Goal: Task Accomplishment & Management: Manage account settings

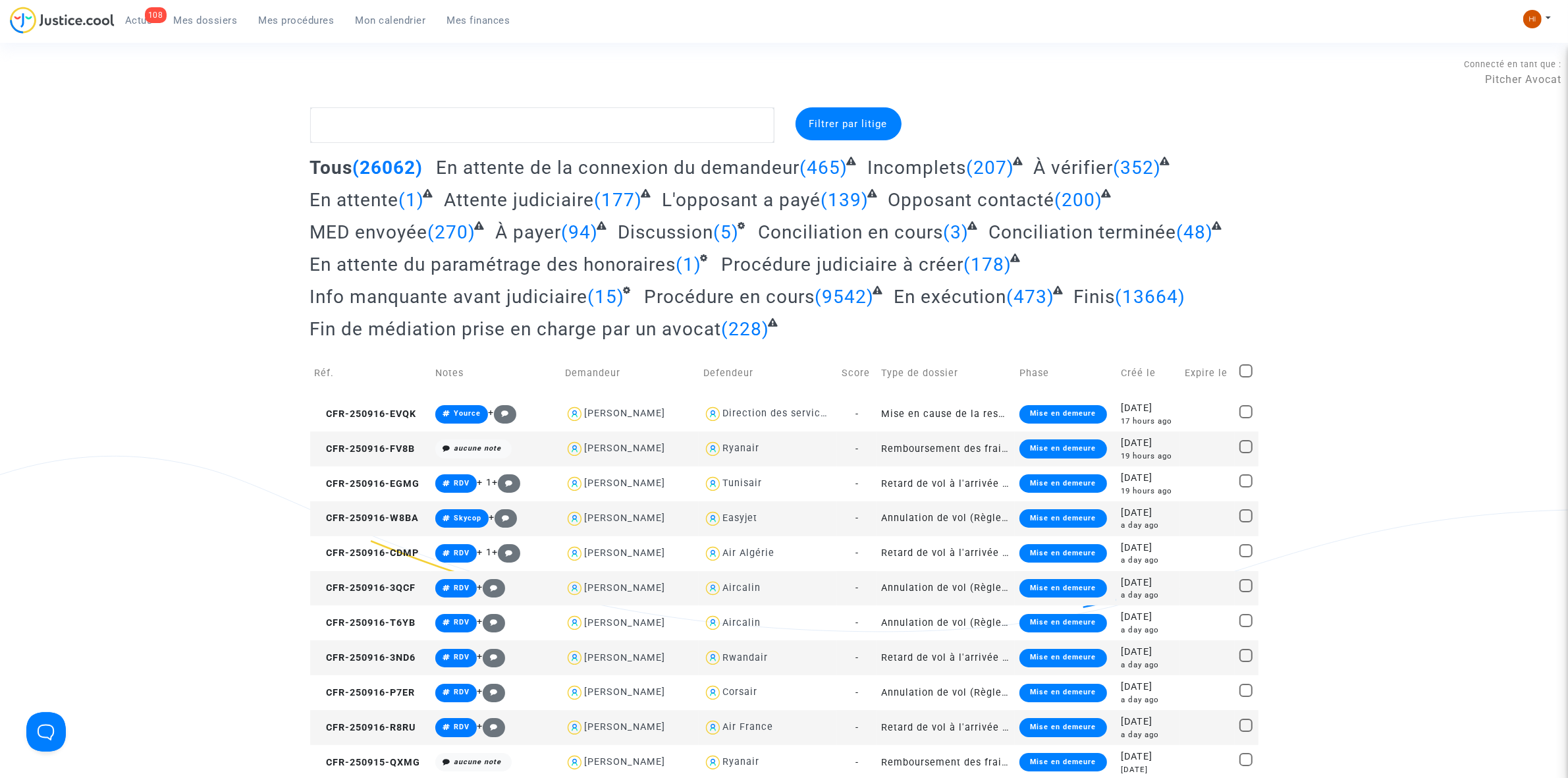
click at [372, 8] on ul "108 Actus Mes dossiers Mes procédures Mon calendrier Mes finances" at bounding box center [318, 18] width 406 height 24
click at [390, 25] on span "Mon calendrier" at bounding box center [390, 20] width 71 height 12
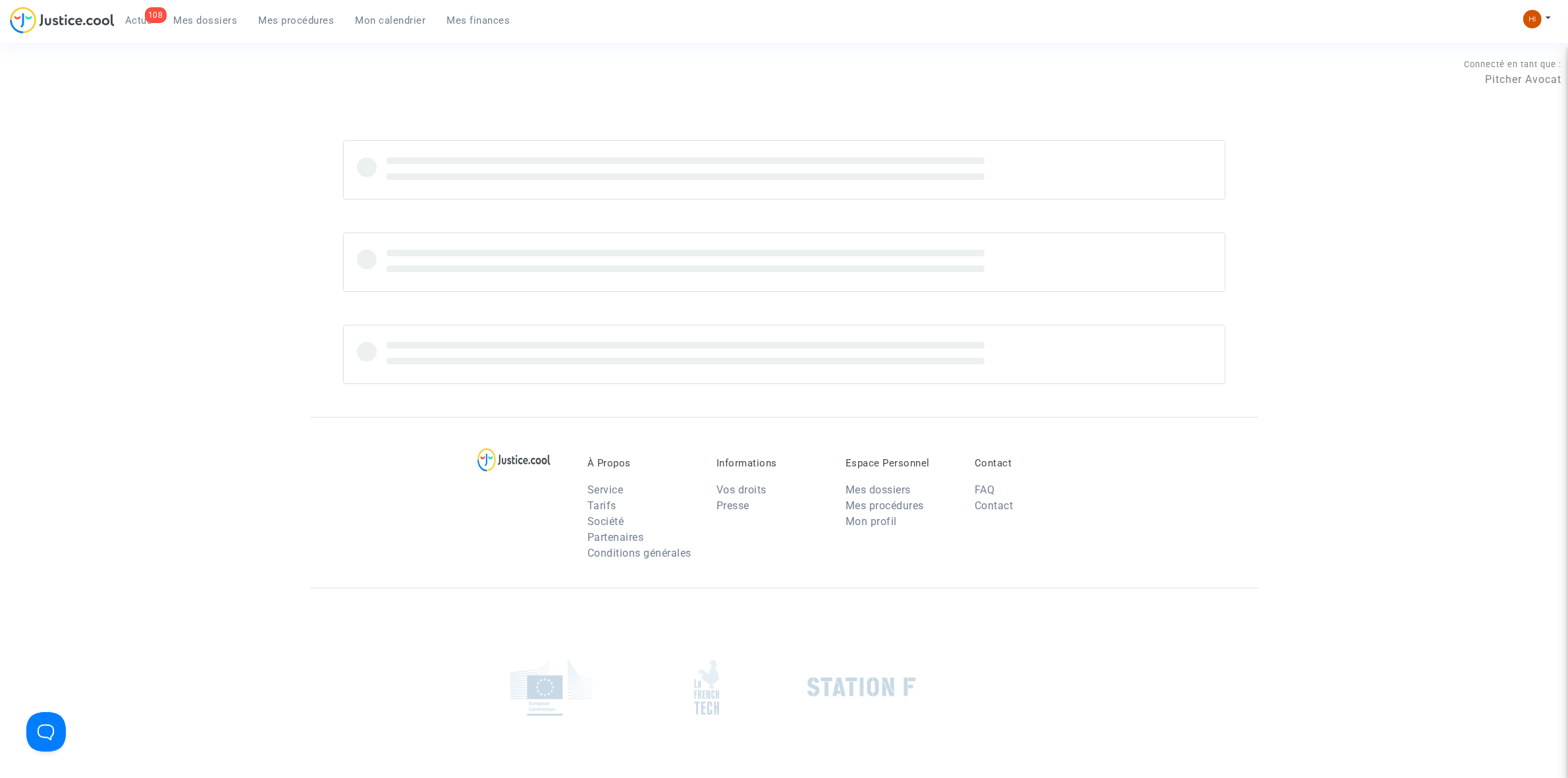
click at [390, 20] on span "Mon calendrier" at bounding box center [390, 20] width 71 height 12
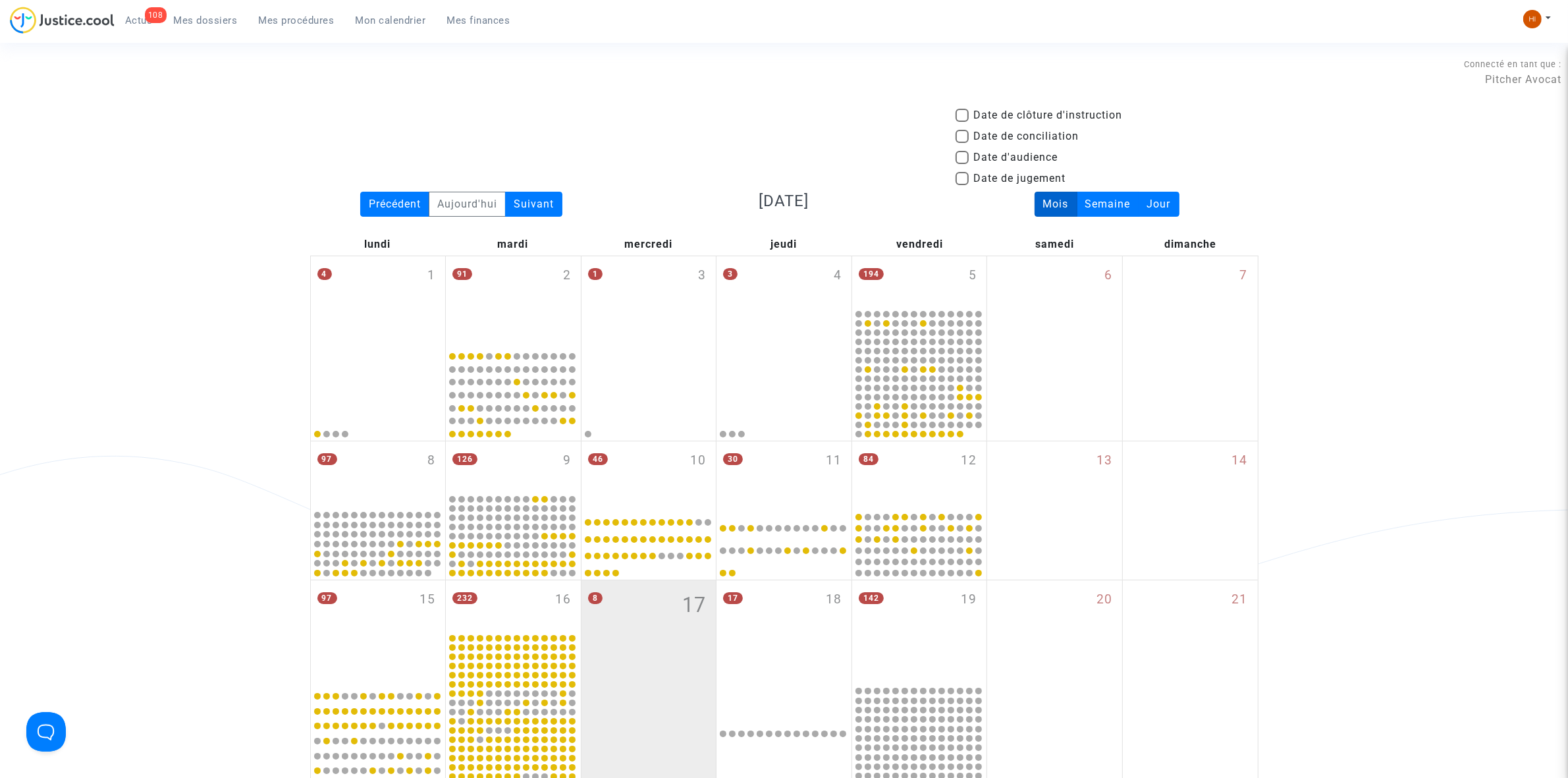
click at [303, 23] on span "Mes procédures" at bounding box center [297, 20] width 76 height 12
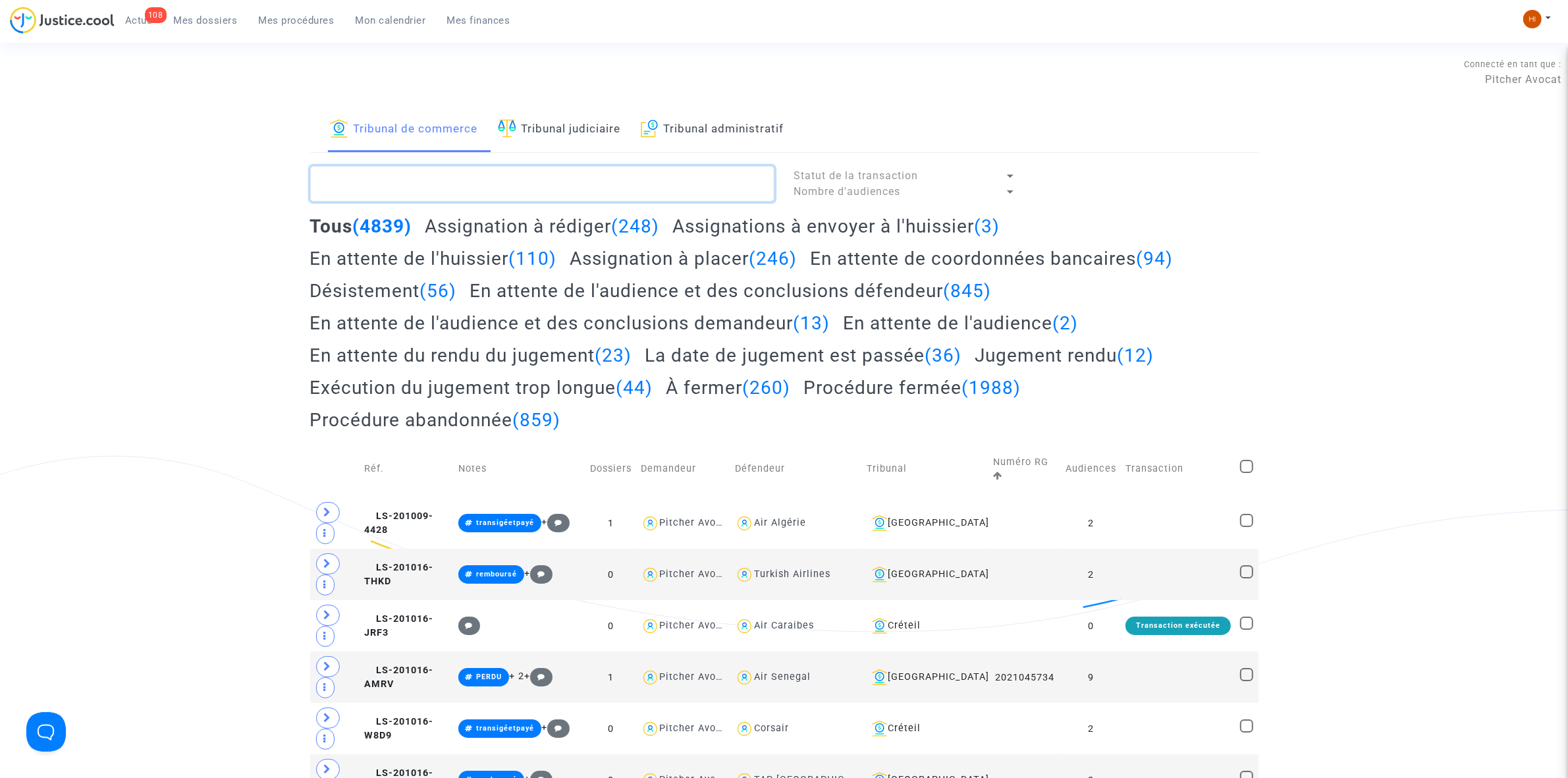
click at [475, 175] on textarea at bounding box center [542, 184] width 465 height 36
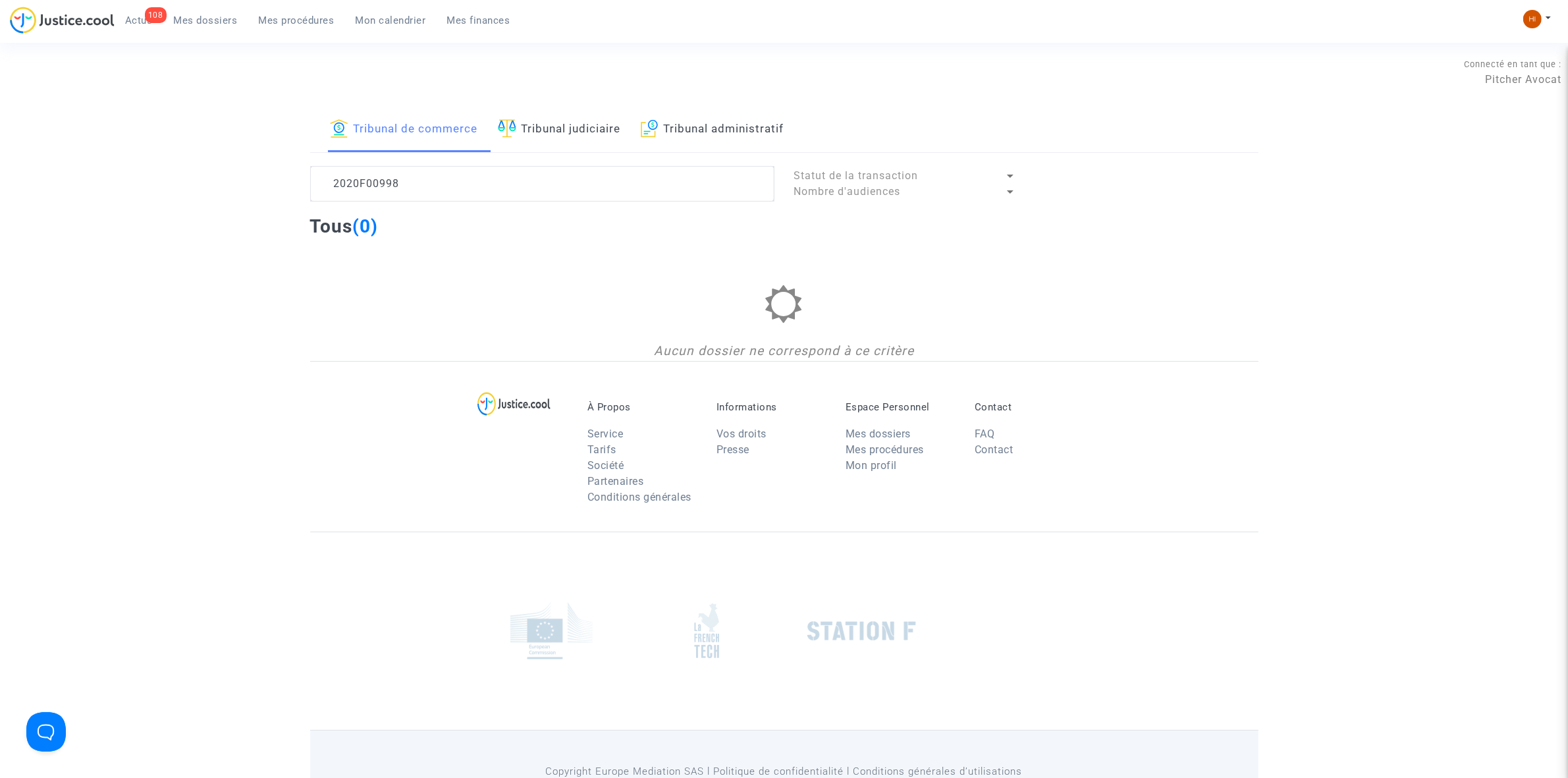
click at [221, 186] on div "Tribunal de commerce Tribunal judiciaire Tribunal administratif 2020F00998 Stat…" at bounding box center [784, 233] width 1568 height 253
click at [360, 186] on textarea at bounding box center [542, 184] width 465 height 36
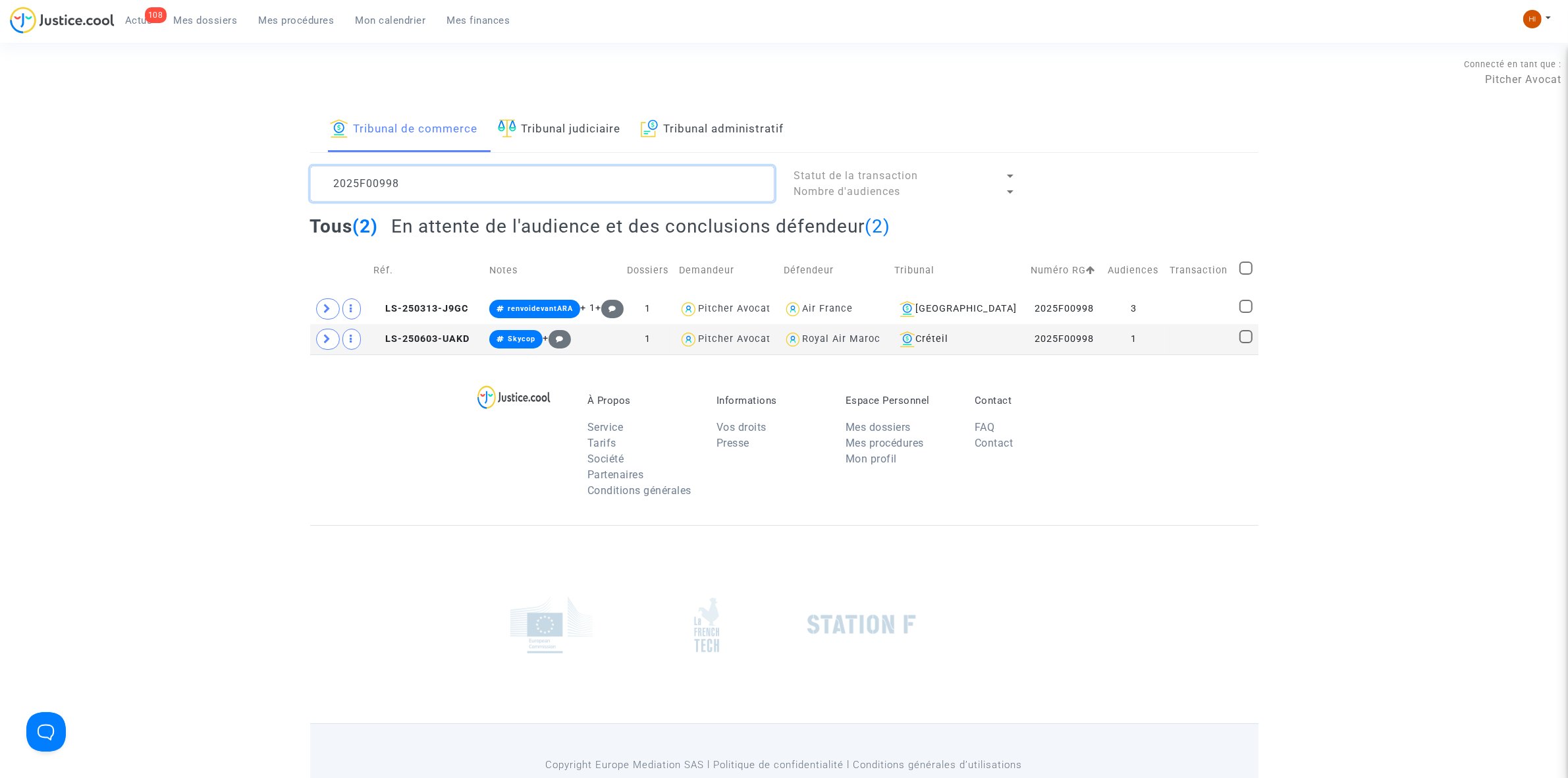
drag, startPoint x: 415, startPoint y: 180, endPoint x: 291, endPoint y: 160, distance: 125.6
click at [291, 160] on div "Tribunal de commerce Tribunal judiciaire Tribunal administratif 2025F00998 Stat…" at bounding box center [784, 231] width 1568 height 247
type textarea "2025F00998"
click at [456, 308] on span "LS-250313-J9GC" at bounding box center [420, 308] width 95 height 11
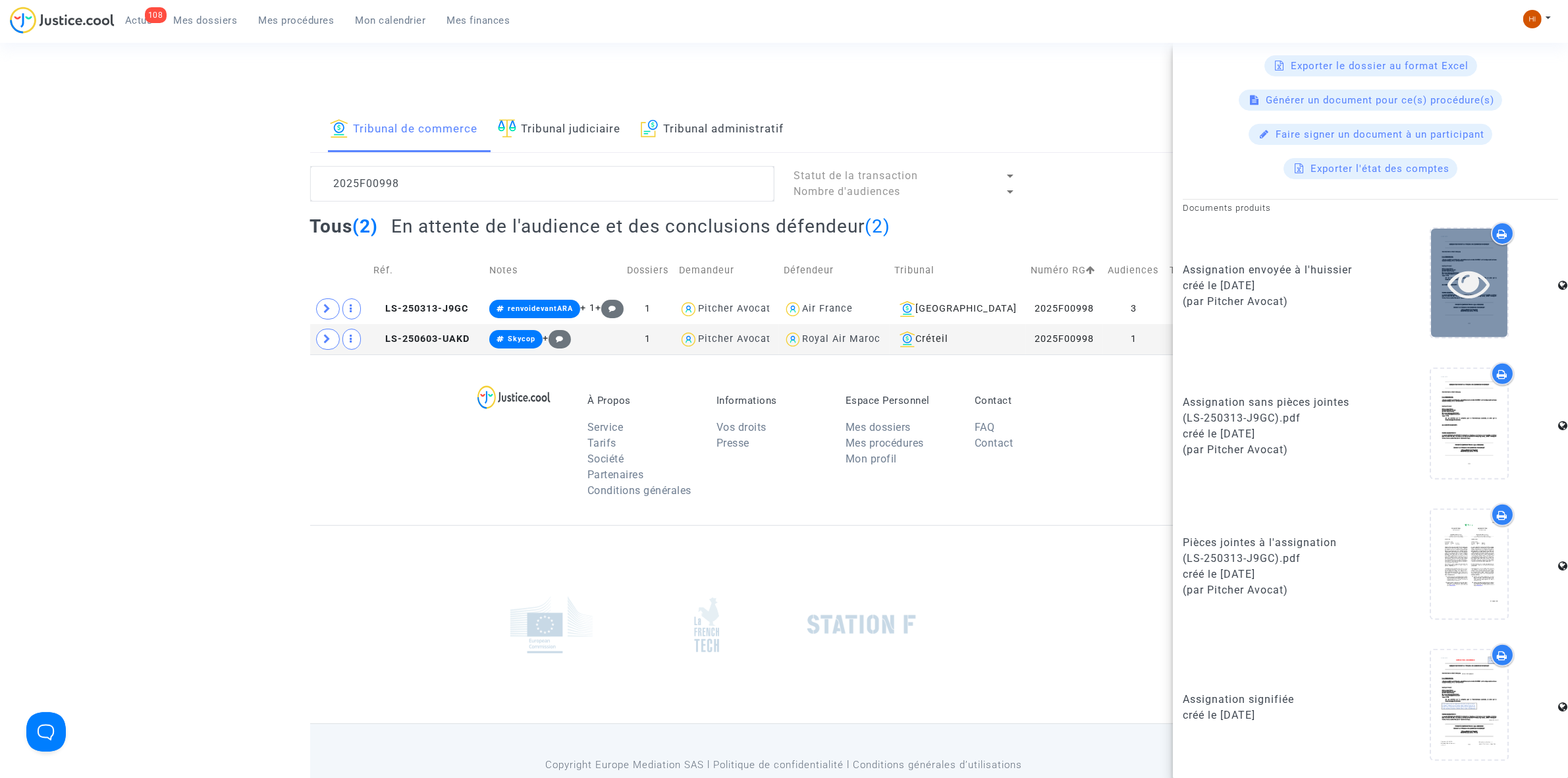
scroll to position [592, 0]
click at [449, 310] on span "LS-250313-J9GC" at bounding box center [420, 308] width 95 height 11
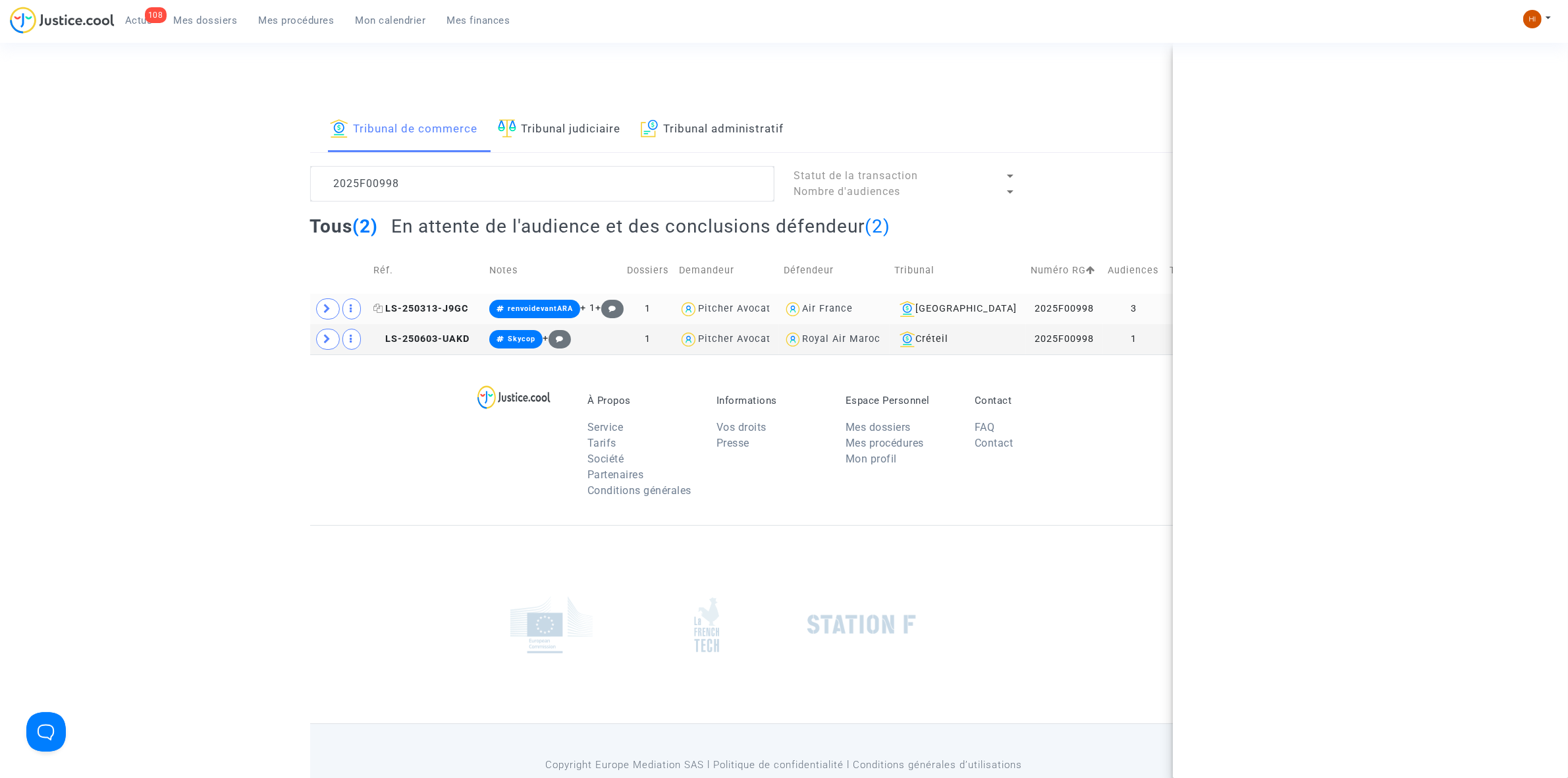
scroll to position [0, 0]
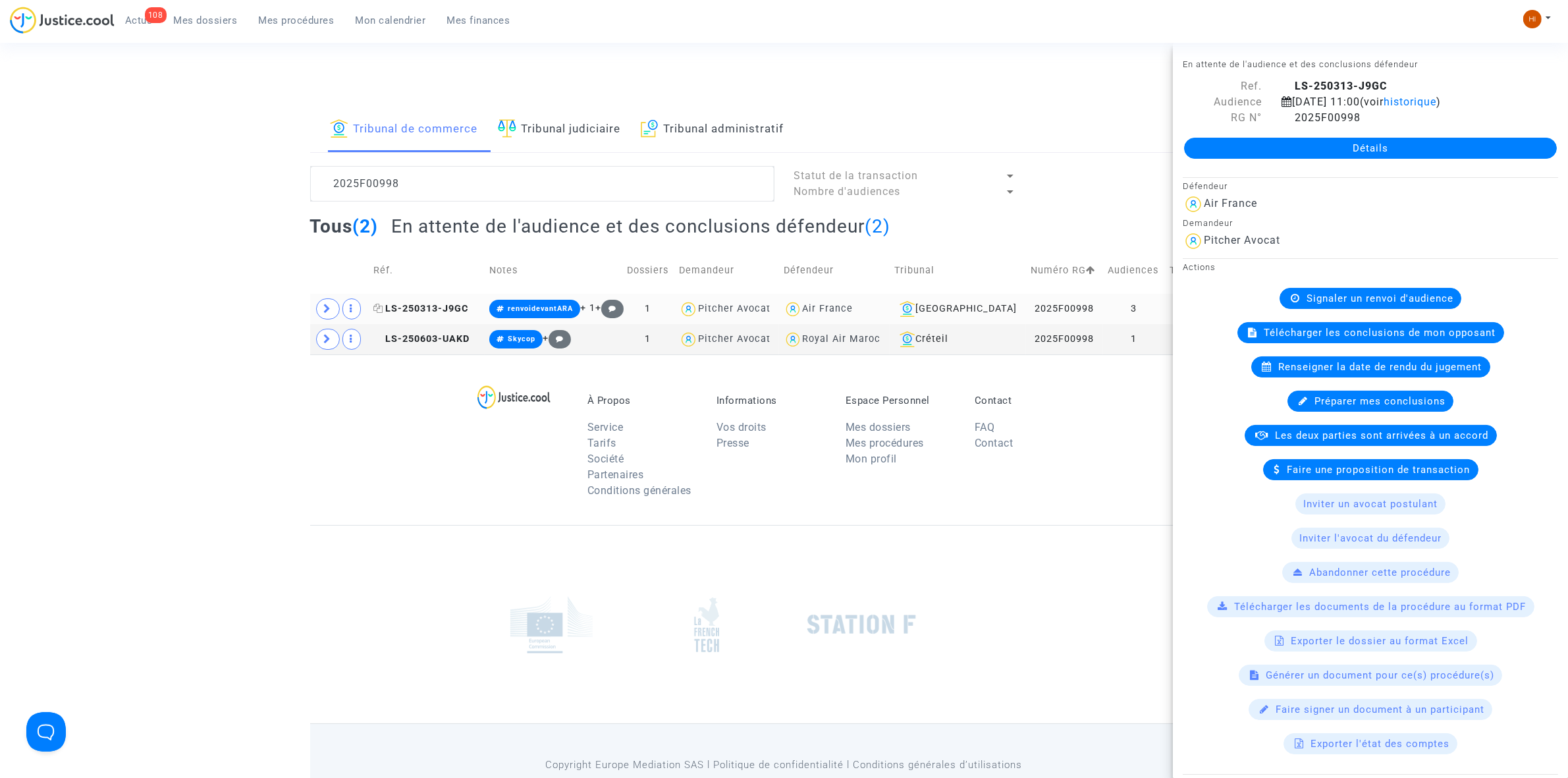
click at [449, 304] on copy "LS-250313-J9GC" at bounding box center [420, 308] width 95 height 11
click at [1253, 158] on link "Détails" at bounding box center [1370, 148] width 373 height 21
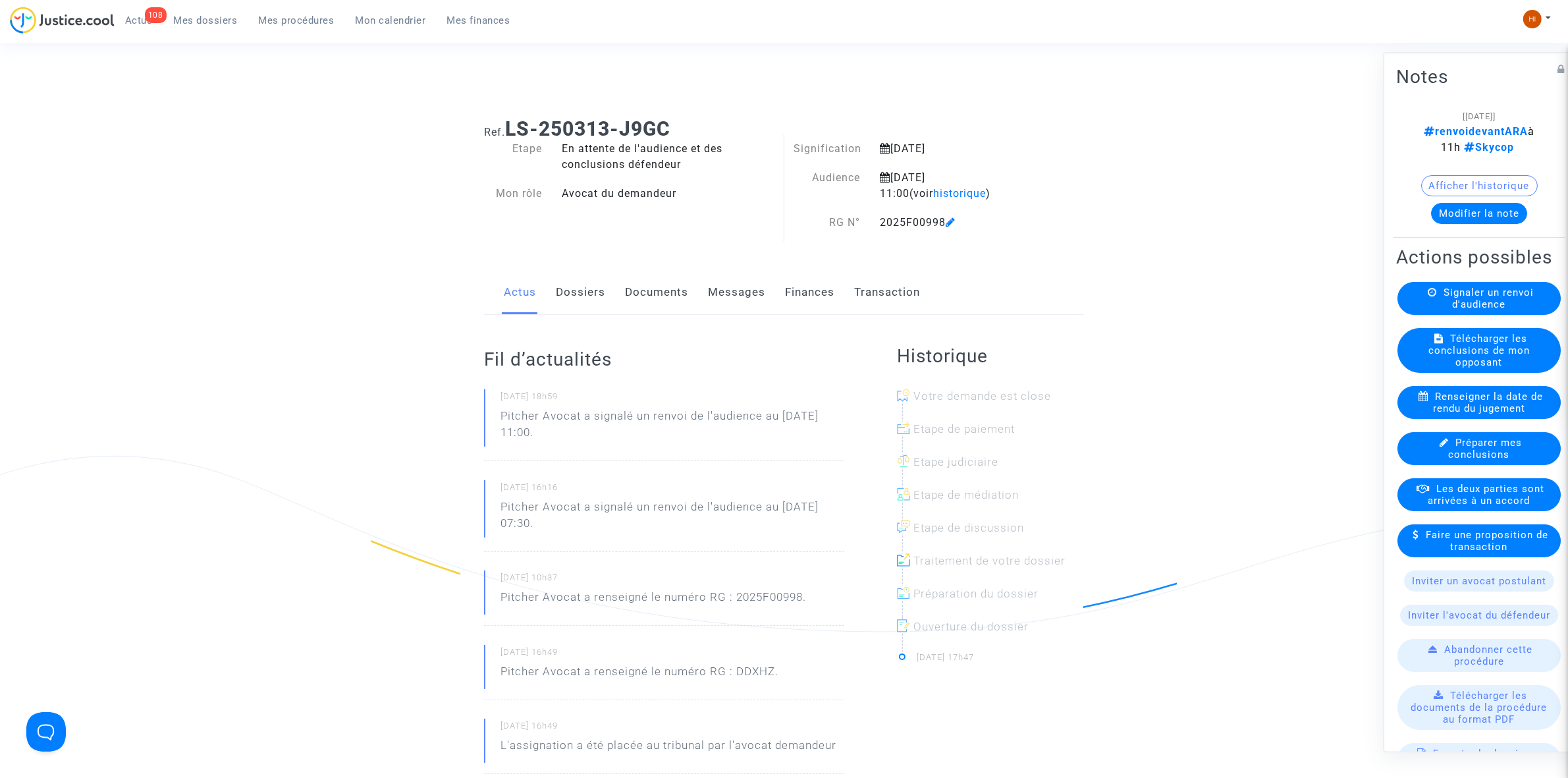
click at [643, 290] on link "Documents" at bounding box center [657, 292] width 64 height 44
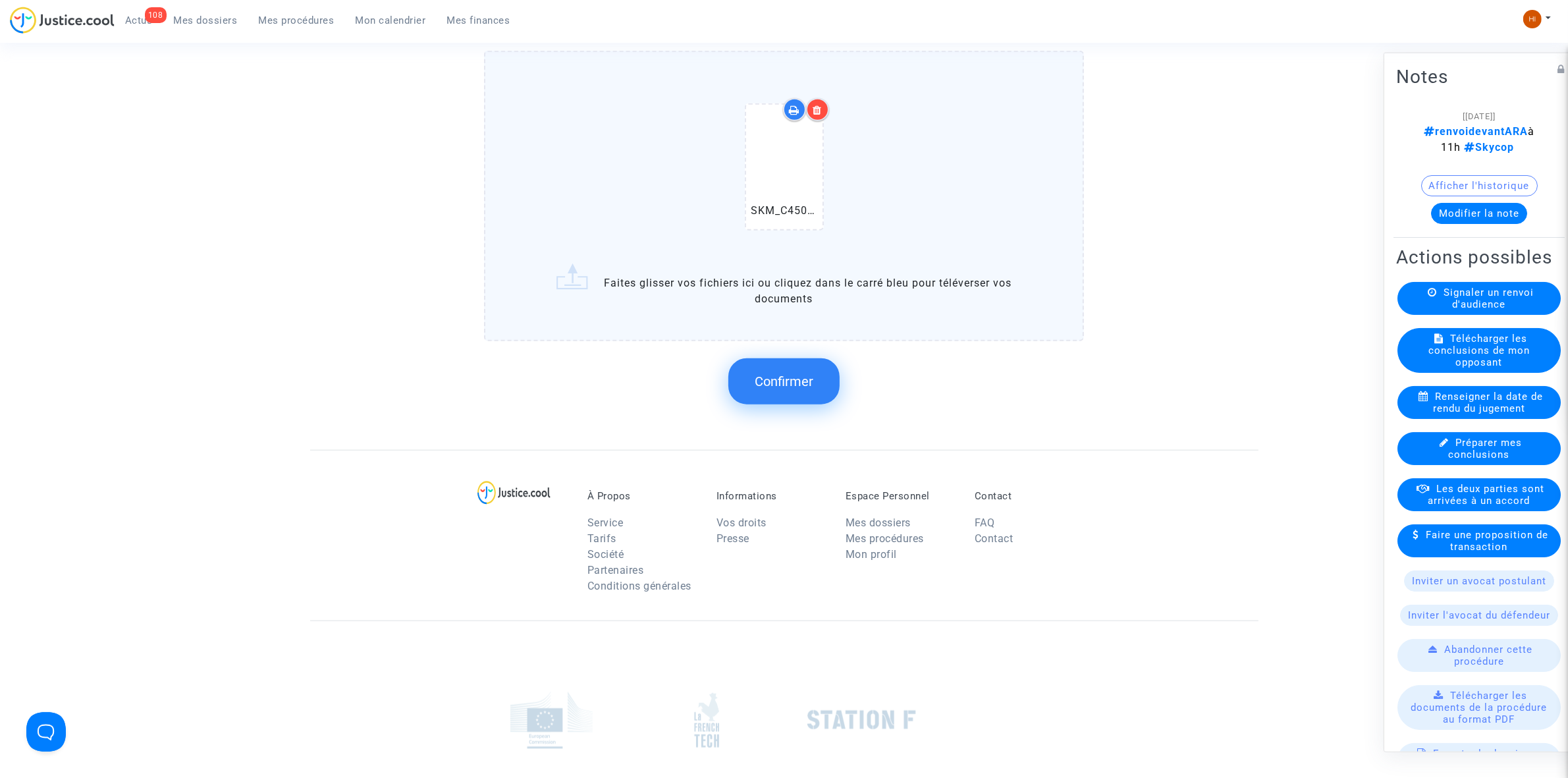
scroll to position [1482, 0]
click at [819, 375] on button "Confirmer" at bounding box center [784, 375] width 111 height 46
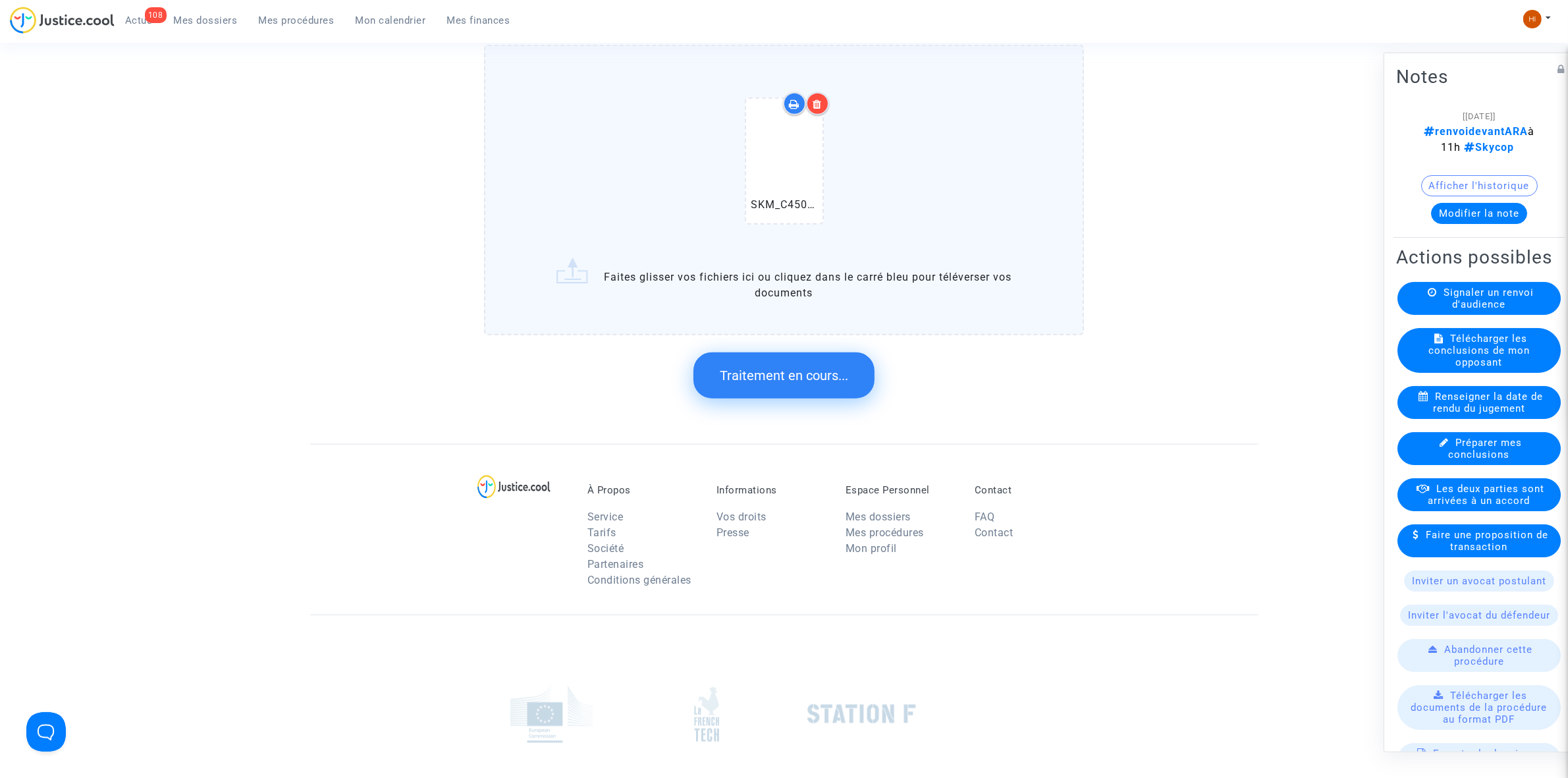
scroll to position [0, 0]
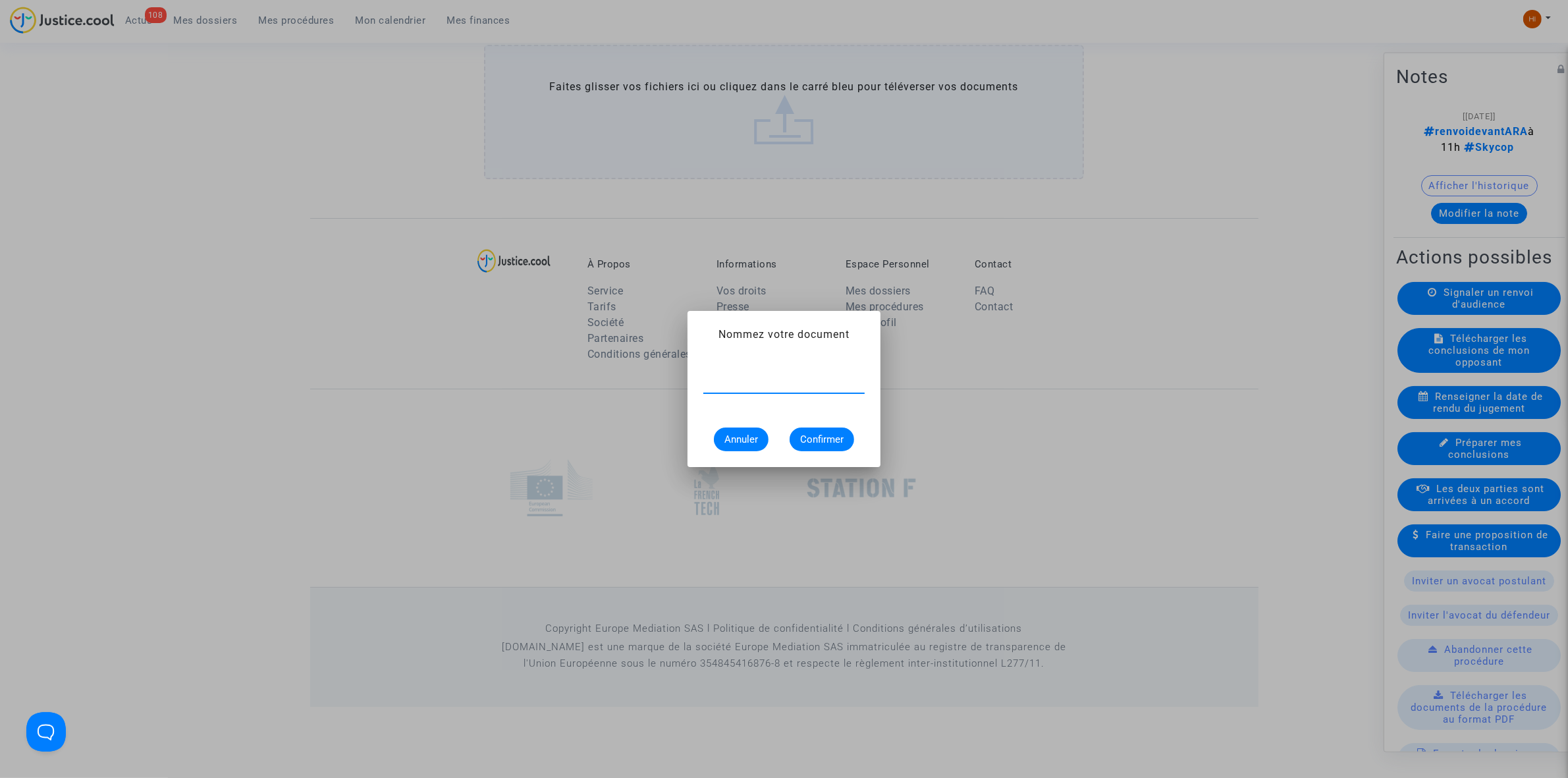
type input "R"
type input "CONVOCATION A L'AUDIENCE ARA"
click at [835, 442] on span "Confirmer" at bounding box center [821, 439] width 44 height 12
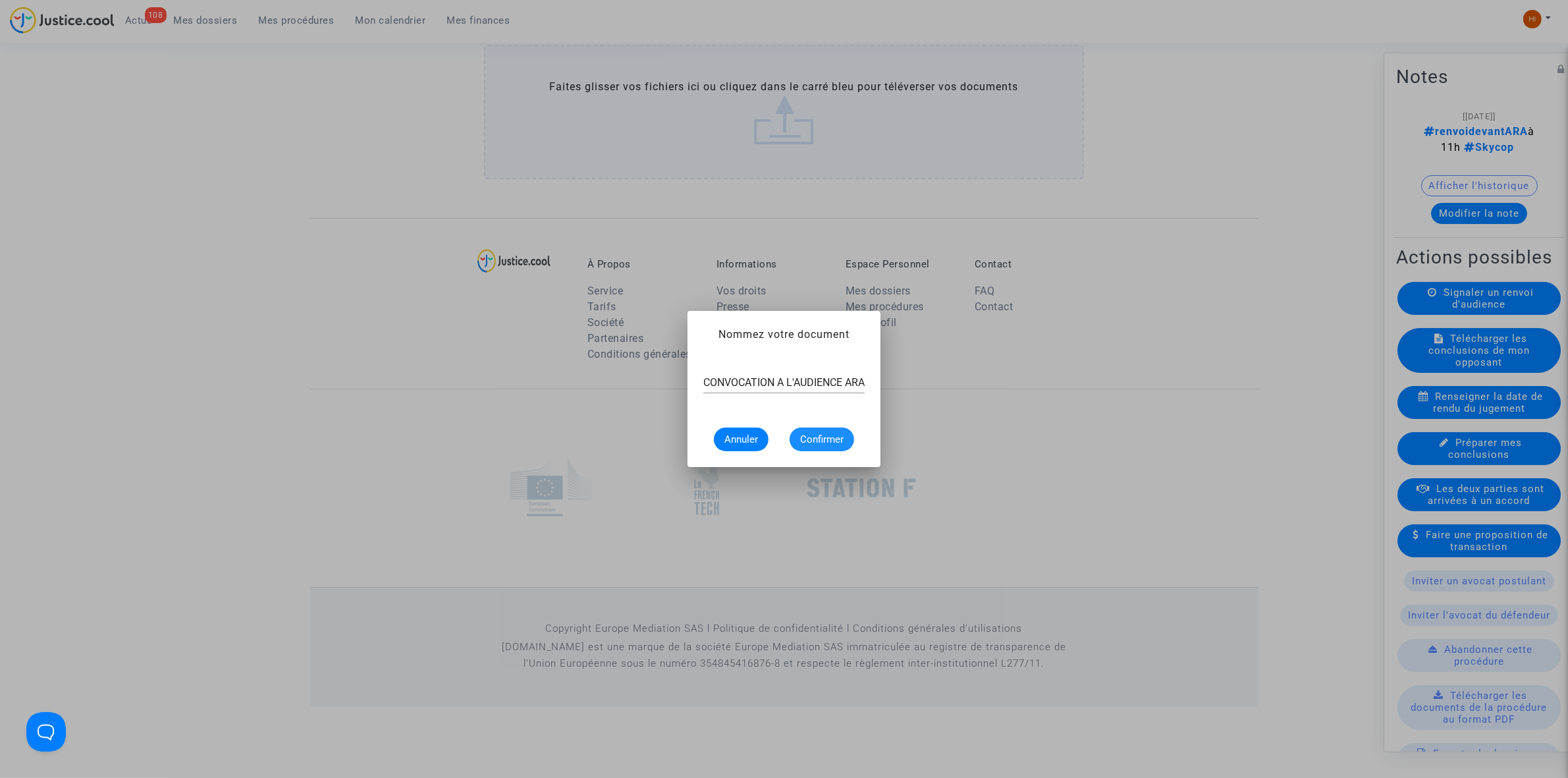
scroll to position [1403, 0]
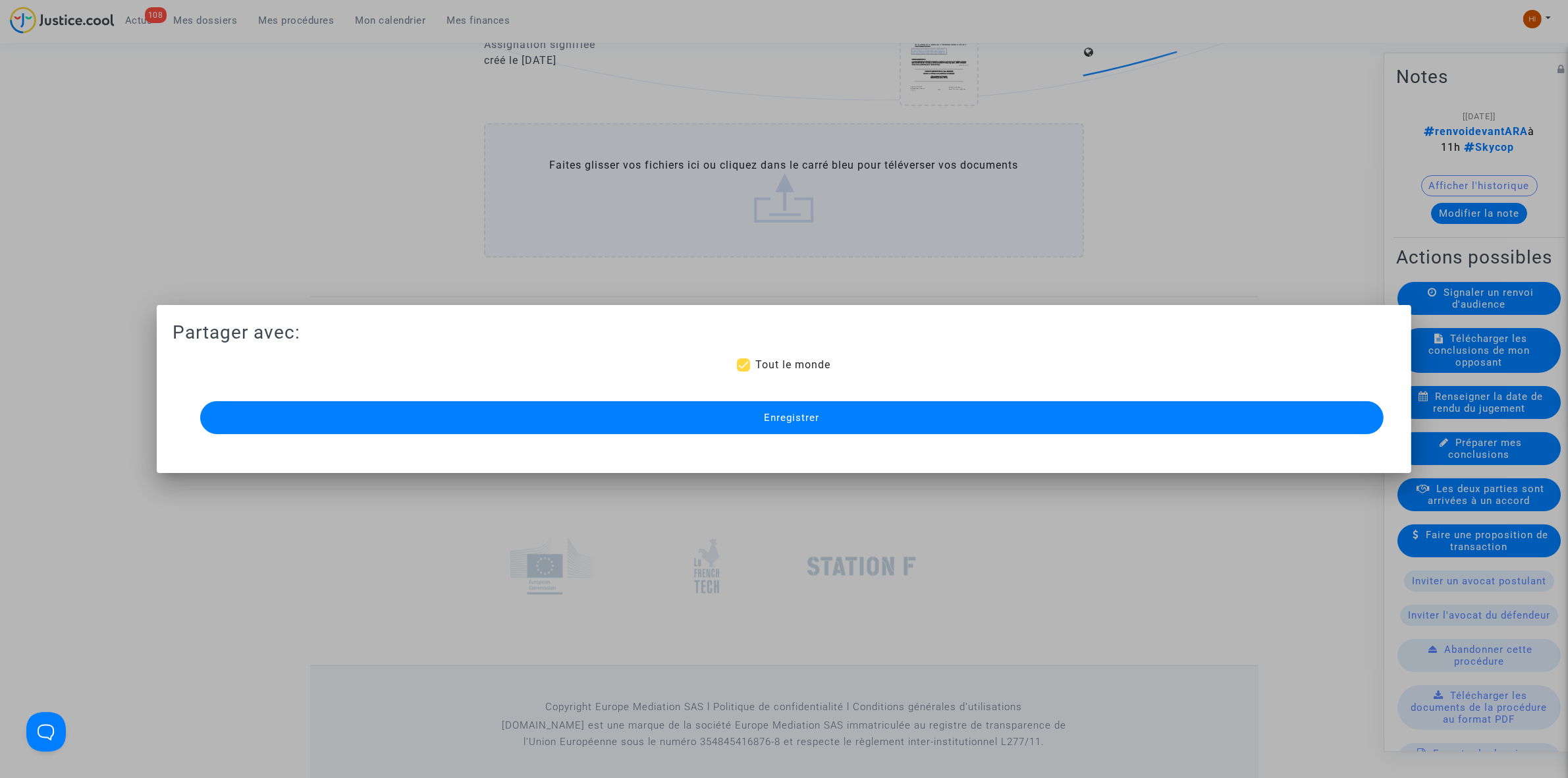
click at [751, 416] on button "Enregistrer" at bounding box center [792, 418] width 1183 height 33
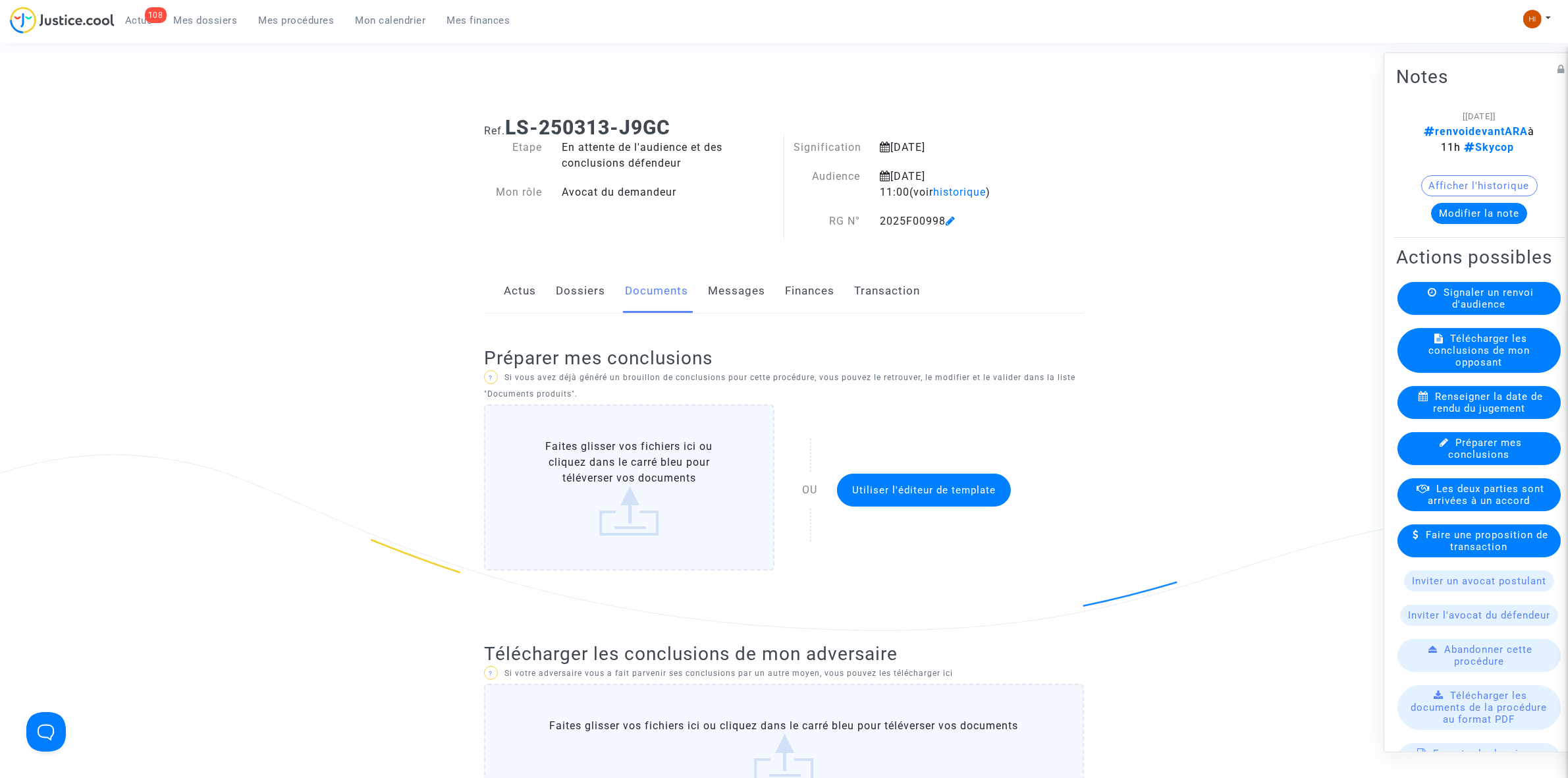
scroll to position [0, 0]
click at [956, 221] on icon at bounding box center [951, 222] width 10 height 11
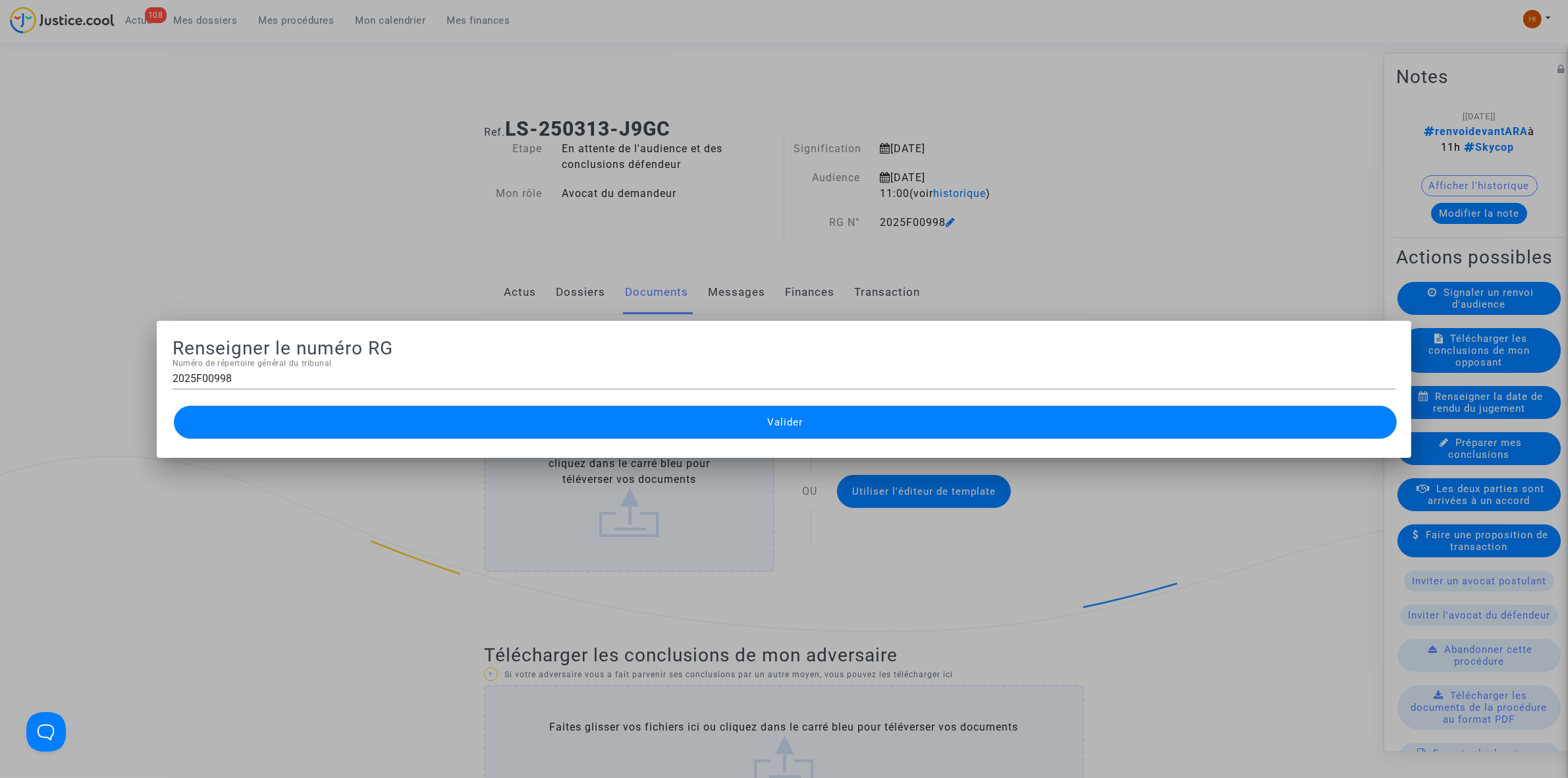
drag, startPoint x: 914, startPoint y: 252, endPoint x: 422, endPoint y: 363, distance: 504.4
click at [422, 361] on div "2025F00998 Numéro de répertoire général du tribunal" at bounding box center [784, 375] width 1223 height 30
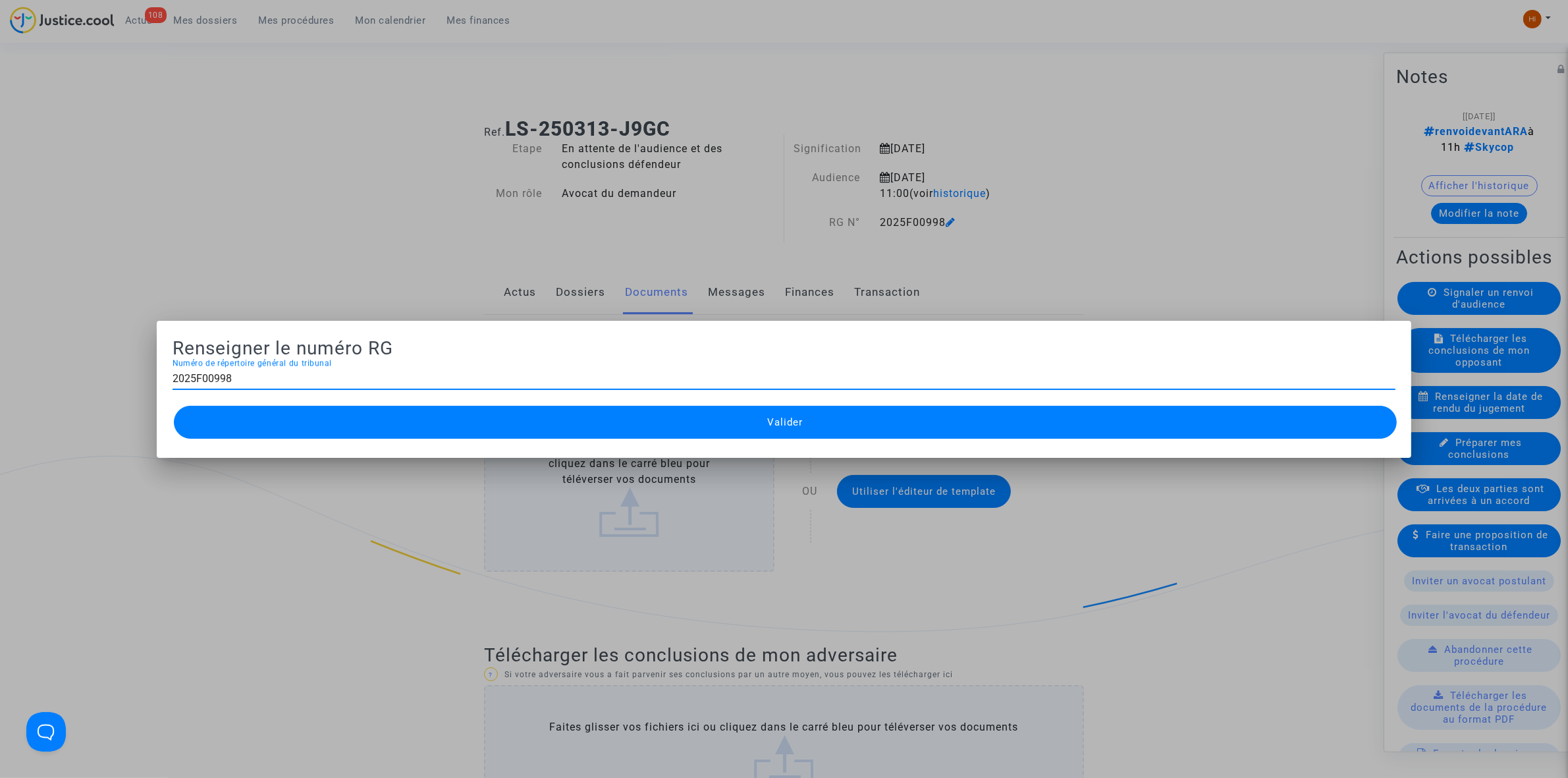
click at [420, 375] on input "2025F00998" at bounding box center [784, 378] width 1223 height 12
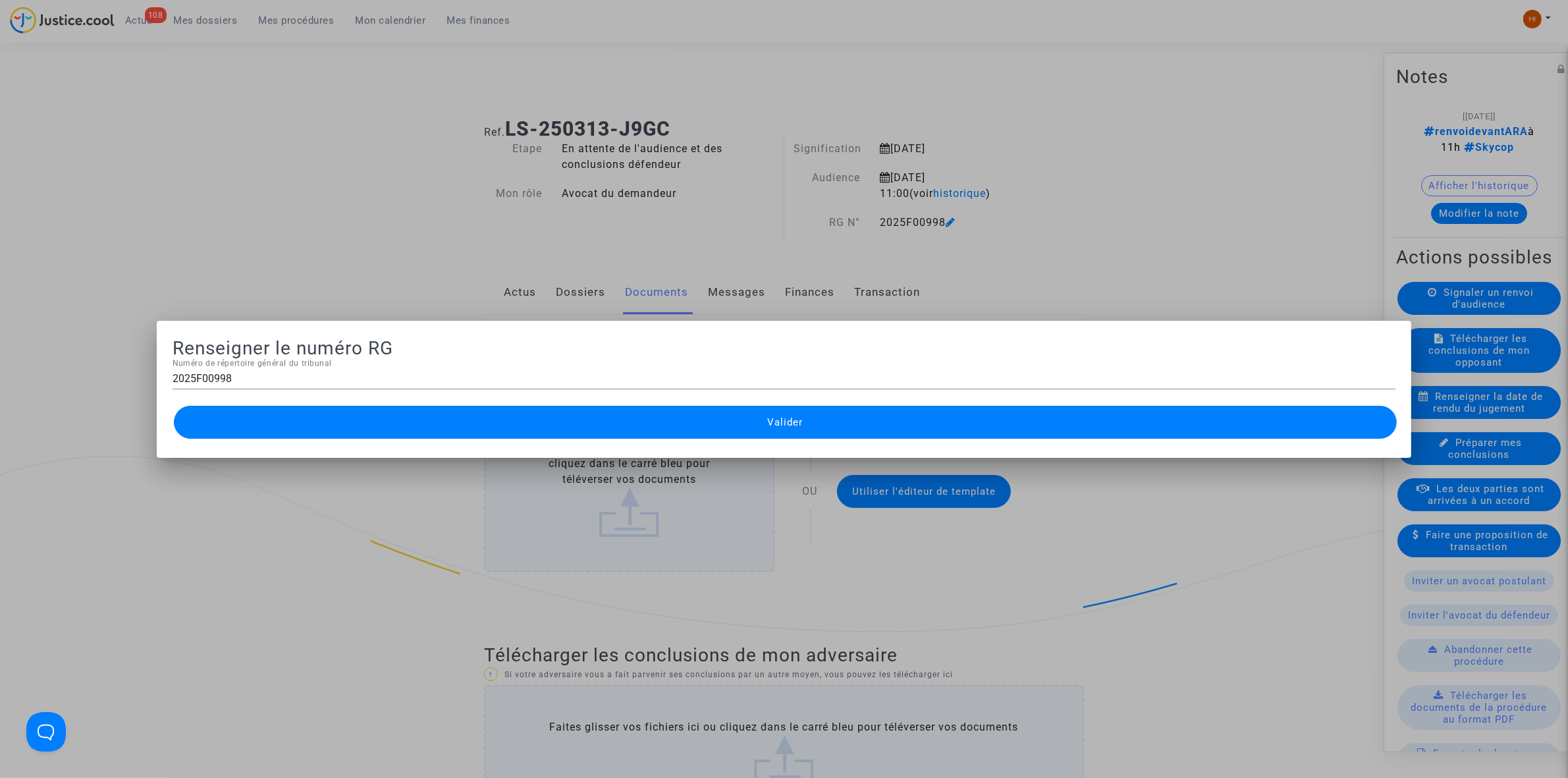
click at [366, 113] on div at bounding box center [784, 389] width 1568 height 778
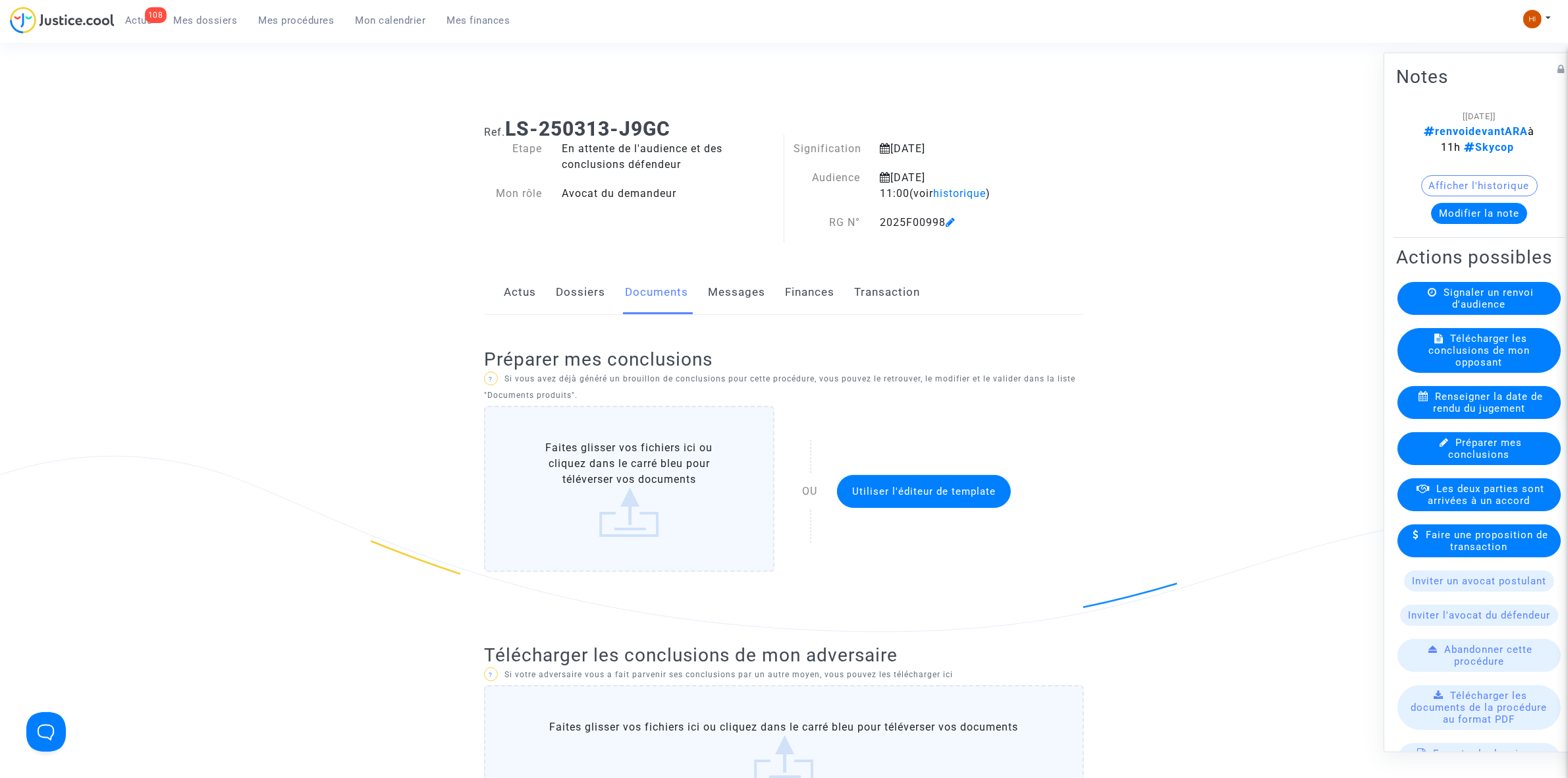
click at [318, 21] on span "Mes procédures" at bounding box center [297, 20] width 76 height 12
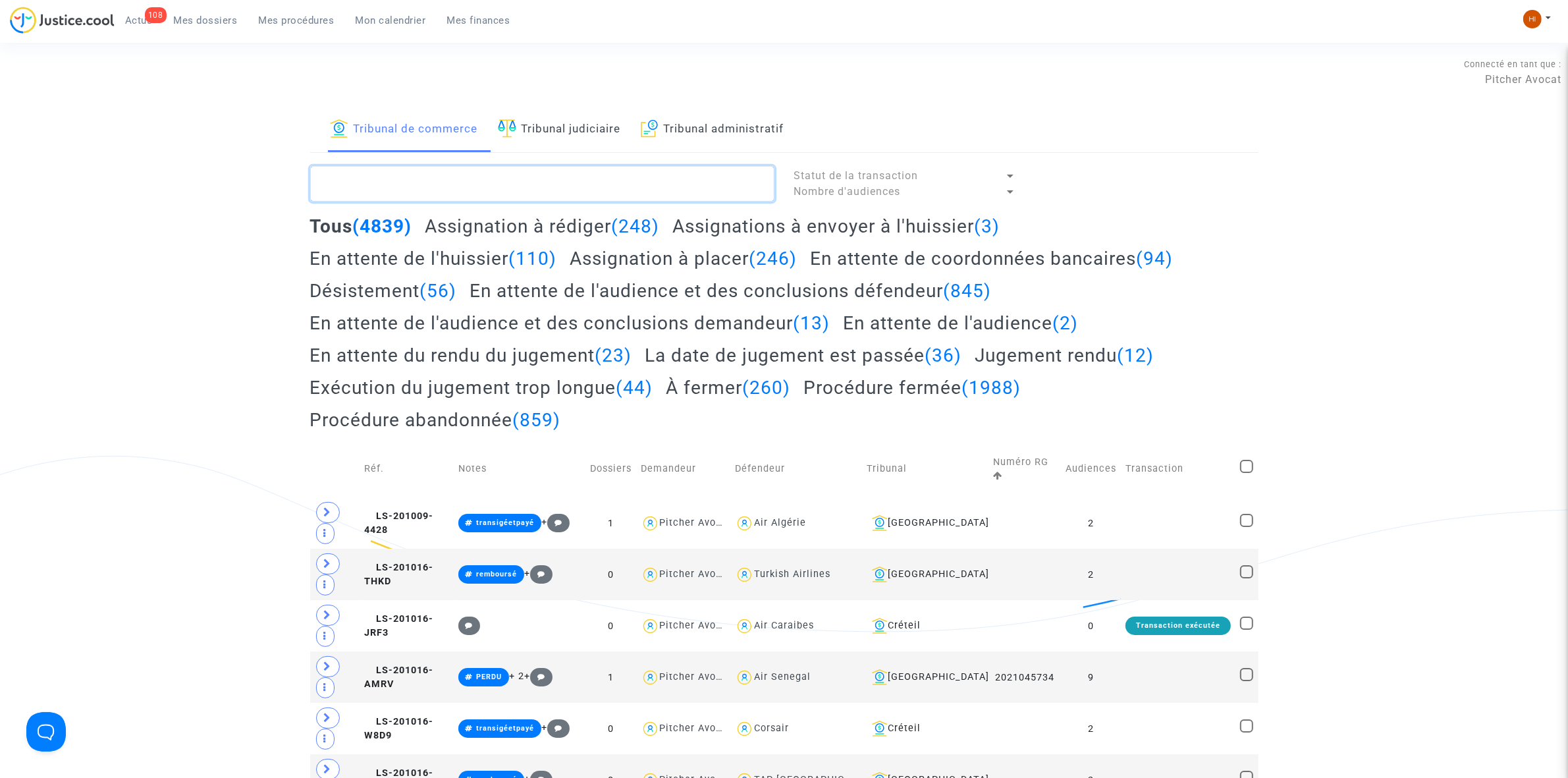
click at [517, 186] on textarea at bounding box center [542, 184] width 465 height 36
paste textarea "2025F00998"
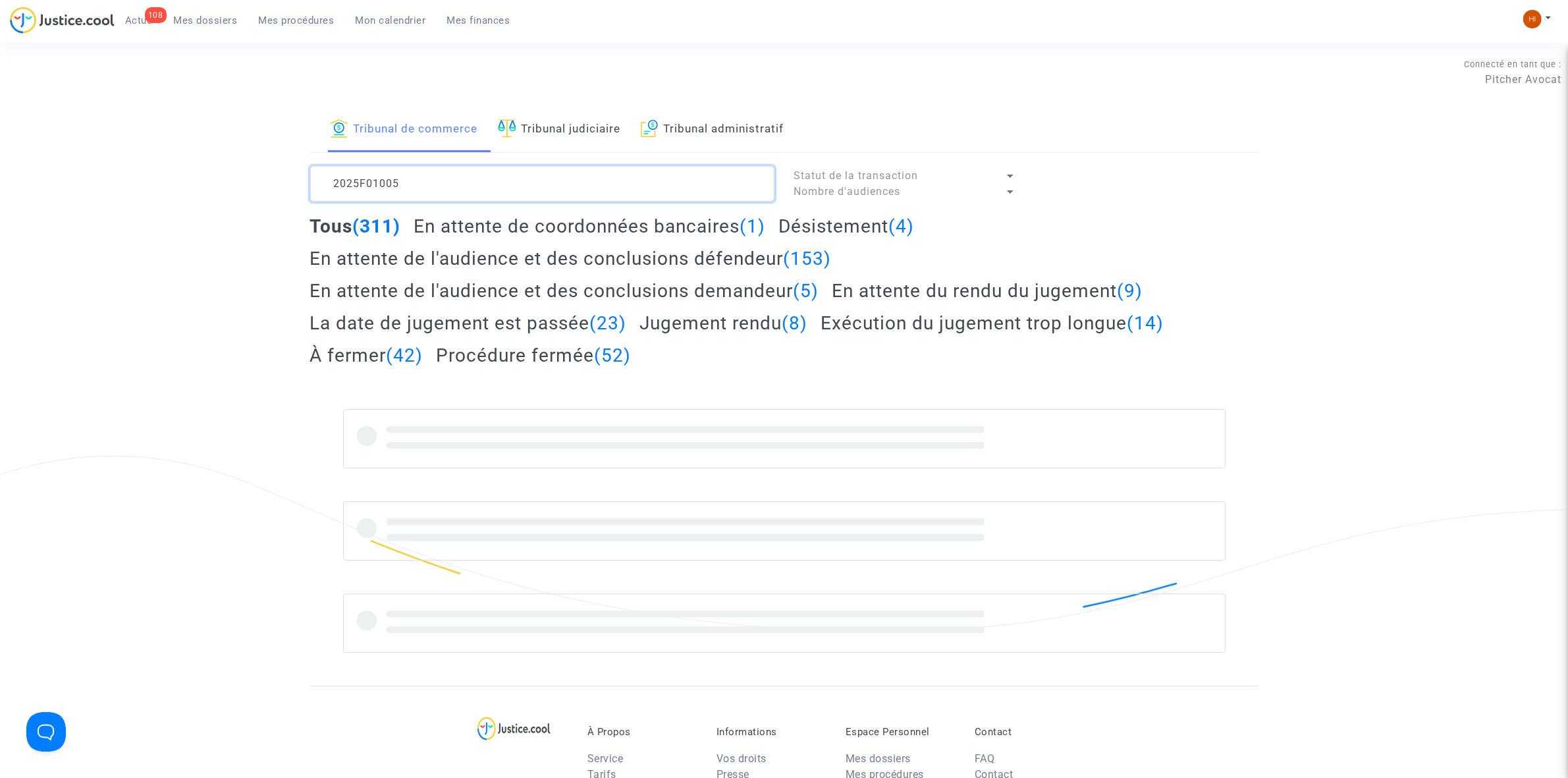
drag, startPoint x: 517, startPoint y: 186, endPoint x: -325, endPoint y: 71, distance: 849.8
click at [0, 71] on html "108 Actus Mes dossiers Mes procédures Mon calendrier Mes finances Mon profil Ch…" at bounding box center [784, 587] width 1568 height 1174
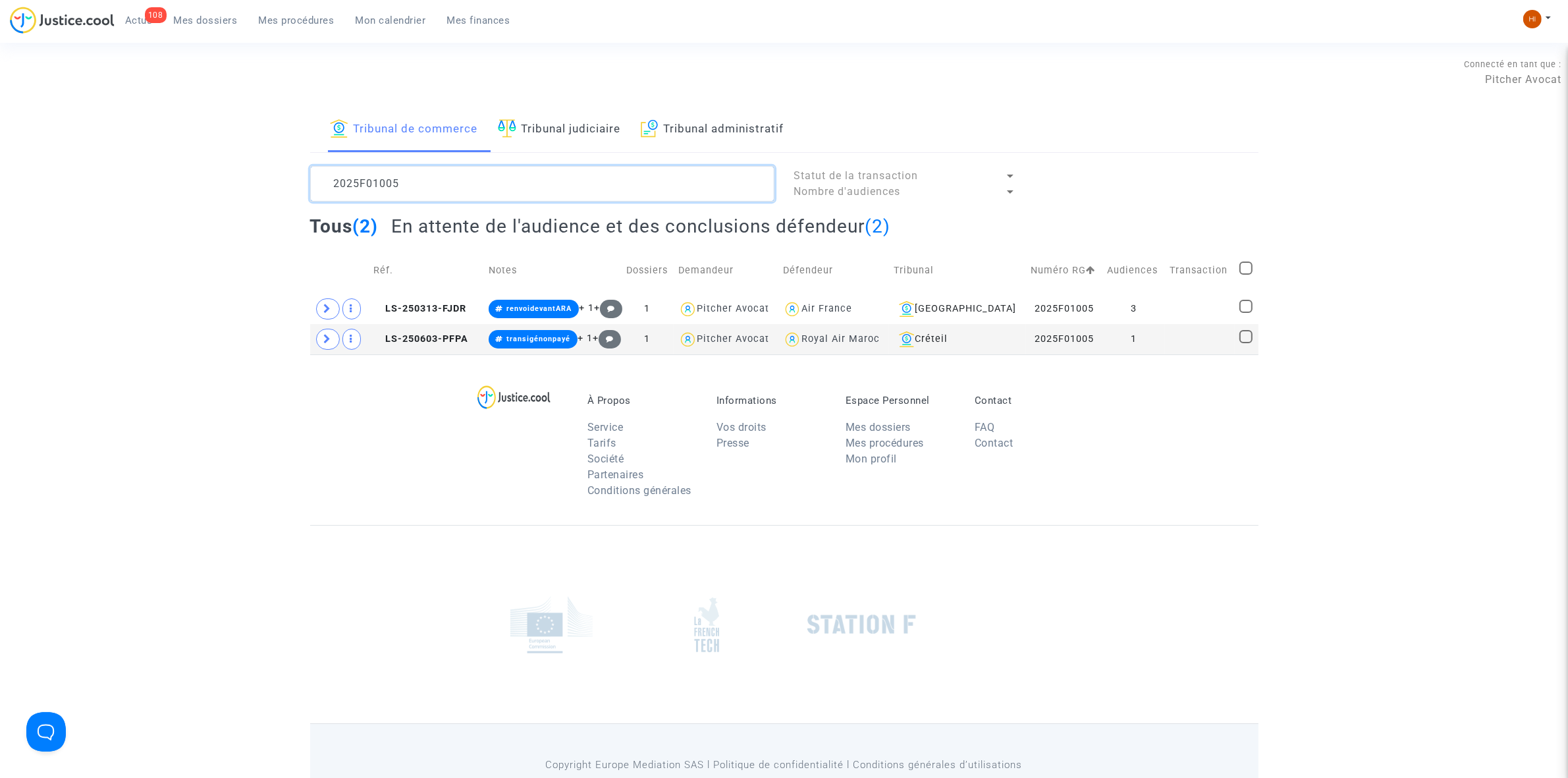
type textarea "2025F01005"
click at [458, 316] on td "LS-250313-FJDR" at bounding box center [426, 309] width 115 height 30
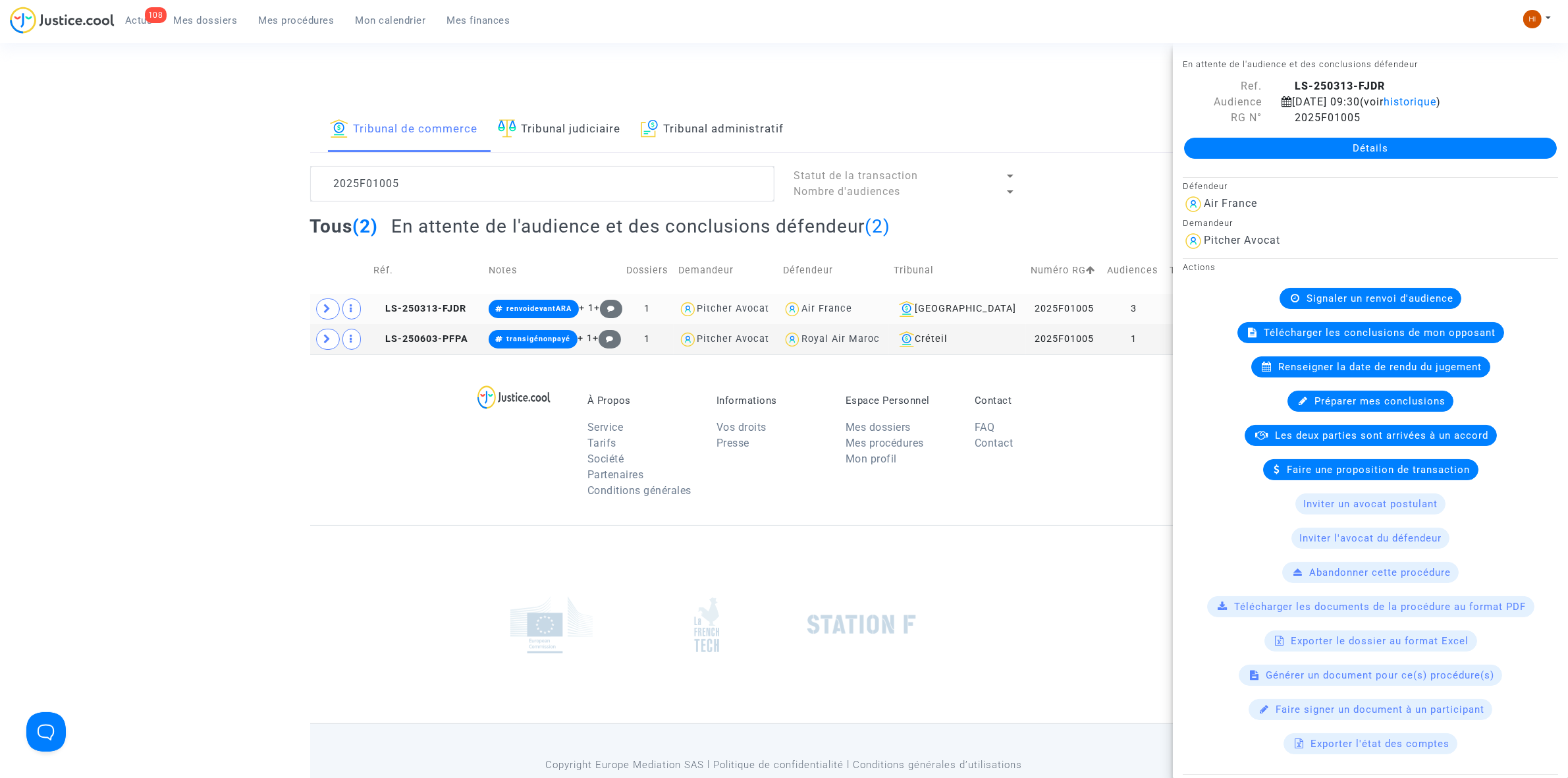
click at [456, 302] on td "LS-250313-FJDR" at bounding box center [426, 309] width 115 height 30
click at [1436, 98] on span "historique" at bounding box center [1410, 102] width 53 height 13
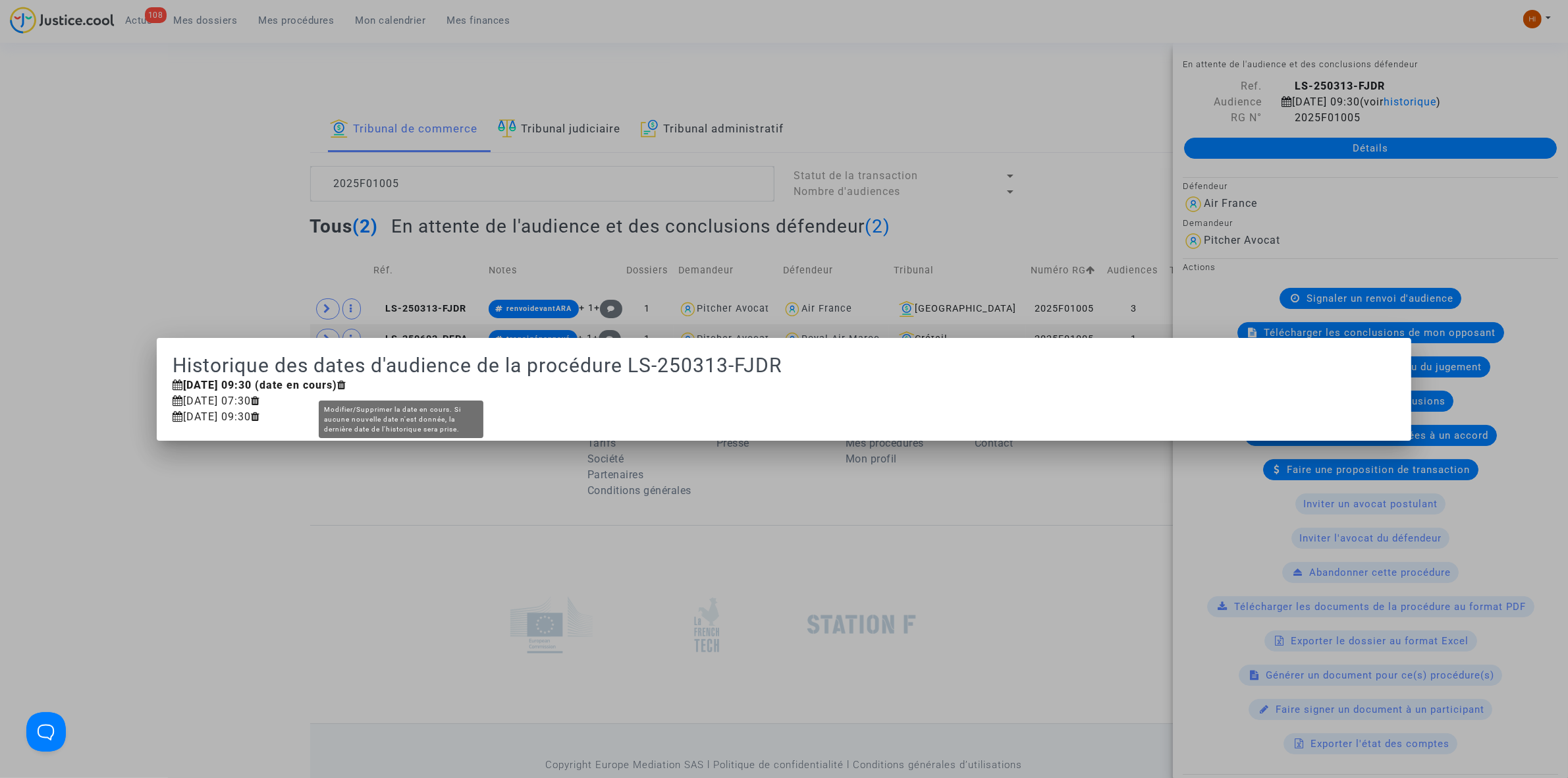
click at [346, 382] on icon at bounding box center [341, 384] width 9 height 11
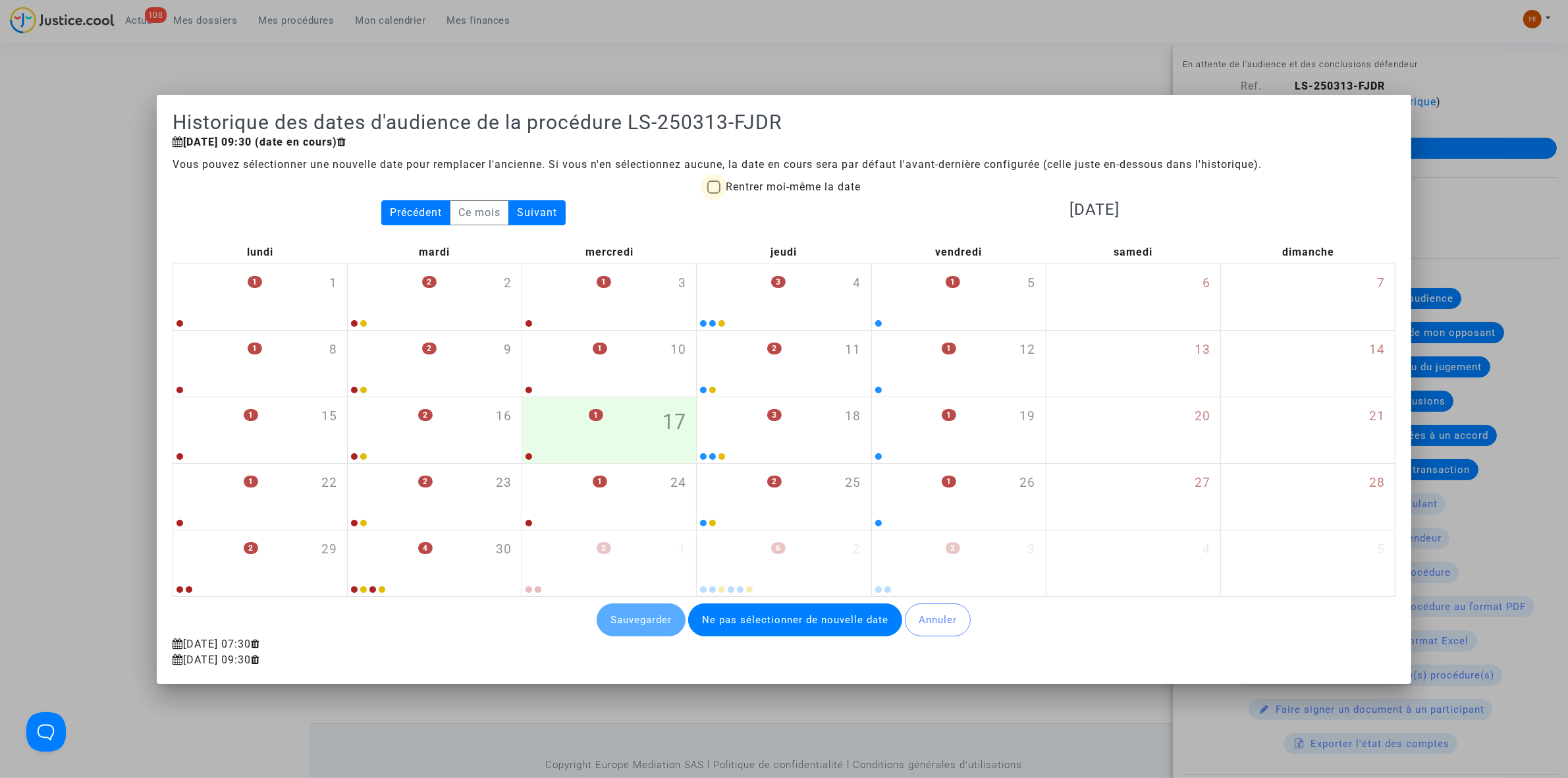
click at [738, 181] on span "Rentrer moi-même la date" at bounding box center [793, 187] width 135 height 13
click at [714, 193] on input "Rentrer moi-même la date" at bounding box center [713, 193] width 1 height 1
checkbox input "true"
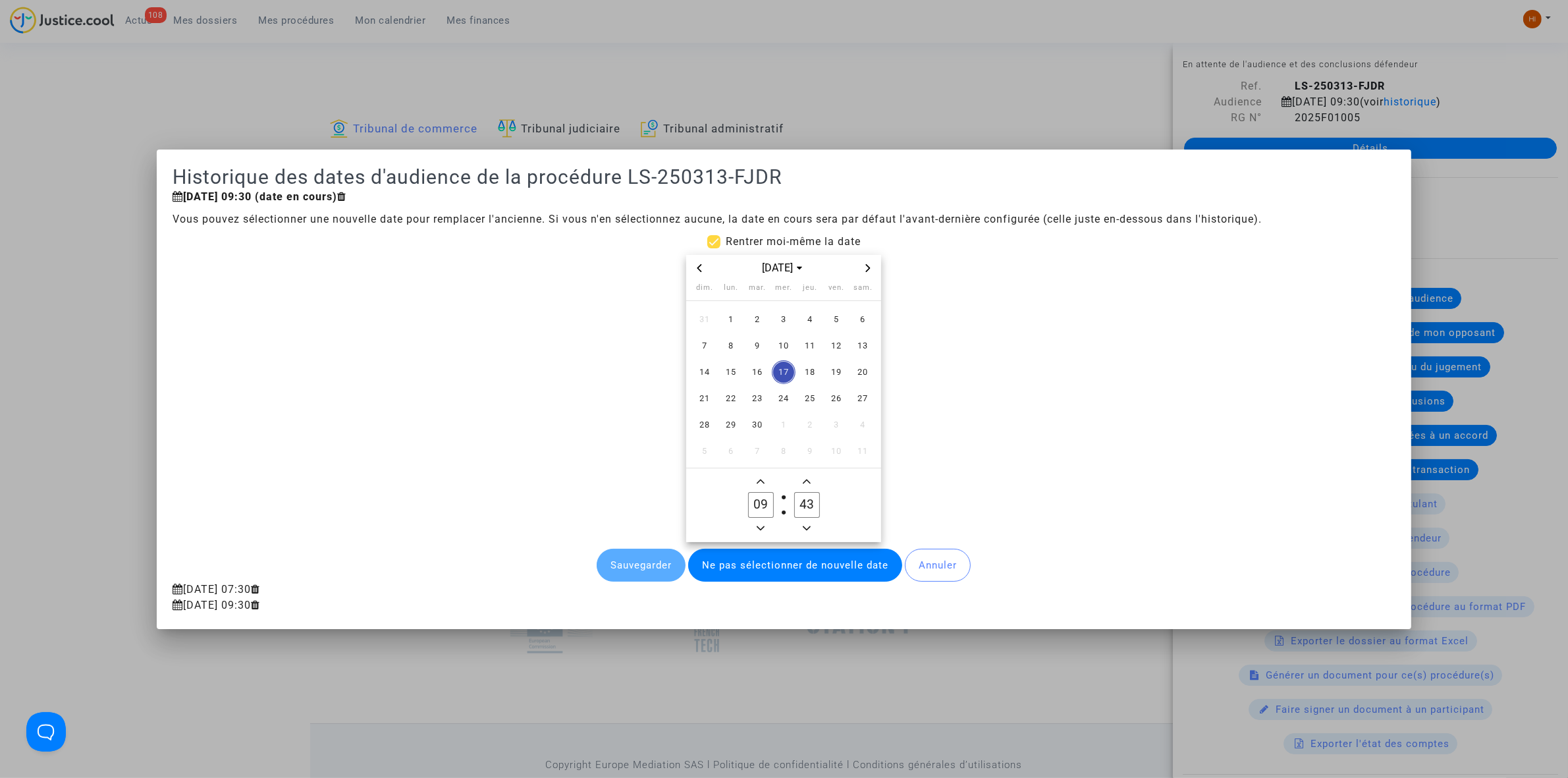
click at [799, 58] on div at bounding box center [784, 389] width 1568 height 778
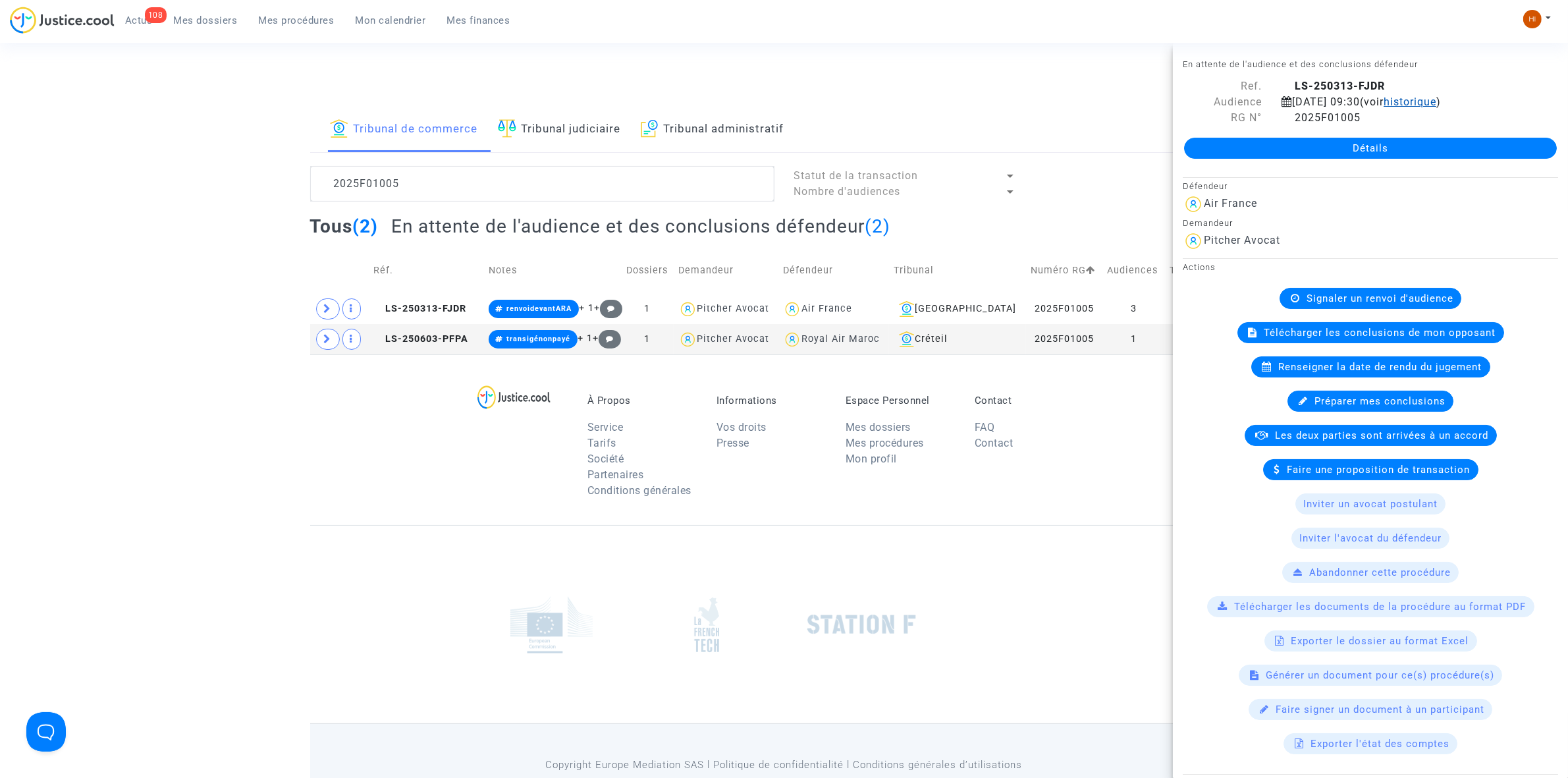
click at [1436, 97] on span "historique" at bounding box center [1410, 102] width 53 height 13
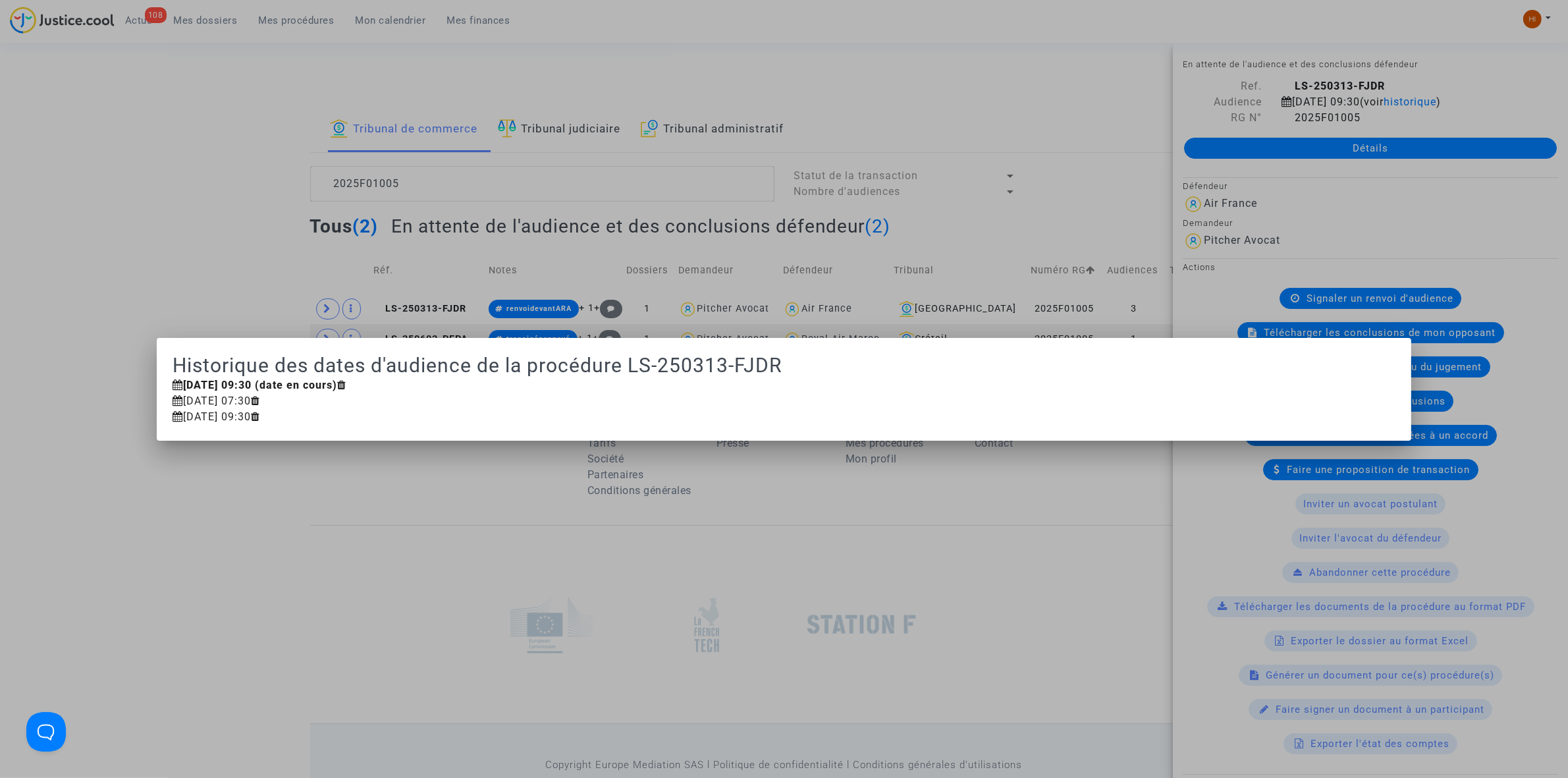
click at [417, 297] on div at bounding box center [784, 389] width 1568 height 778
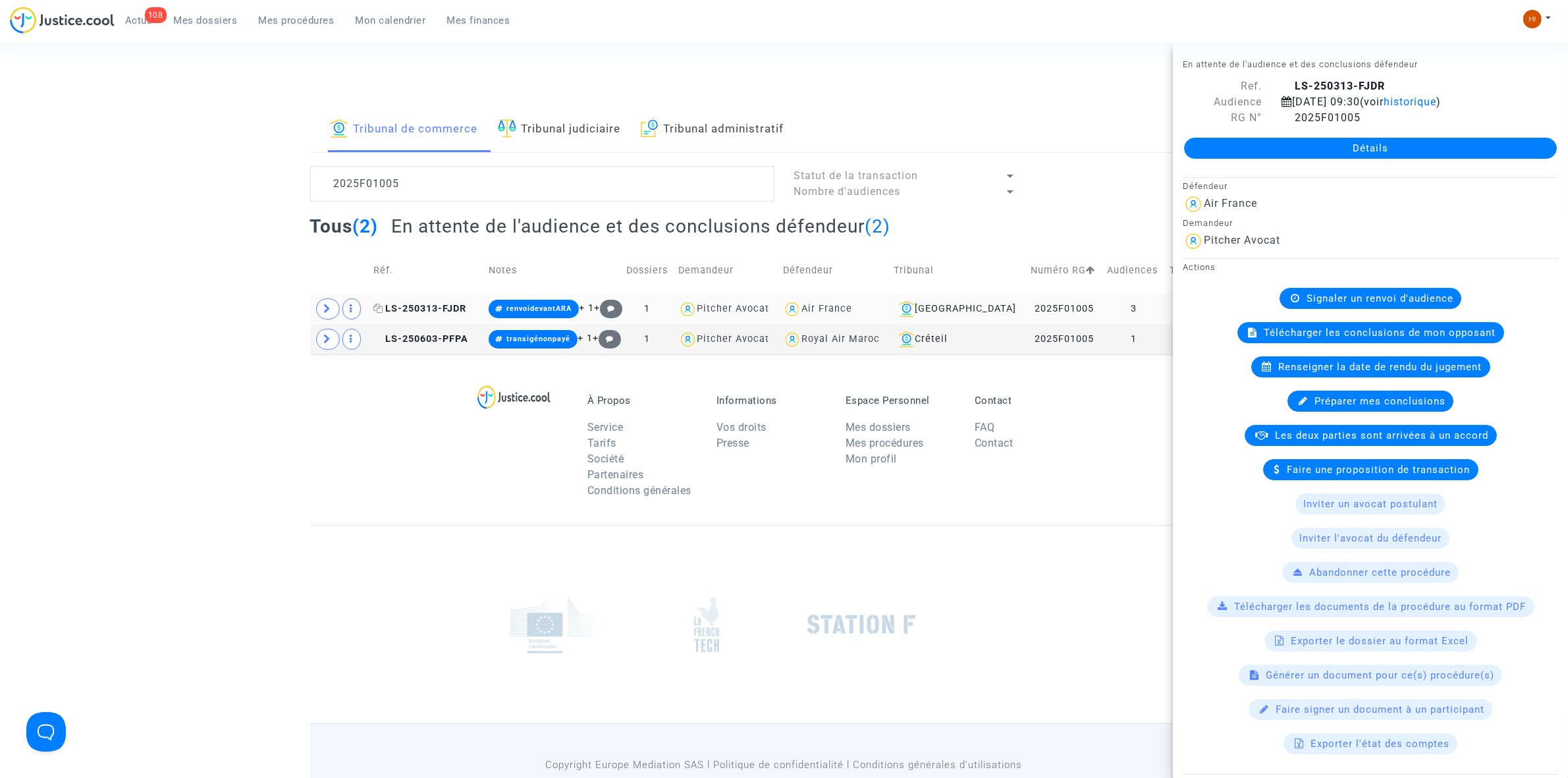
click at [419, 305] on span "LS-250313-FJDR" at bounding box center [420, 308] width 93 height 11
click at [1437, 143] on link "Détails" at bounding box center [1370, 148] width 373 height 21
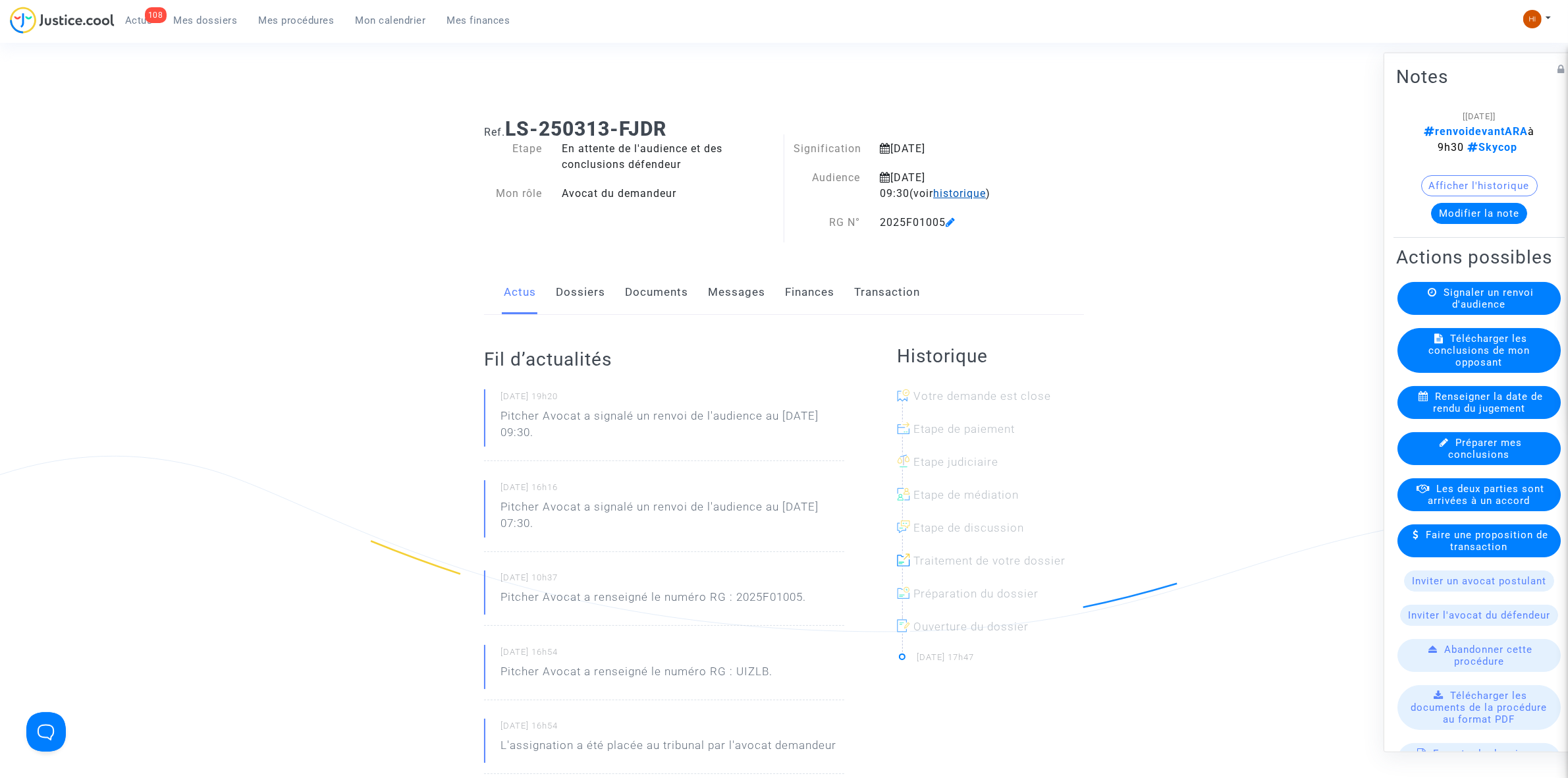
click at [933, 192] on span "historique" at bounding box center [959, 193] width 53 height 13
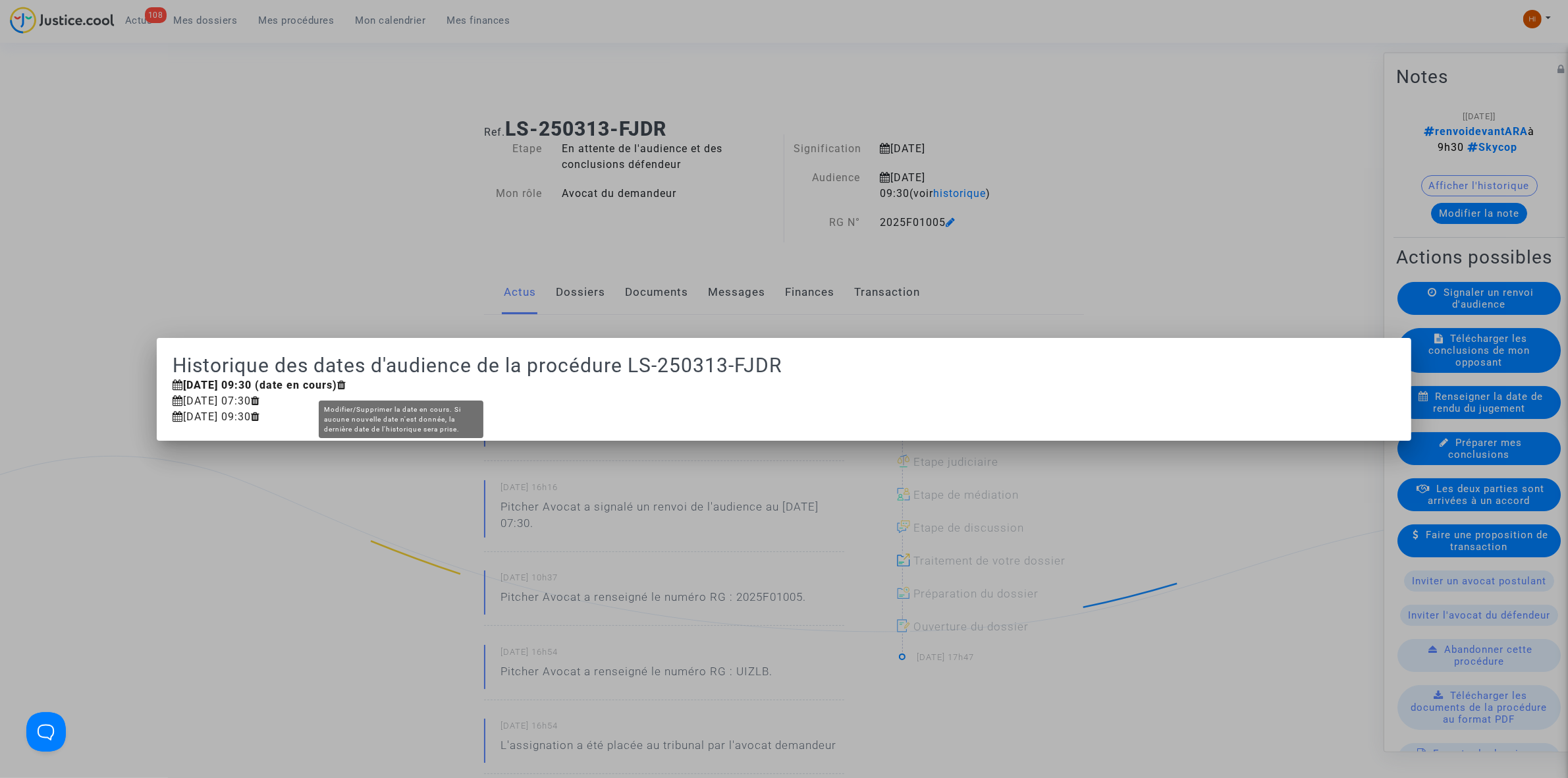
click at [346, 383] on icon at bounding box center [341, 384] width 9 height 11
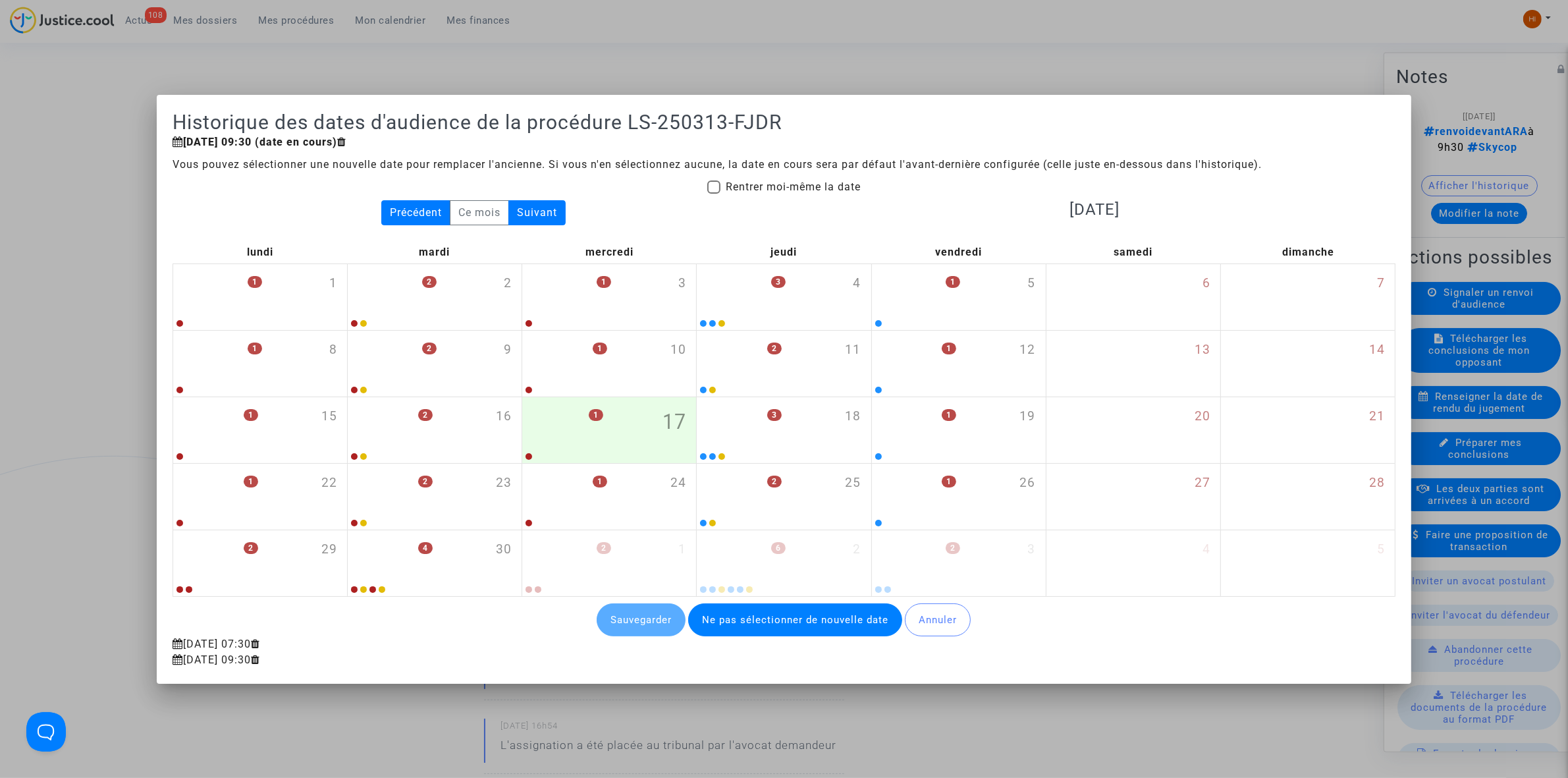
click at [826, 184] on span "Rentrer moi-même la date" at bounding box center [793, 187] width 135 height 13
click at [714, 193] on input "Rentrer moi-même la date" at bounding box center [713, 193] width 1 height 1
checkbox input "true"
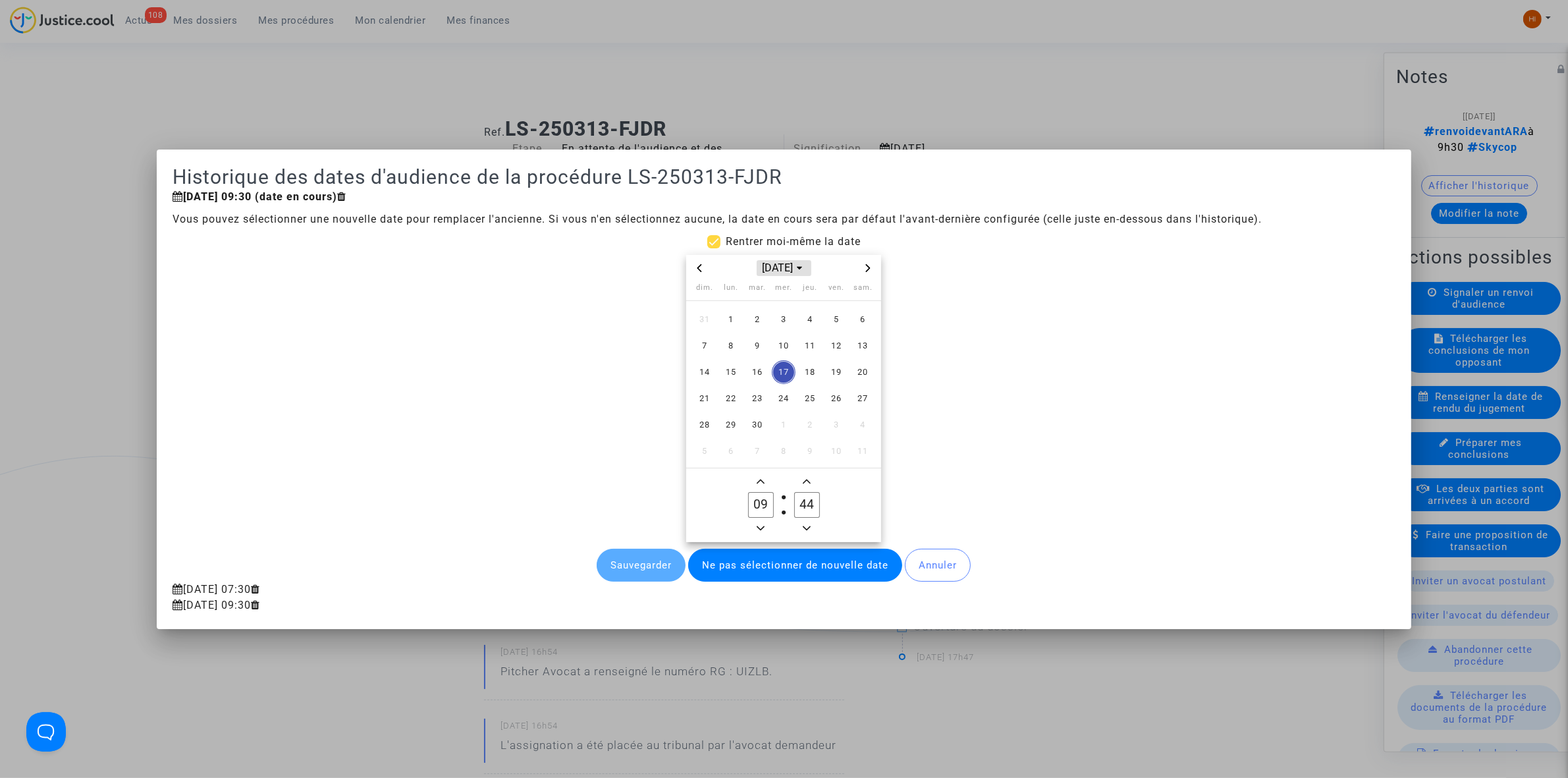
click at [789, 268] on span "[DATE]" at bounding box center [784, 268] width 54 height 16
click at [780, 271] on span "2025" at bounding box center [784, 268] width 47 height 16
click at [871, 268] on icon "Next month" at bounding box center [868, 268] width 8 height 8
click at [835, 344] on span "10" at bounding box center [836, 345] width 24 height 24
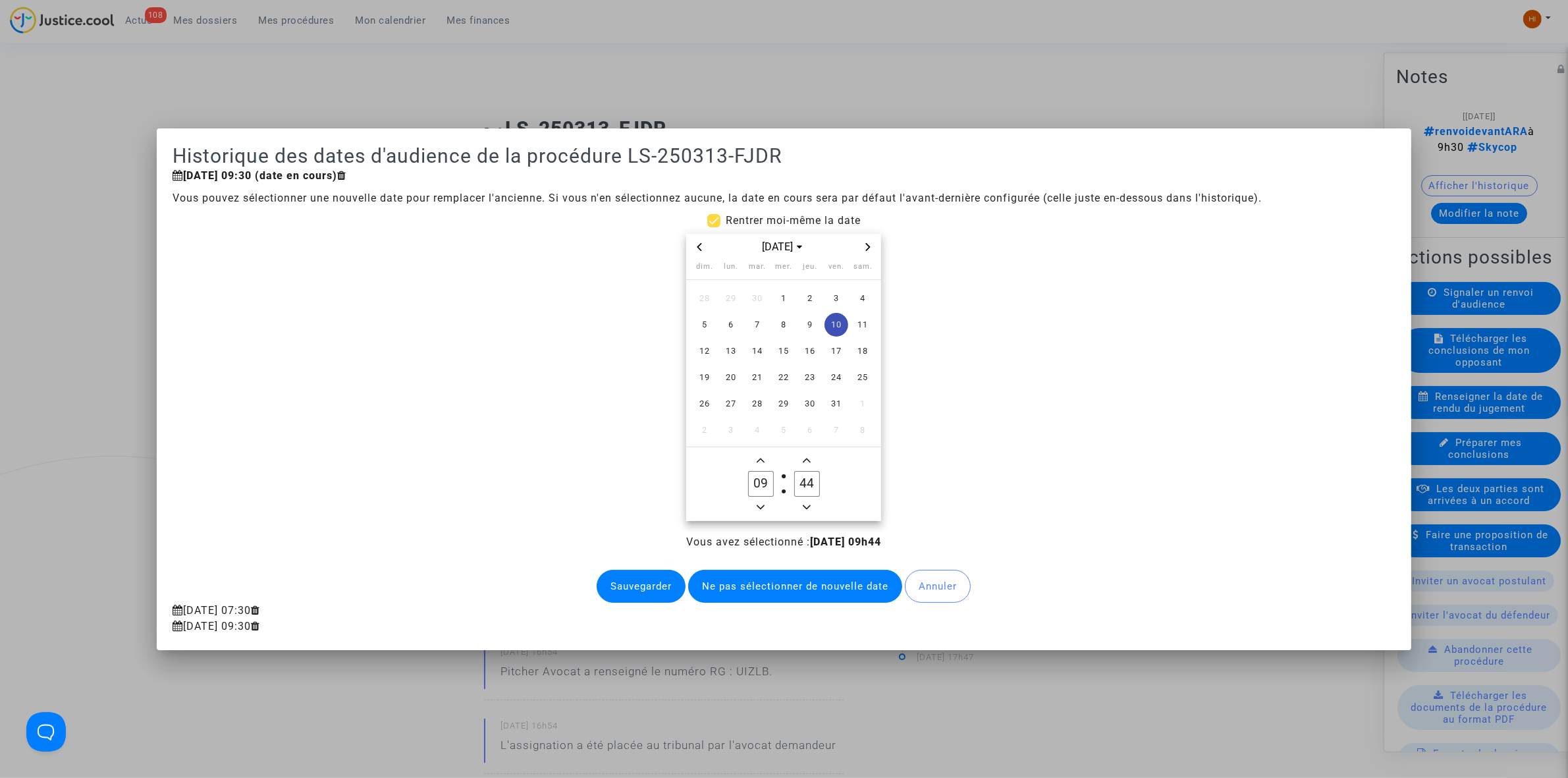
click at [812, 480] on input "44" at bounding box center [806, 483] width 25 height 25
click at [814, 475] on input "44" at bounding box center [806, 483] width 25 height 25
click at [817, 480] on input "44" at bounding box center [806, 483] width 25 height 25
type input "00"
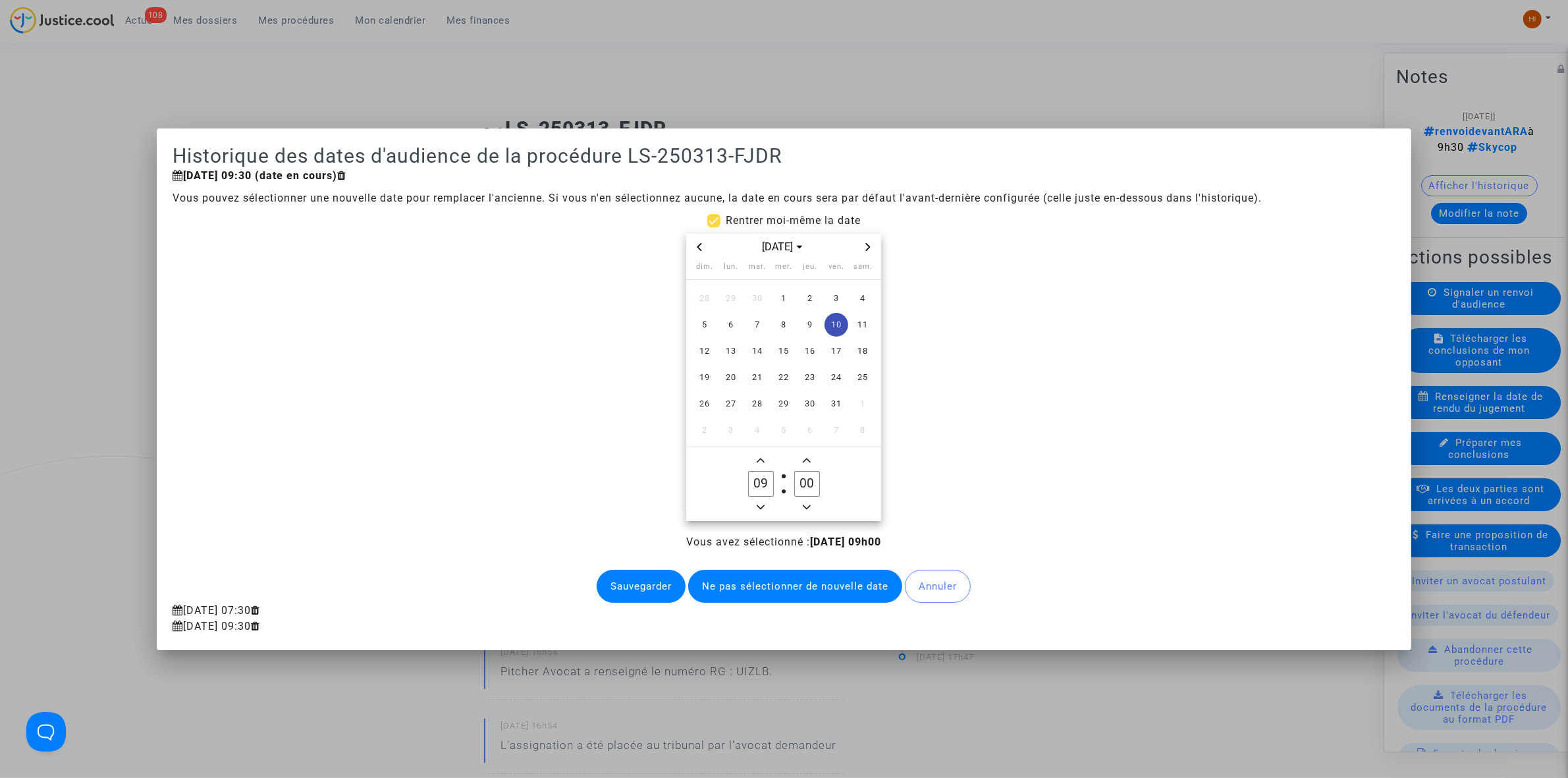
click at [651, 587] on button "Sauvegarder" at bounding box center [641, 586] width 89 height 33
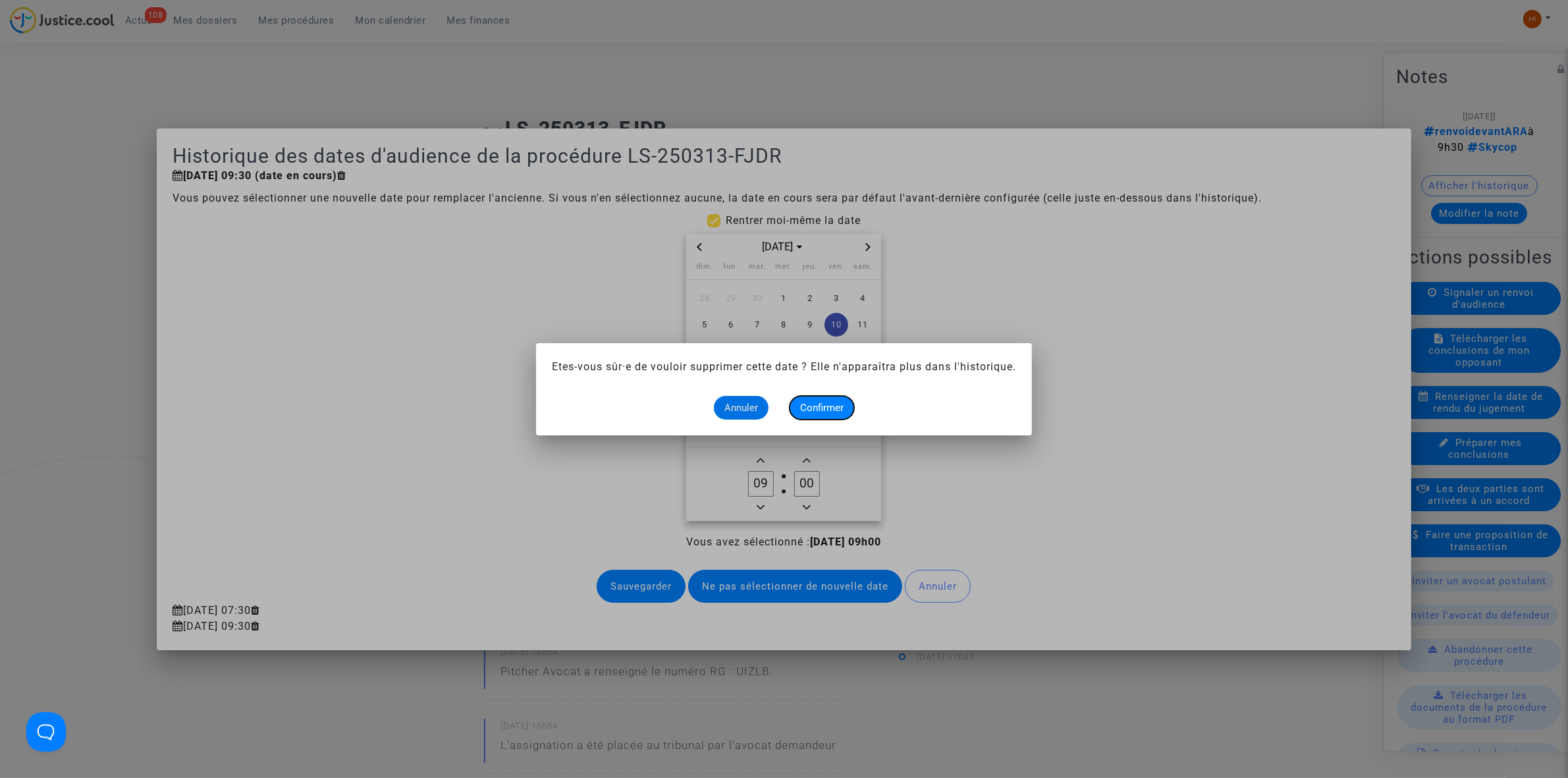
click at [833, 396] on button "Confirmer" at bounding box center [821, 408] width 64 height 24
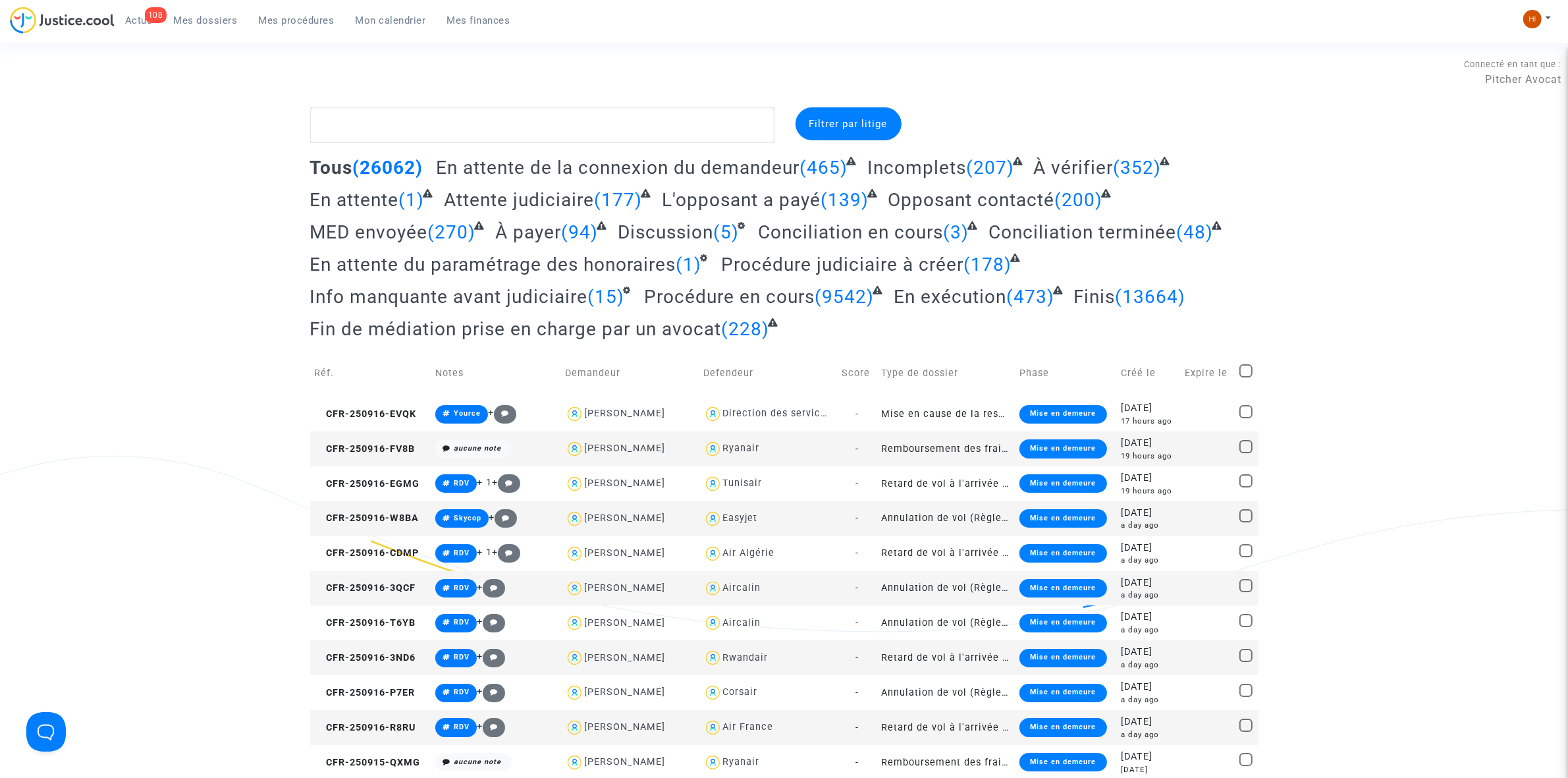
drag, startPoint x: 290, startPoint y: 26, endPoint x: 405, endPoint y: 93, distance: 133.1
click at [290, 26] on link "Mes procédures" at bounding box center [297, 21] width 97 height 20
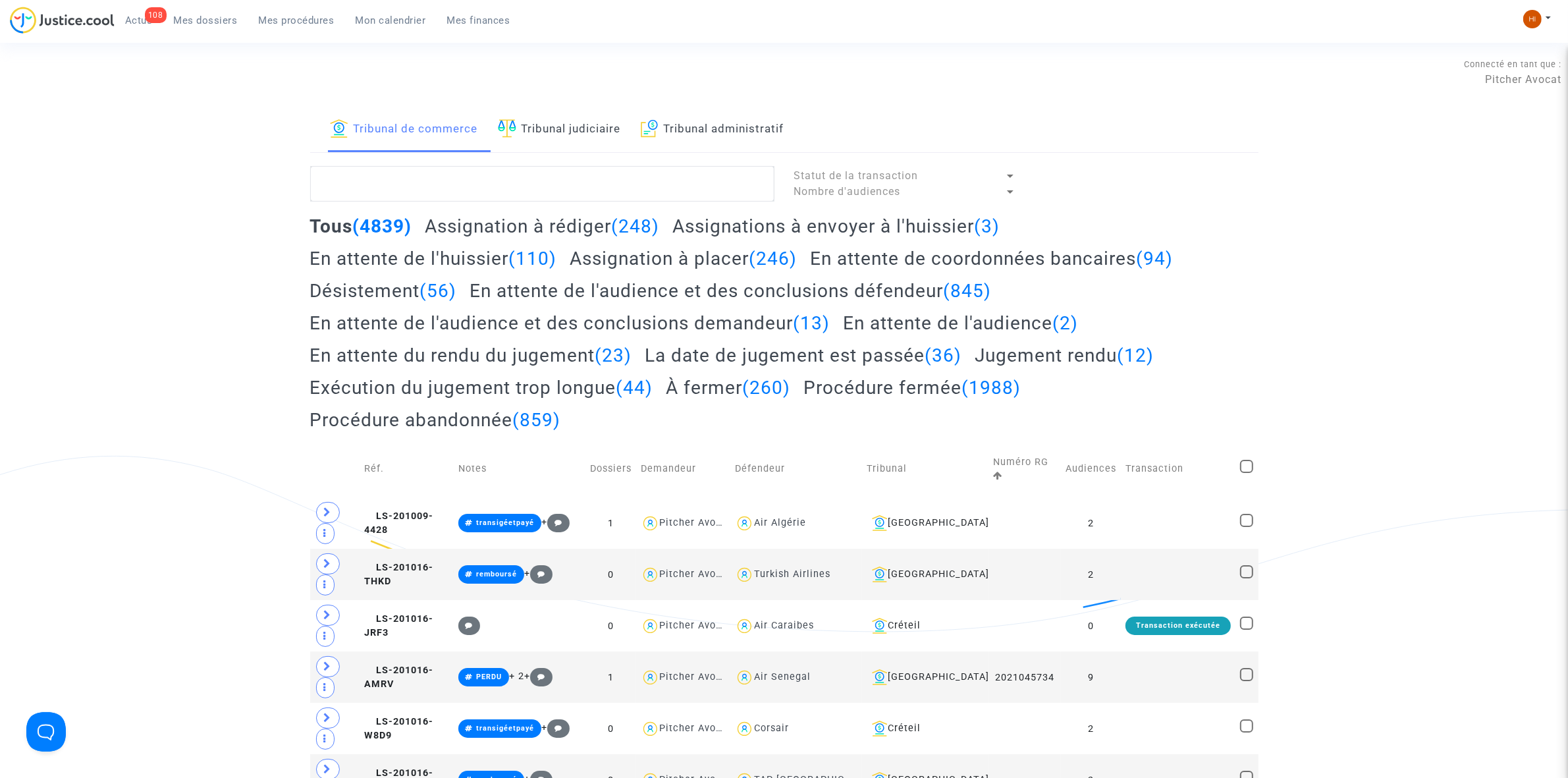
click at [555, 133] on link "Tribunal judiciaire" at bounding box center [560, 129] width 123 height 45
click at [549, 192] on textarea at bounding box center [542, 184] width 465 height 36
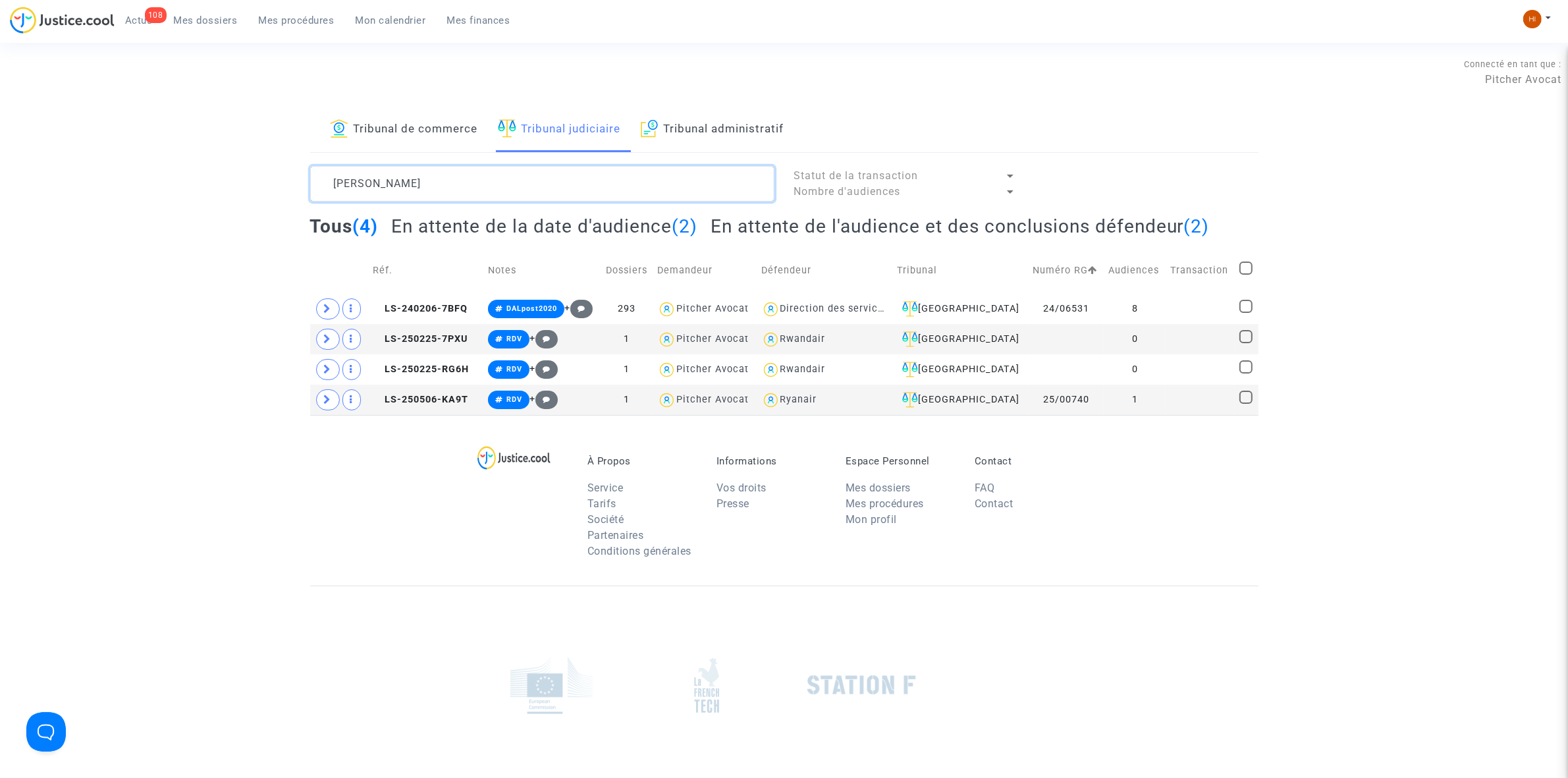
type textarea "LEROY SEBASTIEN"
click at [1185, 403] on td at bounding box center [1200, 400] width 69 height 30
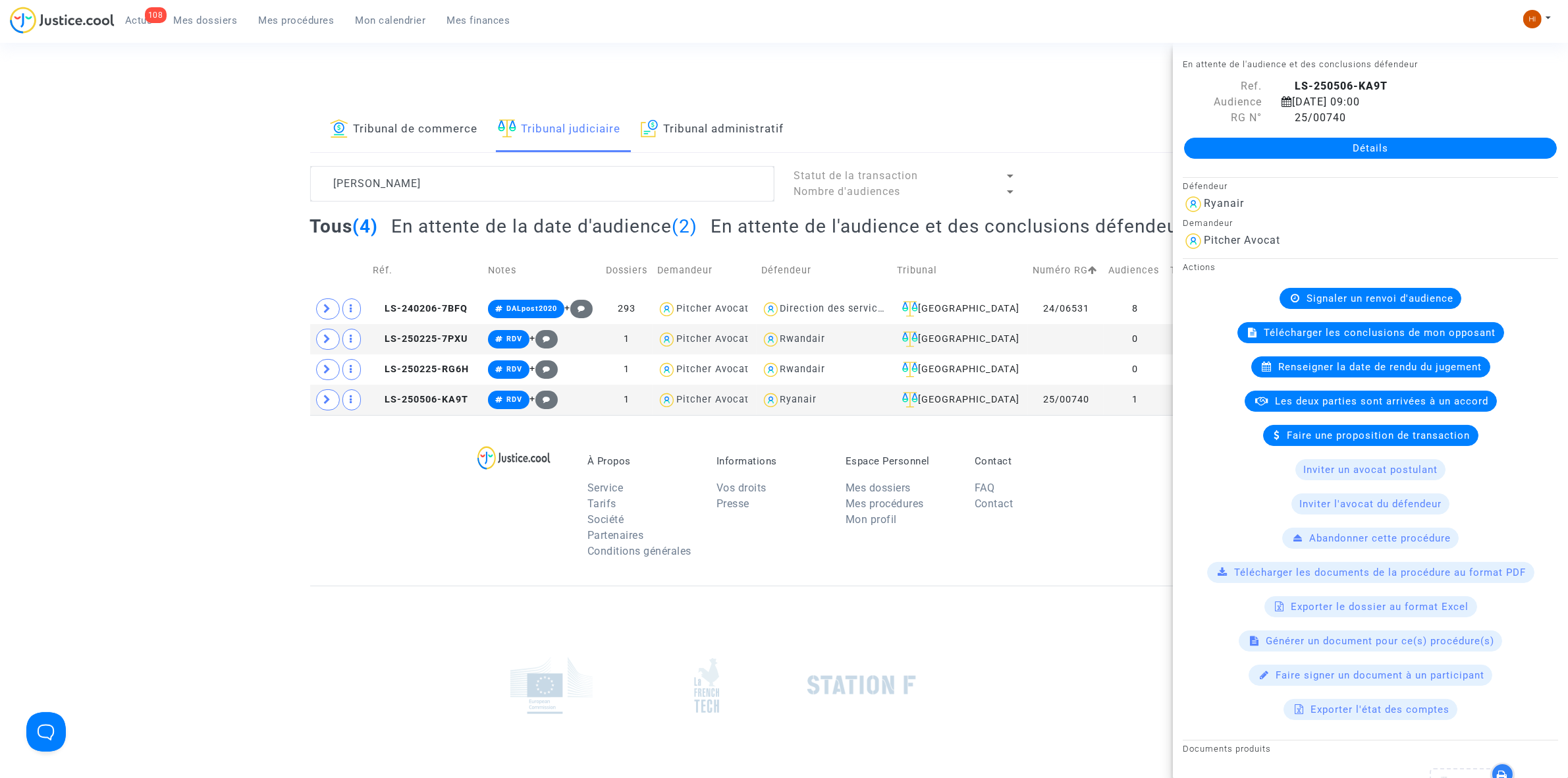
click at [1404, 296] on span "Signaler un renvoi d'audience" at bounding box center [1380, 298] width 147 height 12
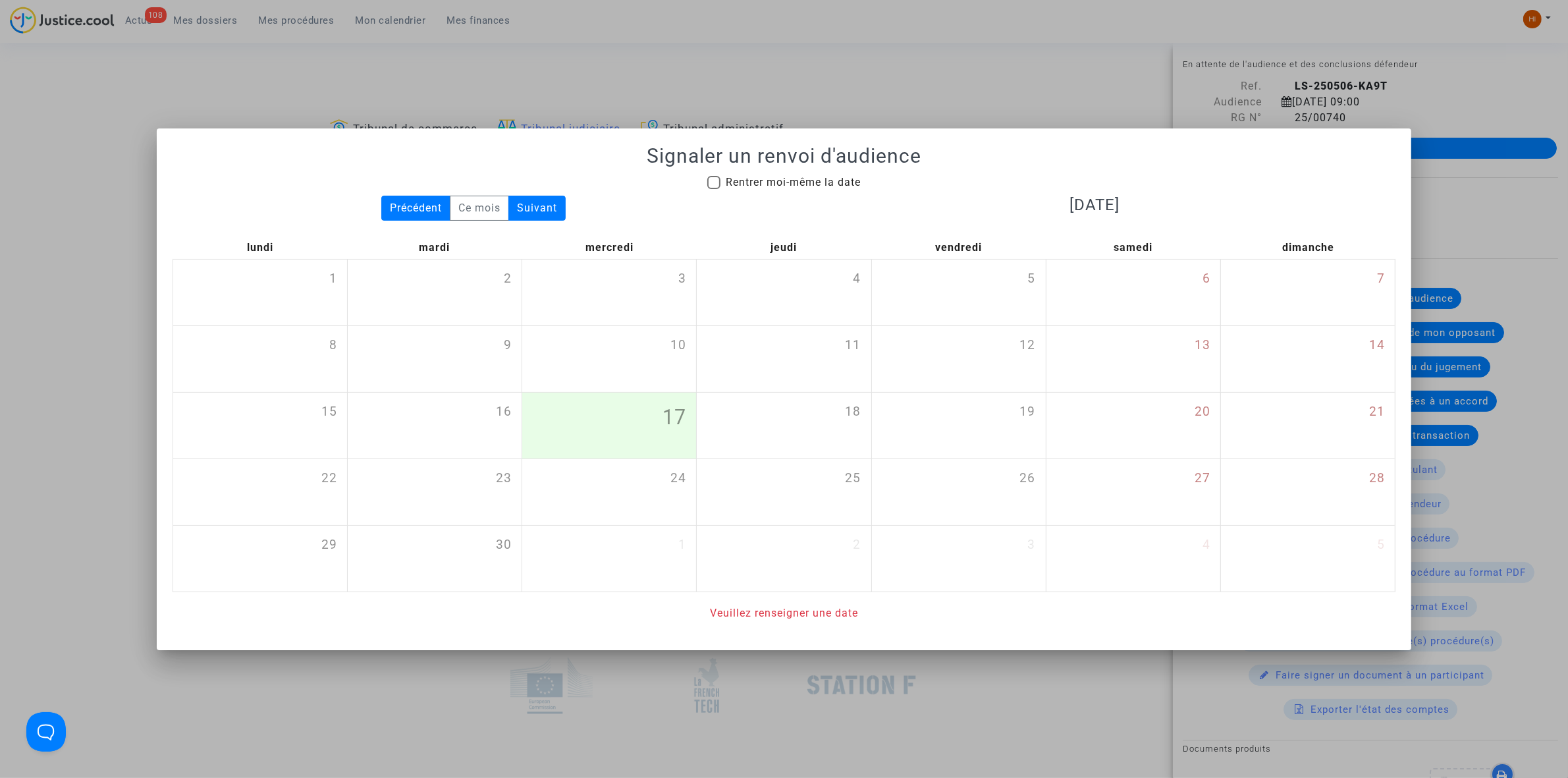
click at [744, 176] on span "Rentrer moi-même la date" at bounding box center [793, 182] width 135 height 13
click at [714, 189] on input "Rentrer moi-même la date" at bounding box center [713, 189] width 1 height 1
checkbox input "true"
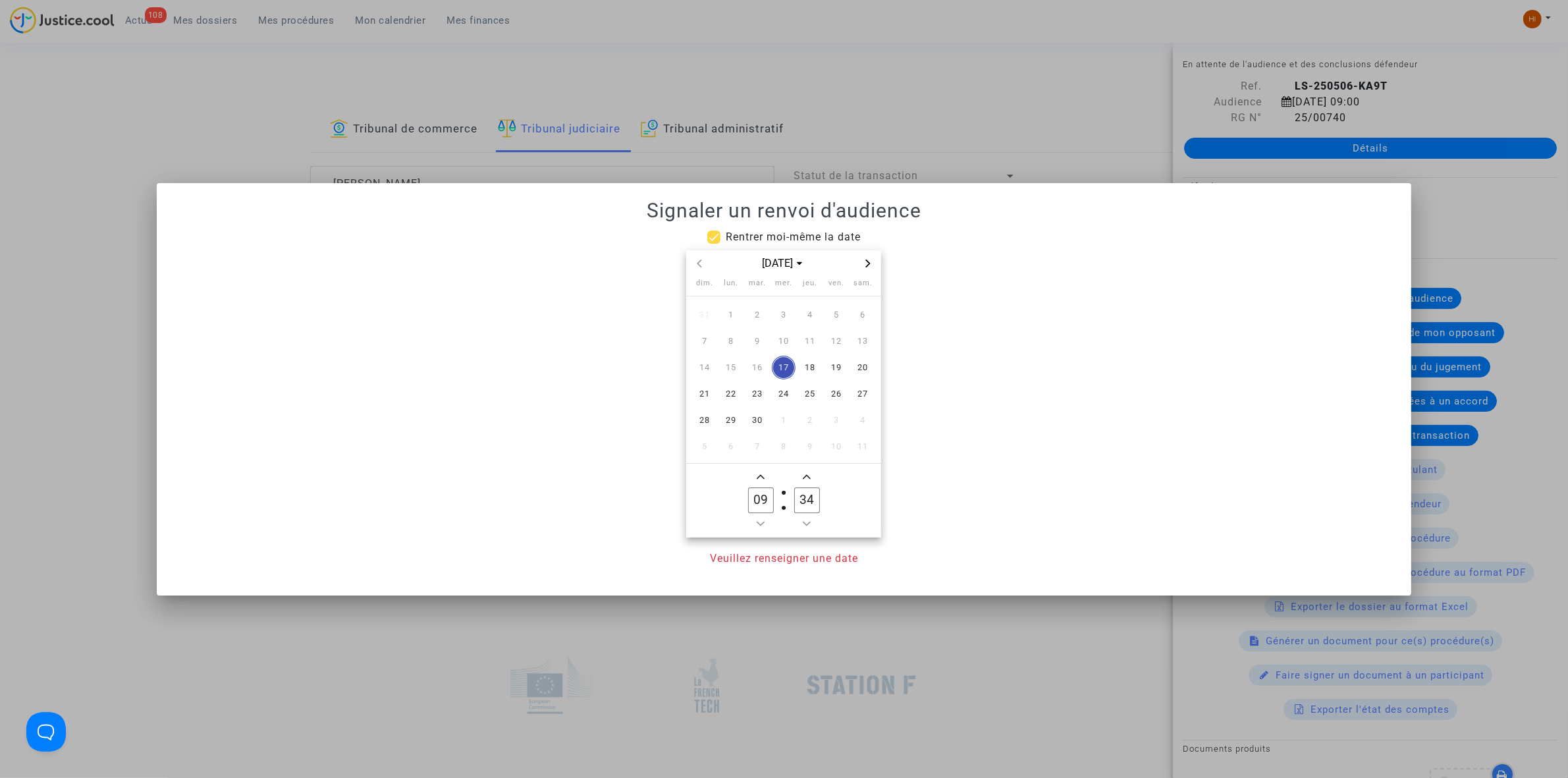
click at [871, 261] on icon "Next month" at bounding box center [868, 263] width 8 height 8
click at [732, 388] on span "19" at bounding box center [731, 393] width 24 height 24
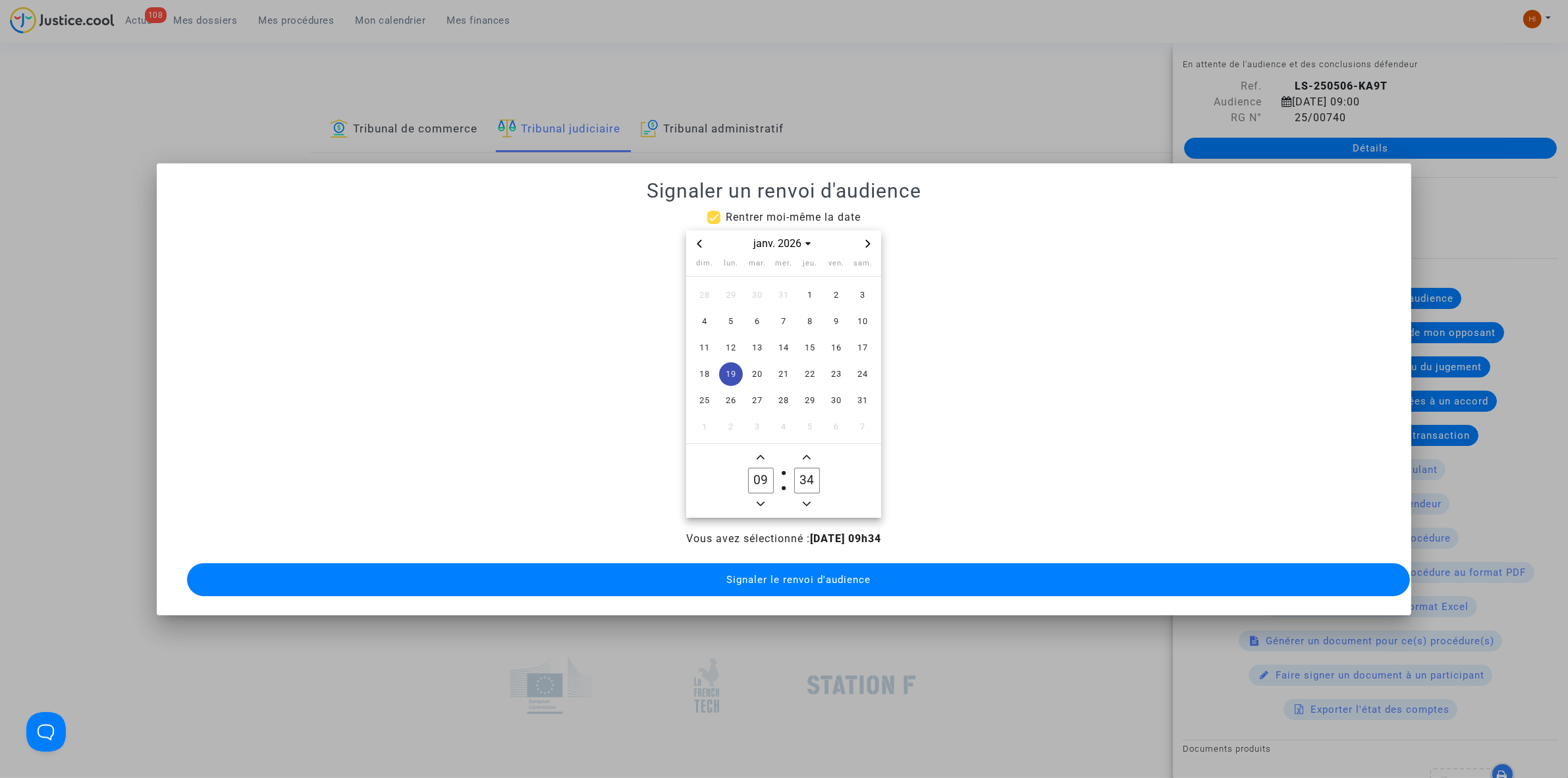
click at [814, 482] on input "34" at bounding box center [806, 480] width 25 height 25
type input "00"
click at [764, 565] on button "Signaler le renvoi d'audience" at bounding box center [798, 580] width 1223 height 33
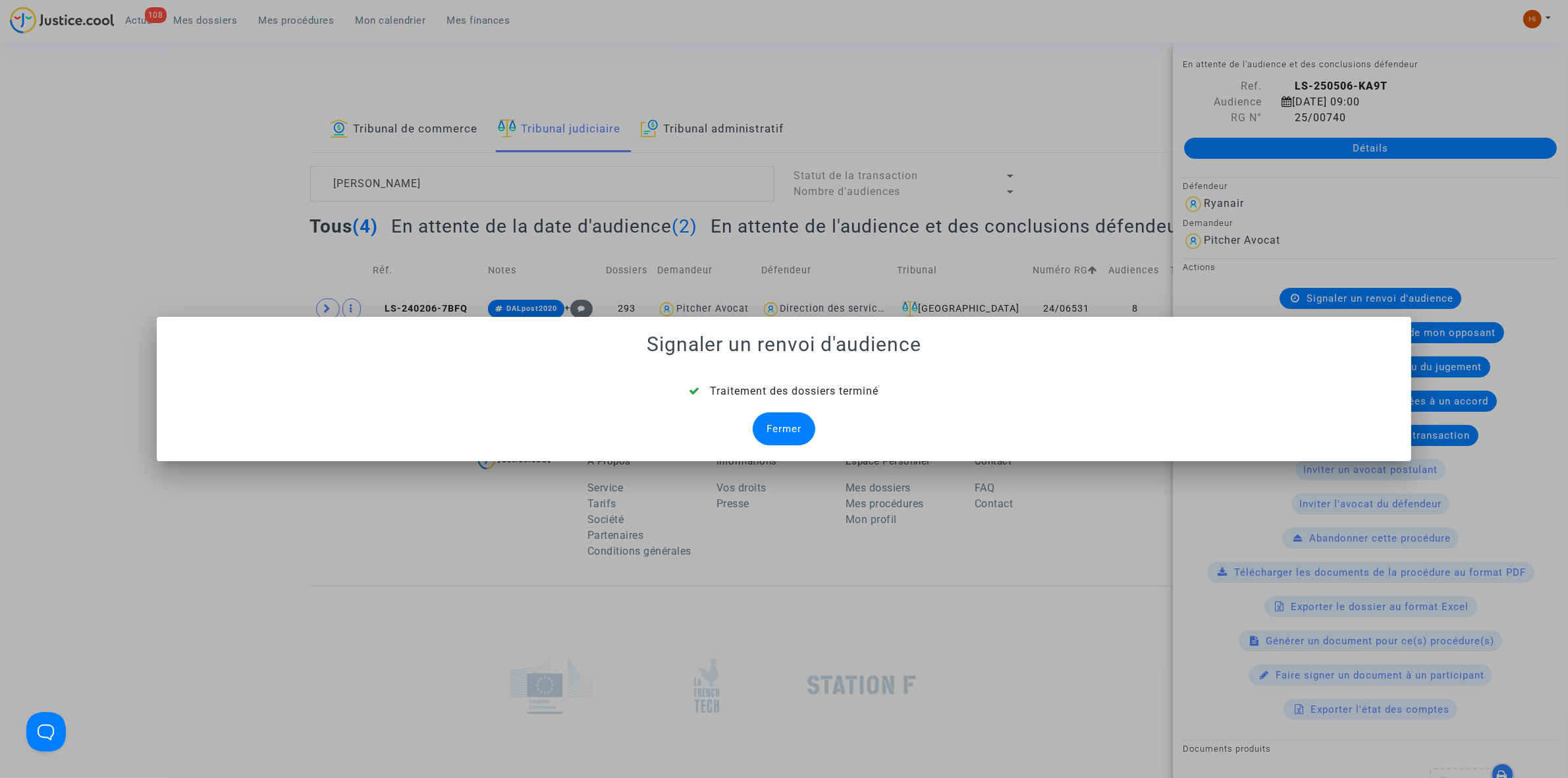
click at [800, 435] on div "Fermer" at bounding box center [784, 429] width 63 height 33
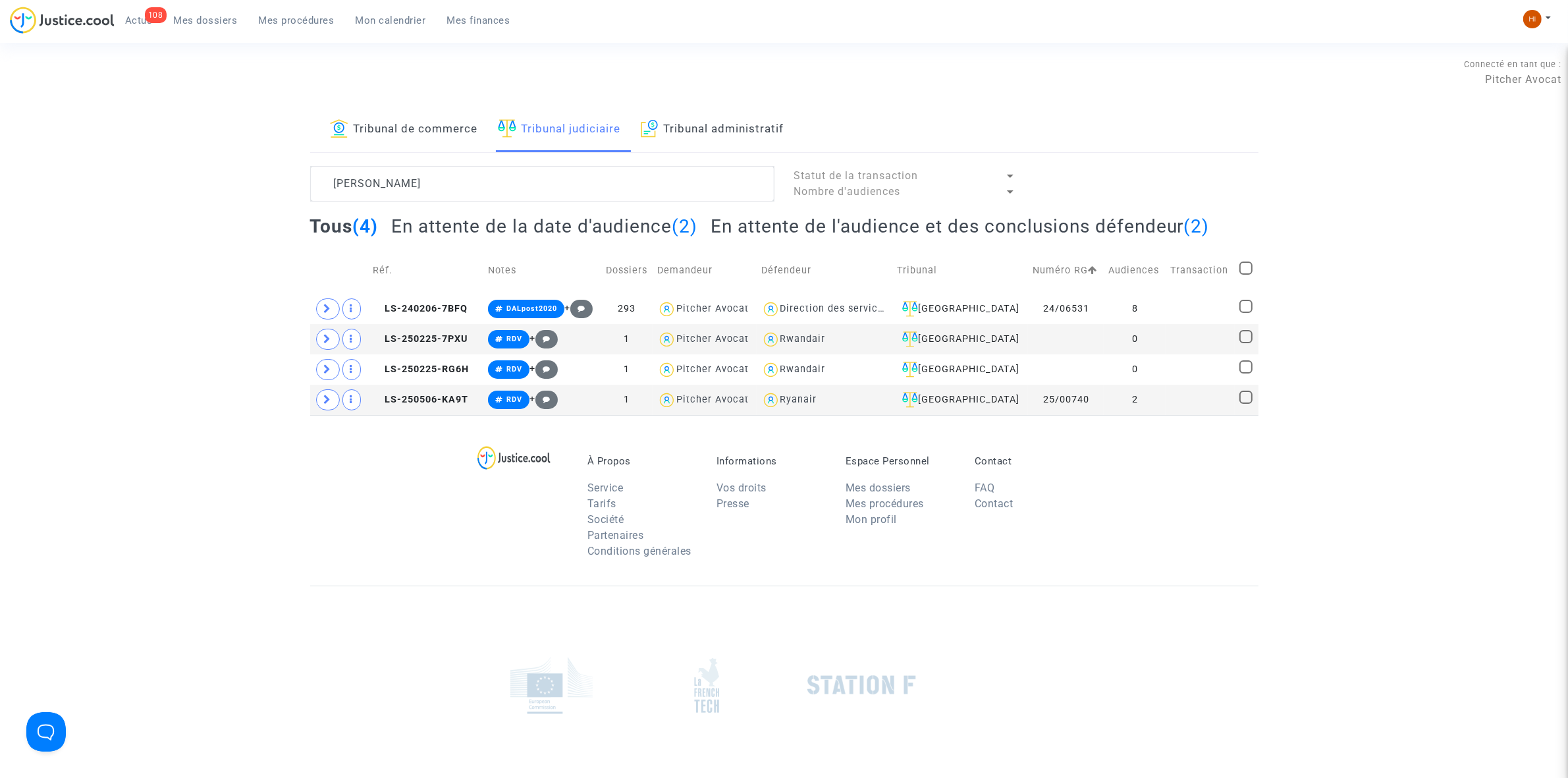
click at [373, 24] on span "Mon calendrier" at bounding box center [390, 20] width 71 height 12
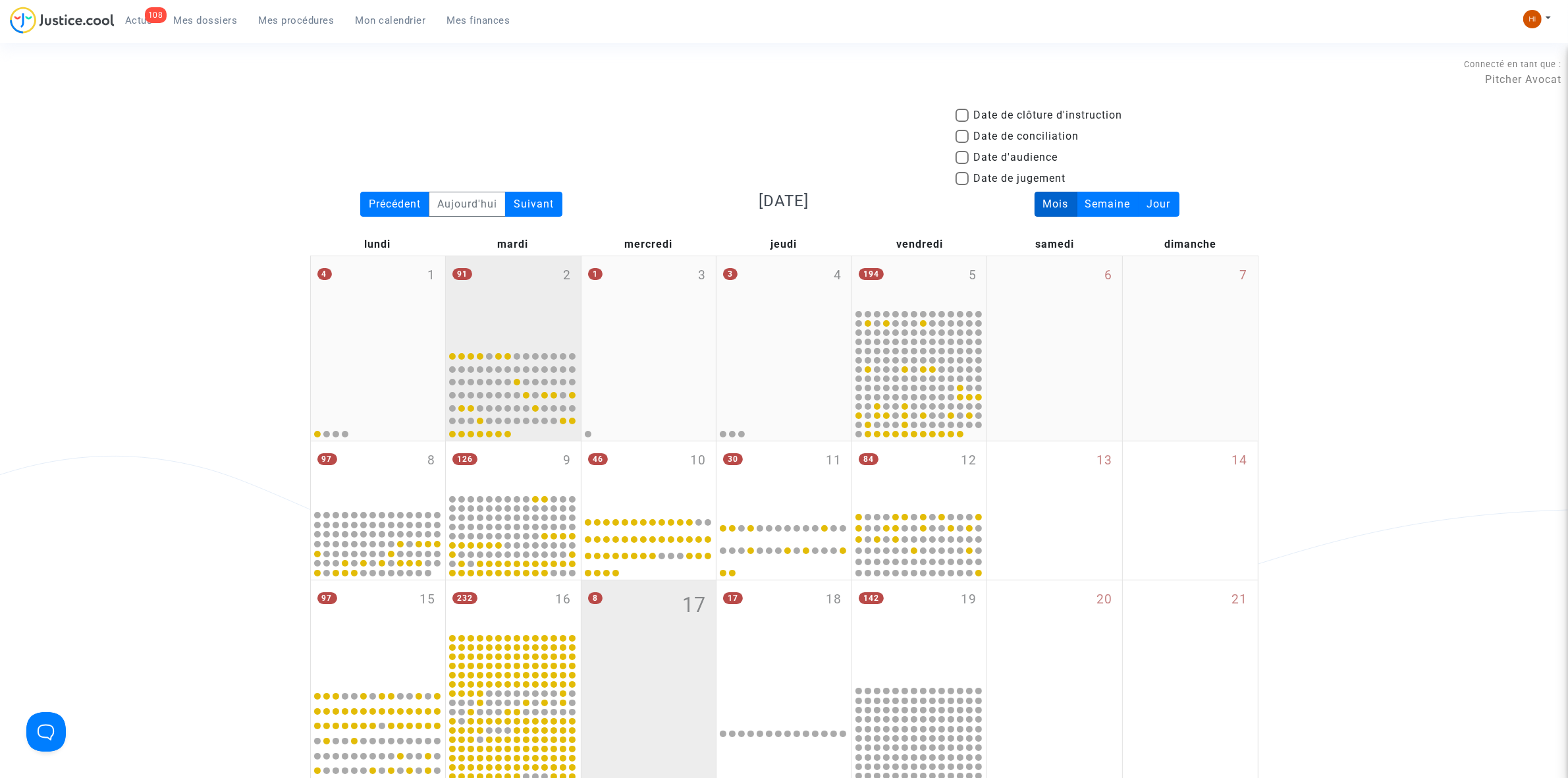
click at [549, 328] on div "91 2" at bounding box center [513, 301] width 135 height 90
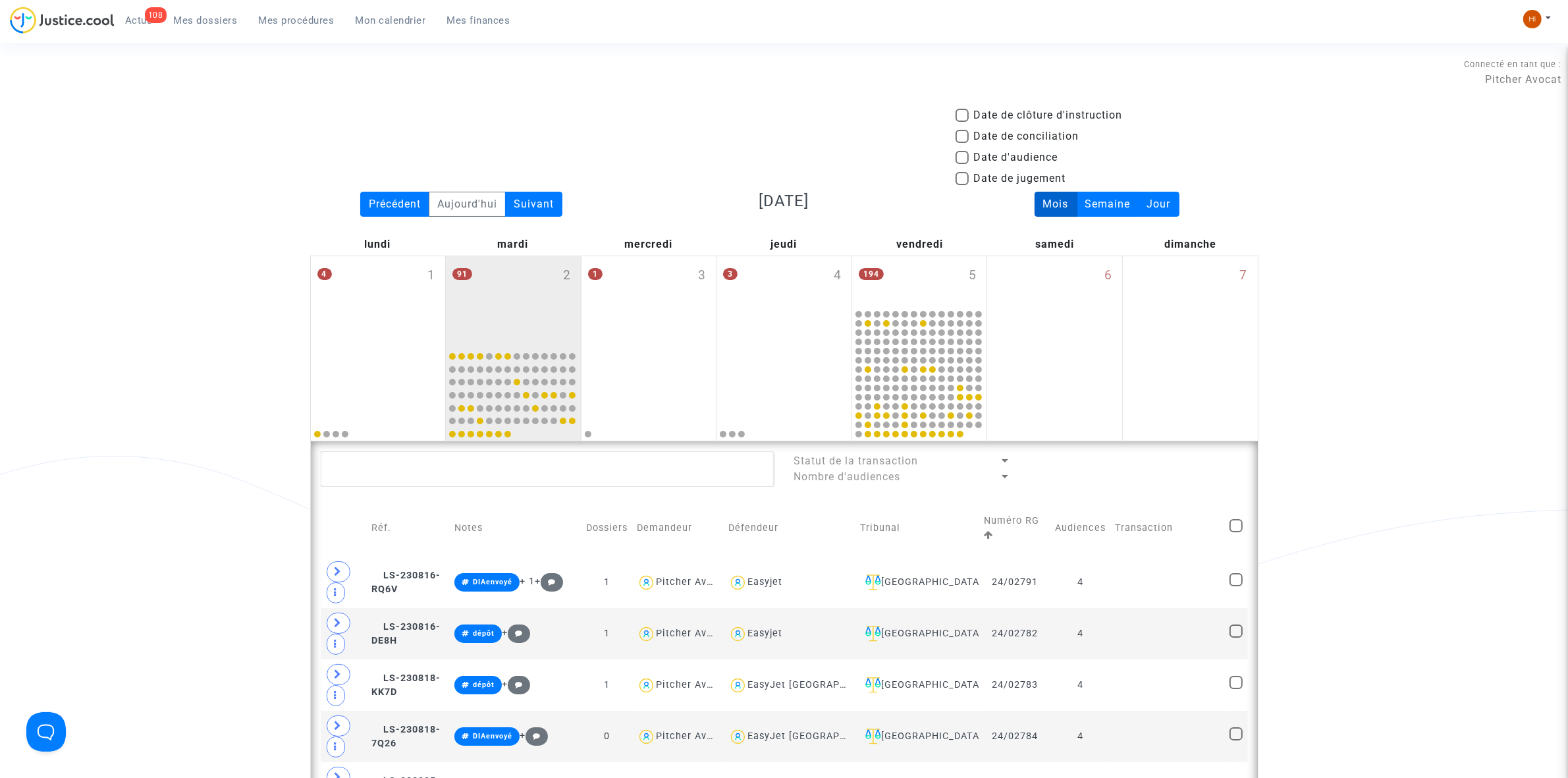
click at [984, 156] on span "Date d'audience" at bounding box center [1016, 157] width 84 height 16
click at [962, 164] on input "Date d'audience" at bounding box center [961, 164] width 1 height 1
checkbox input "true"
click at [1117, 575] on td at bounding box center [1168, 582] width 115 height 51
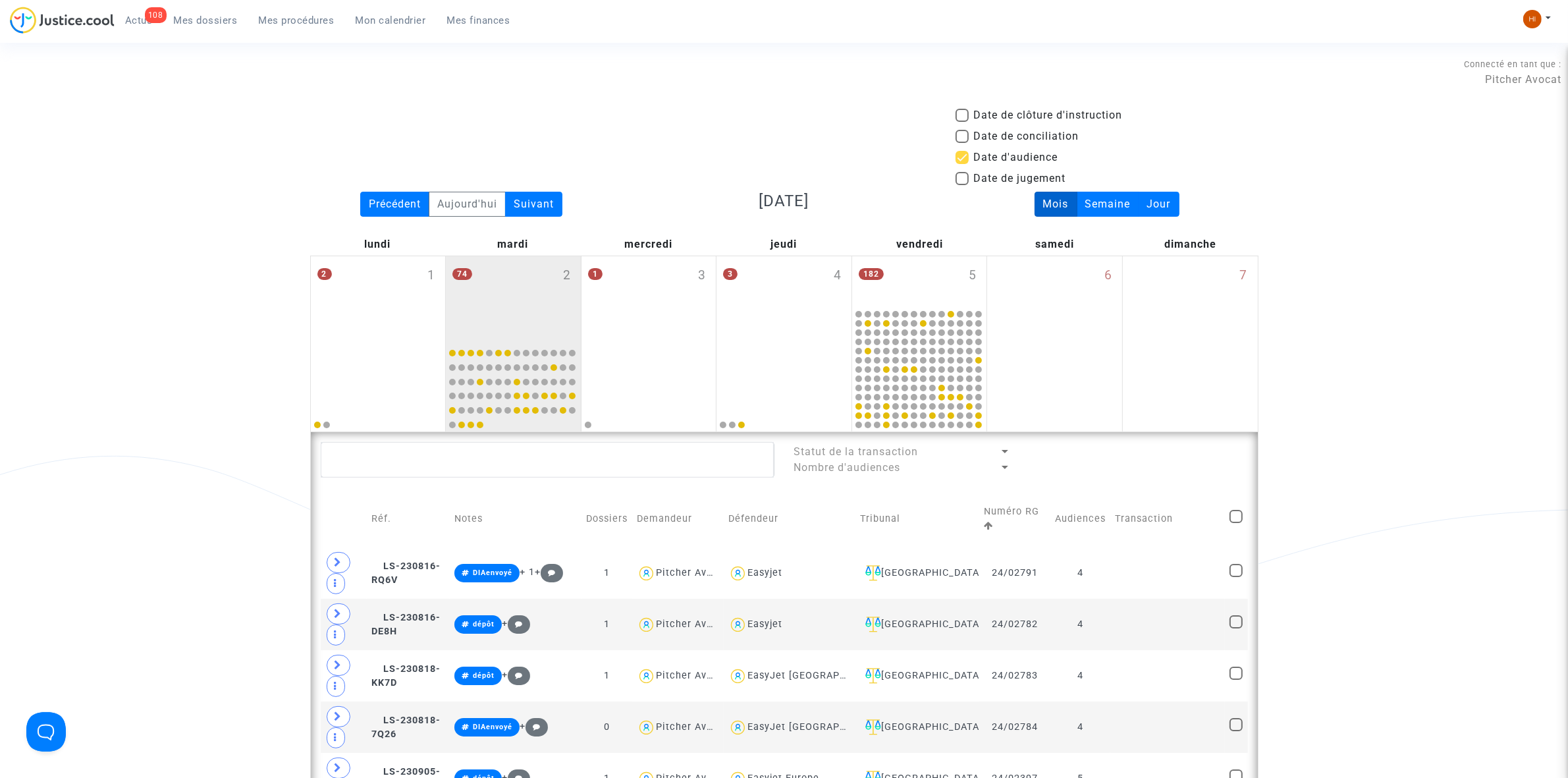
drag, startPoint x: 293, startPoint y: 21, endPoint x: 465, endPoint y: 43, distance: 173.4
click at [293, 21] on span "Mes procédures" at bounding box center [297, 20] width 76 height 12
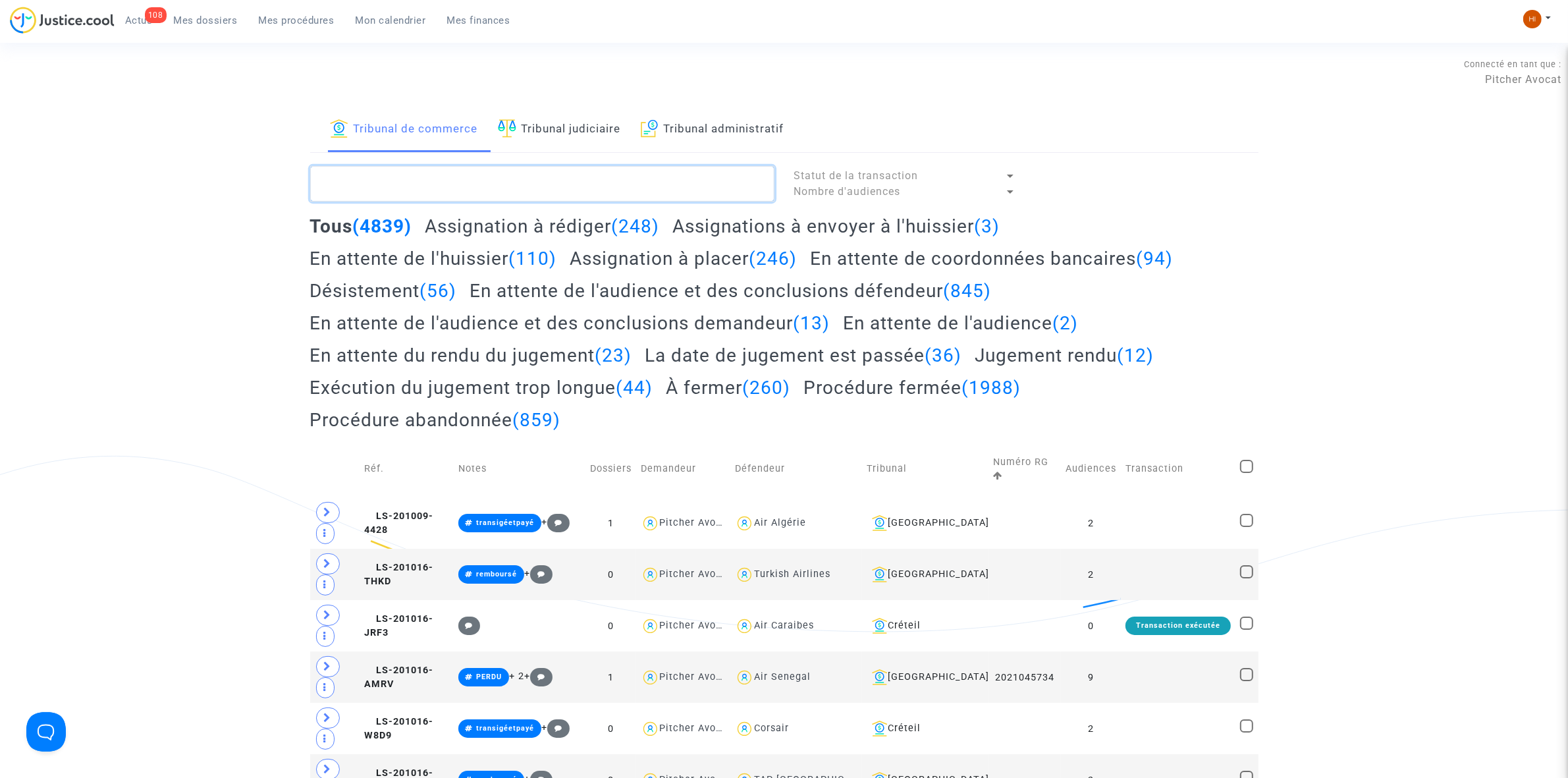
click at [420, 183] on textarea at bounding box center [542, 184] width 465 height 36
paste textarea "2025F00998"
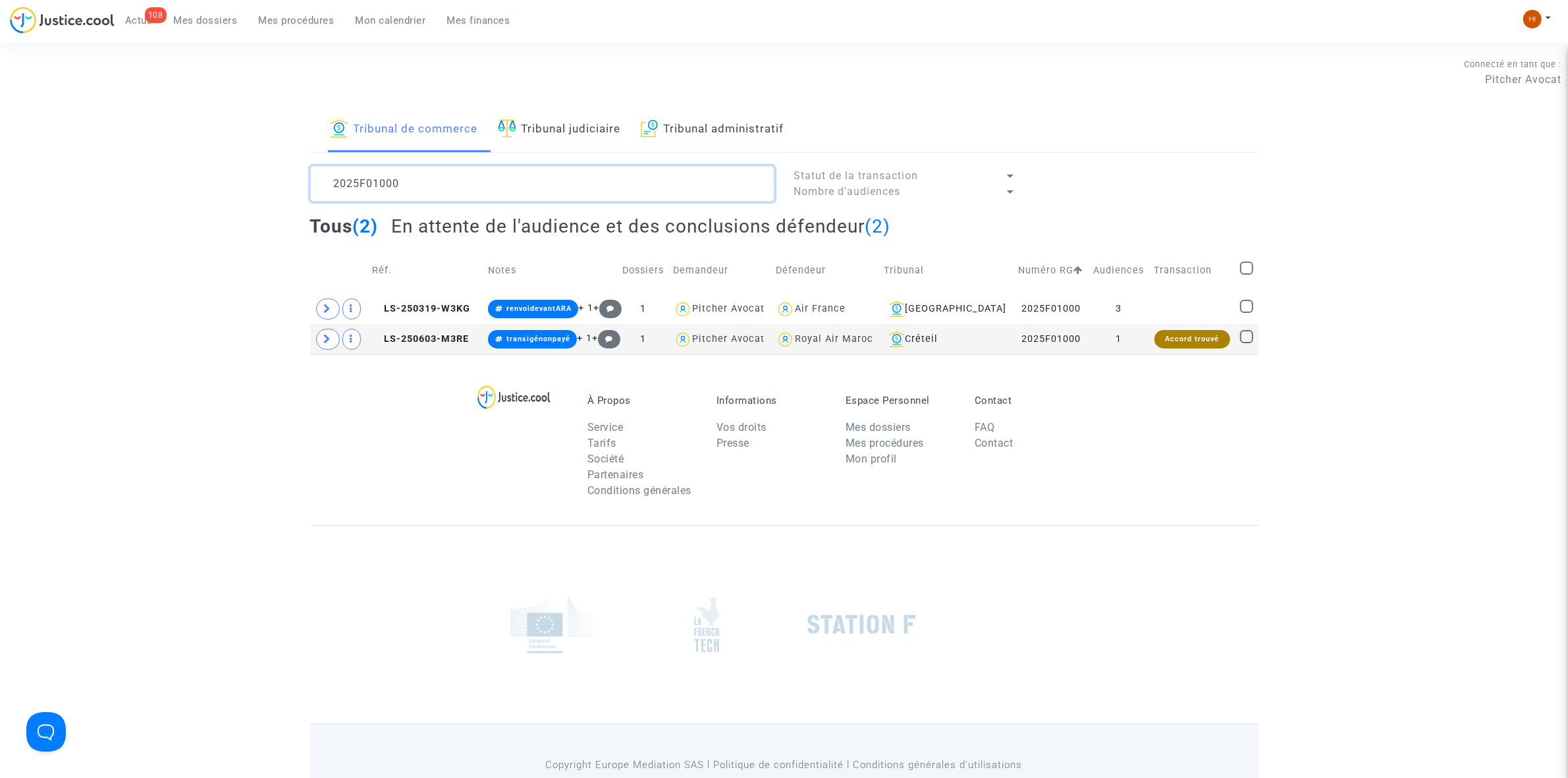
type textarea "2025F01000"
click at [456, 313] on span "LS-250319-W3KG" at bounding box center [420, 308] width 98 height 11
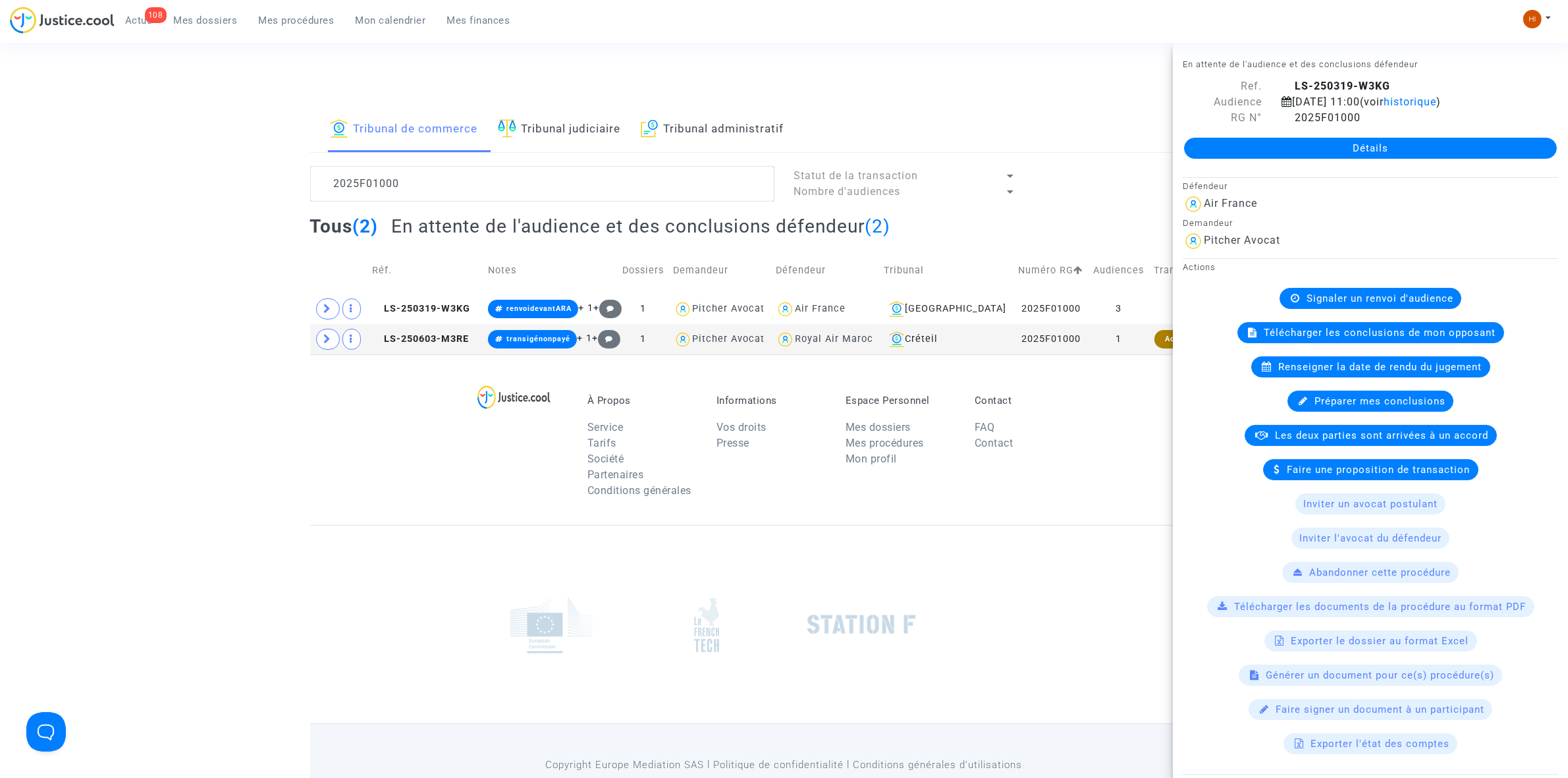
click at [1273, 158] on link "Détails" at bounding box center [1370, 148] width 373 height 21
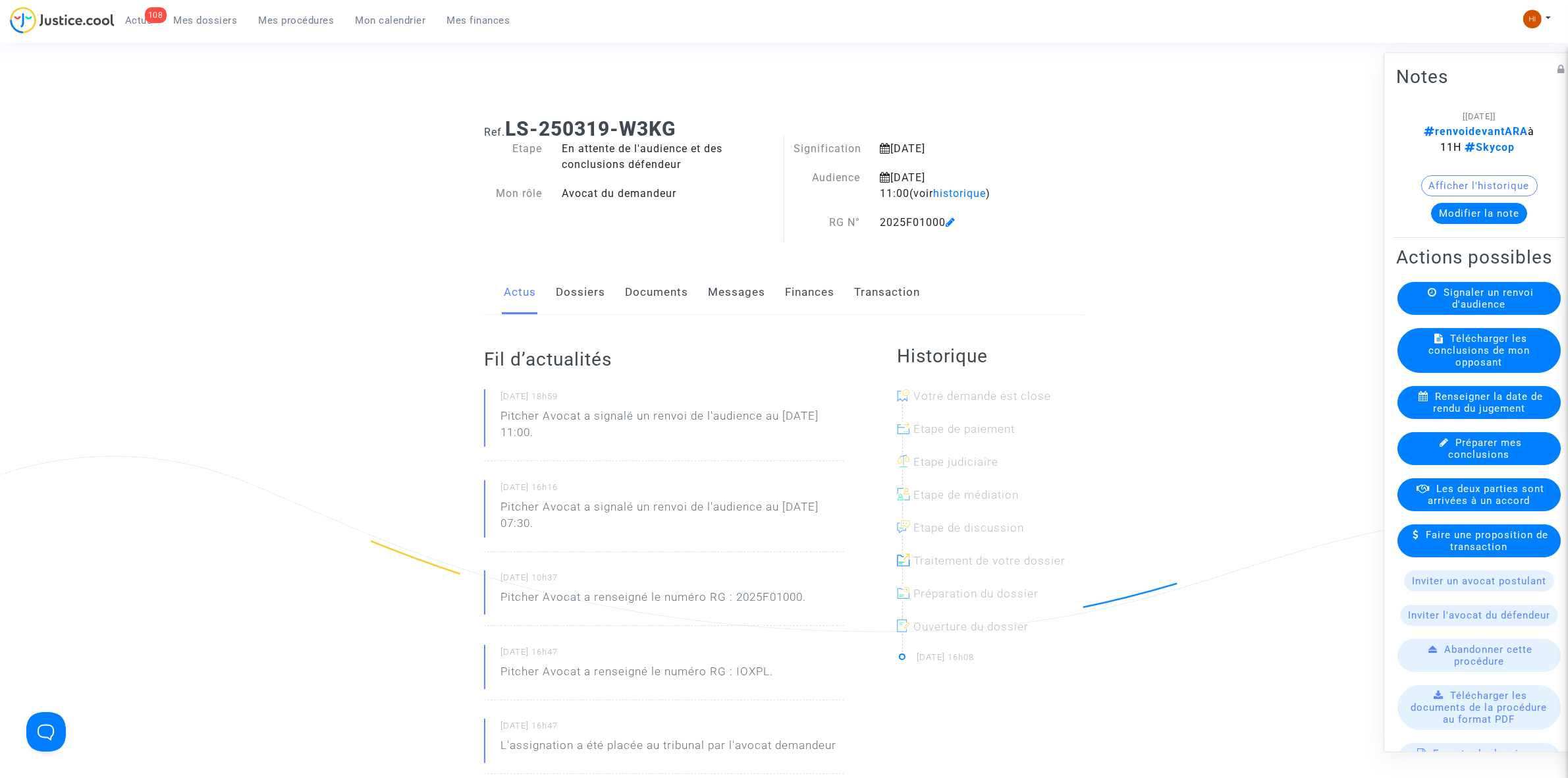
click at [655, 295] on link "Documents" at bounding box center [657, 292] width 64 height 44
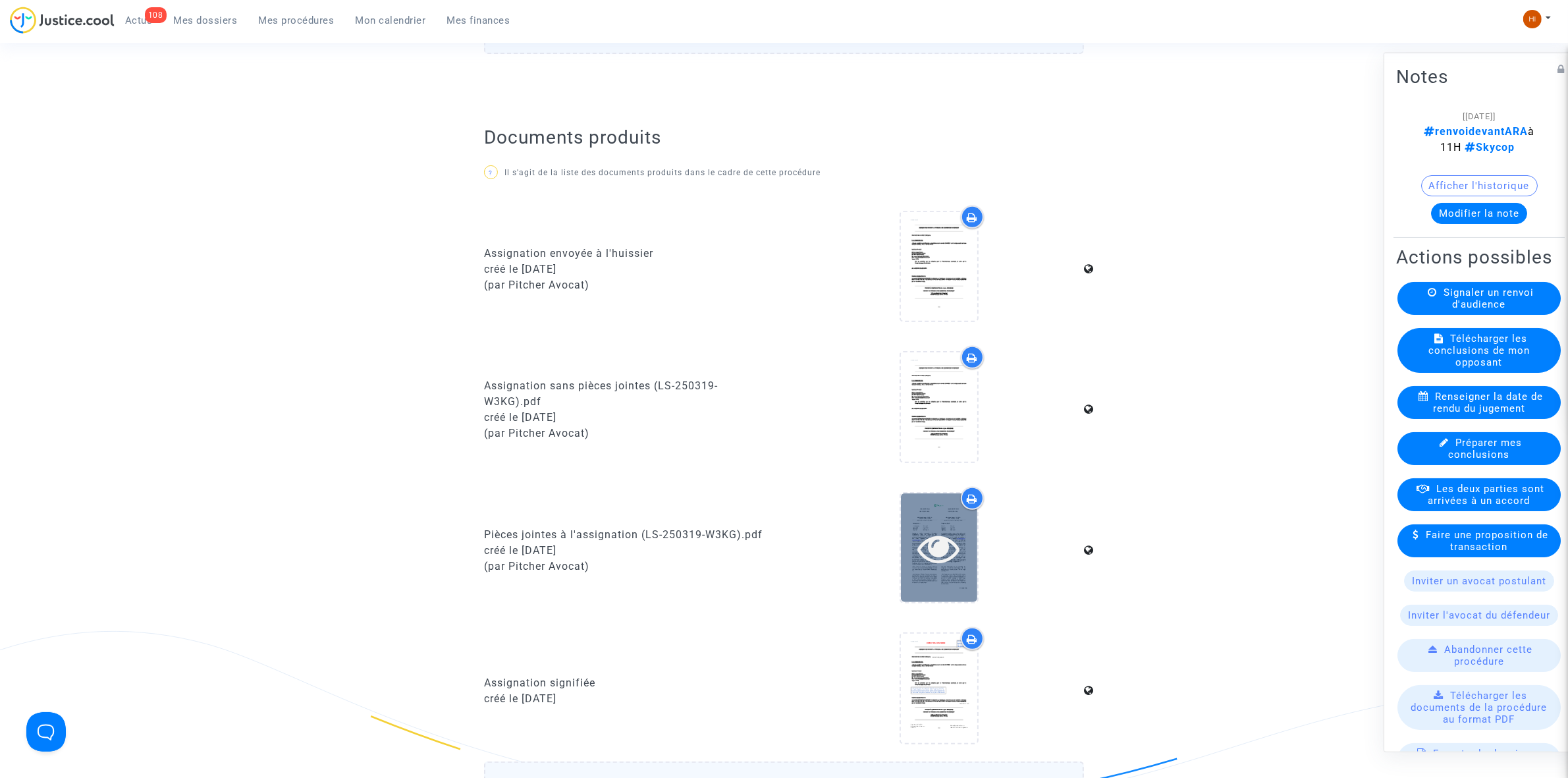
scroll to position [1153, 0]
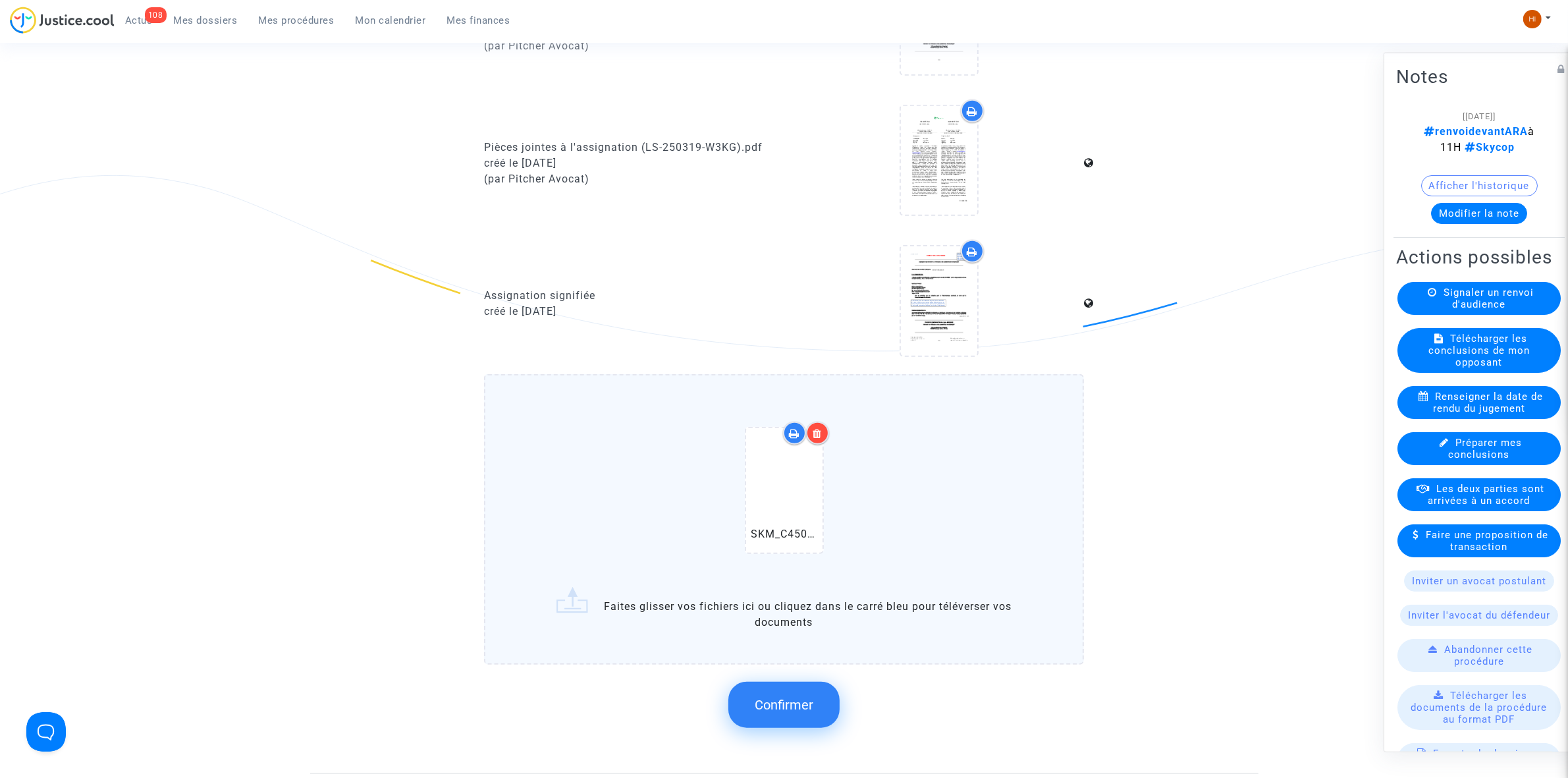
click at [799, 697] on span "Confirmer" at bounding box center [784, 704] width 59 height 16
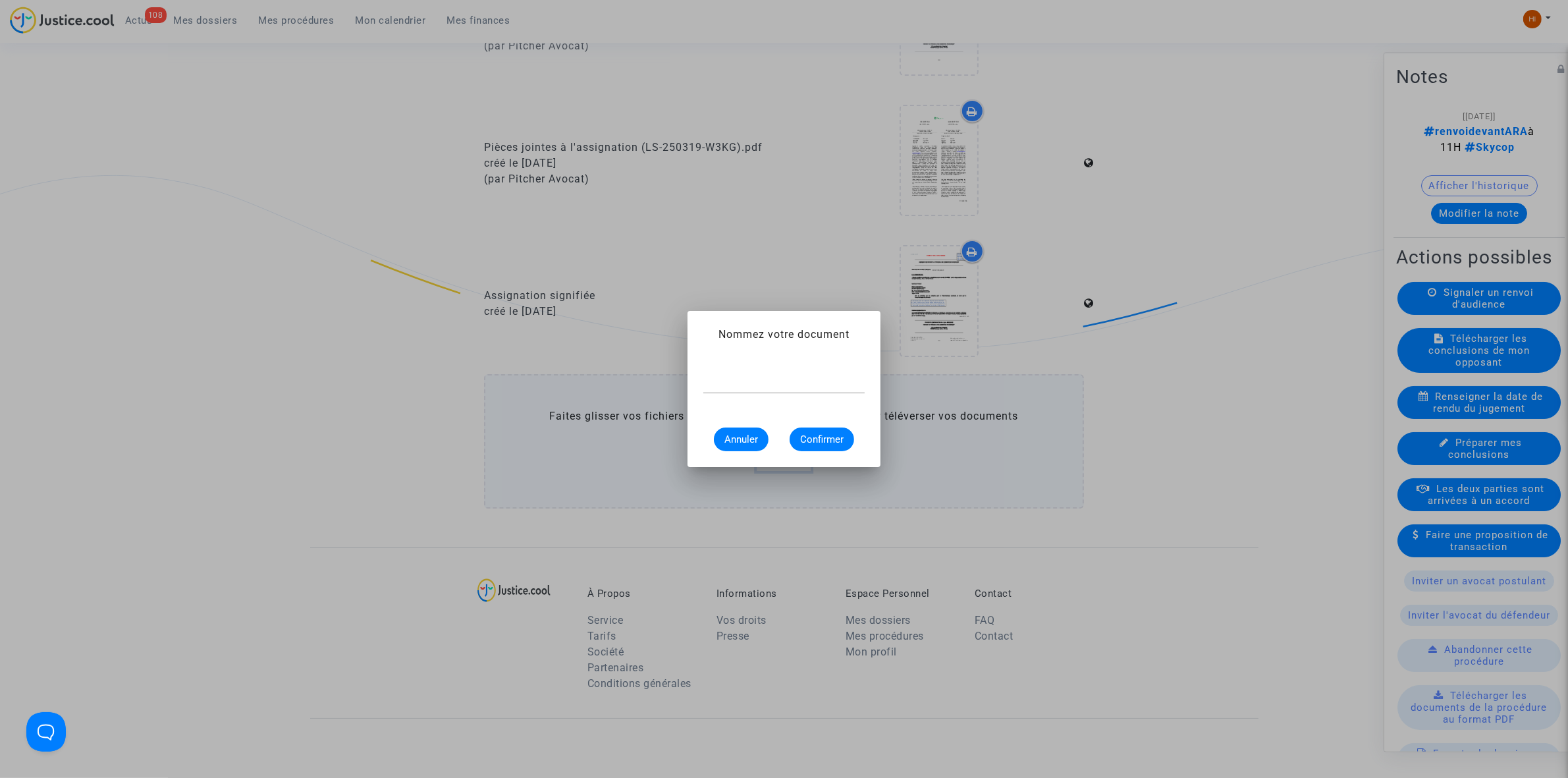
scroll to position [0, 0]
type input "V"
paste input "CONVOCATION A L'AUDIENCE ARA"
type input "CONVOCATION A L'AUDIENCE ARA"
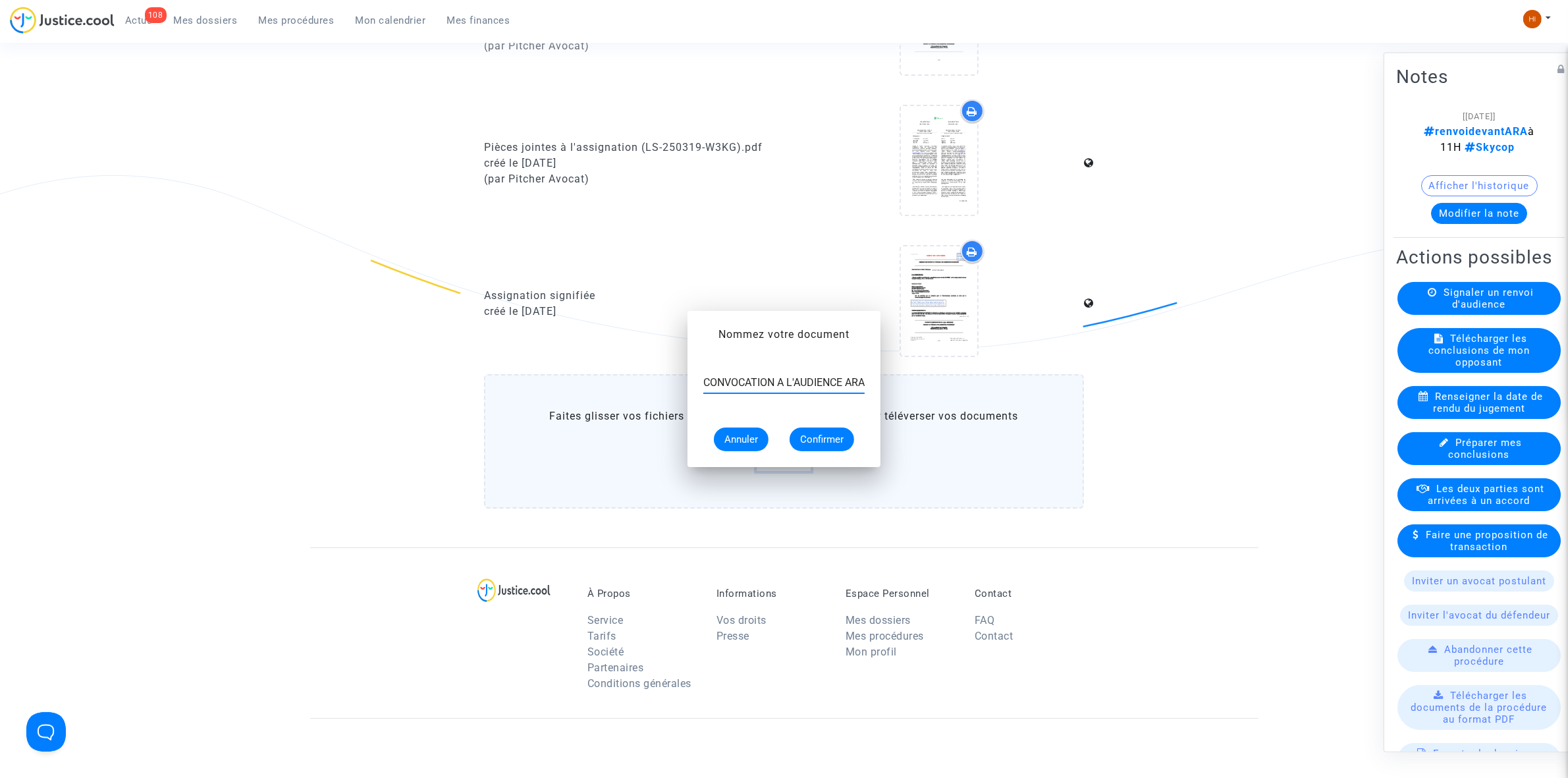
scroll to position [1153, 0]
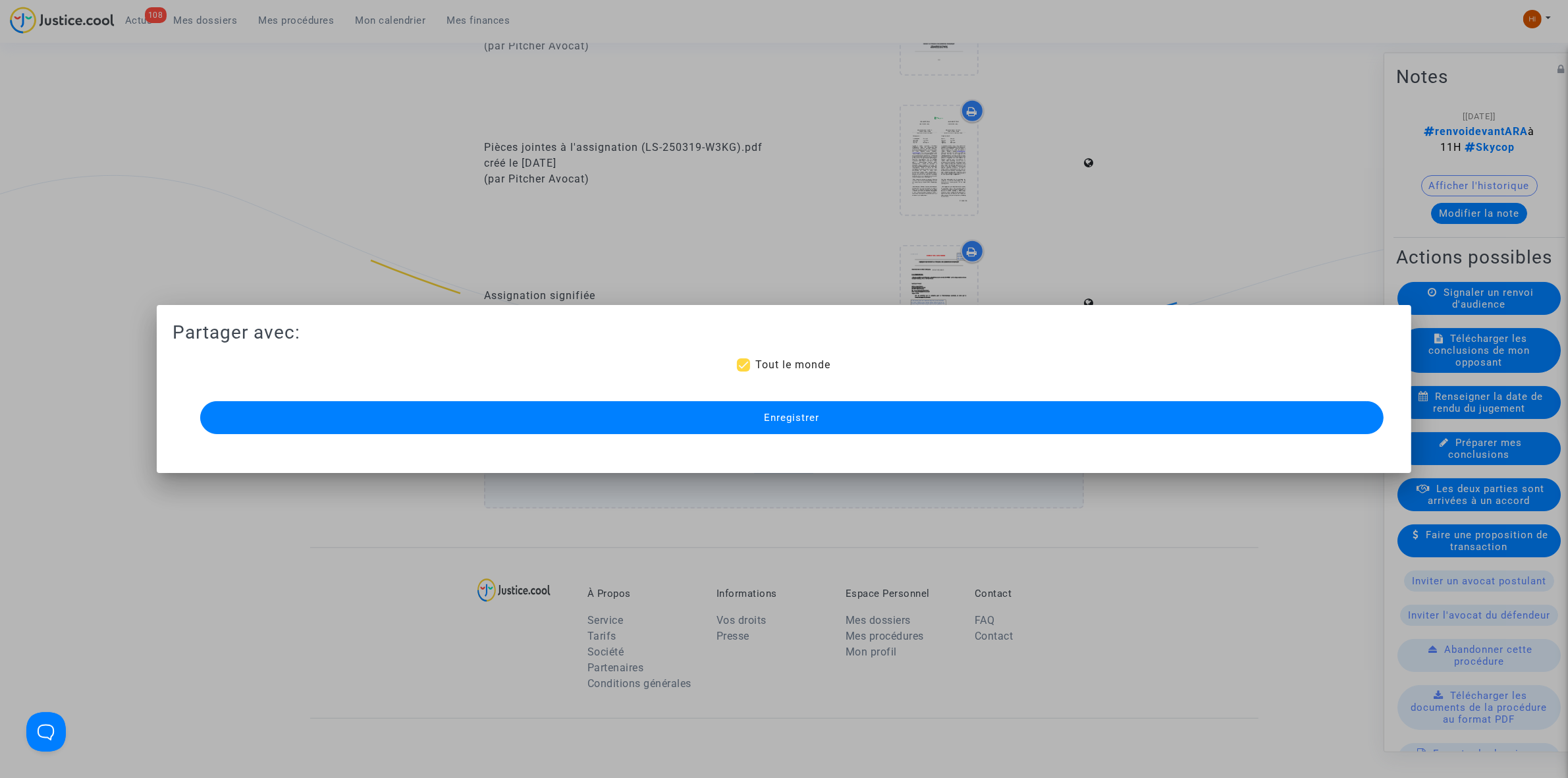
click at [949, 430] on button "Enregistrer" at bounding box center [792, 418] width 1183 height 33
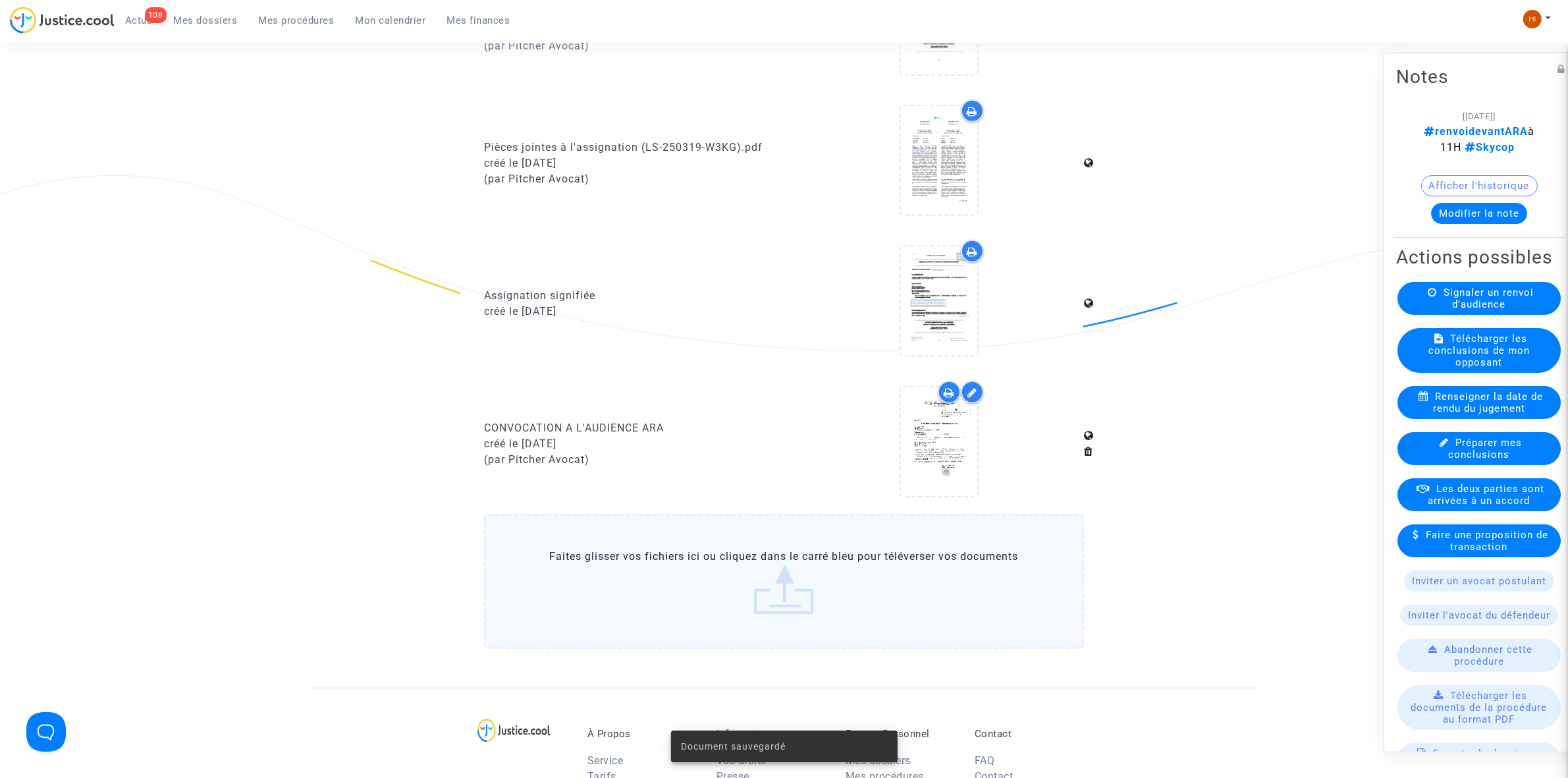
click at [272, 6] on ul "108 Actus Mes dossiers Mes procédures Mon calendrier Mes finances" at bounding box center [318, 18] width 406 height 24
click at [282, 21] on span "Mes procédures" at bounding box center [297, 20] width 76 height 12
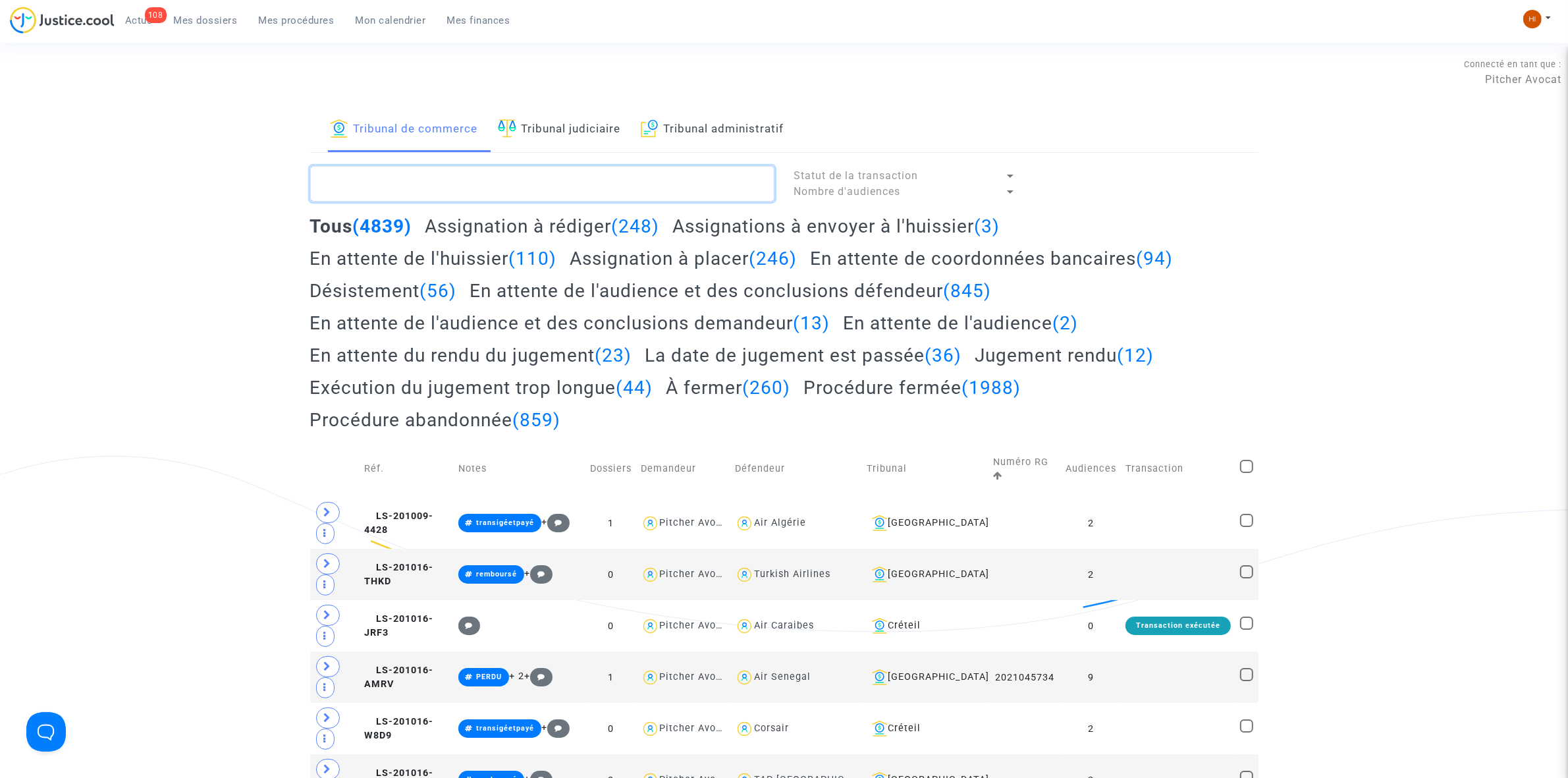
click at [494, 190] on textarea at bounding box center [542, 184] width 465 height 36
paste textarea "2025F01005"
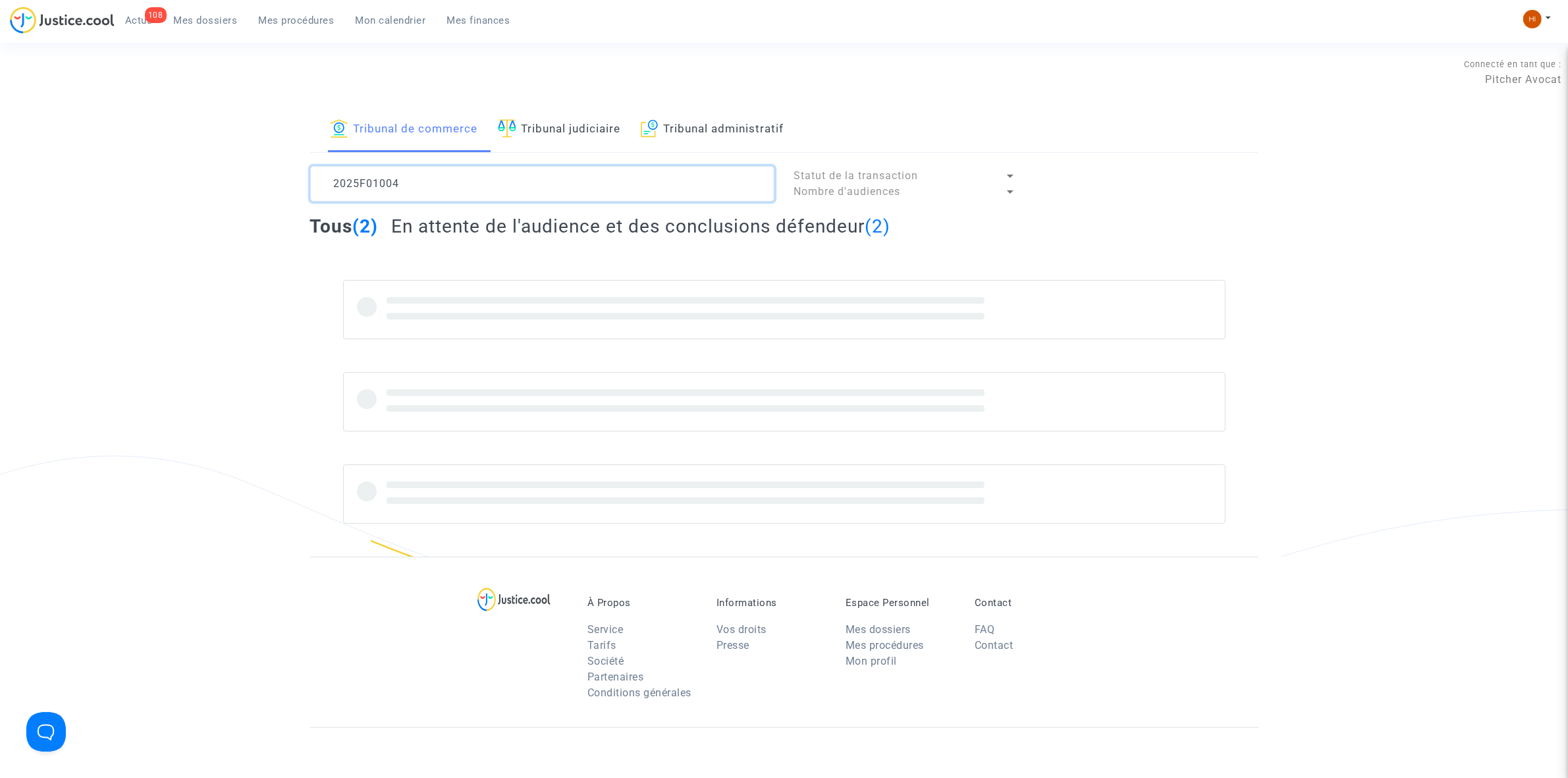
type textarea "2025F01004"
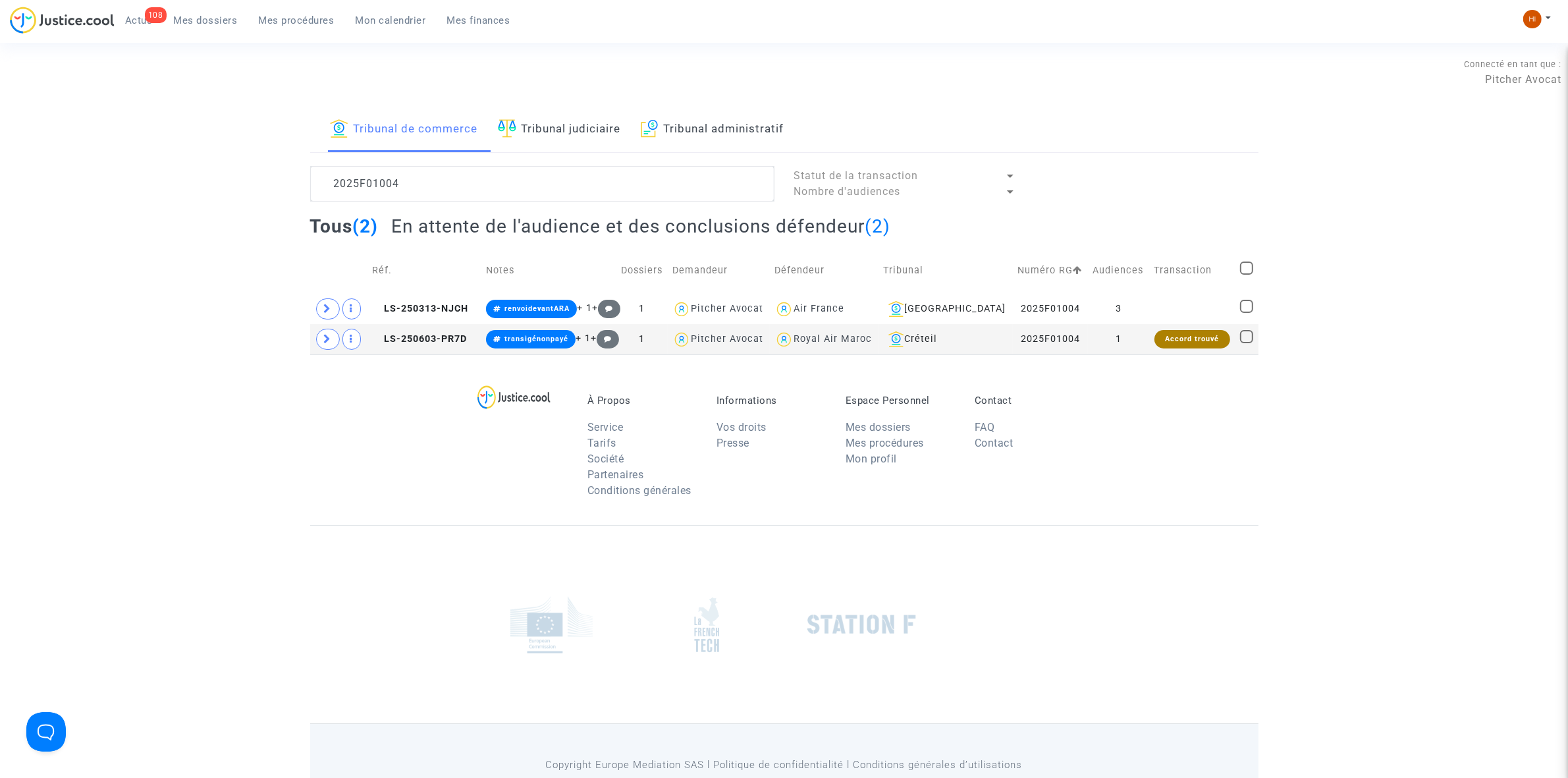
click at [492, 157] on div "Tribunal de commerce Tribunal judiciaire Tribunal administratif 2025F01004 Stat…" at bounding box center [784, 231] width 949 height 247
click at [490, 176] on textarea at bounding box center [542, 184] width 465 height 36
click at [456, 314] on span "LS-250313-NJCH" at bounding box center [420, 308] width 96 height 11
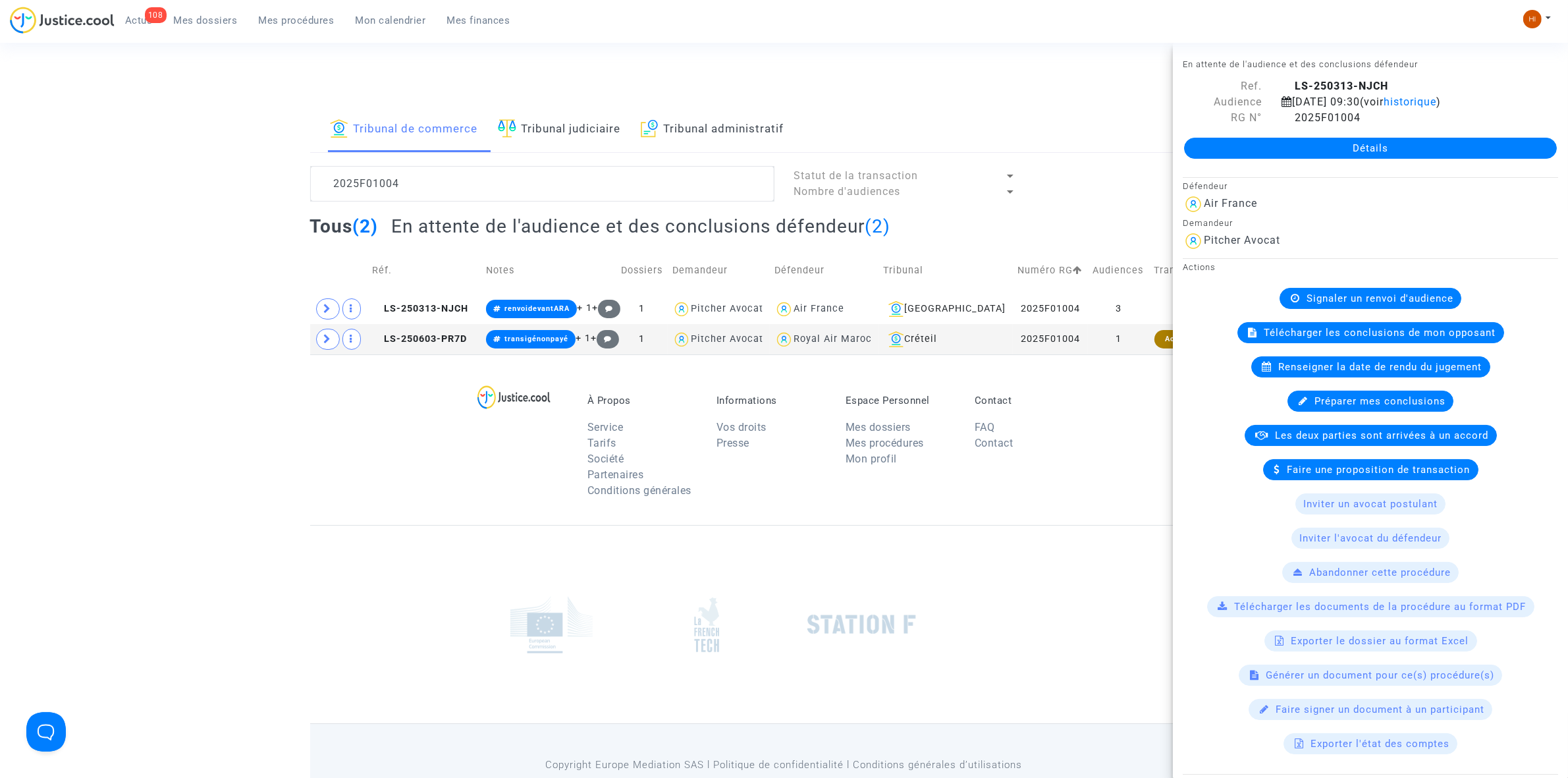
click at [1418, 146] on link "Détails" at bounding box center [1370, 148] width 373 height 21
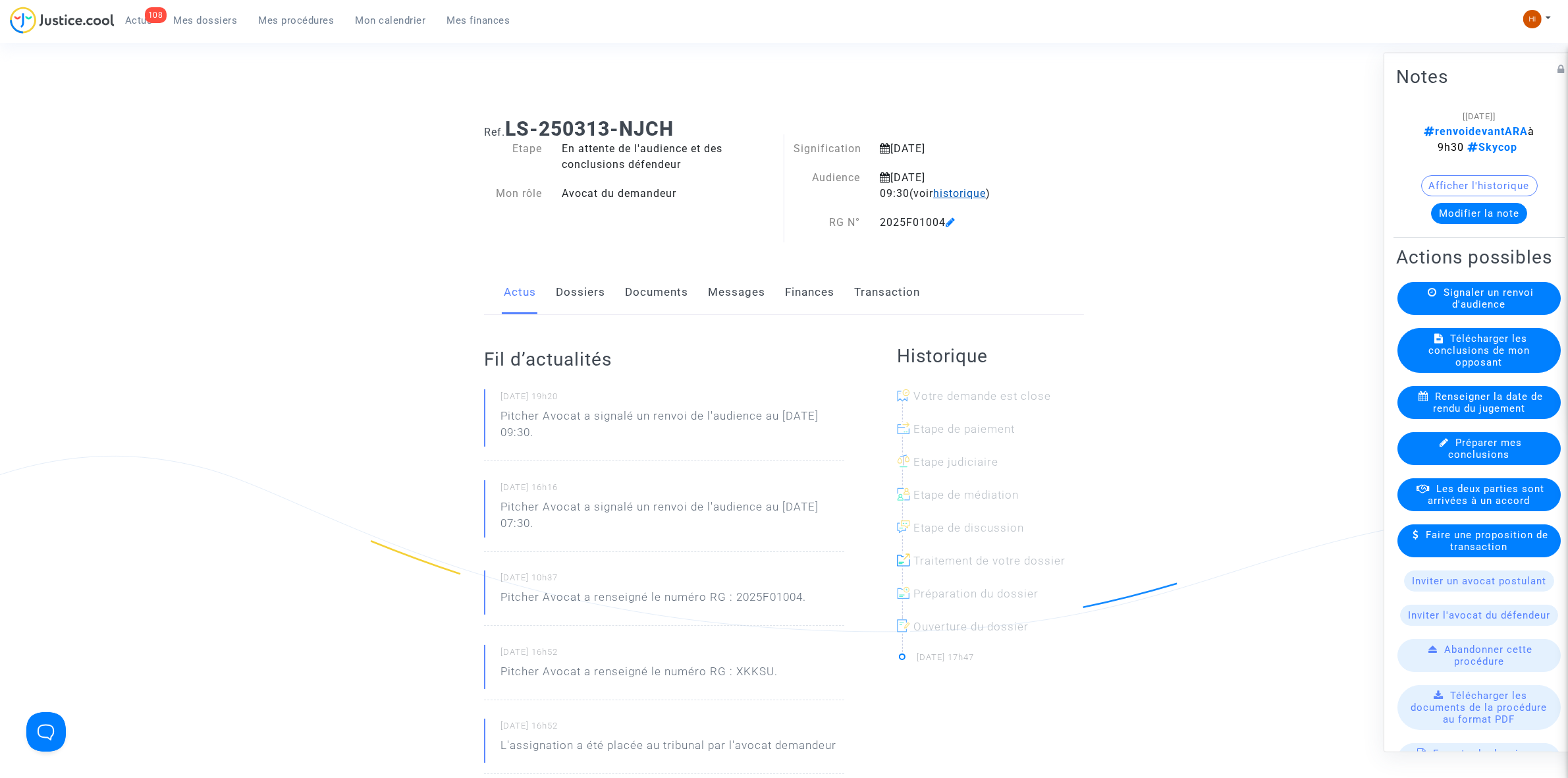
click at [941, 192] on span "historique" at bounding box center [959, 193] width 53 height 13
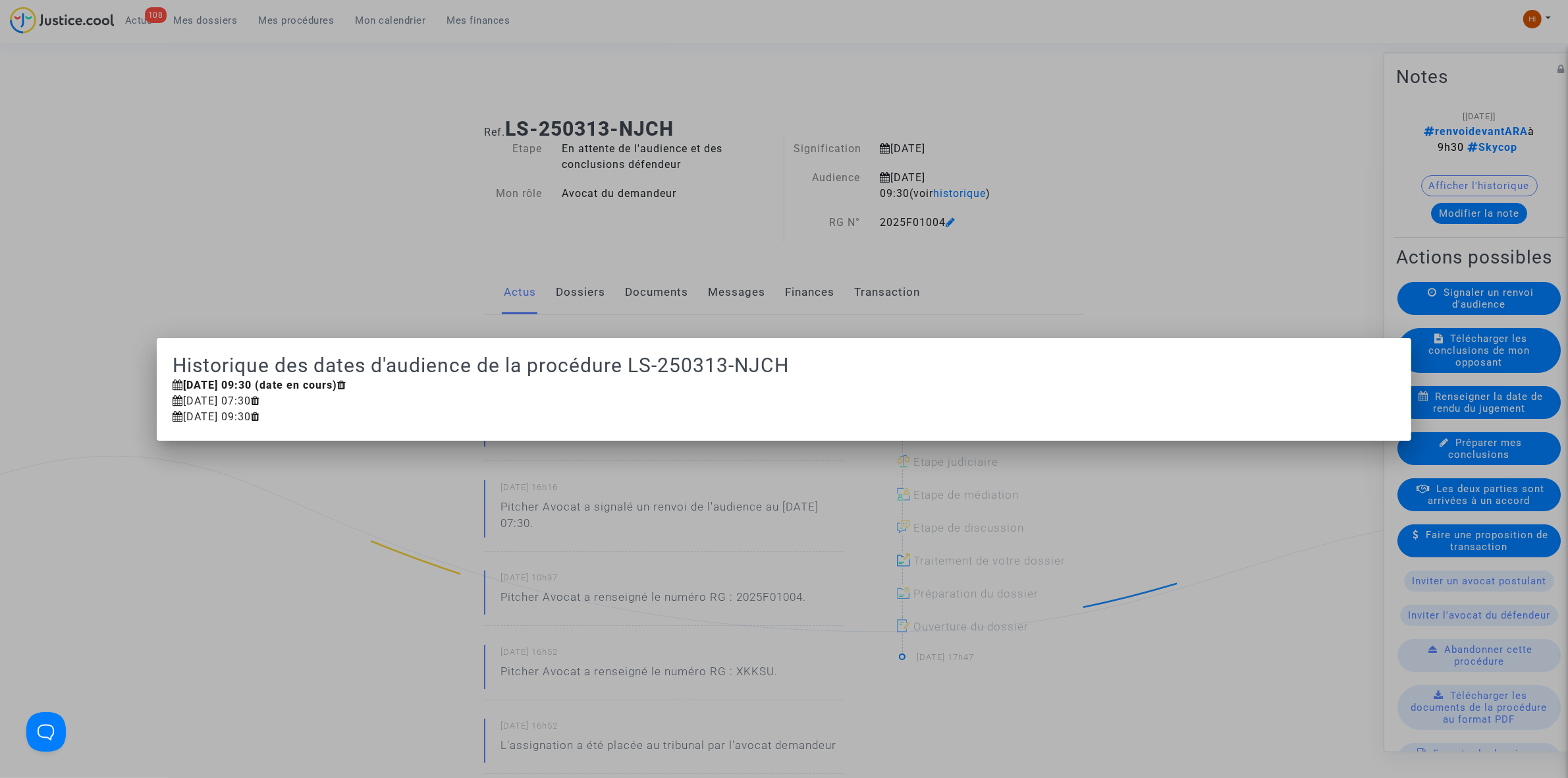
click at [405, 384] on div "17 octobre 2025 09:30 (date en cours)" at bounding box center [784, 385] width 1223 height 16
click at [346, 380] on icon at bounding box center [341, 384] width 9 height 11
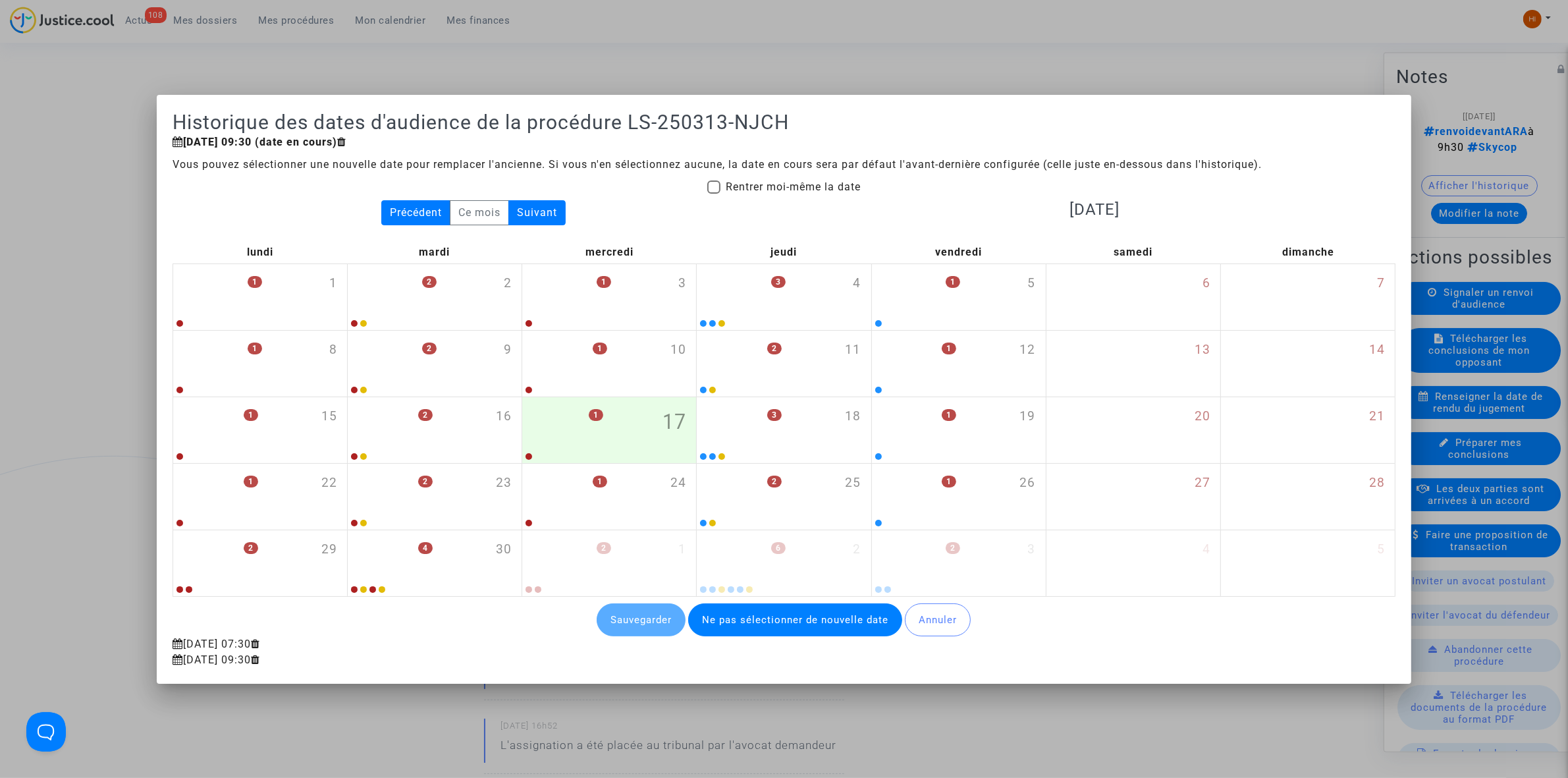
click at [744, 181] on span "Rentrer moi-même la date" at bounding box center [793, 187] width 135 height 13
click at [714, 193] on input "Rentrer moi-même la date" at bounding box center [713, 193] width 1 height 1
checkbox input "true"
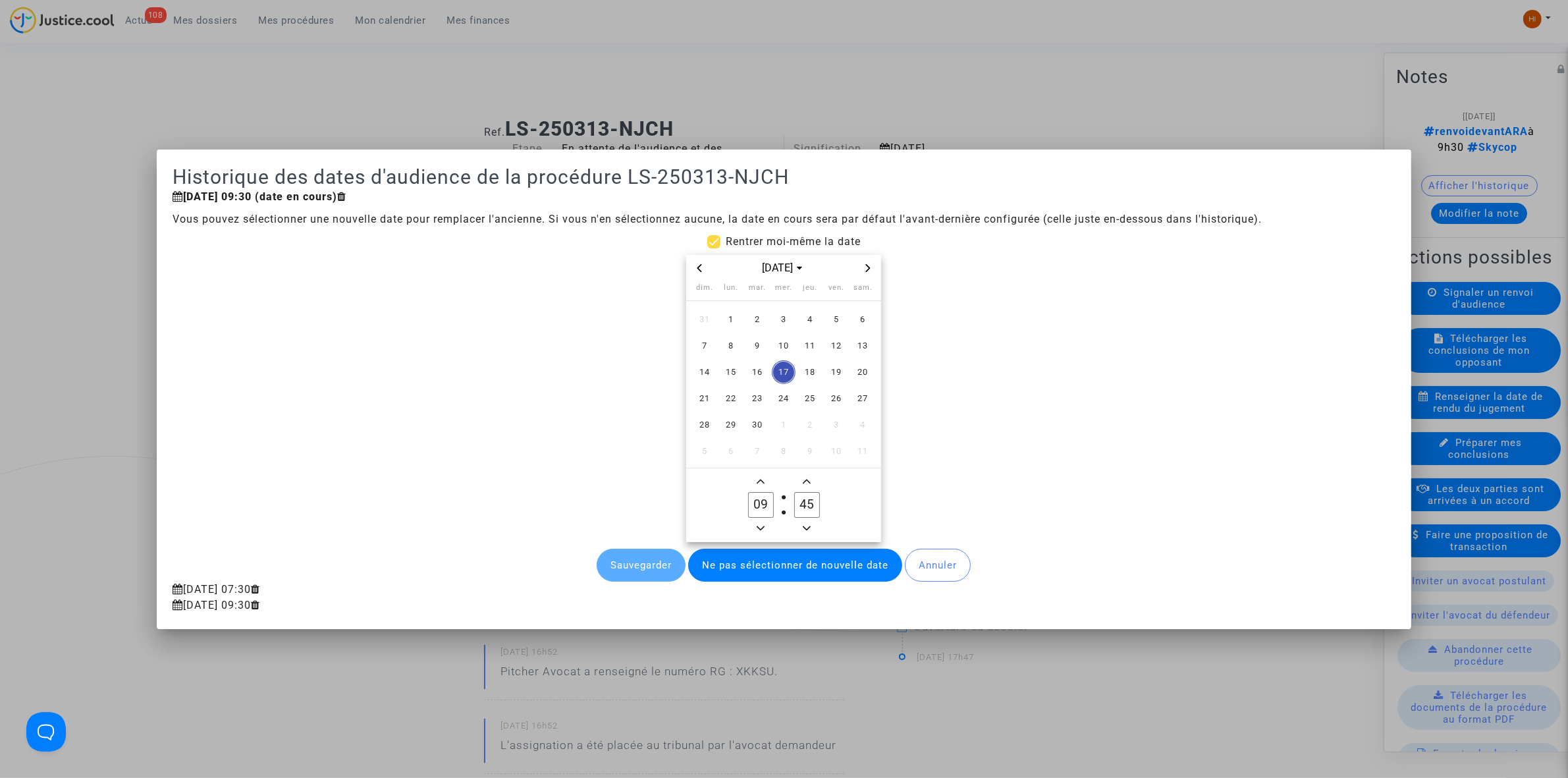
click at [861, 263] on span "Next month" at bounding box center [868, 268] width 16 height 16
click at [831, 347] on span "10" at bounding box center [836, 345] width 24 height 24
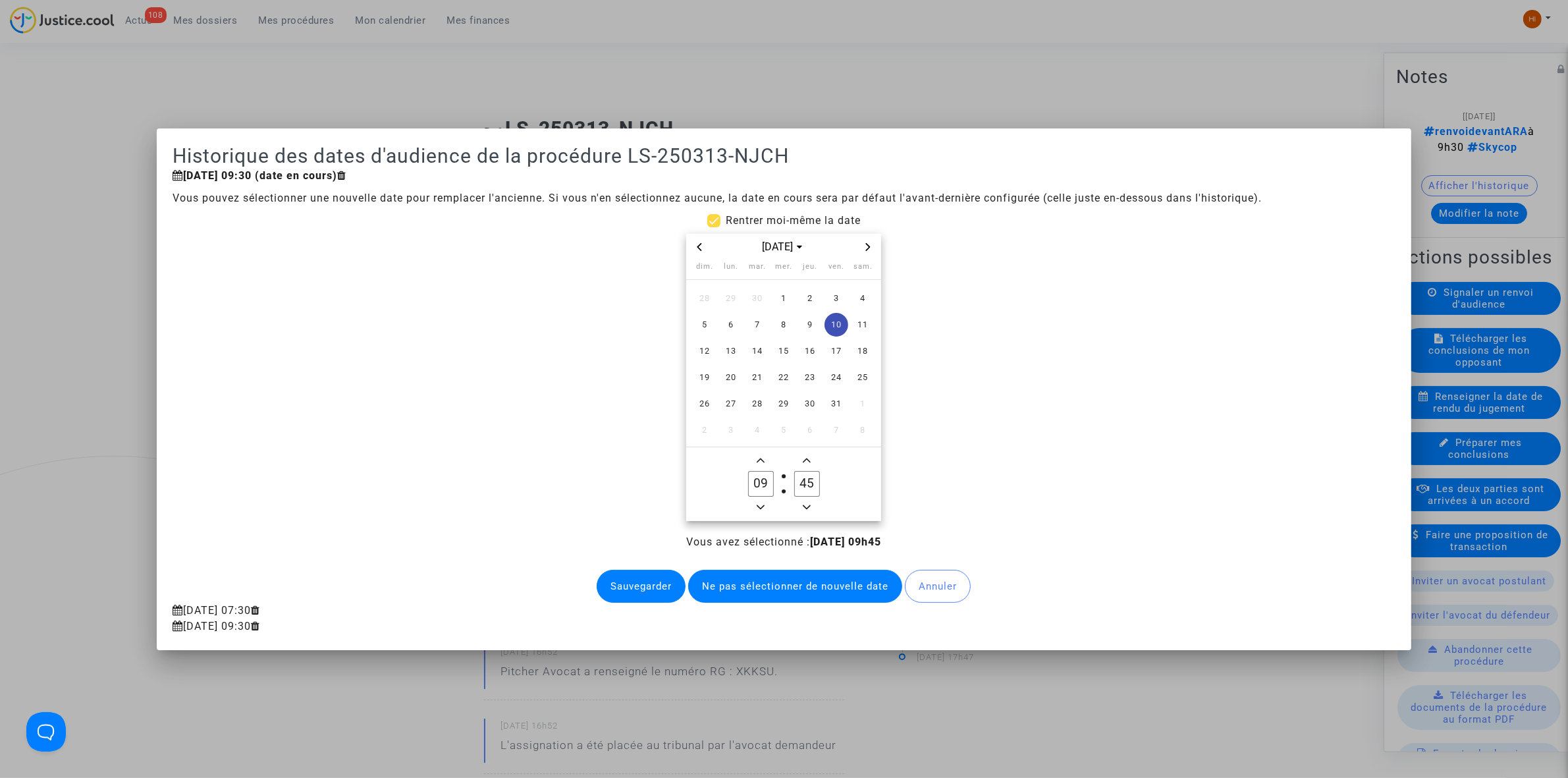
click at [811, 479] on input "45" at bounding box center [806, 483] width 25 height 25
type input "00"
click at [622, 587] on button "Sauvegarder" at bounding box center [641, 586] width 89 height 33
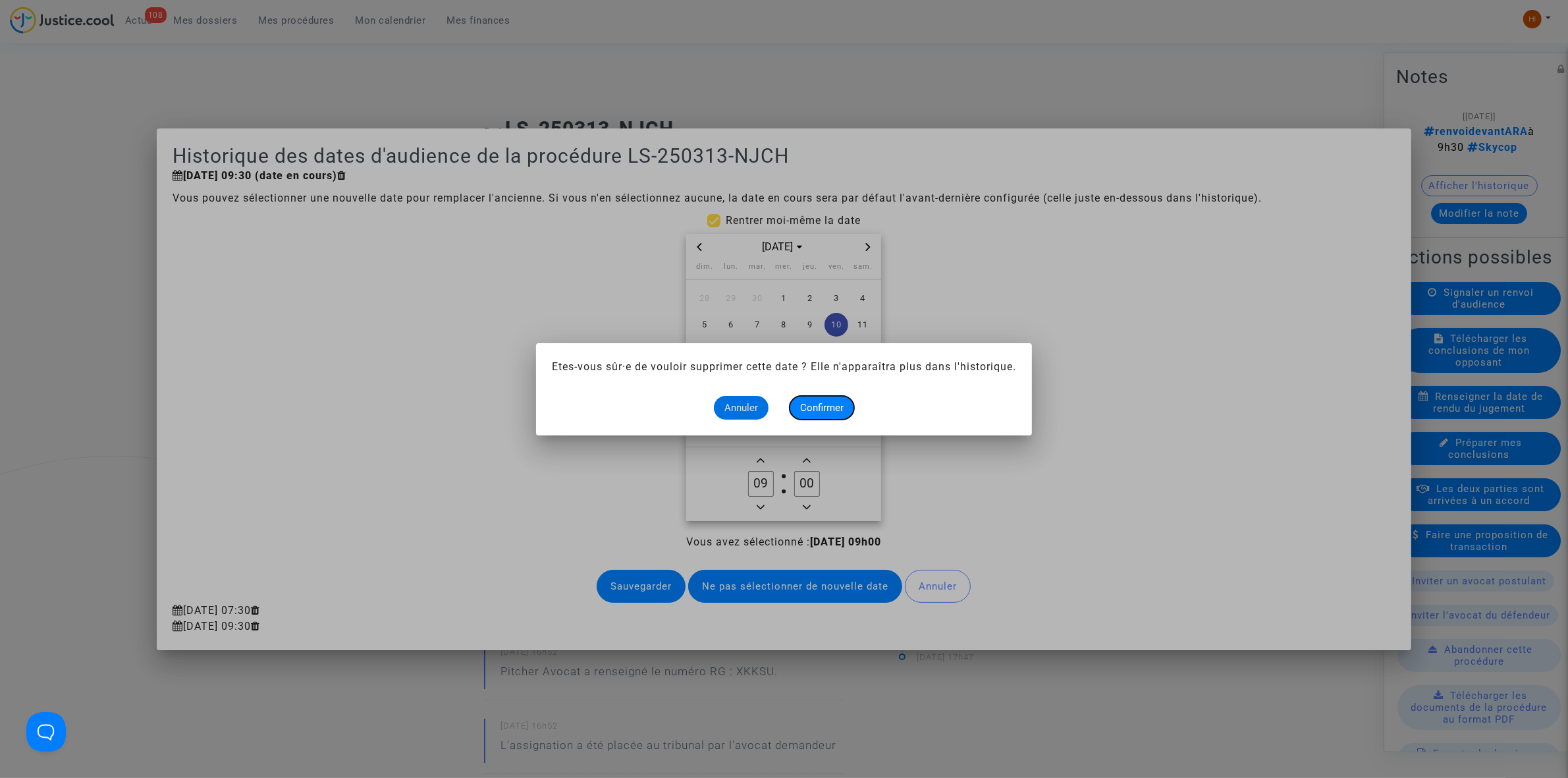
click at [794, 405] on button "Confirmer" at bounding box center [821, 408] width 64 height 24
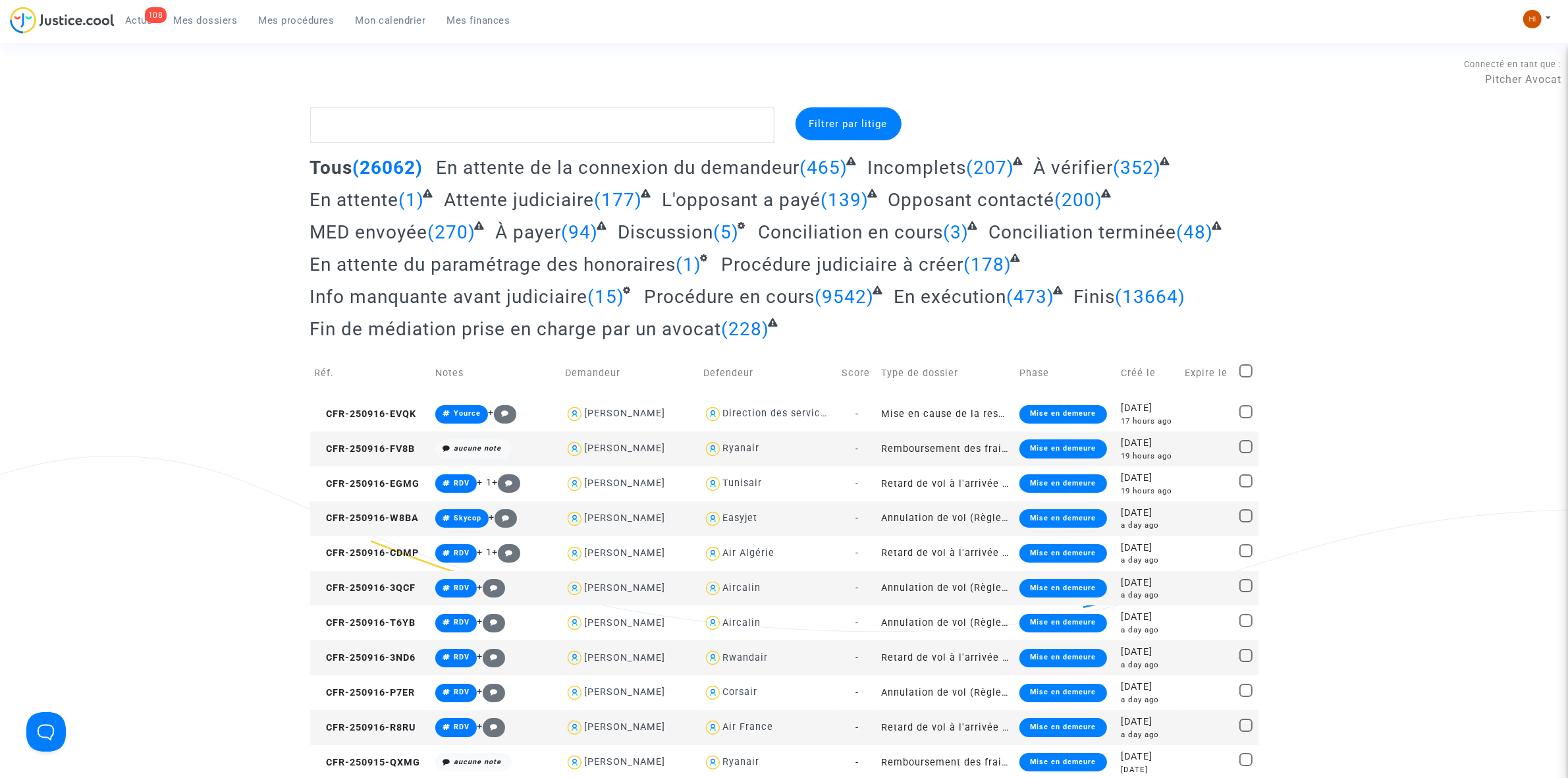
click at [271, 4] on nav "108 Actus Mes dossiers Mes procédures Mon calendrier Mes finances Mon profil Ch…" at bounding box center [784, 21] width 1568 height 43
click at [277, 16] on span "Mes procédures" at bounding box center [297, 20] width 76 height 12
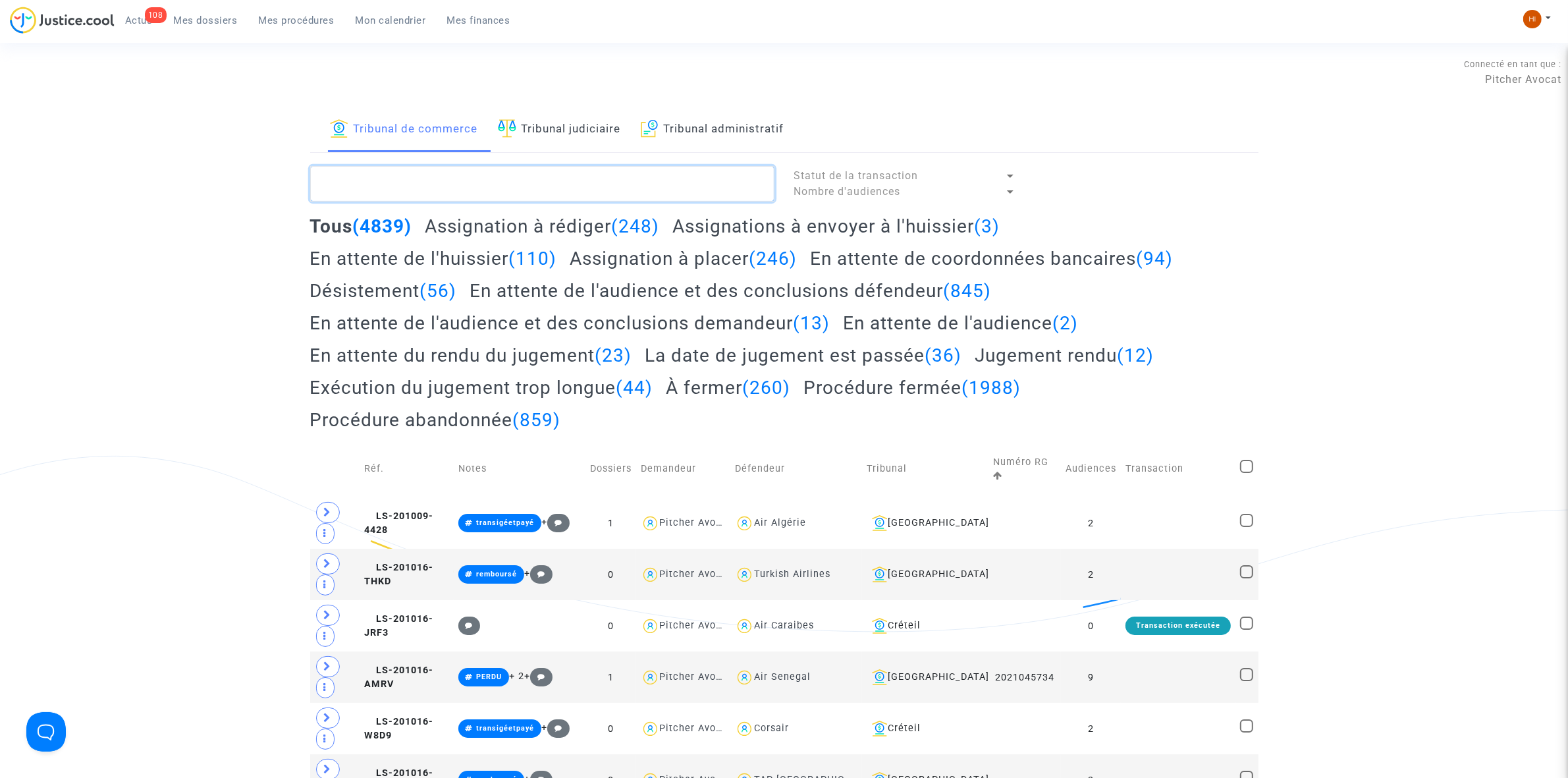
click at [383, 196] on textarea at bounding box center [542, 184] width 465 height 36
paste textarea "2025F00998"
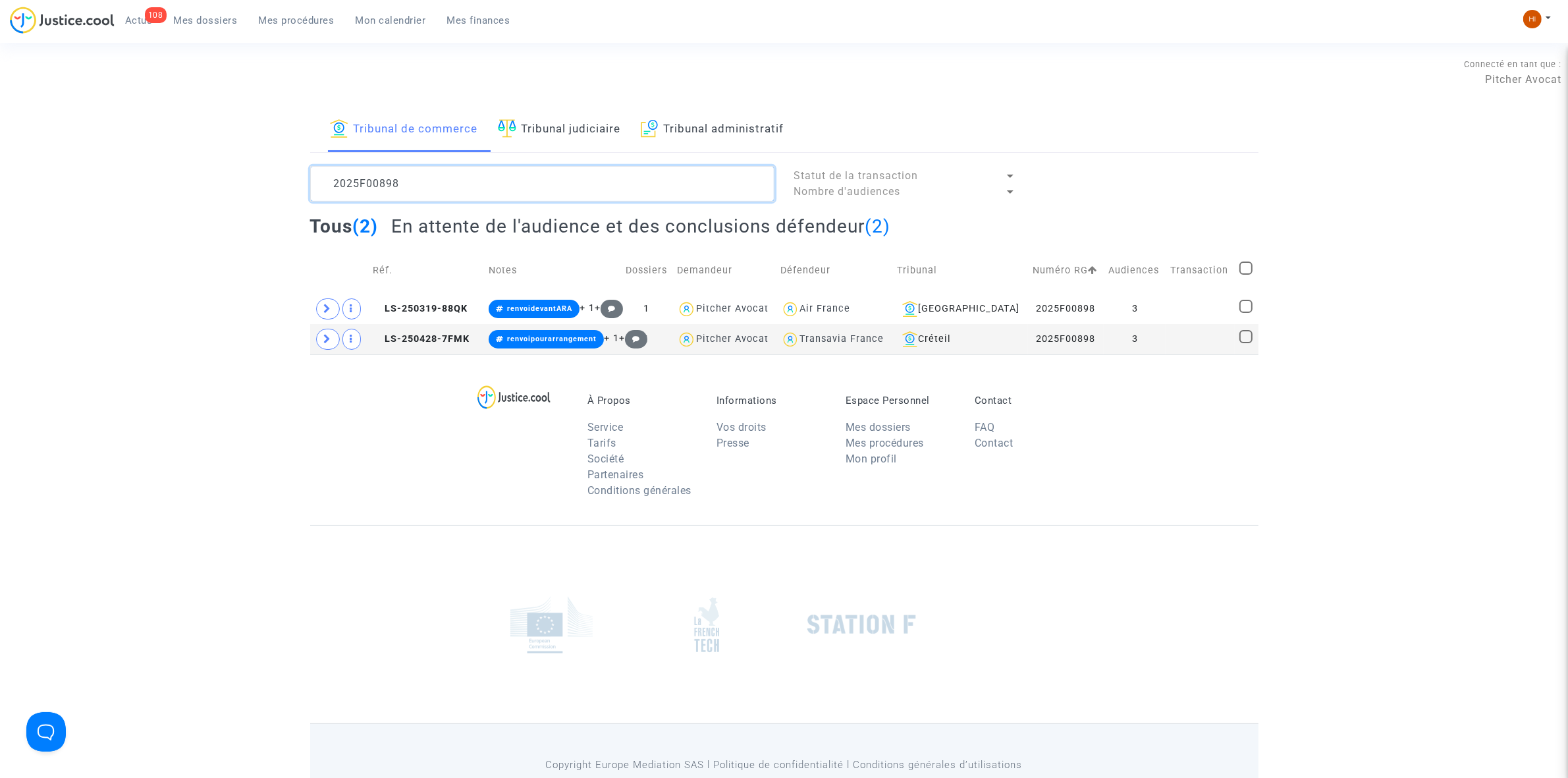
type textarea "2025F00898"
click at [460, 308] on span "LS-250319-88QK" at bounding box center [420, 308] width 95 height 11
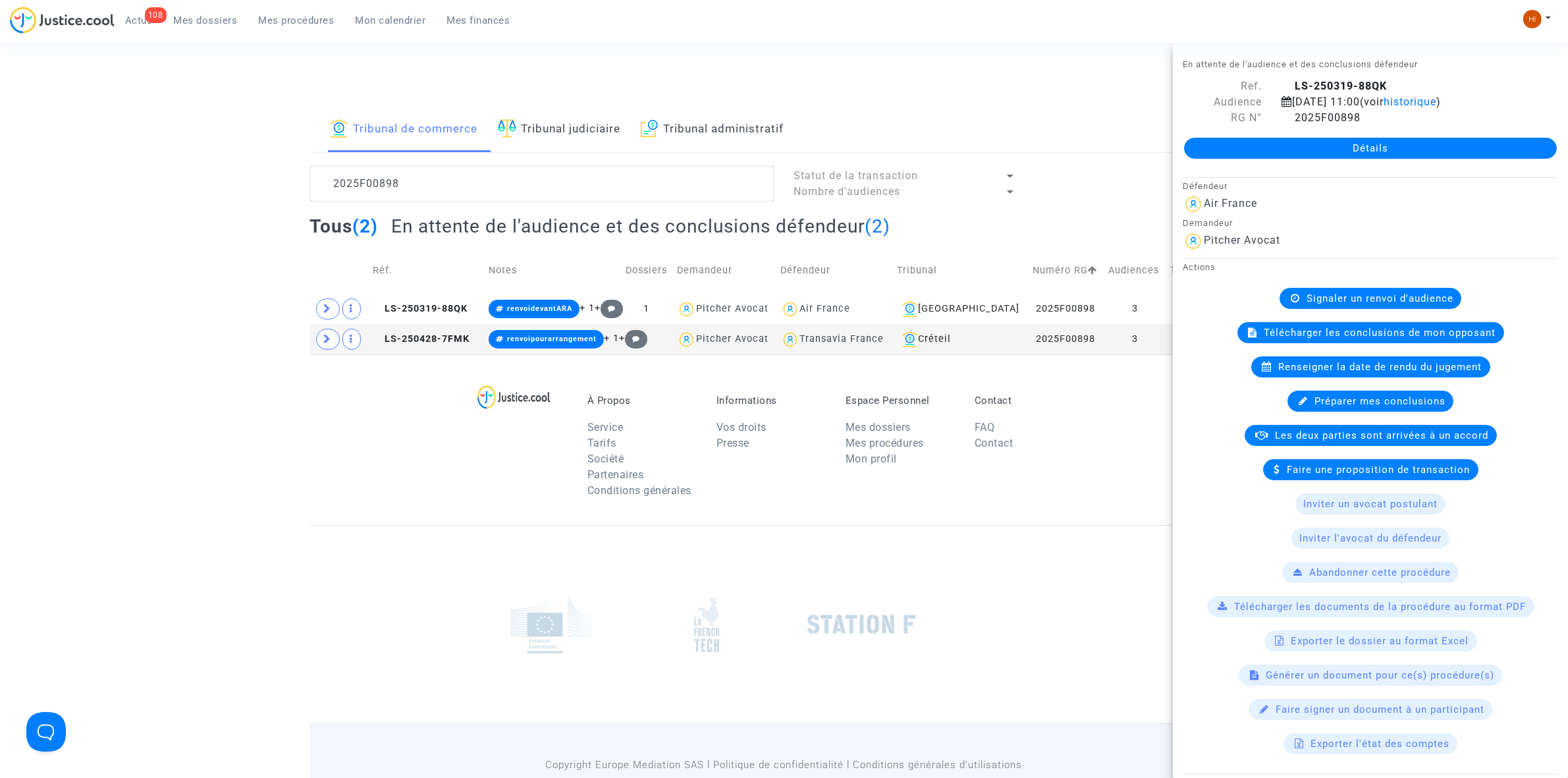
click at [1262, 158] on link "Détails" at bounding box center [1370, 148] width 373 height 21
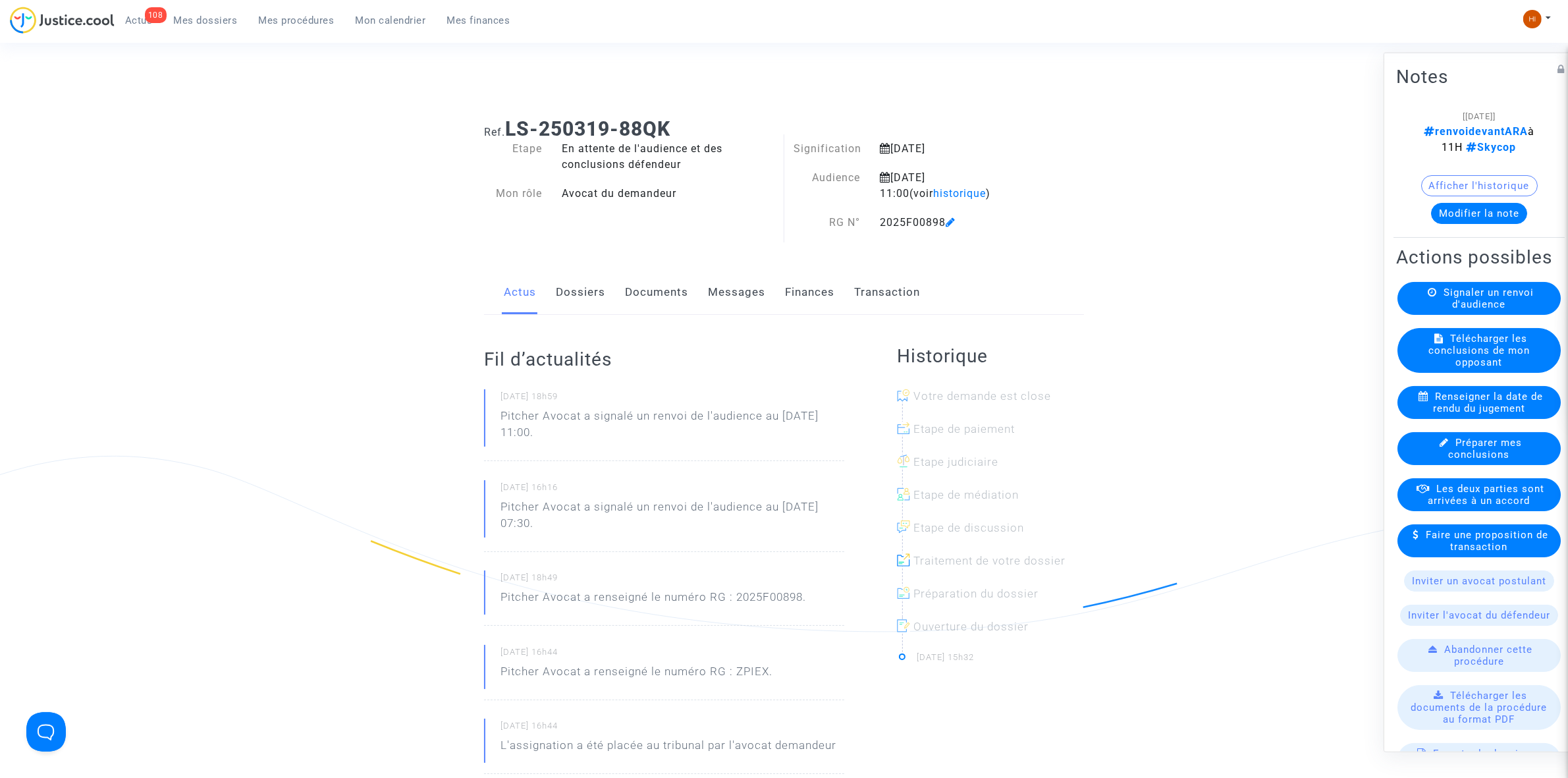
click at [662, 290] on link "Documents" at bounding box center [657, 292] width 64 height 44
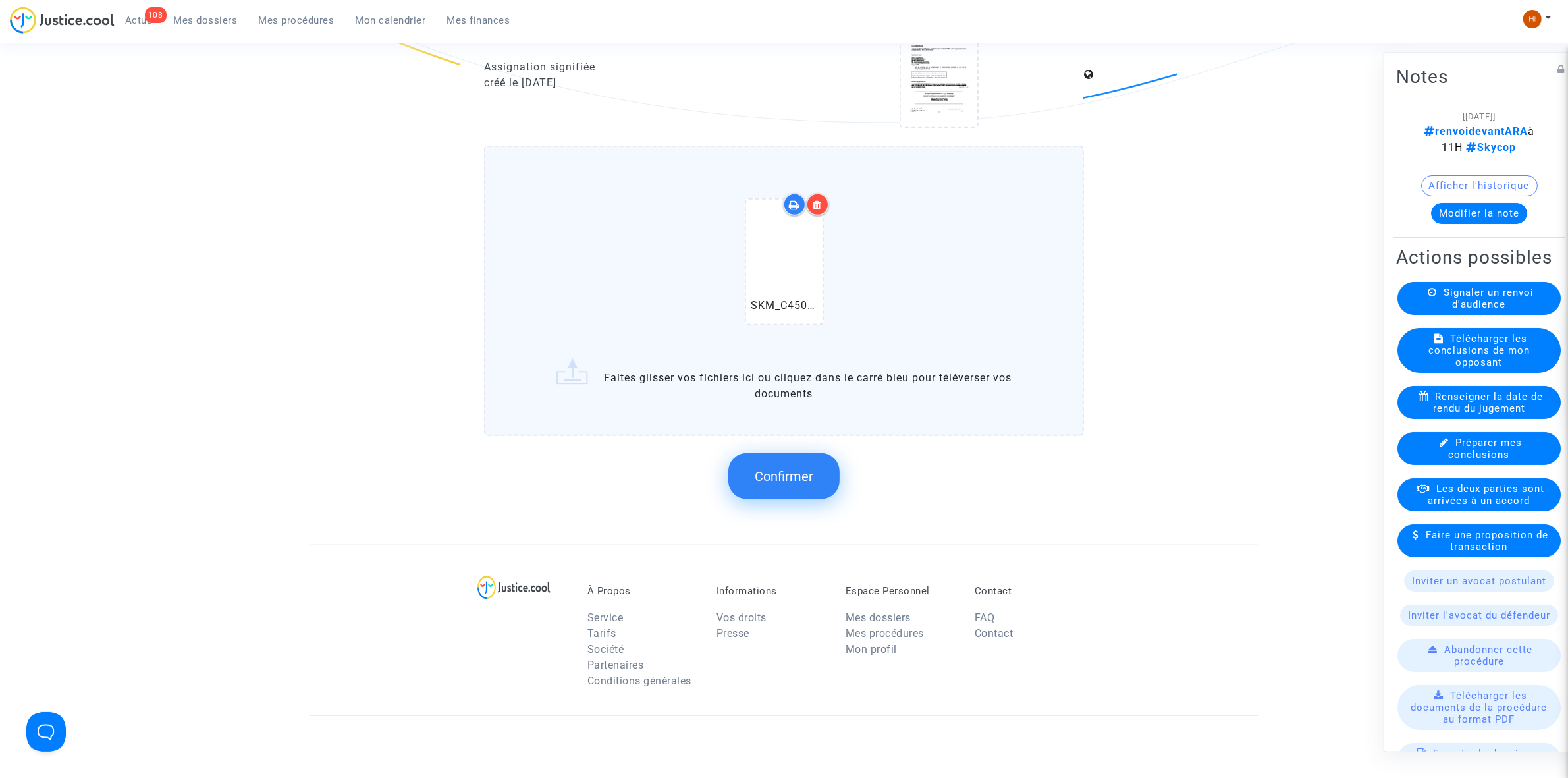
scroll to position [1482, 0]
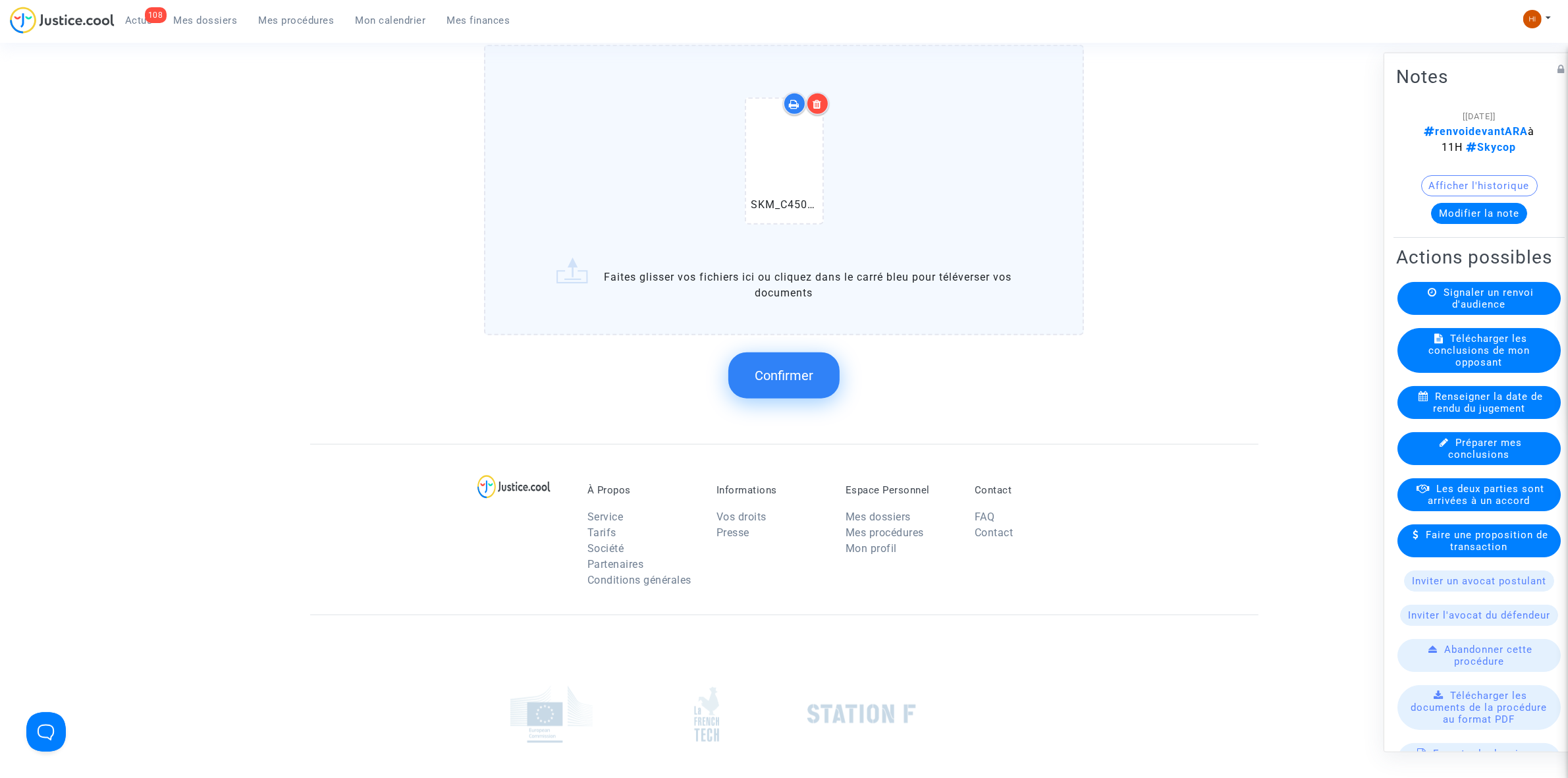
click at [780, 369] on span "Confirmer" at bounding box center [784, 375] width 59 height 16
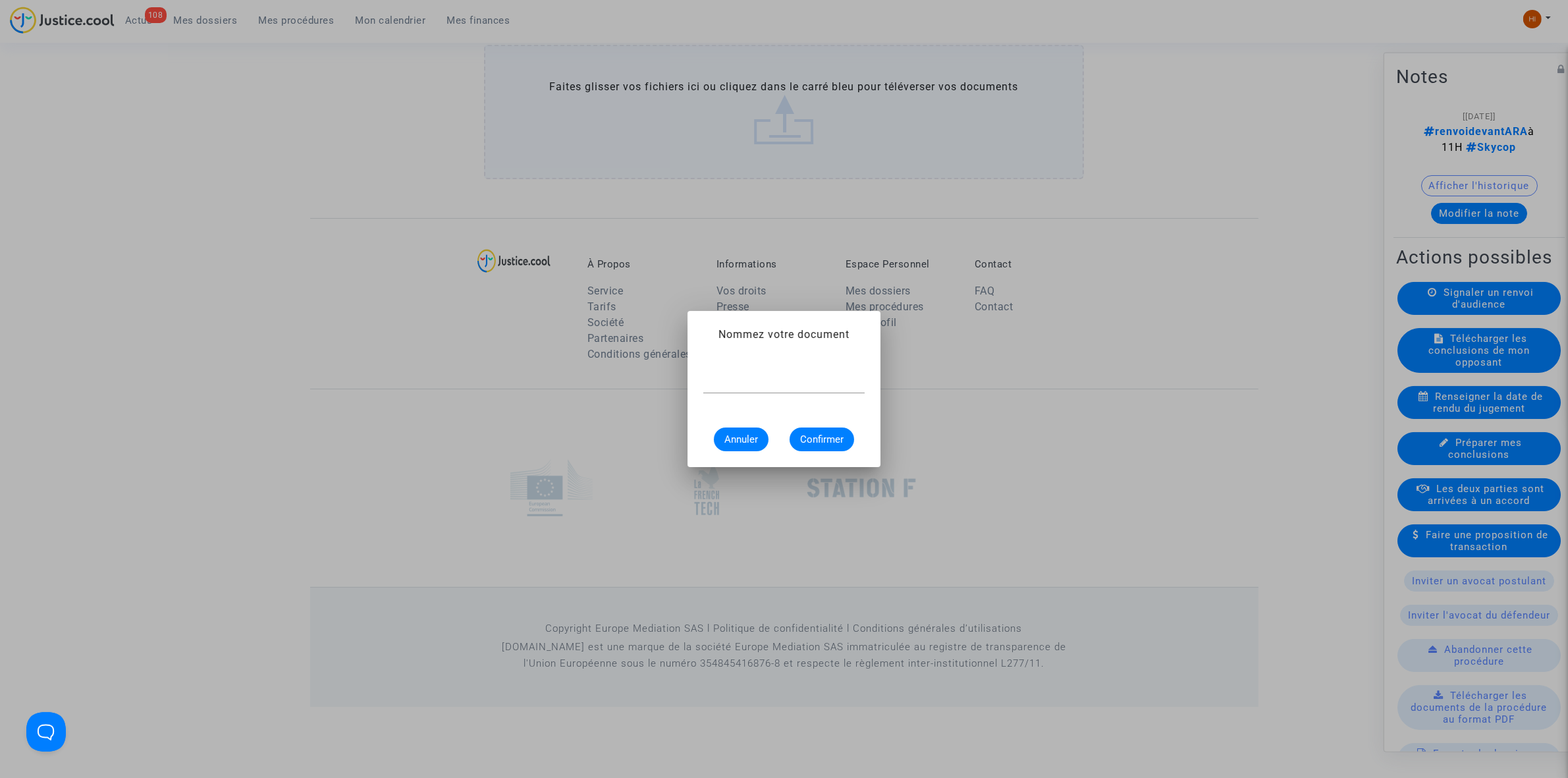
scroll to position [0, 0]
paste input "CONVOCATION A L'AUDIENCE ARA"
type input "CONVOCATION A L'AUDIENCE ARA"
click at [821, 440] on span "Confirmer" at bounding box center [821, 439] width 44 height 12
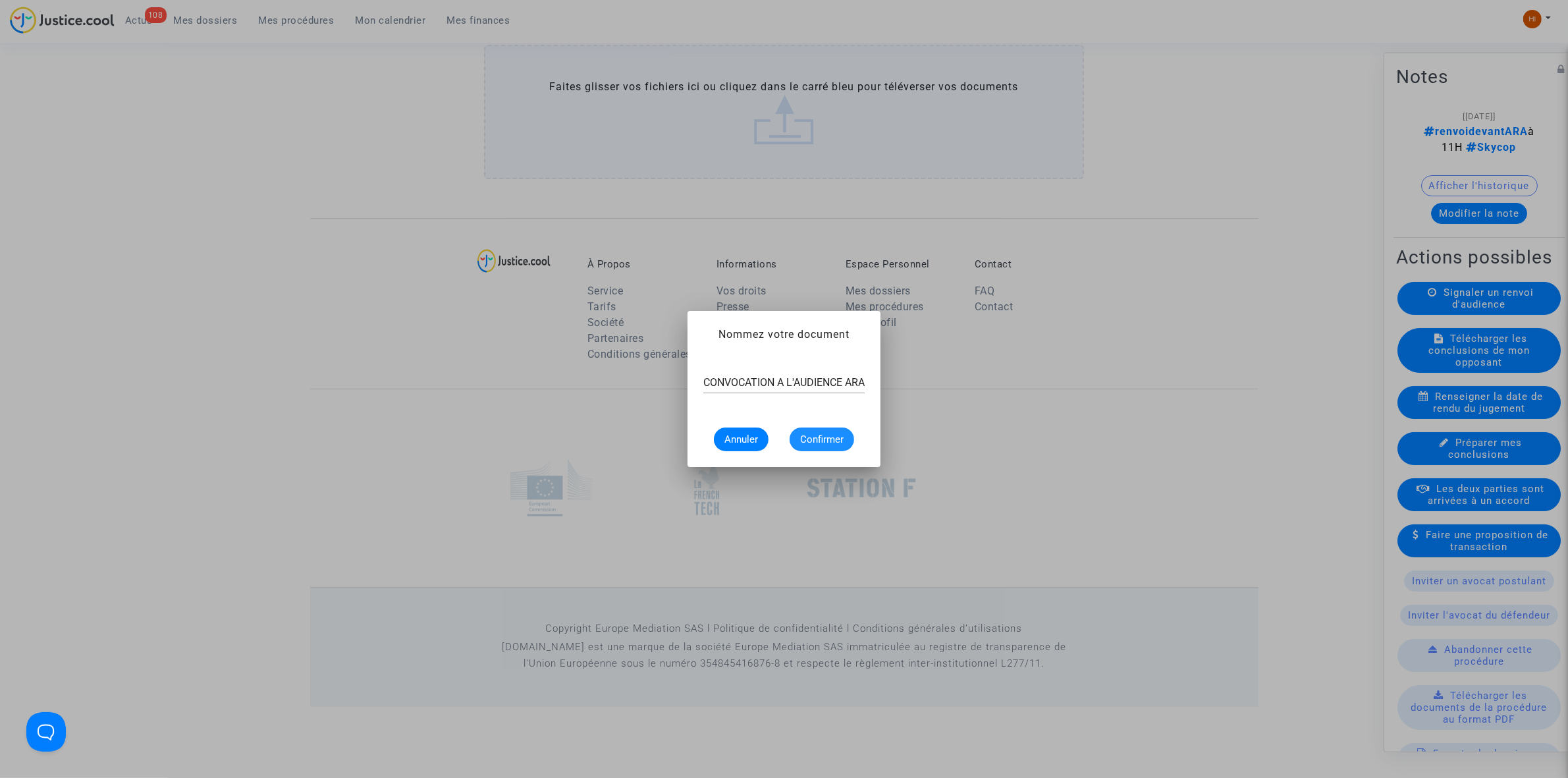
scroll to position [1403, 0]
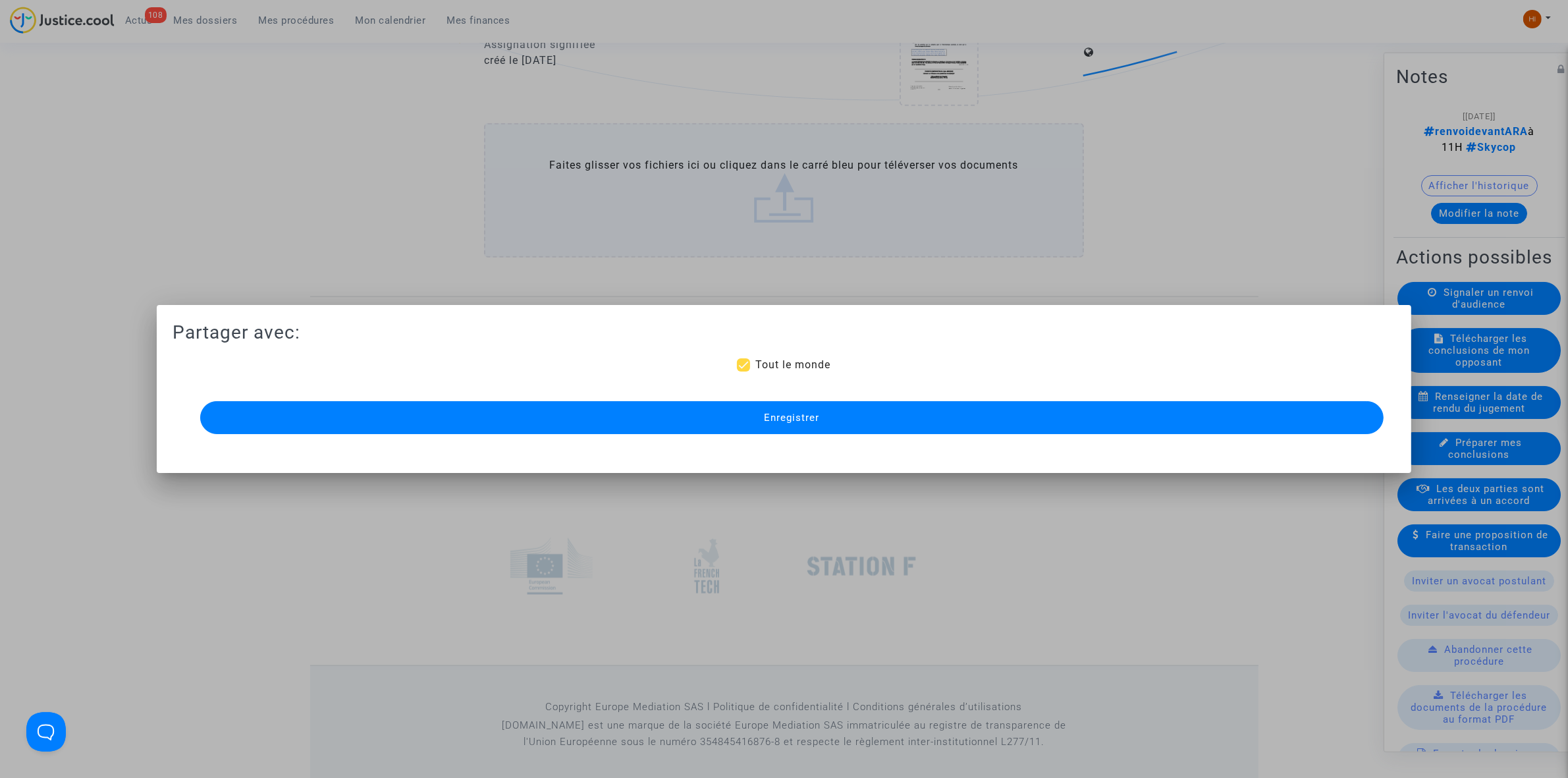
click at [699, 425] on button "Enregistrer" at bounding box center [792, 418] width 1183 height 33
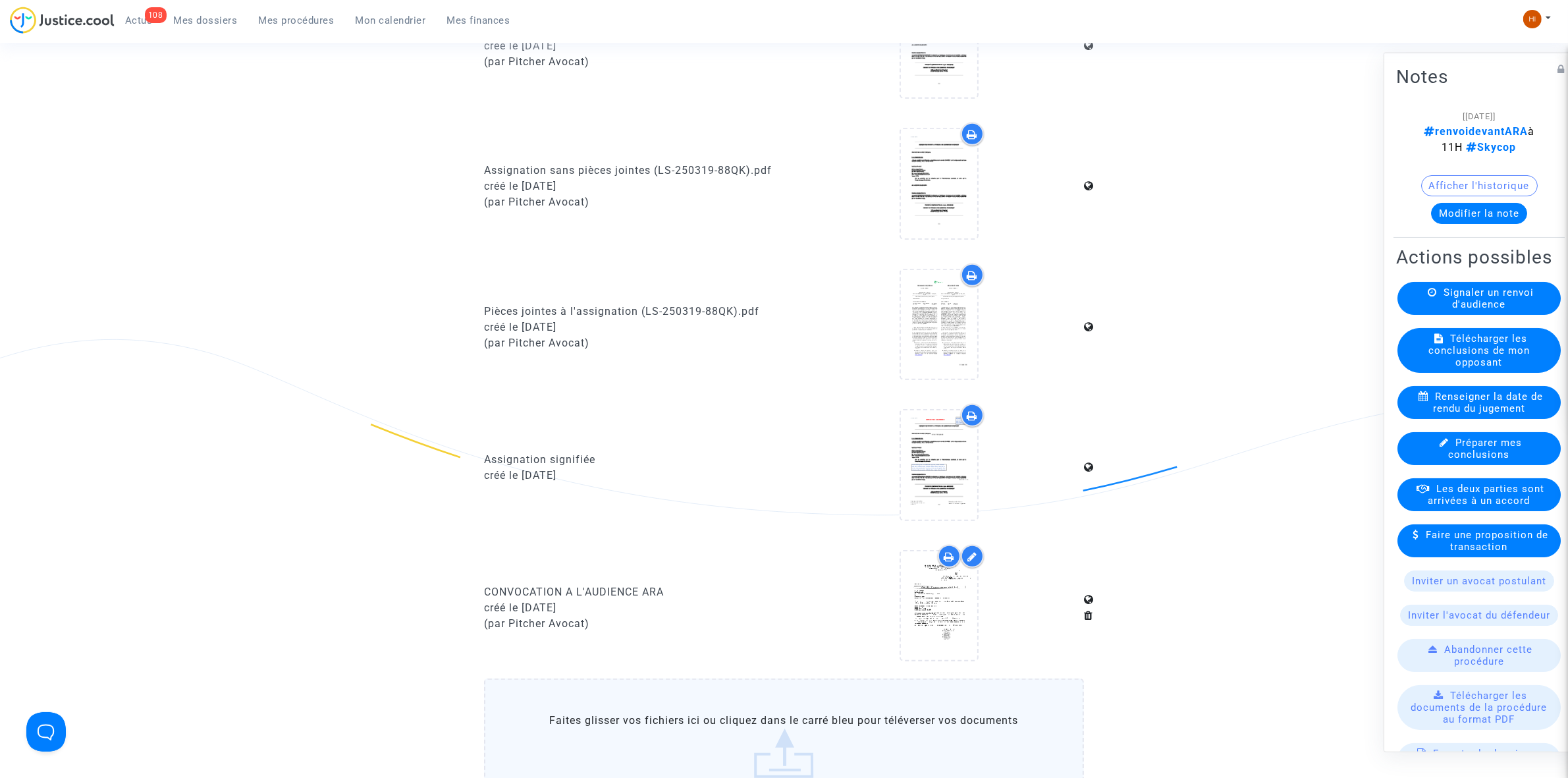
scroll to position [1074, 0]
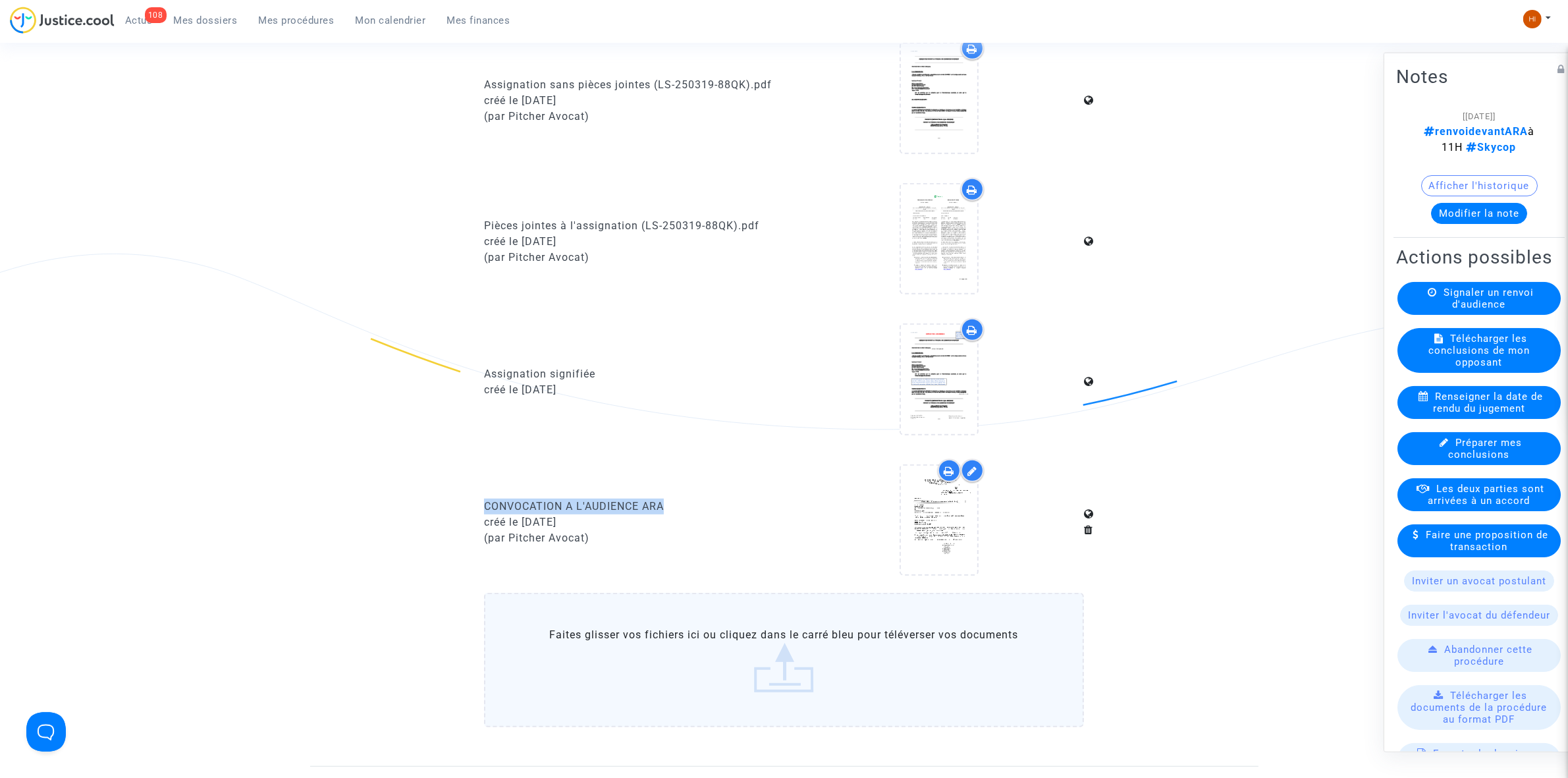
drag, startPoint x: 677, startPoint y: 497, endPoint x: 475, endPoint y: 499, distance: 202.0
click at [475, 499] on div "CONVOCATION A L'AUDIENCE ARA créé le 17/09/2025 (par Pitcher Avocat)" at bounding box center [629, 522] width 310 height 127
copy div "CONVOCATION A L'AUDIENCE ARA"
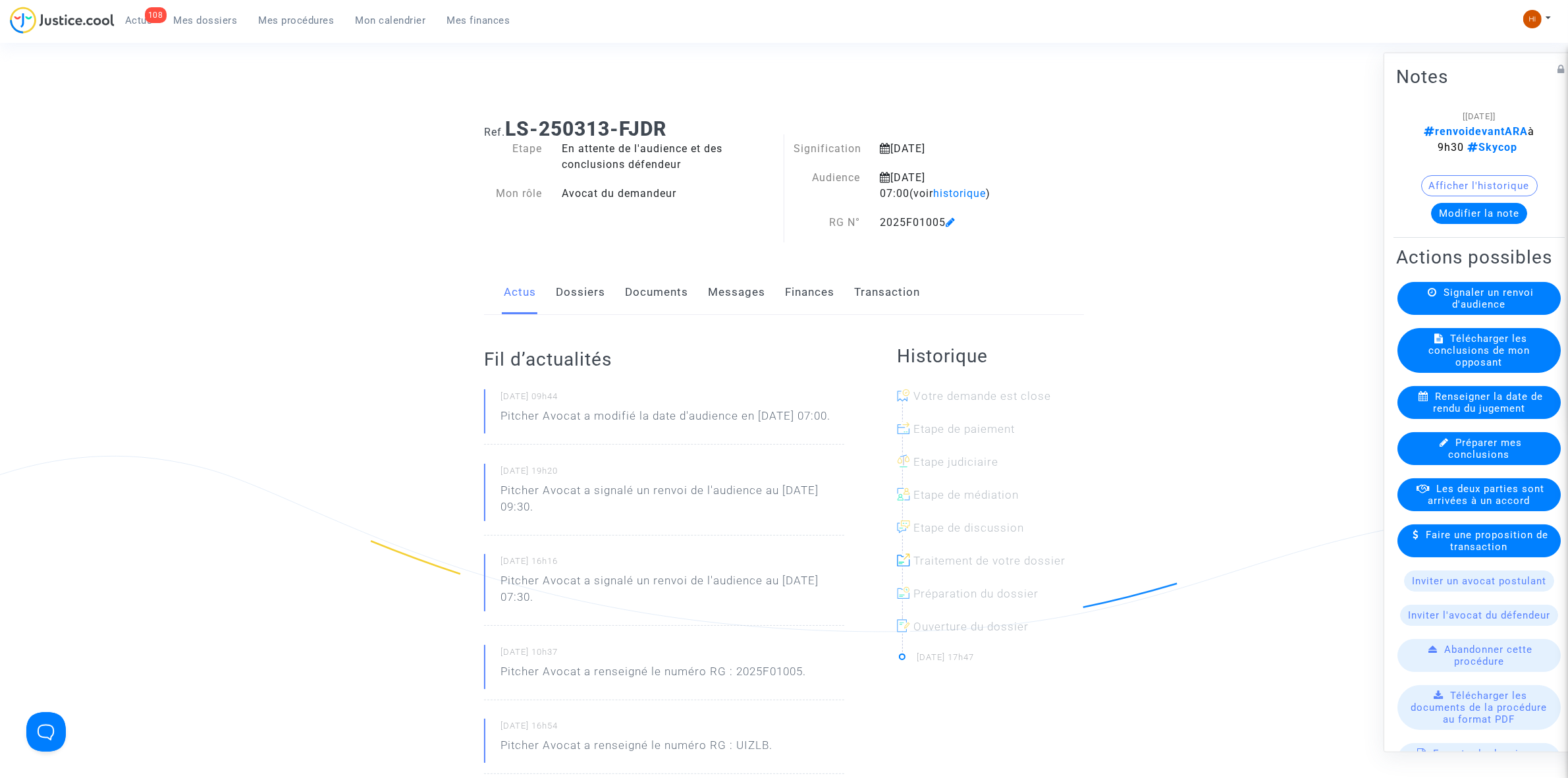
click at [682, 294] on link "Documents" at bounding box center [657, 292] width 64 height 44
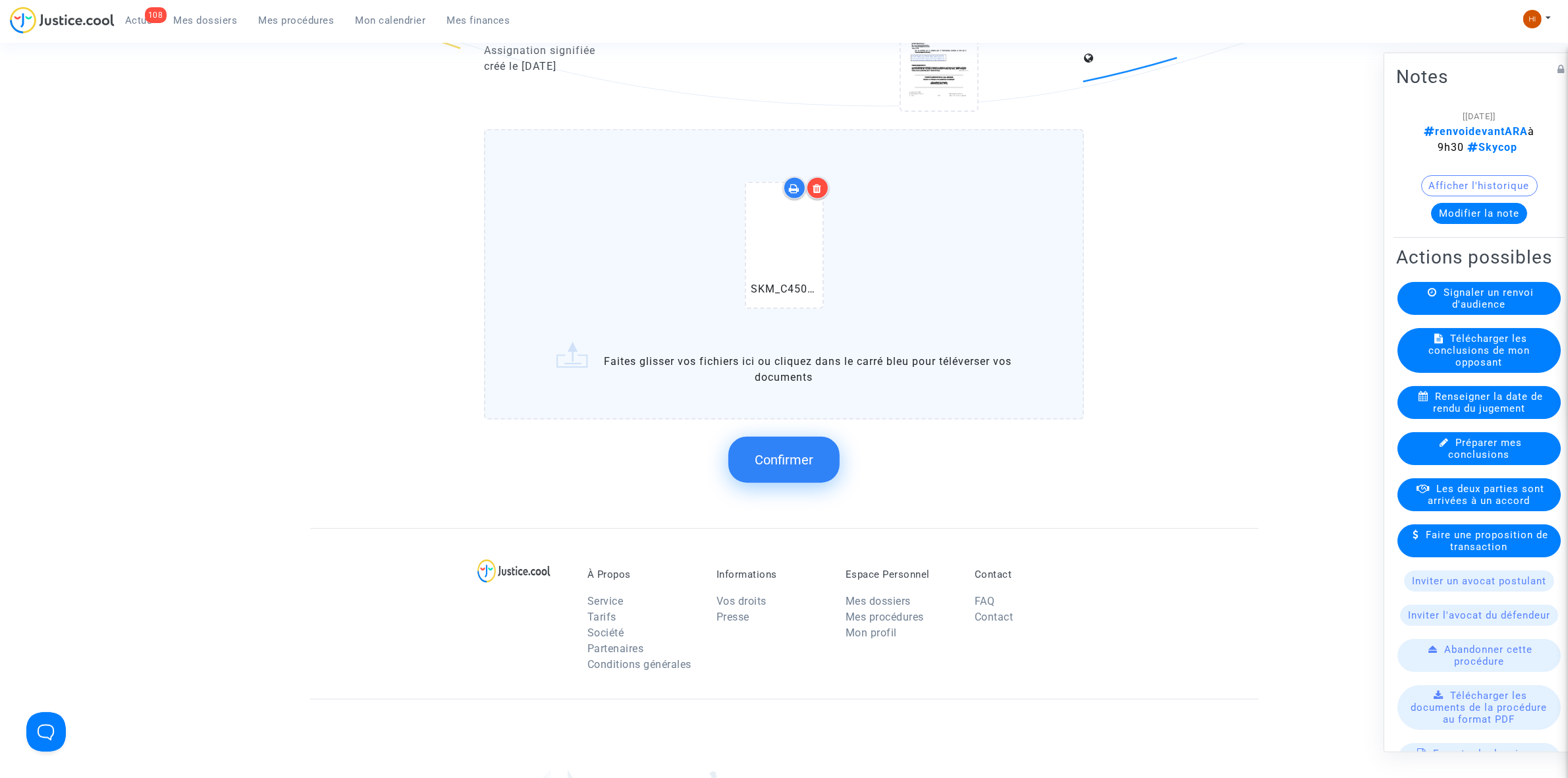
scroll to position [1400, 0]
click at [795, 439] on button "Confirmer" at bounding box center [784, 458] width 111 height 46
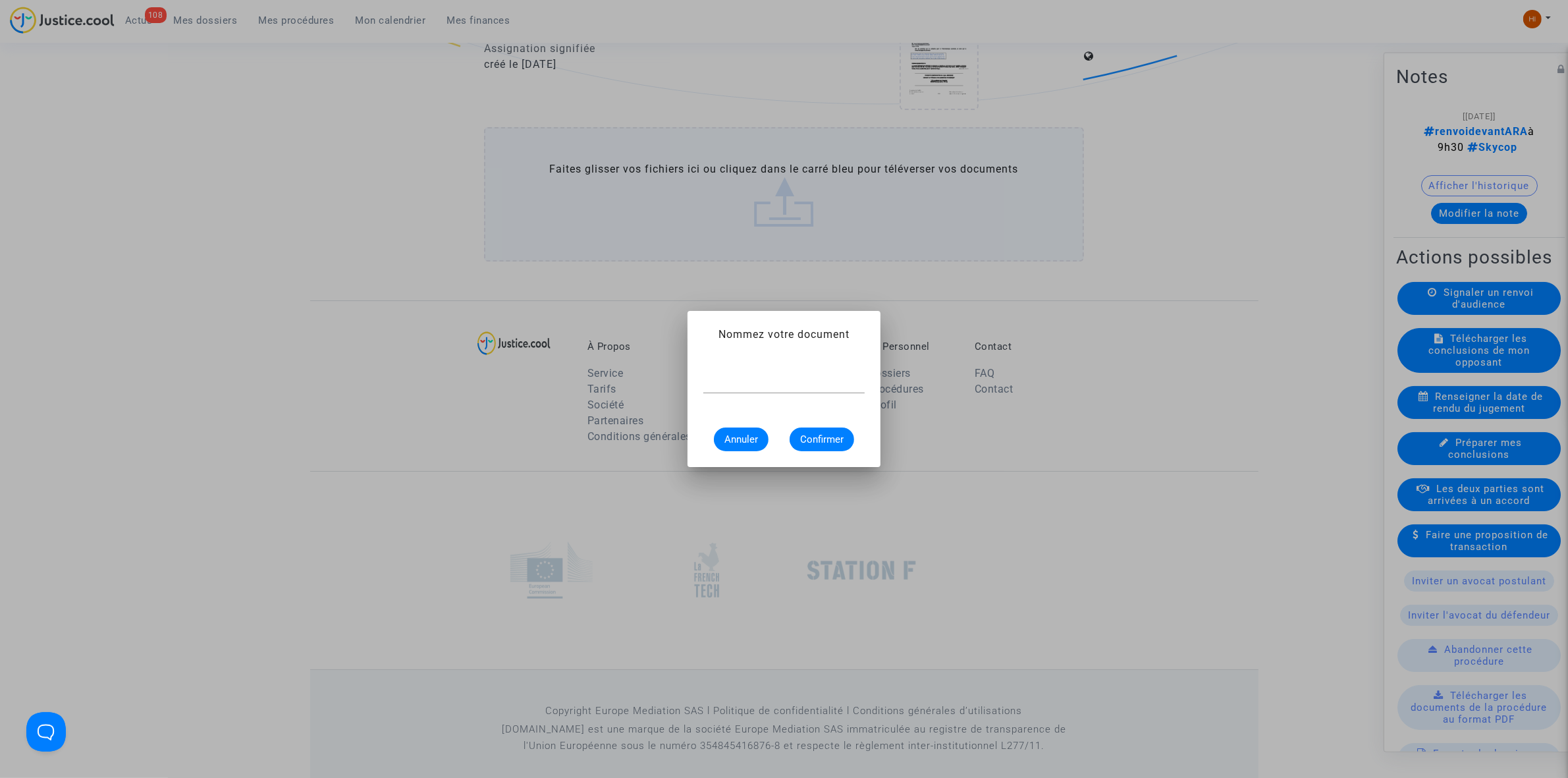
paste input "CONVOCATION A L'AUDIENCE ARA"
type input "CONVOCATION A L'AUDIENCE ARA"
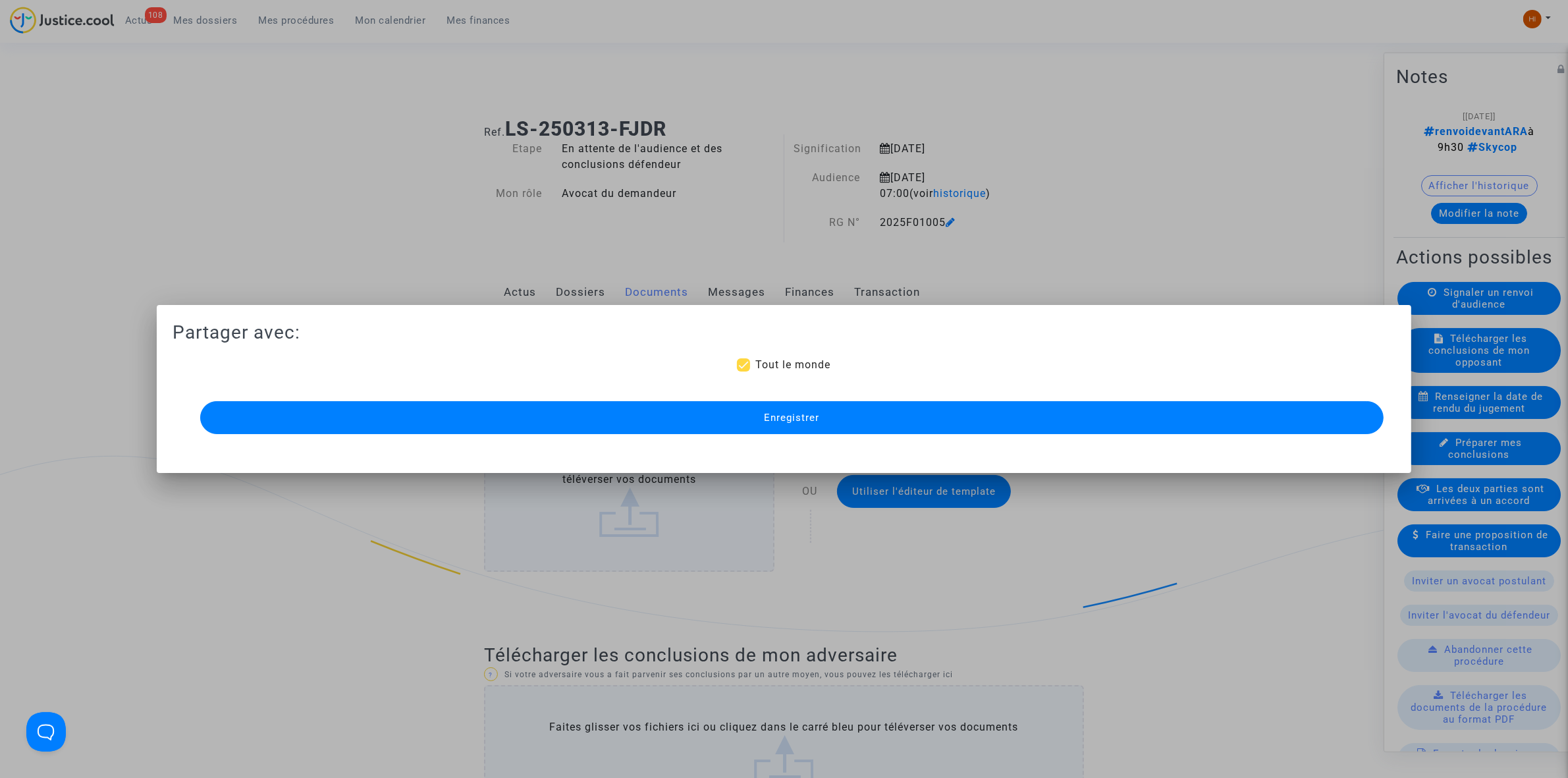
scroll to position [1400, 0]
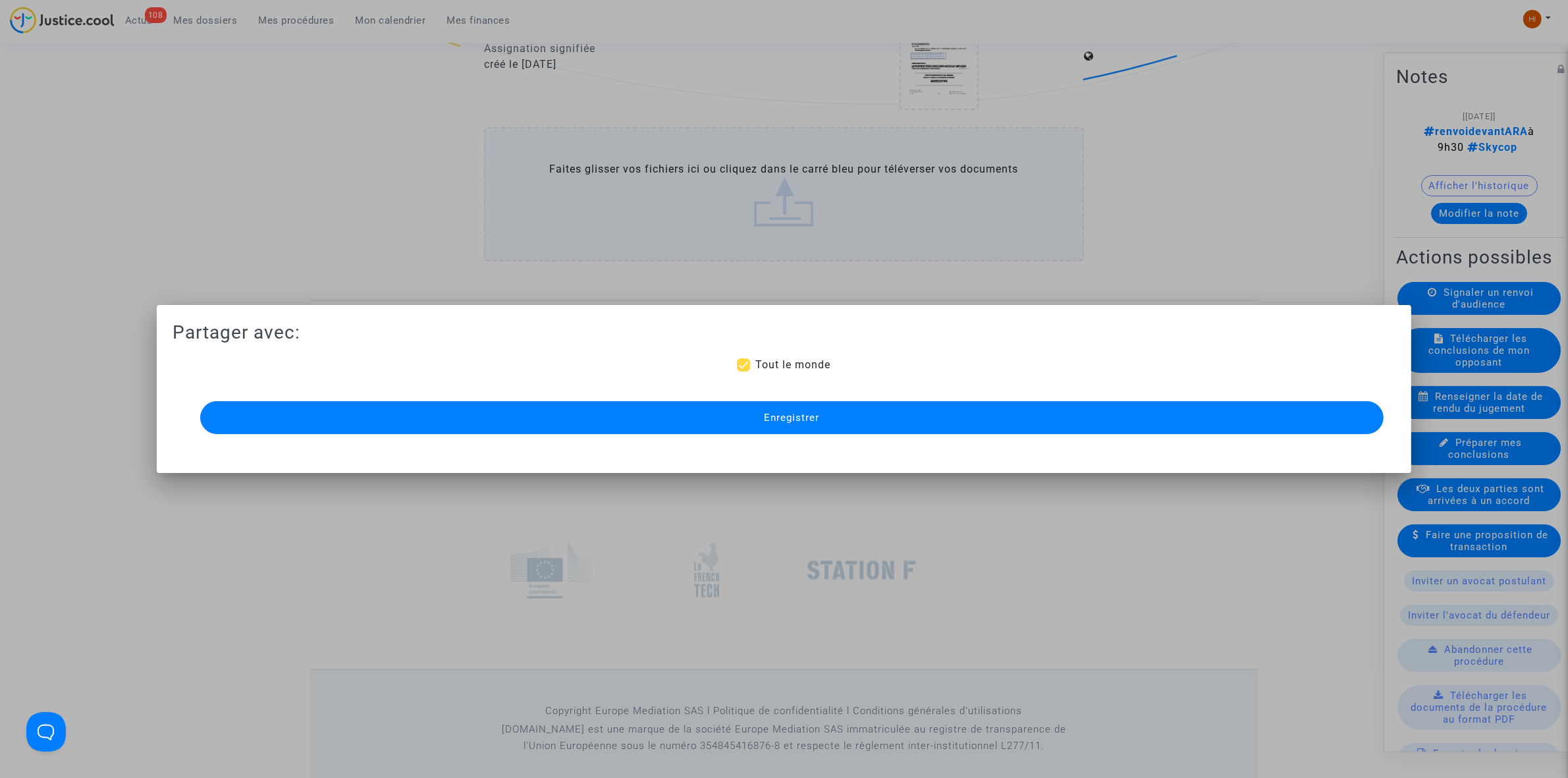
click at [833, 413] on button "Enregistrer" at bounding box center [792, 418] width 1183 height 33
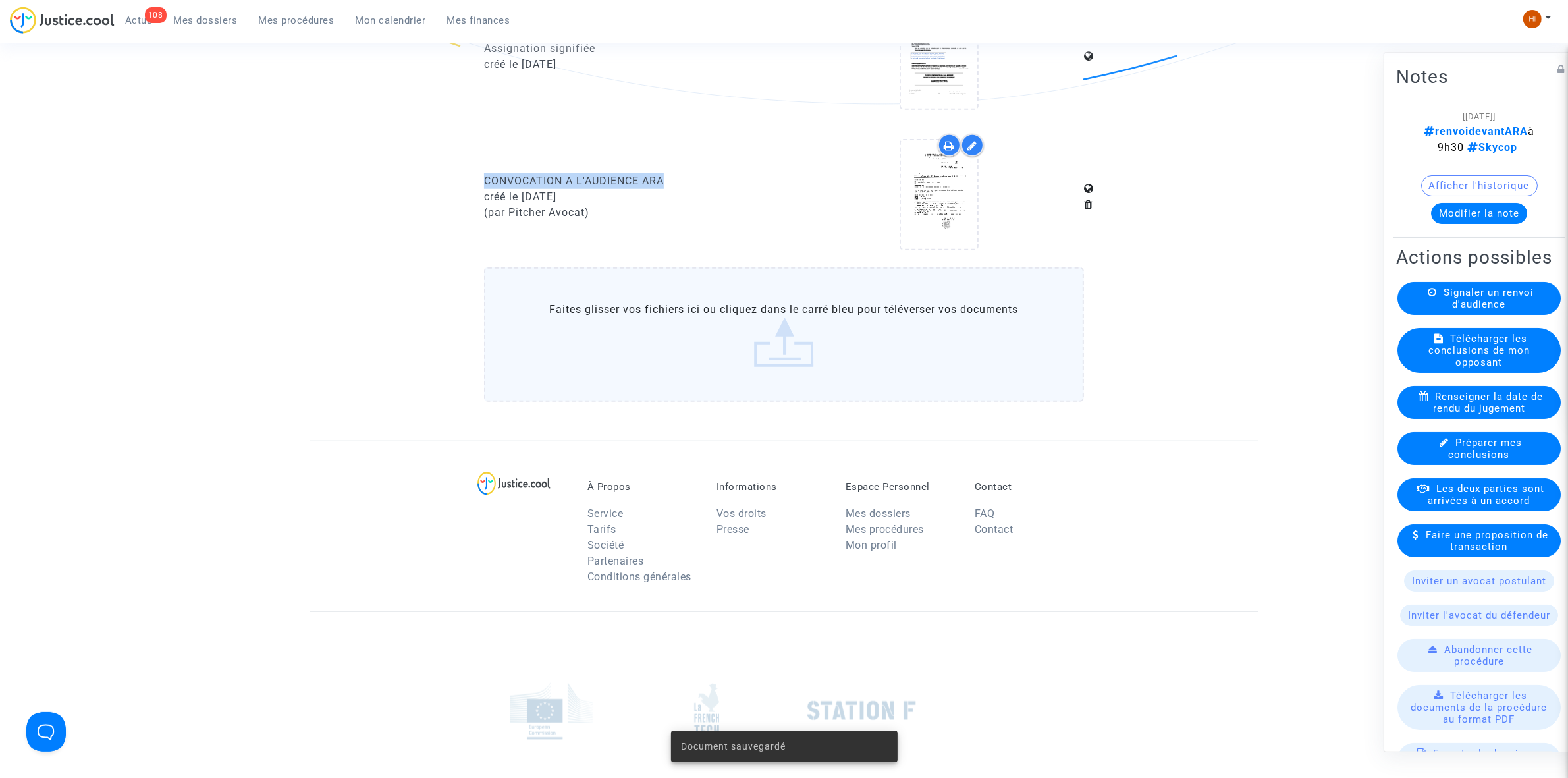
drag, startPoint x: 678, startPoint y: 169, endPoint x: 489, endPoint y: 168, distance: 189.0
copy div "CONVOCATION A L'AUDIENCE ARA"
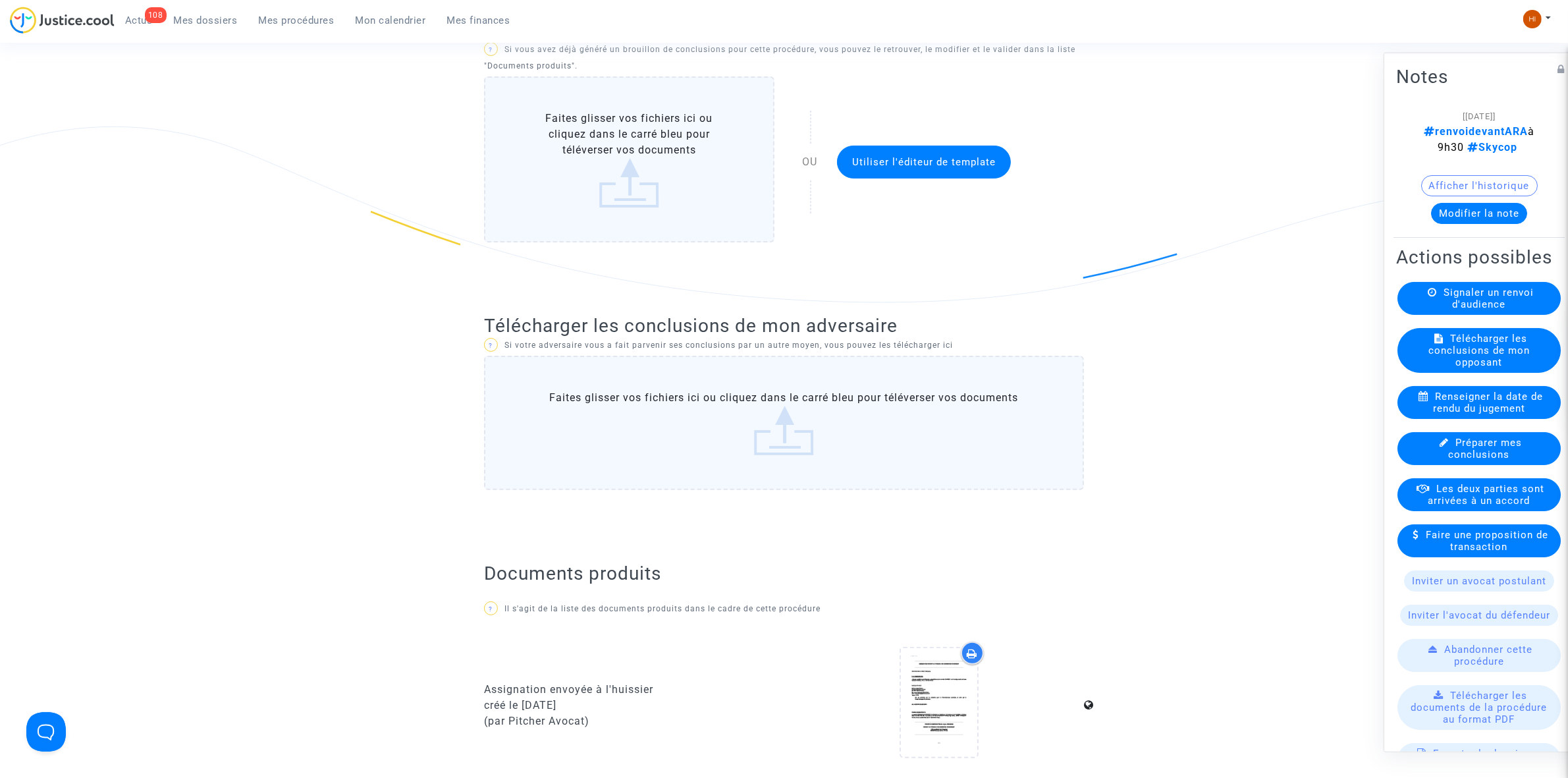
scroll to position [0, 0]
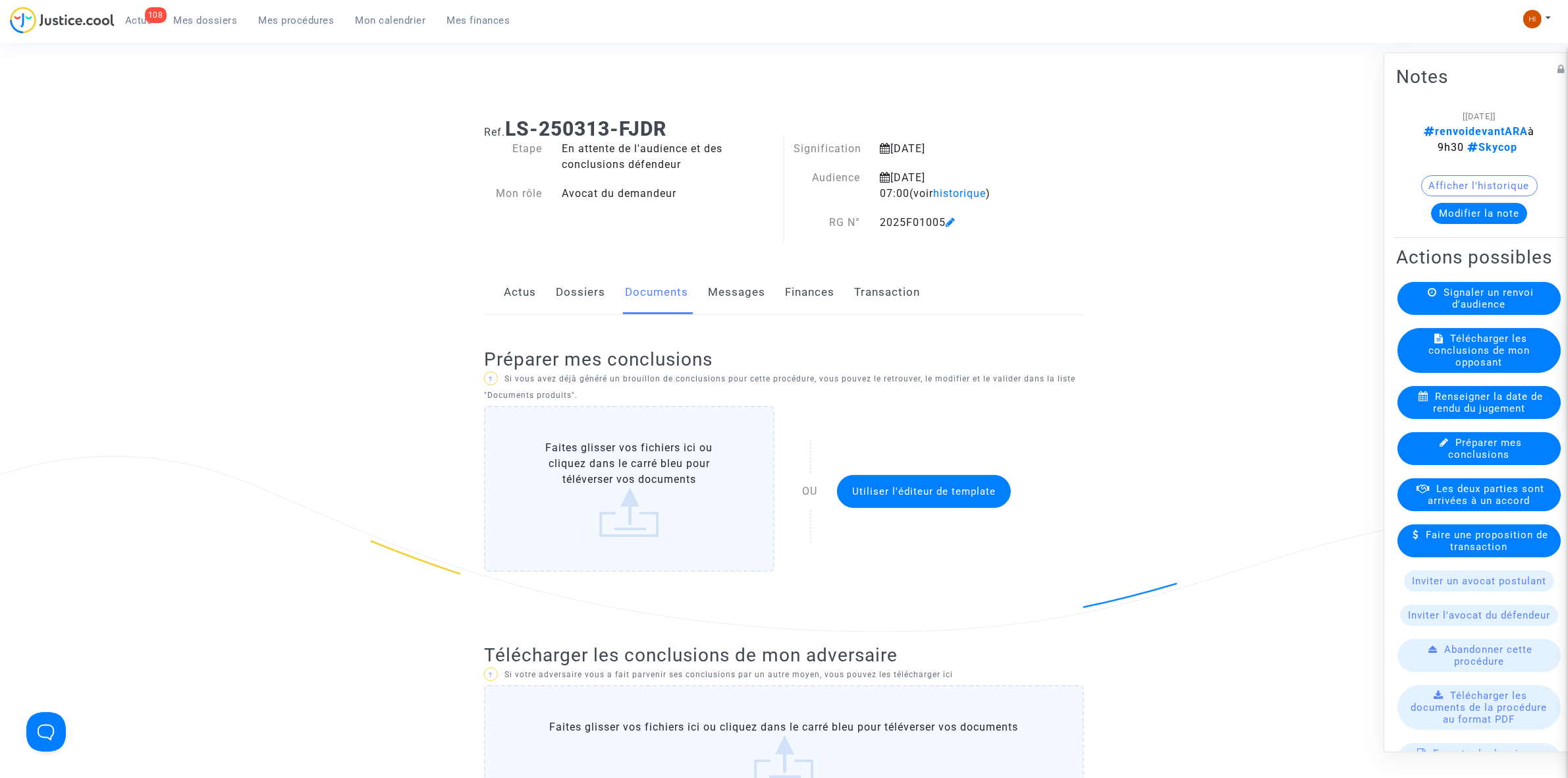
click at [956, 221] on icon at bounding box center [951, 222] width 10 height 11
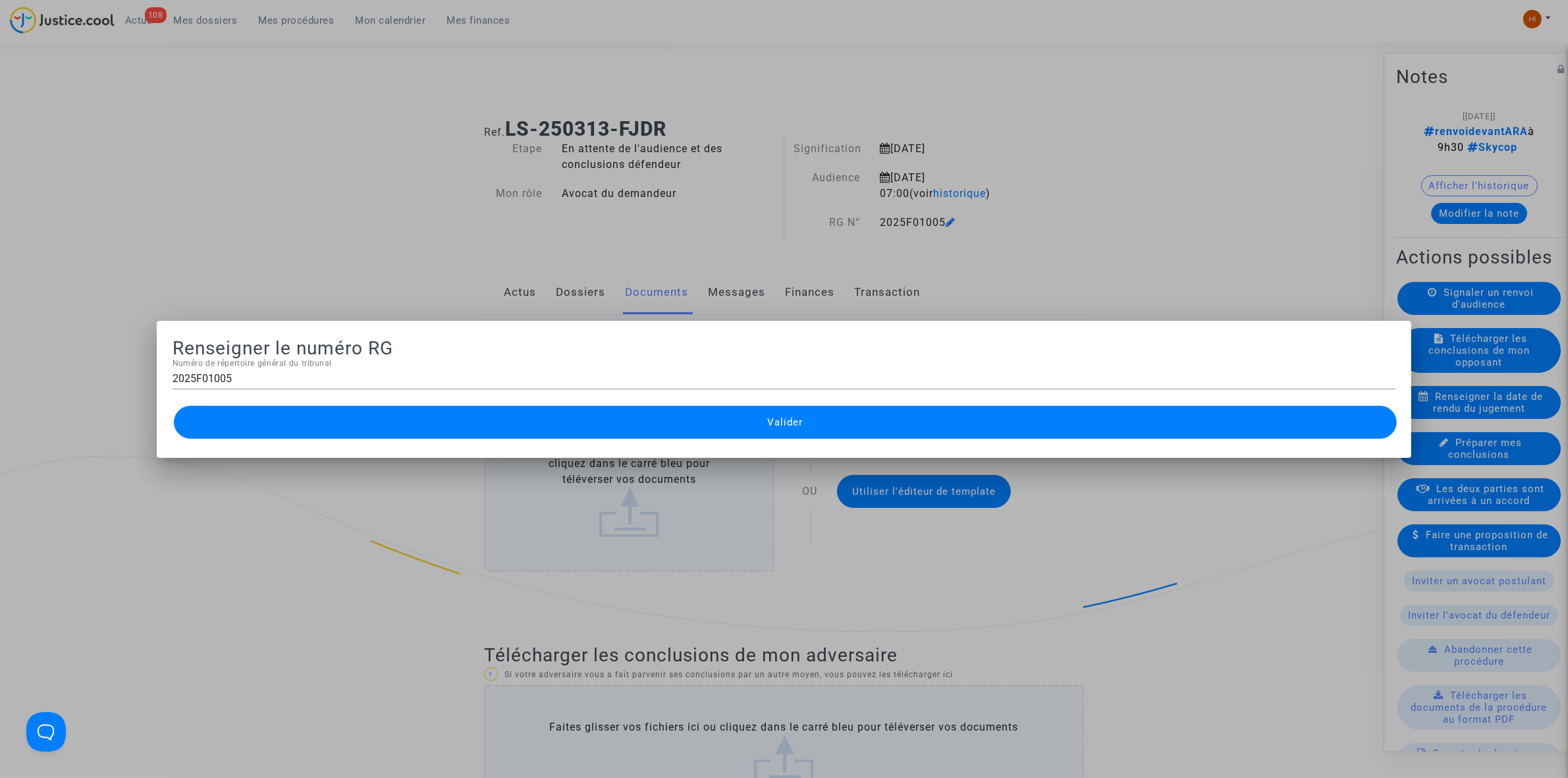
click at [263, 74] on div at bounding box center [784, 389] width 1568 height 778
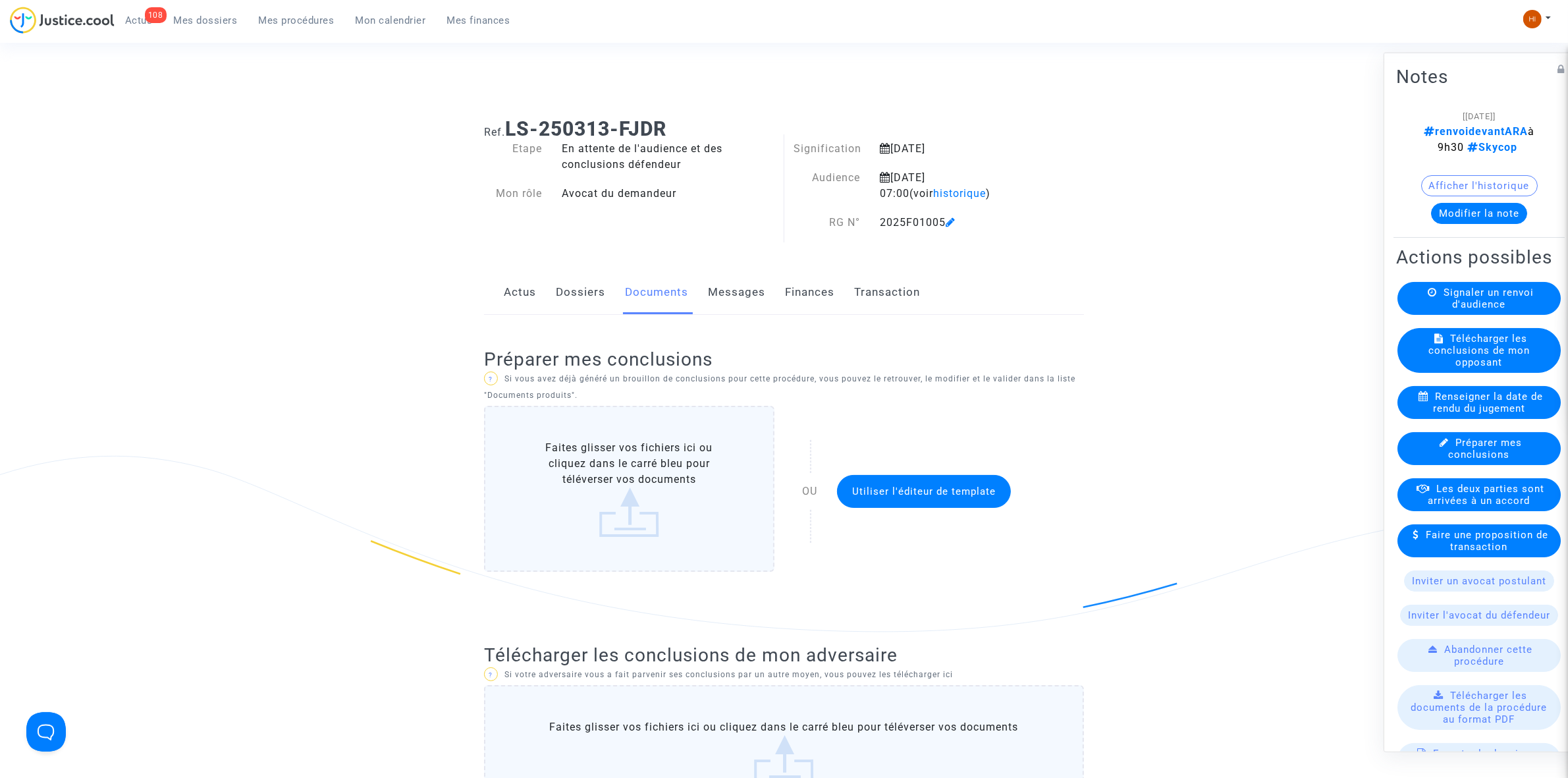
click at [327, 24] on span "Mes procédures" at bounding box center [297, 20] width 76 height 12
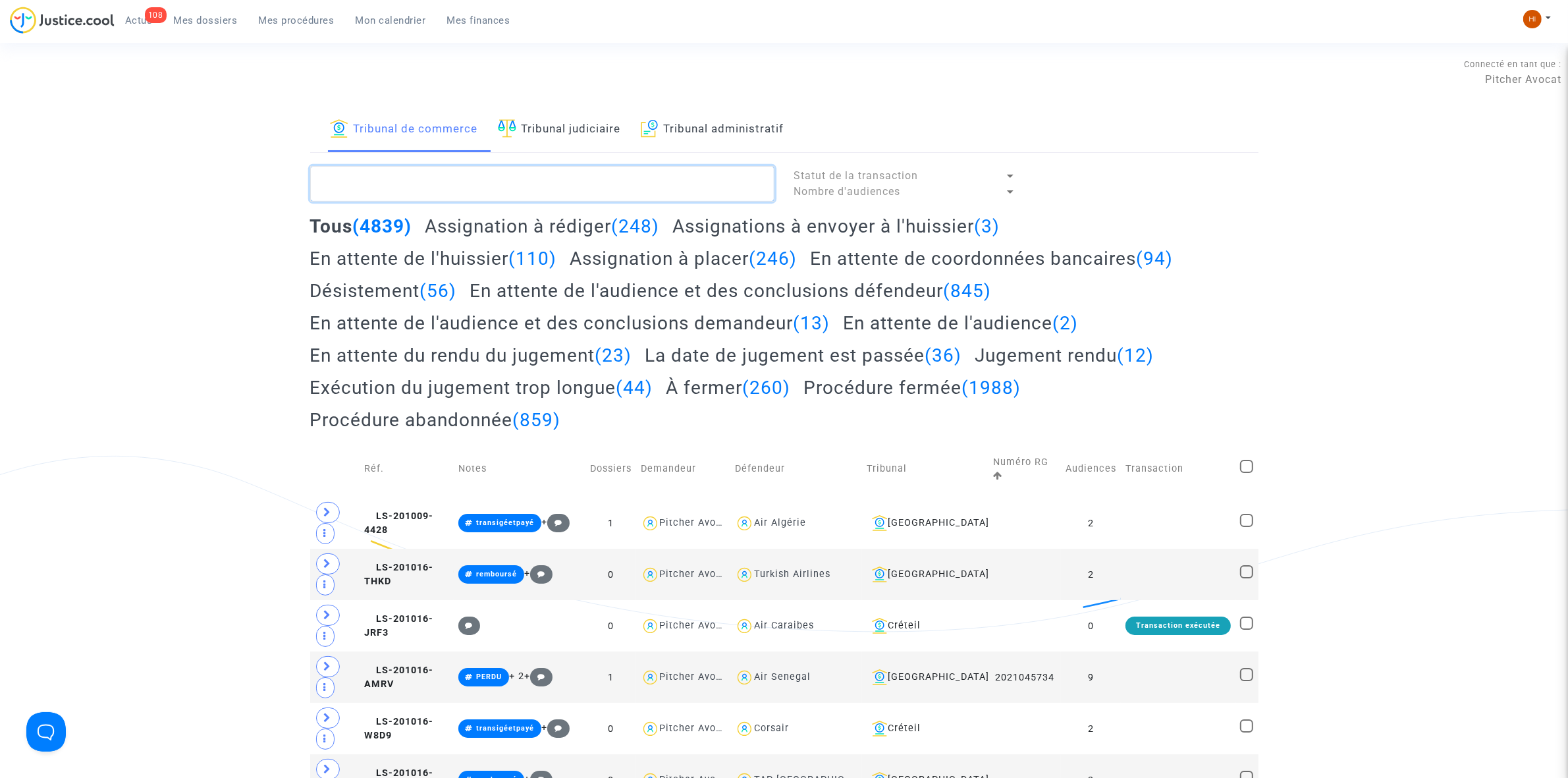
click at [522, 183] on textarea at bounding box center [542, 184] width 465 height 36
paste textarea "2025F01005"
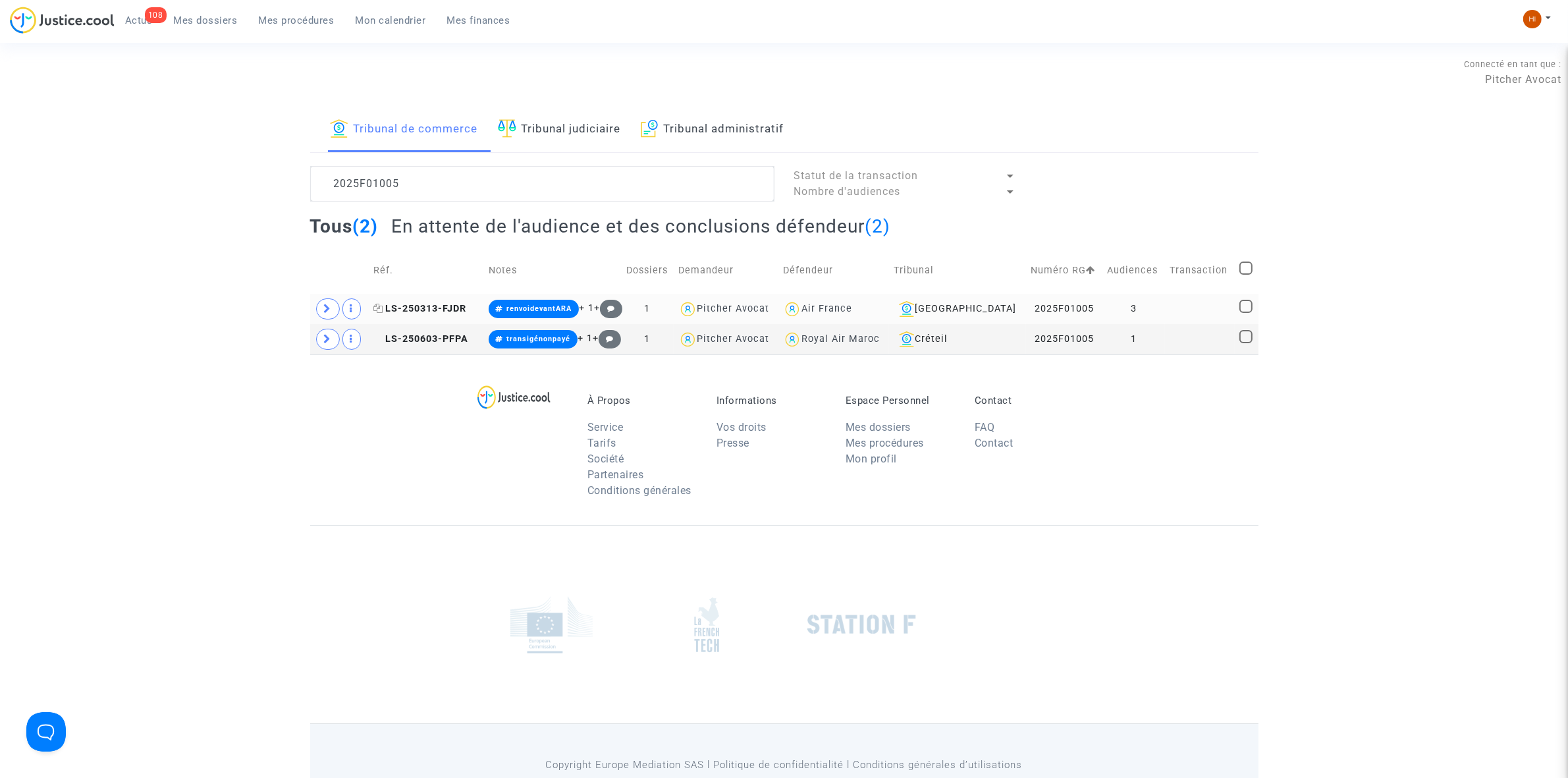
click at [410, 311] on span "LS-250313-FJDR" at bounding box center [420, 308] width 93 height 11
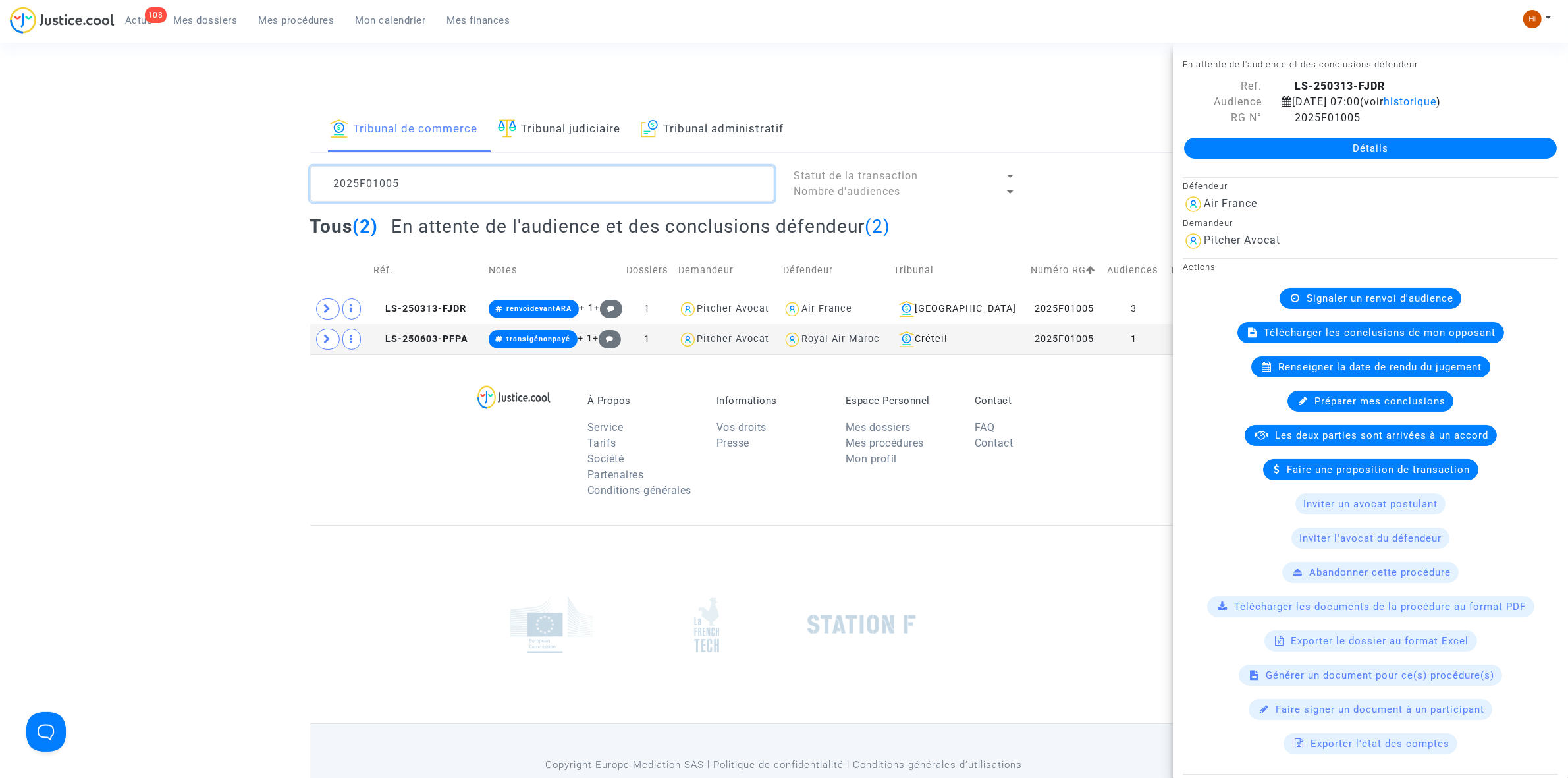
click at [555, 169] on textarea at bounding box center [542, 184] width 465 height 36
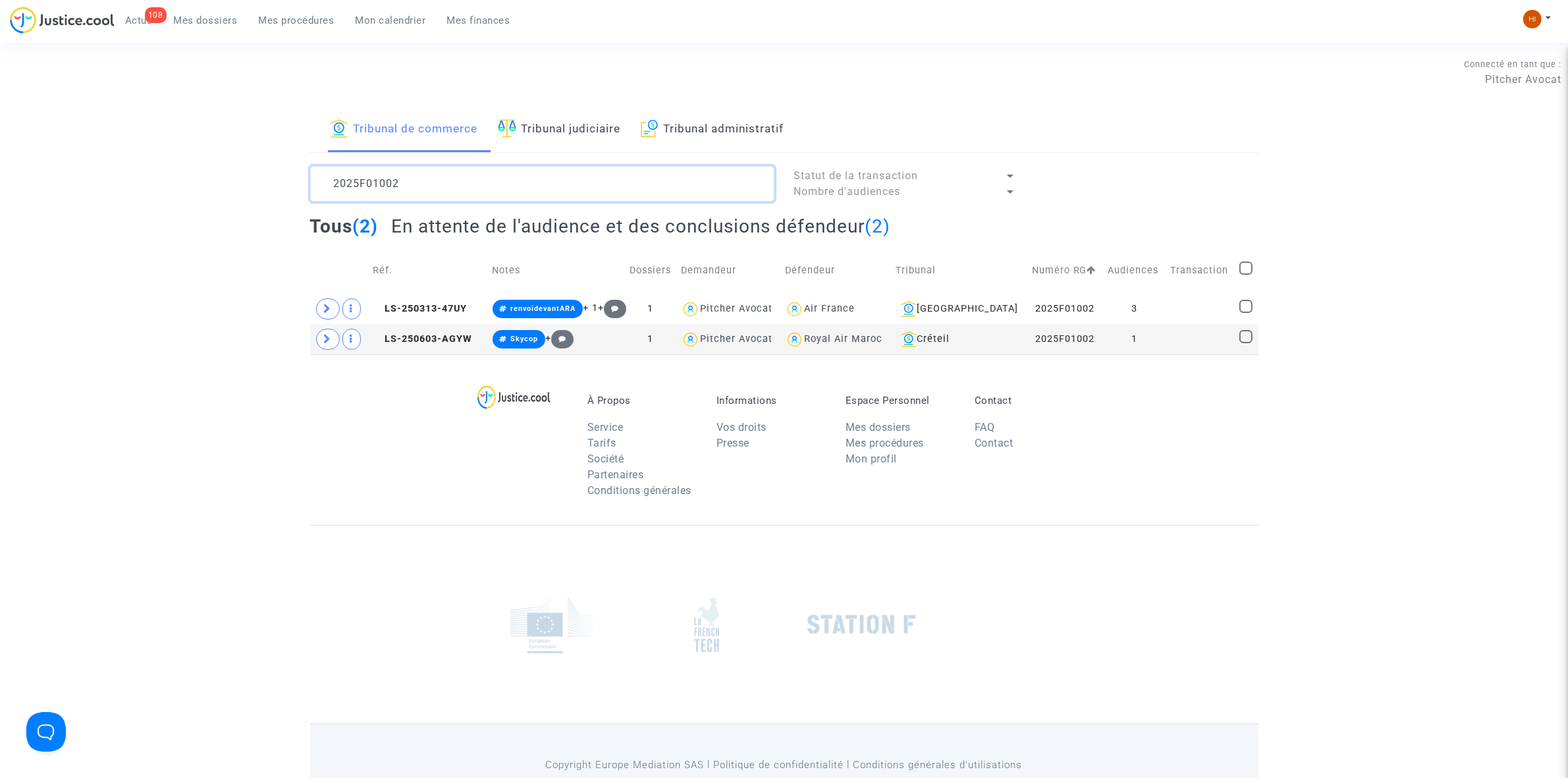
type textarea "2025F01002"
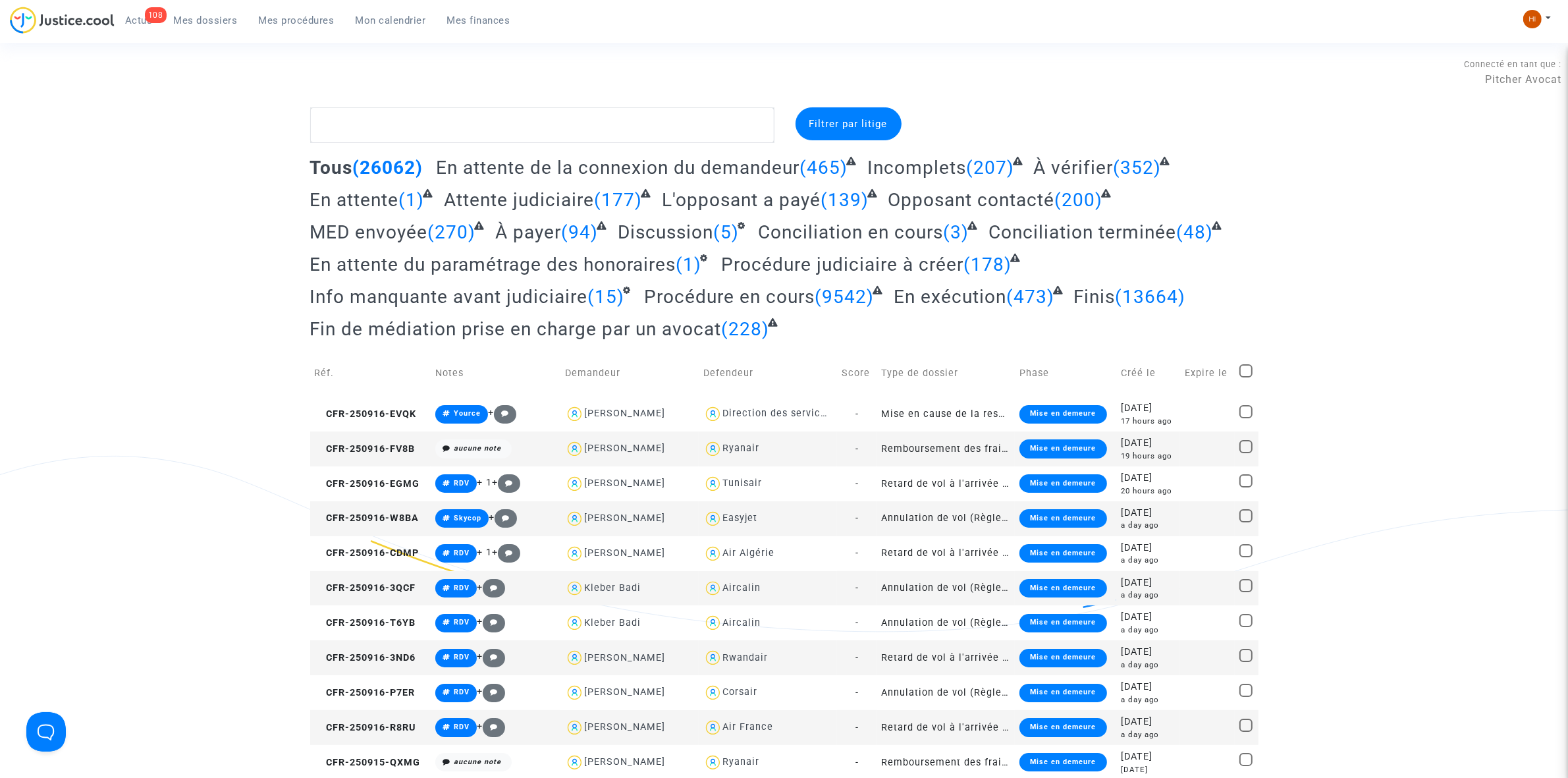
drag, startPoint x: 290, startPoint y: 24, endPoint x: 447, endPoint y: 115, distance: 181.5
click at [288, 24] on span "Mes procédures" at bounding box center [297, 20] width 76 height 12
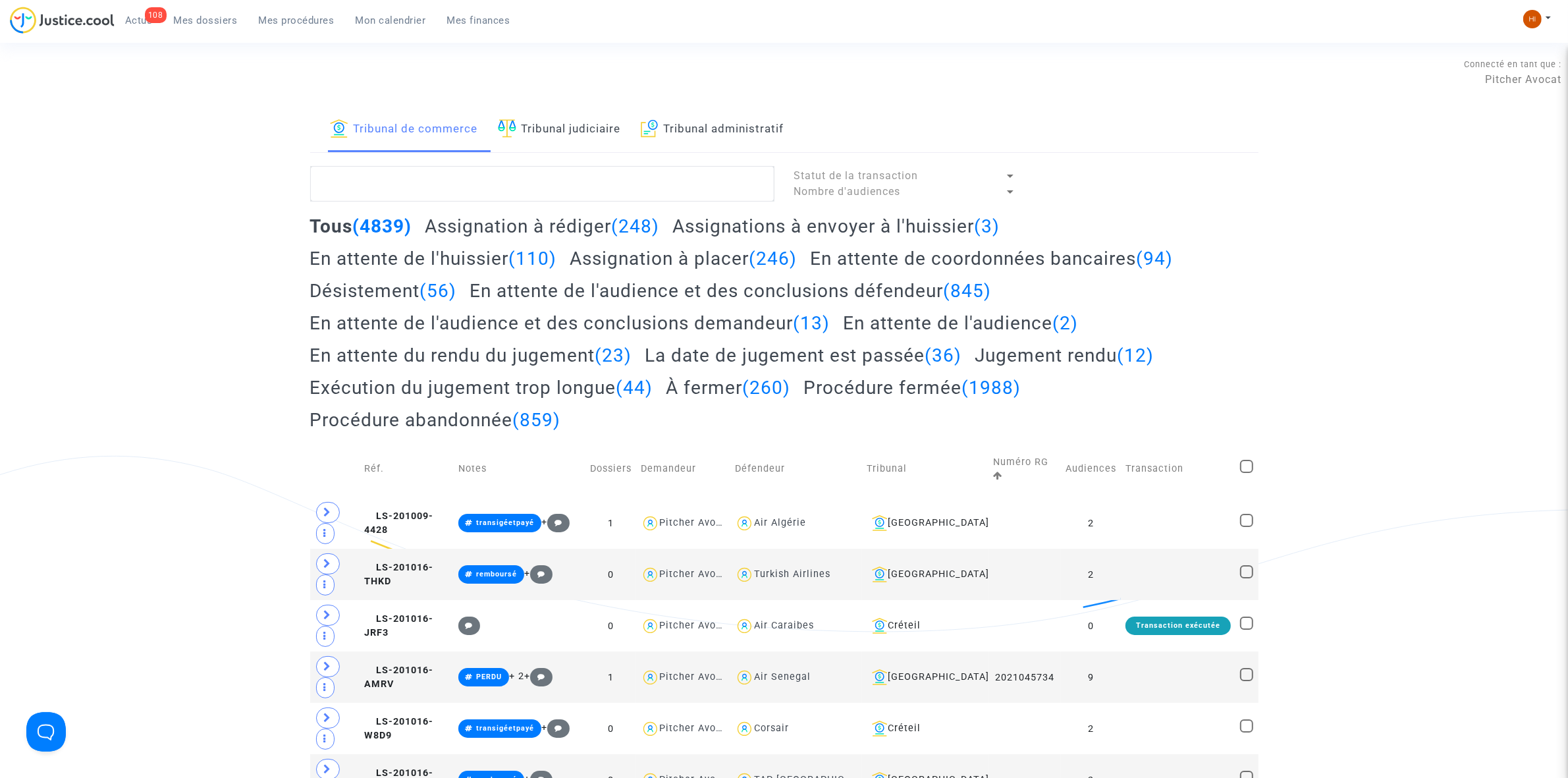
click at [208, 24] on span "Mes dossiers" at bounding box center [206, 20] width 64 height 12
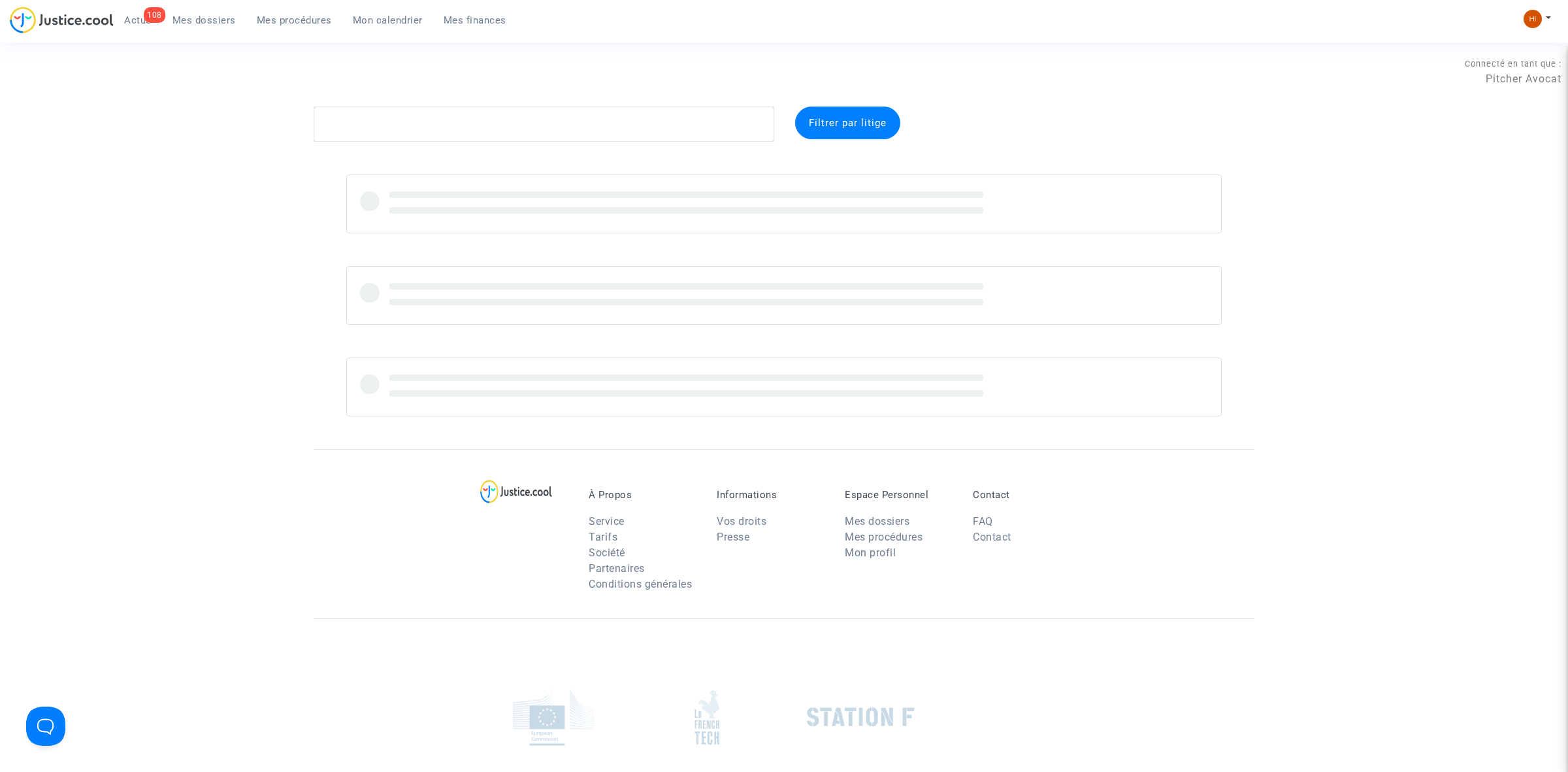
click at [567, 142] on section "Connecté en tant que : Pitcher Avocat Filtrer par litige À Propos Service Tarif…" at bounding box center [784, 467] width 1568 height 934
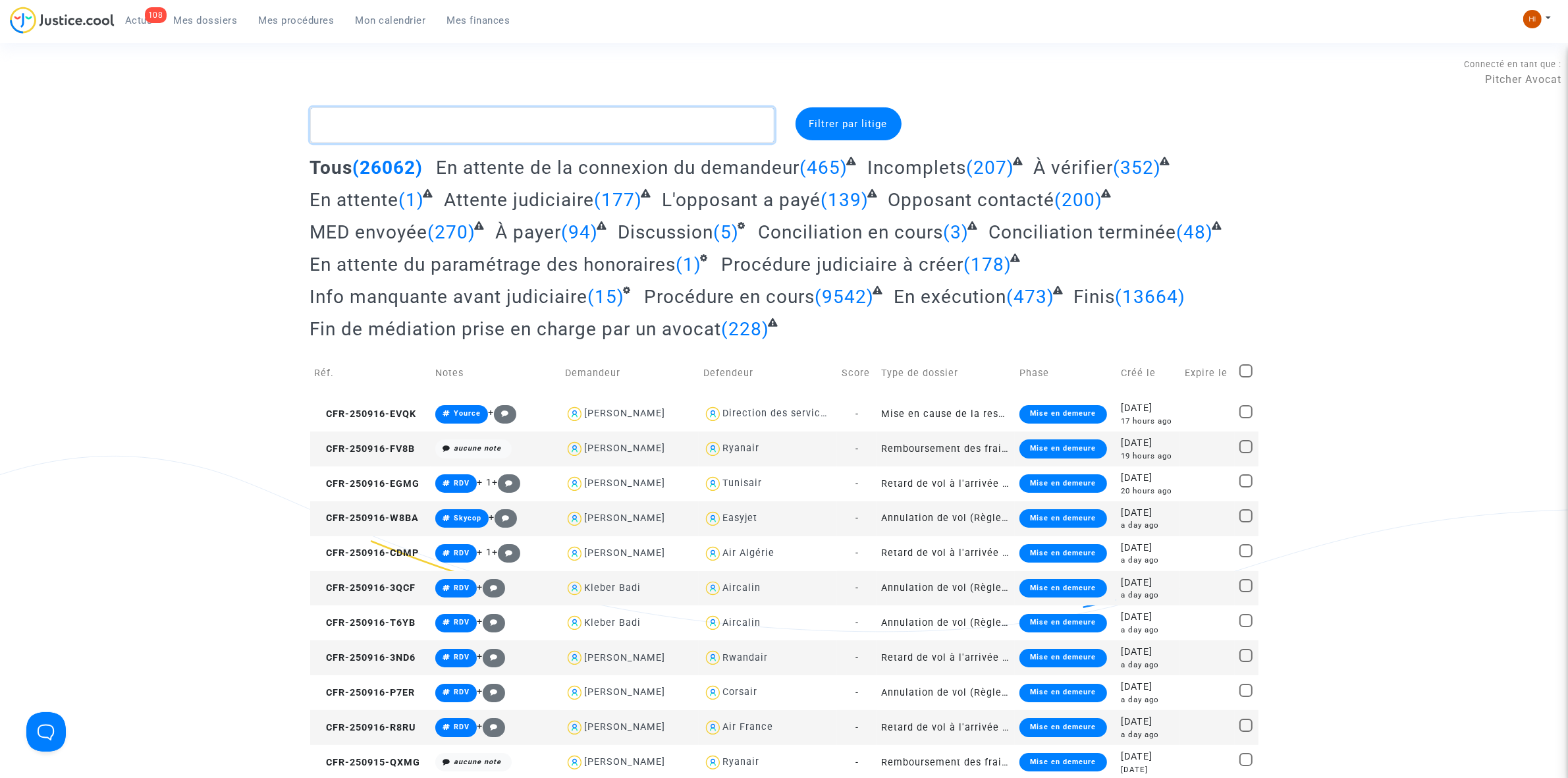
click at [643, 125] on textarea at bounding box center [542, 125] width 465 height 36
click at [616, 138] on textarea at bounding box center [542, 125] width 465 height 36
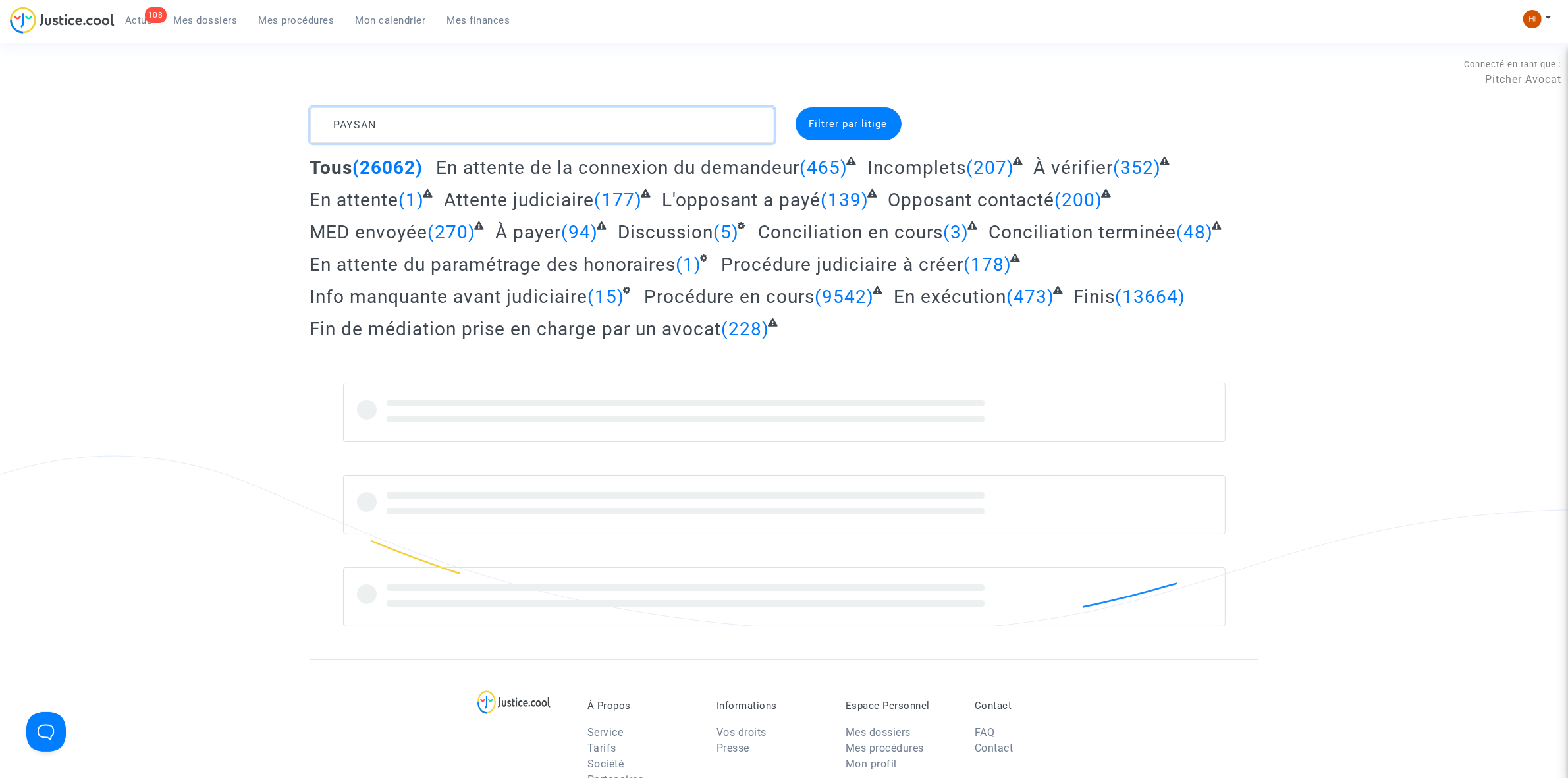
drag, startPoint x: 616, startPoint y: 138, endPoint x: 218, endPoint y: 132, distance: 398.0
click at [219, 132] on div "PAYSAN Filtrer par litige Tous (26062) En attente de la connexion du demandeur …" at bounding box center [784, 366] width 1568 height 519
type textarea "PAYSAN"
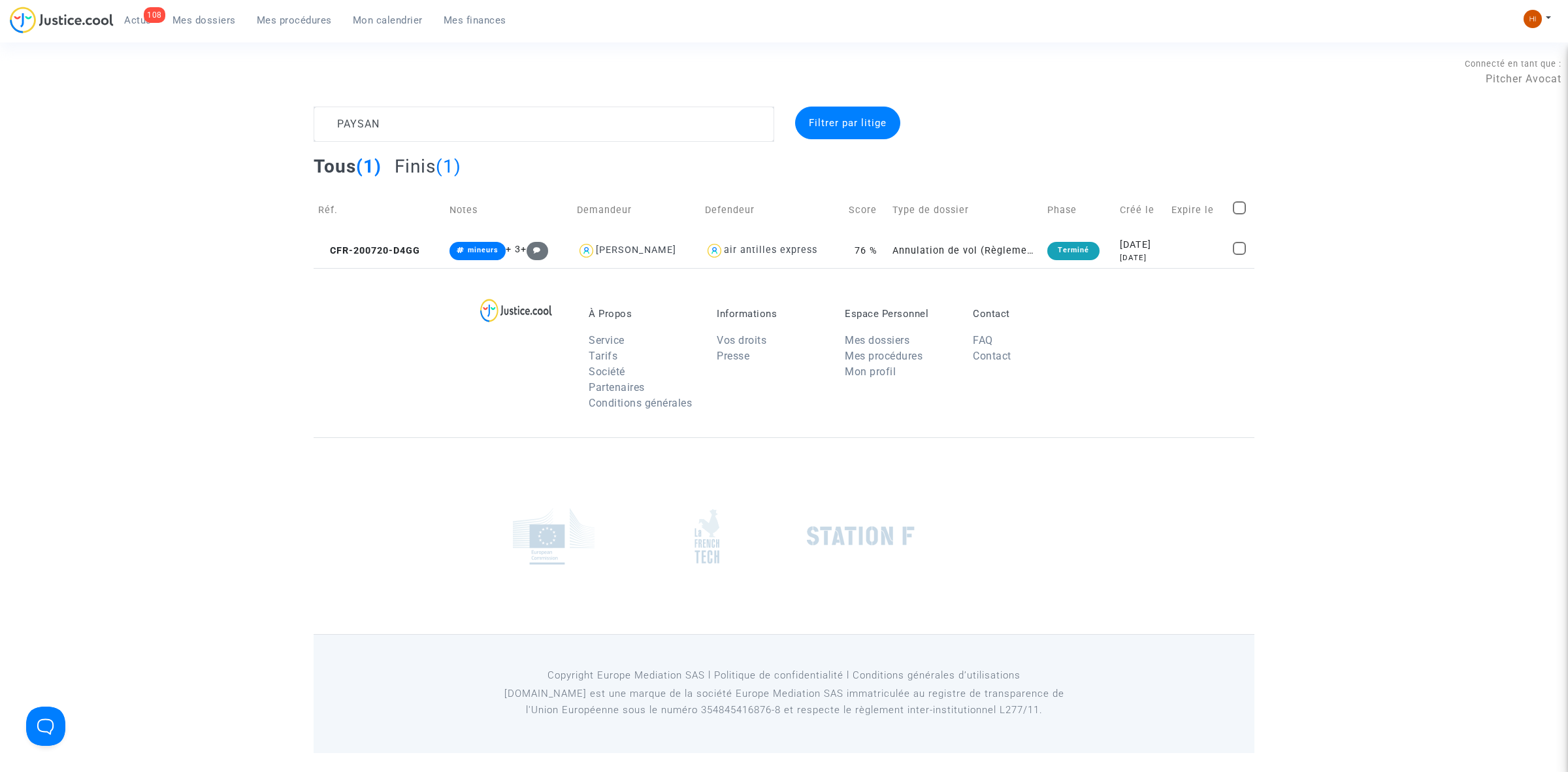
drag, startPoint x: 298, startPoint y: 14, endPoint x: 376, endPoint y: 44, distance: 83.6
click at [298, 14] on span "Mes procédures" at bounding box center [295, 20] width 75 height 12
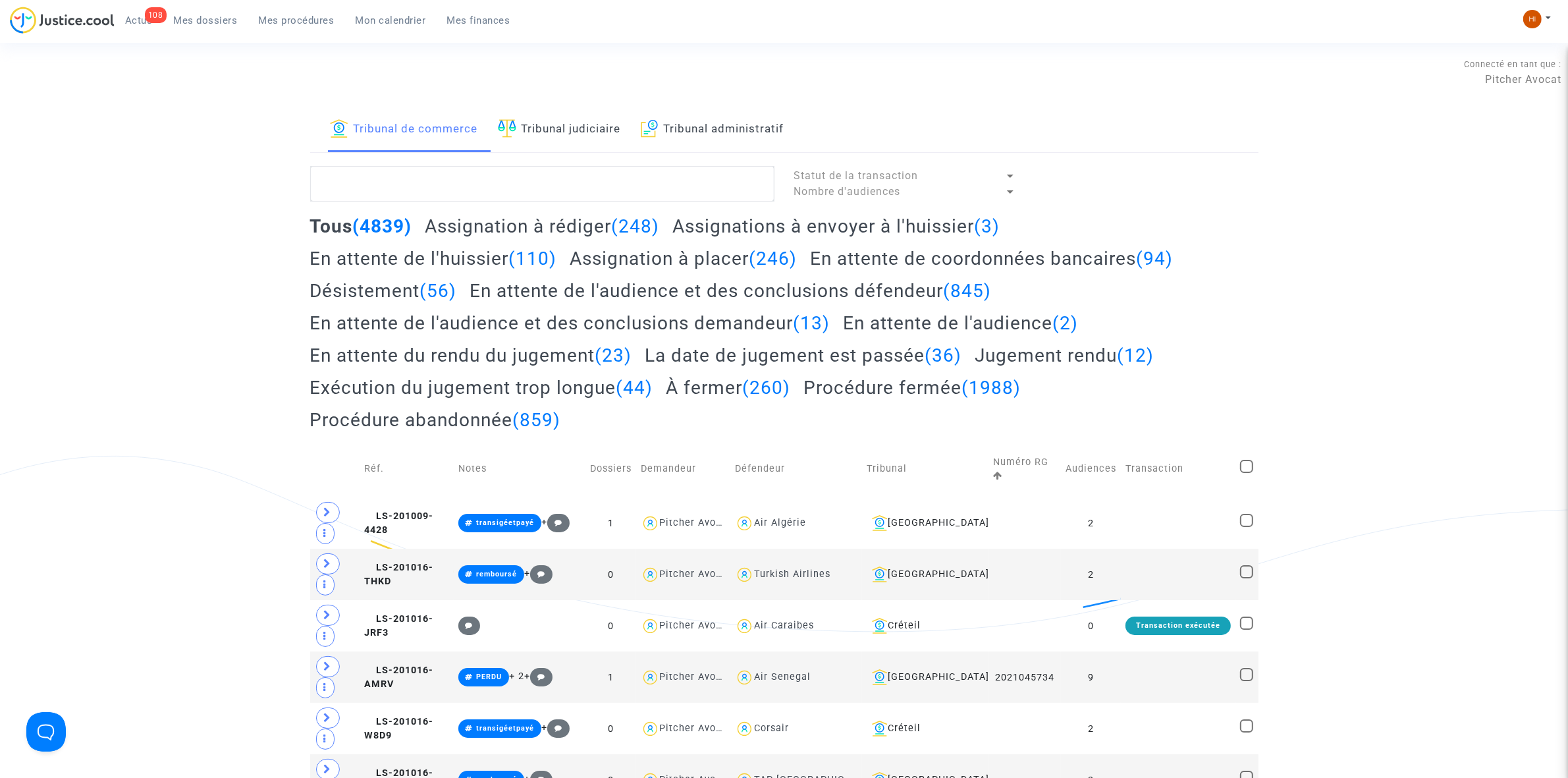
drag, startPoint x: 199, startPoint y: 24, endPoint x: 211, endPoint y: 24, distance: 12.0
click at [198, 24] on span "Mes dossiers" at bounding box center [206, 20] width 64 height 12
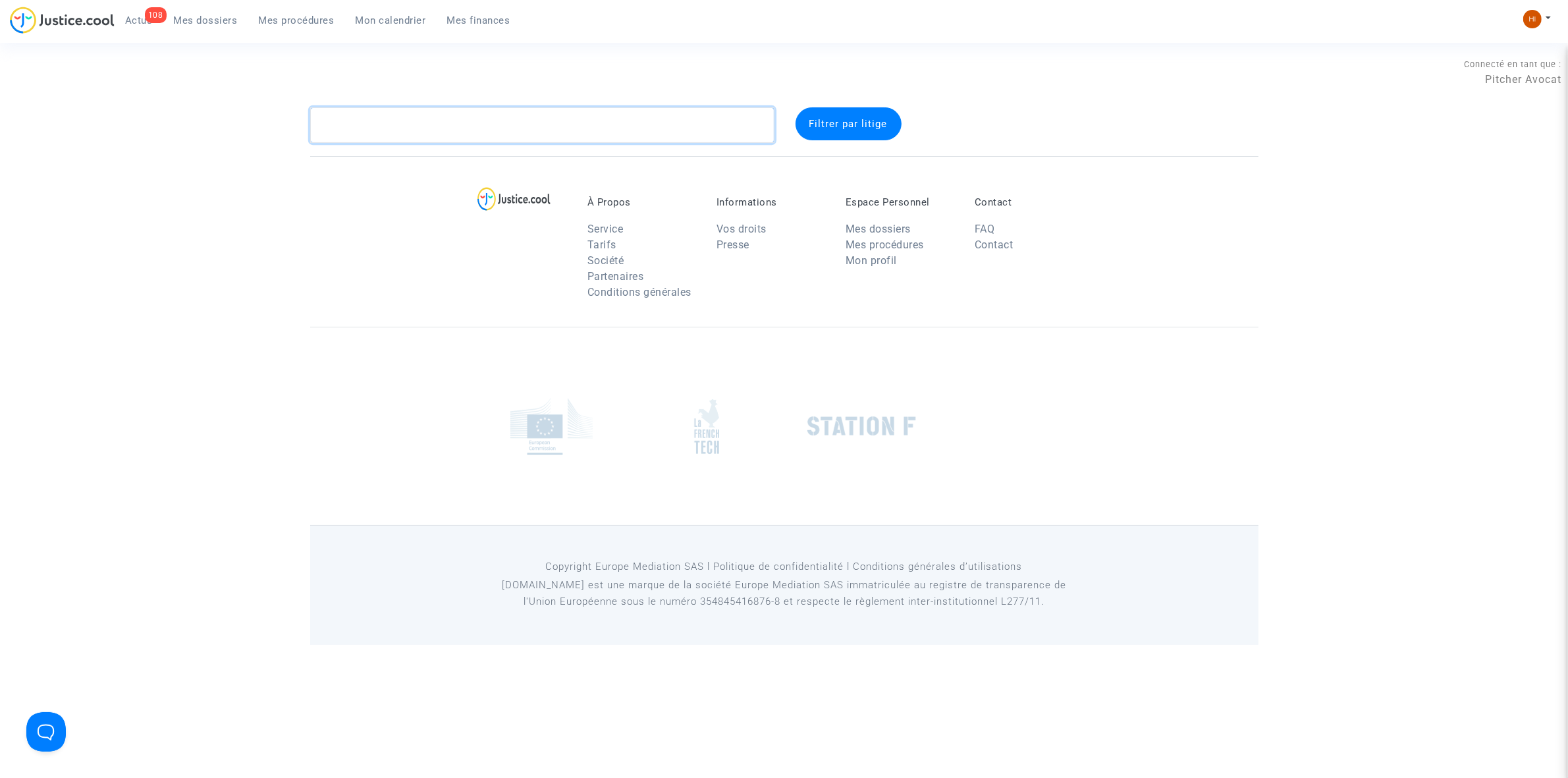
click at [502, 116] on textarea at bounding box center [542, 125] width 465 height 36
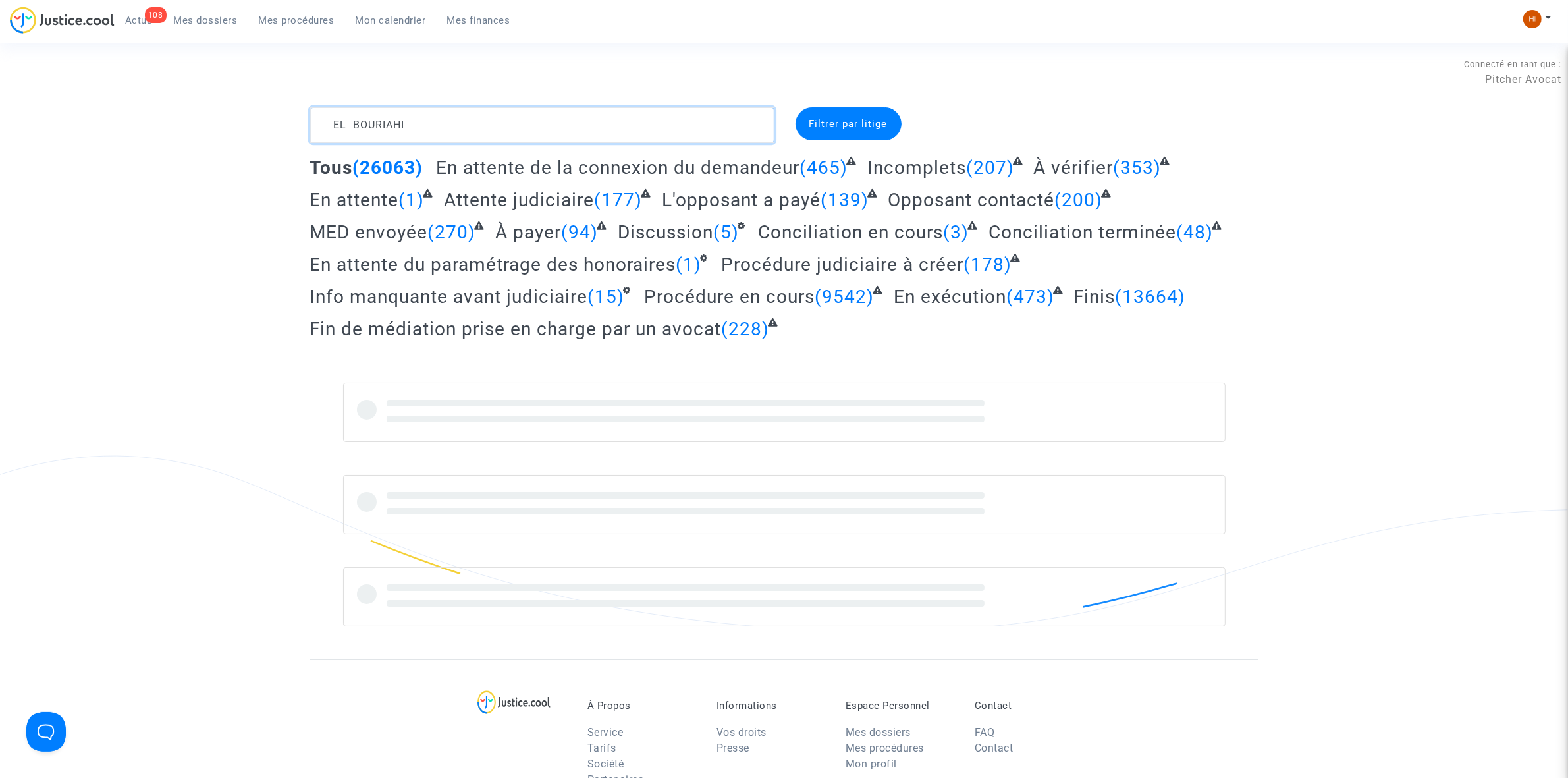
type textarea "EL BOURIAHI"
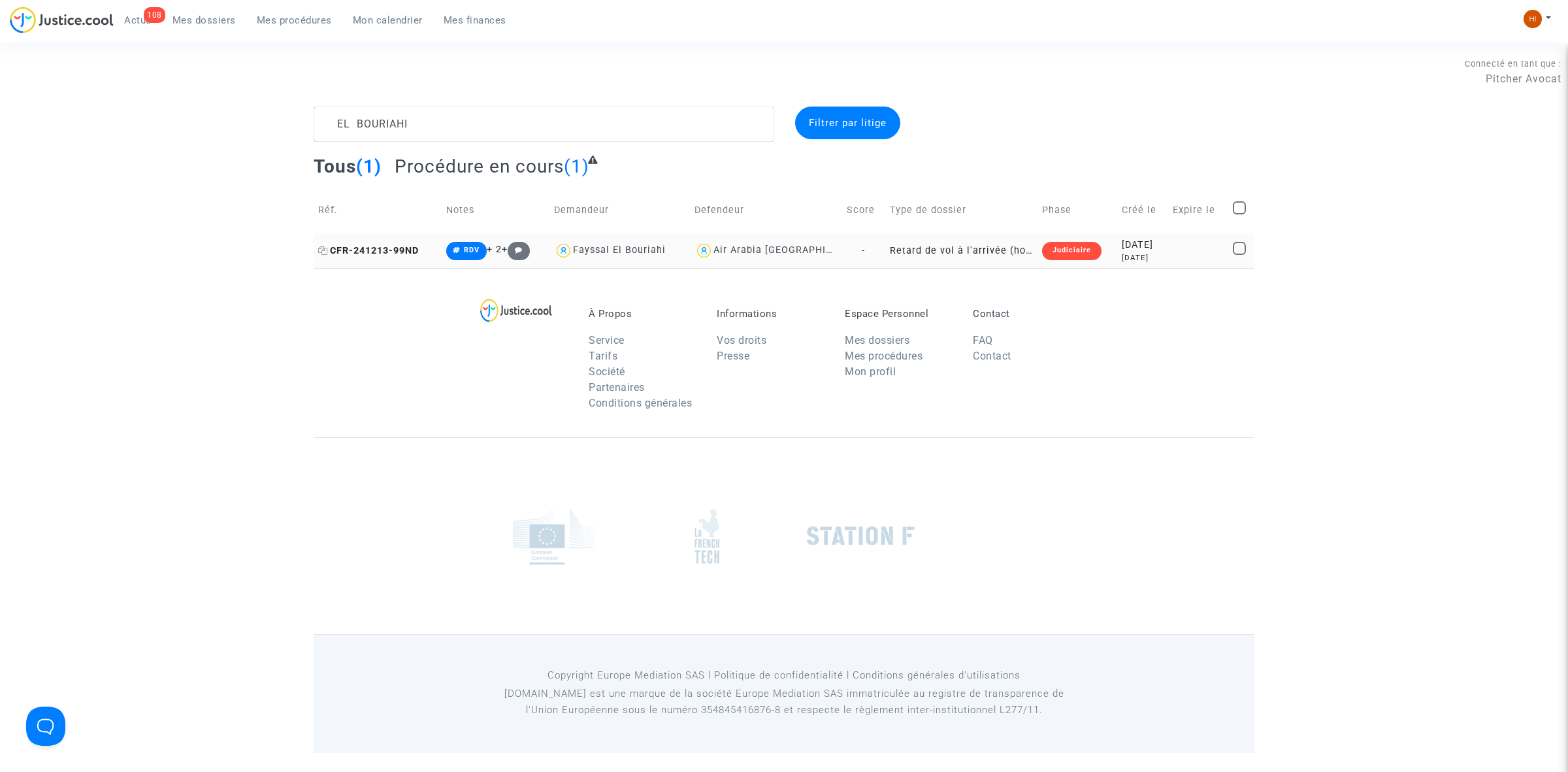
click at [381, 249] on span "CFR-241213-99ND" at bounding box center [368, 251] width 101 height 11
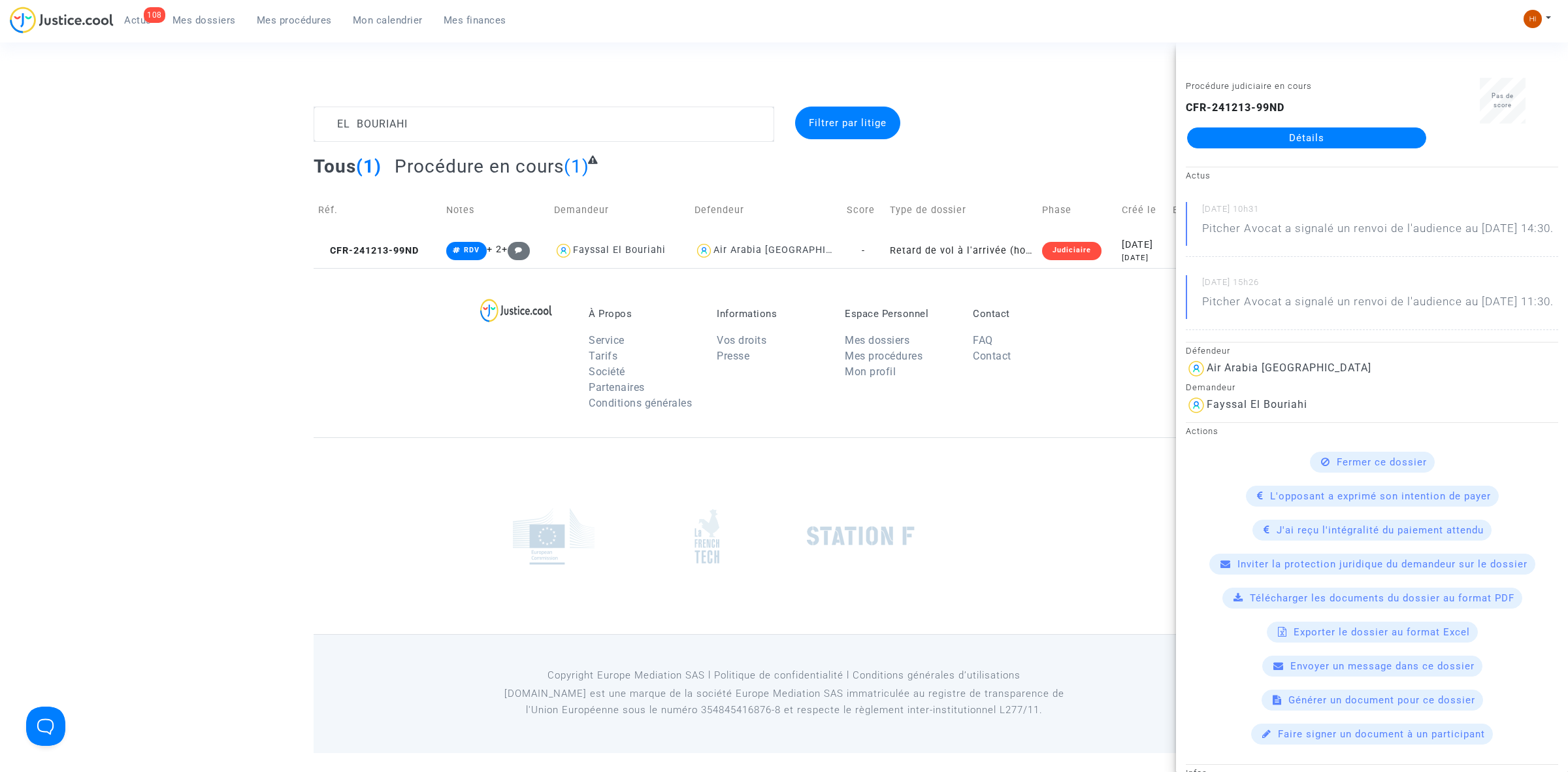
click at [1243, 108] on b "CFR-241213-99ND" at bounding box center [1235, 108] width 98 height 13
click at [1240, 124] on div "CFR-241213-99ND Détails" at bounding box center [1307, 124] width 242 height 48
click at [1240, 138] on link "Détails" at bounding box center [1307, 138] width 239 height 21
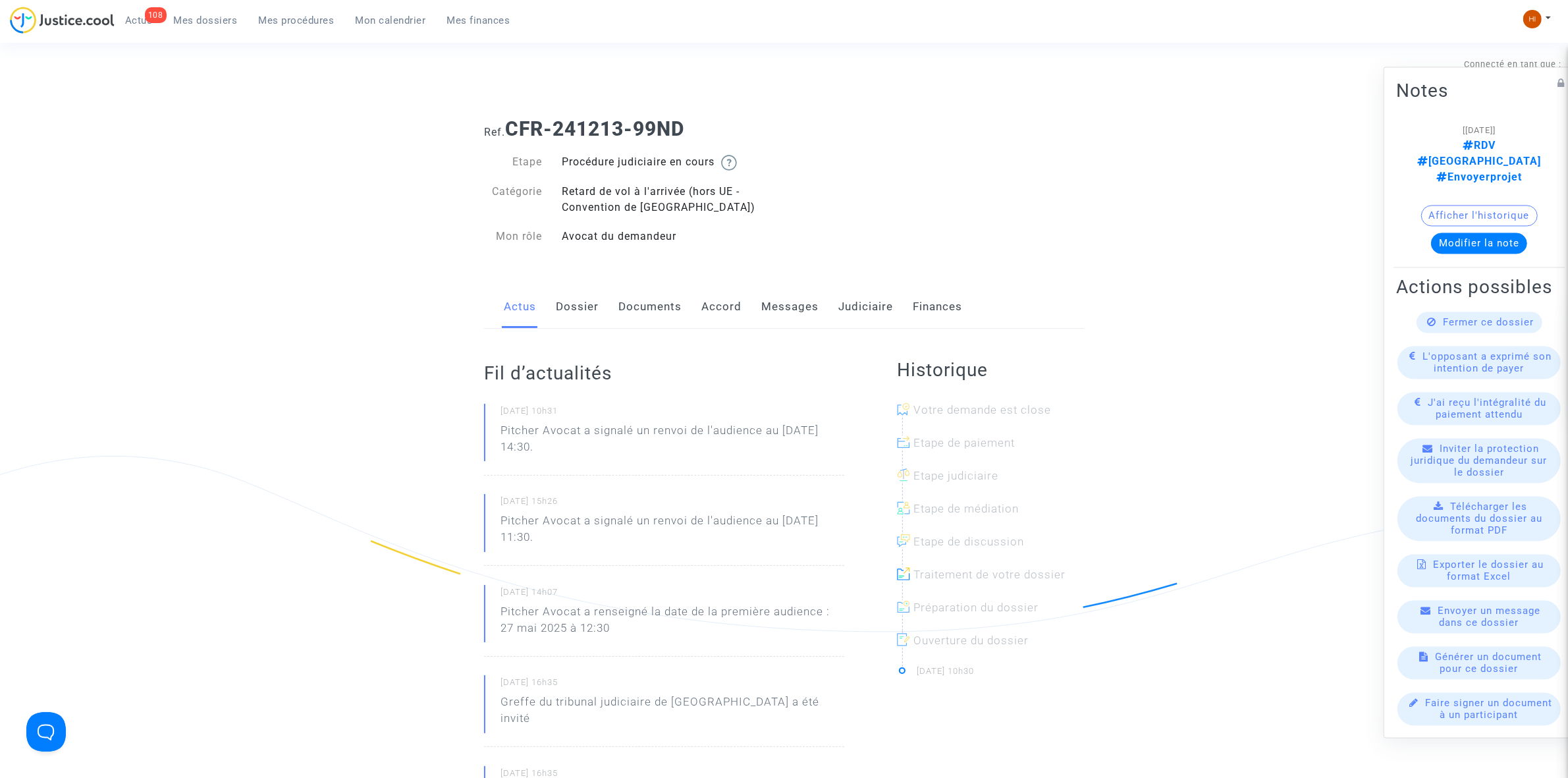
click at [857, 316] on link "Judiciaire" at bounding box center [866, 307] width 55 height 44
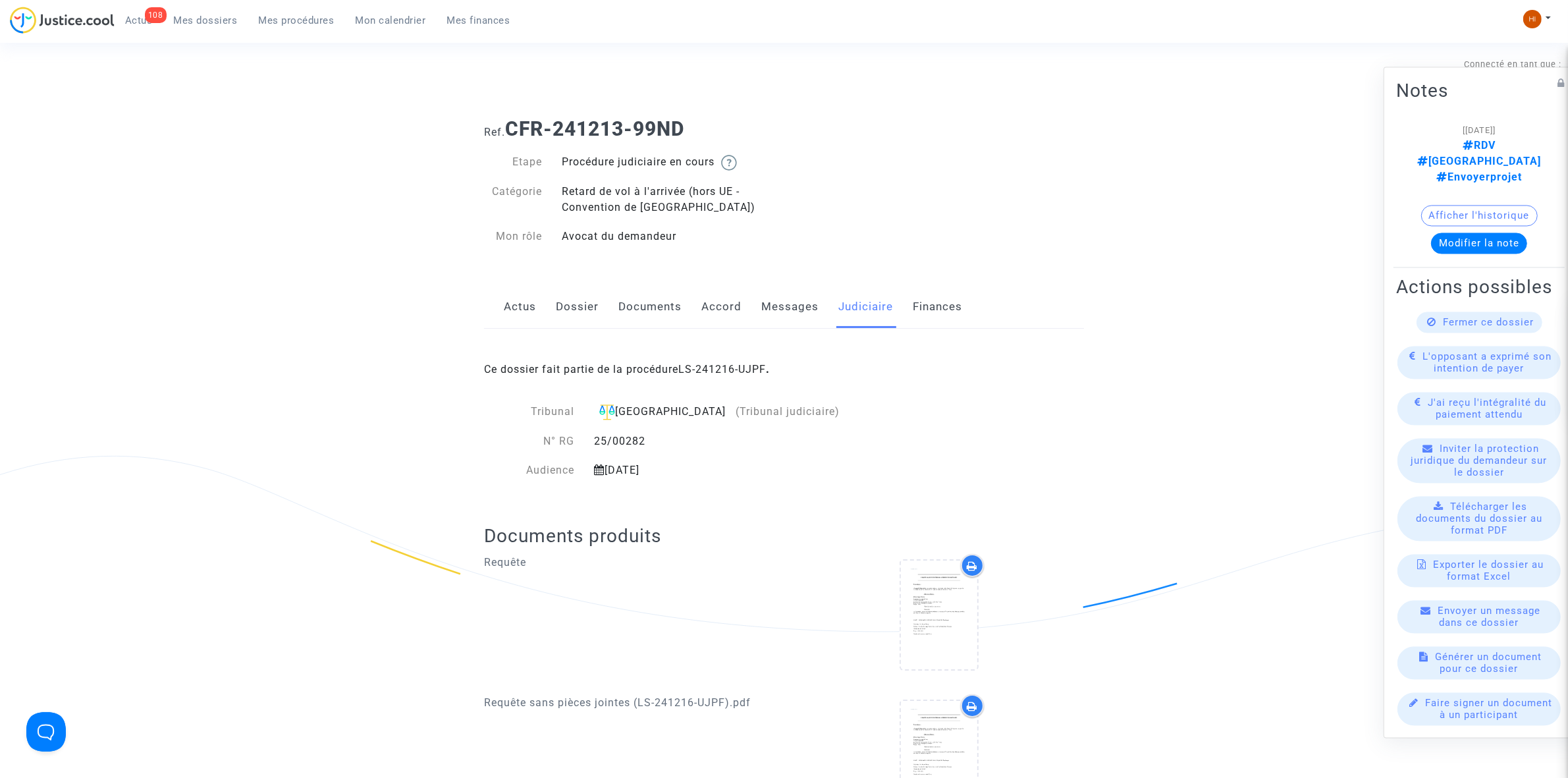
click at [729, 377] on div "Ce dossier fait partie de la procédure LS-241216-UJPF ." at bounding box center [784, 359] width 600 height 62
click at [734, 373] on link "LS-241216-UJPF" at bounding box center [722, 369] width 88 height 13
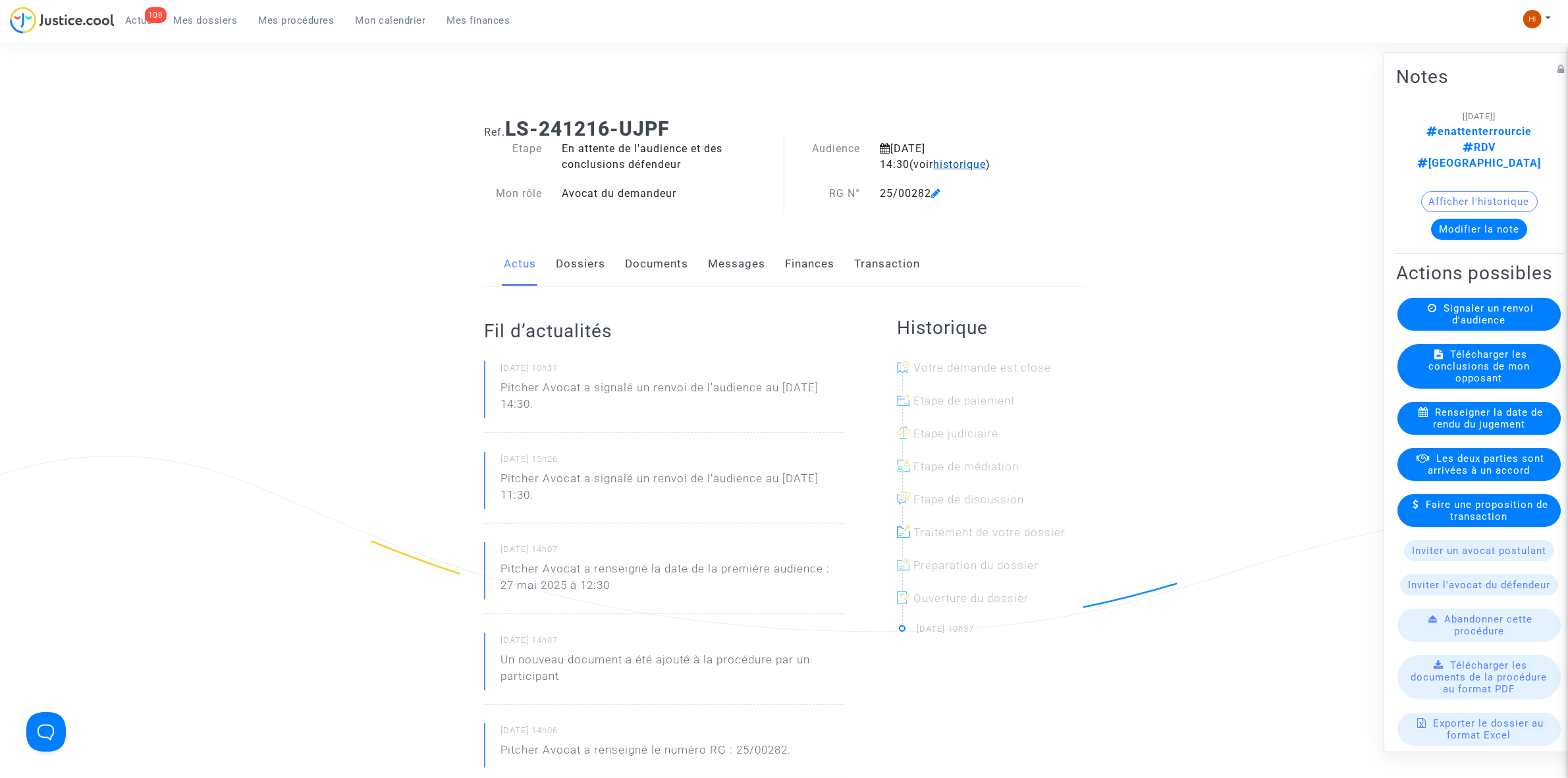
click at [933, 162] on span "historique" at bounding box center [959, 164] width 53 height 13
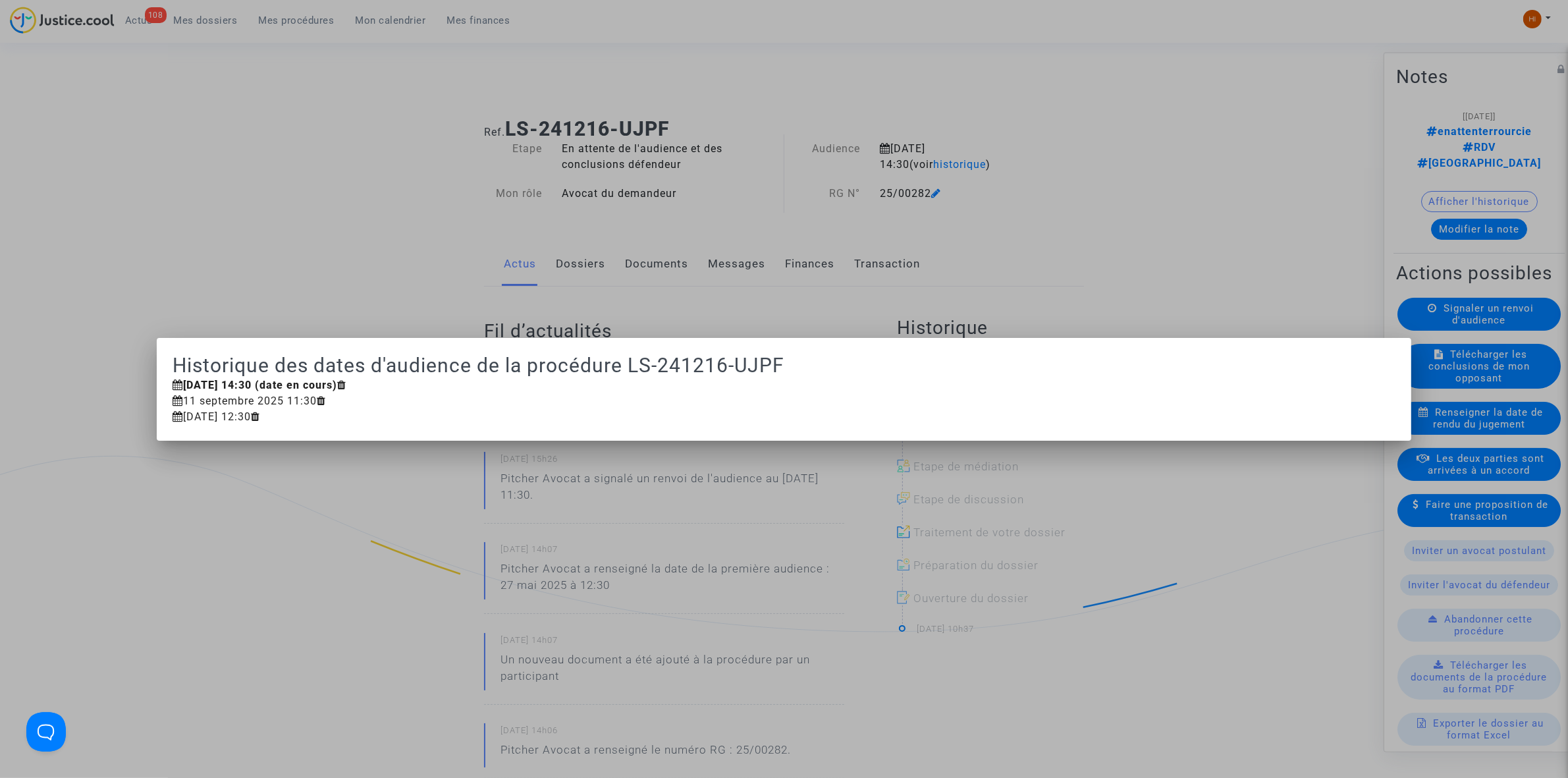
click at [492, 193] on div at bounding box center [784, 389] width 1568 height 778
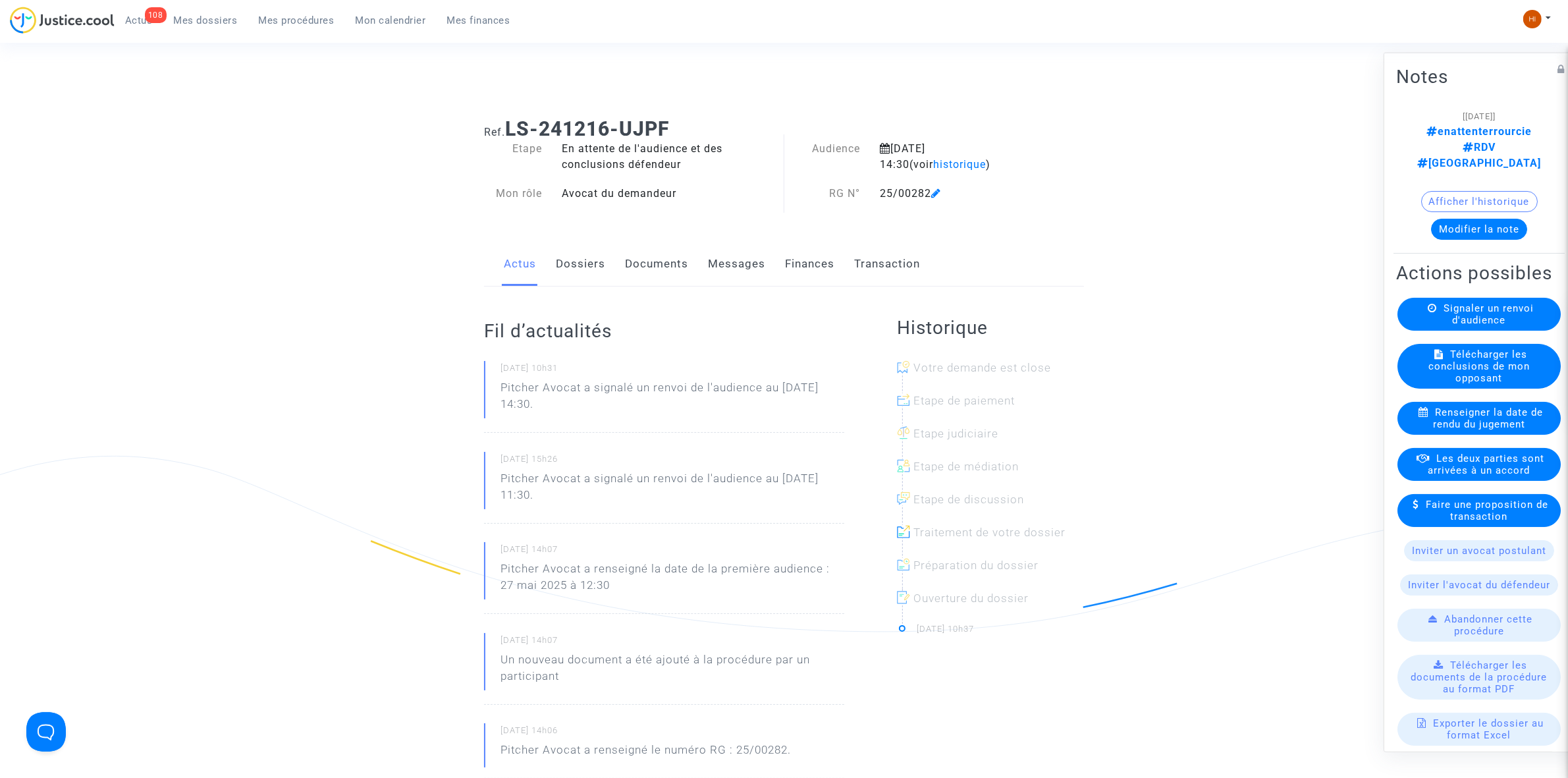
click at [630, 263] on link "Documents" at bounding box center [657, 264] width 64 height 44
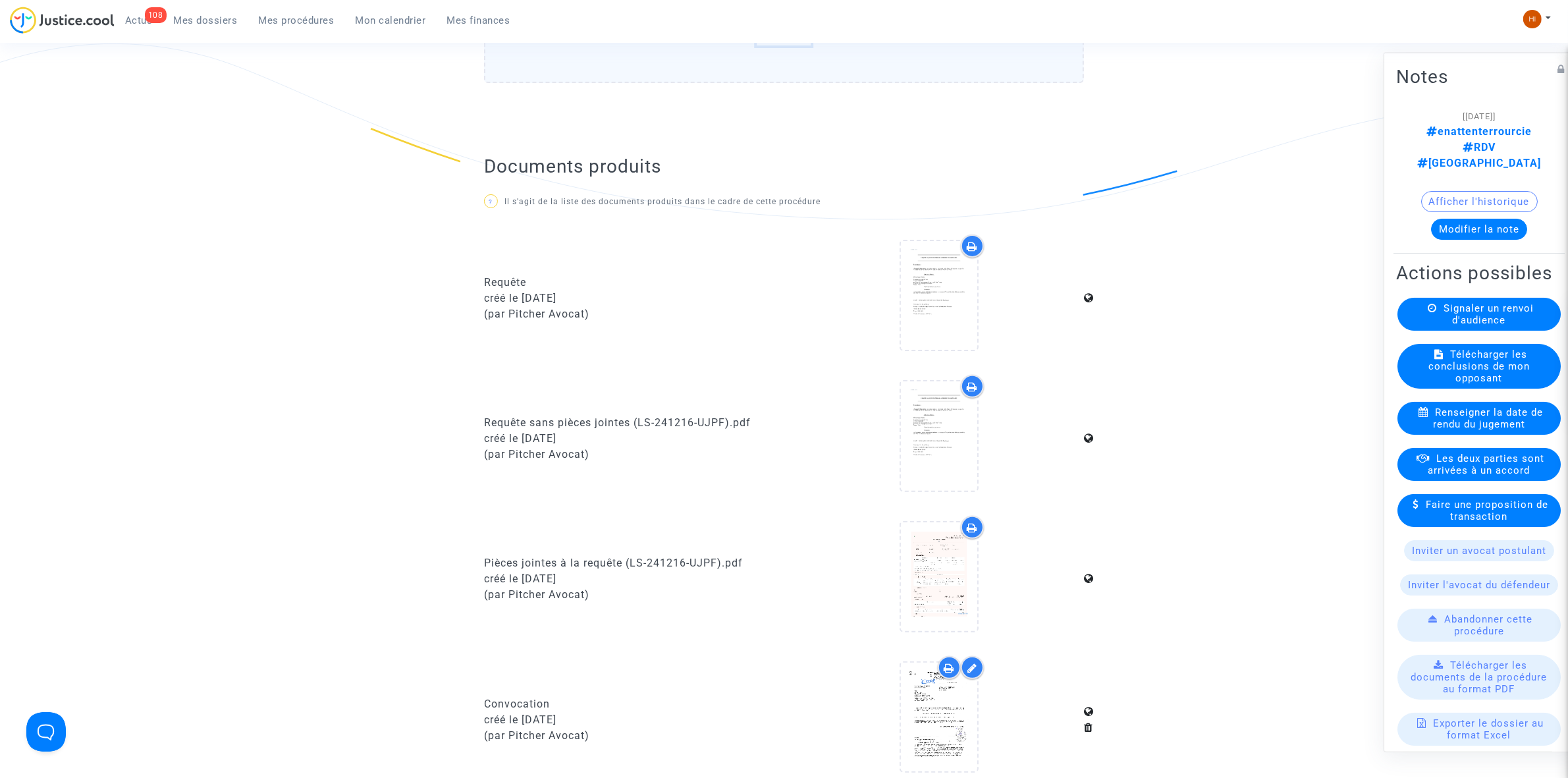
scroll to position [741, 0]
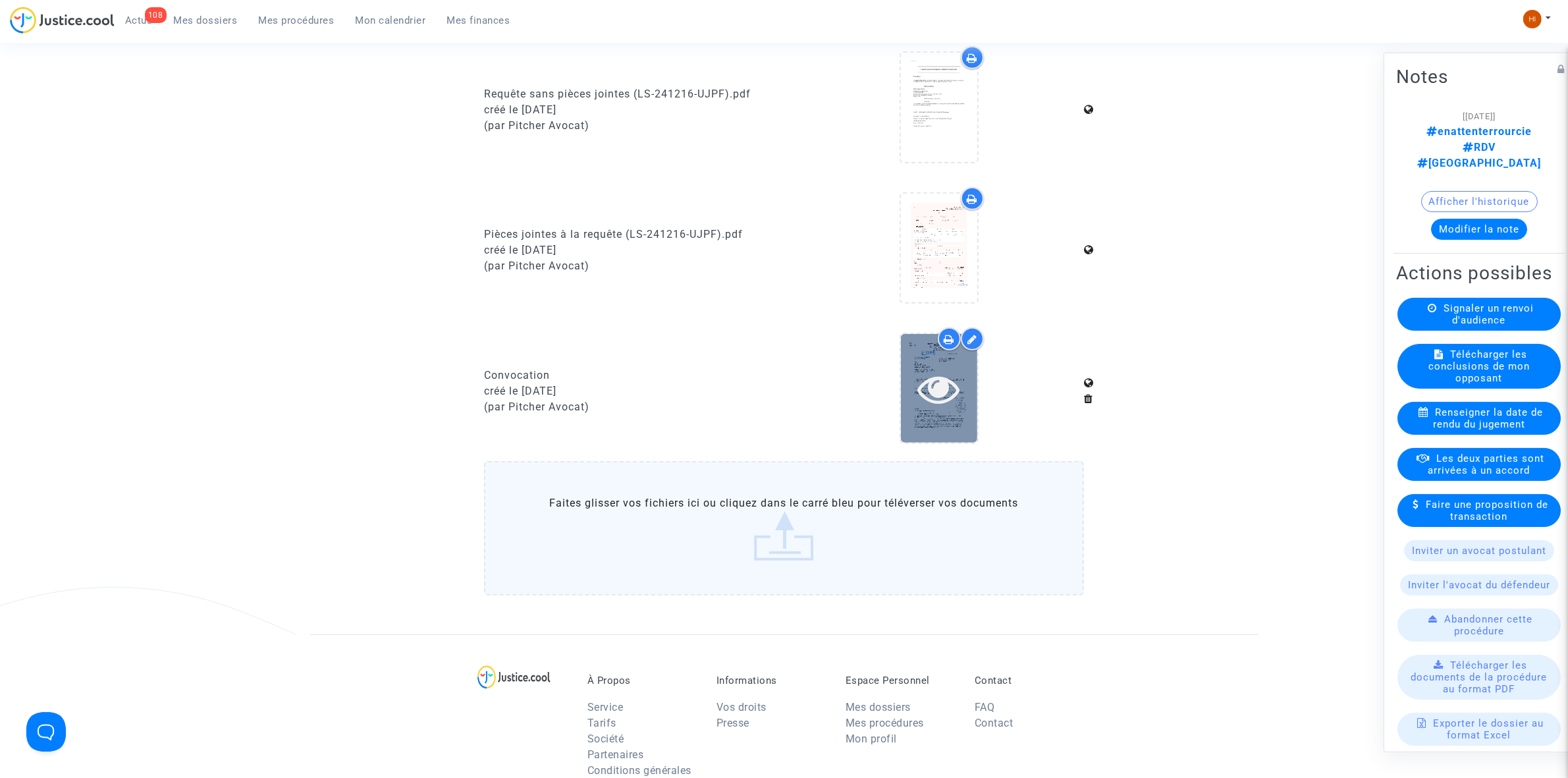
click at [949, 402] on icon at bounding box center [939, 388] width 43 height 42
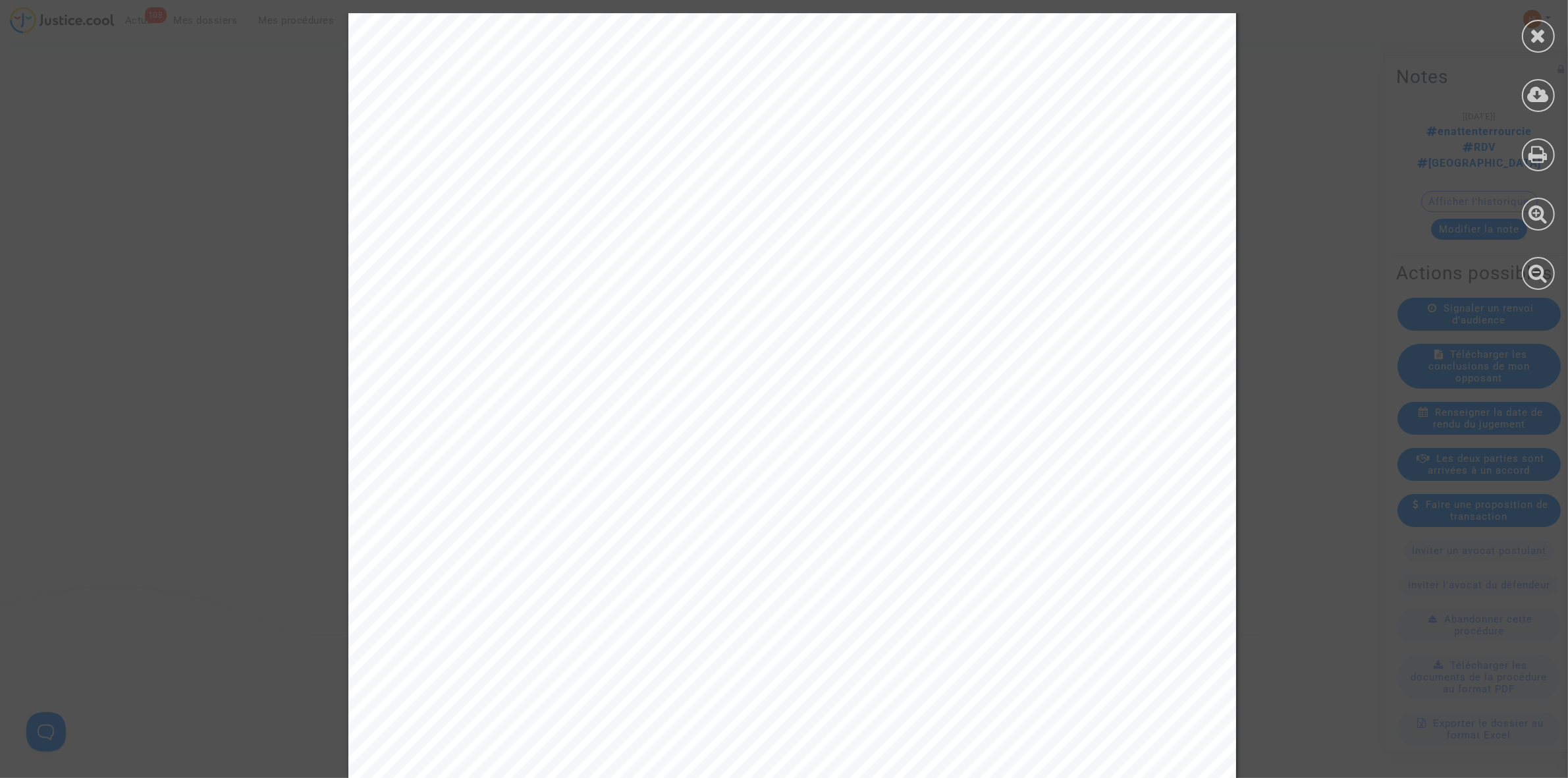
scroll to position [247, 0]
click at [1539, 31] on icon at bounding box center [1538, 36] width 16 height 20
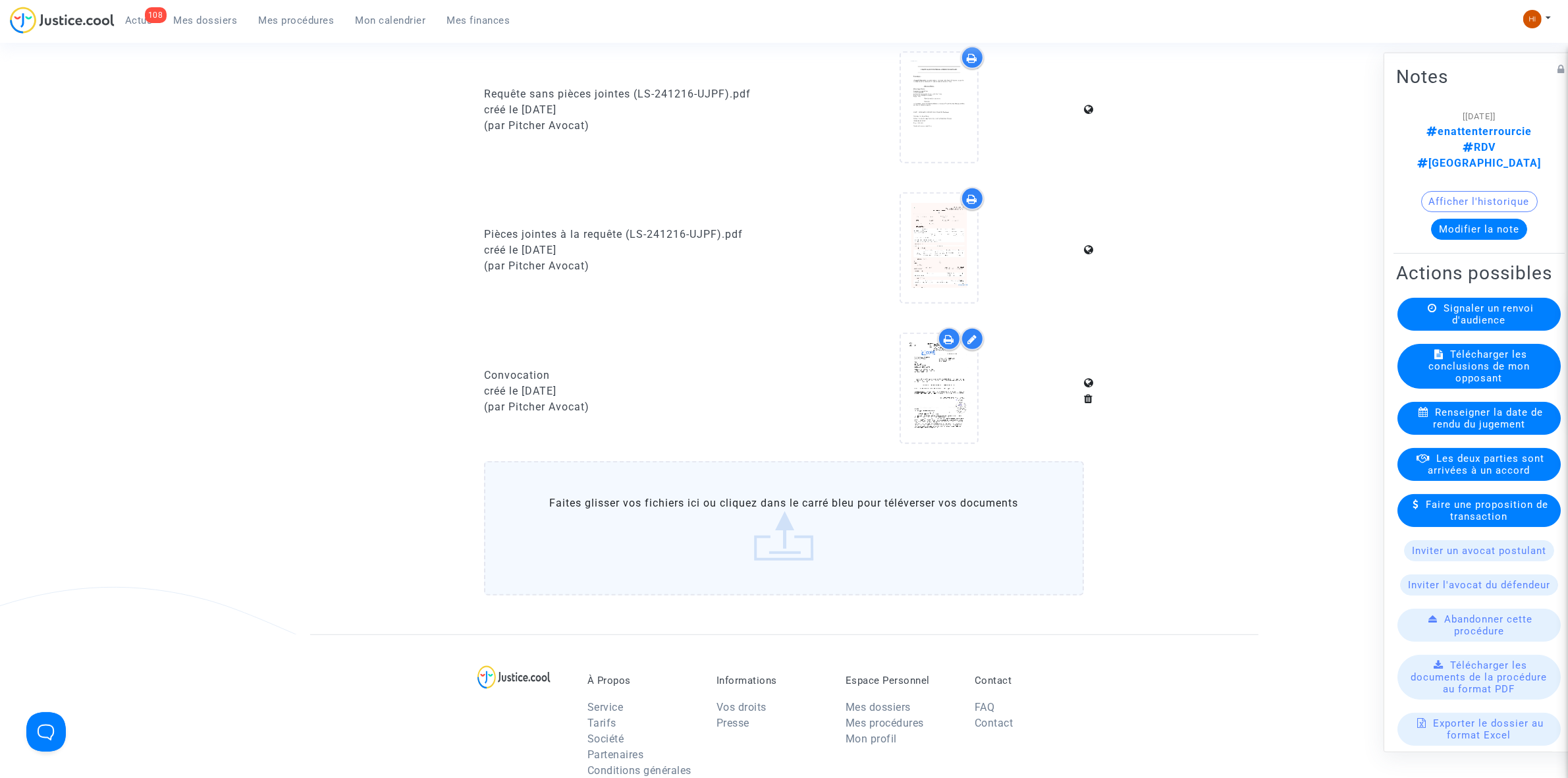
click at [403, 246] on ng-component "Ref. LS-241216-UJPF Etape En attente de l'audience et des conclusions défendeur…" at bounding box center [784, 0] width 949 height 1268
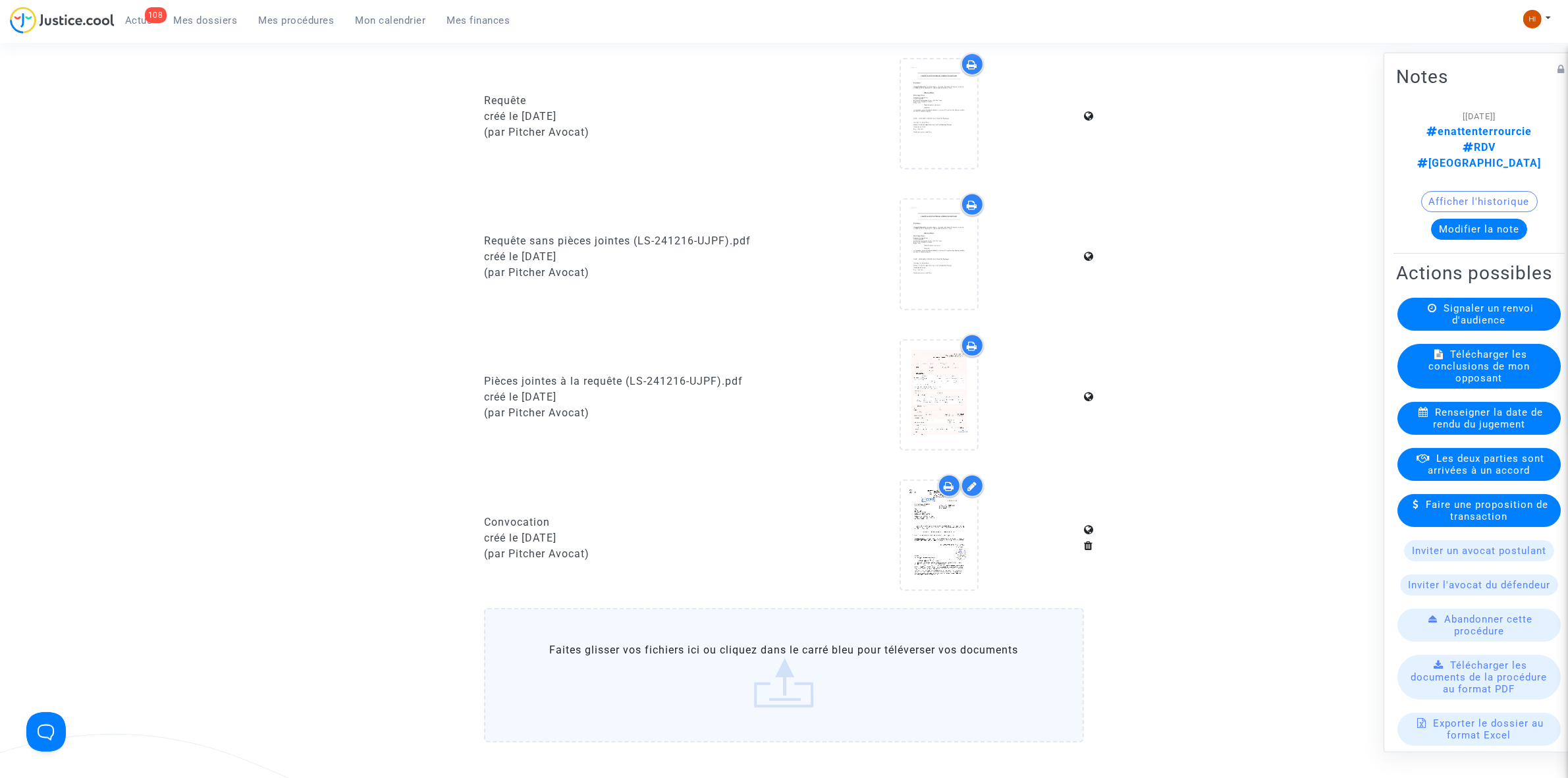
scroll to position [576, 0]
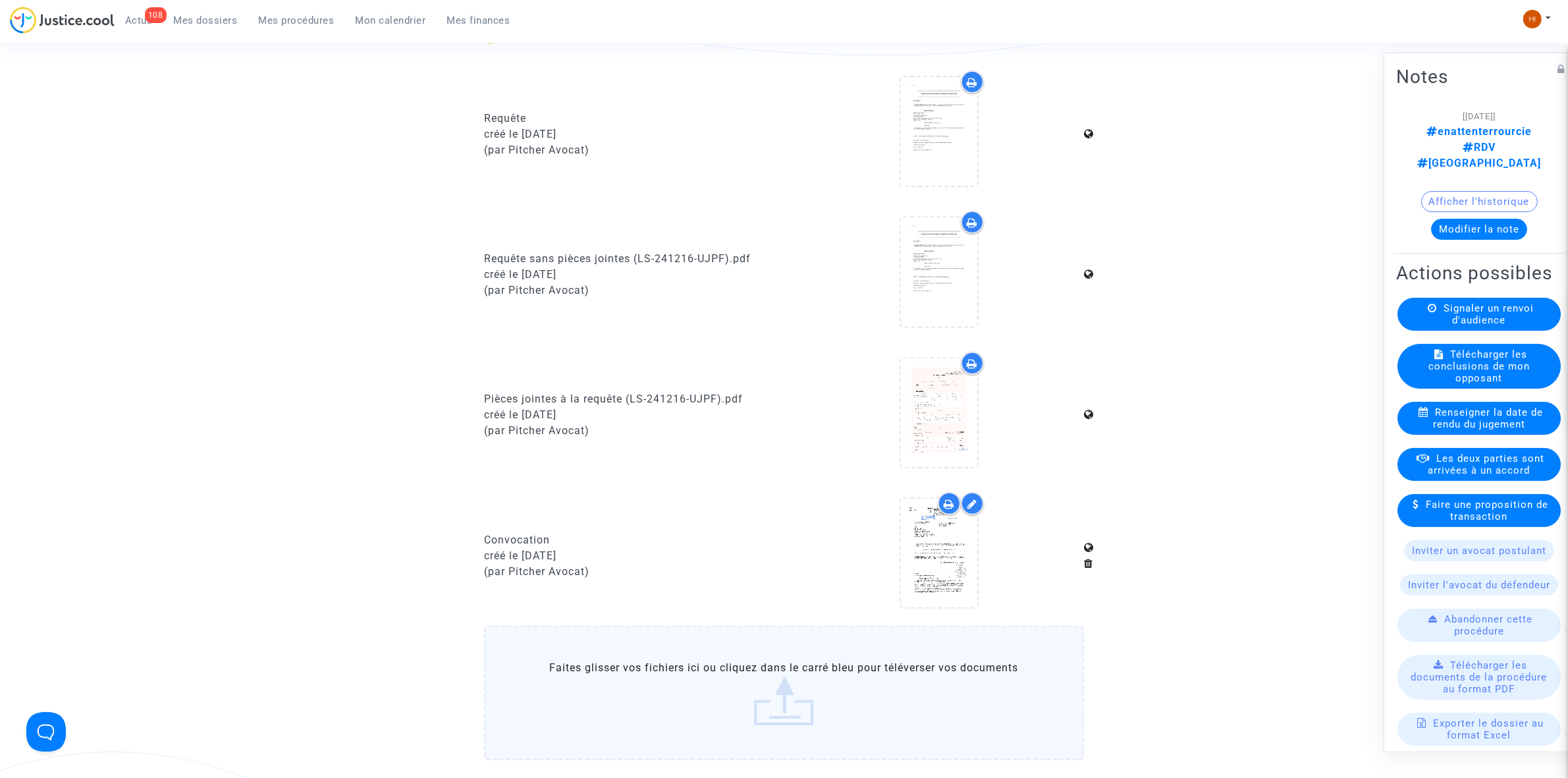
click at [1462, 191] on button "Afficher l'historique" at bounding box center [1479, 201] width 116 height 21
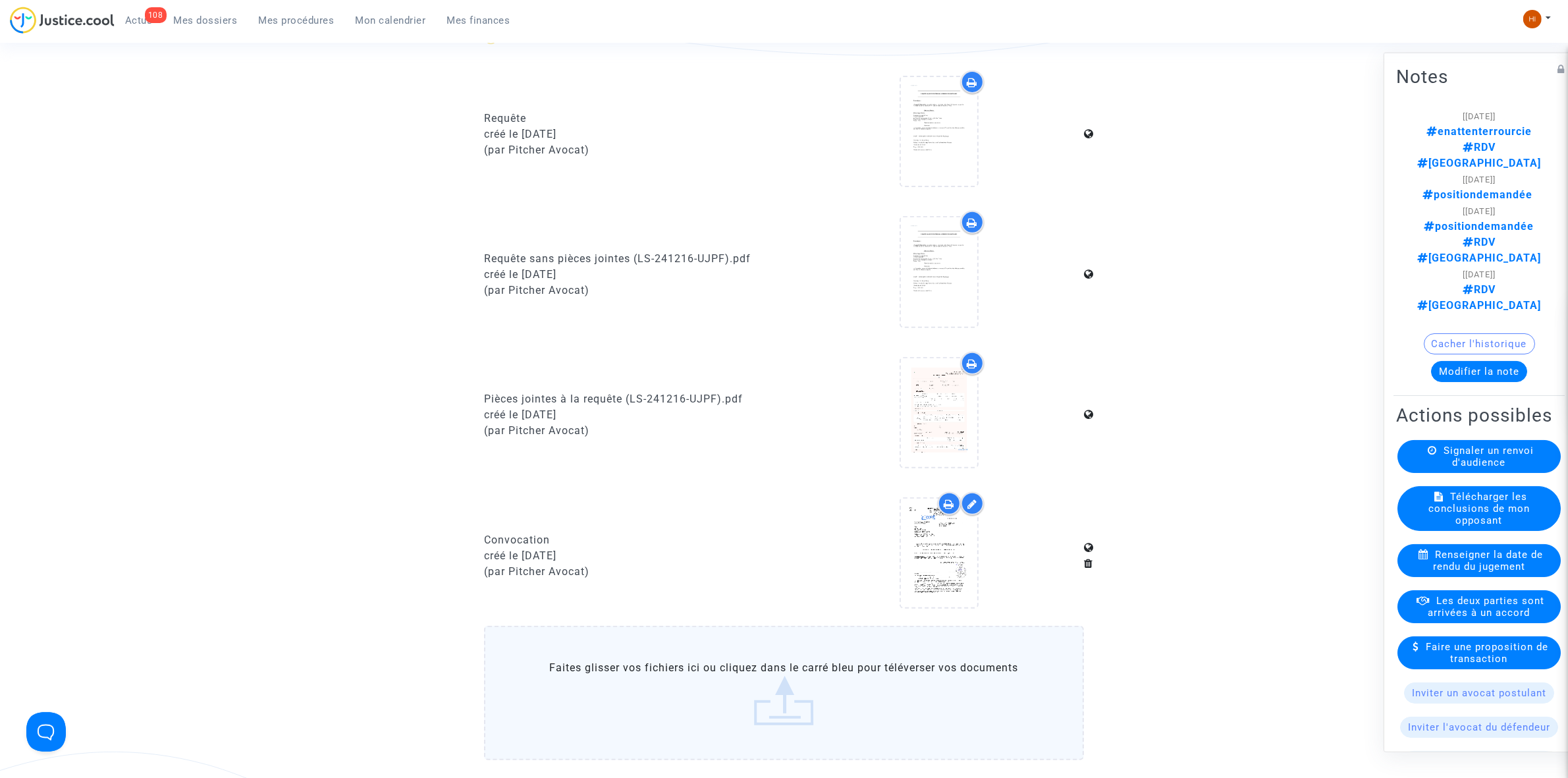
click at [1145, 176] on ng-component "Ref. LS-241216-UJPF Etape En attente de l'audience et des conclusions défendeur…" at bounding box center [784, 165] width 949 height 1268
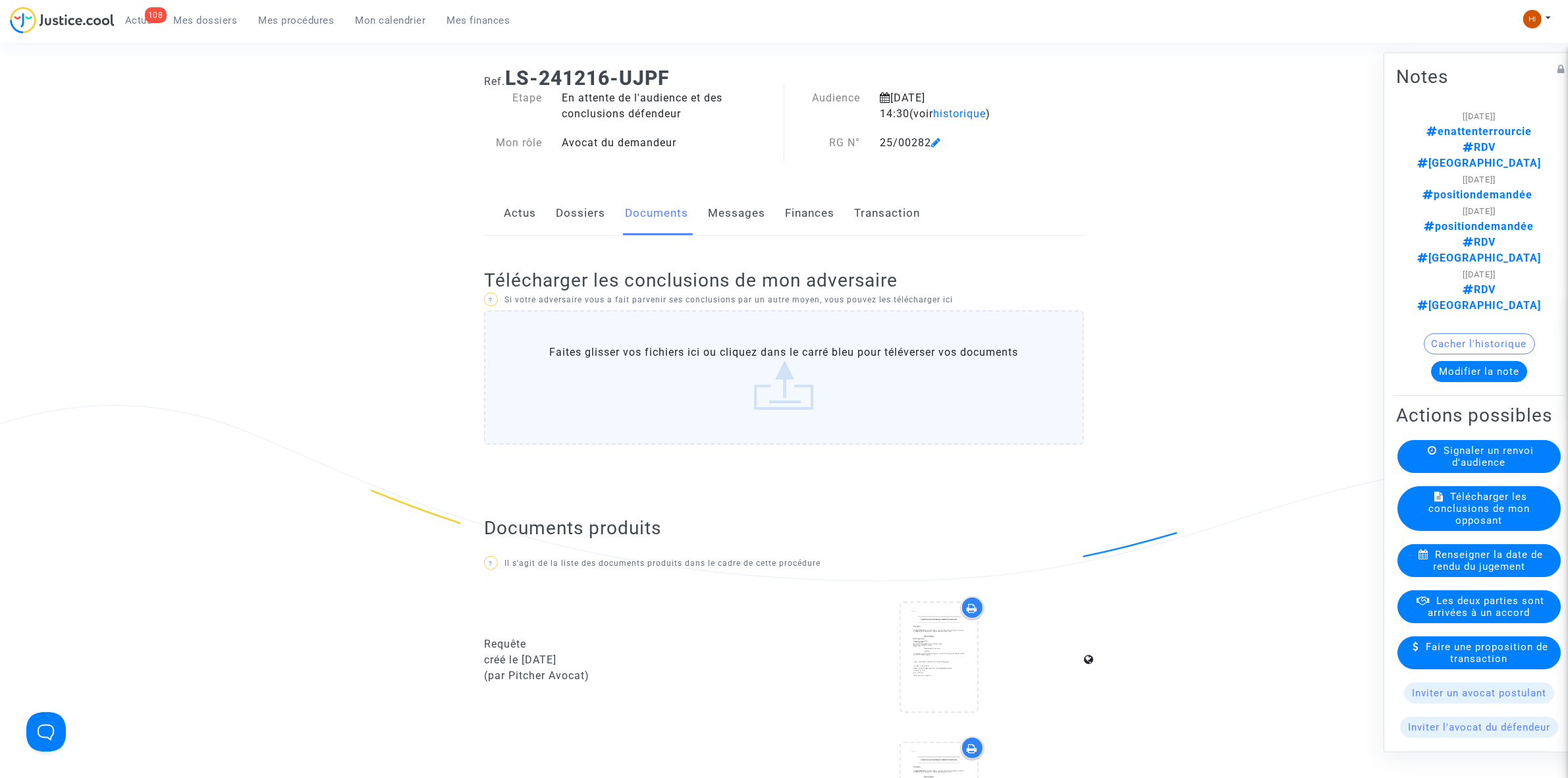
scroll to position [0, 0]
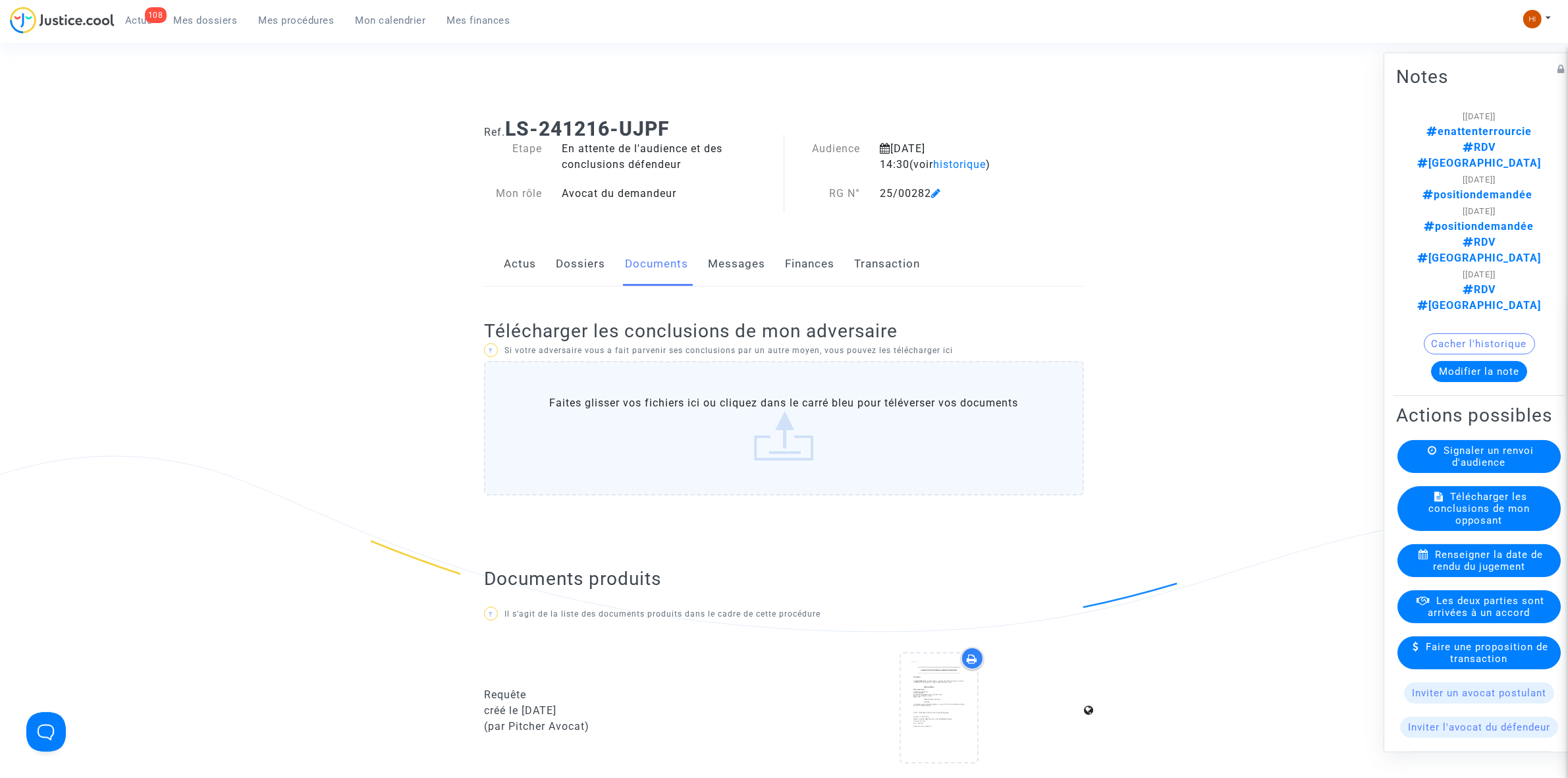
click at [742, 262] on link "Messages" at bounding box center [737, 264] width 57 height 44
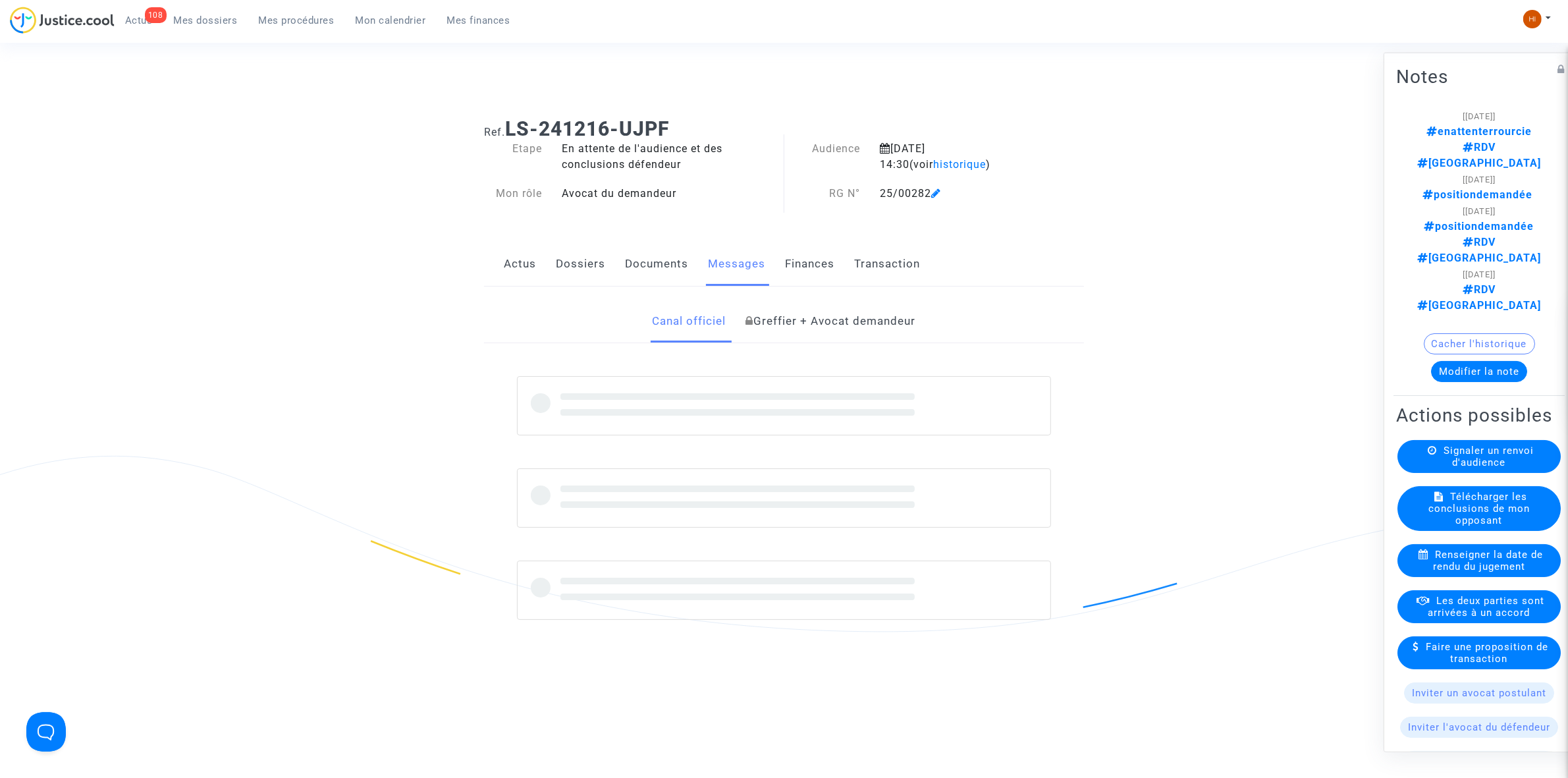
click at [572, 275] on link "Dossiers" at bounding box center [580, 264] width 49 height 44
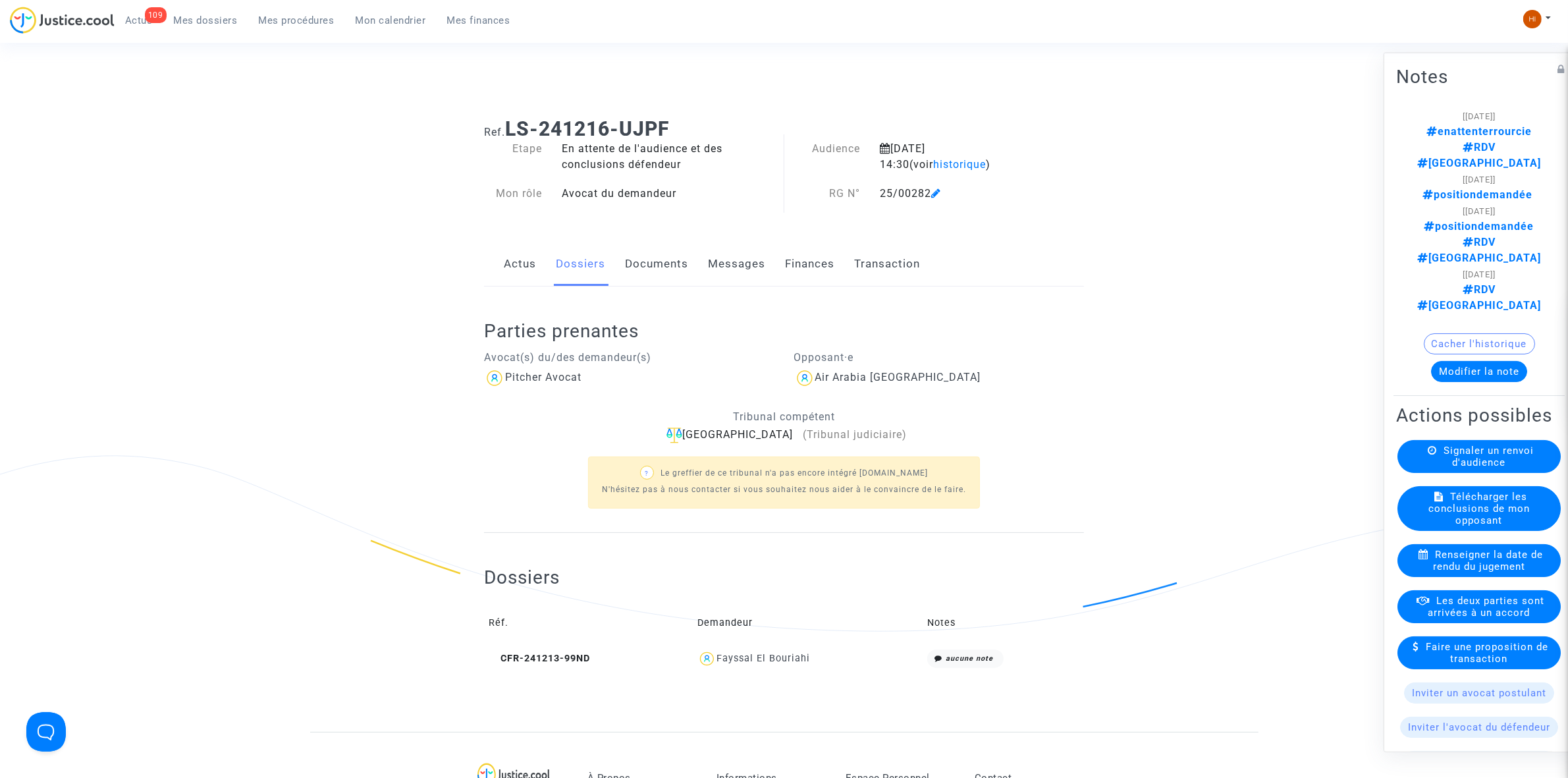
click at [283, 13] on link "Mes procédures" at bounding box center [297, 21] width 97 height 20
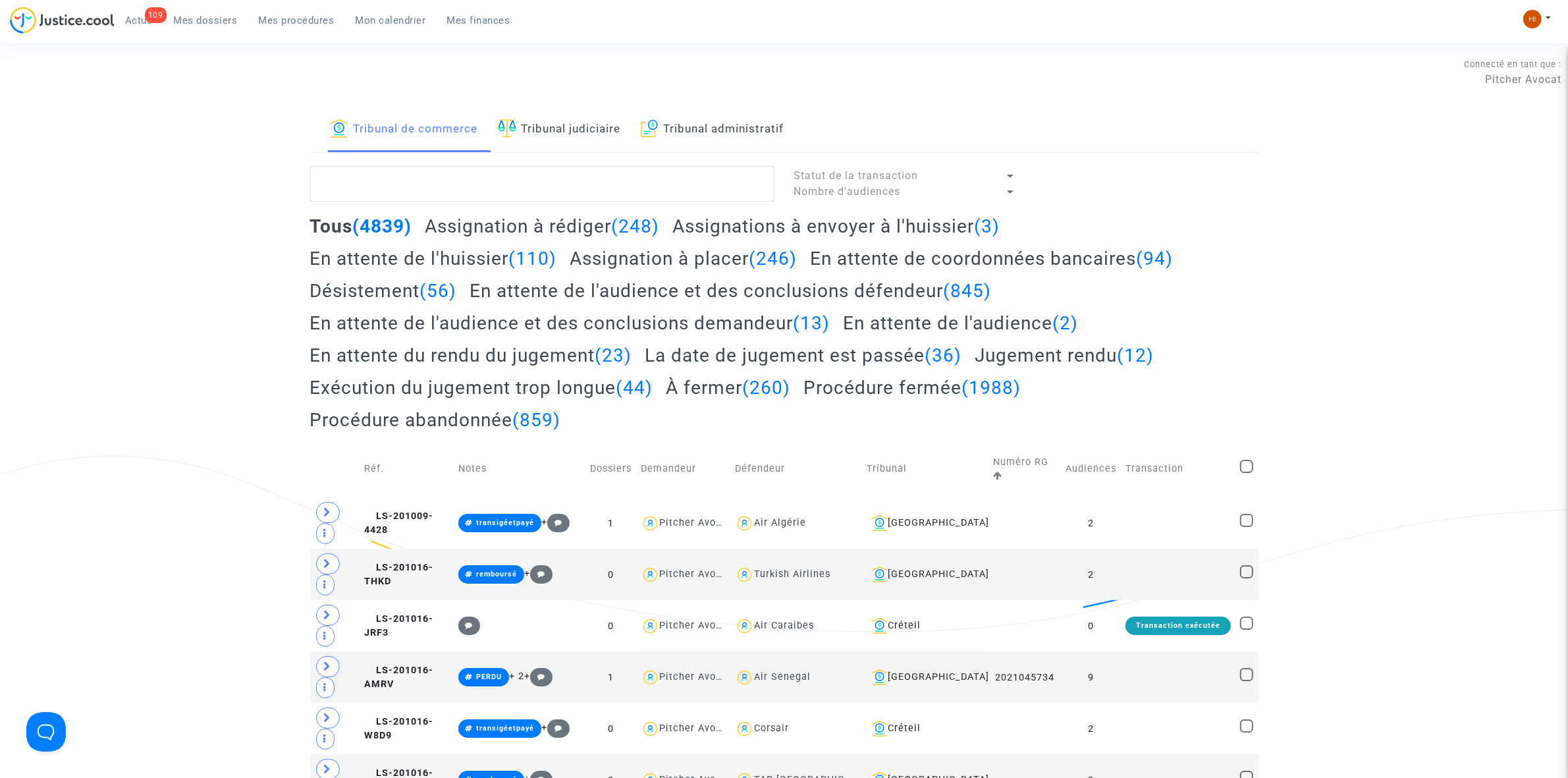
click at [570, 130] on link "Tribunal judiciaire" at bounding box center [560, 129] width 123 height 45
click at [562, 186] on textarea at bounding box center [542, 184] width 465 height 36
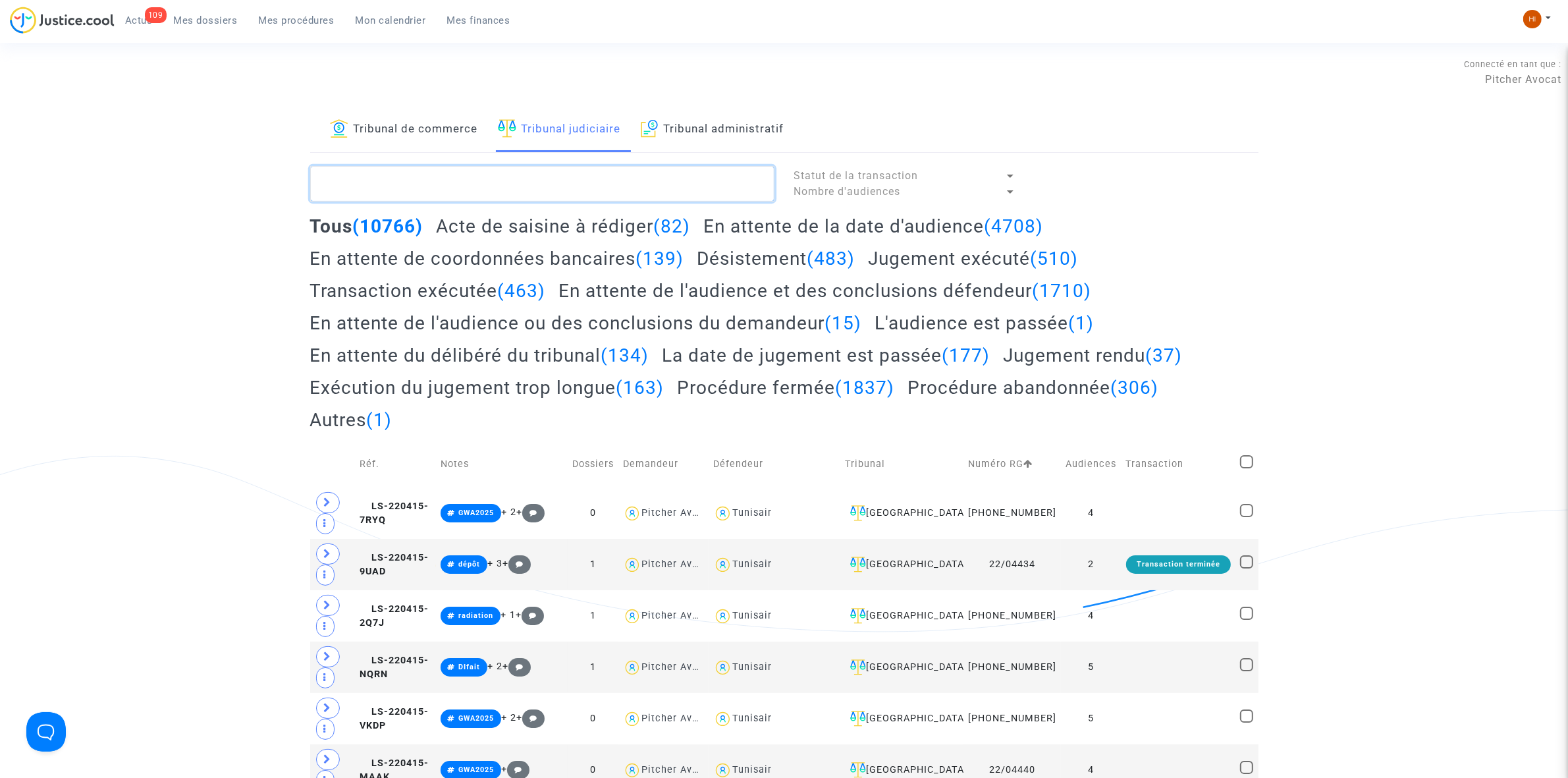
click at [553, 201] on textarea at bounding box center [542, 184] width 465 height 36
click at [564, 194] on textarea at bounding box center [542, 184] width 465 height 36
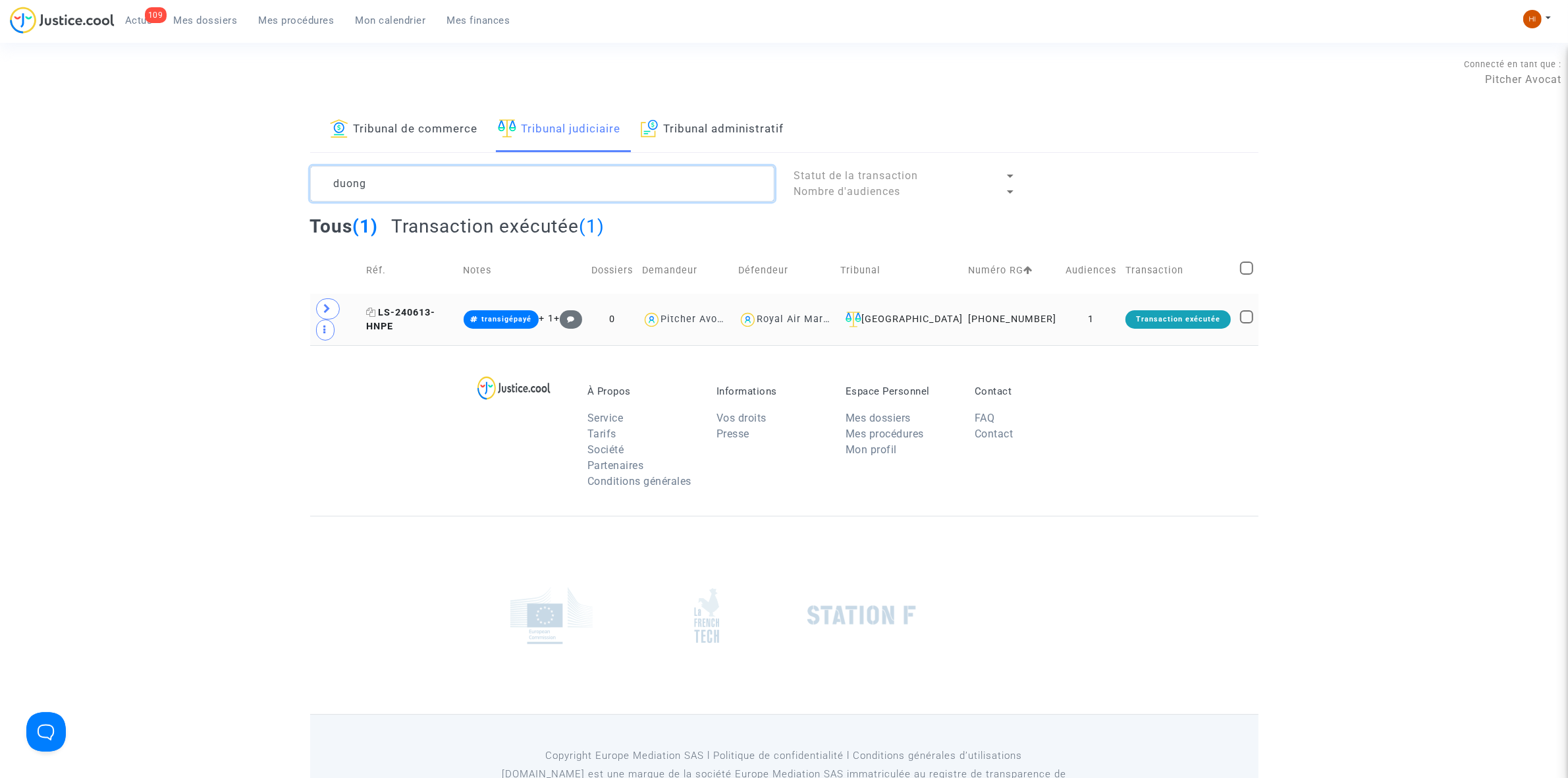
type textarea "duong"
click at [435, 307] on span "LS-240613-HNPE" at bounding box center [400, 320] width 69 height 26
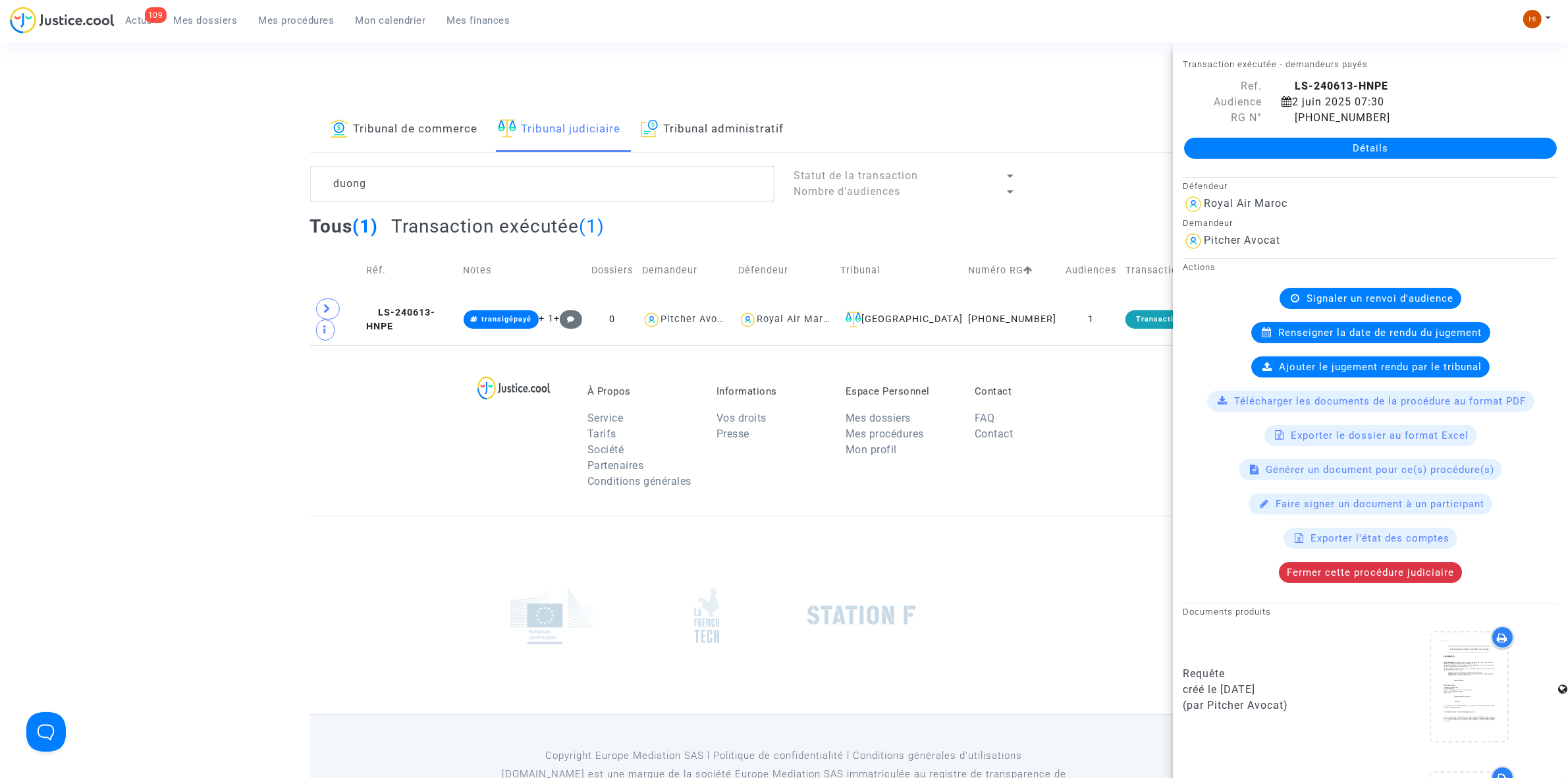
click at [1352, 294] on span "Signaler un renvoi d'audience" at bounding box center [1380, 298] width 147 height 12
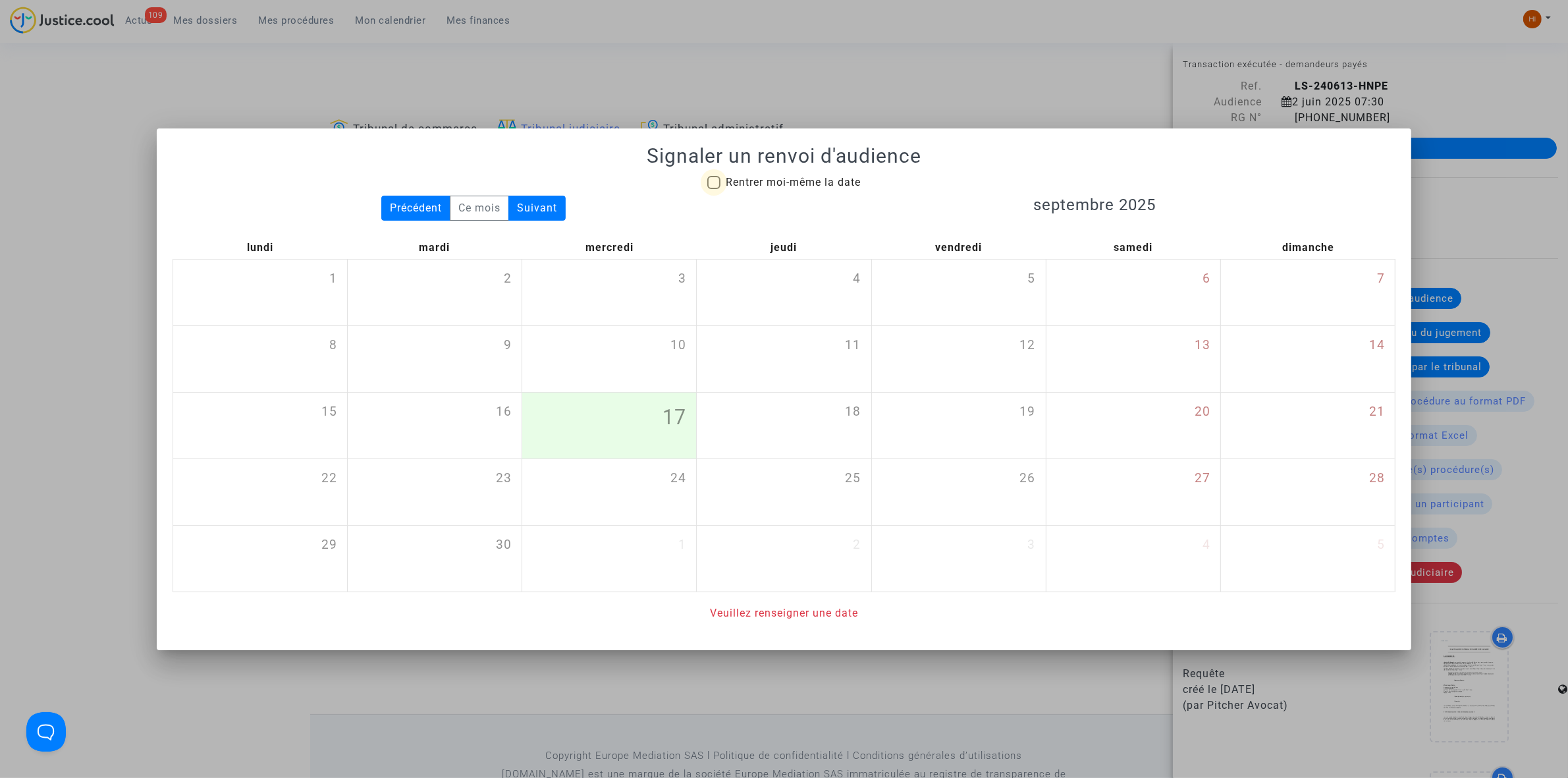
click at [720, 183] on label "Rentrer moi-même la date" at bounding box center [784, 183] width 153 height 16
click at [714, 189] on input "Rentrer moi-même la date" at bounding box center [713, 189] width 1 height 1
checkbox input "true"
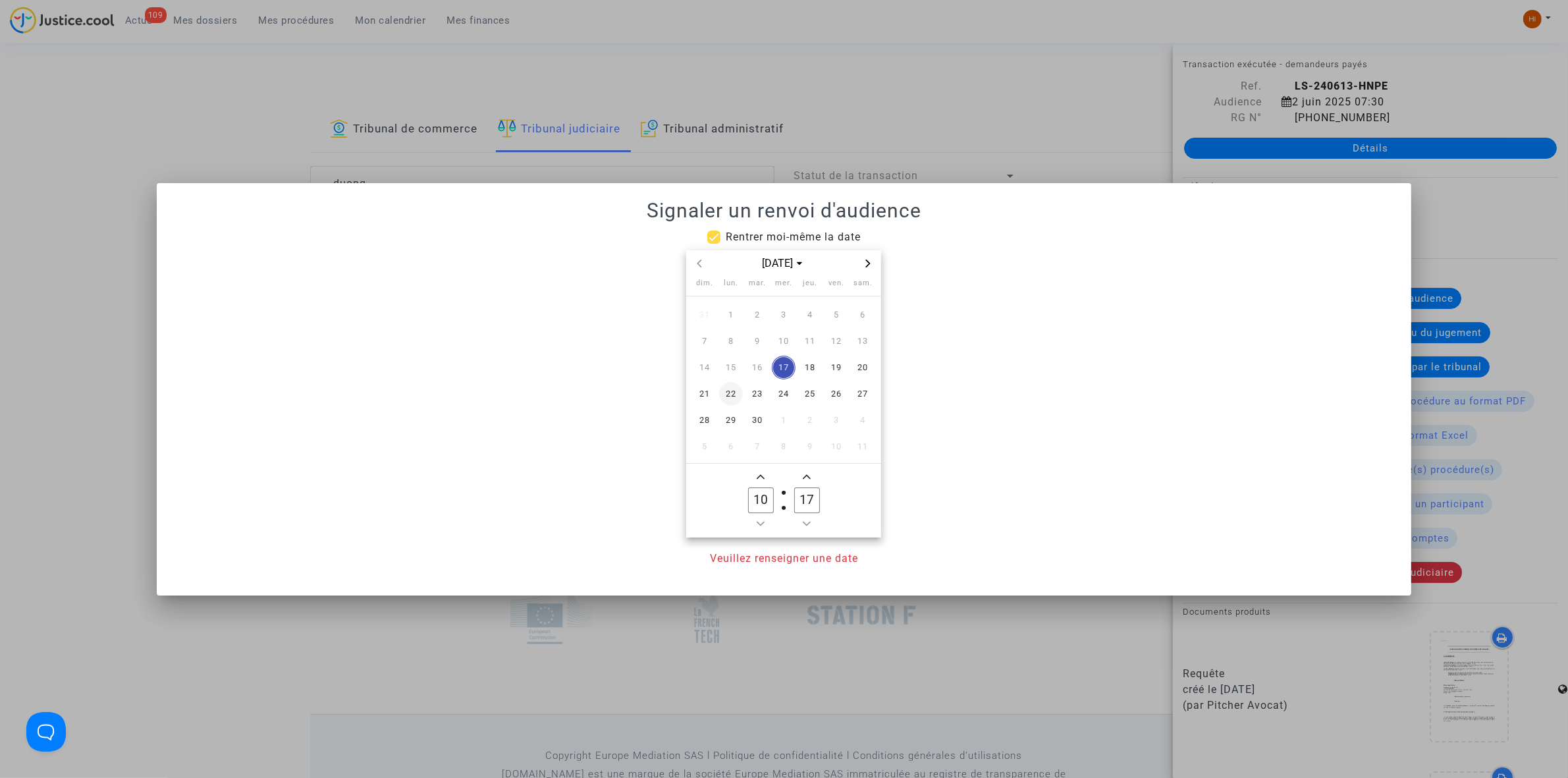
click at [733, 402] on span "22" at bounding box center [731, 393] width 24 height 24
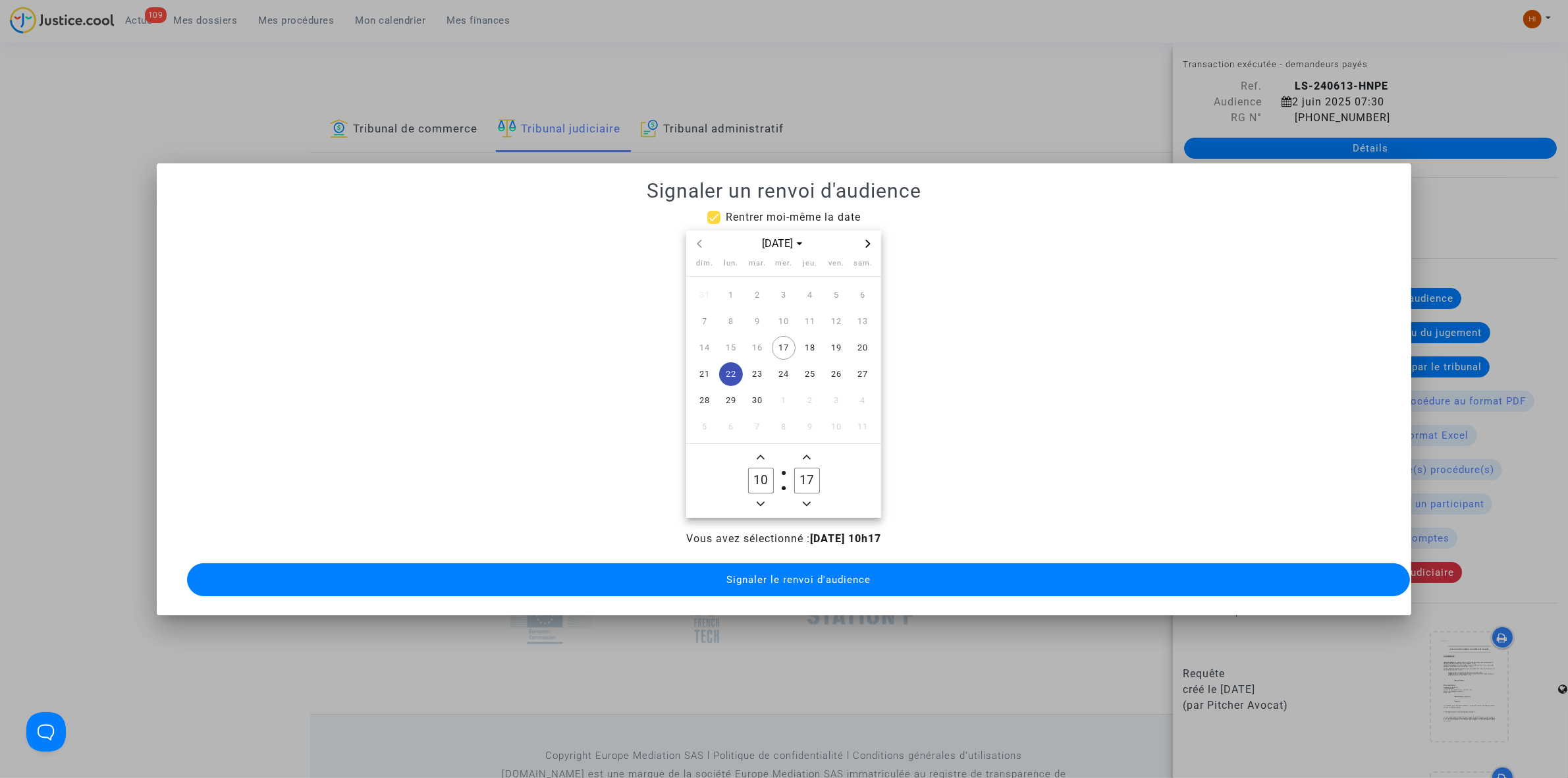
click at [764, 496] on span "Minus a hour" at bounding box center [761, 504] width 16 height 16
type input "09"
click at [805, 444] on owl-date-time-timer "09 Hour 17 Minute" at bounding box center [783, 480] width 195 height 74
click at [806, 455] on span "Add a minute" at bounding box center [806, 457] width 16 height 16
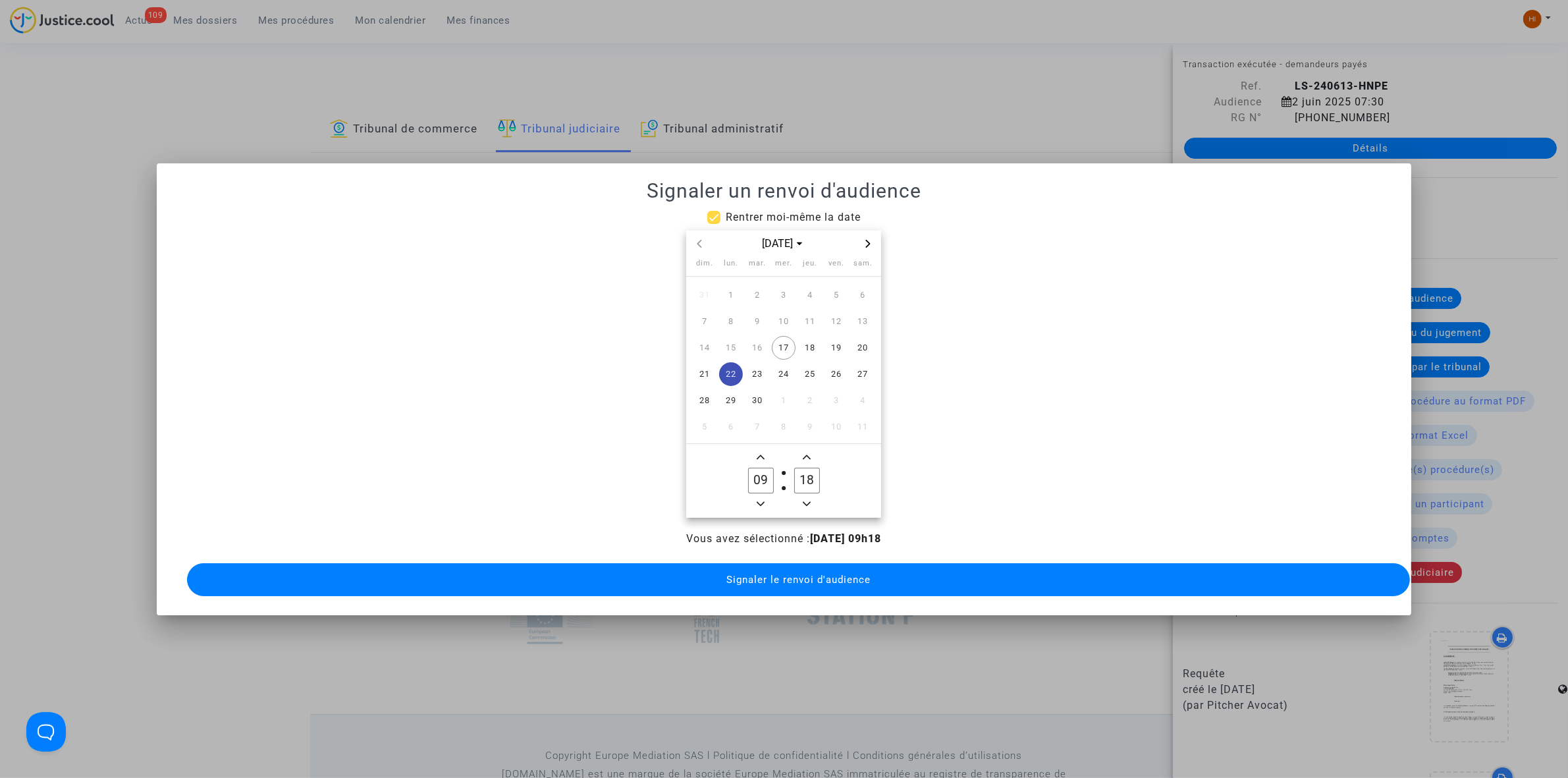
click at [806, 455] on span "Add a minute" at bounding box center [806, 457] width 16 height 16
click at [806, 455] on span "Add a minute" at bounding box center [806, 457] width 16 height 16
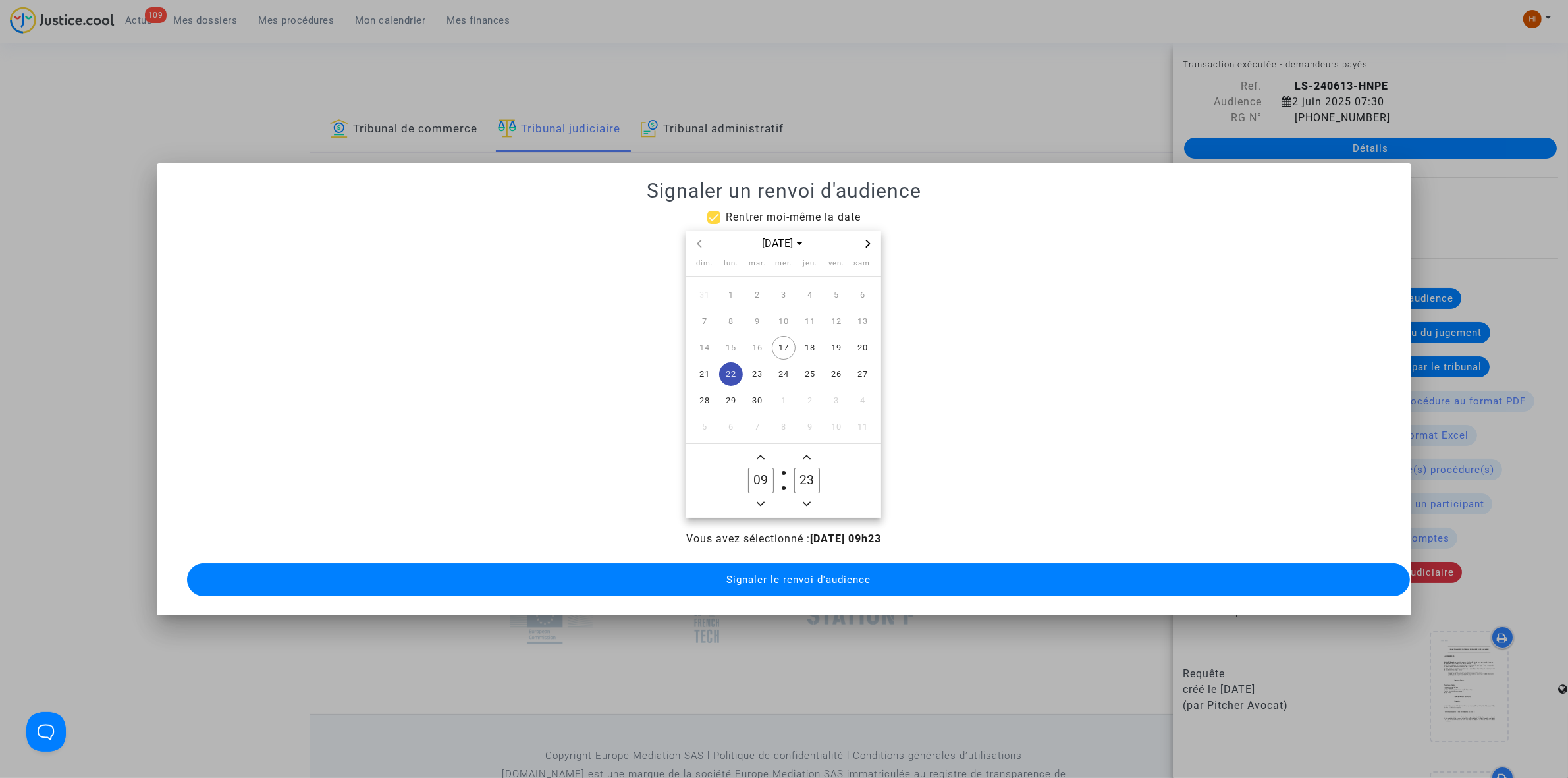
click at [806, 455] on span "Add a minute" at bounding box center [806, 457] width 16 height 16
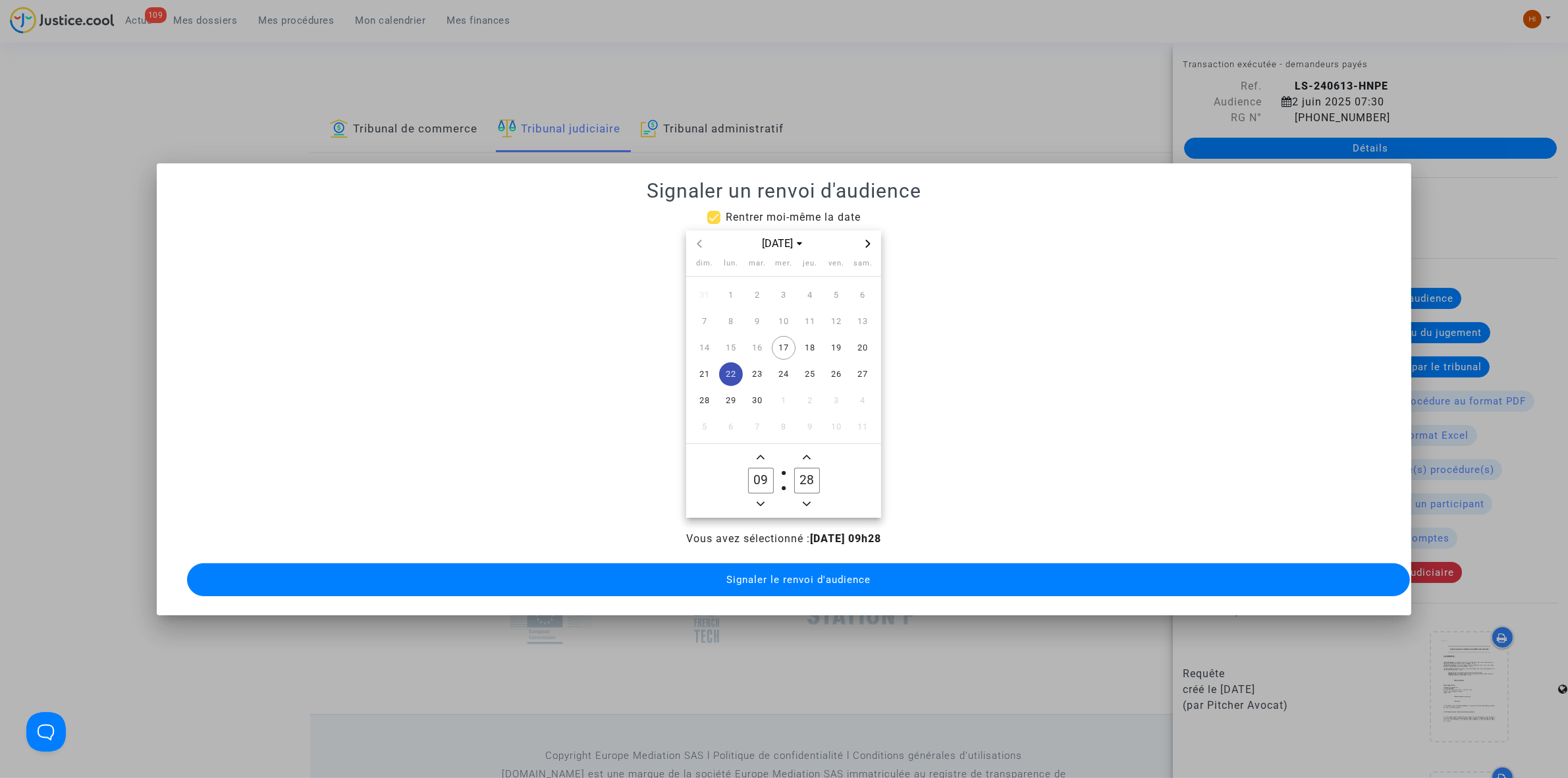
click at [806, 455] on span "Add a minute" at bounding box center [806, 457] width 16 height 16
click at [805, 453] on icon "Add a minute" at bounding box center [806, 457] width 8 height 8
type input "30"
click at [827, 585] on button "Signaler le renvoi d'audience" at bounding box center [798, 580] width 1223 height 33
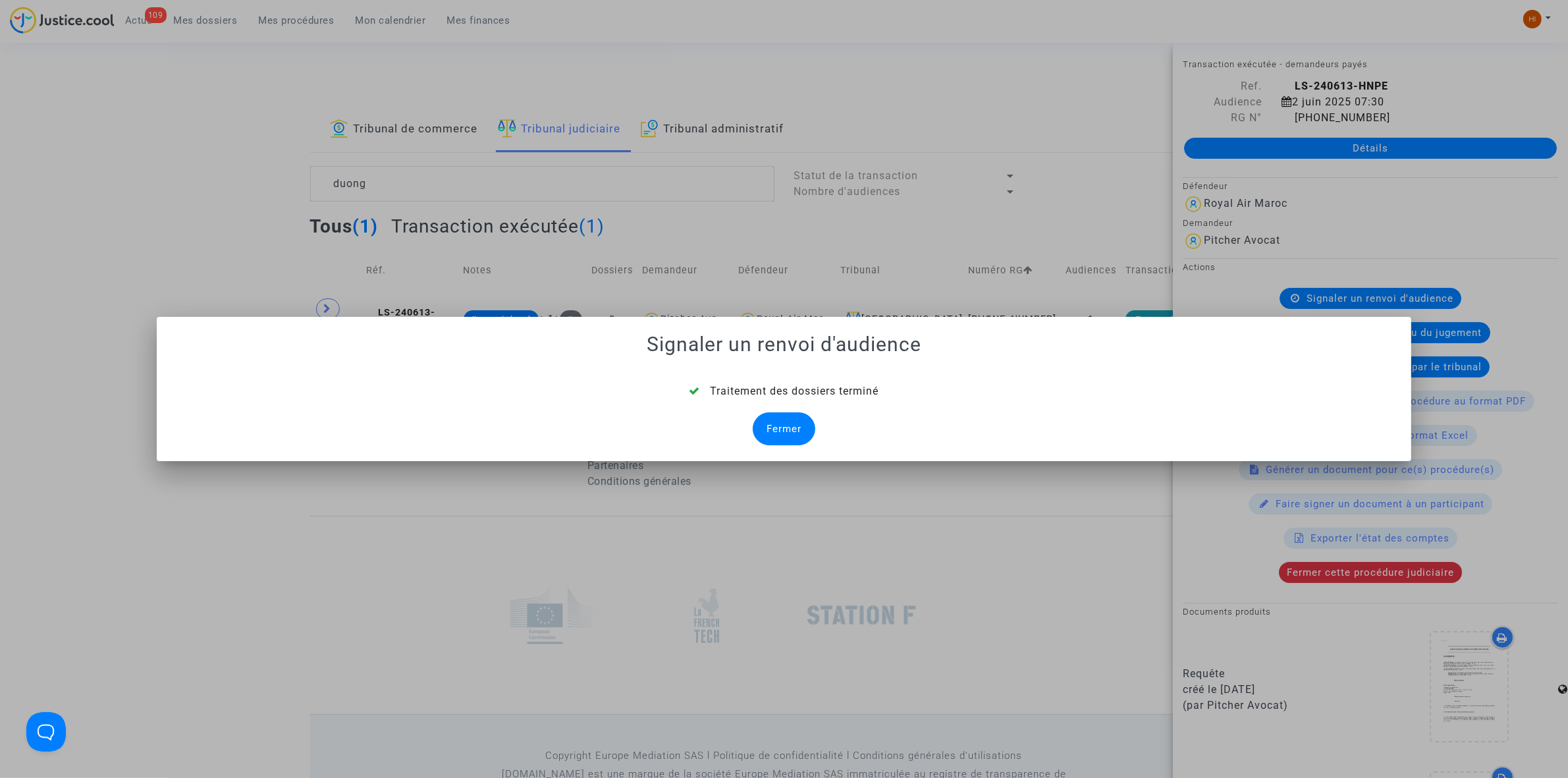
click at [792, 428] on div "Fermer" at bounding box center [784, 429] width 63 height 33
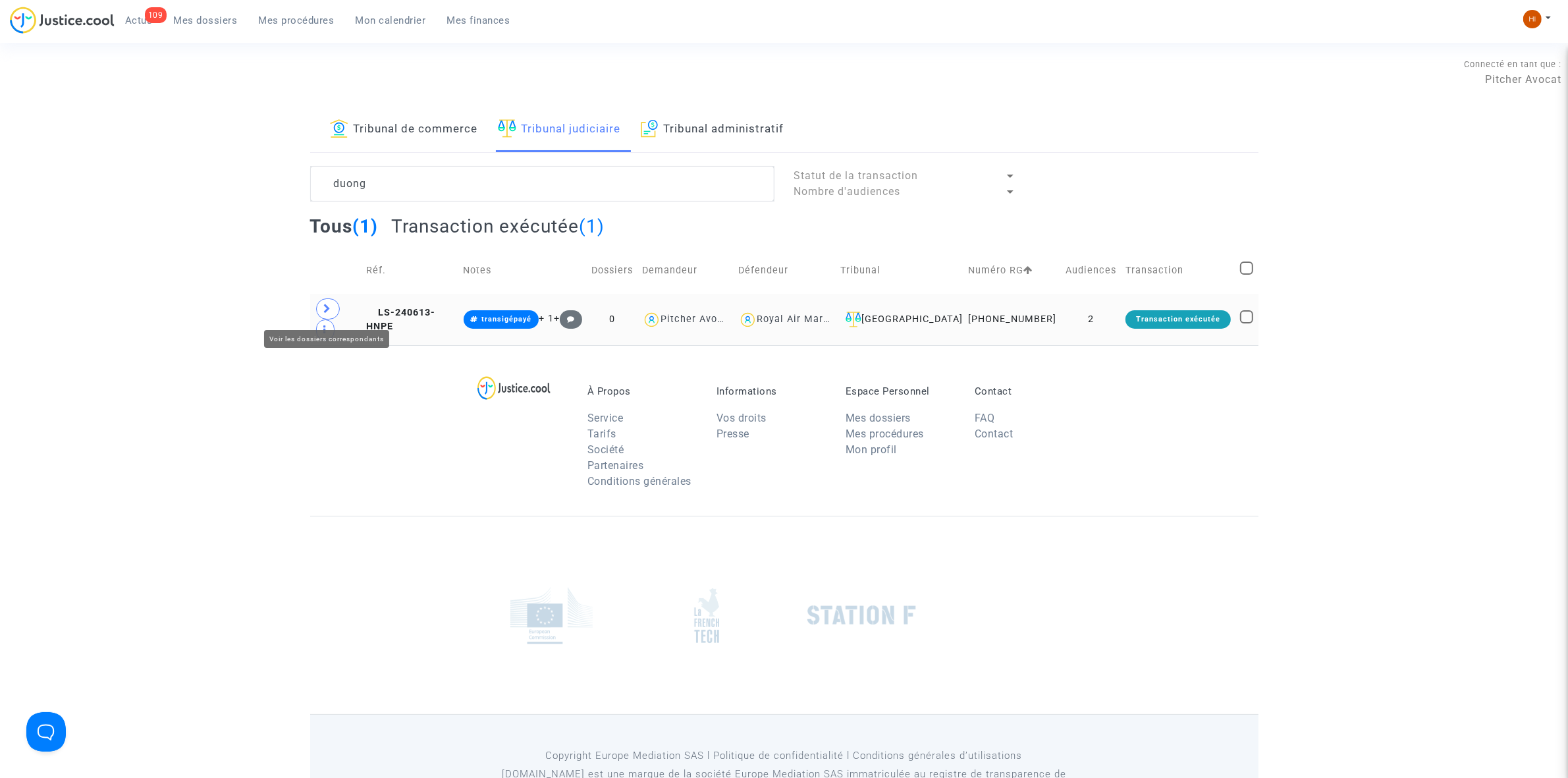
click at [330, 310] on icon at bounding box center [328, 308] width 8 height 10
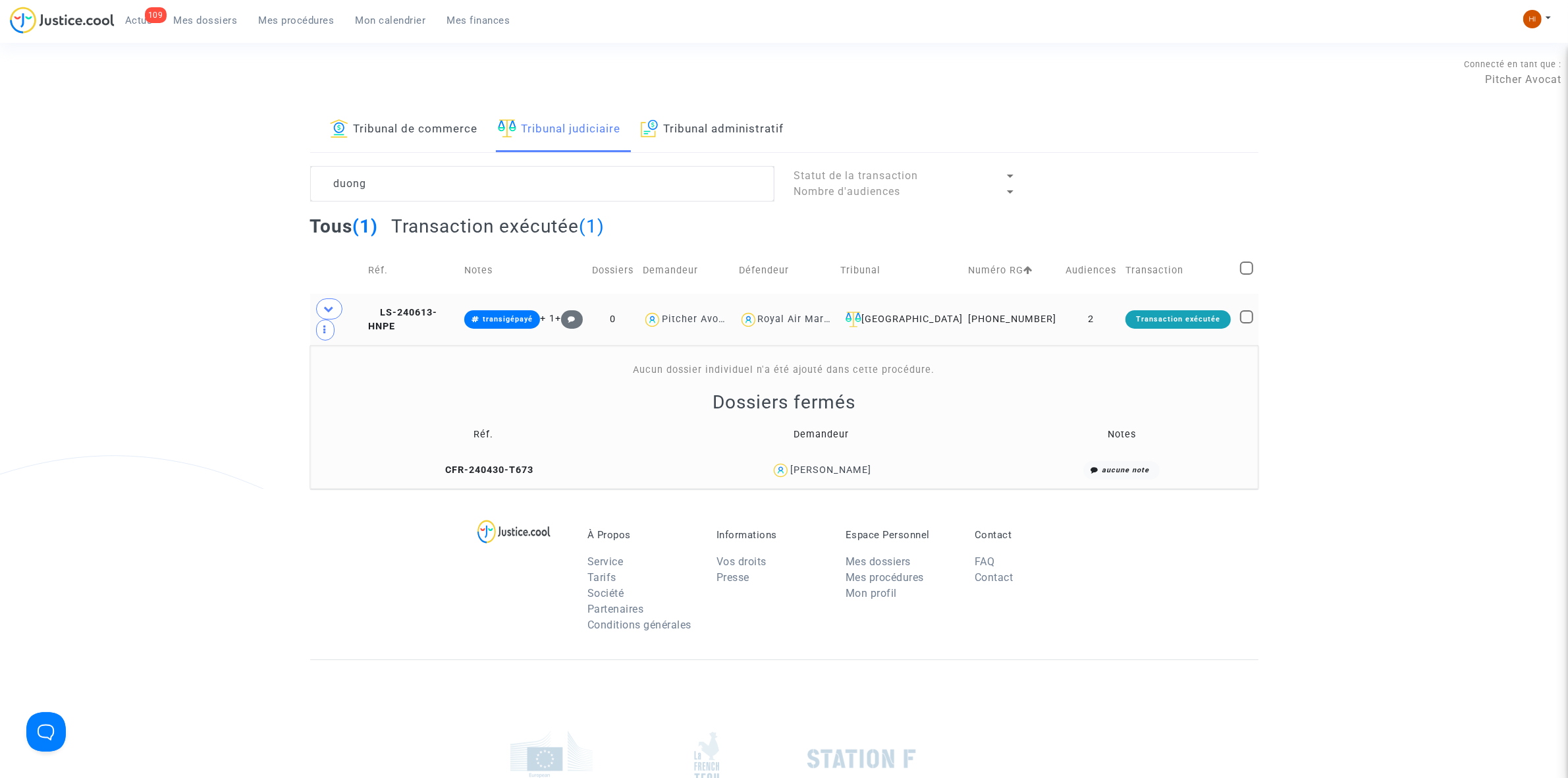
drag, startPoint x: 956, startPoint y: 441, endPoint x: 794, endPoint y: 455, distance: 162.6
click at [794, 461] on div "Gabrielle Duong" at bounding box center [821, 470] width 328 height 19
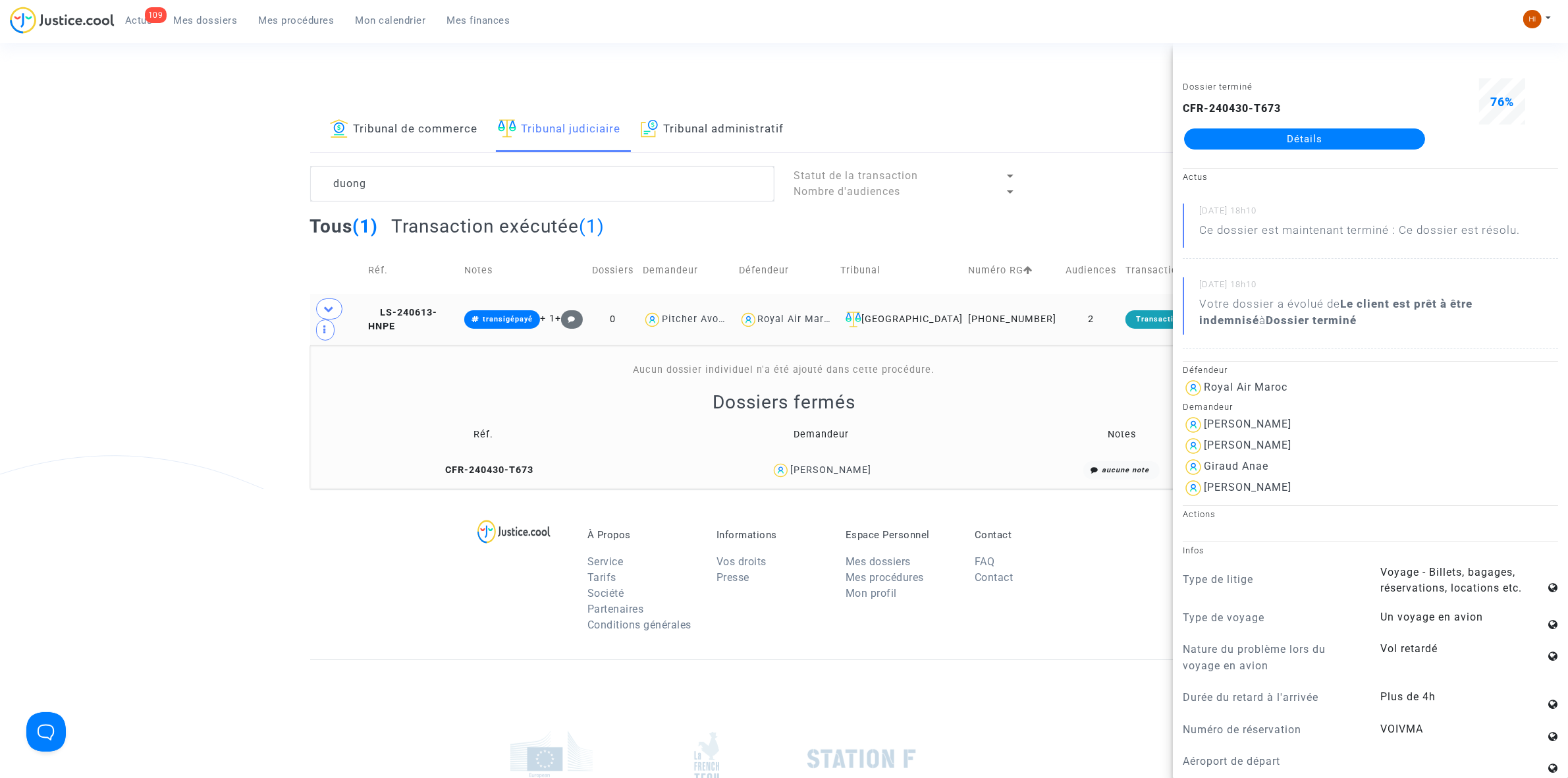
copy div "Gabrielle Duong"
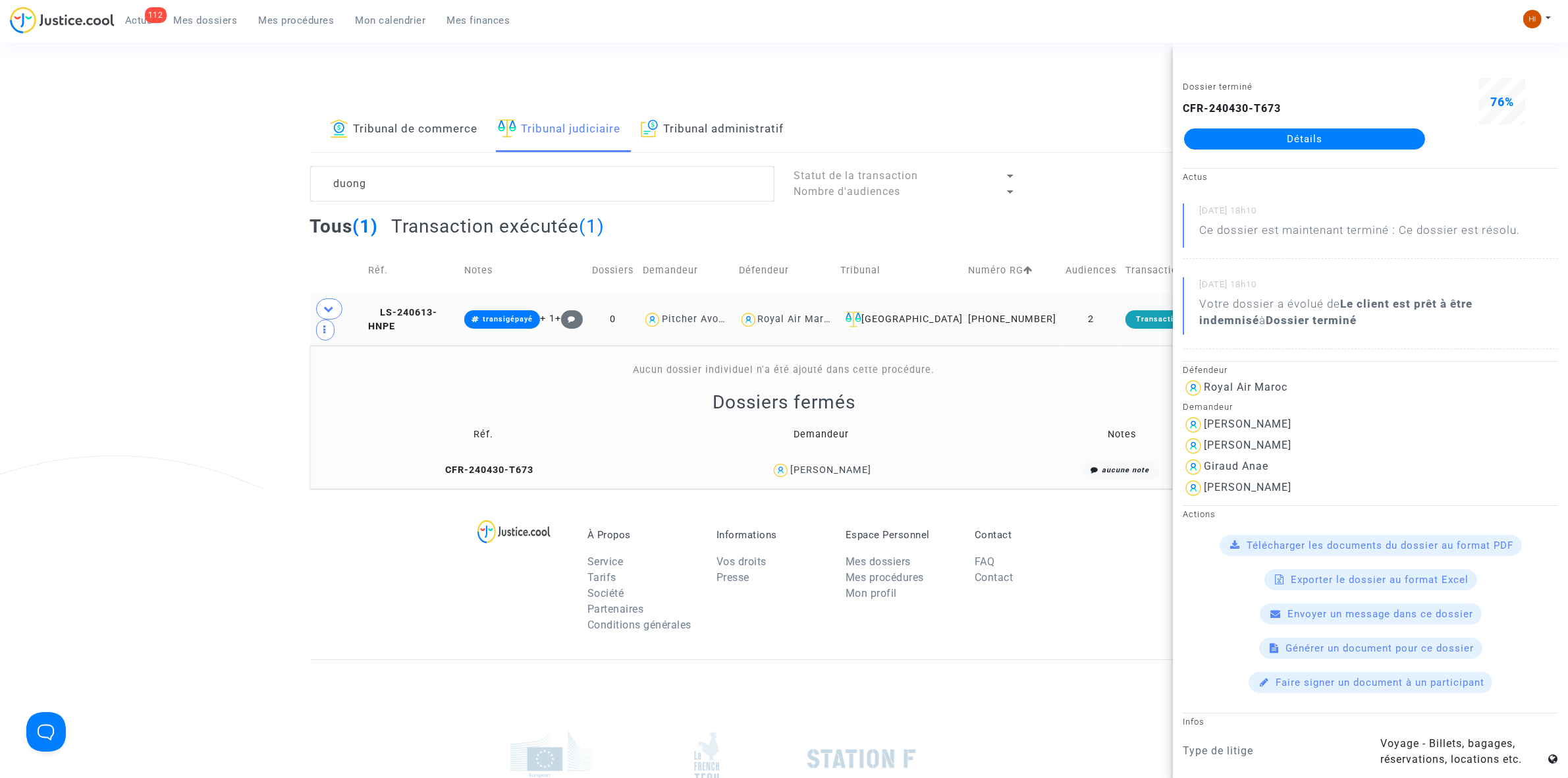
drag, startPoint x: 413, startPoint y: 126, endPoint x: 431, endPoint y: 166, distance: 43.9
click at [413, 126] on link "Tribunal de commerce" at bounding box center [404, 129] width 148 height 45
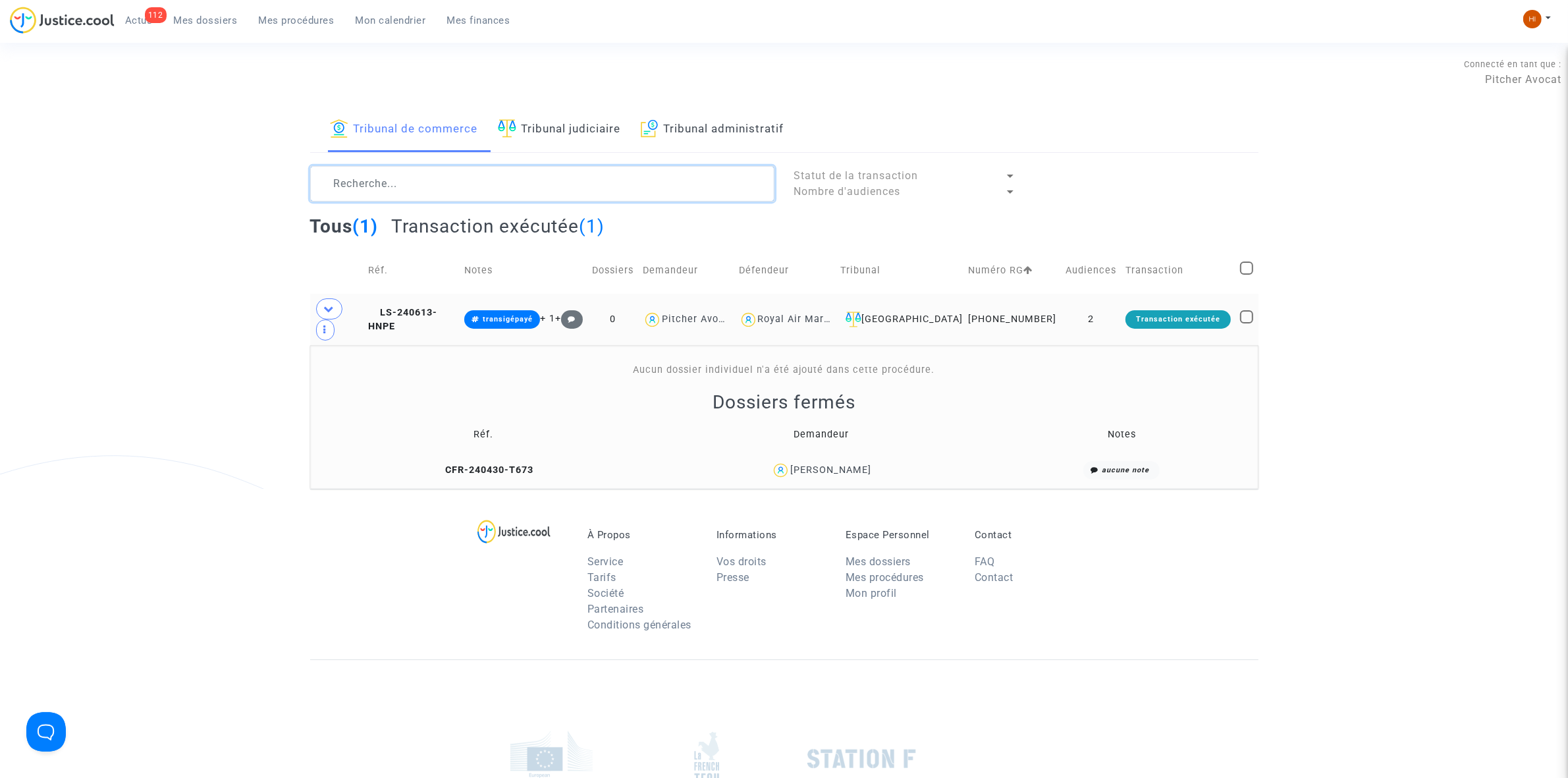
click at [442, 193] on textarea at bounding box center [542, 184] width 465 height 36
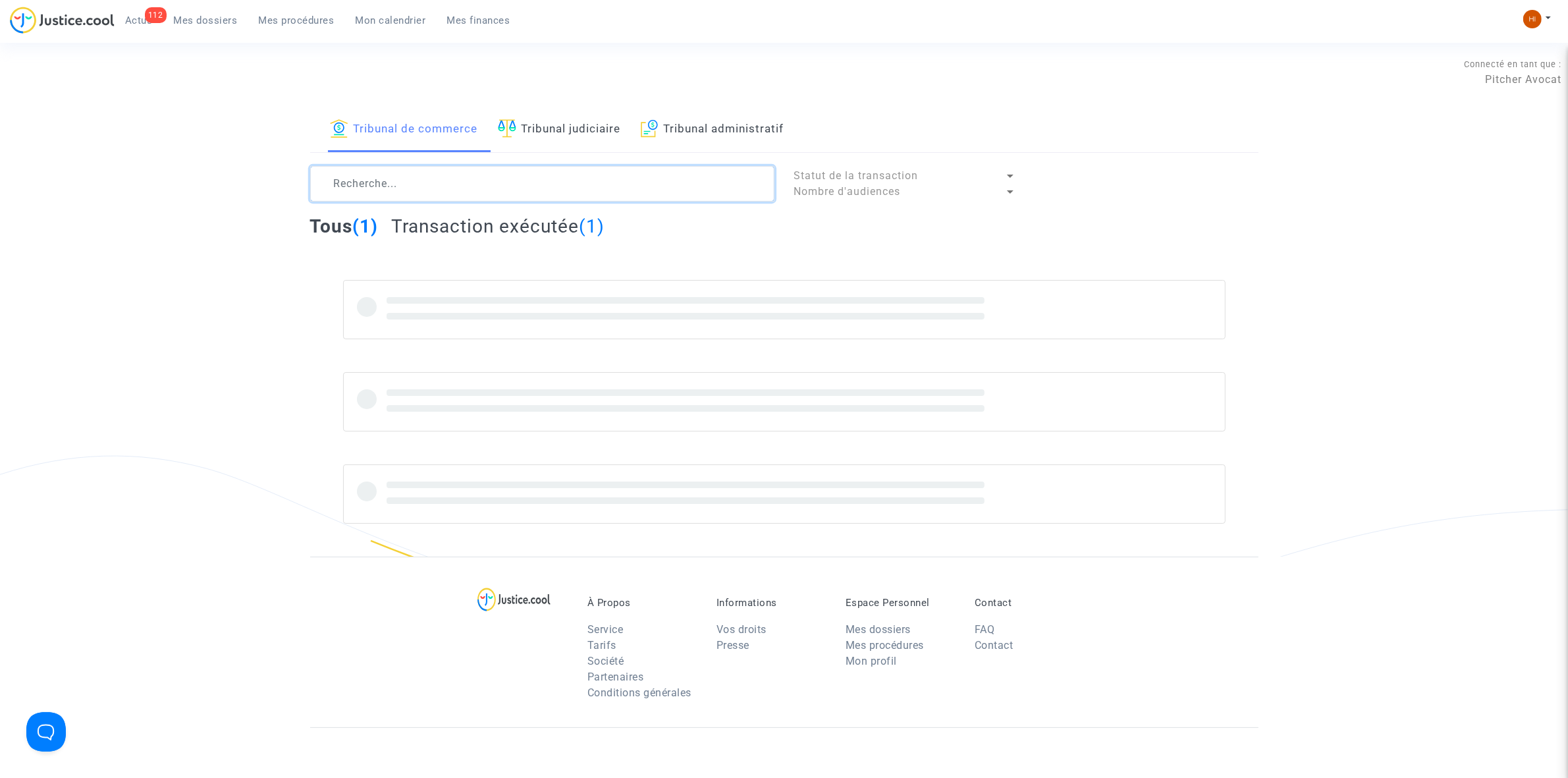
paste textarea "2025004201759"
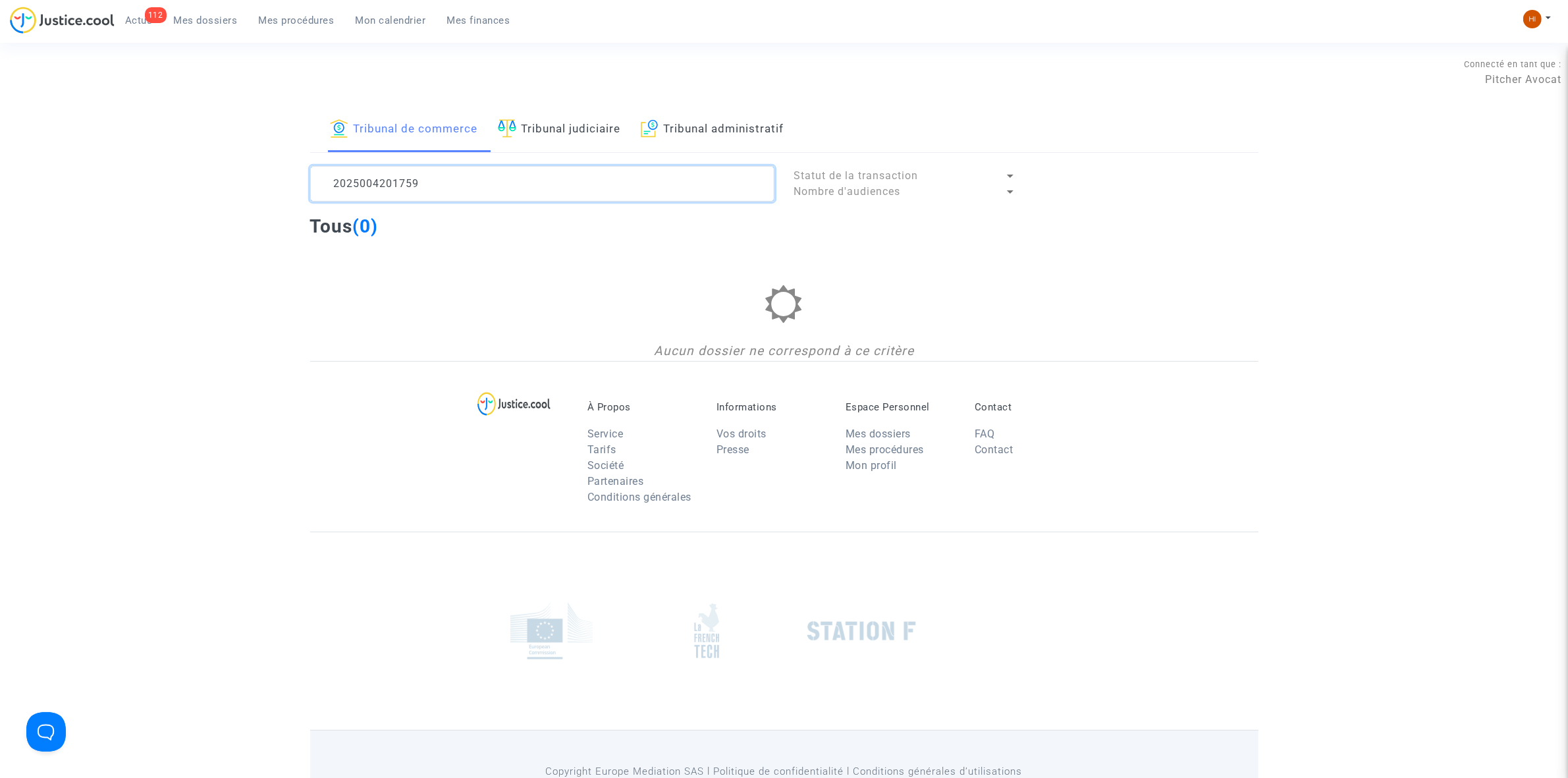
click at [382, 176] on textarea at bounding box center [542, 184] width 465 height 36
drag, startPoint x: 436, startPoint y: 185, endPoint x: 260, endPoint y: 183, distance: 176.0
click at [243, 175] on div "Tribunal de commerce Tribunal judiciaire Tribunal administratif 2025004201759 S…" at bounding box center [784, 233] width 1568 height 253
paste textarea "009 457"
click at [392, 186] on textarea at bounding box center [542, 184] width 465 height 36
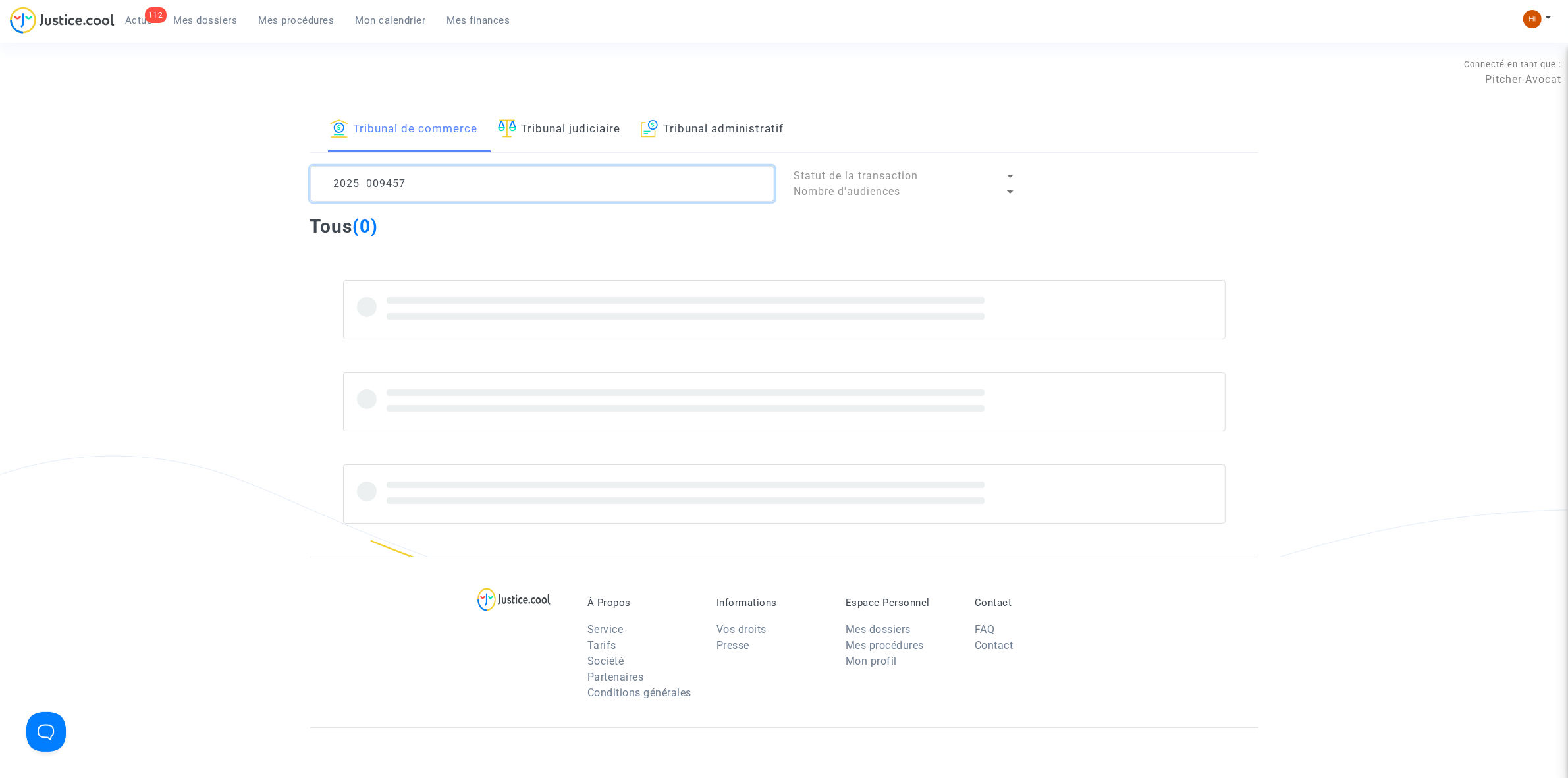
click at [373, 183] on textarea at bounding box center [542, 184] width 465 height 36
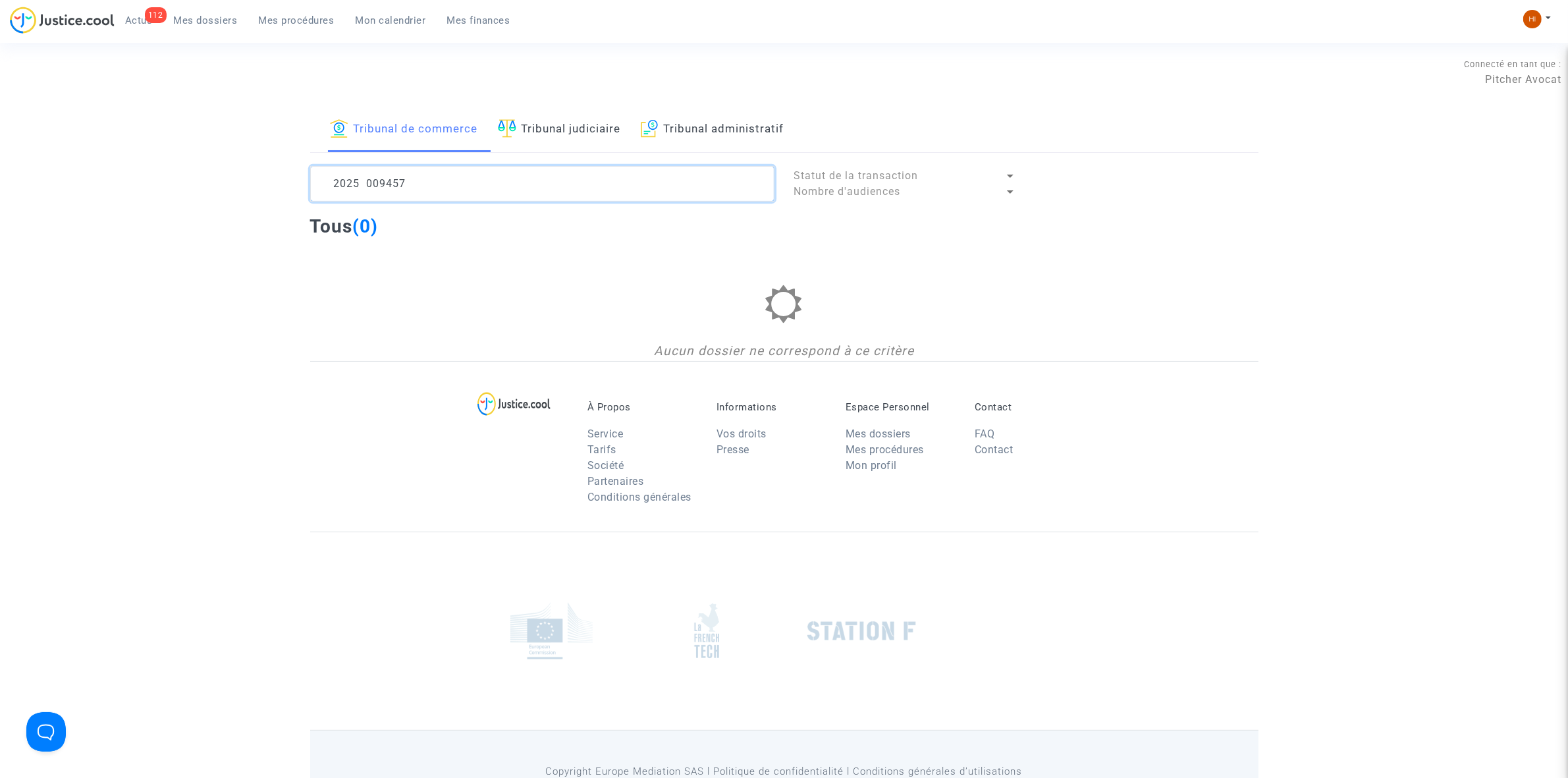
click at [366, 183] on textarea at bounding box center [542, 184] width 465 height 36
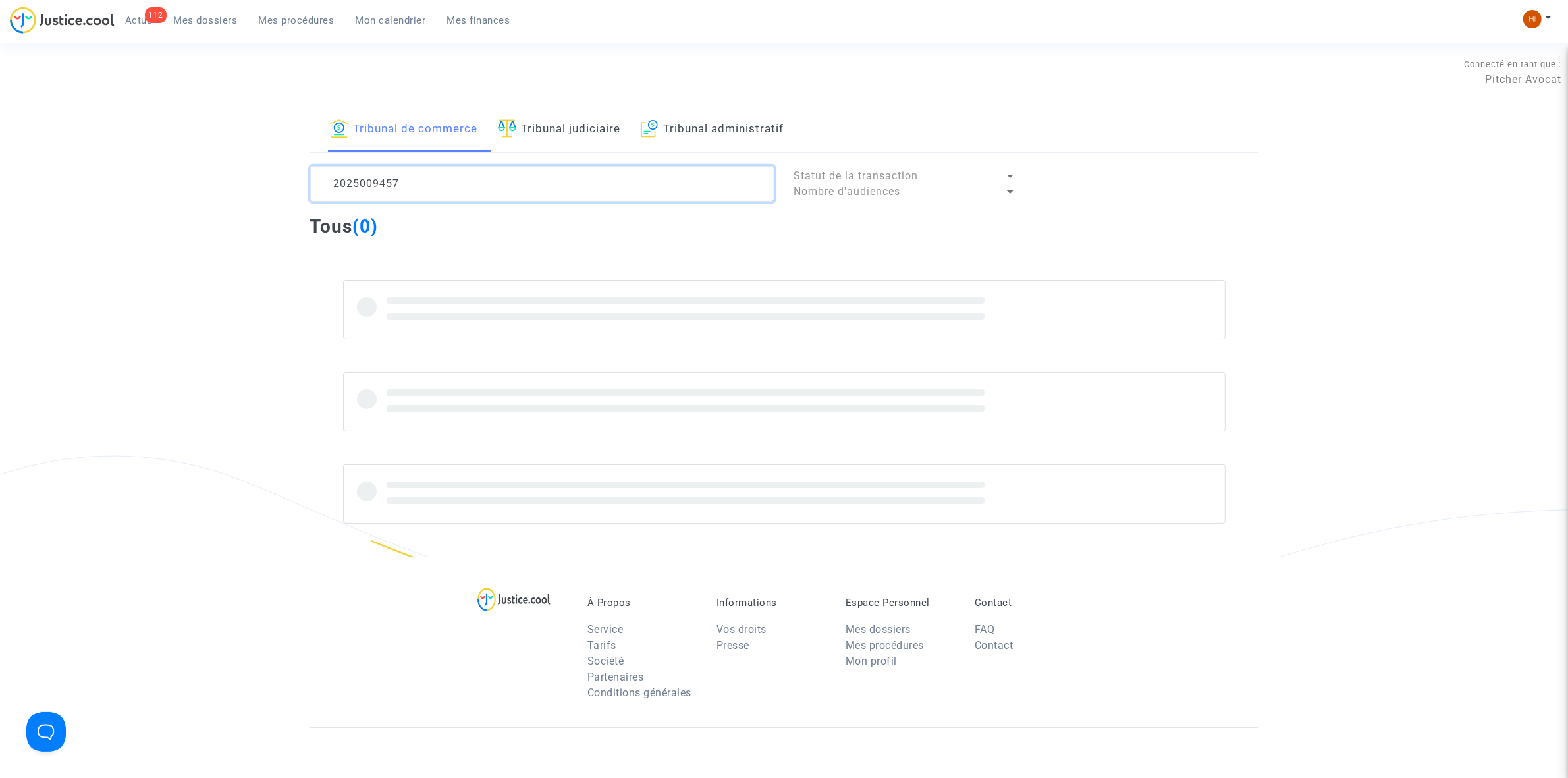
click at [423, 175] on textarea at bounding box center [542, 184] width 465 height 36
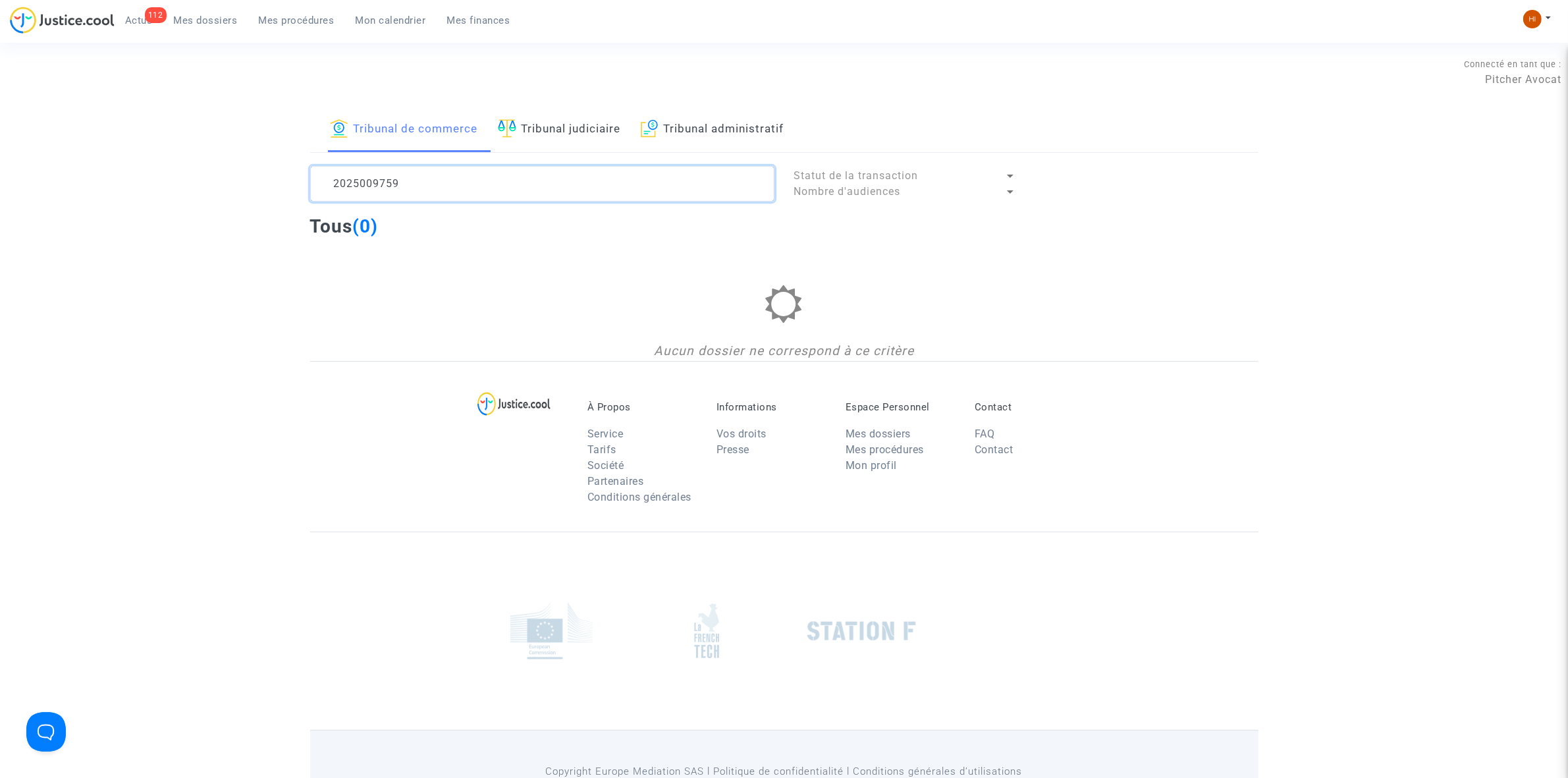
drag, startPoint x: 442, startPoint y: 183, endPoint x: 360, endPoint y: 159, distance: 85.4
click at [298, 176] on div "Tribunal de commerce Tribunal judiciaire Tribunal administratif 2025009759 Stat…" at bounding box center [784, 233] width 1568 height 253
type textarea "2025009759"
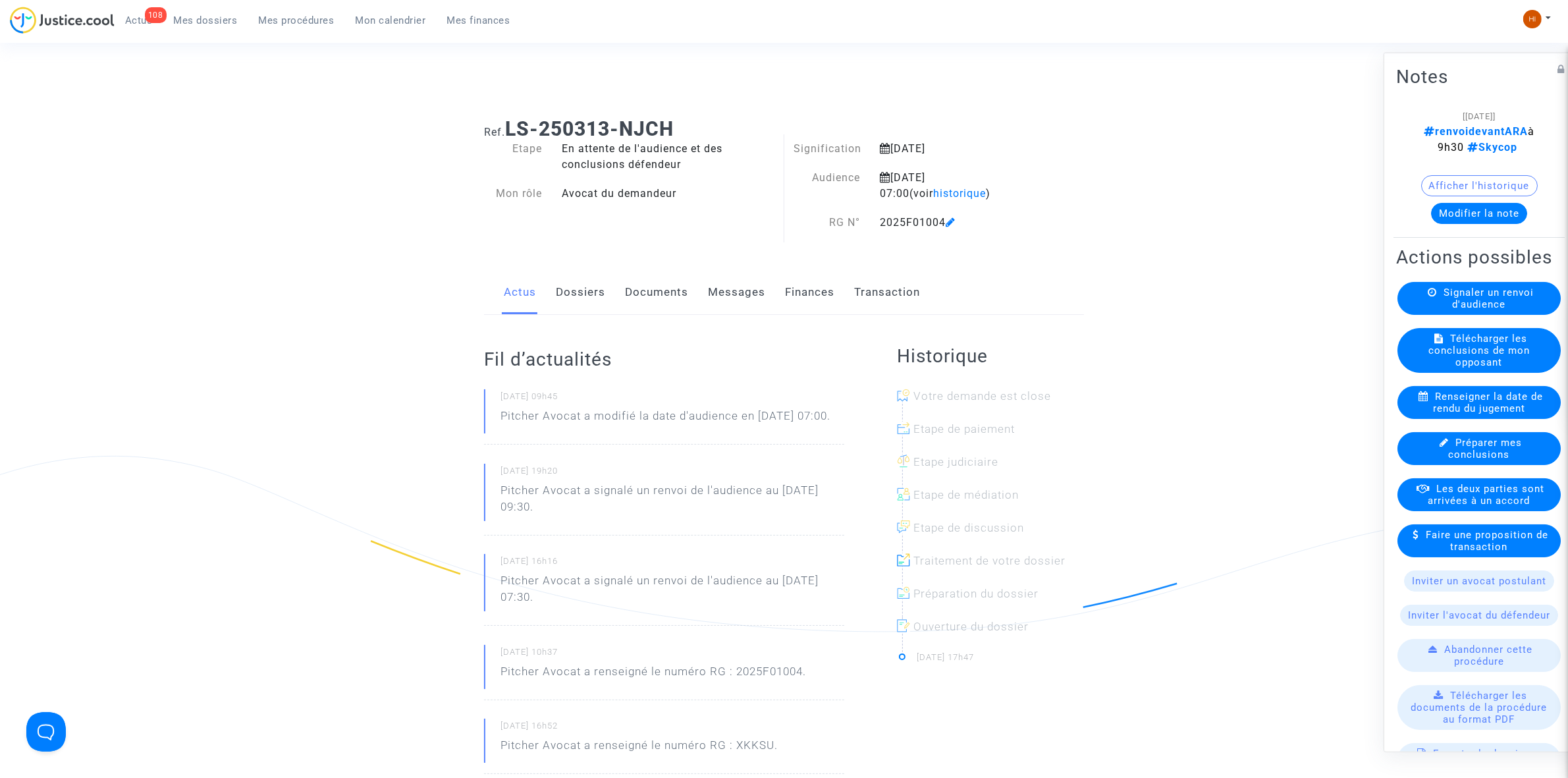
click at [676, 300] on link "Documents" at bounding box center [657, 292] width 64 height 44
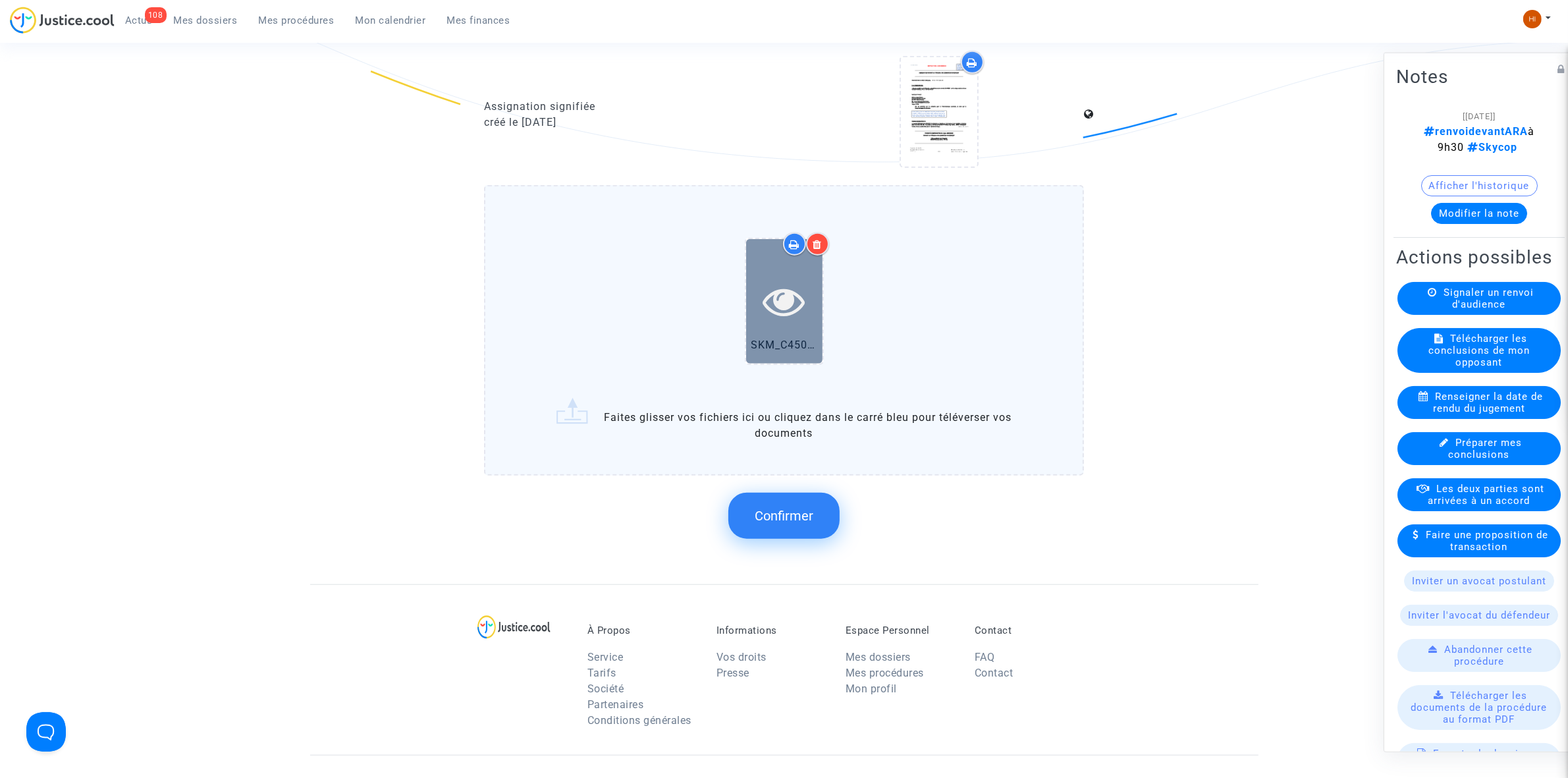
scroll to position [1400, 0]
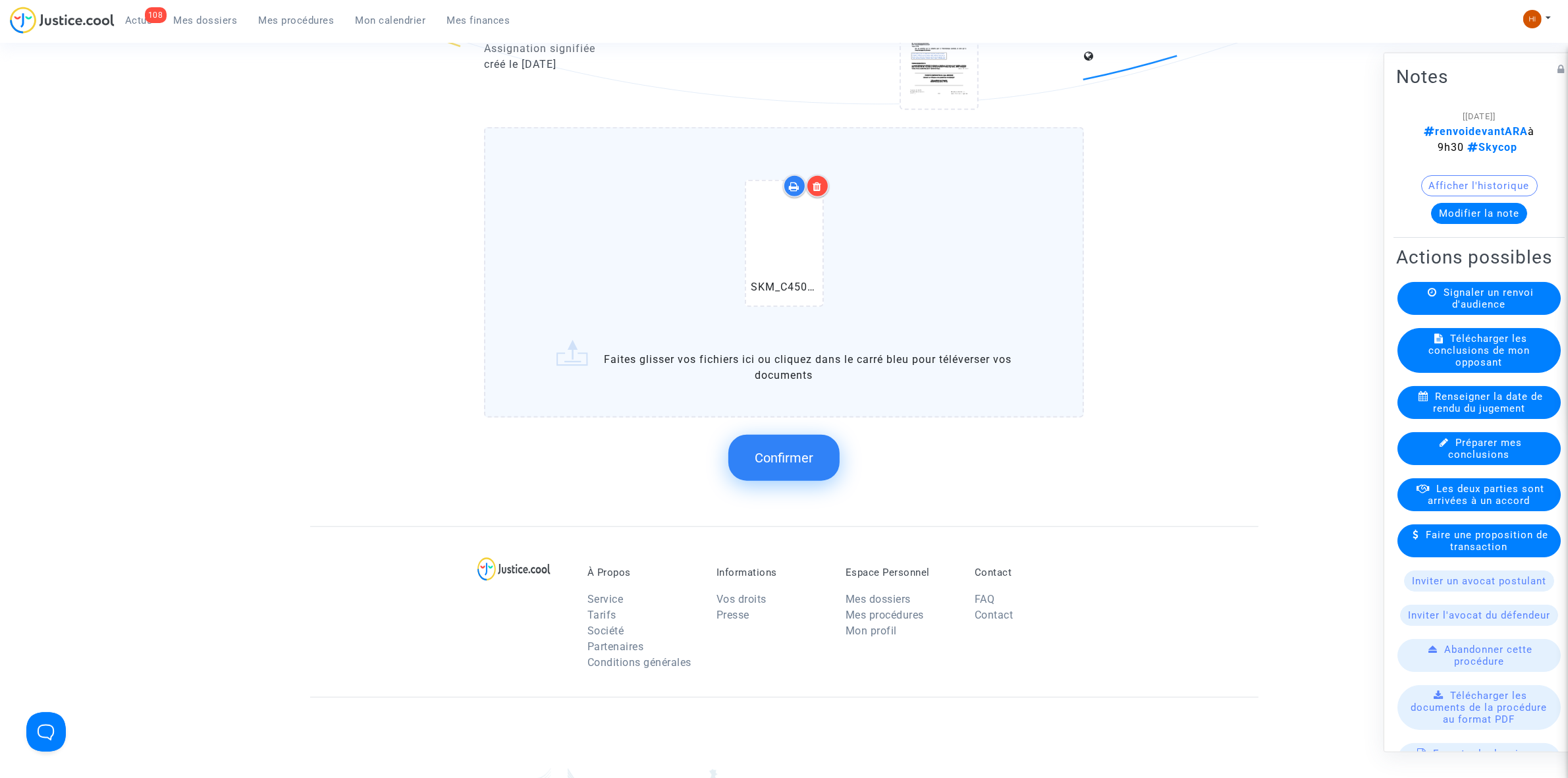
click at [762, 458] on button "Confirmer" at bounding box center [784, 458] width 111 height 46
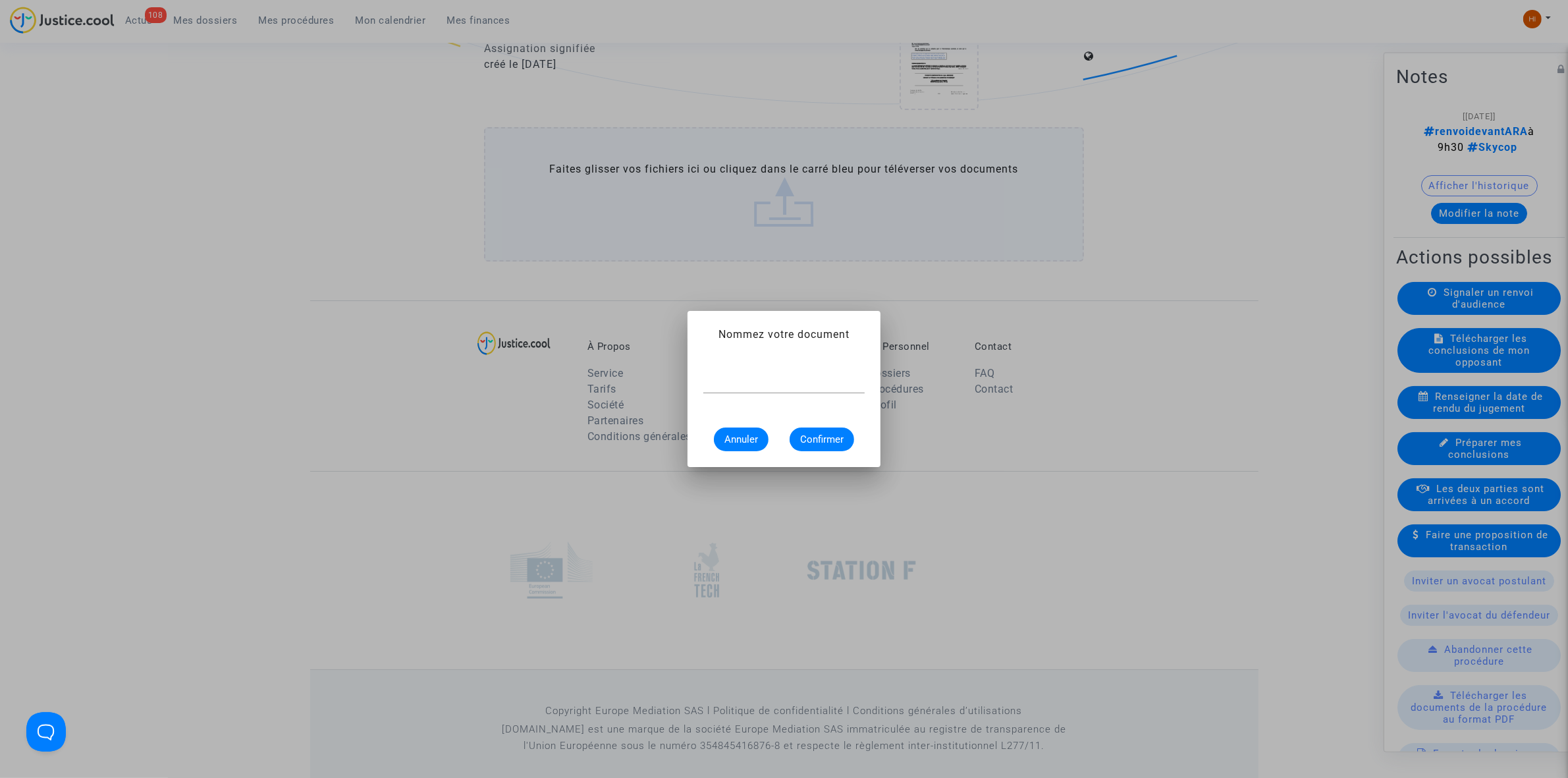
scroll to position [0, 0]
paste input "CONVOCATION A L'AUDIENCE ARA"
type input "CONVOCATION A L'AUDIENCE ARA"
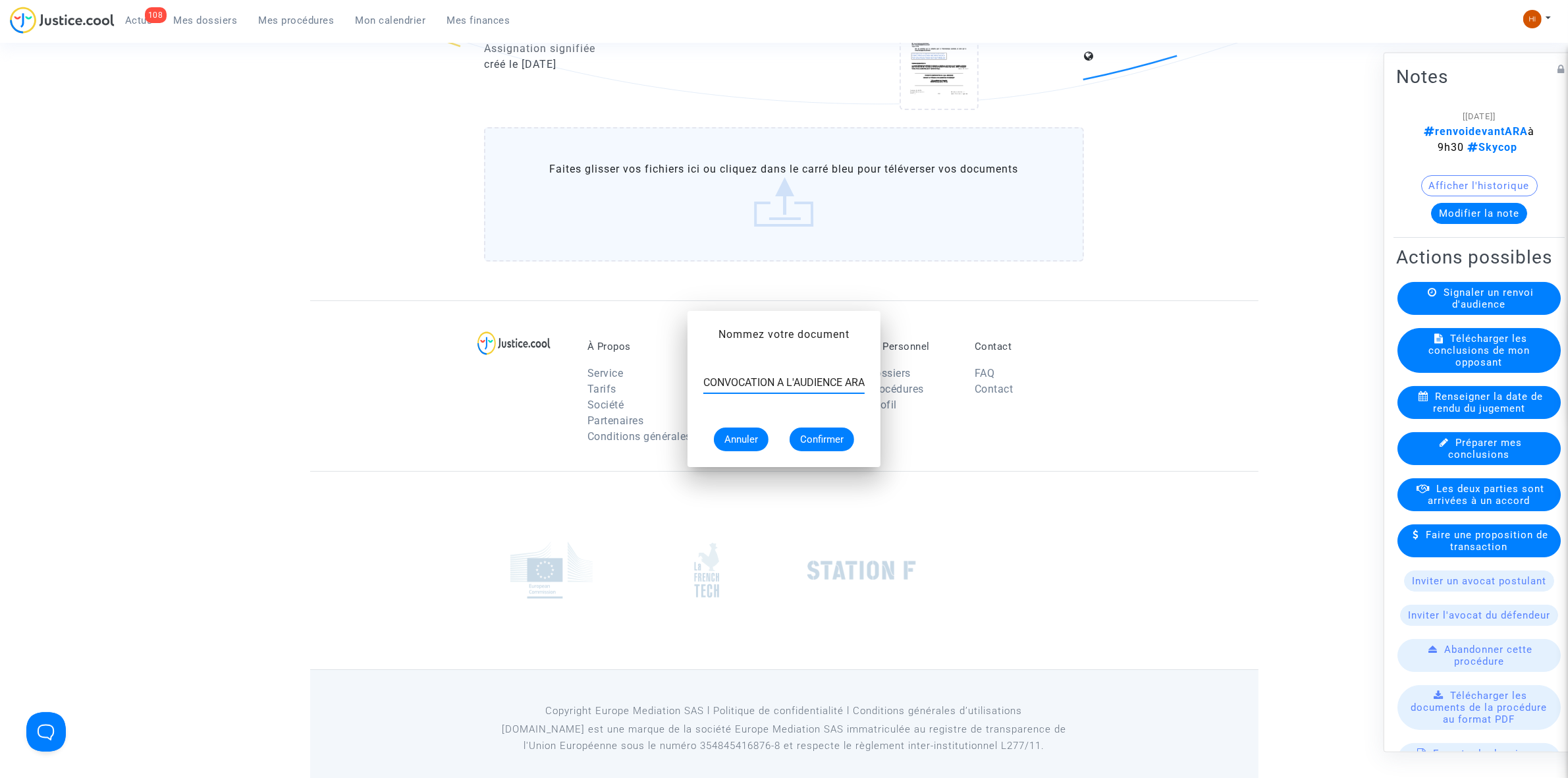
scroll to position [1400, 0]
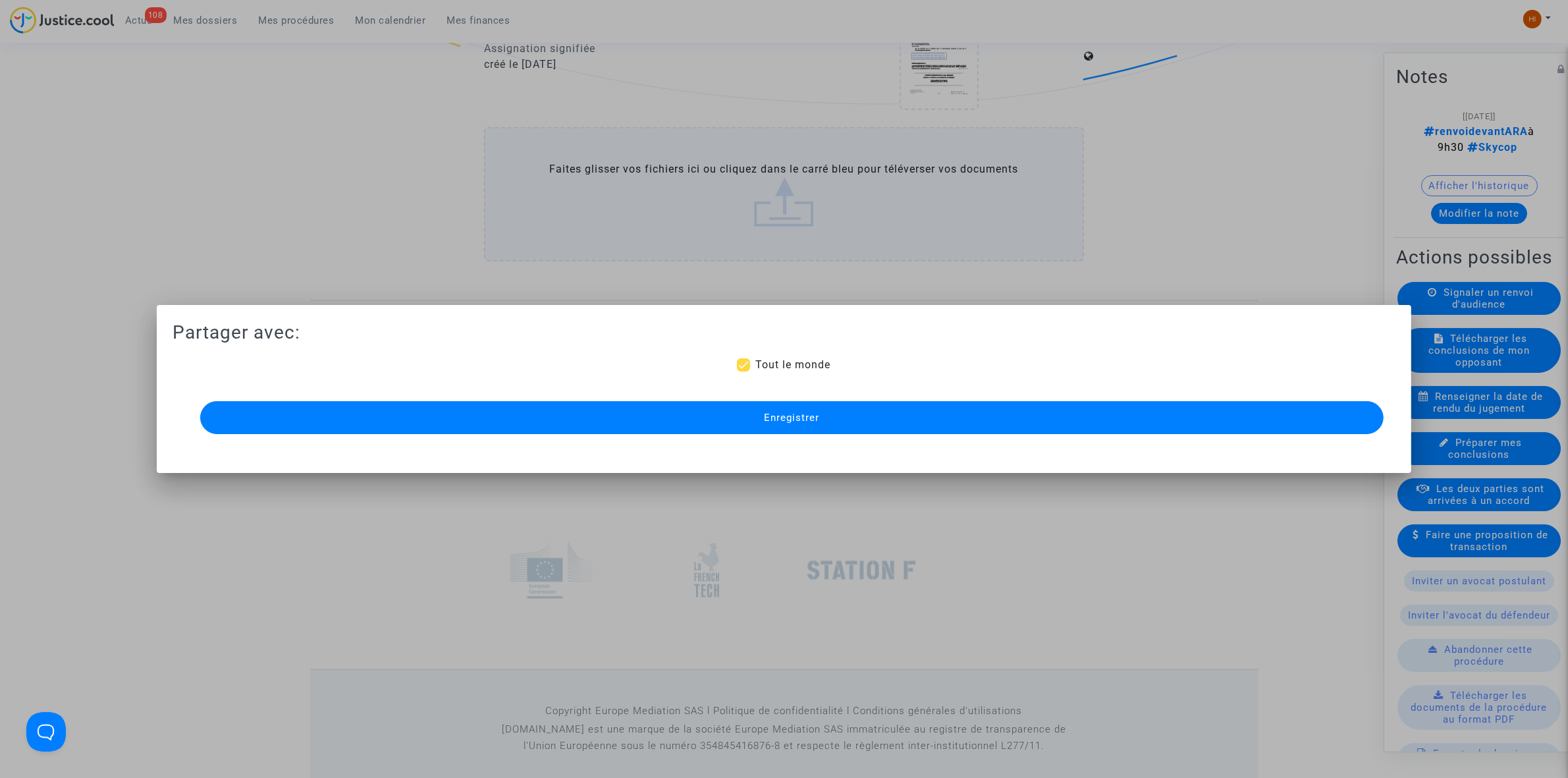
drag, startPoint x: 716, startPoint y: 419, endPoint x: 674, endPoint y: 333, distance: 95.7
click at [717, 419] on button "Enregistrer" at bounding box center [792, 418] width 1183 height 33
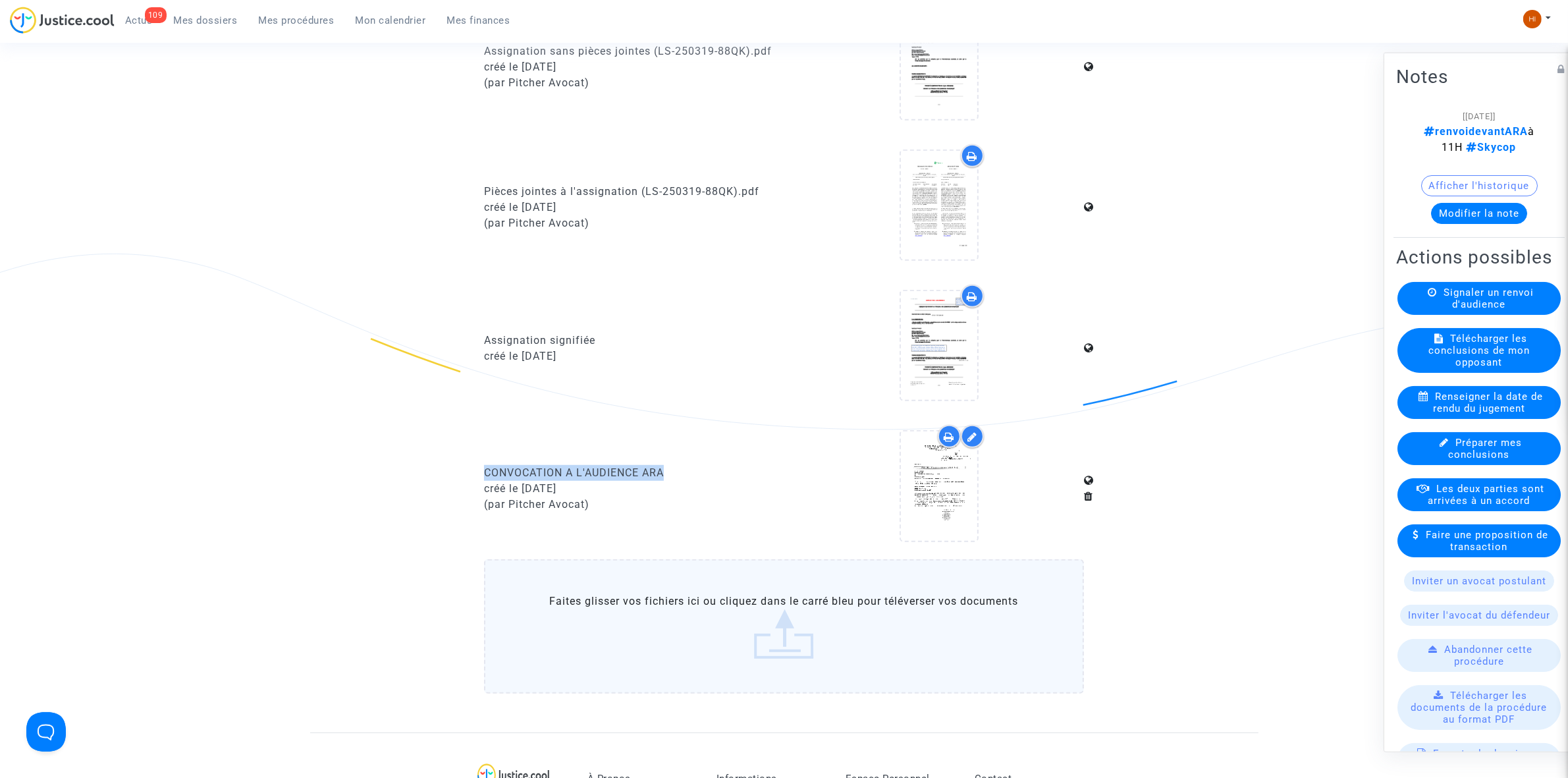
click at [395, 14] on span "Mon calendrier" at bounding box center [390, 20] width 71 height 12
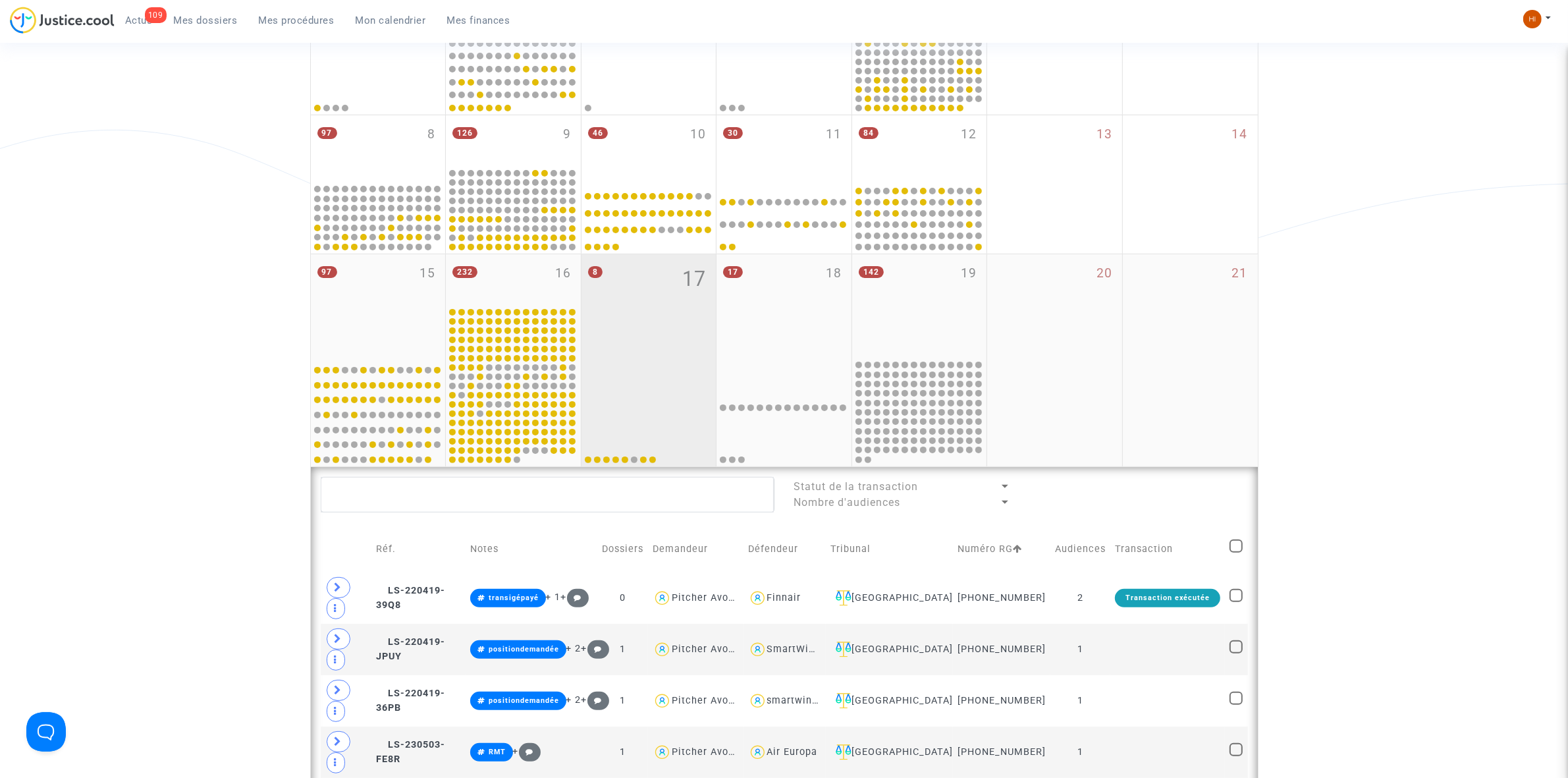
scroll to position [329, 0]
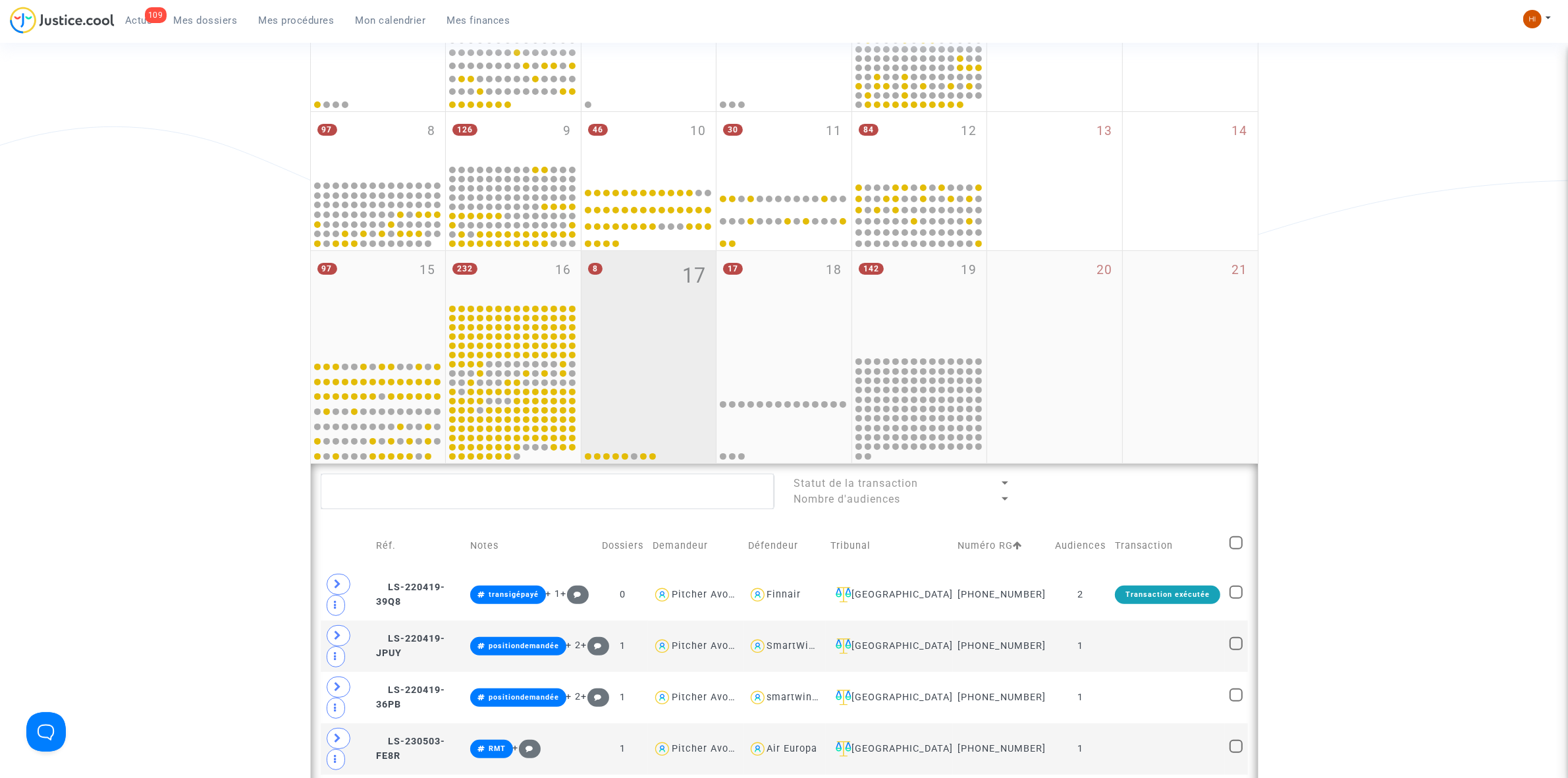
click at [677, 280] on div "8 17" at bounding box center [649, 303] width 135 height 104
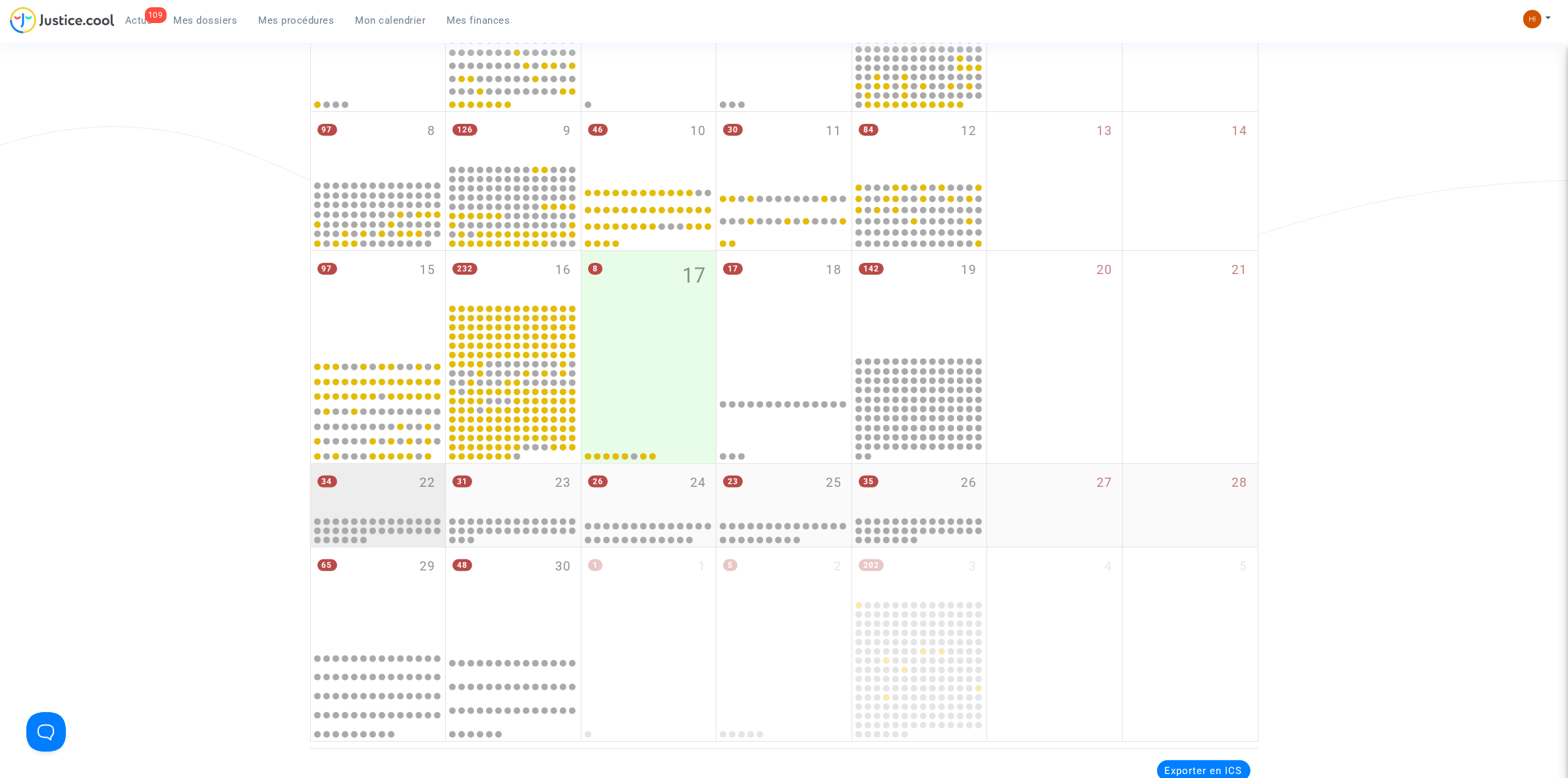
click at [363, 480] on div "34 22" at bounding box center [378, 490] width 135 height 51
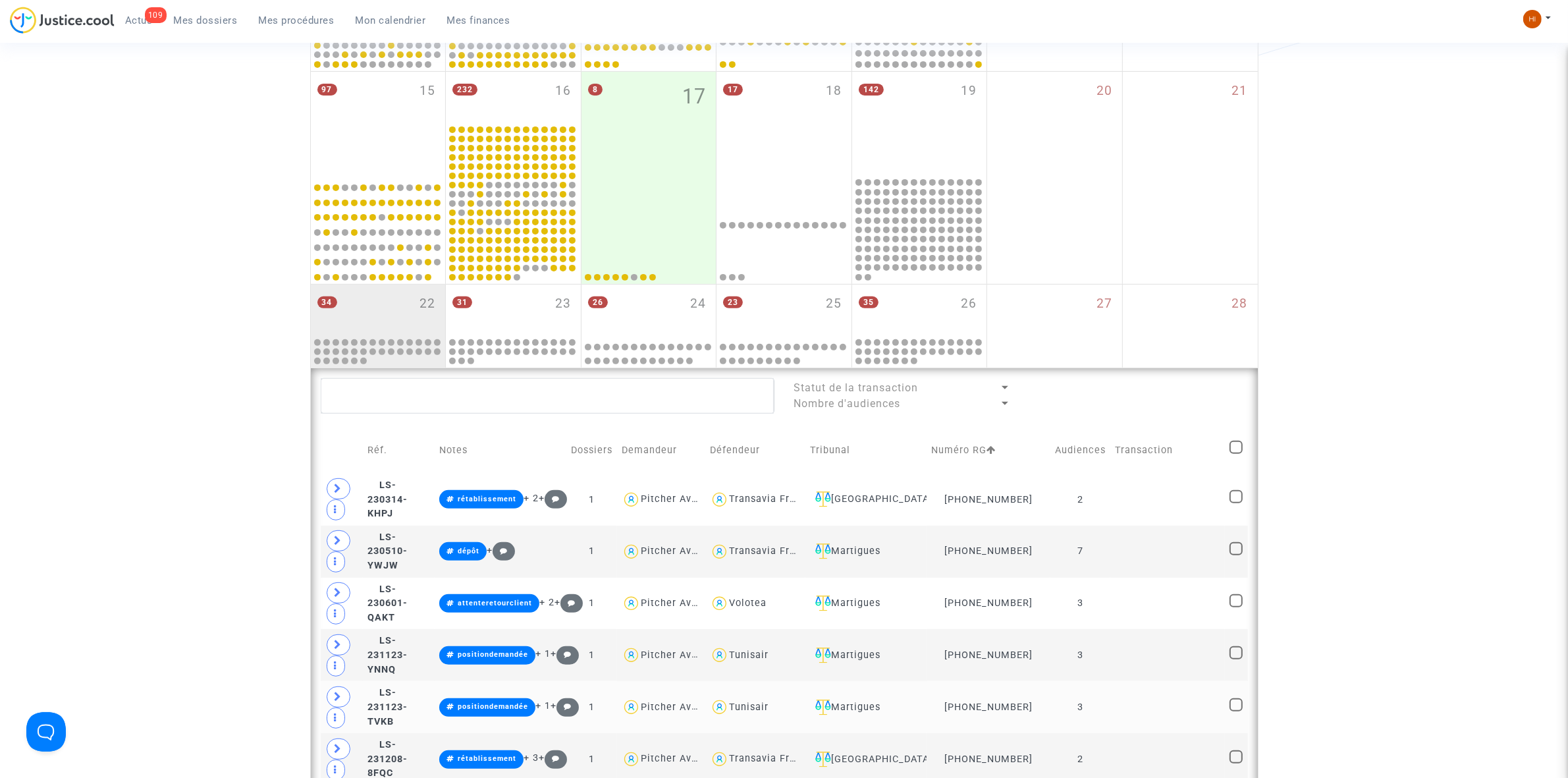
scroll to position [741, 0]
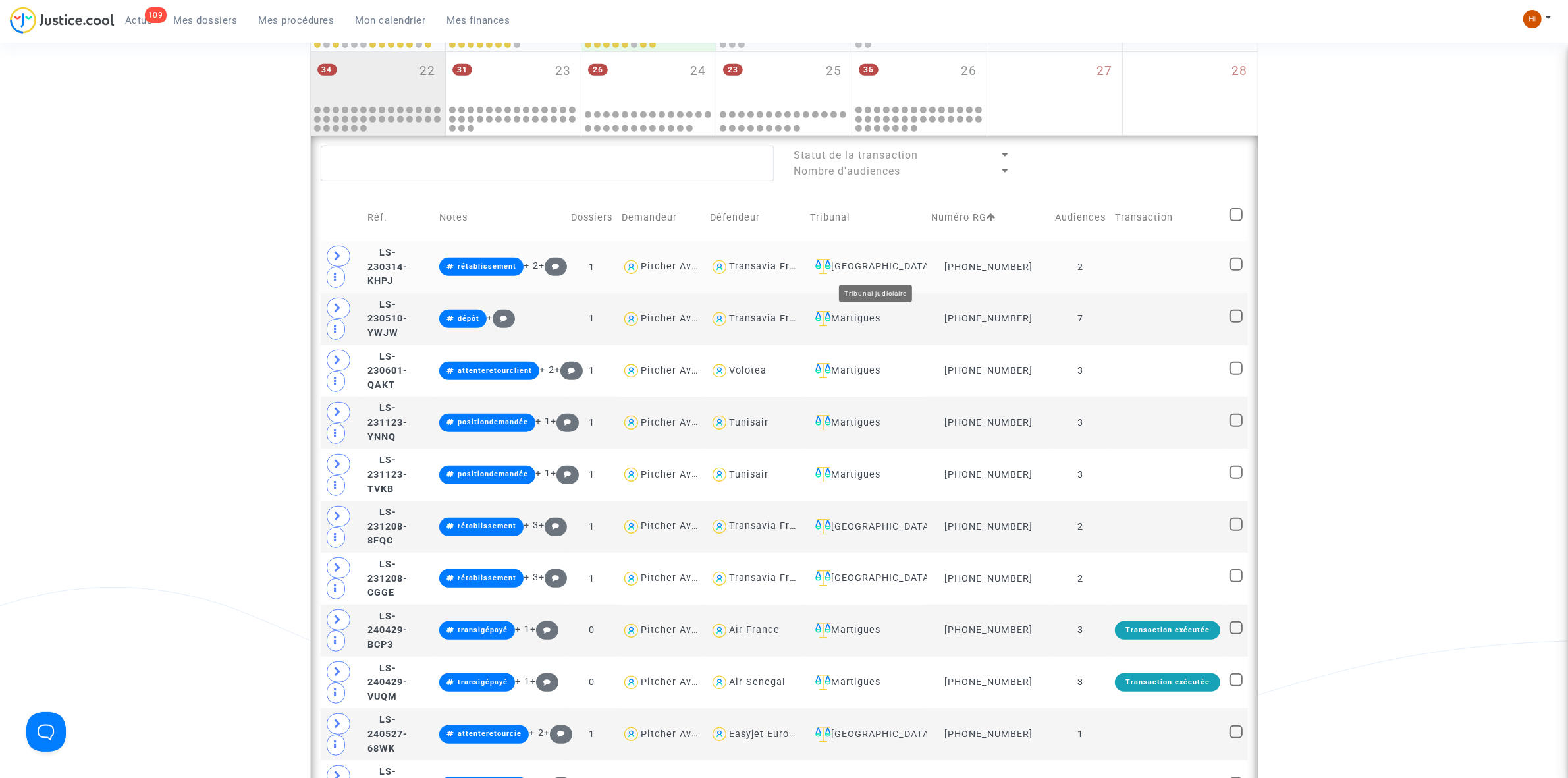
click at [884, 260] on div "[GEOGRAPHIC_DATA]" at bounding box center [866, 267] width 112 height 16
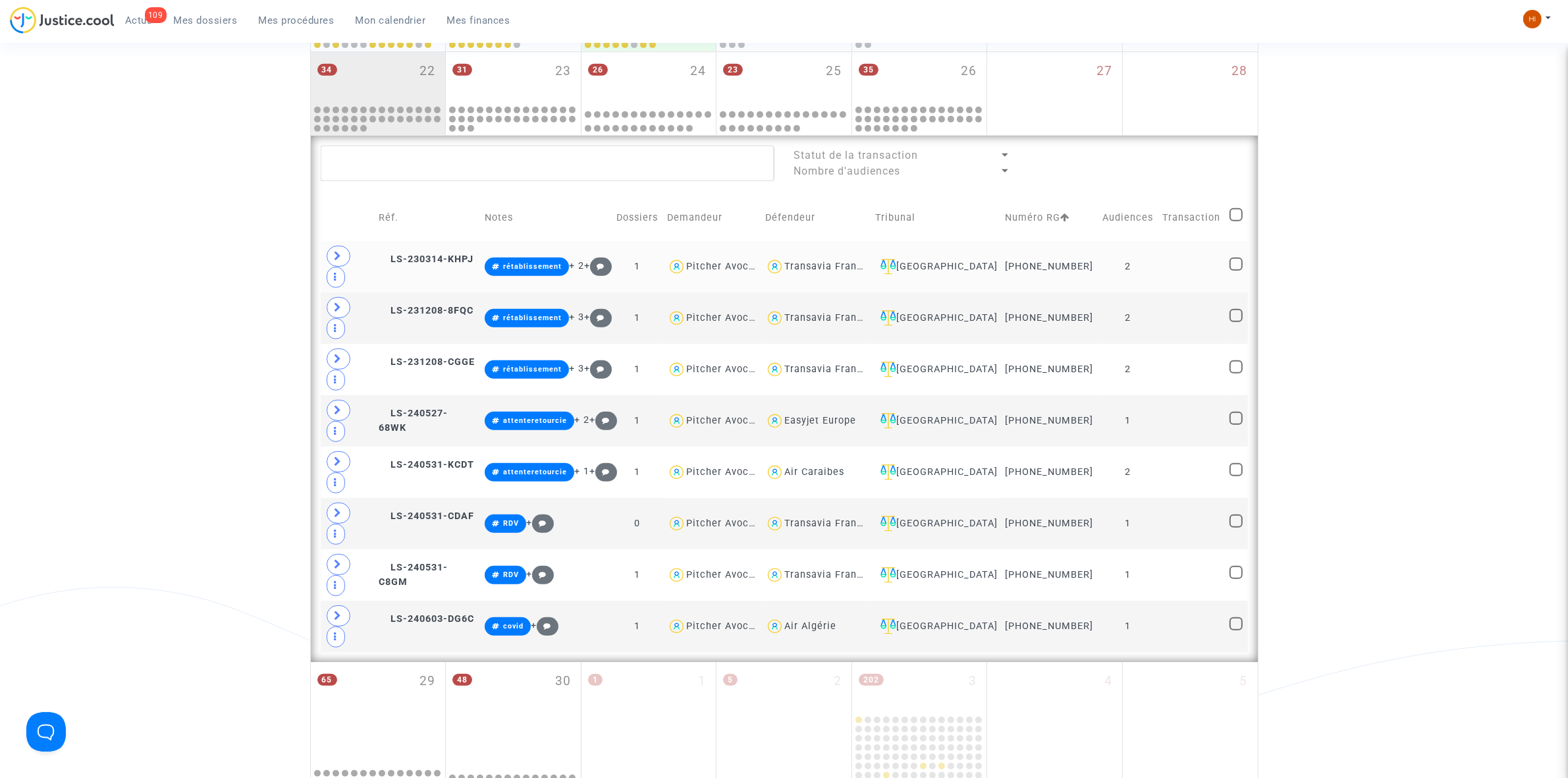
click at [1174, 252] on td at bounding box center [1191, 267] width 67 height 51
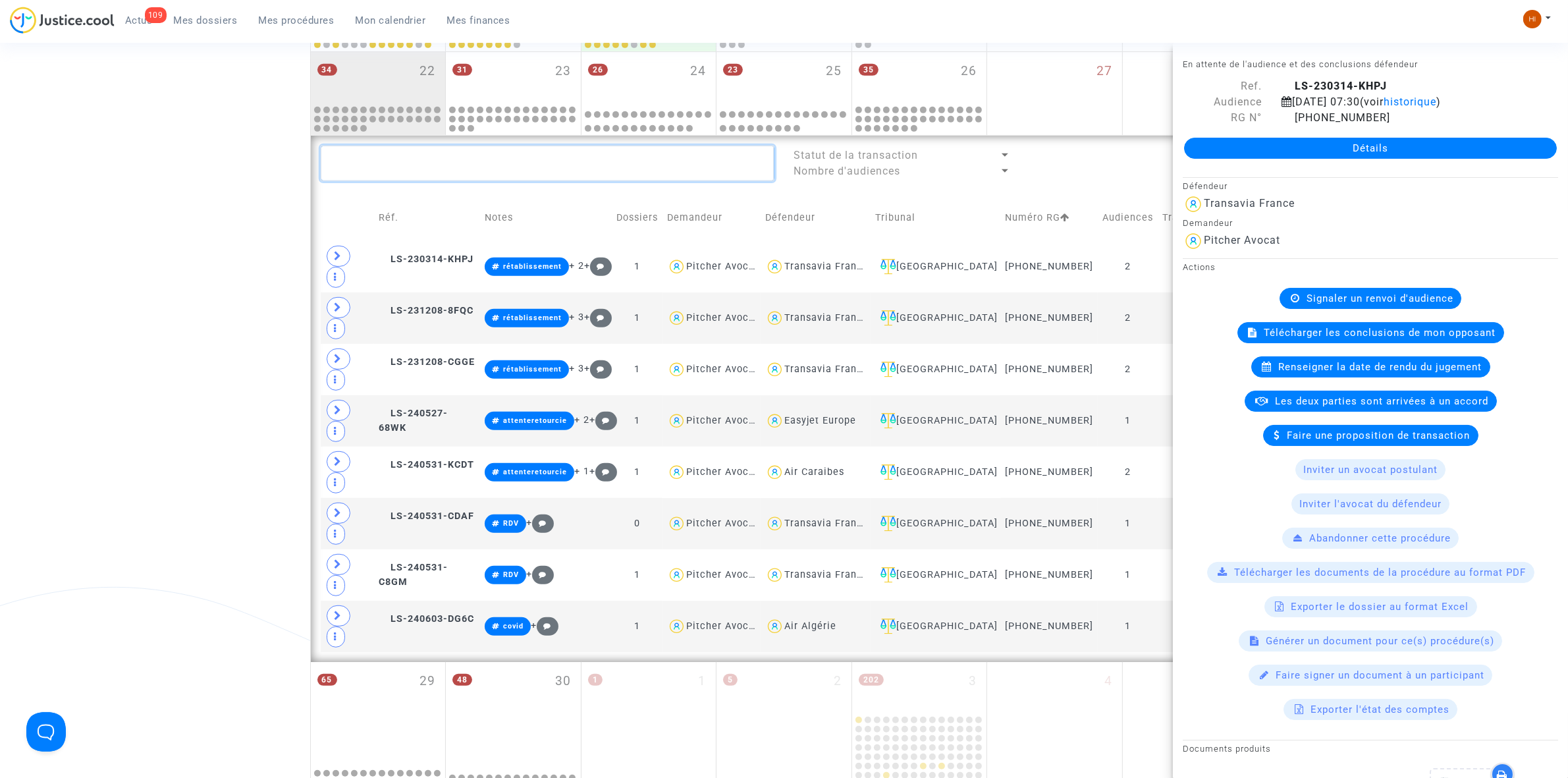
click at [683, 158] on textarea at bounding box center [547, 163] width 454 height 36
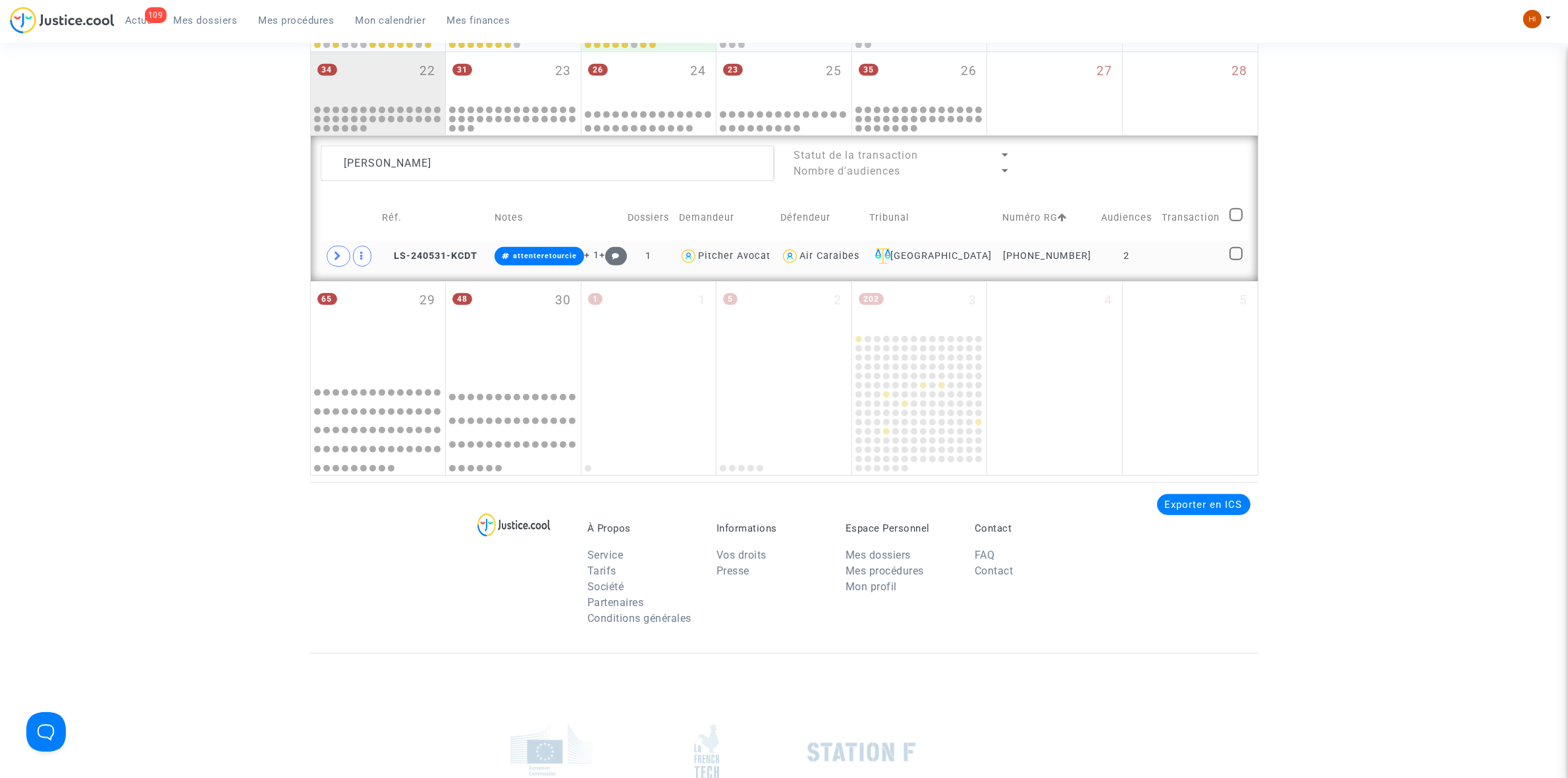
click at [1180, 248] on td at bounding box center [1190, 256] width 68 height 30
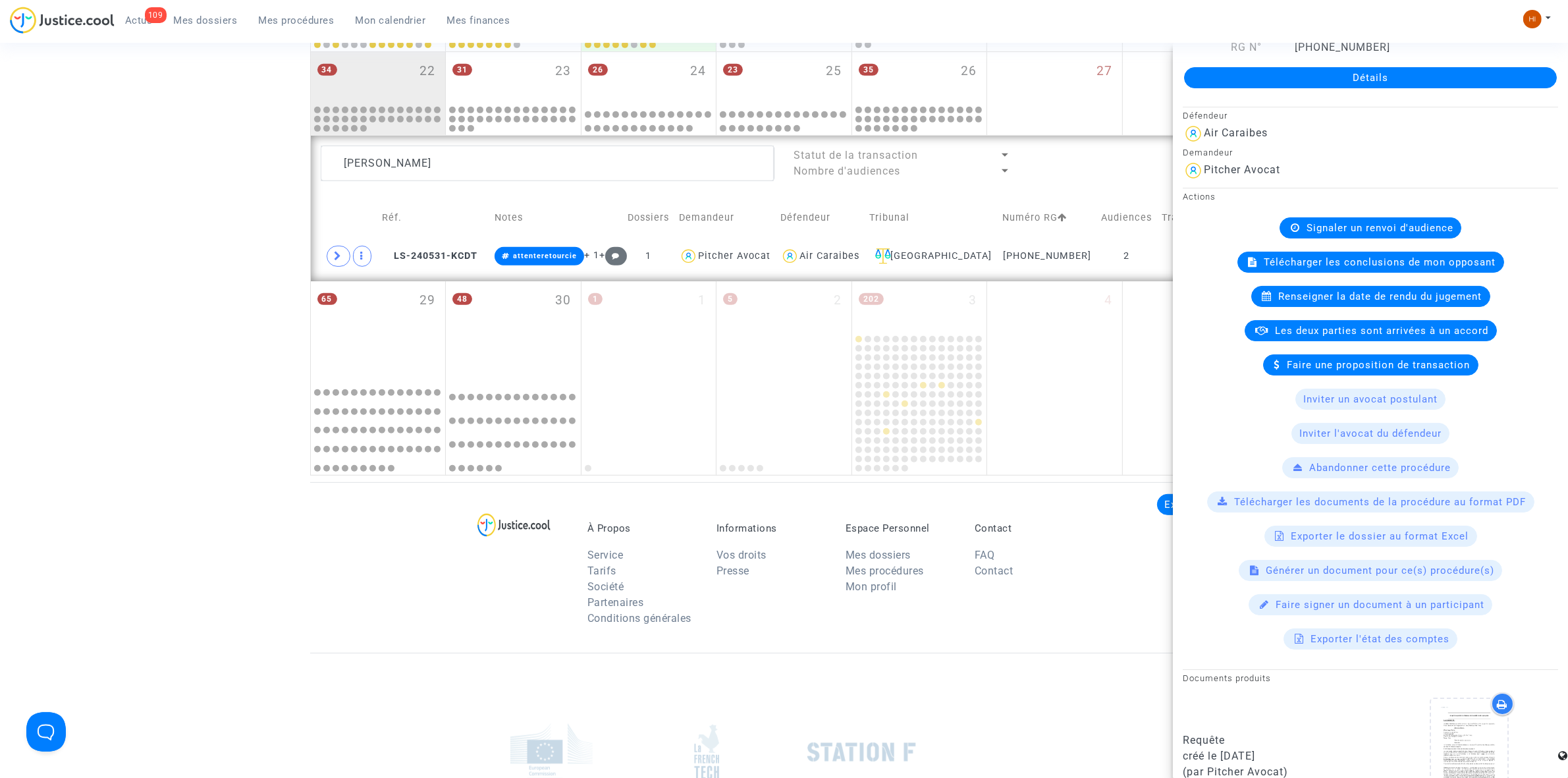
scroll to position [494, 0]
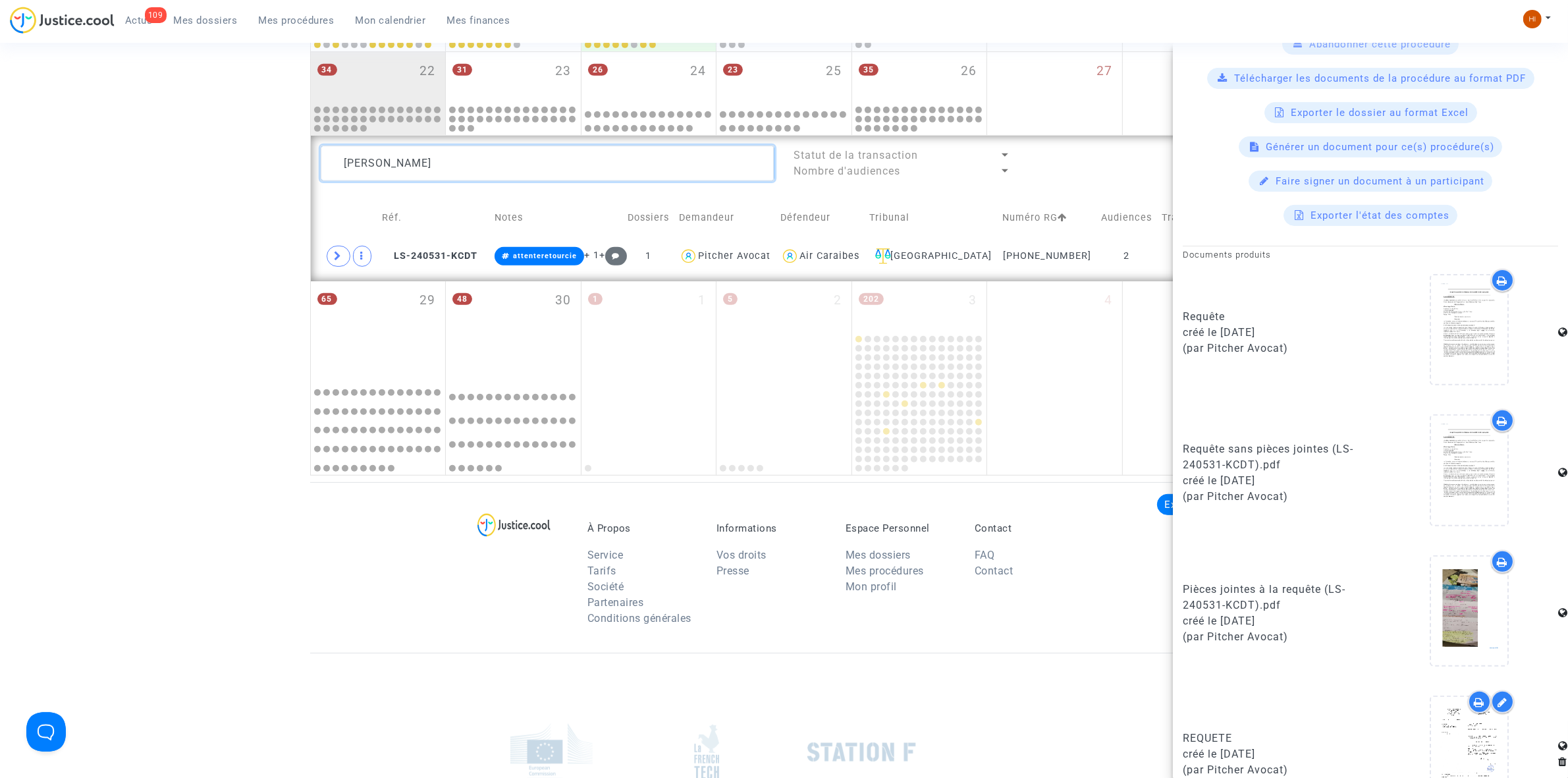
click at [643, 158] on textarea at bounding box center [547, 163] width 454 height 36
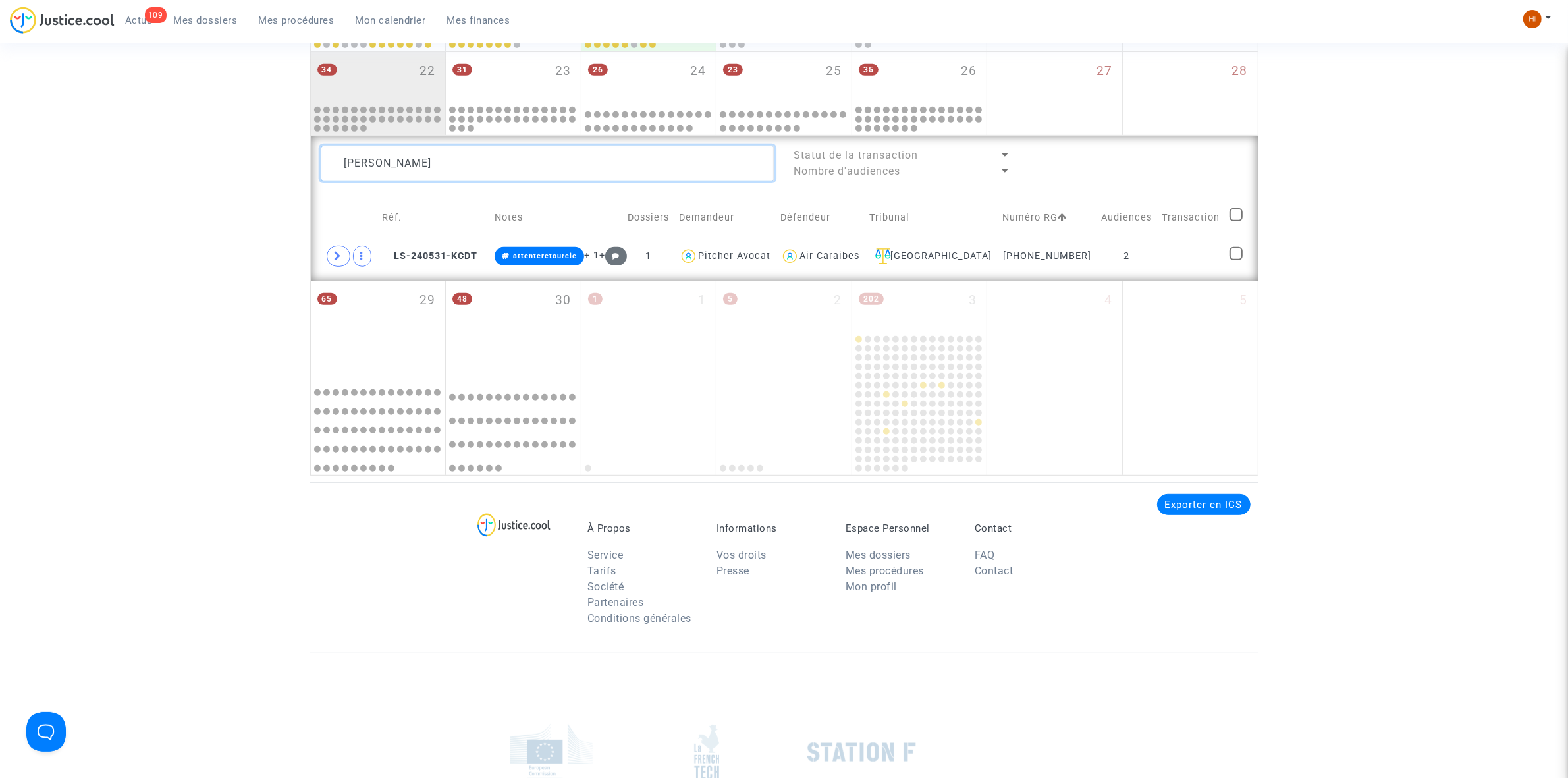
click at [643, 158] on textarea at bounding box center [547, 163] width 454 height 36
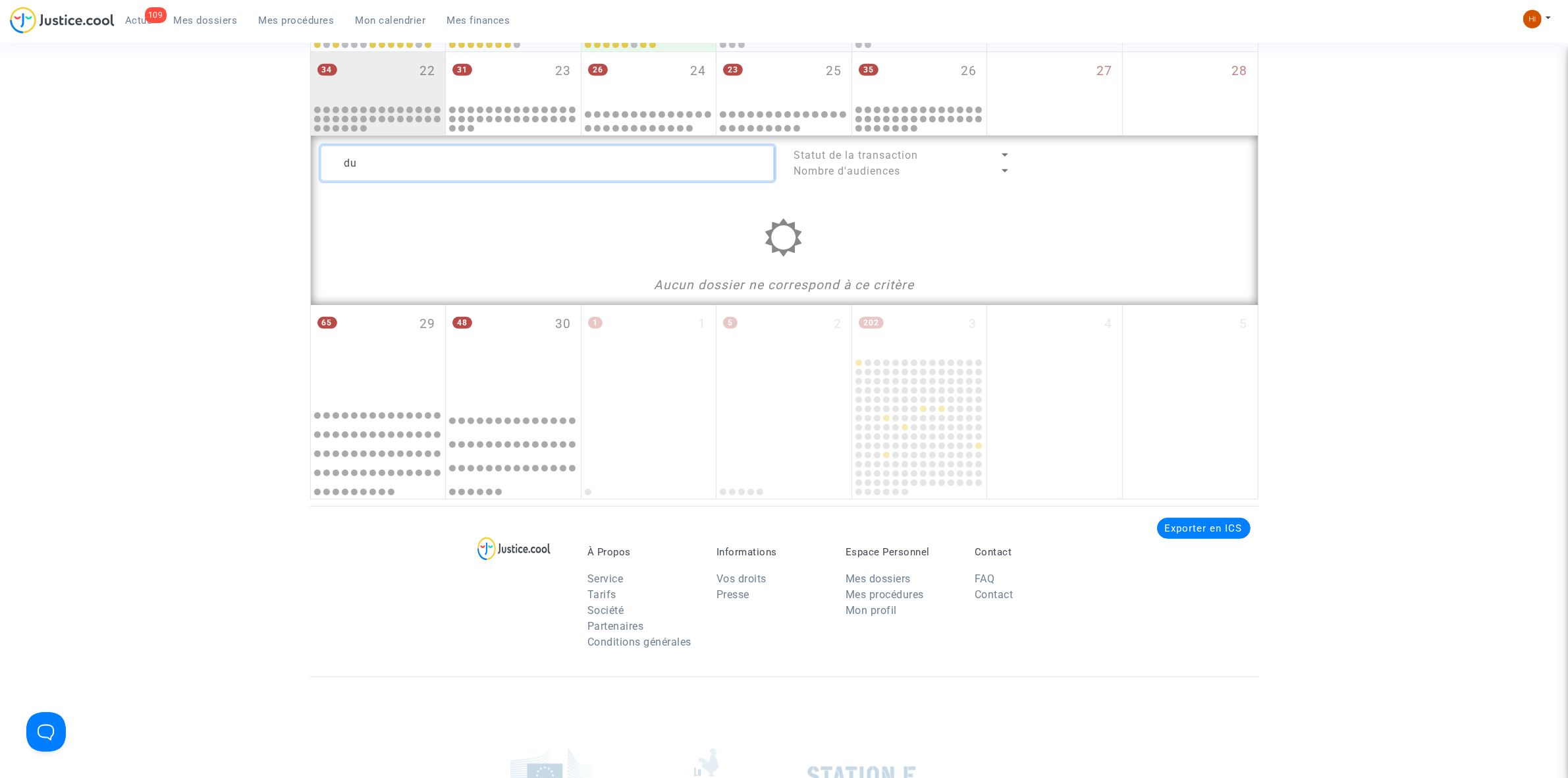
type textarea "d"
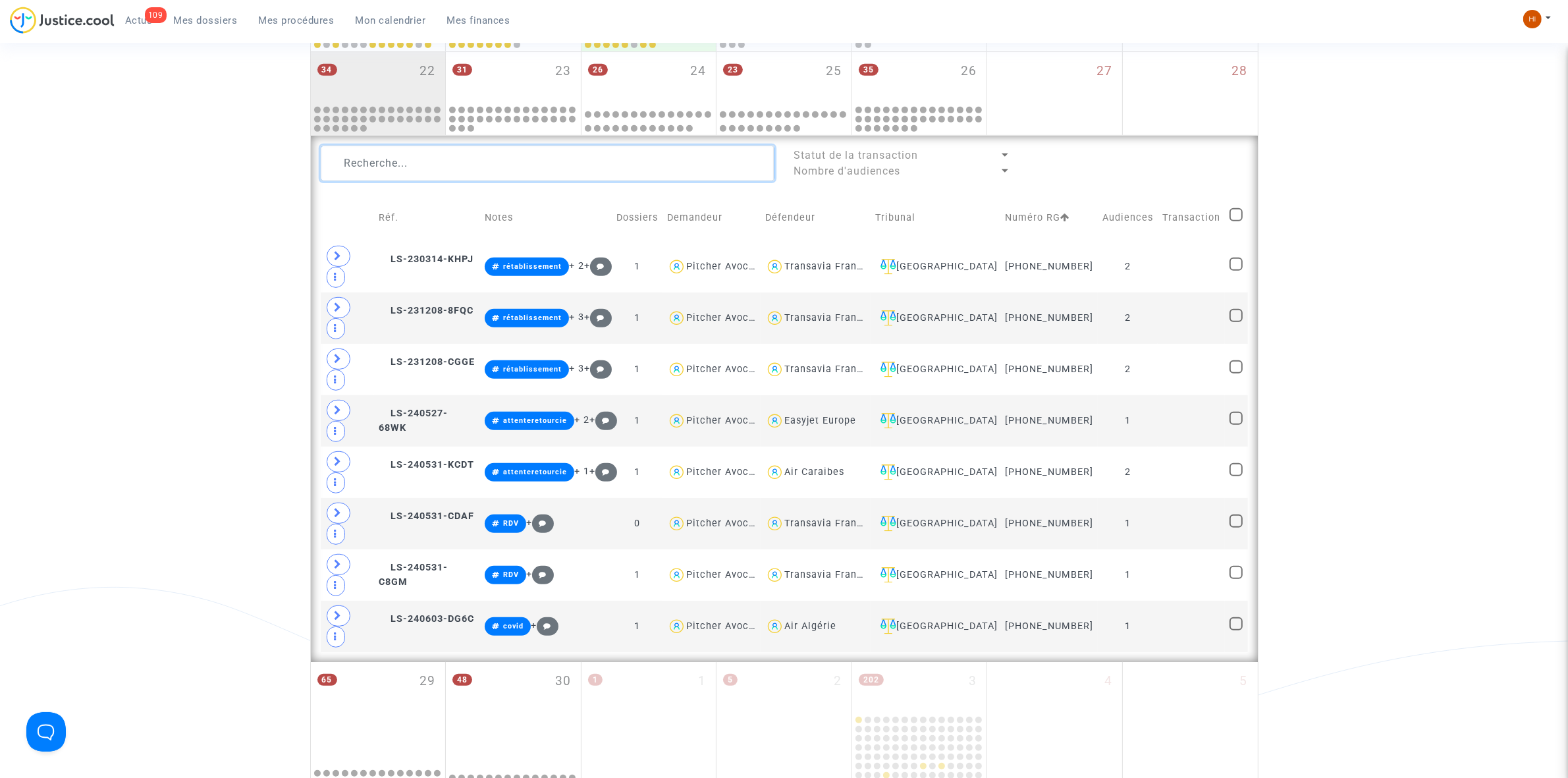
click at [511, 156] on textarea at bounding box center [547, 163] width 454 height 36
type textarea "roy"
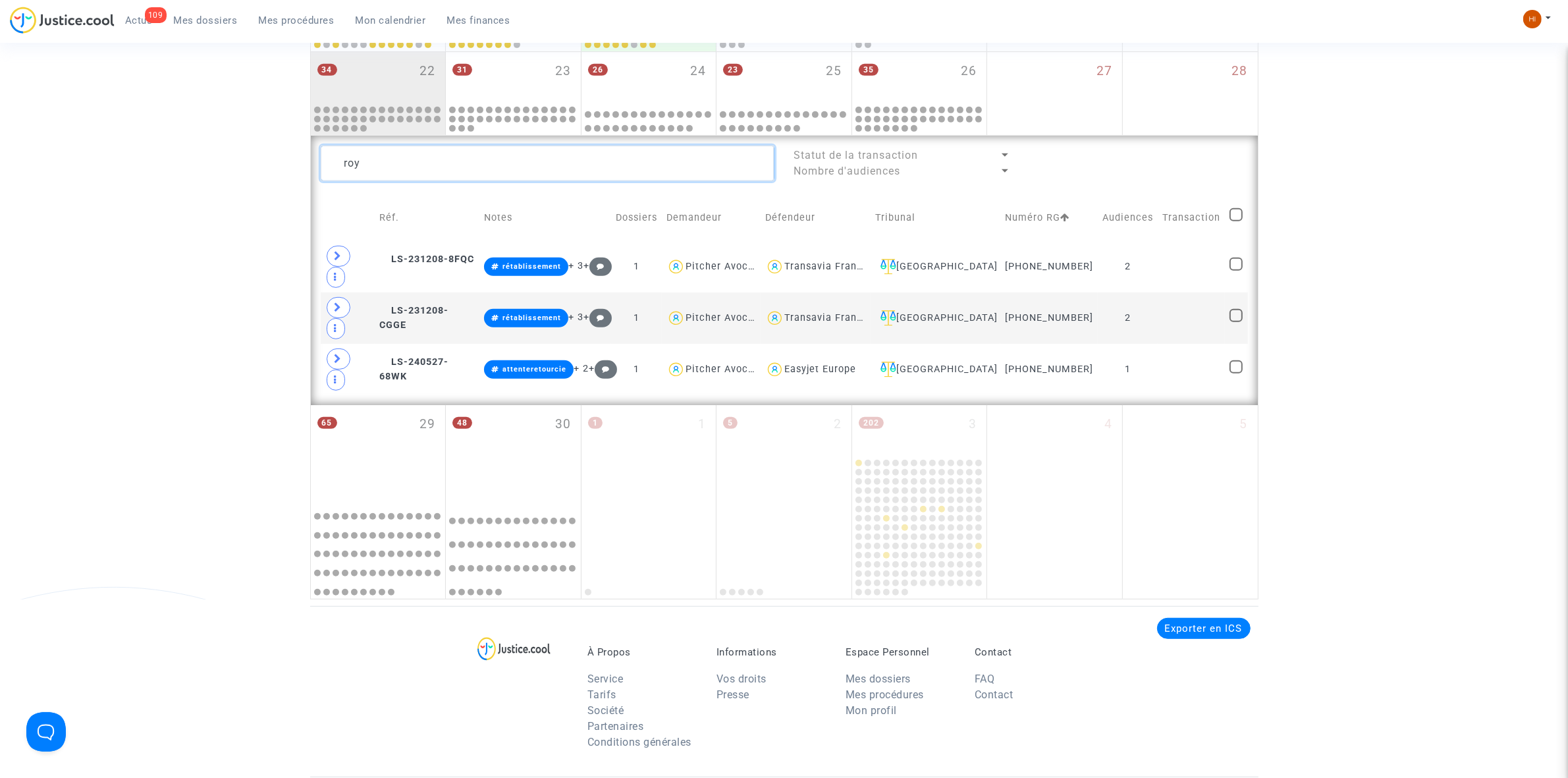
click at [679, 178] on textarea at bounding box center [547, 163] width 454 height 36
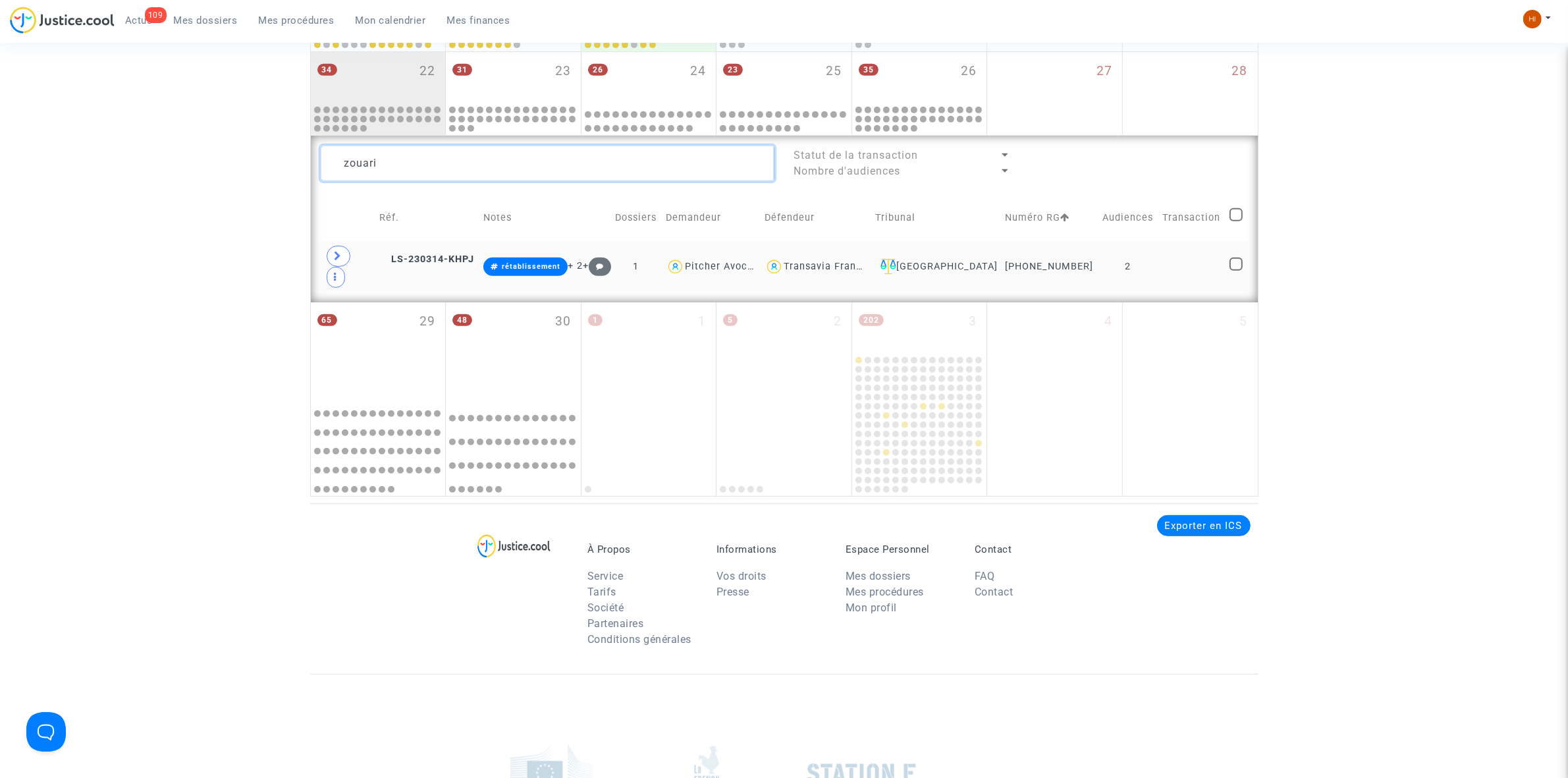
type textarea "zouari"
click at [1166, 254] on td at bounding box center [1191, 267] width 67 height 51
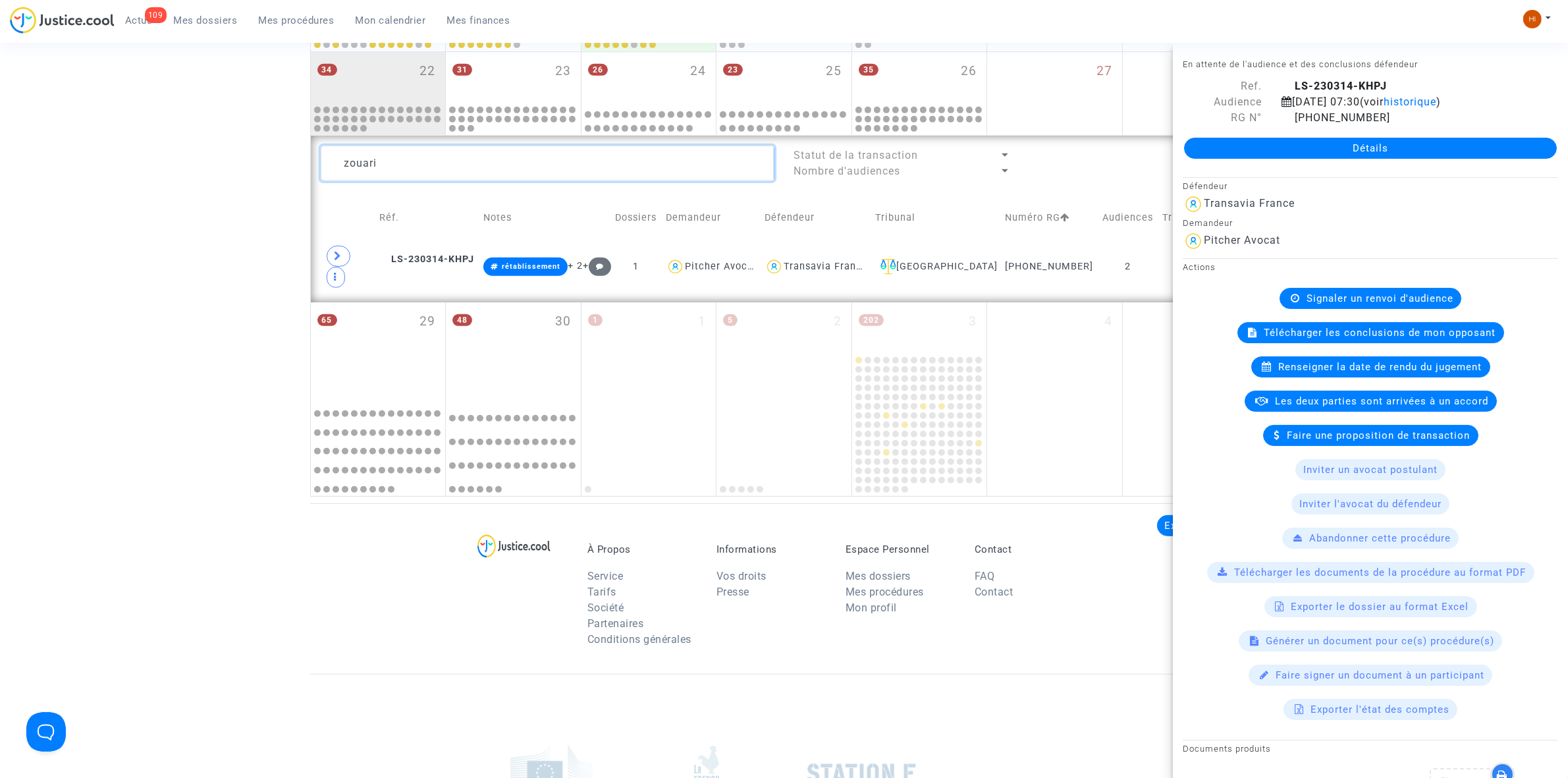
click at [518, 171] on textarea at bounding box center [547, 163] width 454 height 36
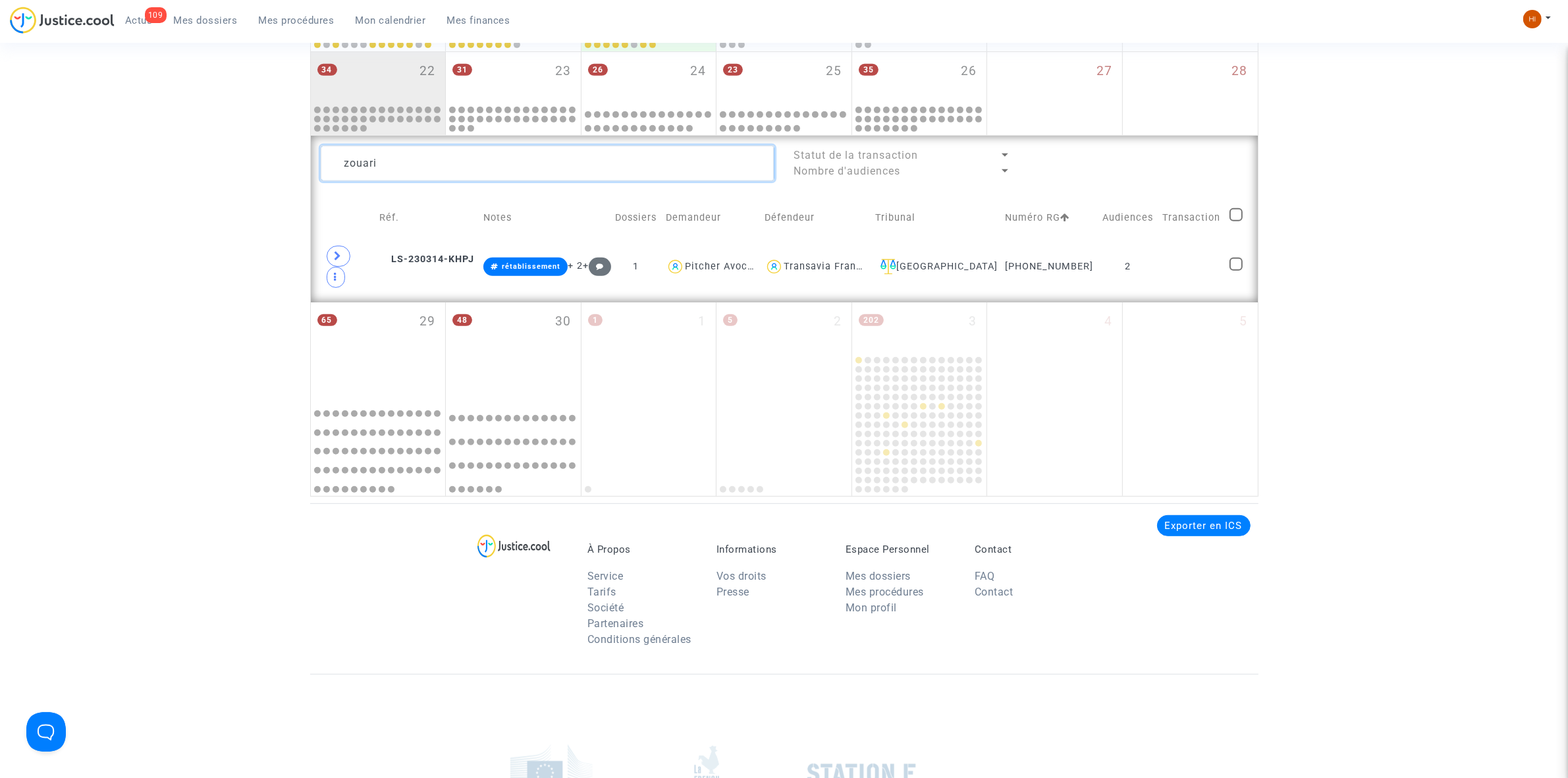
click at [518, 171] on textarea at bounding box center [547, 163] width 454 height 36
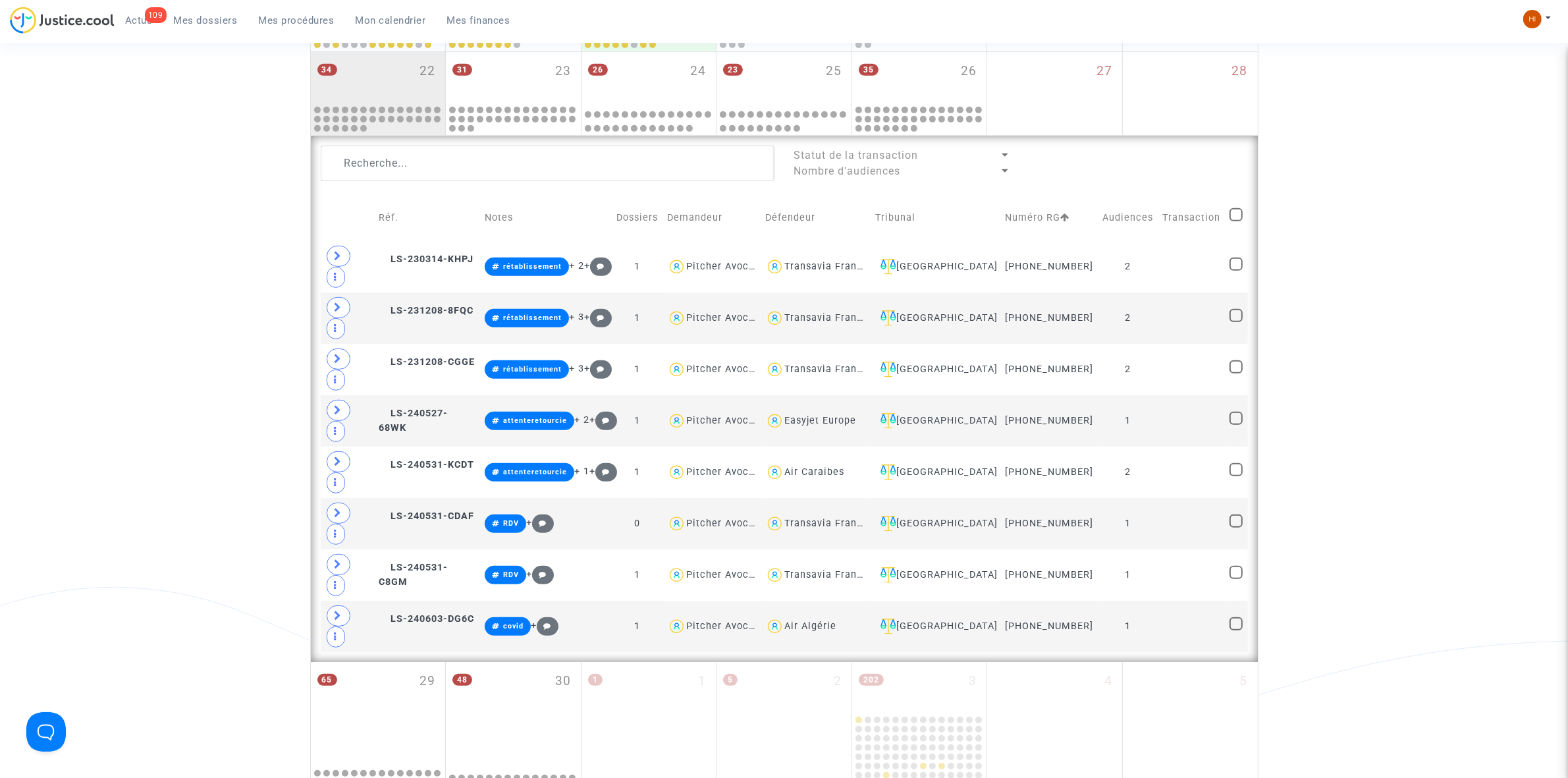
click at [1231, 208] on span at bounding box center [1236, 215] width 13 height 13
click at [1235, 221] on input "checkbox" at bounding box center [1235, 221] width 1 height 1
checkbox input "true"
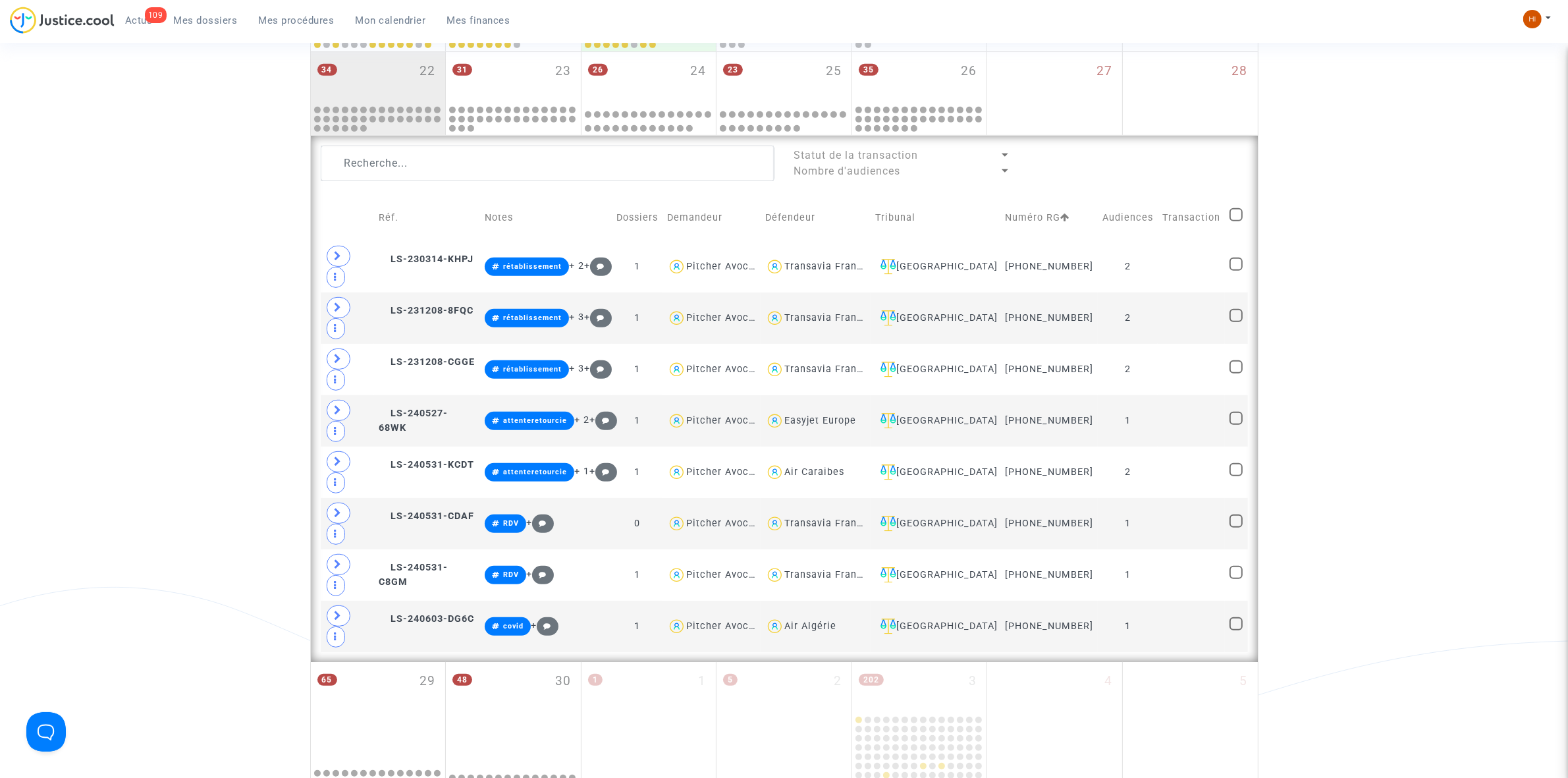
checkbox input "true"
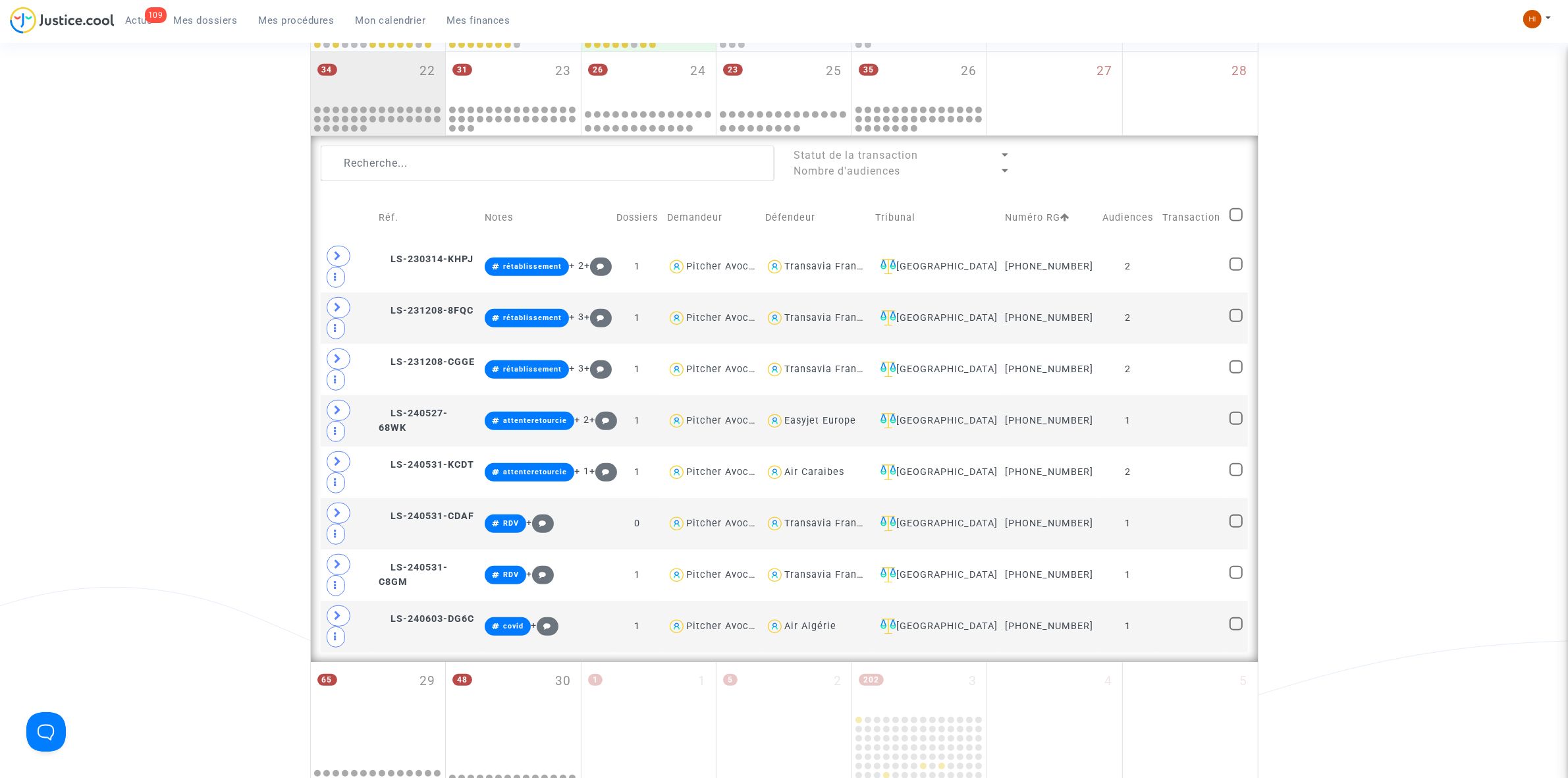
checkbox input "true"
click at [1231, 208] on span at bounding box center [1236, 215] width 13 height 13
click at [1235, 221] on input "checkbox" at bounding box center [1235, 221] width 1 height 1
checkbox input "false"
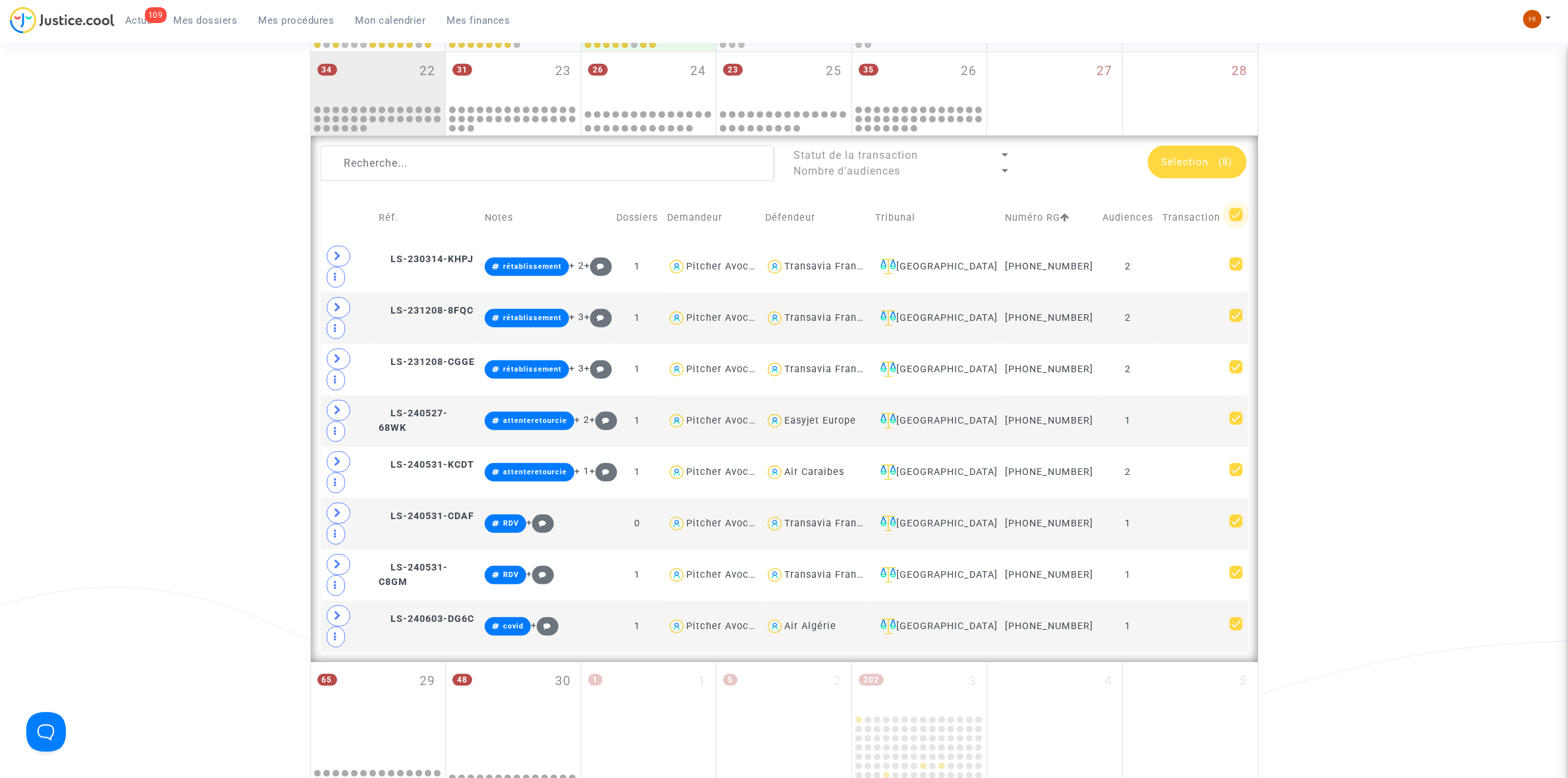
checkbox input "false"
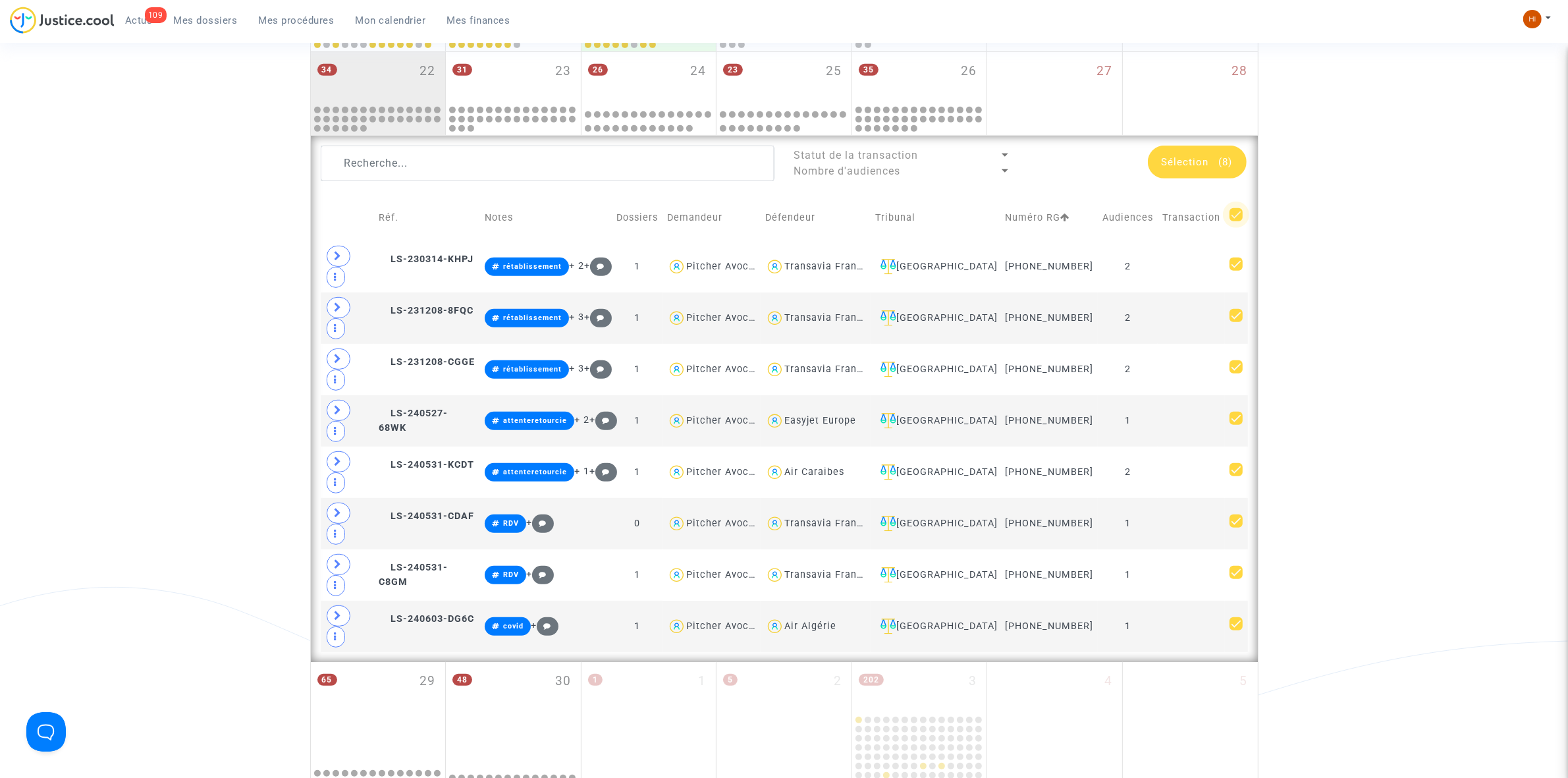
checkbox input "false"
click at [1380, 198] on div "Date de clôture d'instruction Date de conciliation Date d'audience Date de juge…" at bounding box center [784, 111] width 1568 height 1490
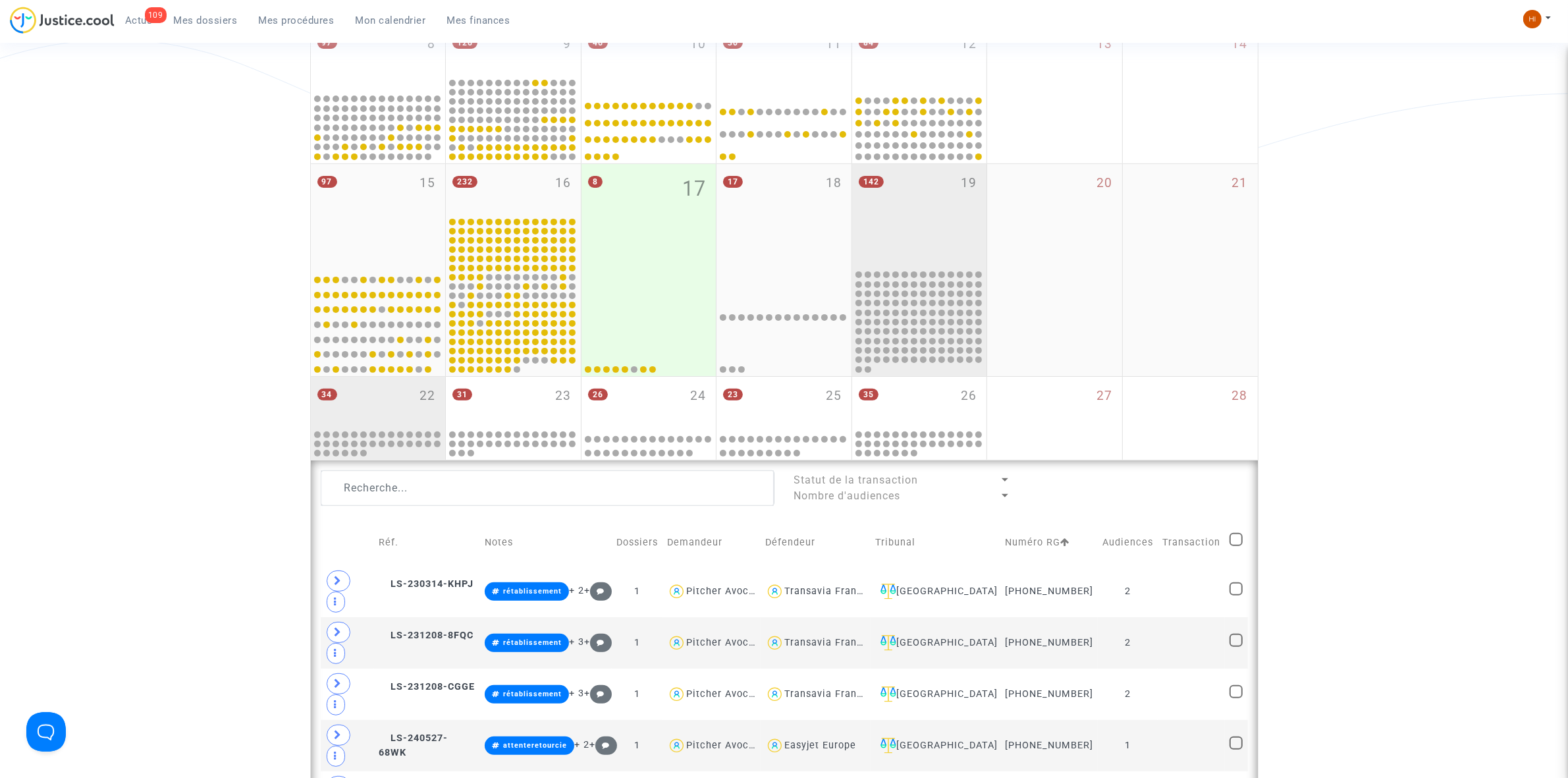
scroll to position [412, 0]
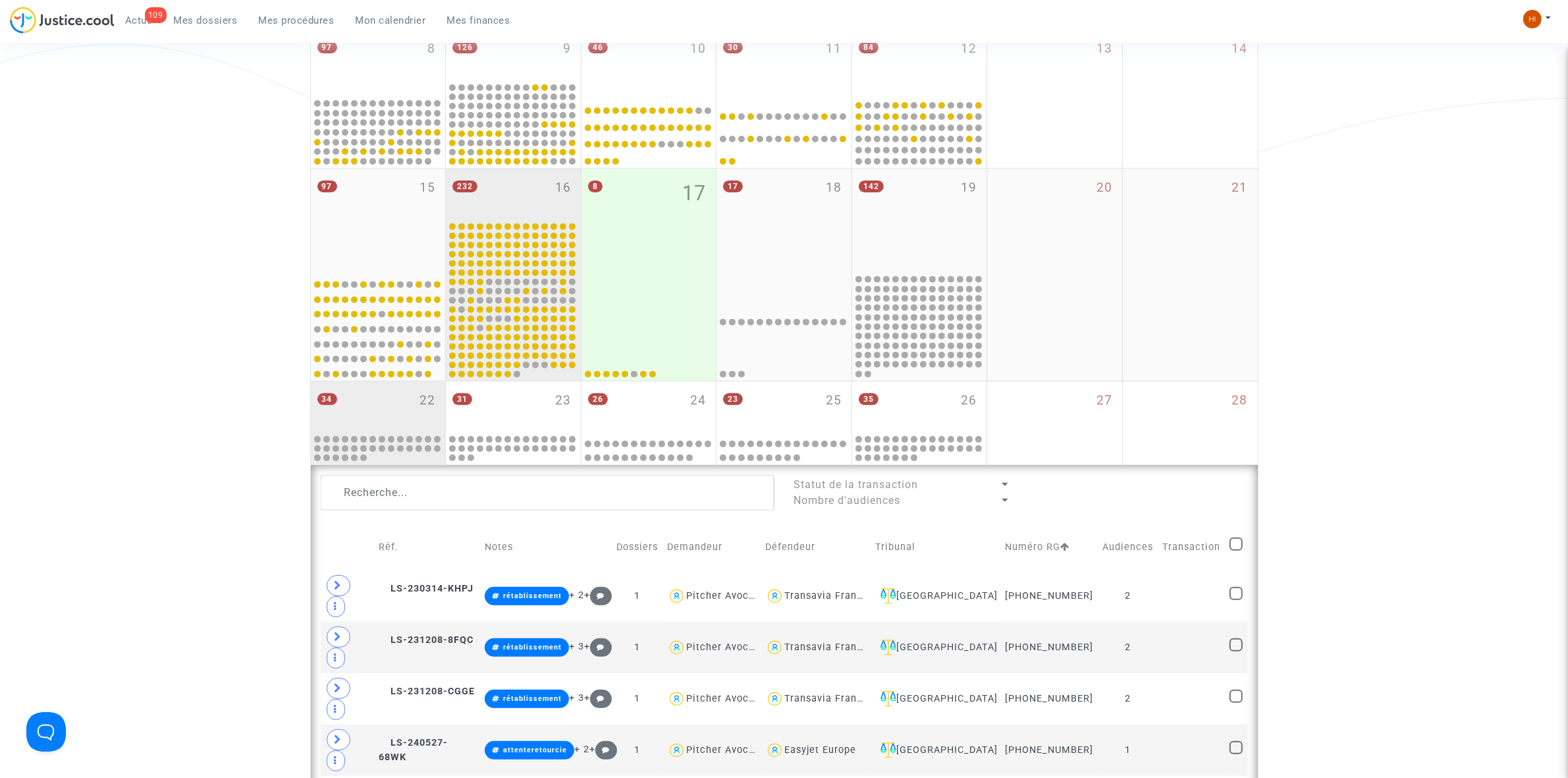
click at [502, 193] on div "232 16" at bounding box center [513, 194] width 135 height 51
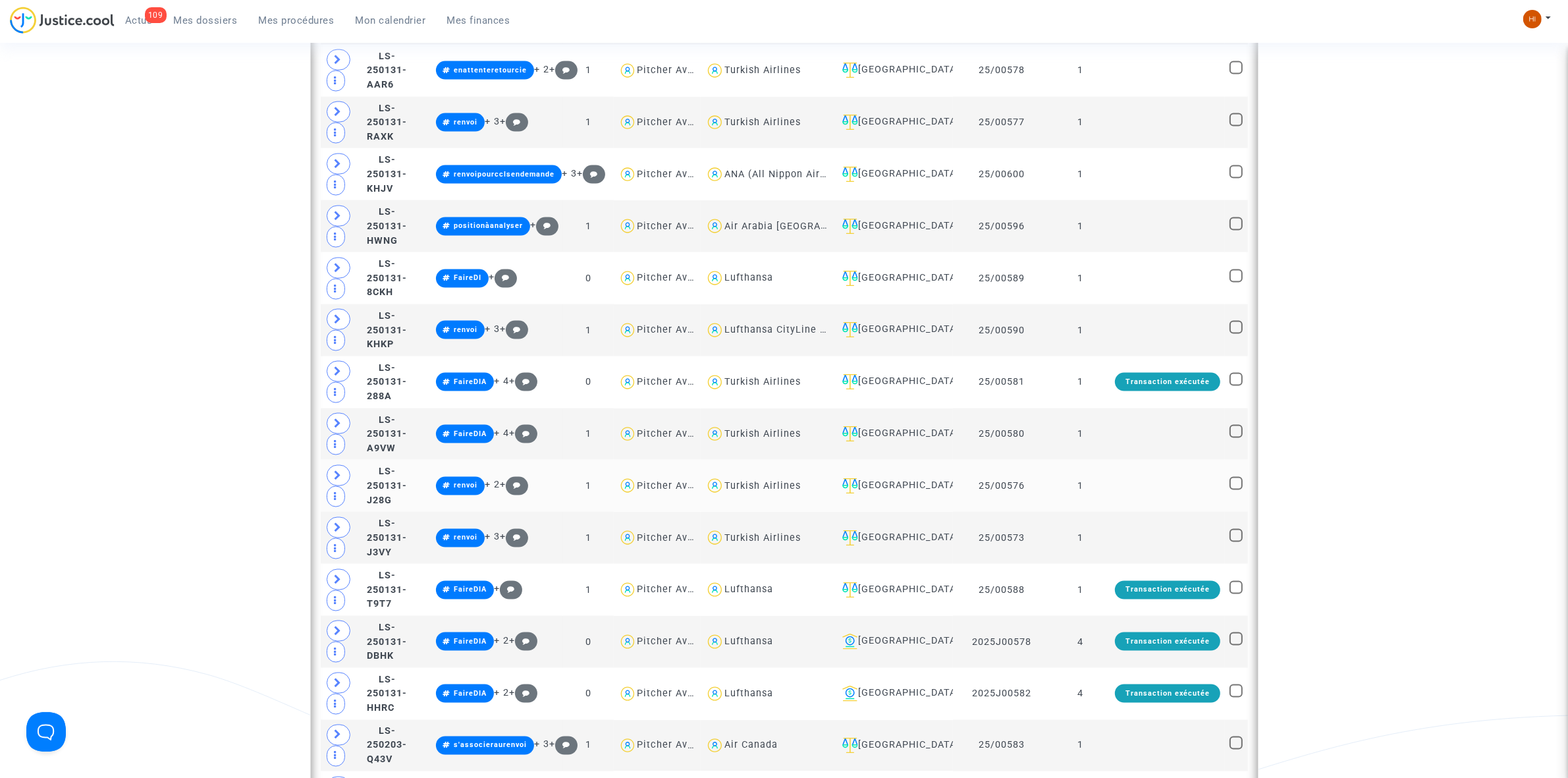
scroll to position [2799, 0]
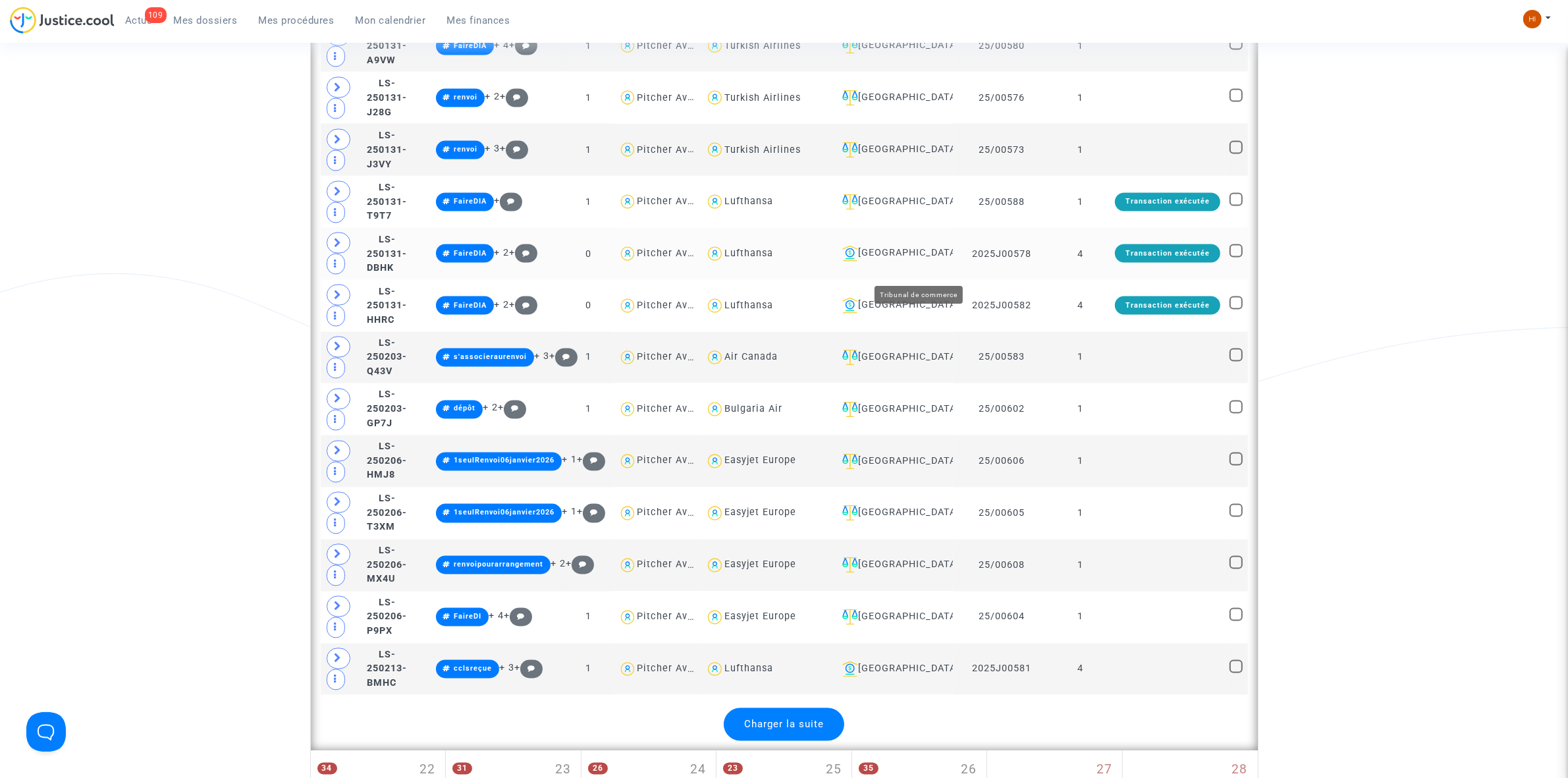
click at [904, 261] on div "[GEOGRAPHIC_DATA]" at bounding box center [893, 253] width 111 height 16
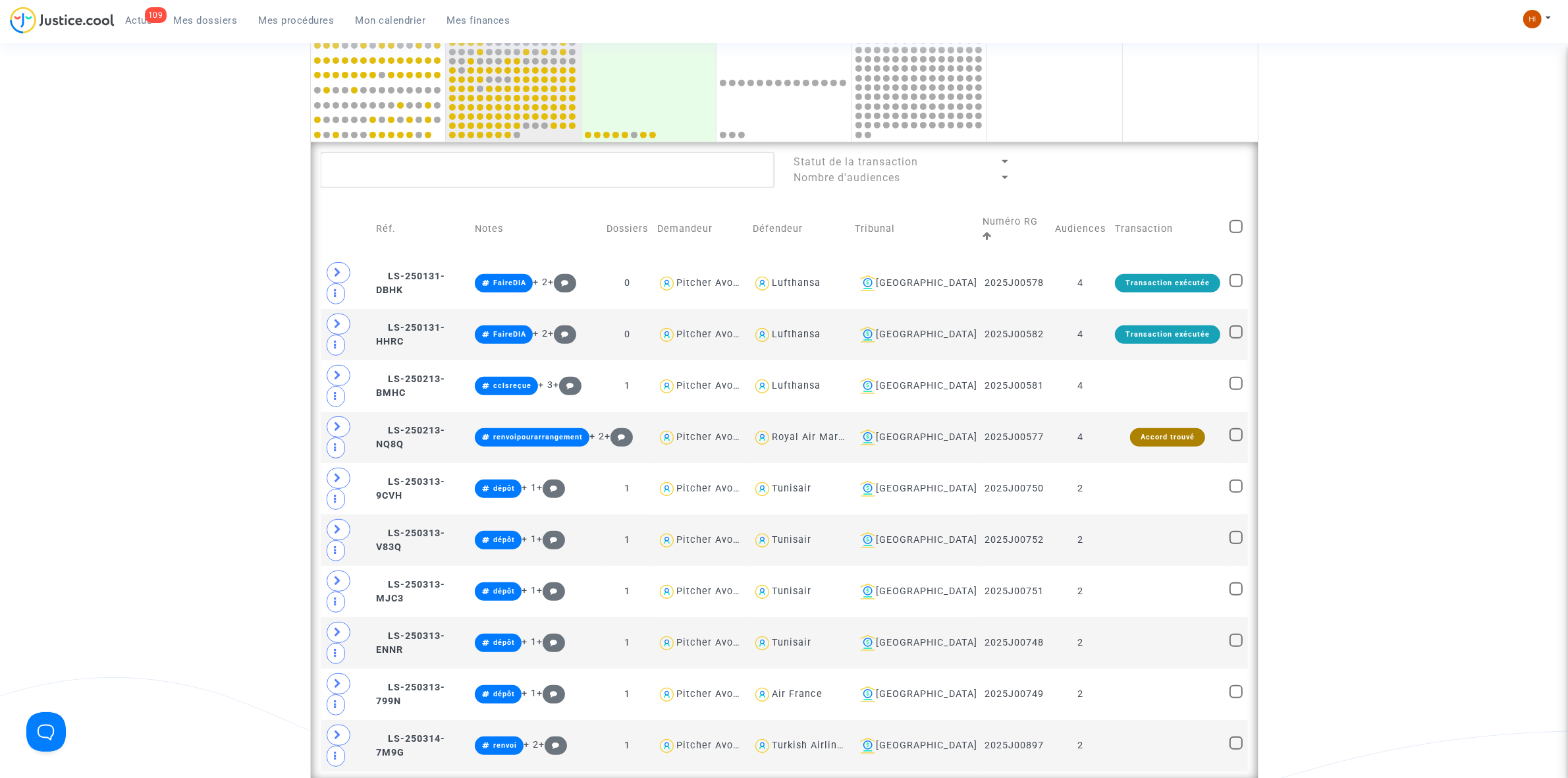
scroll to position [635, 0]
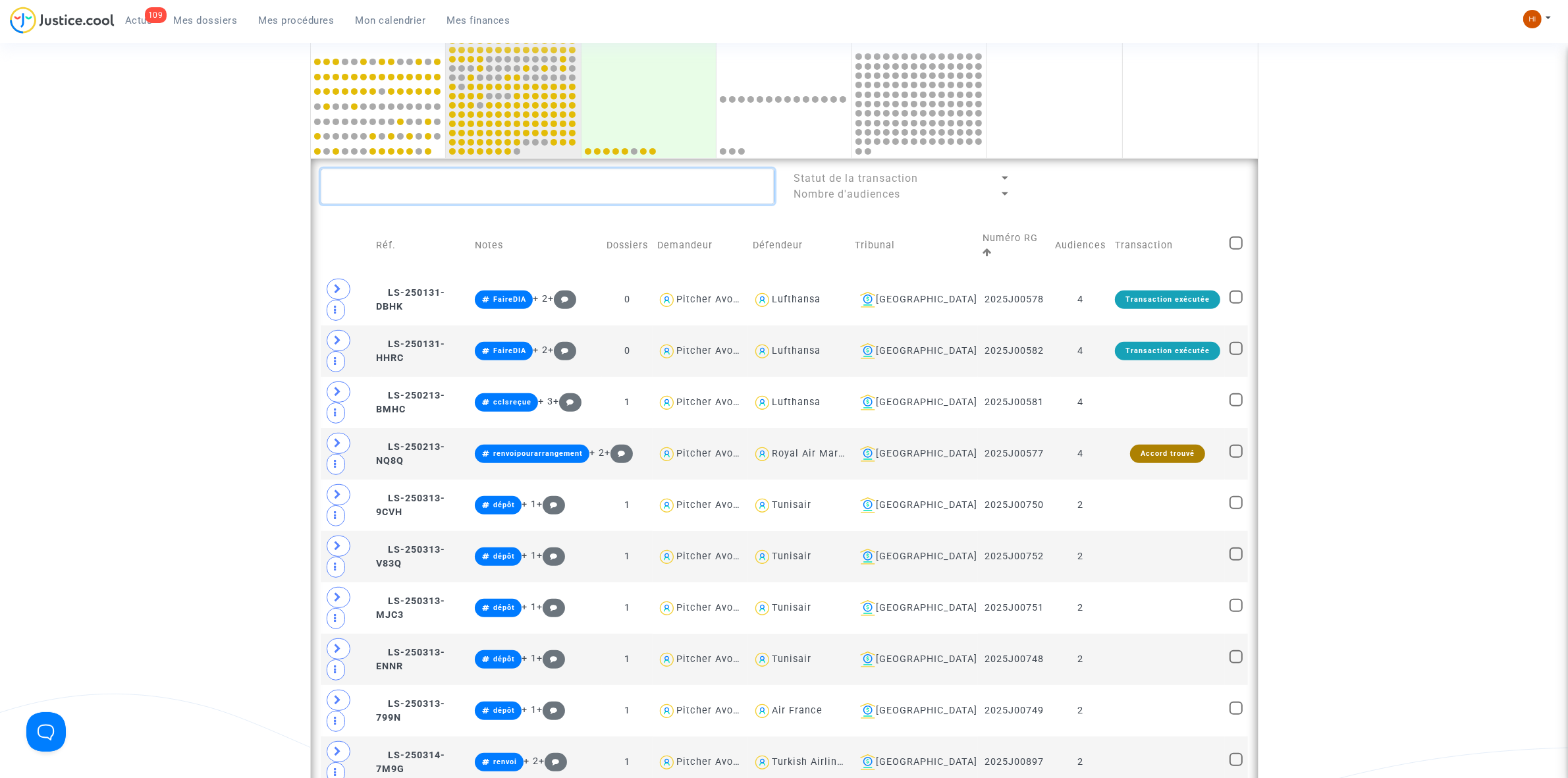
click at [527, 186] on textarea at bounding box center [547, 186] width 454 height 36
paste textarea "2025J00578"
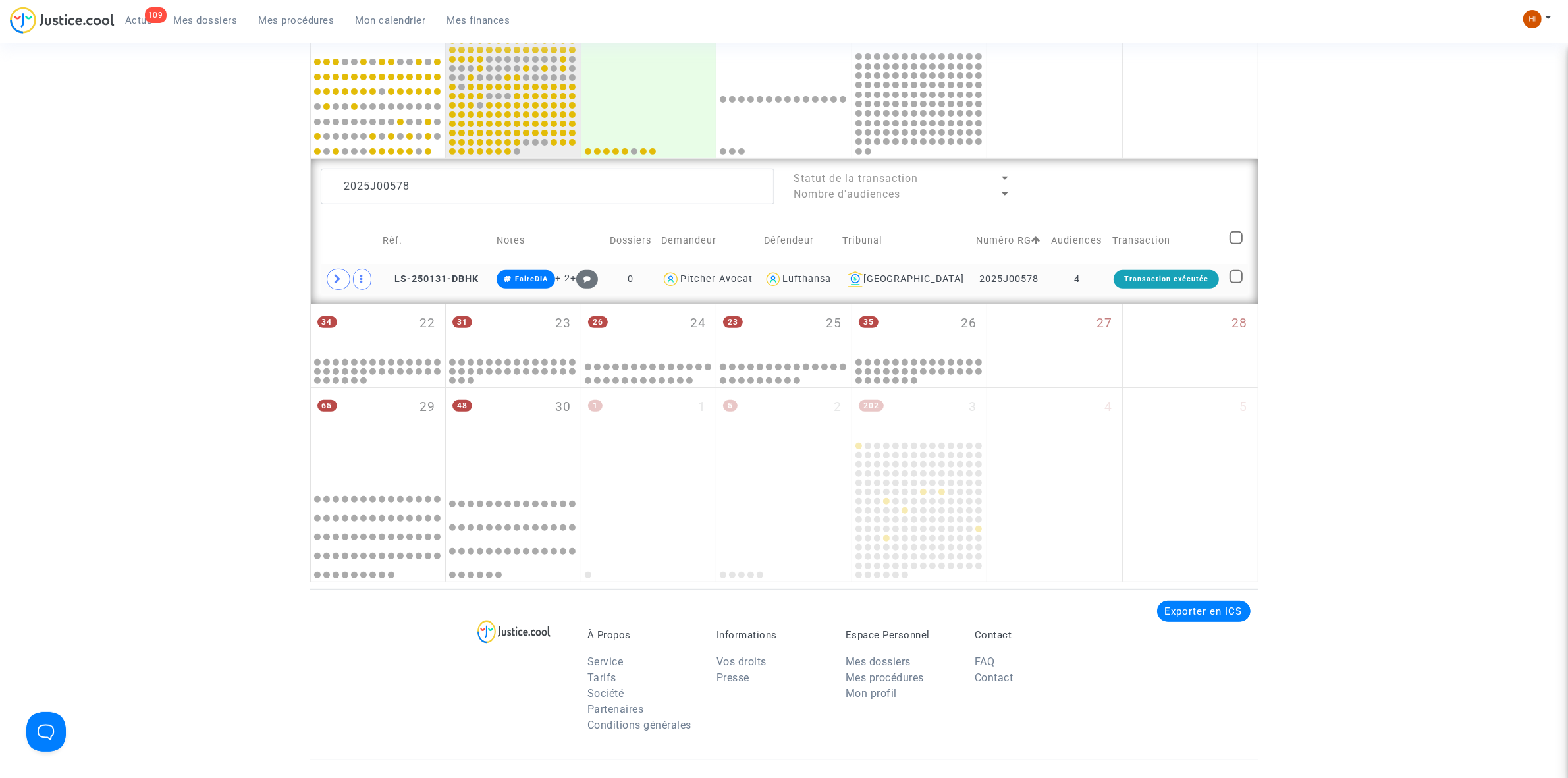
click at [480, 270] on td "LS-250131-DBHK" at bounding box center [435, 279] width 114 height 30
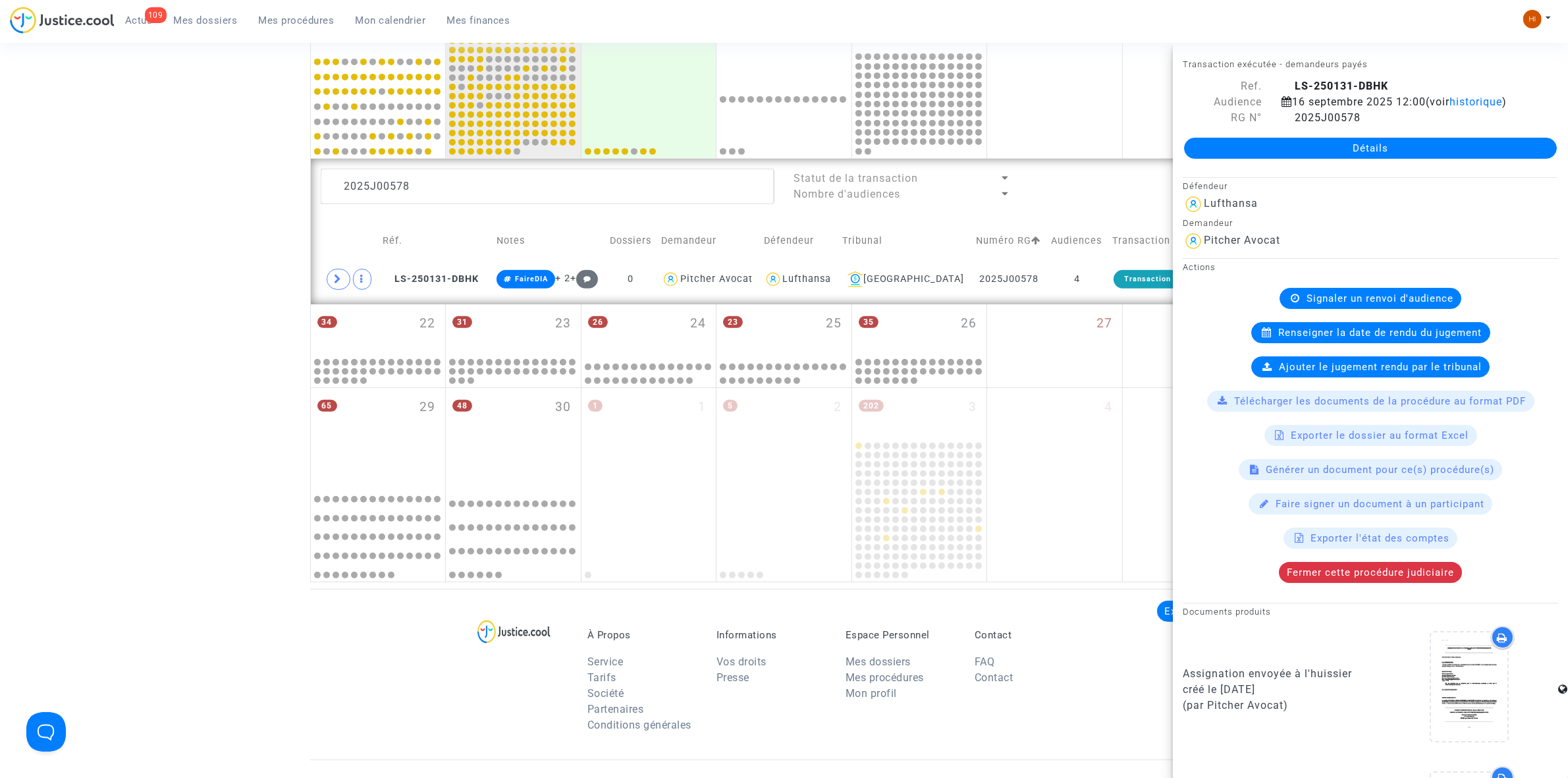
click at [1445, 338] on span "Renseigner la date de rendu du jugement" at bounding box center [1380, 333] width 203 height 12
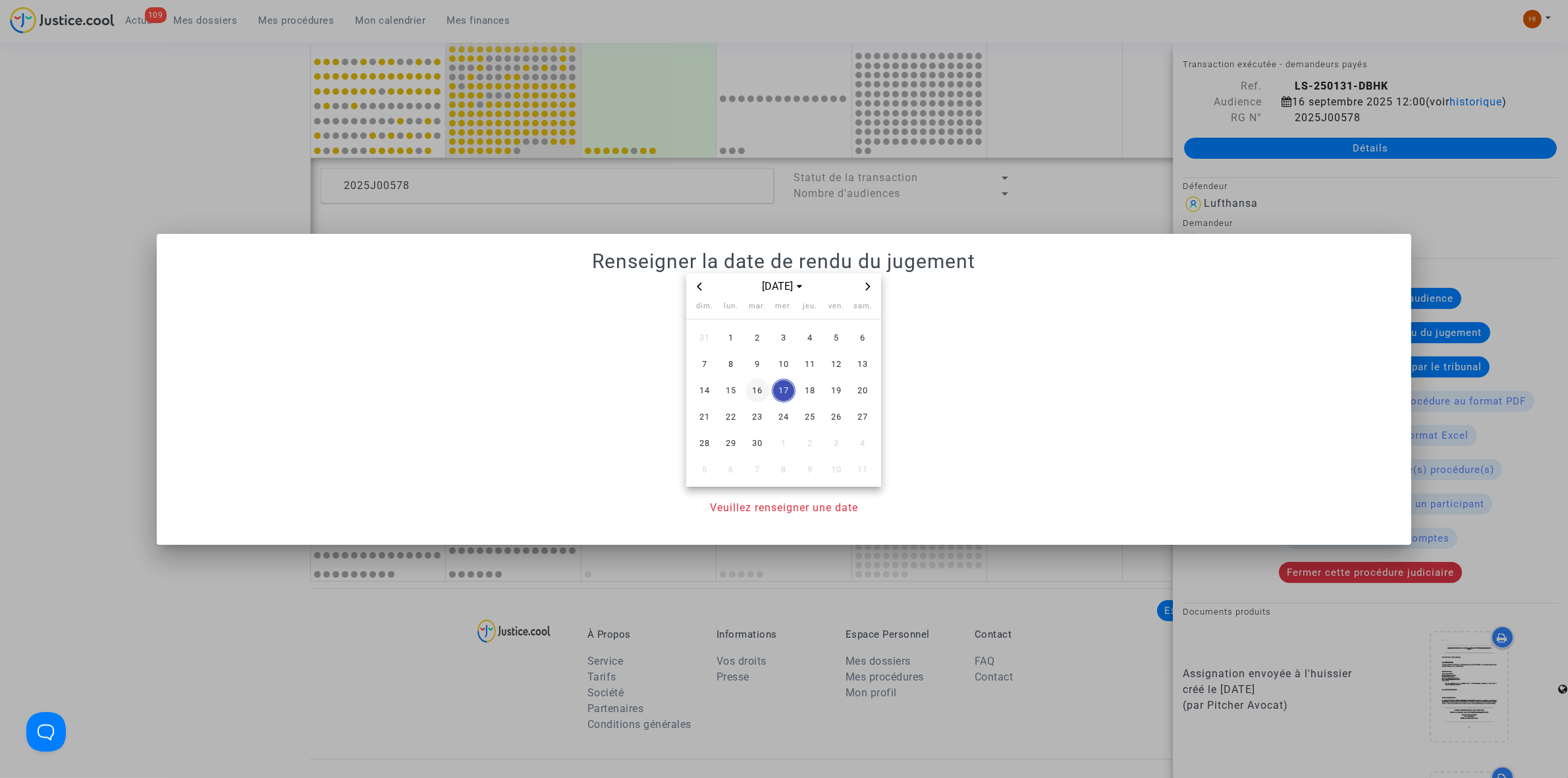
click at [767, 389] on span "16" at bounding box center [757, 390] width 24 height 24
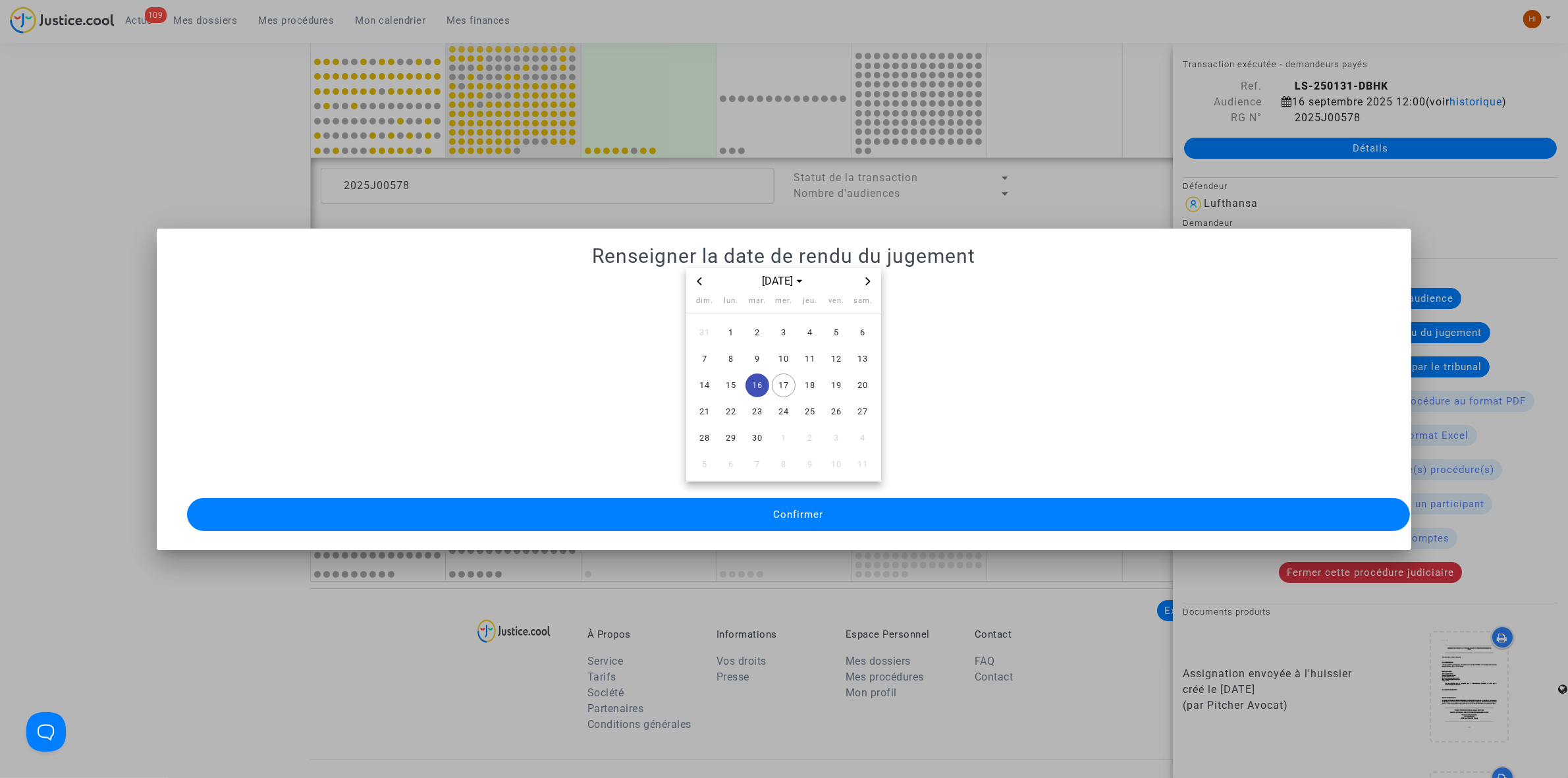
drag, startPoint x: 827, startPoint y: 507, endPoint x: 489, endPoint y: 572, distance: 344.2
click at [827, 508] on button "Confirmer" at bounding box center [798, 515] width 1223 height 33
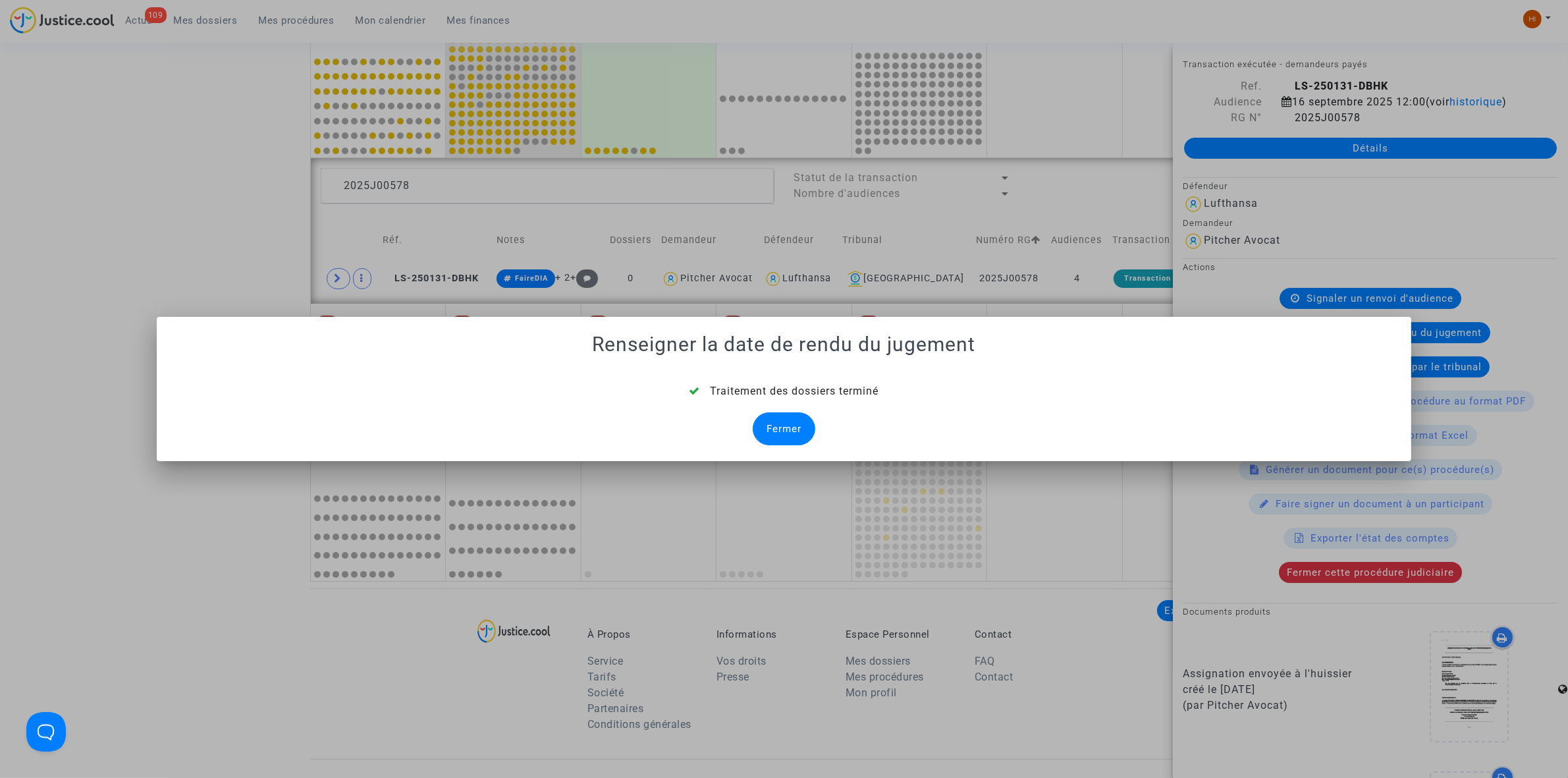
drag, startPoint x: 795, startPoint y: 431, endPoint x: 780, endPoint y: 416, distance: 21.2
click at [795, 431] on div "Fermer" at bounding box center [784, 429] width 63 height 33
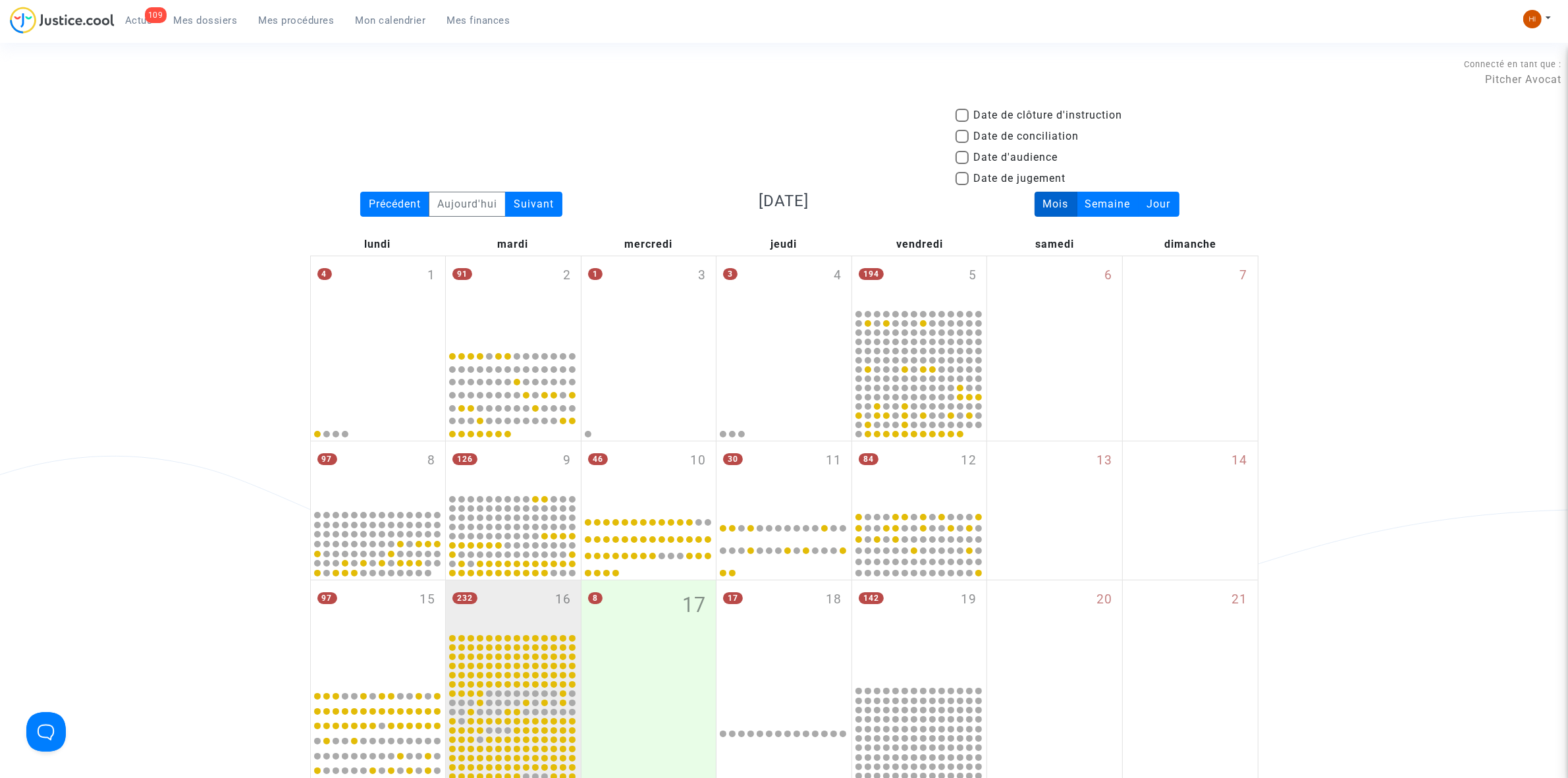
scroll to position [635, 0]
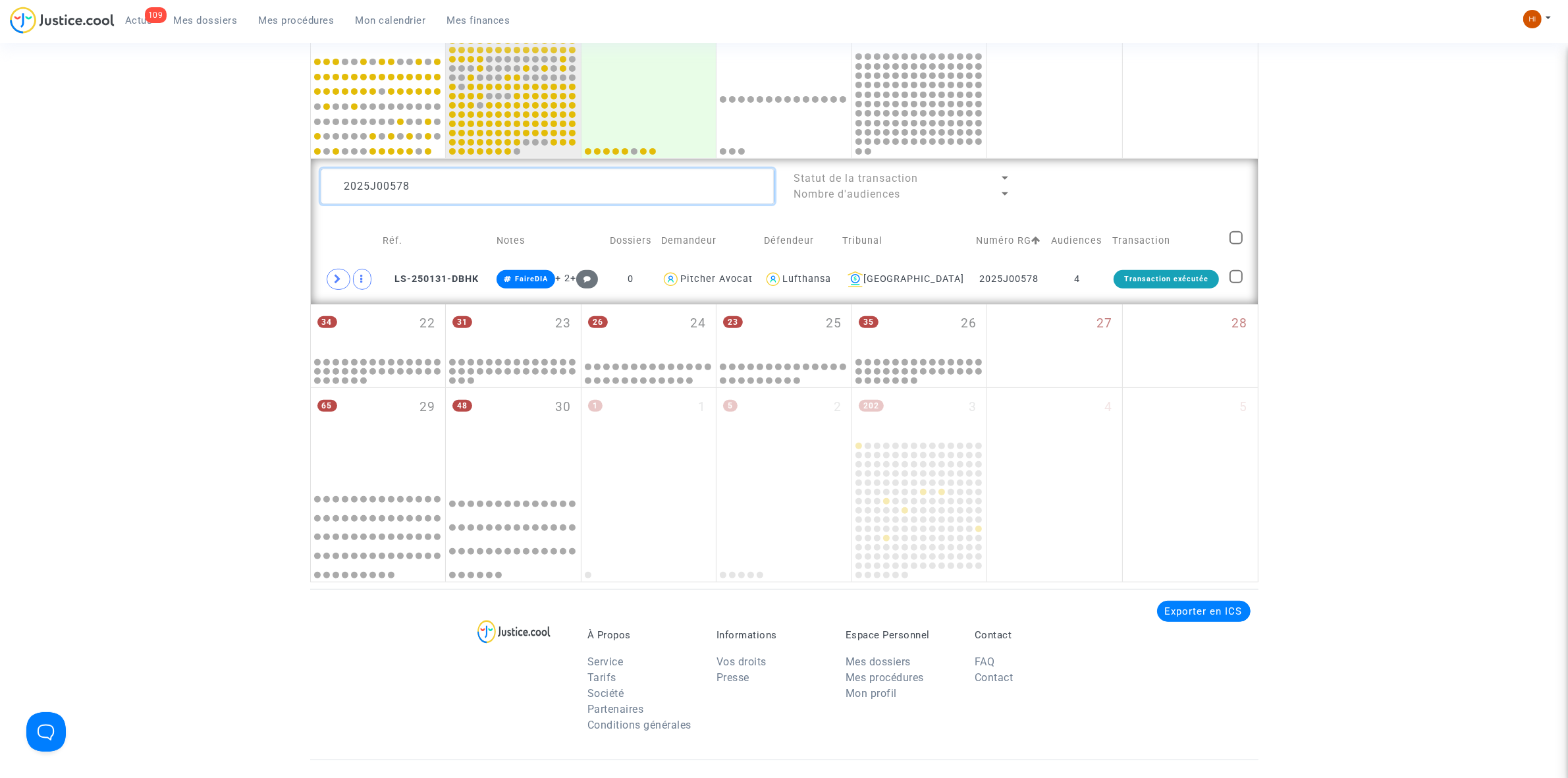
click at [621, 193] on textarea at bounding box center [547, 186] width 454 height 36
paste textarea "82"
click at [1033, 278] on td "2025J00582" at bounding box center [1009, 279] width 75 height 30
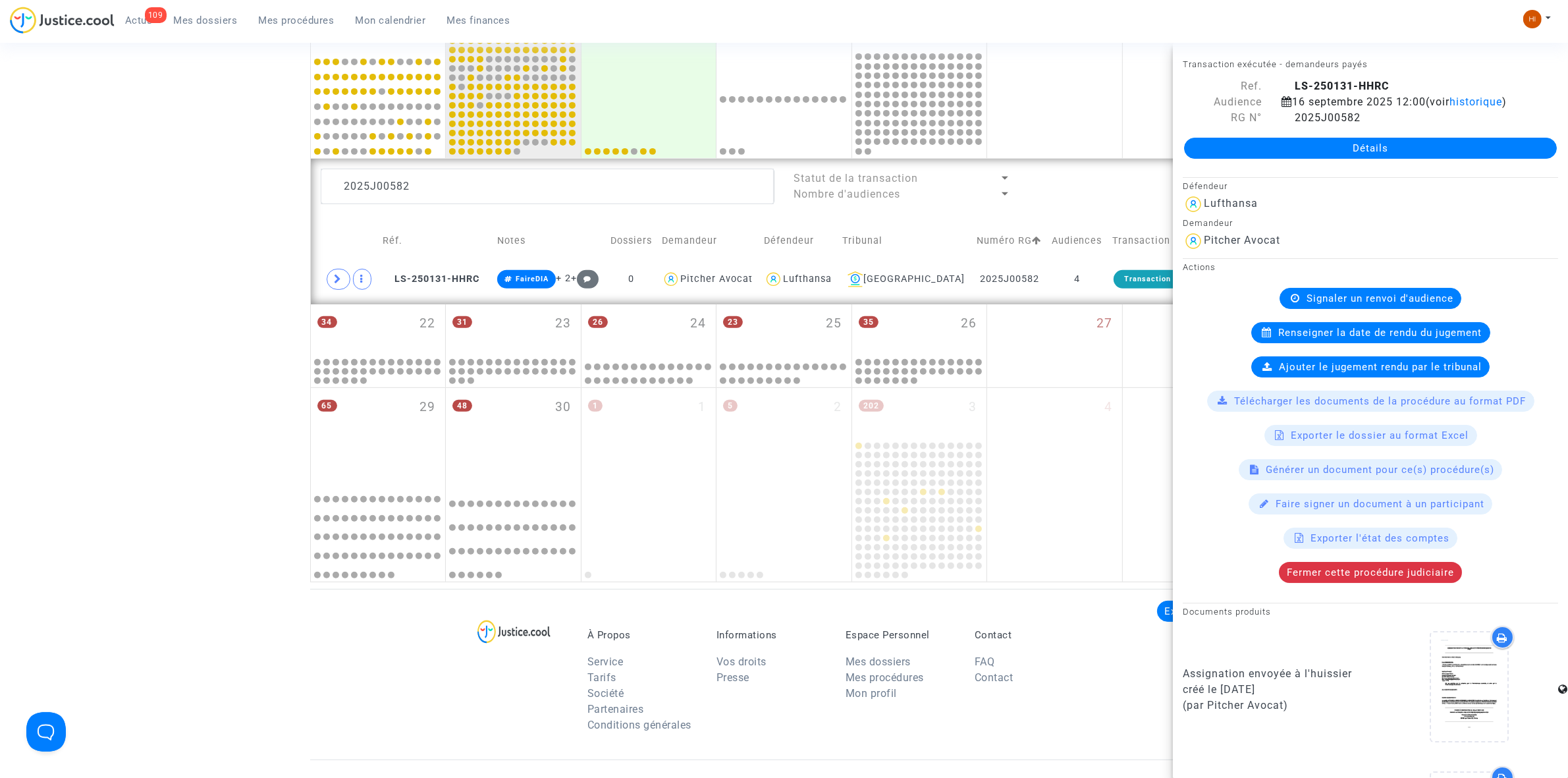
click at [1441, 338] on span "Renseigner la date de rendu du jugement" at bounding box center [1380, 333] width 203 height 12
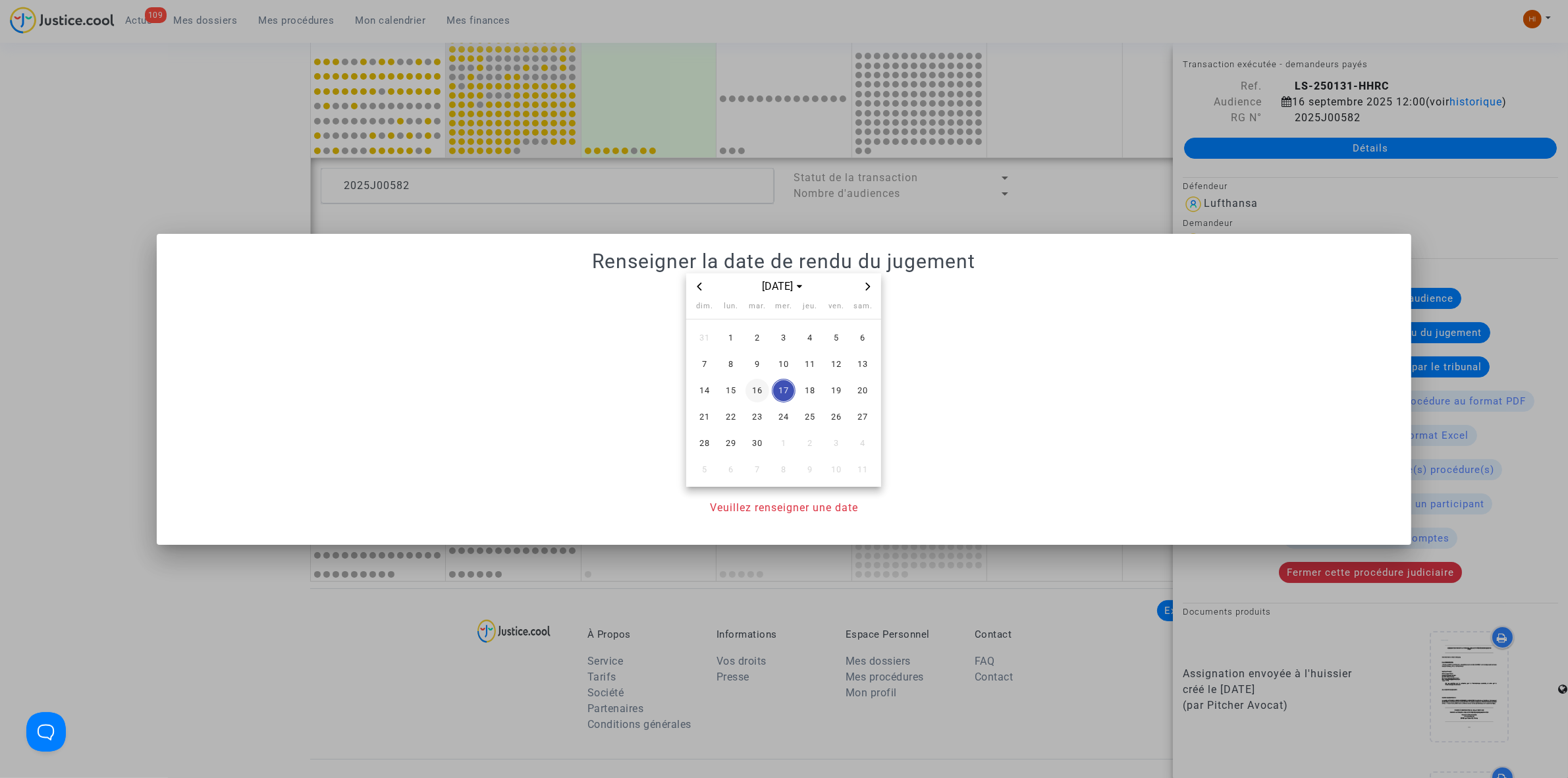
click at [755, 388] on span "16" at bounding box center [757, 390] width 24 height 24
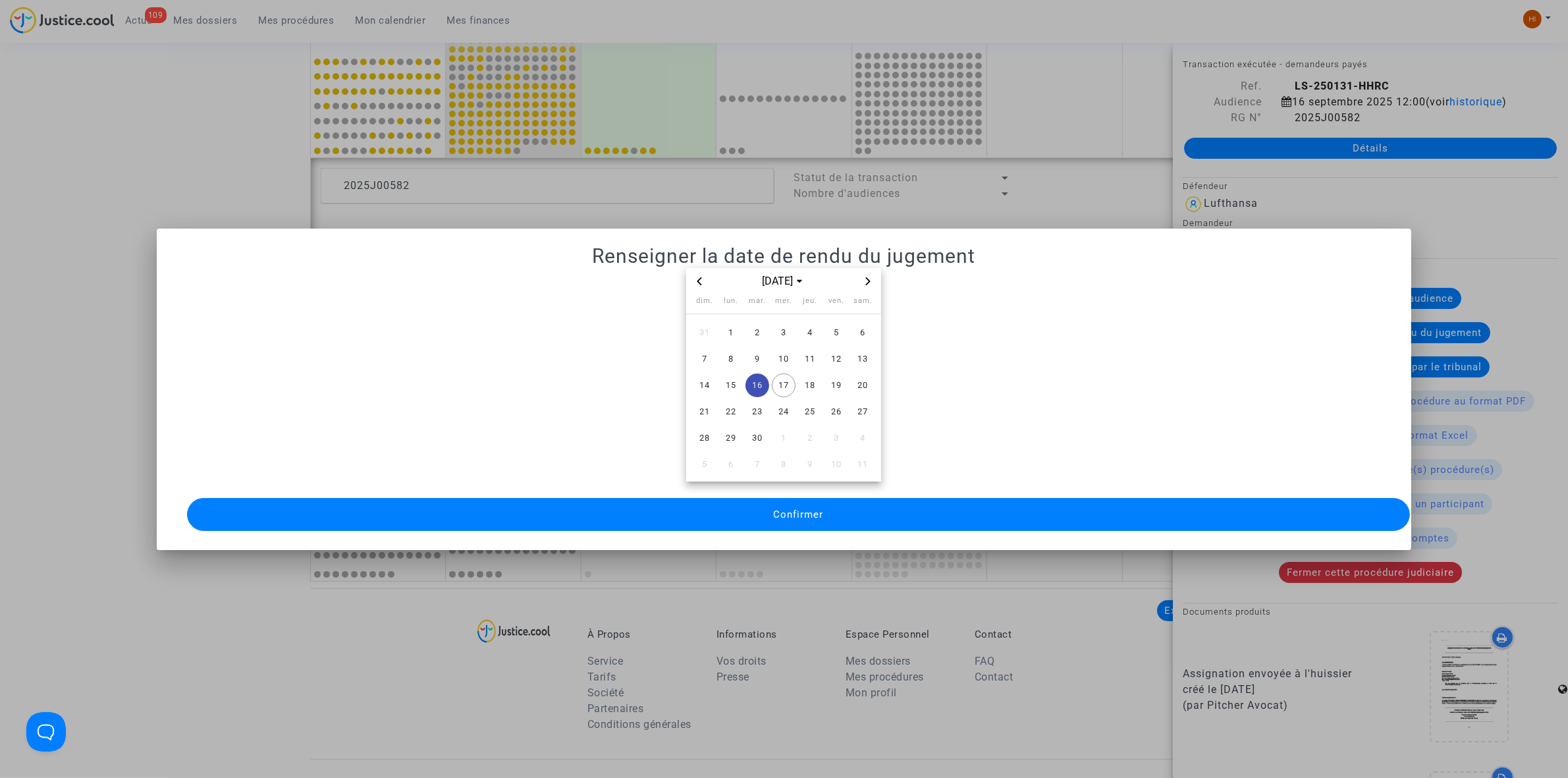
click at [764, 507] on button "Confirmer" at bounding box center [798, 515] width 1223 height 33
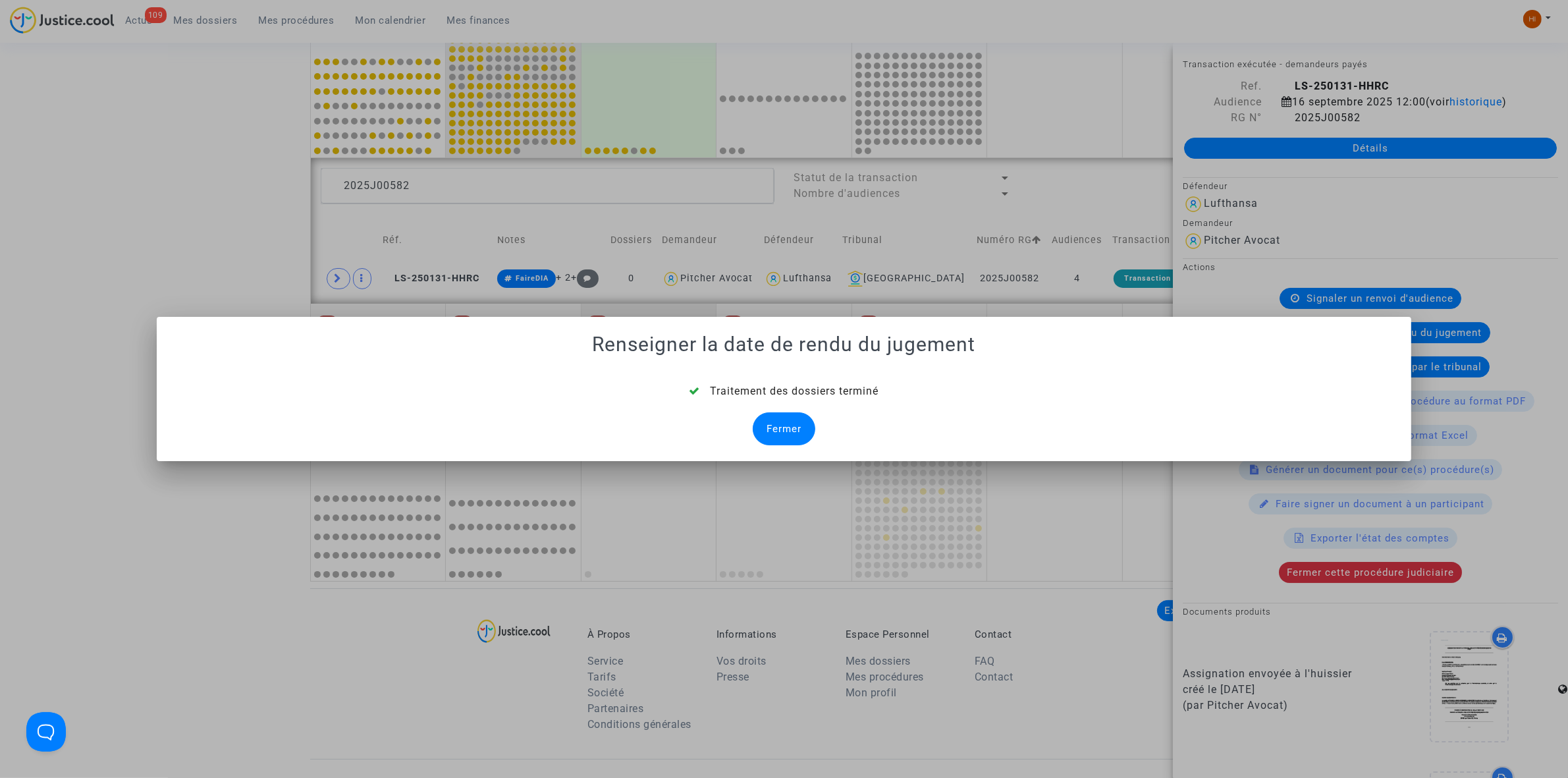
drag, startPoint x: 781, startPoint y: 439, endPoint x: 595, endPoint y: 359, distance: 202.5
click at [781, 439] on div "Fermer" at bounding box center [784, 429] width 63 height 33
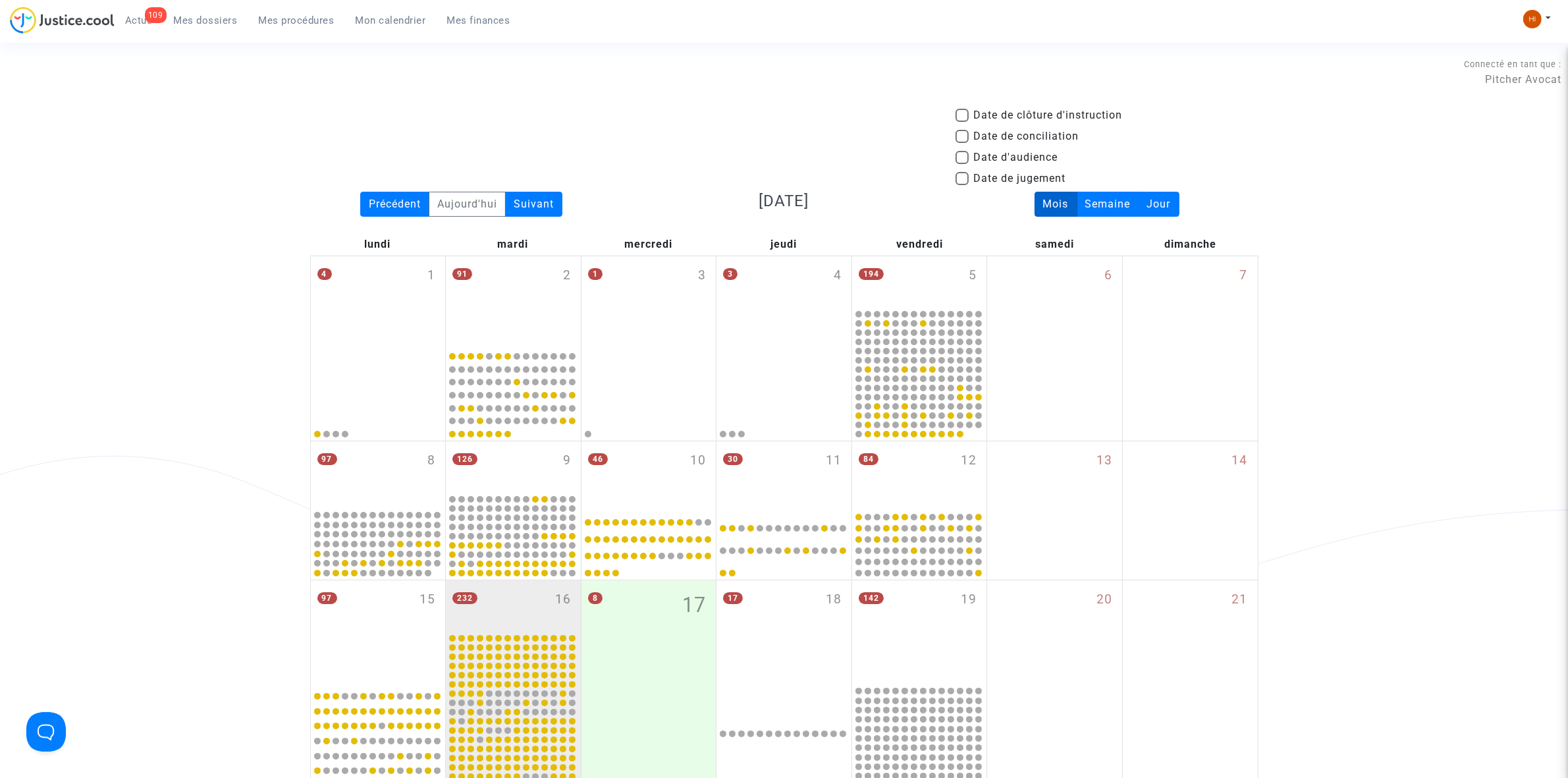
scroll to position [635, 0]
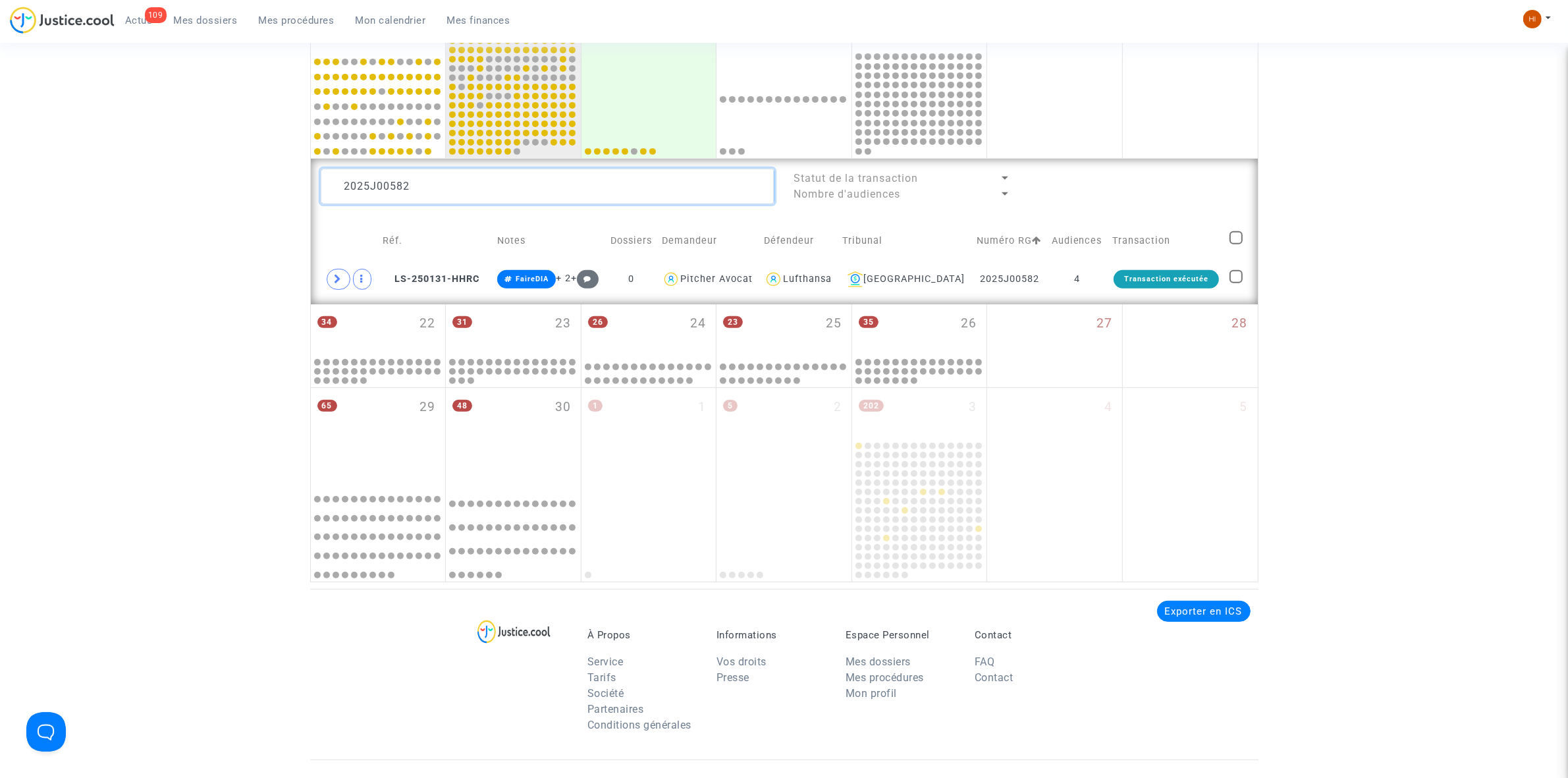
click at [492, 181] on textarea at bounding box center [547, 186] width 454 height 36
click at [492, 178] on textarea at bounding box center [547, 186] width 454 height 36
paste textarea "1"
type textarea "2025J00581"
click at [467, 271] on td "LS-250213-BMHC" at bounding box center [441, 279] width 122 height 30
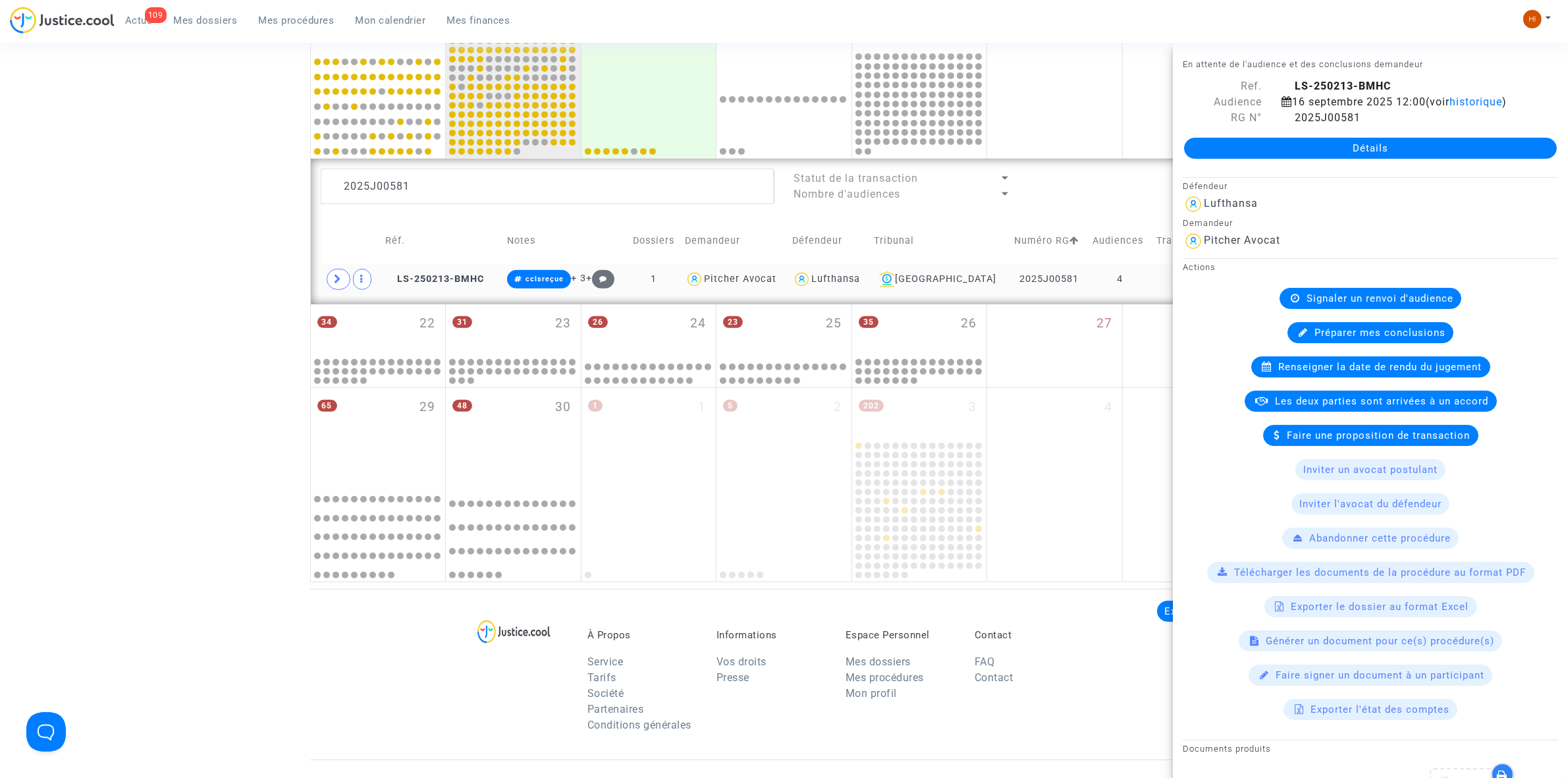
click at [1145, 281] on td "4" at bounding box center [1121, 279] width 64 height 30
click at [474, 275] on span "LS-250213-BMHC" at bounding box center [435, 279] width 98 height 11
click at [1322, 304] on span "Signaler un renvoi d'audience" at bounding box center [1380, 298] width 147 height 12
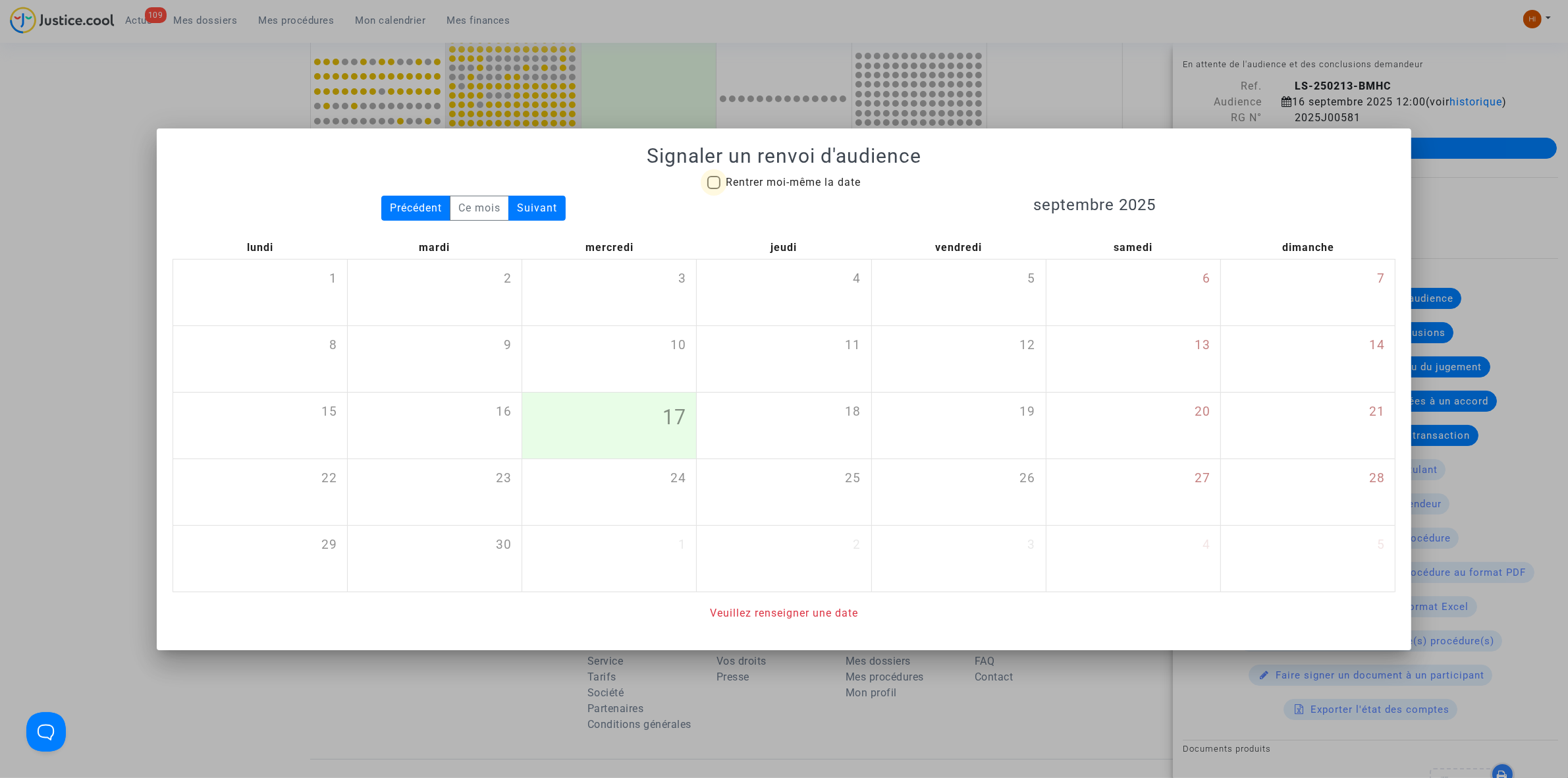
click at [736, 180] on span "Rentrer moi-même la date" at bounding box center [793, 182] width 135 height 13
click at [714, 189] on input "Rentrer moi-même la date" at bounding box center [713, 189] width 1 height 1
checkbox input "true"
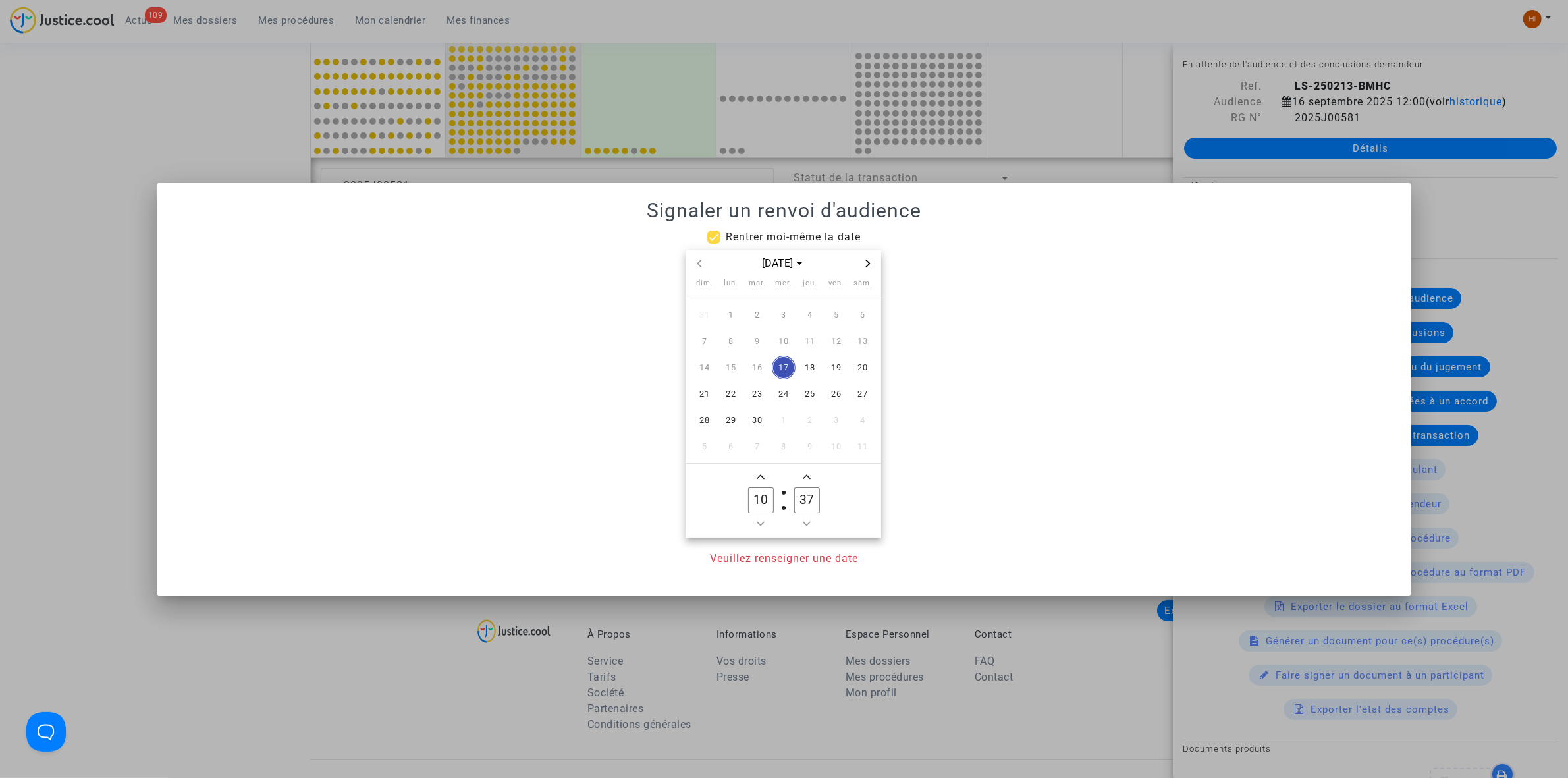
click at [874, 261] on span "Next month" at bounding box center [868, 263] width 16 height 16
click at [752, 429] on span "25" at bounding box center [757, 420] width 24 height 24
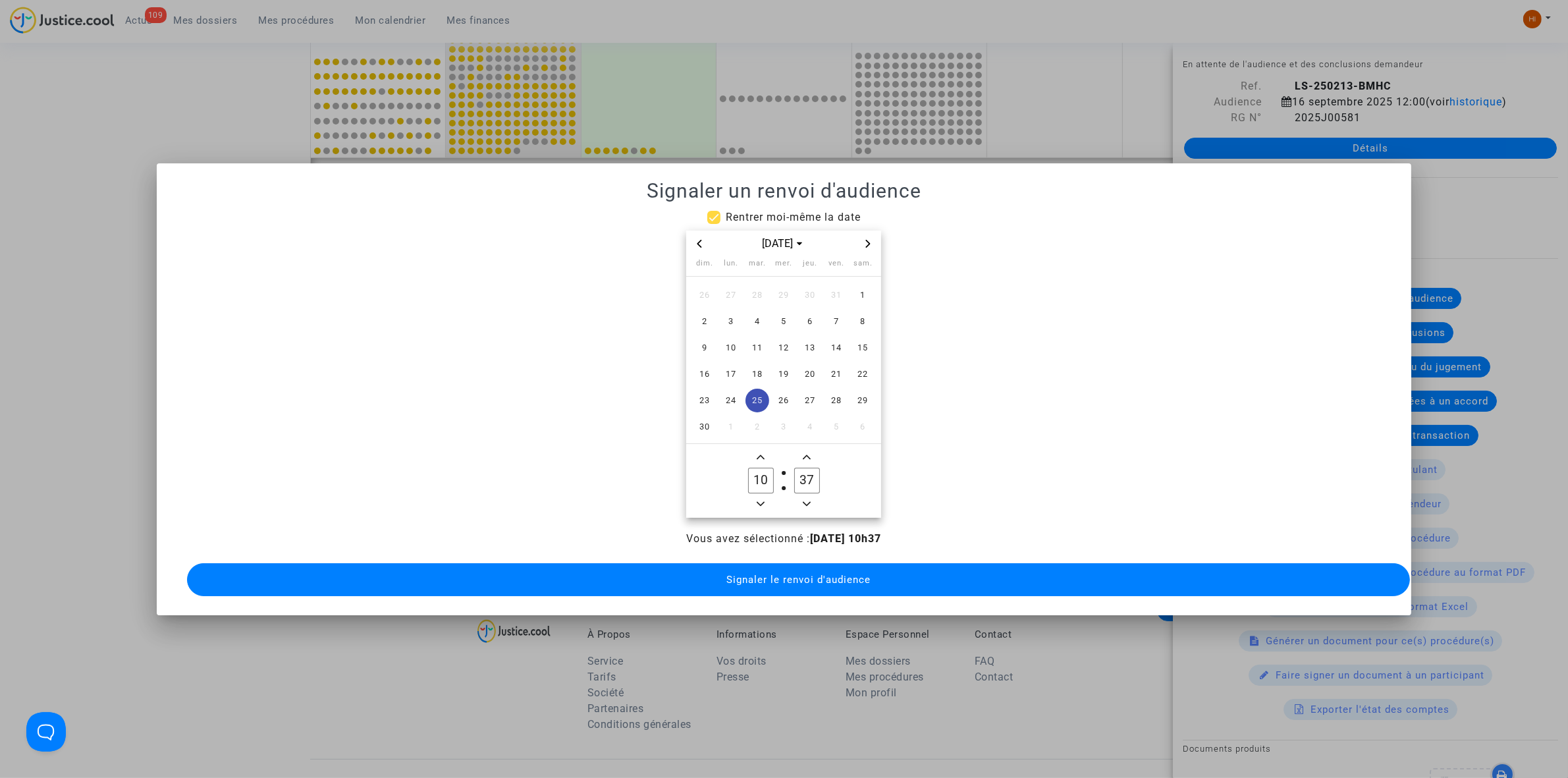
click at [757, 500] on icon "Minus a hour" at bounding box center [760, 503] width 8 height 8
type input "09"
click at [100, 355] on div at bounding box center [784, 389] width 1568 height 778
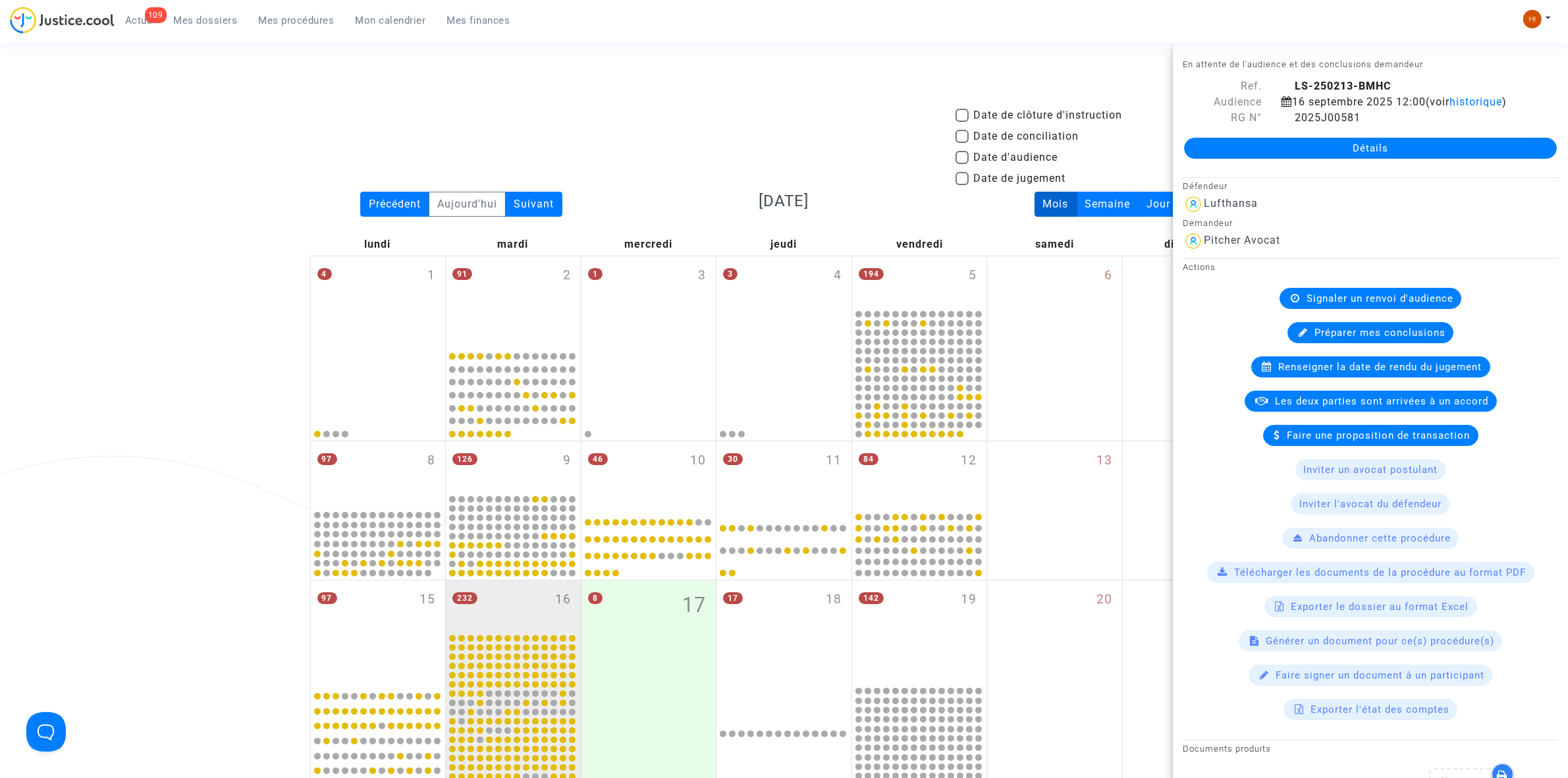
scroll to position [635, 0]
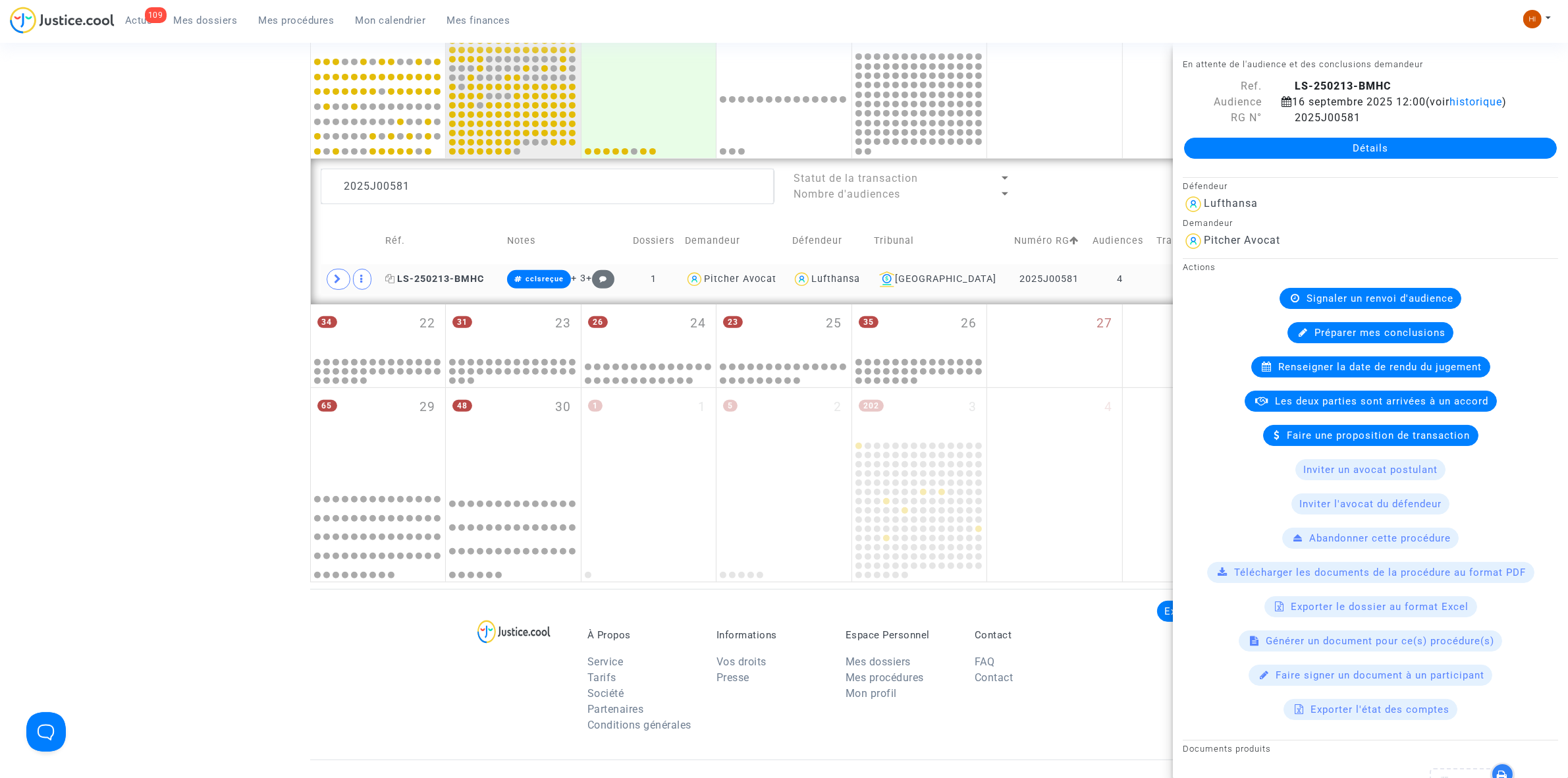
click at [462, 281] on span "LS-250213-BMHC" at bounding box center [435, 279] width 98 height 11
click at [460, 283] on span "LS-250213-BMHC" at bounding box center [435, 279] width 98 height 11
click at [1424, 304] on span "Signaler un renvoi d'audience" at bounding box center [1380, 298] width 147 height 12
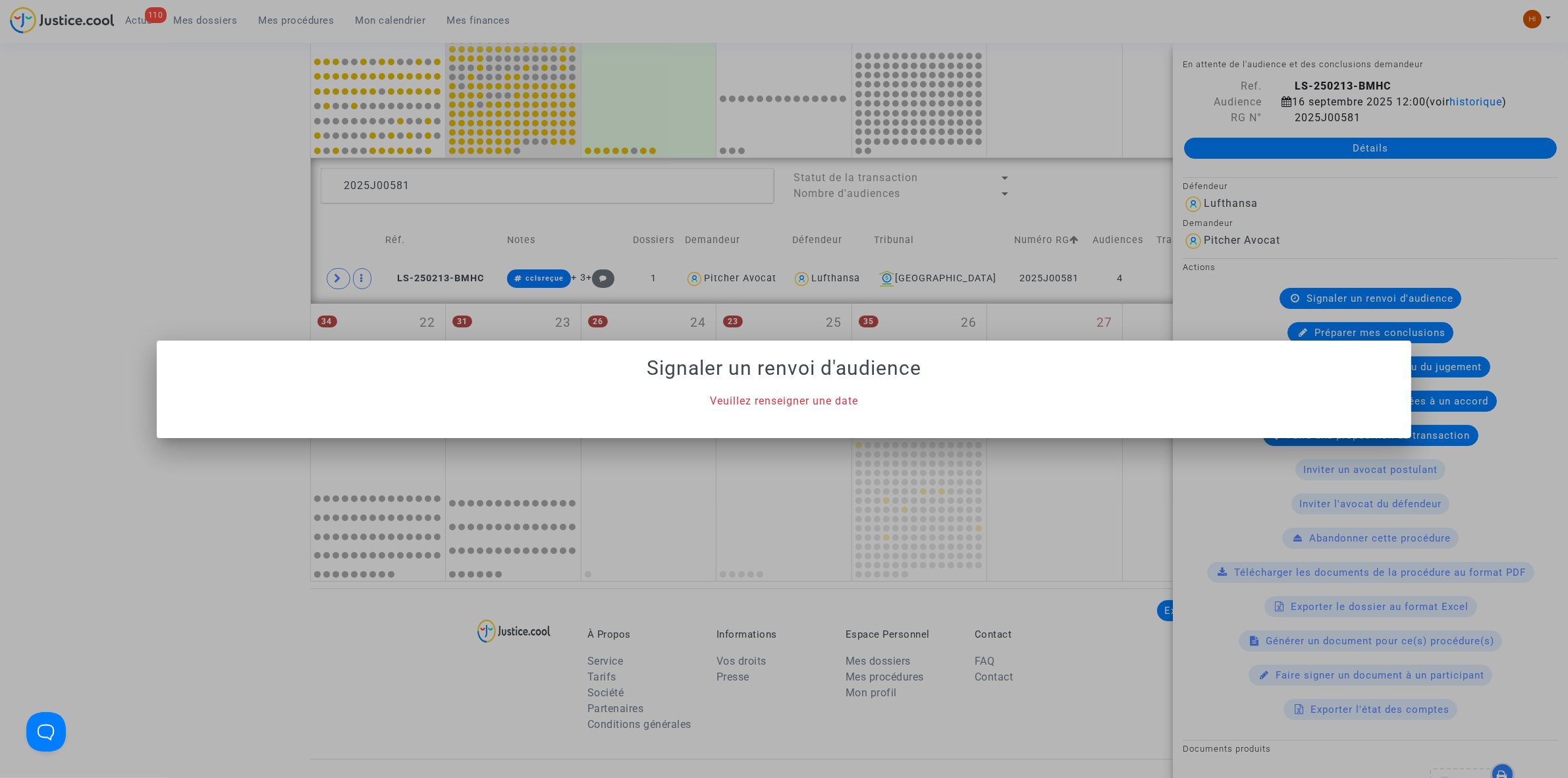
scroll to position [0, 0]
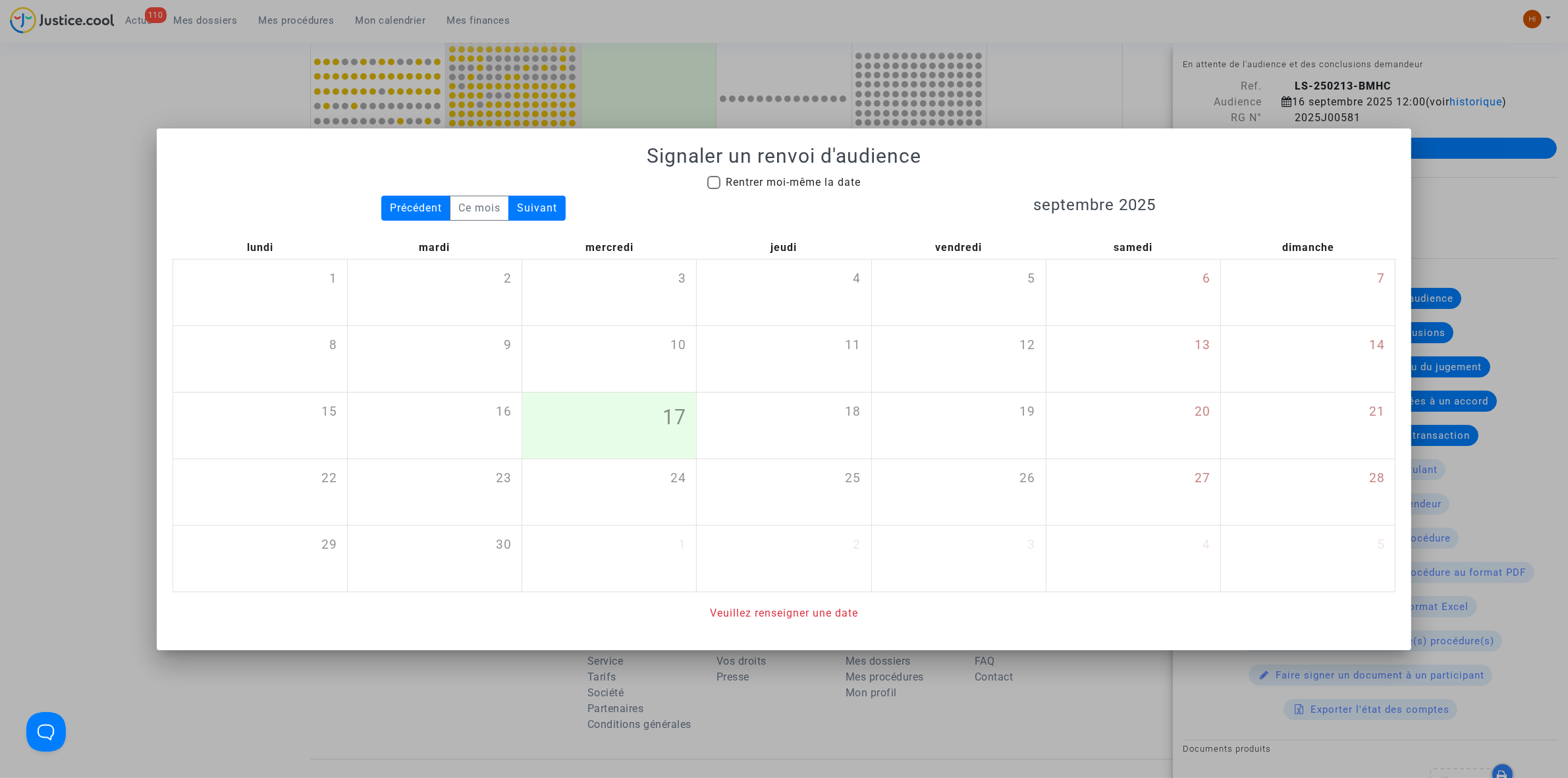
click at [765, 172] on div "Signaler un renvoi d'audience Rentrer moi-même la date Précédent Ce mois Suivan…" at bounding box center [784, 383] width 1223 height 477
click at [771, 184] on span "Rentrer moi-même la date" at bounding box center [793, 182] width 135 height 13
click at [714, 189] on input "Rentrer moi-même la date" at bounding box center [713, 189] width 1 height 1
checkbox input "true"
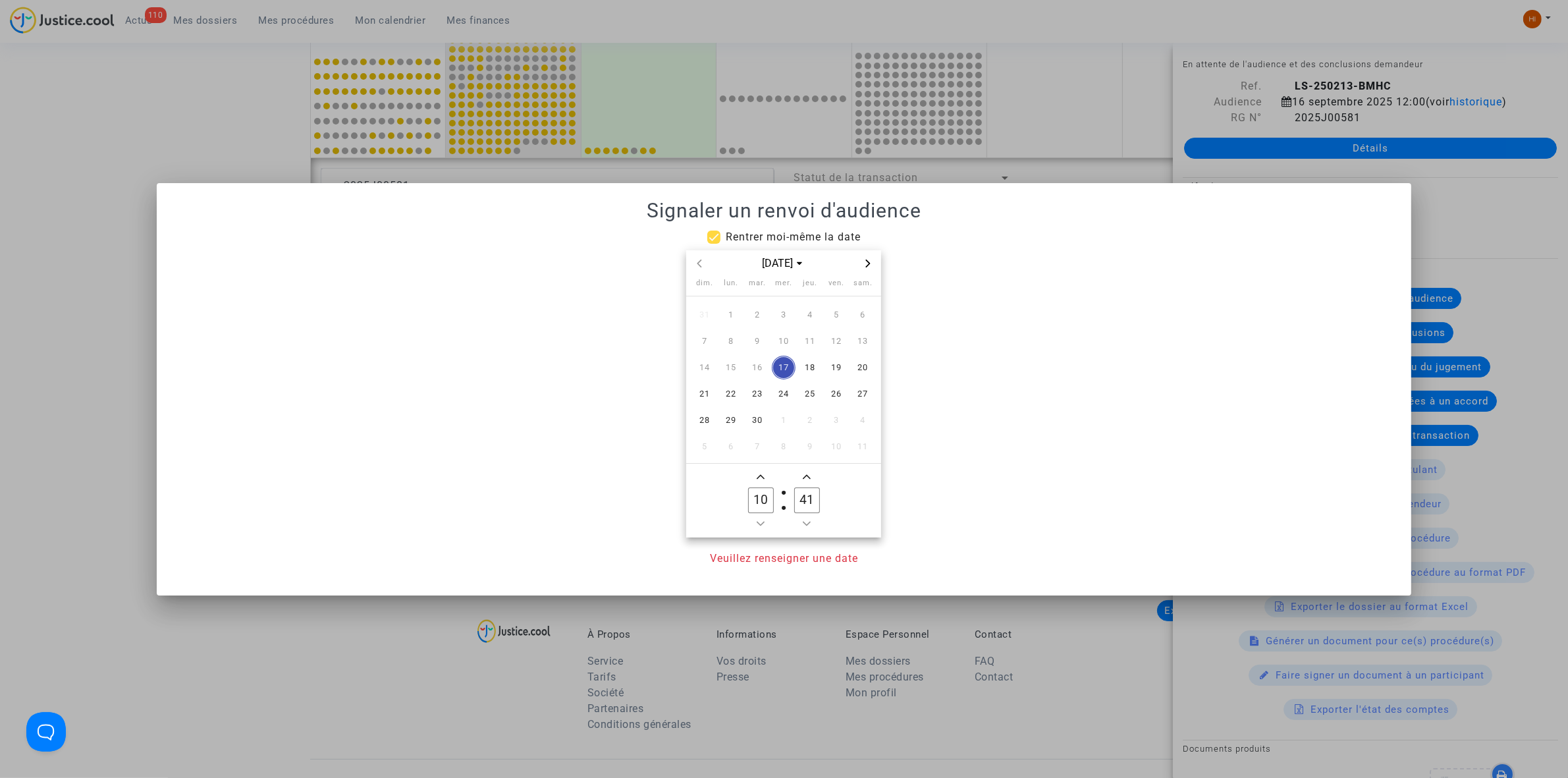
click at [864, 263] on icon "Next month" at bounding box center [868, 263] width 8 height 8
click at [764, 425] on span "25" at bounding box center [757, 420] width 24 height 24
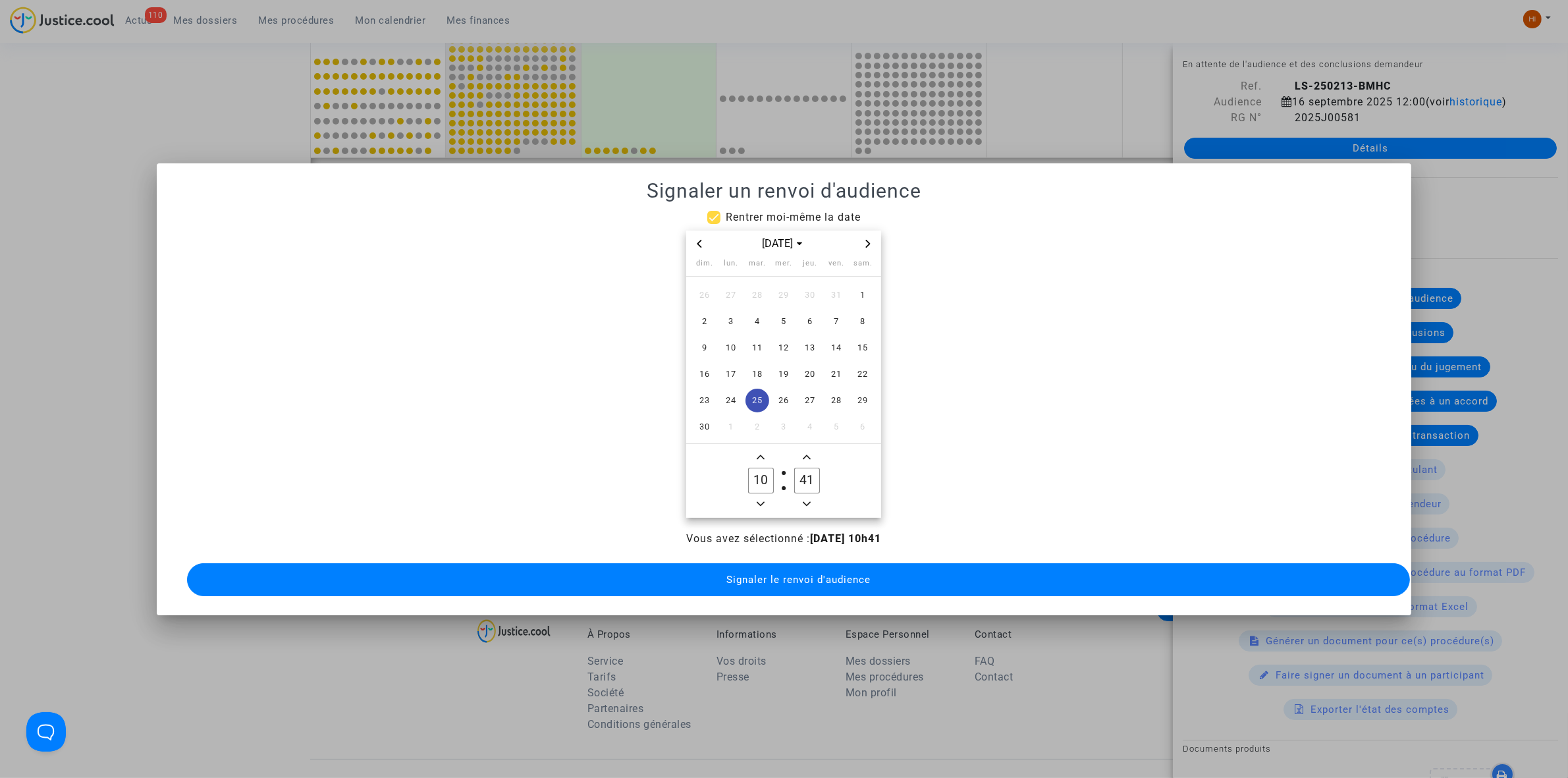
click at [758, 453] on icon "Add a hour" at bounding box center [760, 457] width 8 height 8
click at [757, 453] on icon "Add a hour" at bounding box center [760, 457] width 8 height 8
type input "14"
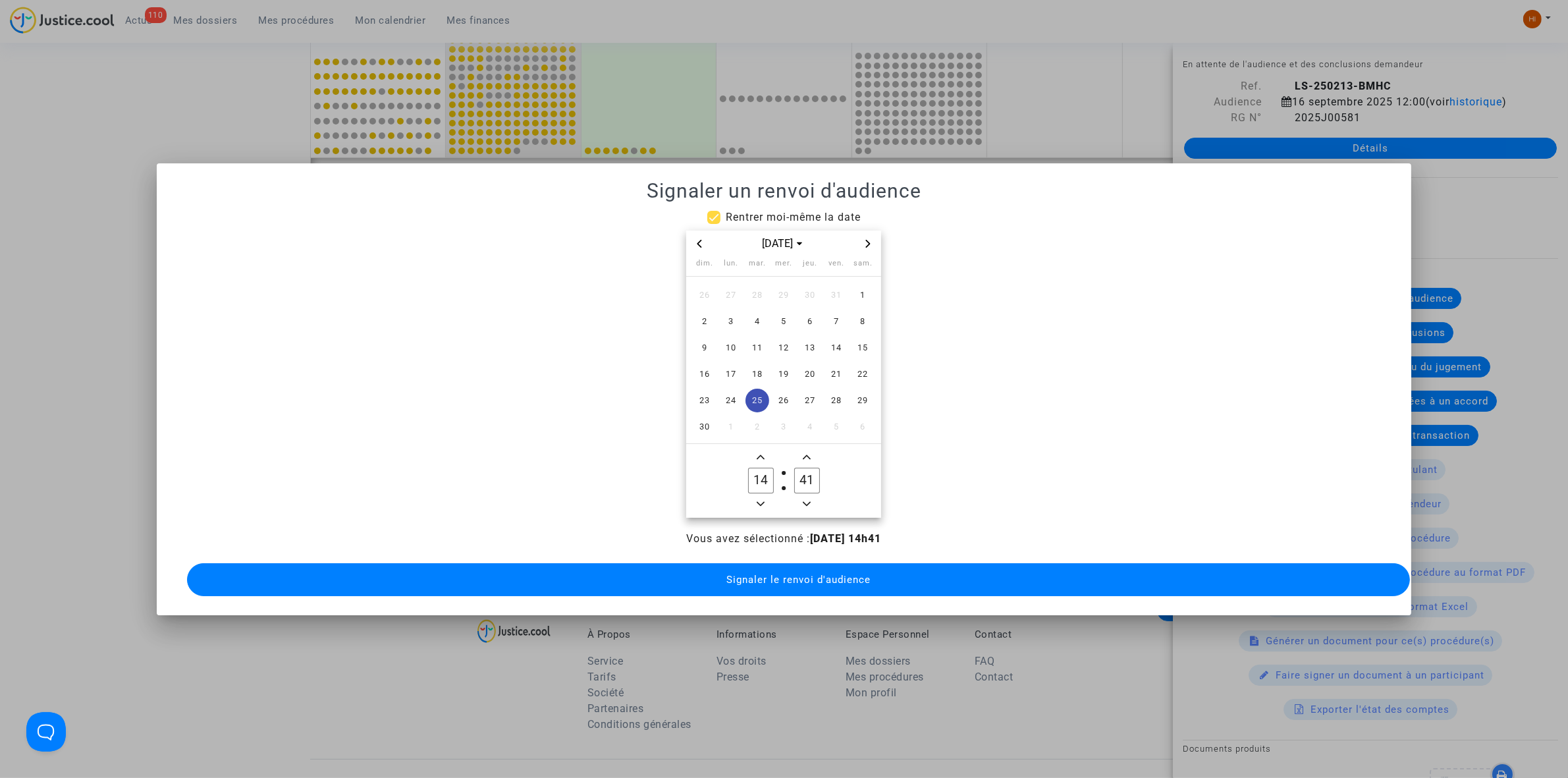
click at [811, 471] on input "41" at bounding box center [806, 480] width 25 height 25
type input "00"
click at [802, 565] on button "Signaler le renvoi d'audience" at bounding box center [798, 580] width 1223 height 33
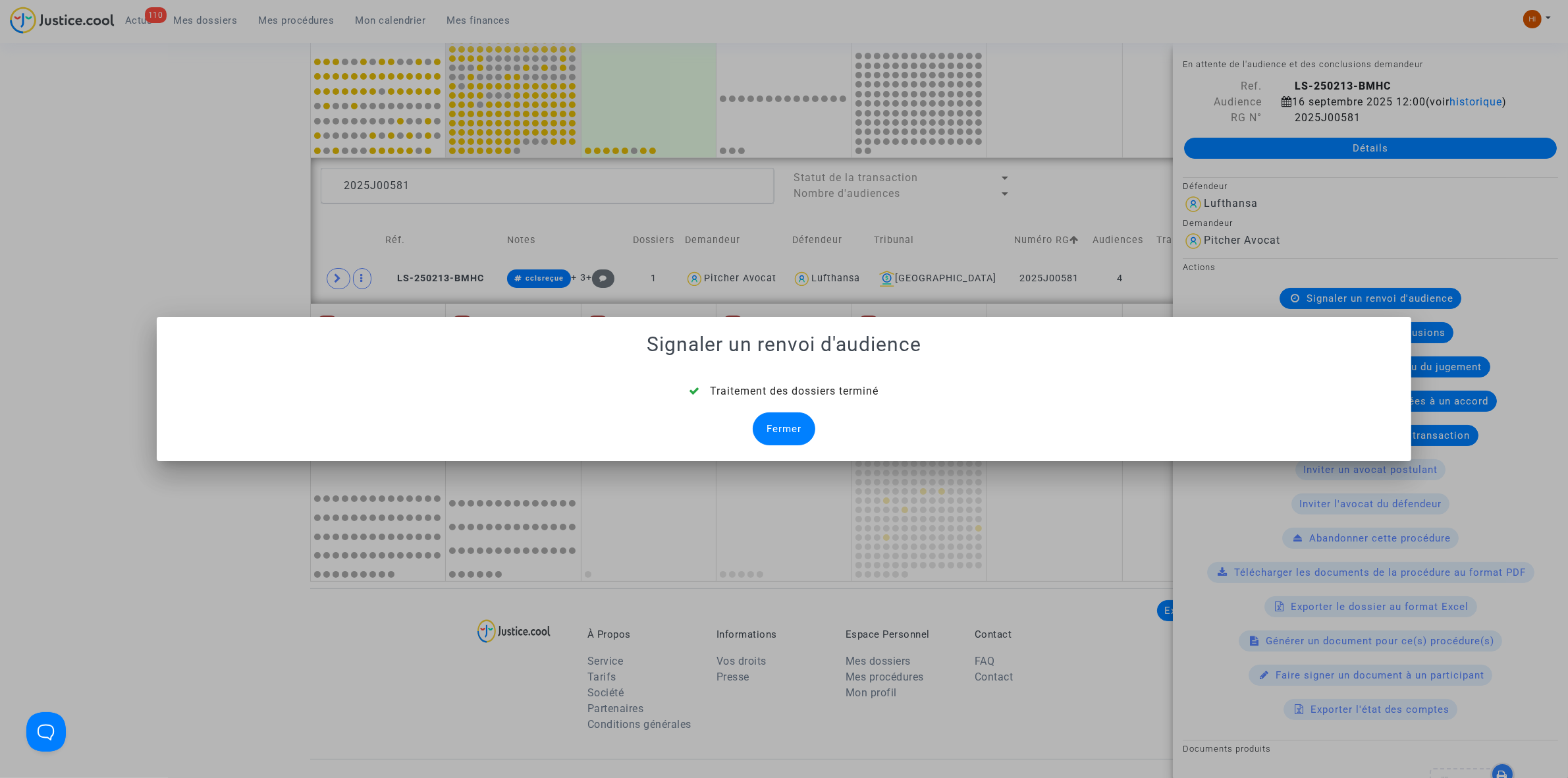
click at [776, 415] on div "Fermer" at bounding box center [784, 429] width 63 height 33
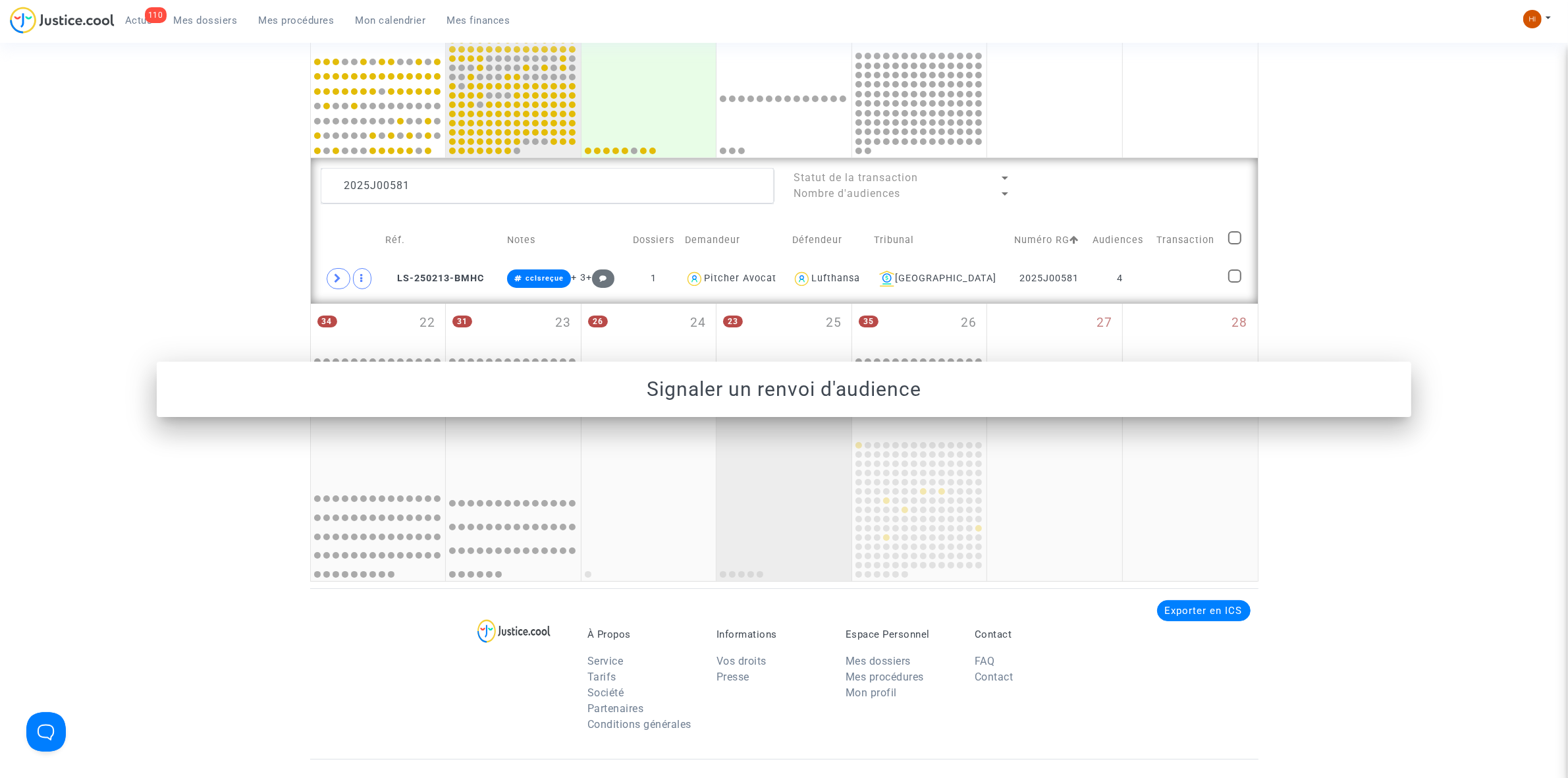
scroll to position [635, 0]
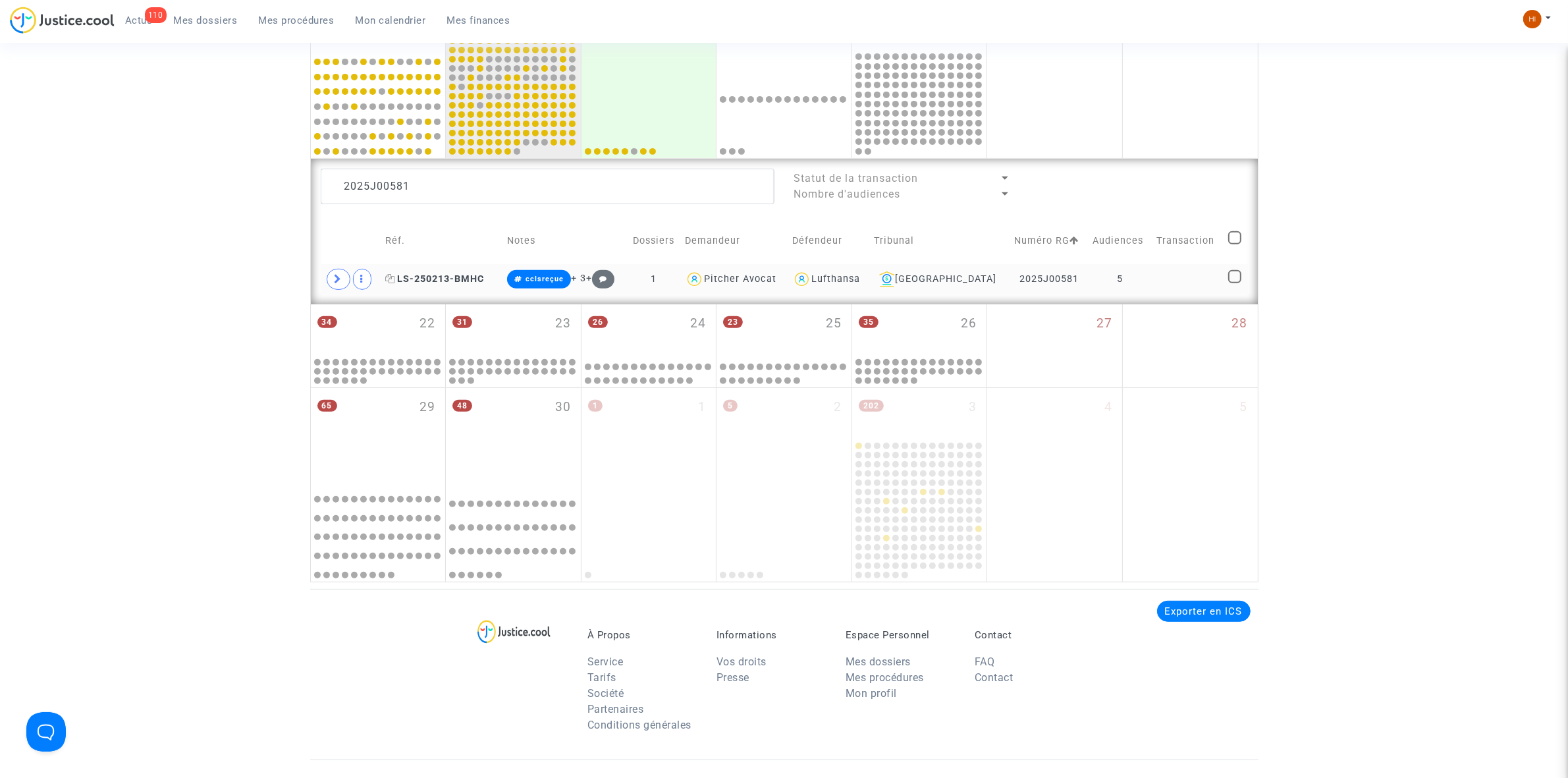
click at [468, 278] on span "LS-250213-BMHC" at bounding box center [435, 279] width 98 height 11
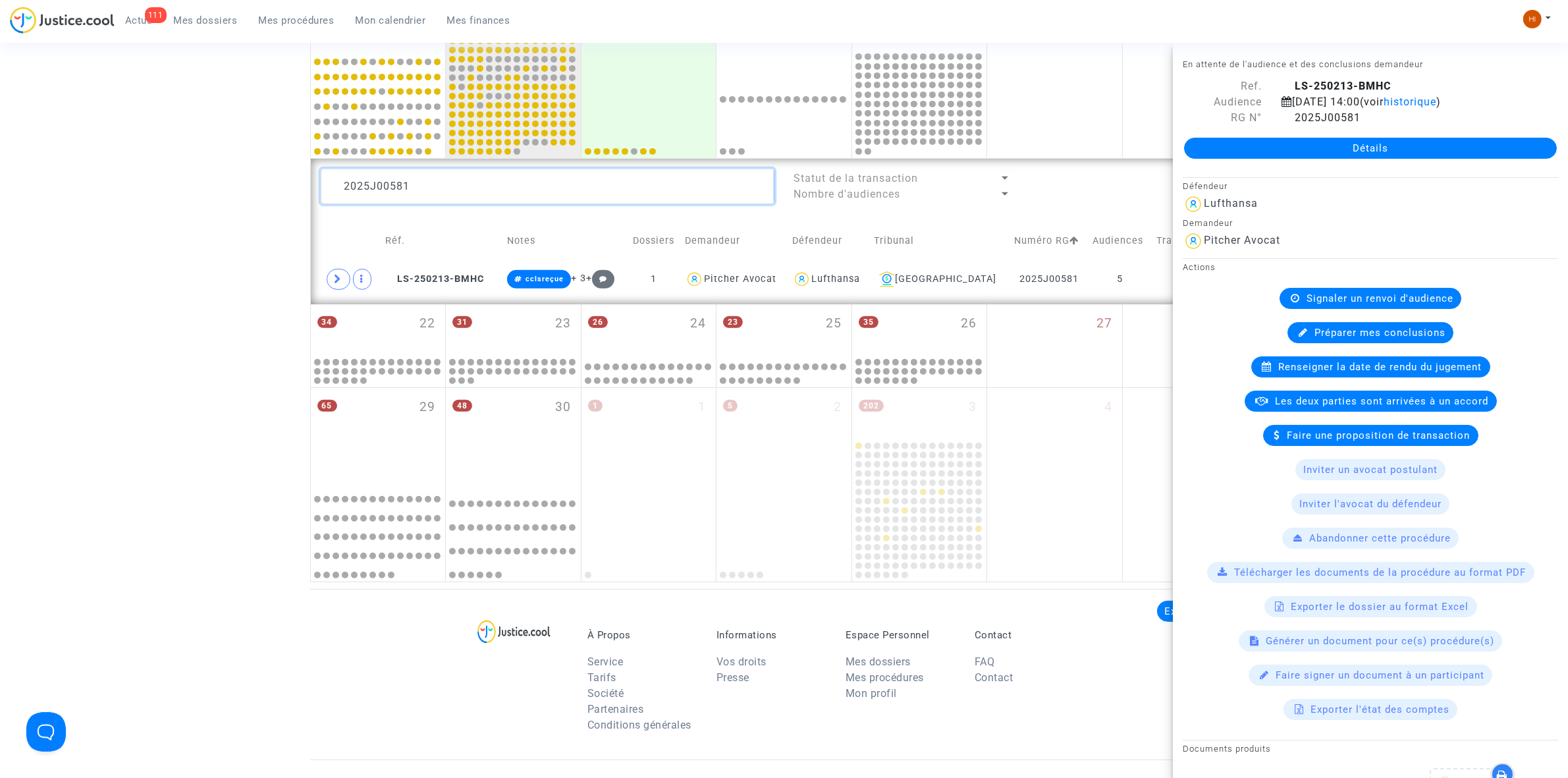
drag, startPoint x: 614, startPoint y: 198, endPoint x: 5, endPoint y: 228, distance: 609.7
click at [5, 228] on div "Date de clôture d'instruction Date de conciliation Date d'audience Date de juge…" at bounding box center [784, 28] width 1568 height 1109
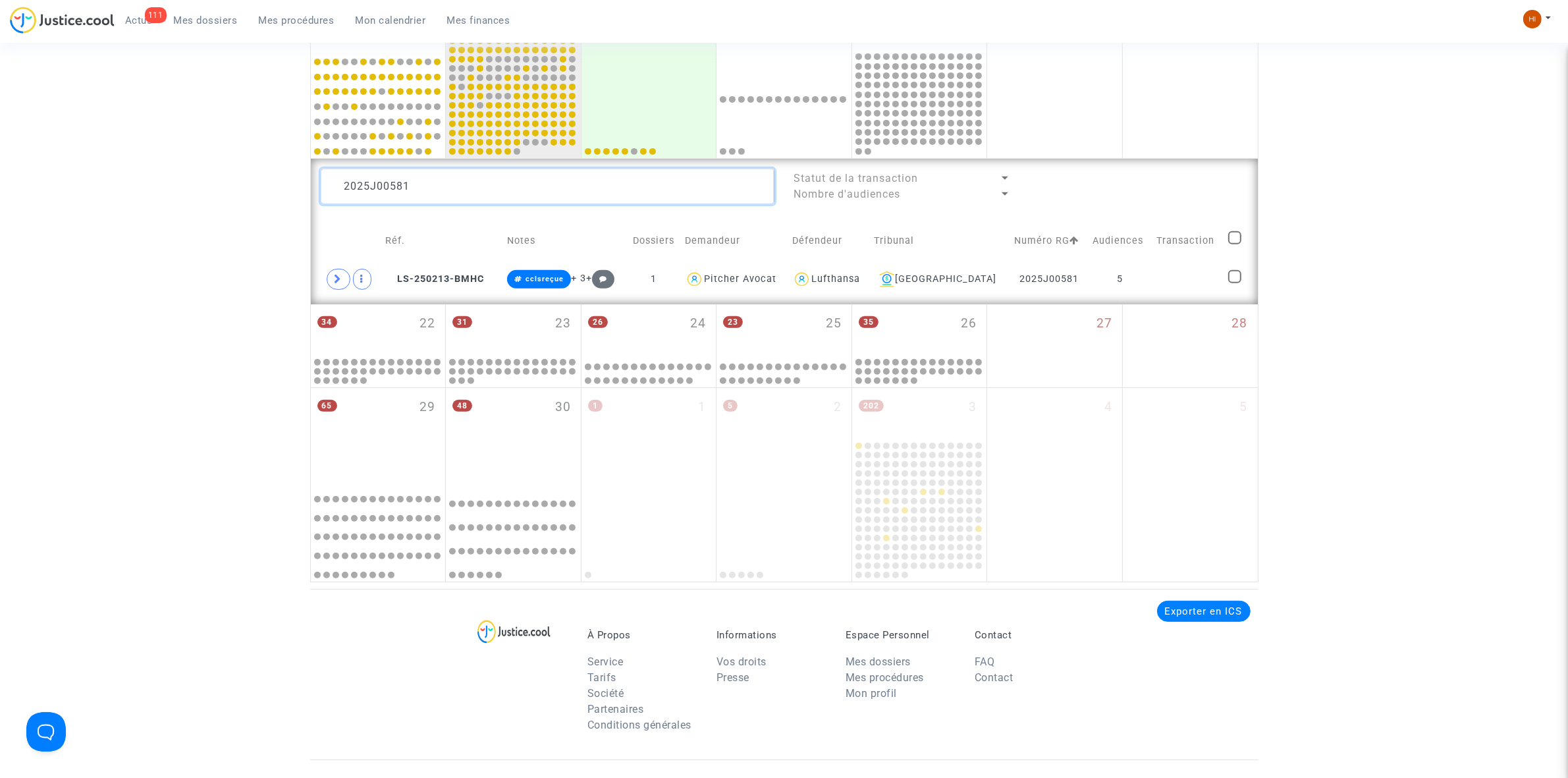
paste textarea "7"
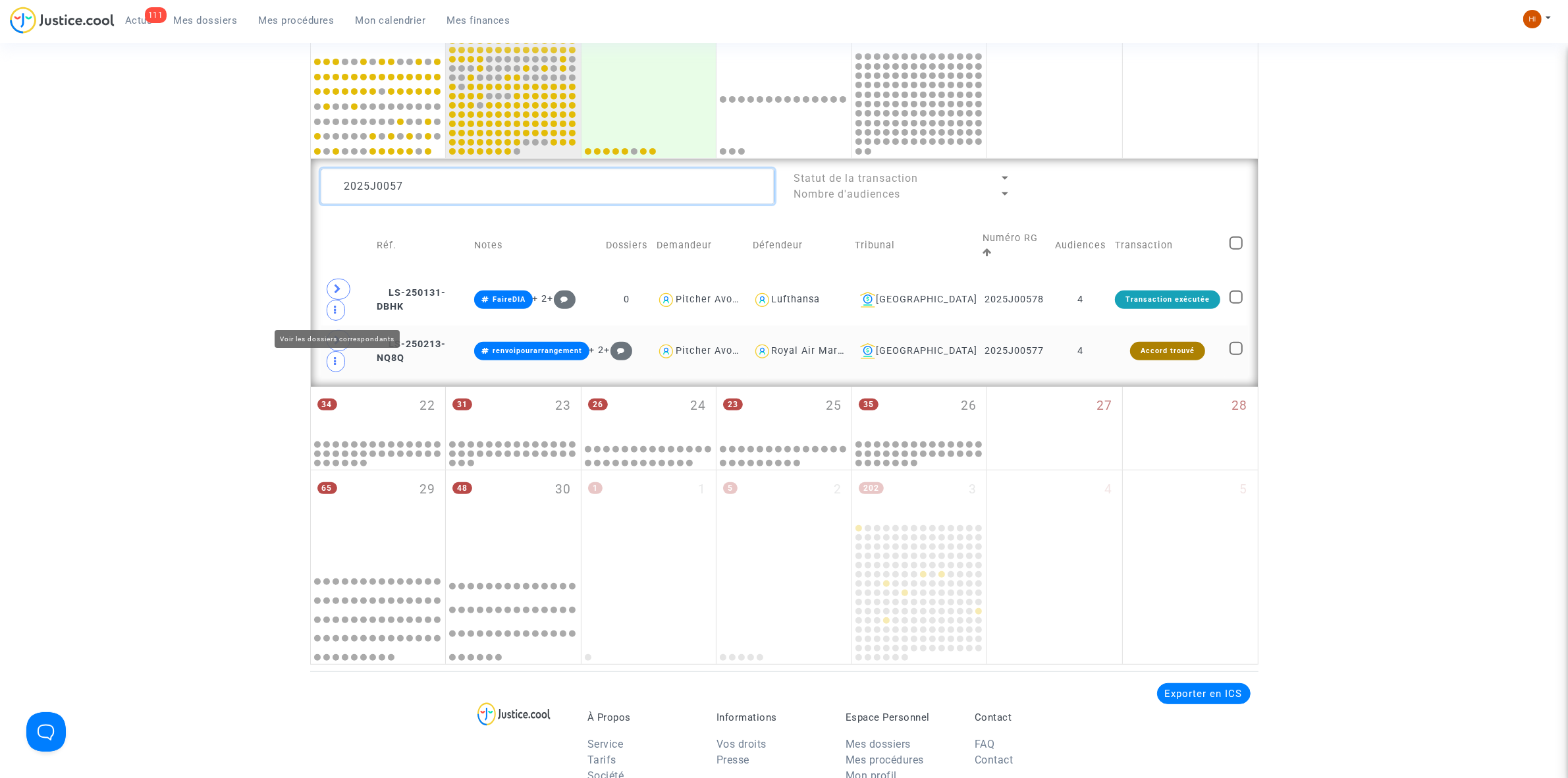
type textarea "2025J0057"
click at [336, 335] on icon at bounding box center [338, 340] width 8 height 10
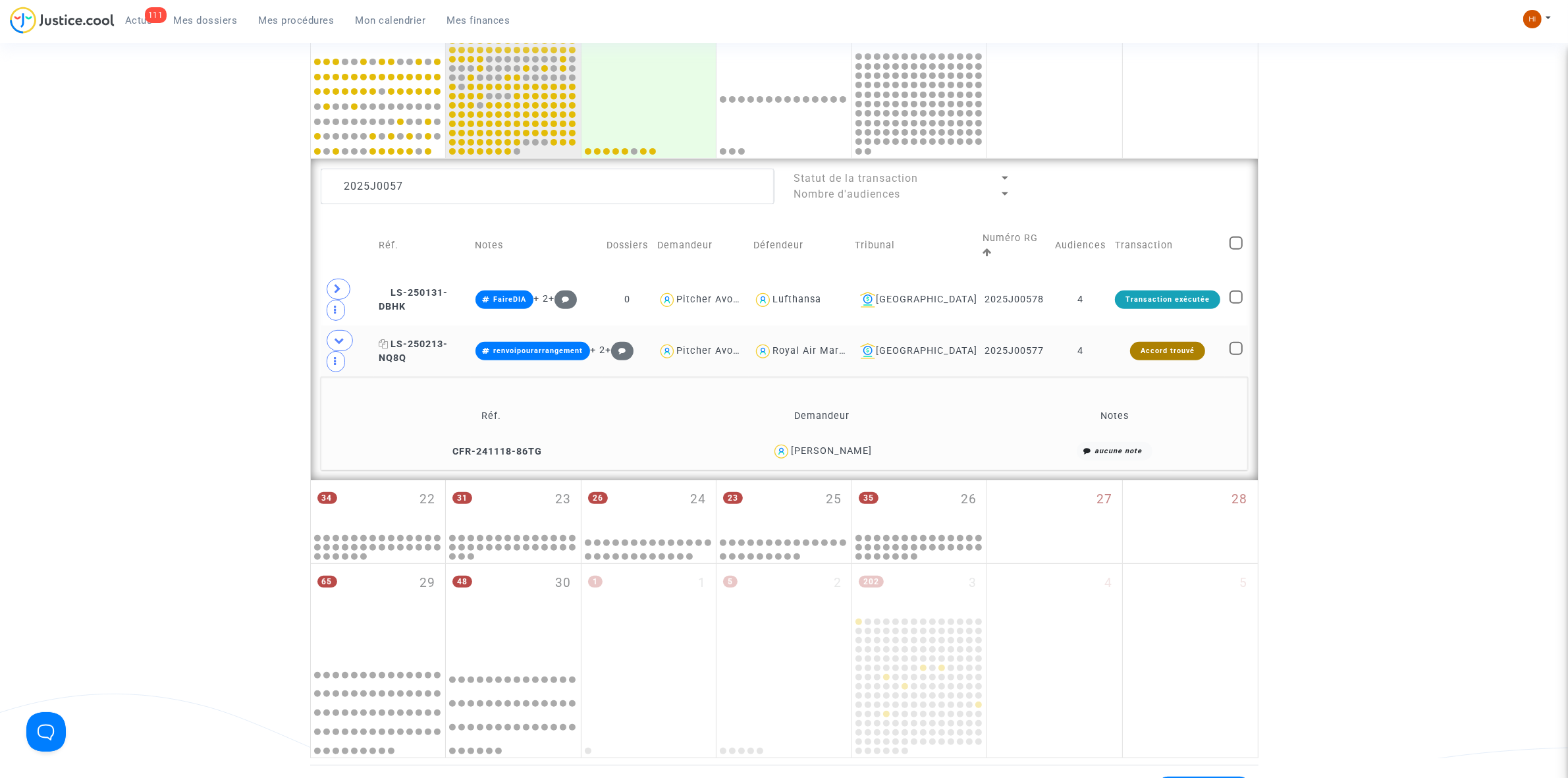
click at [423, 338] on span "LS-250213-NQ8Q" at bounding box center [413, 351] width 69 height 26
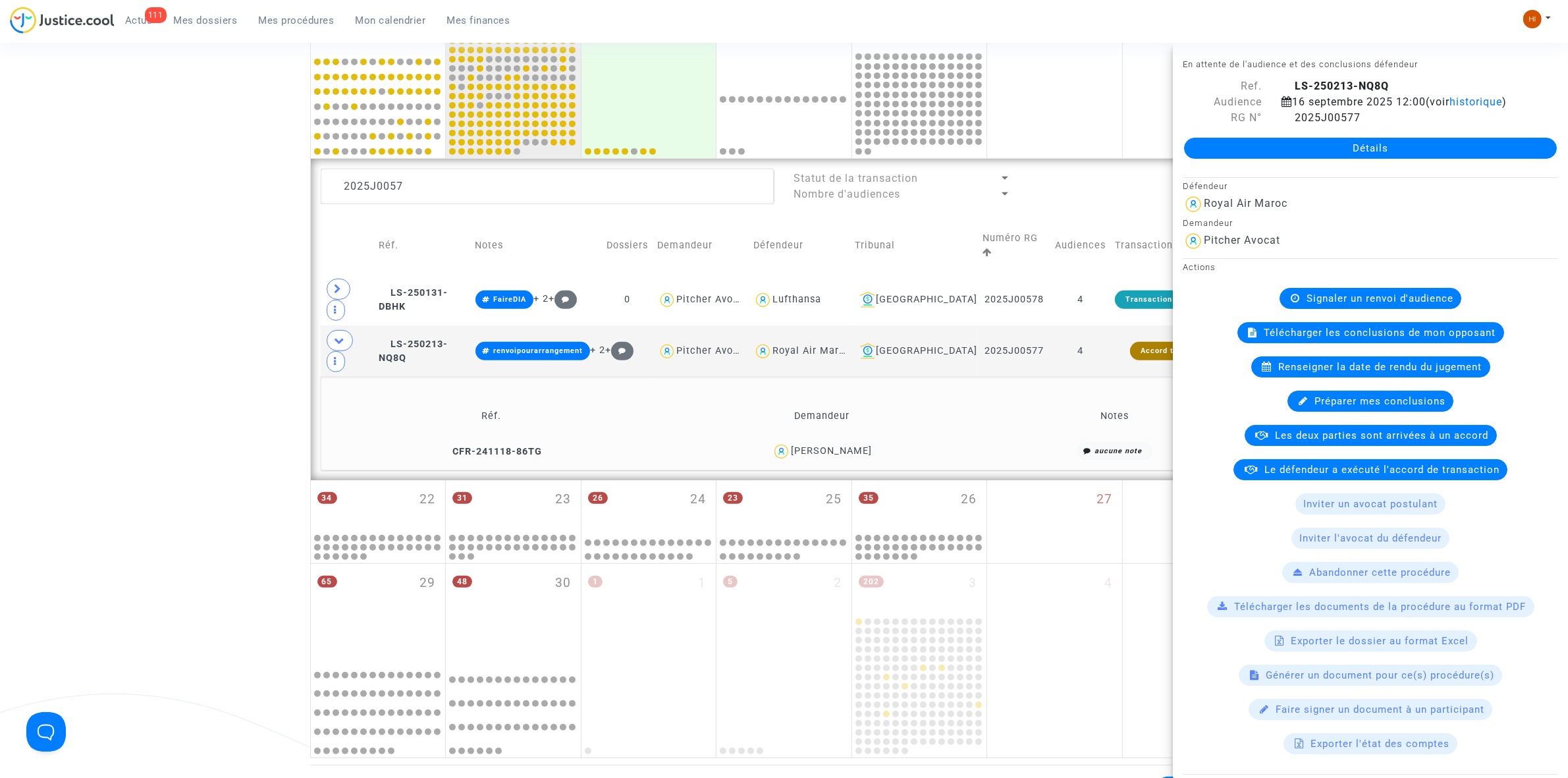
click at [1347, 304] on span "Signaler un renvoi d'audience" at bounding box center [1380, 298] width 147 height 12
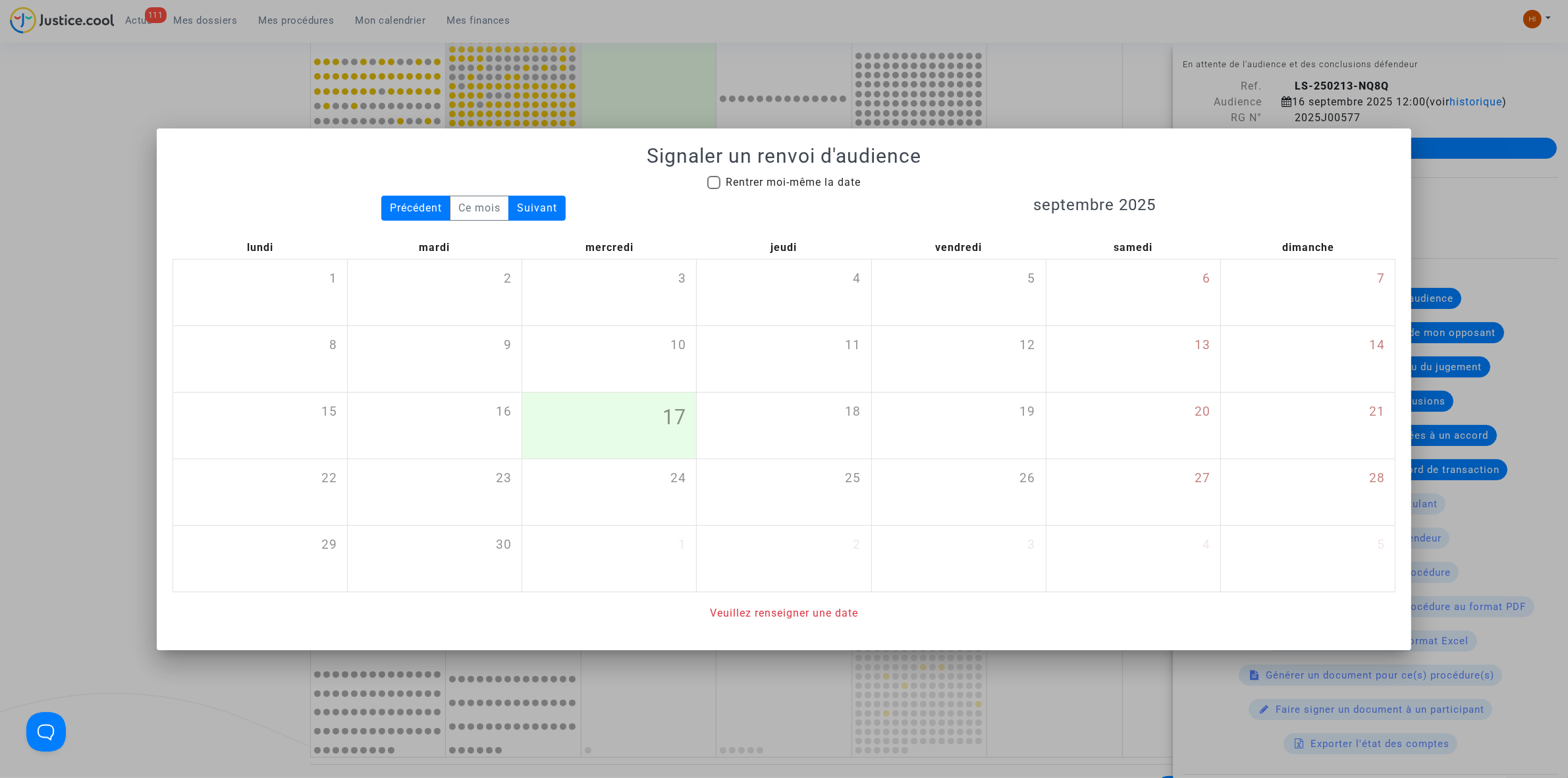
click at [814, 178] on span "Rentrer moi-même la date" at bounding box center [793, 182] width 135 height 13
click at [714, 189] on input "Rentrer moi-même la date" at bounding box center [713, 189] width 1 height 1
checkbox input "true"
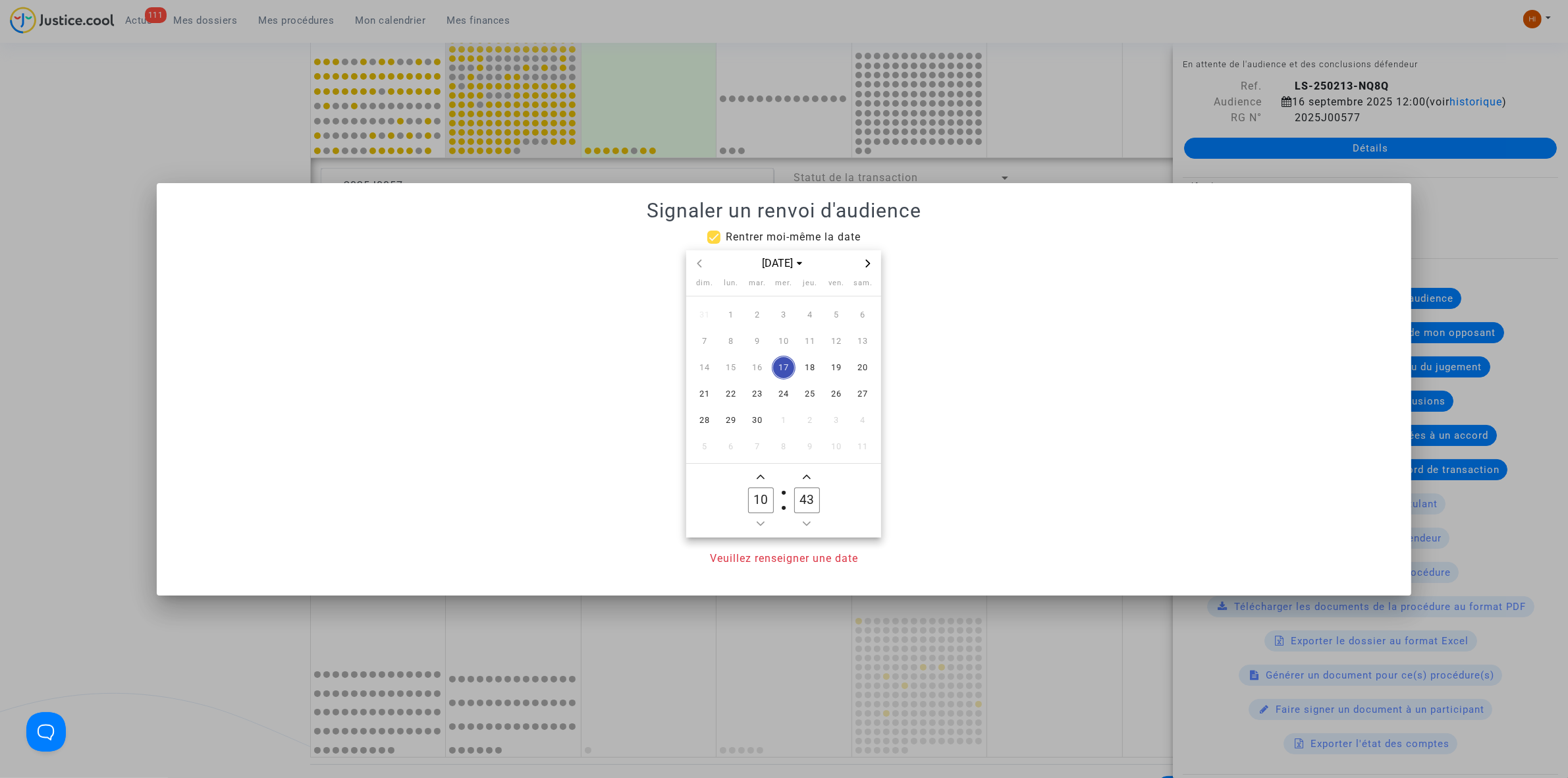
click at [867, 260] on icon "Next month" at bounding box center [868, 263] width 8 height 8
click at [869, 260] on icon "Next month" at bounding box center [868, 263] width 8 height 8
click at [749, 419] on span "25" at bounding box center [757, 420] width 24 height 24
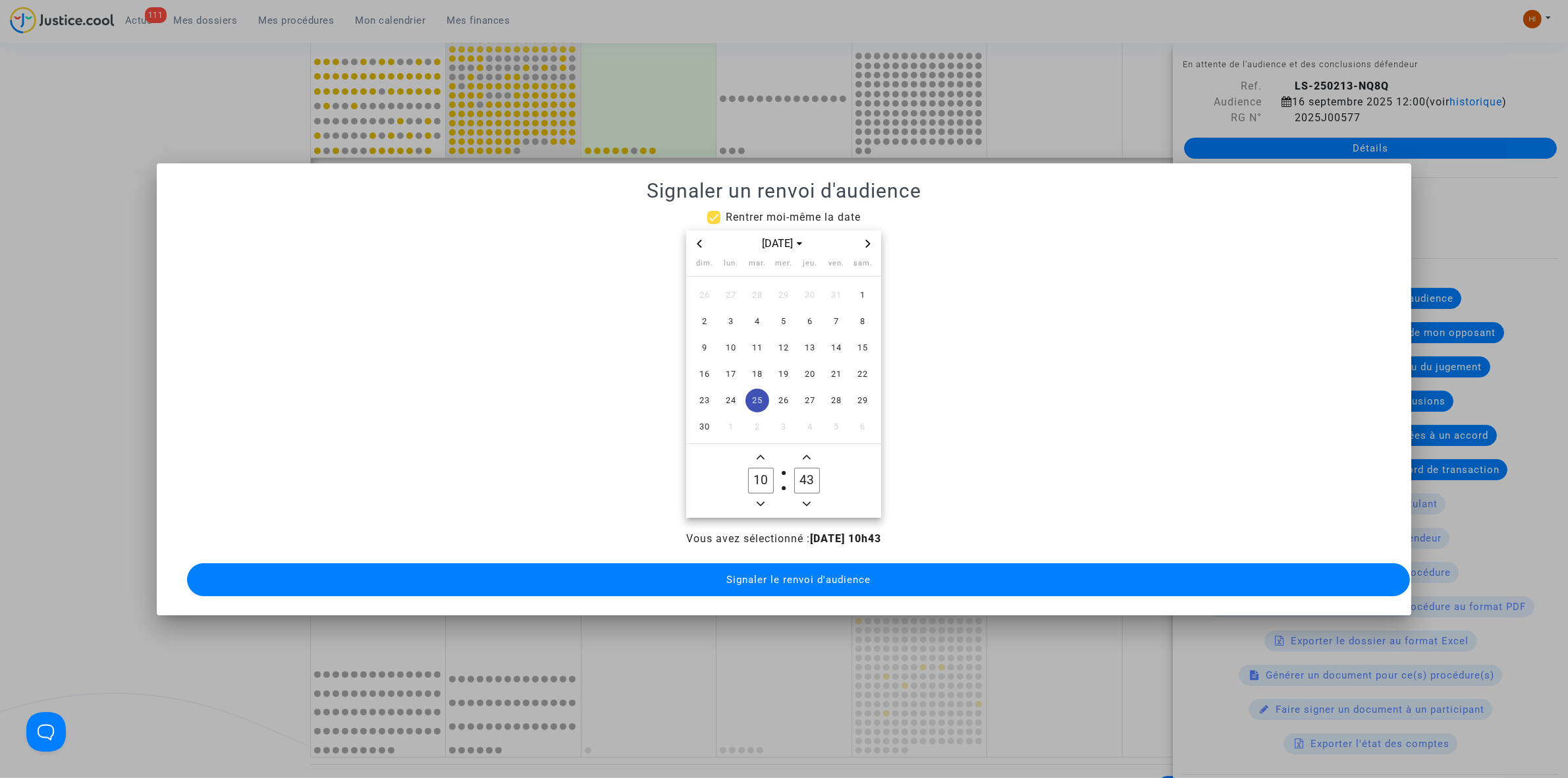
click at [759, 453] on icon "Add a hour" at bounding box center [760, 457] width 8 height 8
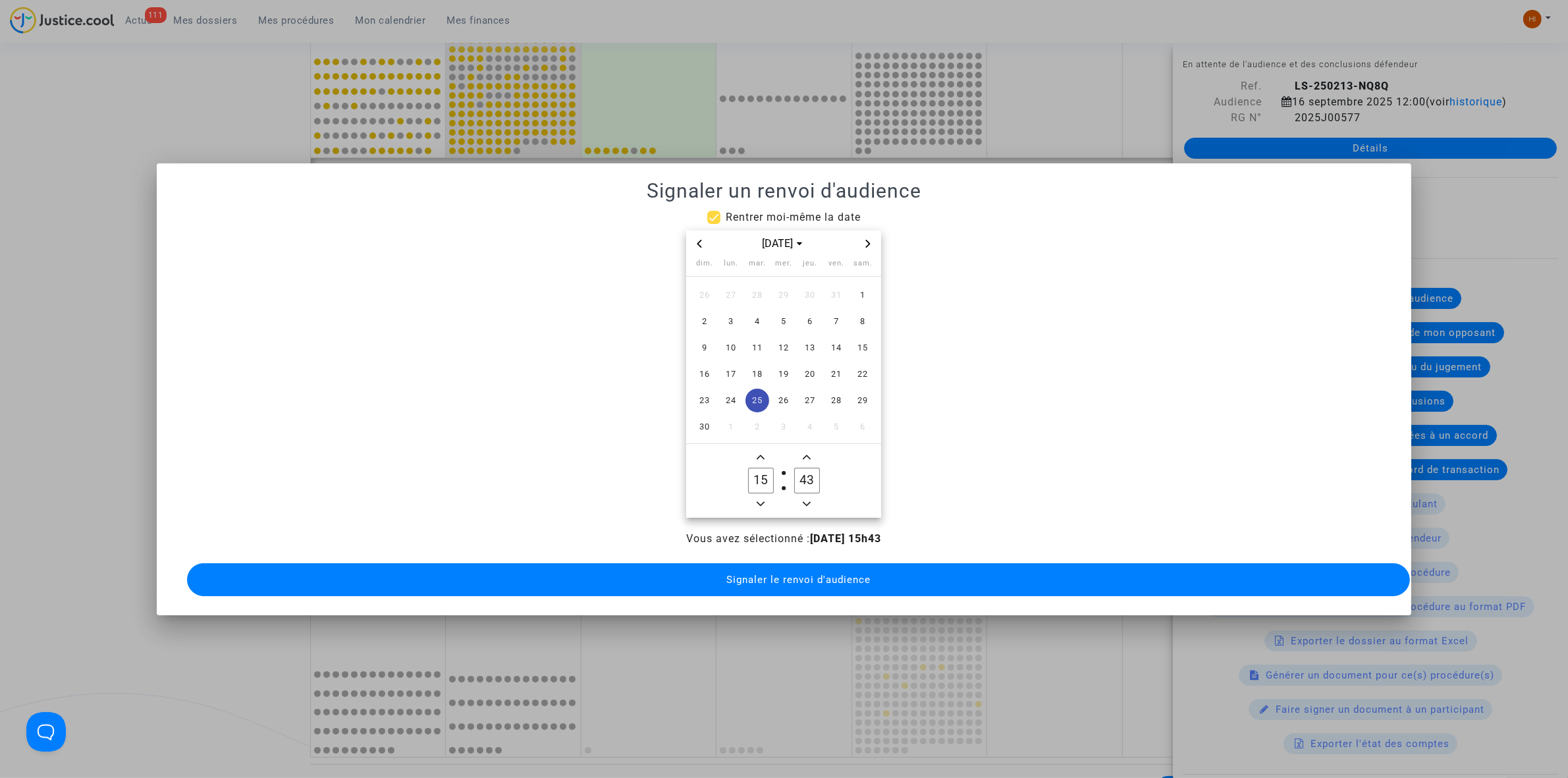
click at [759, 453] on icon "Add a hour" at bounding box center [760, 457] width 8 height 8
click at [753, 496] on button "Minus a hour" at bounding box center [761, 504] width 16 height 16
click at [801, 475] on input "43" at bounding box center [806, 480] width 25 height 25
click at [768, 496] on span "Minus a hour" at bounding box center [761, 504] width 16 height 16
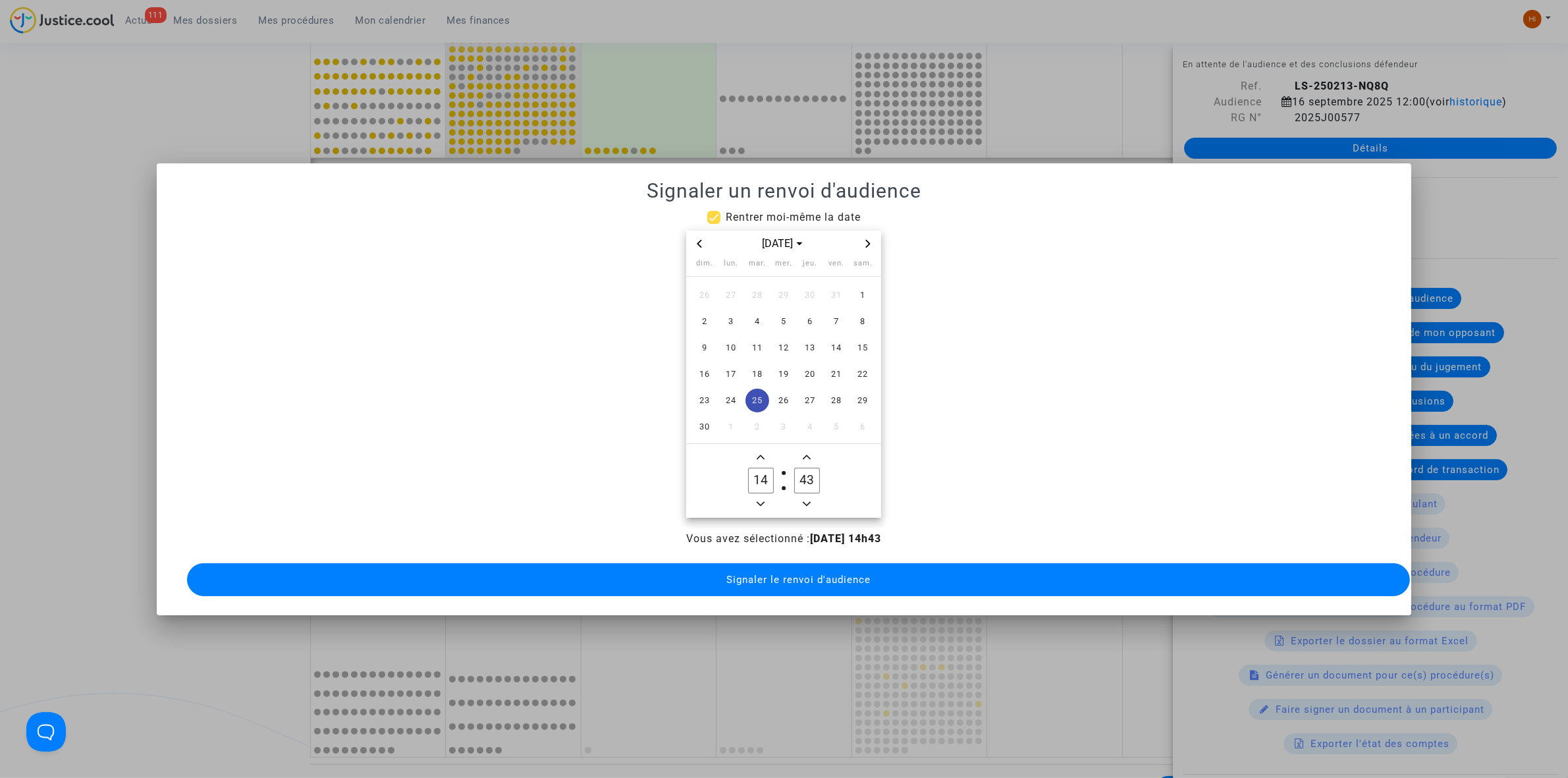
click at [768, 496] on span "Minus a hour" at bounding box center [761, 504] width 16 height 16
click at [766, 453] on span "Add a hour" at bounding box center [761, 457] width 16 height 16
type input "14"
click at [815, 481] on input "43" at bounding box center [806, 480] width 25 height 25
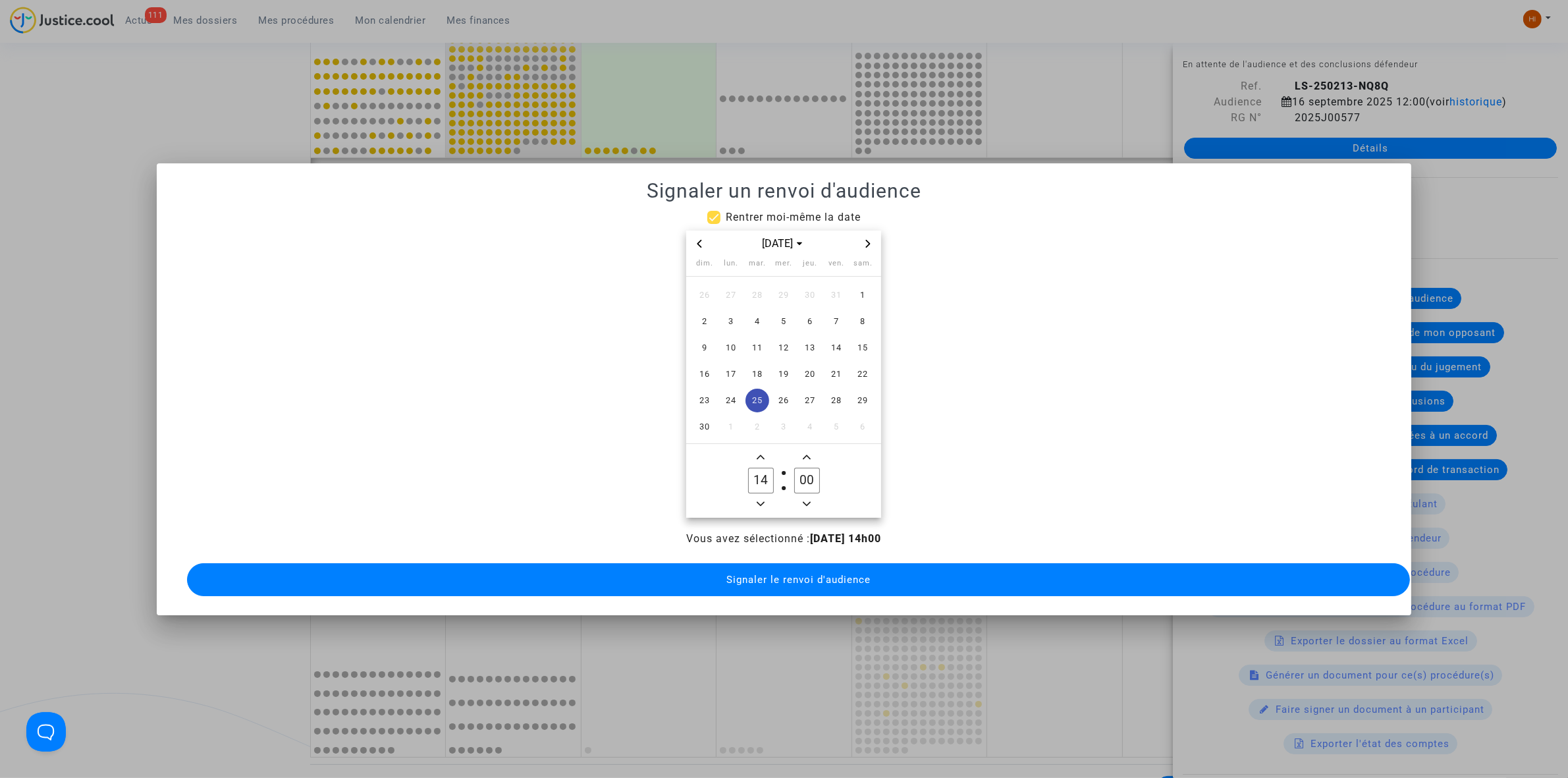
type input "00"
drag, startPoint x: 811, startPoint y: 570, endPoint x: 555, endPoint y: 561, distance: 256.2
click at [811, 574] on span "Signaler le renvoi d'audience" at bounding box center [799, 580] width 144 height 12
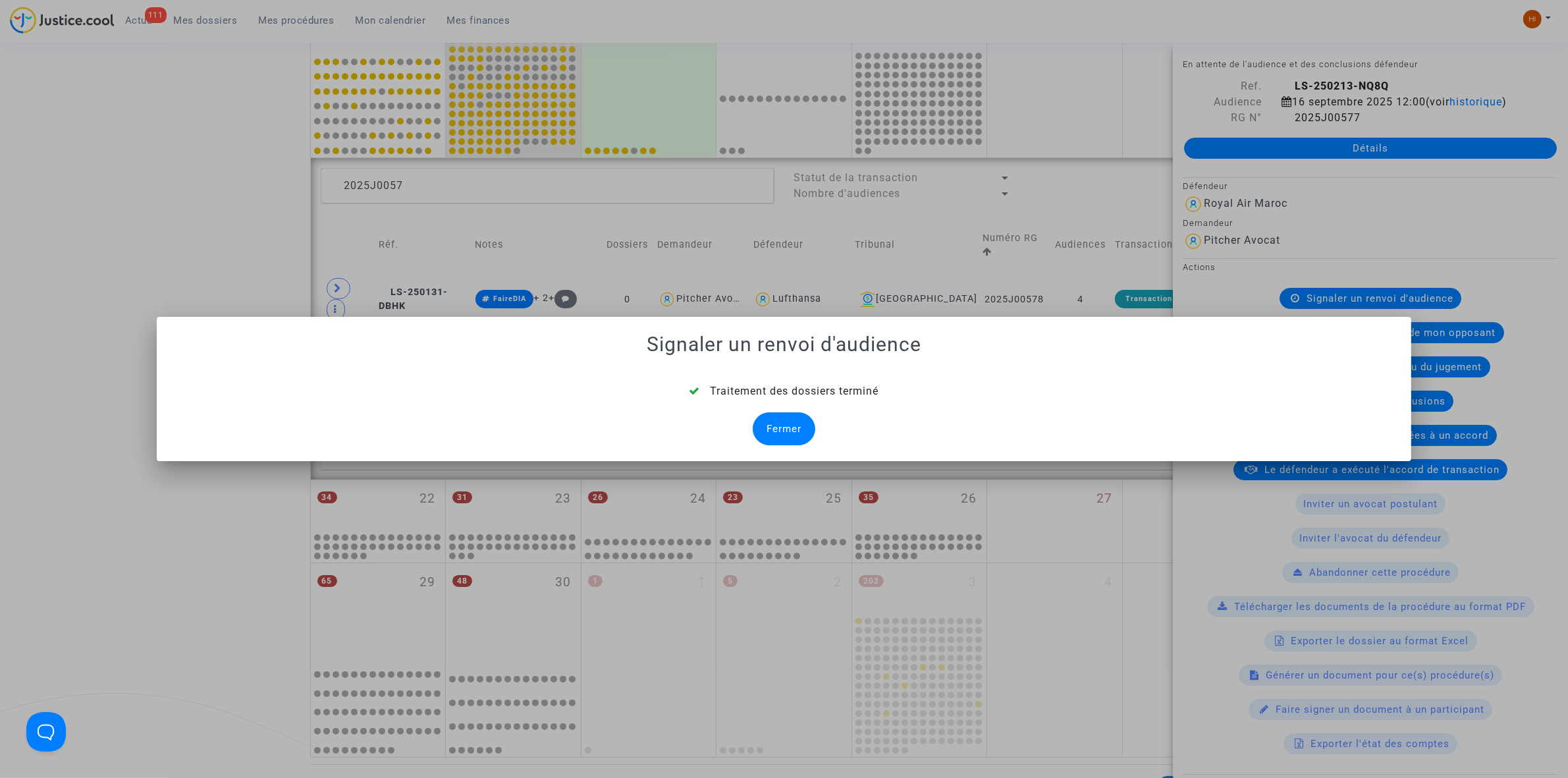
click at [791, 427] on div "Fermer" at bounding box center [784, 429] width 63 height 33
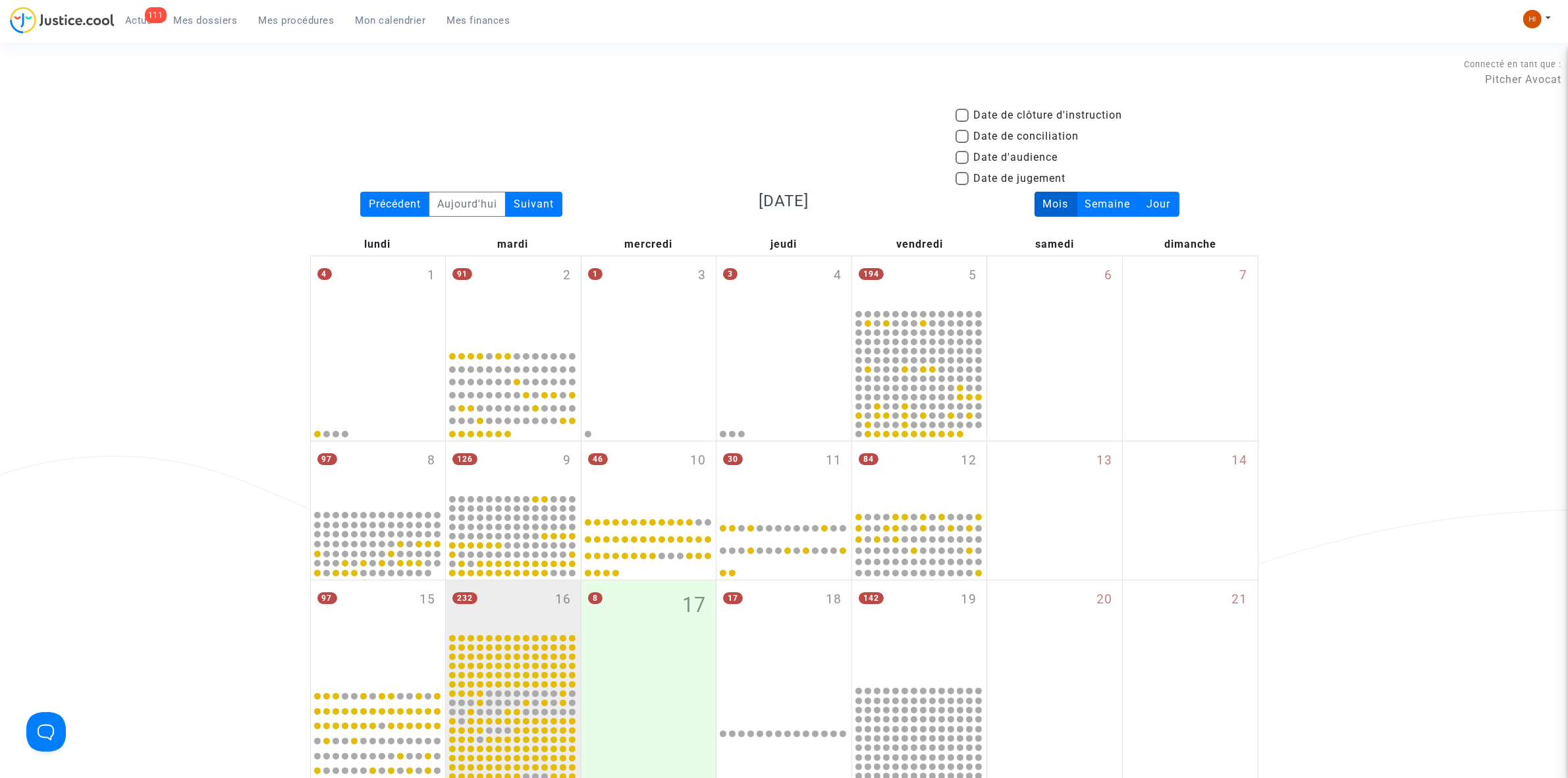
scroll to position [635, 0]
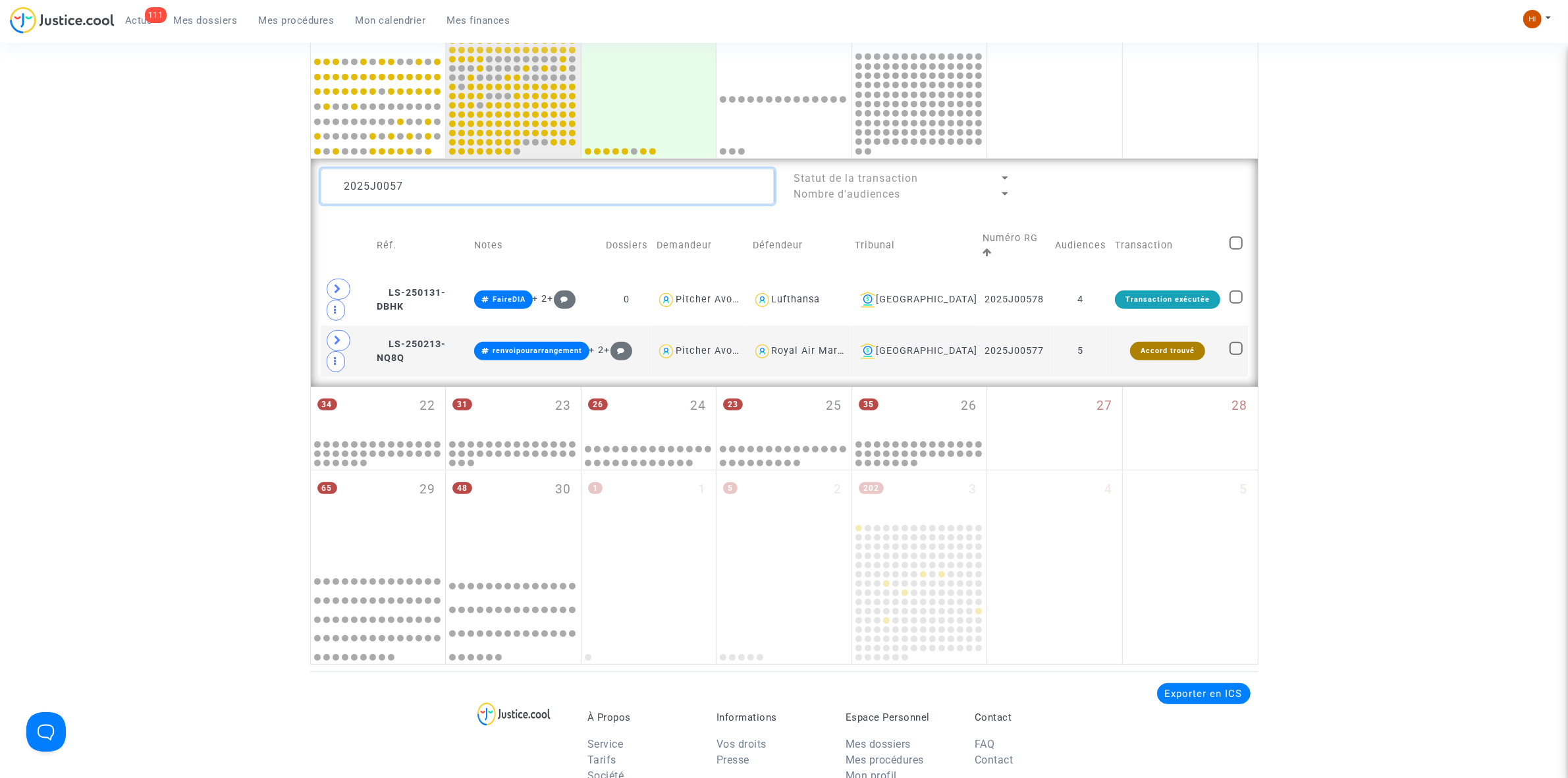
click at [737, 189] on textarea at bounding box center [547, 186] width 454 height 36
paste textarea "749"
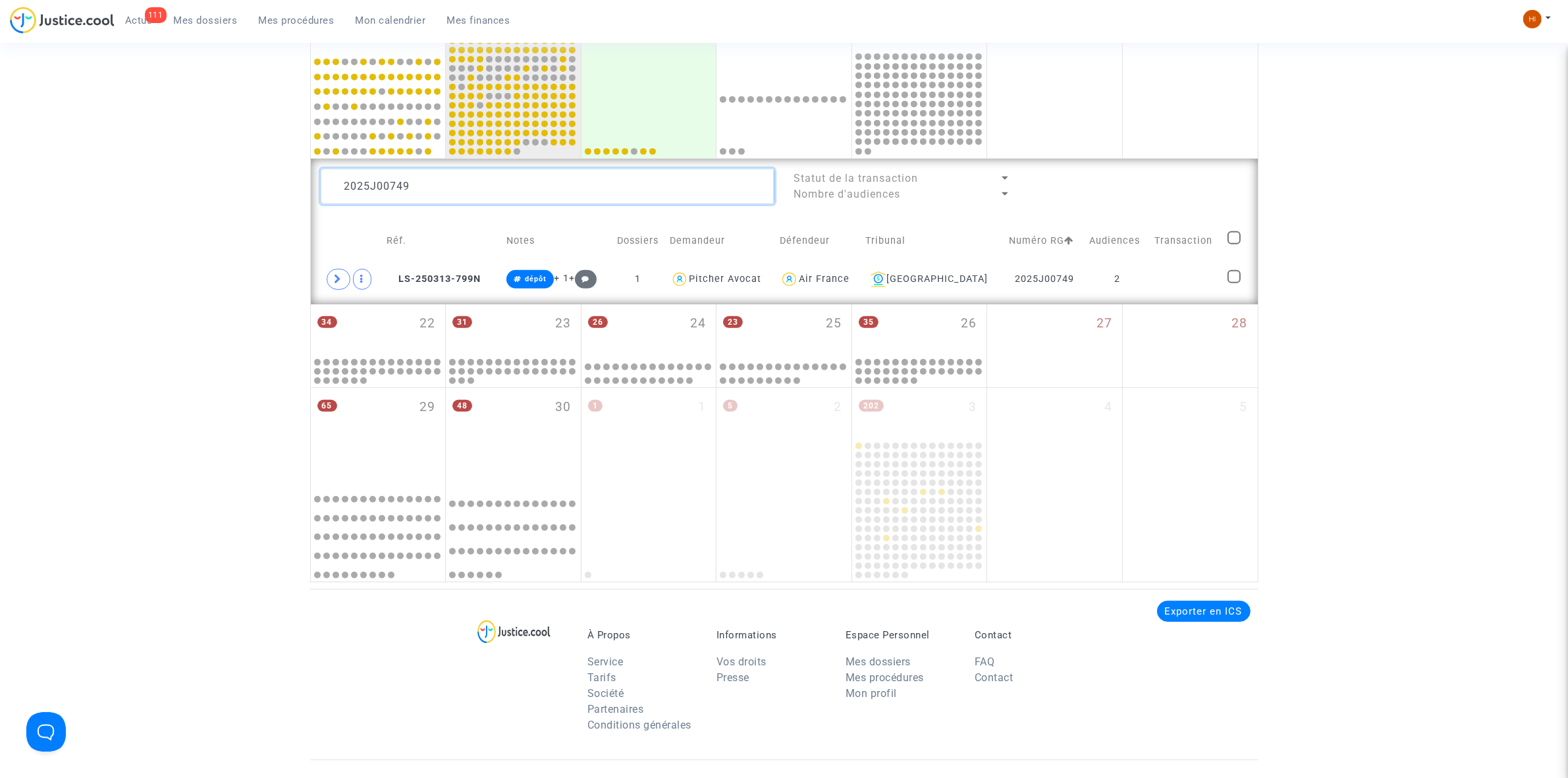
type textarea "2025J00749"
click at [451, 281] on span "LS-250313-799N" at bounding box center [434, 279] width 94 height 11
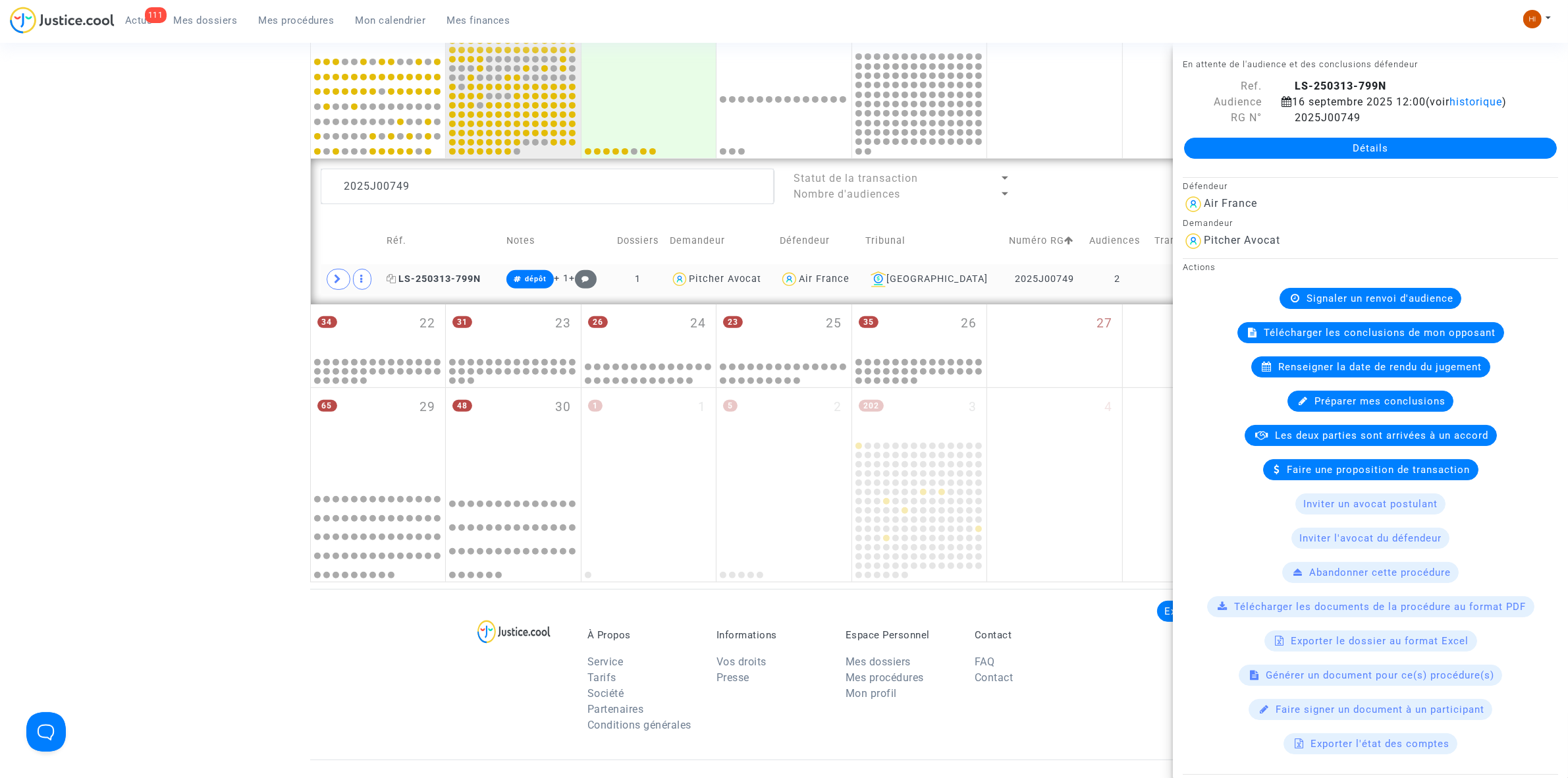
click at [457, 277] on span "LS-250313-799N" at bounding box center [434, 279] width 94 height 11
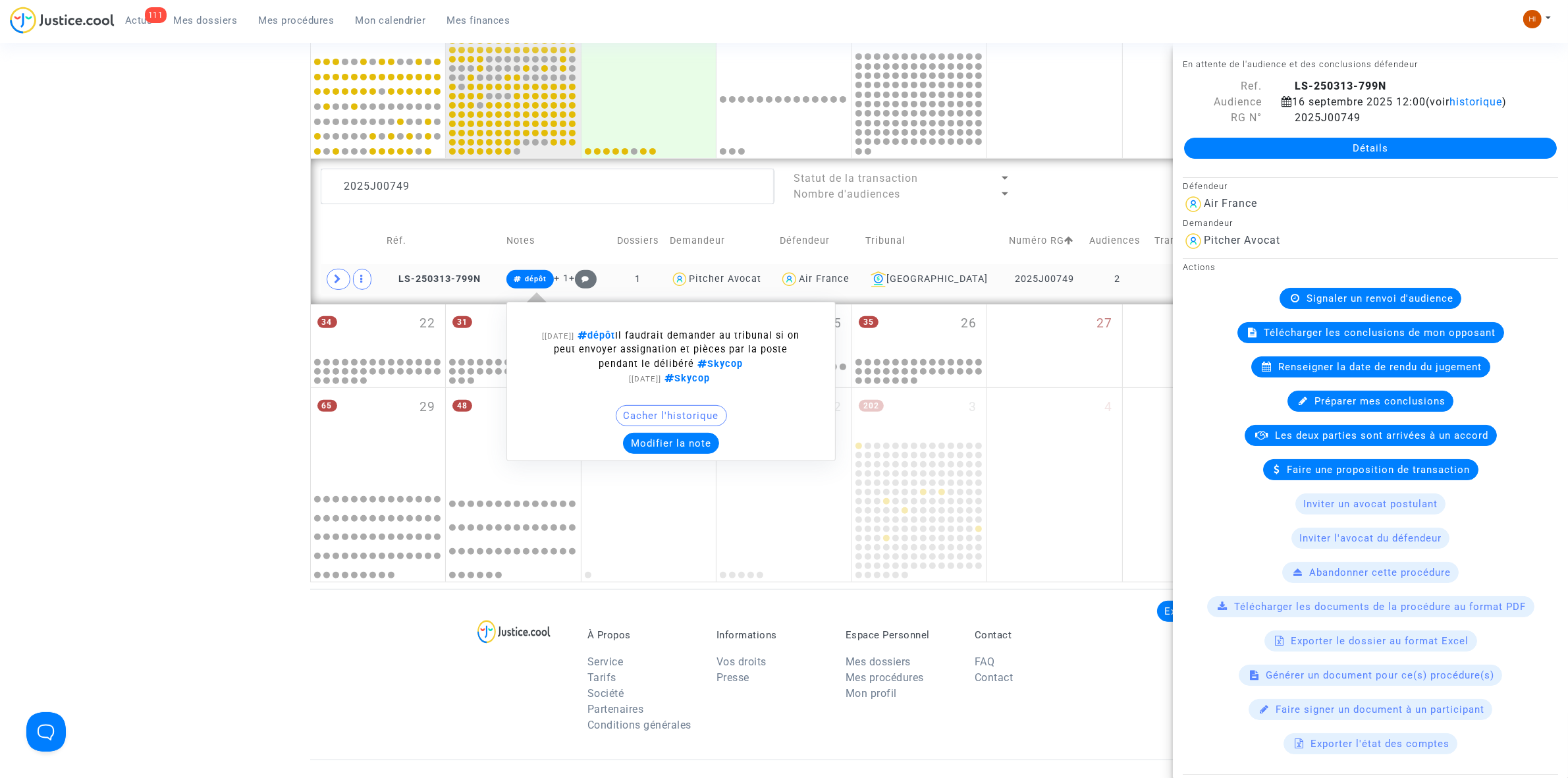
click at [527, 281] on span "dépôt" at bounding box center [530, 279] width 47 height 19
click at [670, 423] on button "Cacher l'historique" at bounding box center [672, 415] width 111 height 21
click at [670, 423] on button "Modifier la note" at bounding box center [671, 430] width 96 height 21
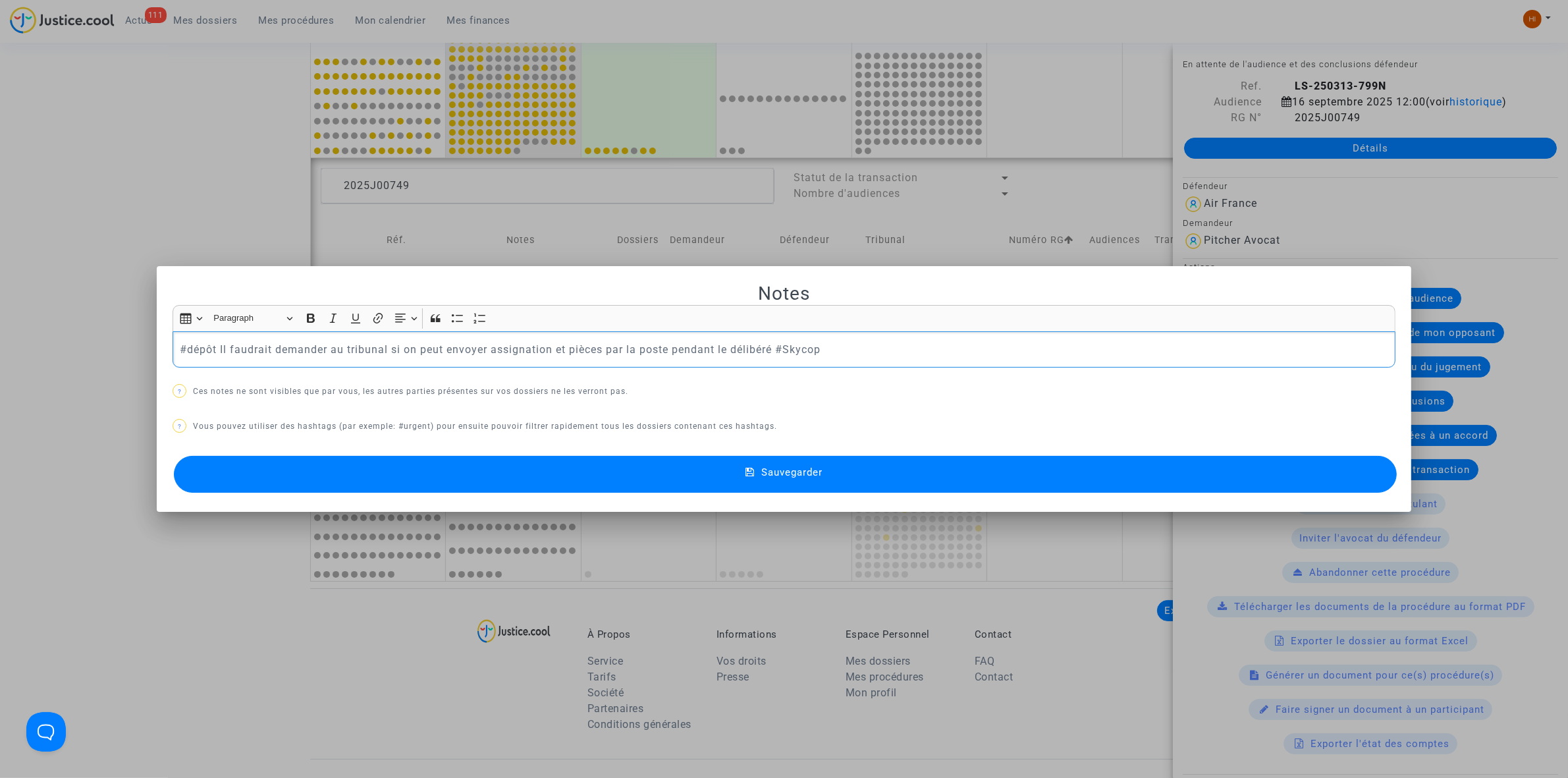
drag, startPoint x: 772, startPoint y: 351, endPoint x: -546, endPoint y: 303, distance: 1318.9
click at [0, 303] on html "111 Actus Mes dossiers Mes procédures Mon calendrier Mes finances Mon profil Ch…" at bounding box center [784, 221] width 1568 height 1712
click at [173, 343] on div "un avocat s'est constitué pour Air France et a demandé un calendrier de procédu…" at bounding box center [784, 350] width 1223 height 37
click at [713, 483] on button "Sauvegarder" at bounding box center [785, 475] width 1223 height 37
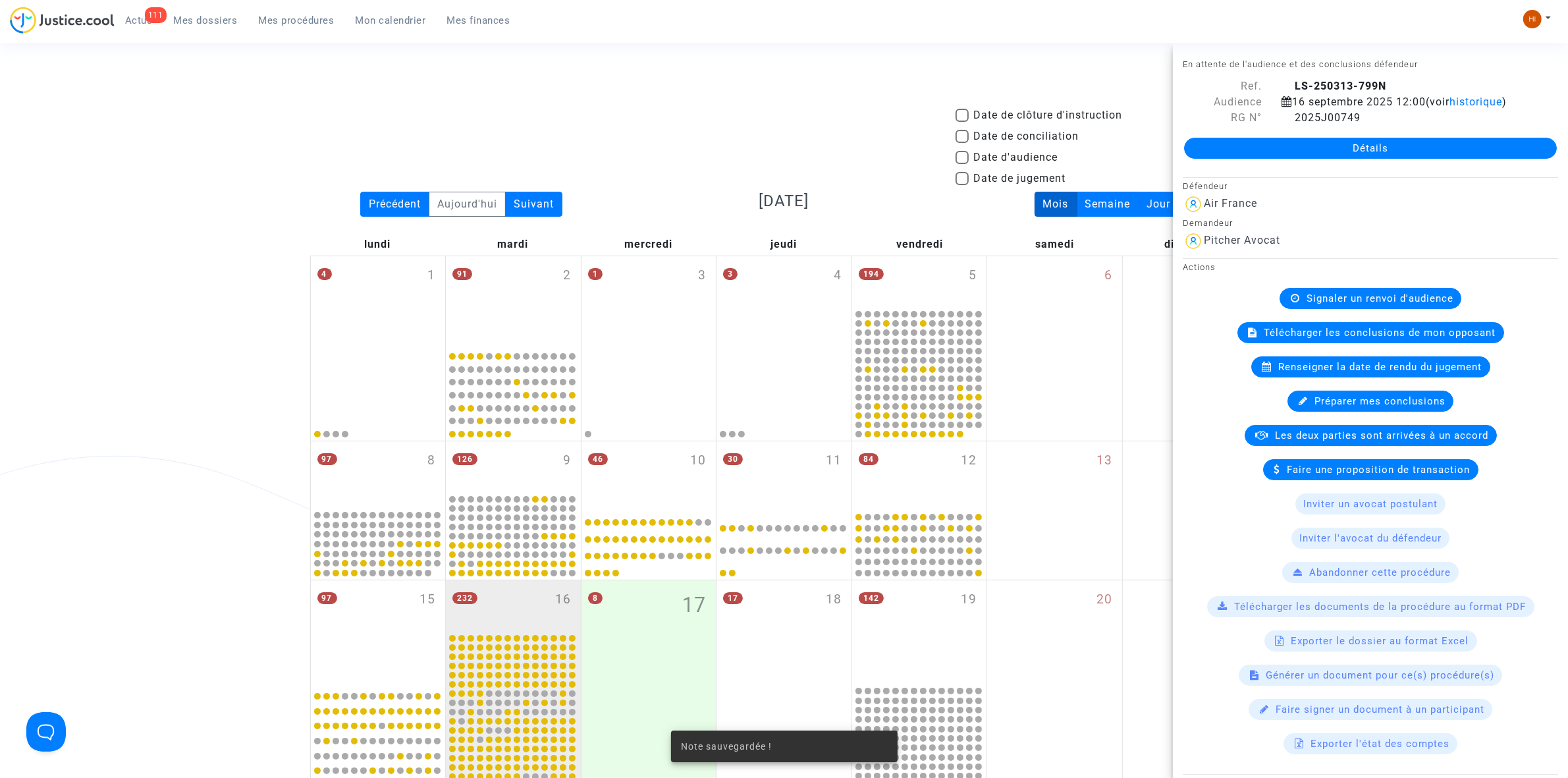
scroll to position [635, 0]
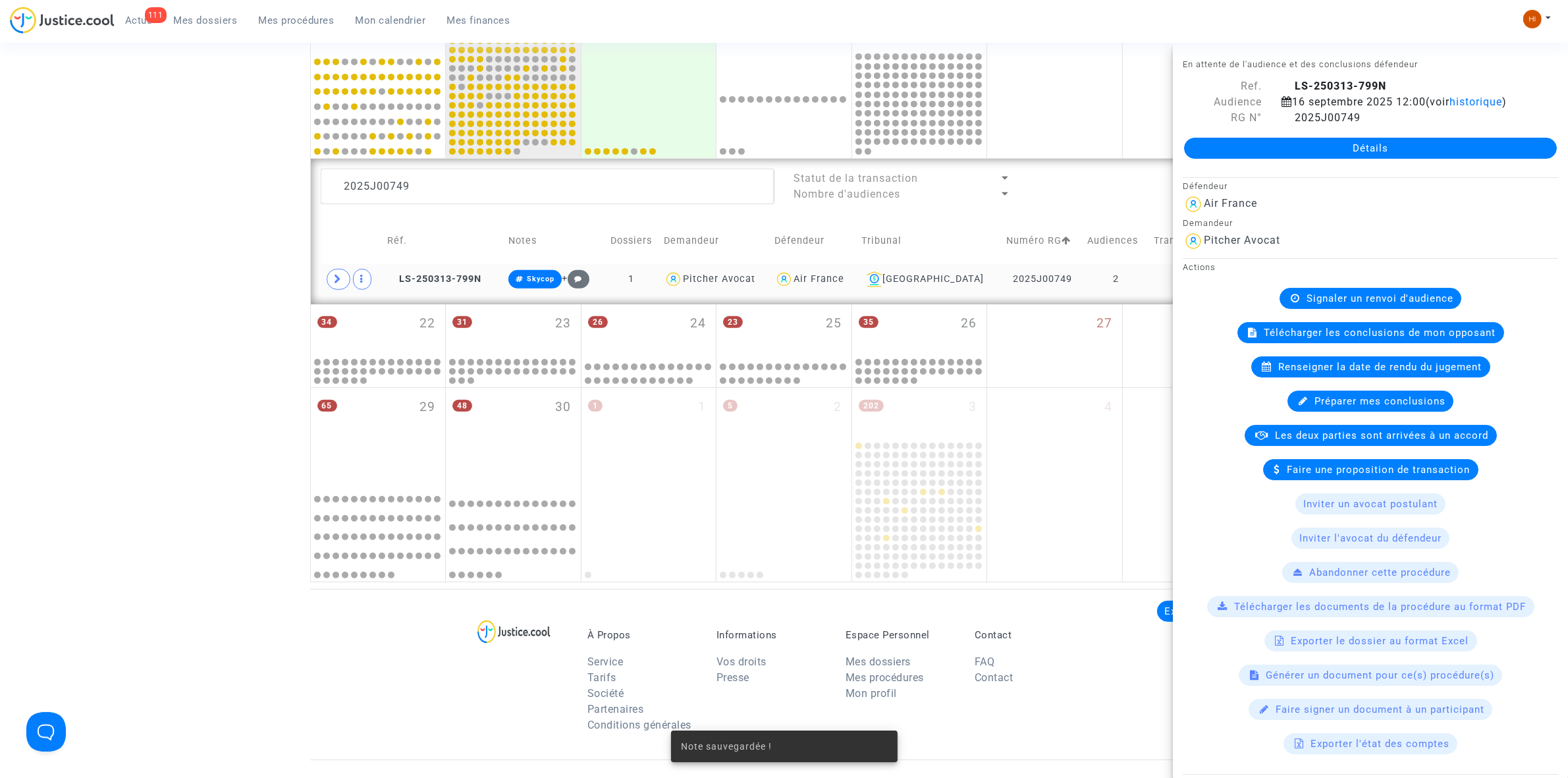
click at [89, 404] on div "Date de clôture d'instruction Date de conciliation Date d'audience Date de juge…" at bounding box center [784, 28] width 1568 height 1109
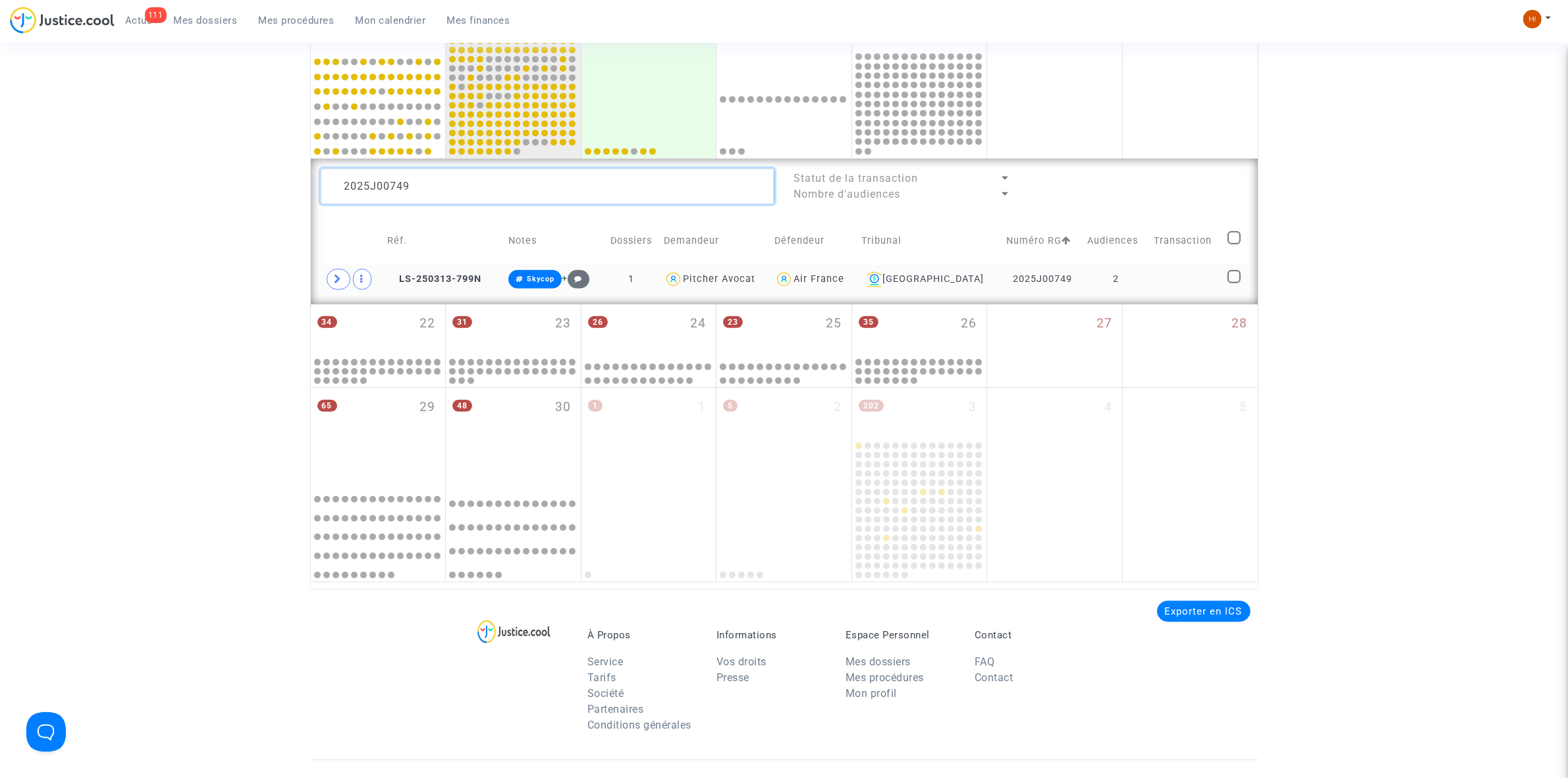
click at [596, 169] on textarea at bounding box center [547, 186] width 454 height 36
click at [597, 181] on textarea at bounding box center [547, 186] width 454 height 36
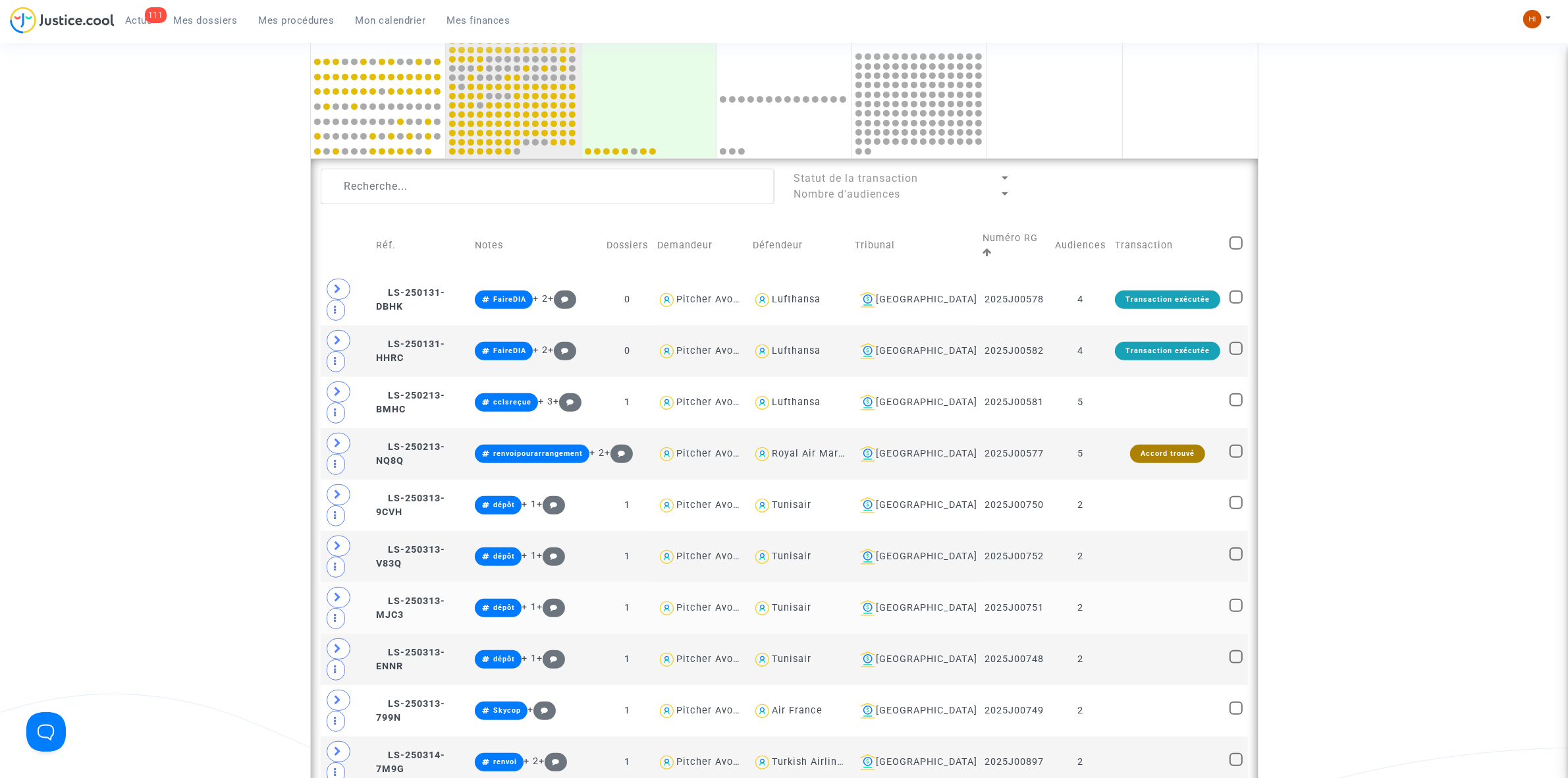
click at [811, 602] on div "Tunisair" at bounding box center [791, 607] width 39 height 11
type textarea "@Tunisair"
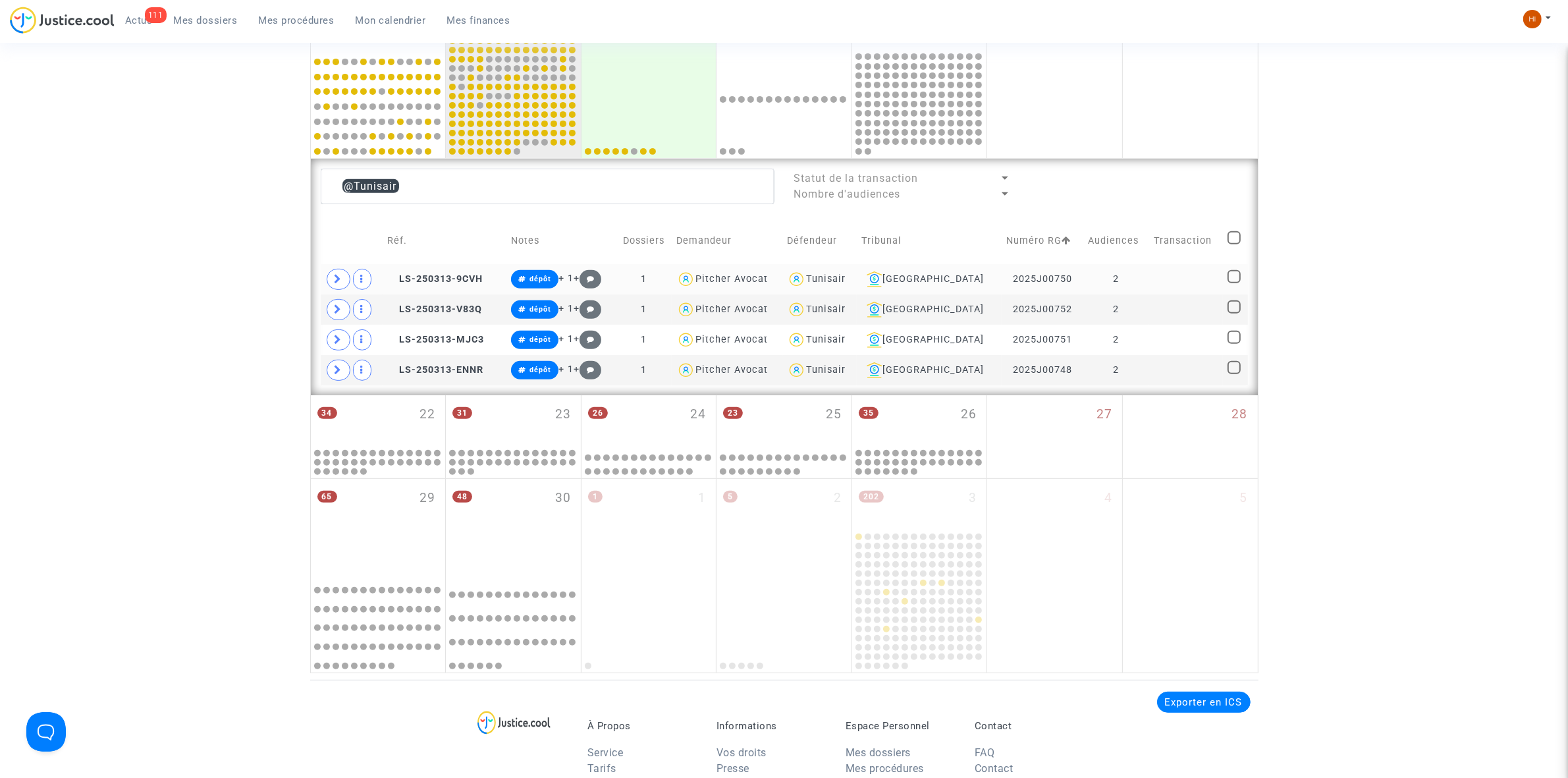
drag, startPoint x: 400, startPoint y: 278, endPoint x: 400, endPoint y: 288, distance: 10.0
click at [397, 278] on icon at bounding box center [393, 278] width 10 height 9
click at [397, 307] on icon at bounding box center [393, 308] width 10 height 9
click at [397, 338] on icon at bounding box center [393, 339] width 10 height 9
click at [397, 370] on icon at bounding box center [393, 369] width 10 height 9
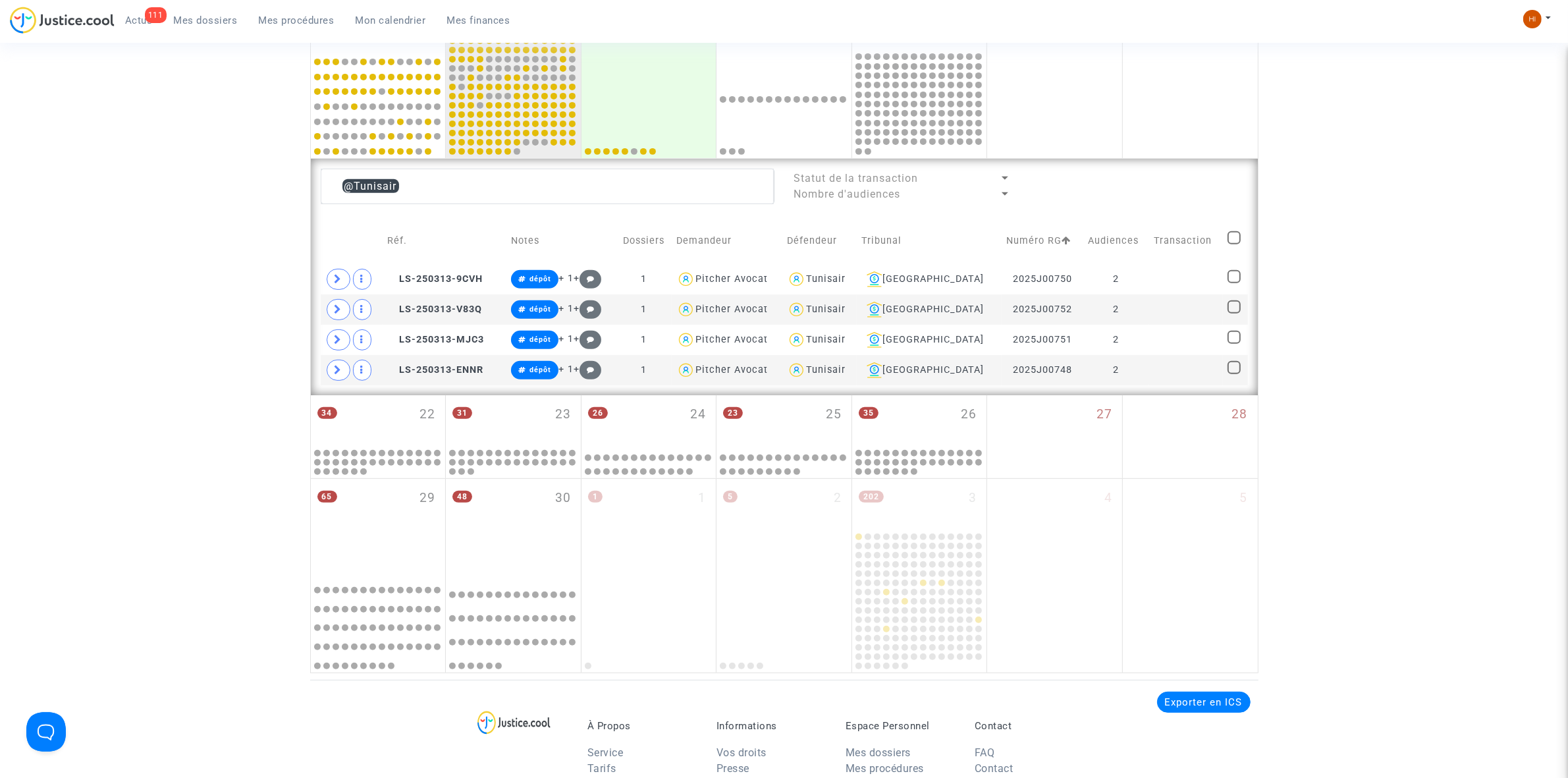
click at [1232, 239] on span at bounding box center [1234, 238] width 13 height 13
click at [1233, 244] on input "checkbox" at bounding box center [1233, 244] width 1 height 1
checkbox input "true"
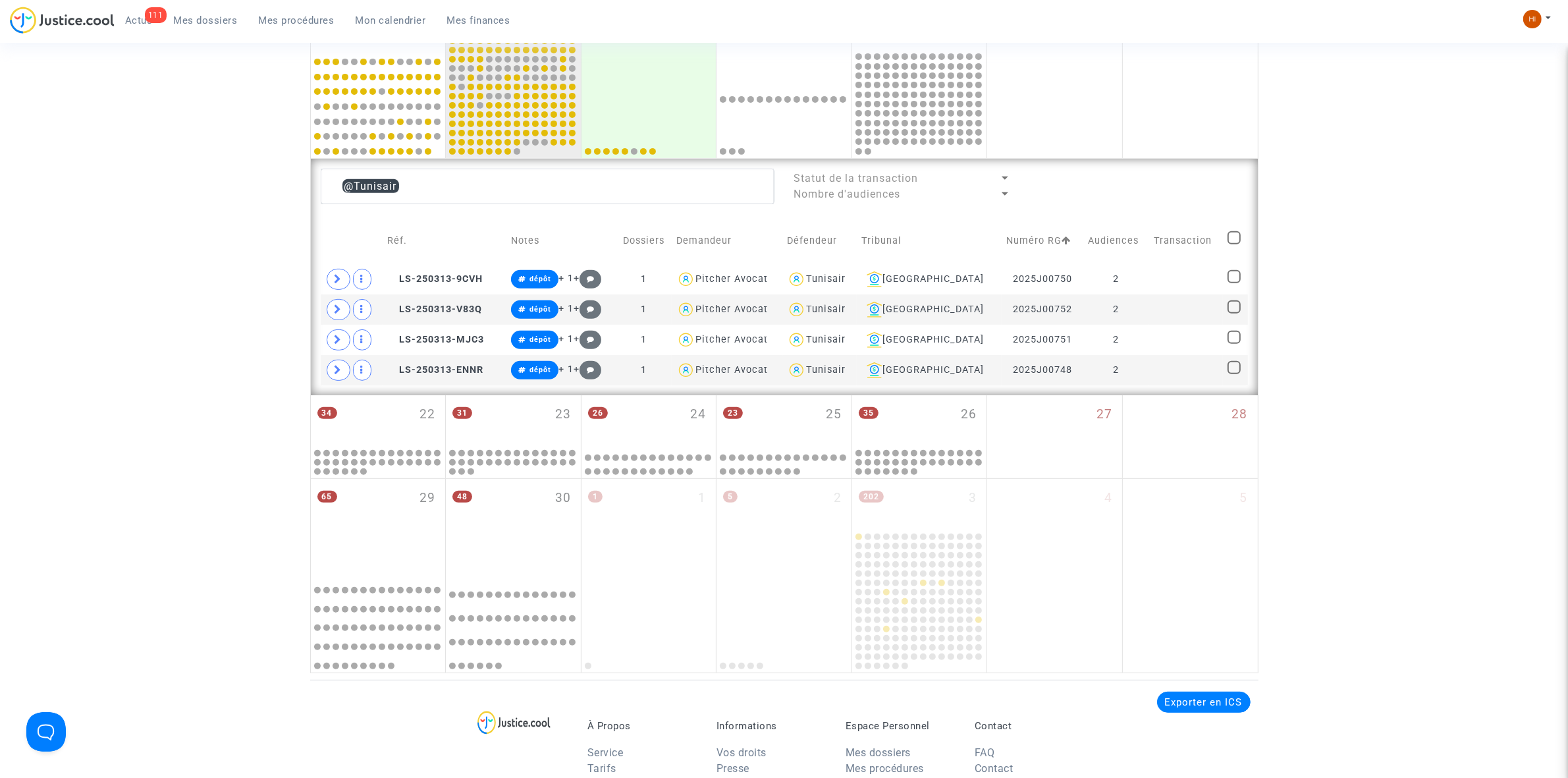
checkbox input "true"
click at [1215, 183] on span "Sélection (4)" at bounding box center [1198, 185] width 71 height 12
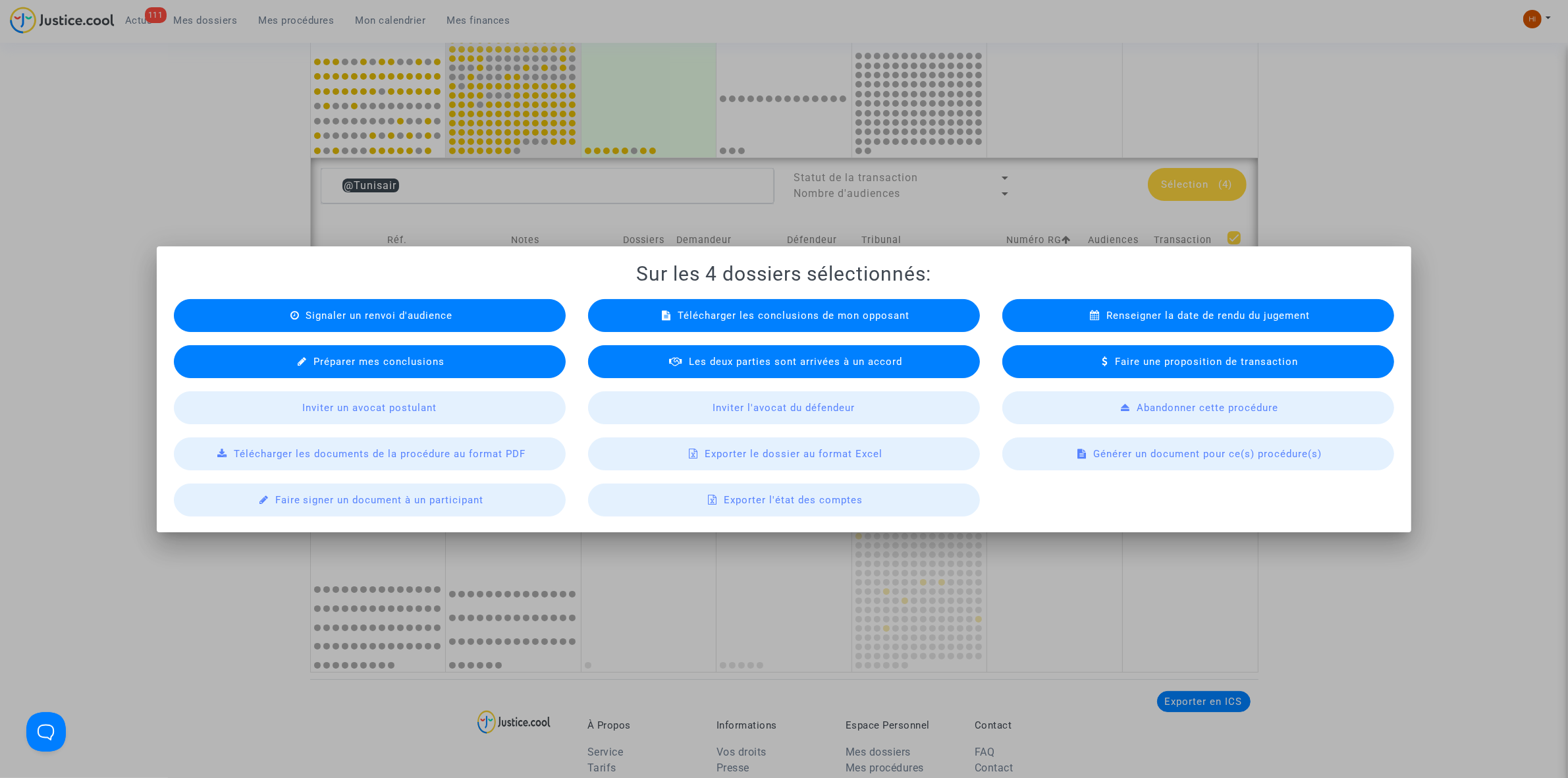
click at [1183, 320] on span "Renseigner la date de rendu du jugement" at bounding box center [1208, 315] width 203 height 12
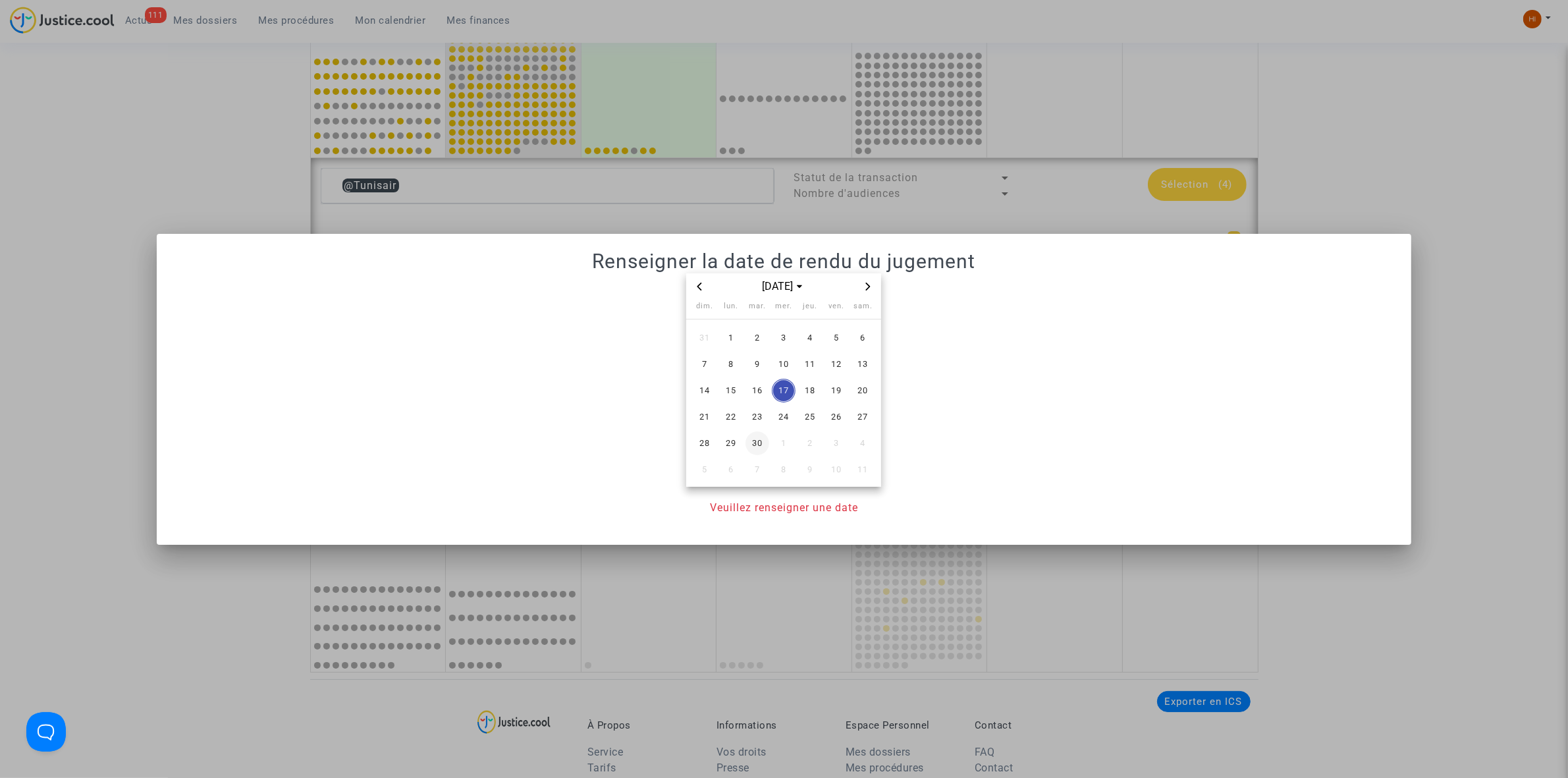
click at [757, 445] on span "30" at bounding box center [757, 443] width 24 height 24
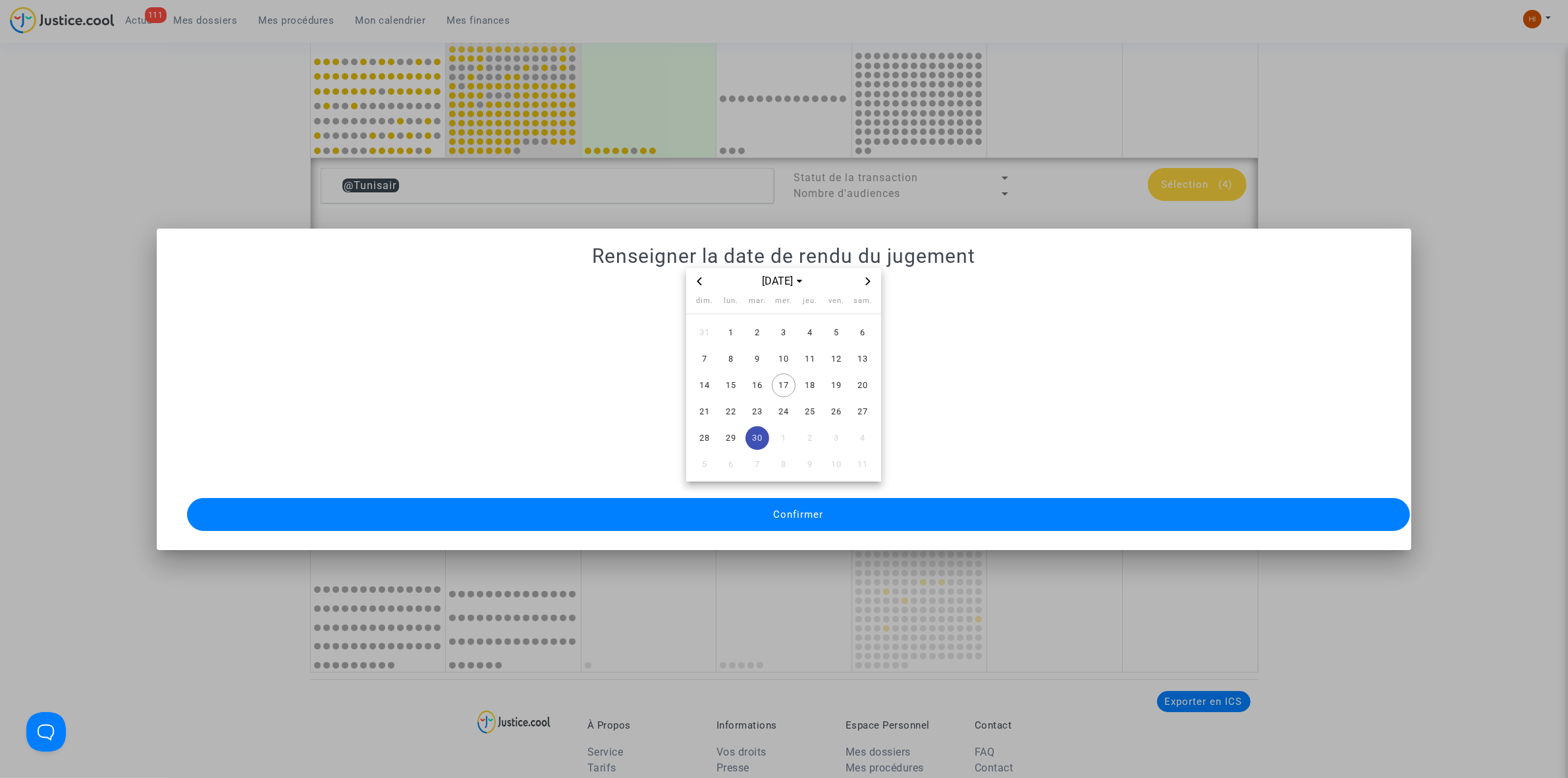
click at [773, 510] on span "Confirmer" at bounding box center [798, 514] width 50 height 12
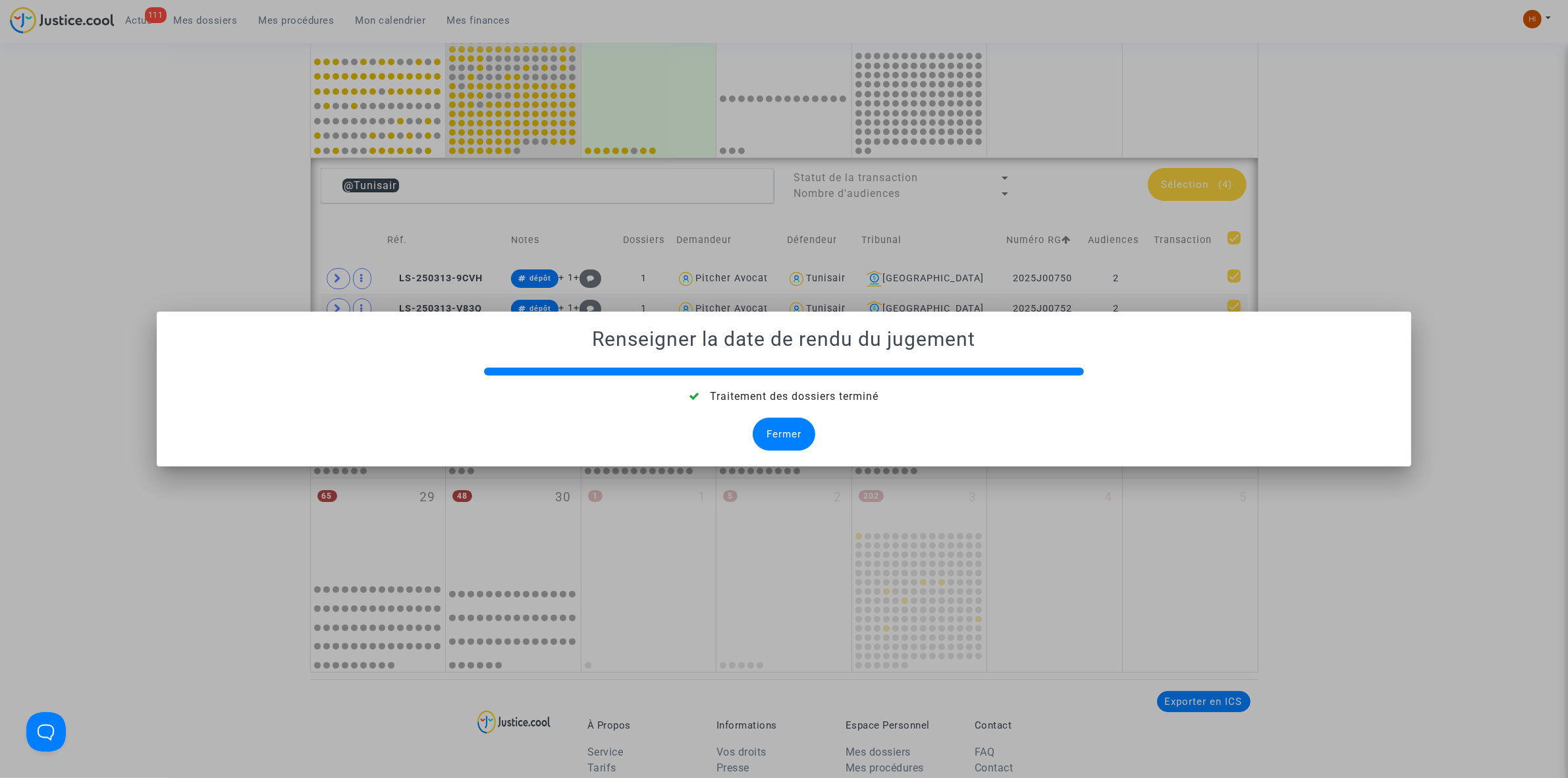
click at [796, 432] on div "Fermer" at bounding box center [784, 434] width 63 height 33
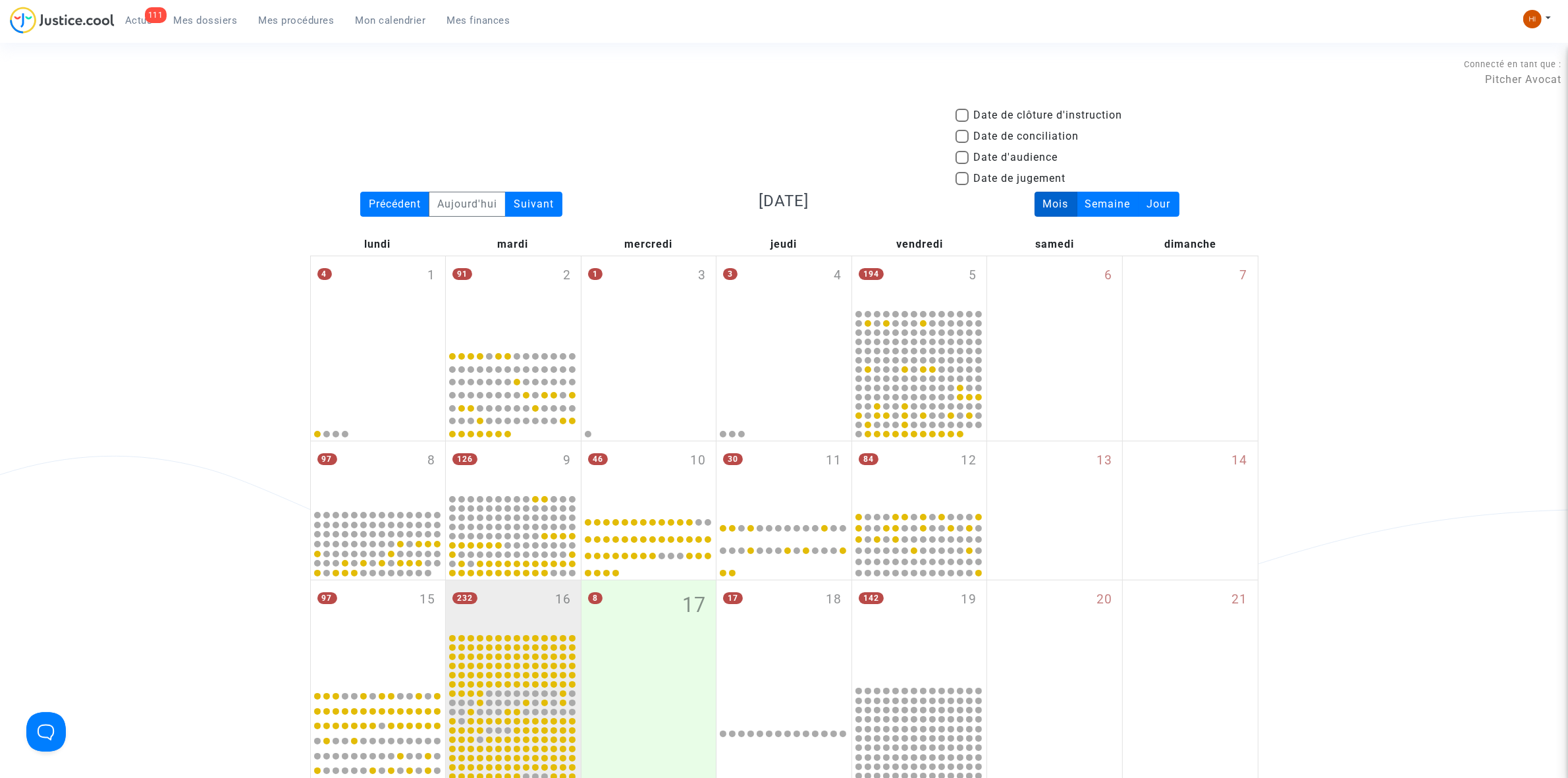
scroll to position [635, 0]
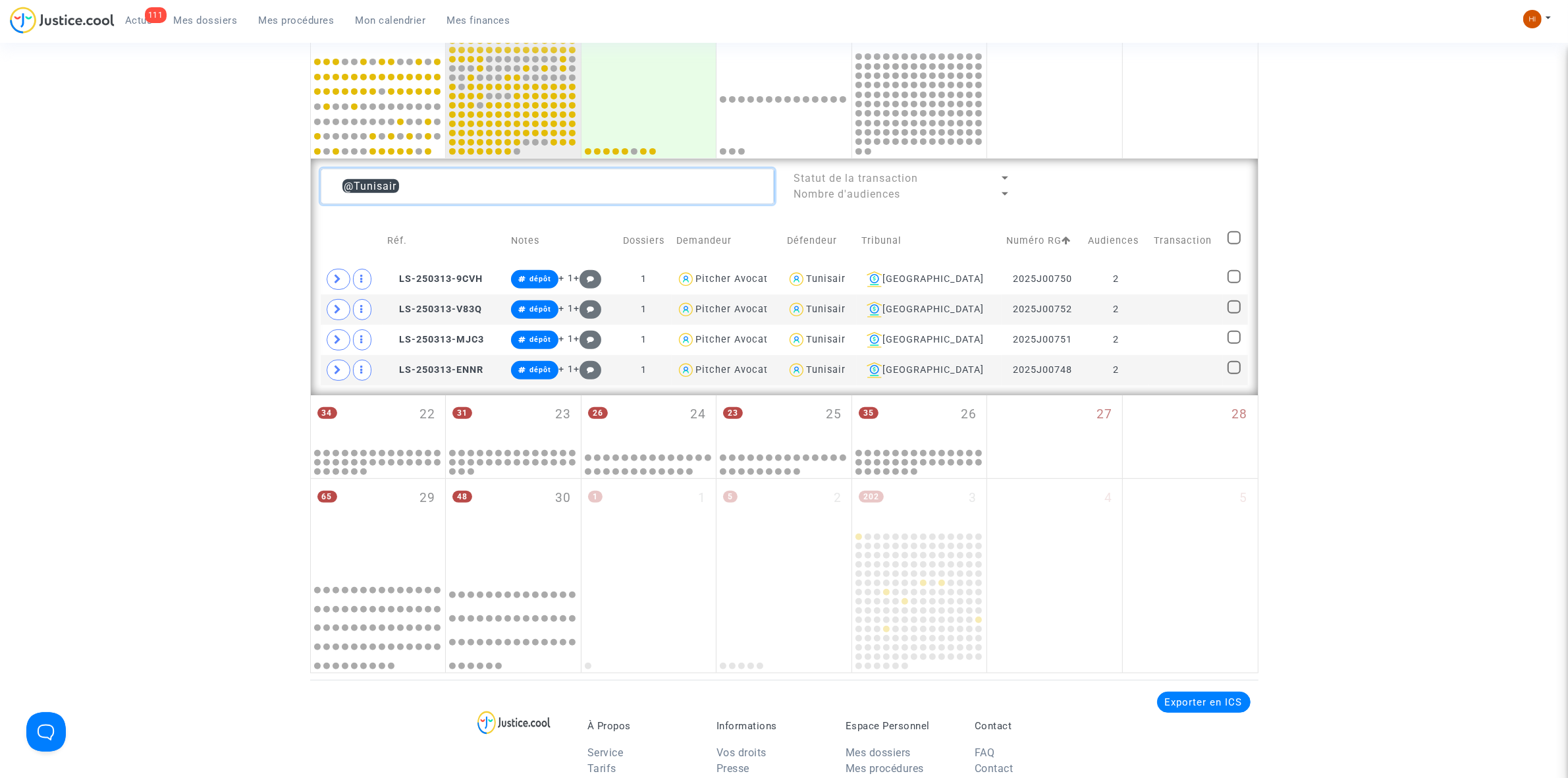
click at [459, 193] on textarea at bounding box center [547, 186] width 454 height 36
click at [489, 186] on textarea at bounding box center [547, 186] width 454 height 36
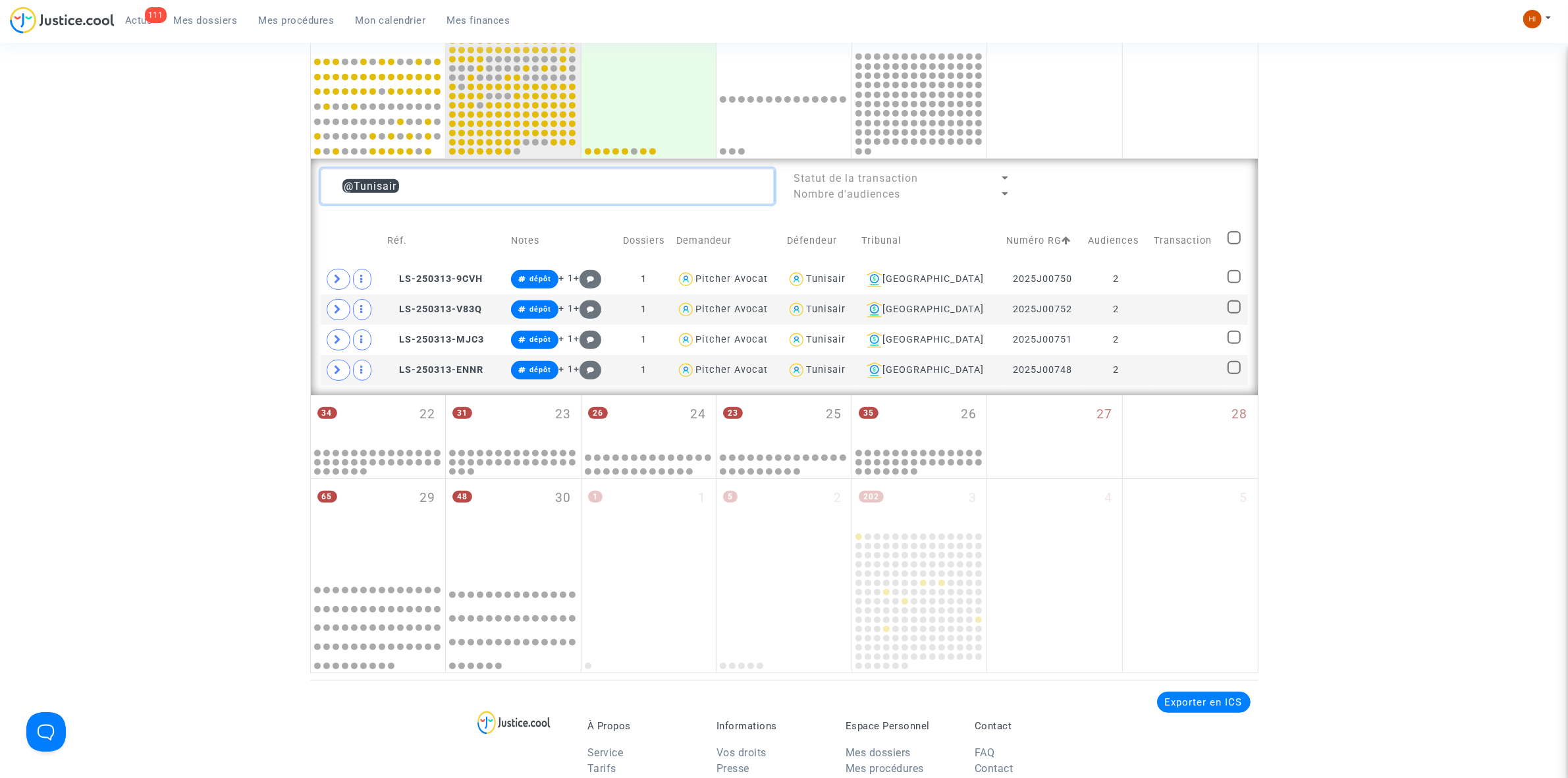
paste textarea "2025J008947"
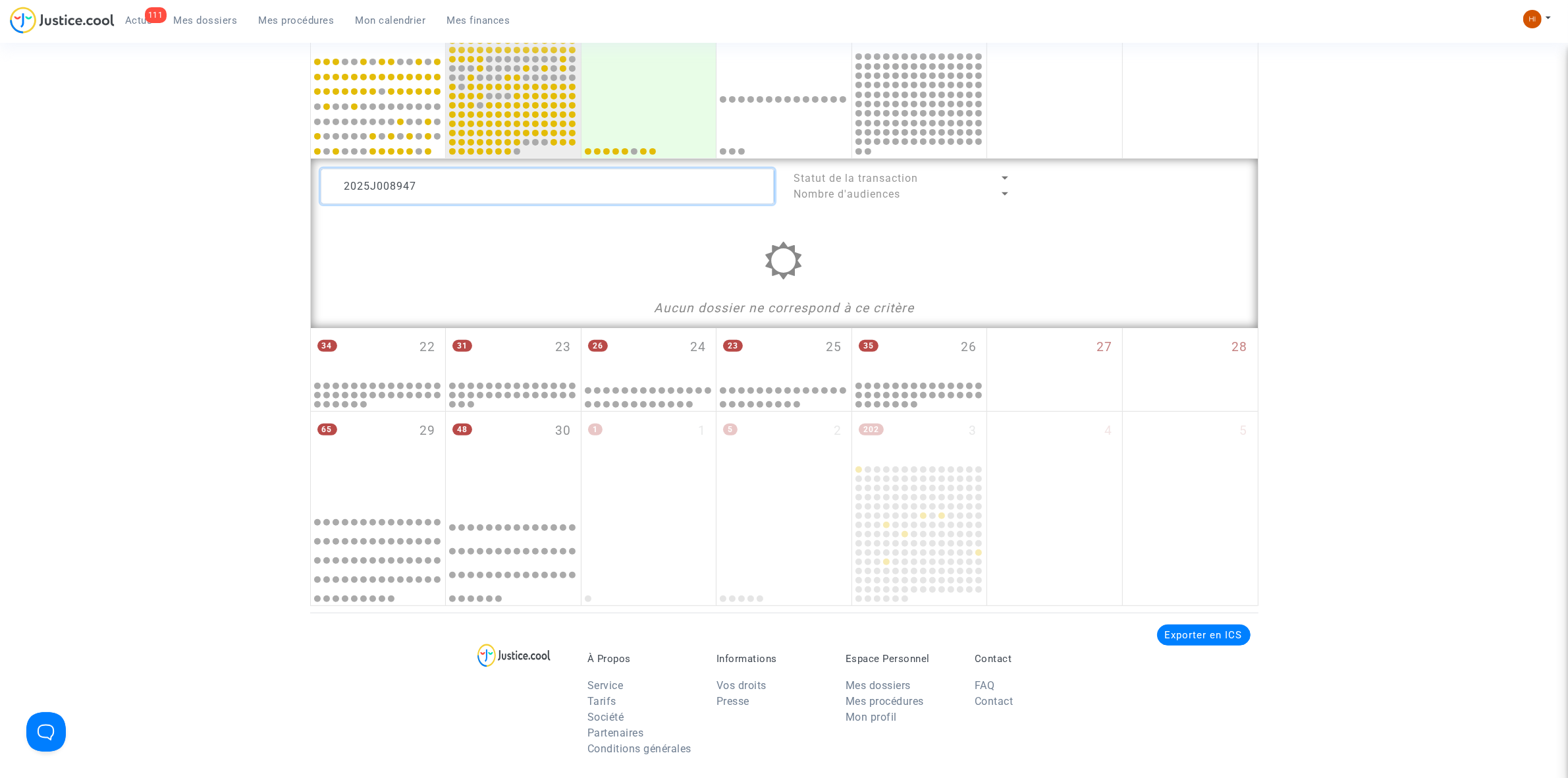
click at [393, 192] on textarea at bounding box center [547, 186] width 454 height 36
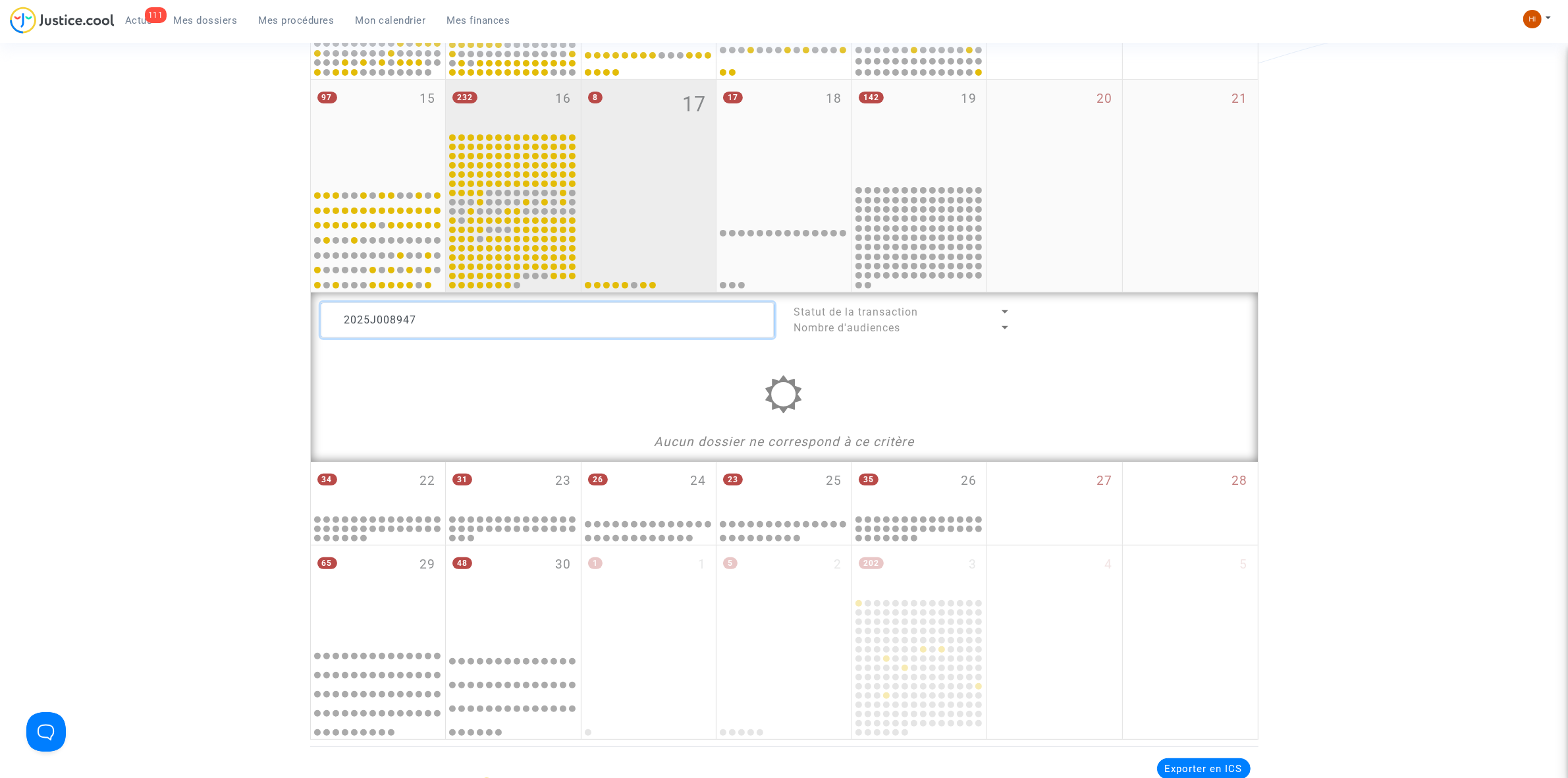
scroll to position [470, 0]
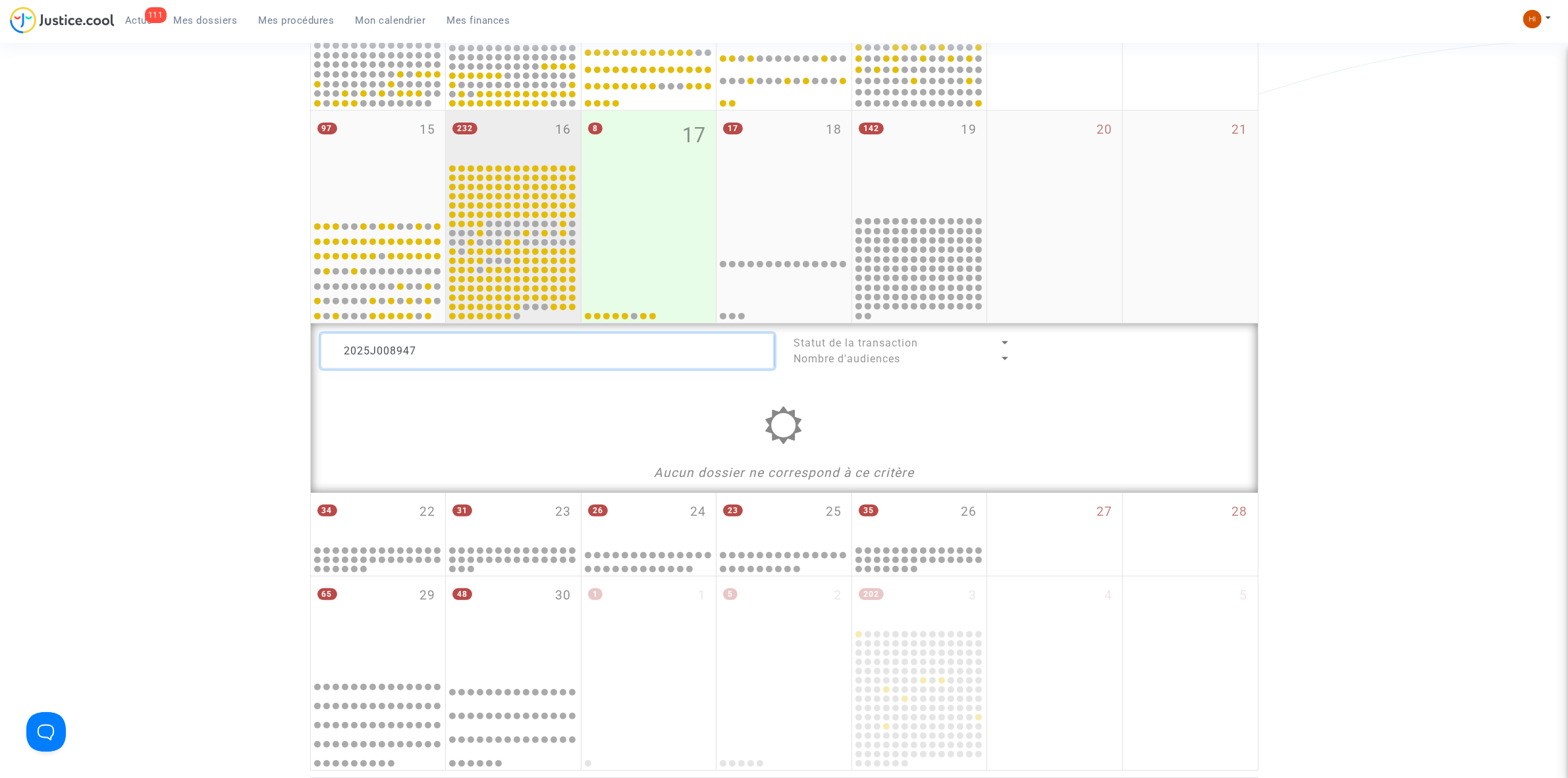
type textarea "2025J008947"
click at [529, 132] on div "232 16" at bounding box center [513, 136] width 135 height 51
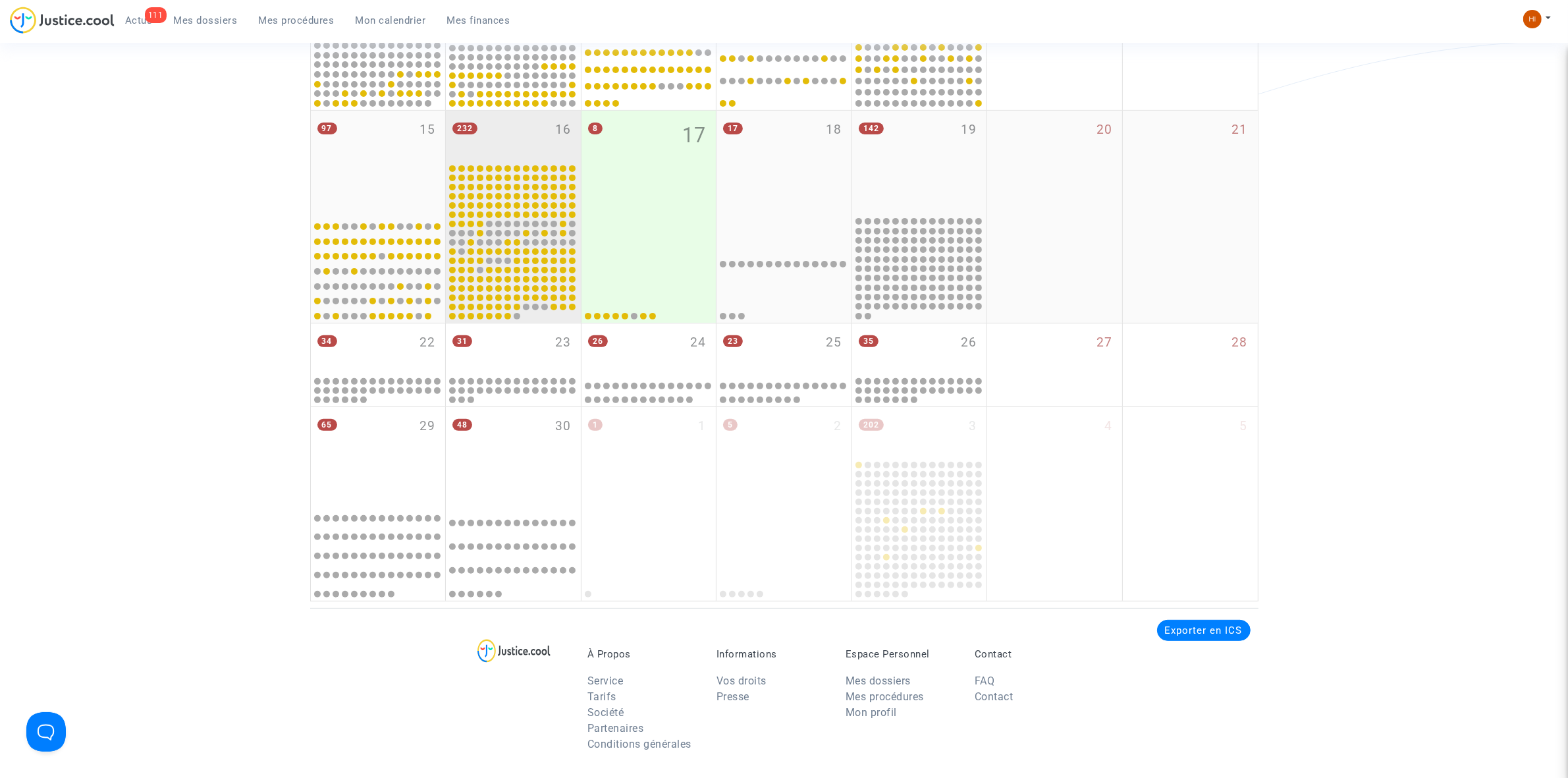
click at [529, 132] on div "232 16" at bounding box center [513, 136] width 135 height 51
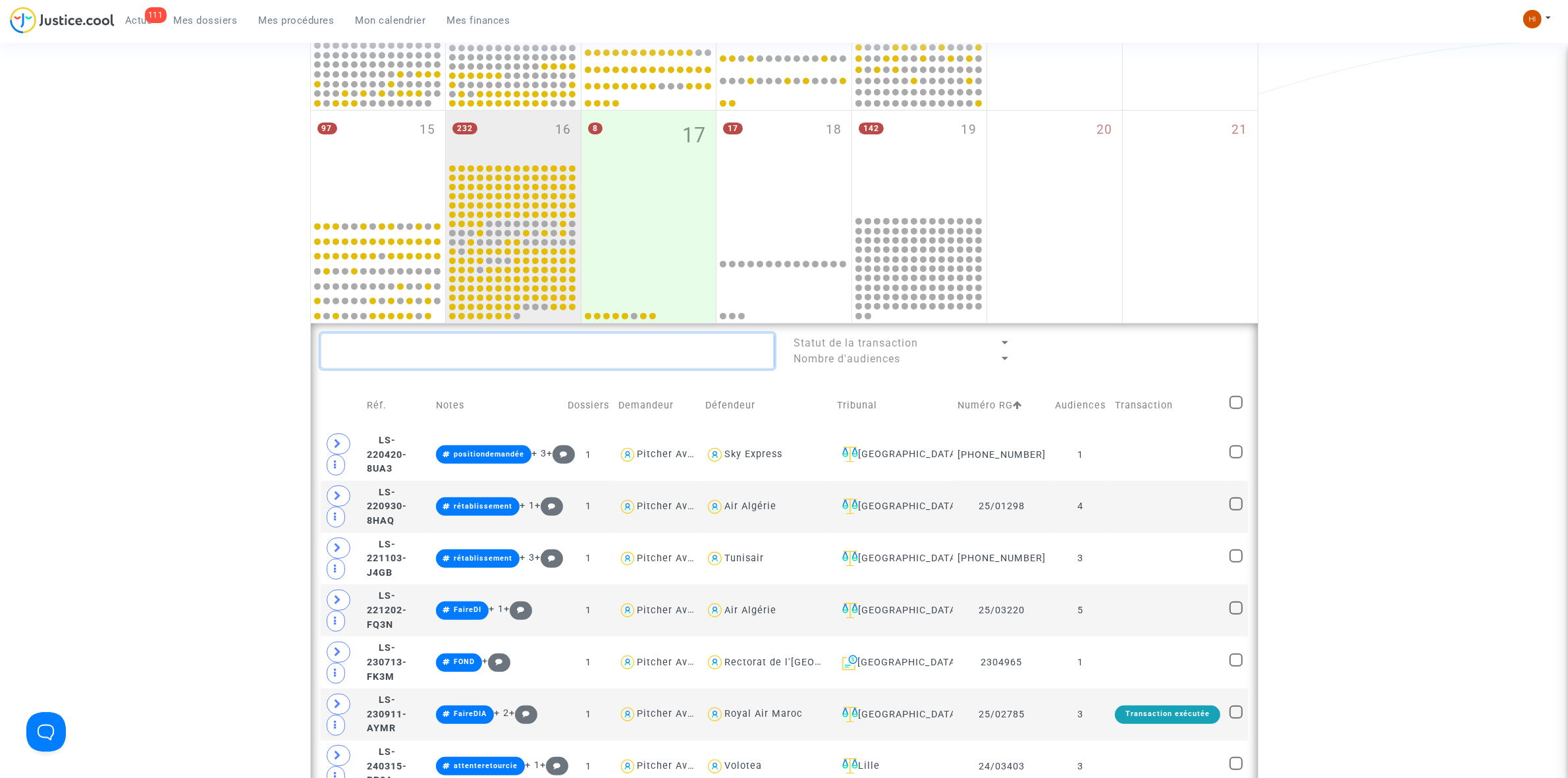
click at [359, 351] on textarea at bounding box center [547, 351] width 454 height 36
paste textarea "Monta Vilemsone"
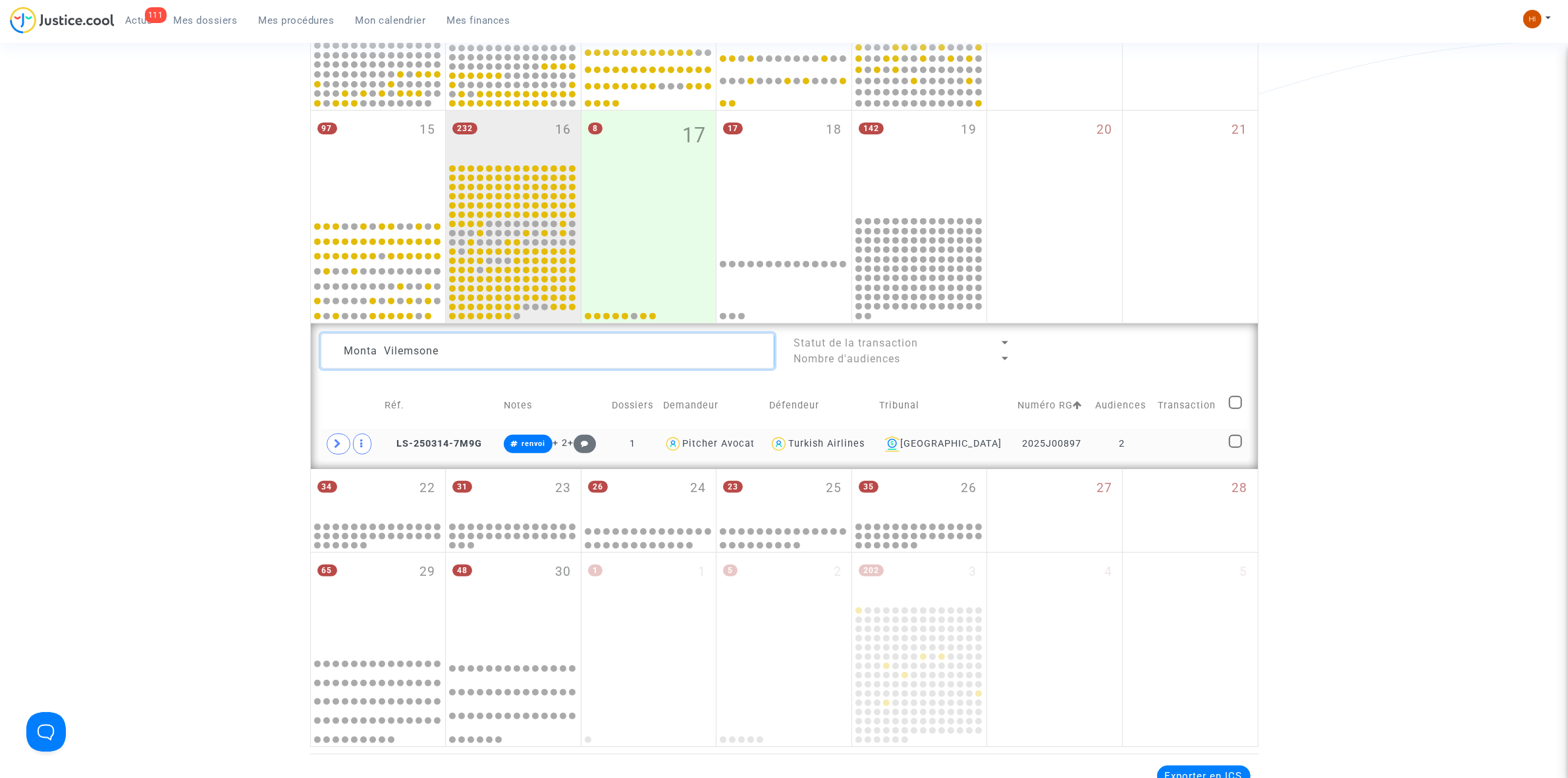
type textarea "Monta Vilemsone"
click at [1173, 441] on td at bounding box center [1188, 444] width 71 height 30
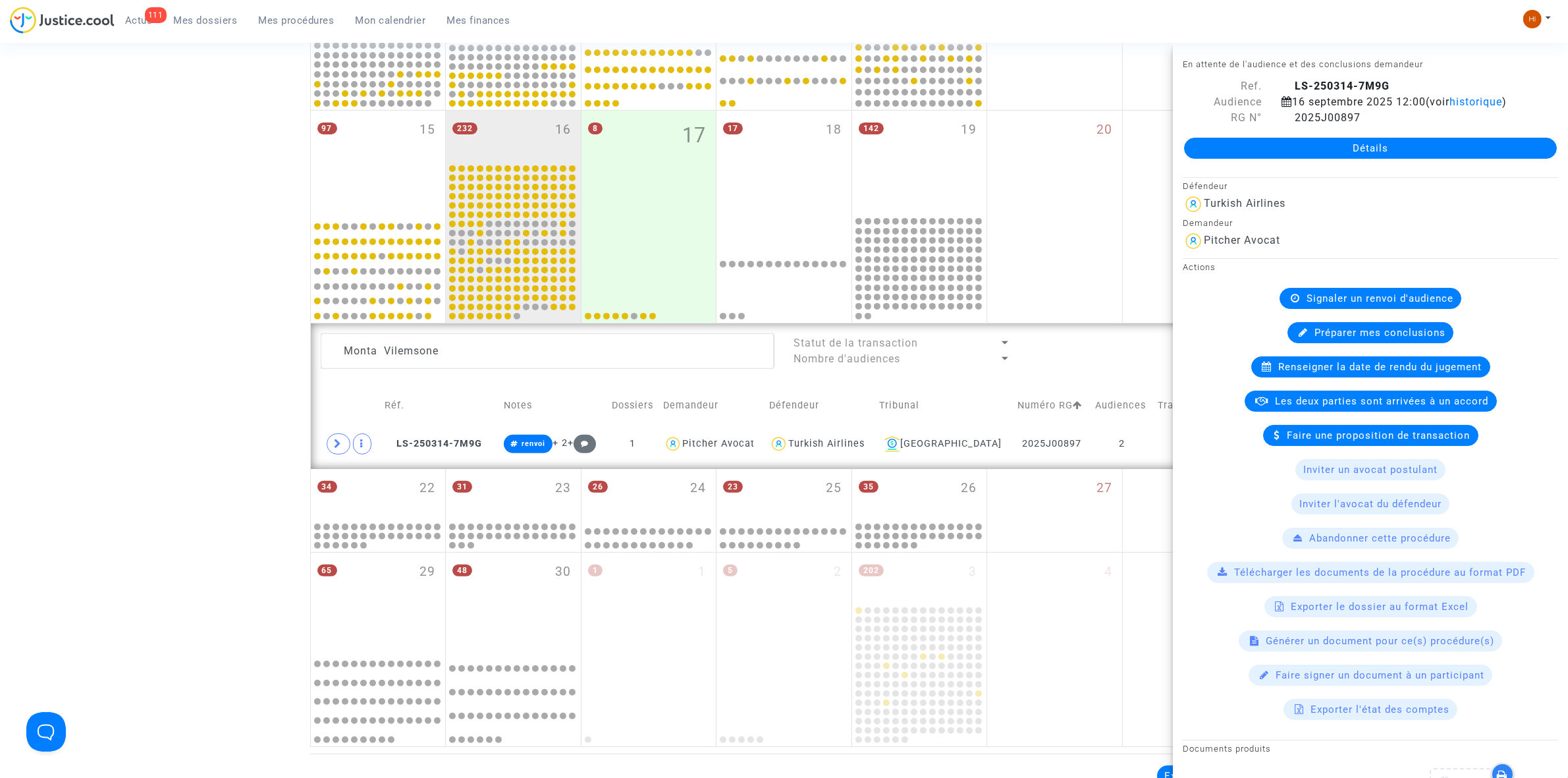
click at [1319, 304] on span "Signaler un renvoi d'audience" at bounding box center [1380, 298] width 147 height 12
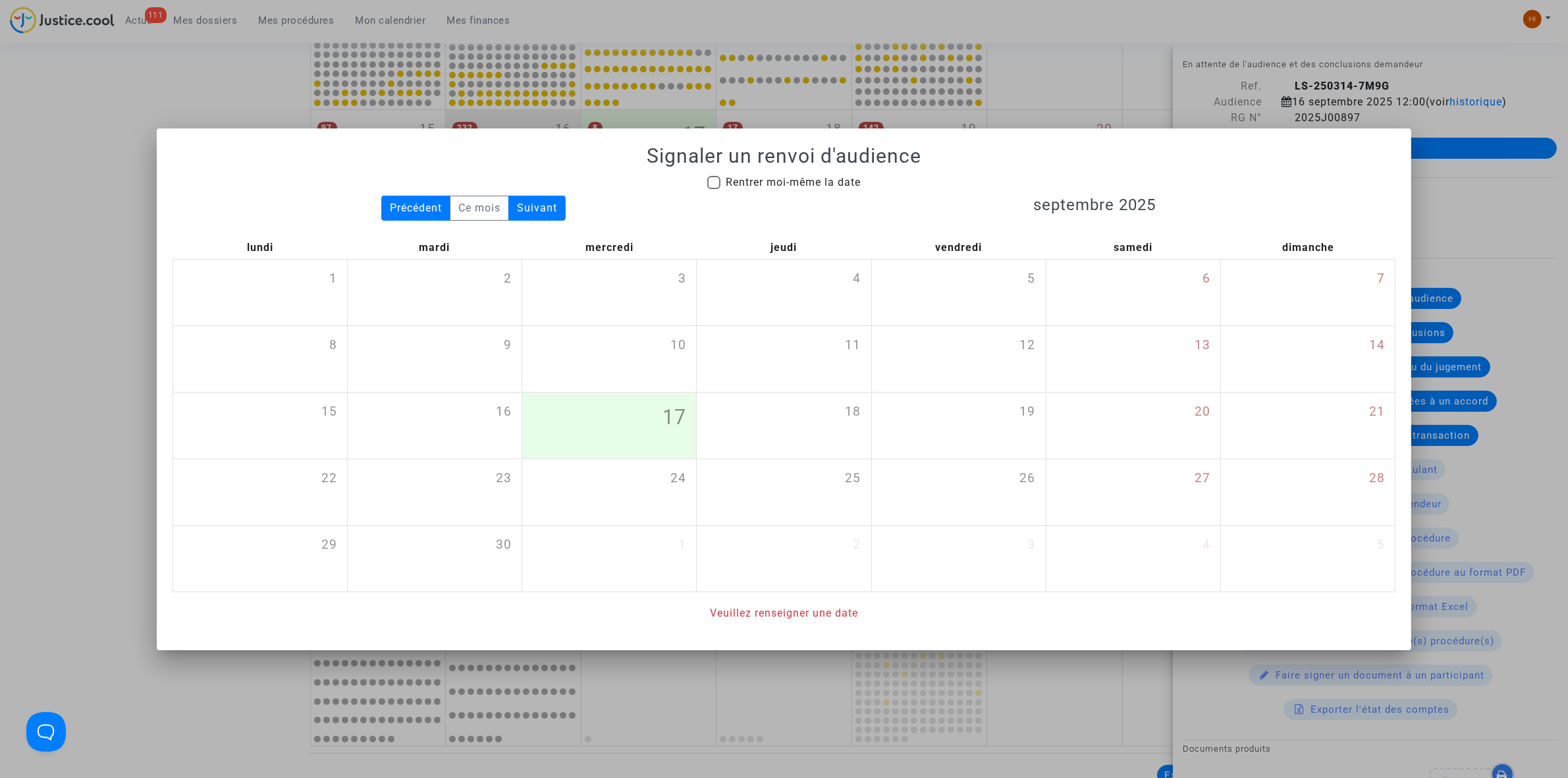
click at [753, 188] on span "Rentrer moi-même la date" at bounding box center [793, 183] width 135 height 16
click at [714, 189] on input "Rentrer moi-même la date" at bounding box center [713, 189] width 1 height 1
checkbox input "true"
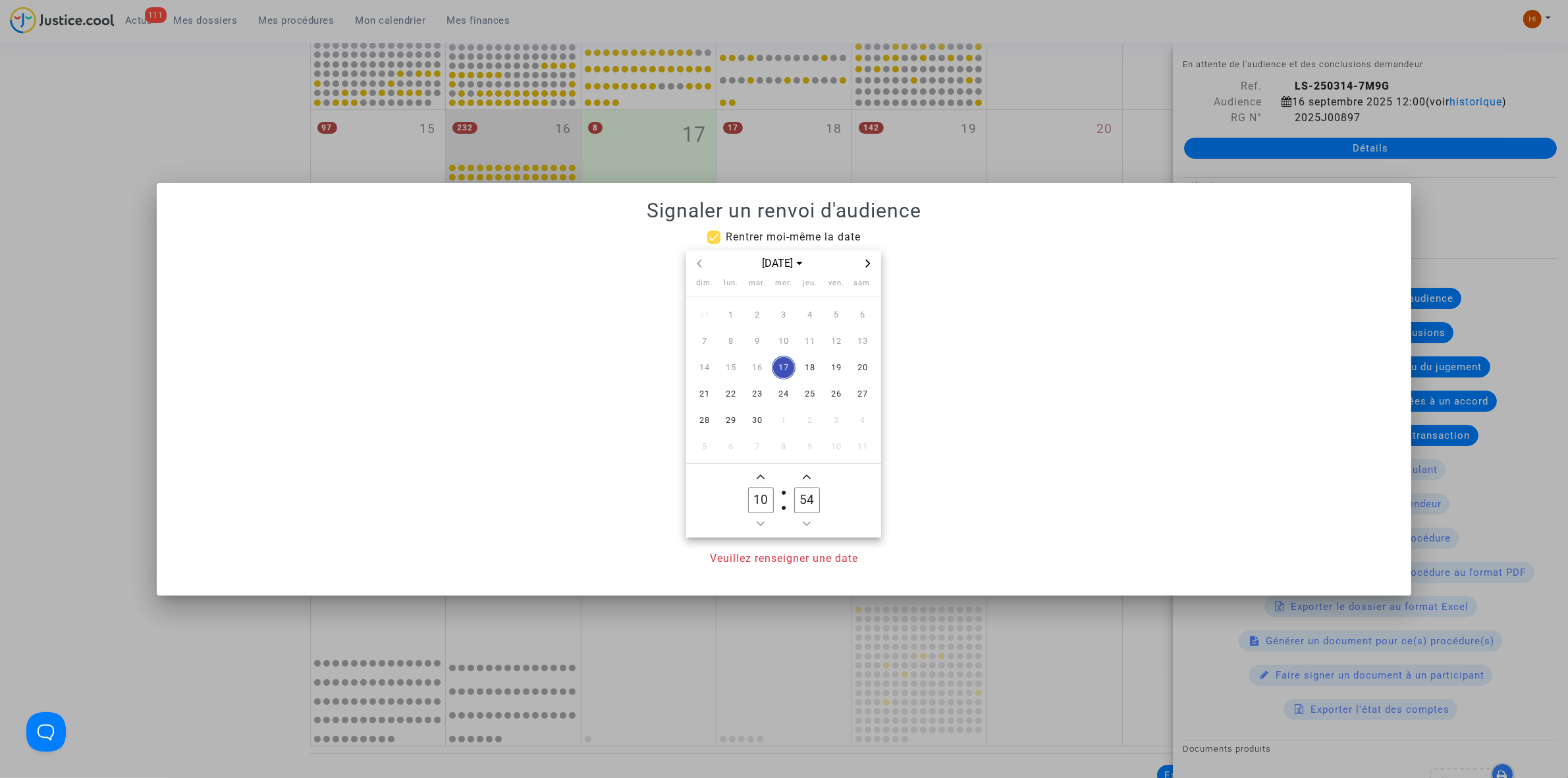
click at [874, 258] on span "Next month" at bounding box center [868, 263] width 16 height 16
click at [759, 426] on span "25" at bounding box center [757, 420] width 24 height 24
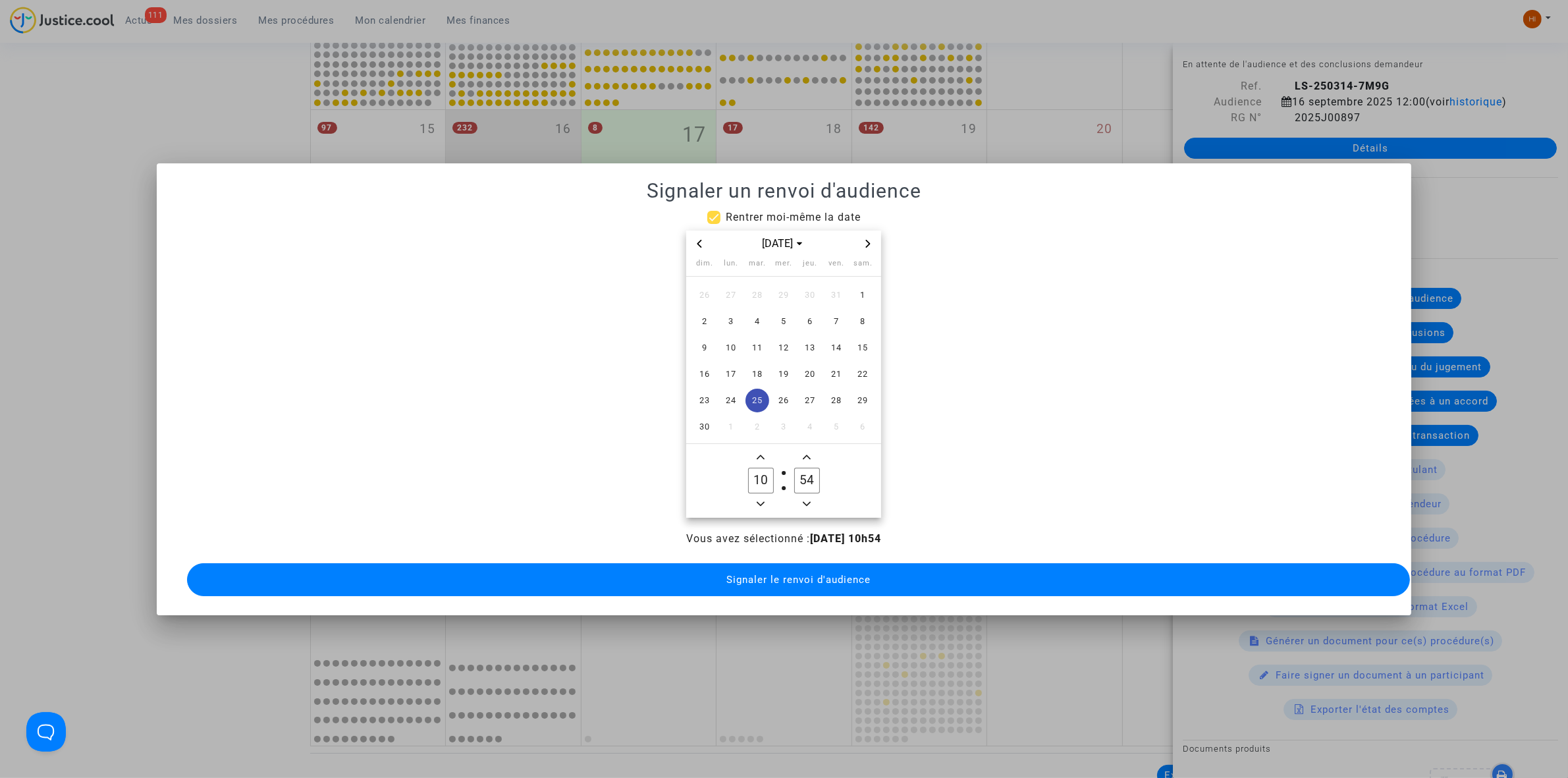
click at [762, 453] on span "Add a hour" at bounding box center [761, 457] width 16 height 16
click at [762, 453] on icon "Add a hour" at bounding box center [760, 457] width 8 height 8
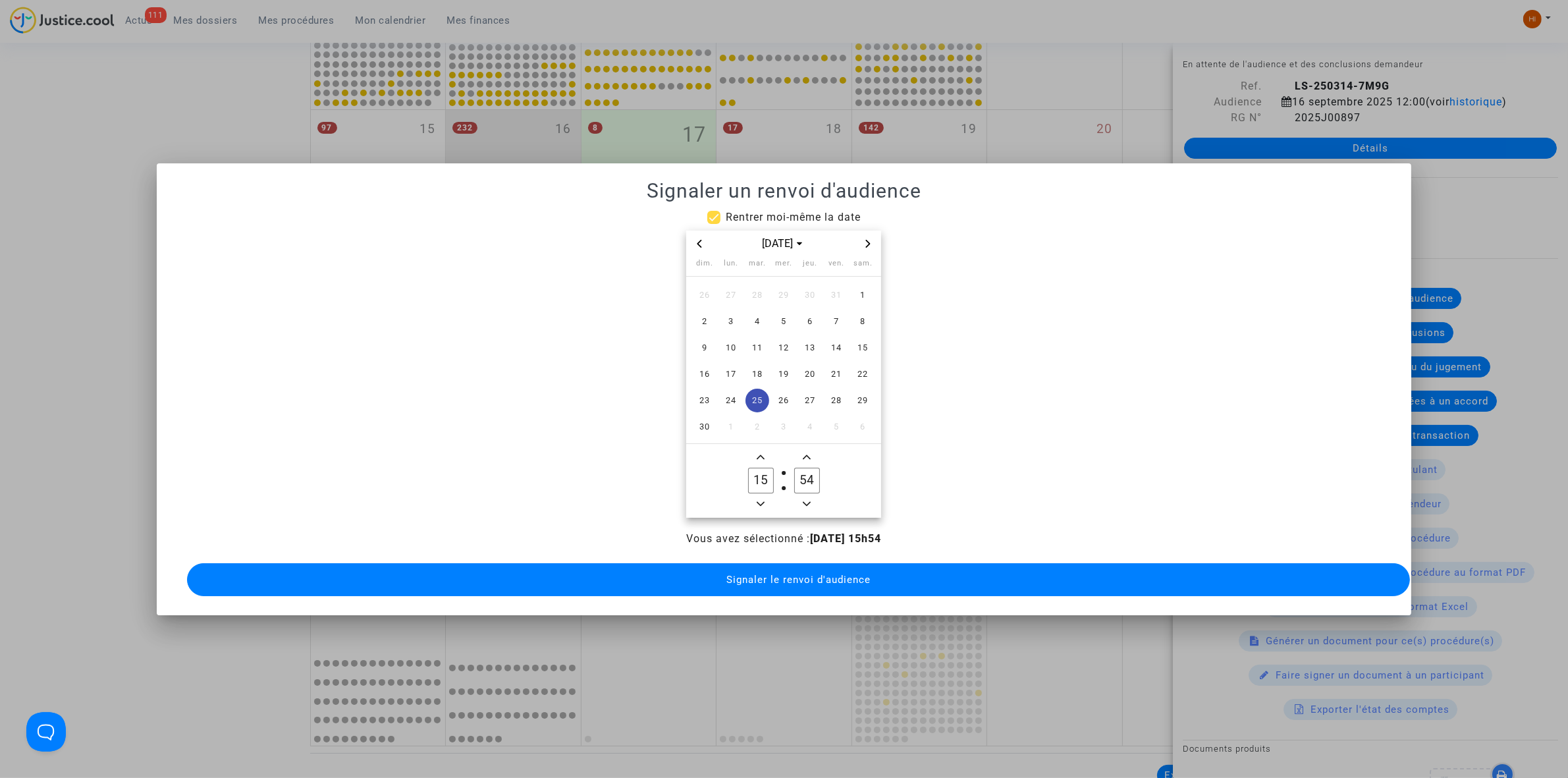
click at [759, 500] on icon "Minus a hour" at bounding box center [760, 503] width 8 height 8
type input "14"
click at [805, 474] on input "54" at bounding box center [806, 480] width 25 height 25
type input "00"
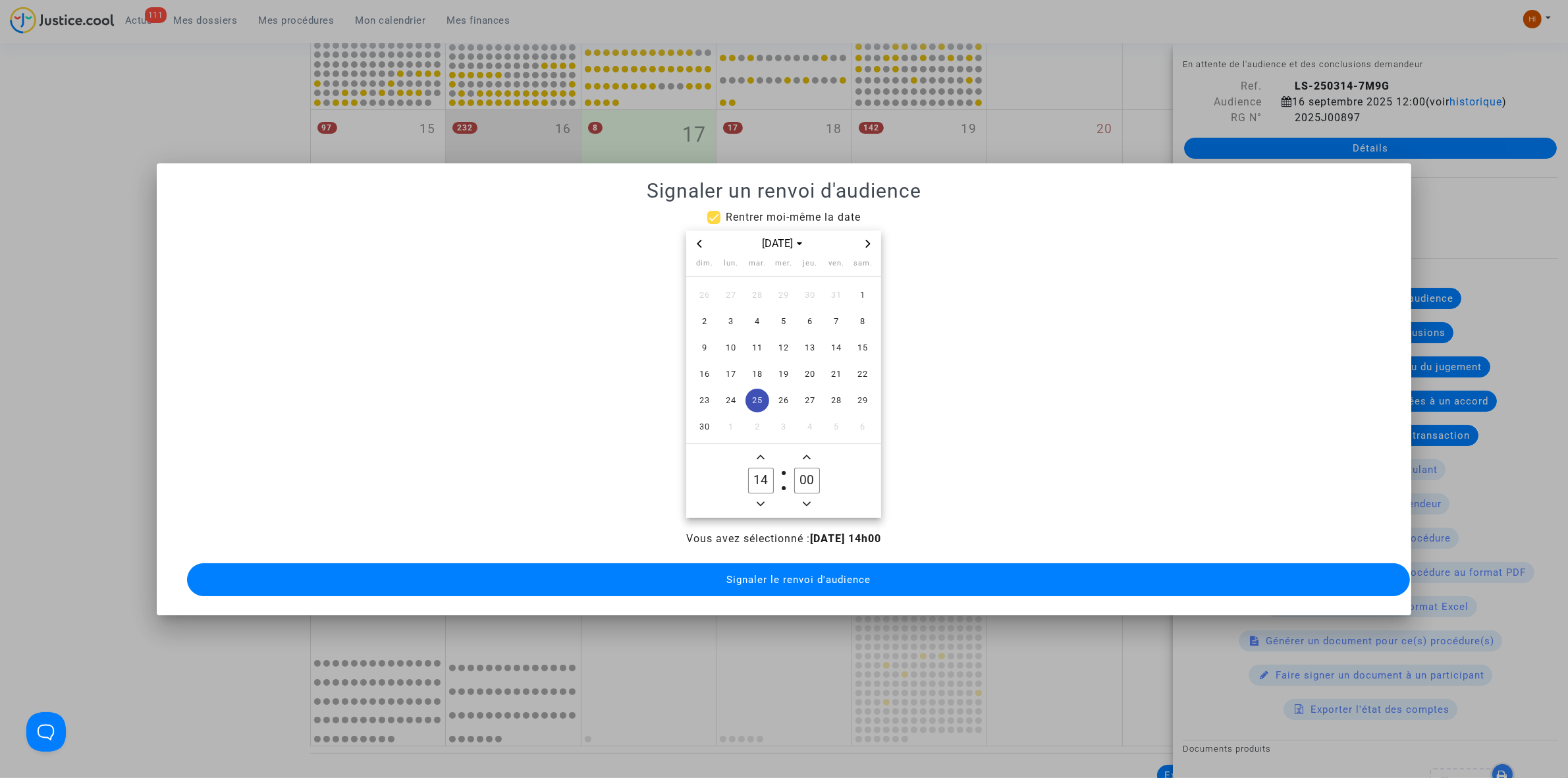
click at [784, 574] on span "Signaler le renvoi d'audience" at bounding box center [799, 580] width 144 height 12
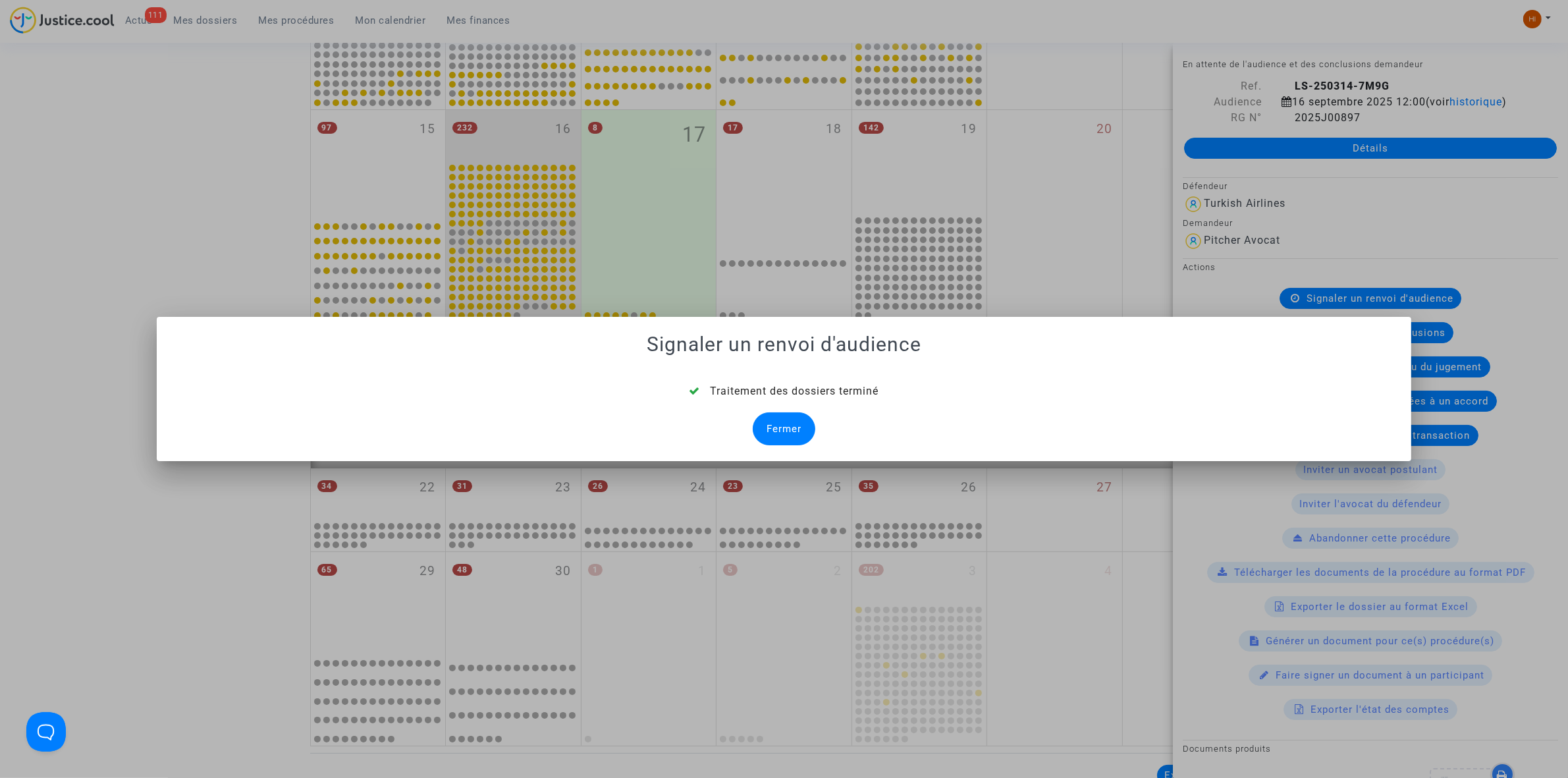
drag, startPoint x: 778, startPoint y: 433, endPoint x: 756, endPoint y: 443, distance: 24.2
click at [778, 433] on div "Fermer" at bounding box center [784, 429] width 63 height 33
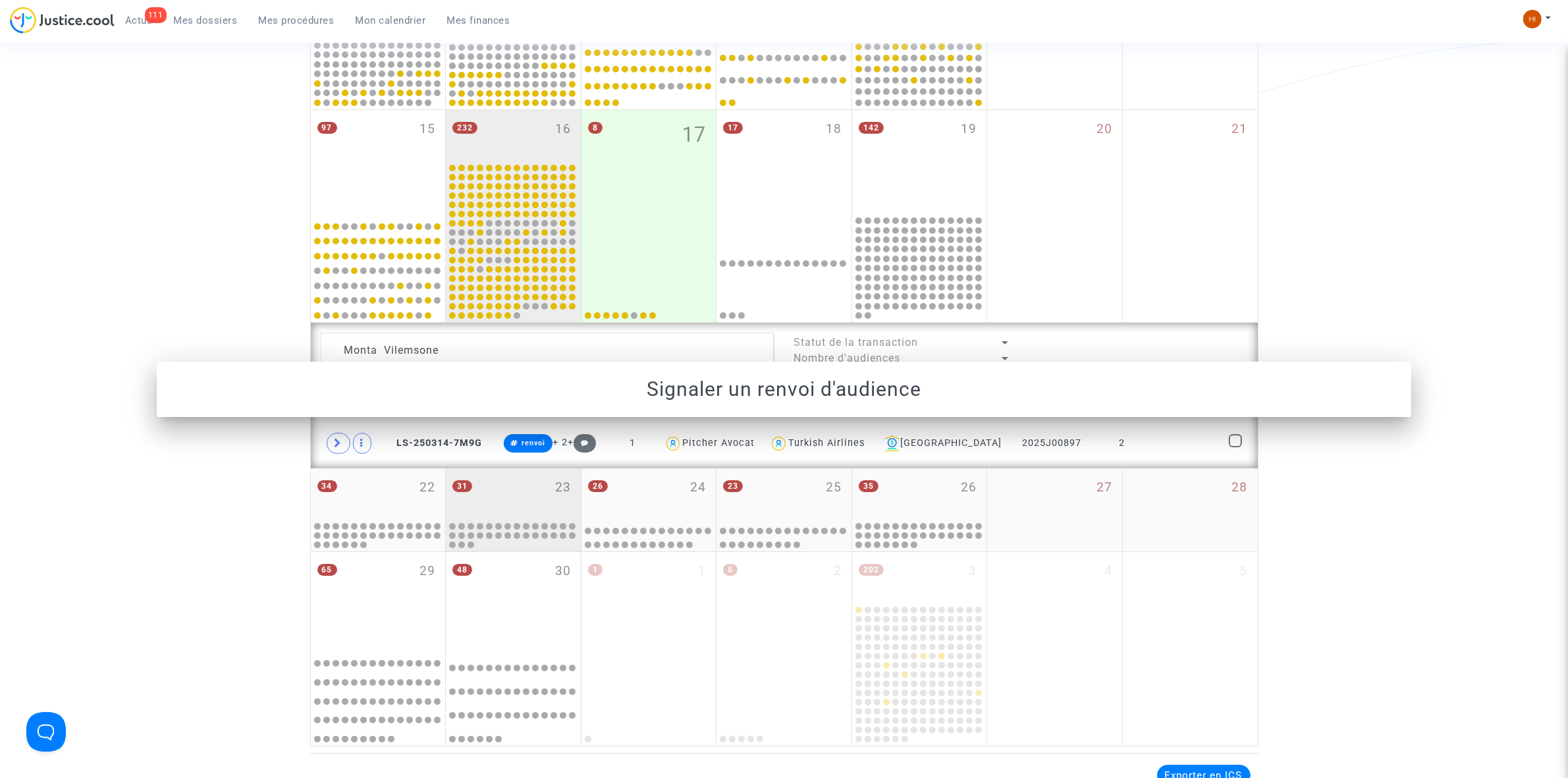
scroll to position [470, 0]
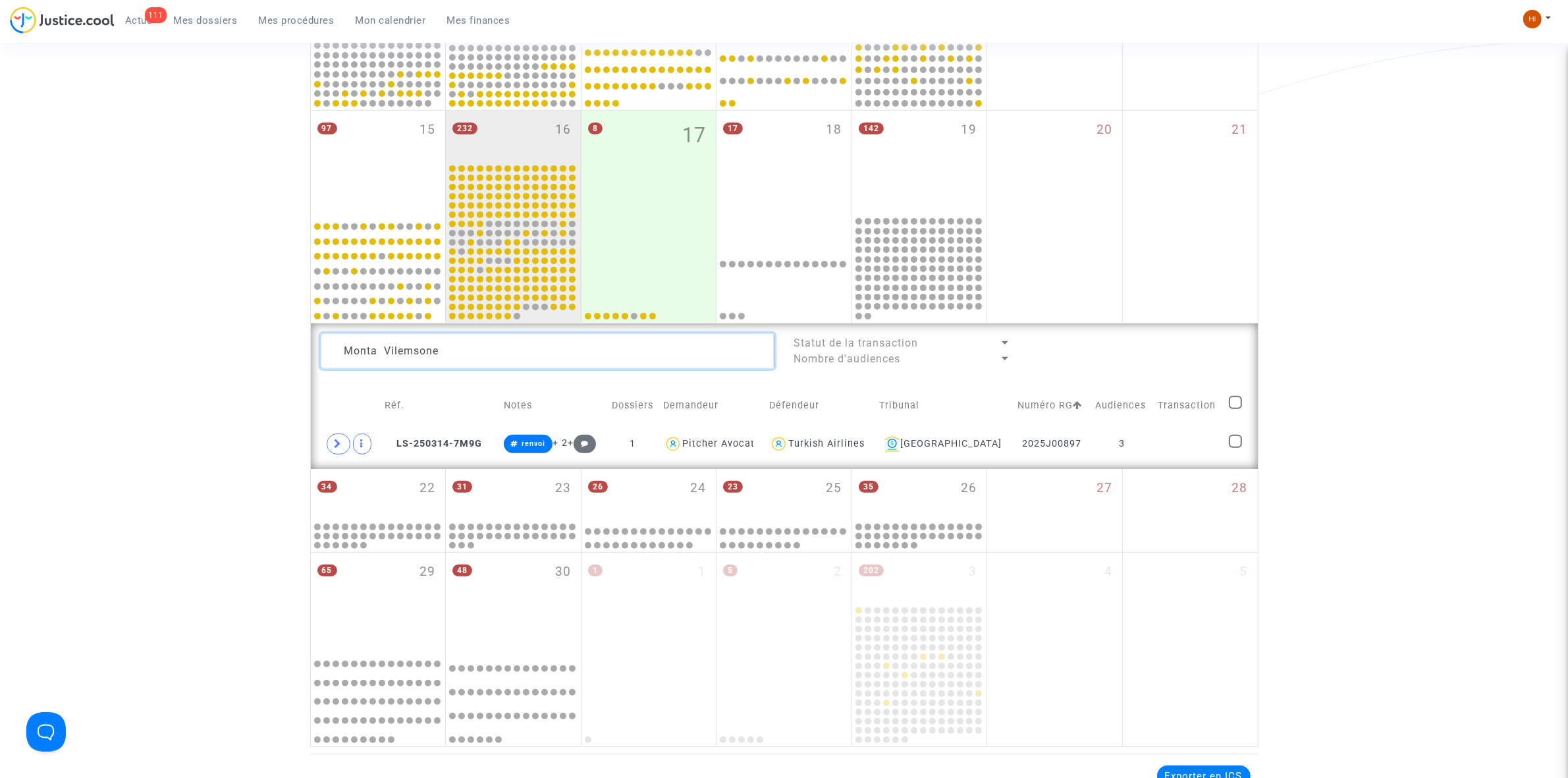
drag, startPoint x: 339, startPoint y: 340, endPoint x: 0, endPoint y: 294, distance: 342.1
click at [47, 297] on div "Date de clôture d'instruction Date de conciliation Date d'audience Date de juge…" at bounding box center [784, 193] width 1568 height 1109
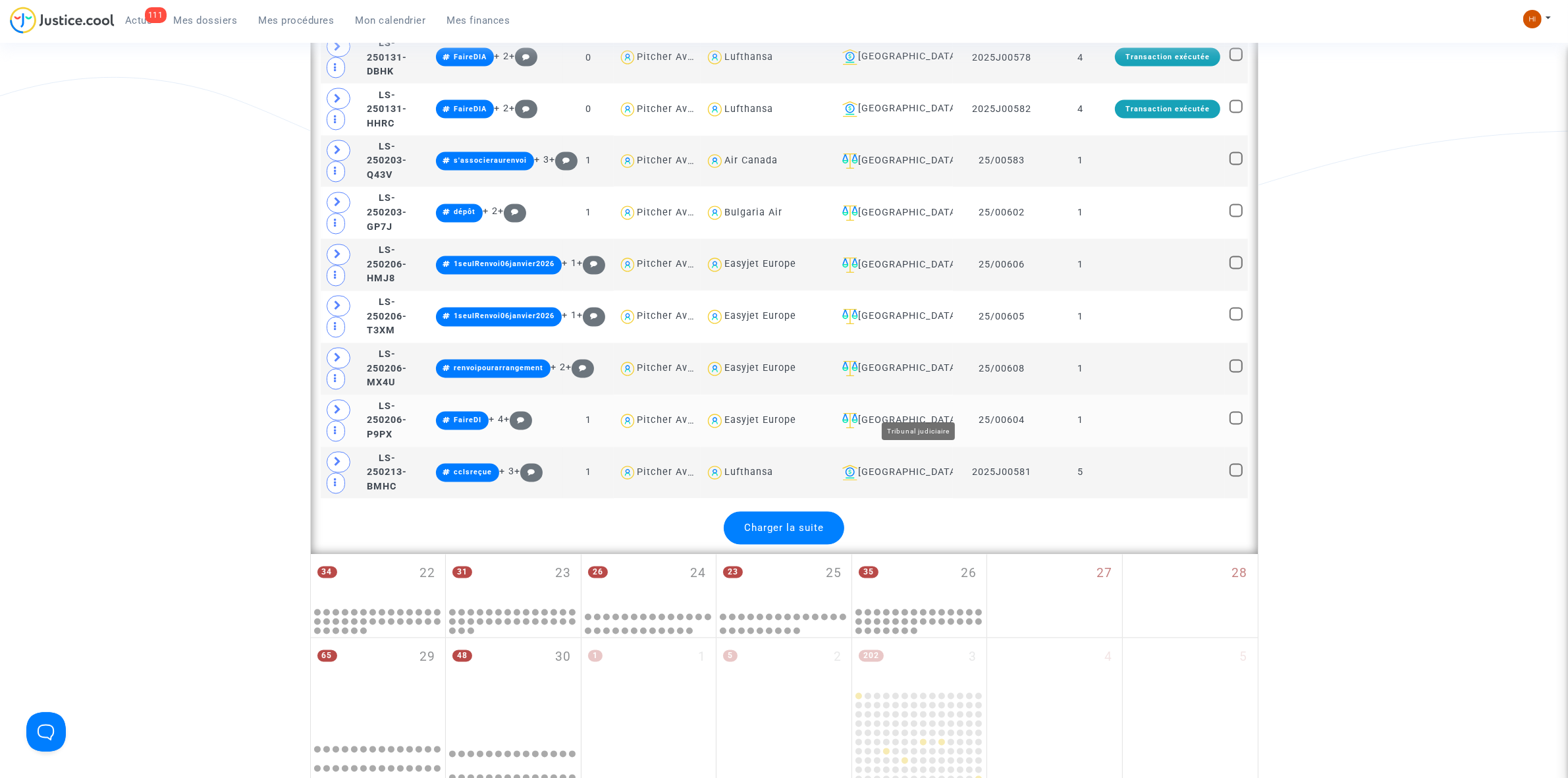
scroll to position [3021, 0]
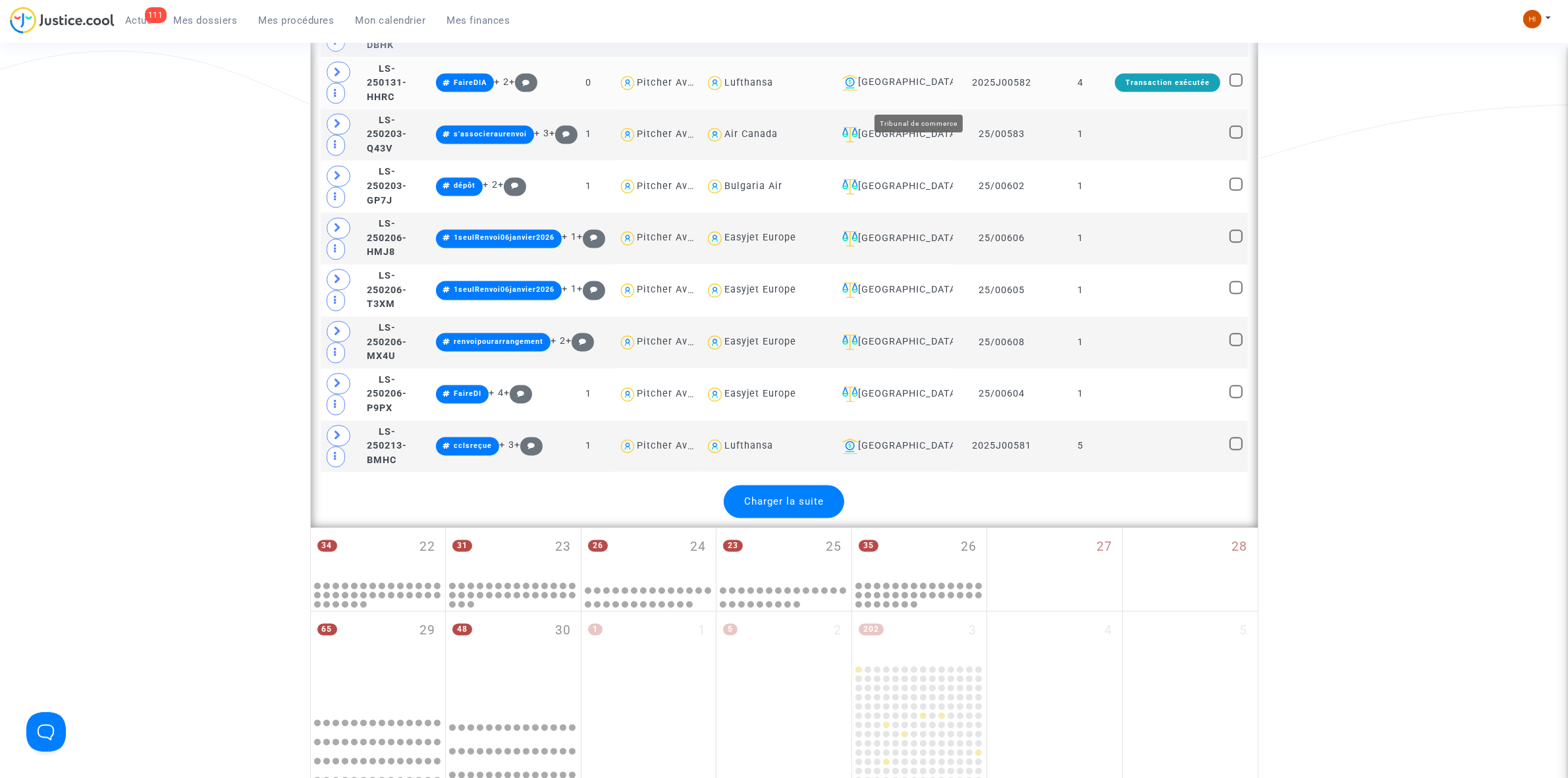
click at [909, 91] on div "Lyon" at bounding box center [893, 83] width 111 height 16
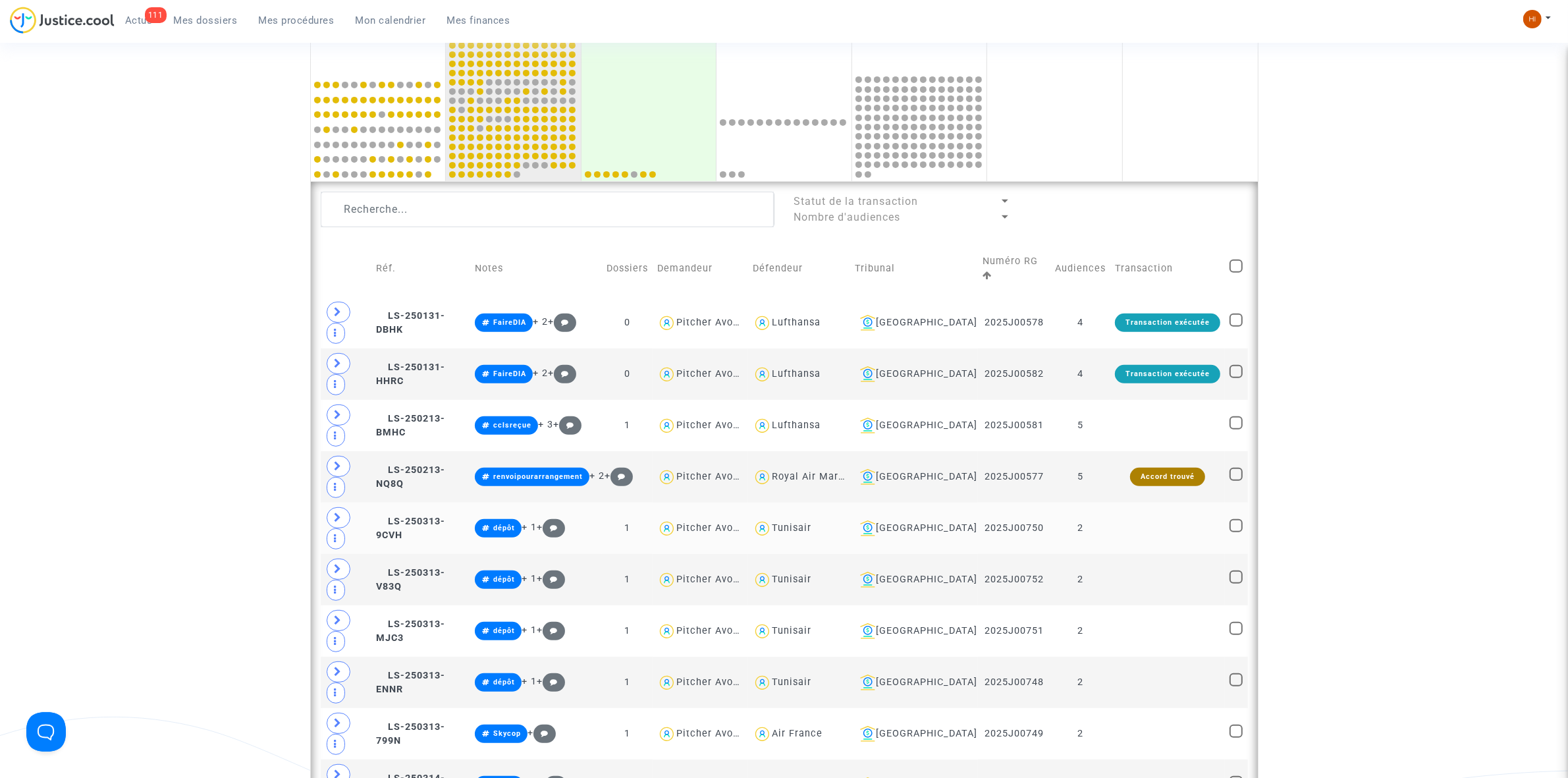
scroll to position [635, 0]
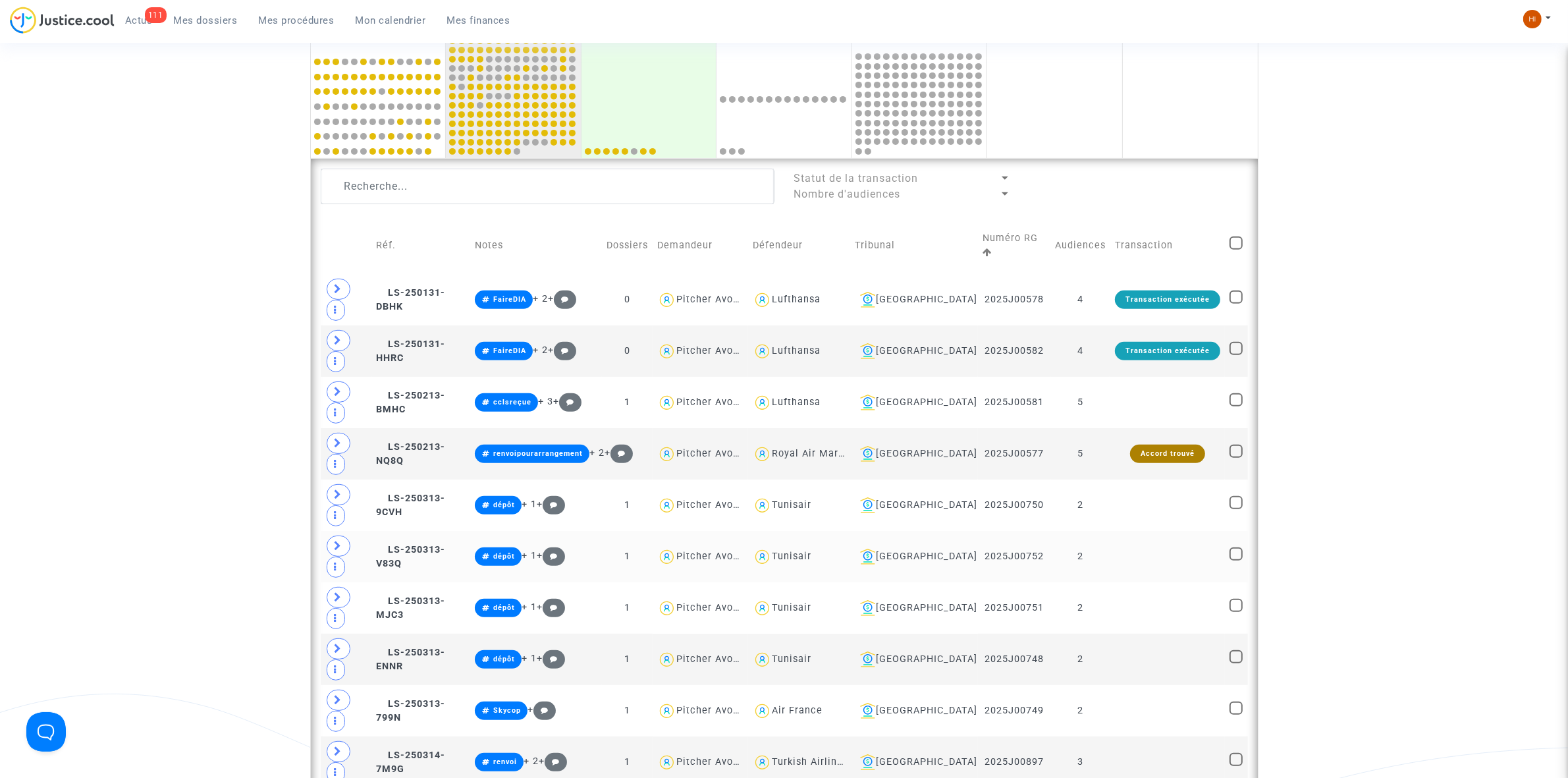
click at [811, 550] on div "Tunisair" at bounding box center [791, 556] width 39 height 11
type textarea "@Tunisair"
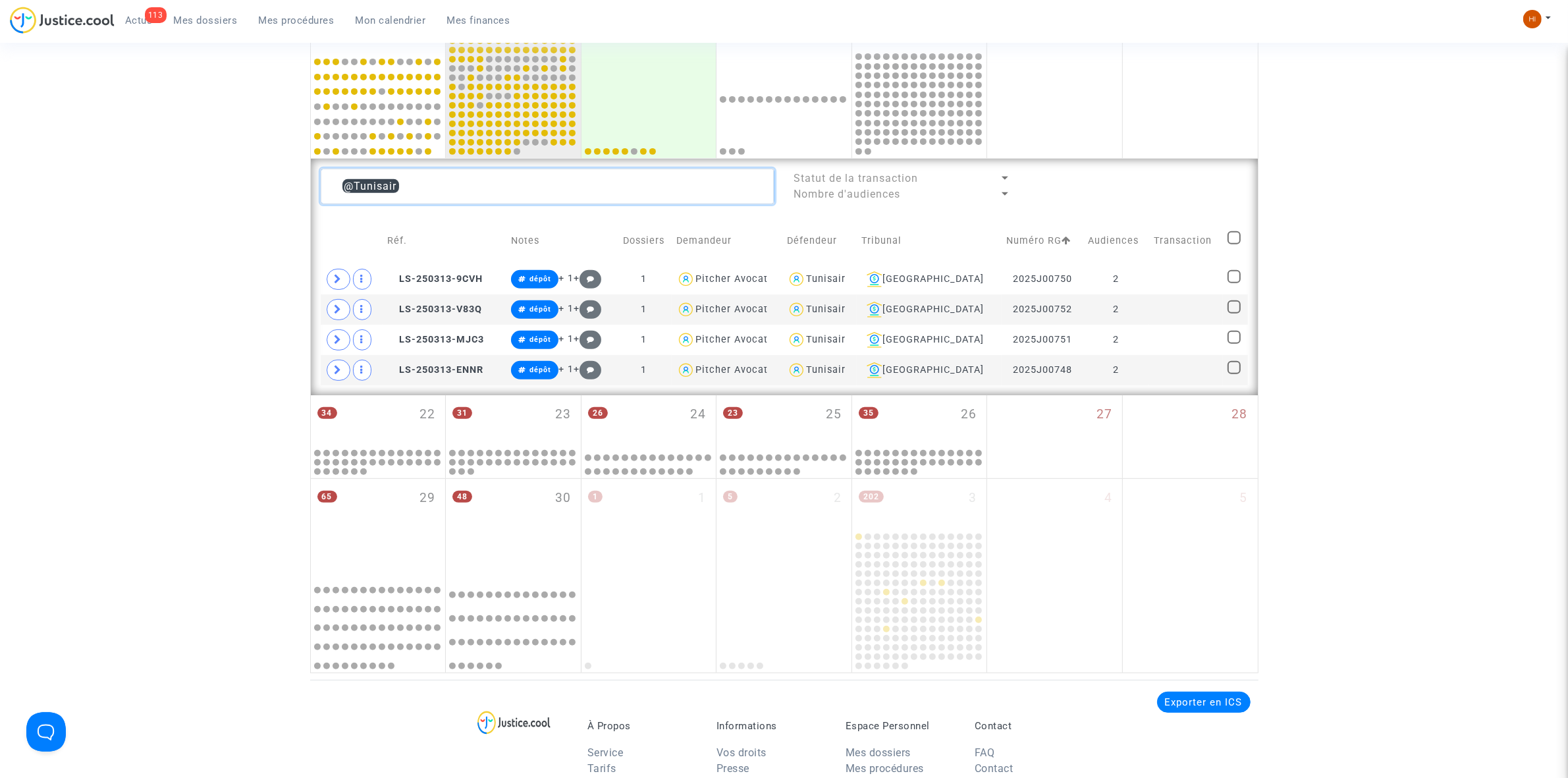
drag, startPoint x: 422, startPoint y: 189, endPoint x: 216, endPoint y: 185, distance: 206.0
click at [221, 185] on div "Date de clôture d'instruction Date de conciliation Date d'audience Date de juge…" at bounding box center [784, 73] width 1568 height 1200
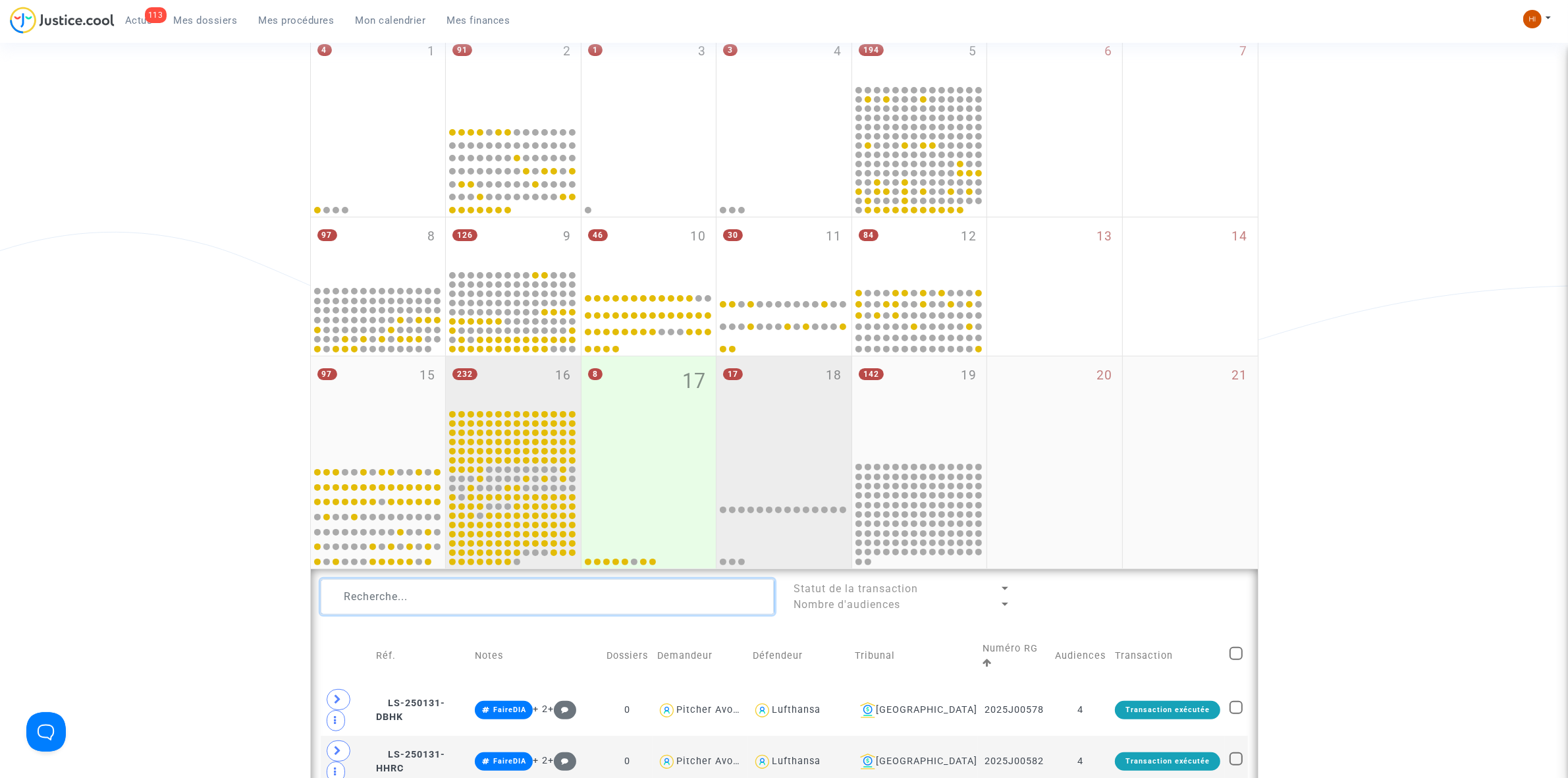
scroll to position [223, 0]
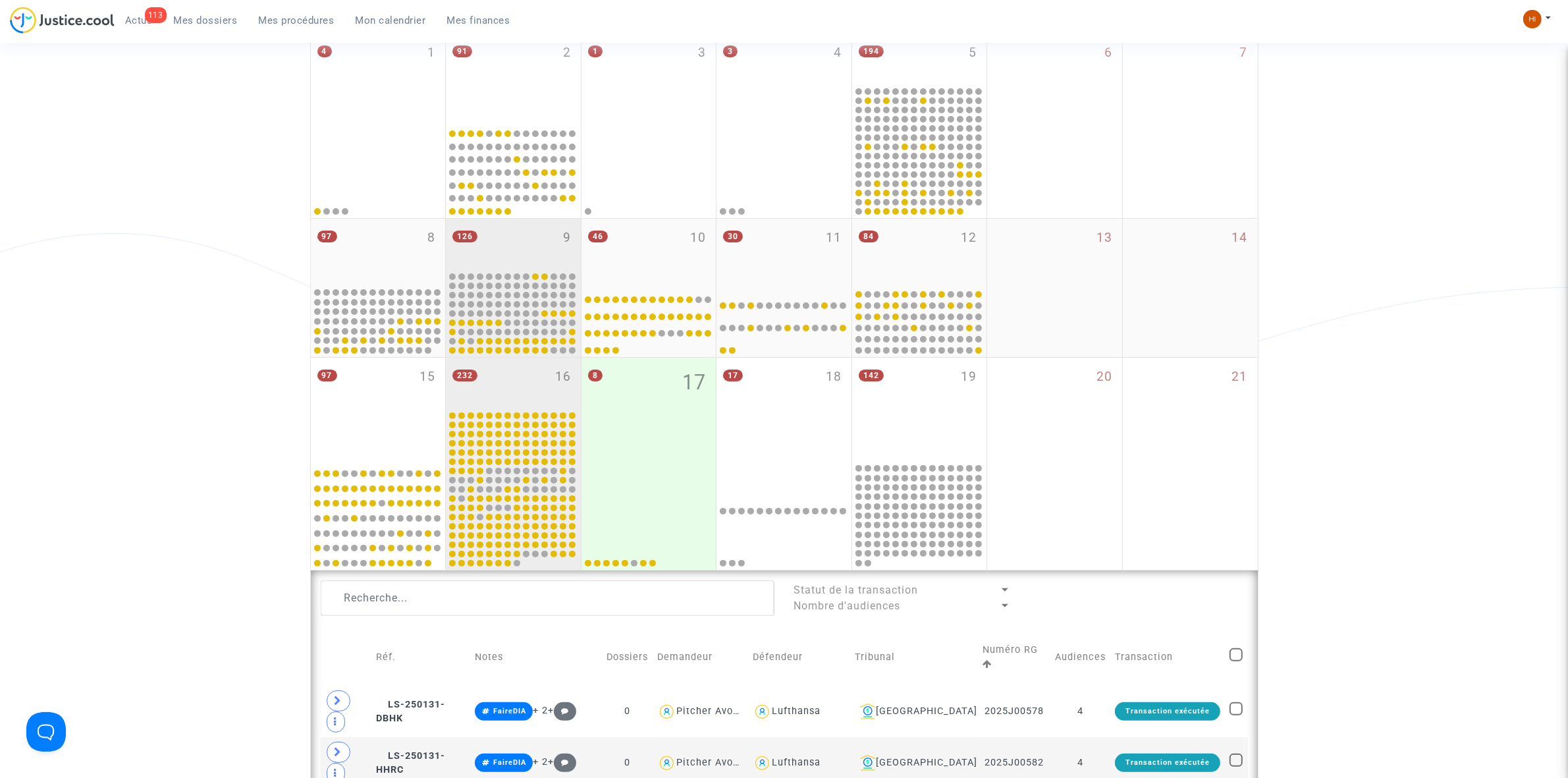
click at [543, 231] on div "126 9" at bounding box center [513, 244] width 135 height 51
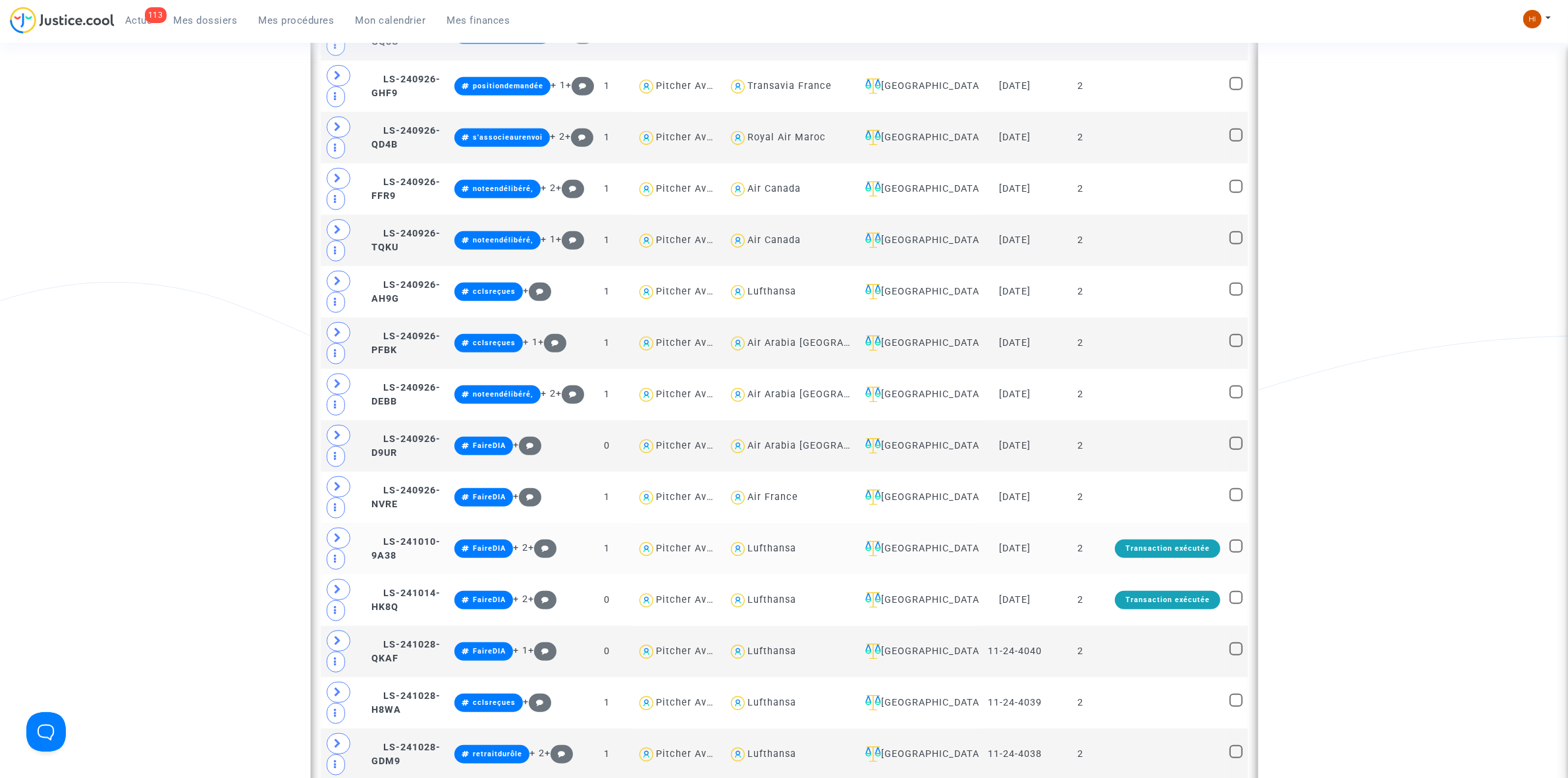
scroll to position [1458, 0]
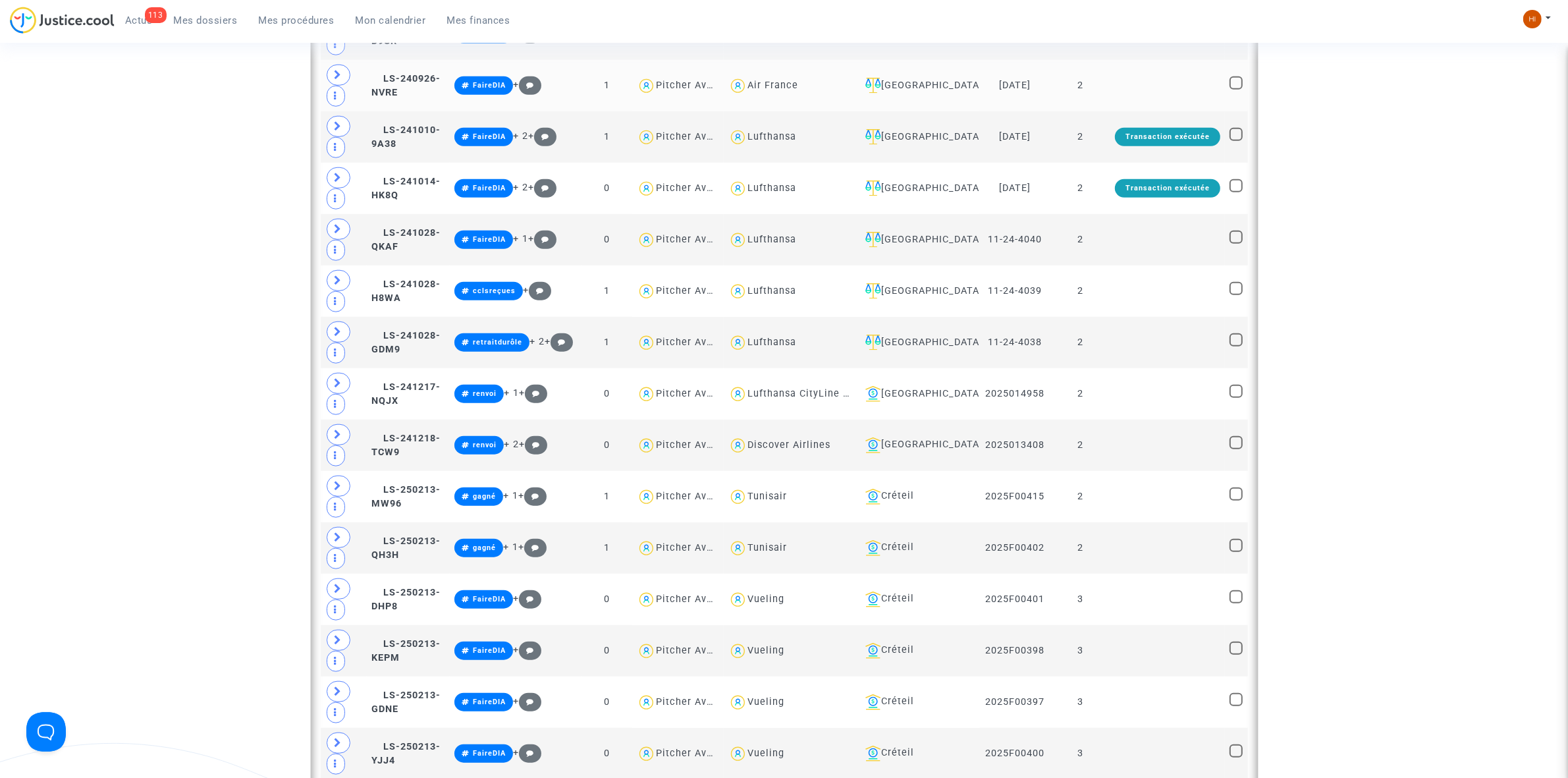
click at [1135, 92] on td at bounding box center [1168, 86] width 115 height 51
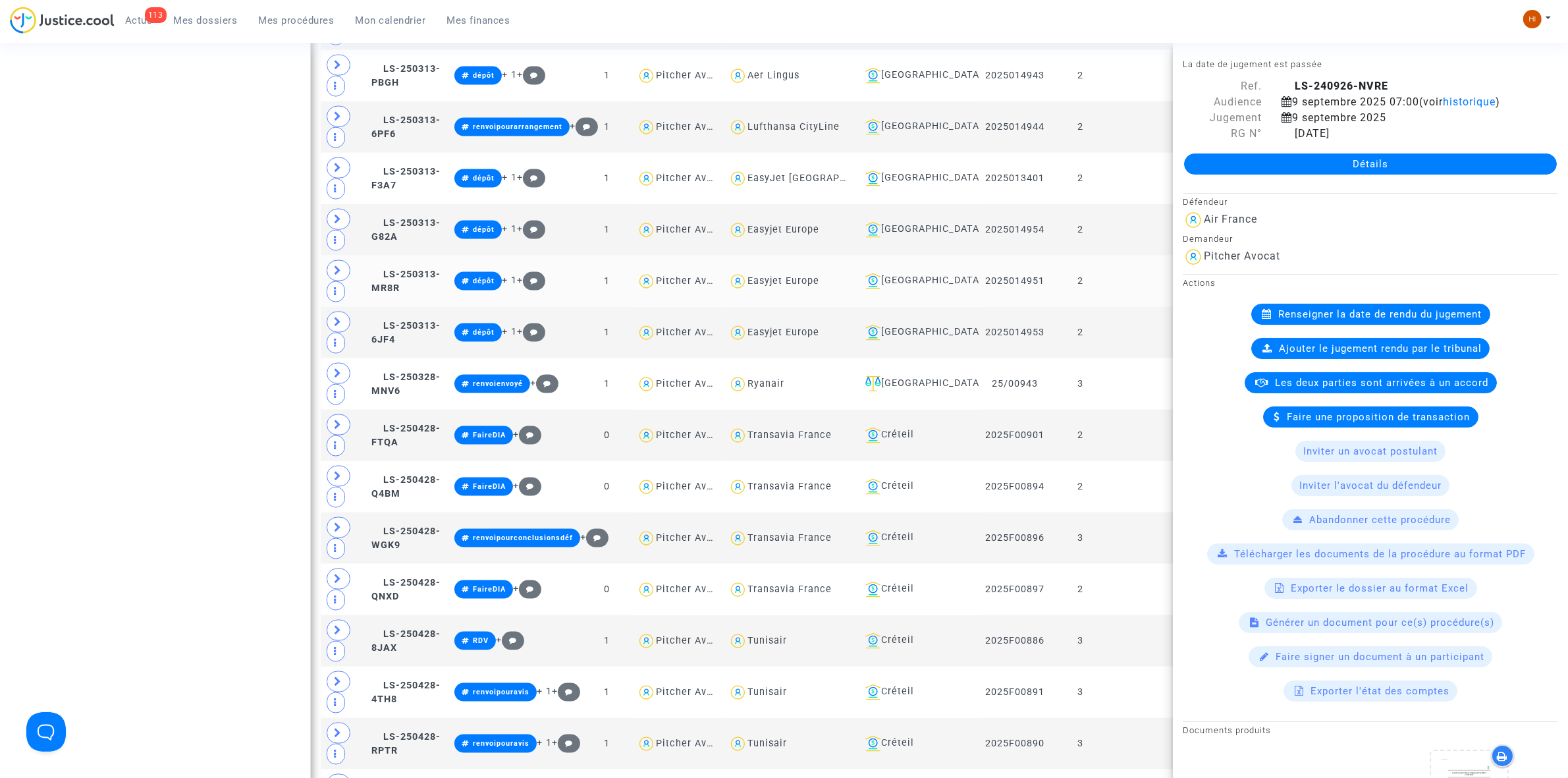
scroll to position [2445, 0]
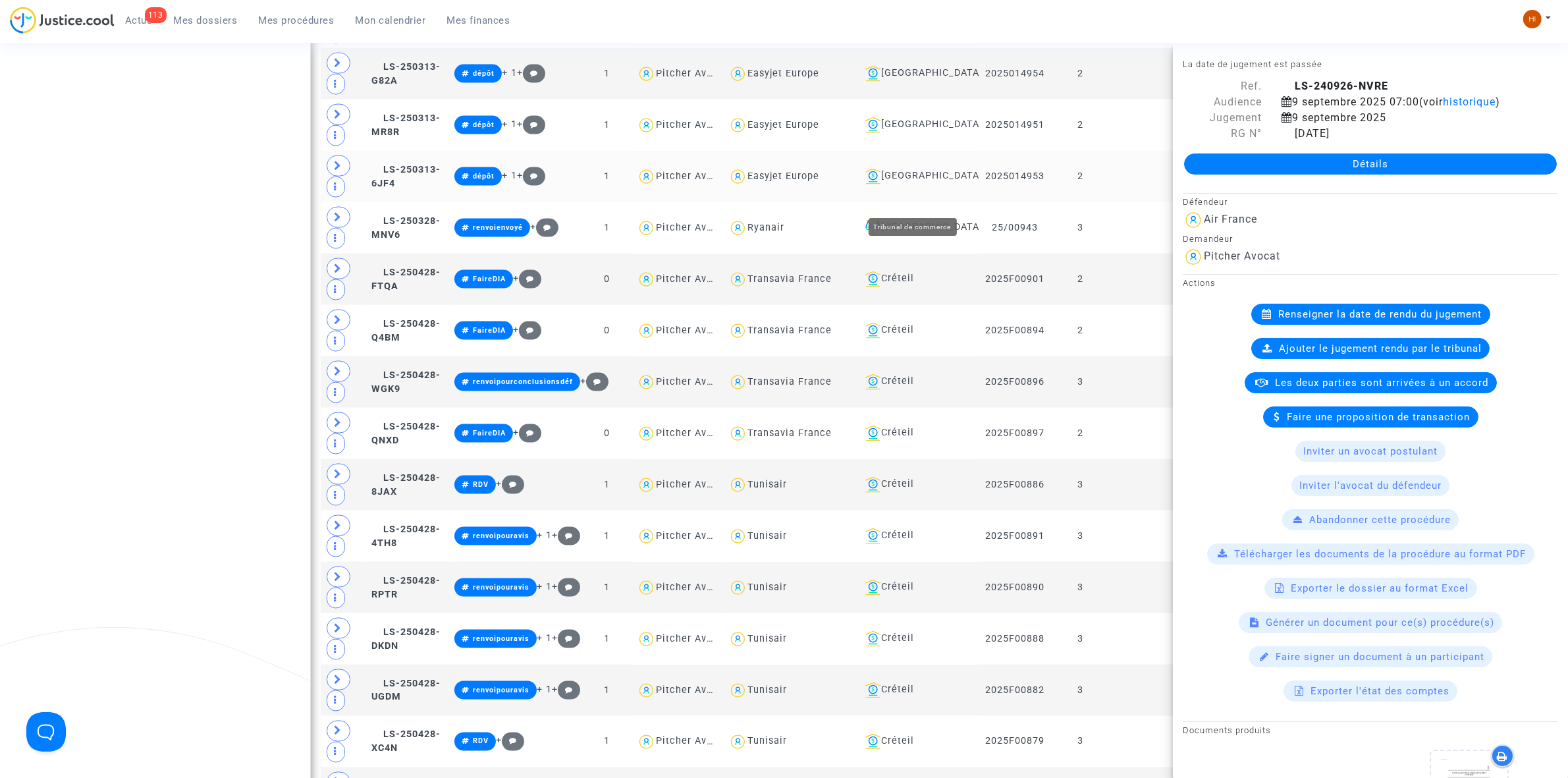
click at [902, 184] on div "Toulouse" at bounding box center [917, 176] width 115 height 16
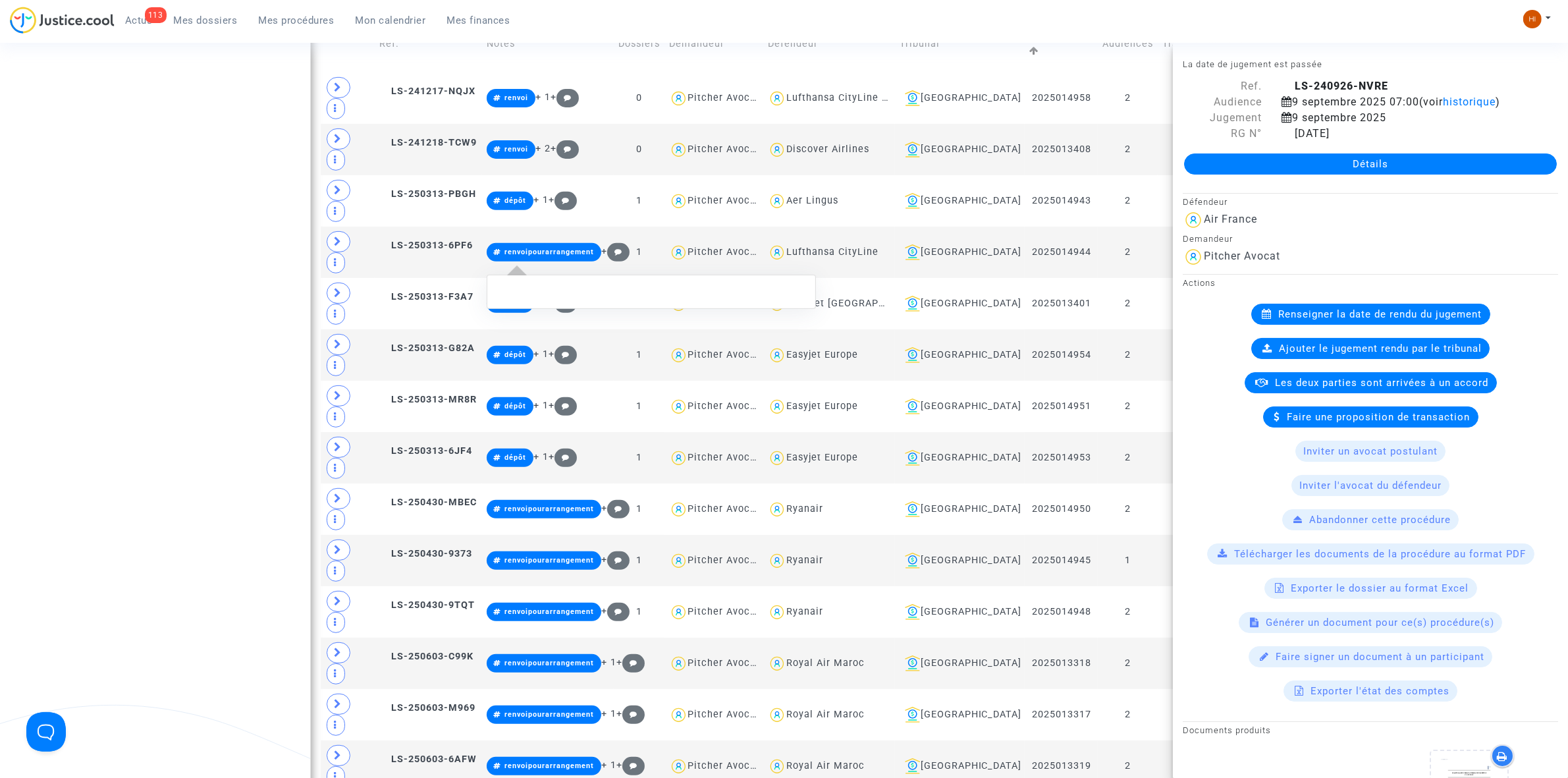
scroll to position [331, 0]
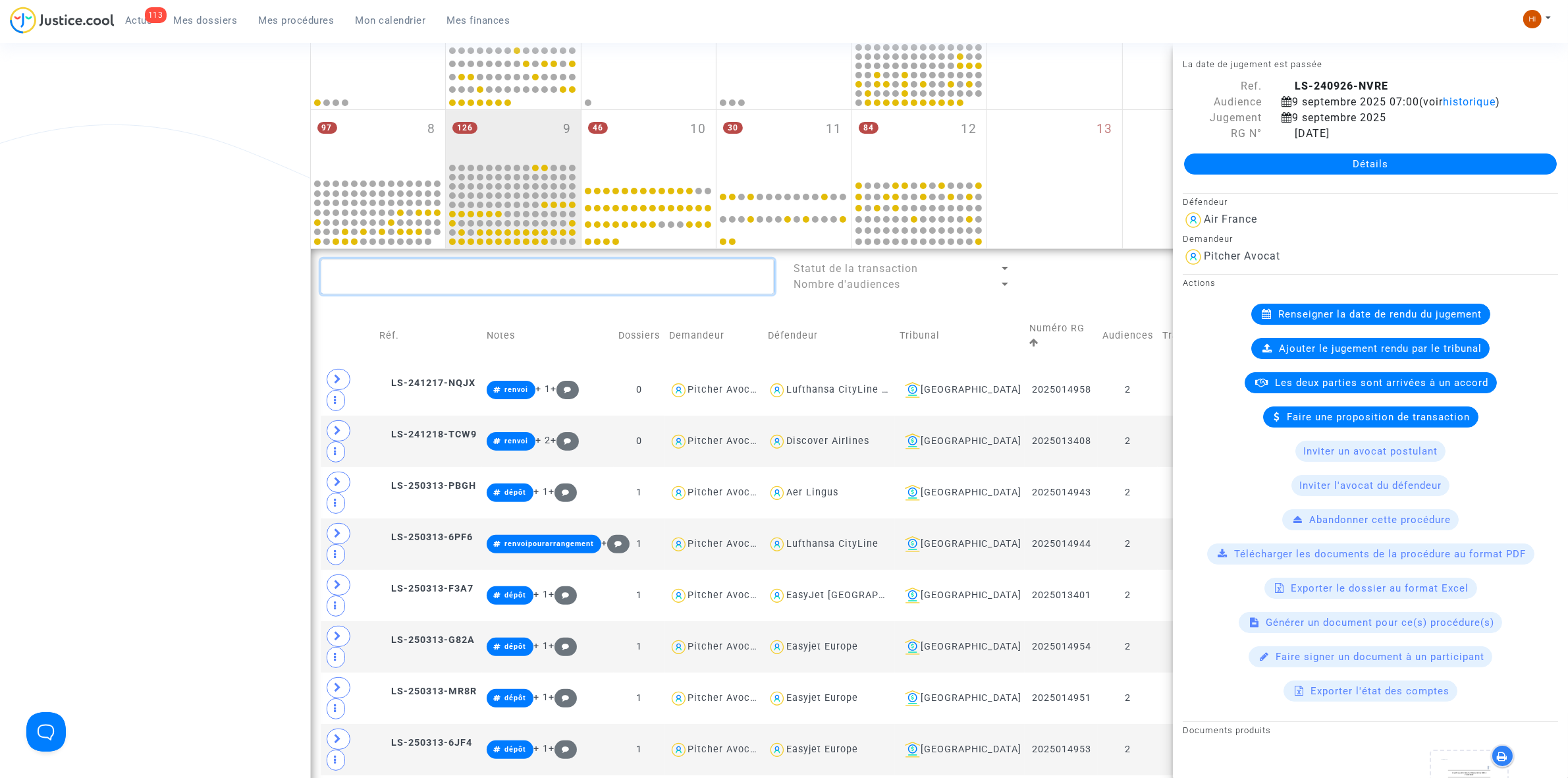
click at [446, 271] on textarea at bounding box center [547, 277] width 454 height 36
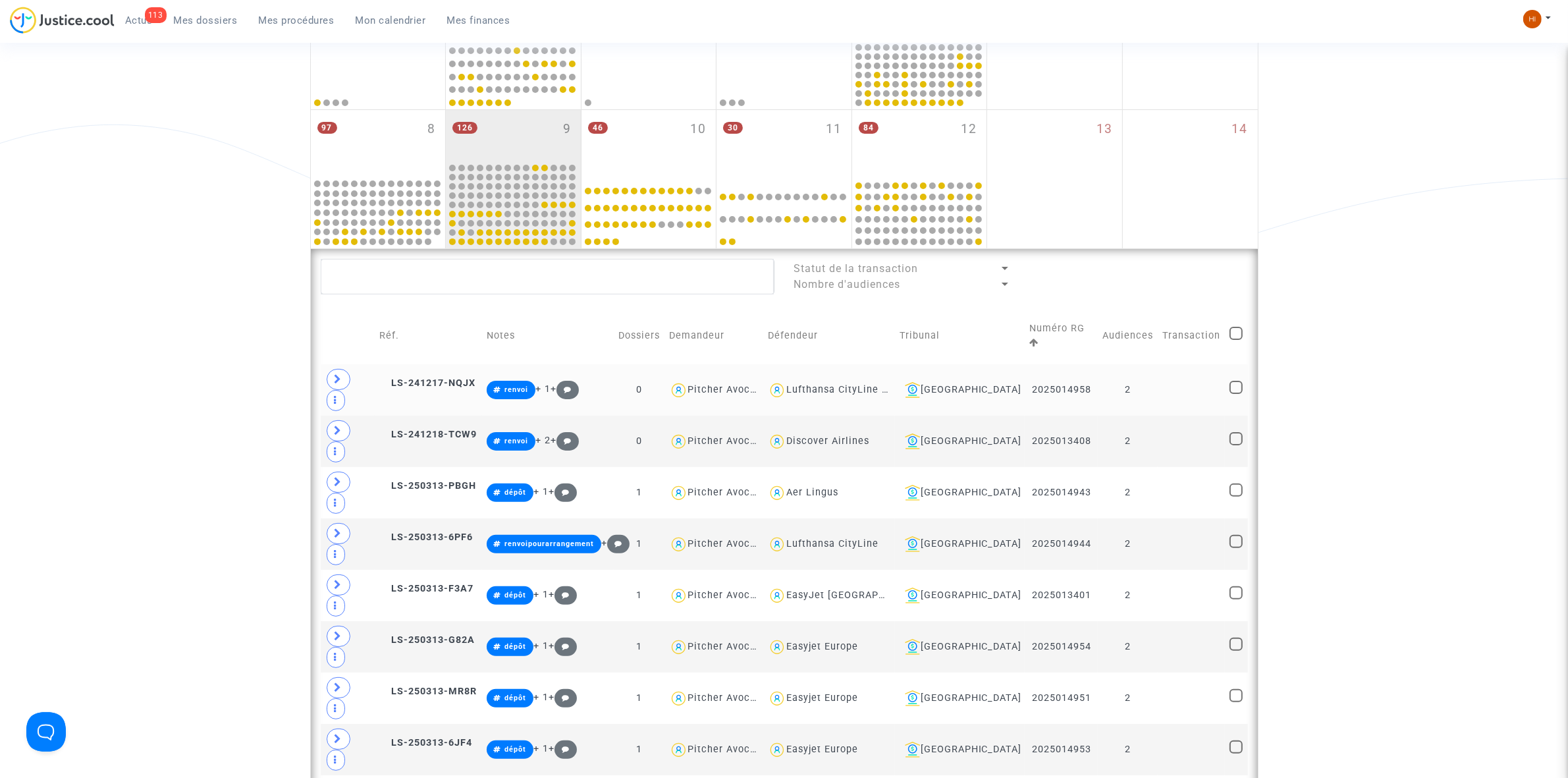
click at [1164, 364] on td at bounding box center [1191, 390] width 67 height 51
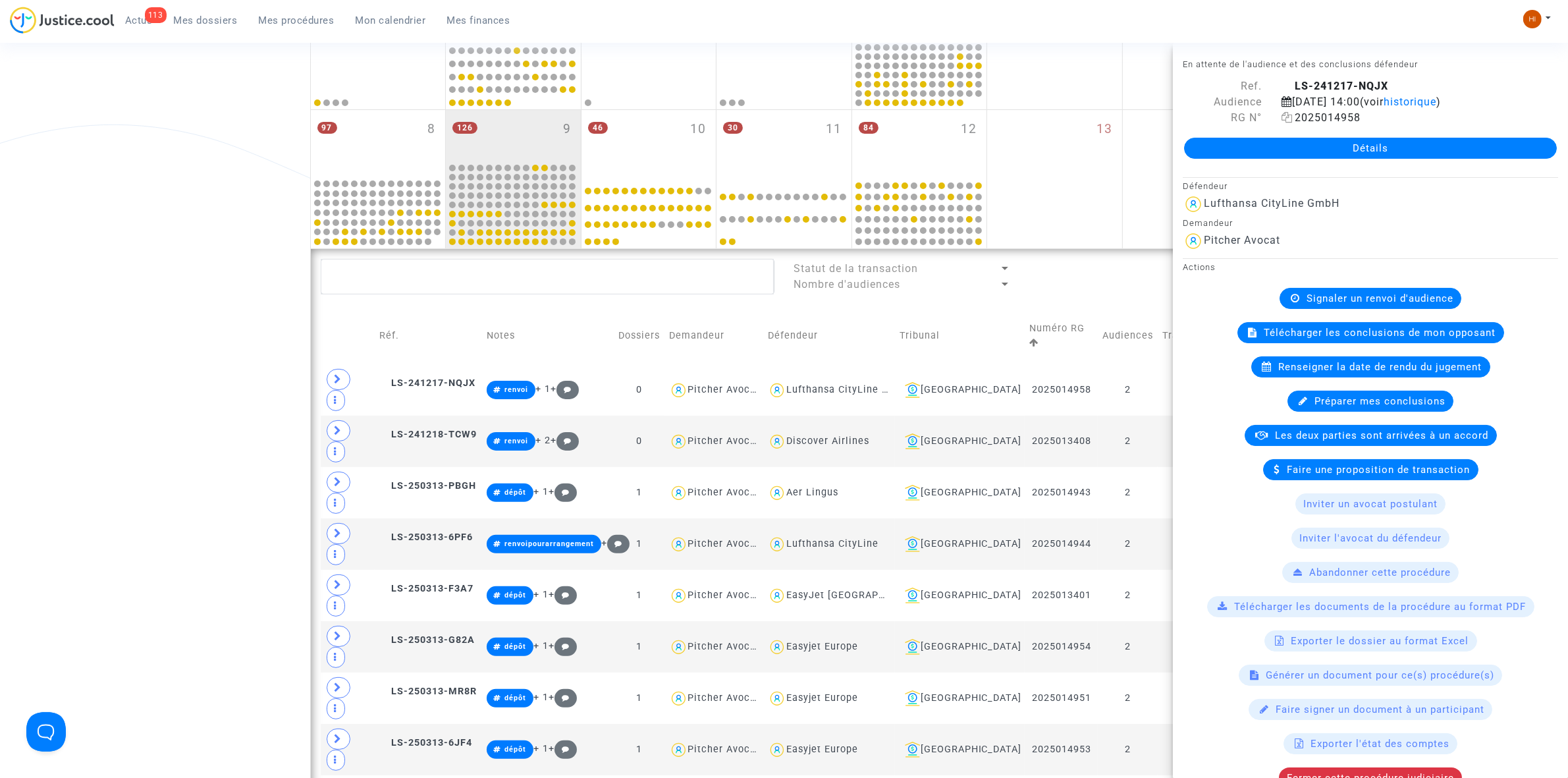
click at [1285, 114] on icon at bounding box center [1288, 117] width 11 height 11
click at [364, 286] on textarea at bounding box center [547, 277] width 454 height 36
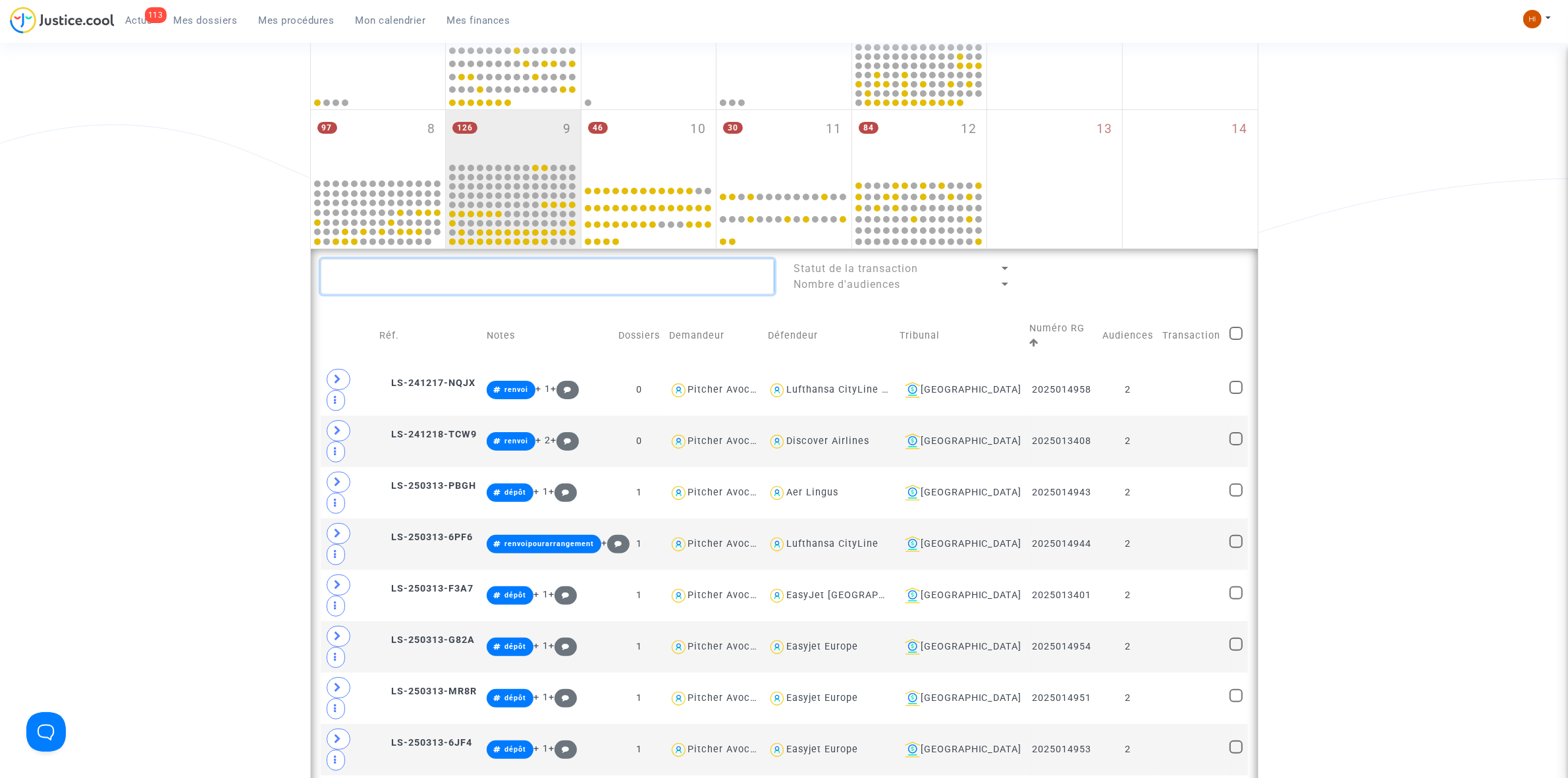
paste textarea "2025014958"
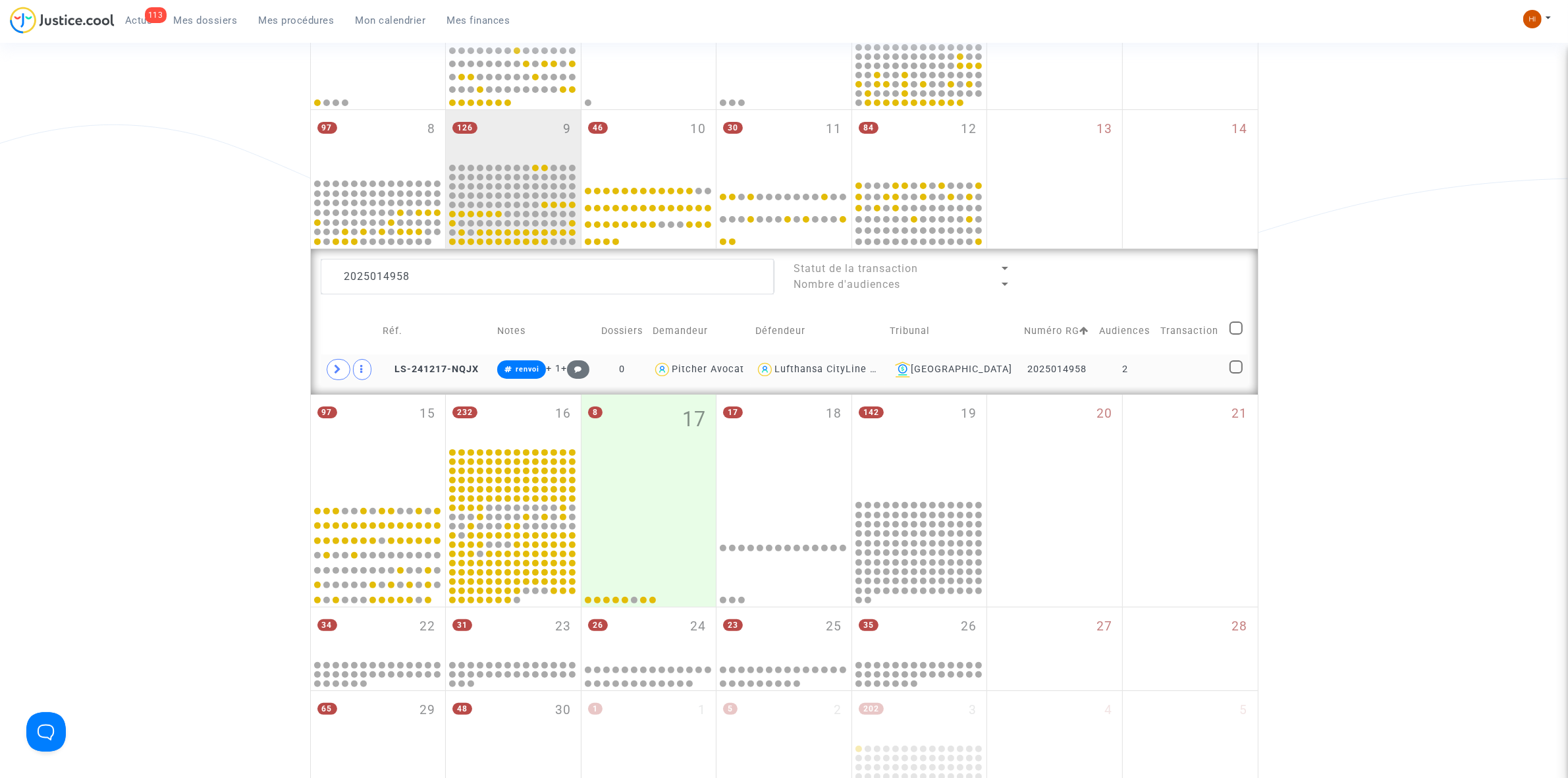
click at [1179, 374] on td at bounding box center [1190, 369] width 69 height 30
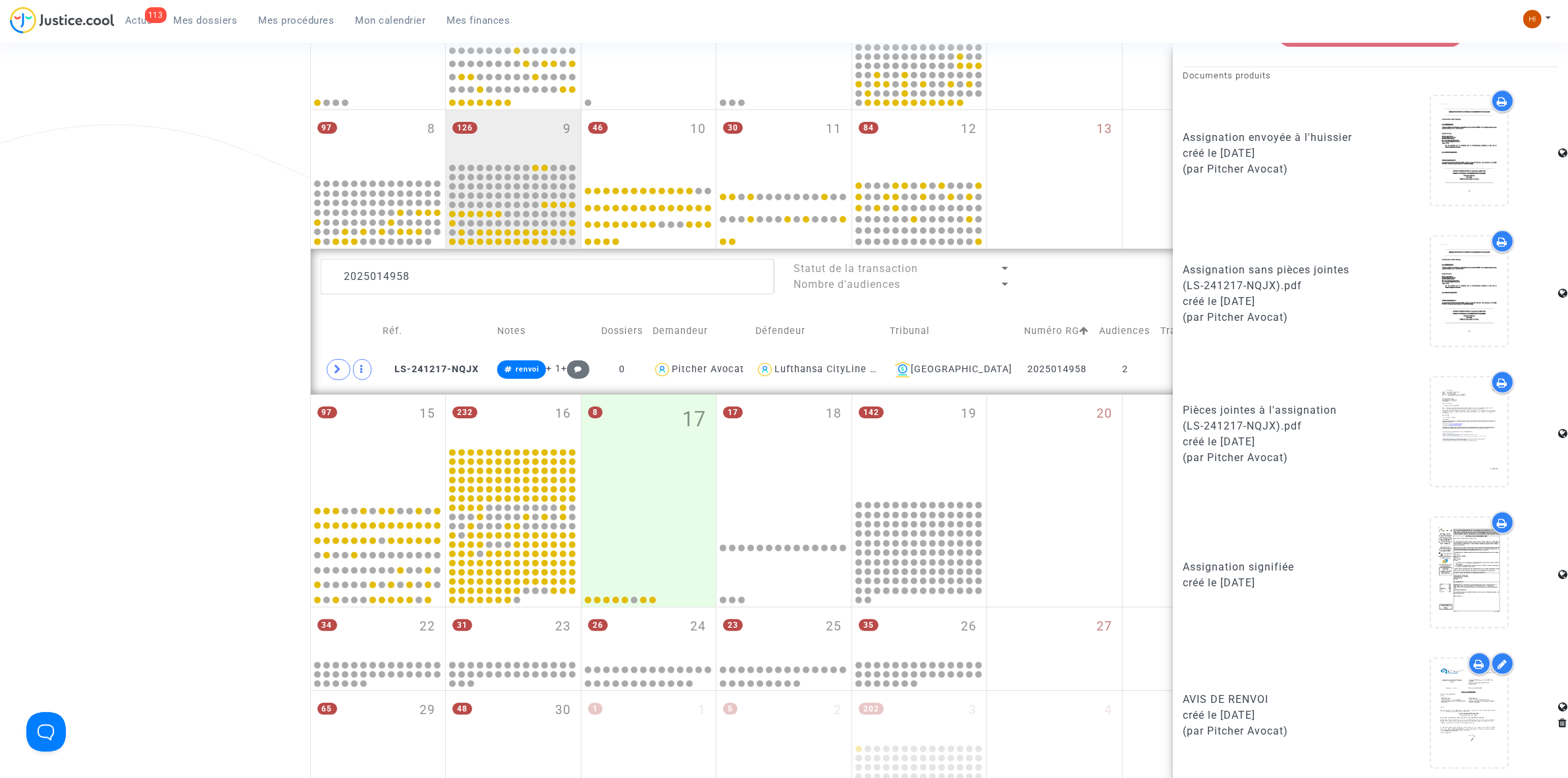
scroll to position [749, 0]
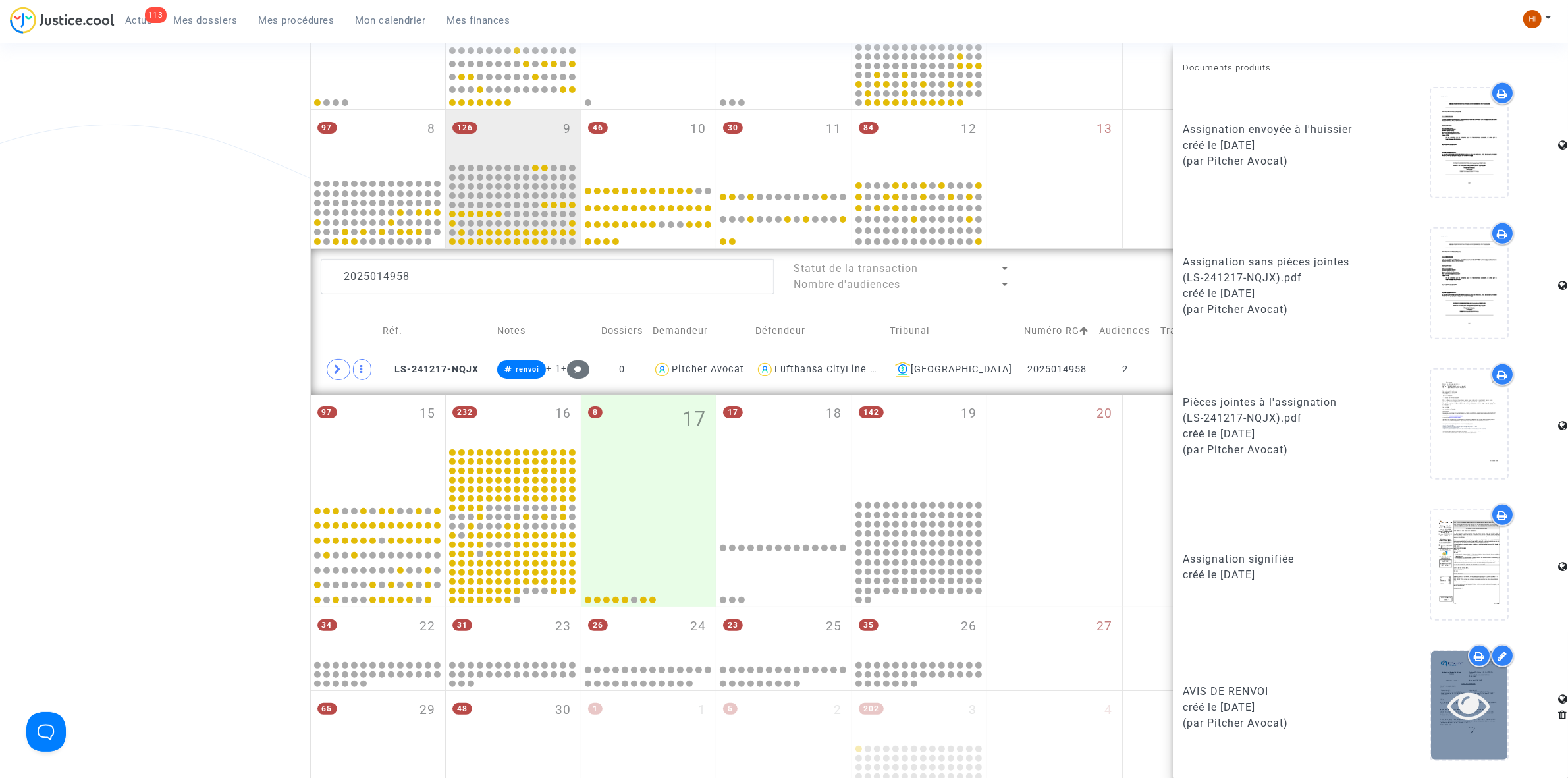
click at [1452, 725] on icon at bounding box center [1470, 704] width 43 height 42
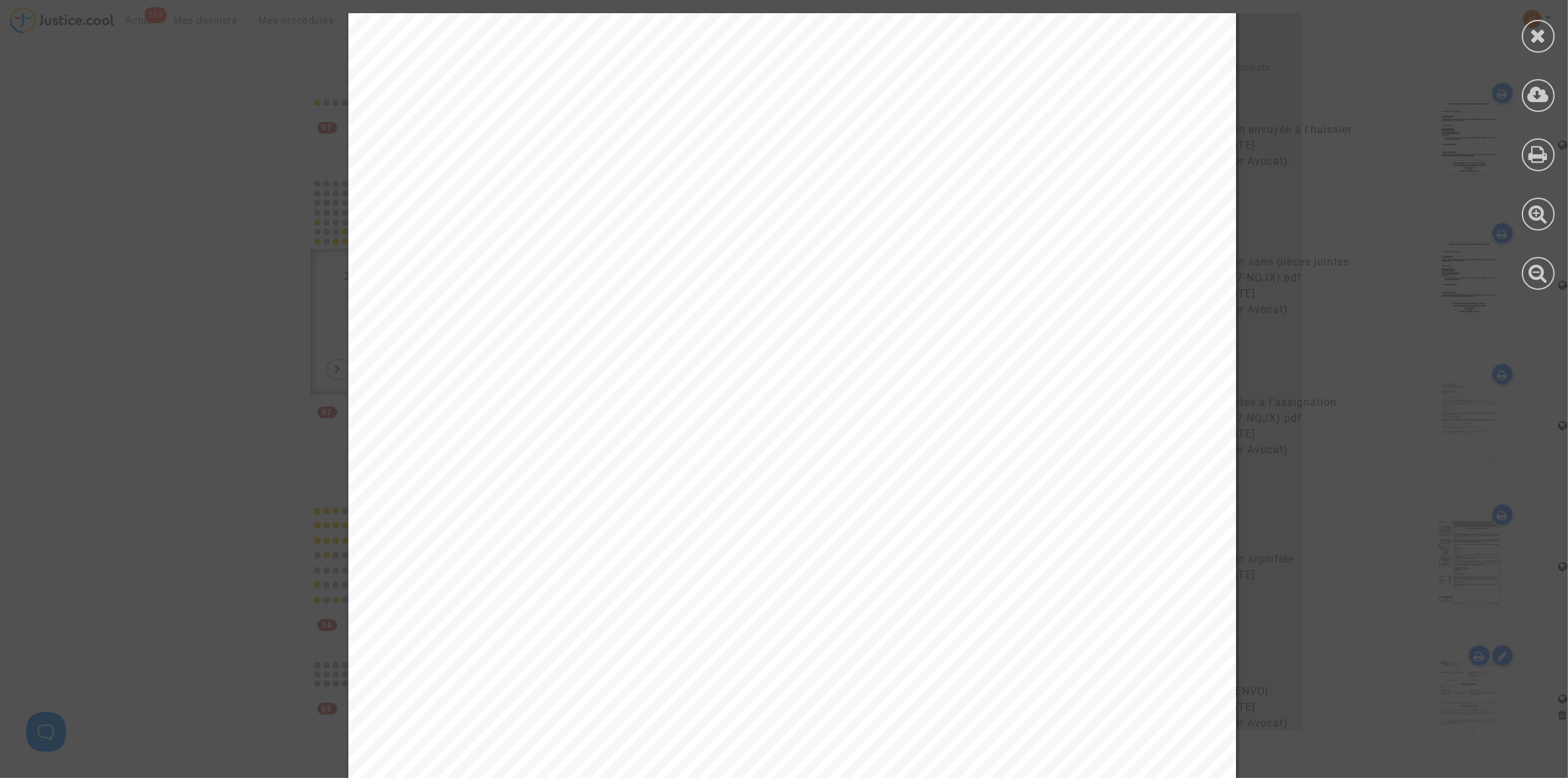
scroll to position [247, 0]
drag, startPoint x: 1534, startPoint y: 38, endPoint x: 1410, endPoint y: 86, distance: 133.0
click at [1532, 38] on icon at bounding box center [1538, 36] width 16 height 20
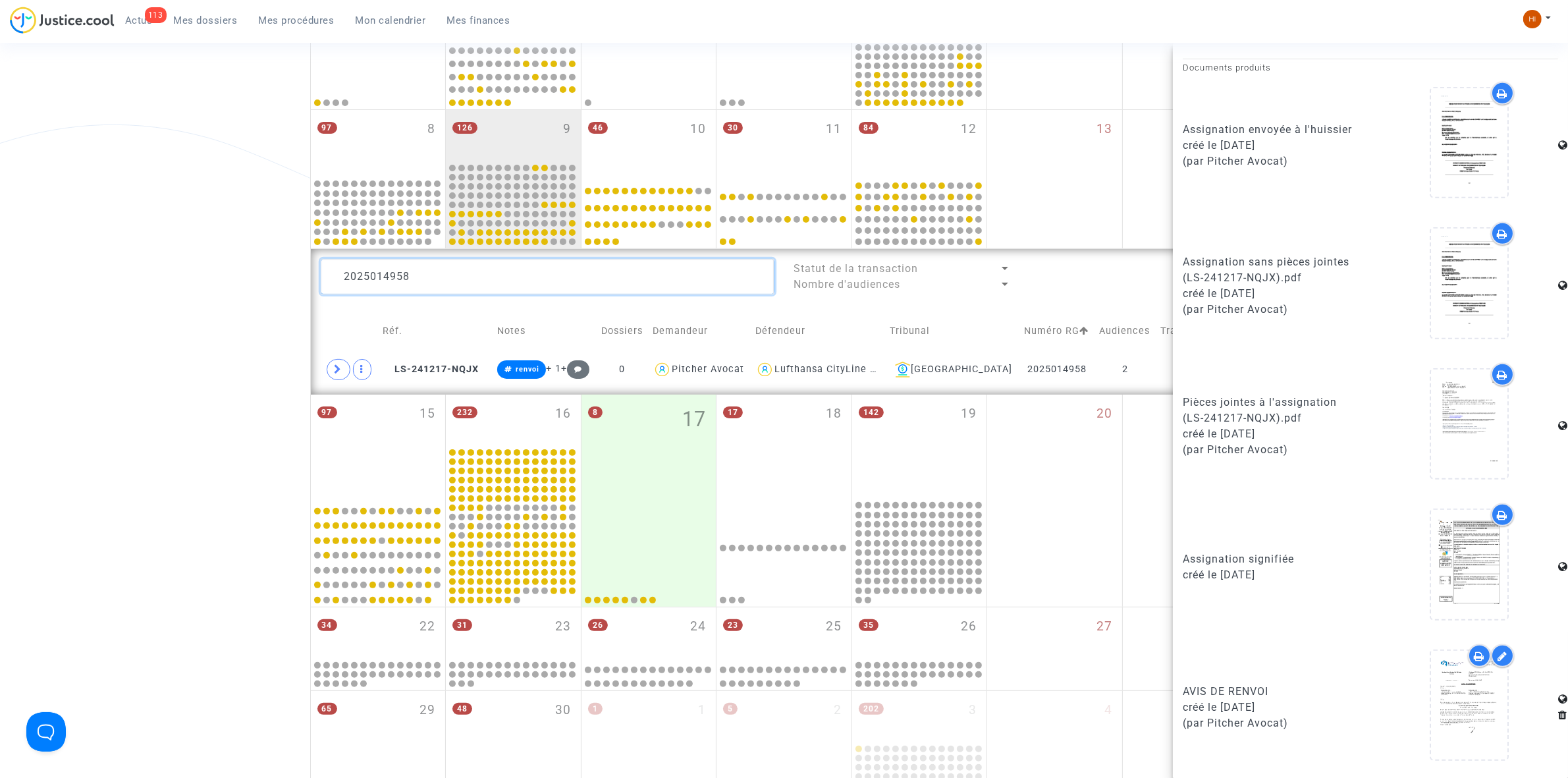
click at [405, 278] on textarea at bounding box center [547, 277] width 454 height 36
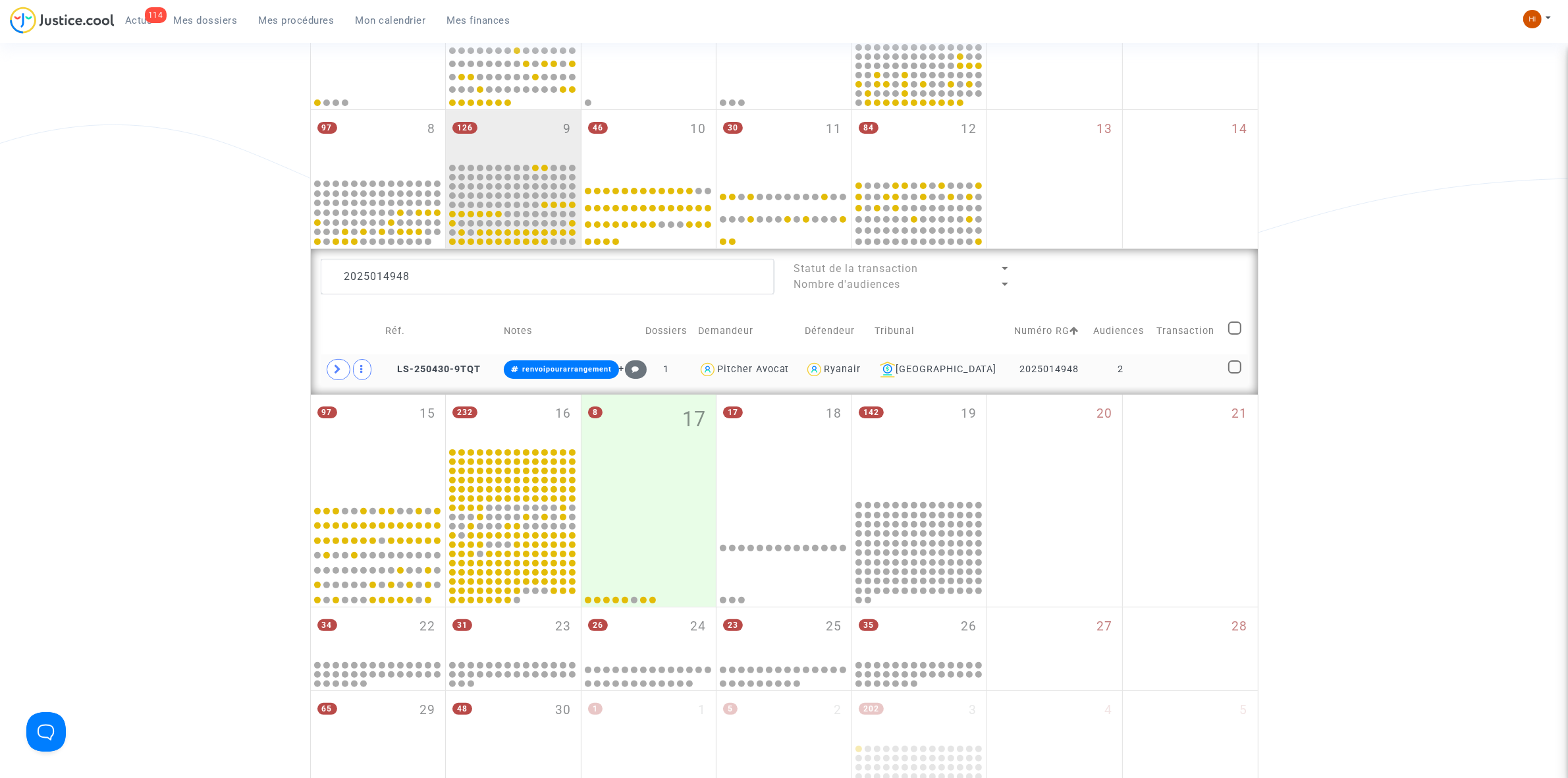
click at [1188, 370] on td at bounding box center [1188, 369] width 72 height 30
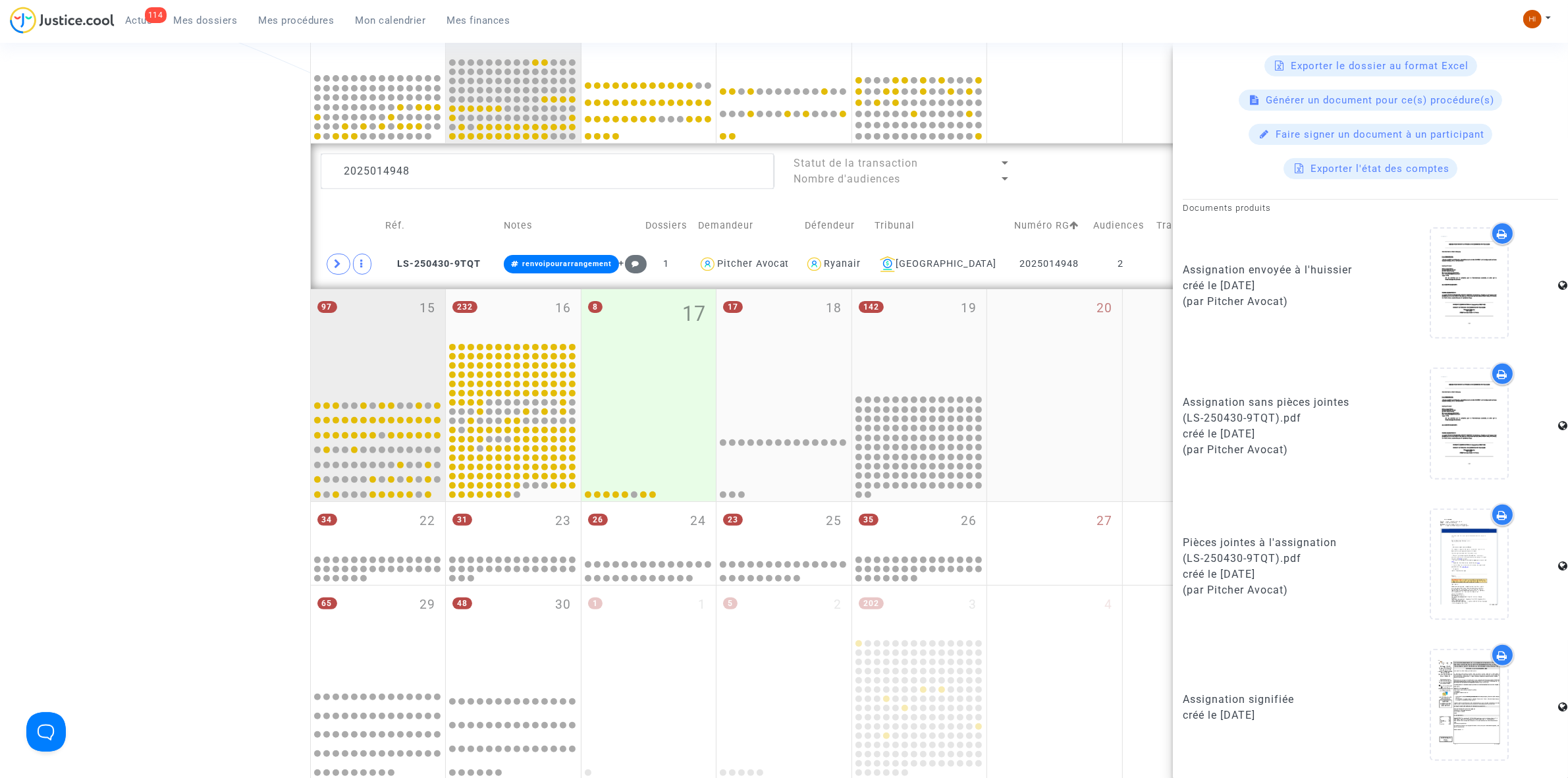
scroll to position [413, 0]
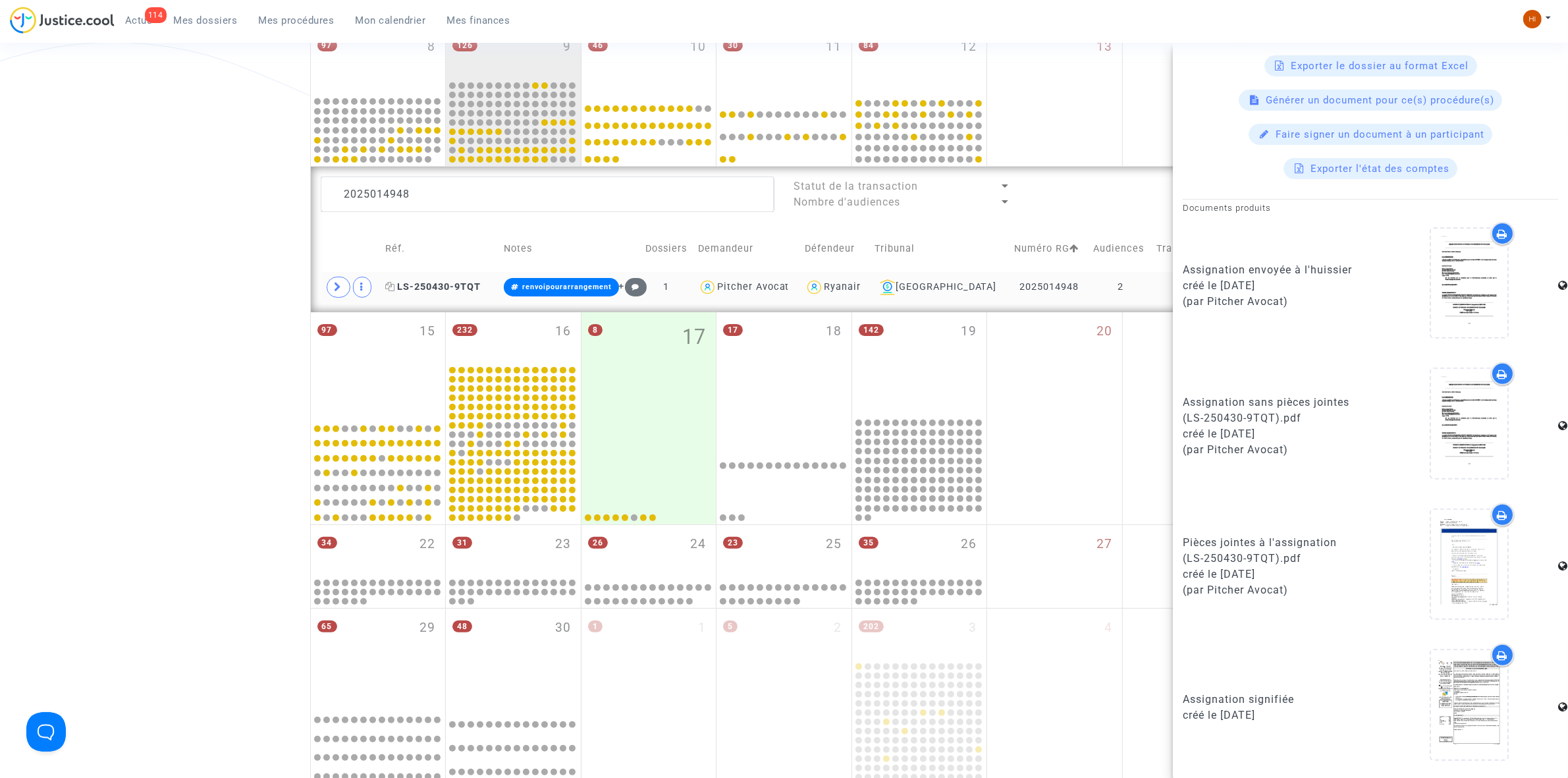
click at [395, 285] on icon at bounding box center [390, 286] width 10 height 9
click at [485, 186] on textarea at bounding box center [547, 194] width 454 height 36
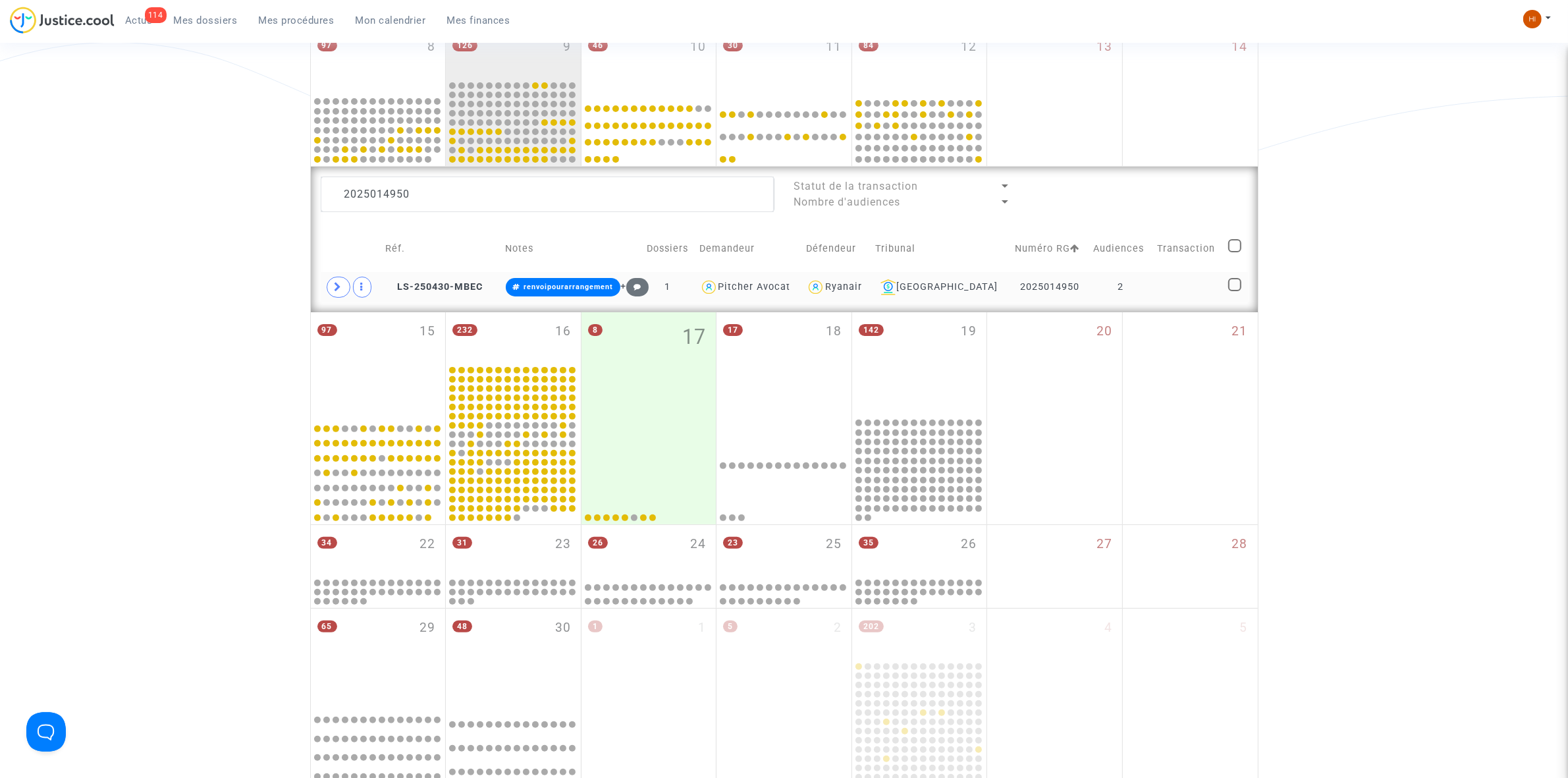
click at [1166, 300] on td at bounding box center [1188, 287] width 71 height 30
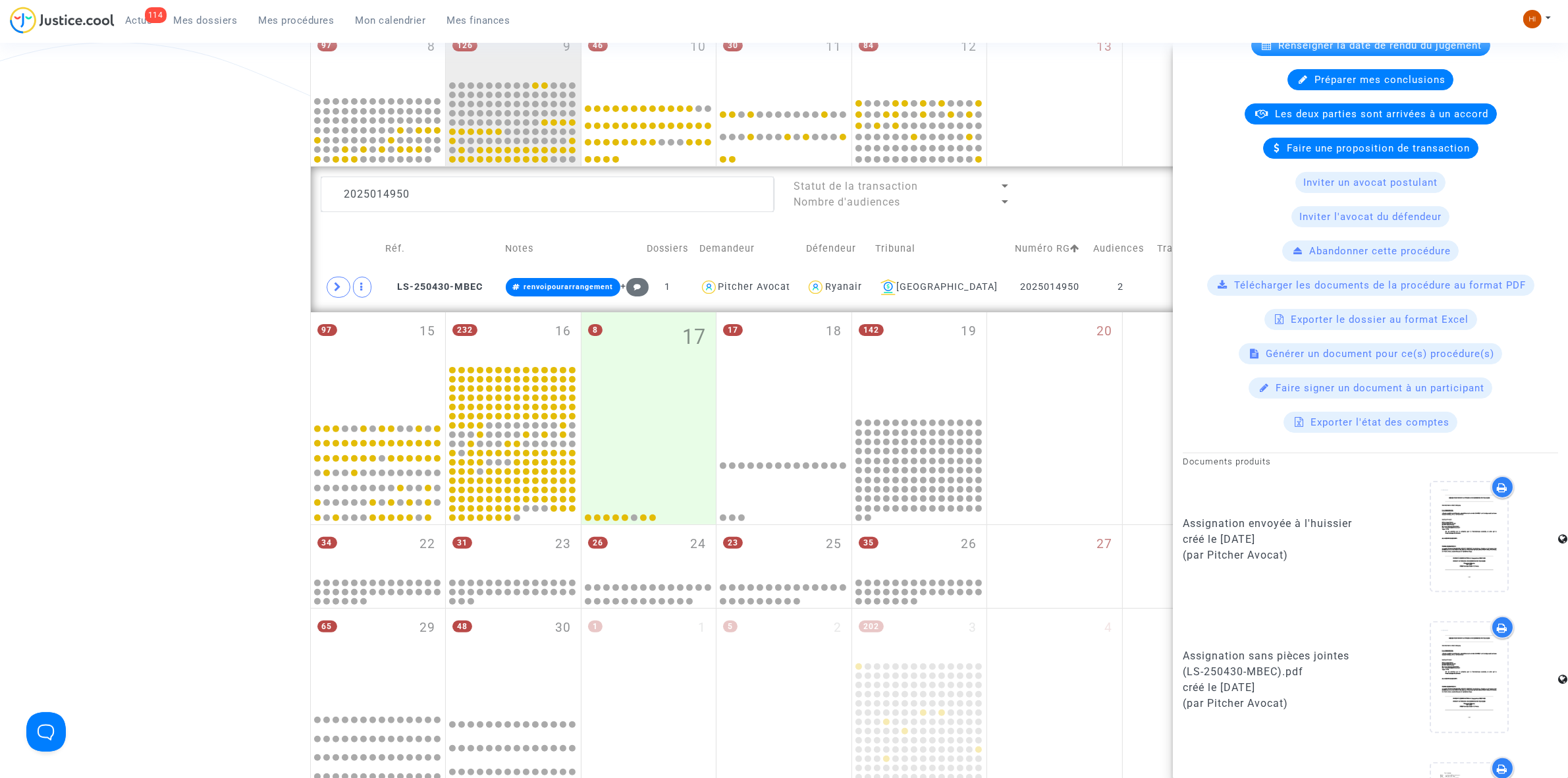
scroll to position [329, 0]
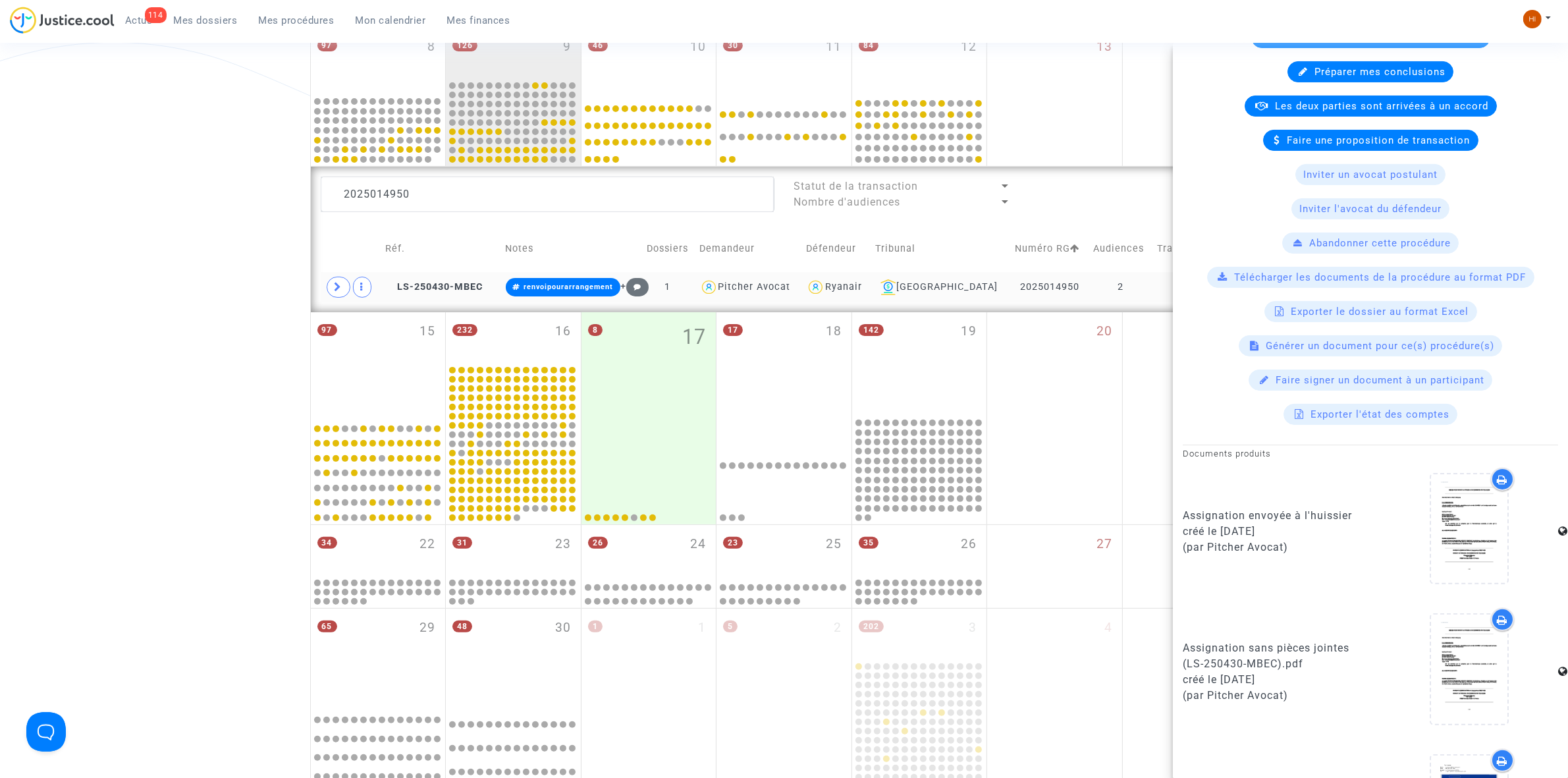
click at [1156, 288] on td at bounding box center [1188, 287] width 71 height 30
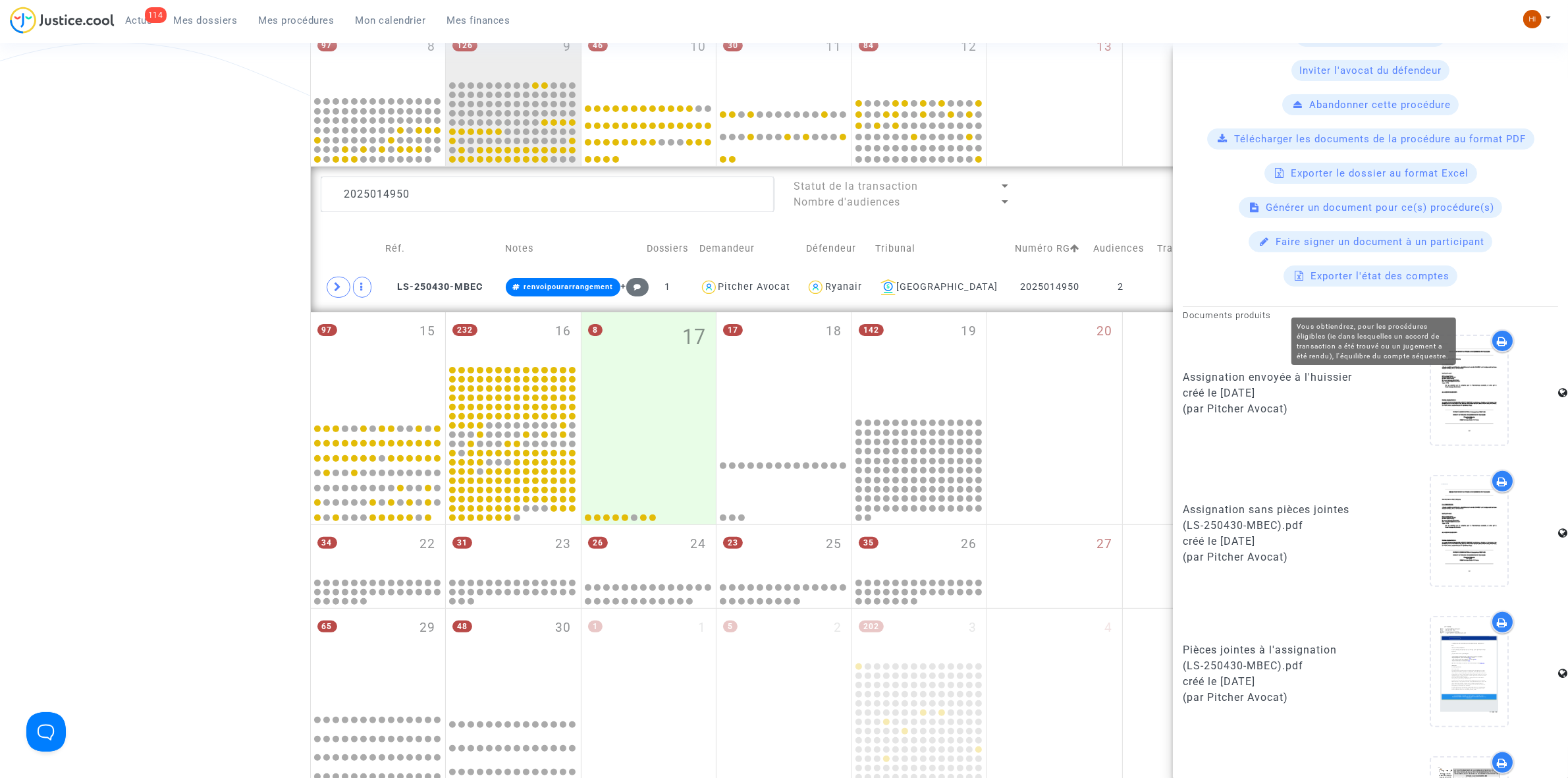
scroll to position [575, 0]
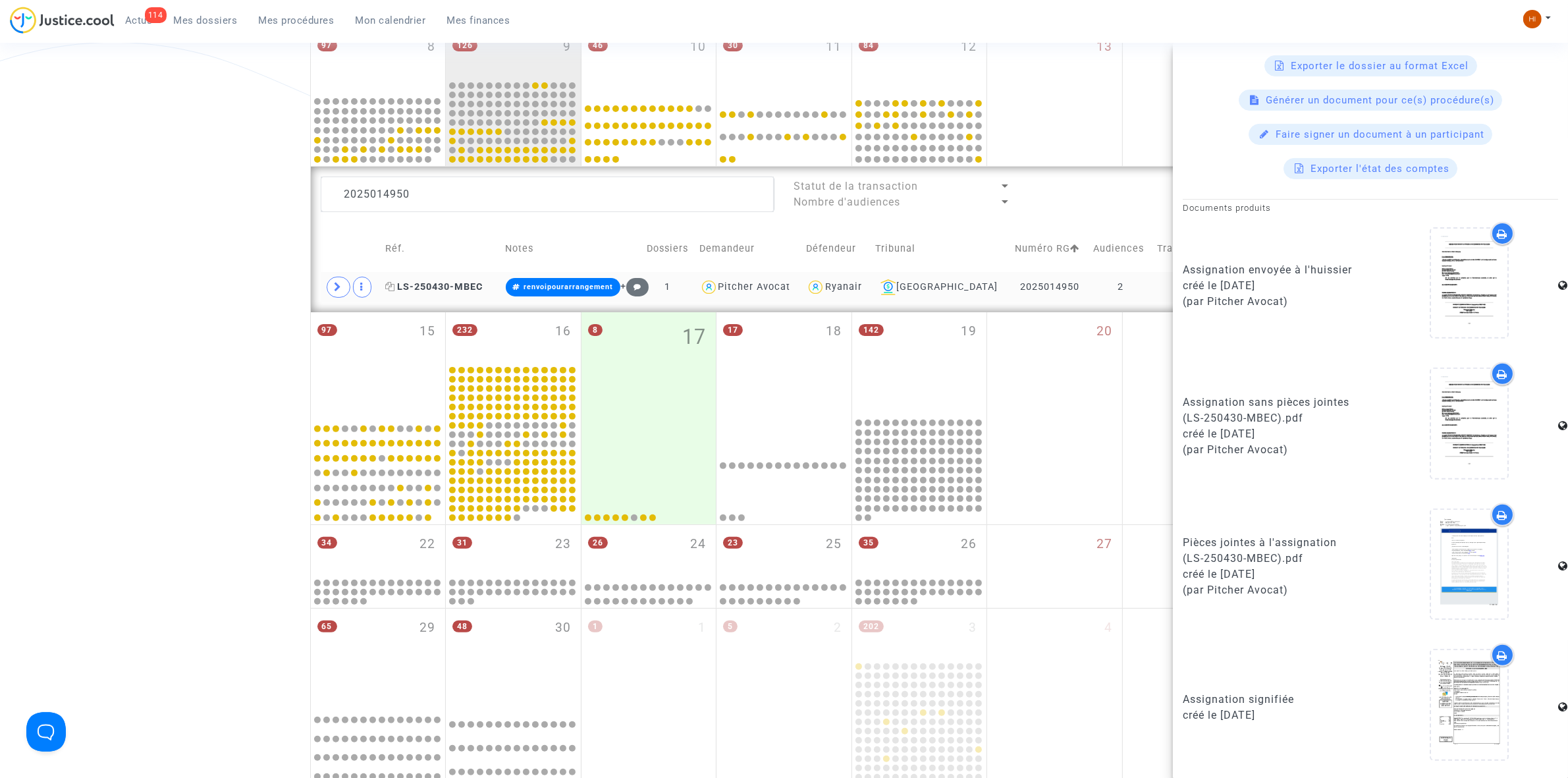
click at [395, 287] on icon at bounding box center [390, 286] width 10 height 9
click at [544, 196] on textarea at bounding box center [547, 194] width 454 height 36
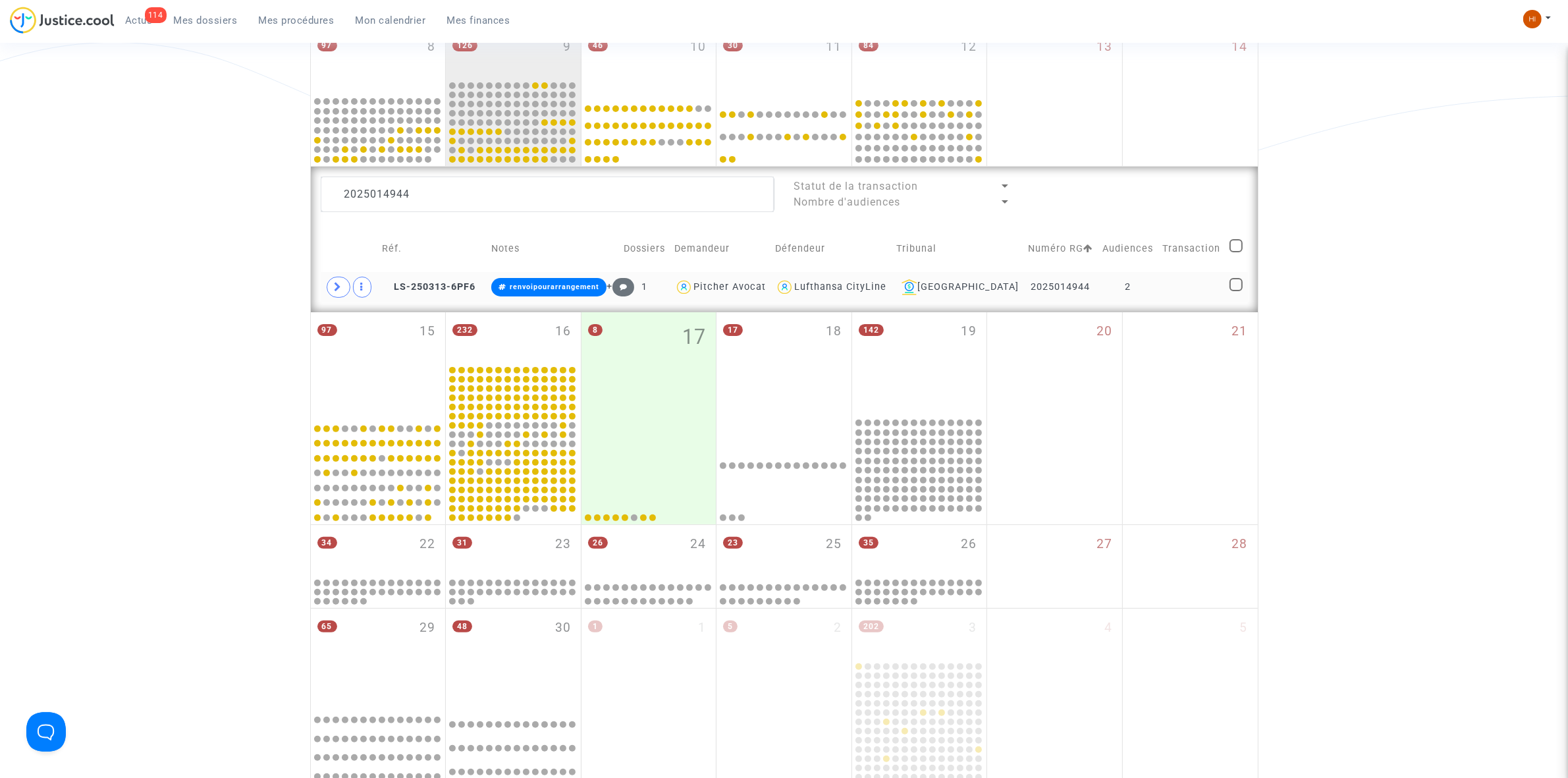
click at [1160, 288] on td at bounding box center [1191, 287] width 67 height 30
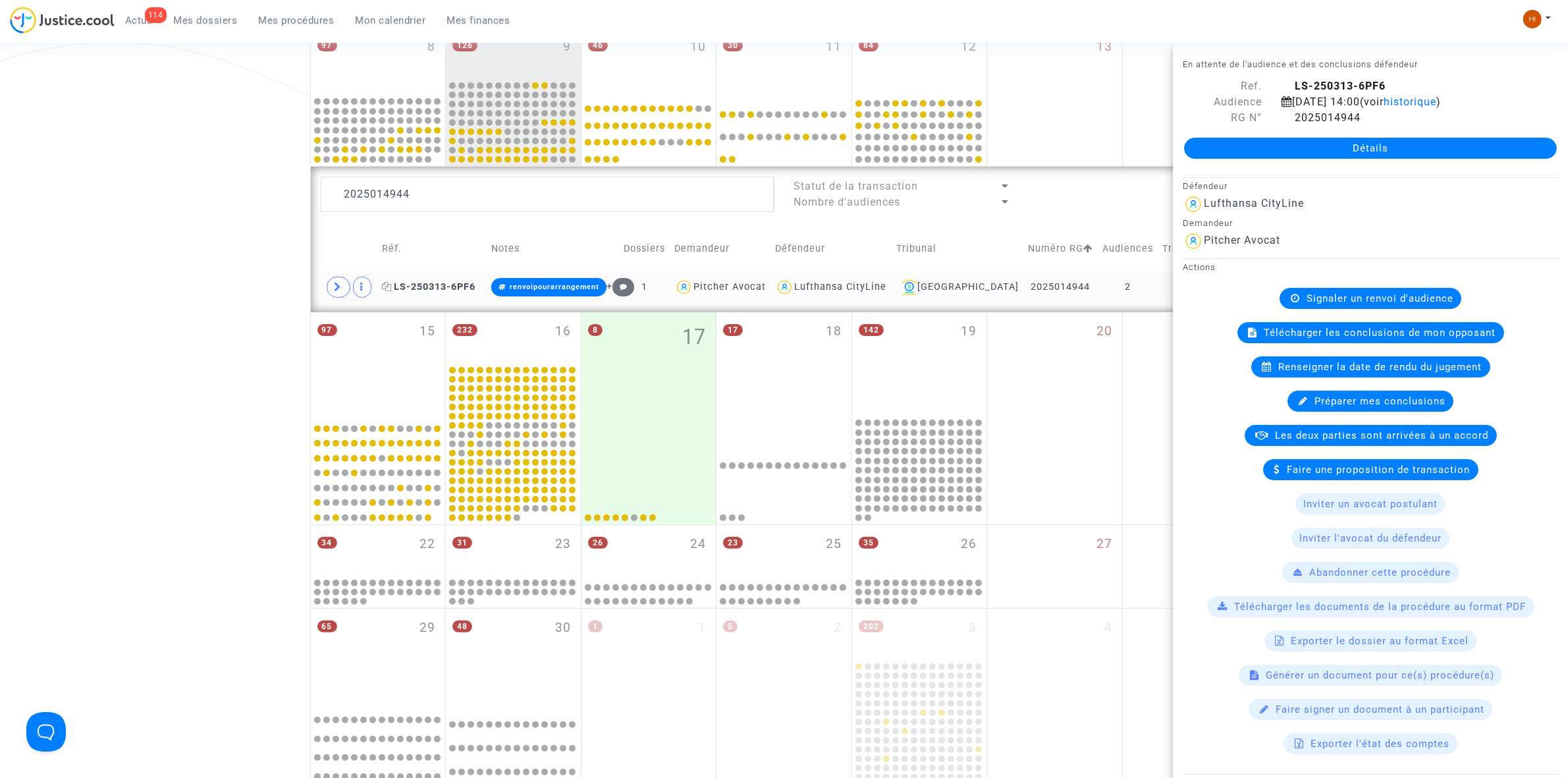
click at [392, 286] on icon at bounding box center [387, 286] width 10 height 9
drag, startPoint x: 502, startPoint y: 192, endPoint x: 334, endPoint y: 188, distance: 168.0
click at [249, 199] on div "Date de clôture d'instruction Date de conciliation Date d'audience Date de juge…" at bounding box center [784, 248] width 1568 height 1109
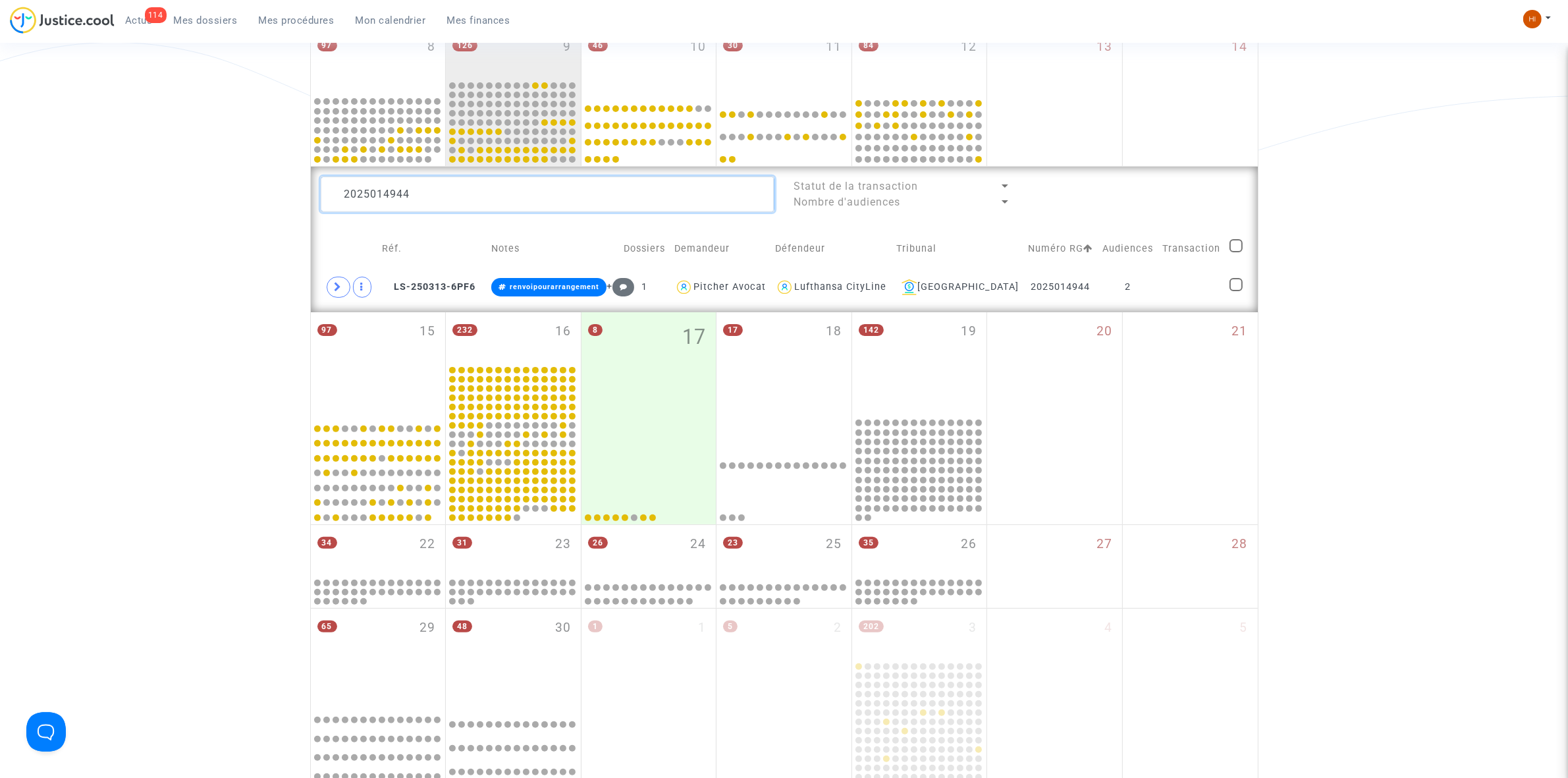
click at [433, 203] on textarea at bounding box center [547, 194] width 454 height 36
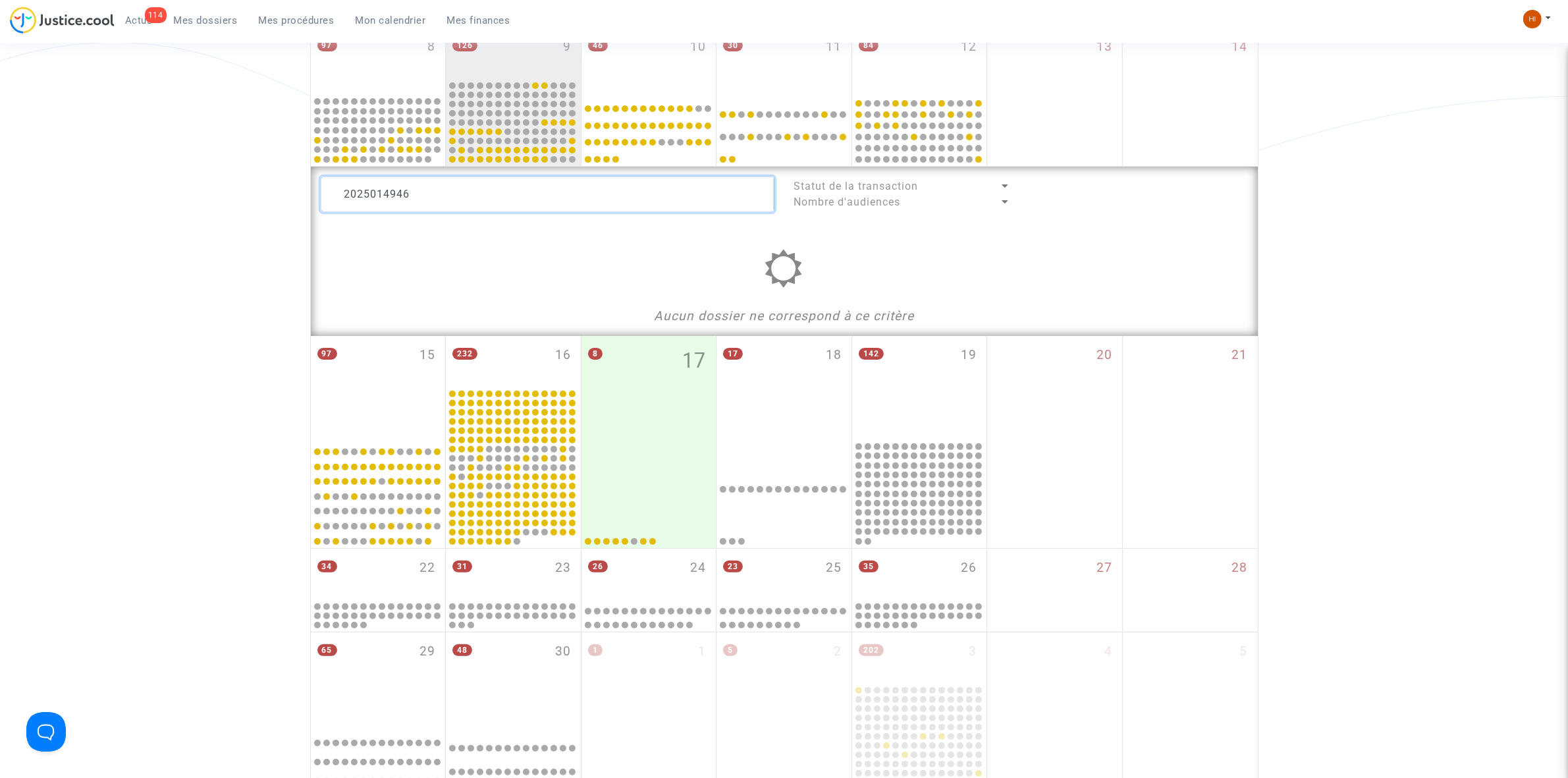
drag, startPoint x: 469, startPoint y: 192, endPoint x: 456, endPoint y: 188, distance: 13.6
click at [456, 188] on textarea at bounding box center [547, 194] width 454 height 36
drag, startPoint x: 441, startPoint y: 186, endPoint x: 330, endPoint y: 186, distance: 111.0
click at [330, 186] on textarea at bounding box center [547, 194] width 454 height 36
click at [409, 274] on div at bounding box center [784, 278] width 927 height 56
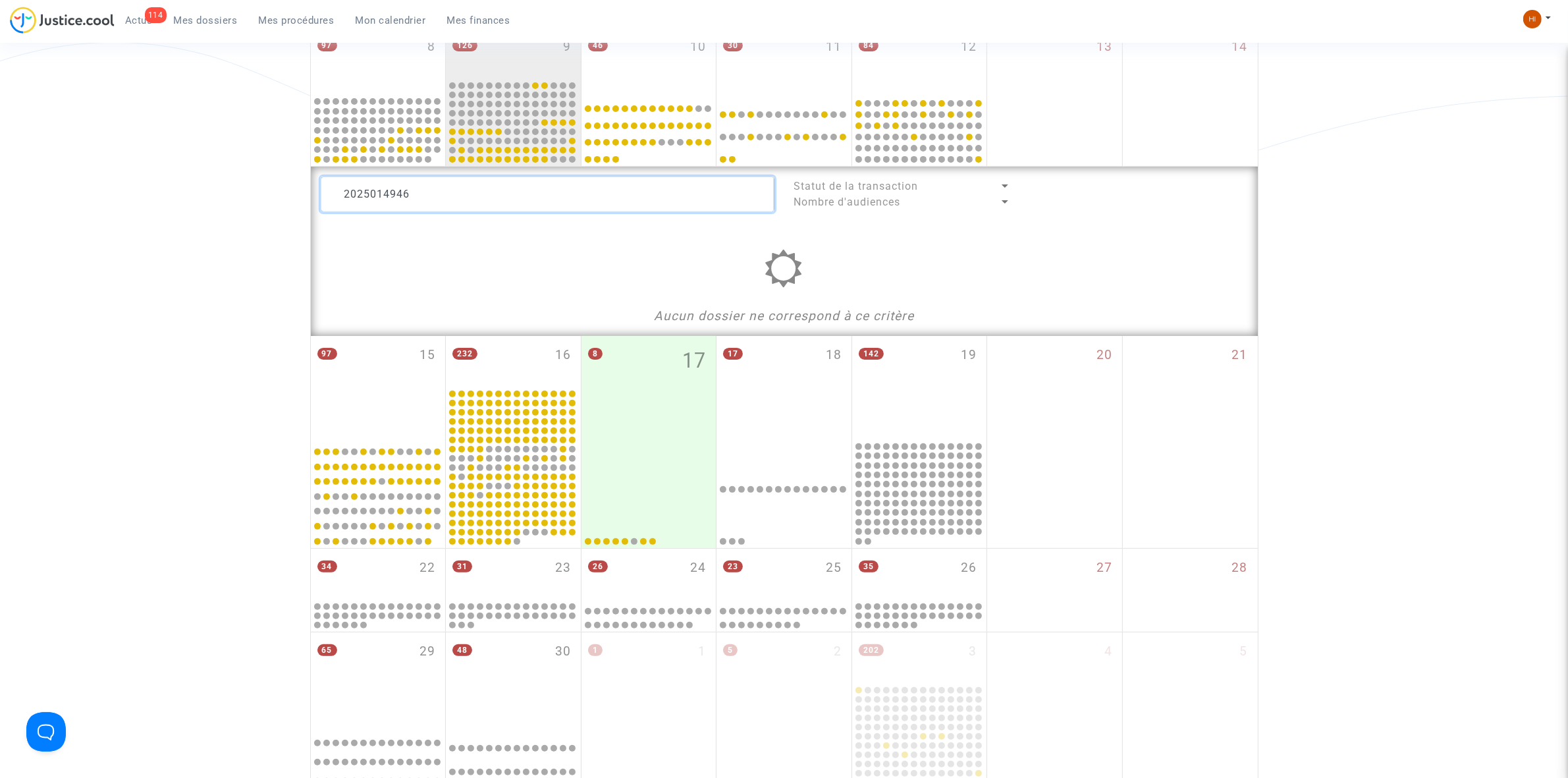
click at [495, 189] on textarea at bounding box center [547, 194] width 454 height 36
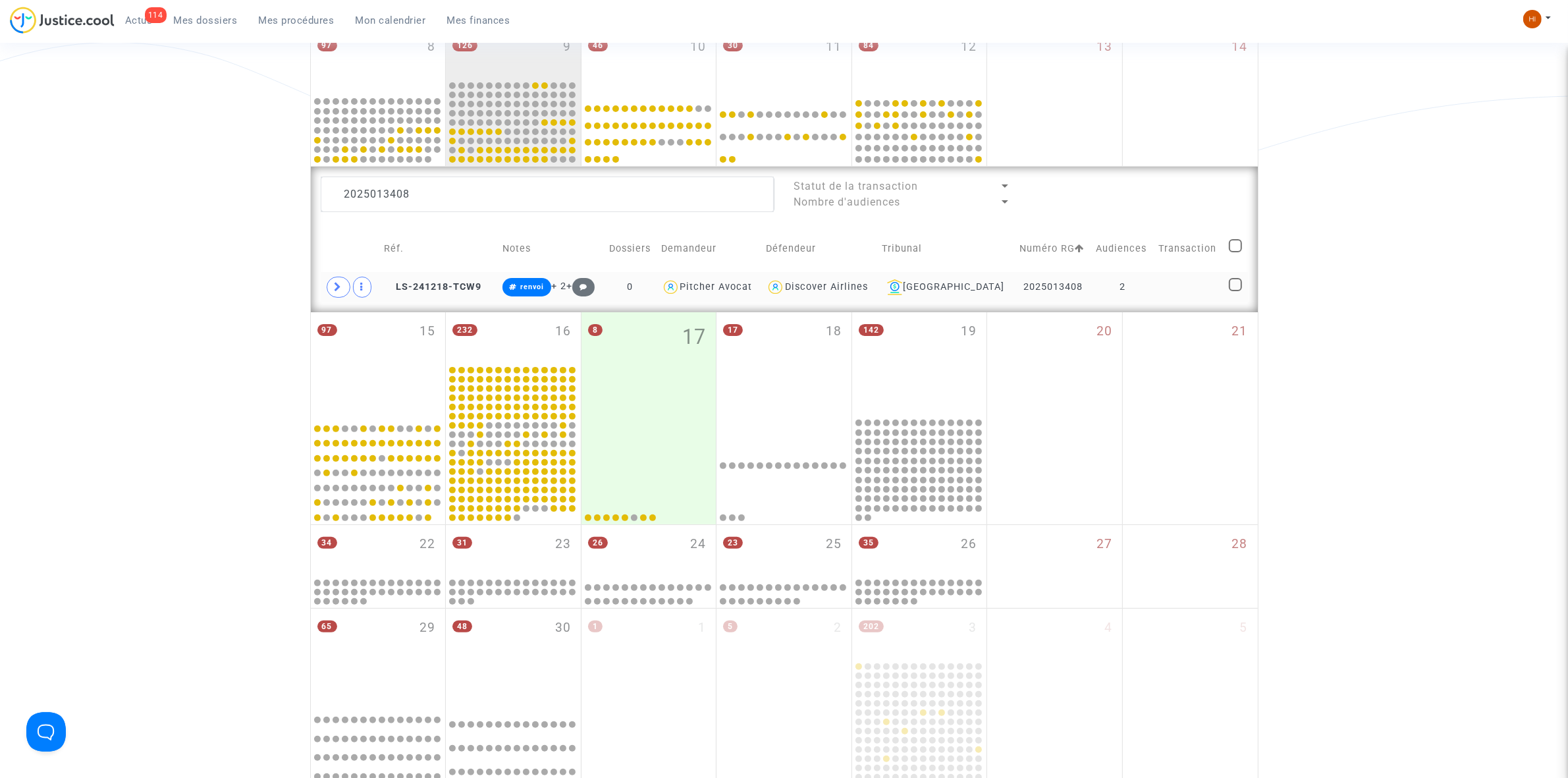
click at [456, 296] on td "LS-241218-TCW9" at bounding box center [437, 287] width 118 height 30
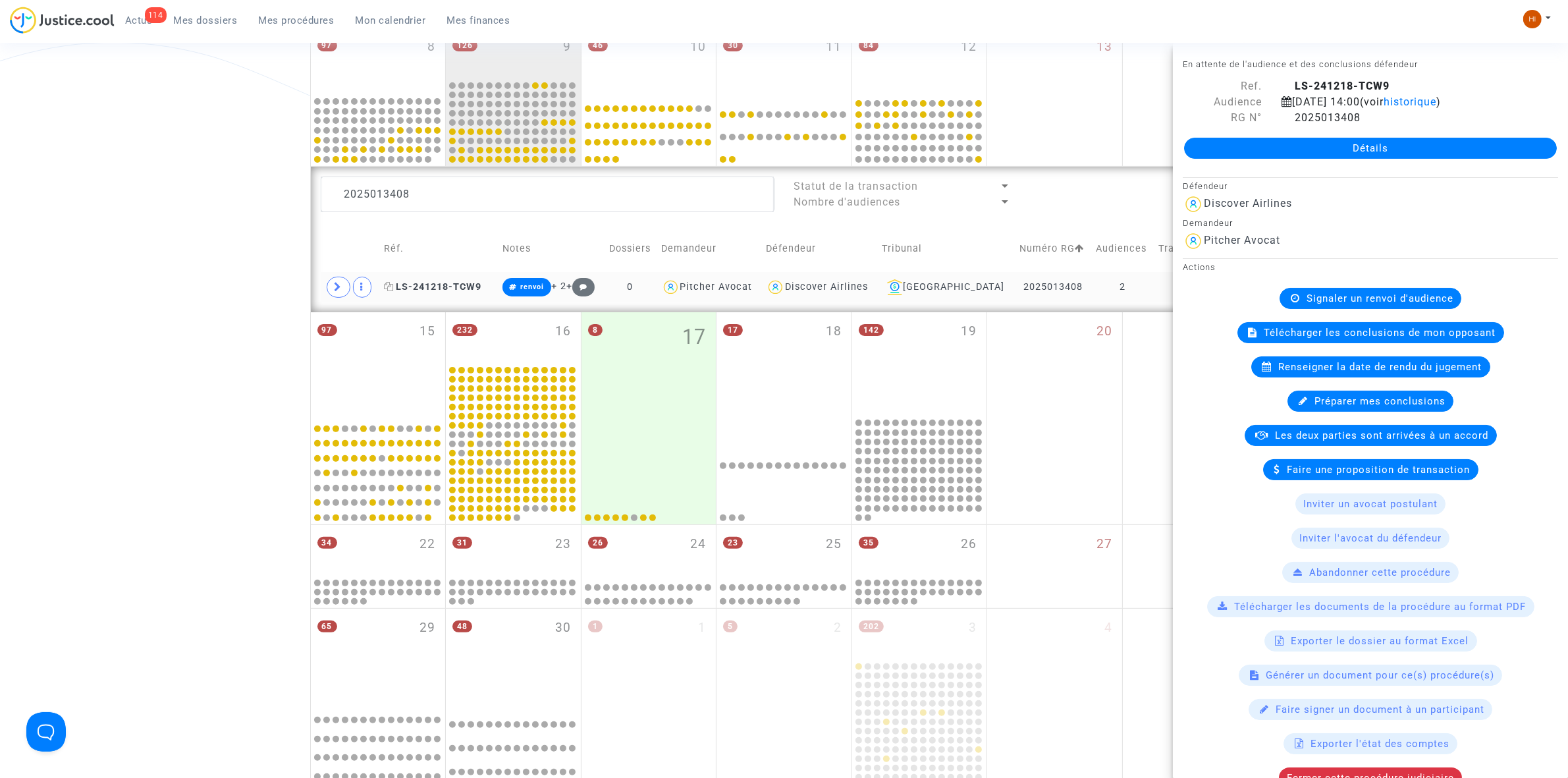
click at [393, 283] on icon at bounding box center [389, 286] width 10 height 9
click at [512, 198] on textarea at bounding box center [547, 194] width 454 height 36
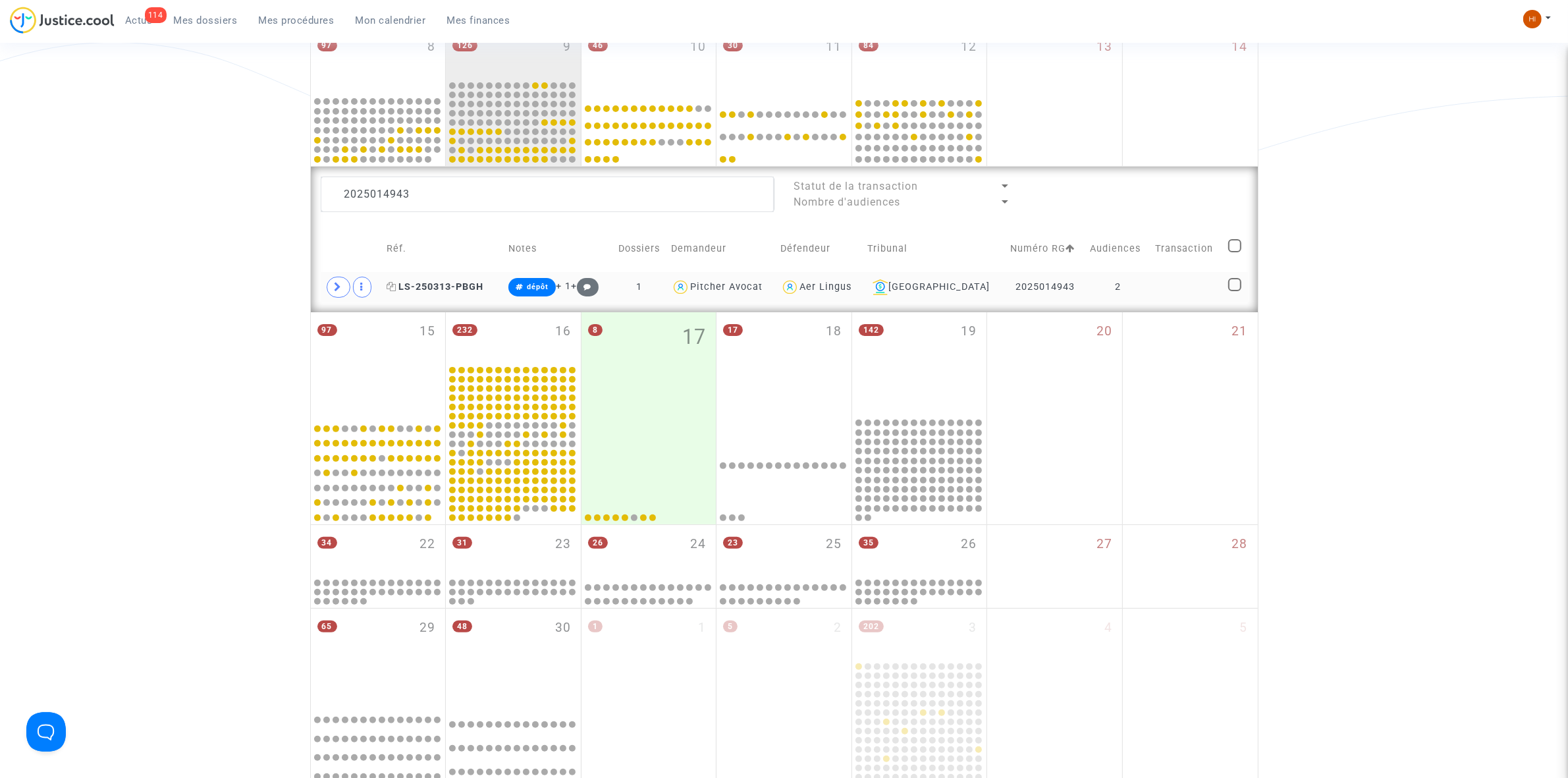
click at [447, 288] on span "LS-250313-PBGH" at bounding box center [435, 287] width 97 height 11
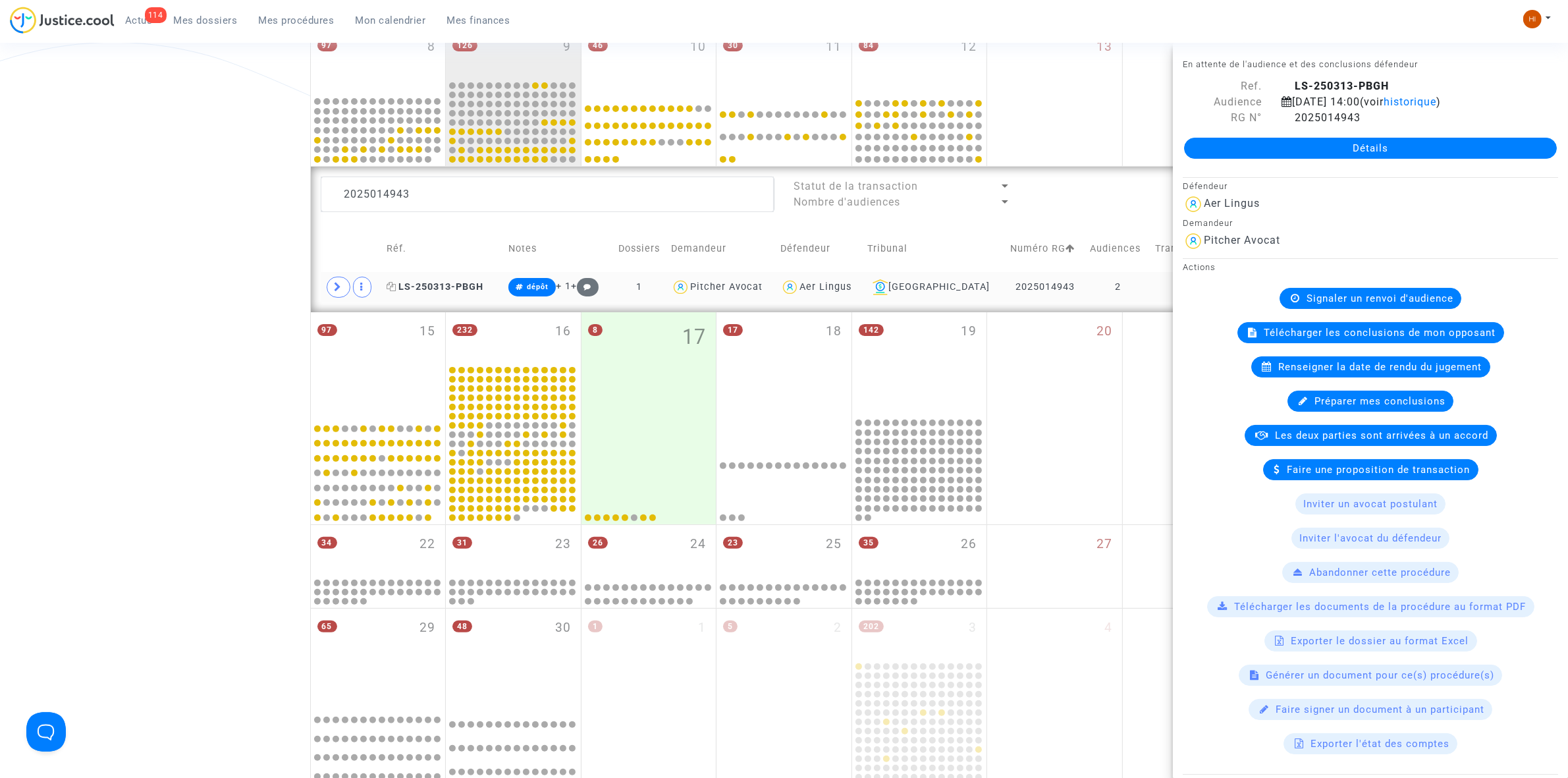
click at [396, 286] on icon at bounding box center [392, 286] width 10 height 9
click at [396, 287] on icon at bounding box center [392, 286] width 10 height 9
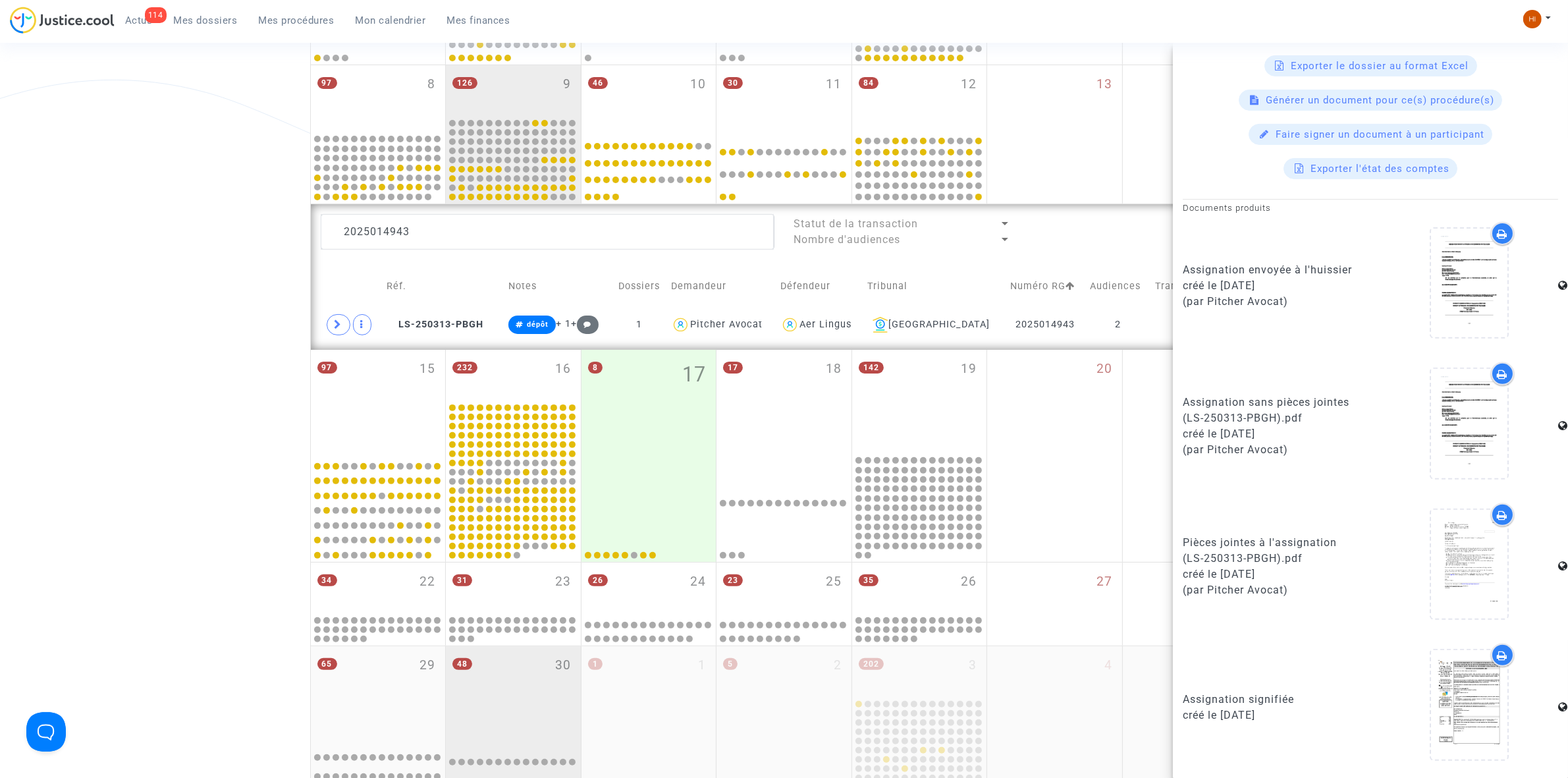
scroll to position [359, 0]
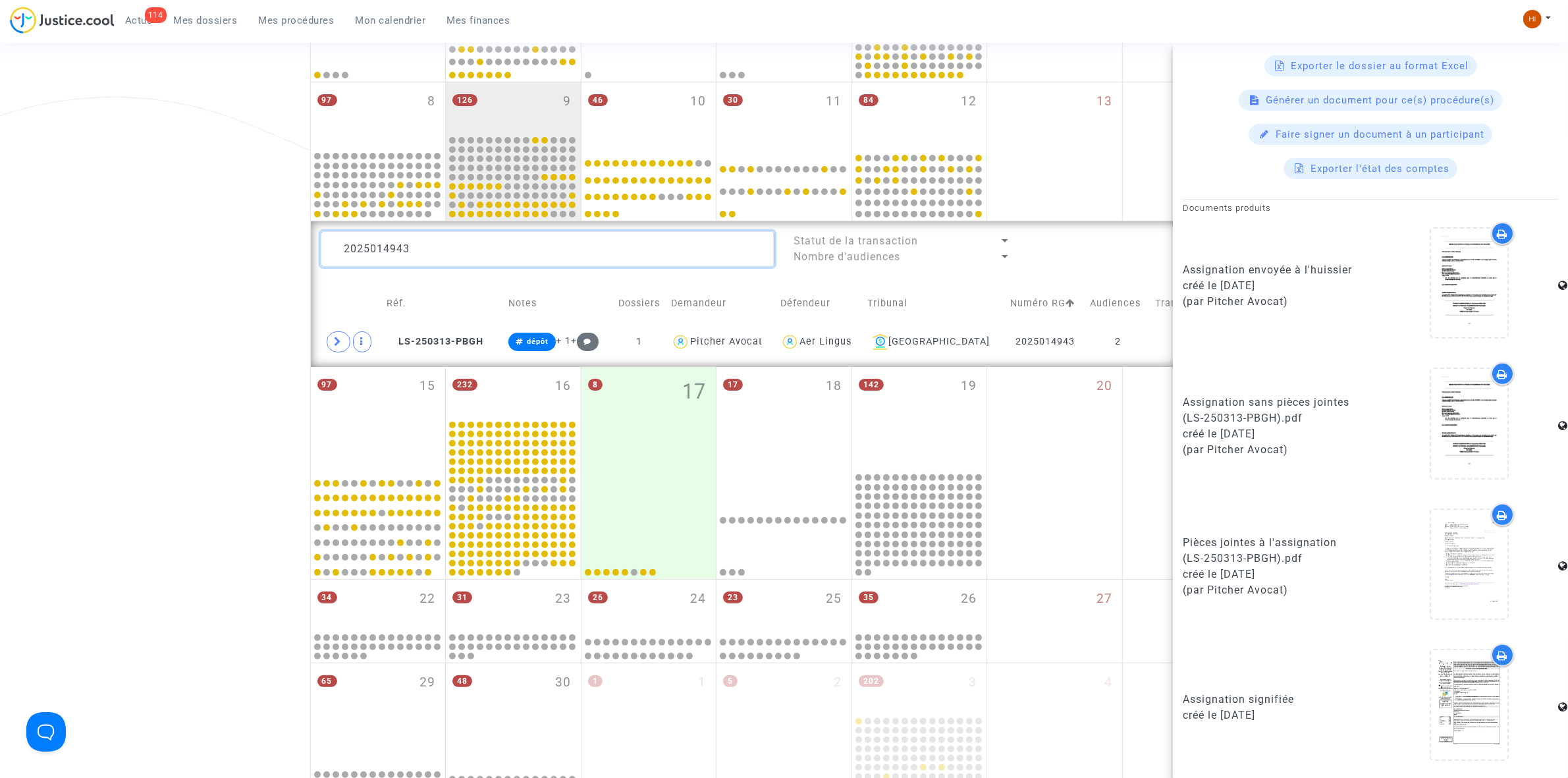
click at [505, 244] on textarea at bounding box center [547, 249] width 454 height 36
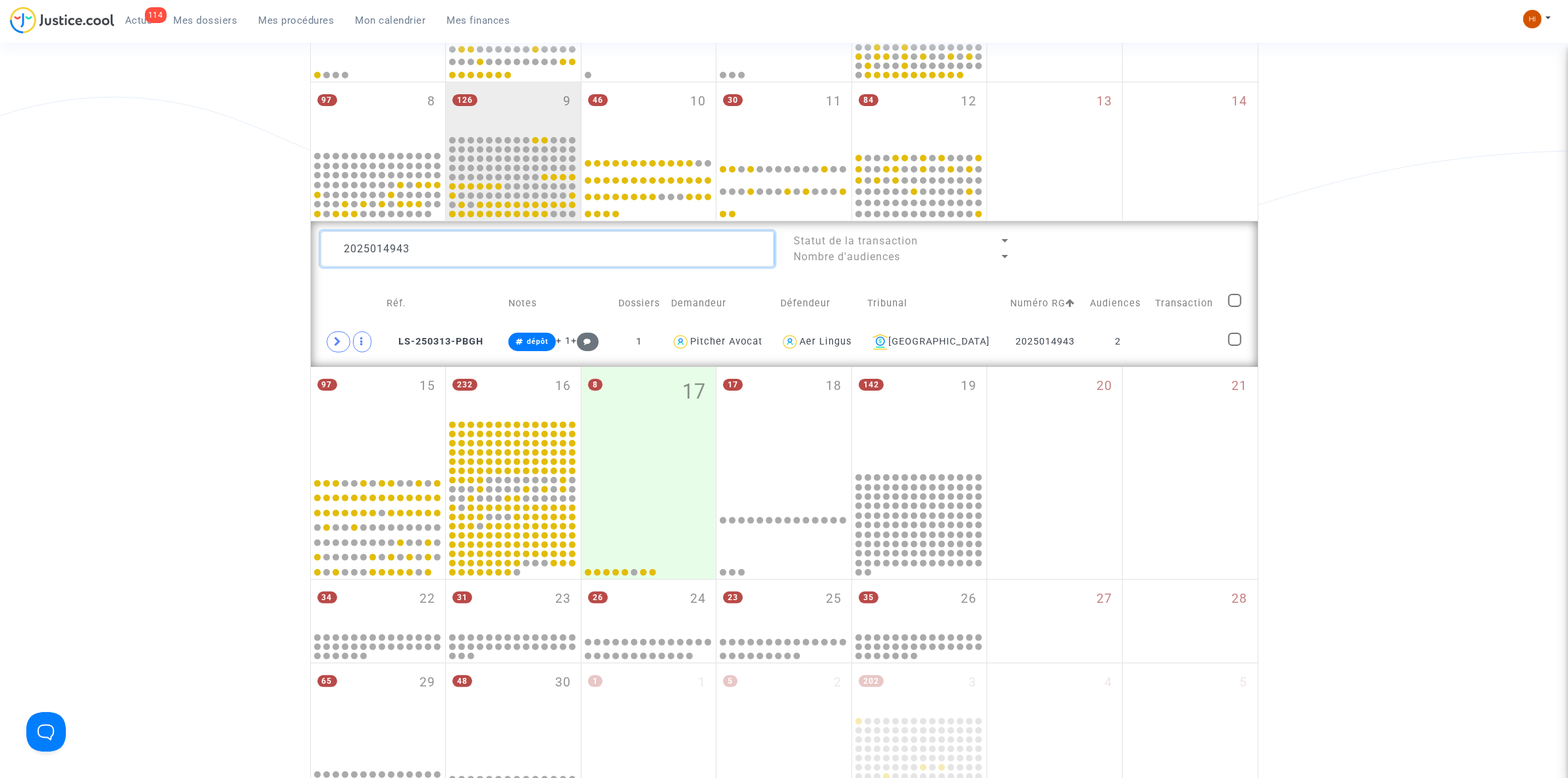
scroll to position [0, 0]
click at [465, 252] on textarea at bounding box center [547, 249] width 454 height 36
click at [379, 343] on td at bounding box center [349, 342] width 58 height 30
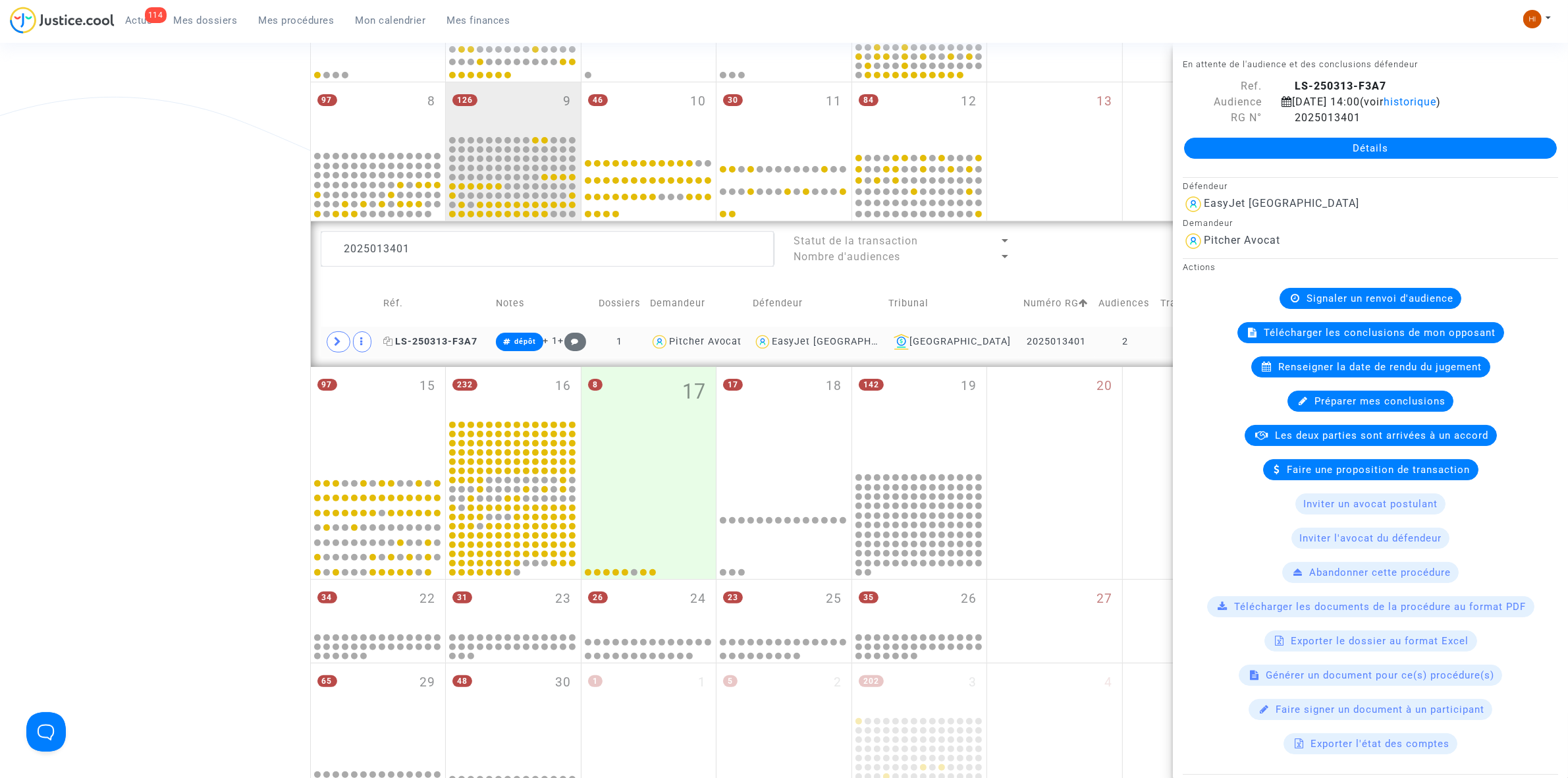
click at [393, 341] on icon at bounding box center [388, 340] width 10 height 9
click at [472, 257] on textarea at bounding box center [547, 249] width 454 height 36
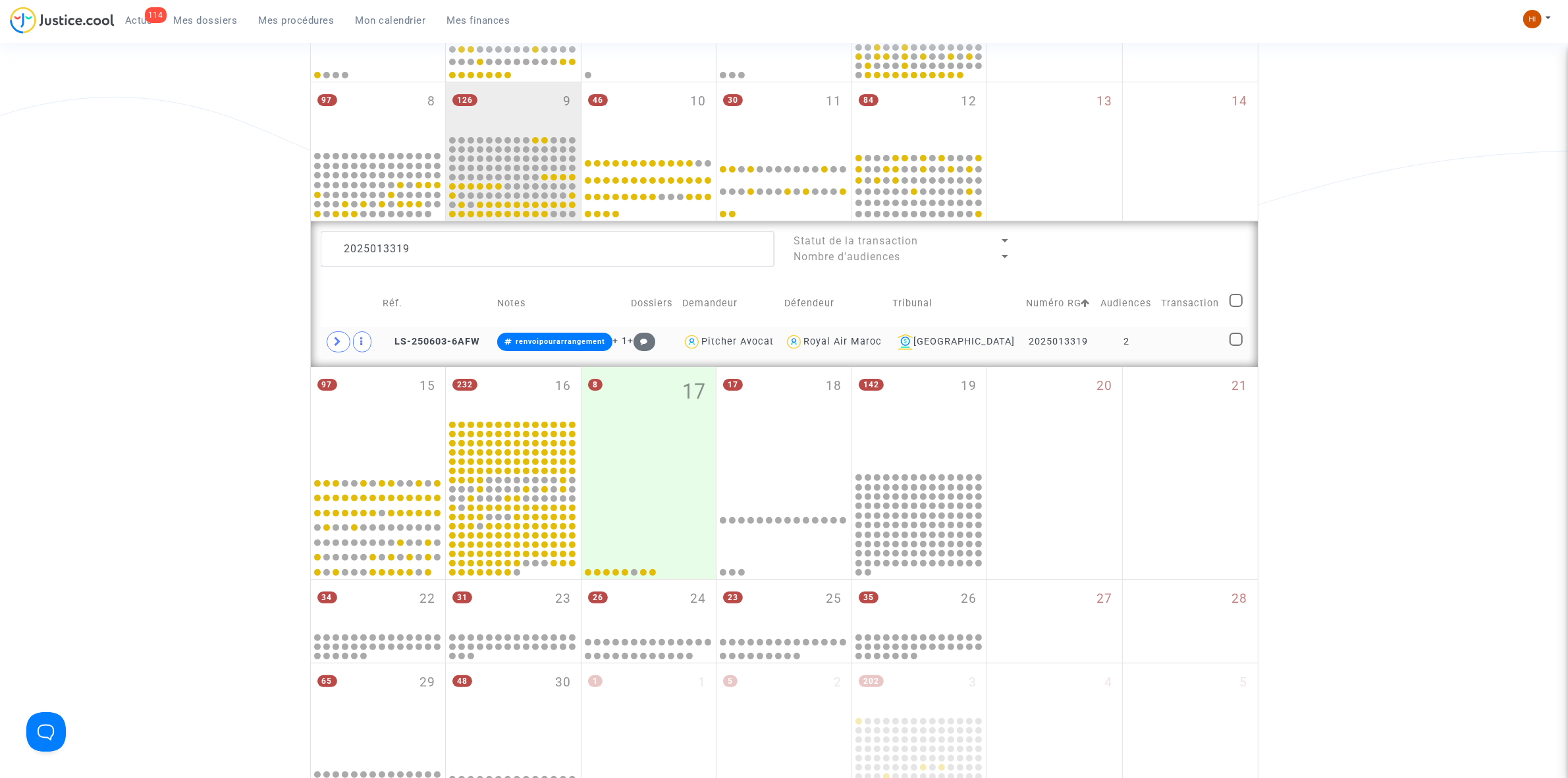
click at [410, 334] on td "LS-250603-6AFW" at bounding box center [435, 342] width 115 height 30
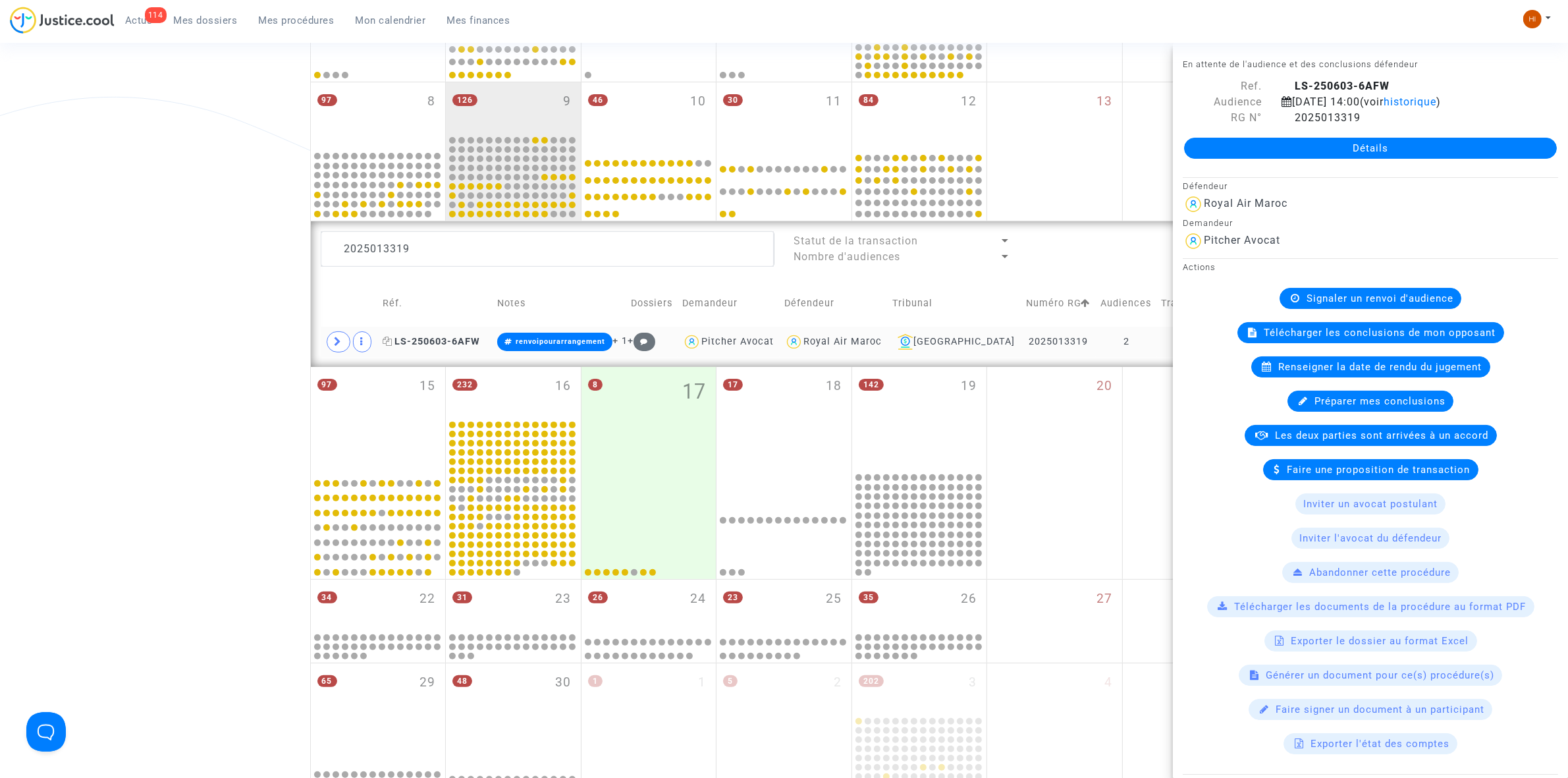
click at [393, 343] on icon at bounding box center [388, 340] width 10 height 9
click at [525, 253] on textarea at bounding box center [547, 249] width 454 height 36
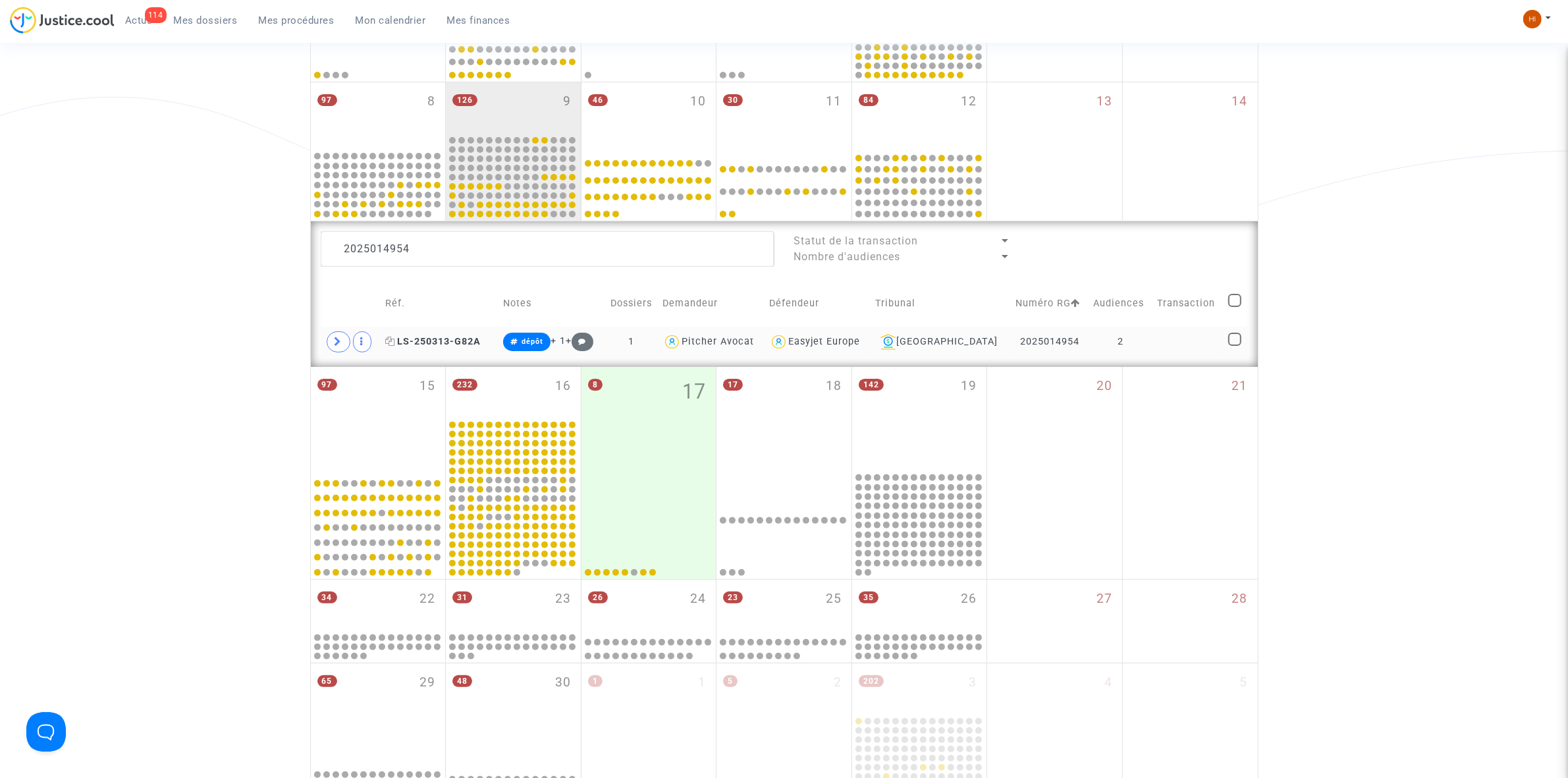
click at [393, 343] on icon at bounding box center [390, 340] width 10 height 9
click at [455, 323] on td "Réf." at bounding box center [439, 303] width 118 height 47
click at [432, 335] on td "LS-250313-G82A" at bounding box center [439, 342] width 118 height 30
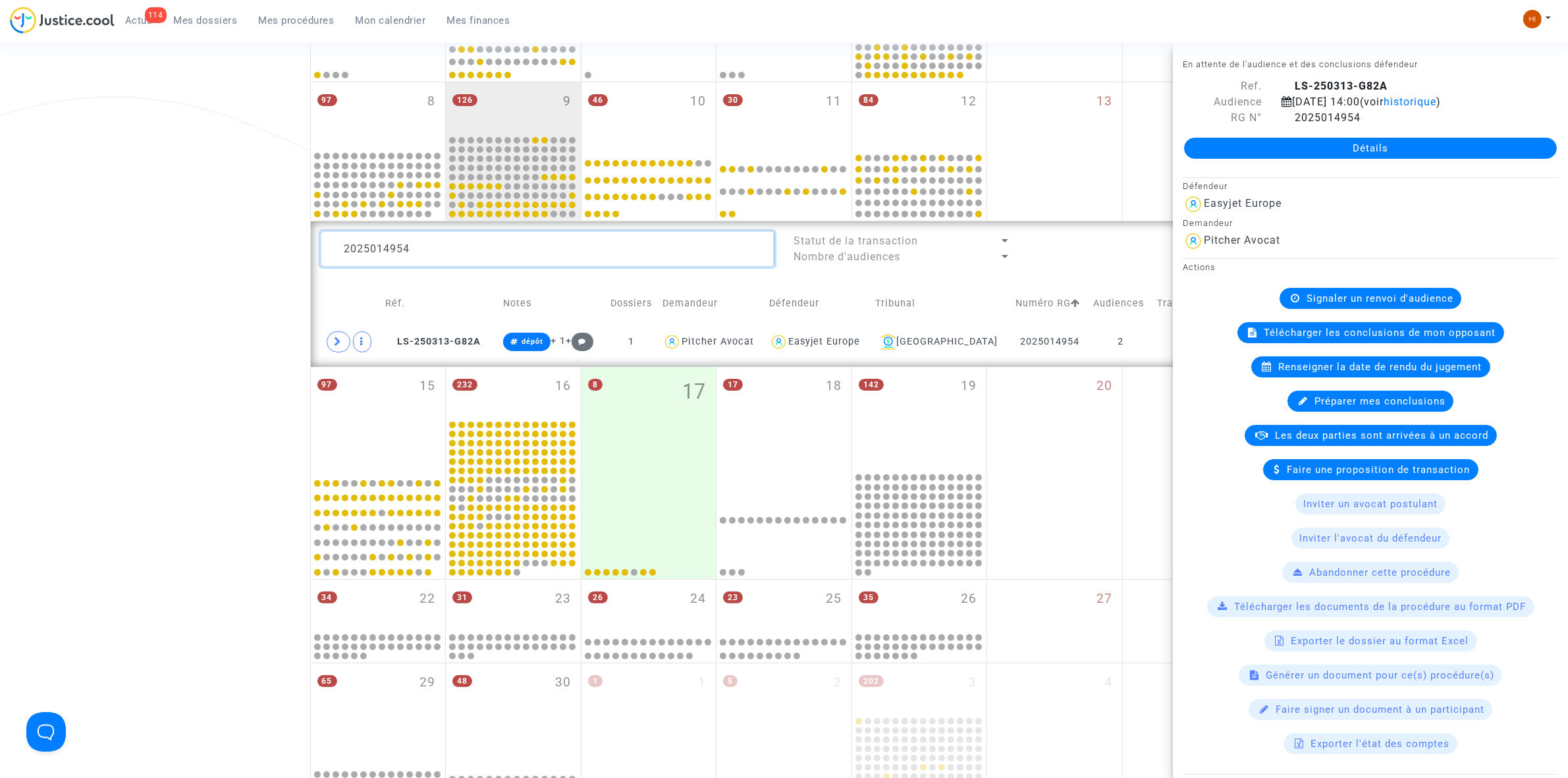
click at [496, 252] on textarea at bounding box center [547, 249] width 454 height 36
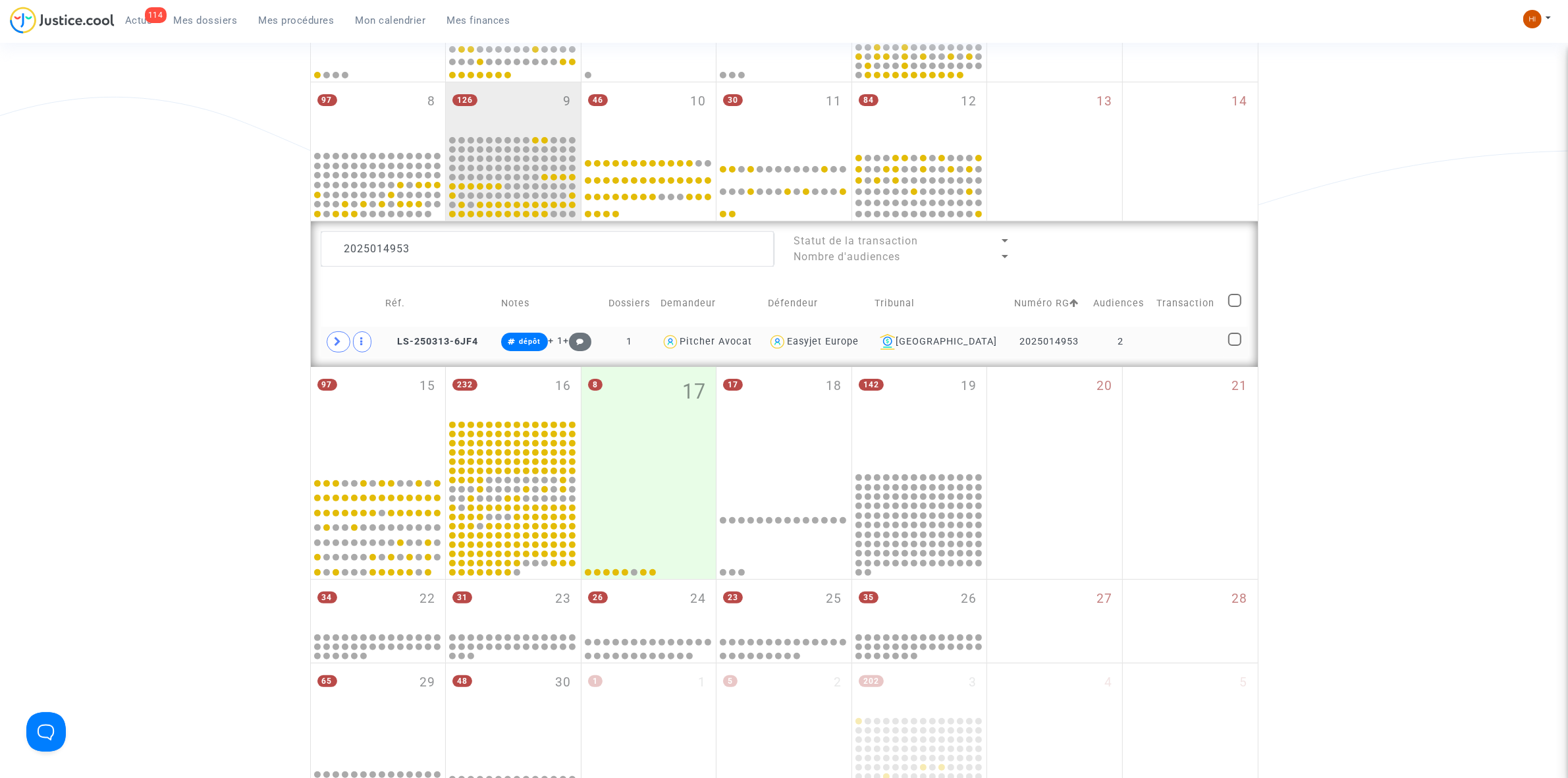
click at [417, 335] on td "LS-250313-6JF4" at bounding box center [438, 342] width 116 height 30
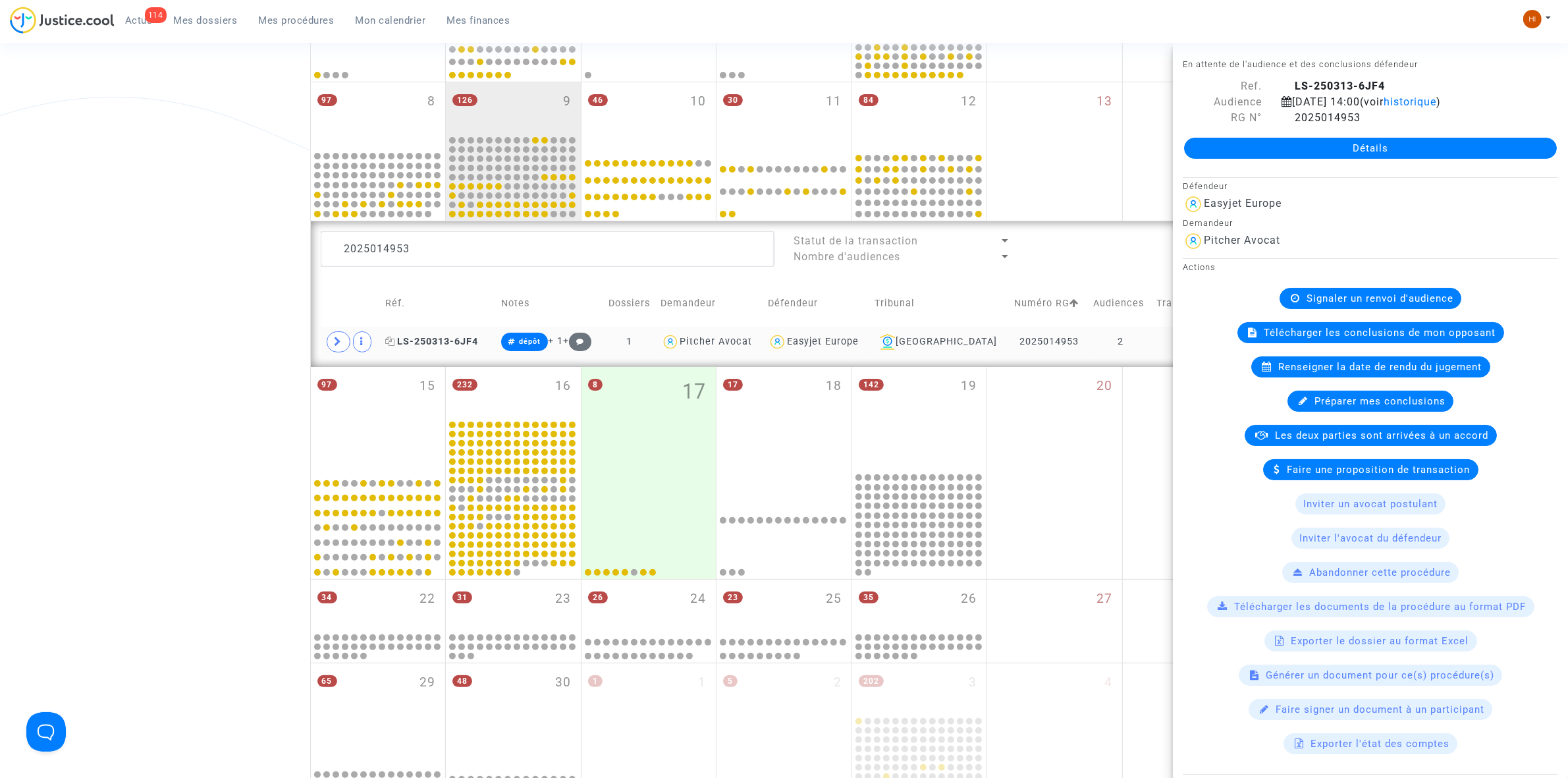
click at [394, 337] on icon at bounding box center [390, 340] width 10 height 9
click at [448, 255] on textarea at bounding box center [547, 249] width 454 height 36
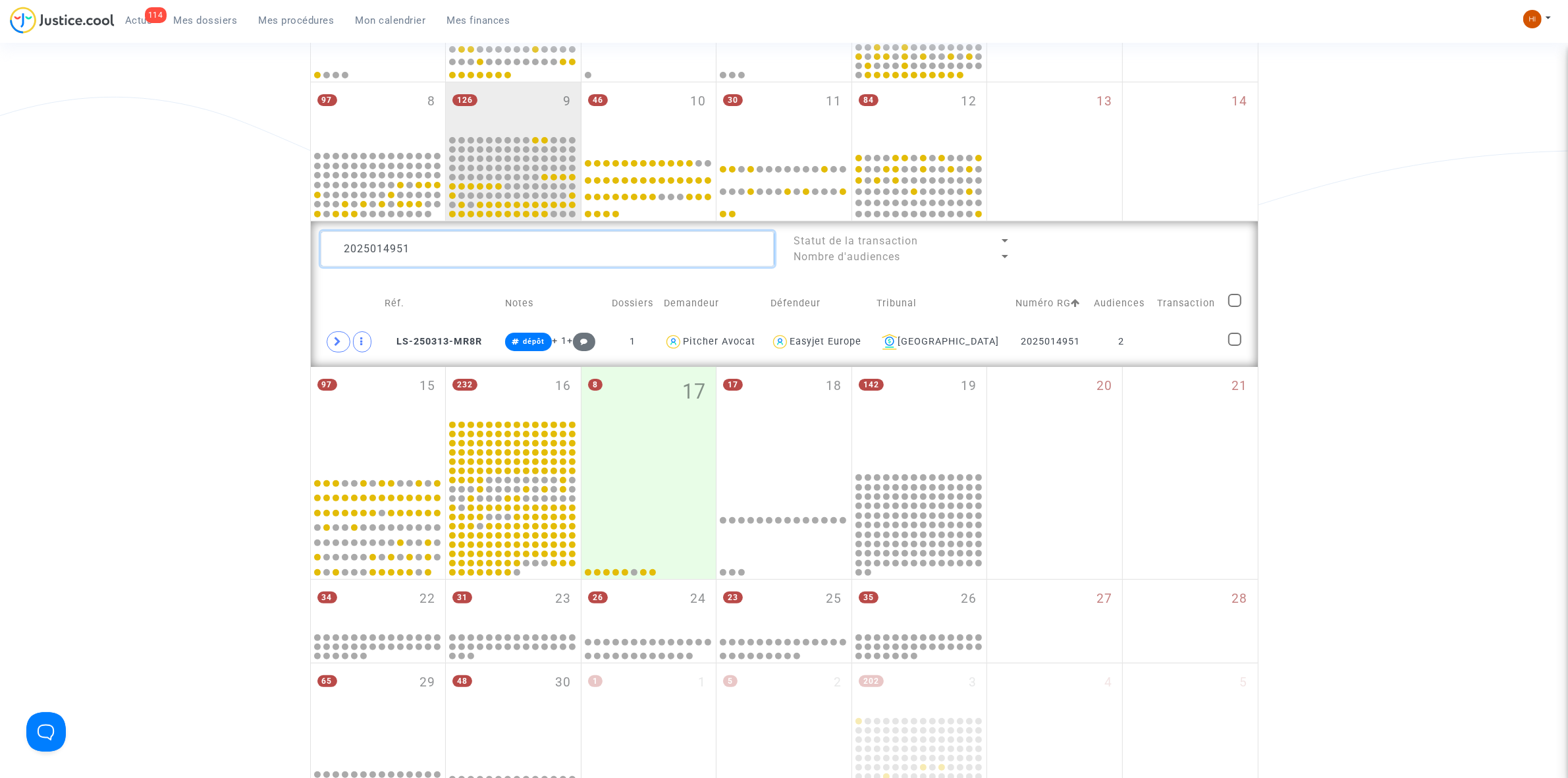
type textarea "2025014951"
click at [430, 345] on span "LS-250313-MR8R" at bounding box center [434, 342] width 98 height 11
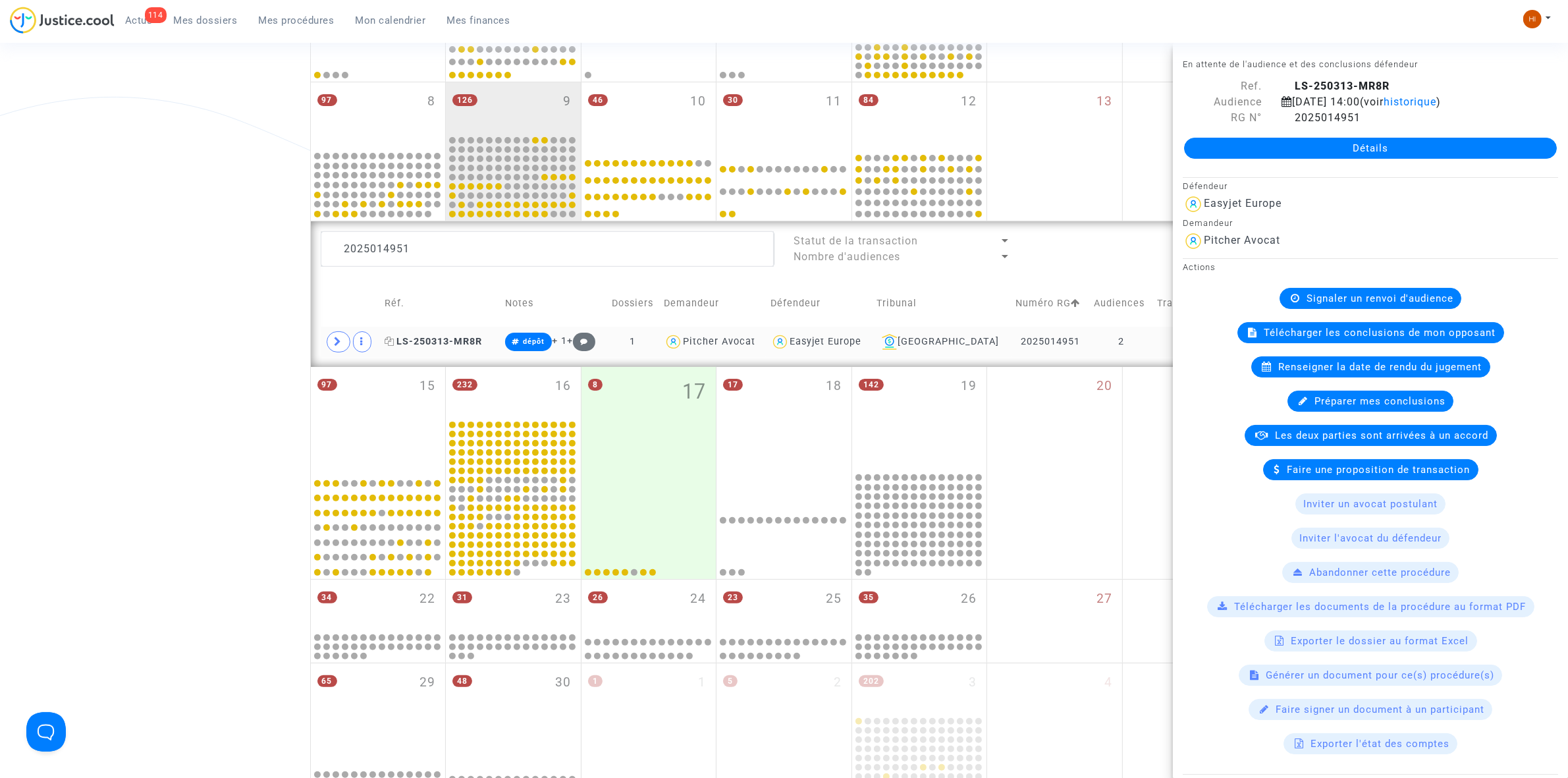
click at [395, 343] on icon at bounding box center [390, 340] width 10 height 9
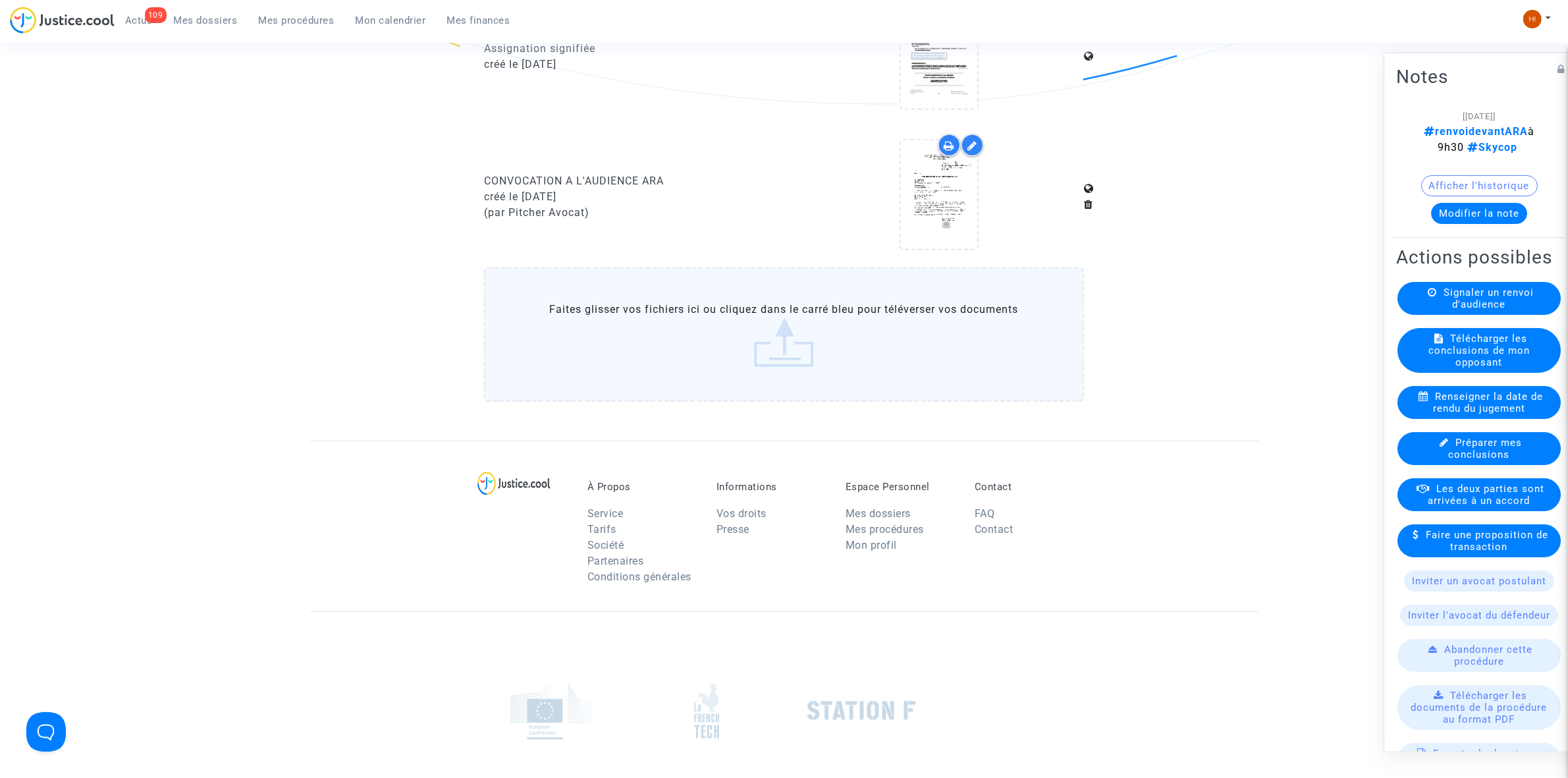
click at [295, 14] on span "Mes procédures" at bounding box center [297, 20] width 76 height 12
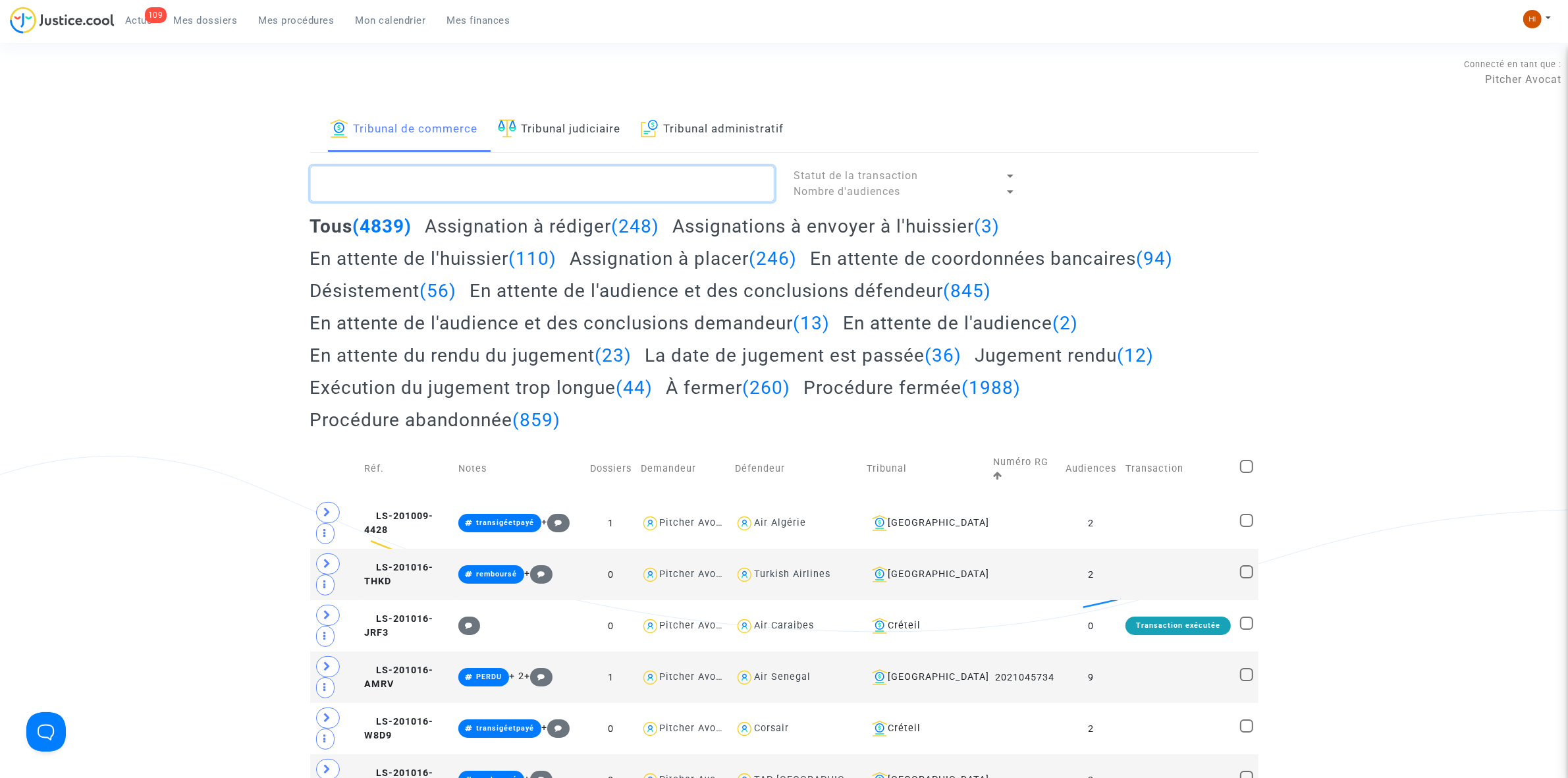
click at [410, 200] on textarea at bounding box center [542, 184] width 465 height 36
click at [420, 188] on textarea at bounding box center [542, 184] width 465 height 36
paste textarea "LS-250603-24D9"
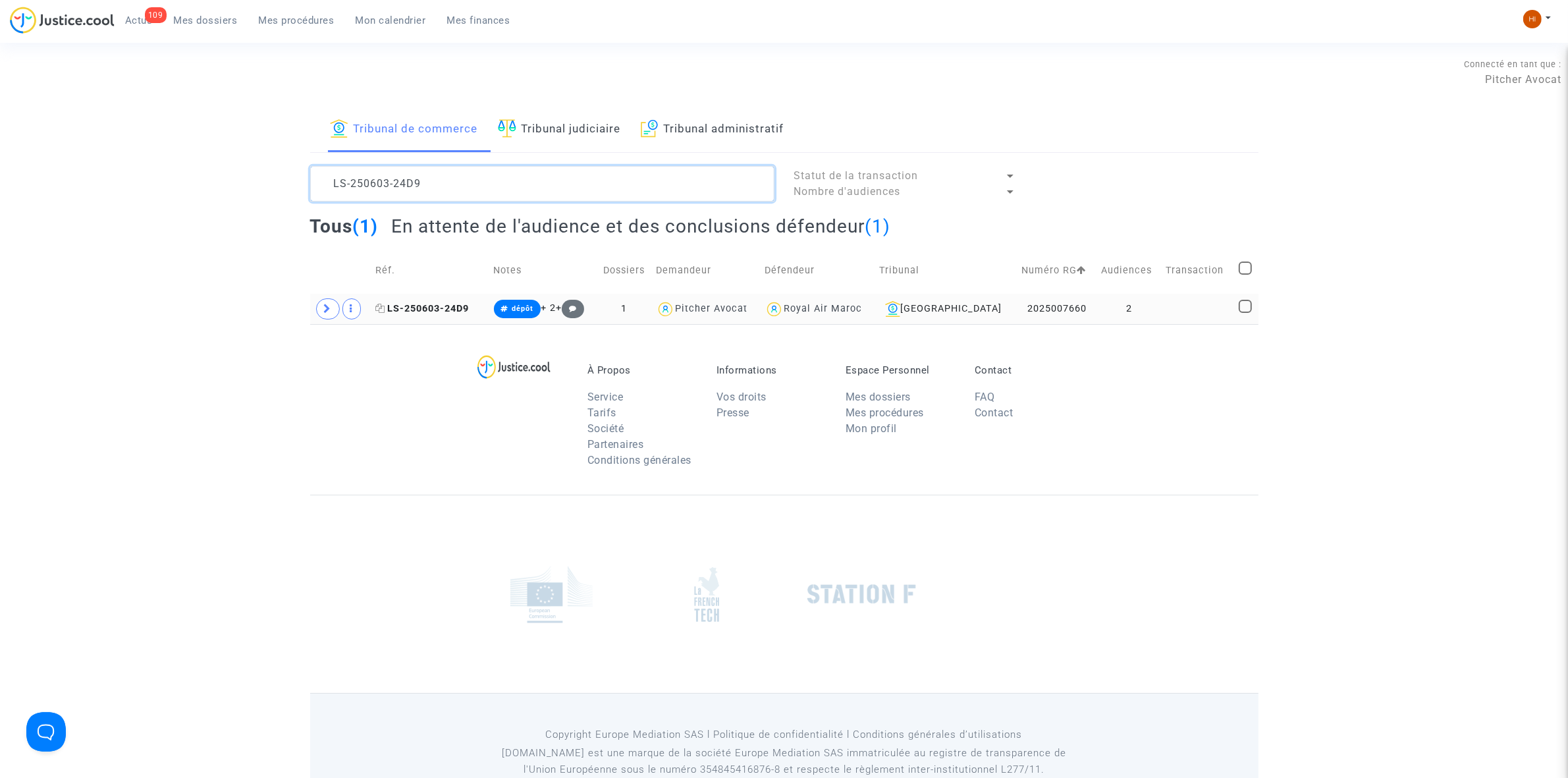
type textarea "LS-250603-24D9"
click at [457, 306] on span "LS-250603-24D9" at bounding box center [422, 308] width 93 height 11
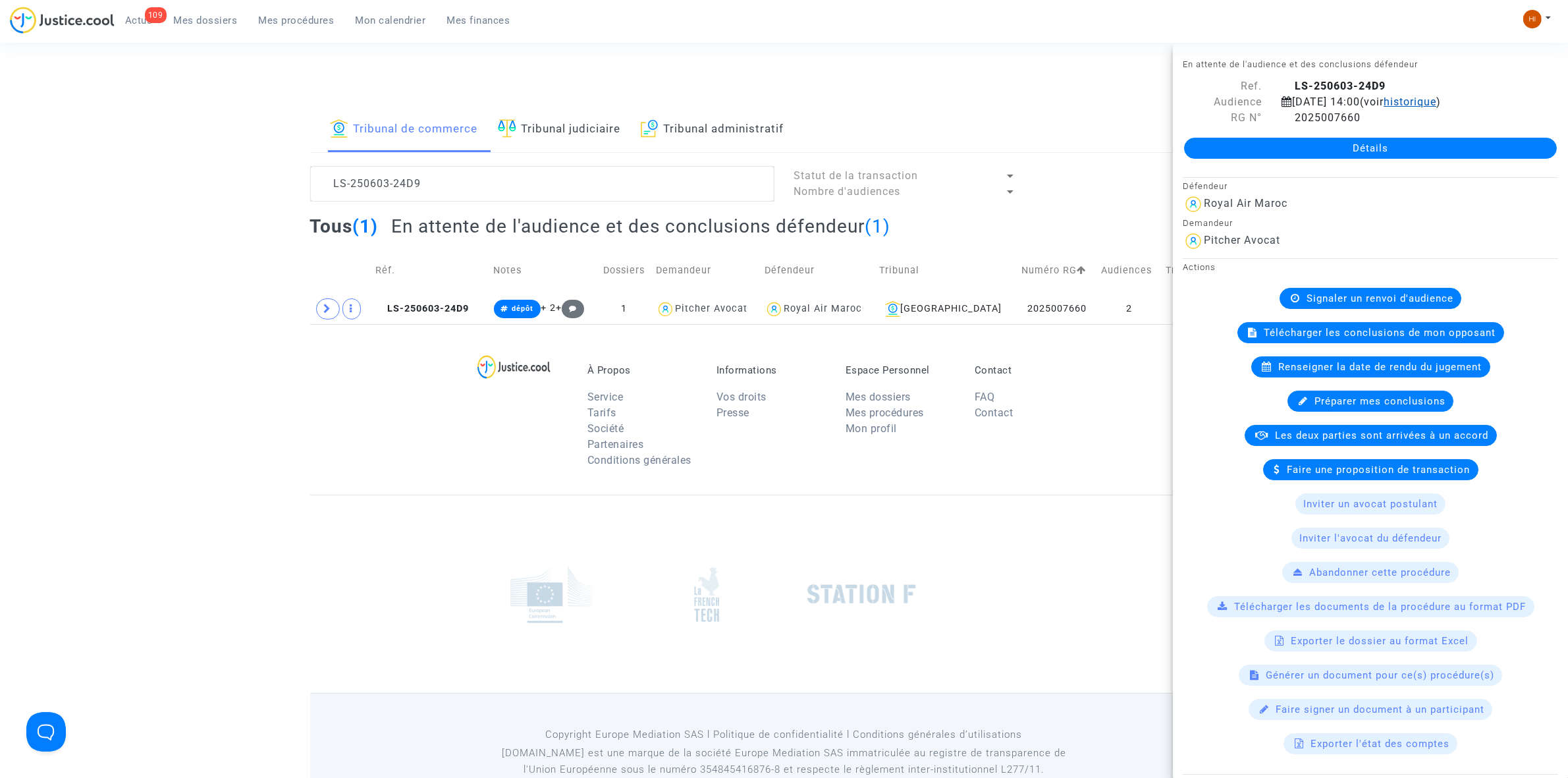
click at [1436, 106] on span "historique" at bounding box center [1410, 102] width 53 height 13
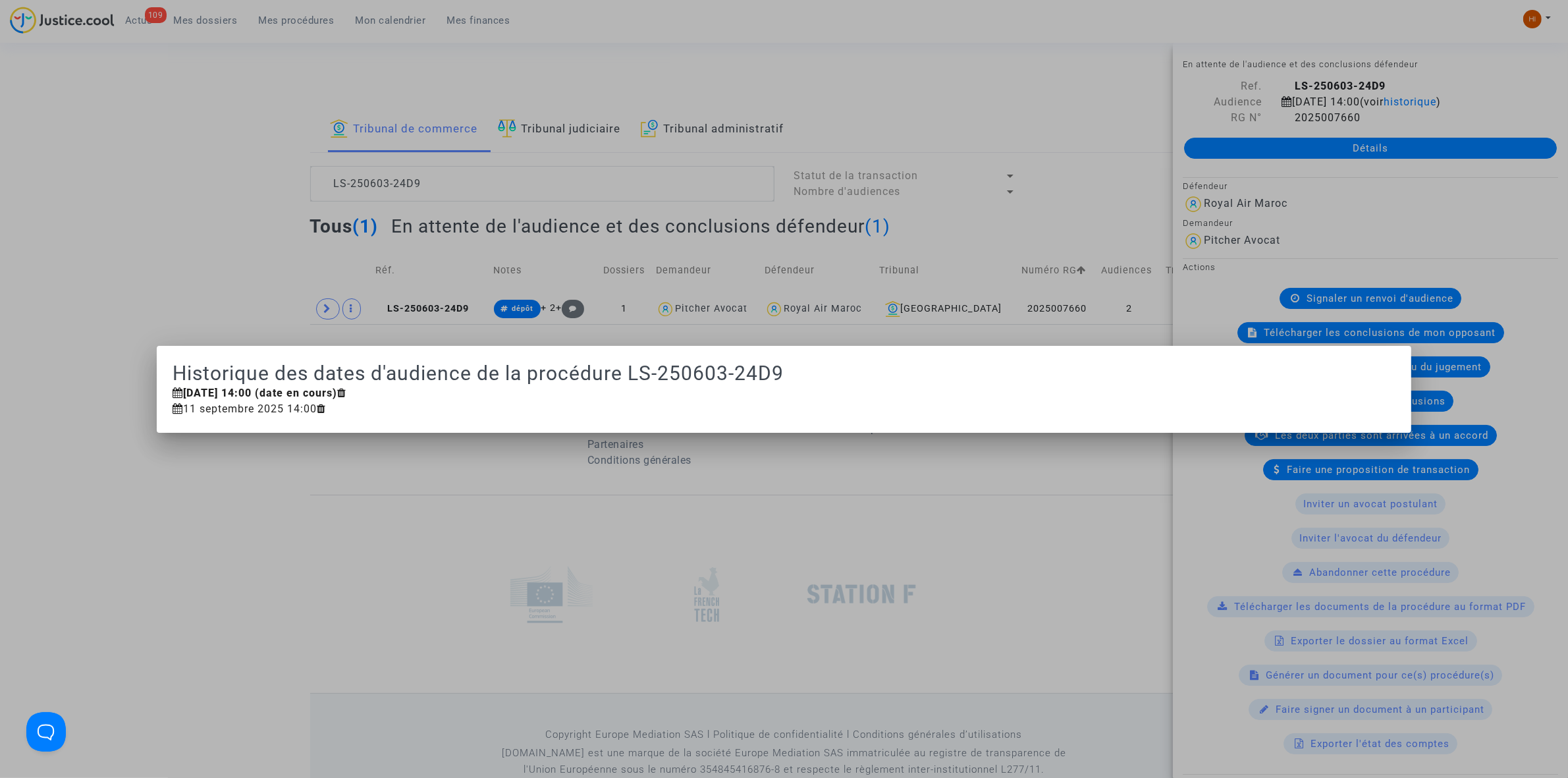
click at [125, 340] on div at bounding box center [784, 389] width 1568 height 778
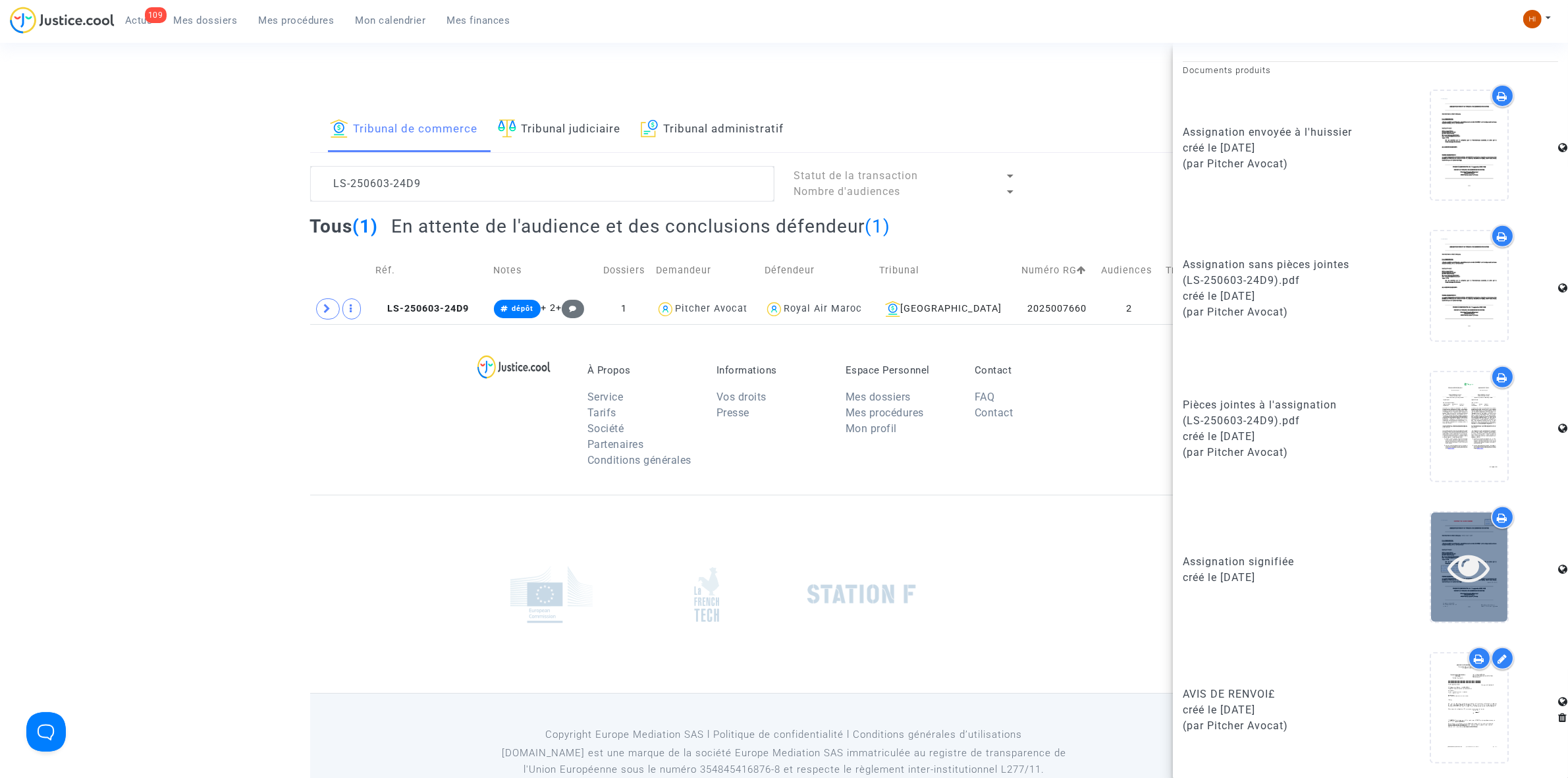
scroll to position [715, 0]
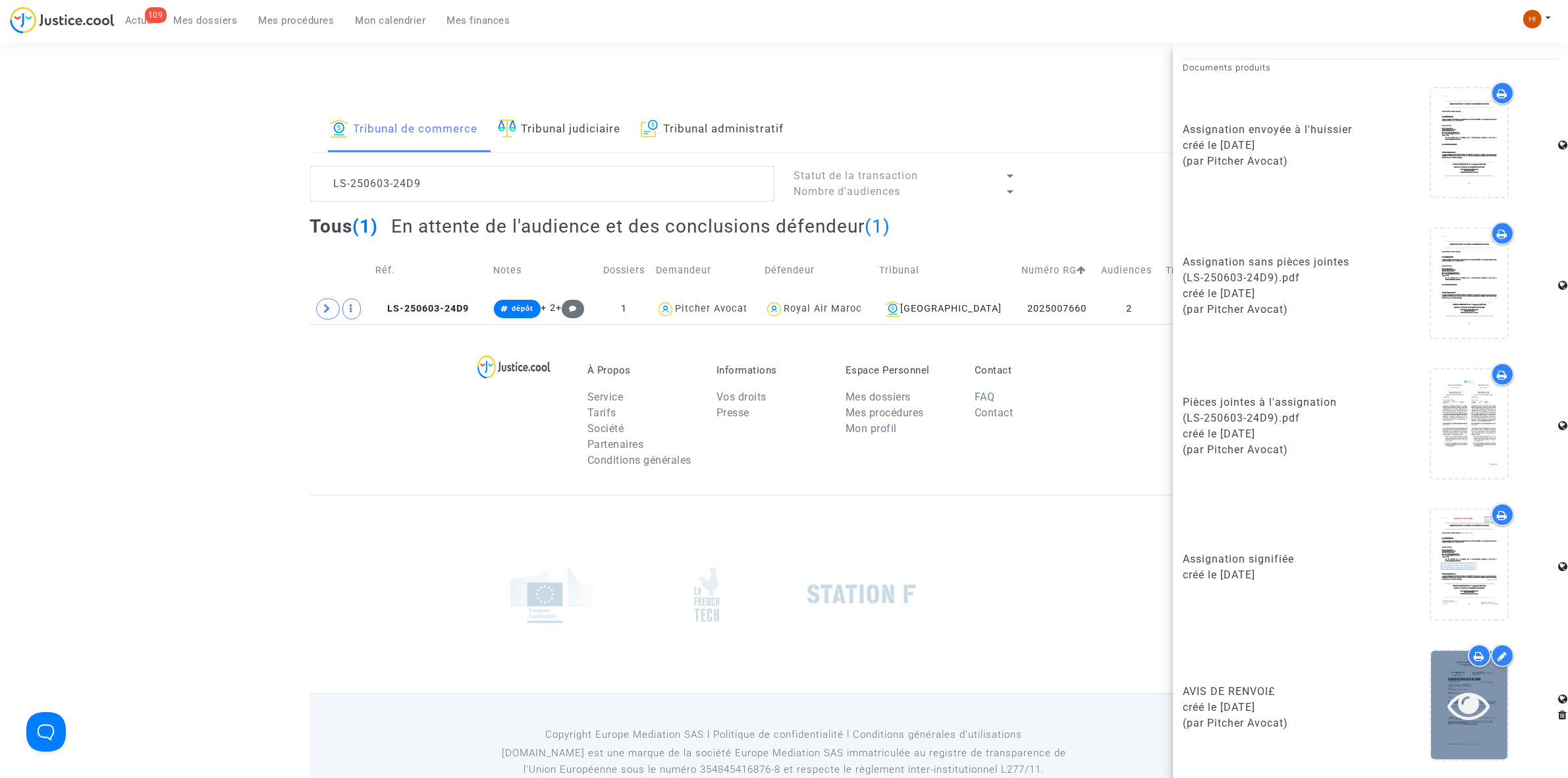
click at [1464, 724] on icon at bounding box center [1470, 704] width 43 height 42
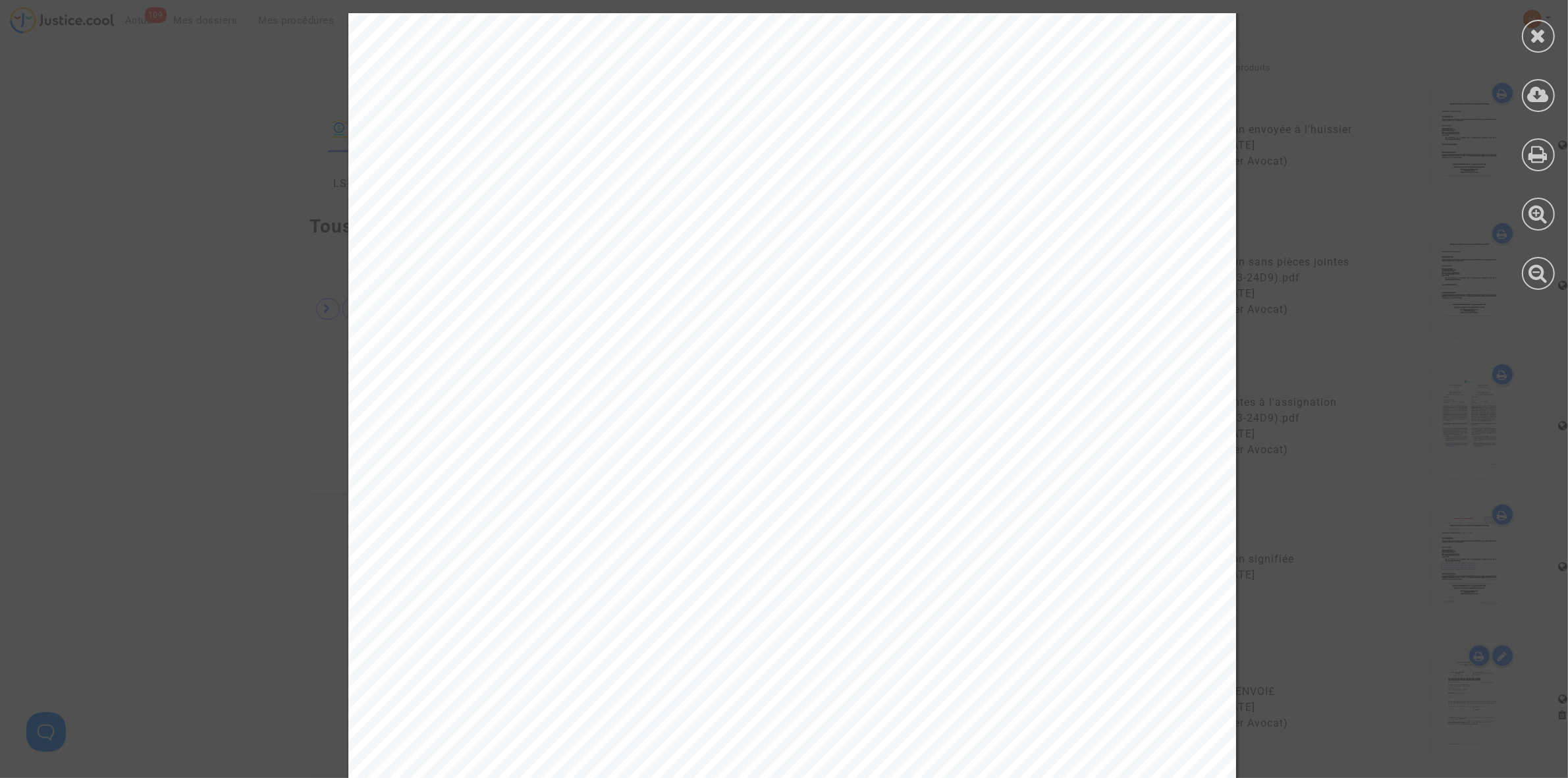
scroll to position [247, 0]
click at [1534, 40] on icon at bounding box center [1538, 36] width 16 height 20
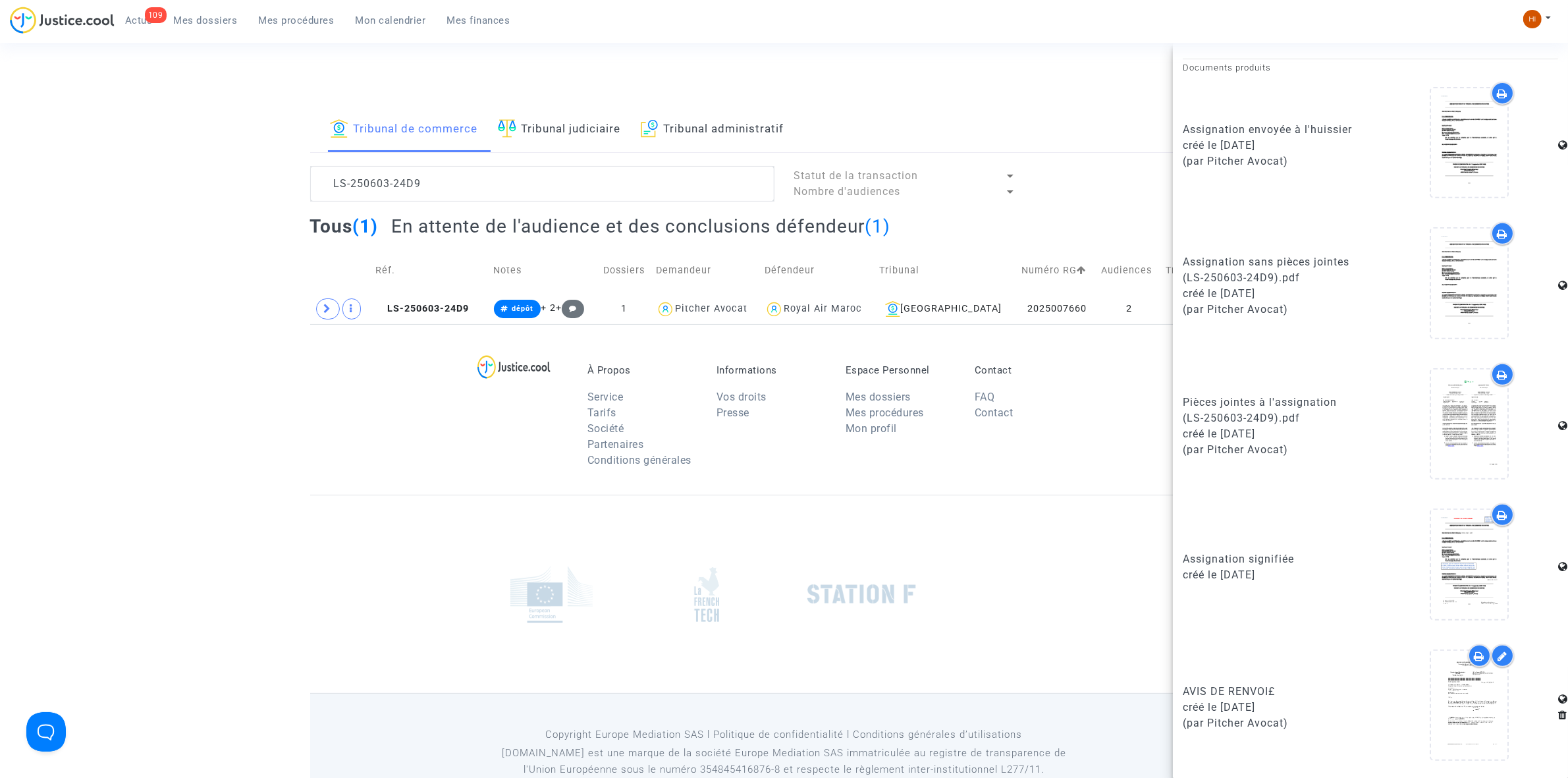
click at [336, 380] on div "À Propos Service Tarifs Société Partenaires Conditions générales Informations V…" at bounding box center [784, 409] width 949 height 171
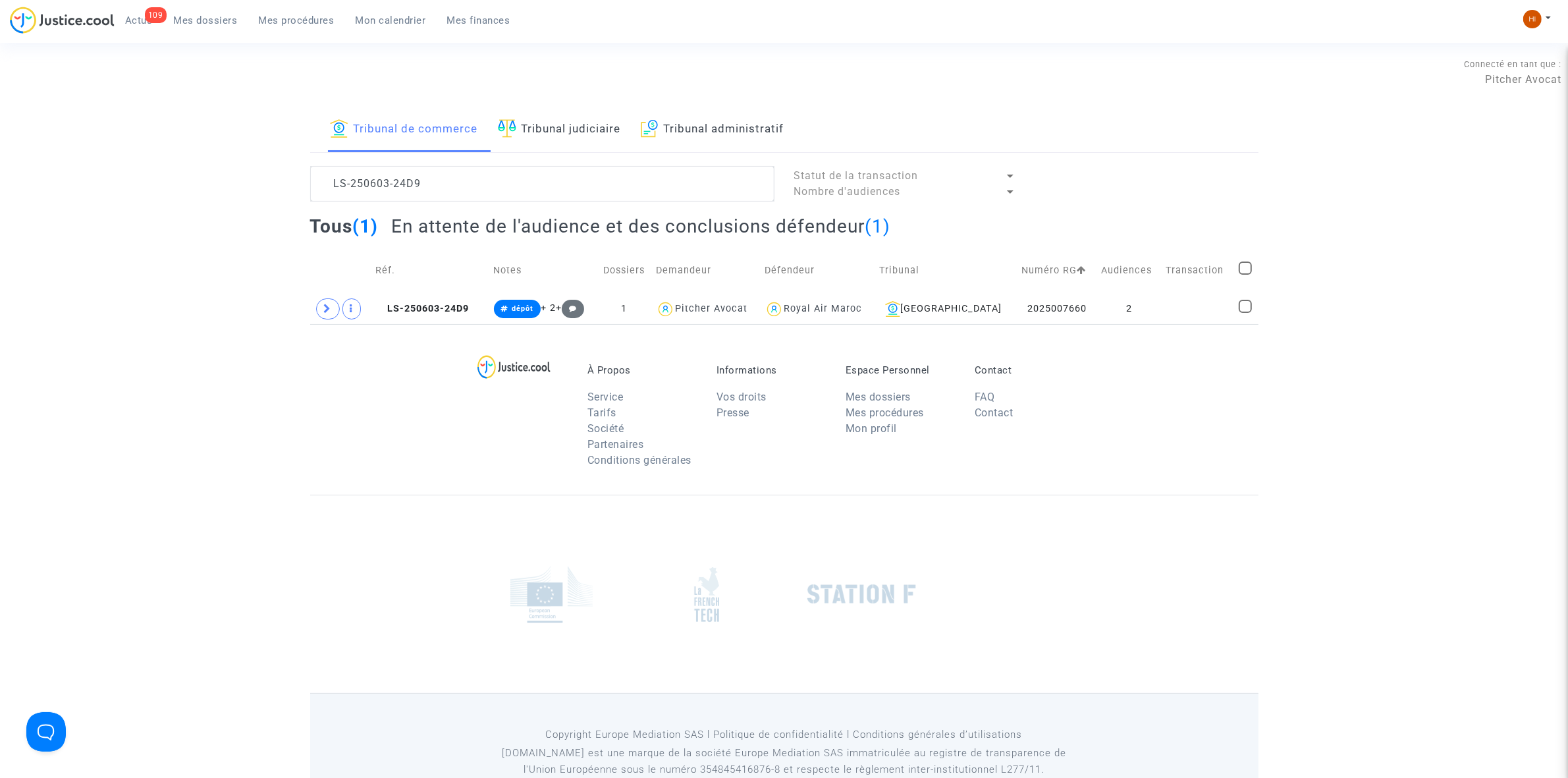
scroll to position [0, 0]
drag, startPoint x: 420, startPoint y: 186, endPoint x: 1, endPoint y: 99, distance: 427.9
click at [1, 99] on section "Connecté en tant que : Pitcher Avocat Tribunal de commerce Tribunal judiciaire …" at bounding box center [784, 407] width 1568 height 814
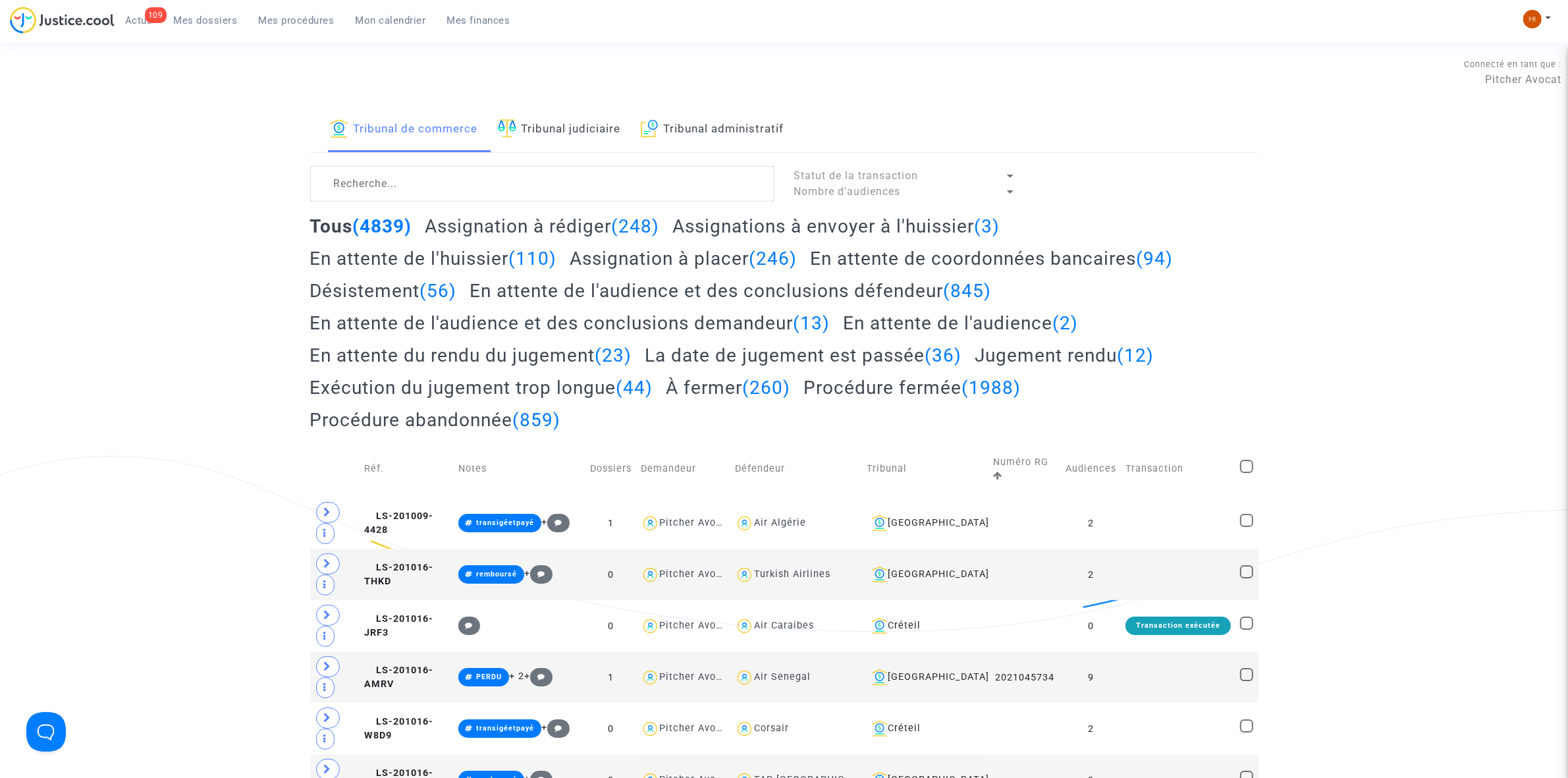
click at [290, 93] on div "Connecté en tant que : Pitcher Avocat" at bounding box center [781, 91] width 1562 height 31
click at [470, 176] on textarea at bounding box center [542, 184] width 465 height 36
paste textarea "2025 009 457"
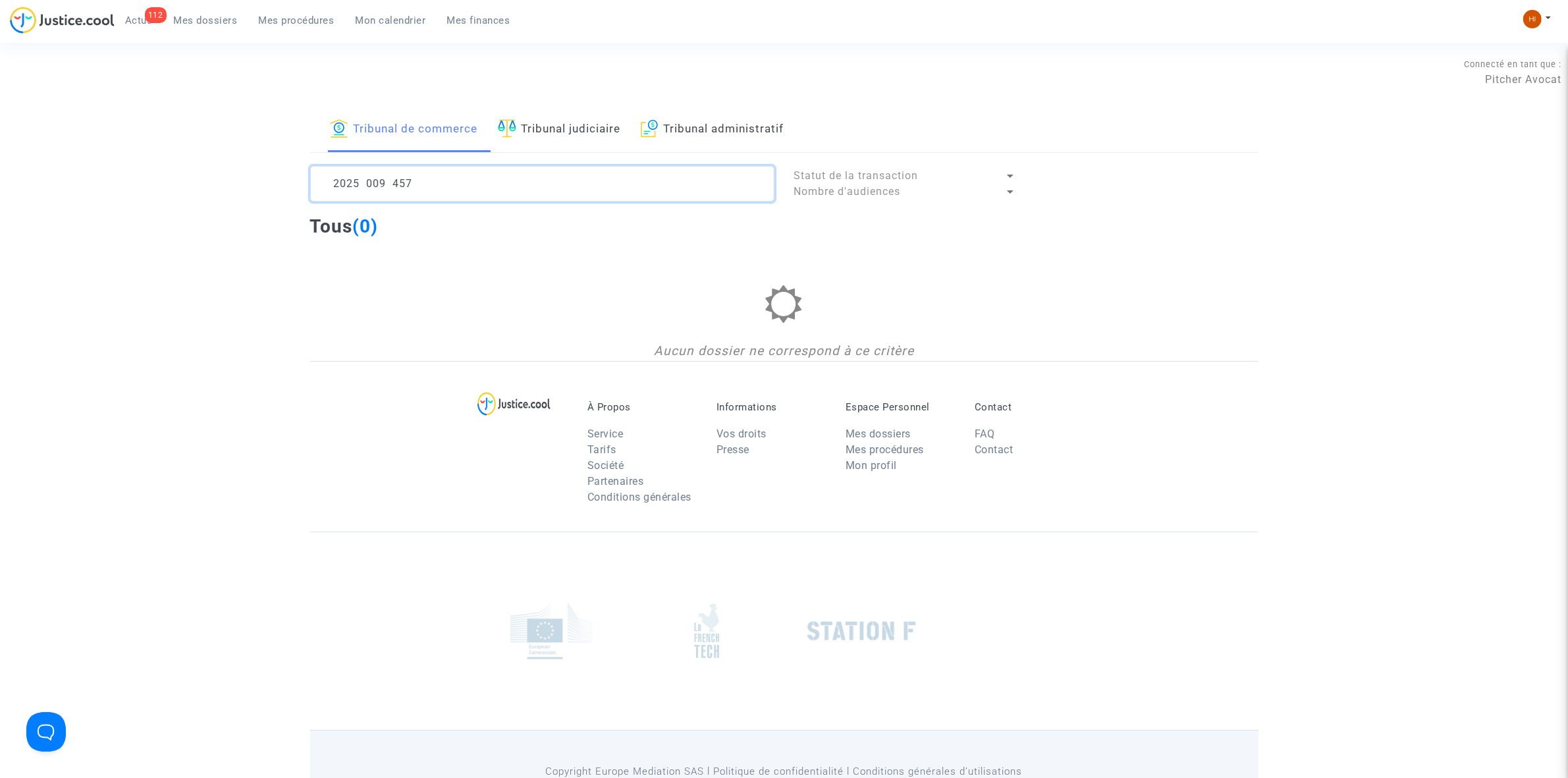
click at [398, 183] on textarea at bounding box center [542, 184] width 465 height 36
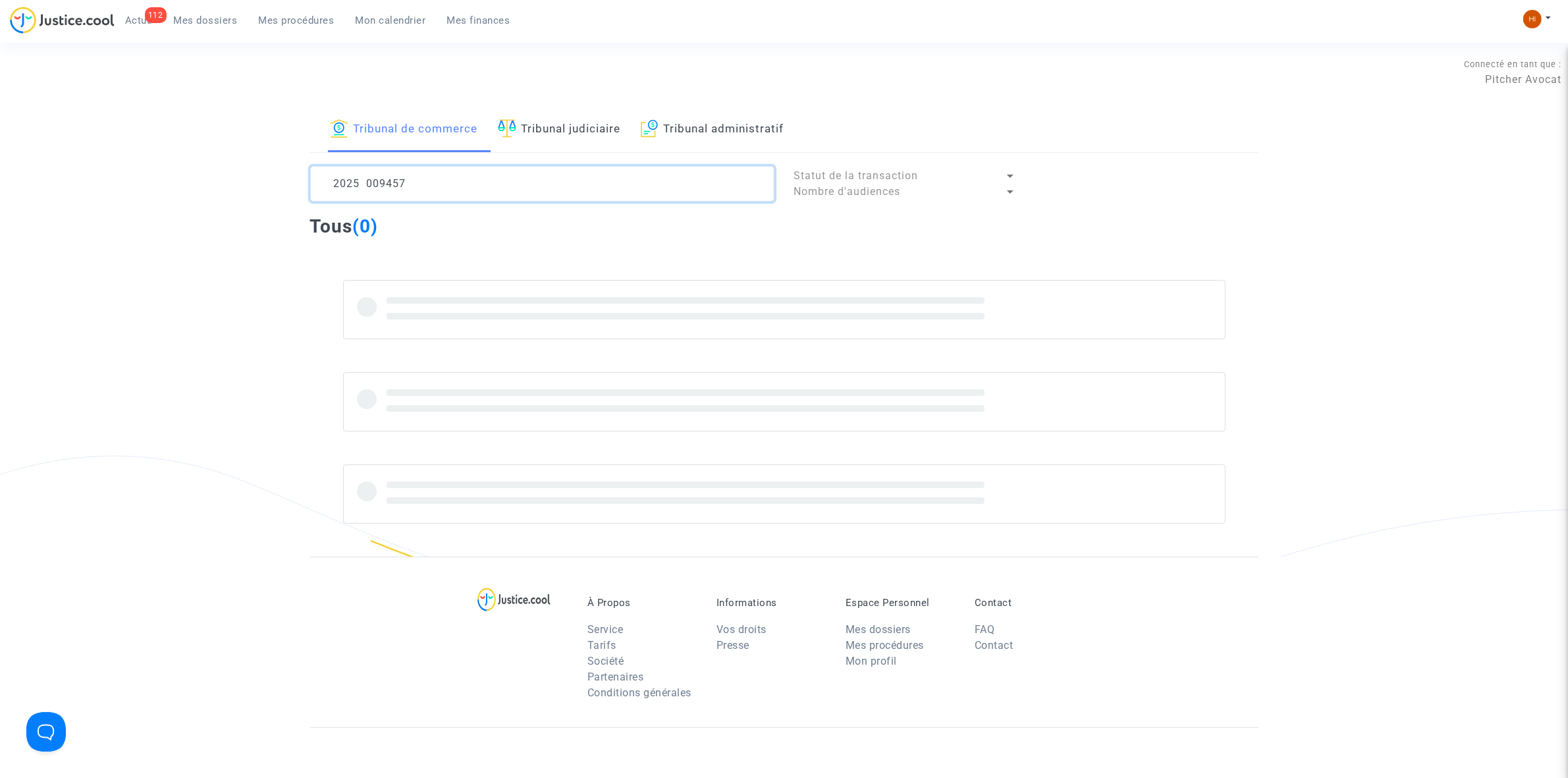
click at [363, 178] on textarea at bounding box center [542, 184] width 465 height 36
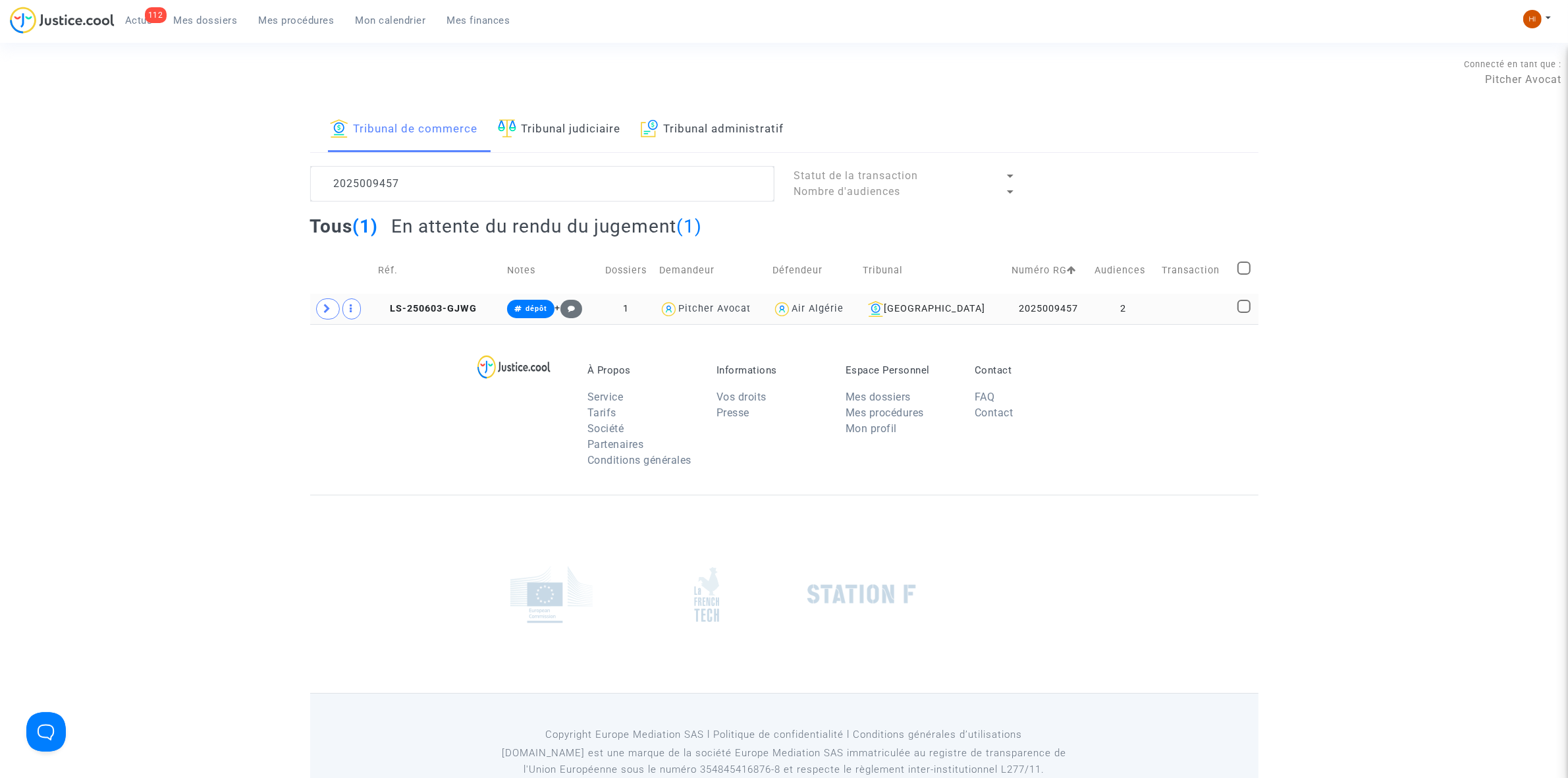
click at [1147, 310] on td "2" at bounding box center [1123, 309] width 67 height 30
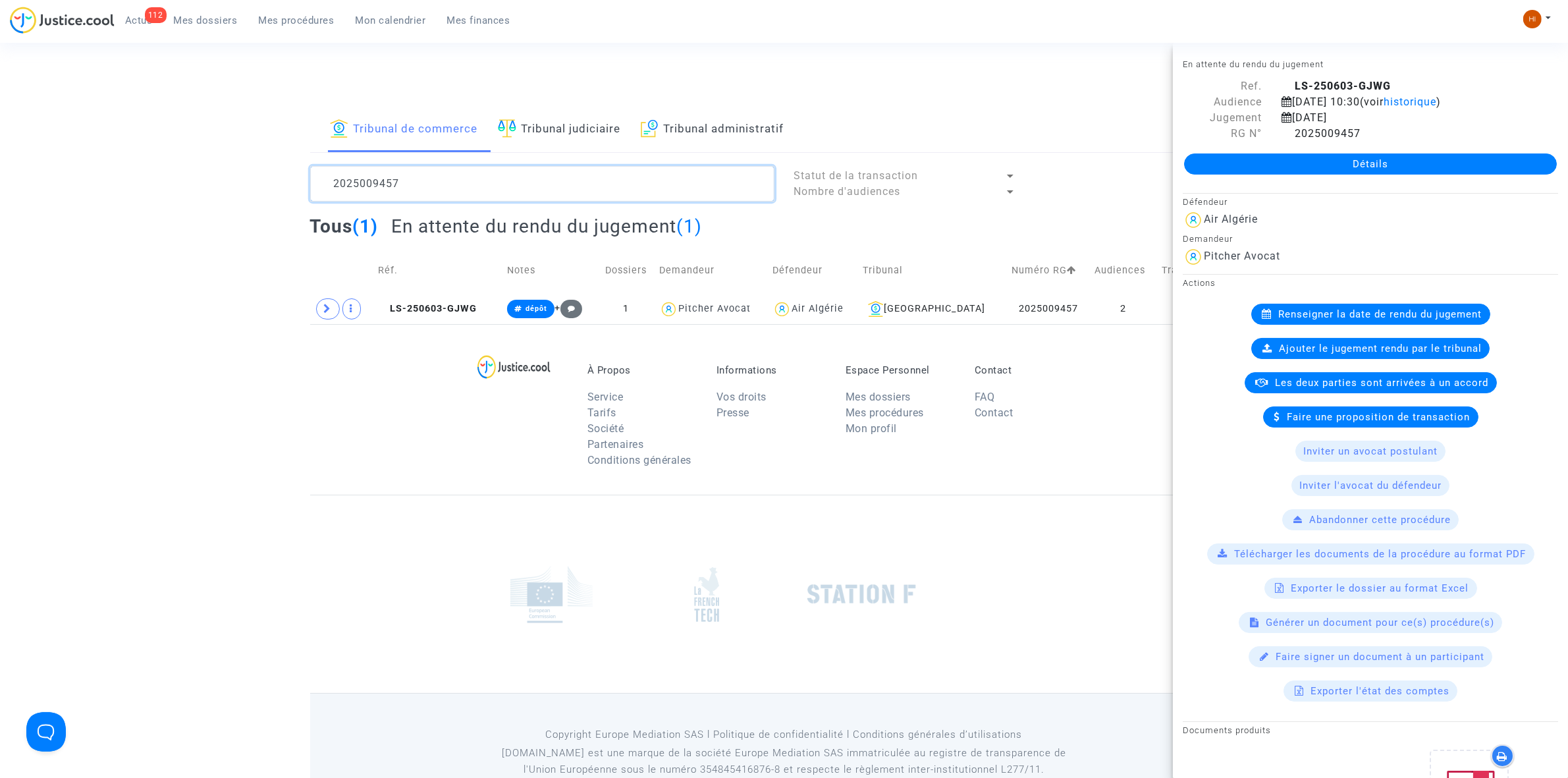
click at [609, 189] on textarea at bounding box center [542, 184] width 465 height 36
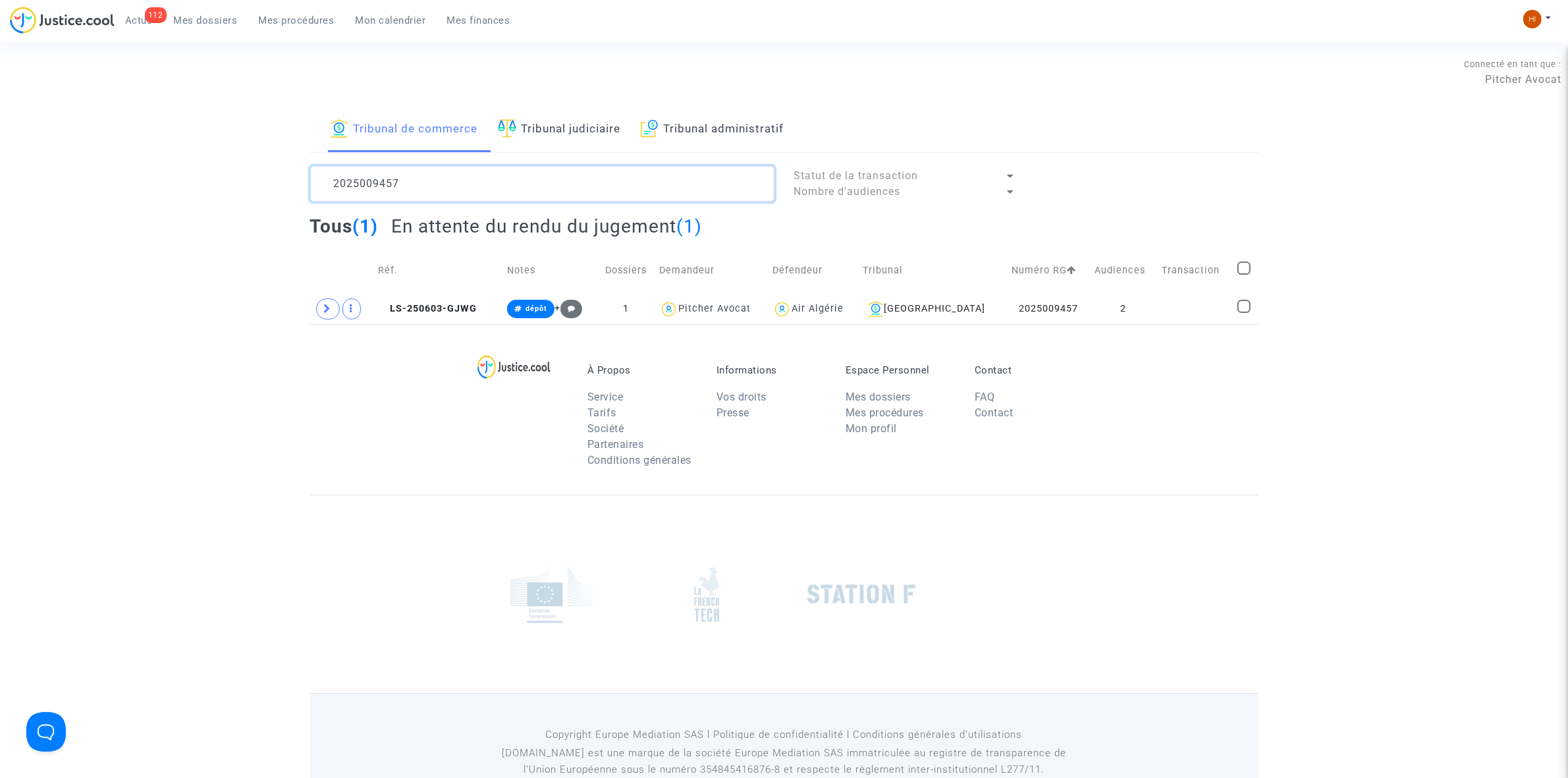
click at [439, 186] on textarea at bounding box center [542, 184] width 465 height 36
drag, startPoint x: 488, startPoint y: 189, endPoint x: 190, endPoint y: 201, distance: 298.2
click at [191, 201] on div "Tribunal de commerce Tribunal judiciaire Tribunal administratif 2025009457 Stat…" at bounding box center [784, 216] width 1568 height 217
paste textarea "LS-250430-MBEC"
type textarea "LS-250430-MBEC"
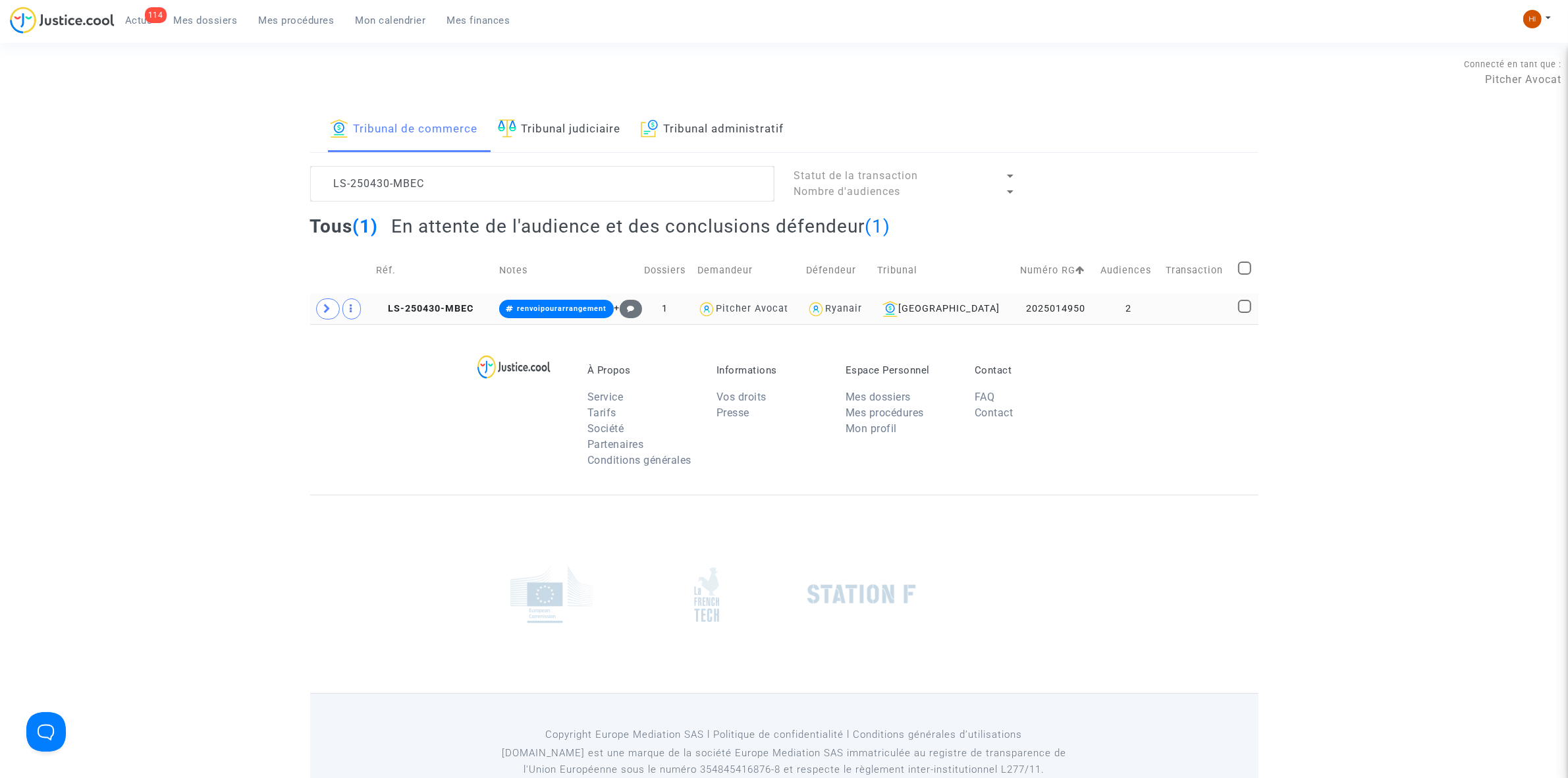
click at [472, 317] on td "LS-250430-MBEC" at bounding box center [433, 309] width 123 height 30
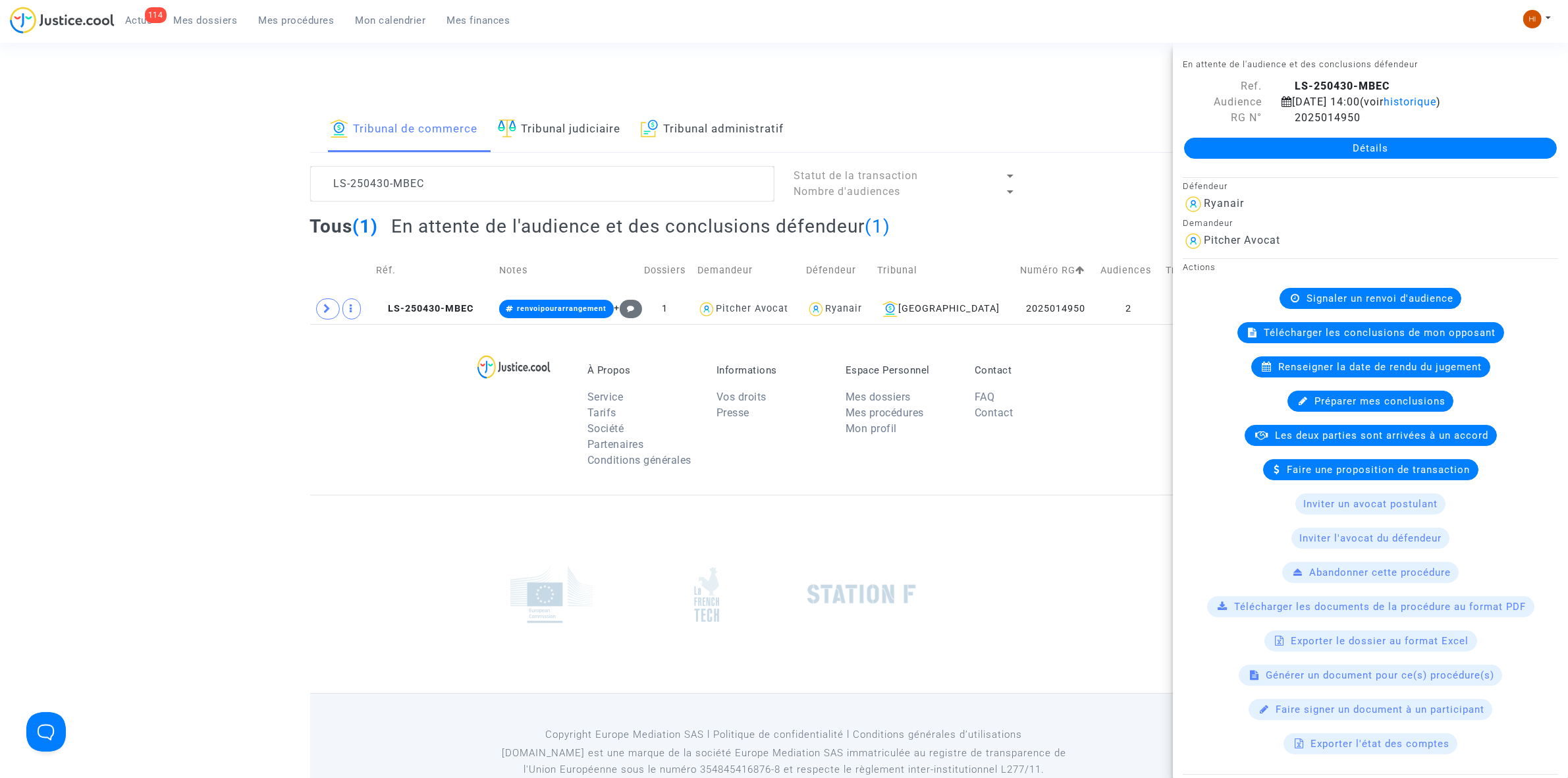
click at [1288, 140] on link "Détails" at bounding box center [1370, 148] width 373 height 21
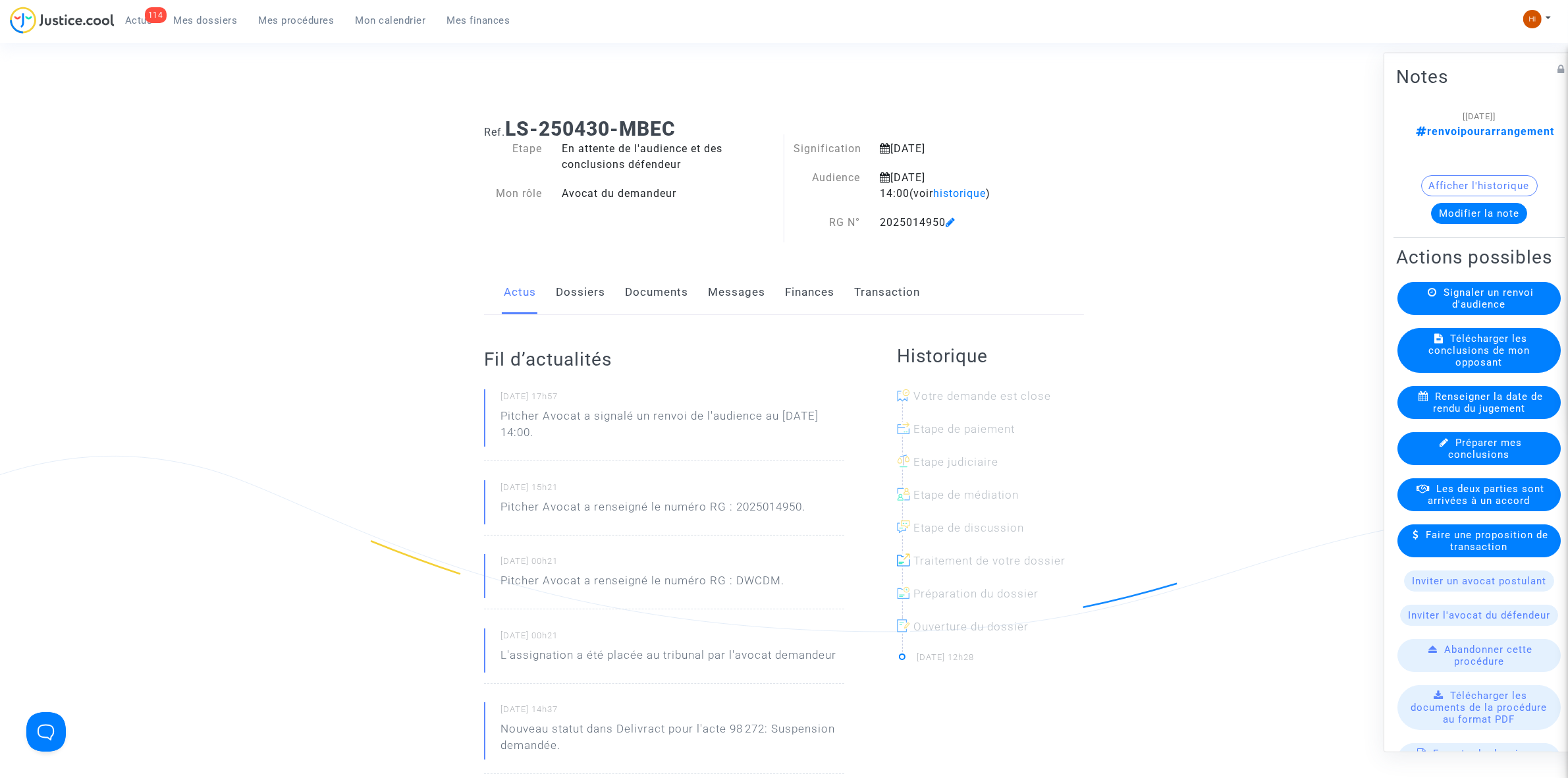
click at [676, 294] on link "Documents" at bounding box center [657, 292] width 64 height 44
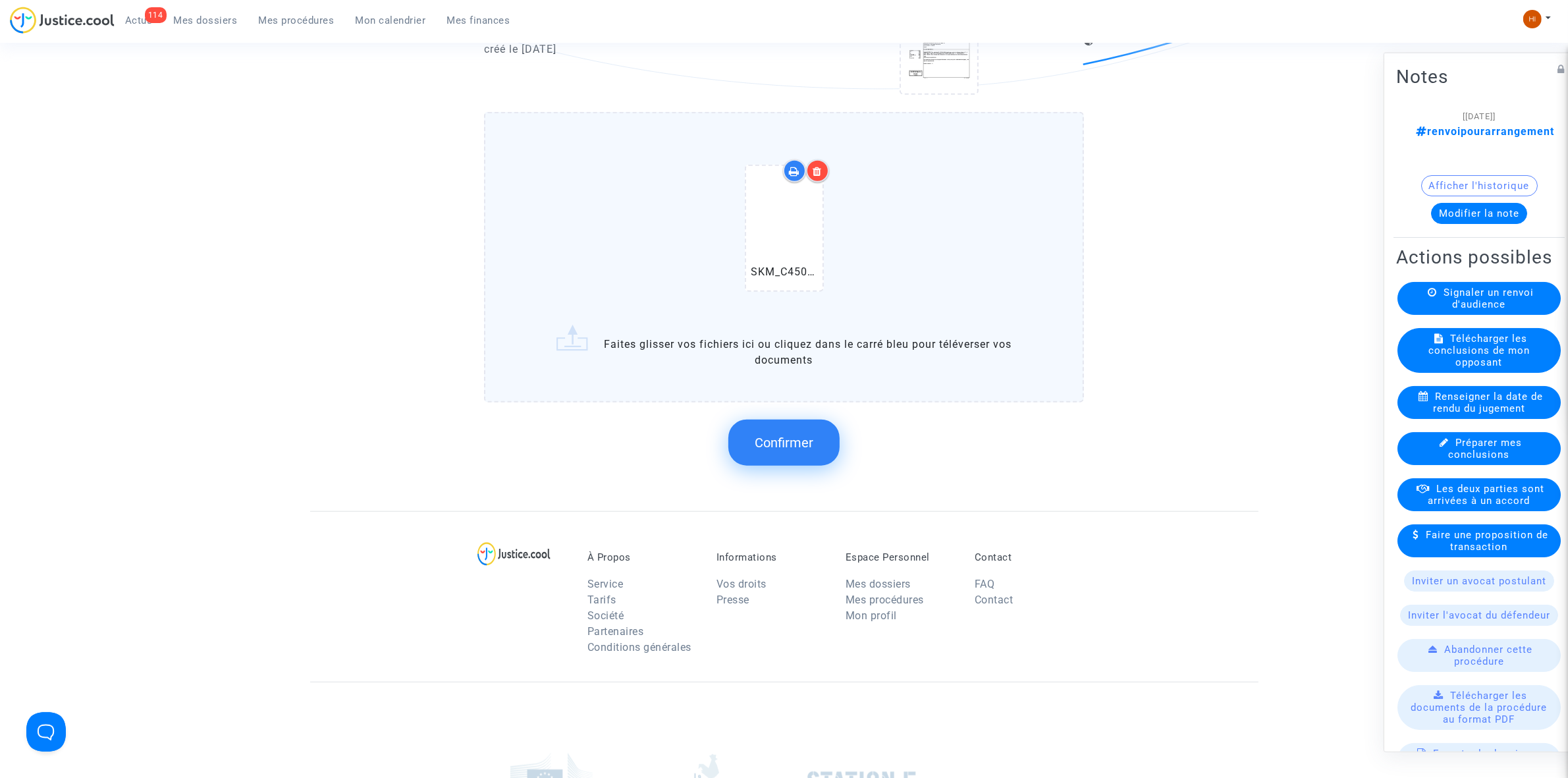
scroll to position [1482, 0]
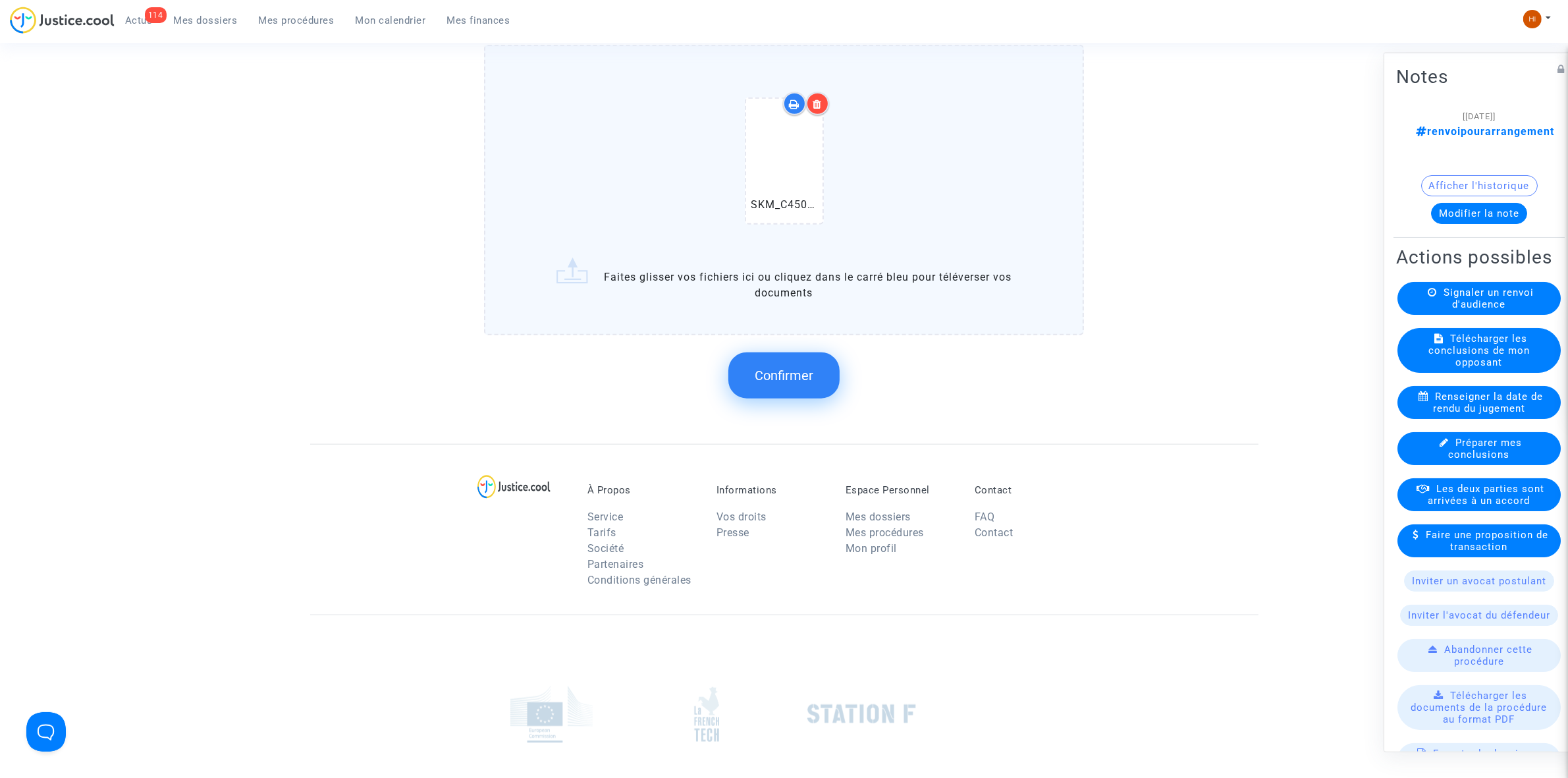
click at [814, 369] on button "Confirmer" at bounding box center [784, 375] width 111 height 46
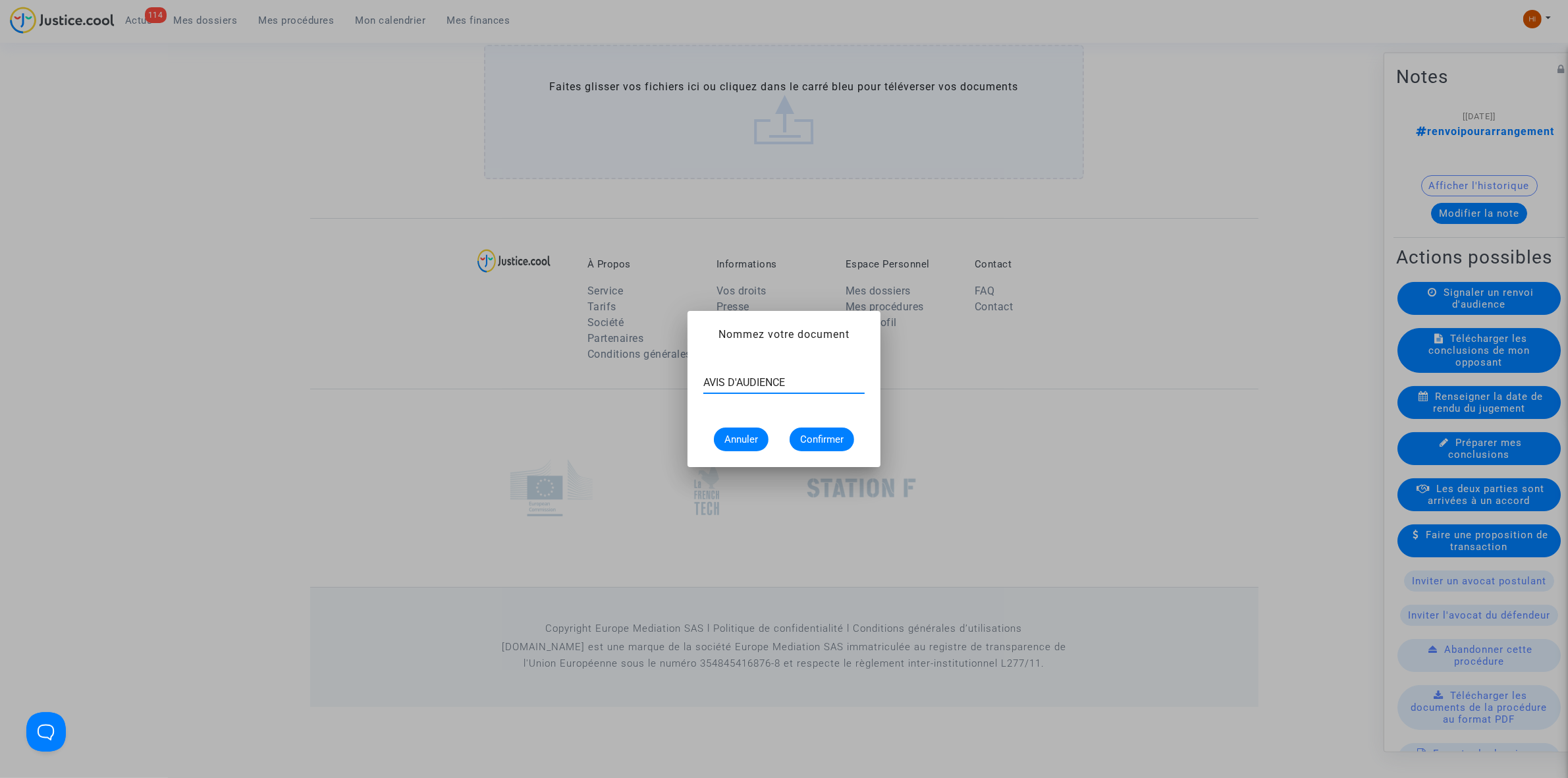
type input "AVIS D'AUDIENCE"
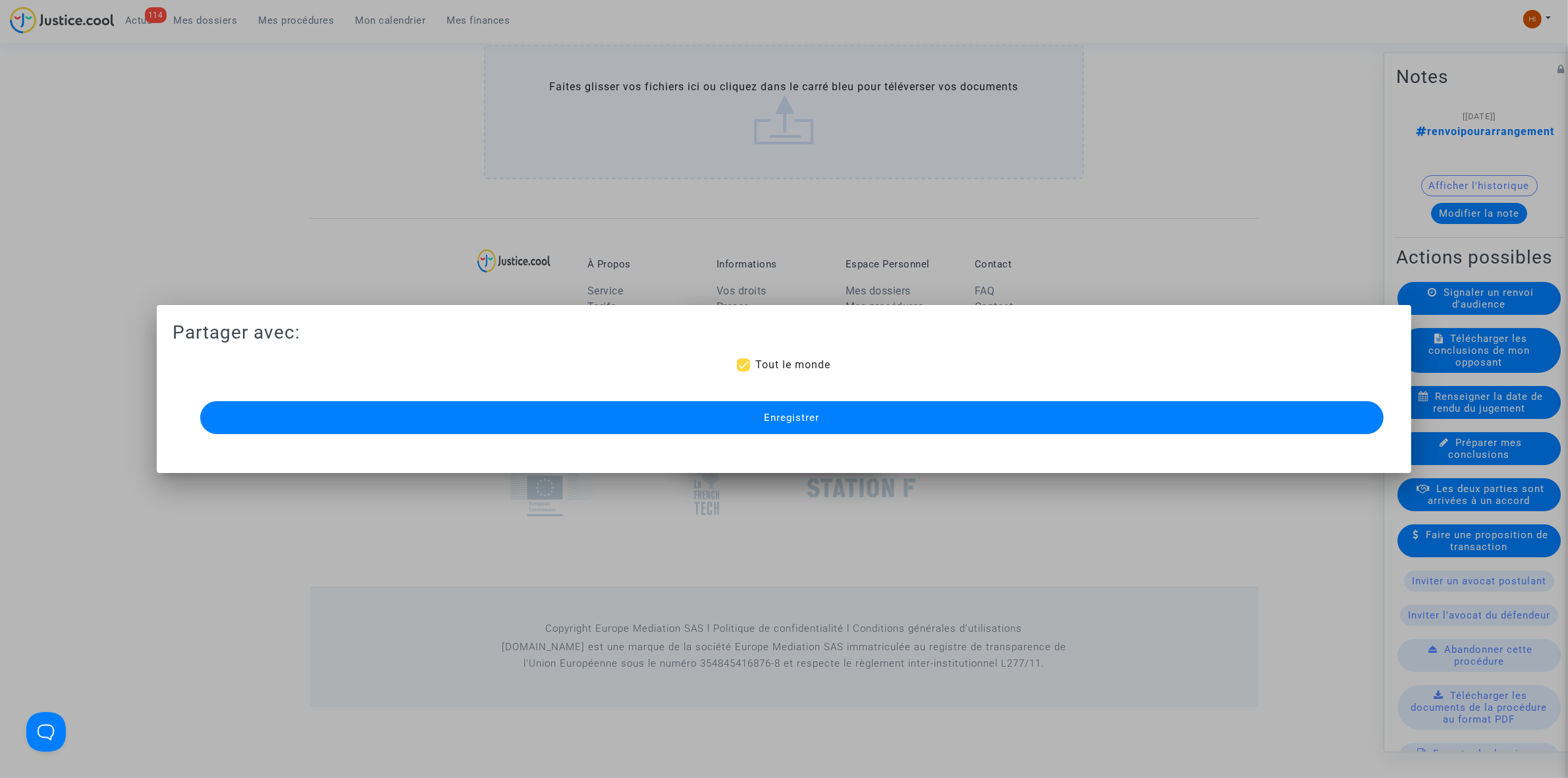
scroll to position [1403, 0]
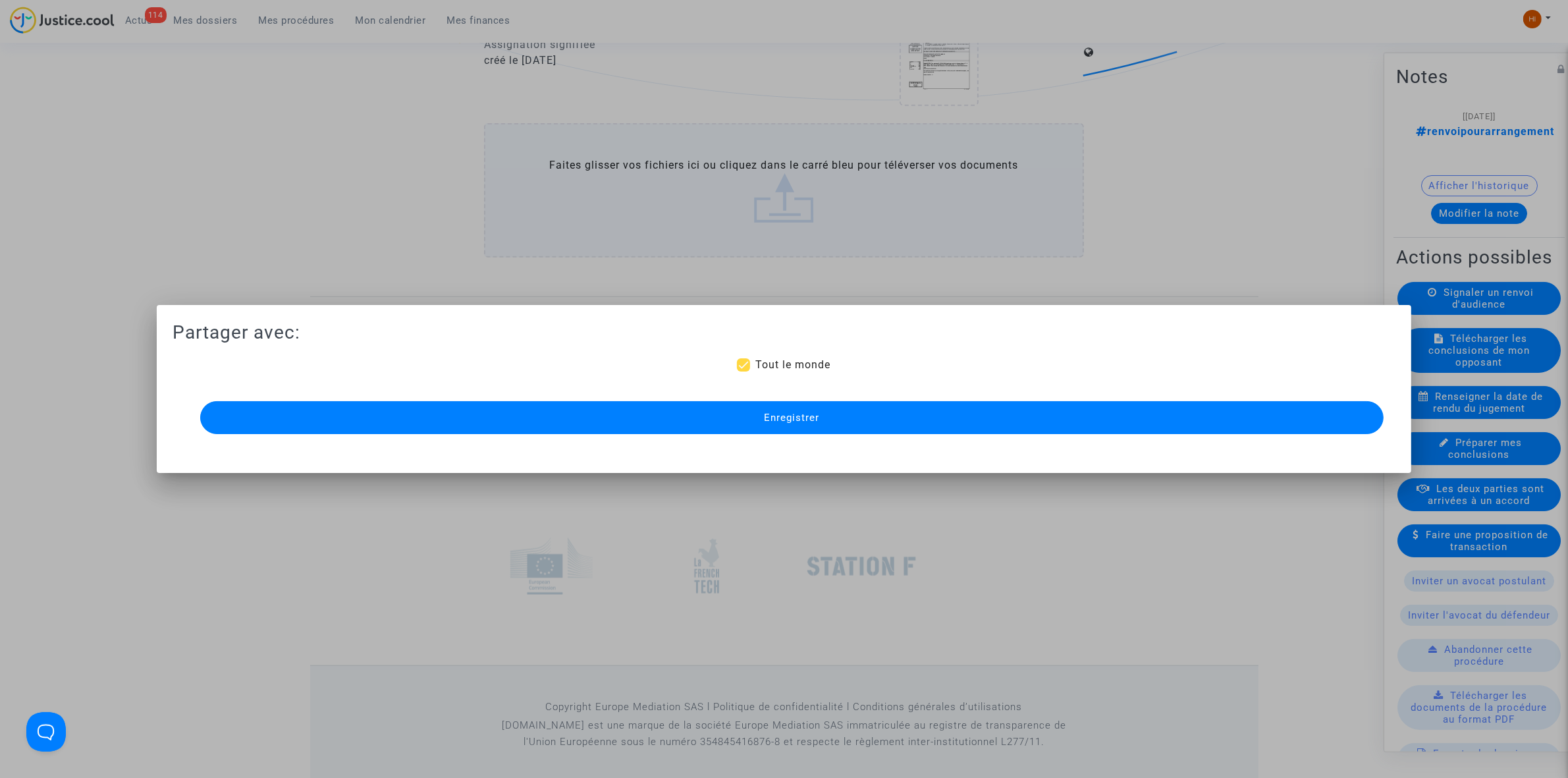
click at [811, 412] on span "Enregistrer" at bounding box center [791, 418] width 56 height 12
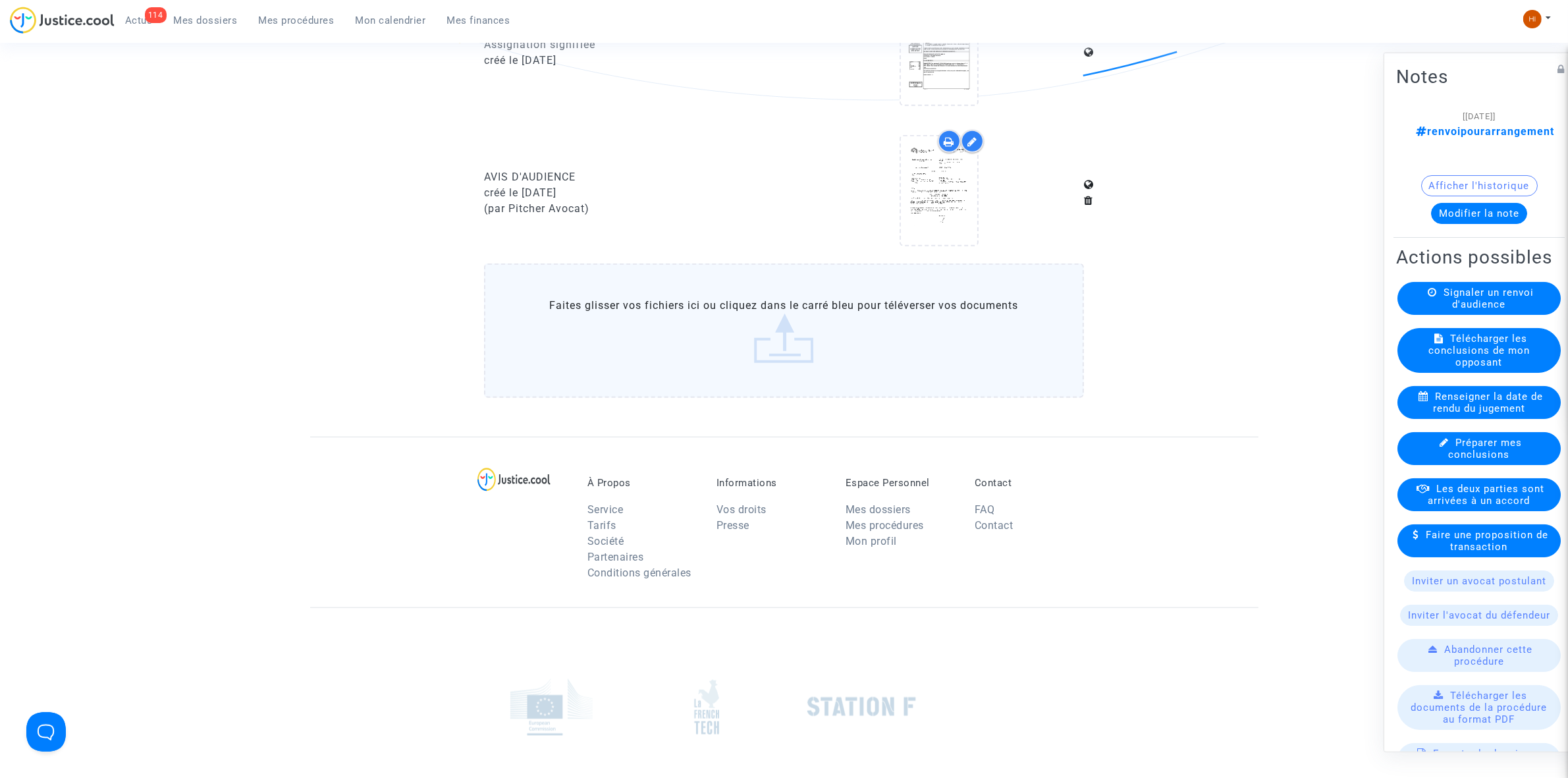
click at [1467, 202] on button "Modifier la note" at bounding box center [1479, 213] width 96 height 21
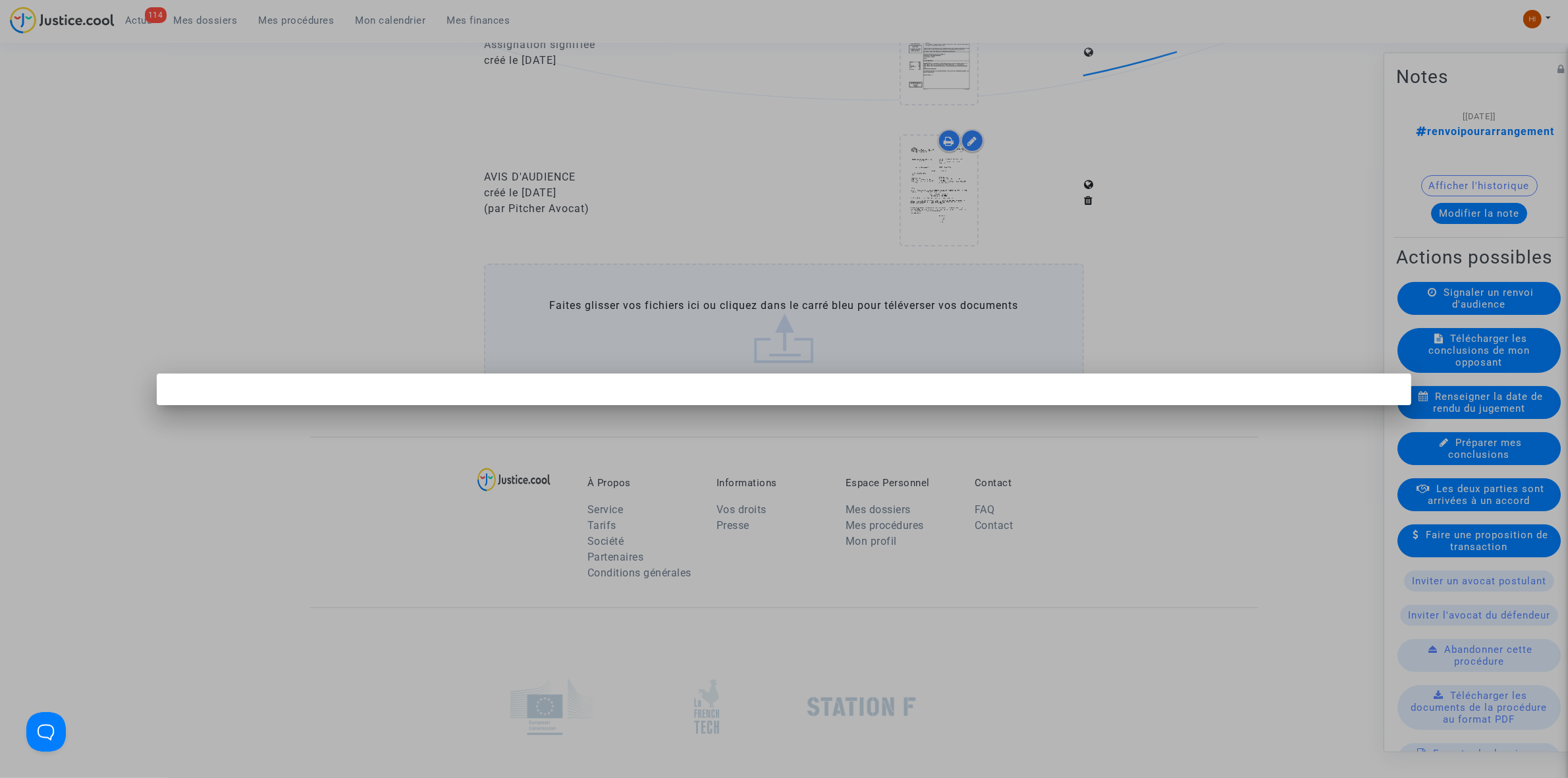
scroll to position [0, 0]
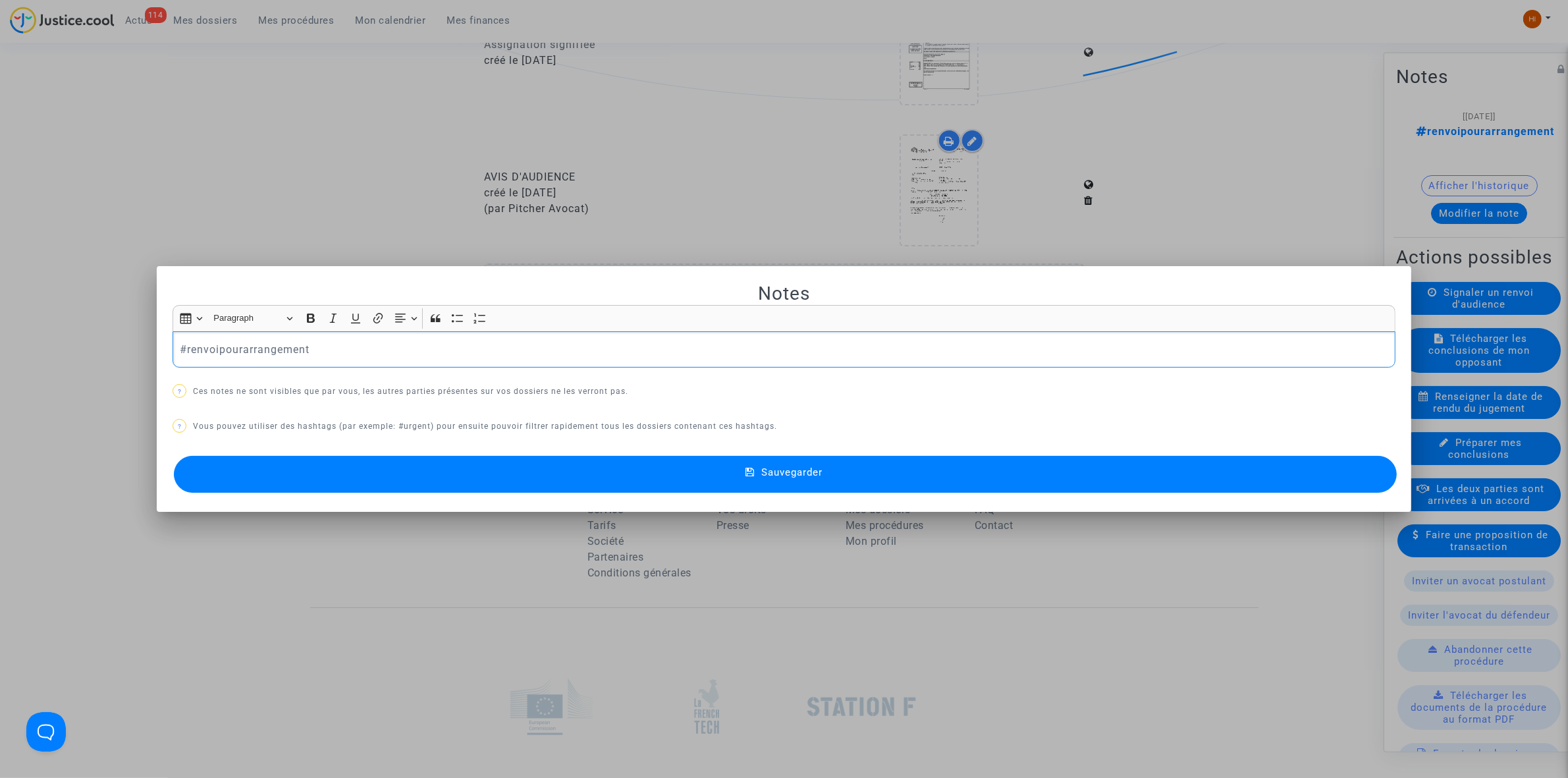
click at [520, 343] on p "#renvoipourarrangement" at bounding box center [784, 349] width 1209 height 16
click at [633, 498] on mat-dialog-container "Notes Rich Text Editor Insert table Insert table Heading Paragraph Paragraph He…" at bounding box center [784, 389] width 1255 height 246
click at [639, 478] on button "Sauvegarder" at bounding box center [785, 475] width 1223 height 37
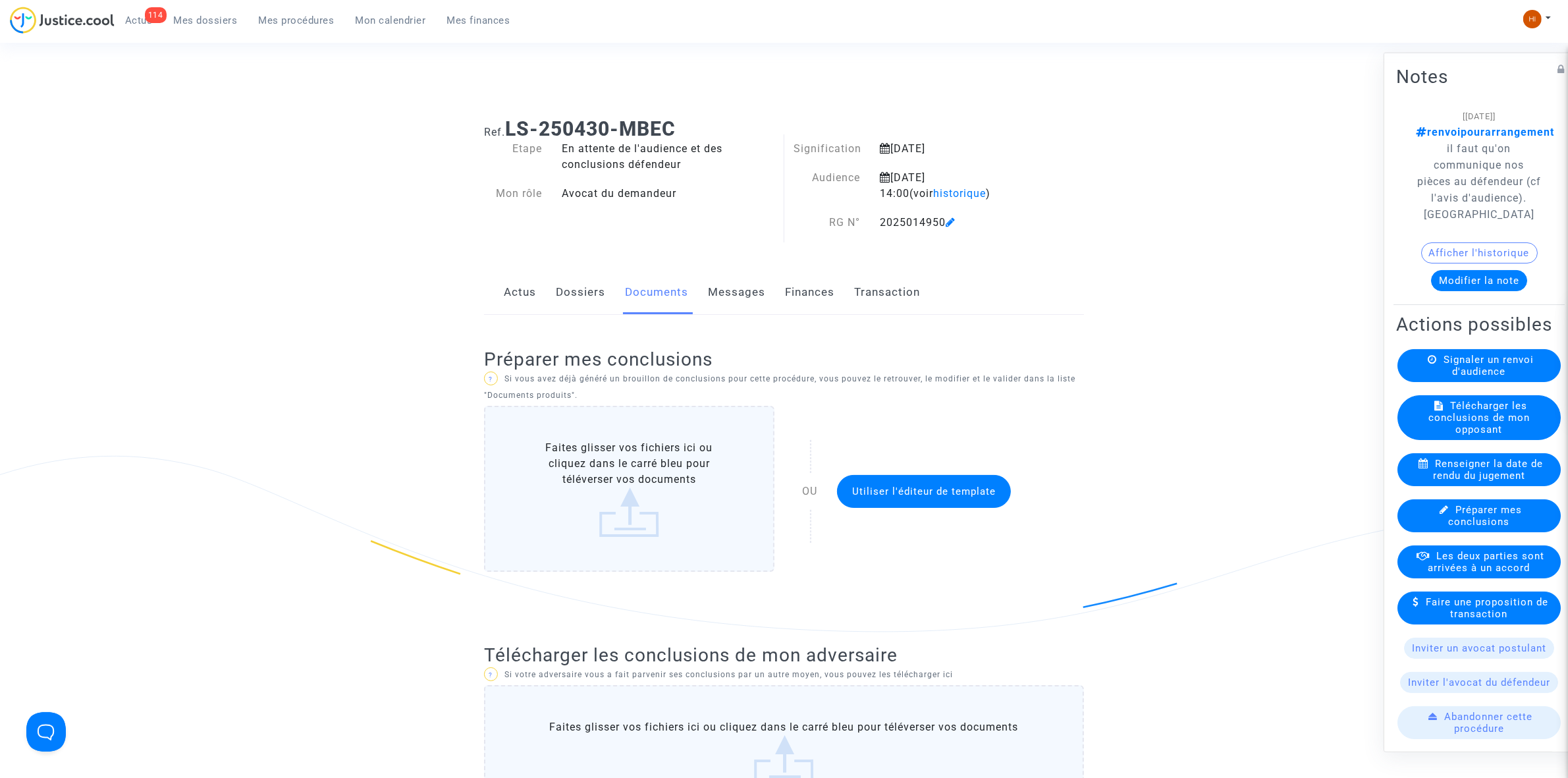
click at [308, 14] on span "Mes procédures" at bounding box center [297, 20] width 76 height 12
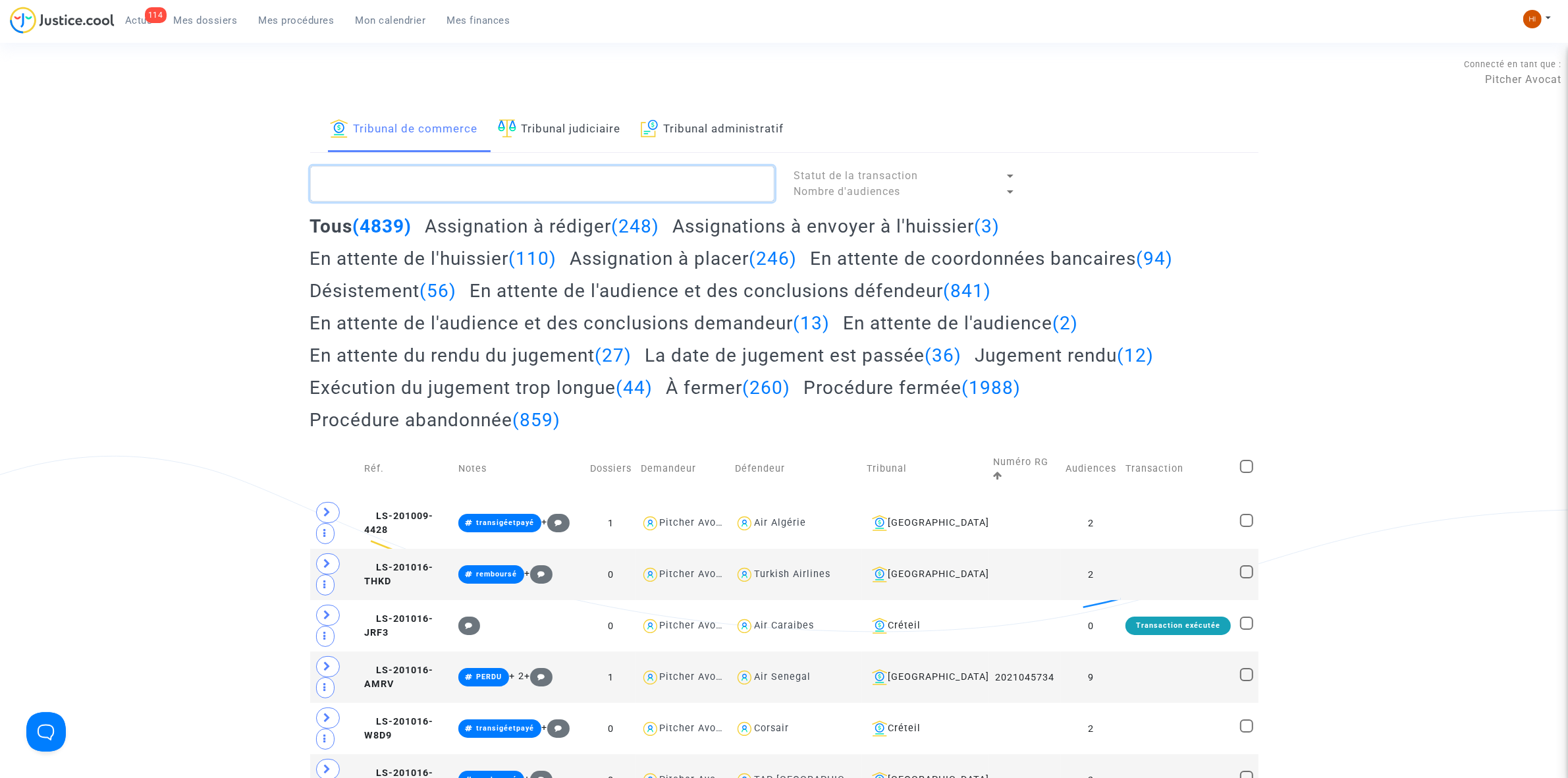
click at [487, 172] on textarea at bounding box center [542, 184] width 465 height 36
paste textarea "LS-250313-6PF6"
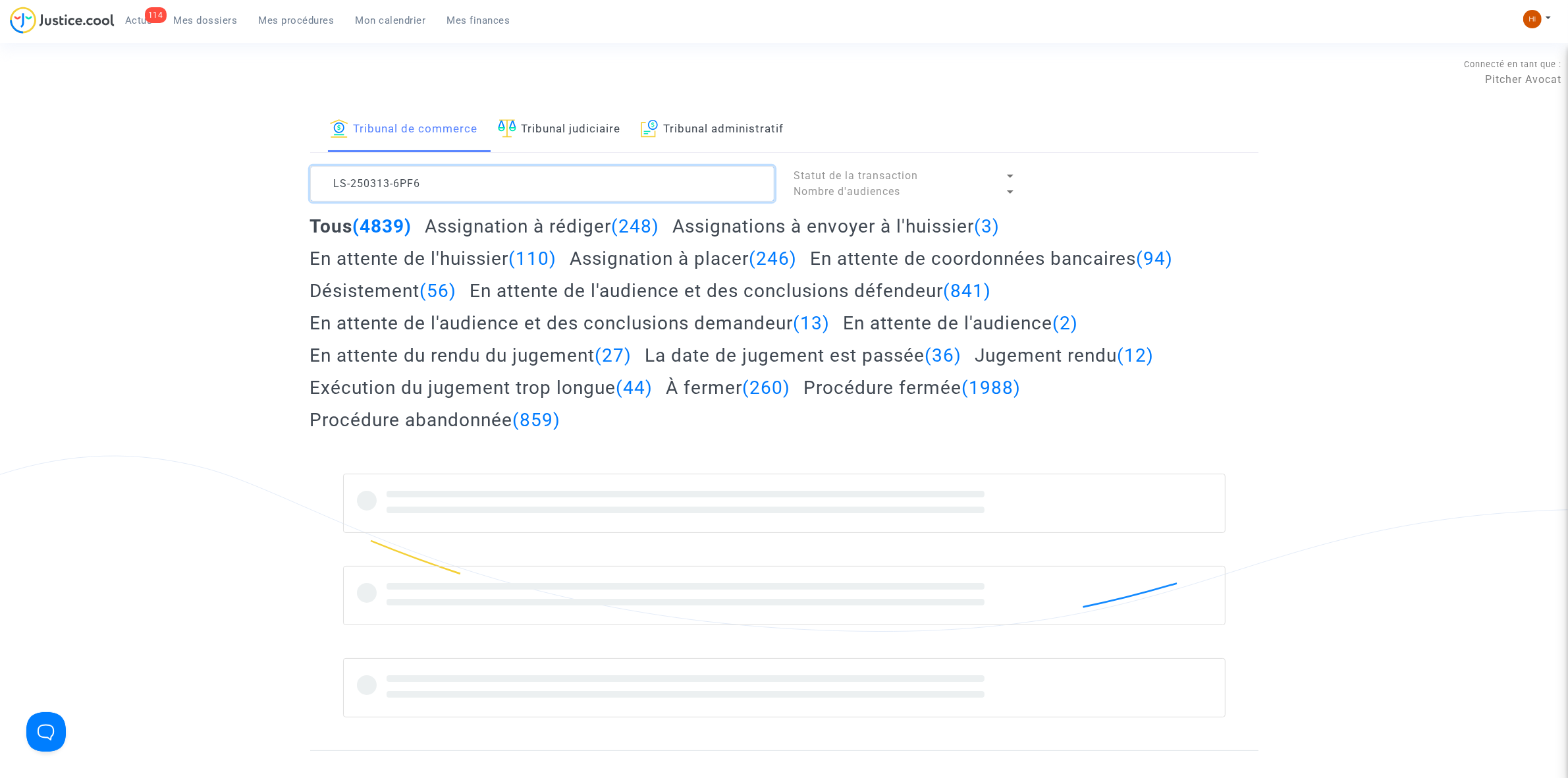
type textarea "LS-250313-6PF6"
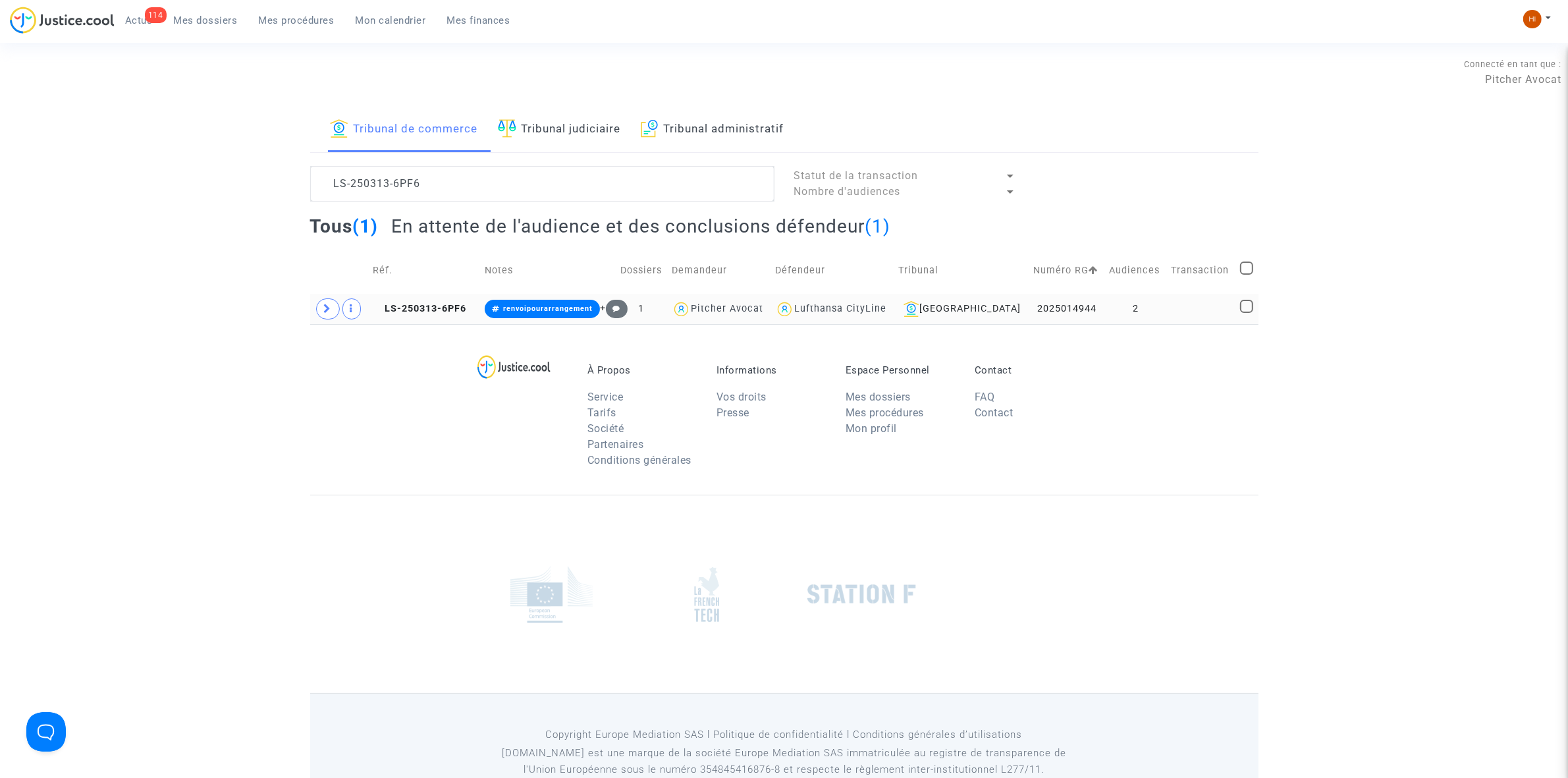
click at [1160, 298] on td "2" at bounding box center [1135, 309] width 61 height 30
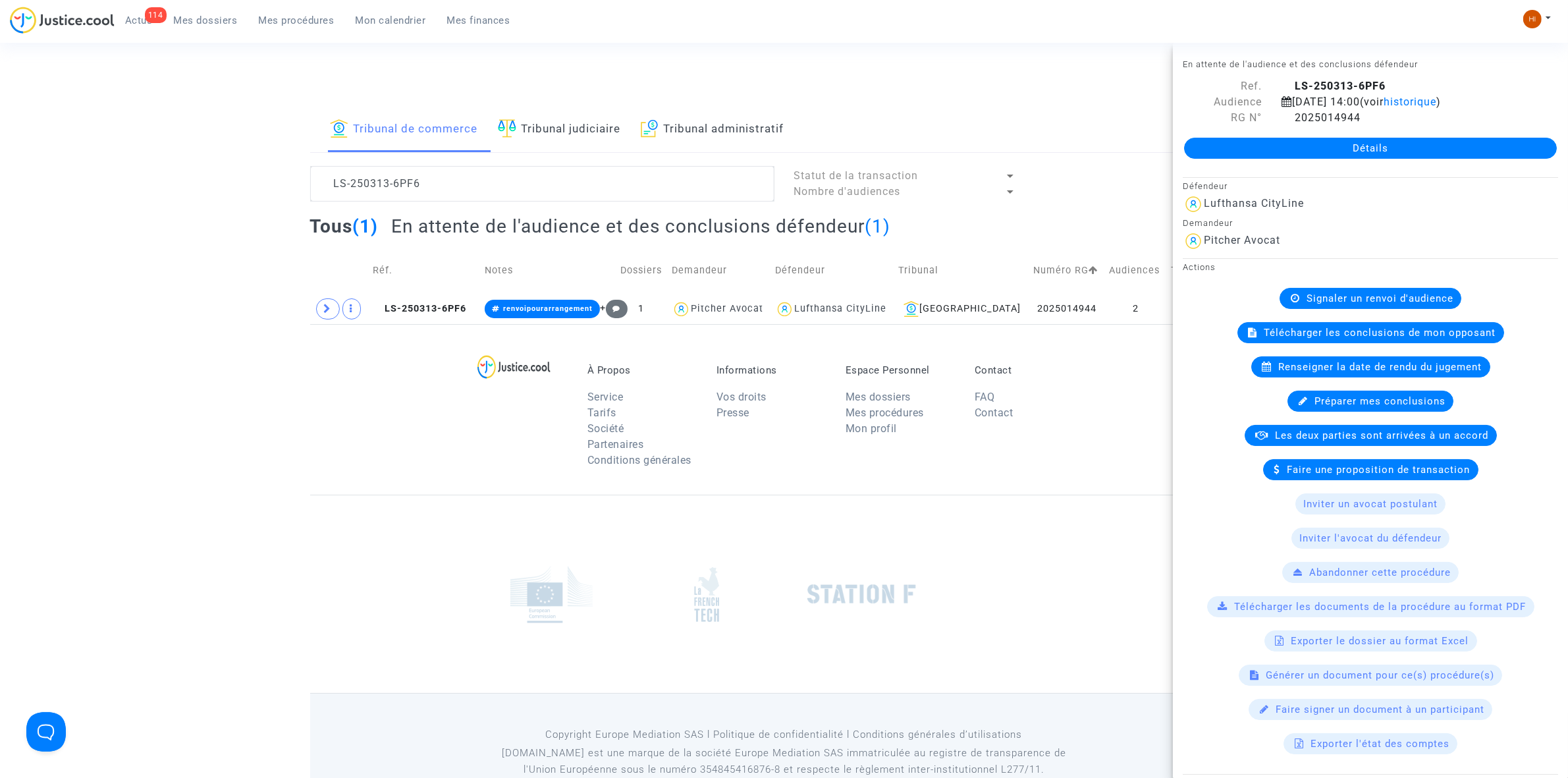
click at [1485, 141] on link "Détails" at bounding box center [1370, 148] width 373 height 21
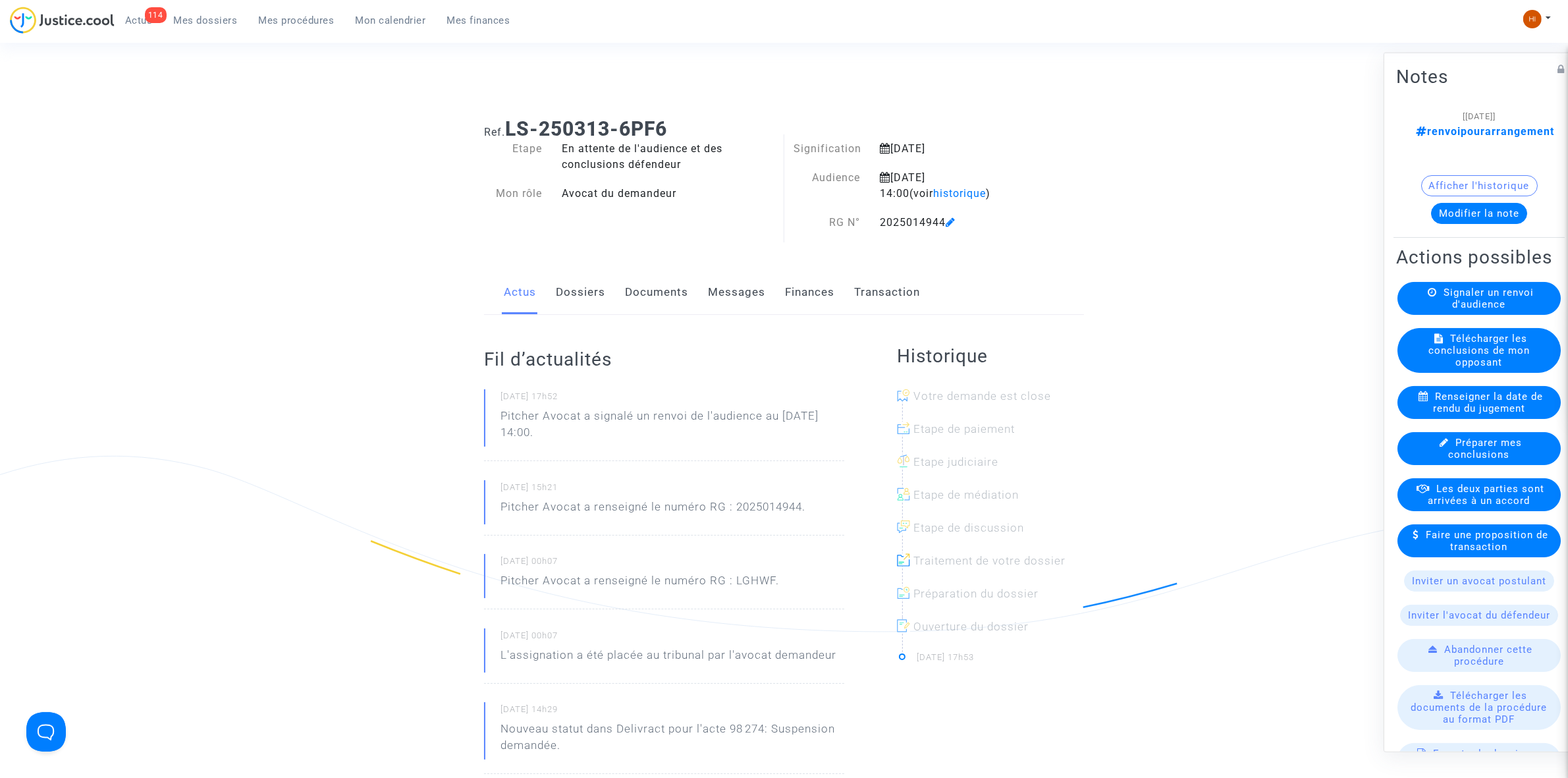
click at [1497, 208] on button "Modifier la note" at bounding box center [1479, 213] width 96 height 21
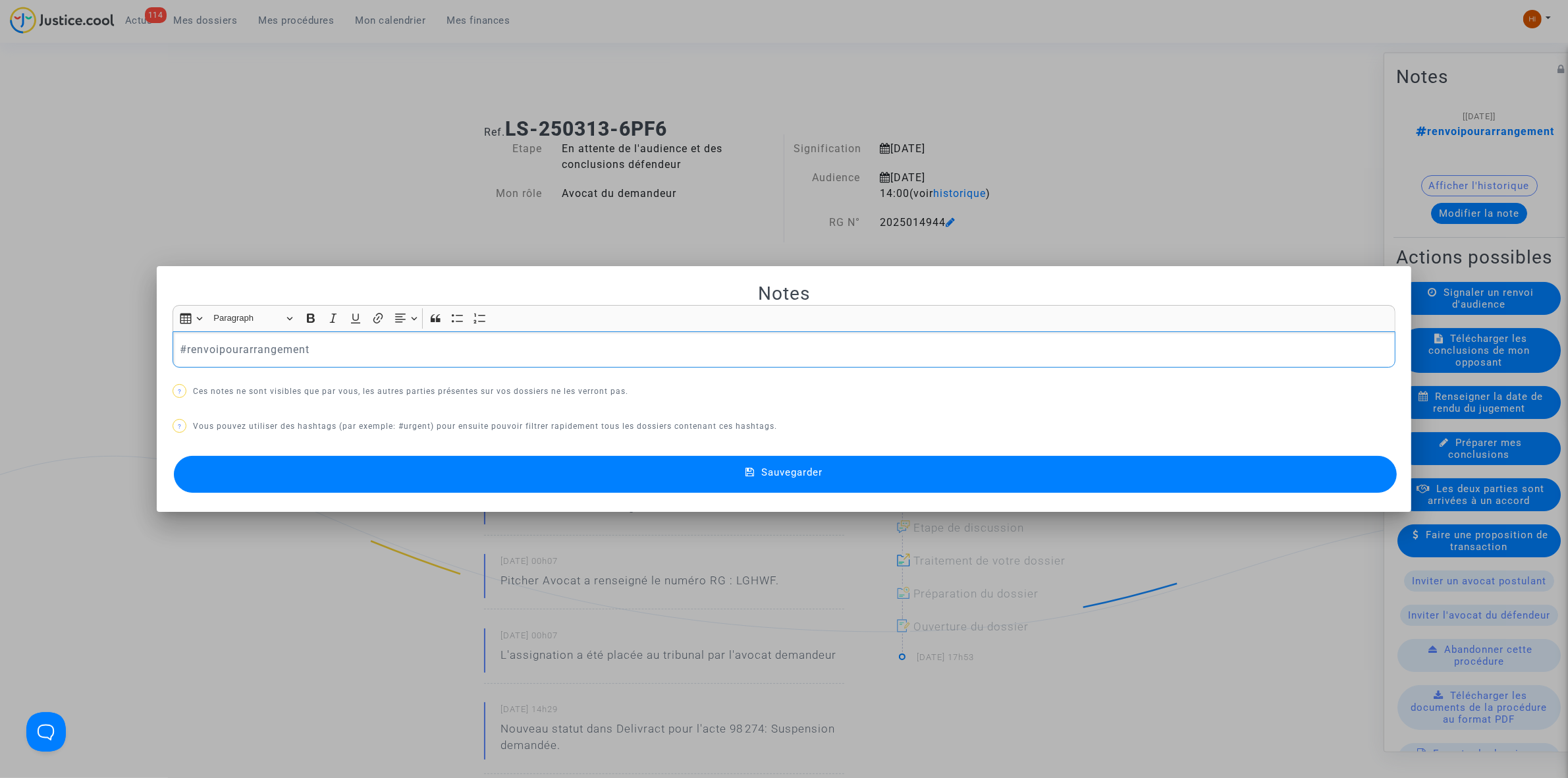
click at [583, 345] on p "#renvoipourarrangement" at bounding box center [784, 349] width 1209 height 16
click at [627, 501] on mat-dialog-container "Notes Rich Text Editor Insert table Insert table Heading Paragraph Paragraph He…" at bounding box center [784, 389] width 1255 height 246
click at [643, 480] on button "Sauvegarder" at bounding box center [785, 475] width 1223 height 37
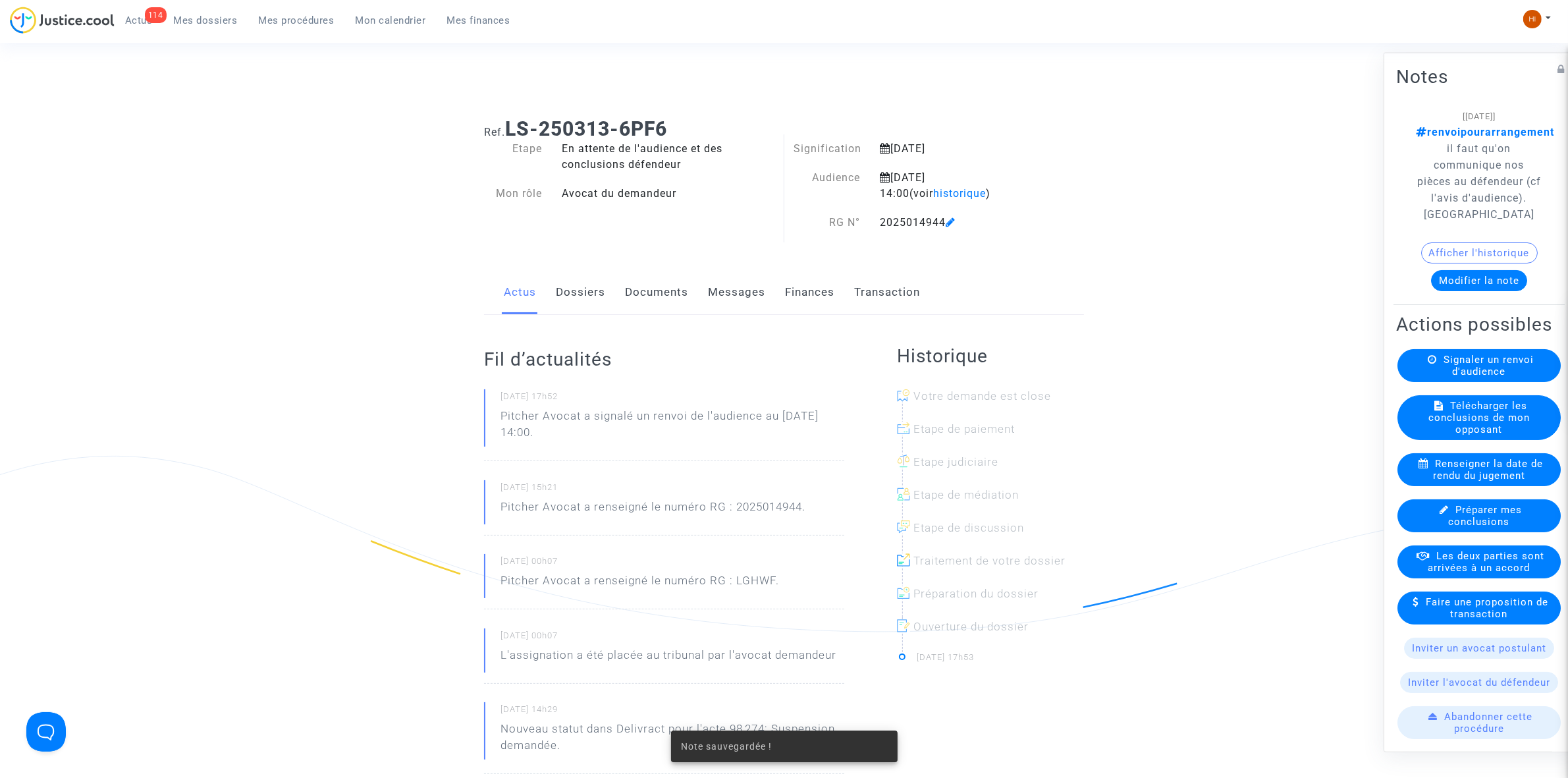
click at [642, 292] on link "Documents" at bounding box center [657, 292] width 64 height 44
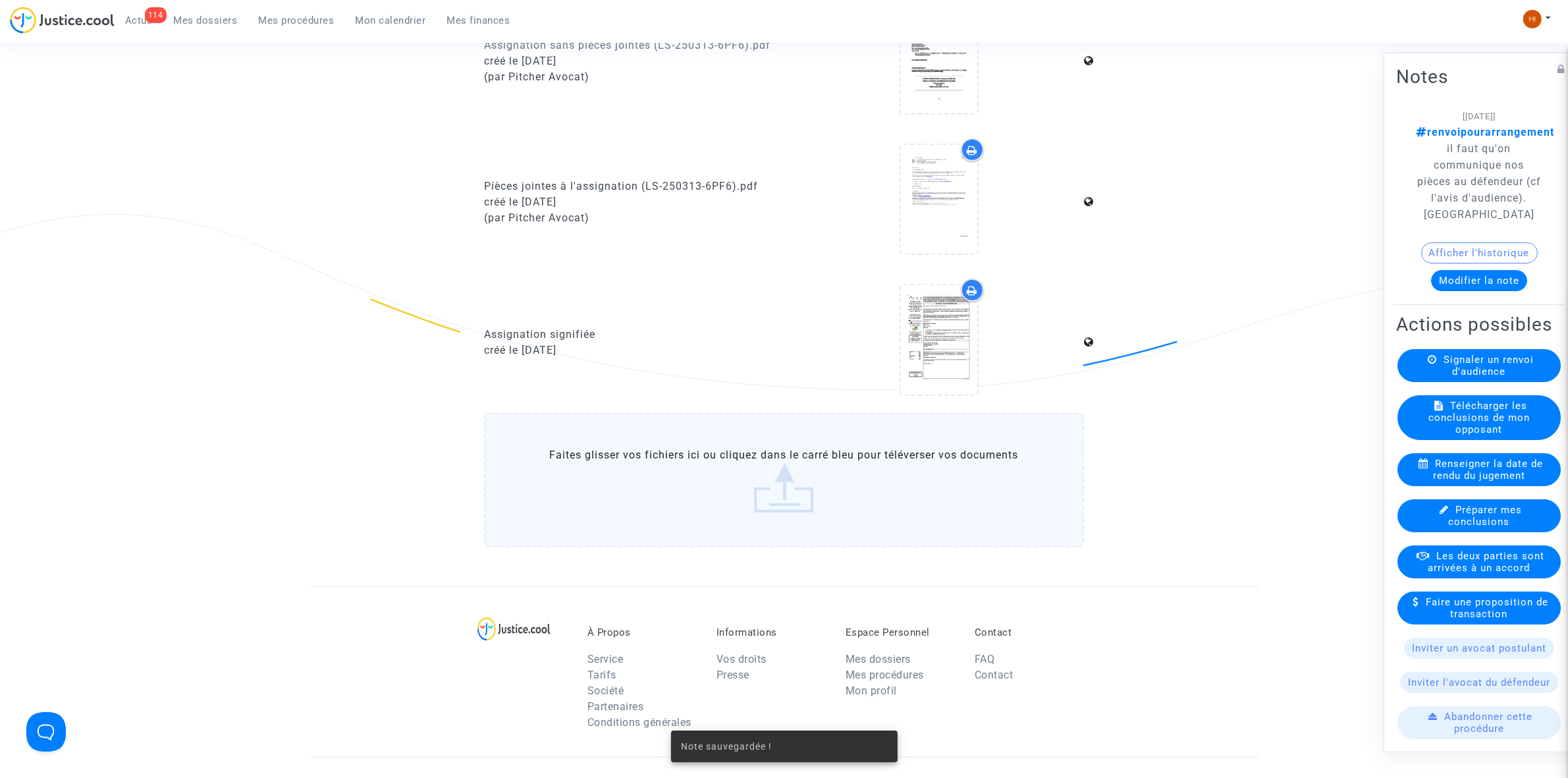
scroll to position [1153, 0]
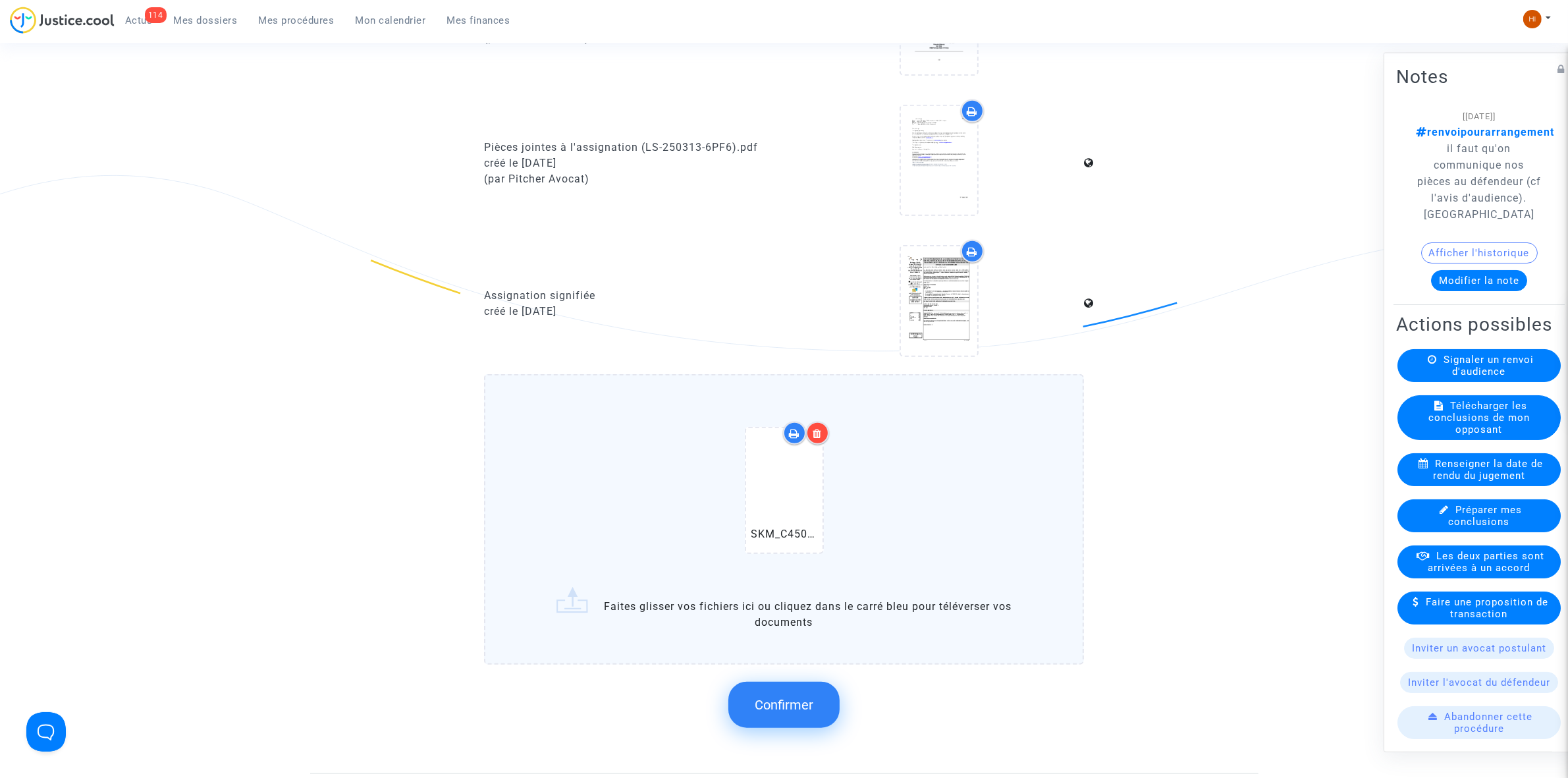
click at [814, 708] on button "Confirmer" at bounding box center [784, 704] width 111 height 46
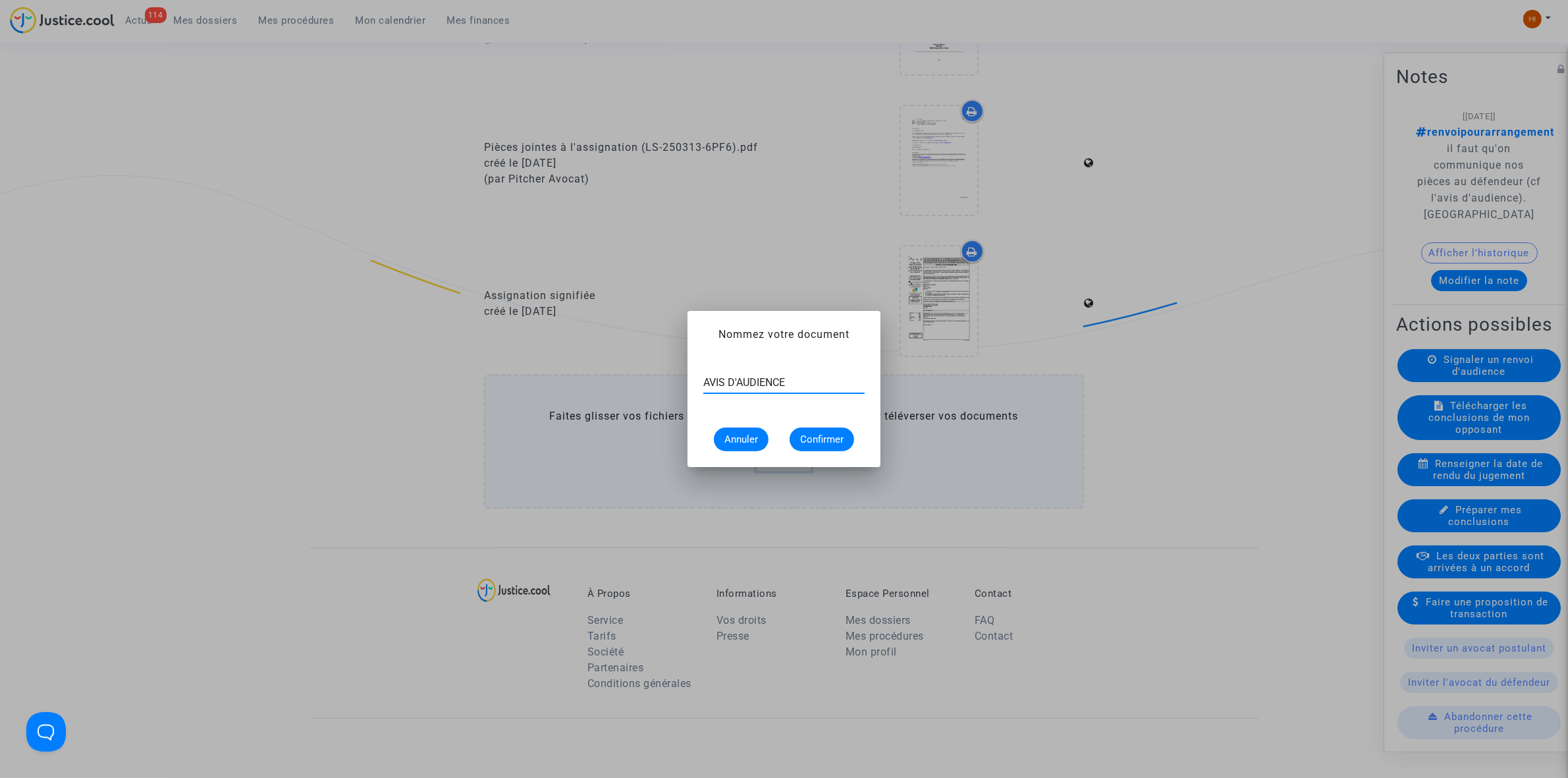
type input "AVIS D'AUDIENCE"
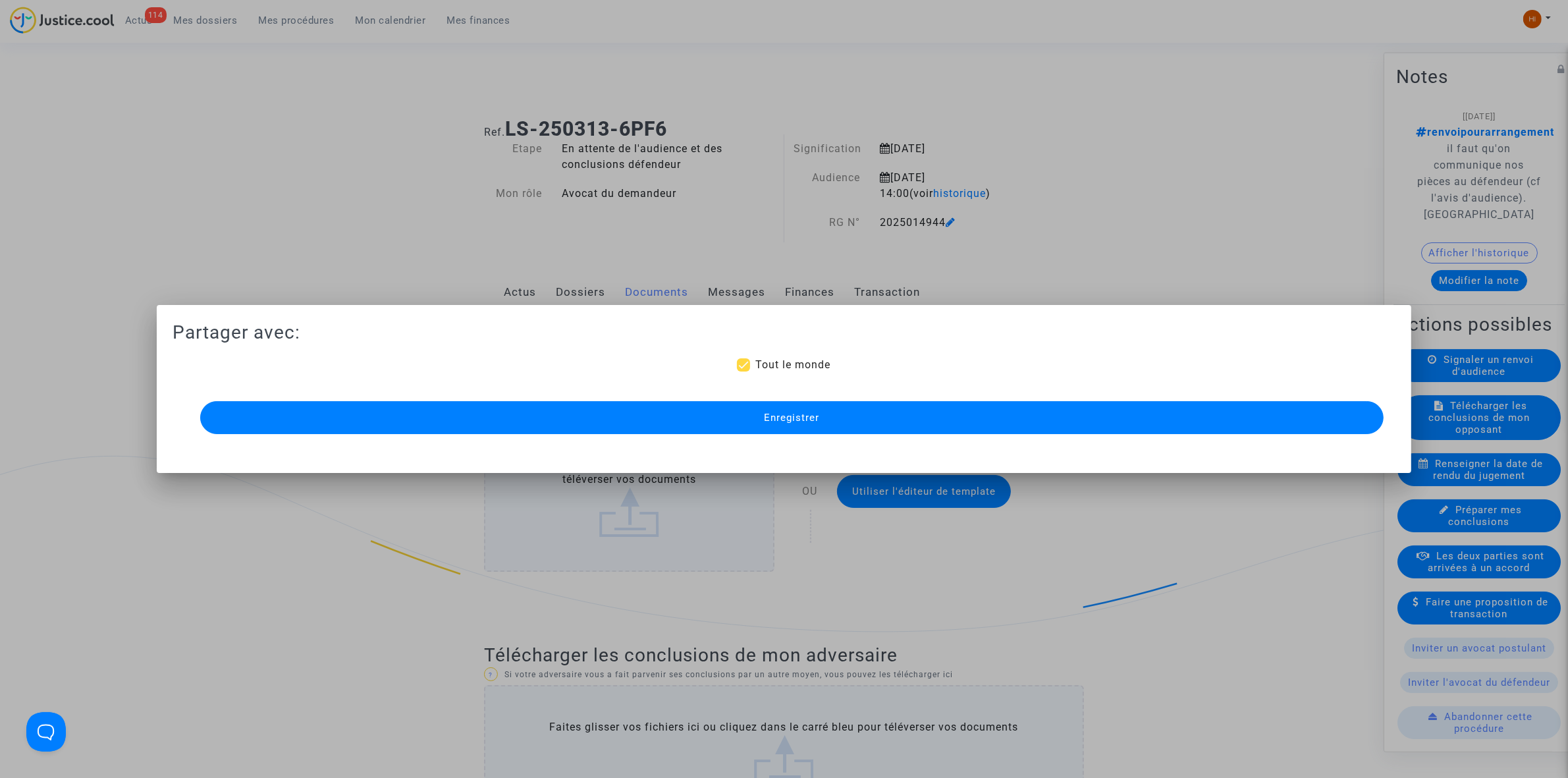
scroll to position [1153, 0]
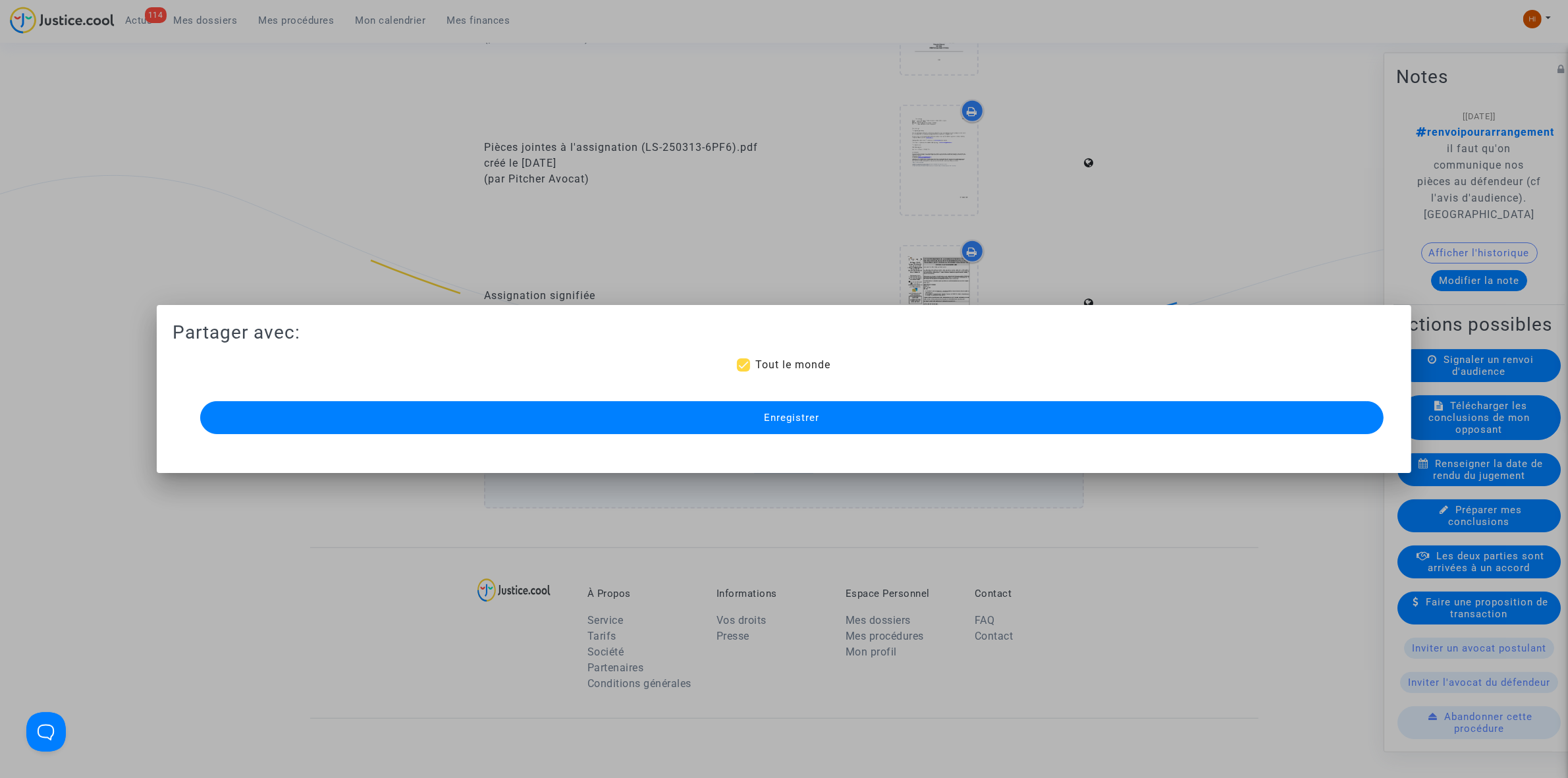
click at [897, 413] on button "Enregistrer" at bounding box center [792, 418] width 1183 height 33
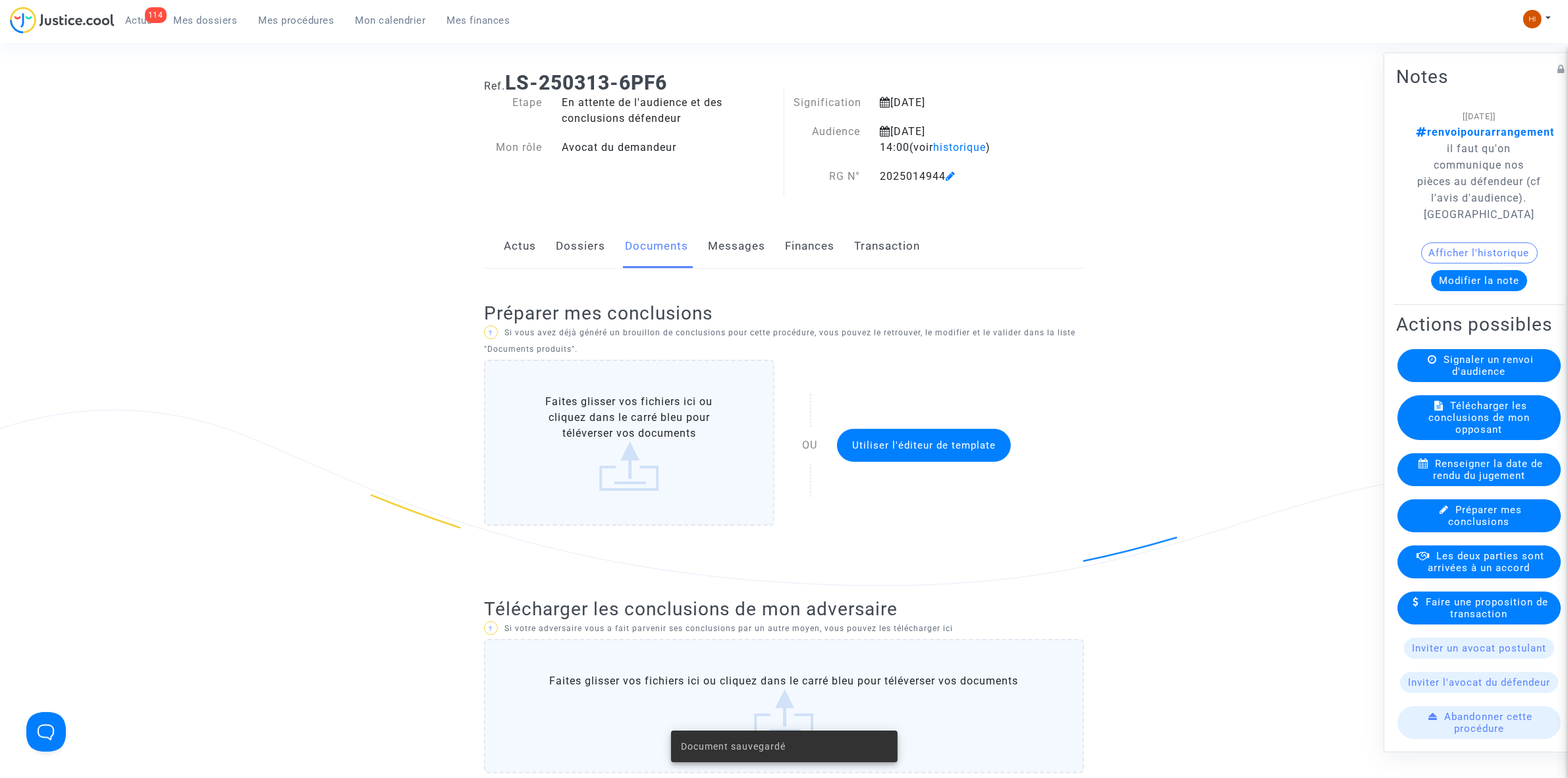
scroll to position [0, 0]
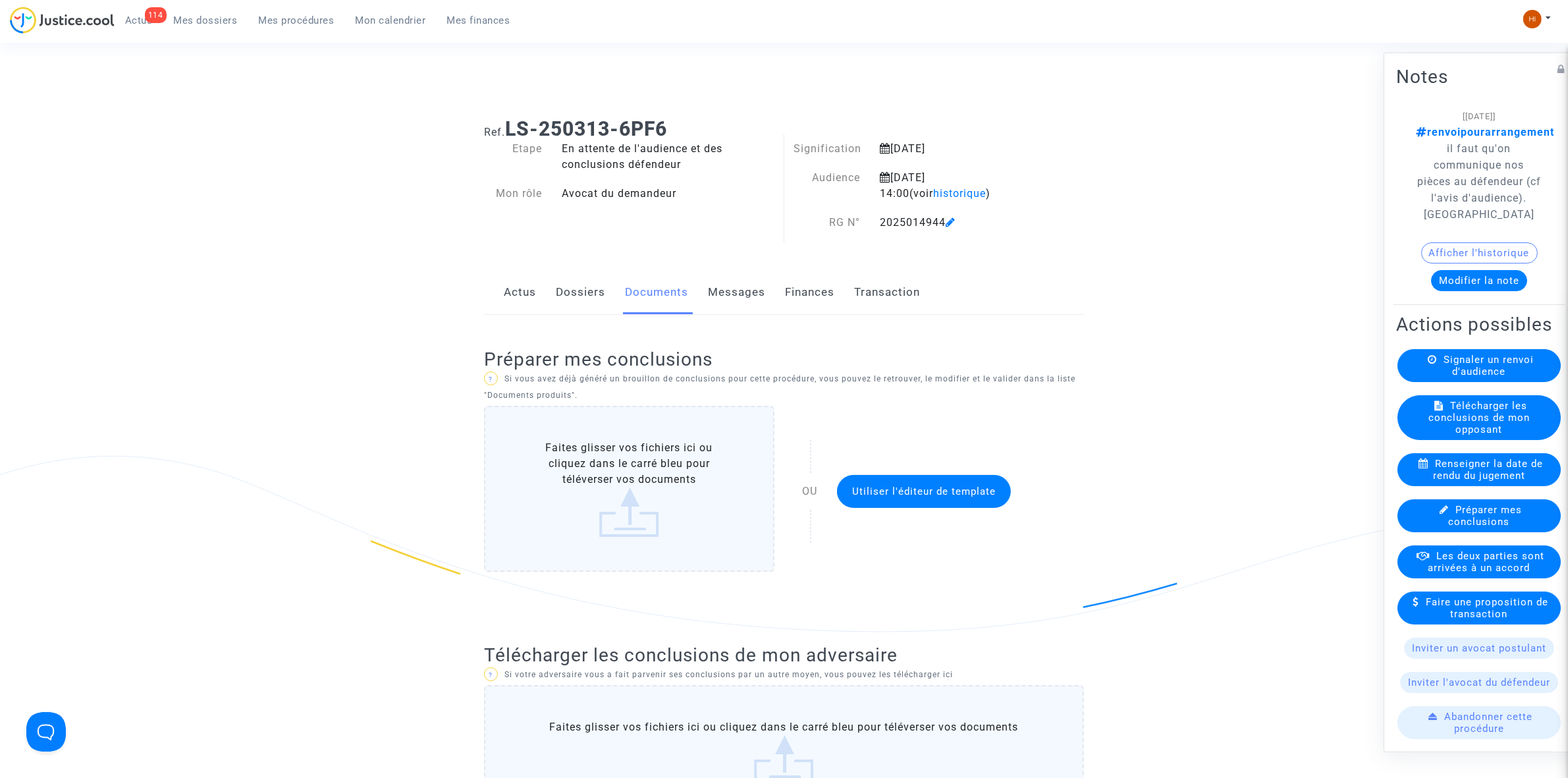
click at [288, 28] on link "Mes procédures" at bounding box center [297, 21] width 97 height 20
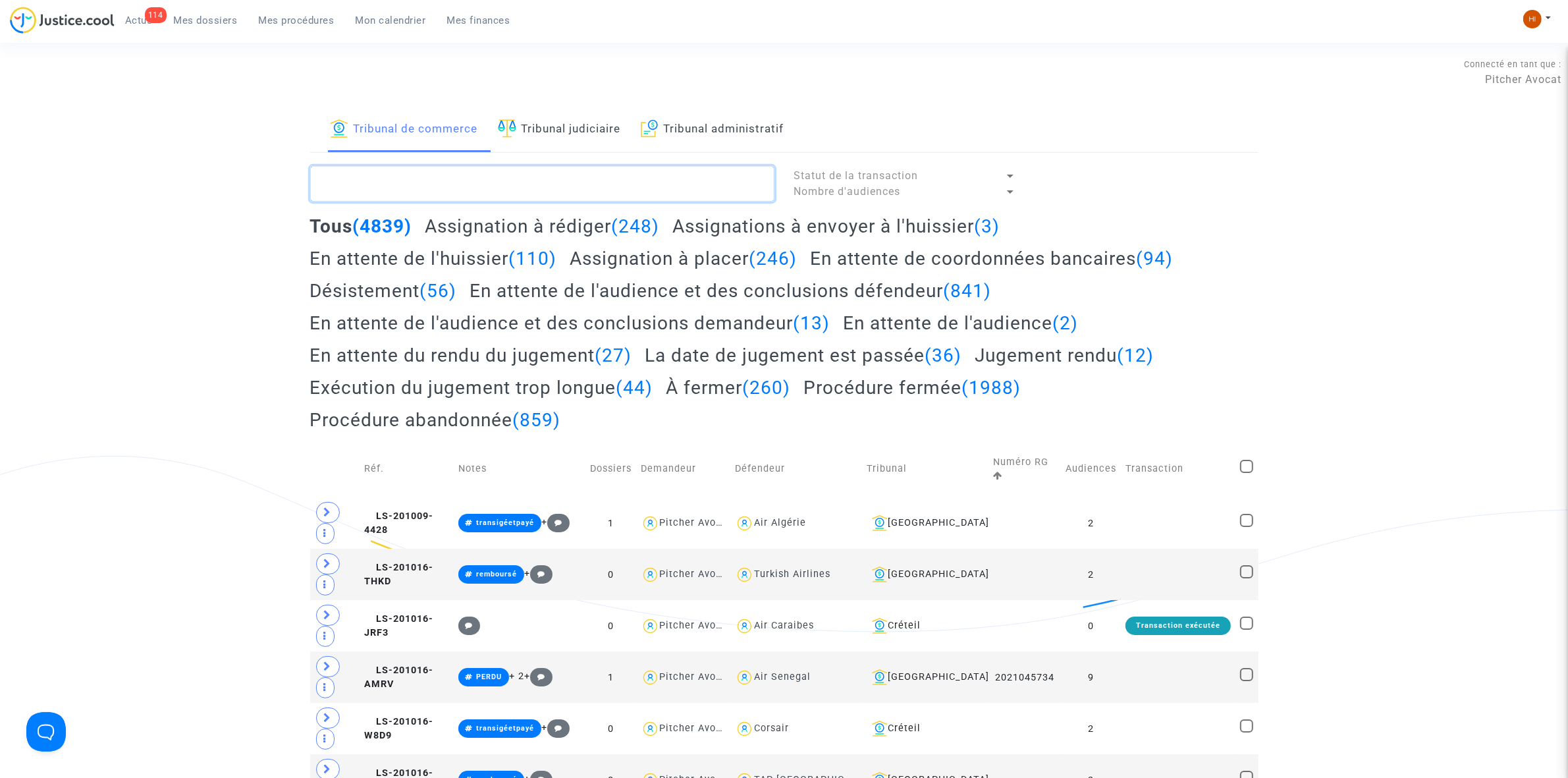
click at [402, 183] on textarea at bounding box center [542, 184] width 465 height 36
paste textarea "2025014946"
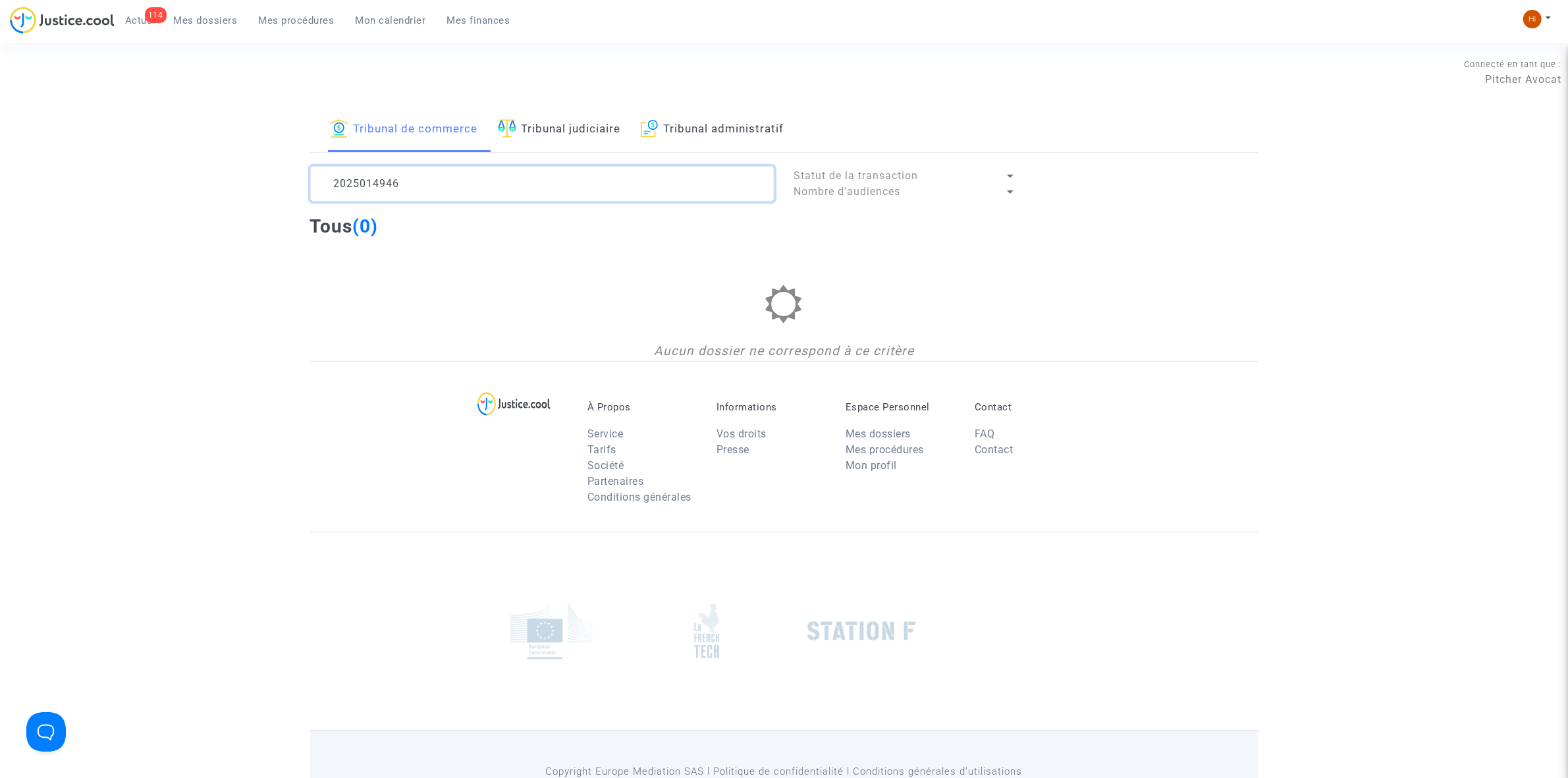
drag, startPoint x: 522, startPoint y: 192, endPoint x: 233, endPoint y: 173, distance: 289.6
click at [238, 175] on div "Tribunal de commerce Tribunal judiciaire Tribunal administratif 2025014946 Stat…" at bounding box center [784, 233] width 1568 height 253
type textarea "ç"
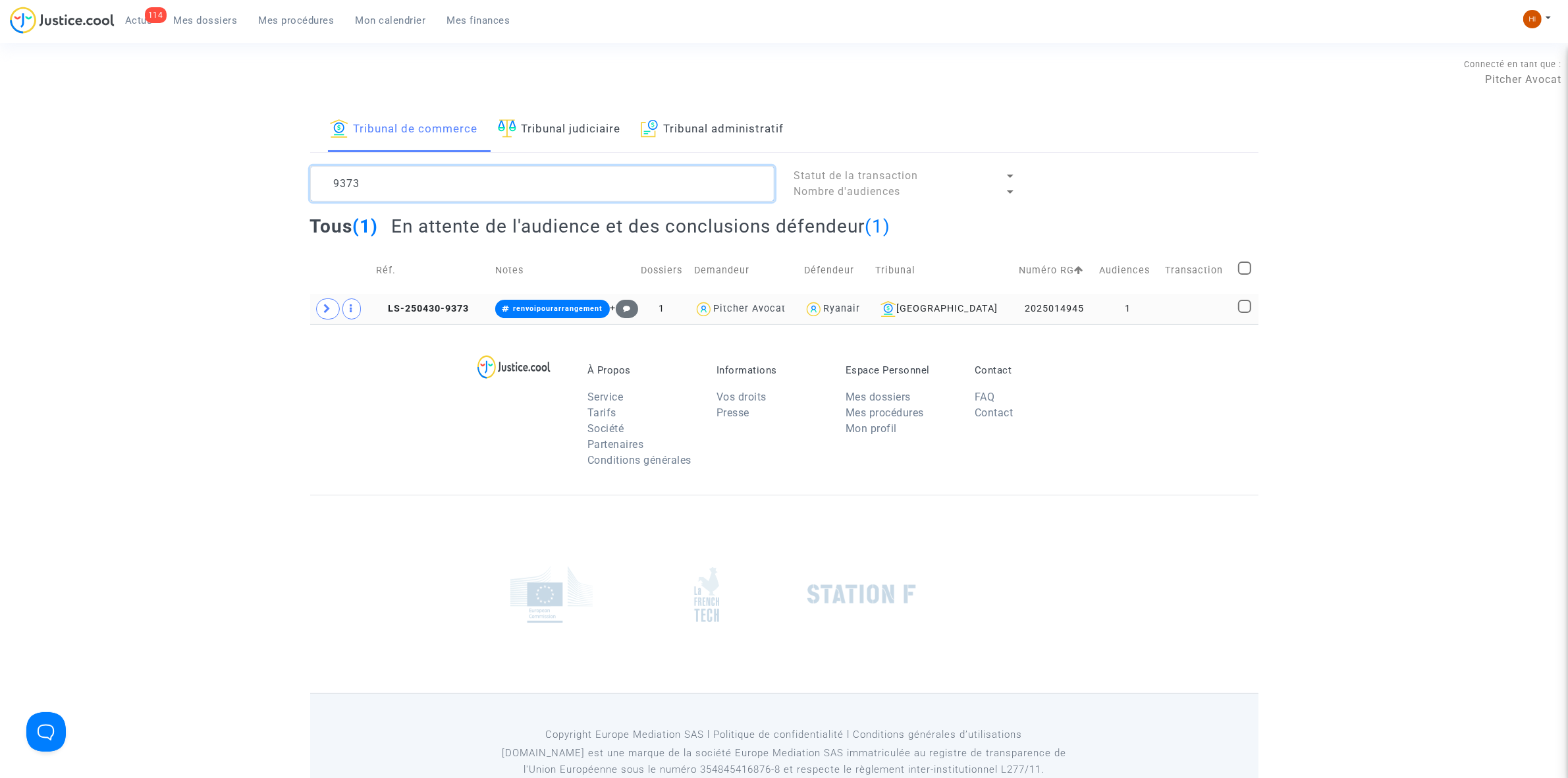
type textarea "9373"
click at [1185, 304] on td at bounding box center [1197, 309] width 73 height 30
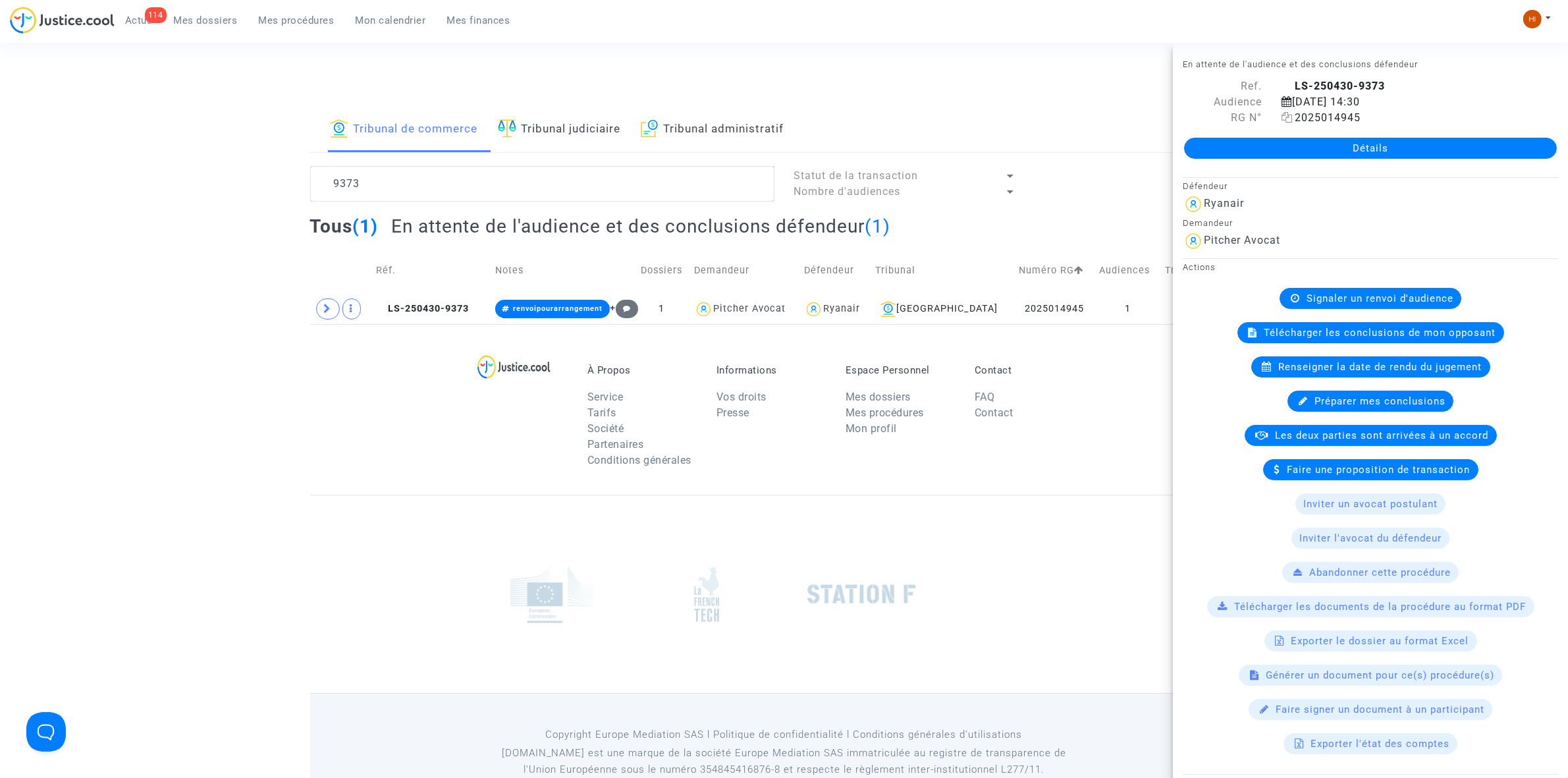
click at [1289, 117] on icon at bounding box center [1288, 117] width 11 height 11
click at [1124, 302] on td "1" at bounding box center [1127, 309] width 65 height 30
click at [443, 305] on span "LS-250430-9373" at bounding box center [423, 308] width 93 height 11
click at [317, 311] on span at bounding box center [328, 309] width 24 height 21
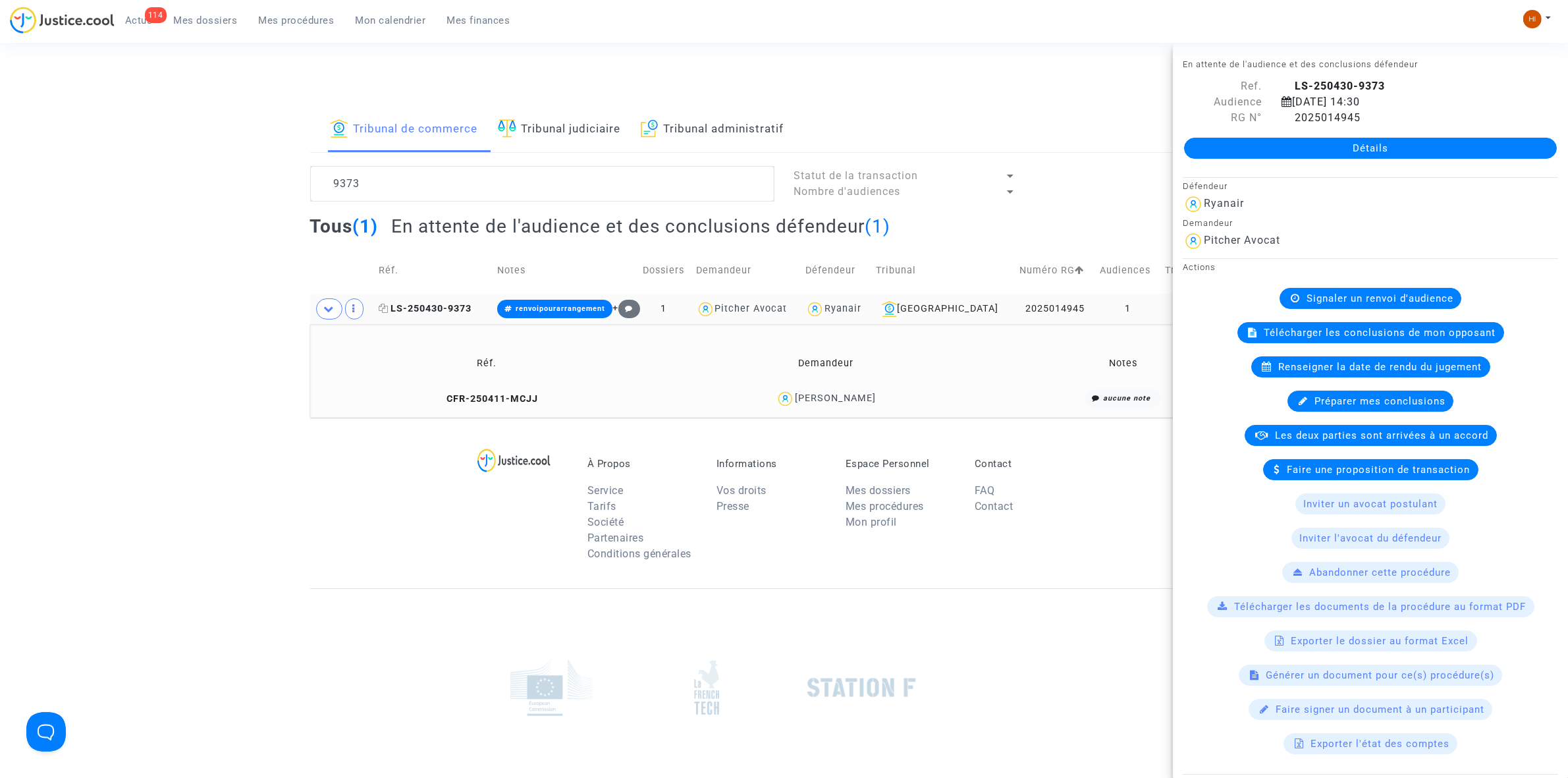
click at [459, 303] on span "LS-250430-9373" at bounding box center [425, 308] width 93 height 11
click at [1305, 149] on link "Détails" at bounding box center [1370, 148] width 373 height 21
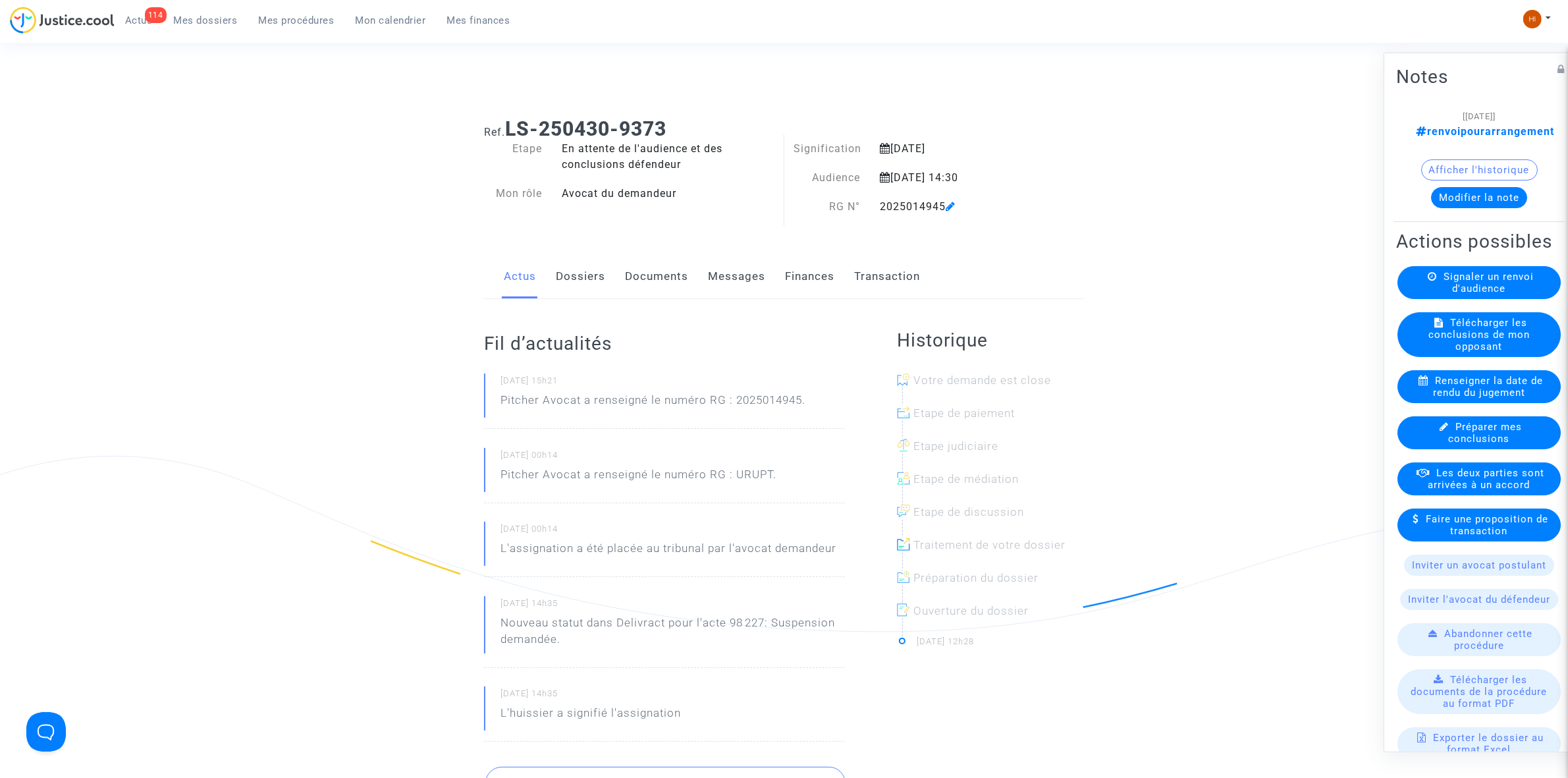
click at [954, 208] on icon at bounding box center [951, 206] width 10 height 11
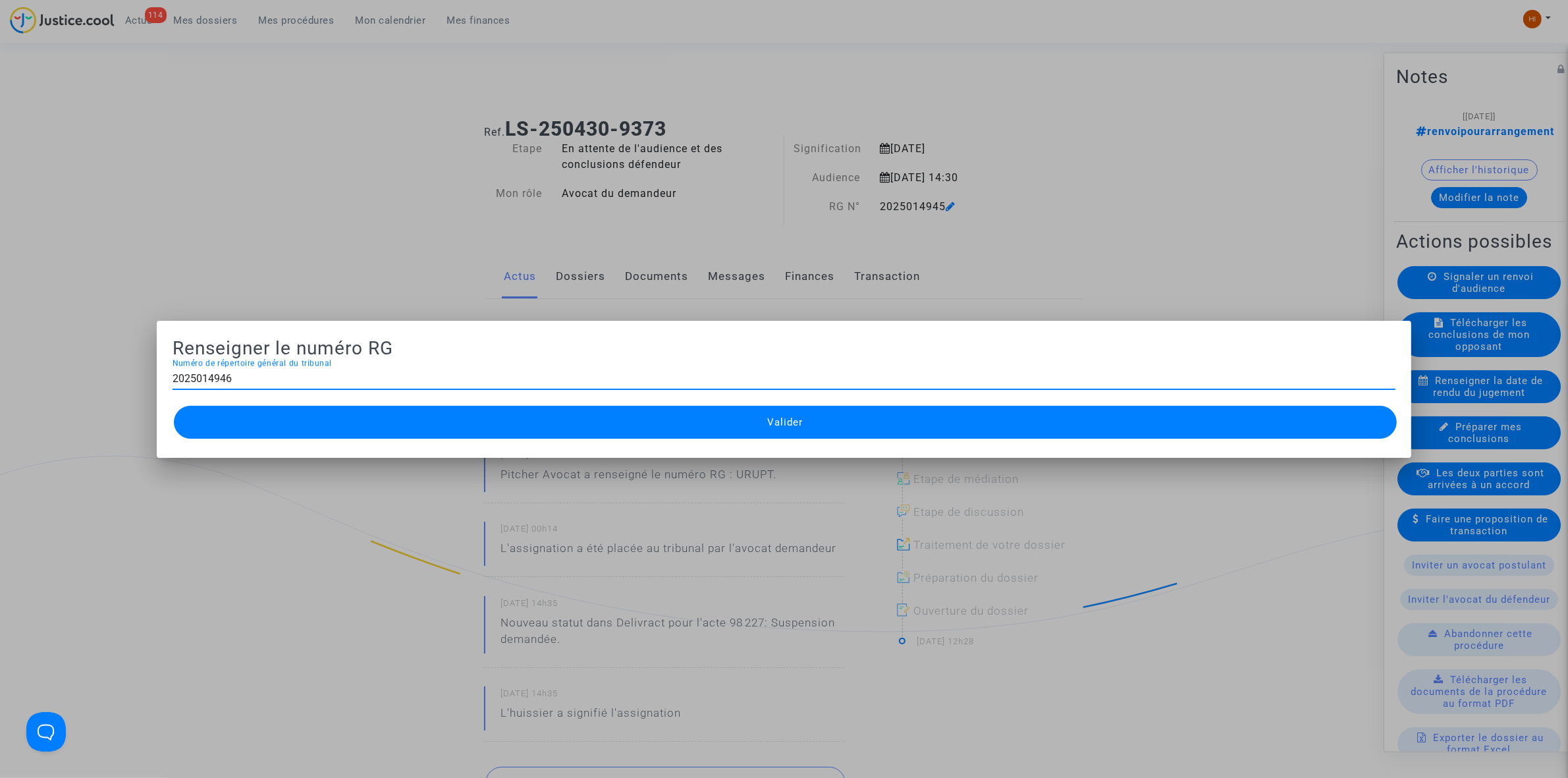
type input "2025014946"
click at [776, 432] on button "Valider" at bounding box center [785, 422] width 1223 height 33
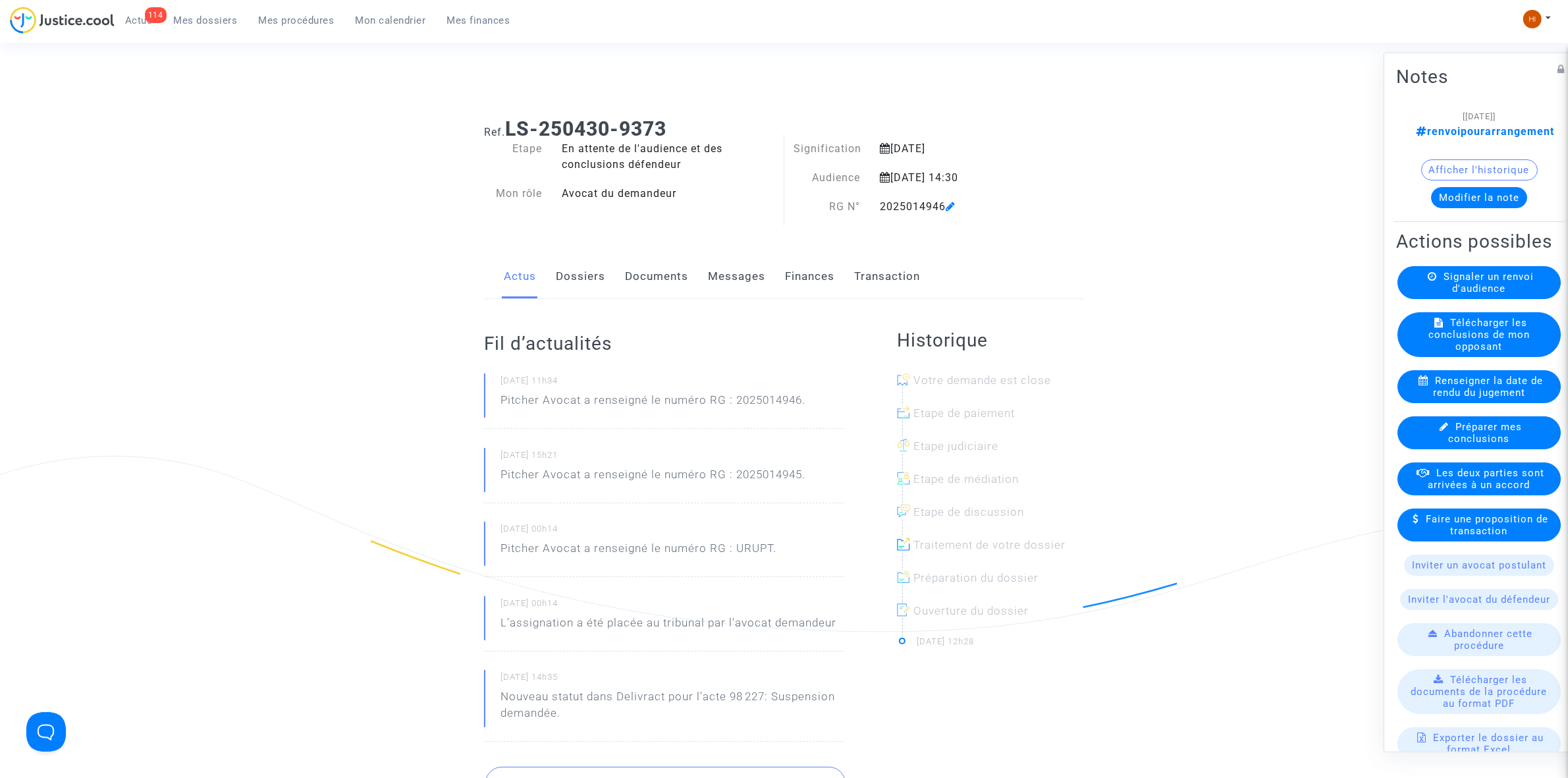
click at [1498, 294] on span "Signaler un renvoi d'audience" at bounding box center [1489, 281] width 90 height 24
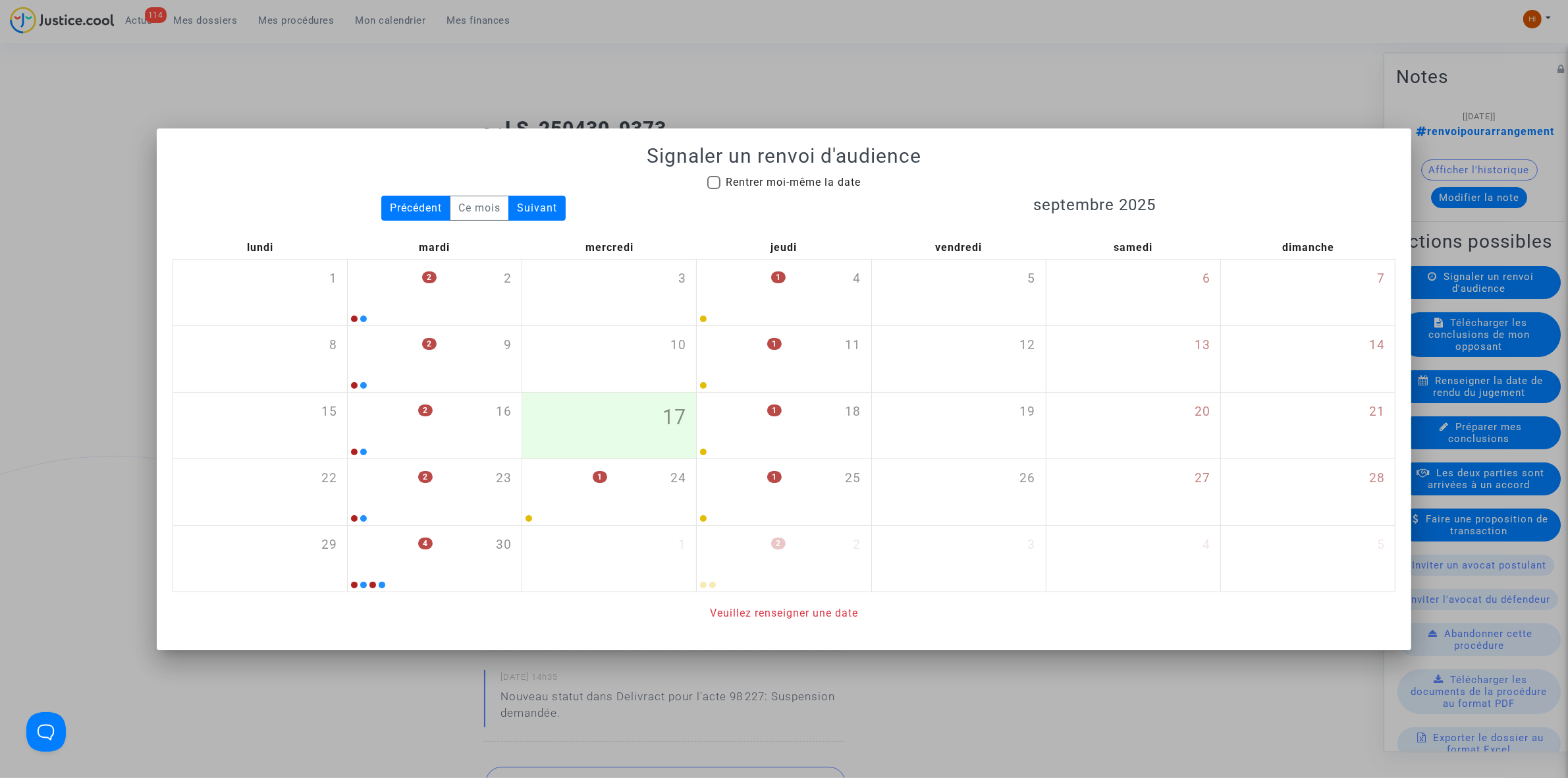
drag, startPoint x: 769, startPoint y: 181, endPoint x: 787, endPoint y: 176, distance: 18.7
click at [769, 181] on span "Rentrer moi-même la date" at bounding box center [793, 182] width 135 height 13
click at [714, 189] on input "Rentrer moi-même la date" at bounding box center [713, 189] width 1 height 1
checkbox input "true"
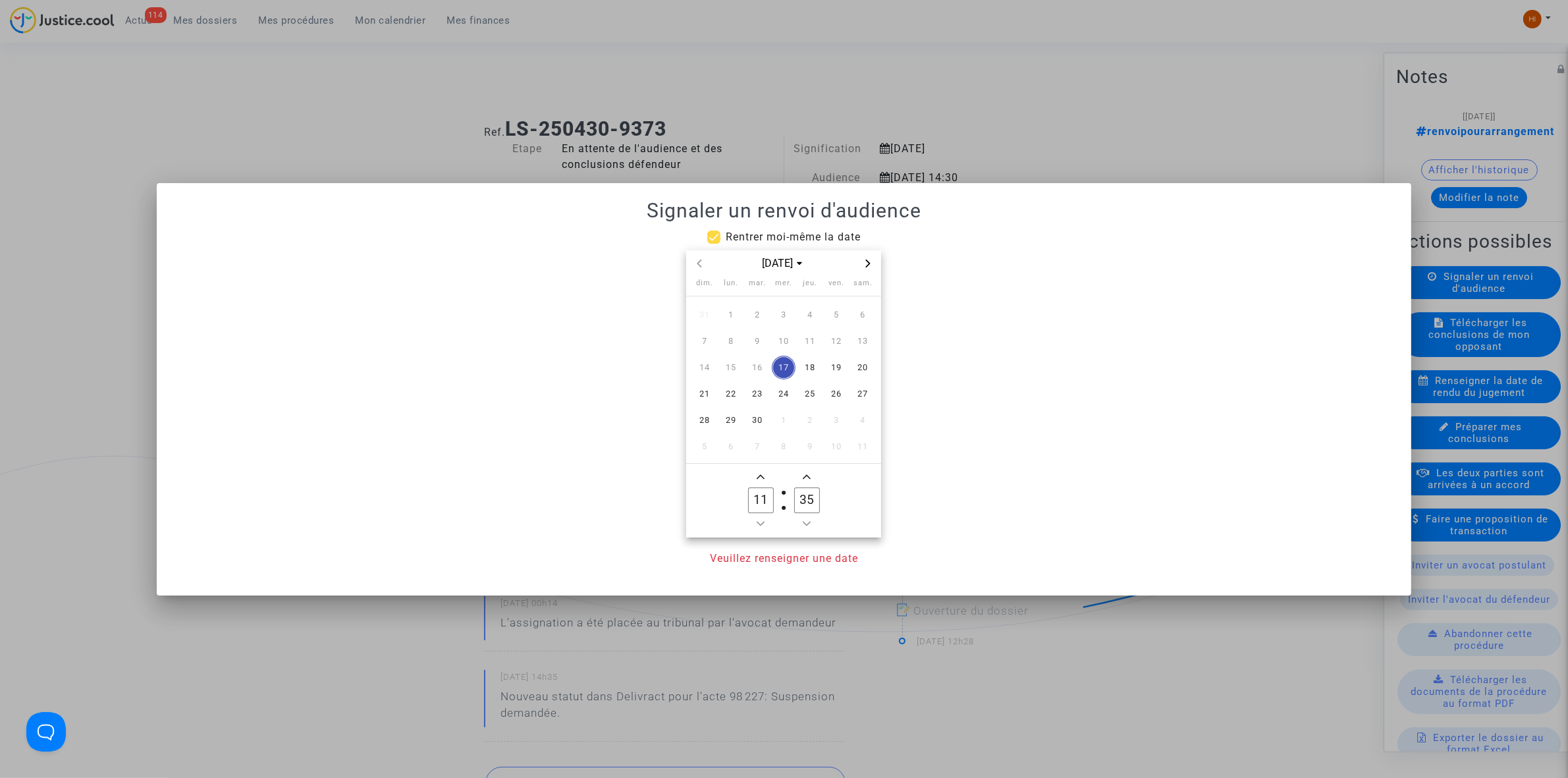
click at [874, 266] on span "Next month" at bounding box center [868, 263] width 16 height 16
click at [737, 388] on span "20" at bounding box center [731, 393] width 24 height 24
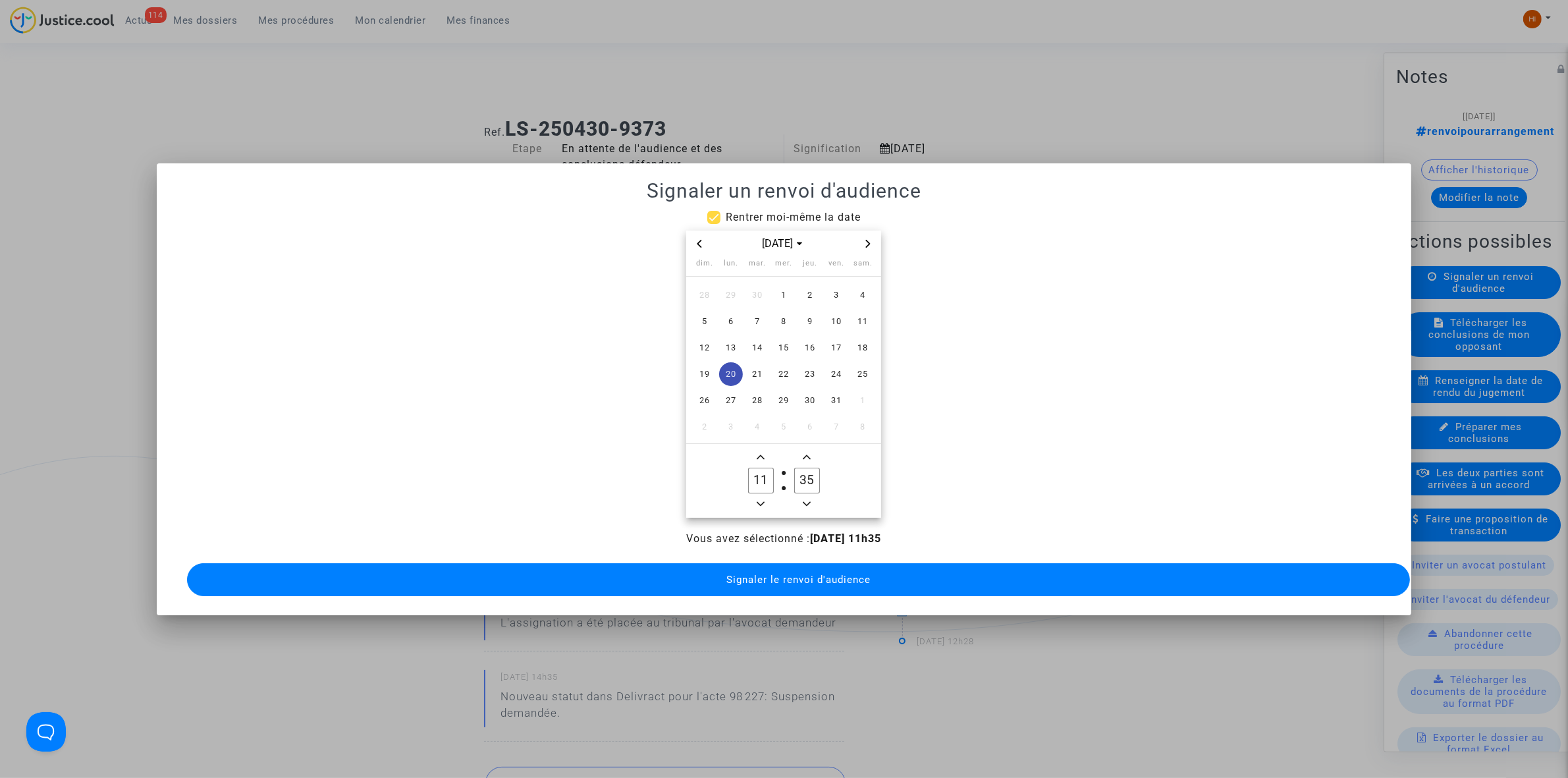
click at [762, 449] on span "Add a hour" at bounding box center [761, 457] width 16 height 16
click at [756, 502] on span "Minus a hour" at bounding box center [761, 504] width 16 height 16
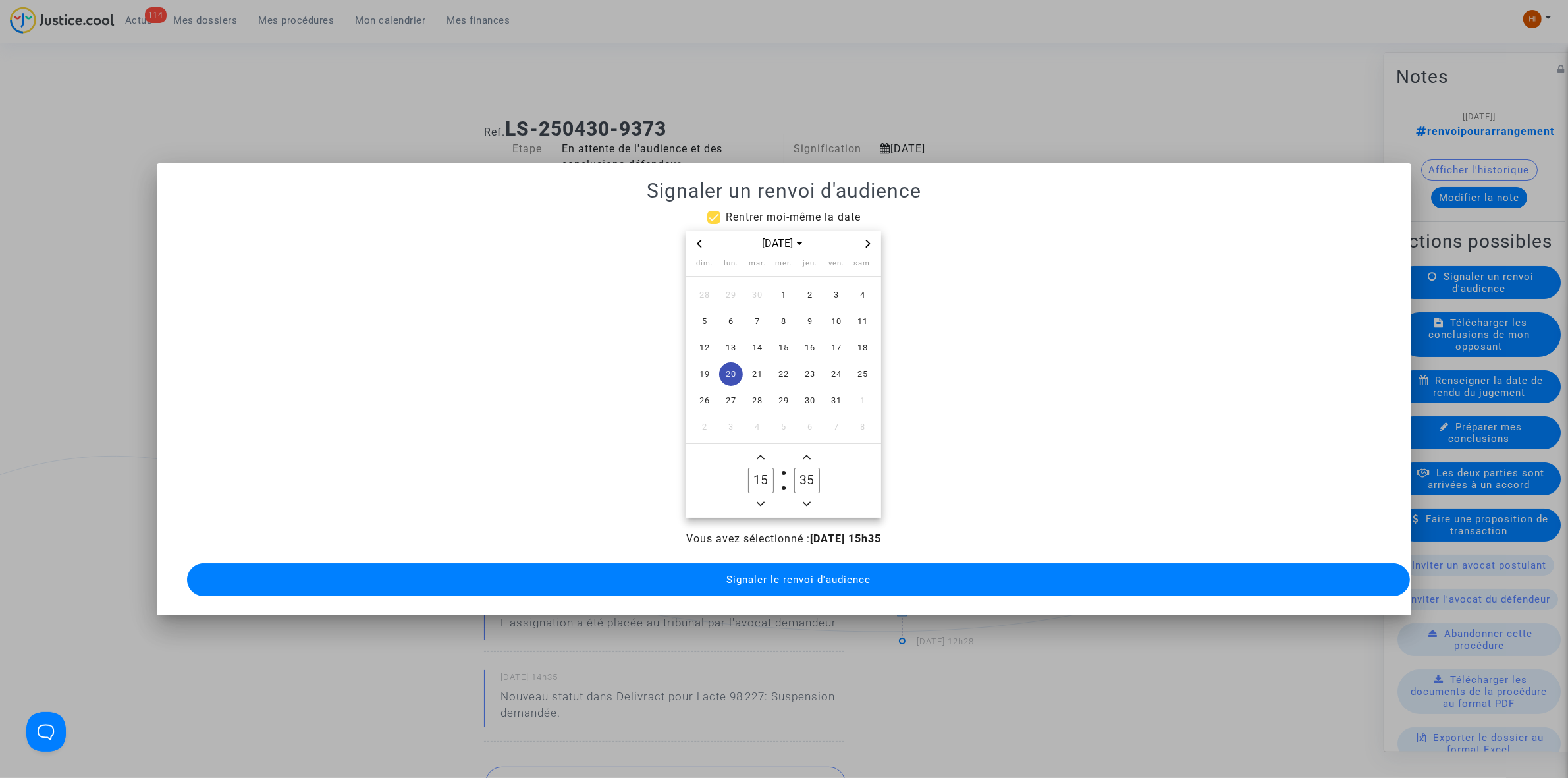
type input "14"
click at [814, 472] on input "35" at bounding box center [806, 480] width 25 height 25
type input "00"
click at [786, 590] on div "Vous avez sélectionné : 20/10/2025 - 14h00 Signaler le renvoi d'audience" at bounding box center [784, 565] width 1223 height 69
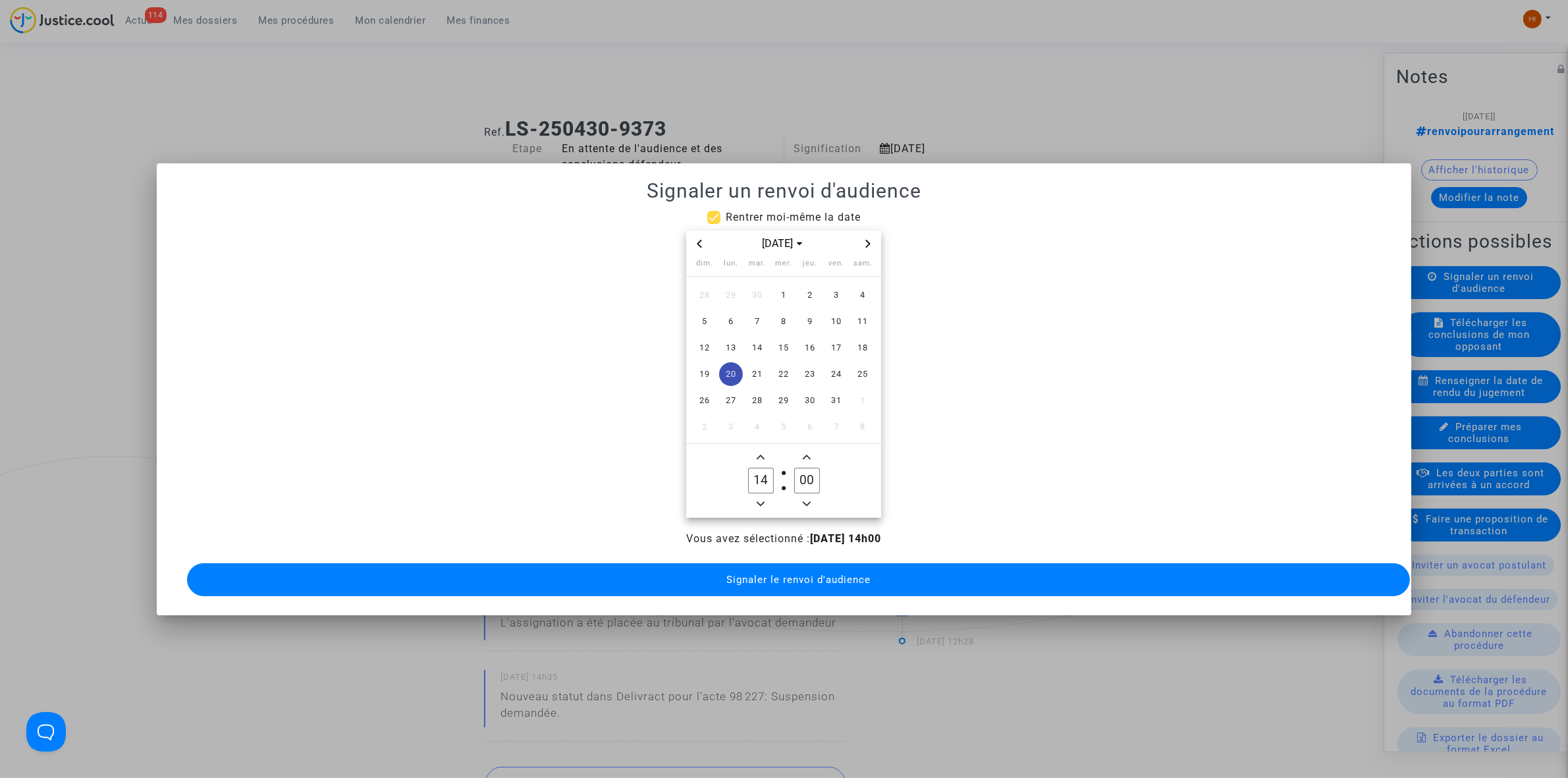
click at [796, 578] on button "Signaler le renvoi d'audience" at bounding box center [798, 580] width 1223 height 33
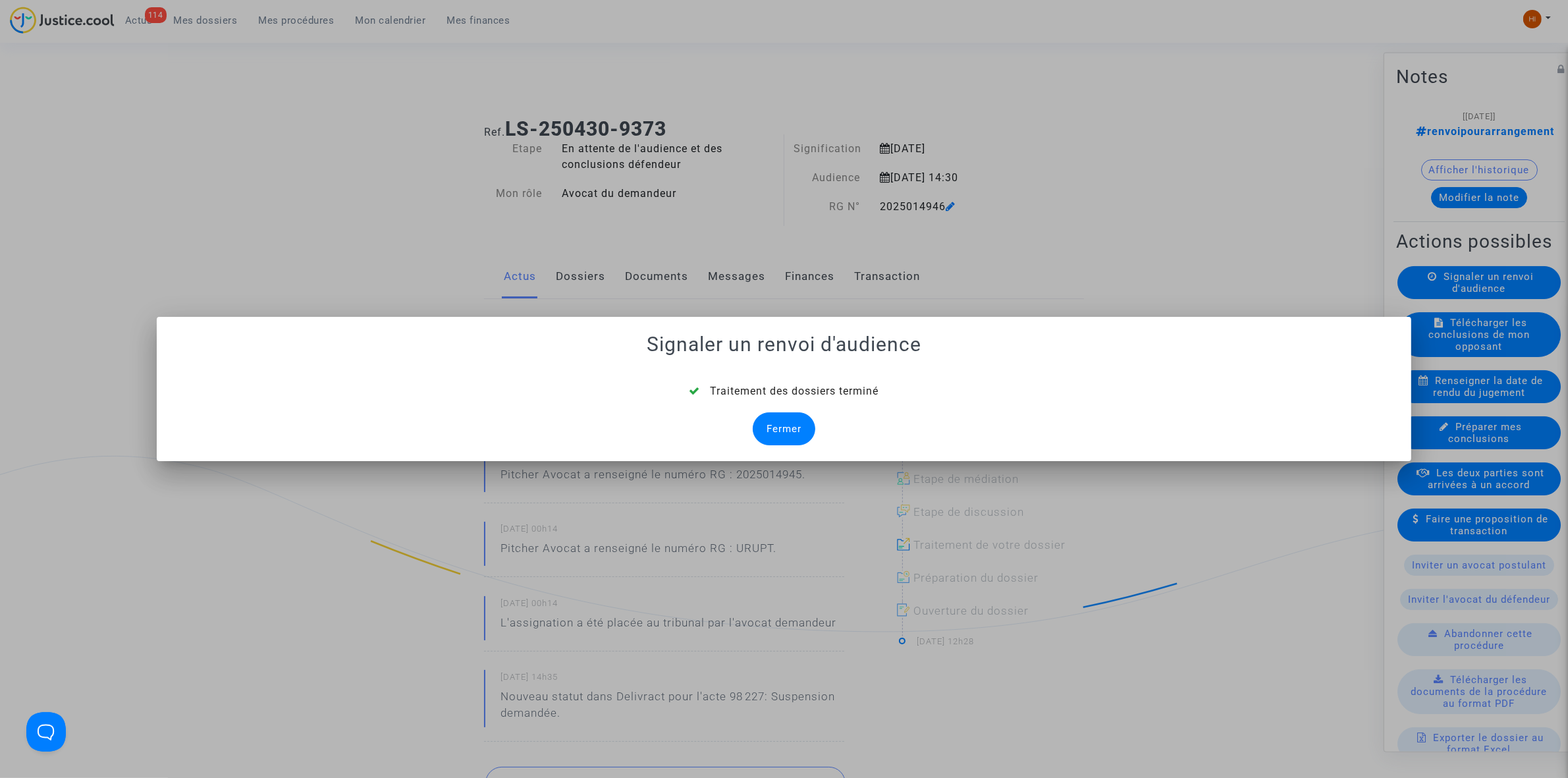
click at [802, 410] on div "Traitement des dossiers terminé Fermer" at bounding box center [784, 414] width 1223 height 62
click at [788, 433] on div "Fermer" at bounding box center [784, 429] width 63 height 33
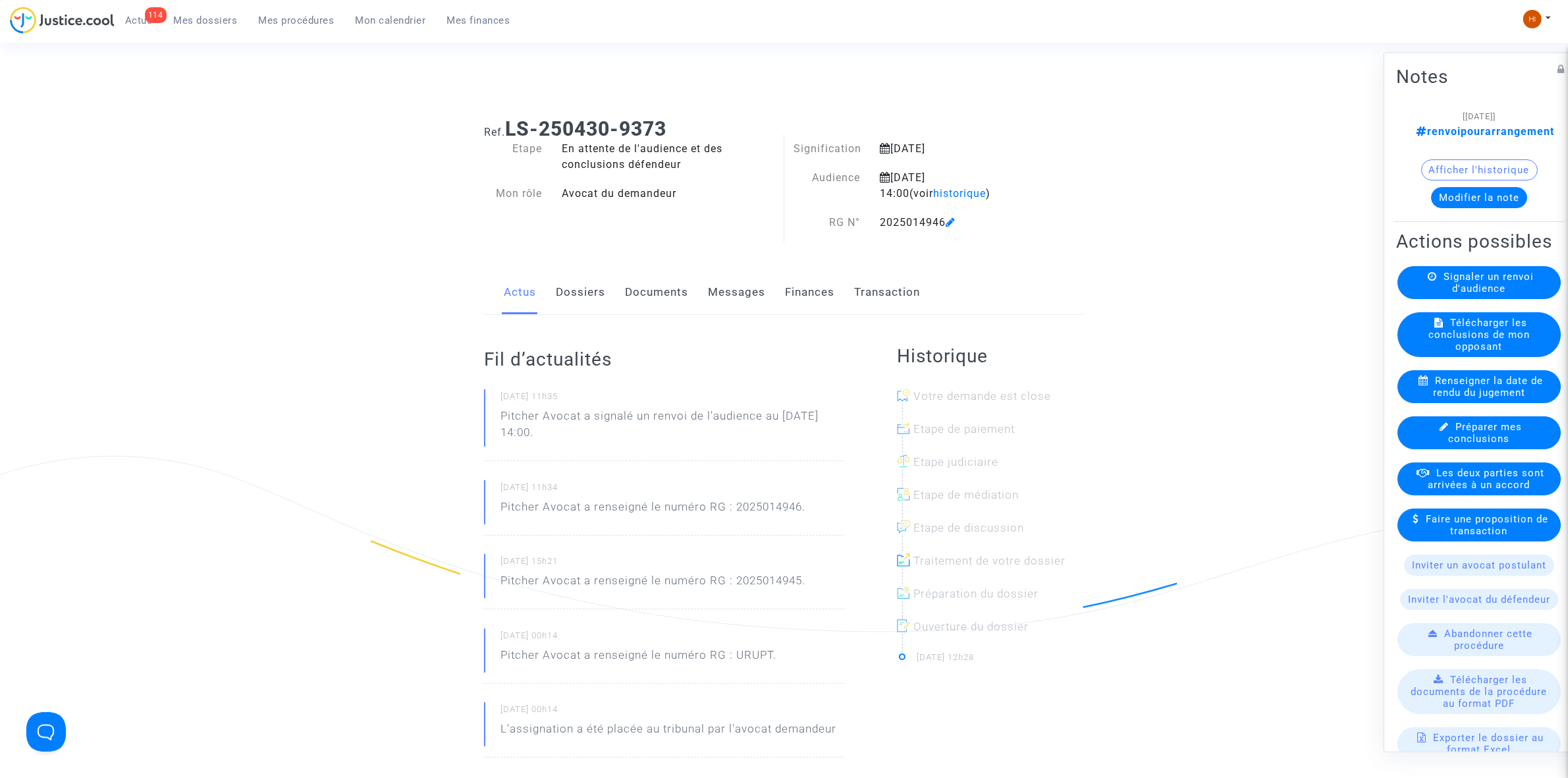
click at [640, 291] on link "Documents" at bounding box center [657, 292] width 64 height 44
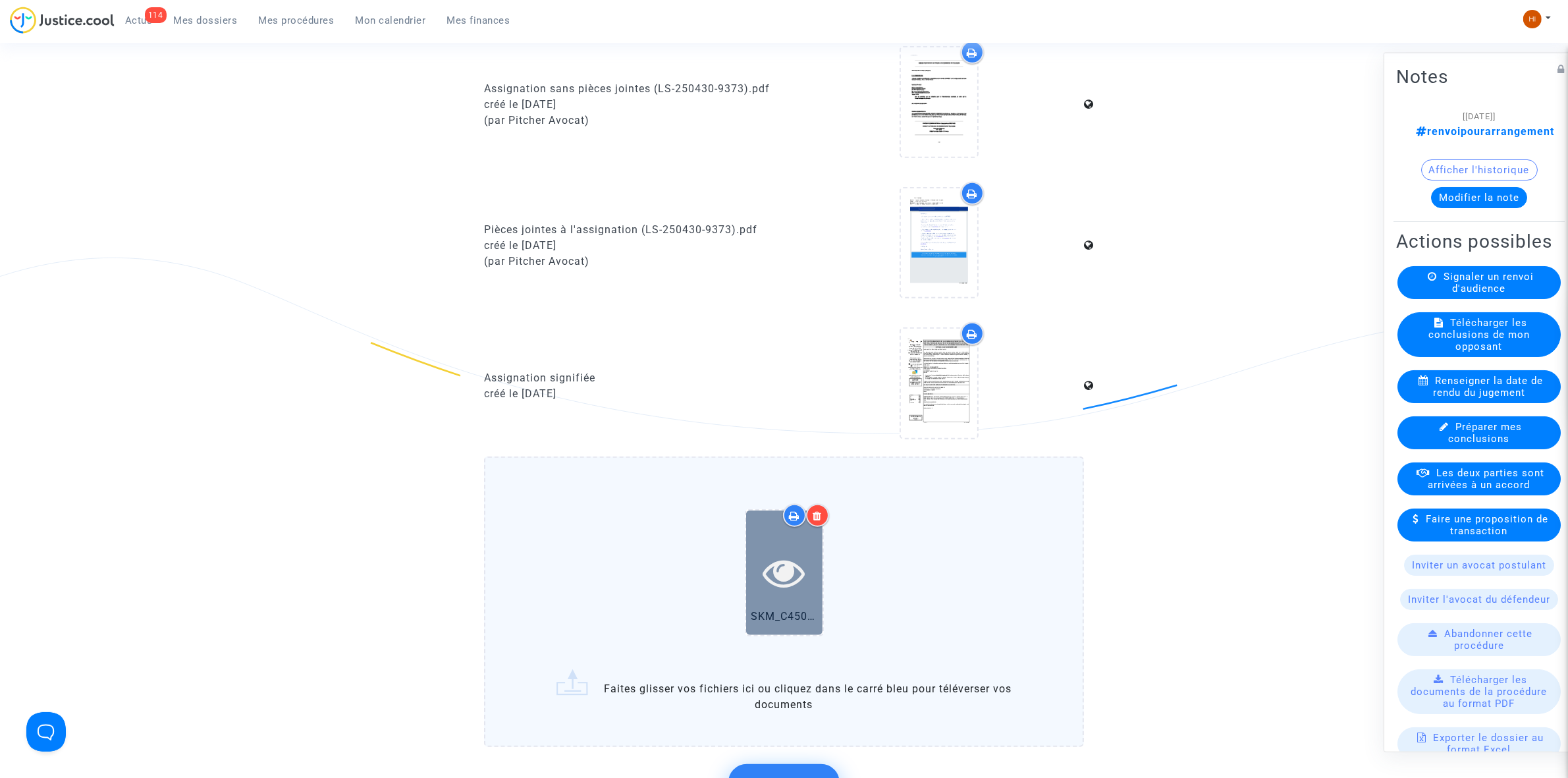
scroll to position [1400, 0]
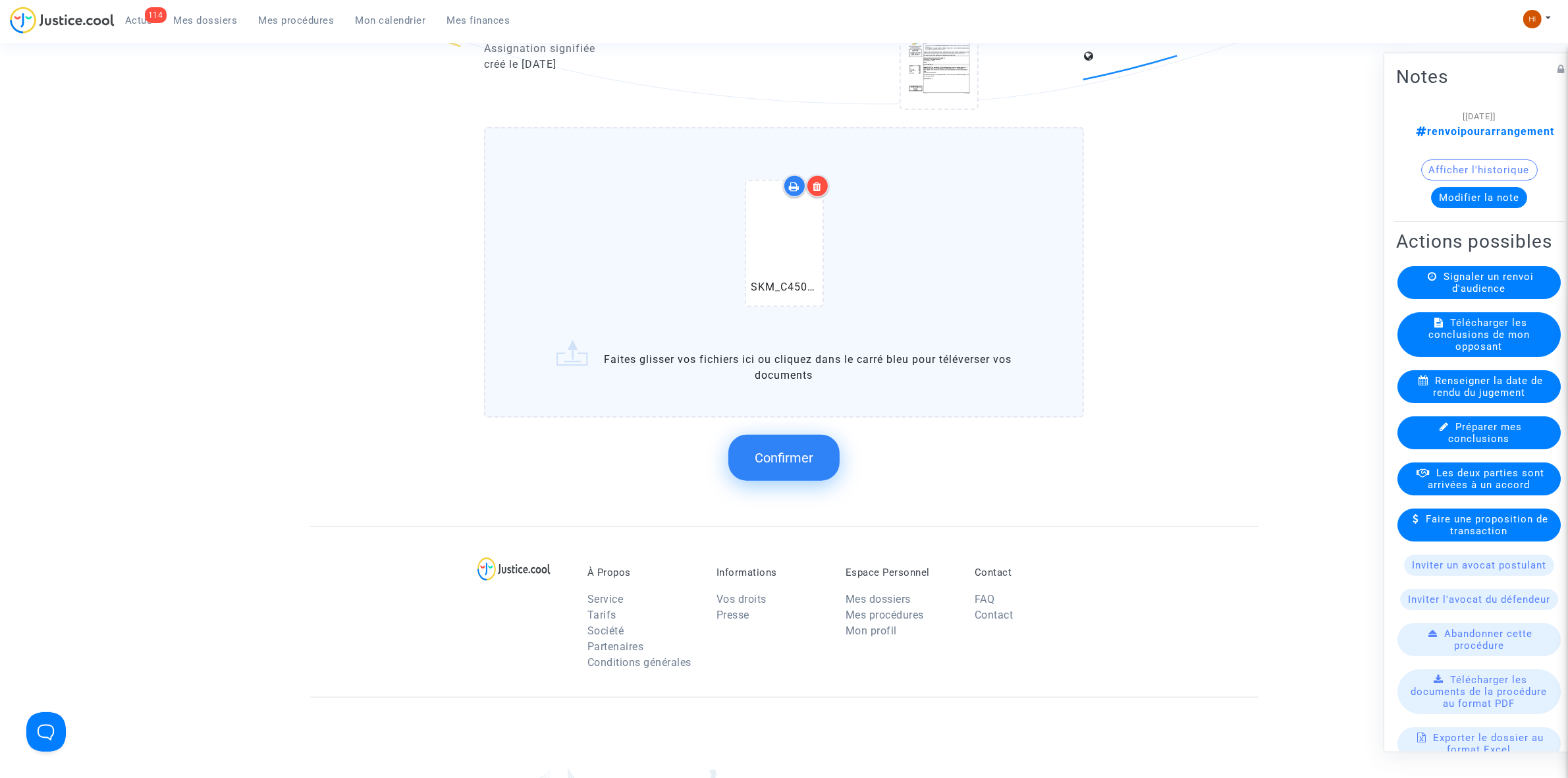
click at [752, 453] on button "Confirmer" at bounding box center [784, 458] width 111 height 46
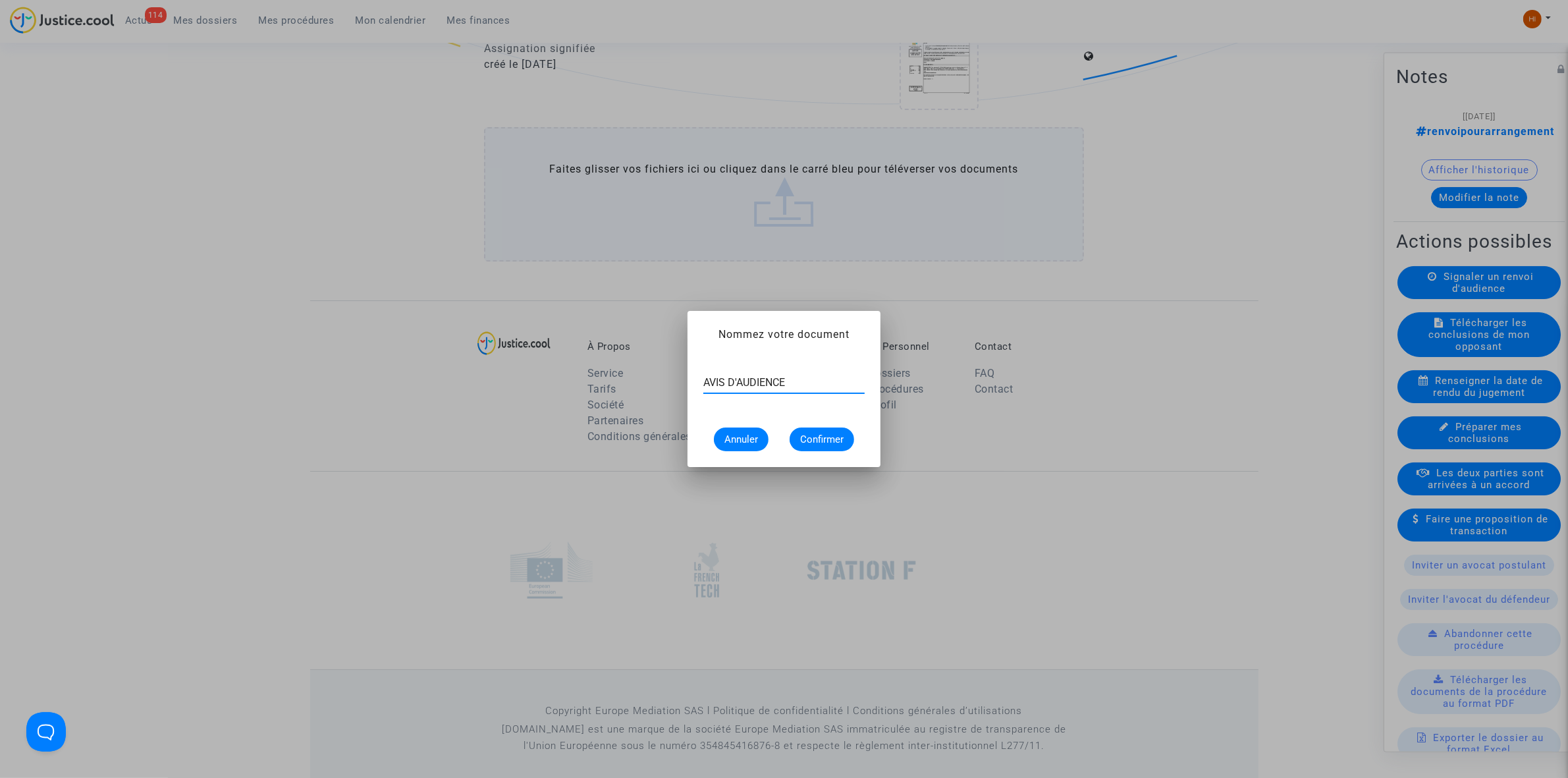
type input "AVIS D'AUDIENCE"
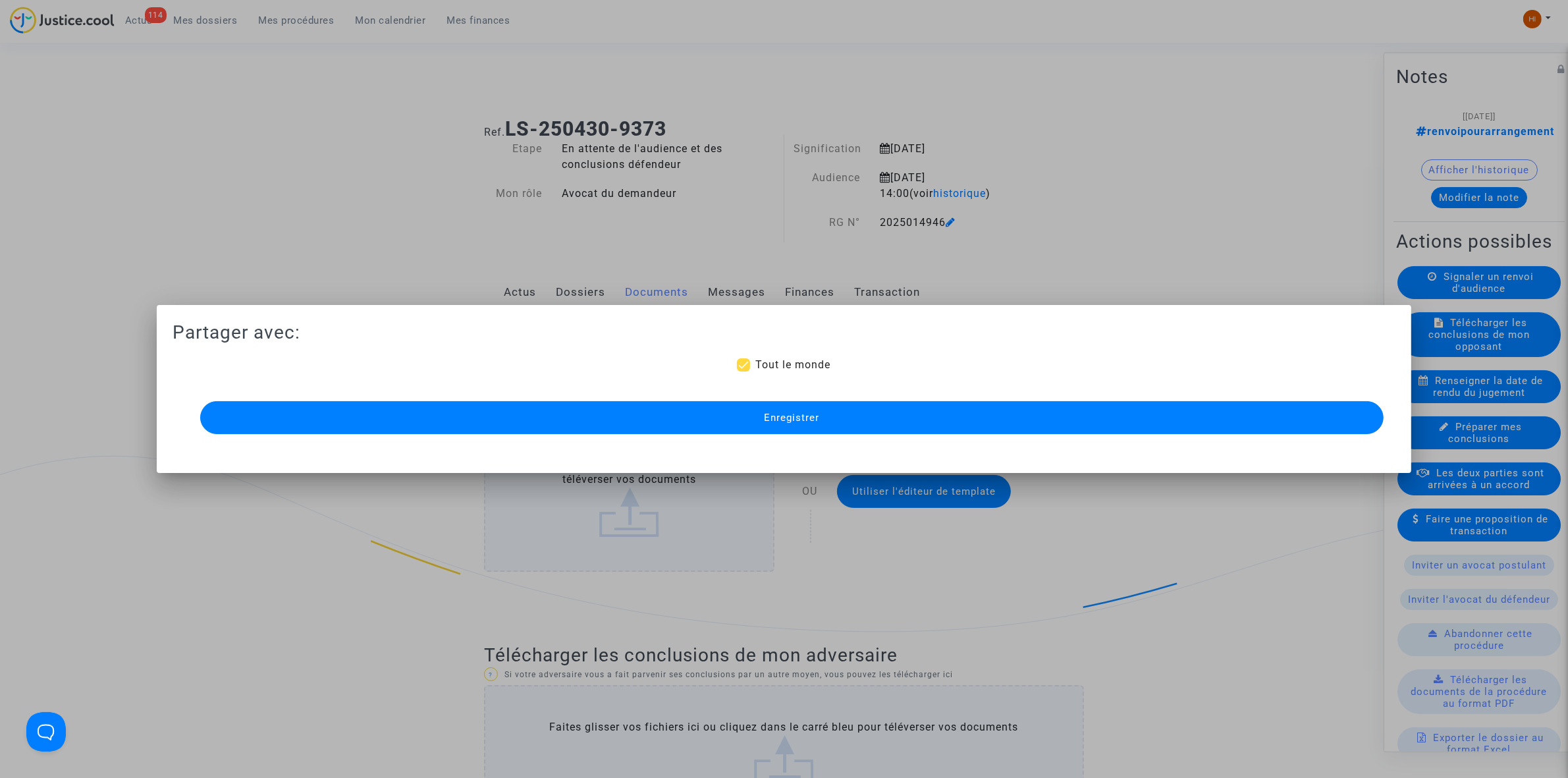
scroll to position [1400, 0]
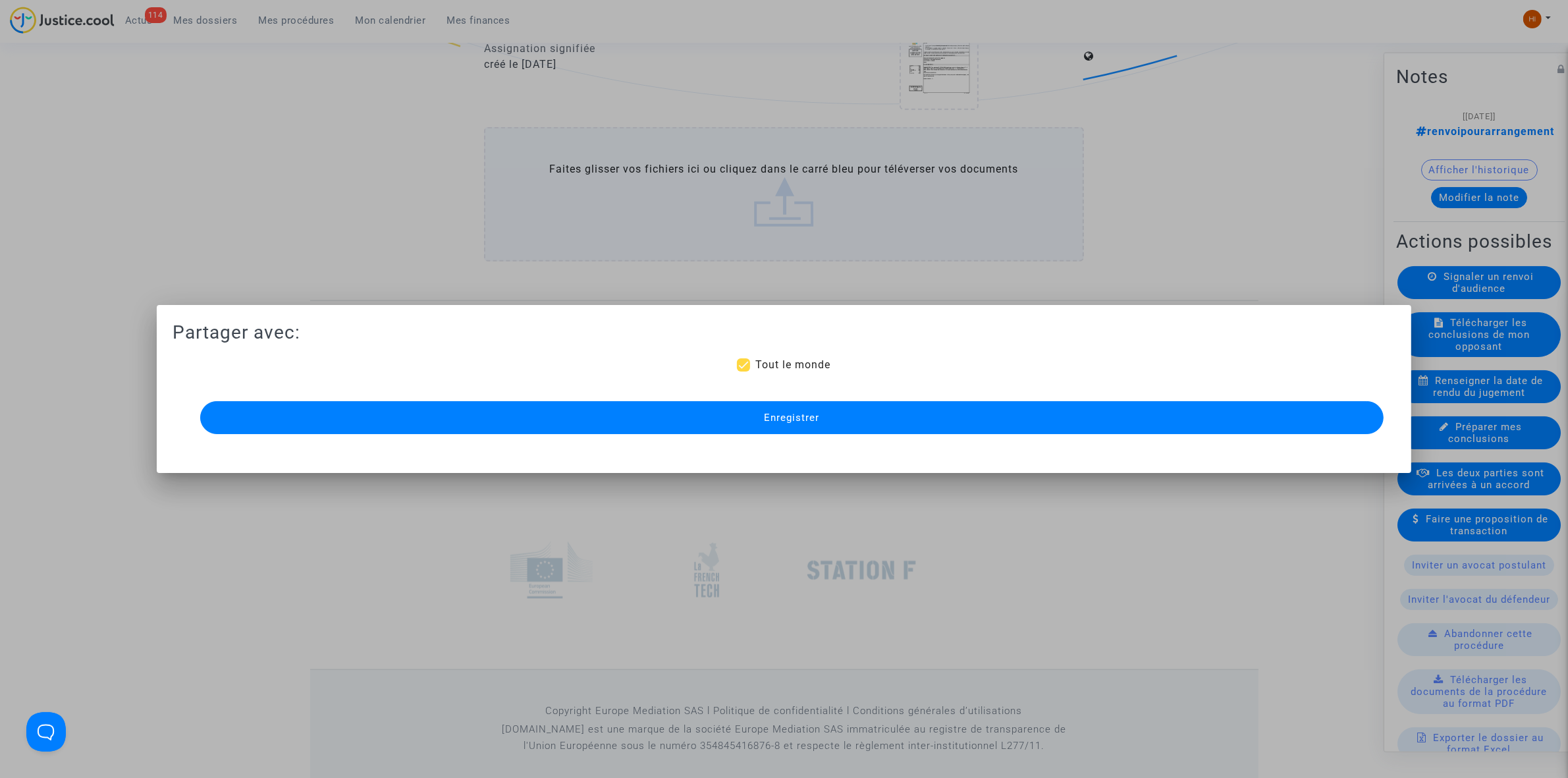
click at [794, 416] on span "Enregistrer" at bounding box center [791, 418] width 56 height 12
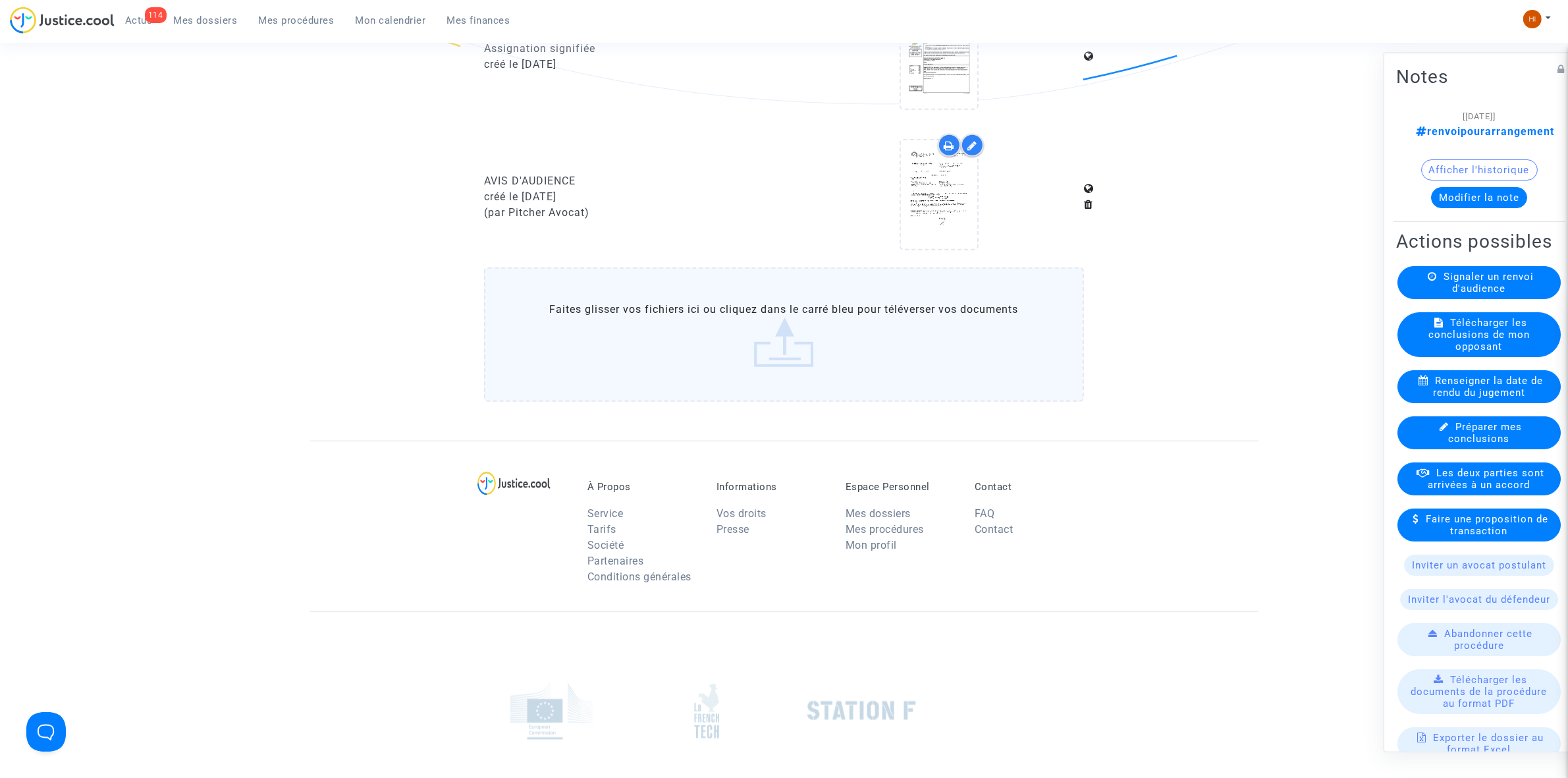
click at [1469, 192] on button "Modifier la note" at bounding box center [1479, 197] width 96 height 21
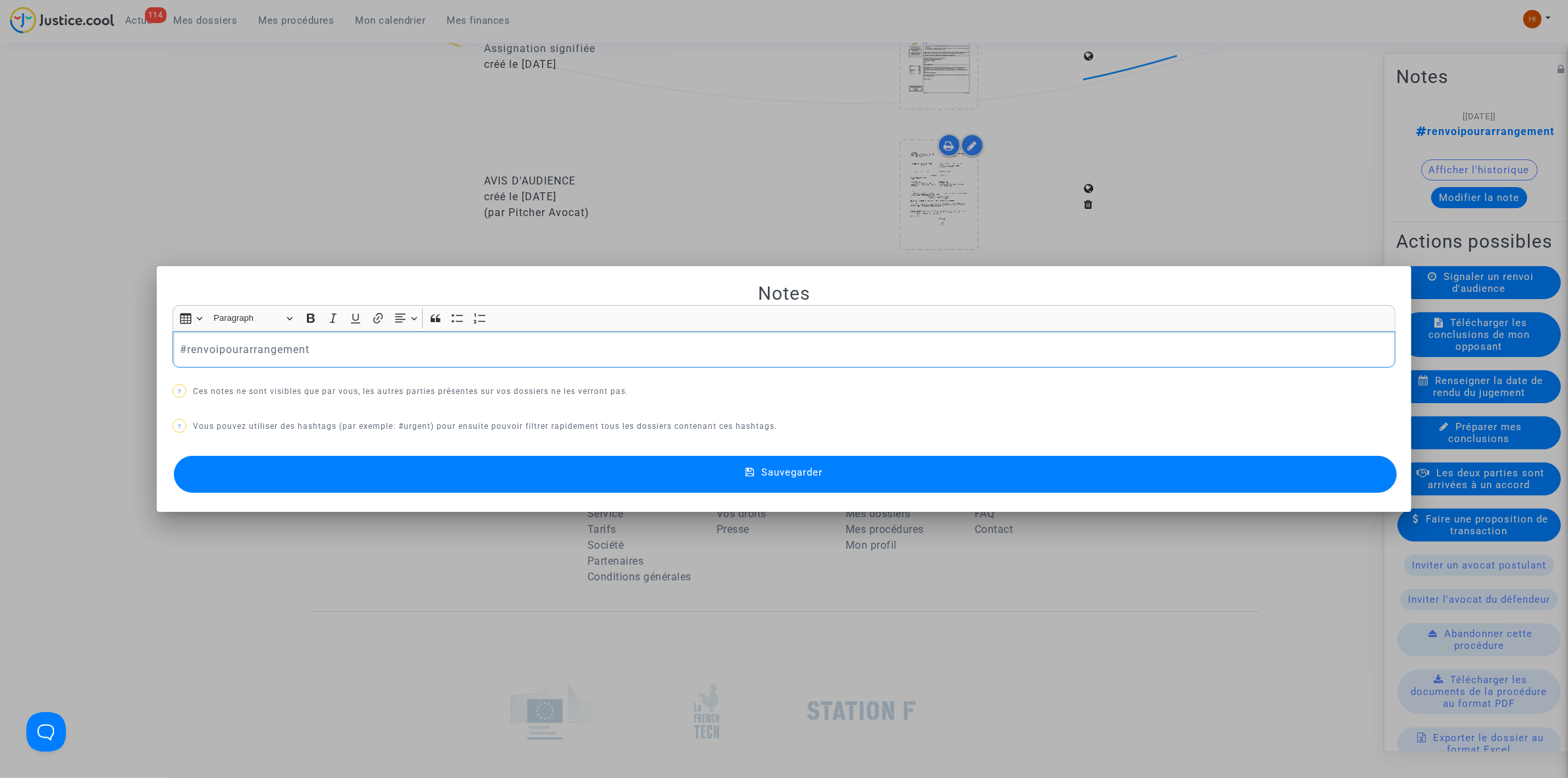
click at [520, 360] on div "#renvoipourarrangement" at bounding box center [784, 350] width 1223 height 37
click at [584, 473] on button "Sauvegarder" at bounding box center [785, 475] width 1223 height 37
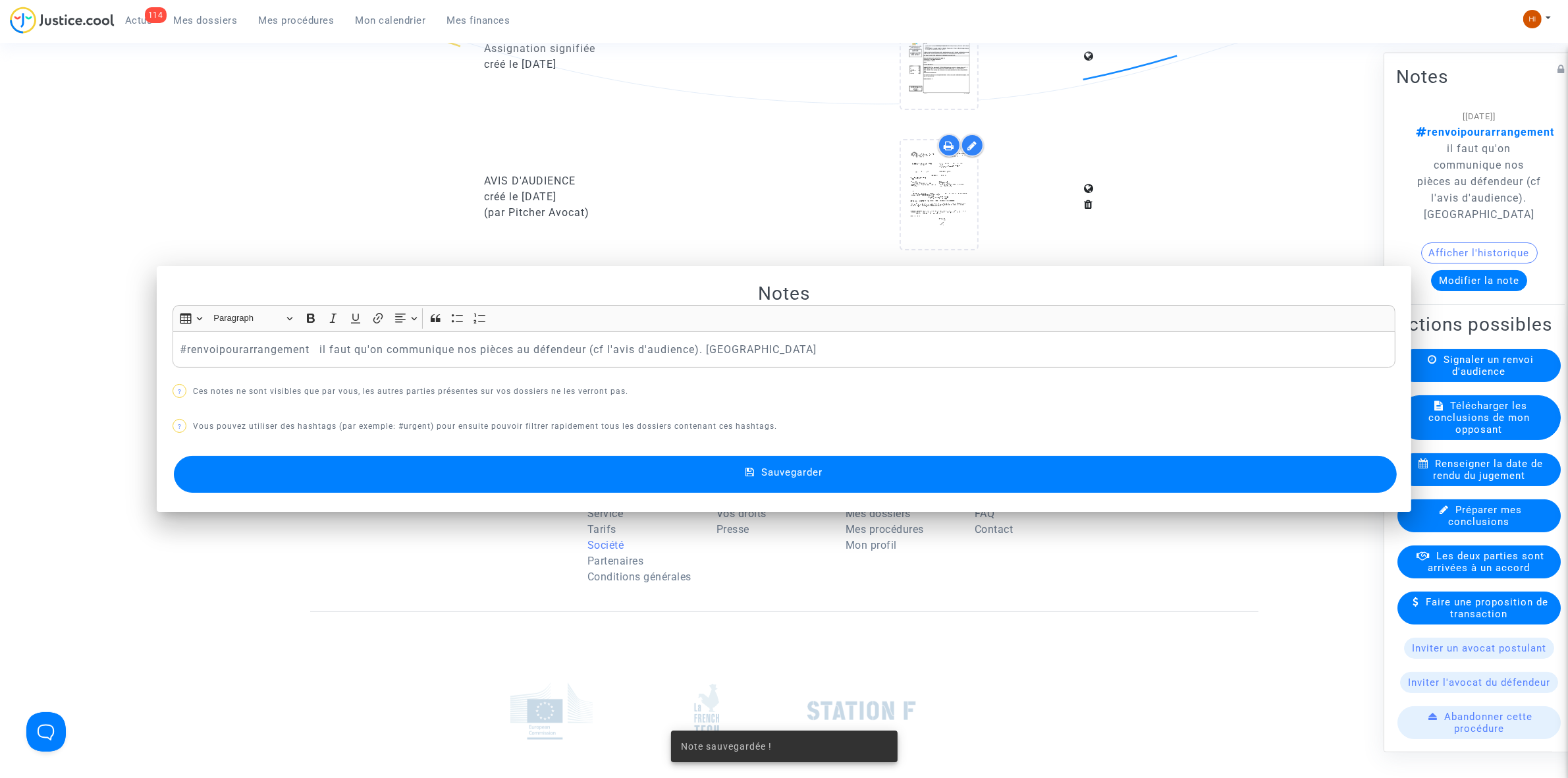
scroll to position [1400, 0]
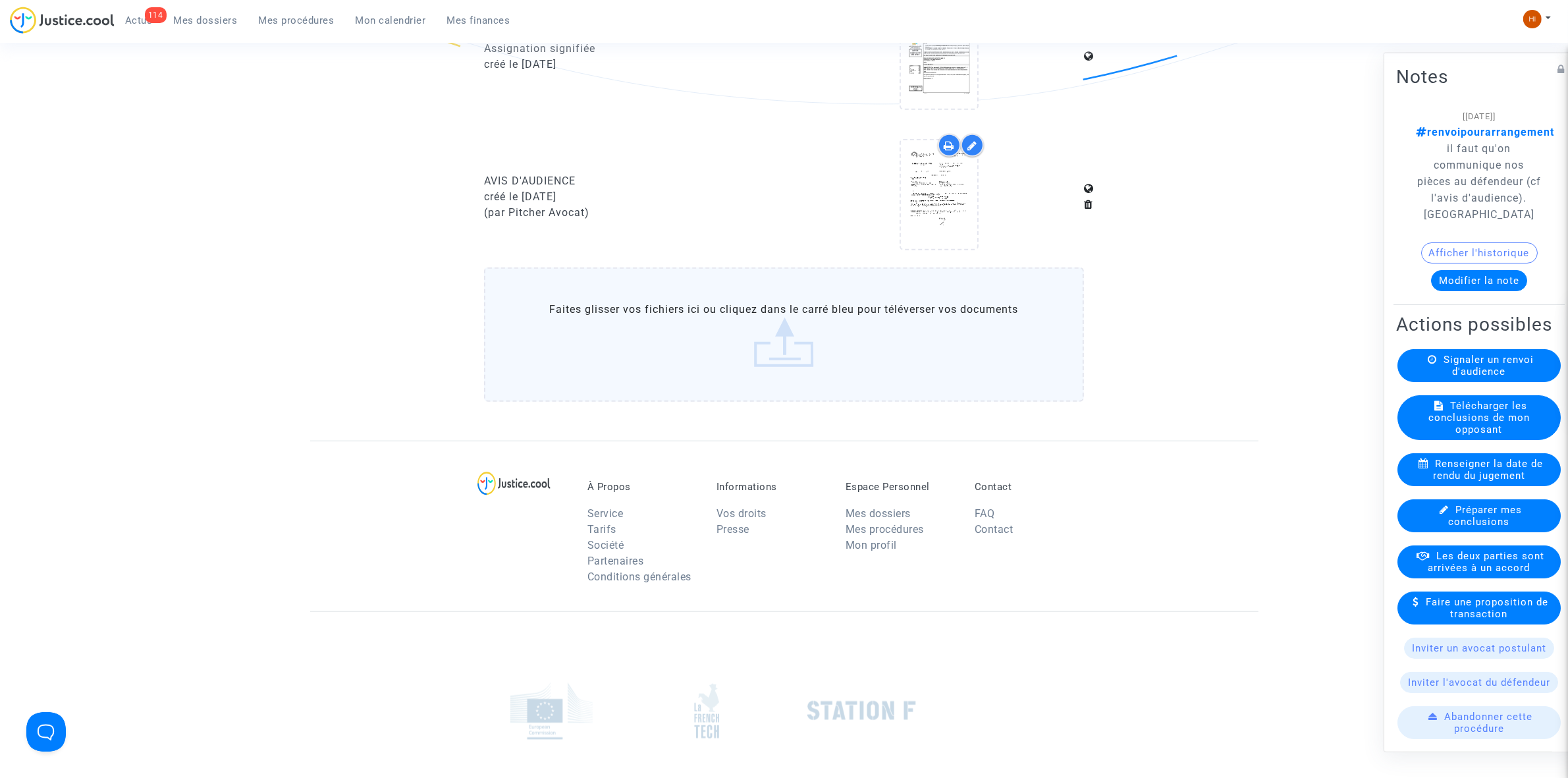
click at [290, 19] on span "Mes procédures" at bounding box center [297, 20] width 76 height 12
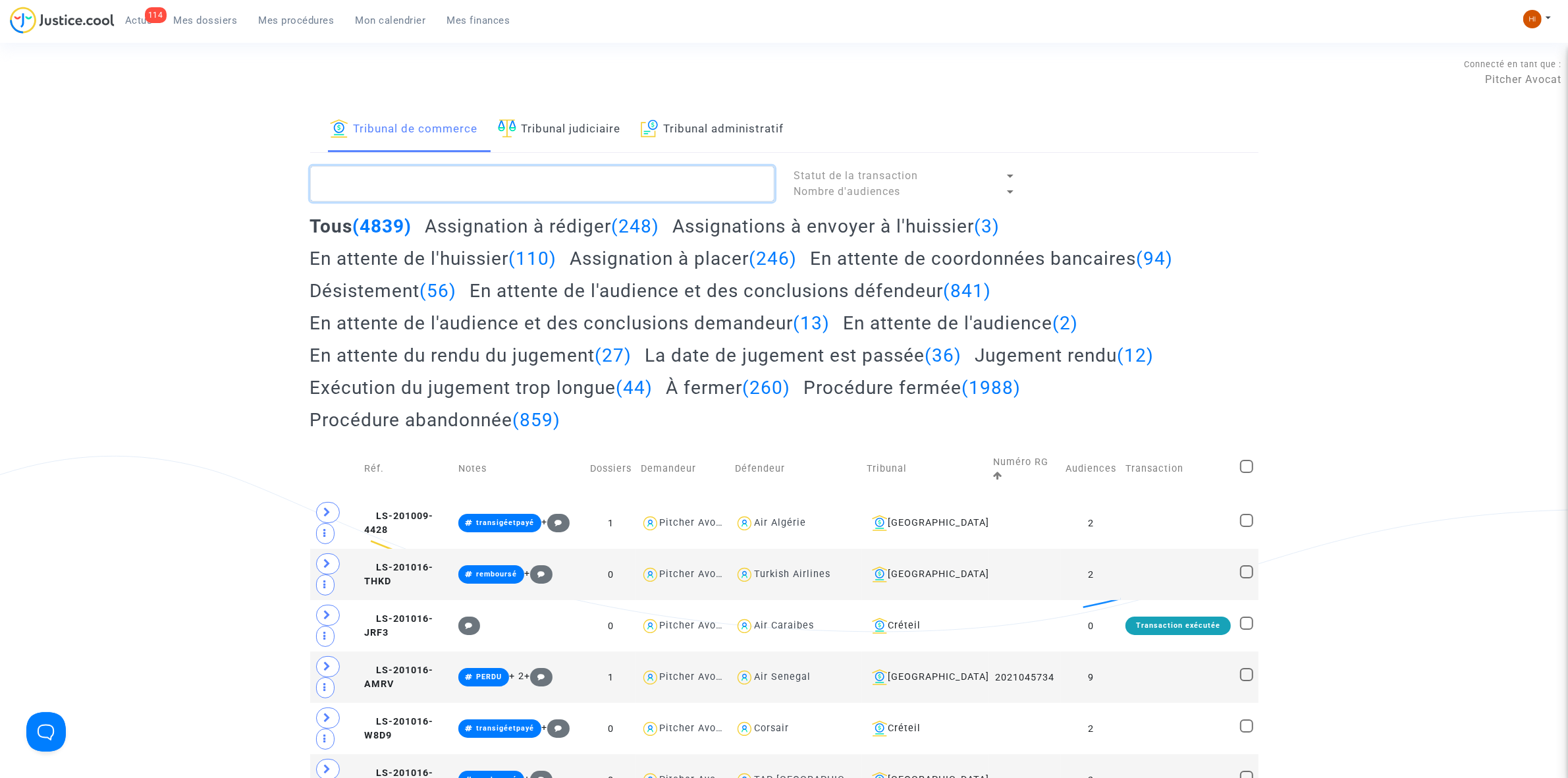
click at [447, 180] on textarea at bounding box center [542, 184] width 465 height 36
paste textarea "LS-241218-TCW9"
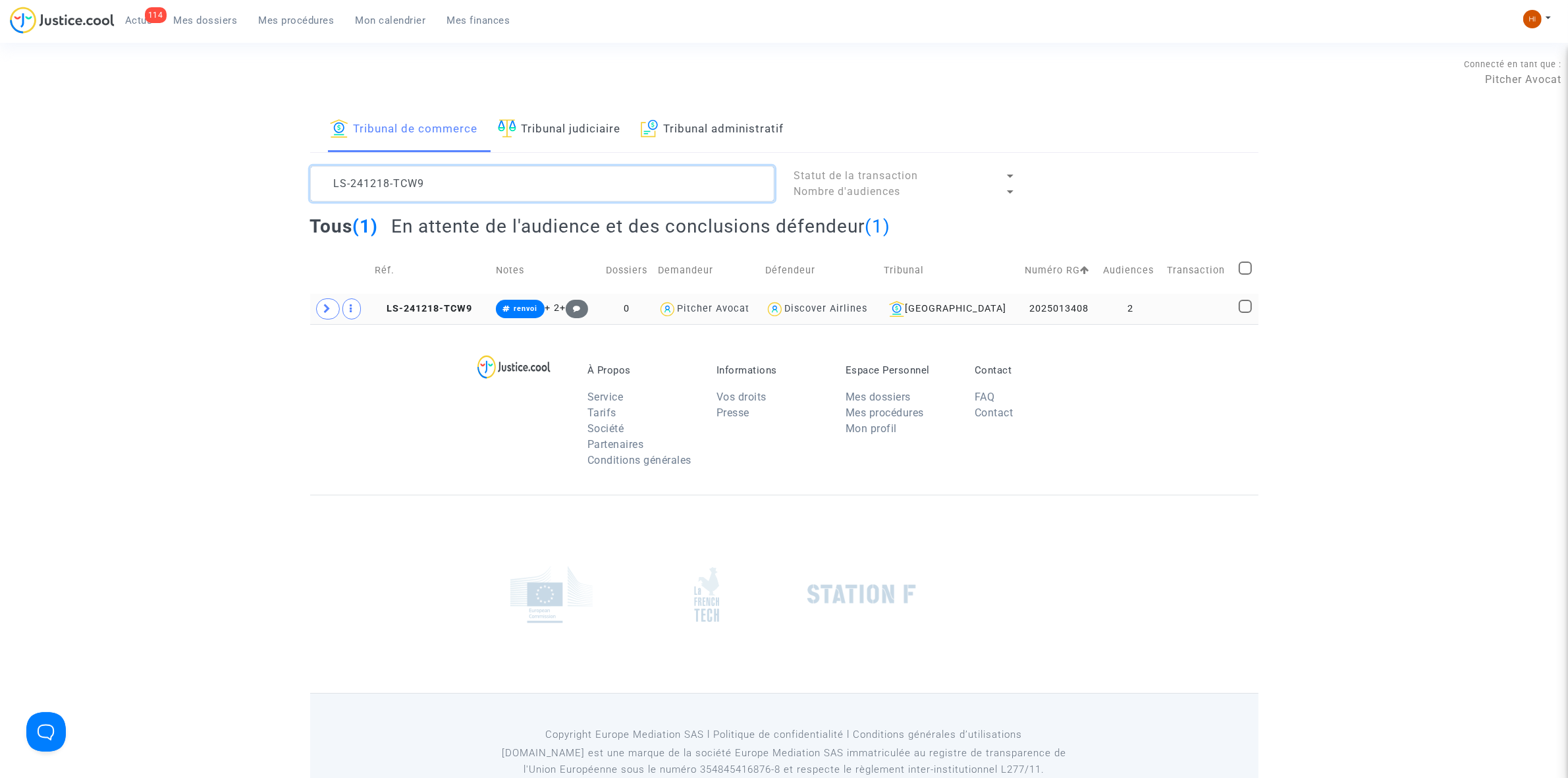
type textarea "LS-241218-TCW9"
click at [1175, 310] on td at bounding box center [1198, 309] width 72 height 30
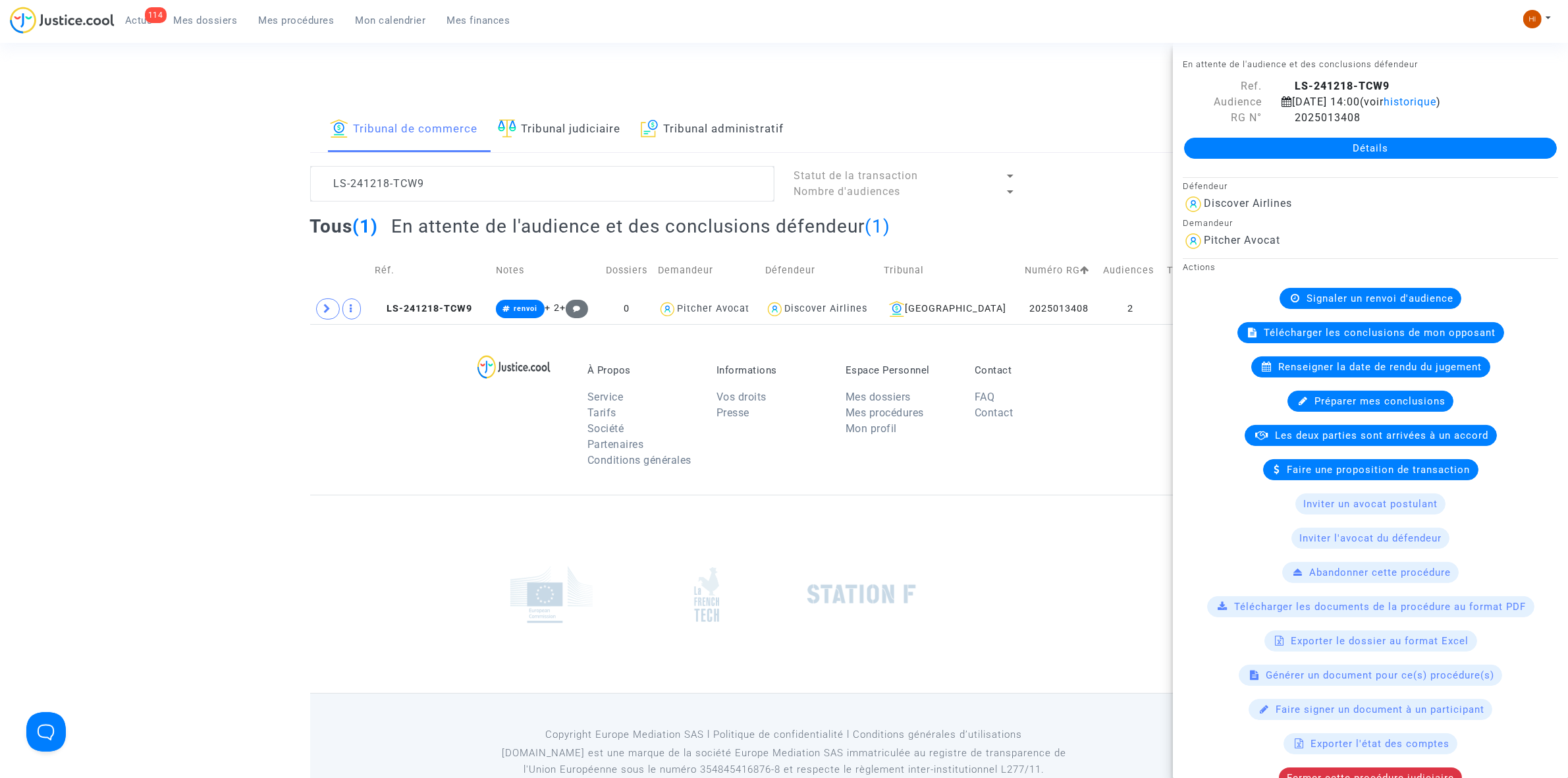
click at [1303, 143] on link "Détails" at bounding box center [1370, 148] width 373 height 21
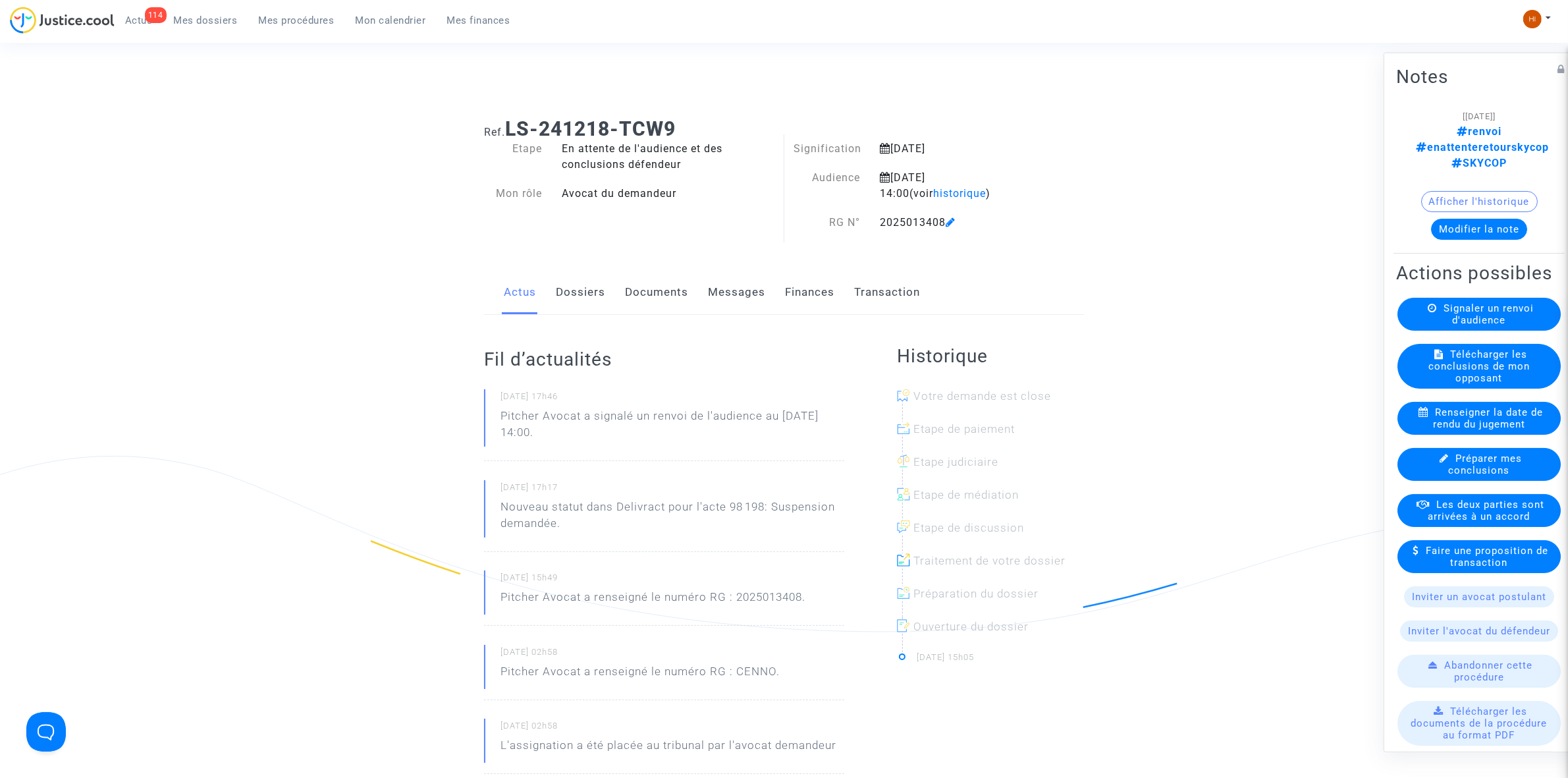
click at [706, 253] on div "Ref. LS-241218-TCW9 Etape En attente de l'audience et des conclusions défendeur…" at bounding box center [784, 607] width 619 height 999
click at [651, 278] on link "Documents" at bounding box center [657, 292] width 64 height 44
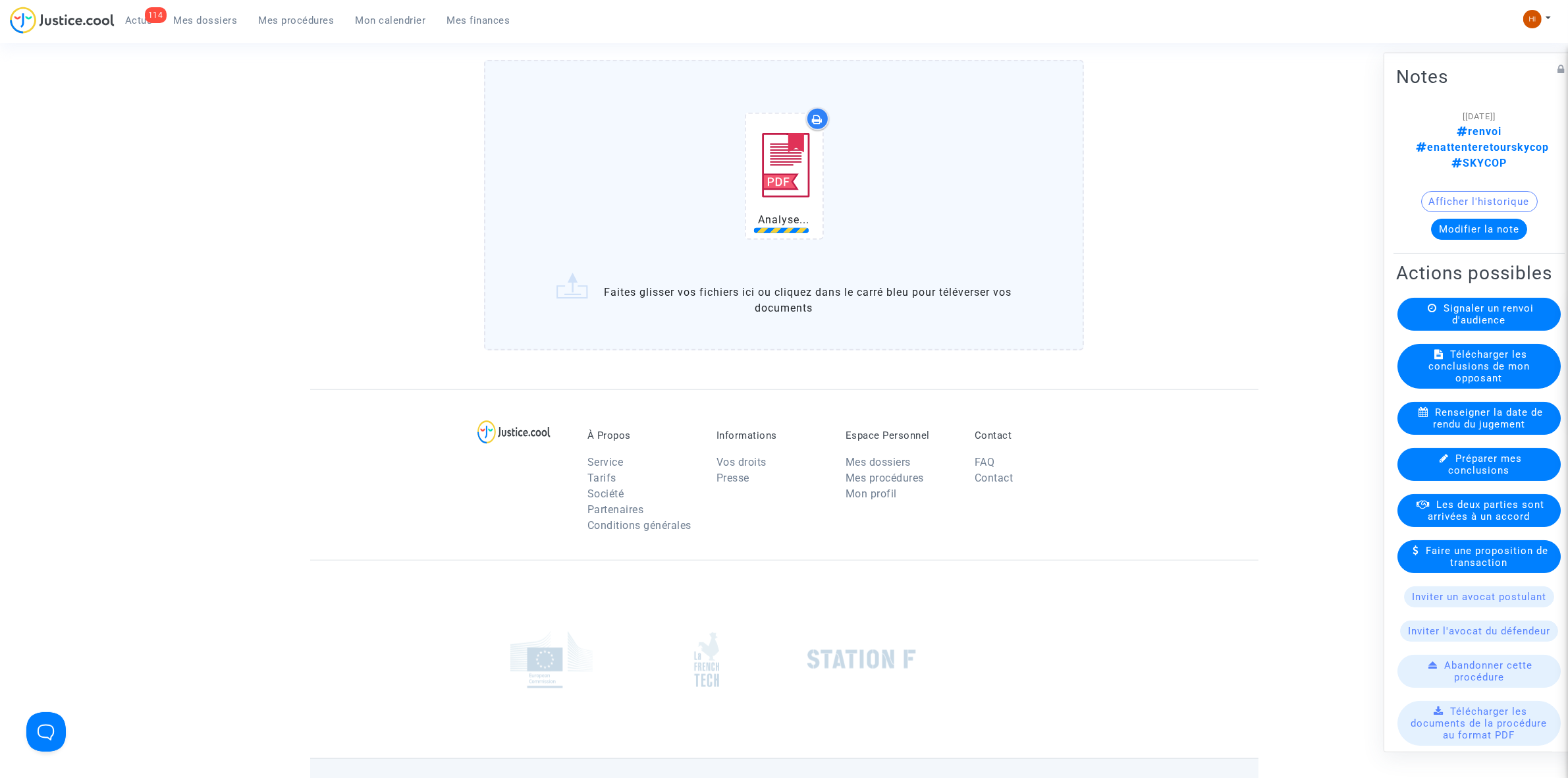
scroll to position [1559, 0]
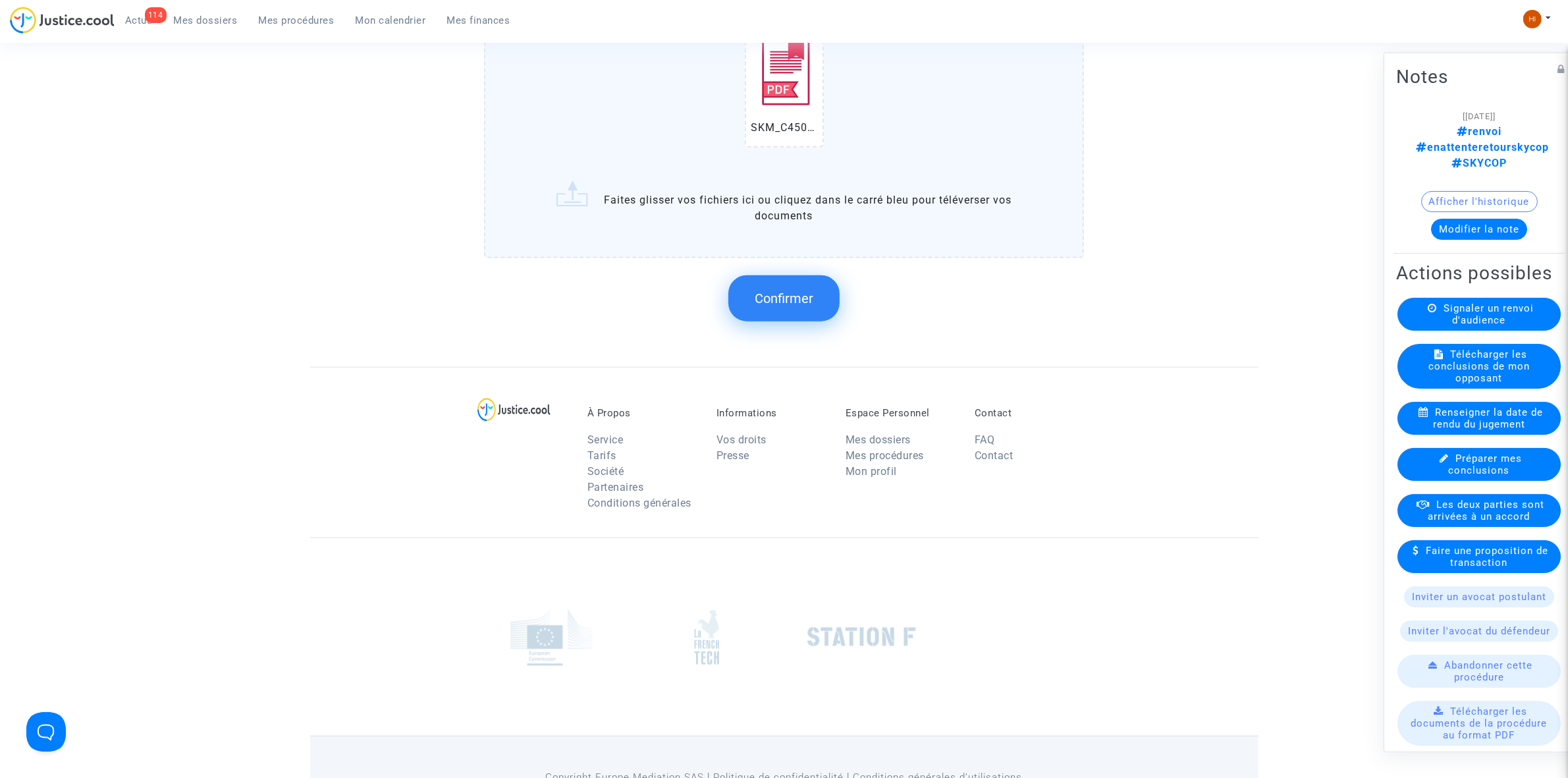
click at [789, 298] on button "Confirmer" at bounding box center [784, 298] width 111 height 46
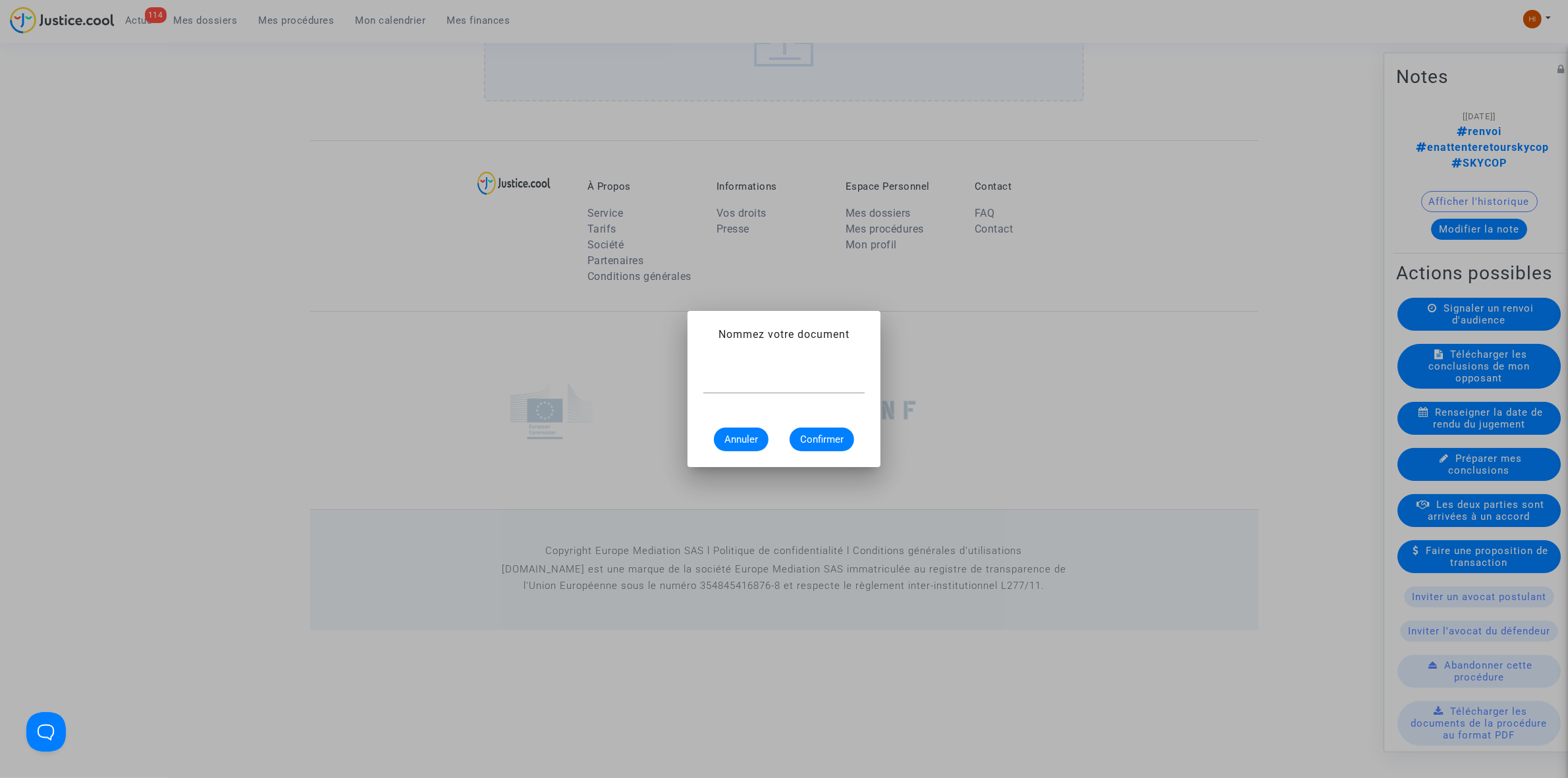
scroll to position [0, 0]
type input "AVIS D'AUDIENCE"
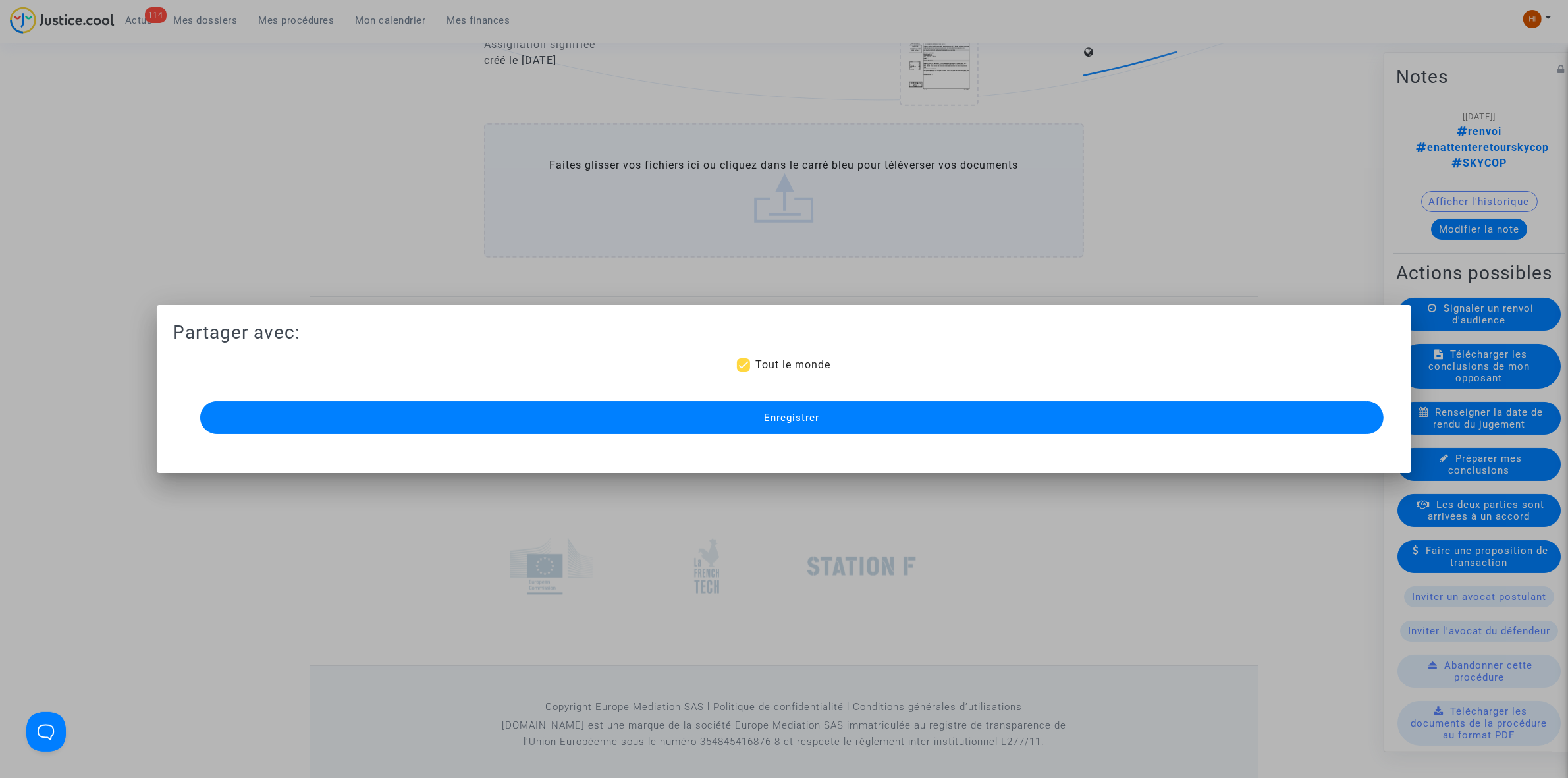
click at [777, 423] on span "Enregistrer" at bounding box center [791, 418] width 56 height 12
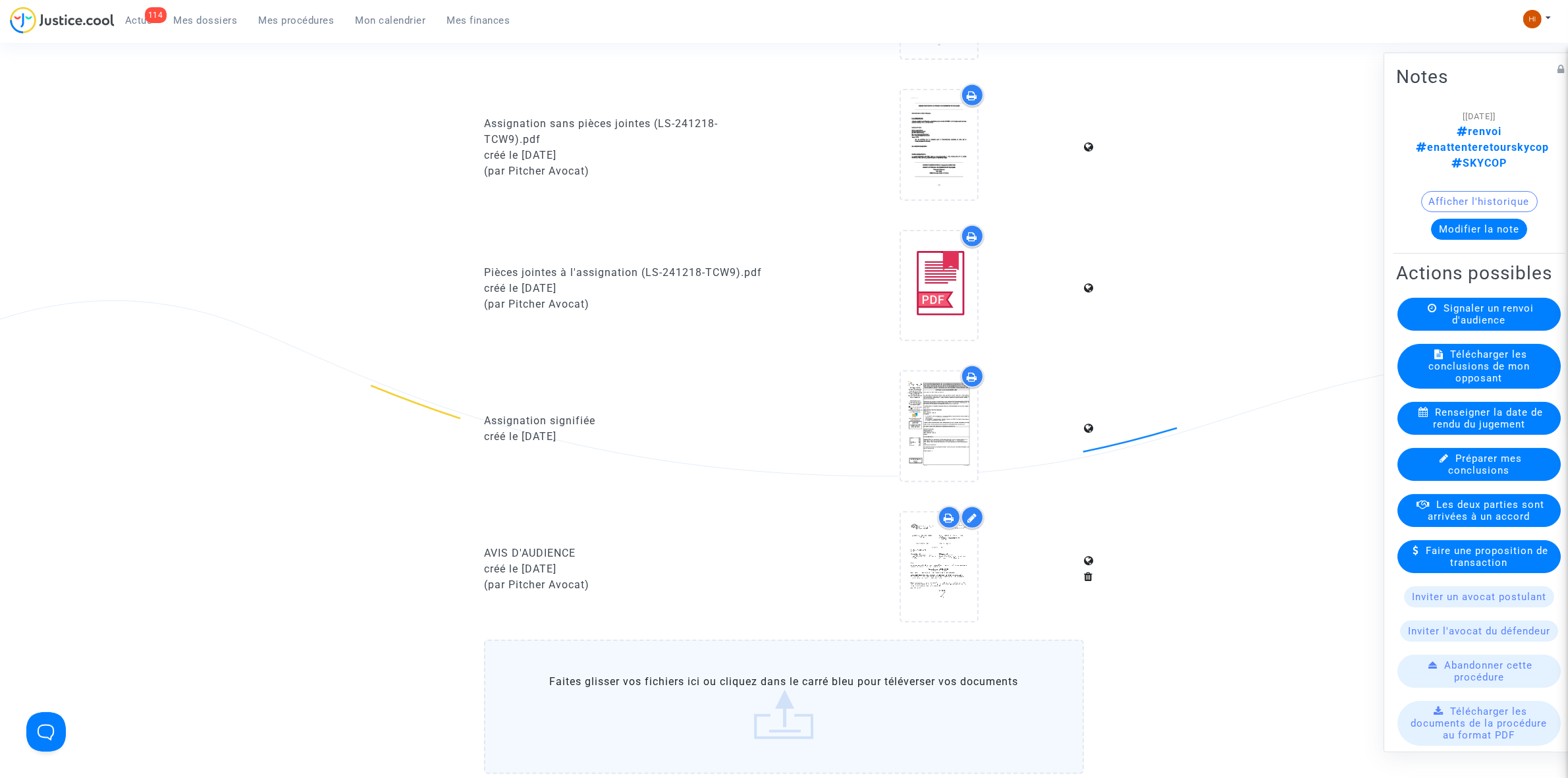
scroll to position [1239, 0]
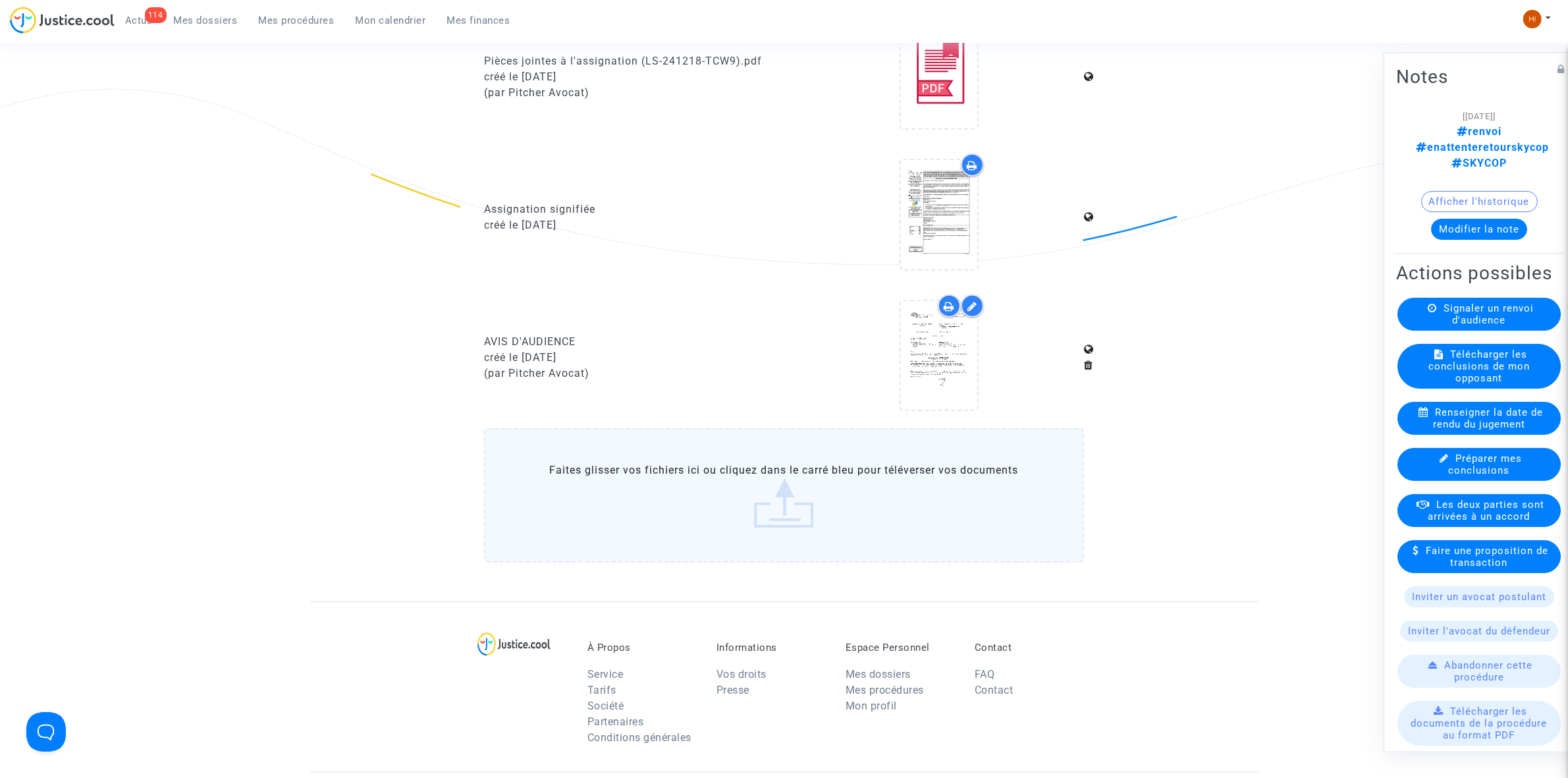
click at [1462, 218] on button "Modifier la note" at bounding box center [1479, 228] width 96 height 21
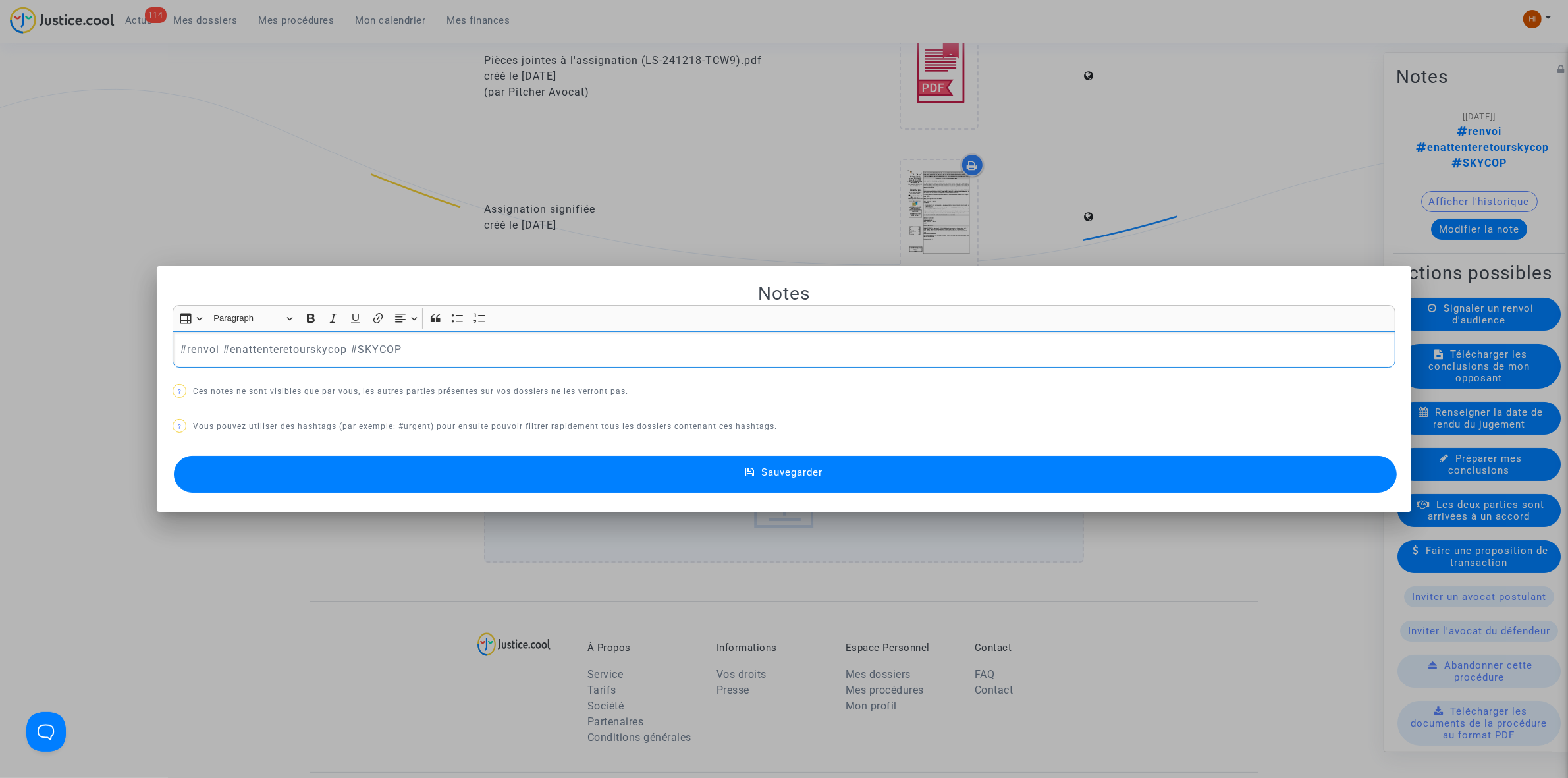
scroll to position [0, 0]
click at [293, 356] on p "#renvoi #enattenteretourskycop #SKYCOP" at bounding box center [784, 349] width 1209 height 16
click at [426, 358] on div "#renvoi #enattenteretourskycop #SKYCOP" at bounding box center [784, 350] width 1223 height 37
click at [450, 480] on button "Sauvegarder" at bounding box center [785, 475] width 1223 height 37
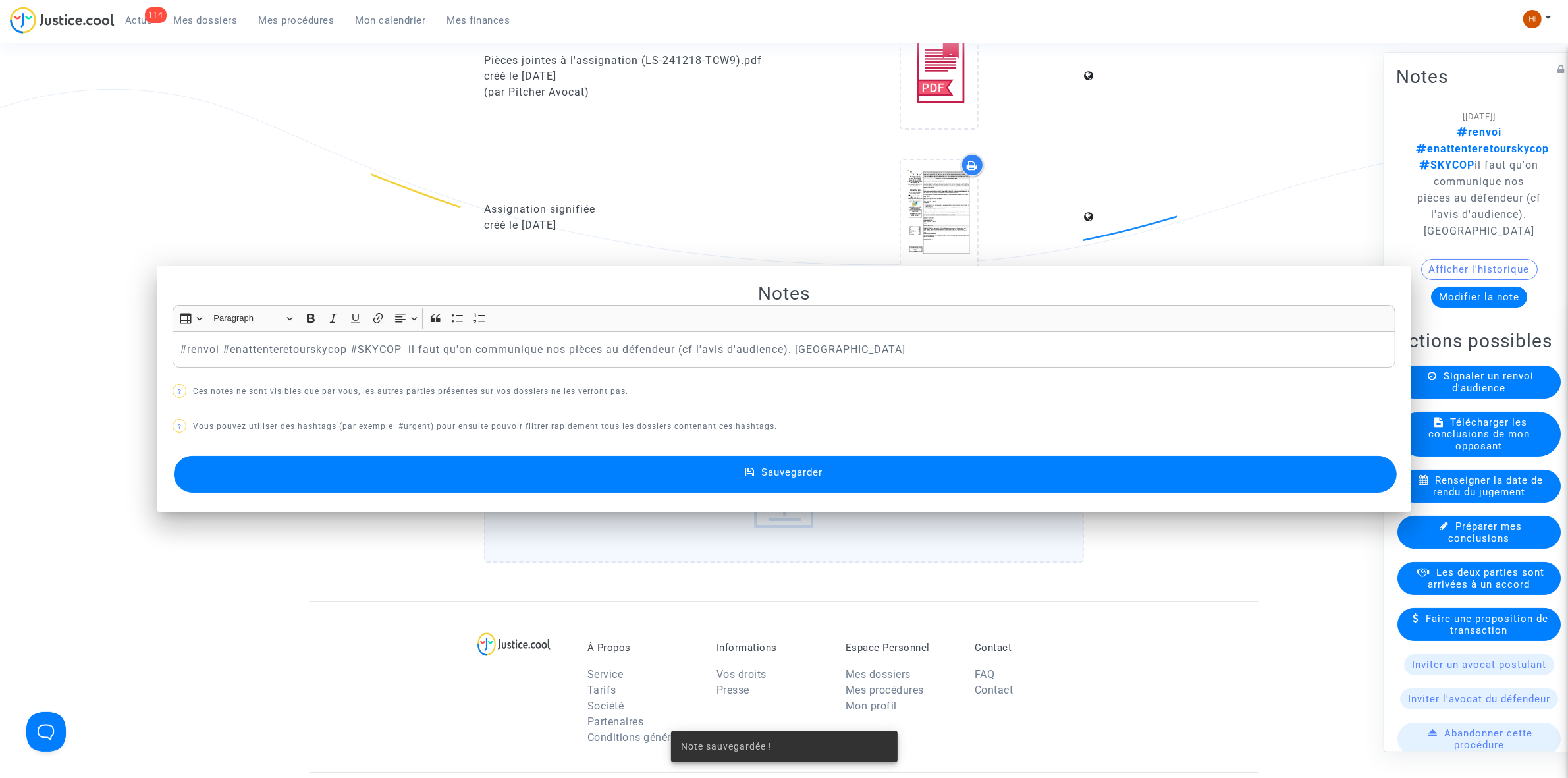
scroll to position [1239, 0]
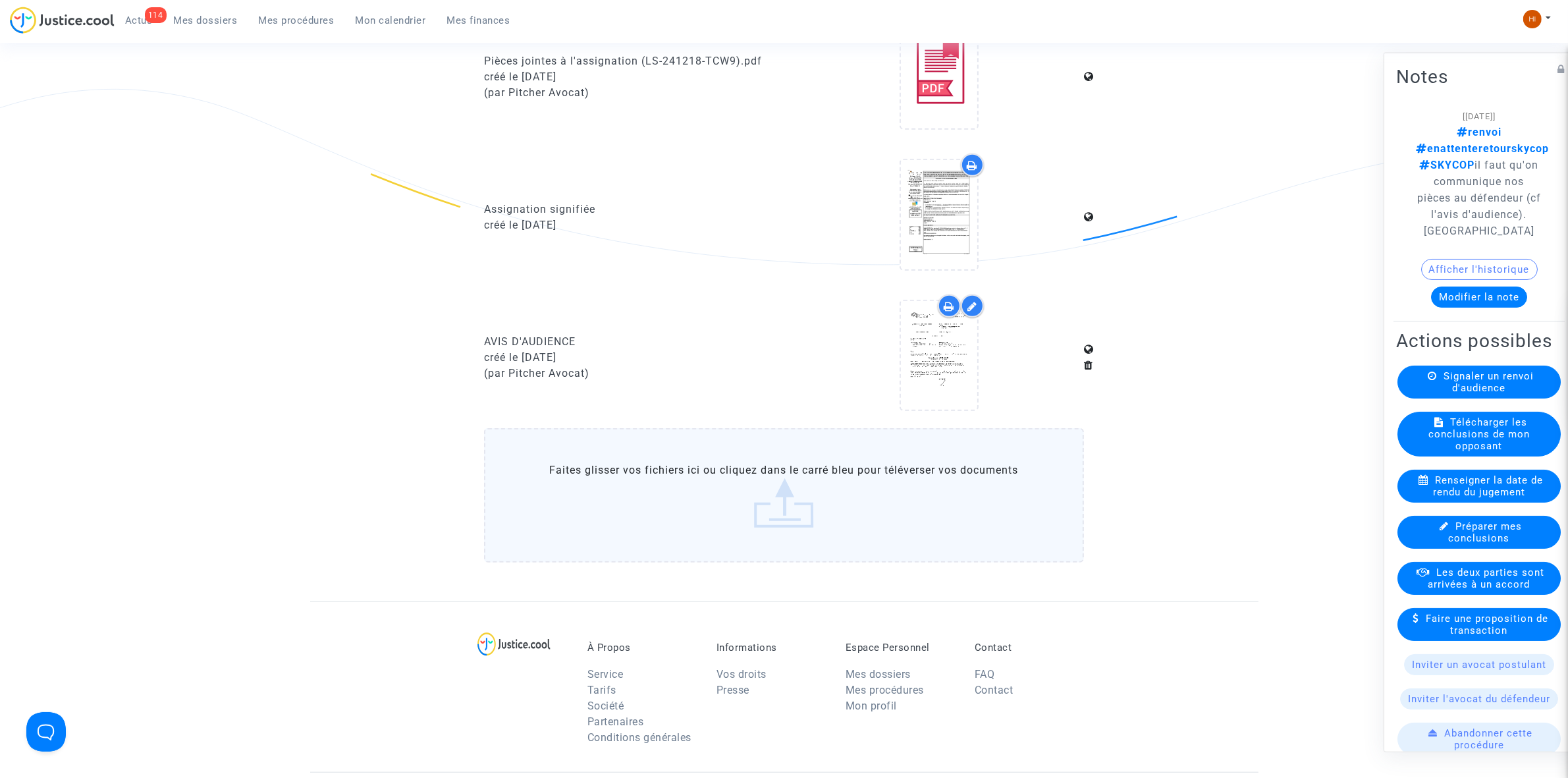
click at [288, 16] on span "Mes procédures" at bounding box center [297, 20] width 76 height 12
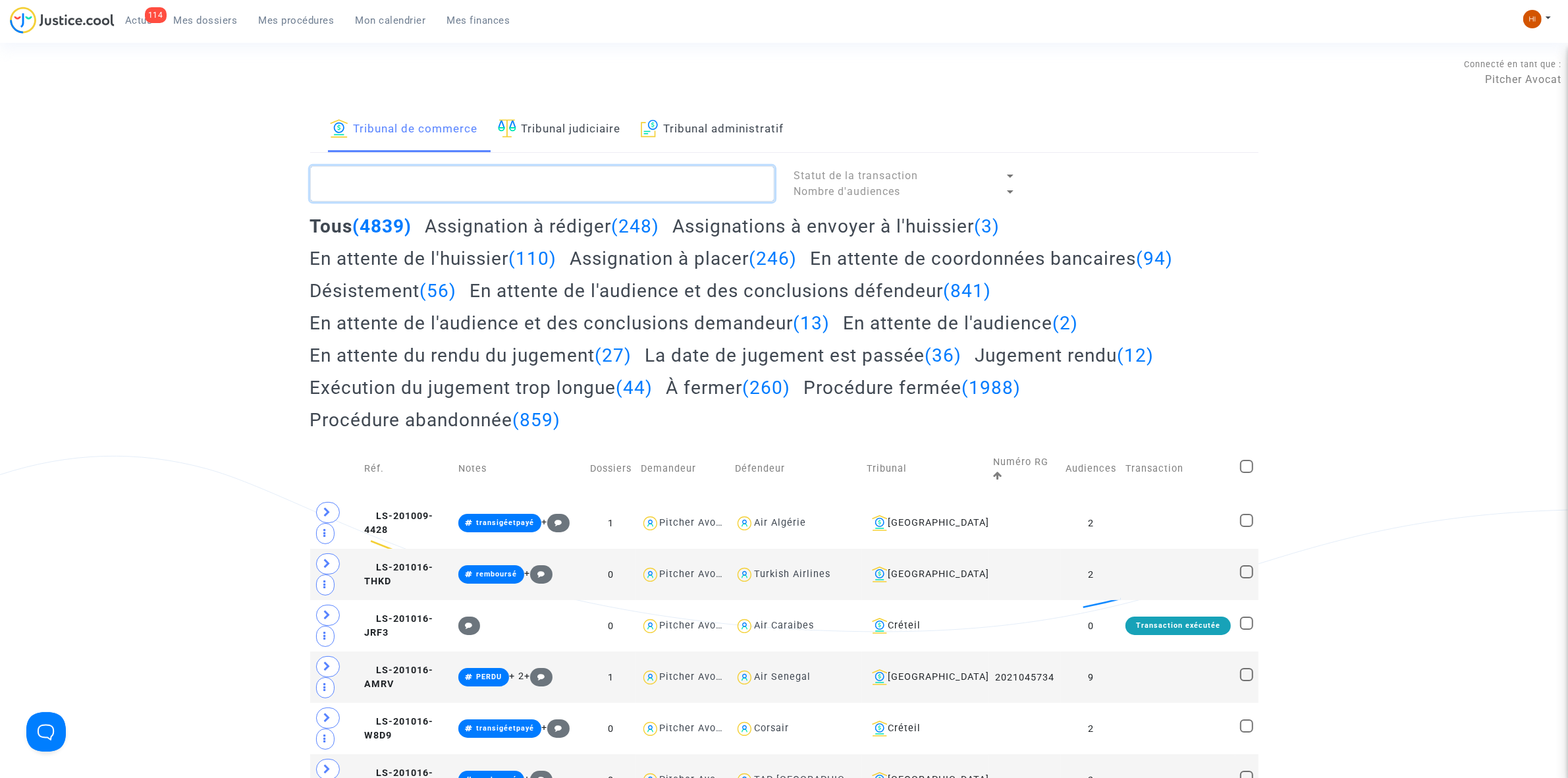
drag, startPoint x: 397, startPoint y: 182, endPoint x: 413, endPoint y: 162, distance: 25.6
click at [413, 168] on textarea at bounding box center [542, 184] width 465 height 36
drag, startPoint x: 413, startPoint y: 166, endPoint x: 384, endPoint y: 191, distance: 38.3
click at [384, 191] on textarea at bounding box center [542, 184] width 465 height 36
paste textarea "LS-250313-PBGH"
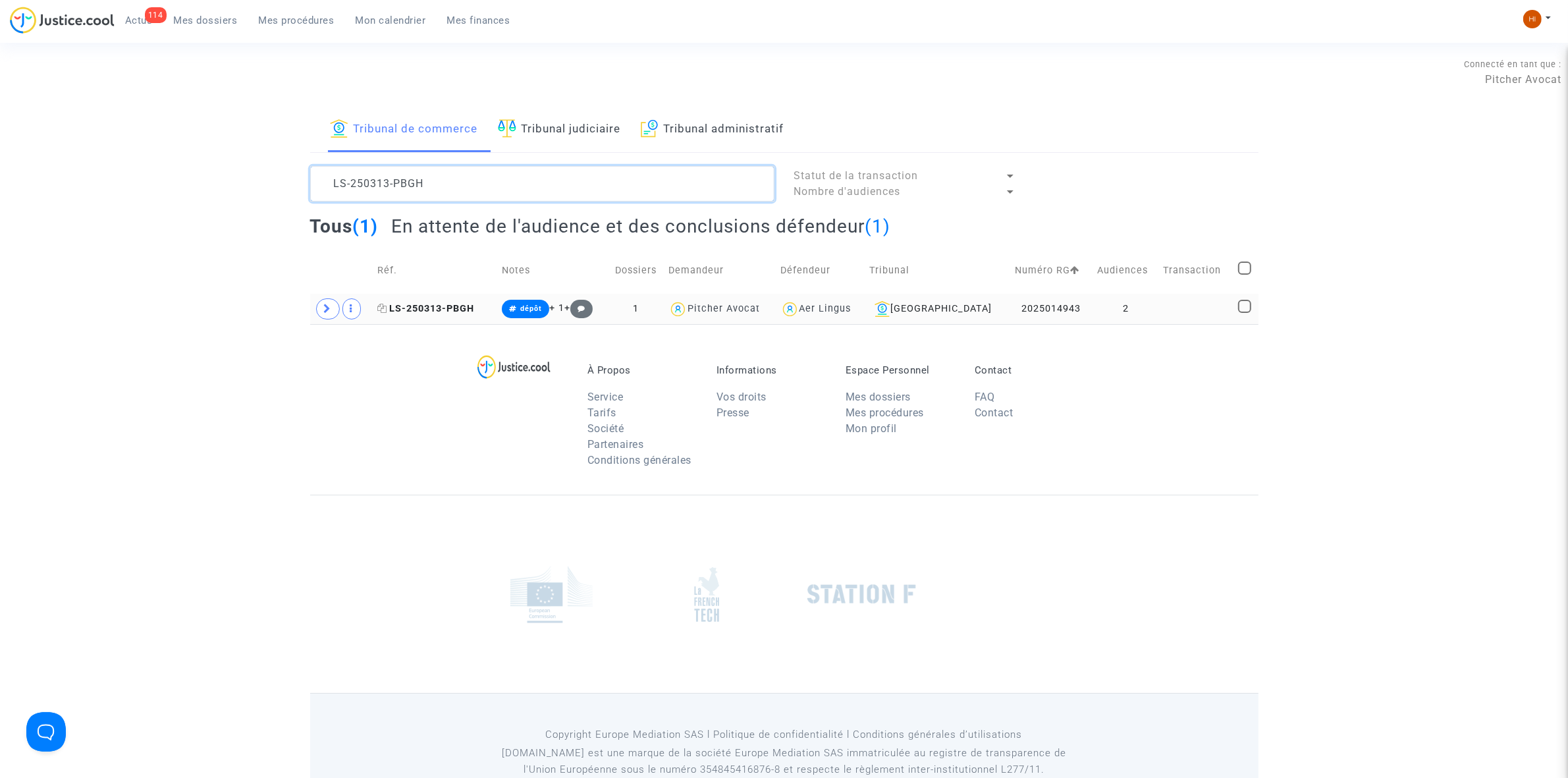
type textarea "LS-250313-PBGH"
click at [455, 303] on span "LS-250313-PBGH" at bounding box center [426, 308] width 97 height 11
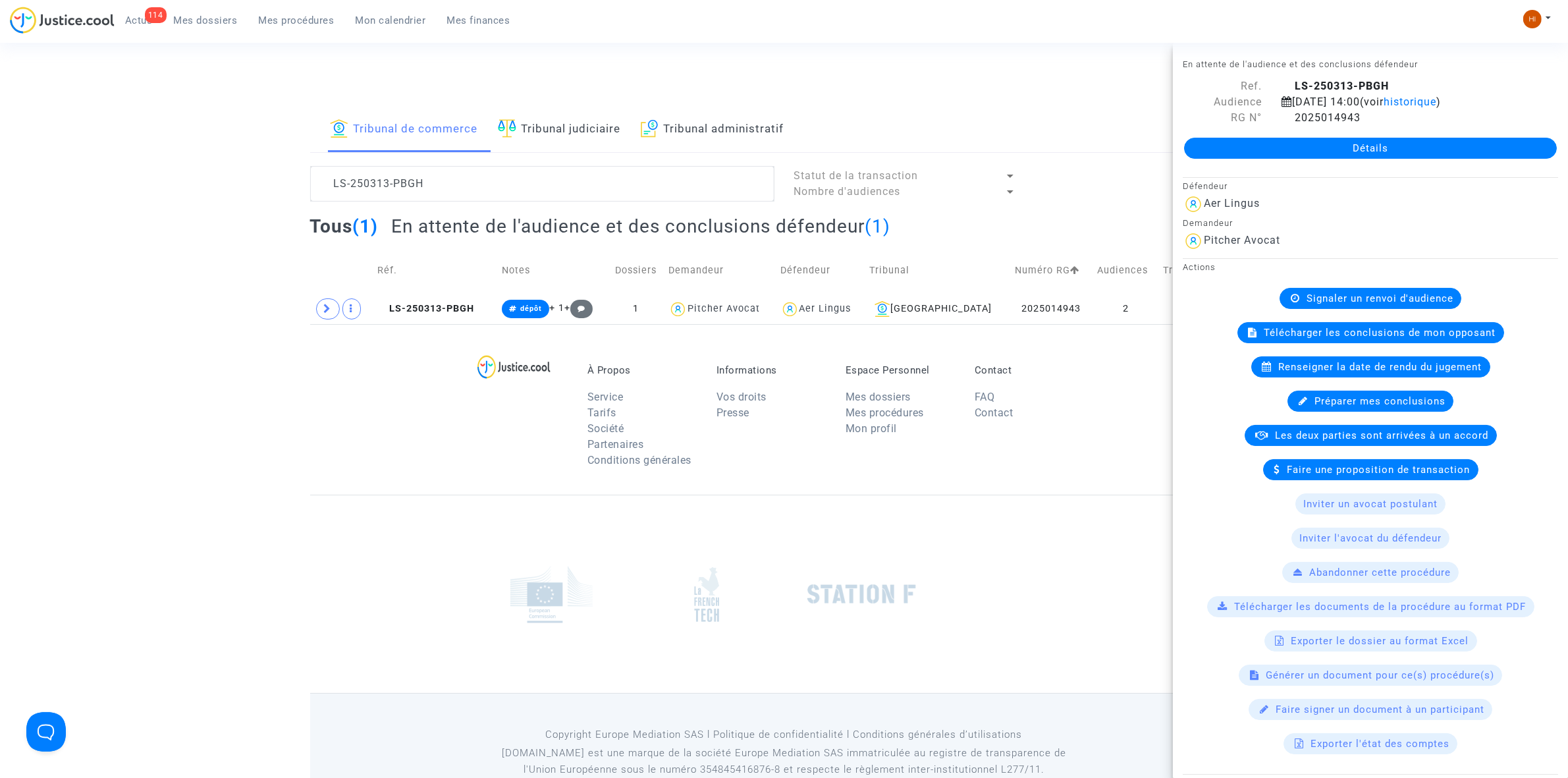
click at [1363, 162] on div "Détails" at bounding box center [1370, 148] width 395 height 45
click at [1388, 132] on div "Détails" at bounding box center [1370, 148] width 395 height 45
click at [1274, 148] on link "Détails" at bounding box center [1370, 148] width 373 height 21
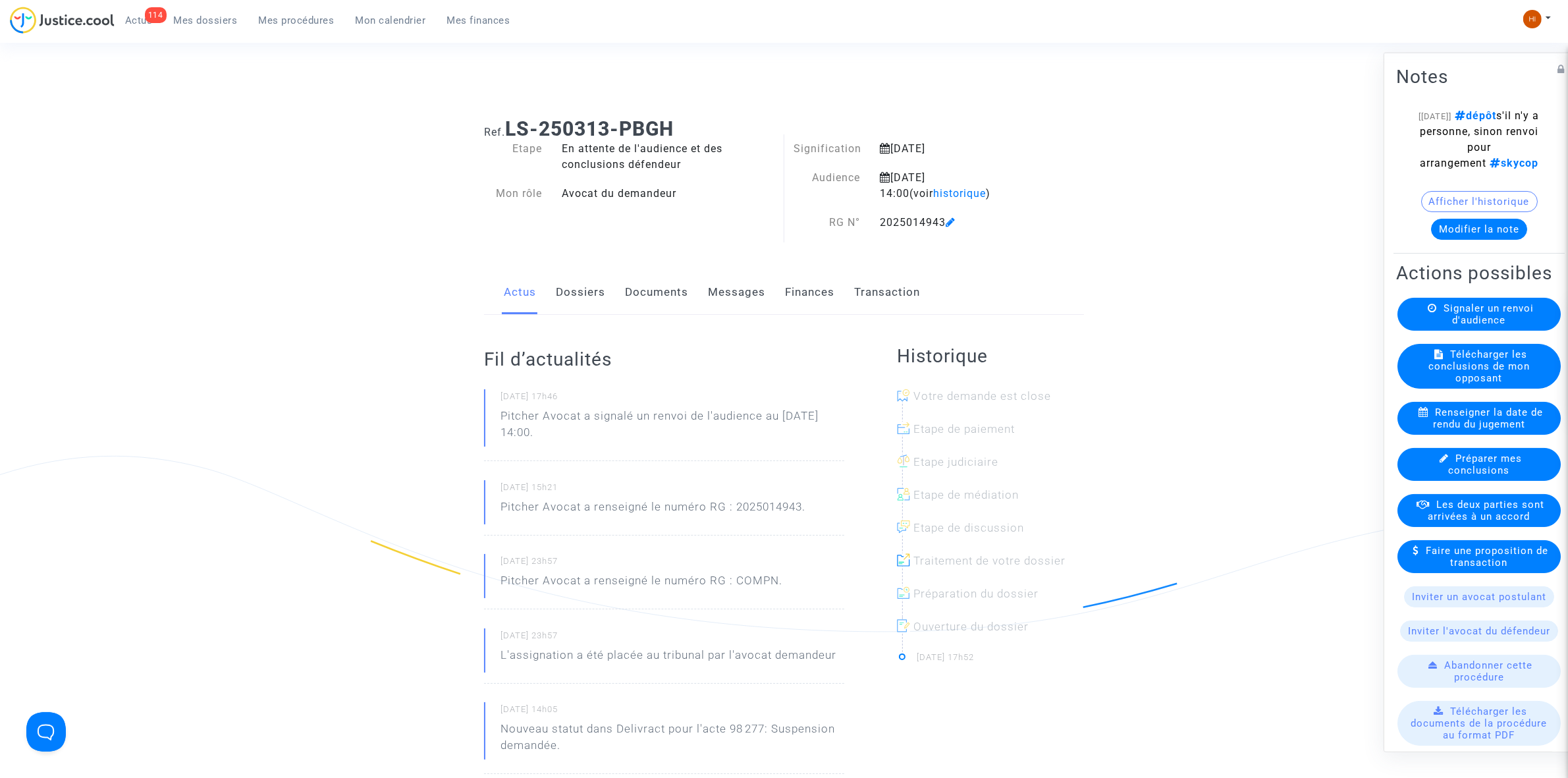
click at [656, 307] on link "Documents" at bounding box center [657, 292] width 64 height 44
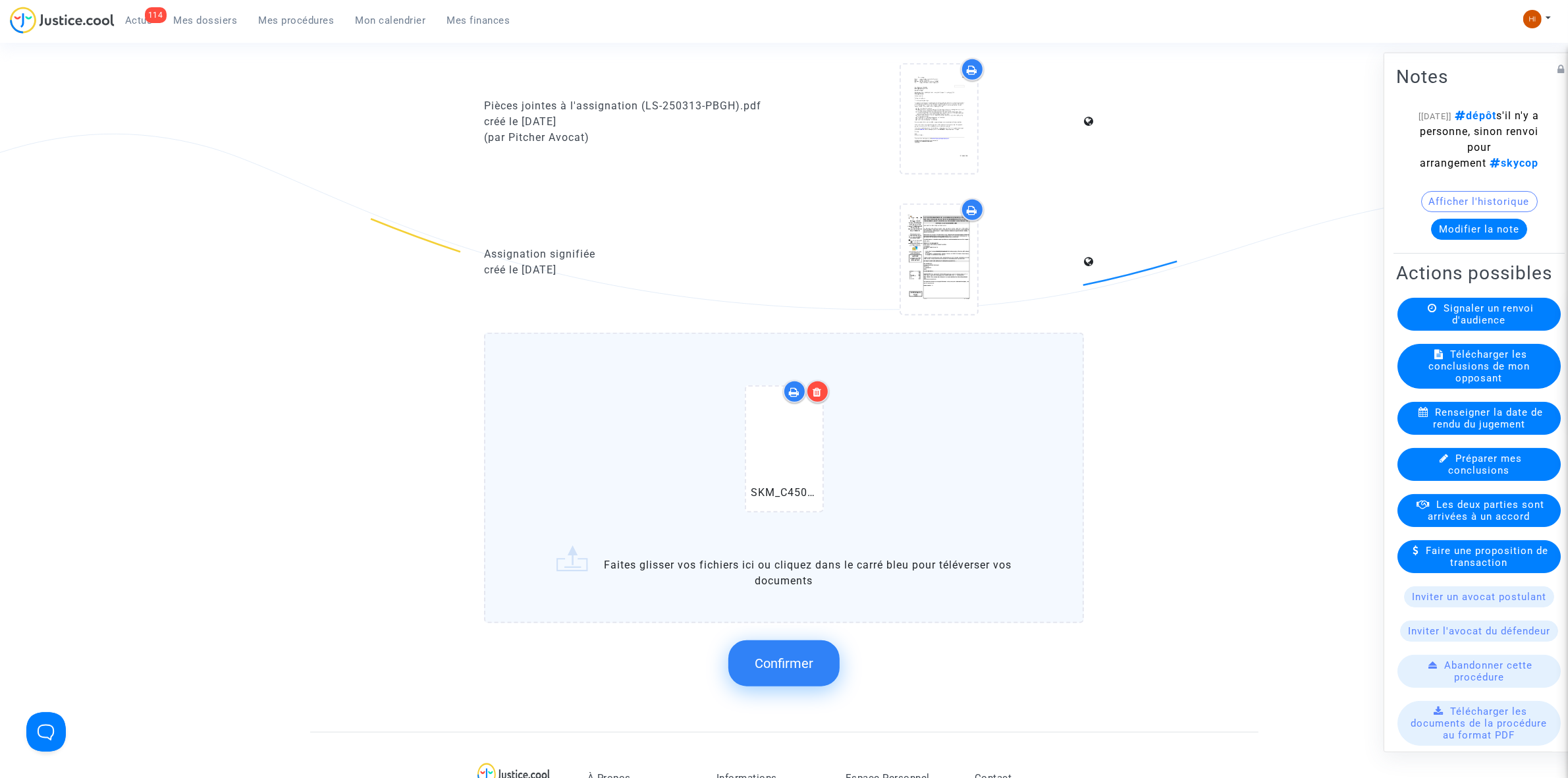
scroll to position [1317, 0]
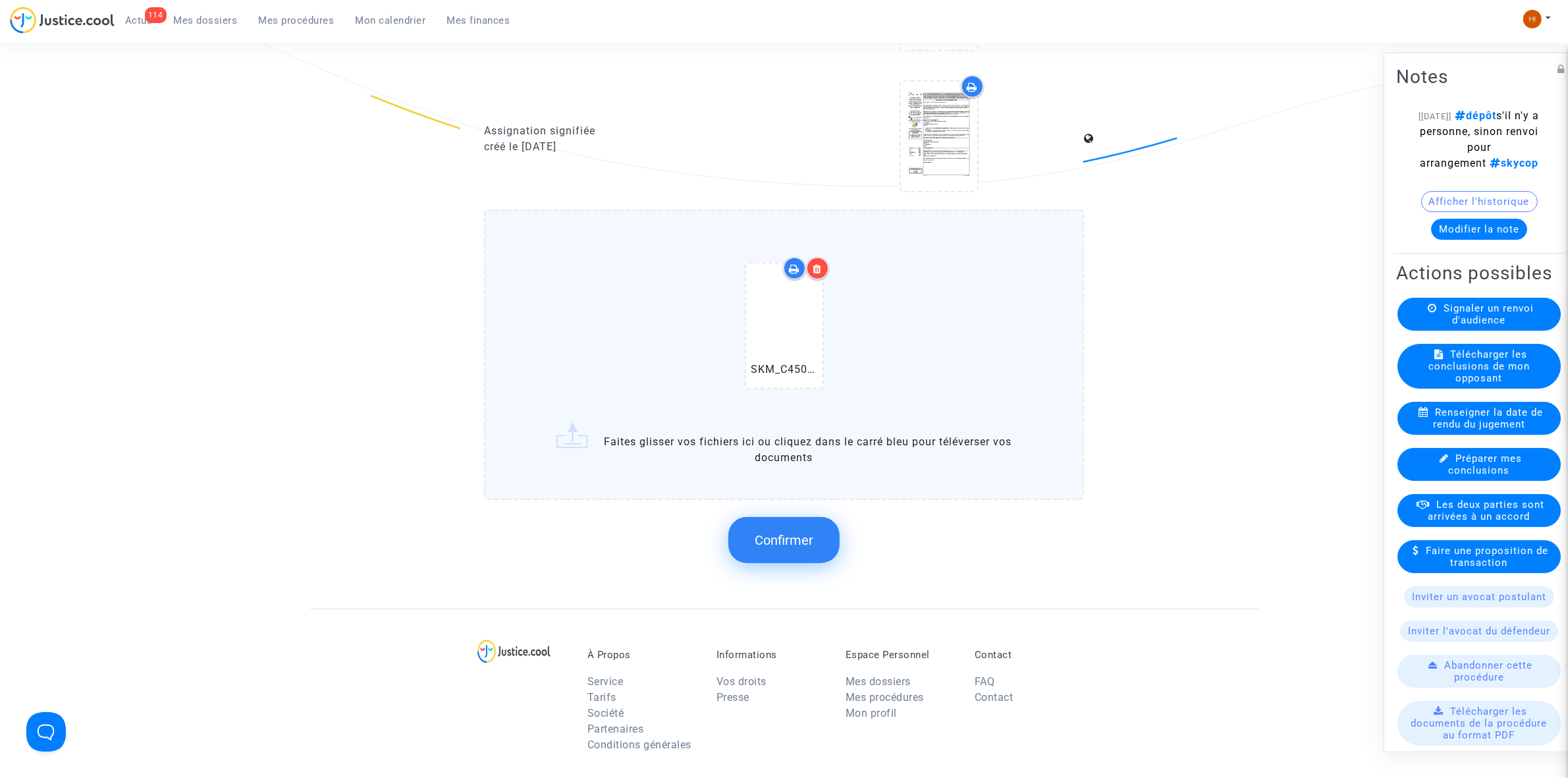
click at [802, 532] on span "Confirmer" at bounding box center [784, 540] width 59 height 16
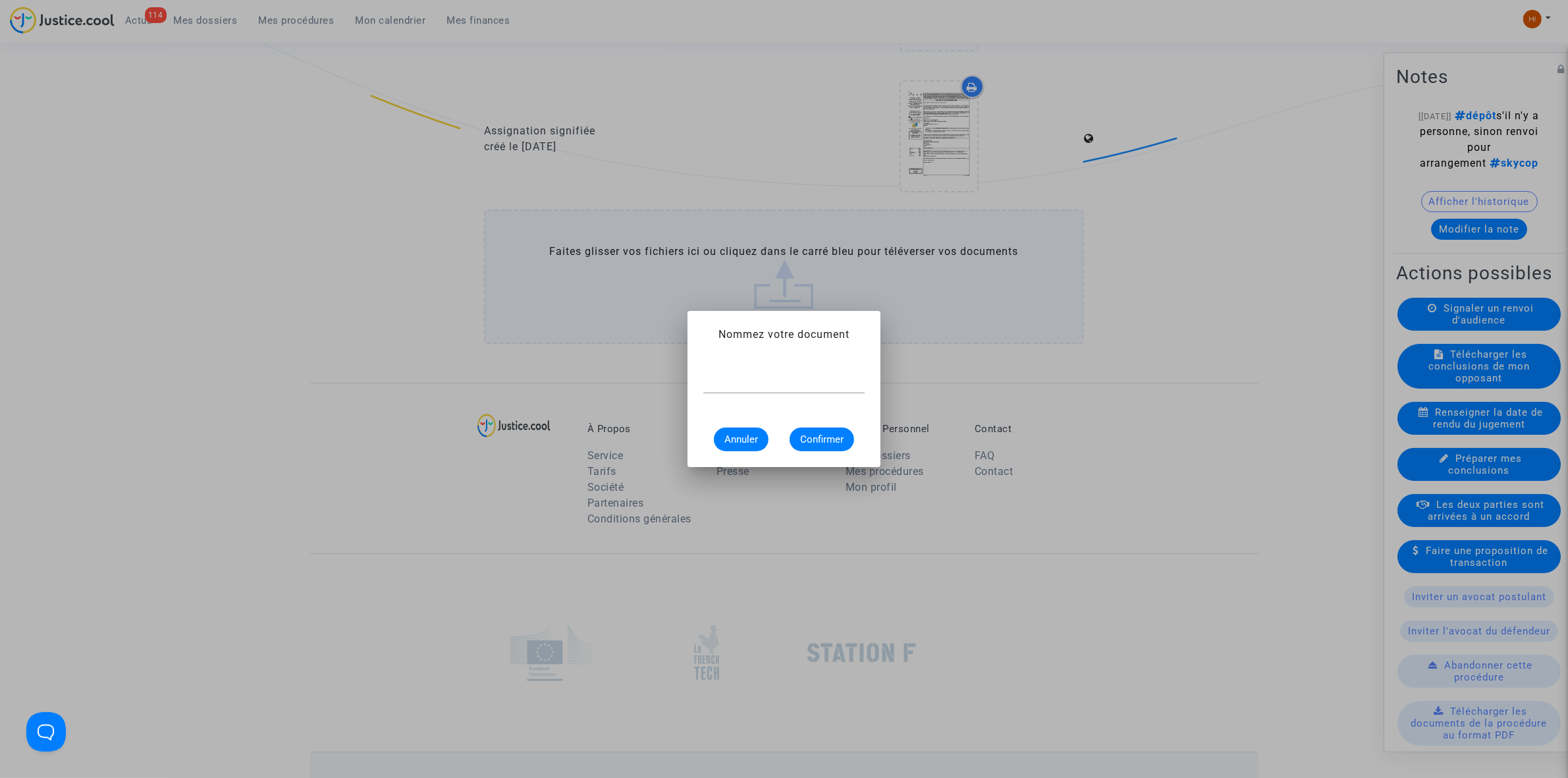
scroll to position [0, 0]
type input "AVIS D'AUDIENCE"
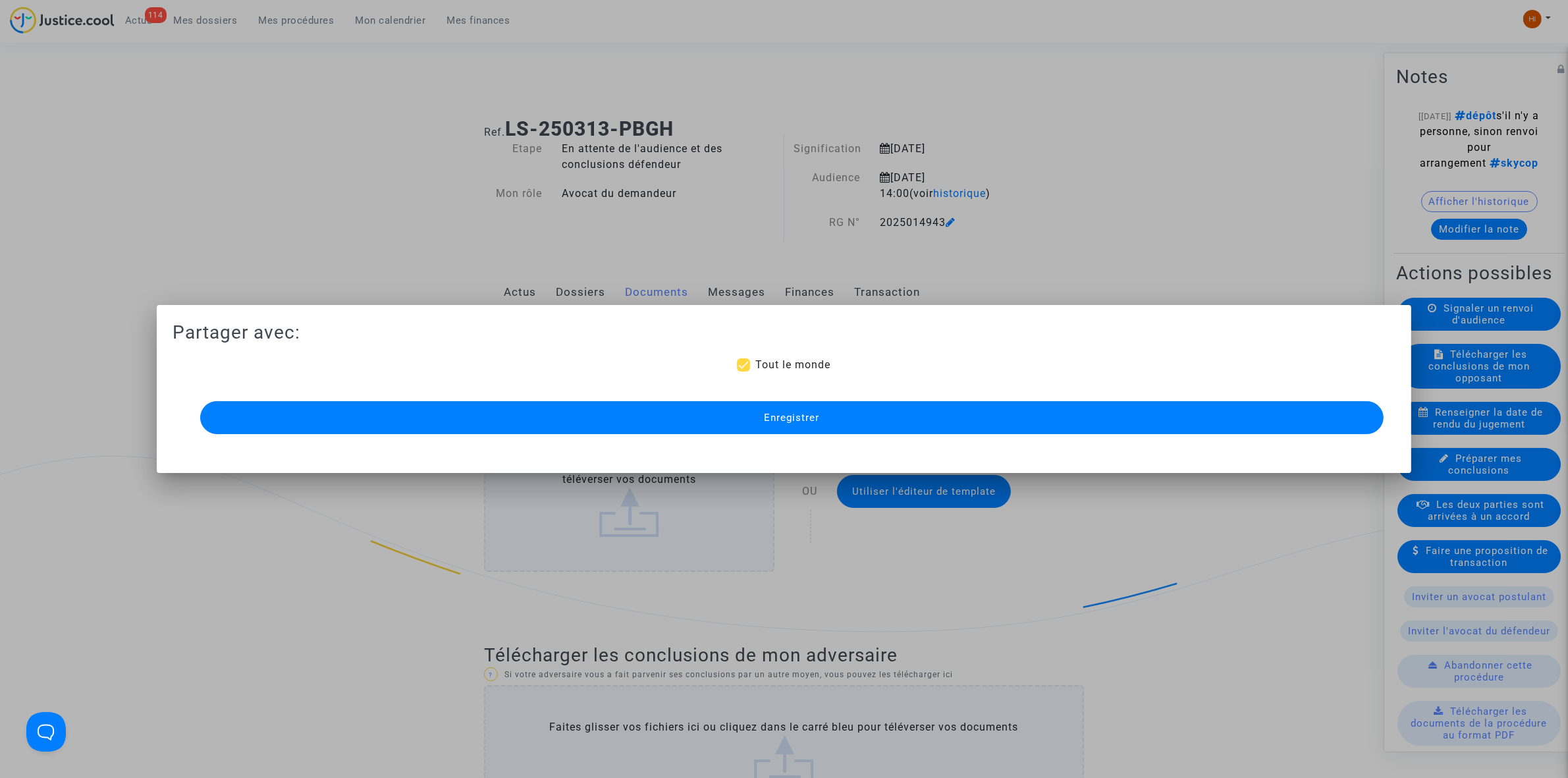
scroll to position [1317, 0]
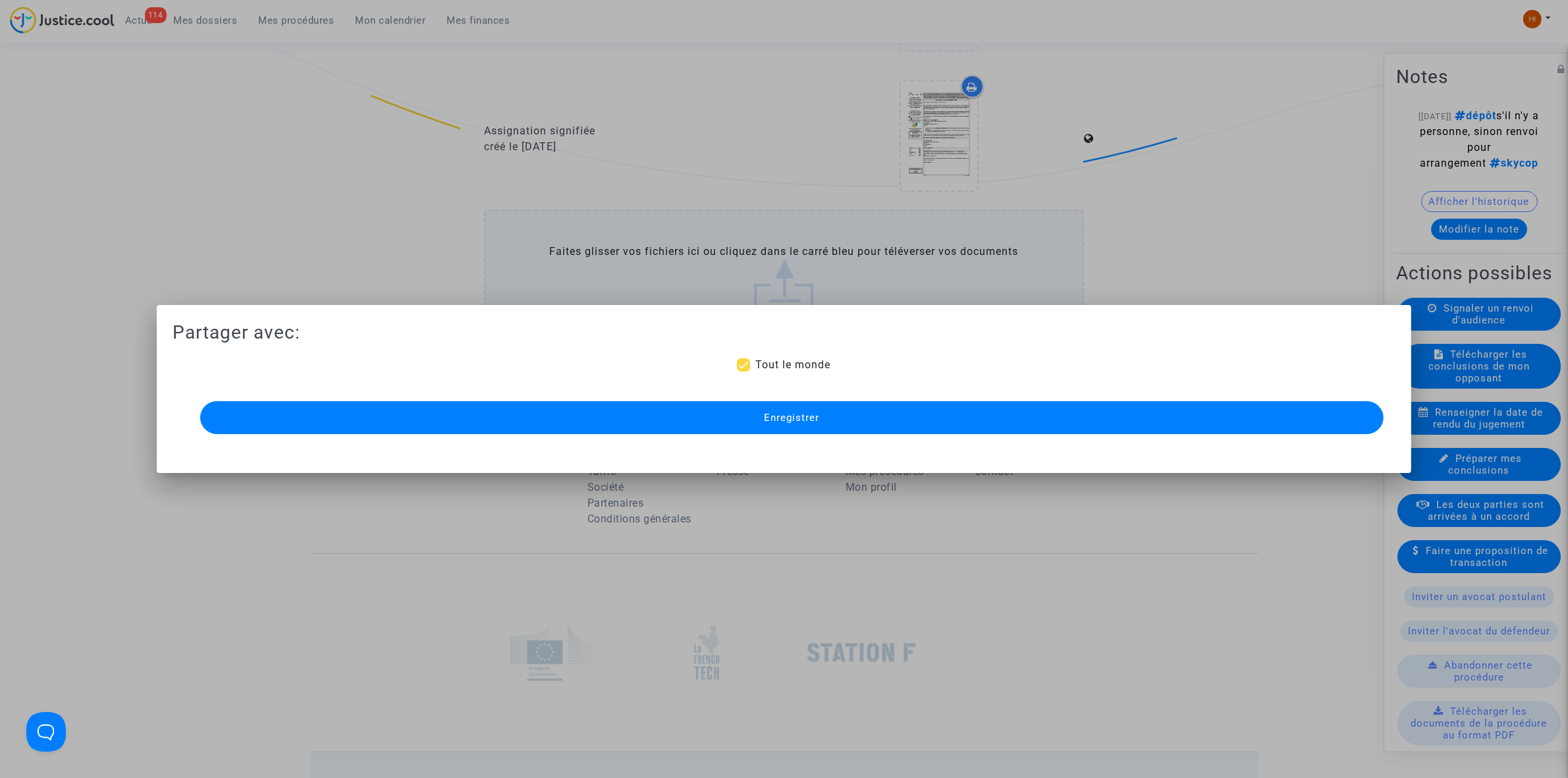
click at [819, 430] on button "Enregistrer" at bounding box center [792, 418] width 1183 height 33
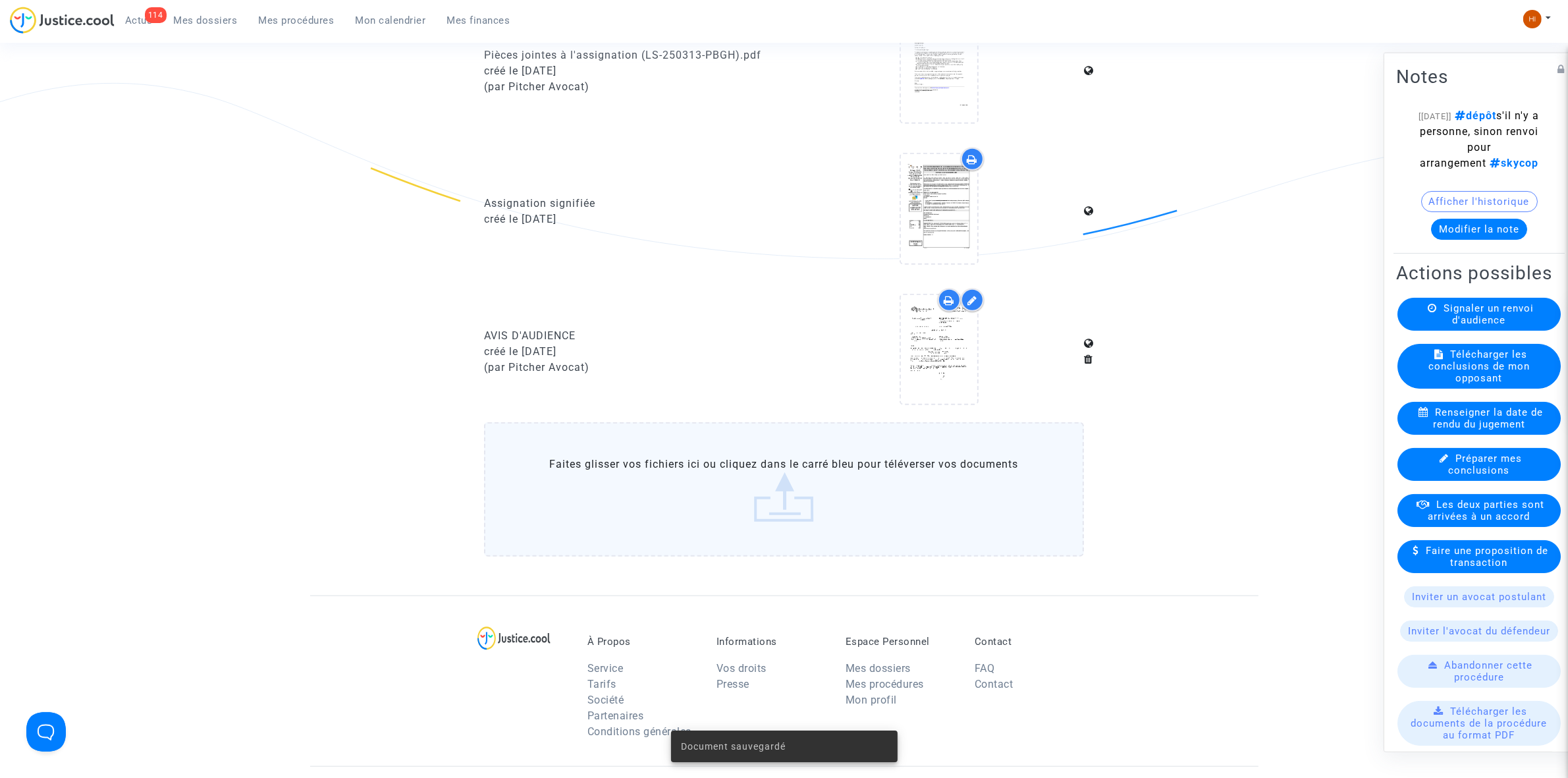
scroll to position [659, 0]
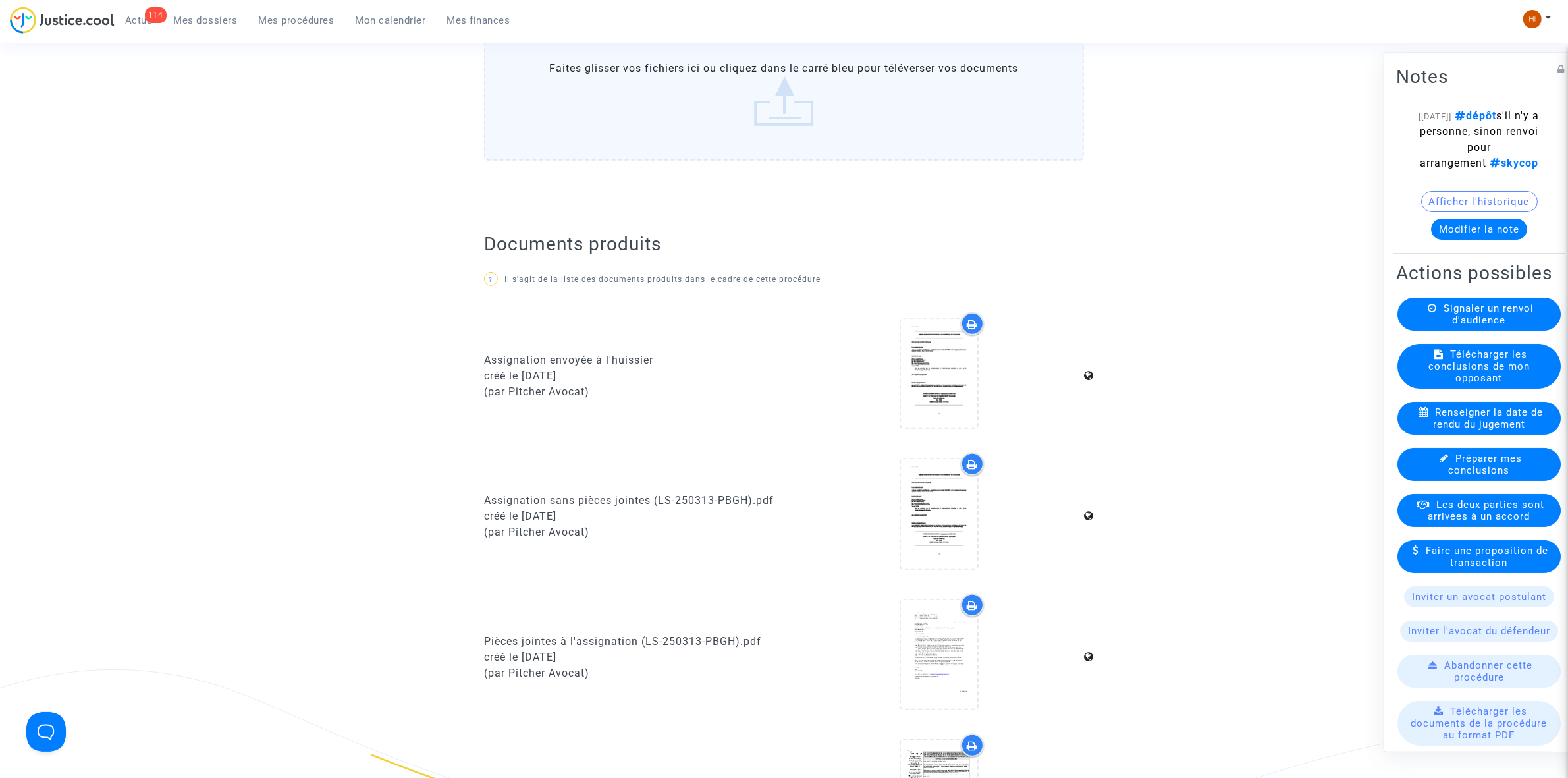
click at [1457, 239] on button "Modifier la note" at bounding box center [1479, 228] width 96 height 21
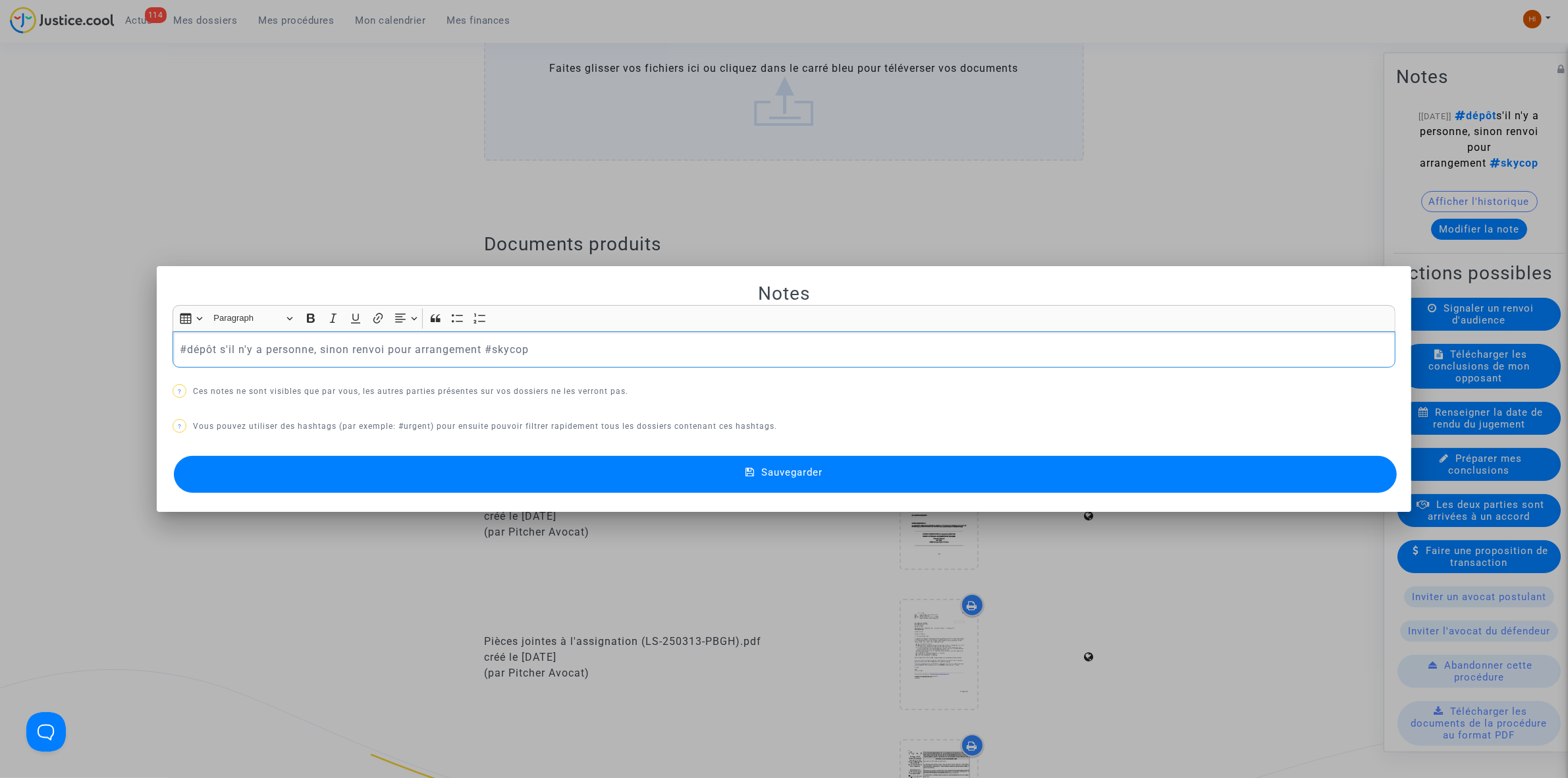
scroll to position [0, 0]
drag, startPoint x: 217, startPoint y: 349, endPoint x: 479, endPoint y: 353, distance: 262.0
click at [479, 353] on p "#dépôt s'il n'y a personne, sinon renvoi pour arrangement #skycop" at bounding box center [784, 349] width 1209 height 16
click at [591, 348] on p "#dépôt s'il n'y a personne, sinon renvoi pour arrangement #skycop" at bounding box center [784, 349] width 1209 height 16
click at [665, 490] on button "Sauvegarder" at bounding box center [785, 475] width 1223 height 37
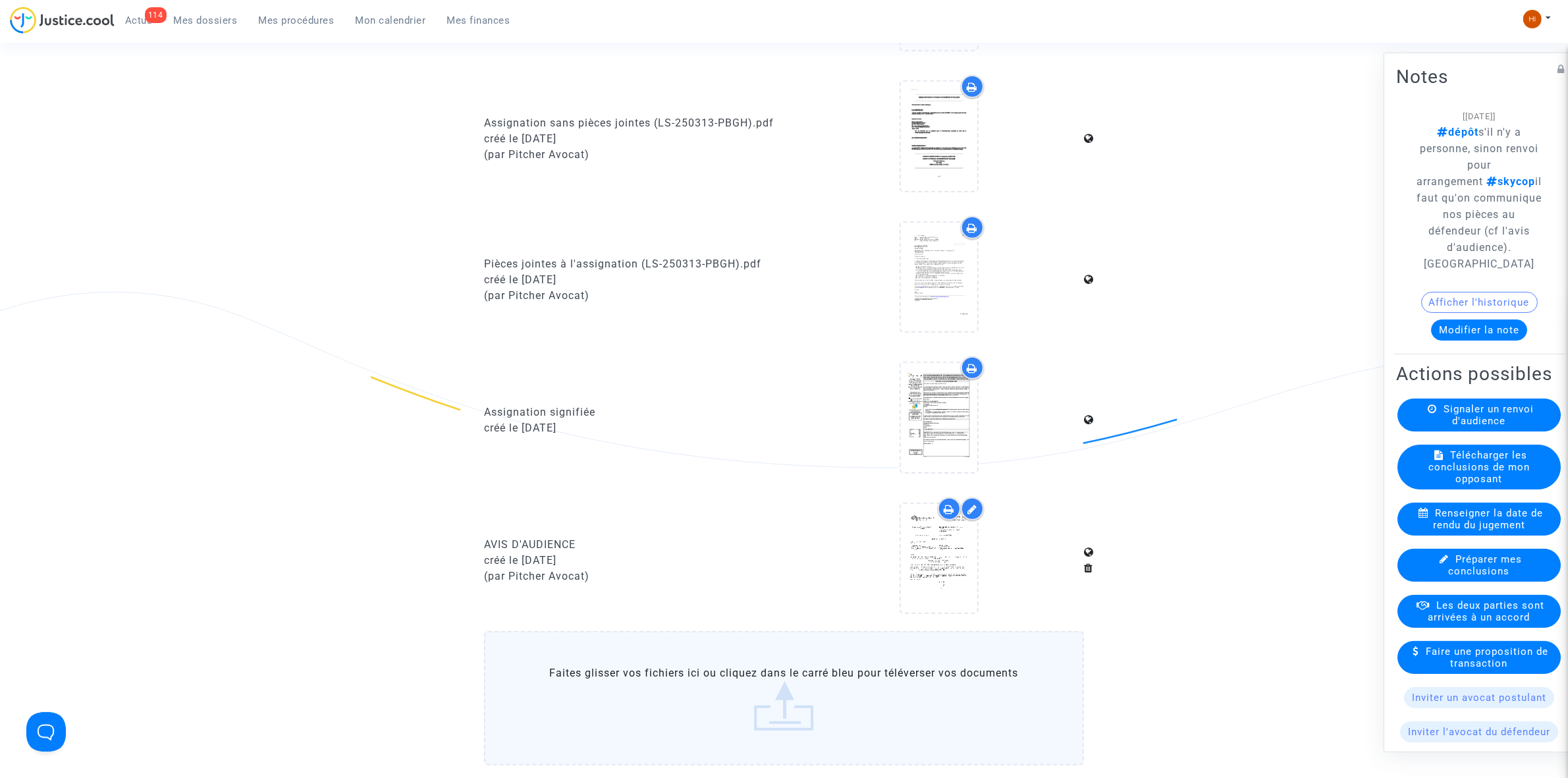
scroll to position [1070, 0]
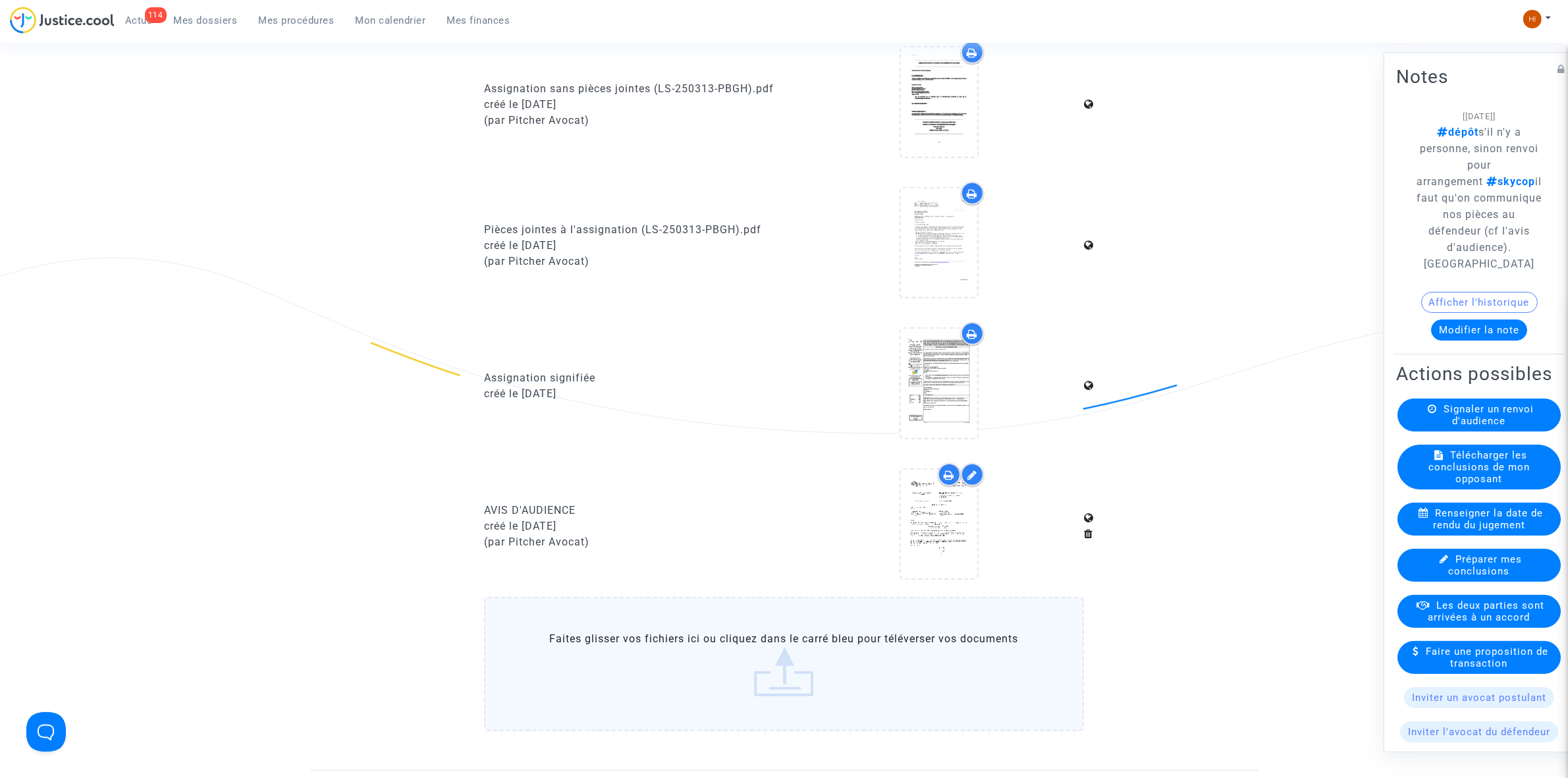
click at [314, 19] on span "Mes procédures" at bounding box center [297, 20] width 76 height 12
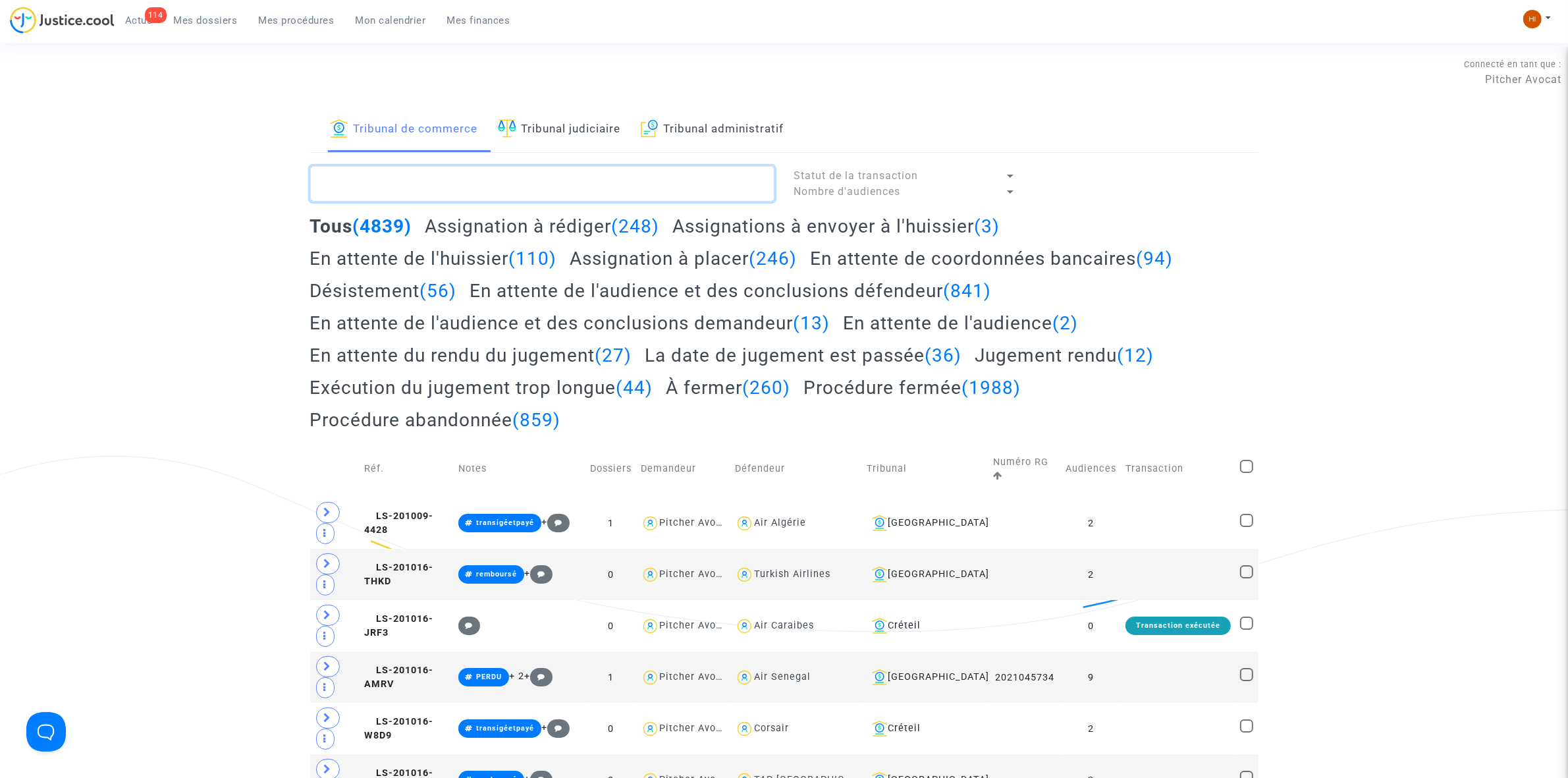
click at [402, 186] on textarea at bounding box center [542, 184] width 465 height 36
paste textarea "LS-250313-PBGH"
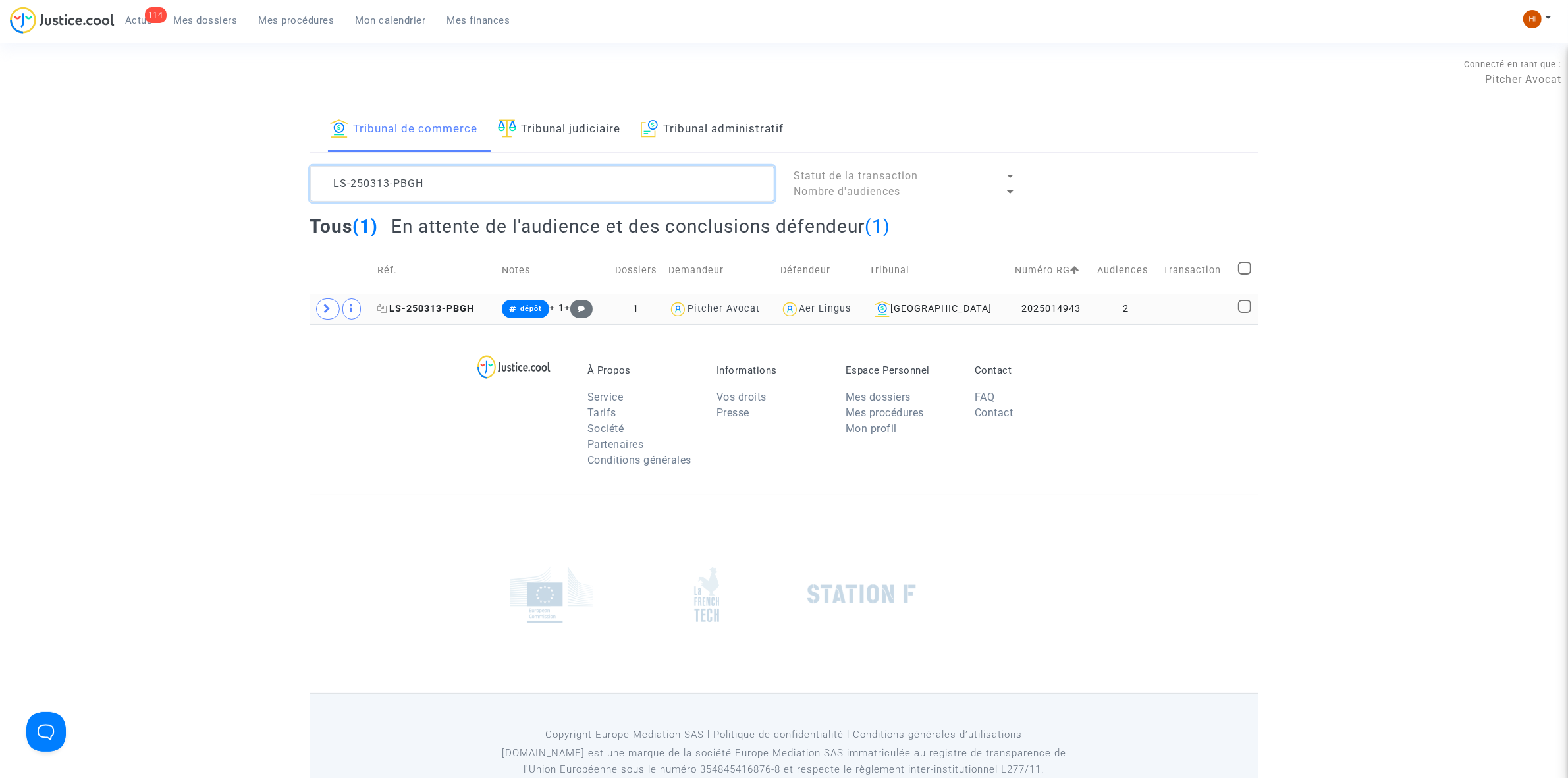
type textarea "LS-250313-PBGH"
click at [422, 308] on span "LS-250313-PBGH" at bounding box center [426, 308] width 97 height 11
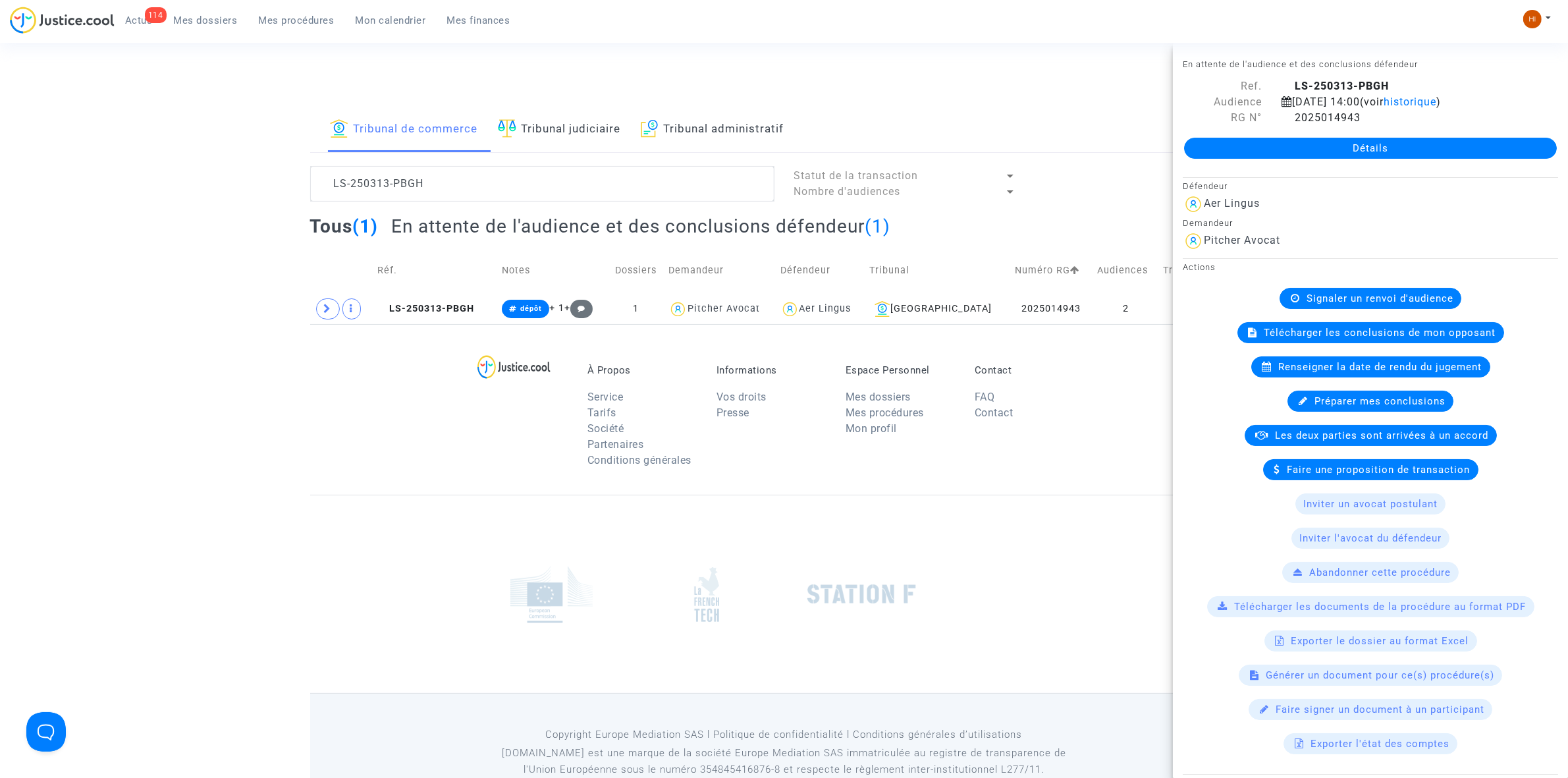
click at [1344, 142] on link "Détails" at bounding box center [1370, 148] width 373 height 21
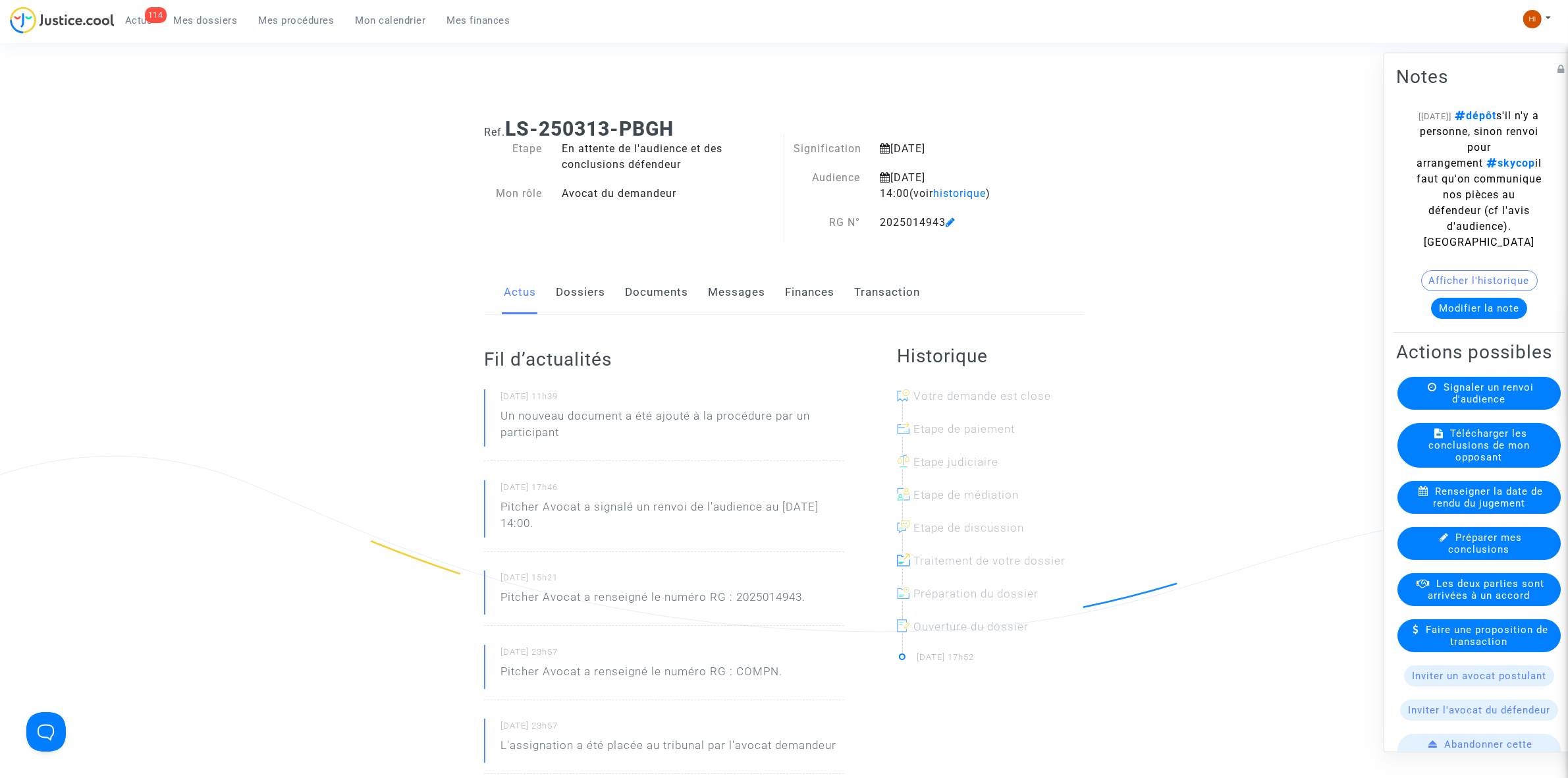
click at [670, 288] on link "Documents" at bounding box center [657, 292] width 64 height 44
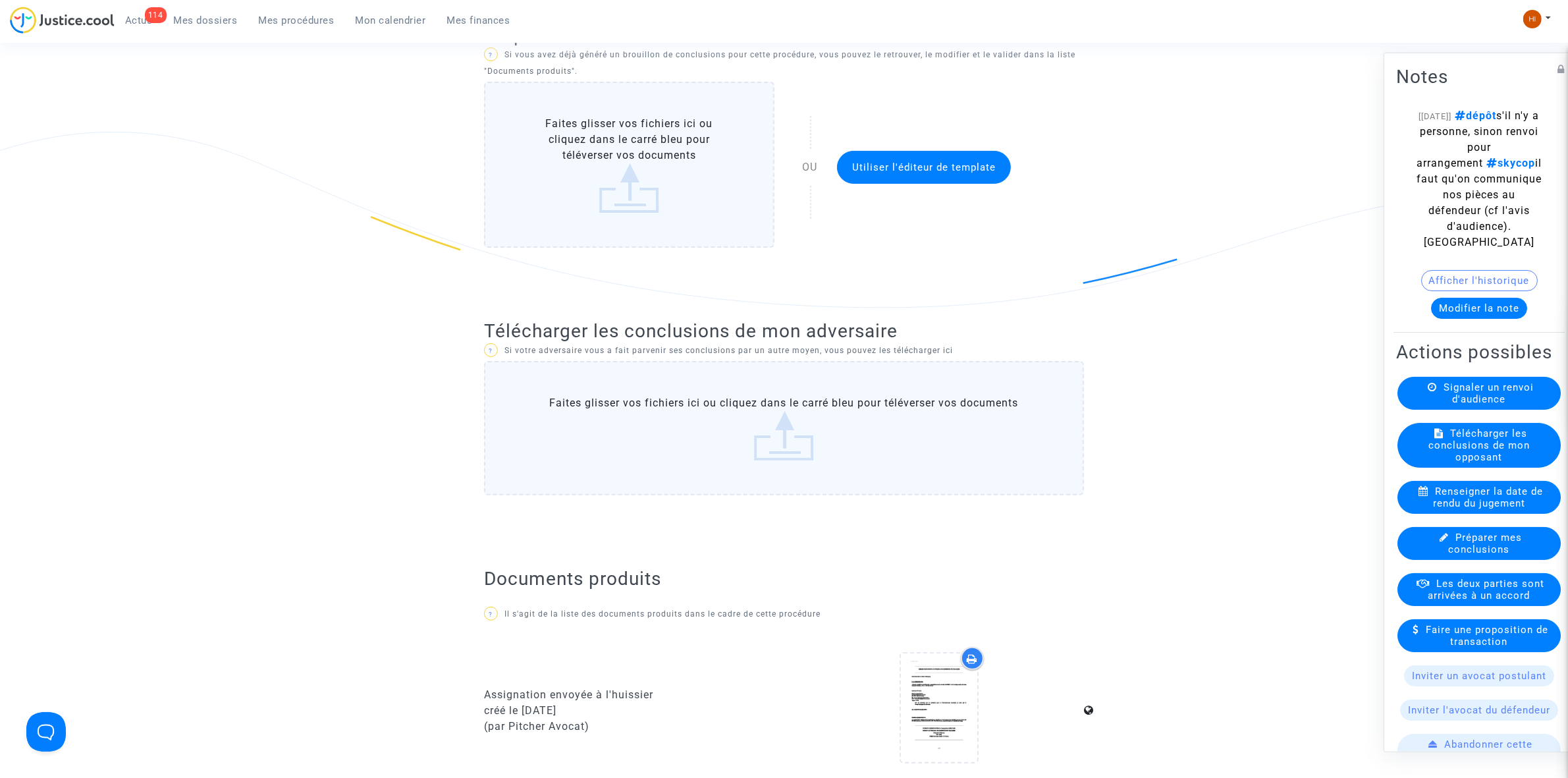
scroll to position [329, 0]
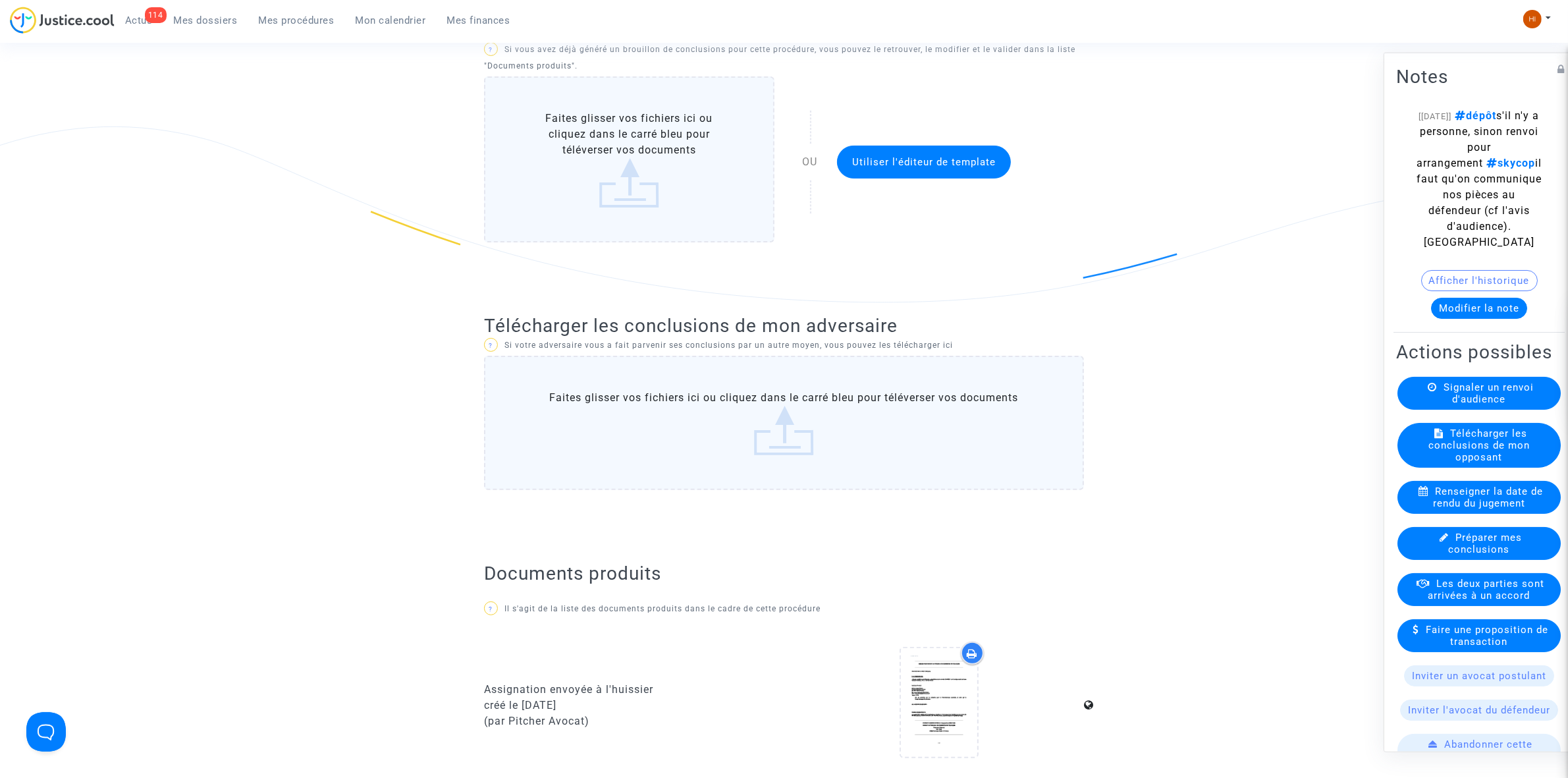
click at [288, 21] on span "Mes procédures" at bounding box center [297, 20] width 76 height 12
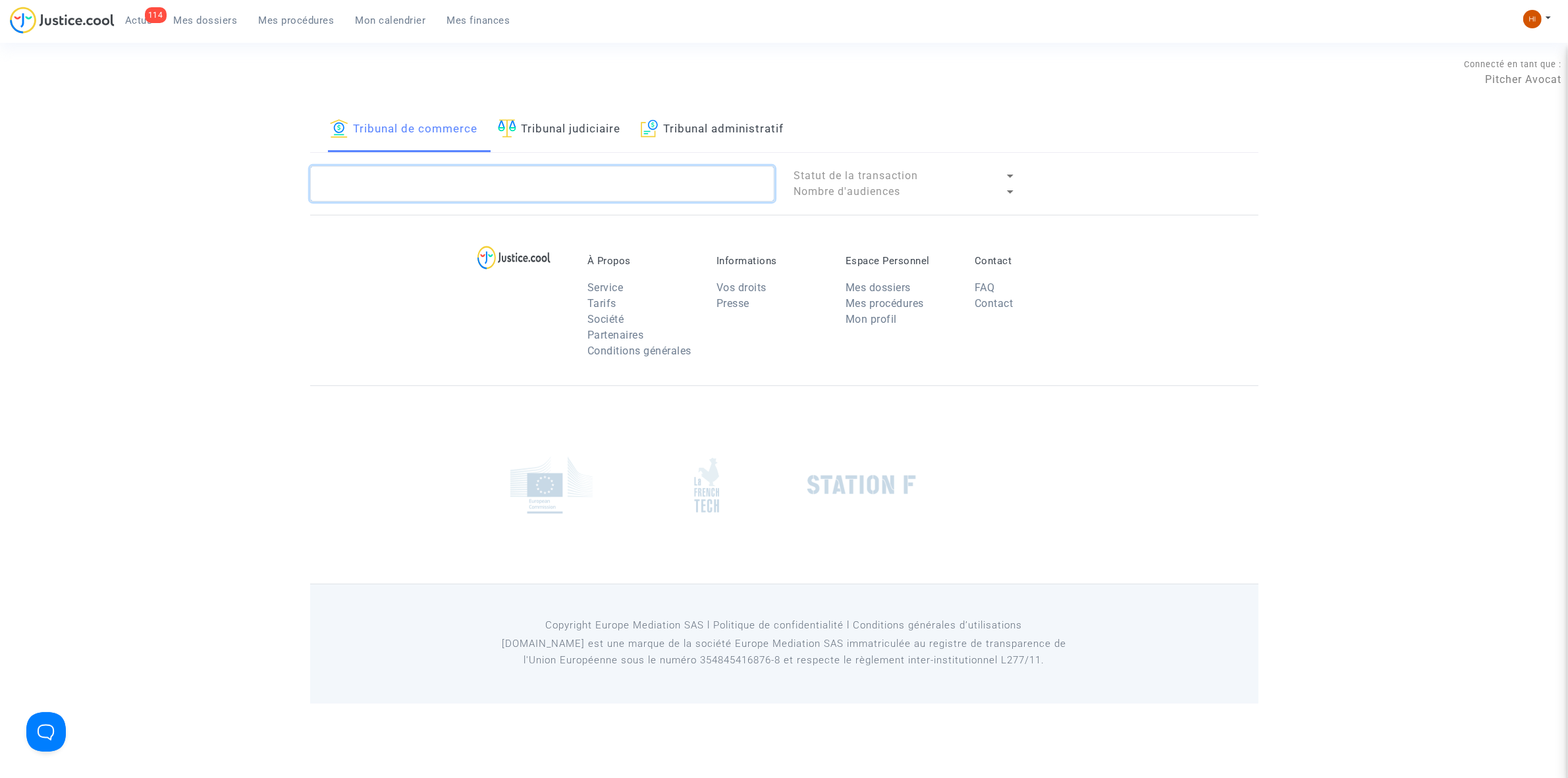
click at [446, 182] on textarea at bounding box center [542, 184] width 465 height 36
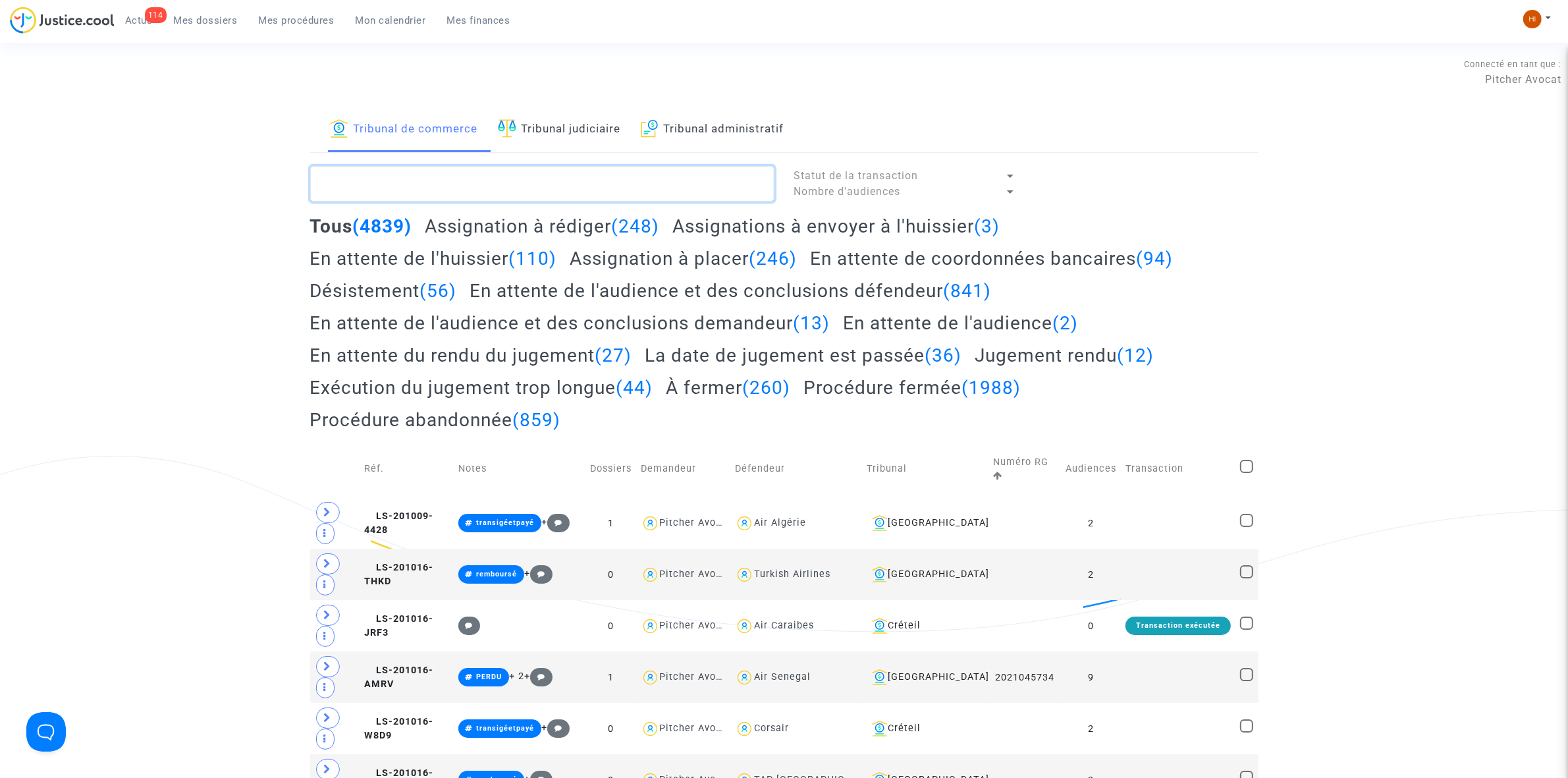
paste textarea "LS-250313-F3A7"
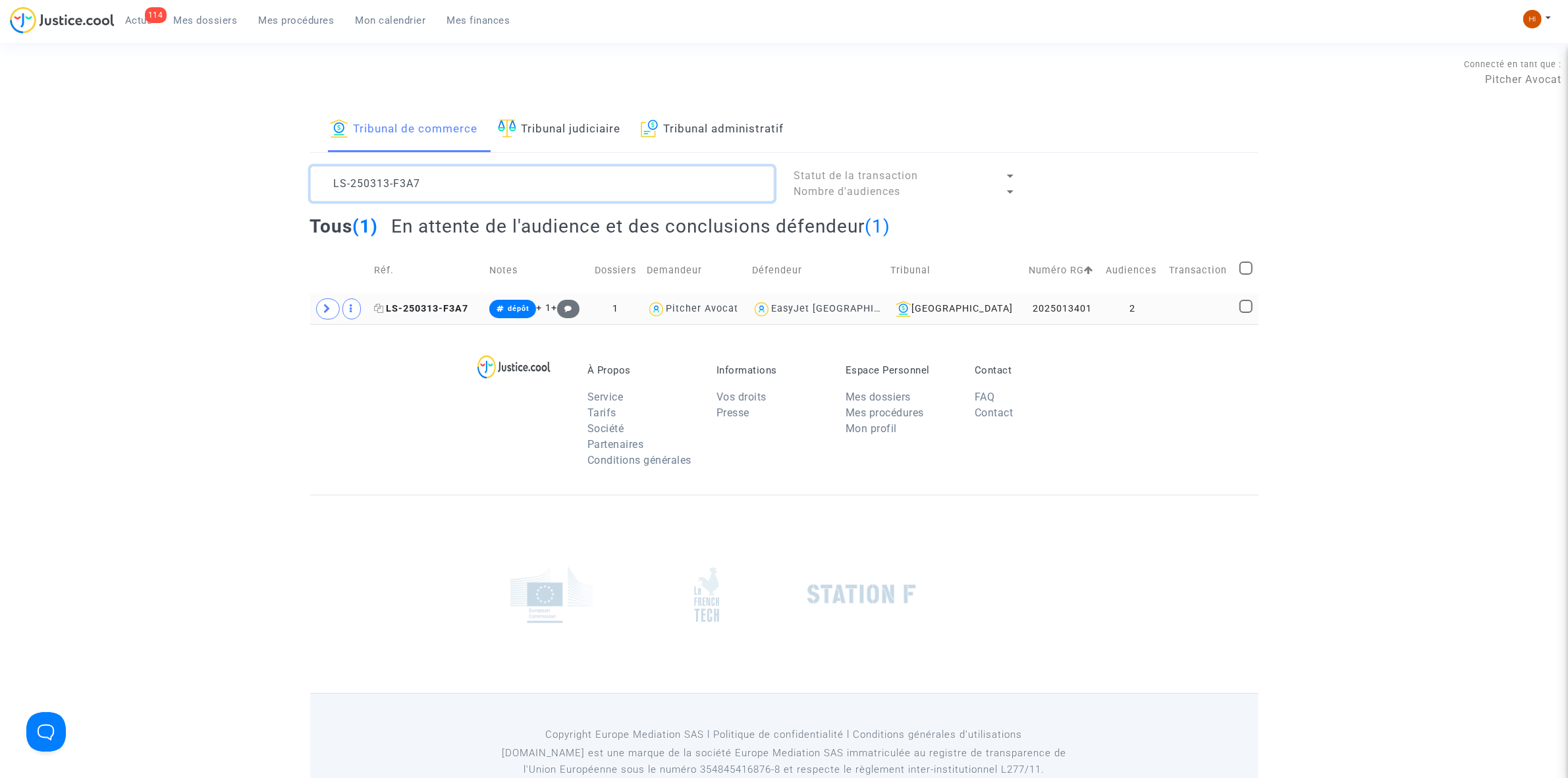
type textarea "LS-250313-F3A7"
click at [423, 313] on span "LS-250313-F3A7" at bounding box center [421, 308] width 94 height 11
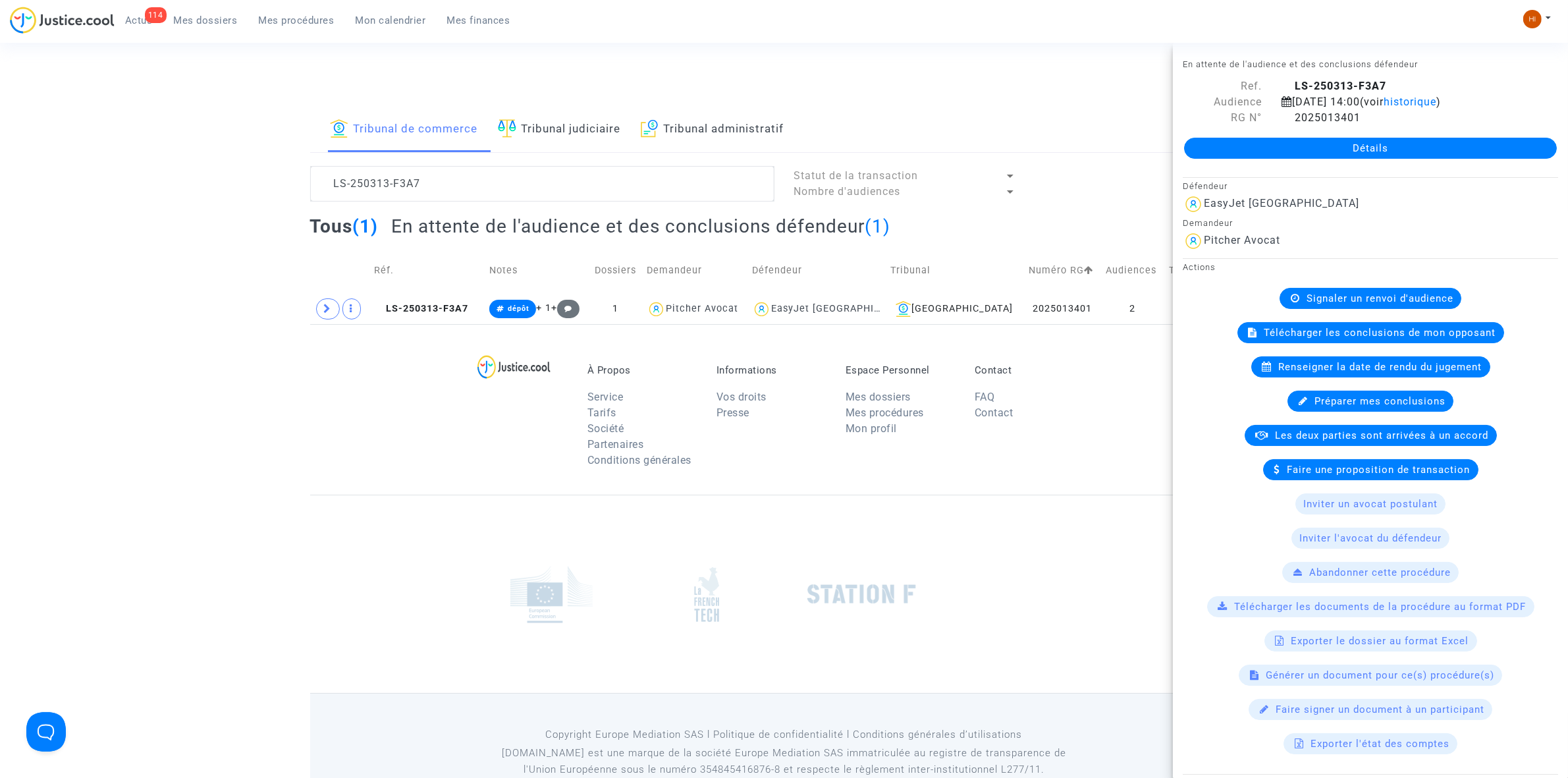
click at [1327, 155] on link "Détails" at bounding box center [1370, 148] width 373 height 21
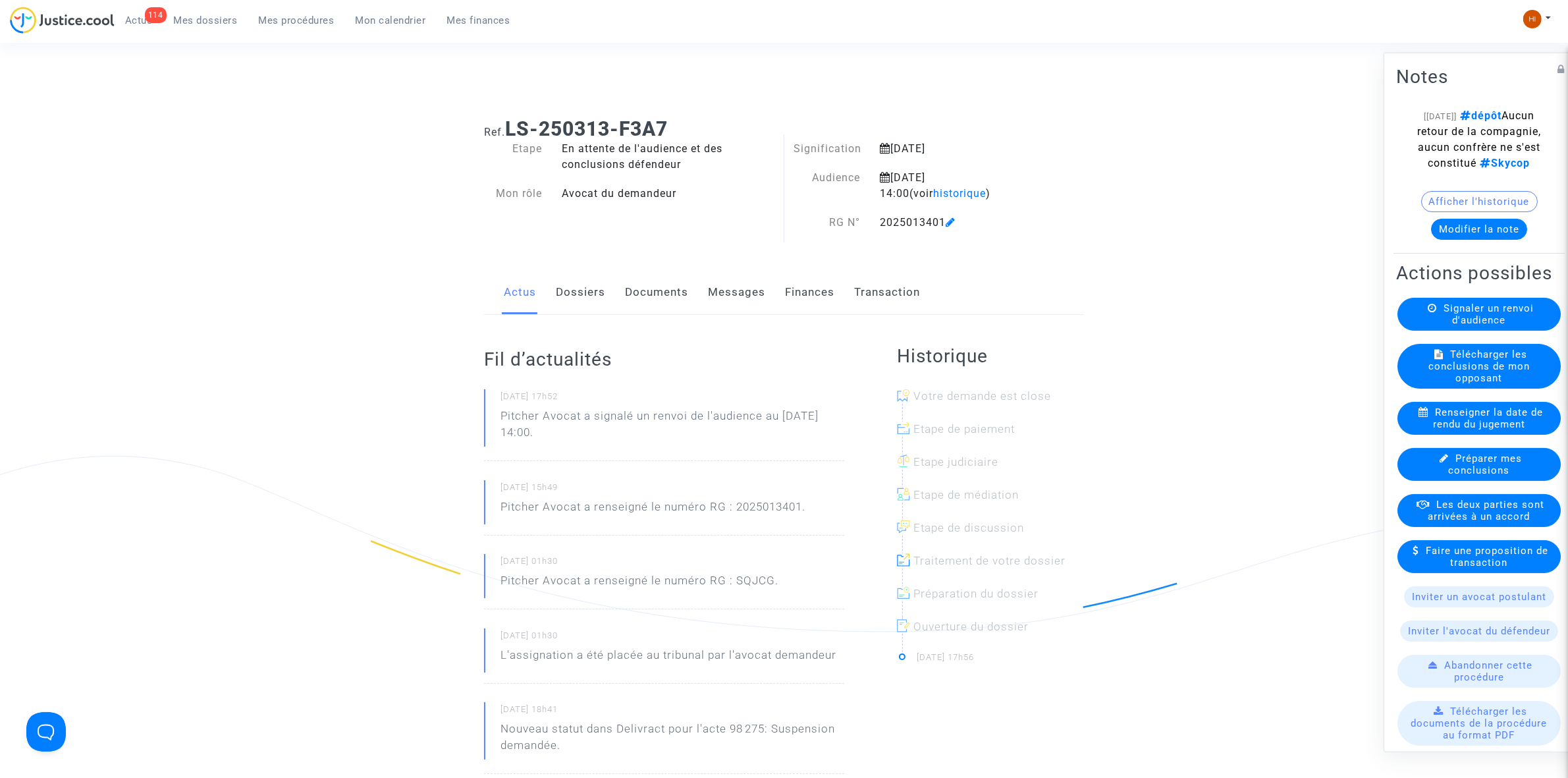
click at [666, 302] on link "Documents" at bounding box center [657, 292] width 64 height 44
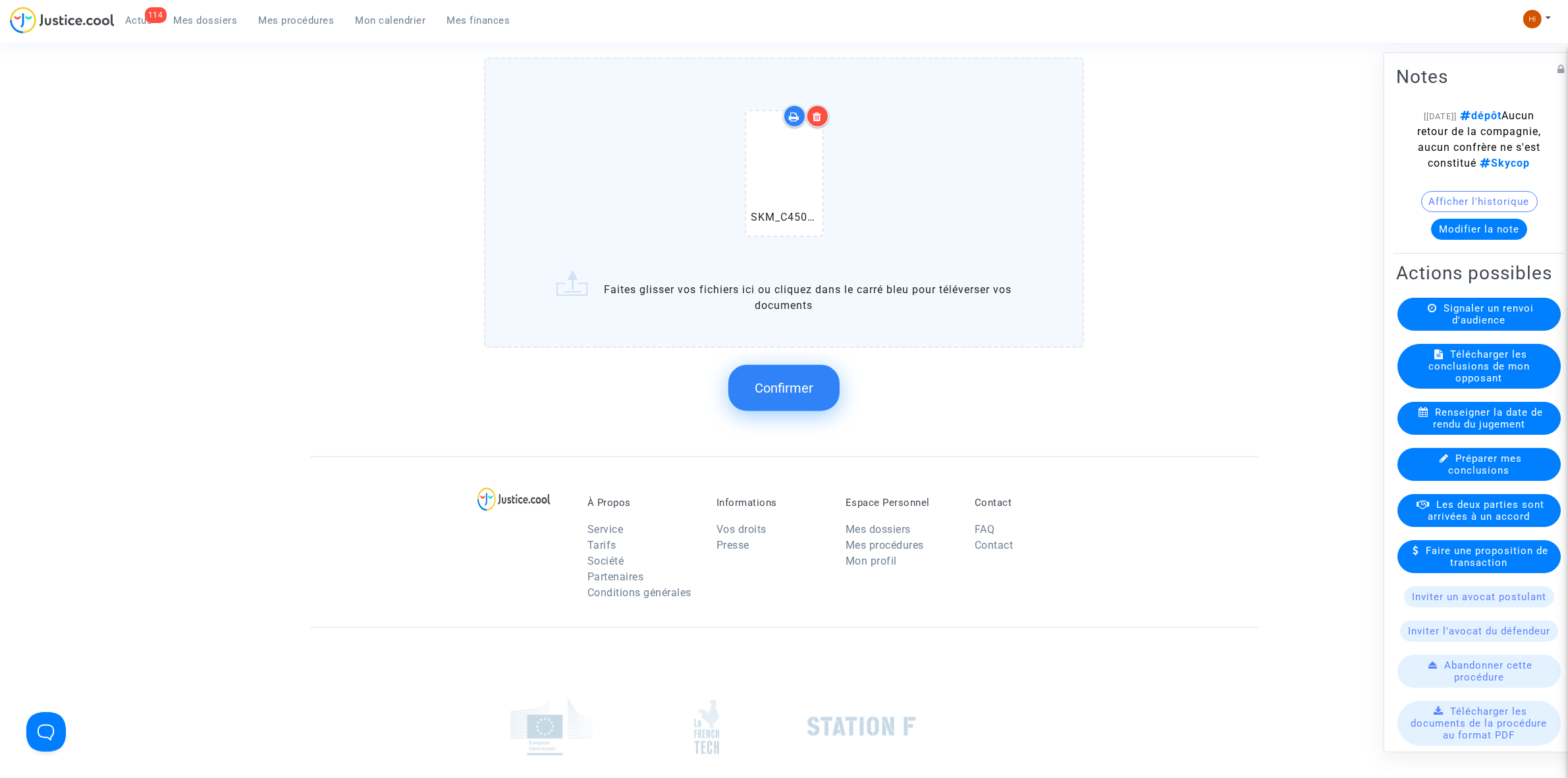
scroll to position [1482, 0]
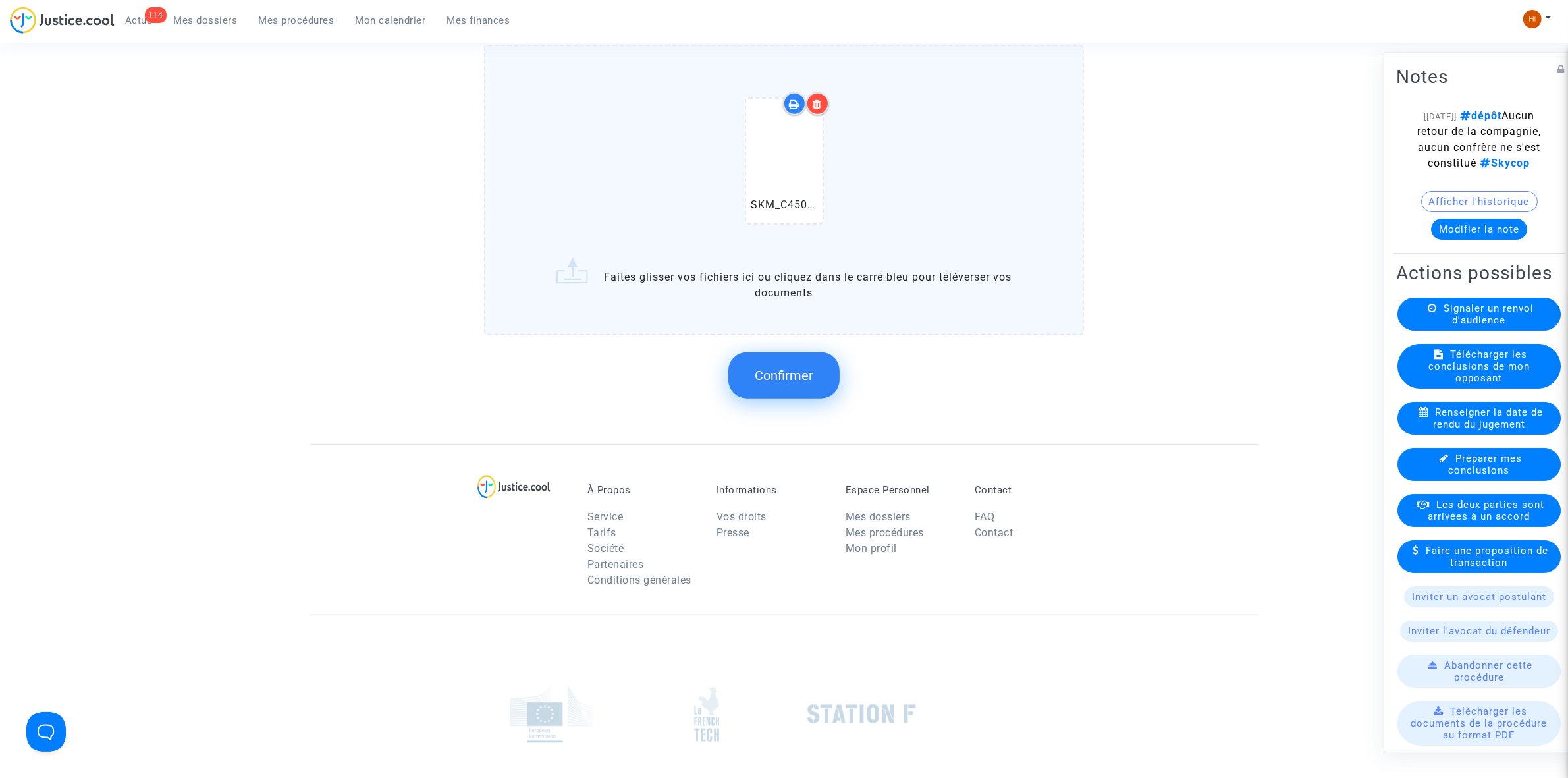
click at [786, 373] on span "Confirmer" at bounding box center [784, 375] width 59 height 16
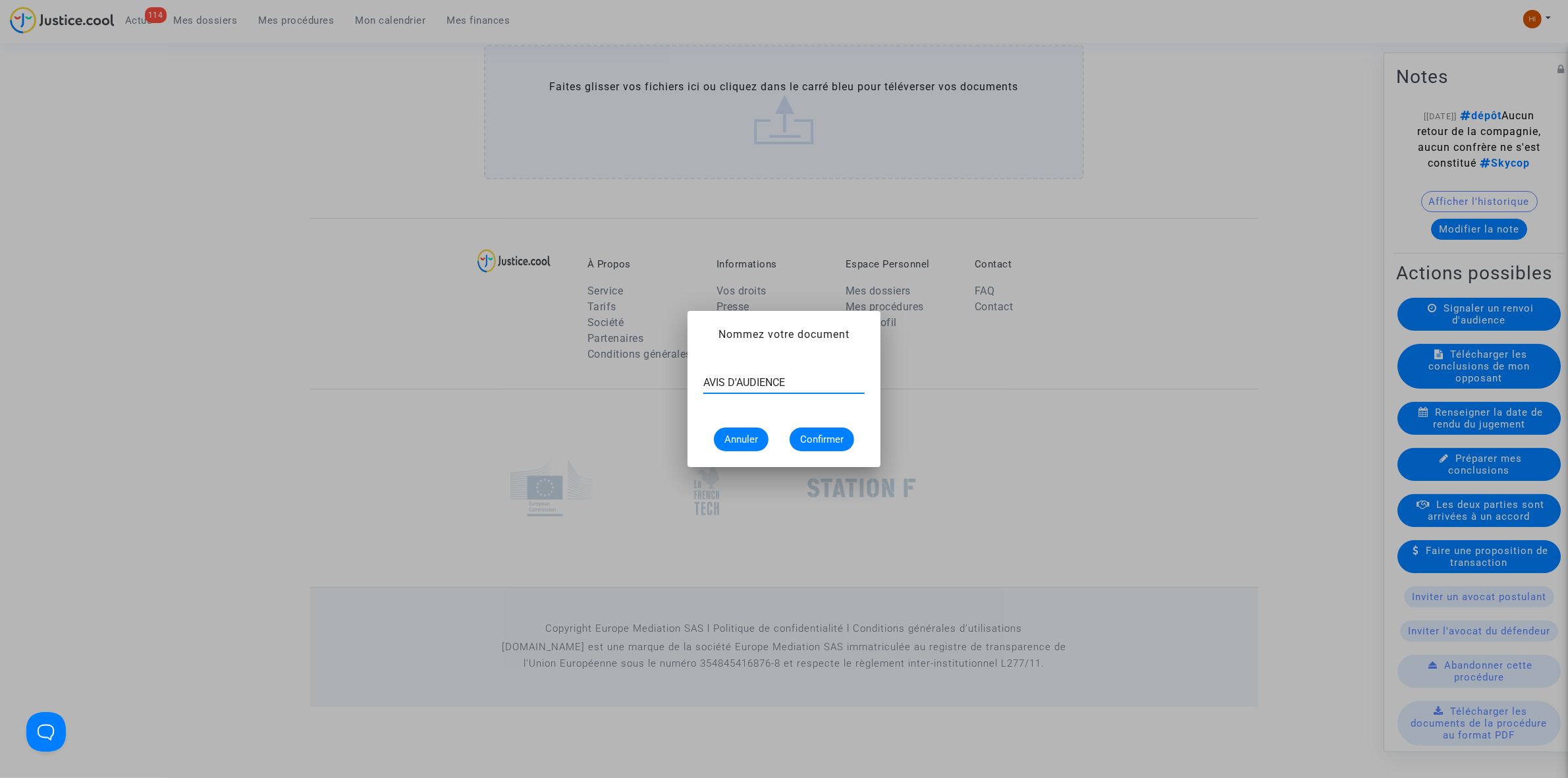
type input "AVIS D'AUDIENCE"
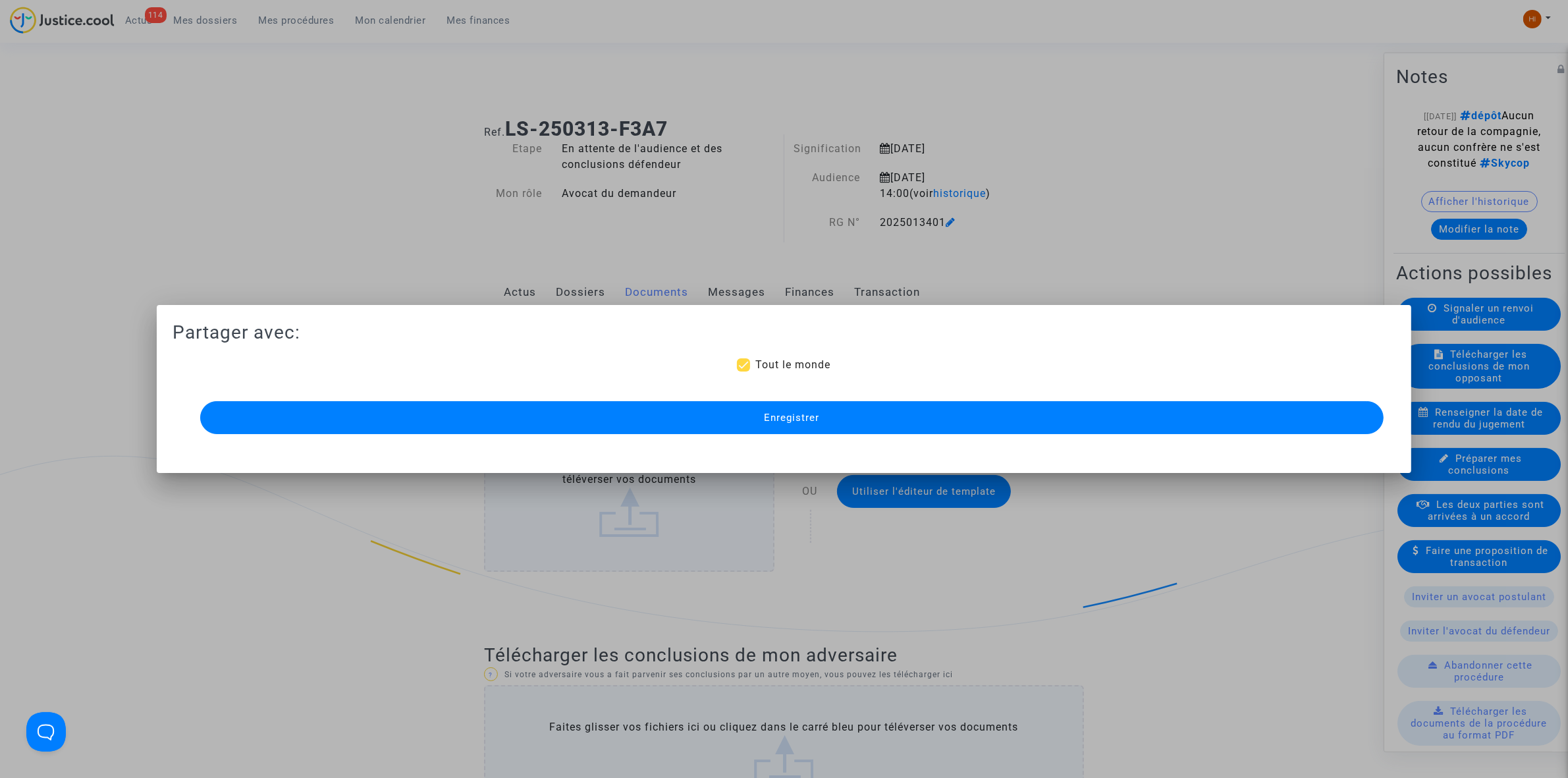
scroll to position [1403, 0]
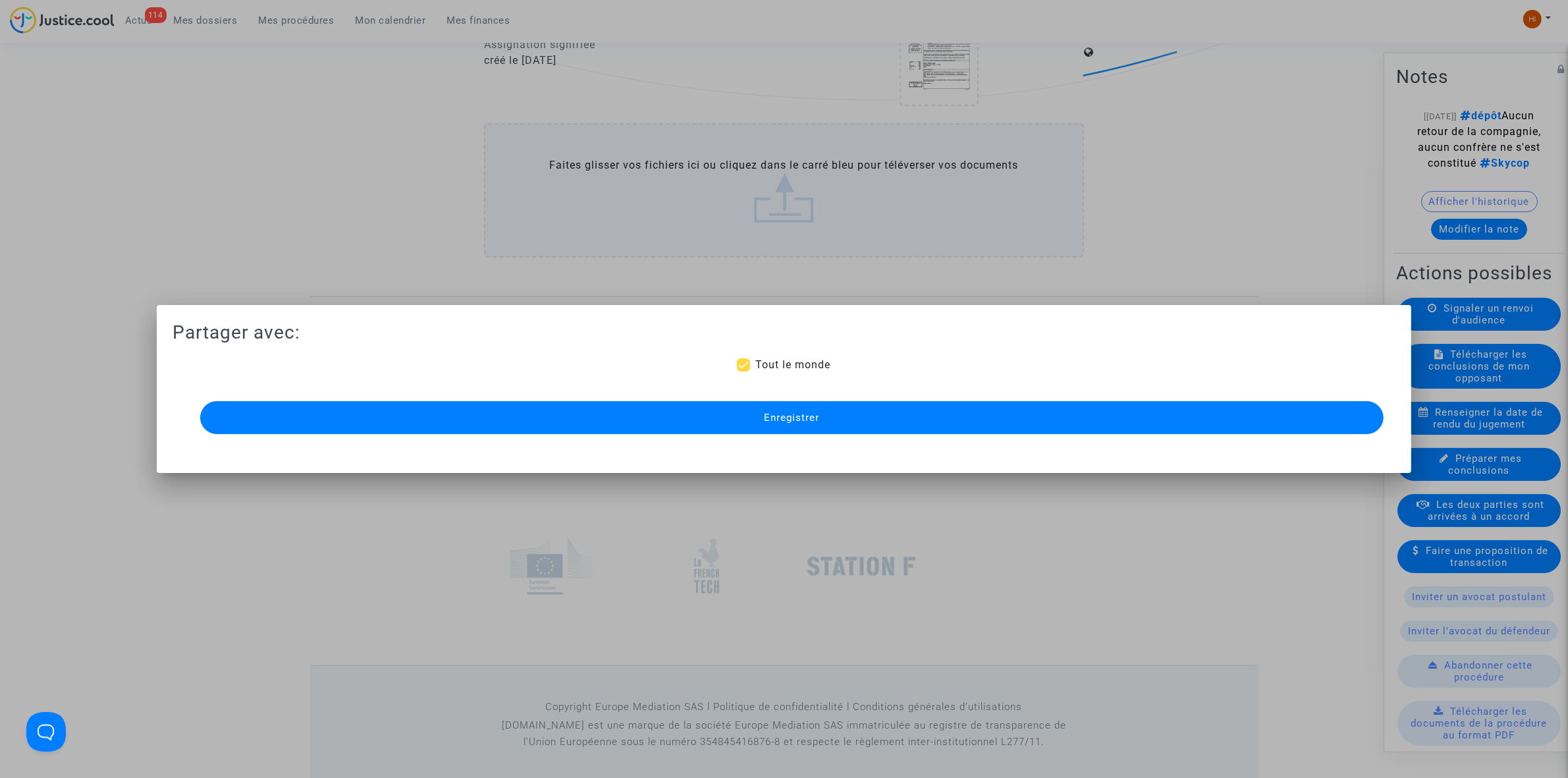
click at [780, 413] on span "Enregistrer" at bounding box center [791, 418] width 56 height 12
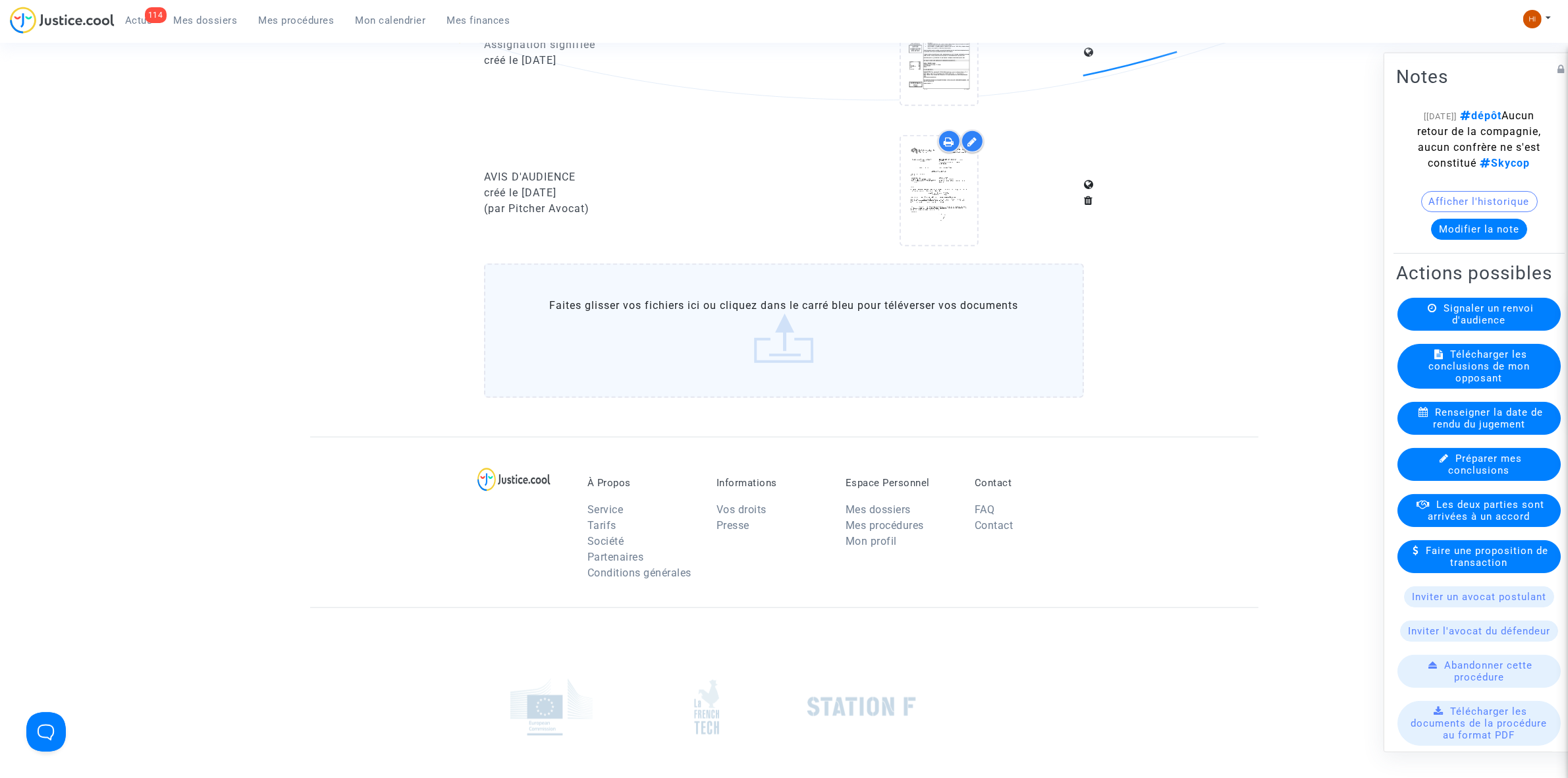
click at [1464, 239] on button "Modifier la note" at bounding box center [1479, 228] width 96 height 21
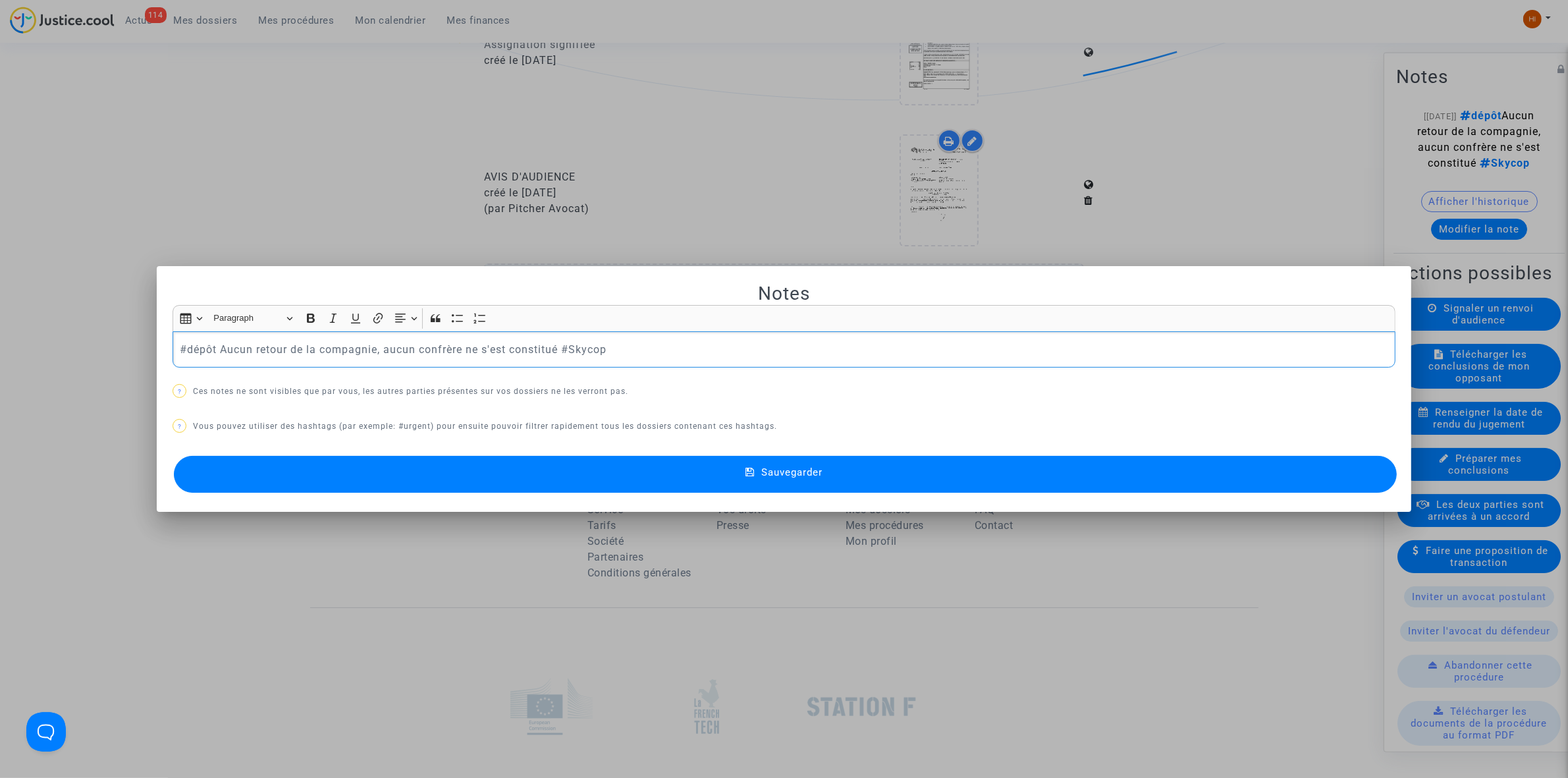
scroll to position [0, 0]
click at [680, 355] on p "#dépôt Aucun retour de la compagnie, aucun confrère ne s'est constitué #Skycop" at bounding box center [784, 349] width 1209 height 16
click at [708, 465] on button "Sauvegarder" at bounding box center [785, 475] width 1223 height 37
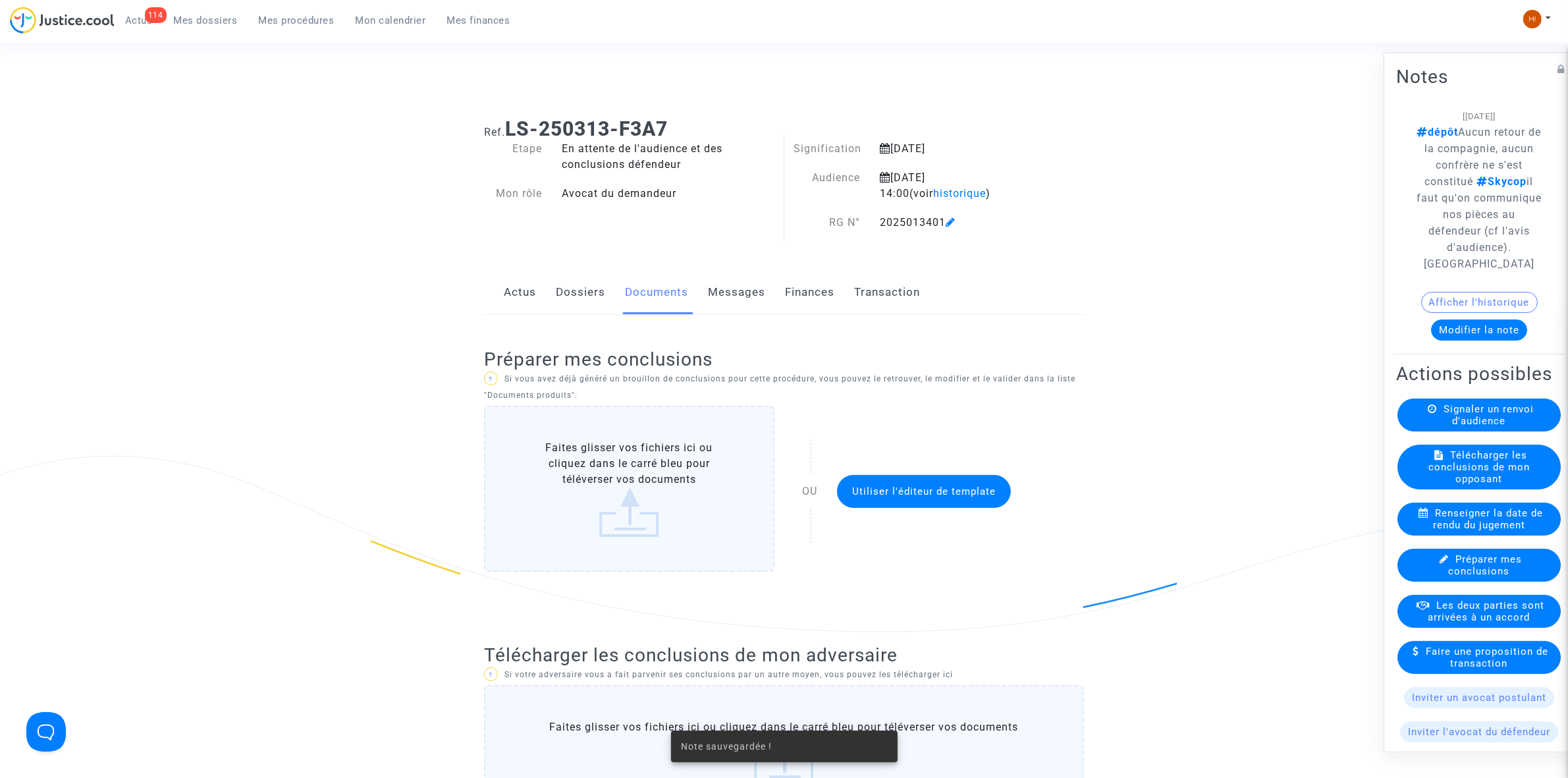
scroll to position [1403, 0]
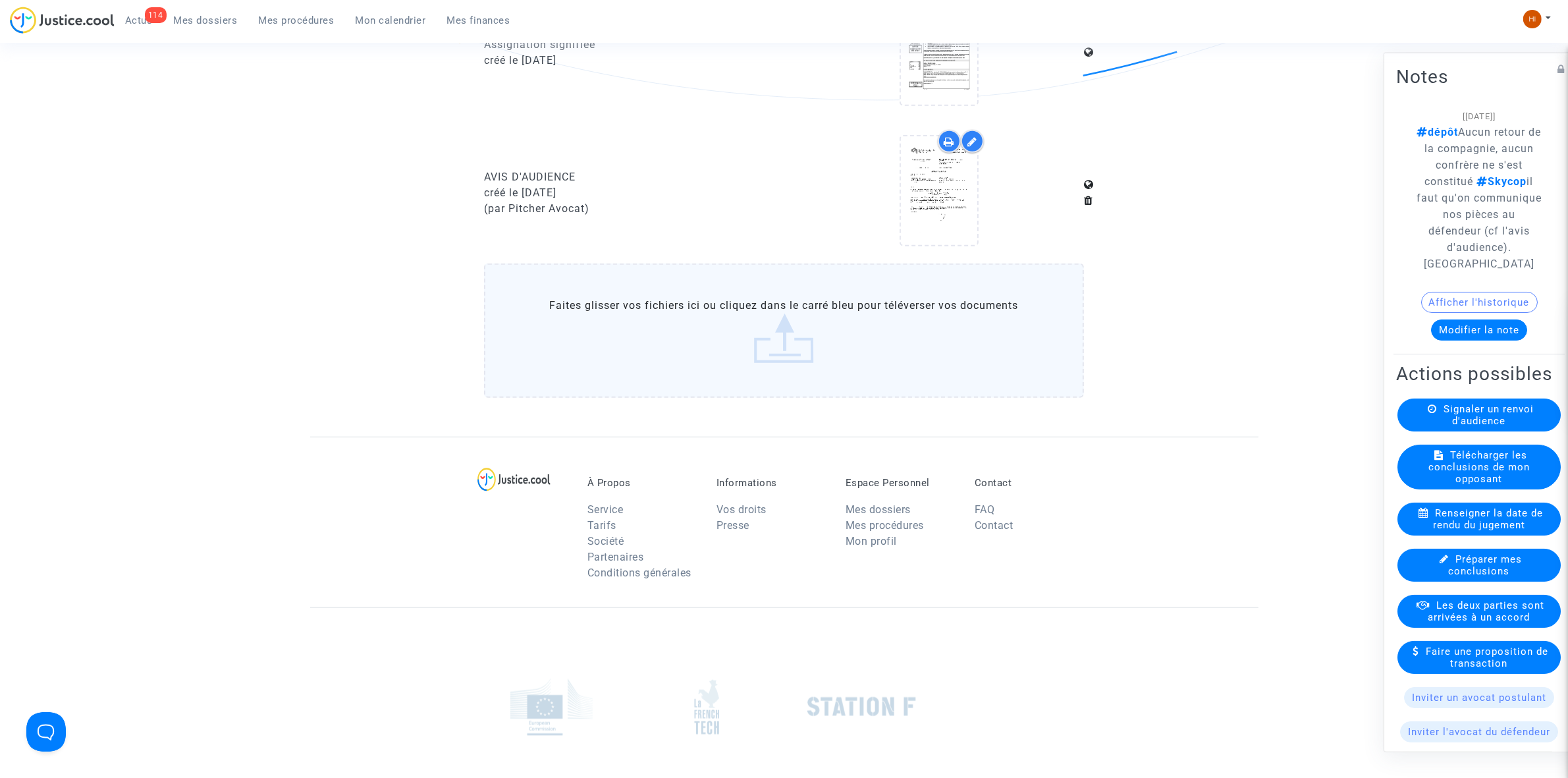
drag, startPoint x: 308, startPoint y: 27, endPoint x: 348, endPoint y: 39, distance: 41.8
click at [308, 27] on link "Mes procédures" at bounding box center [297, 21] width 97 height 20
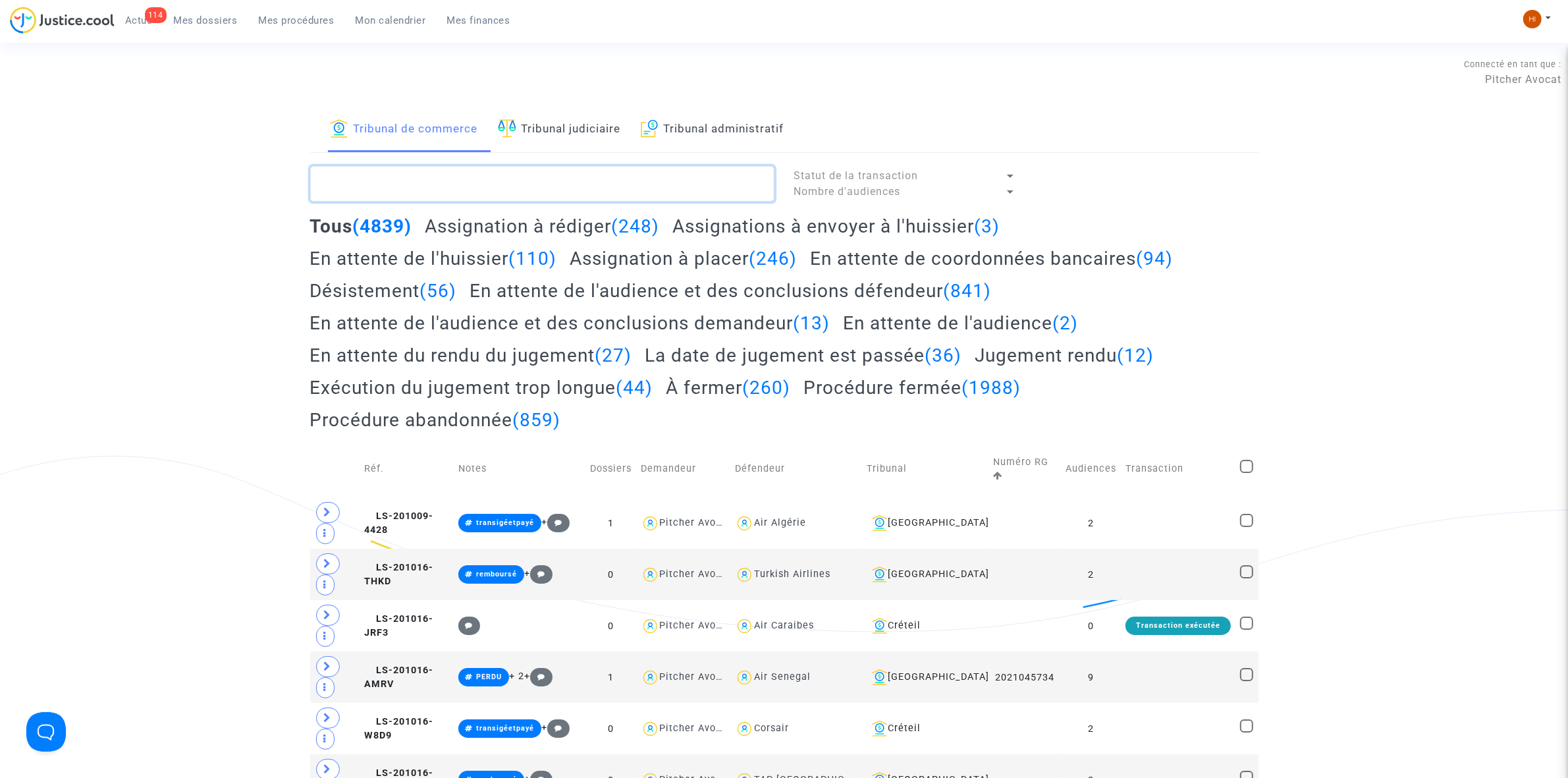
click at [515, 172] on textarea at bounding box center [542, 184] width 465 height 36
paste textarea "LS-250603-6AFW"
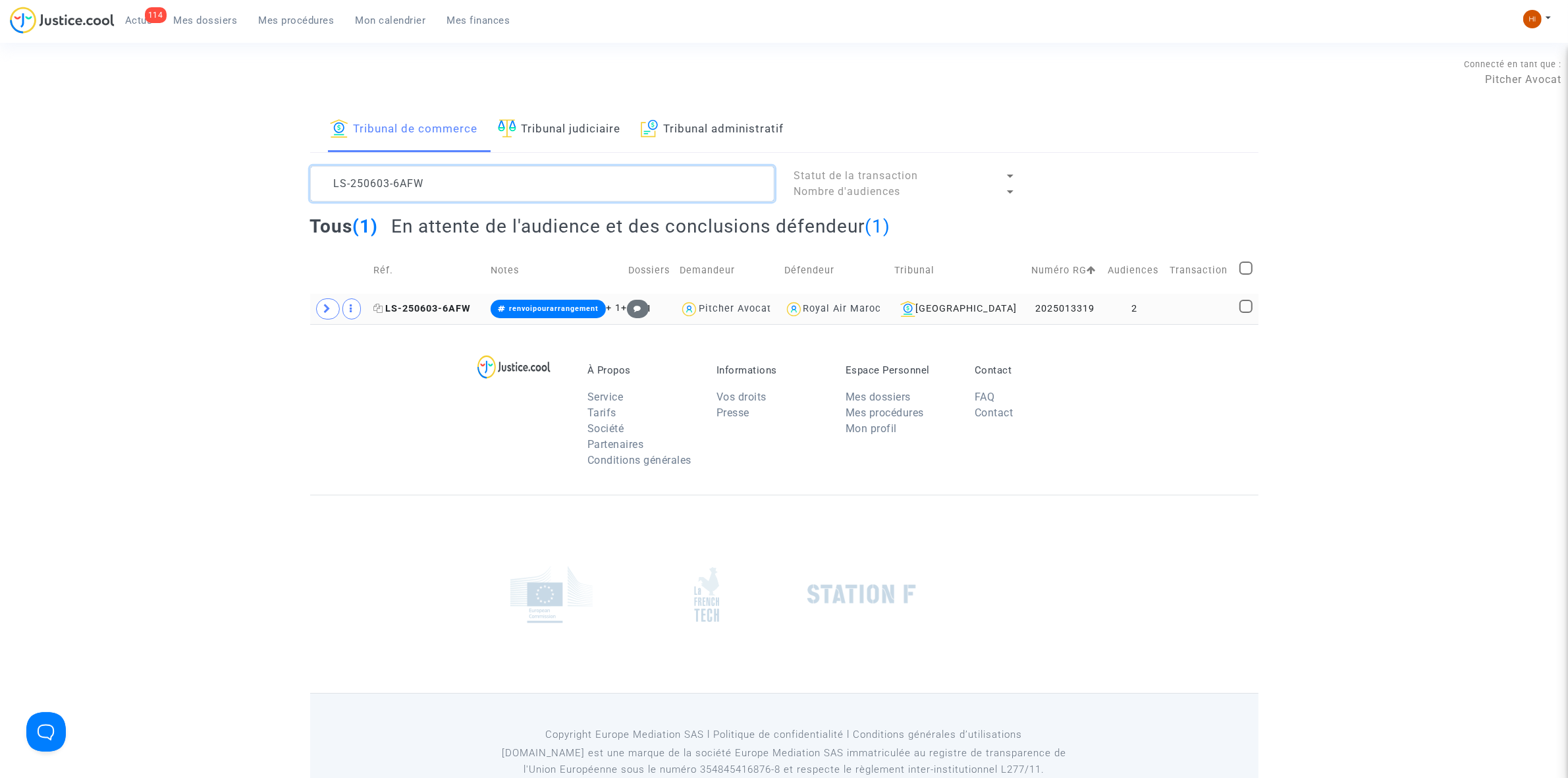
type textarea "LS-250603-6AFW"
click at [461, 310] on span "LS-250603-6AFW" at bounding box center [422, 308] width 98 height 11
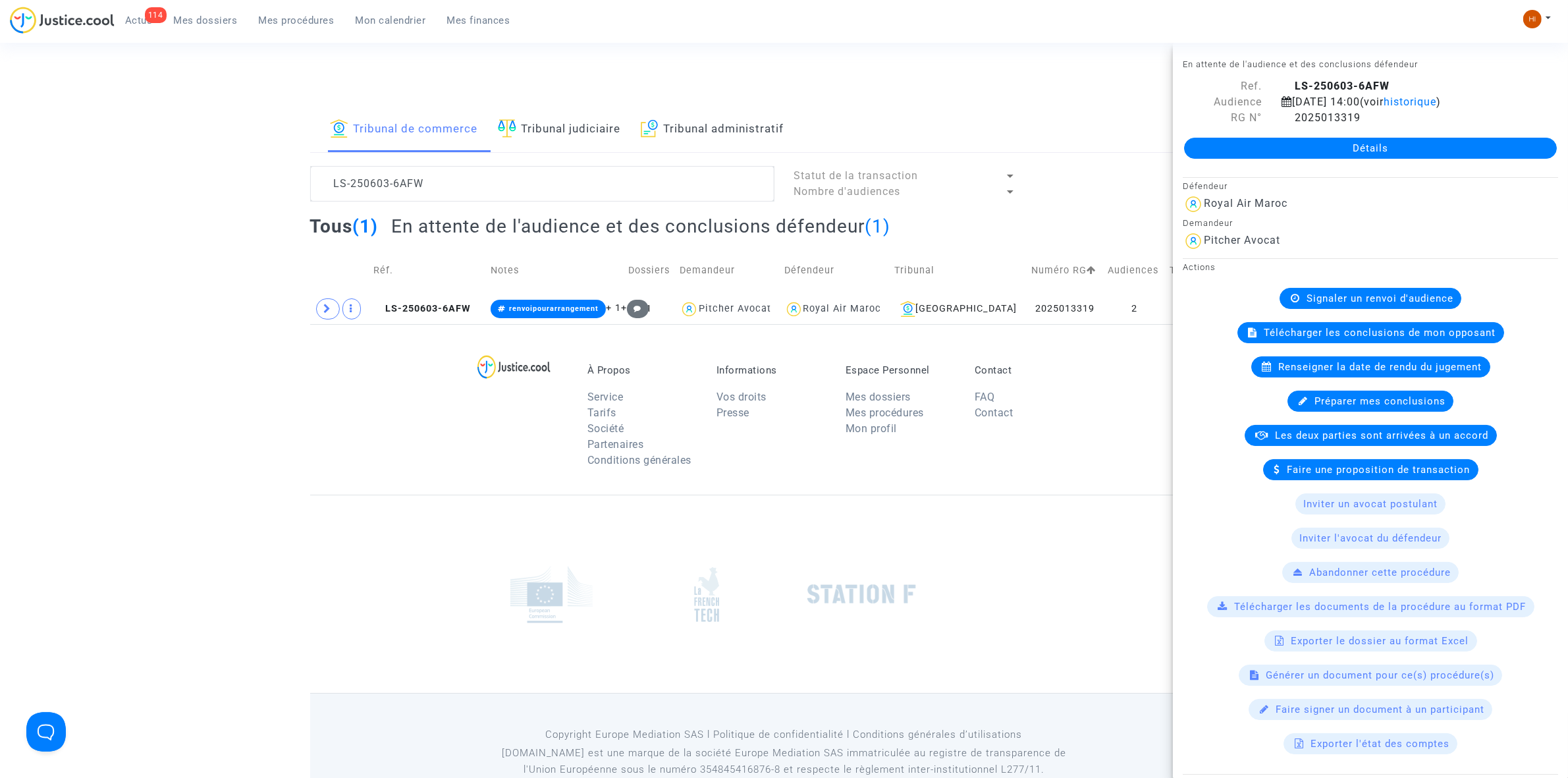
click at [1384, 146] on link "Détails" at bounding box center [1370, 148] width 373 height 21
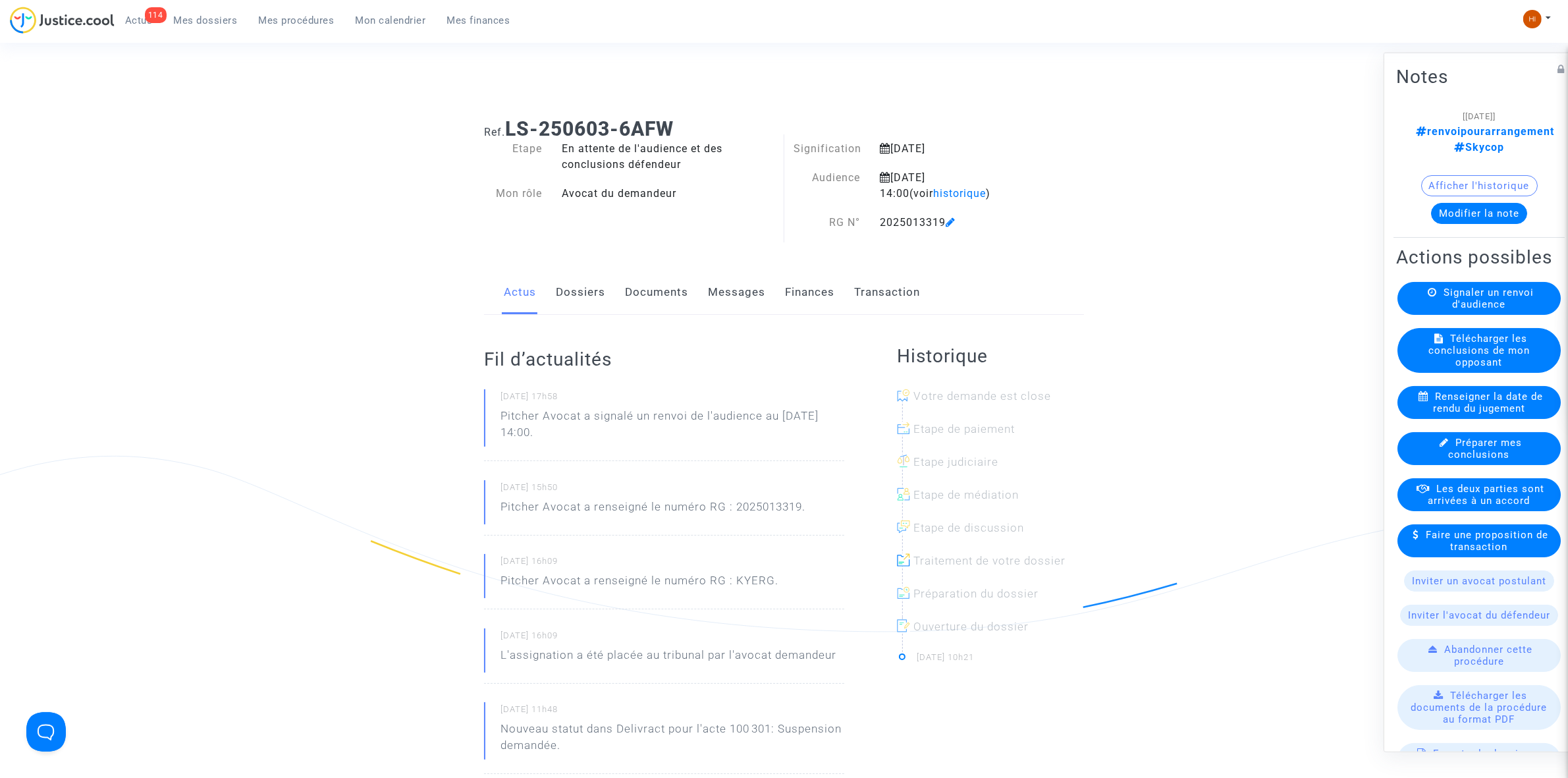
click at [674, 288] on link "Documents" at bounding box center [657, 292] width 64 height 44
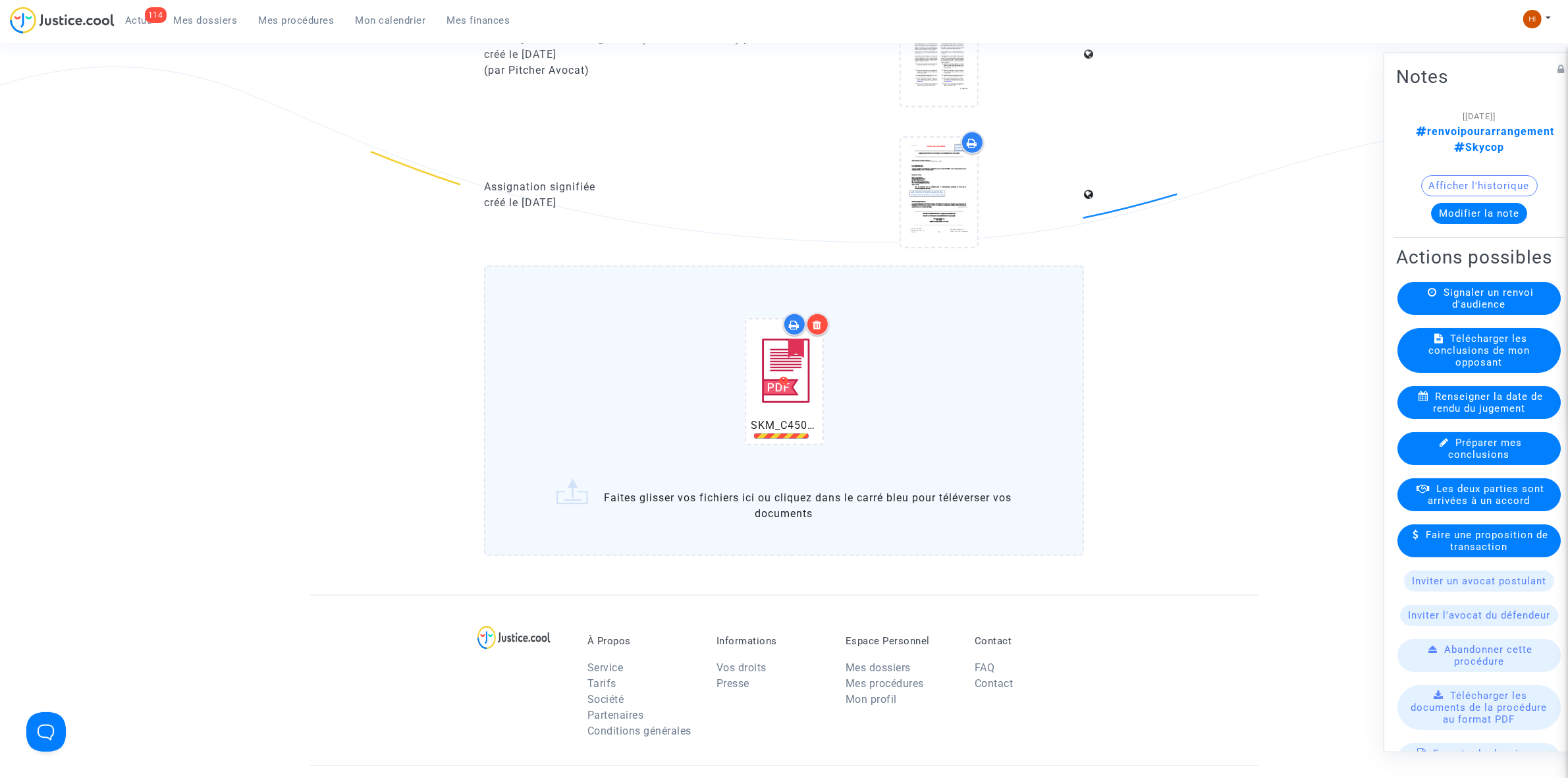
scroll to position [1400, 0]
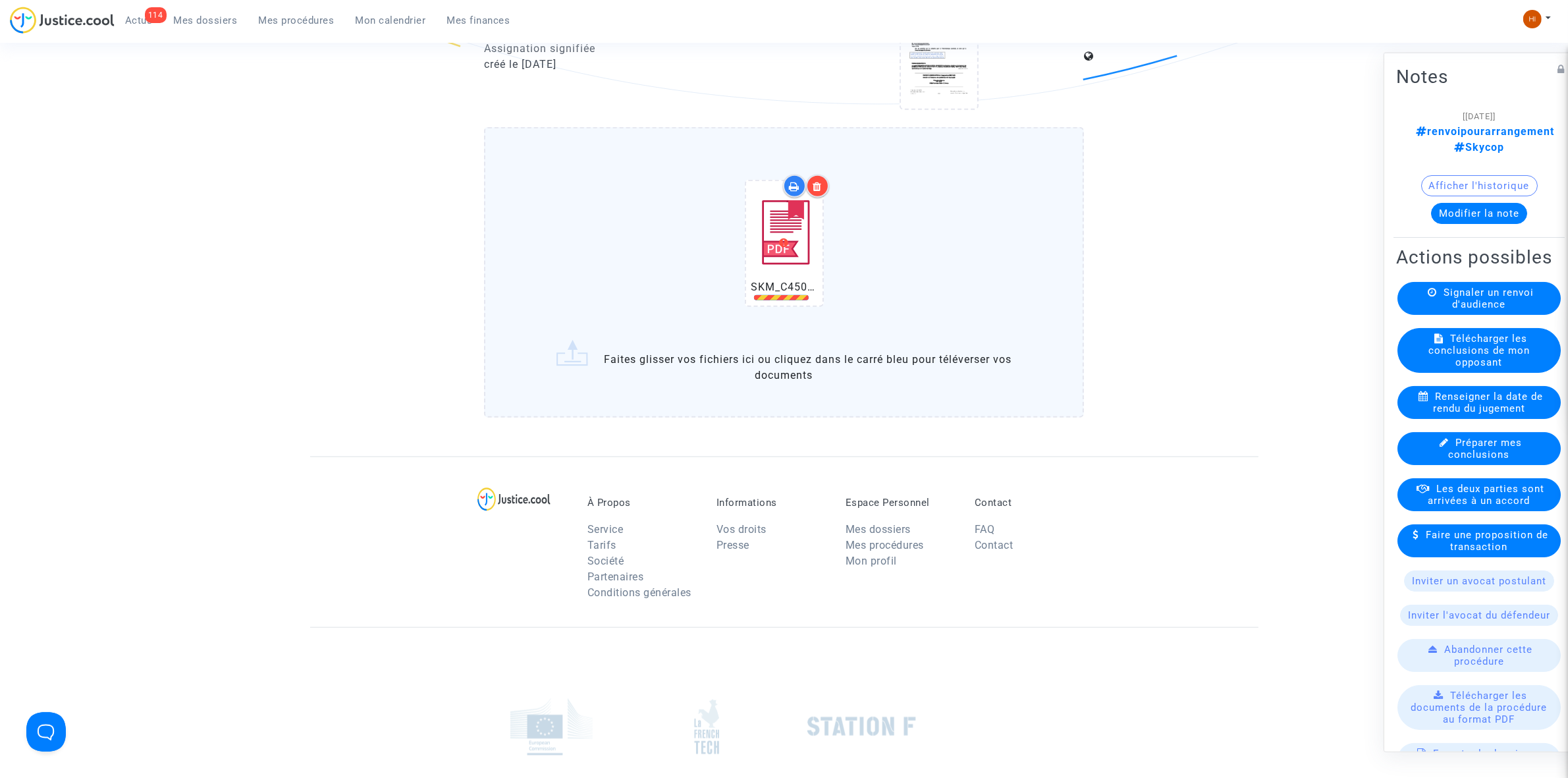
click at [824, 178] on div at bounding box center [817, 186] width 23 height 23
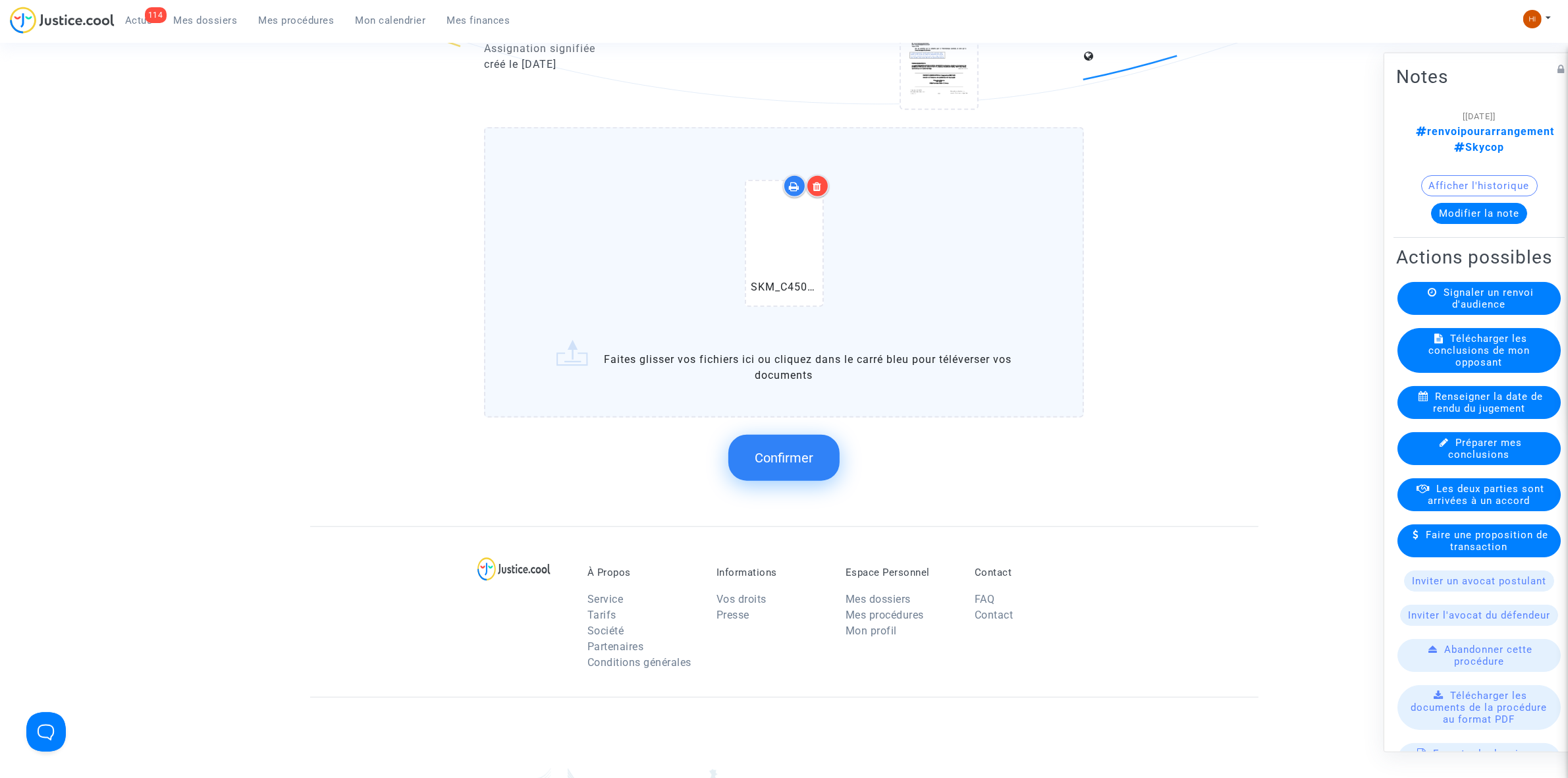
click at [771, 453] on span "Confirmer" at bounding box center [784, 458] width 59 height 16
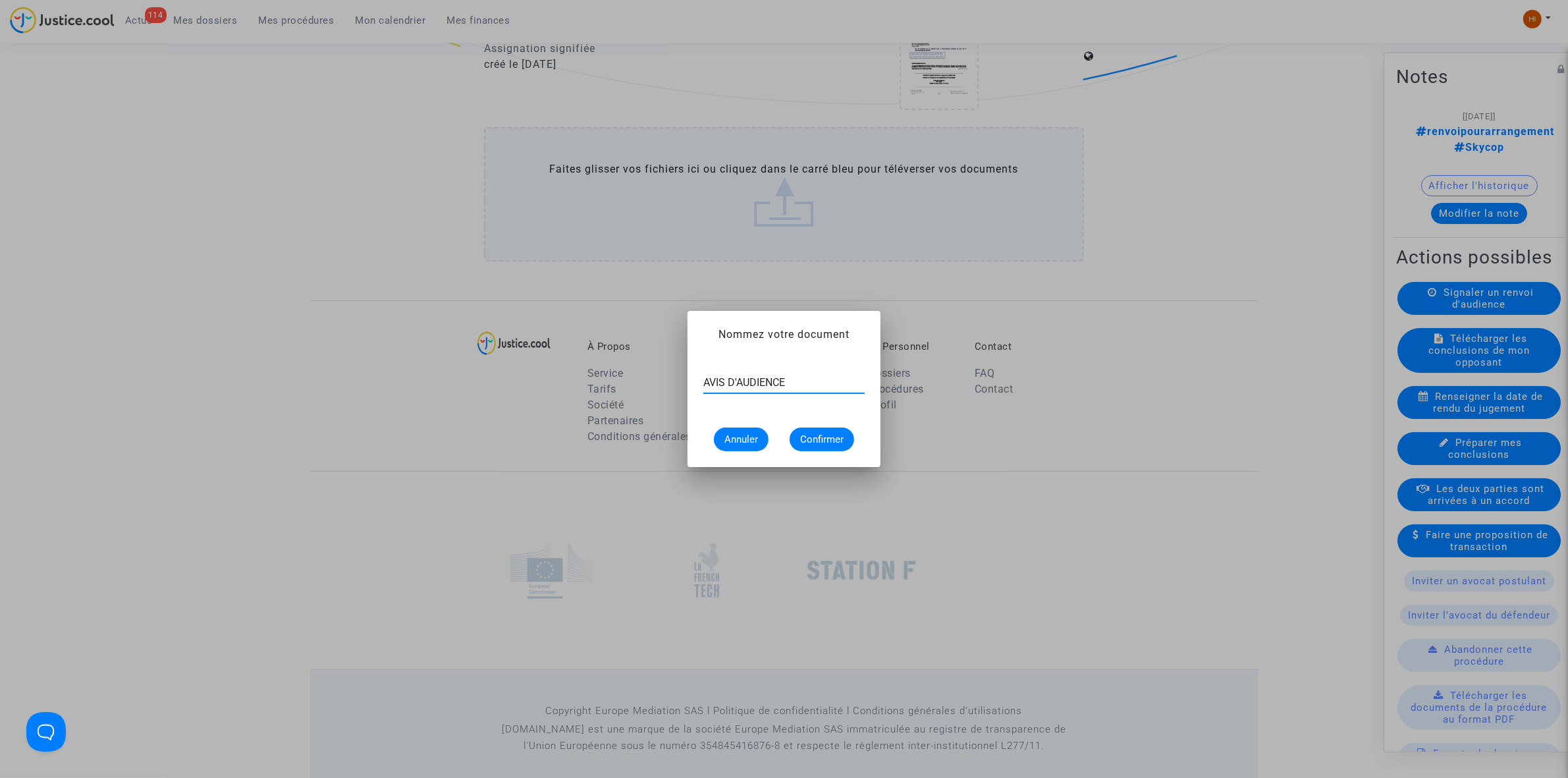
type input "AVIS D'AUDIENCE"
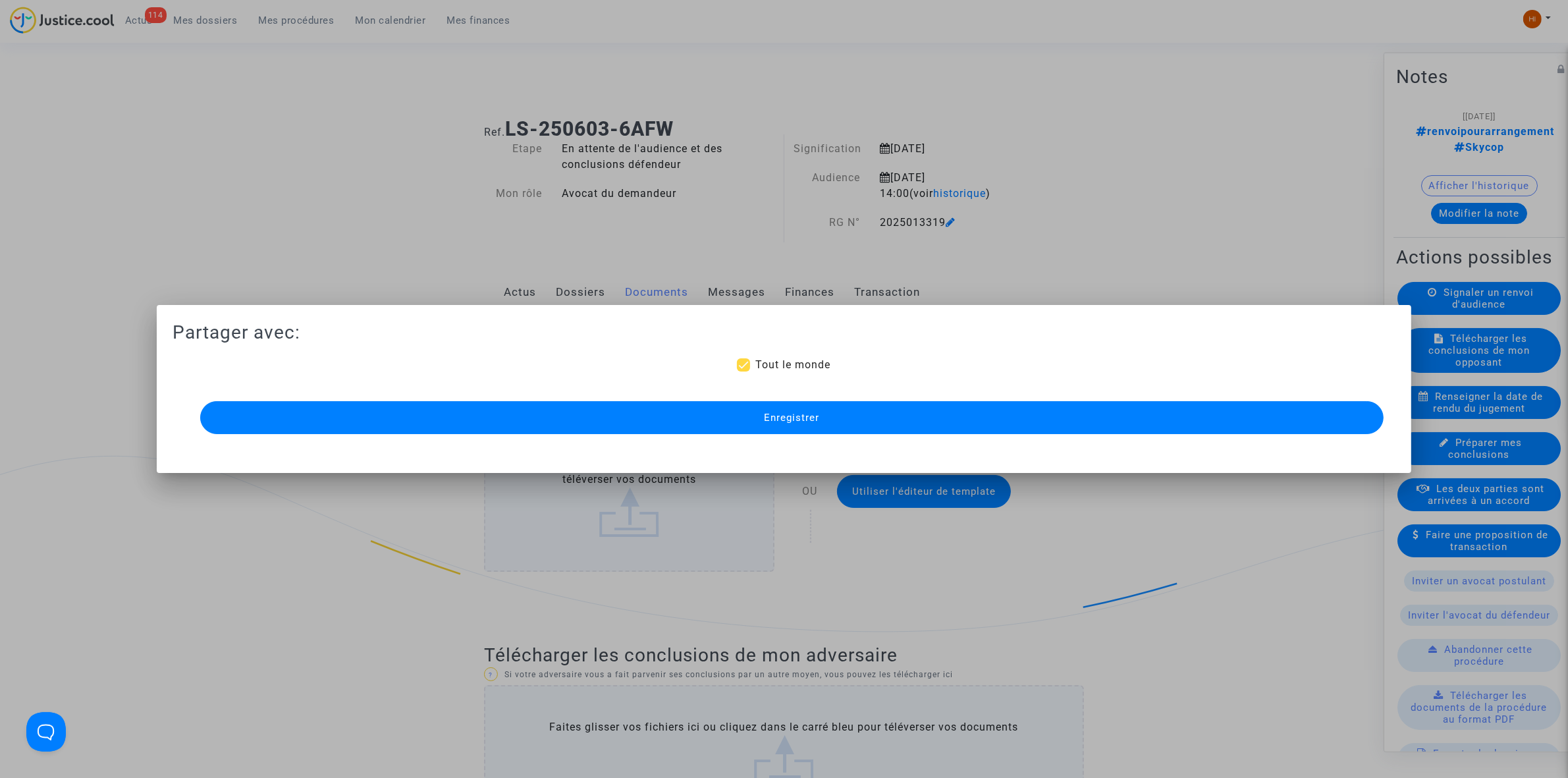
scroll to position [1400, 0]
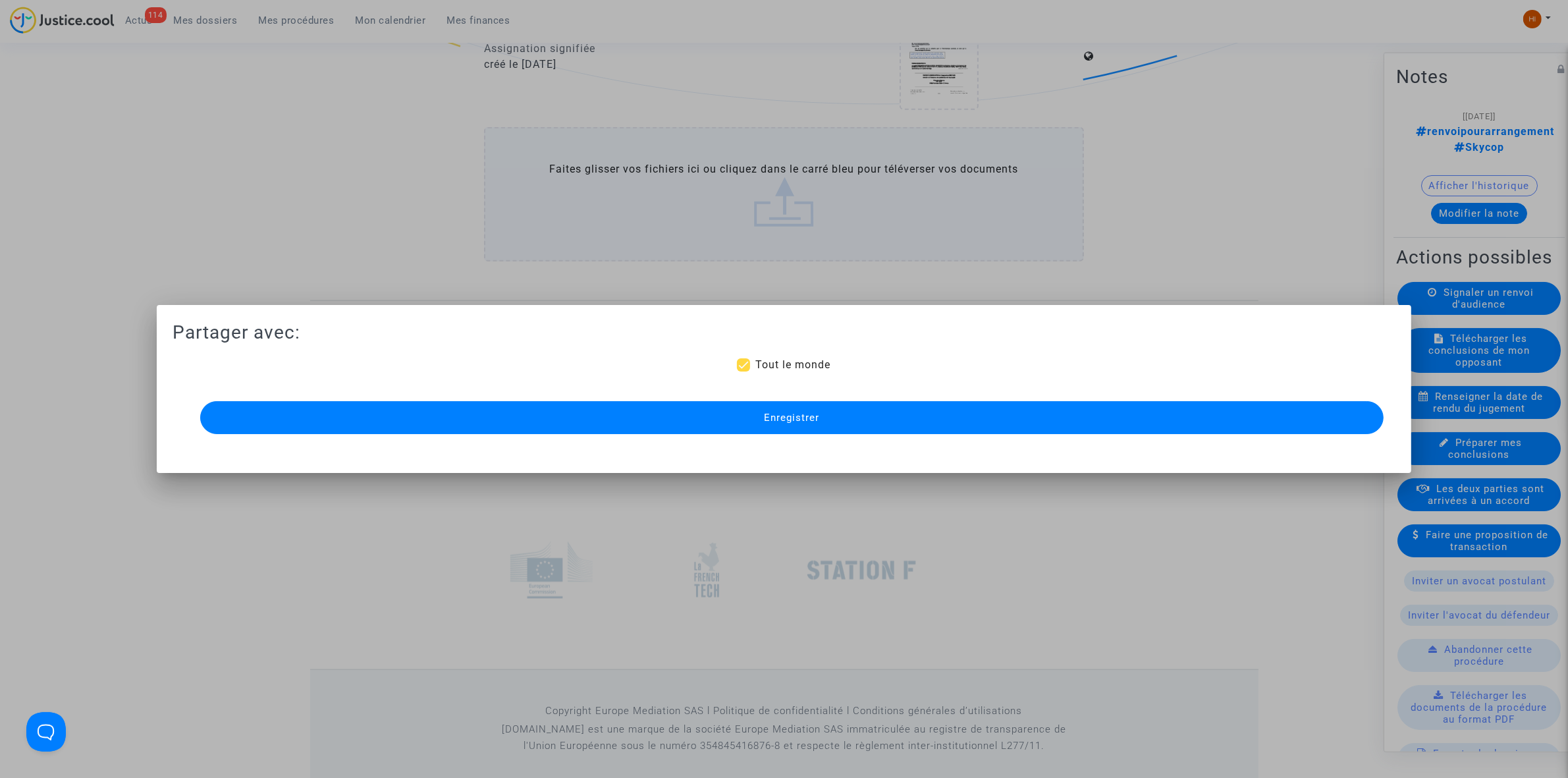
click at [934, 410] on button "Enregistrer" at bounding box center [792, 418] width 1183 height 33
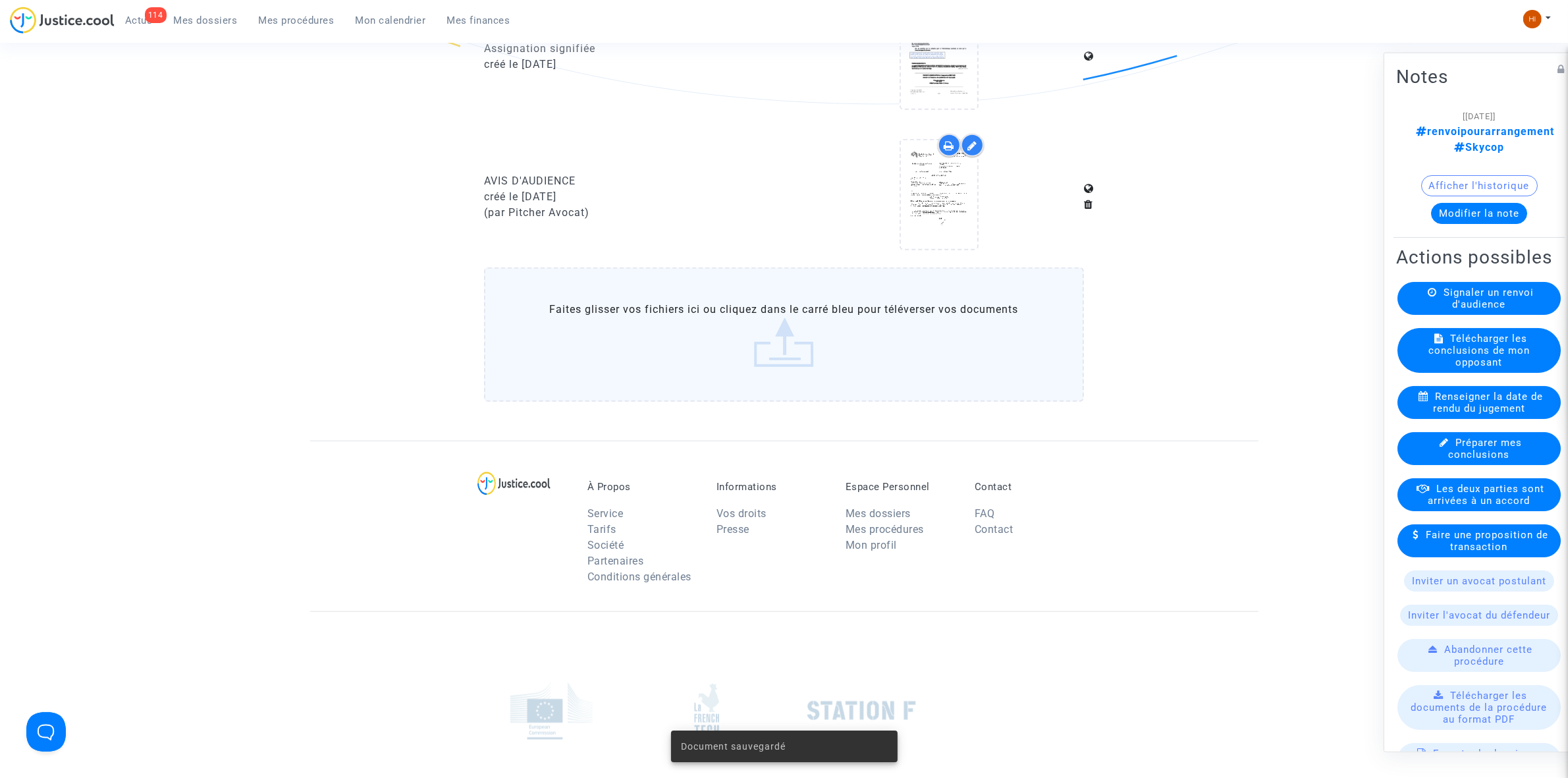
click at [1495, 202] on button "Modifier la note" at bounding box center [1479, 213] width 96 height 21
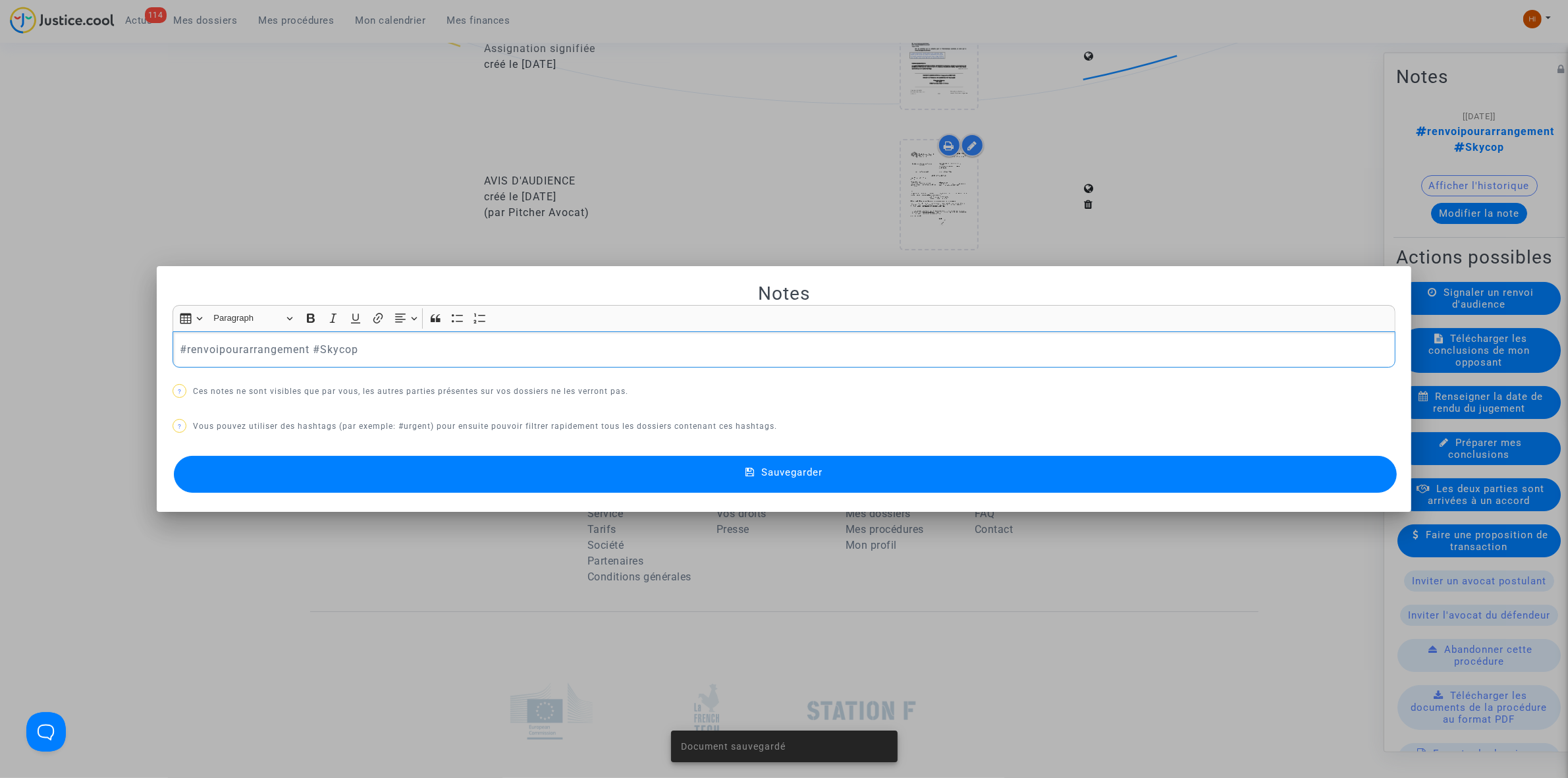
scroll to position [0, 0]
click at [394, 344] on p "#renvoipourarrangement #Skycop" at bounding box center [784, 349] width 1209 height 16
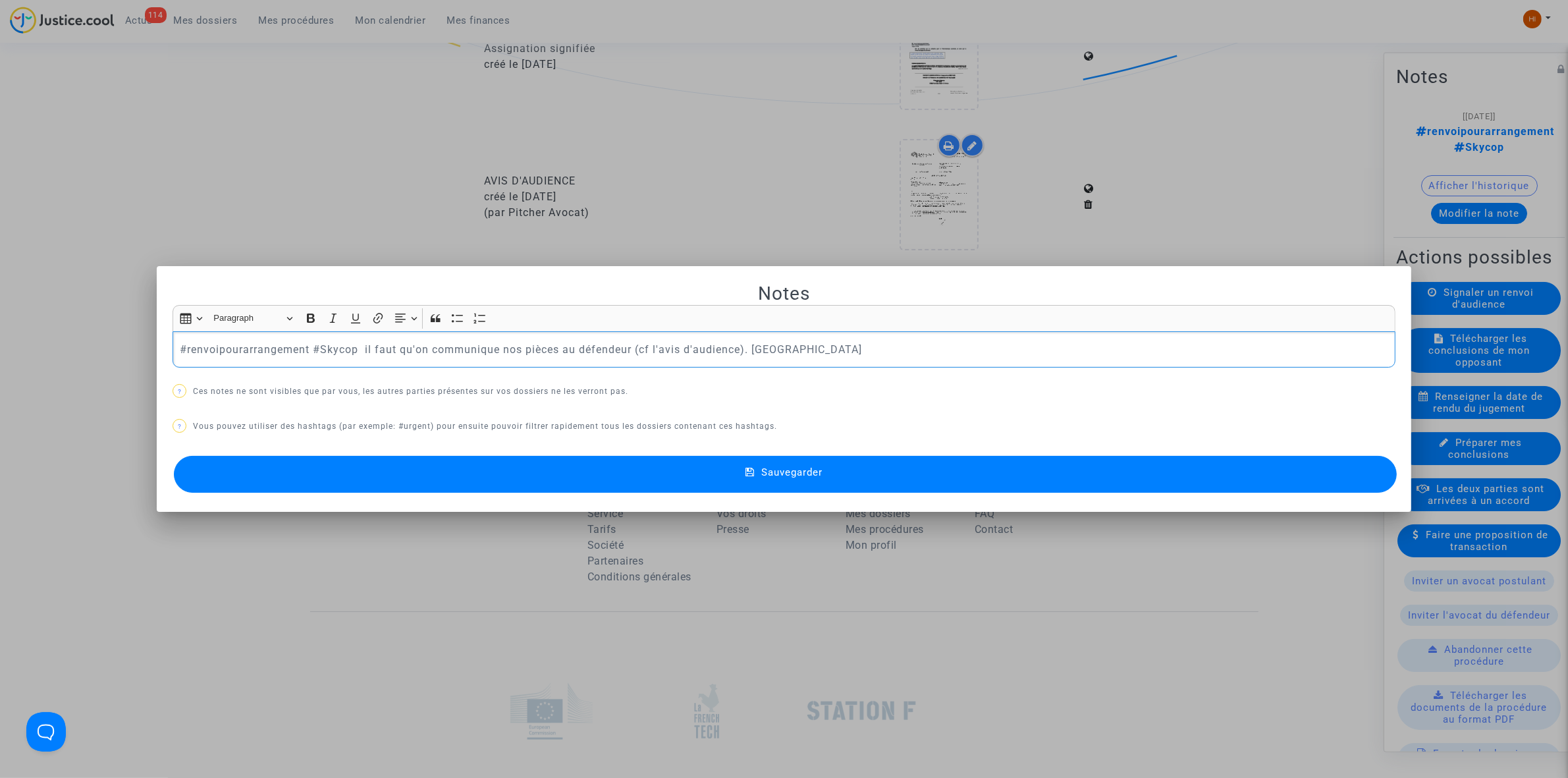
click at [492, 479] on button "Sauvegarder" at bounding box center [785, 475] width 1223 height 37
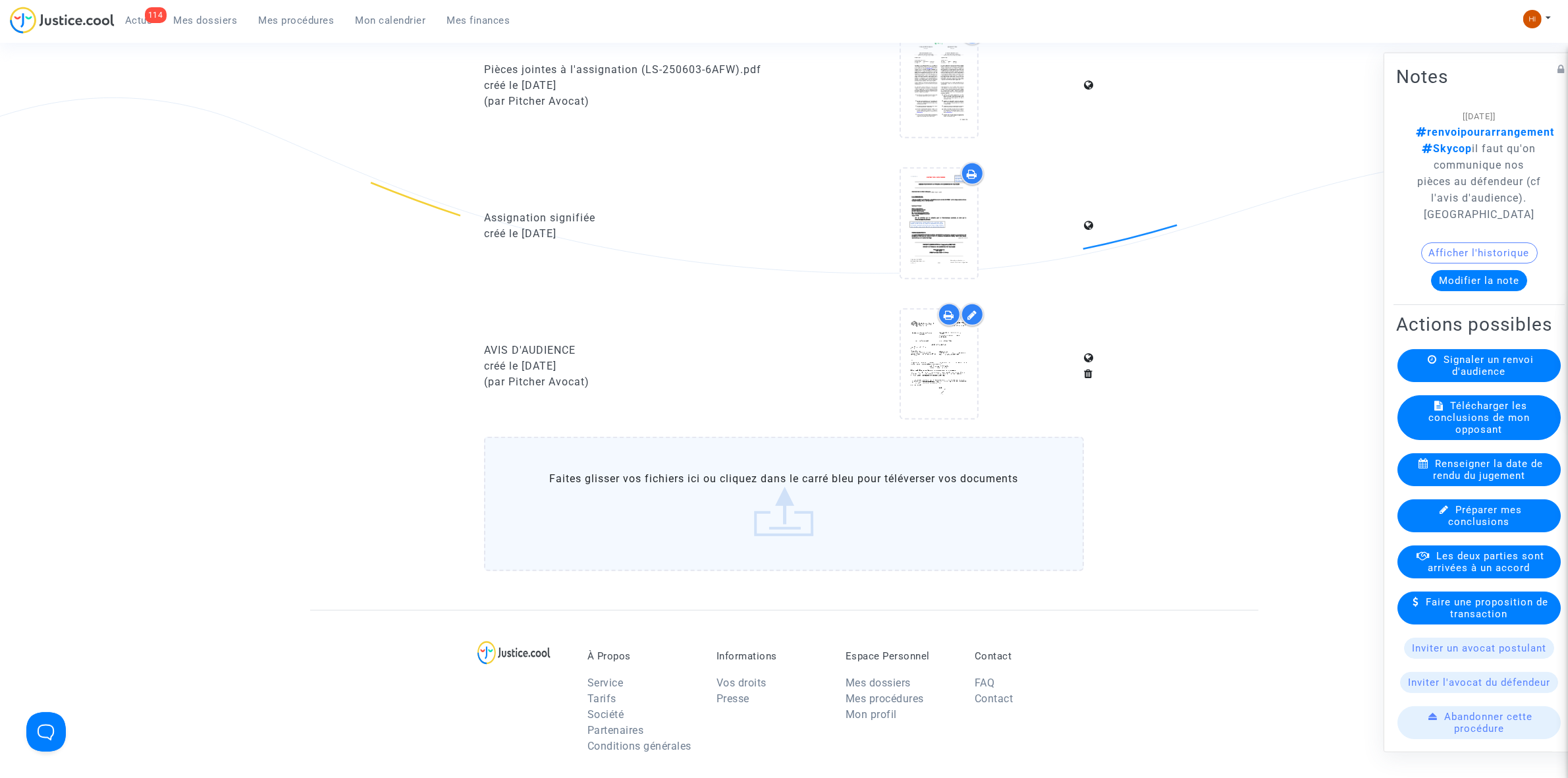
scroll to position [1482, 0]
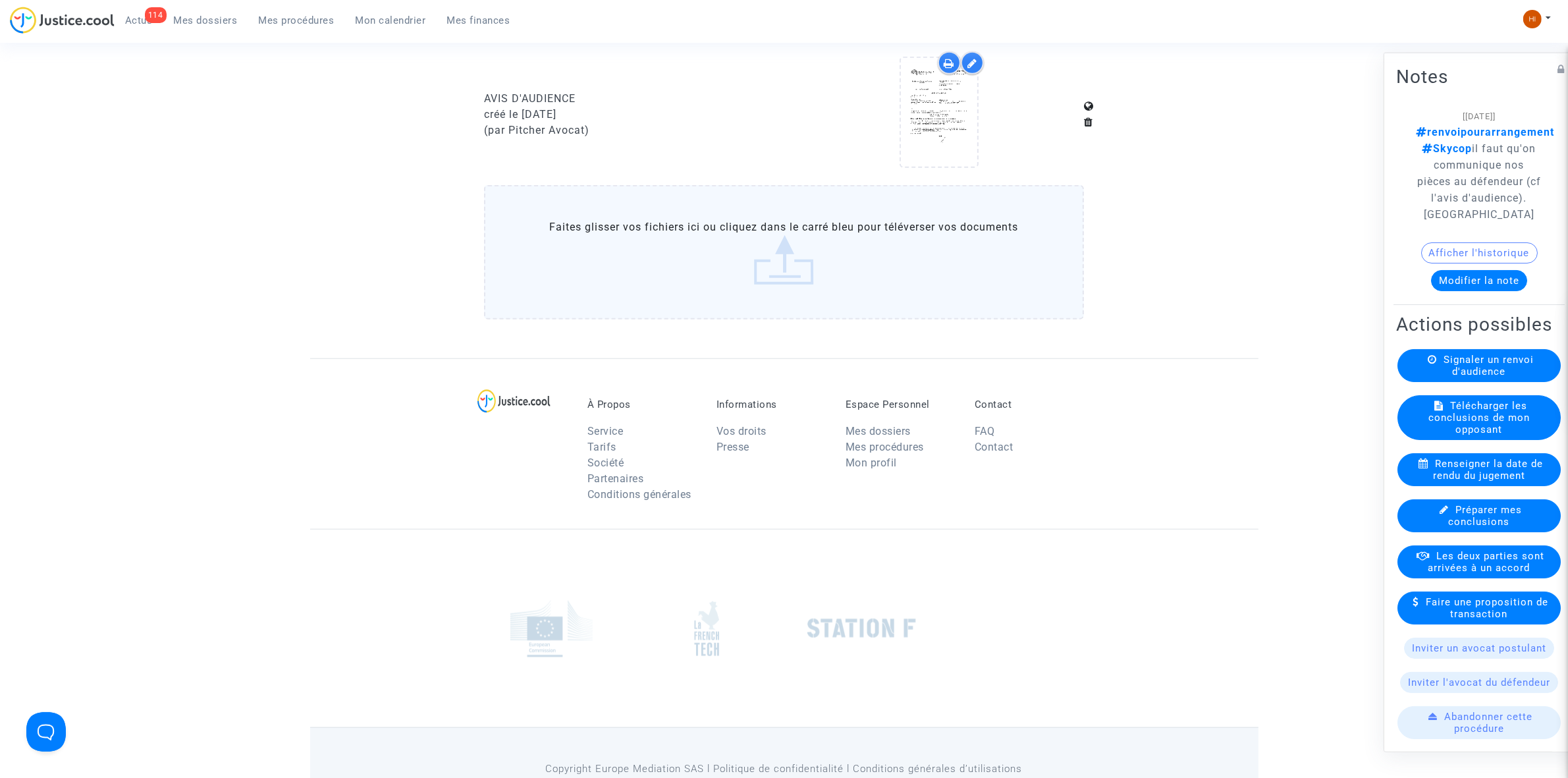
drag, startPoint x: 300, startPoint y: 17, endPoint x: 402, endPoint y: 46, distance: 106.0
click at [300, 17] on span "Mes procédures" at bounding box center [297, 20] width 76 height 12
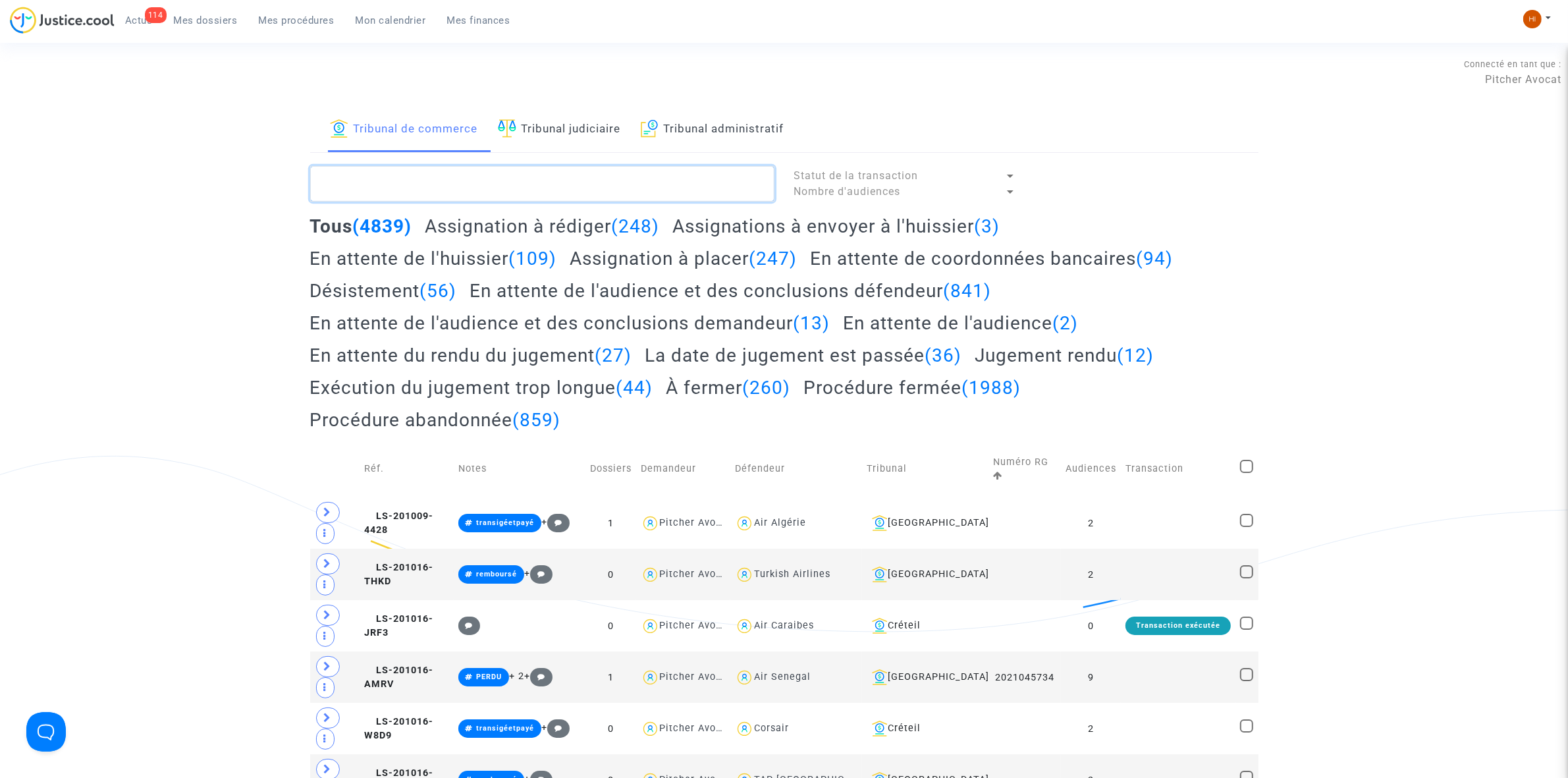
click at [402, 183] on textarea at bounding box center [542, 184] width 465 height 36
paste textarea "LS-250313-G82A"
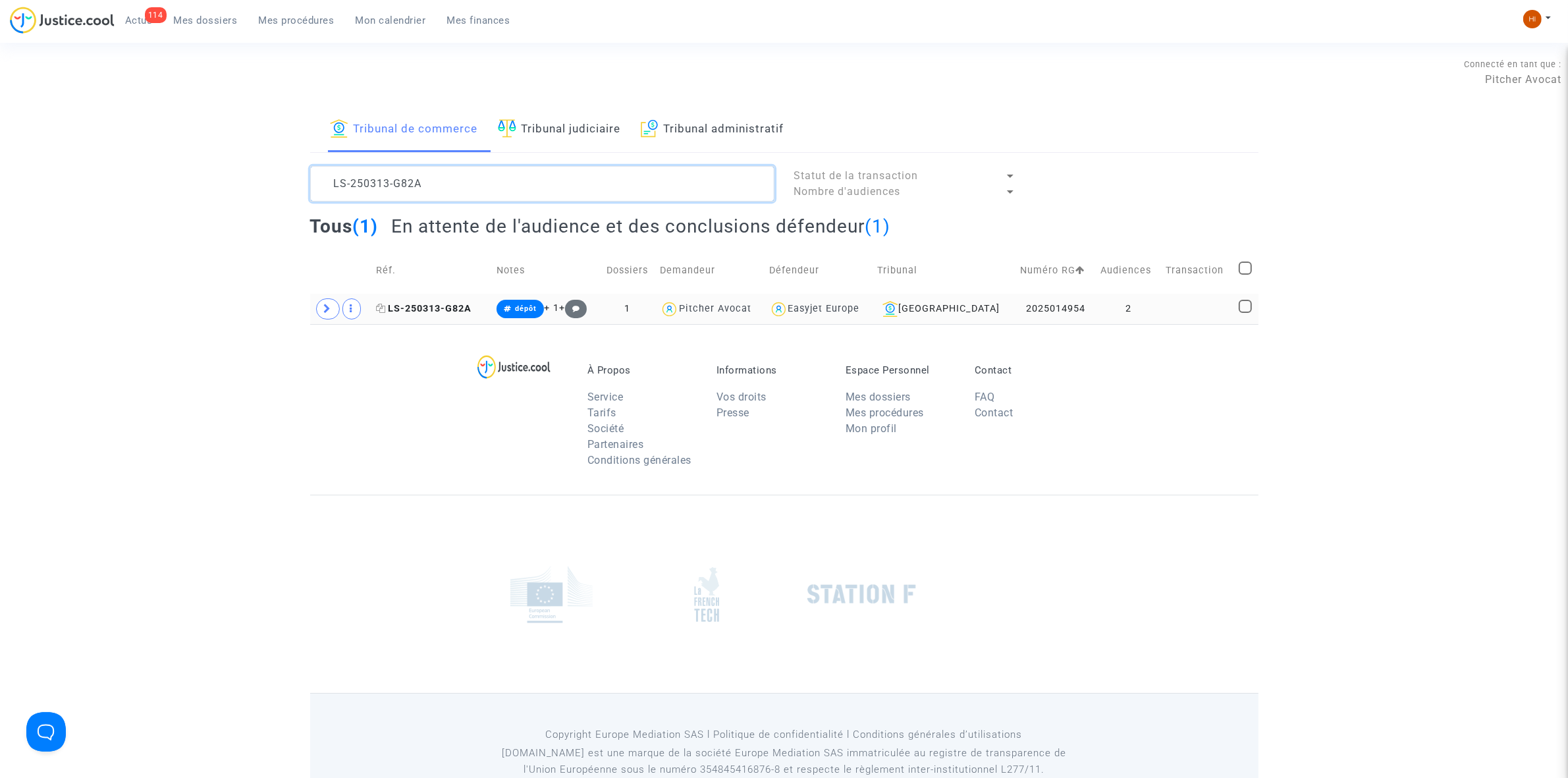
type textarea "LS-250313-G82A"
click at [456, 310] on span "LS-250313-G82A" at bounding box center [424, 308] width 96 height 11
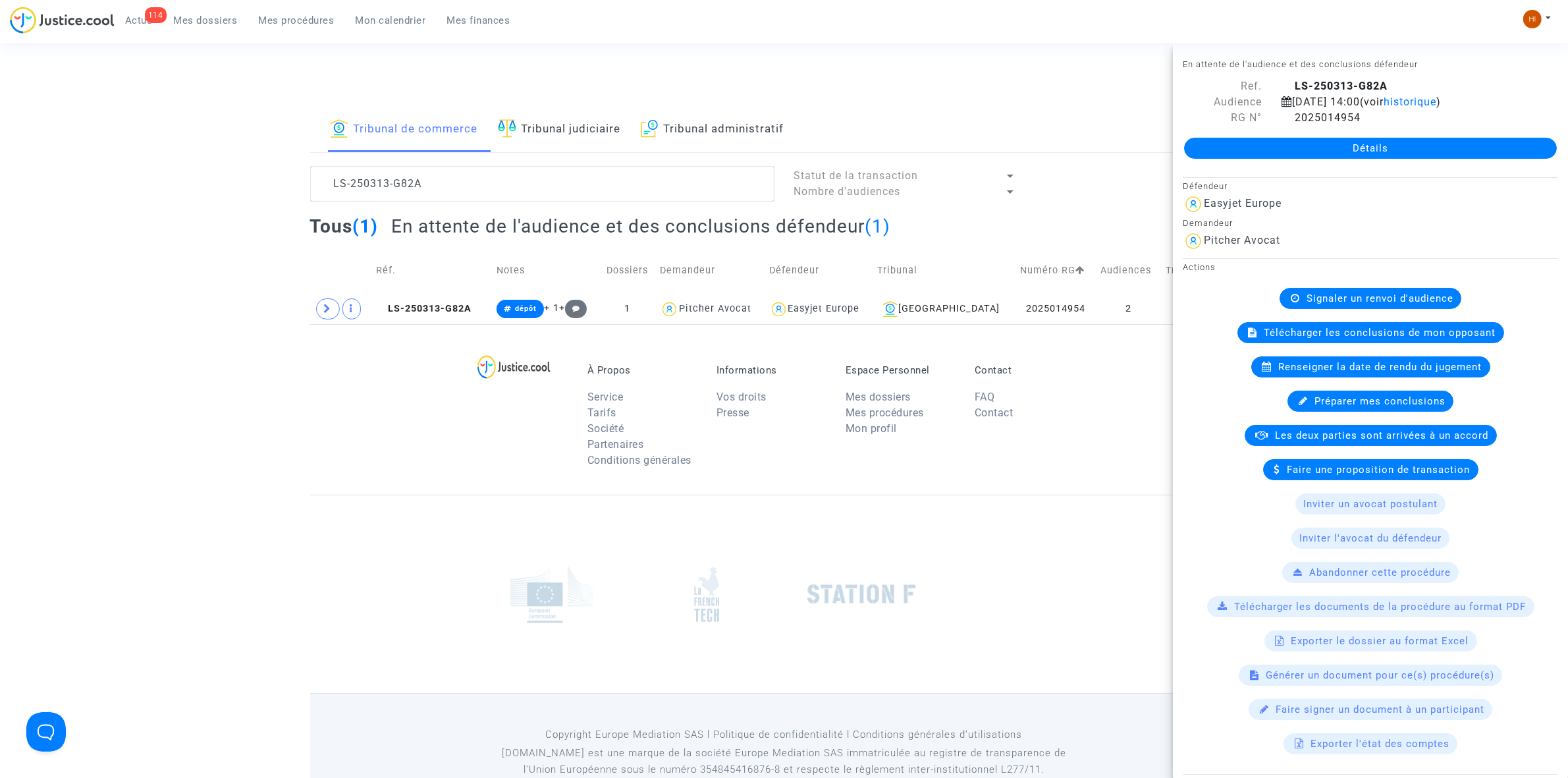
click at [1362, 155] on link "Détails" at bounding box center [1370, 148] width 373 height 21
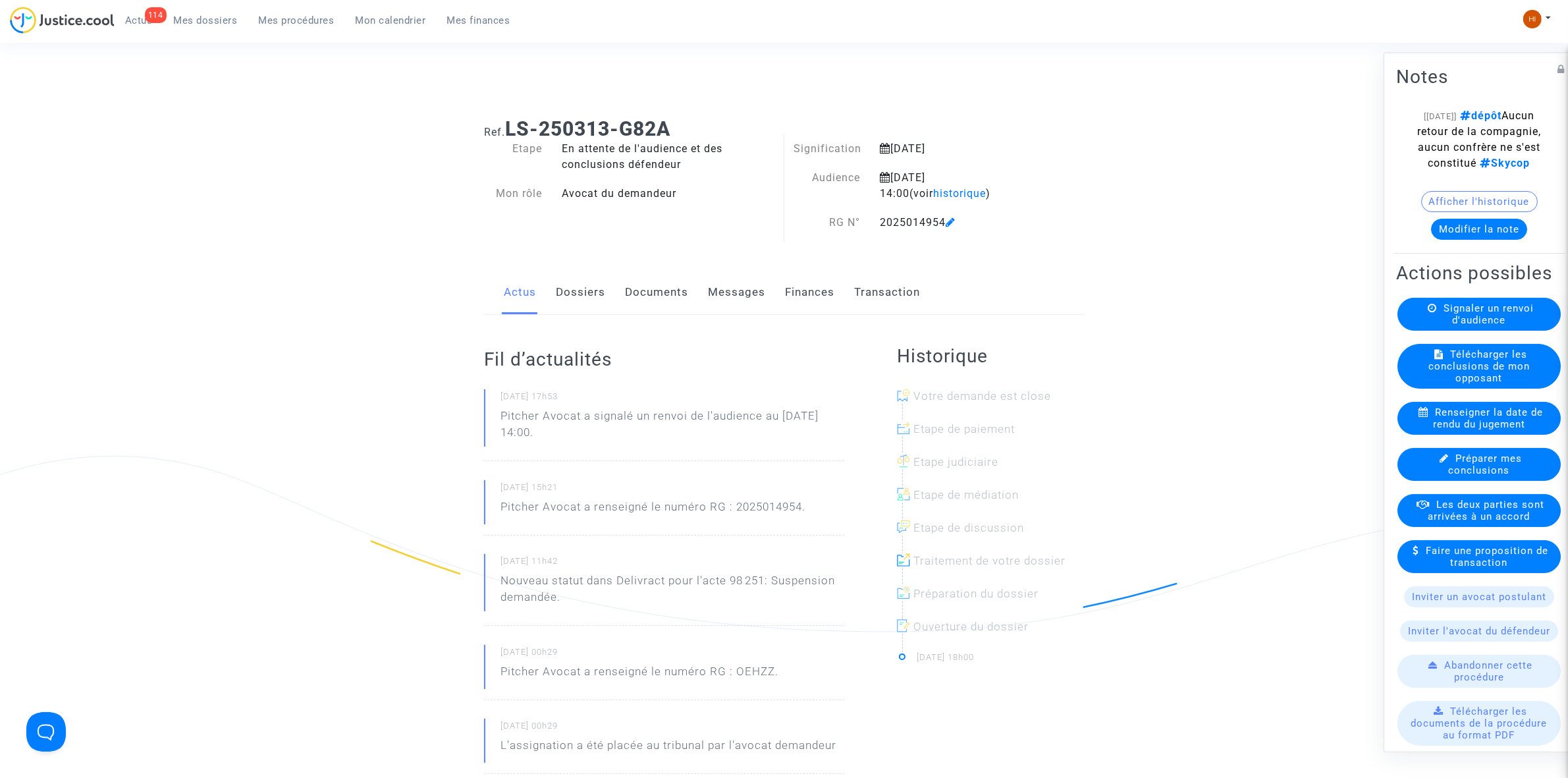
click at [1465, 236] on button "Modifier la note" at bounding box center [1479, 228] width 96 height 21
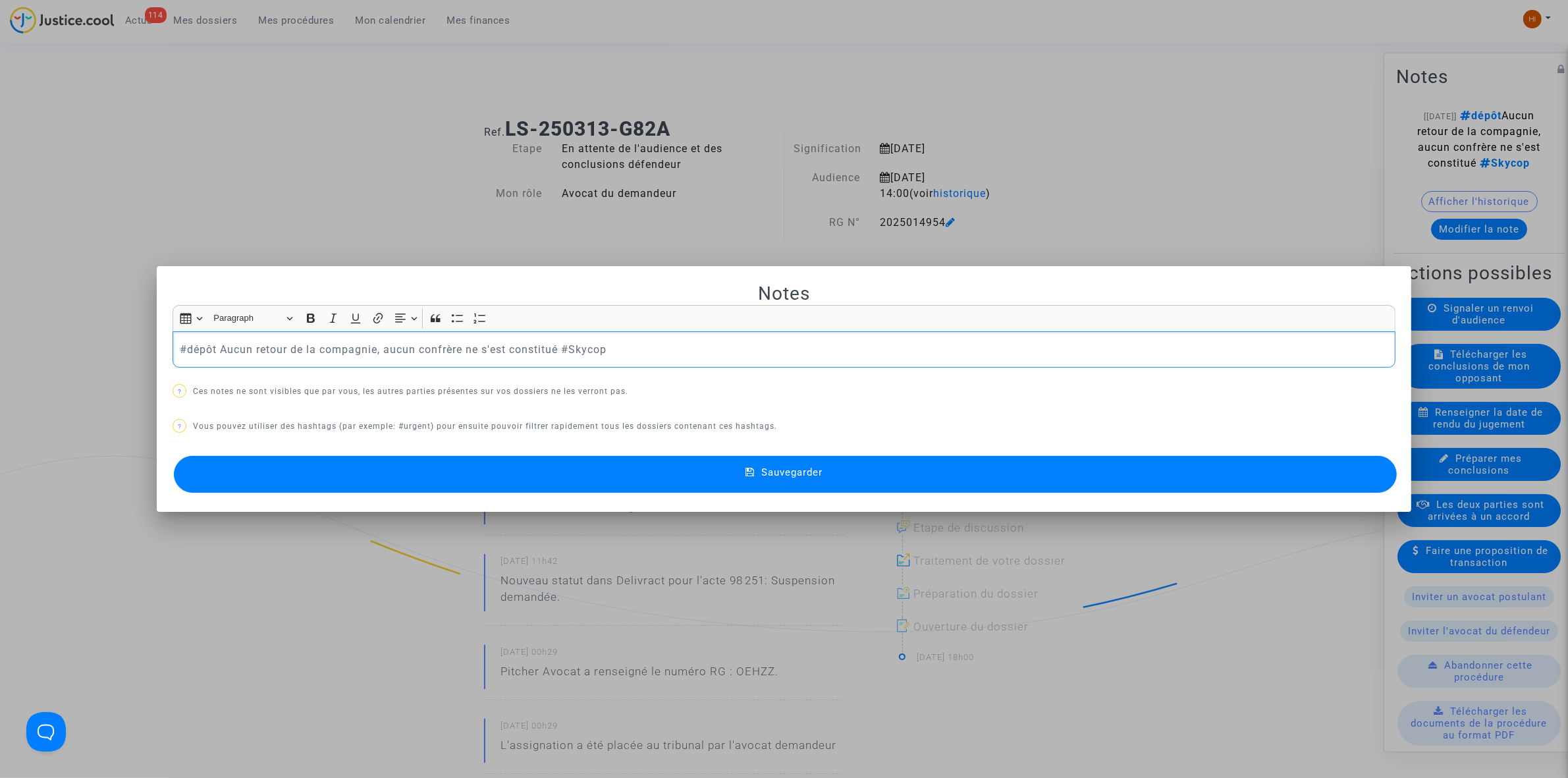
click at [694, 313] on div "Insert table Insert table Heading Paragraph Paragraph Heading 1 Heading 2 Headi…" at bounding box center [784, 318] width 1216 height 25
click at [695, 343] on p "#dépôt Aucun retour de la compagnie, aucun confrère ne s'est constitué #Skycop" at bounding box center [784, 349] width 1209 height 16
click at [688, 473] on button "Sauvegarder" at bounding box center [785, 475] width 1223 height 37
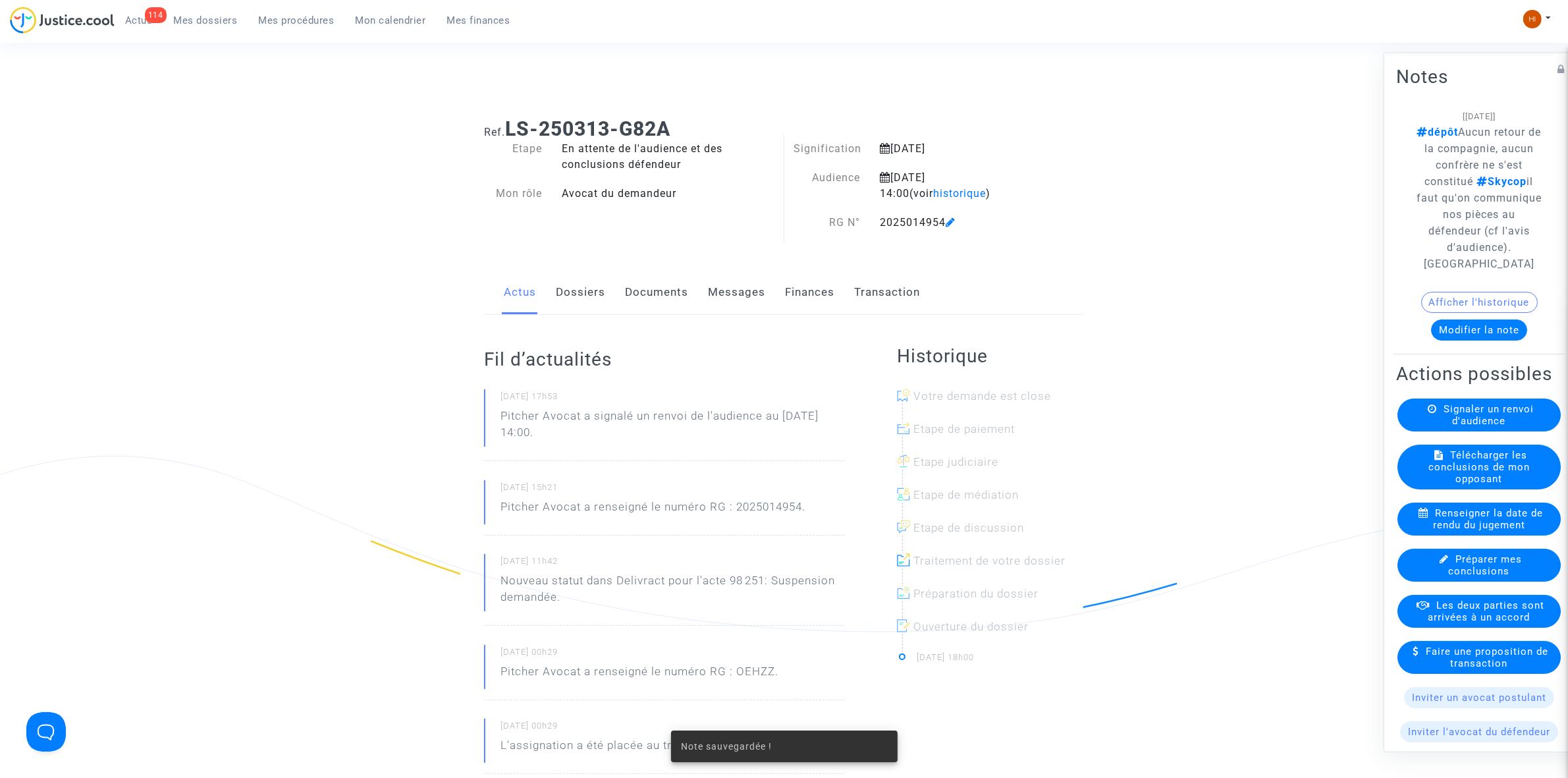
click at [656, 292] on link "Documents" at bounding box center [657, 292] width 64 height 44
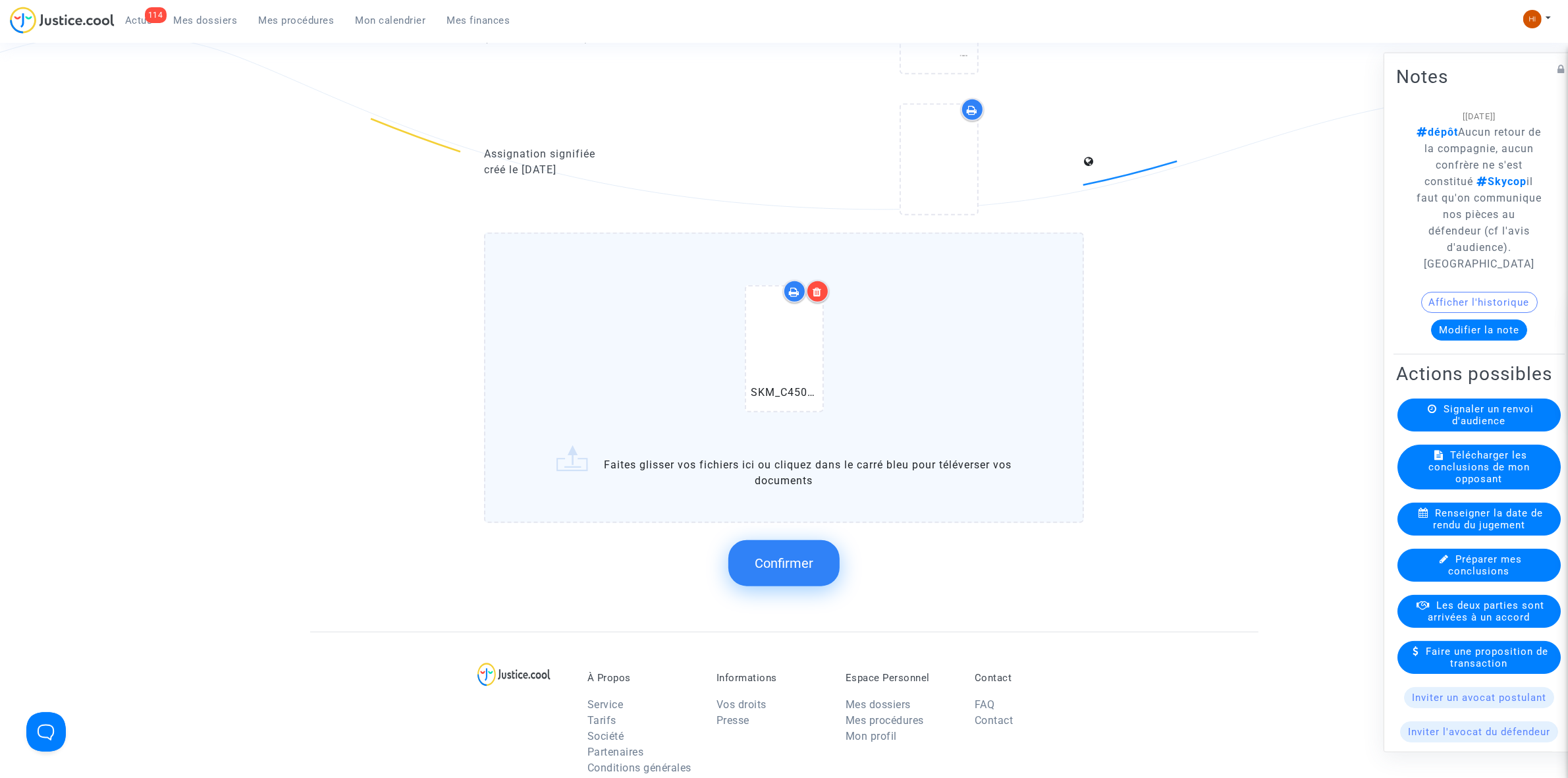
scroll to position [1317, 0]
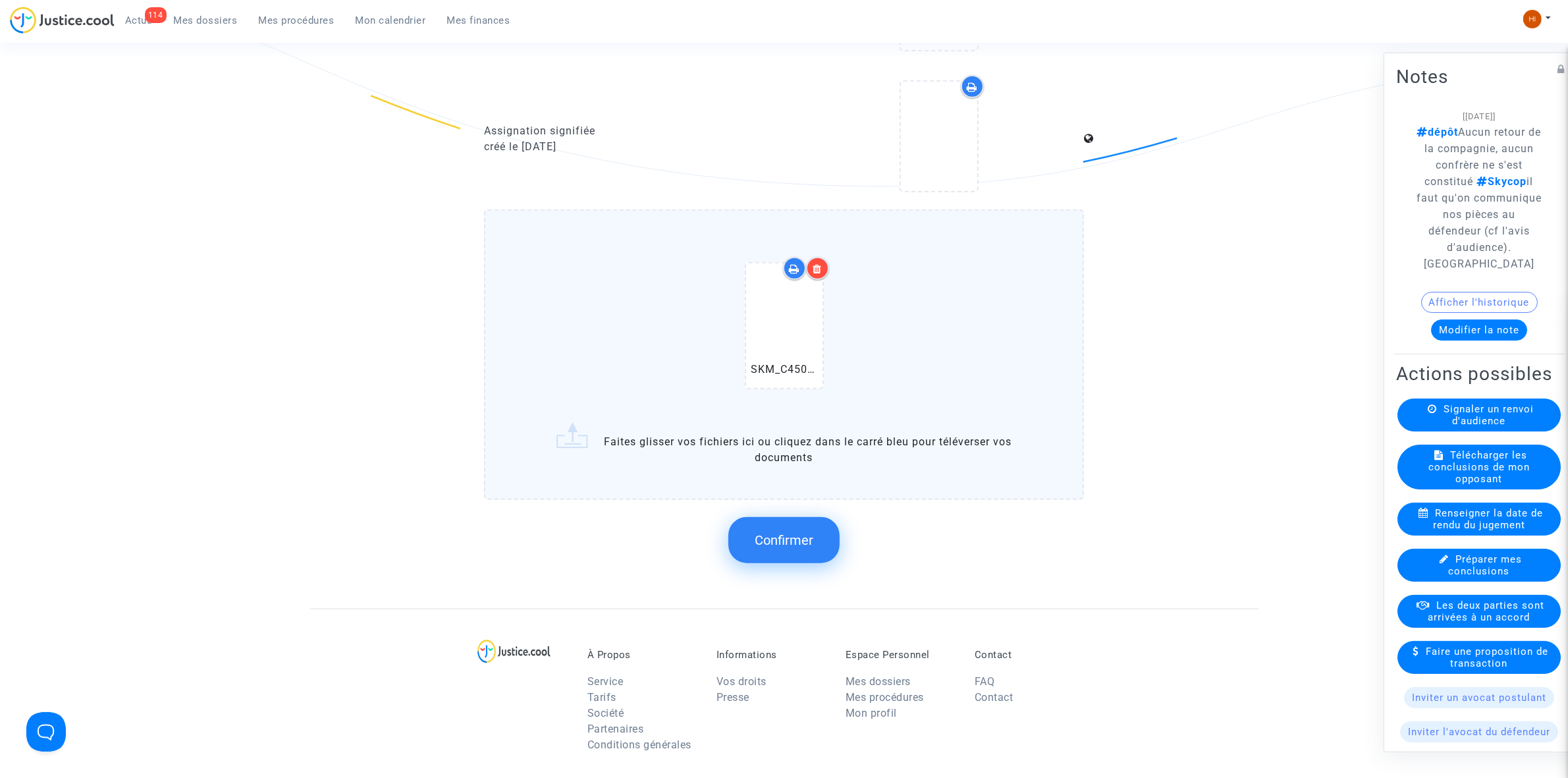
click at [755, 532] on span "Confirmer" at bounding box center [784, 540] width 59 height 16
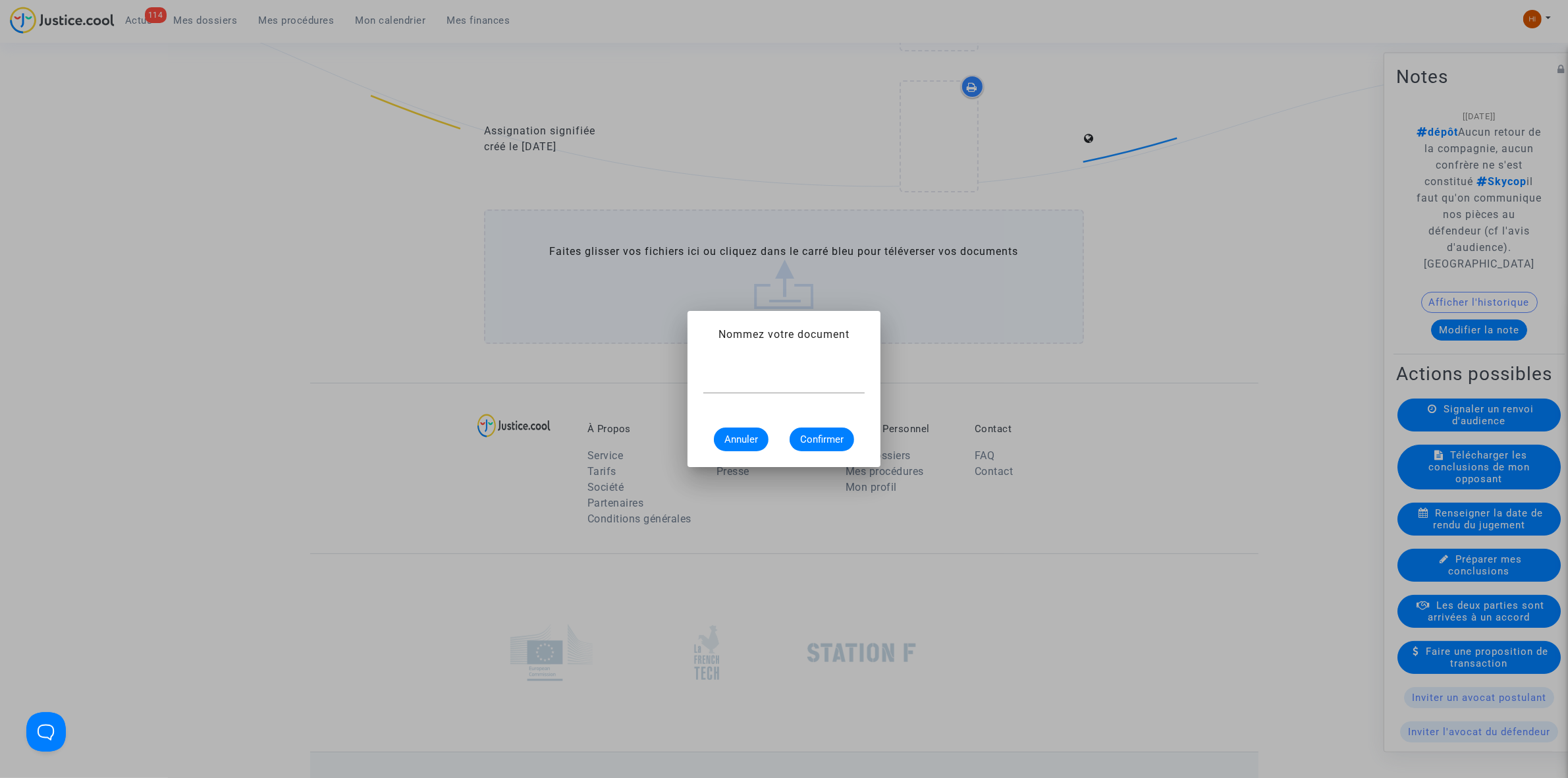
scroll to position [0, 0]
type input "AVIS D'AUDIENCE"
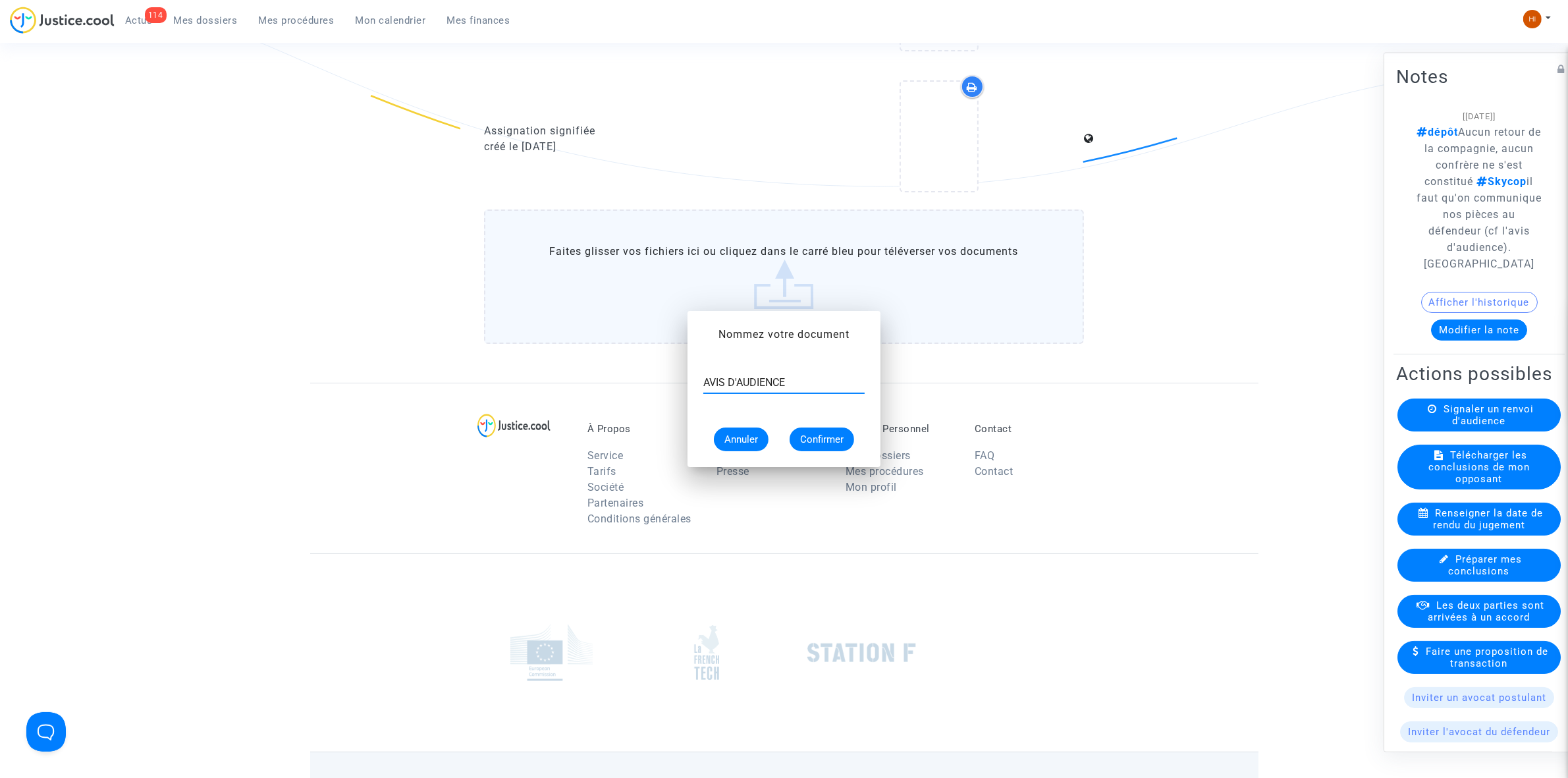
scroll to position [1317, 0]
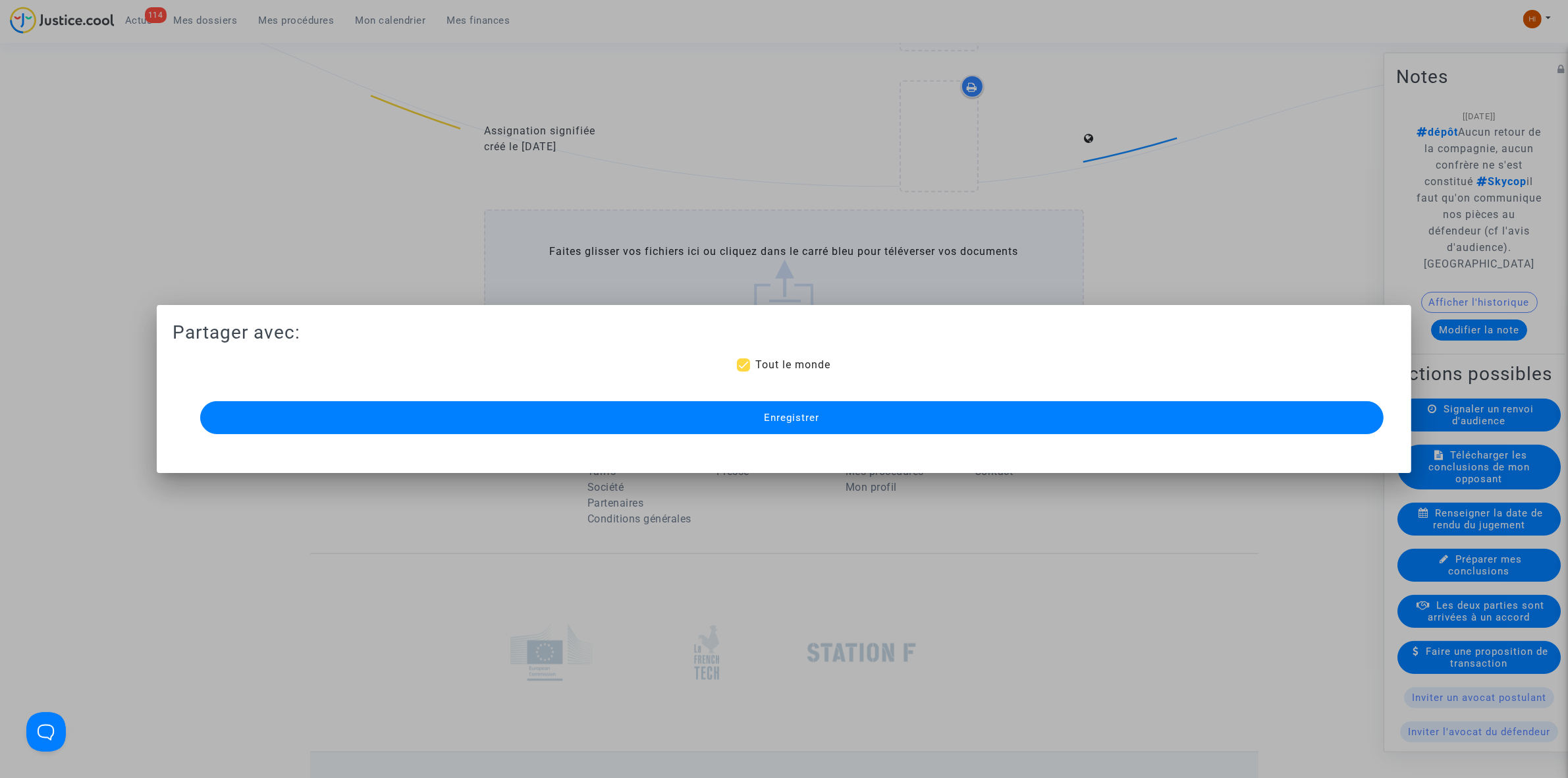
click at [861, 423] on button "Enregistrer" at bounding box center [792, 418] width 1183 height 33
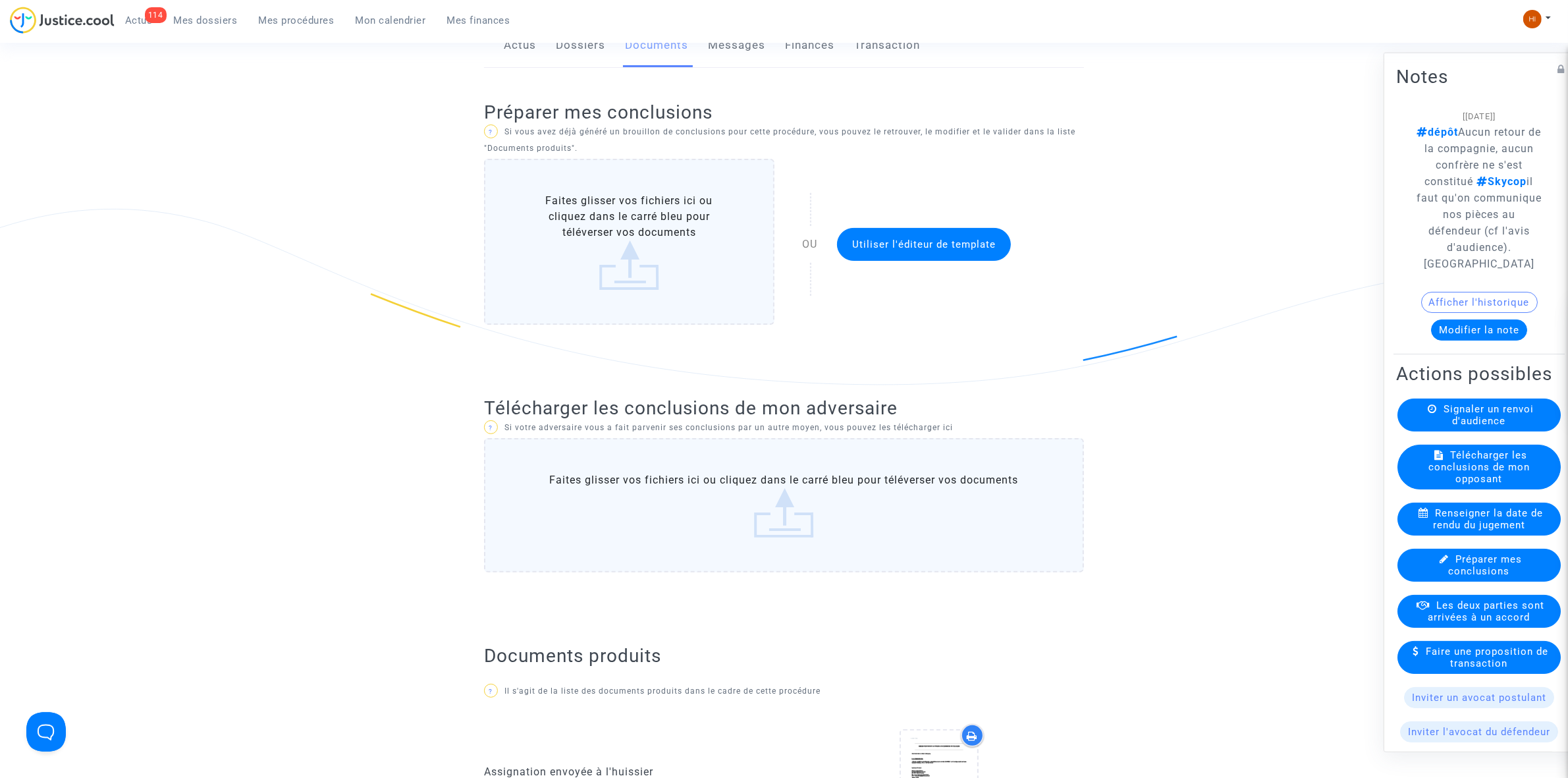
scroll to position [82, 0]
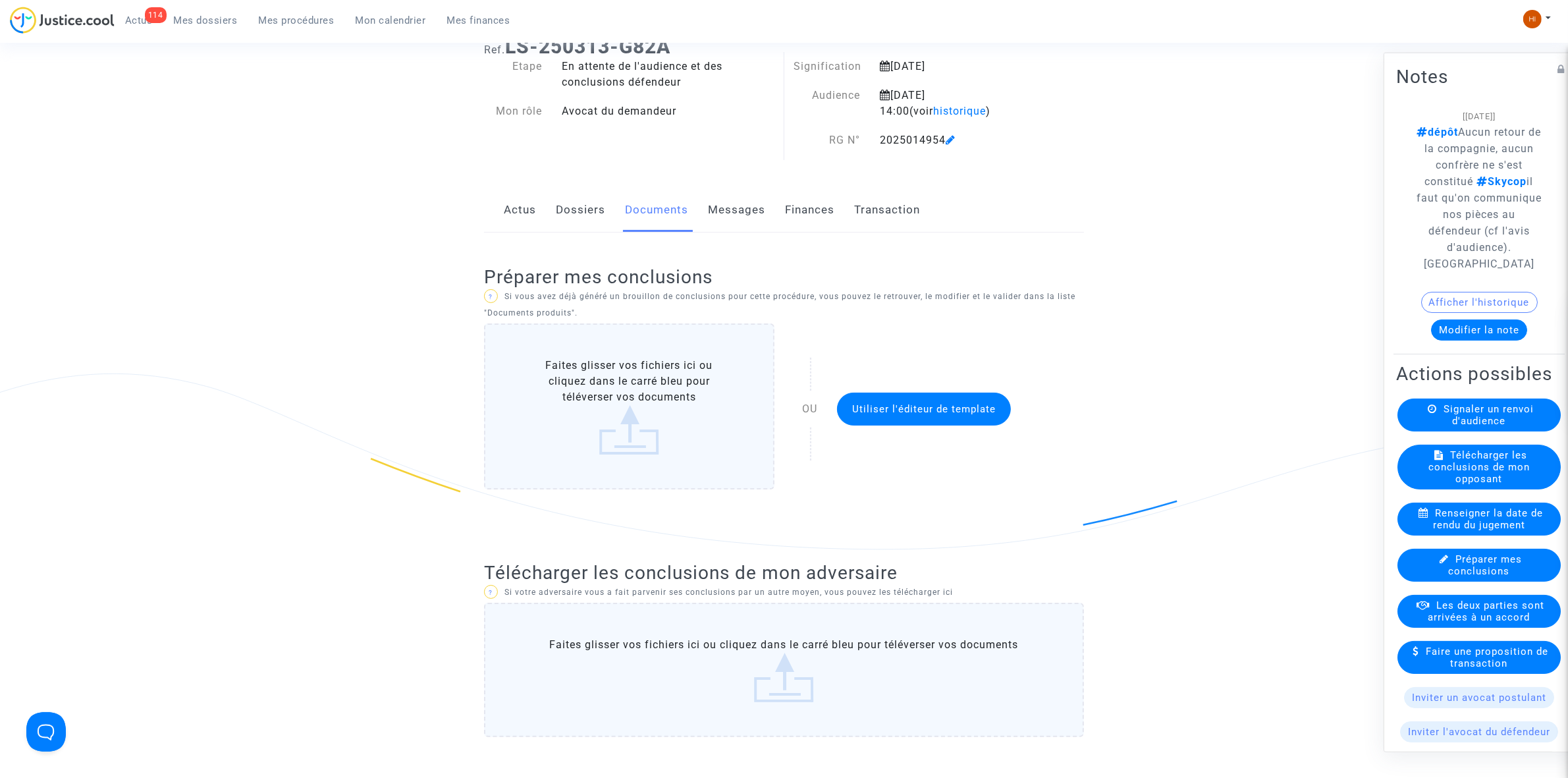
click at [314, 19] on span "Mes procédures" at bounding box center [297, 20] width 76 height 12
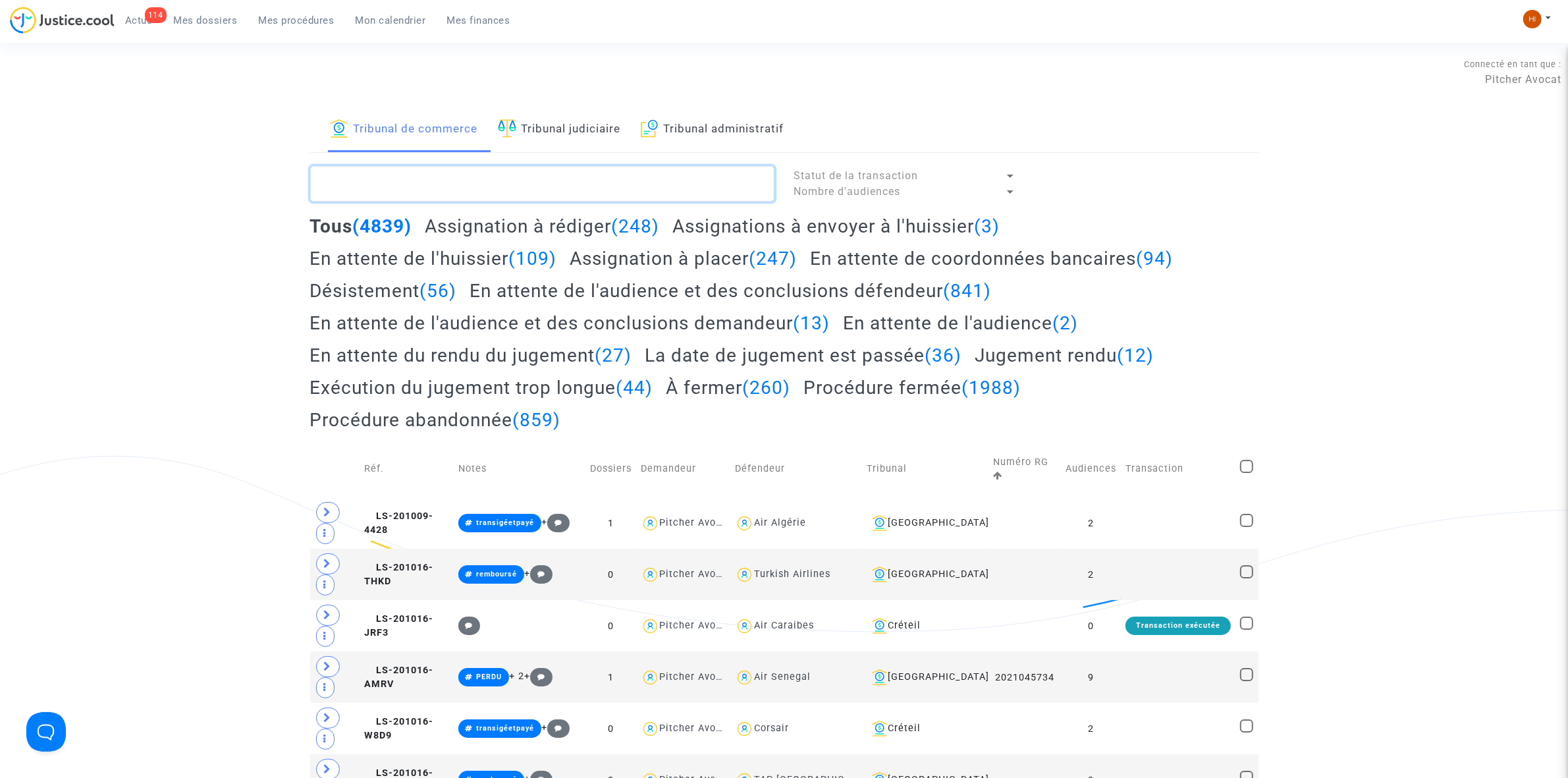
click at [463, 189] on textarea at bounding box center [542, 184] width 465 height 36
paste textarea "LS-250313-6JF4"
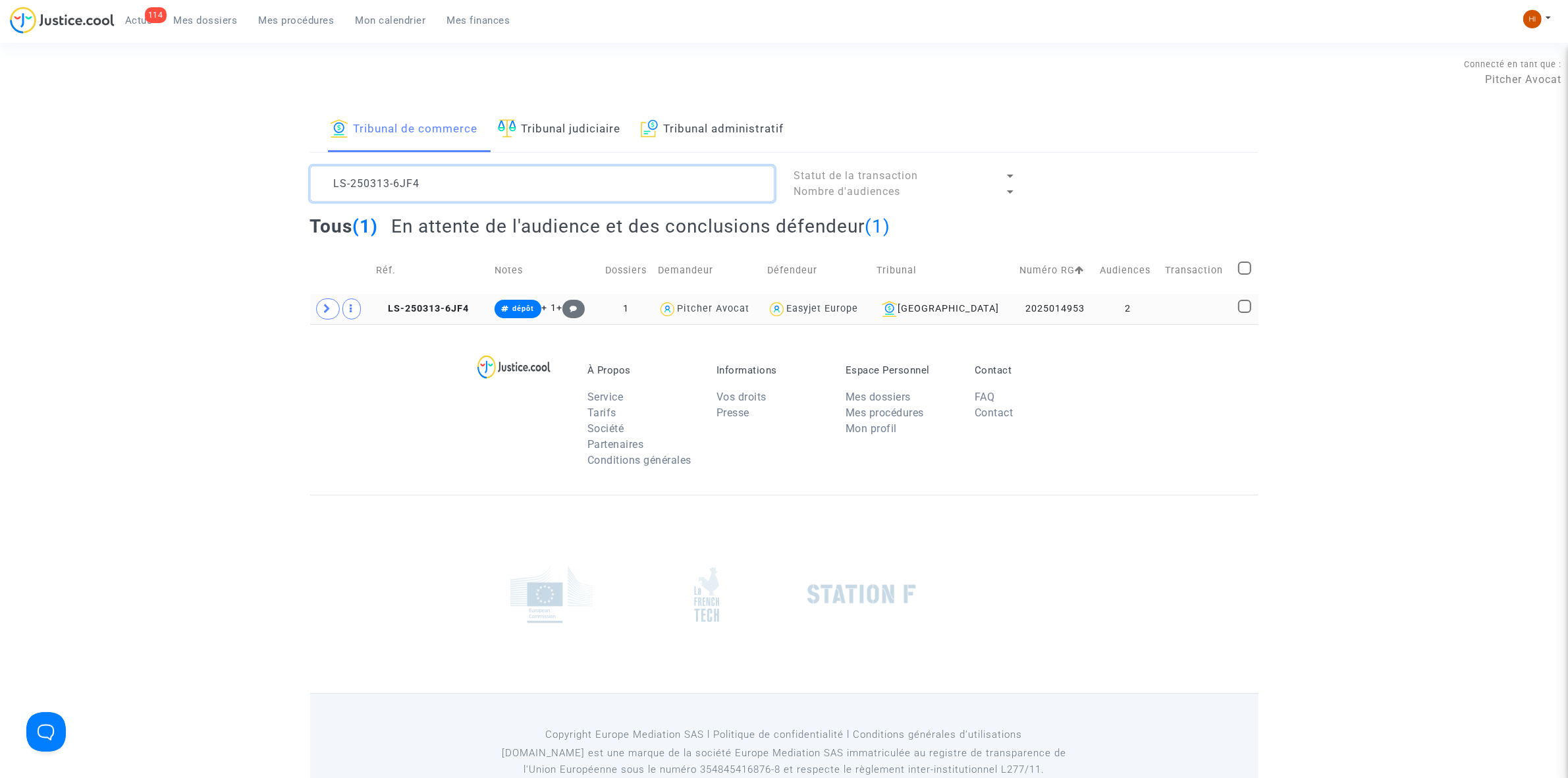
type textarea "LS-250313-6JF4"
click at [415, 300] on td "LS-250313-6JF4" at bounding box center [430, 309] width 118 height 30
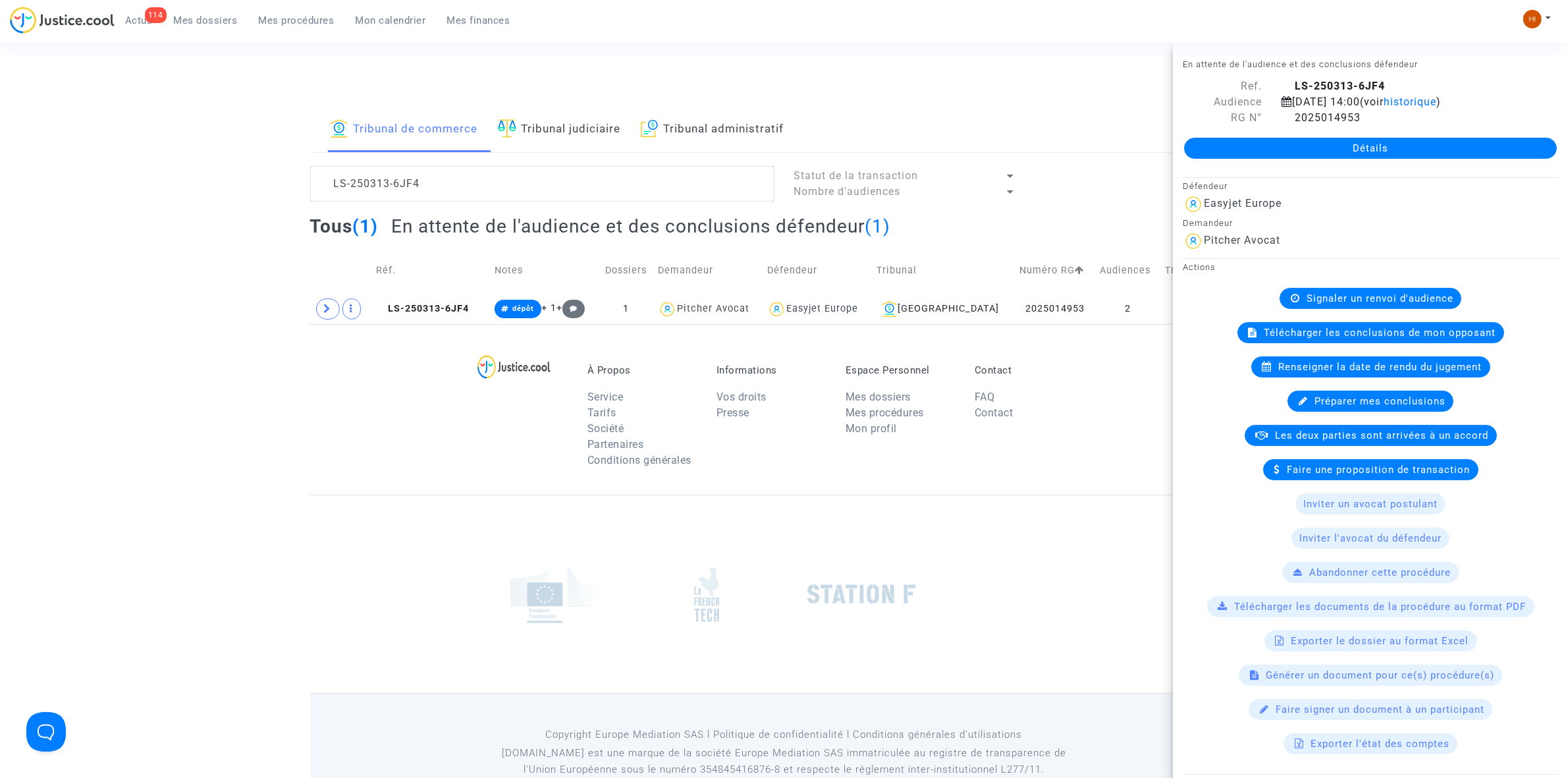
click at [1232, 146] on link "Détails" at bounding box center [1370, 148] width 373 height 21
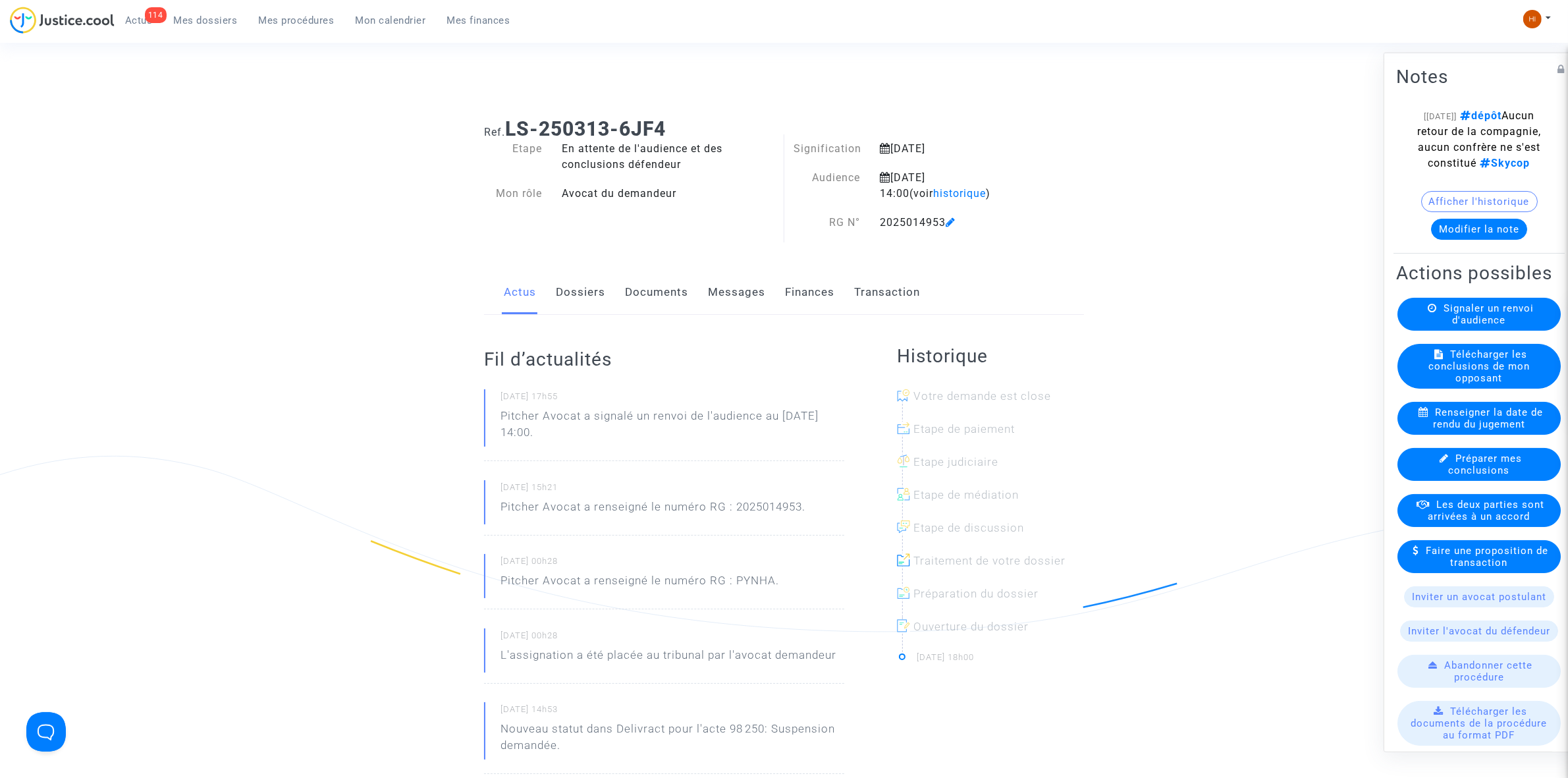
click at [660, 295] on link "Documents" at bounding box center [657, 292] width 64 height 44
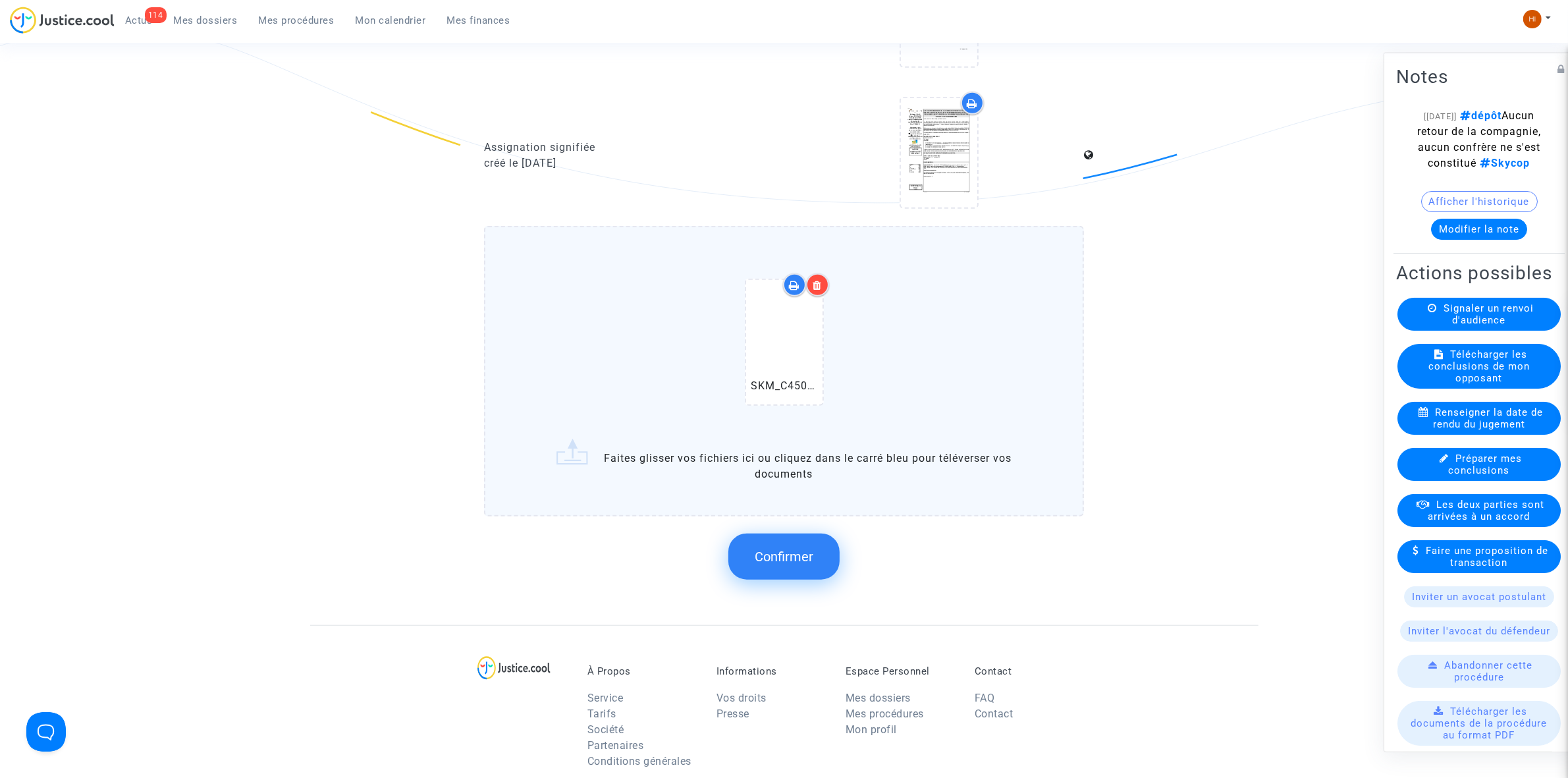
scroll to position [1317, 0]
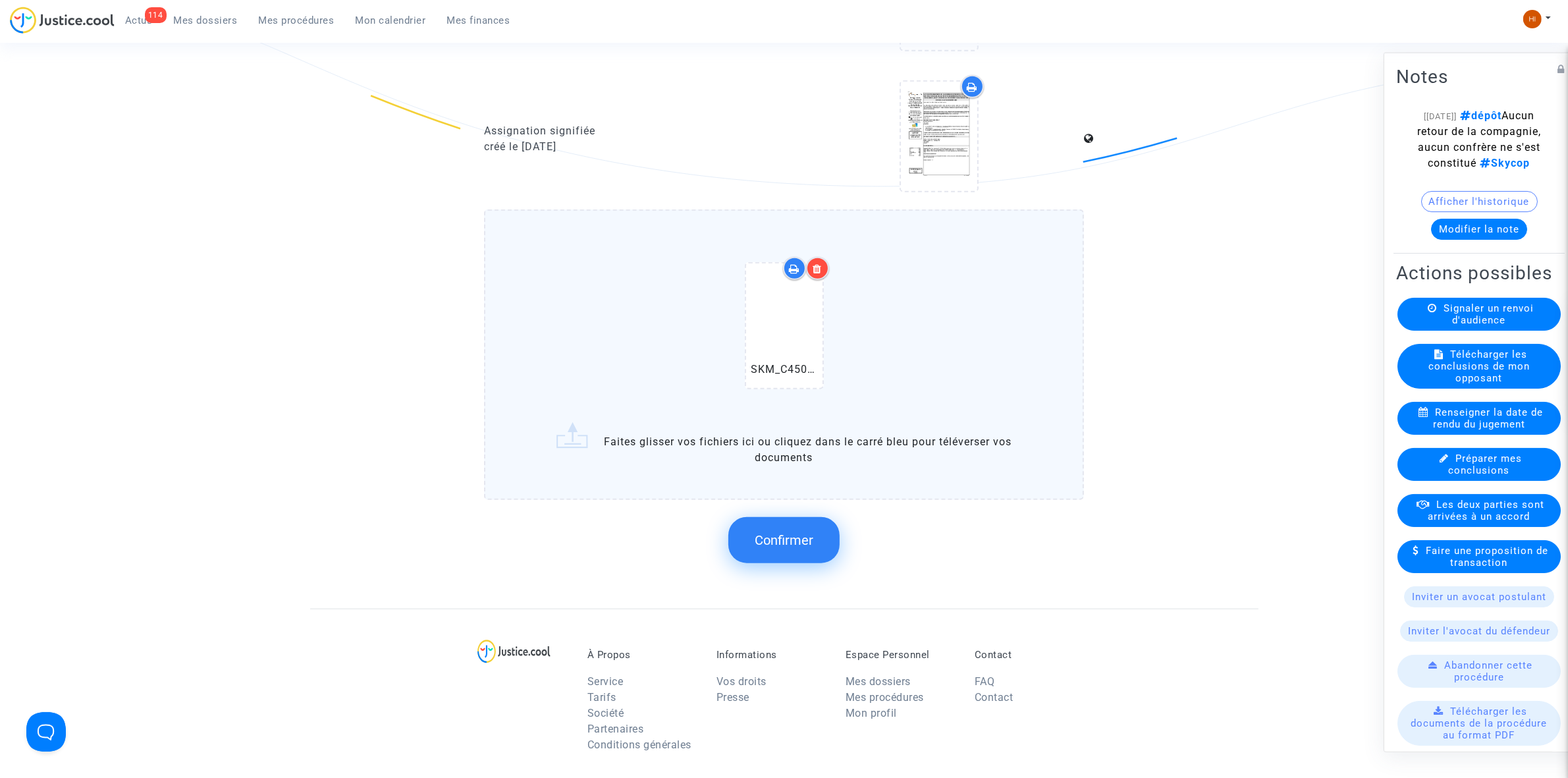
click at [788, 542] on button "Confirmer" at bounding box center [784, 540] width 111 height 46
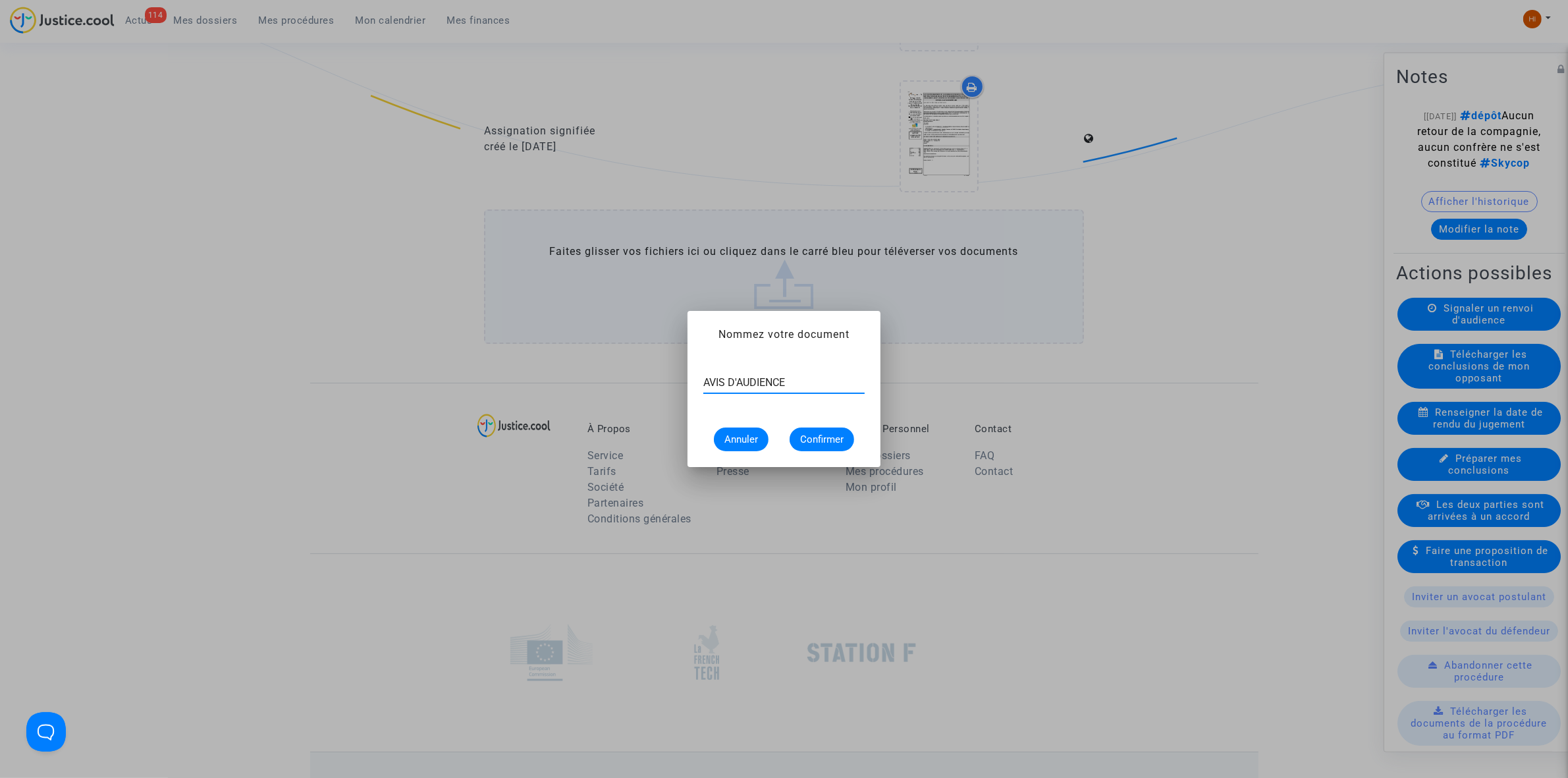
type input "AVIS D'AUDIENCE"
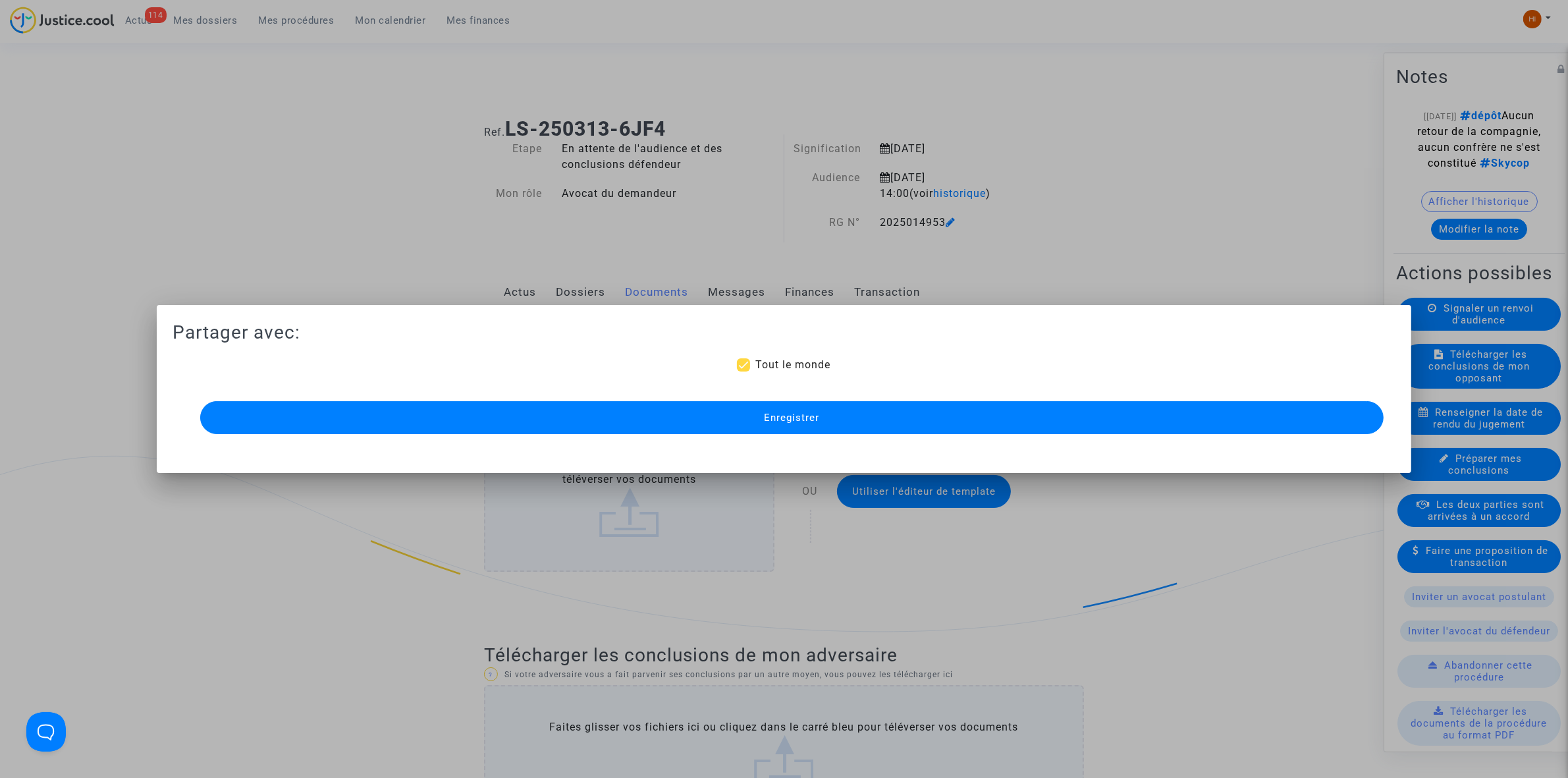
scroll to position [1317, 0]
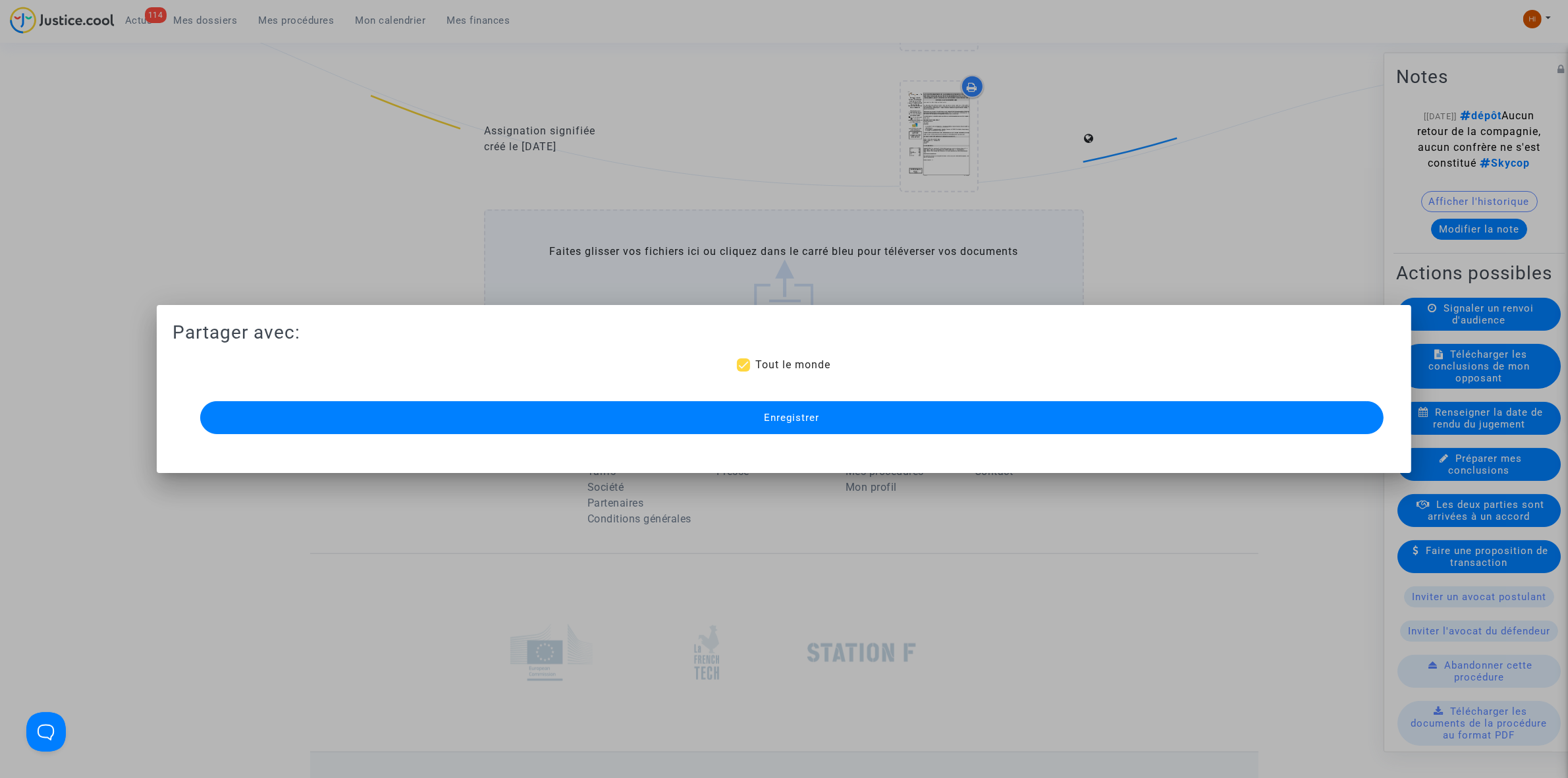
click at [881, 423] on button "Enregistrer" at bounding box center [792, 418] width 1183 height 33
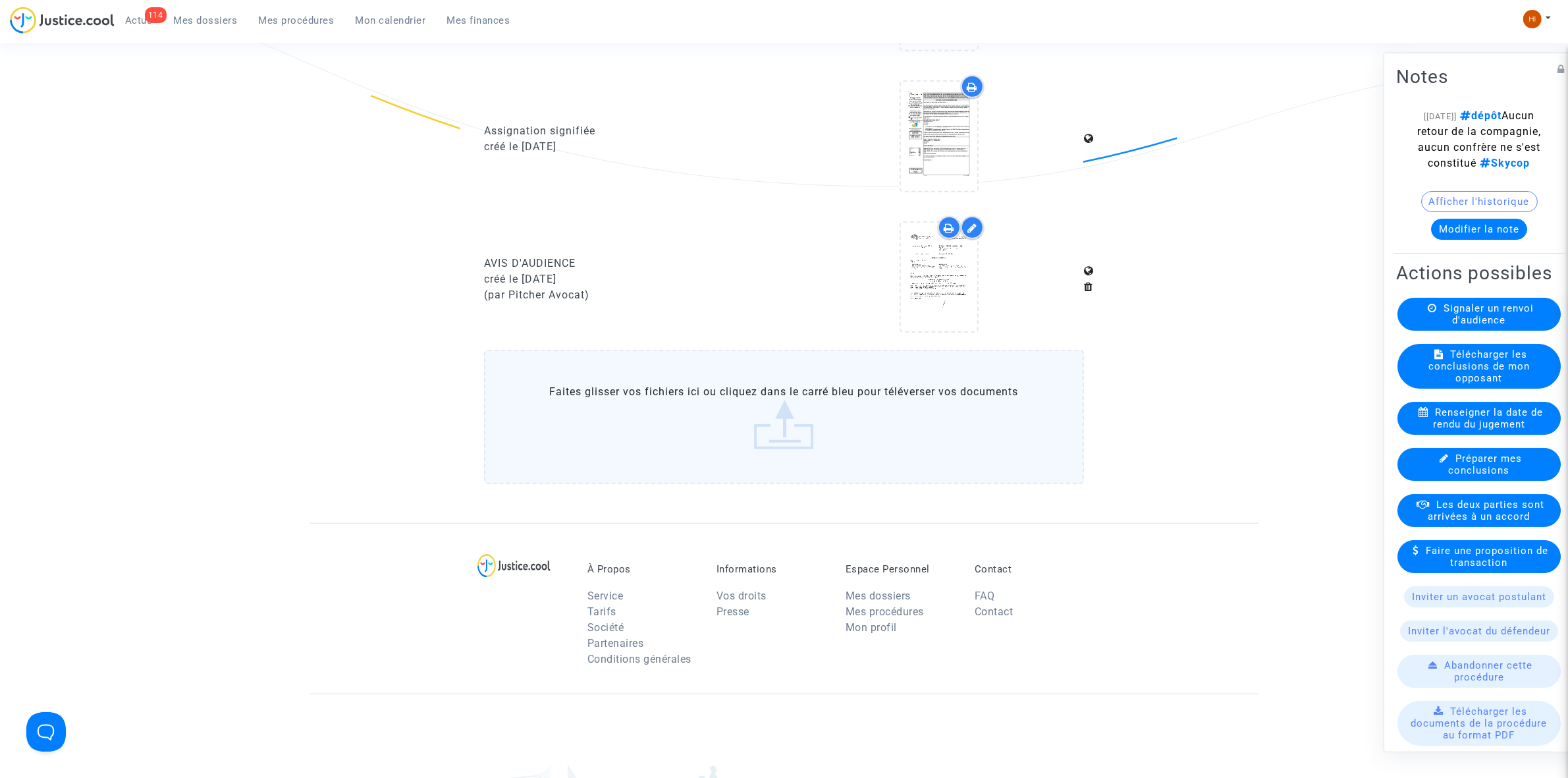
click at [1490, 239] on button "Modifier la note" at bounding box center [1479, 228] width 96 height 21
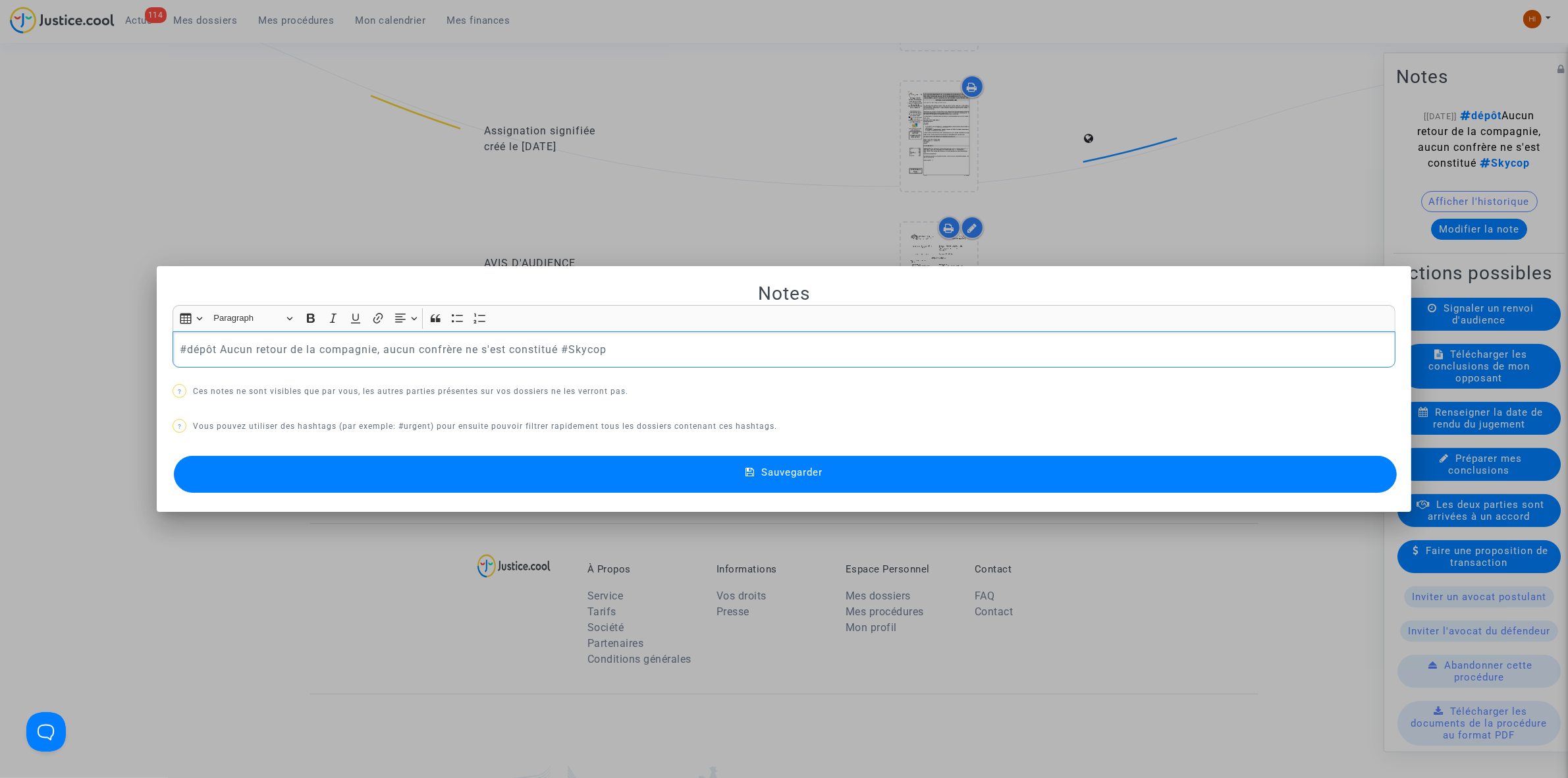
scroll to position [0, 0]
click at [702, 355] on p "#dépôt Aucun retour de la compagnie, aucun confrère ne s'est constitué #Skycop" at bounding box center [784, 349] width 1209 height 16
click at [777, 476] on span "Sauvegarder" at bounding box center [792, 472] width 61 height 12
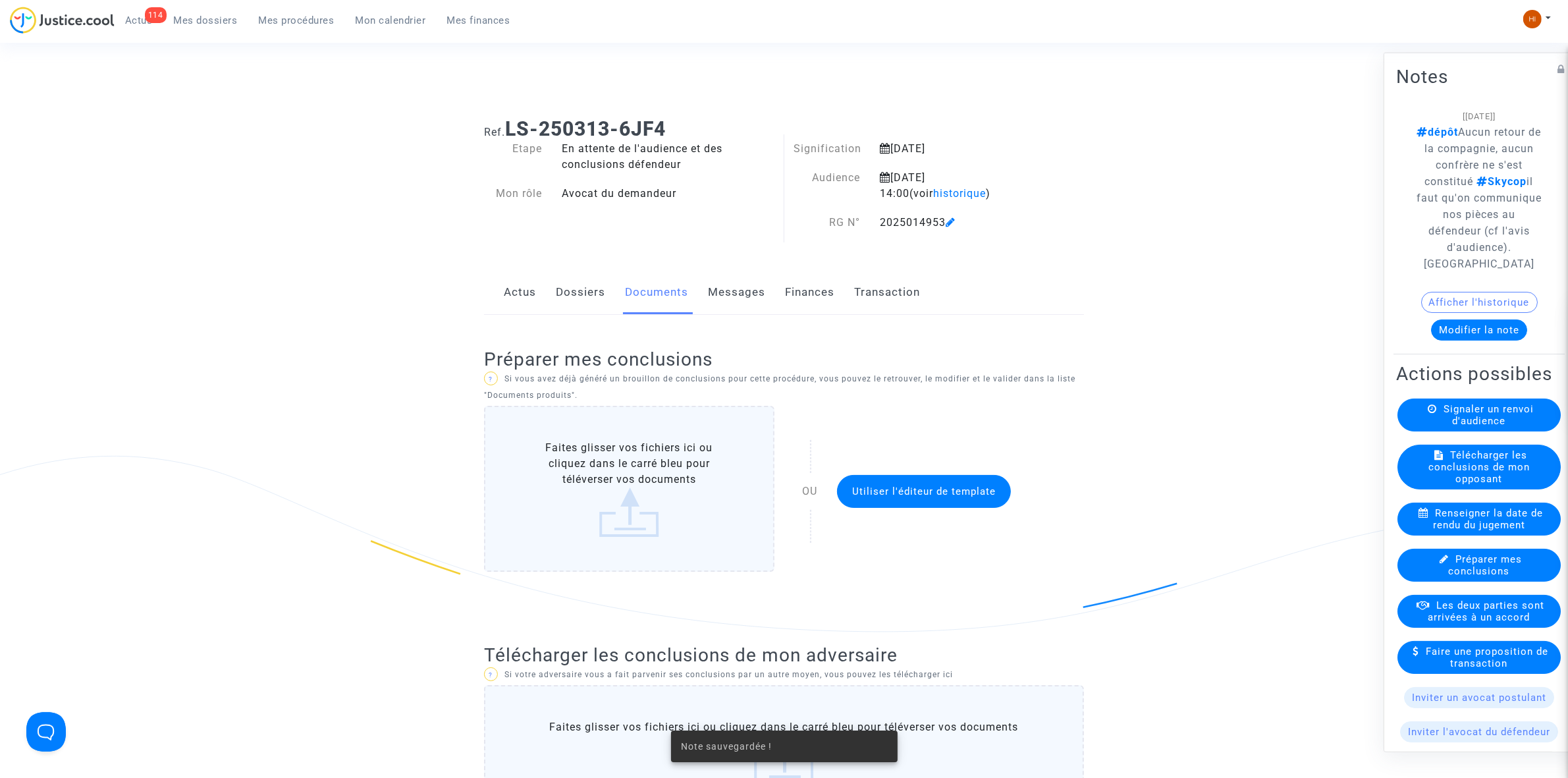
scroll to position [1317, 0]
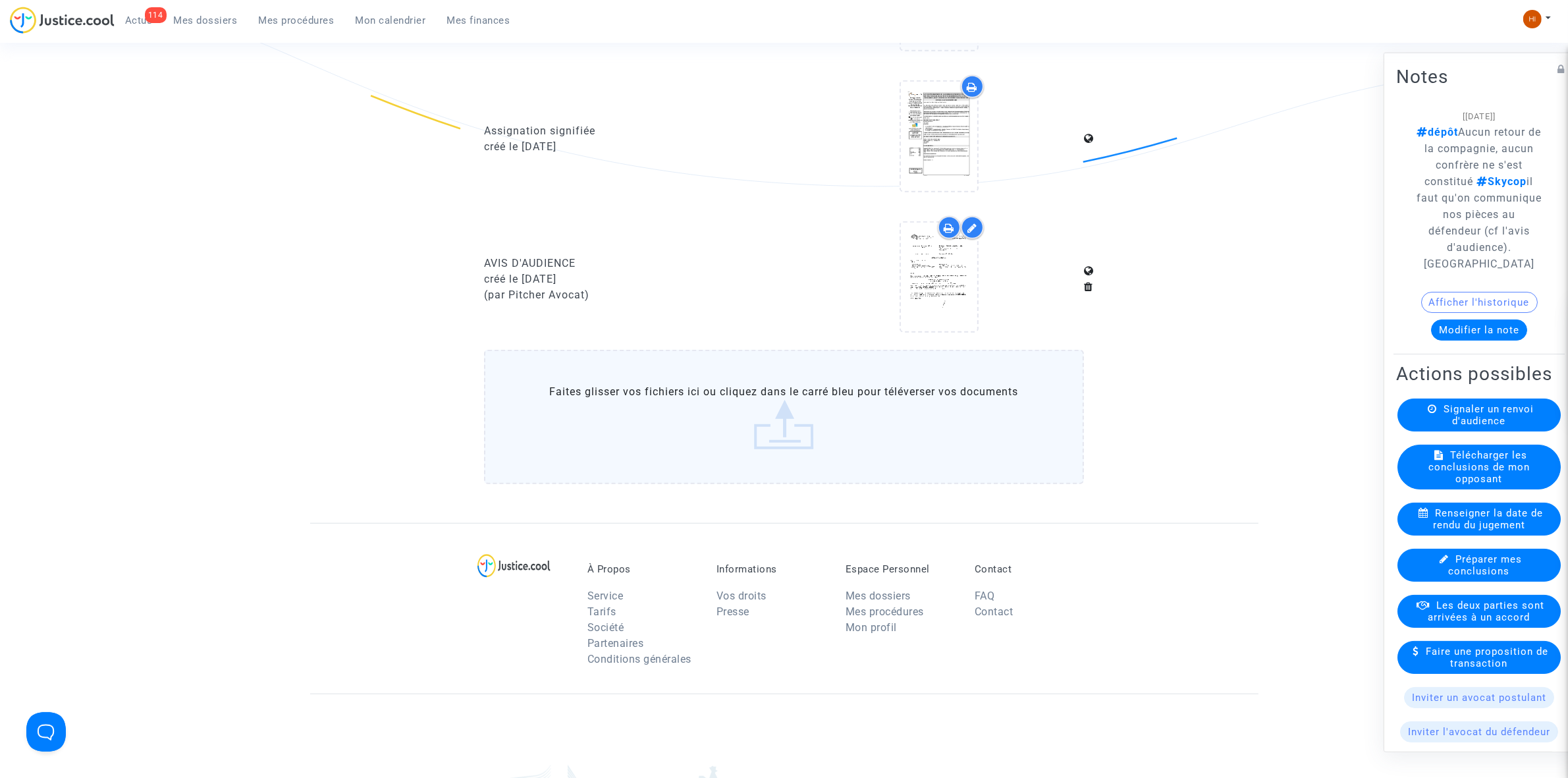
click at [310, 9] on ul "114 Actus Mes dossiers Mes procédures Mon calendrier Mes finances" at bounding box center [318, 18] width 406 height 24
click at [314, 23] on span "Mes procédures" at bounding box center [297, 20] width 76 height 12
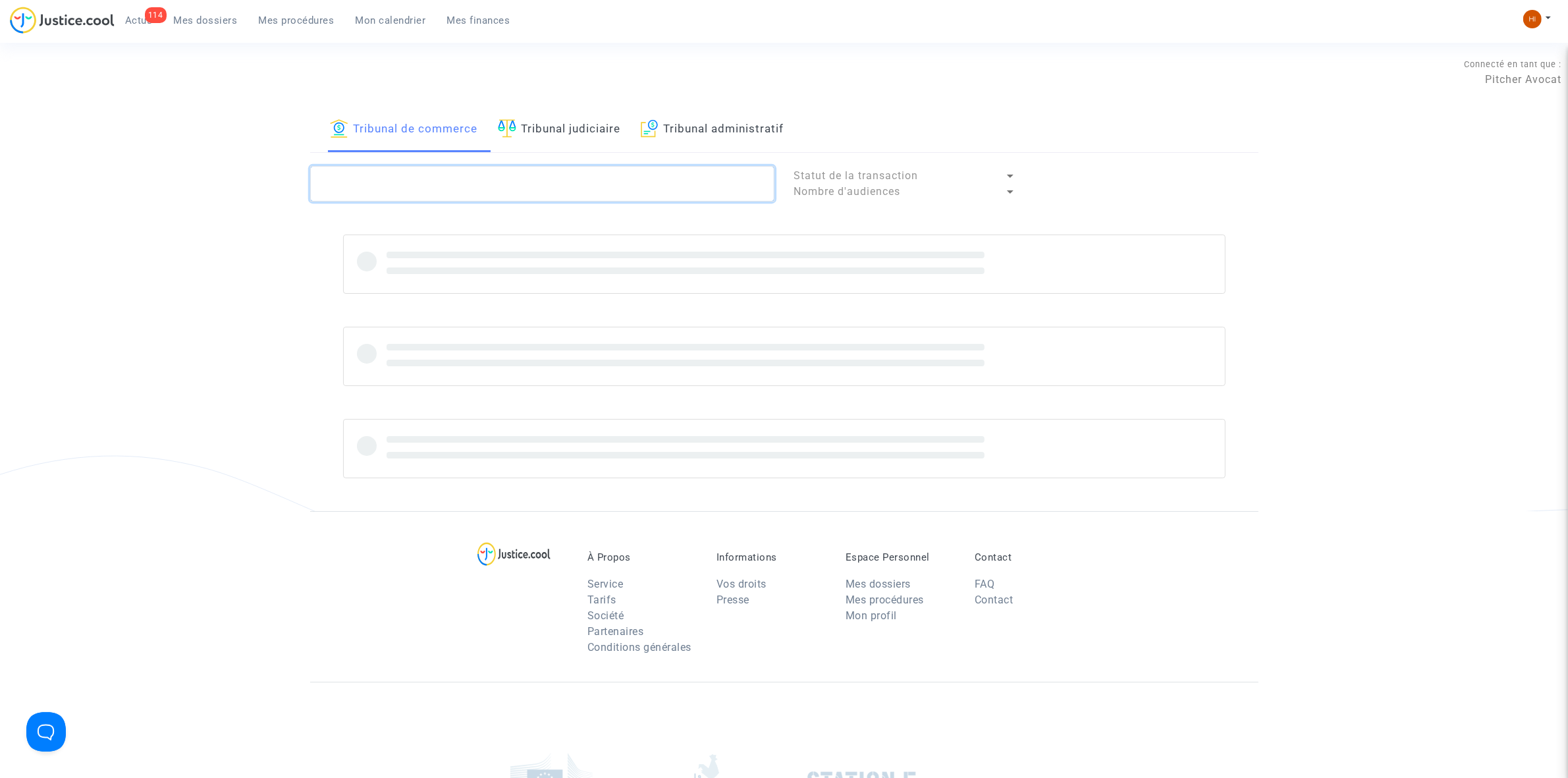
click at [435, 178] on textarea at bounding box center [542, 184] width 465 height 36
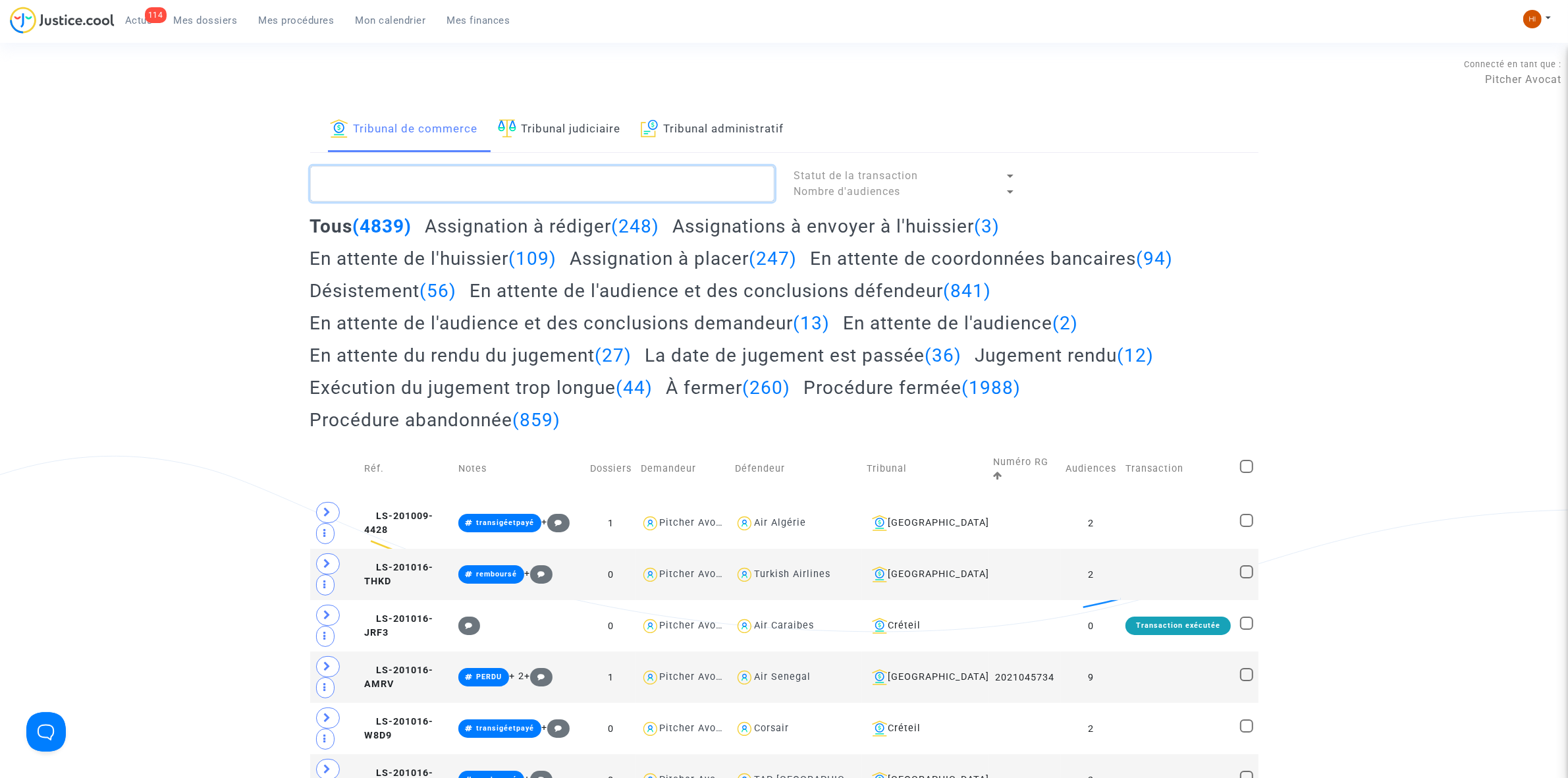
paste textarea "LS-250313-MR8R"
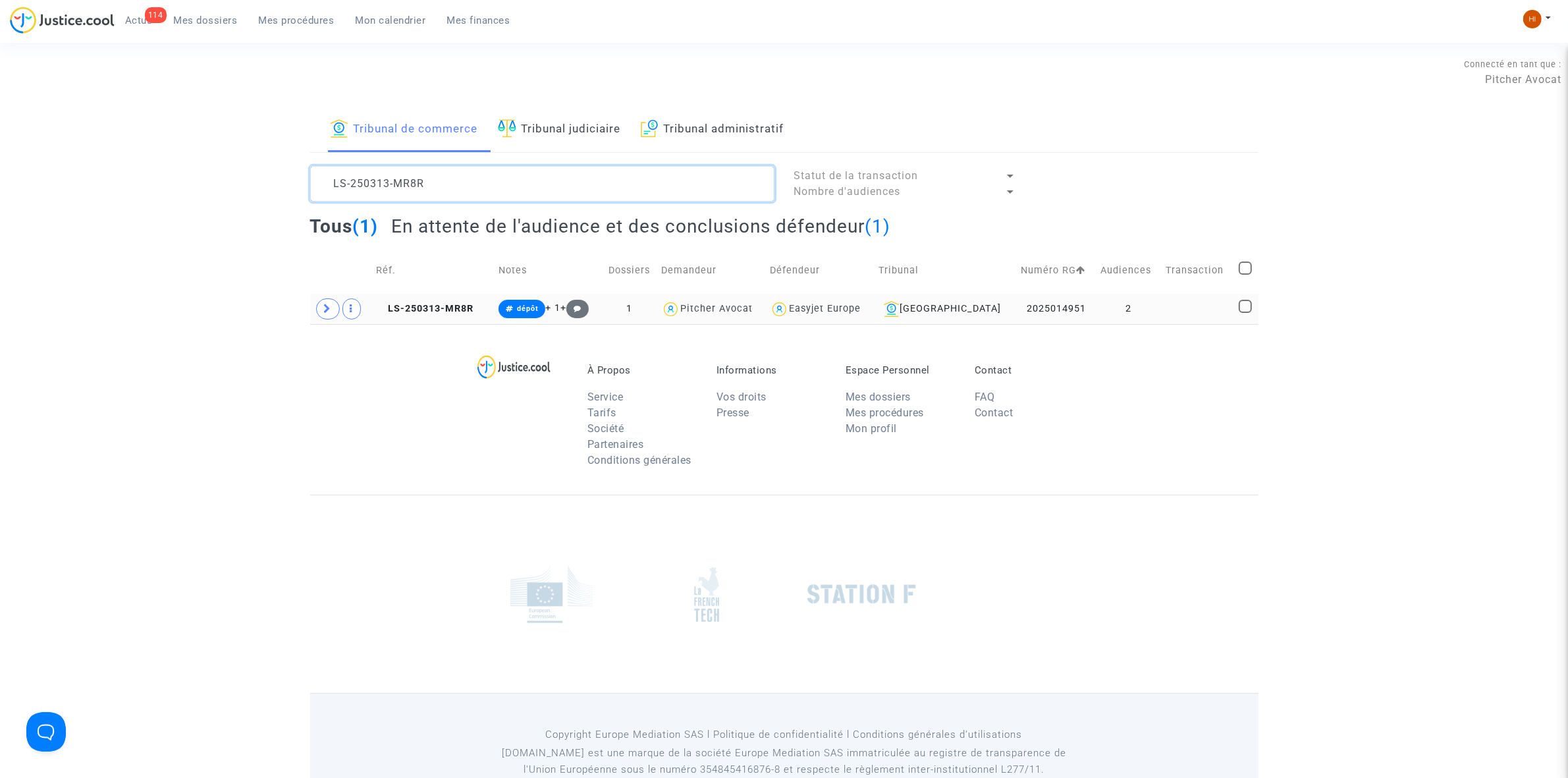
type textarea "LS-250313-MR8R"
drag, startPoint x: 448, startPoint y: 301, endPoint x: 558, endPoint y: 297, distance: 110.1
click at [450, 301] on td "LS-250313-MR8R" at bounding box center [433, 309] width 123 height 30
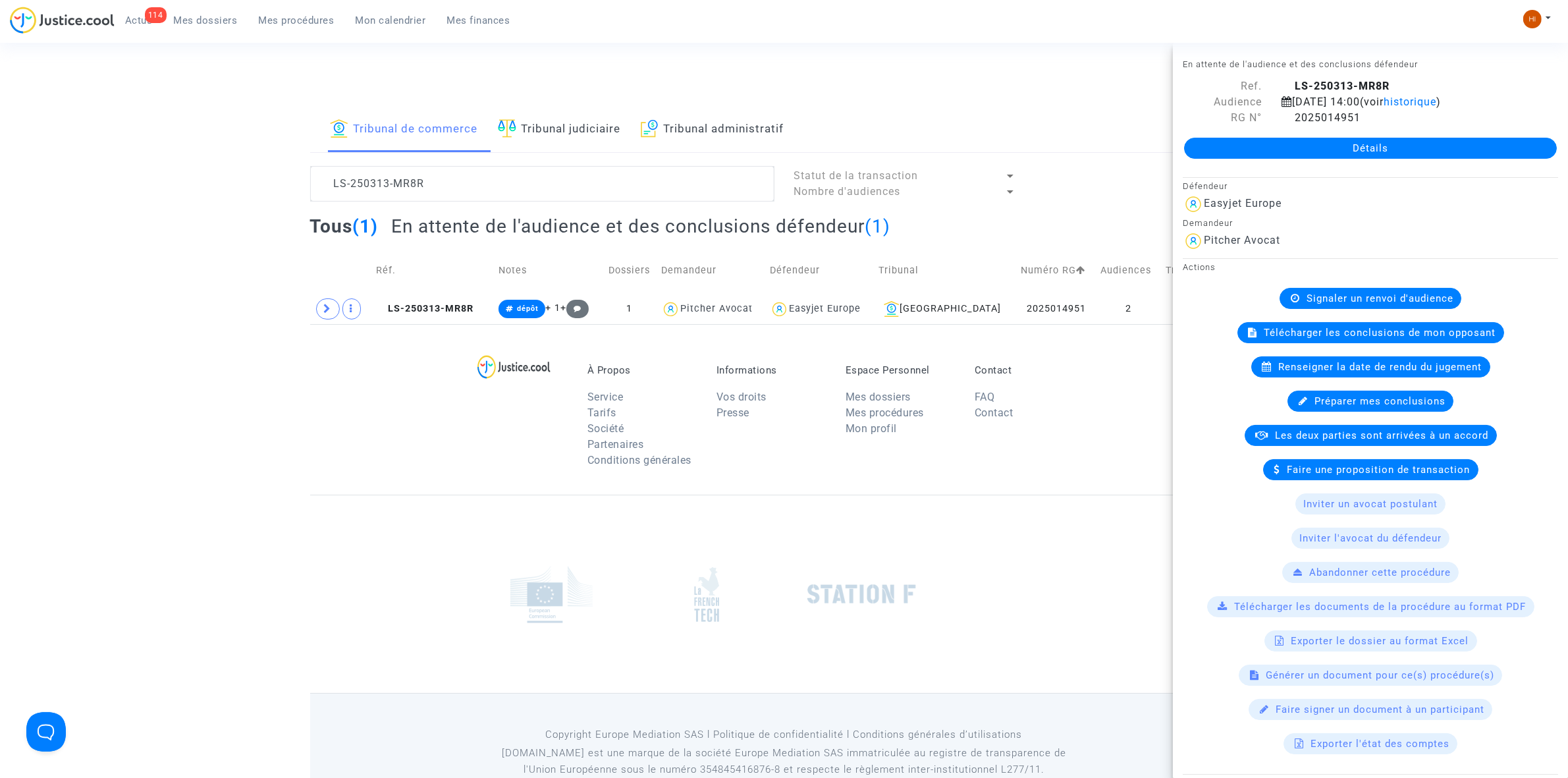
click at [1252, 143] on link "Détails" at bounding box center [1370, 148] width 373 height 21
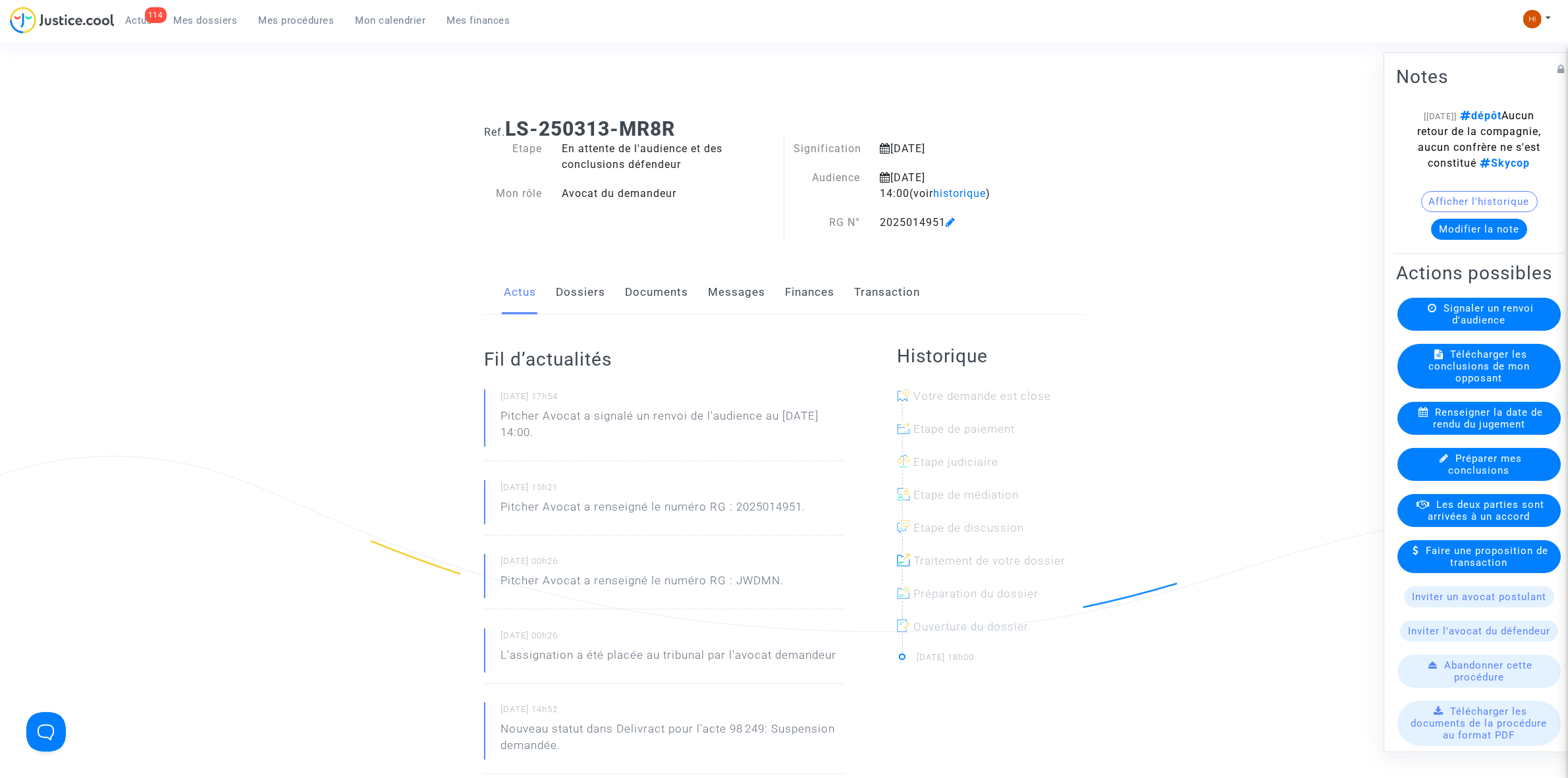
click at [630, 288] on link "Documents" at bounding box center [657, 292] width 64 height 44
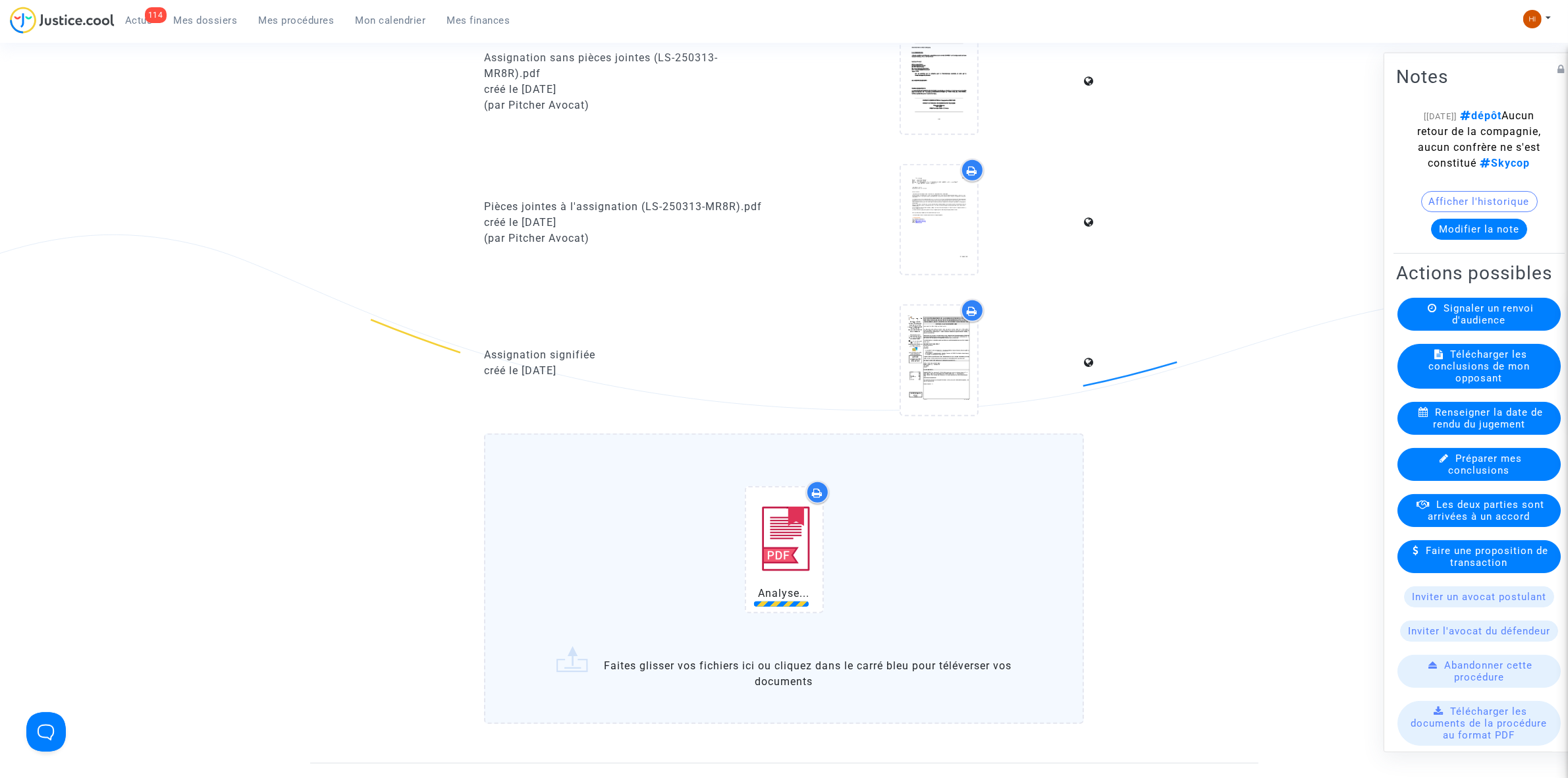
scroll to position [1400, 0]
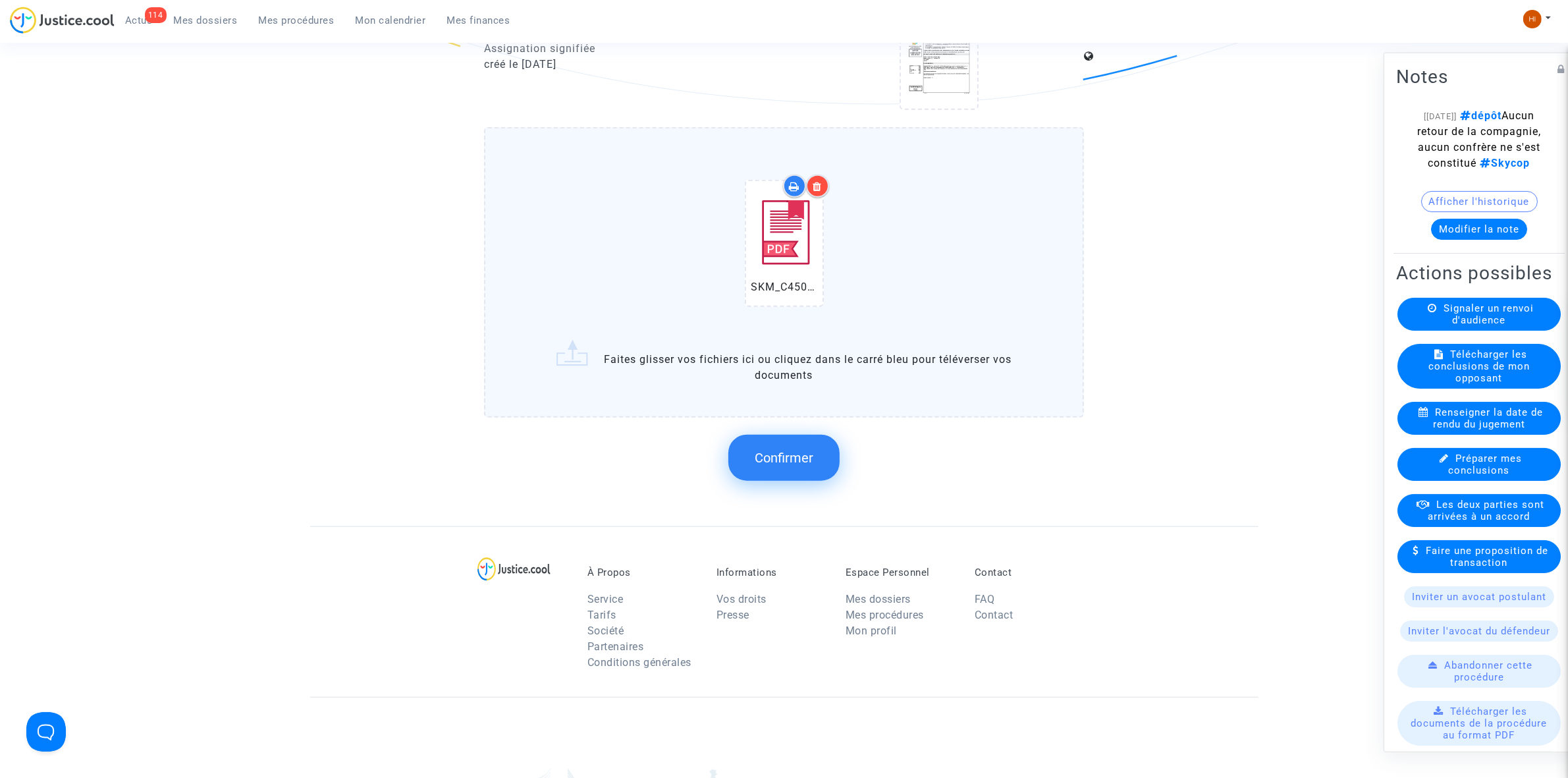
click at [761, 450] on span "Confirmer" at bounding box center [784, 458] width 59 height 16
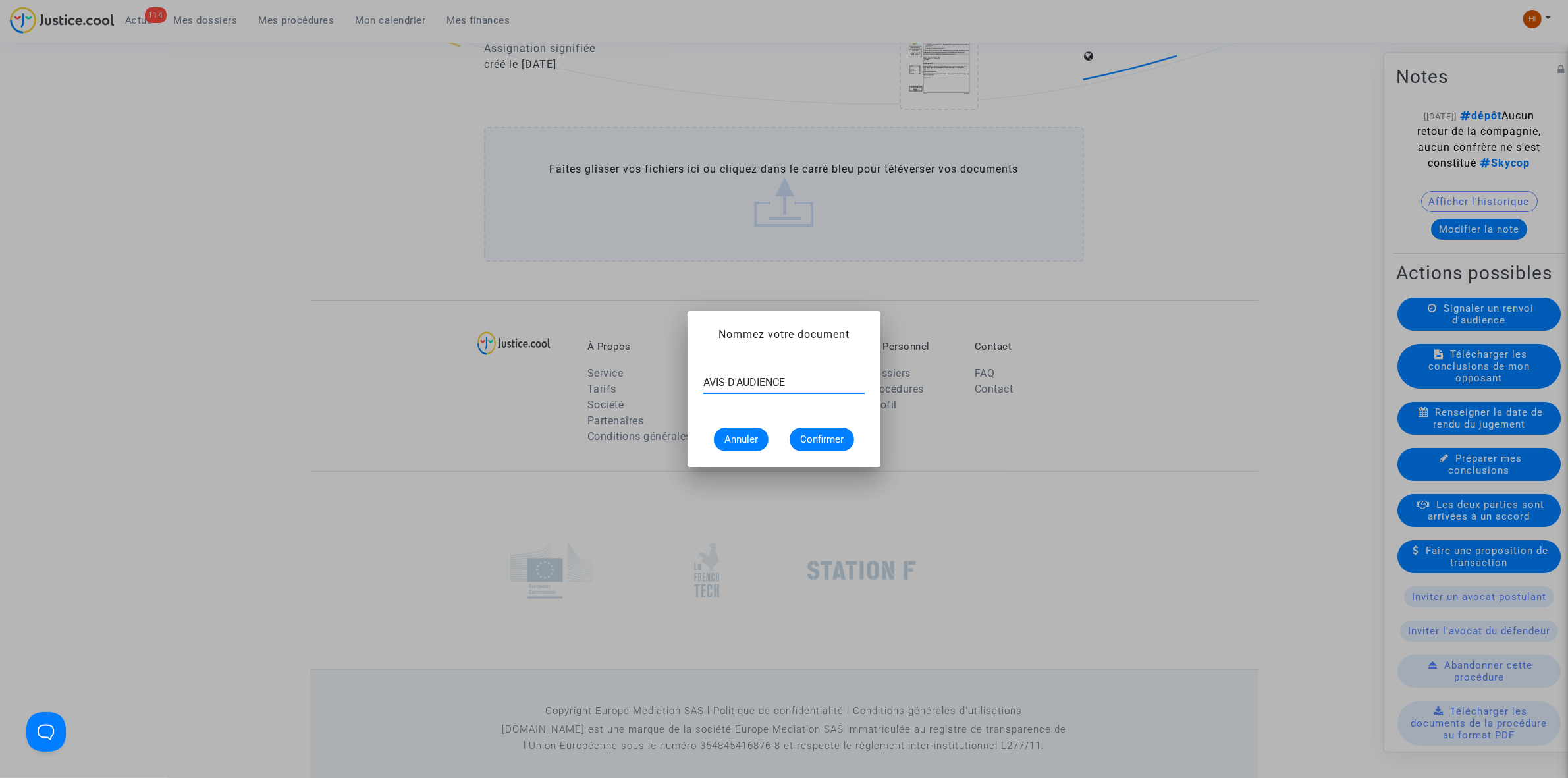
type input "AVIS D'AUDIENCE"
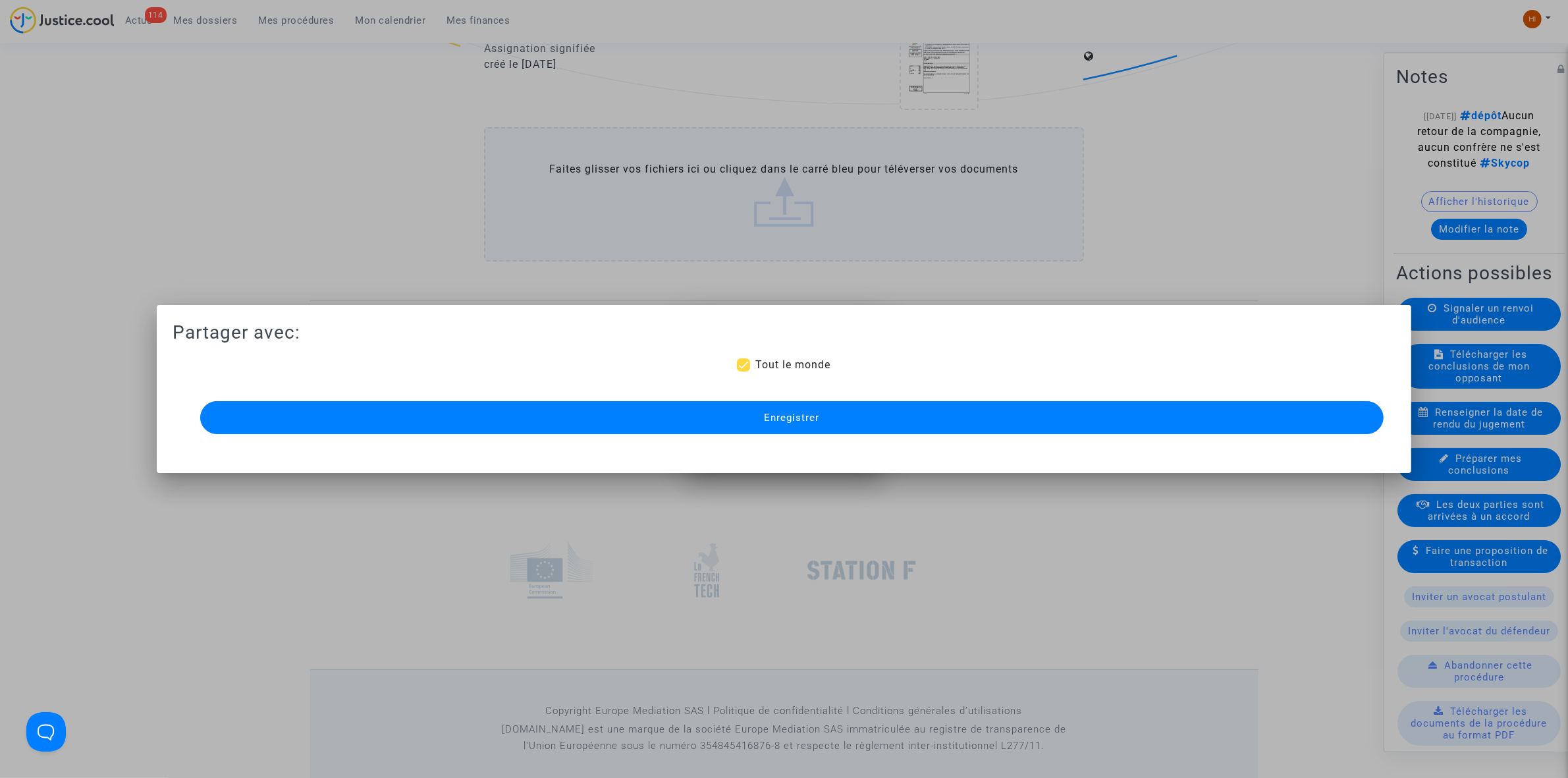
scroll to position [1400, 0]
click at [799, 418] on span "Enregistrer" at bounding box center [791, 418] width 56 height 12
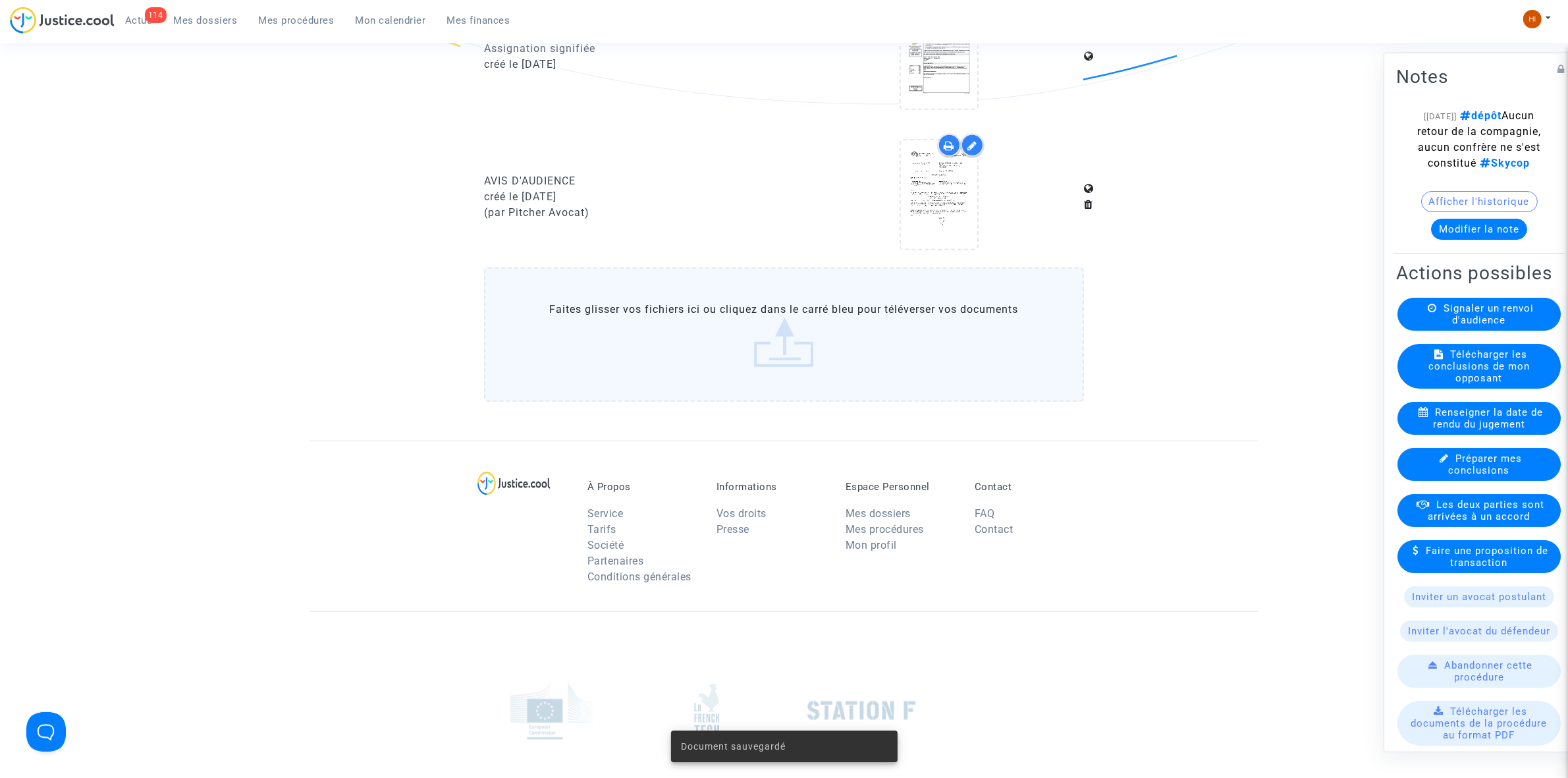
click at [1487, 239] on button "Modifier la note" at bounding box center [1479, 228] width 96 height 21
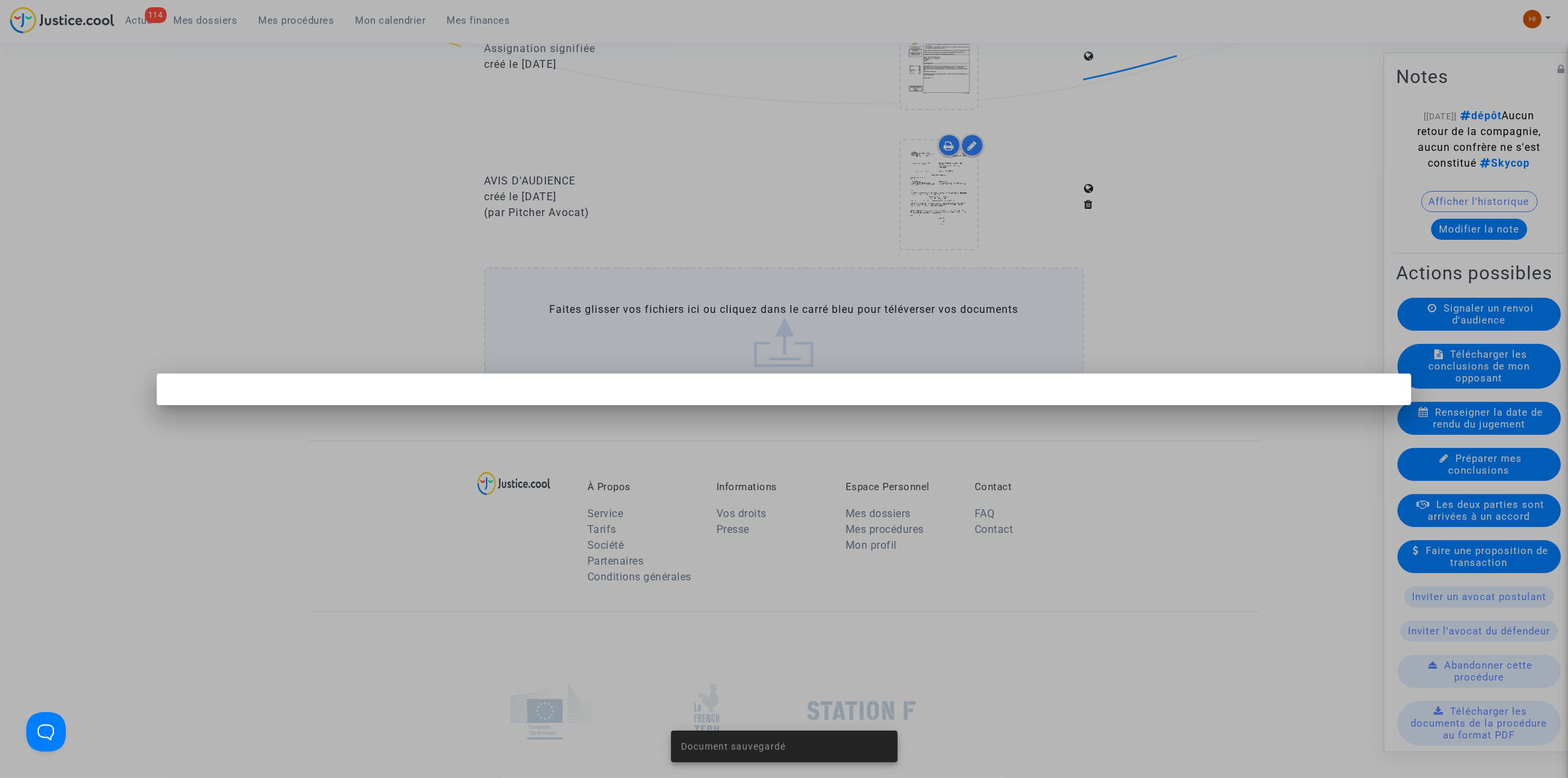
scroll to position [0, 0]
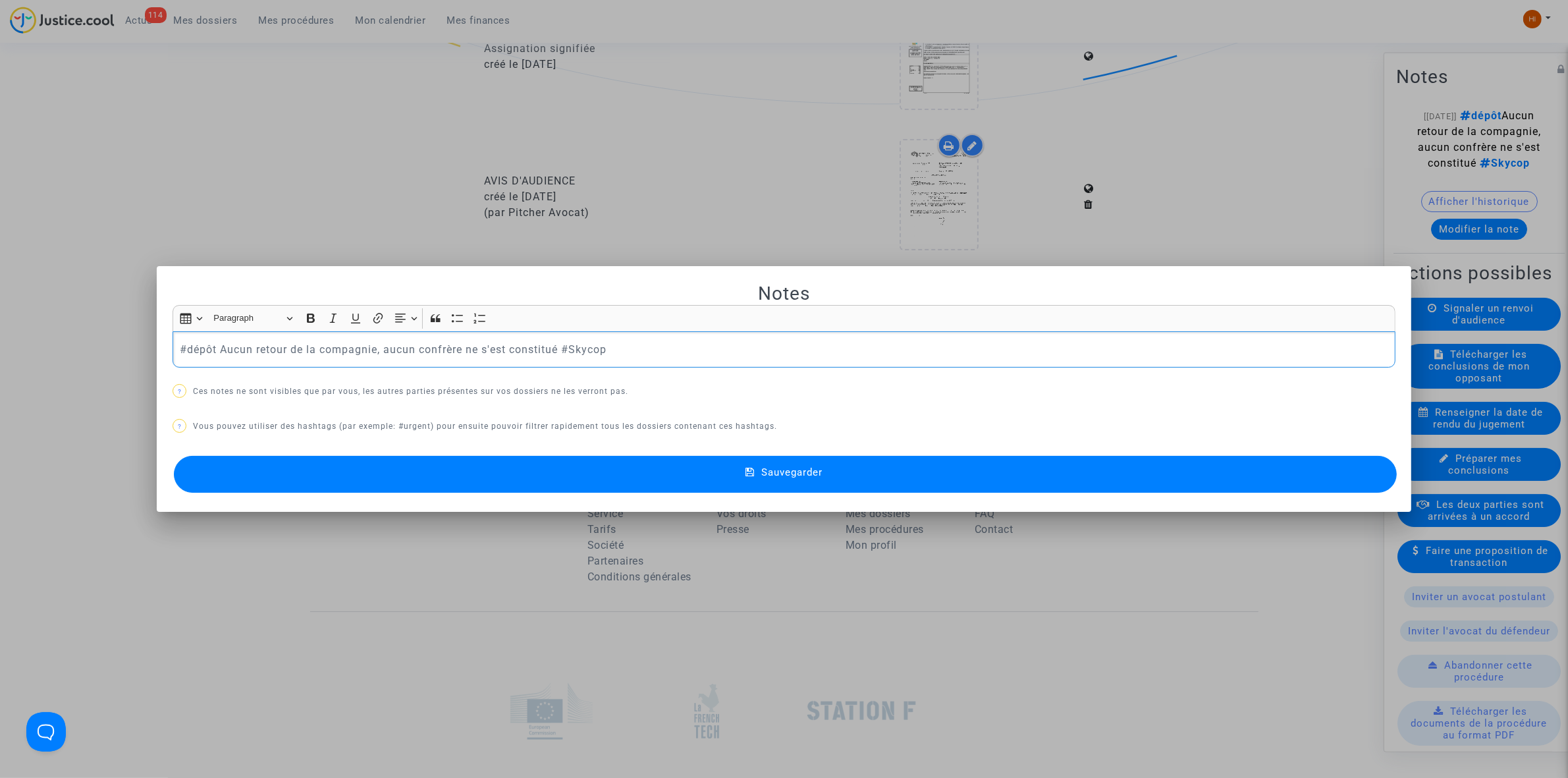
click at [672, 353] on p "#dépôt Aucun retour de la compagnie, aucun confrère ne s'est constitué #Skycop" at bounding box center [784, 349] width 1209 height 16
click at [801, 485] on button "Sauvegarder" at bounding box center [785, 475] width 1223 height 37
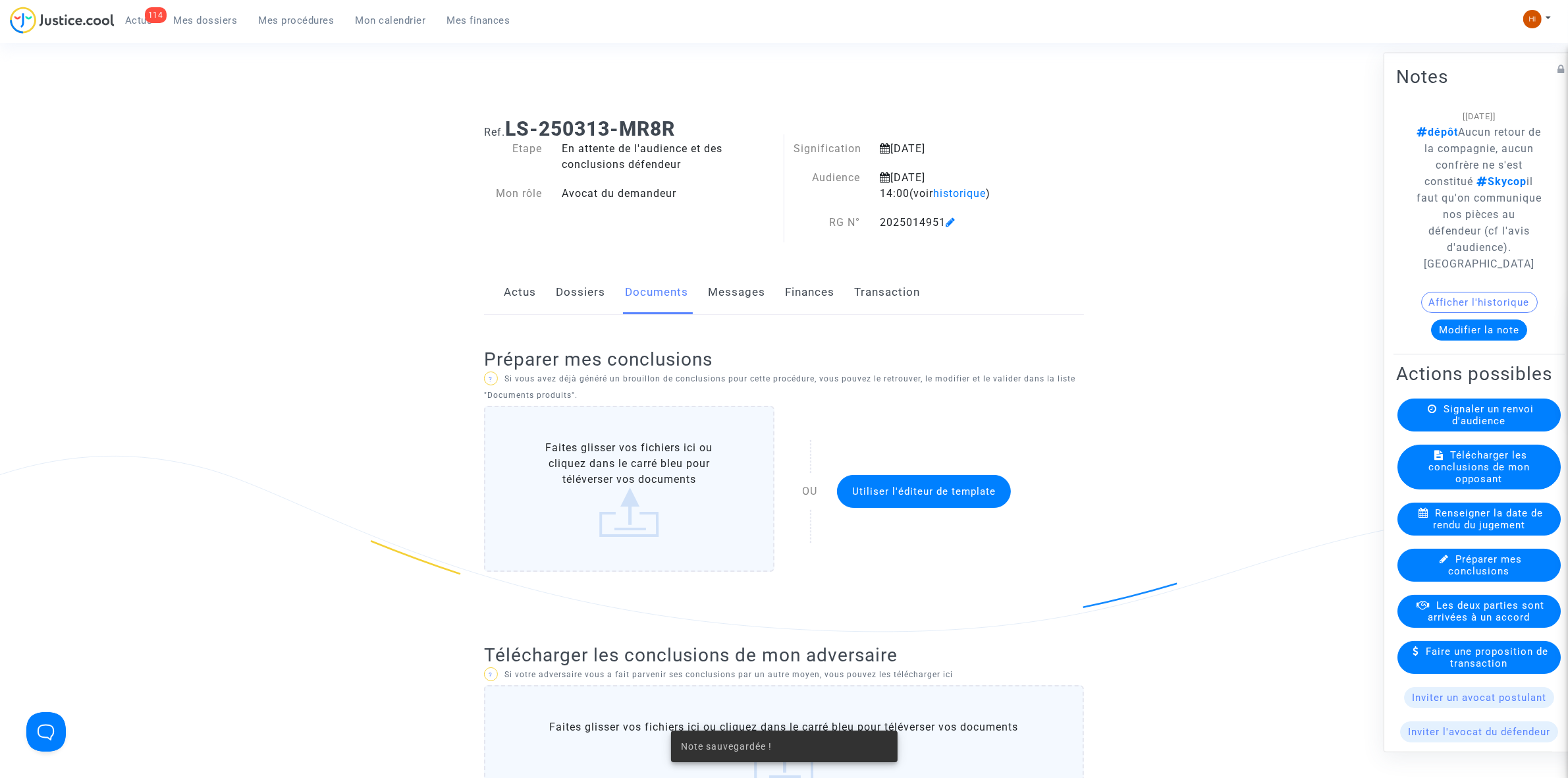
scroll to position [1400, 0]
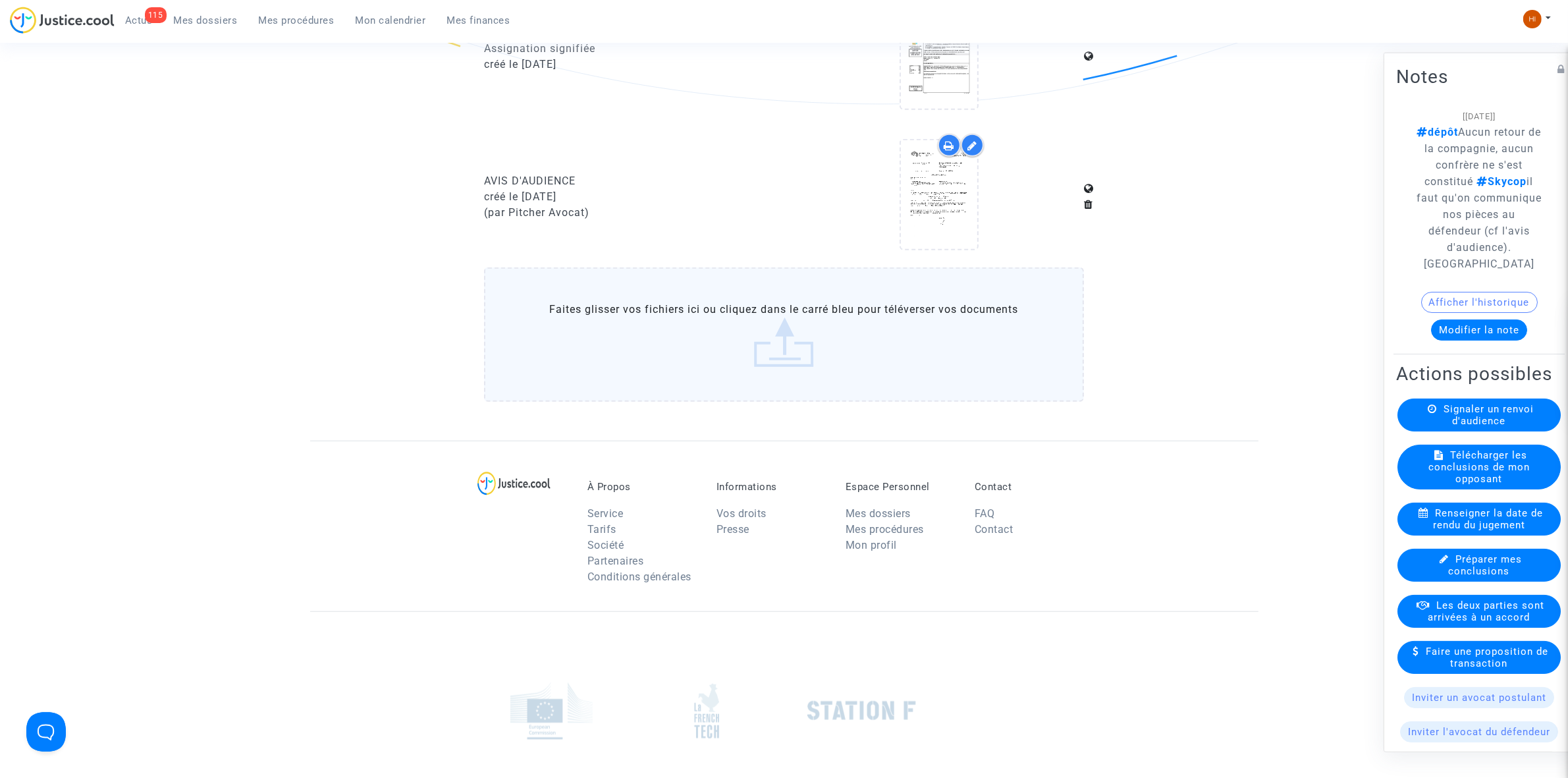
click at [313, 14] on span "Mes procédures" at bounding box center [297, 20] width 76 height 12
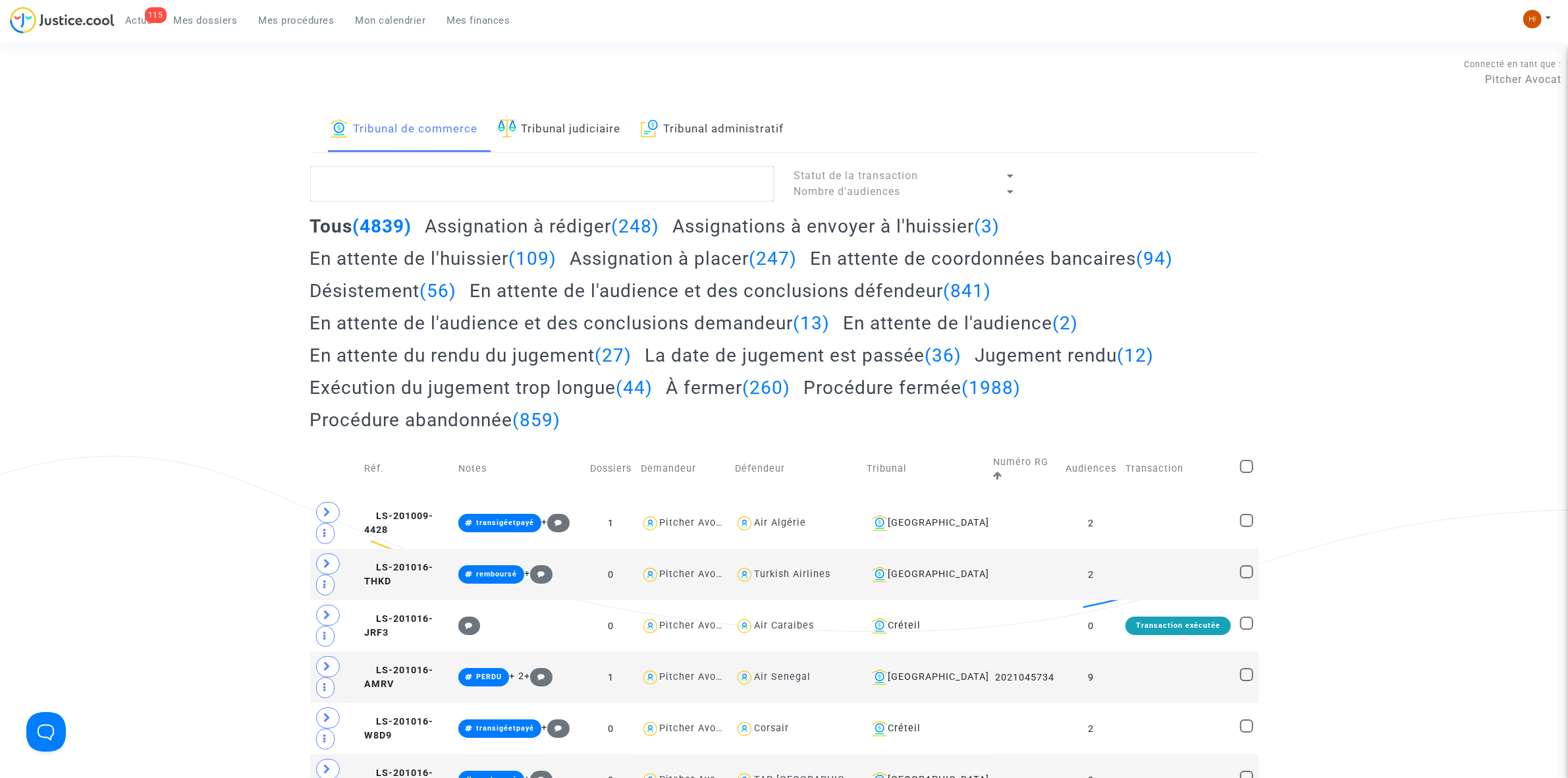
click at [534, 123] on link "Tribunal judiciaire" at bounding box center [560, 129] width 123 height 45
click at [515, 189] on textarea at bounding box center [542, 184] width 465 height 36
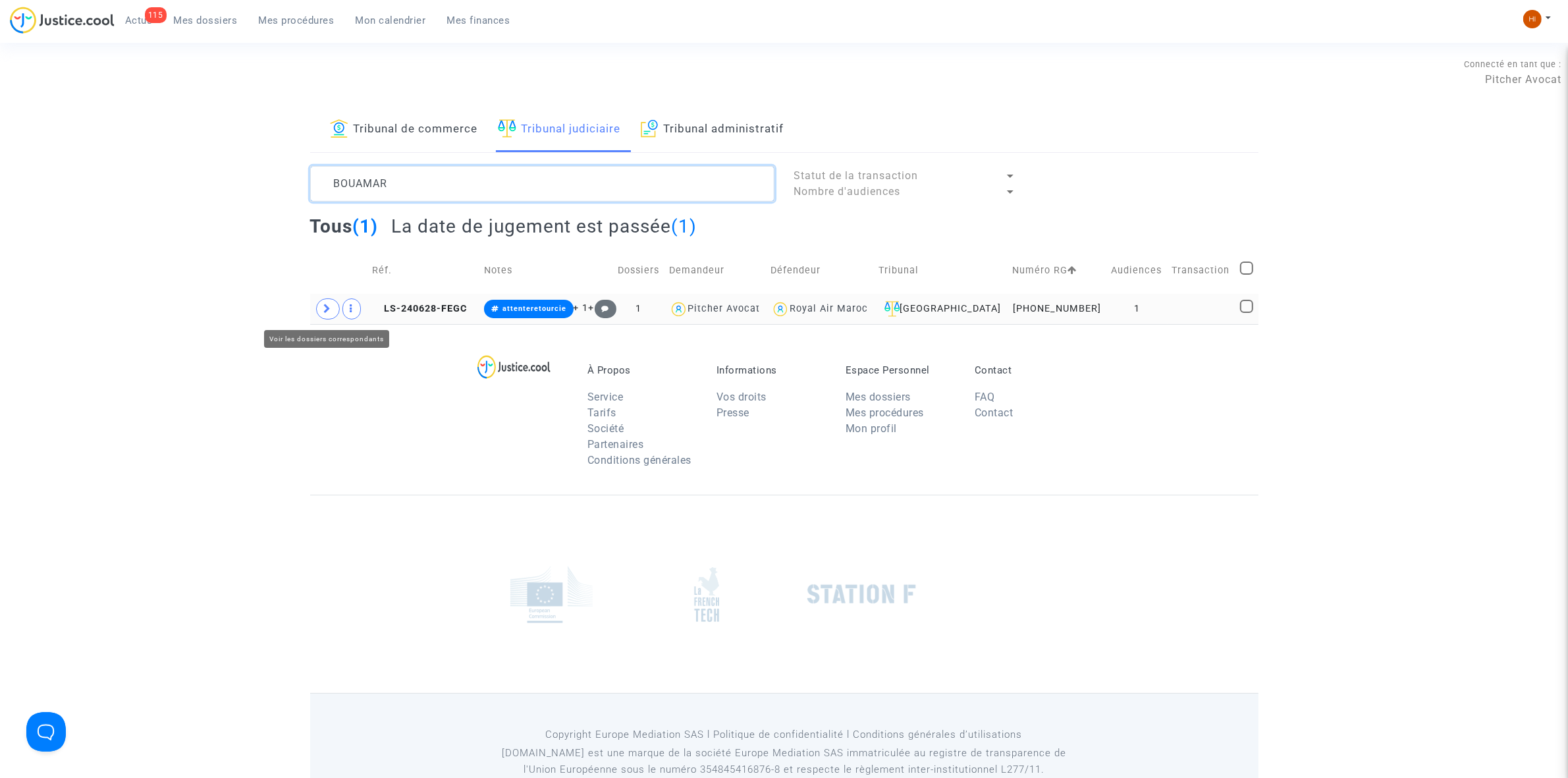
type textarea "BOUAMAR"
click at [327, 308] on icon at bounding box center [328, 308] width 8 height 10
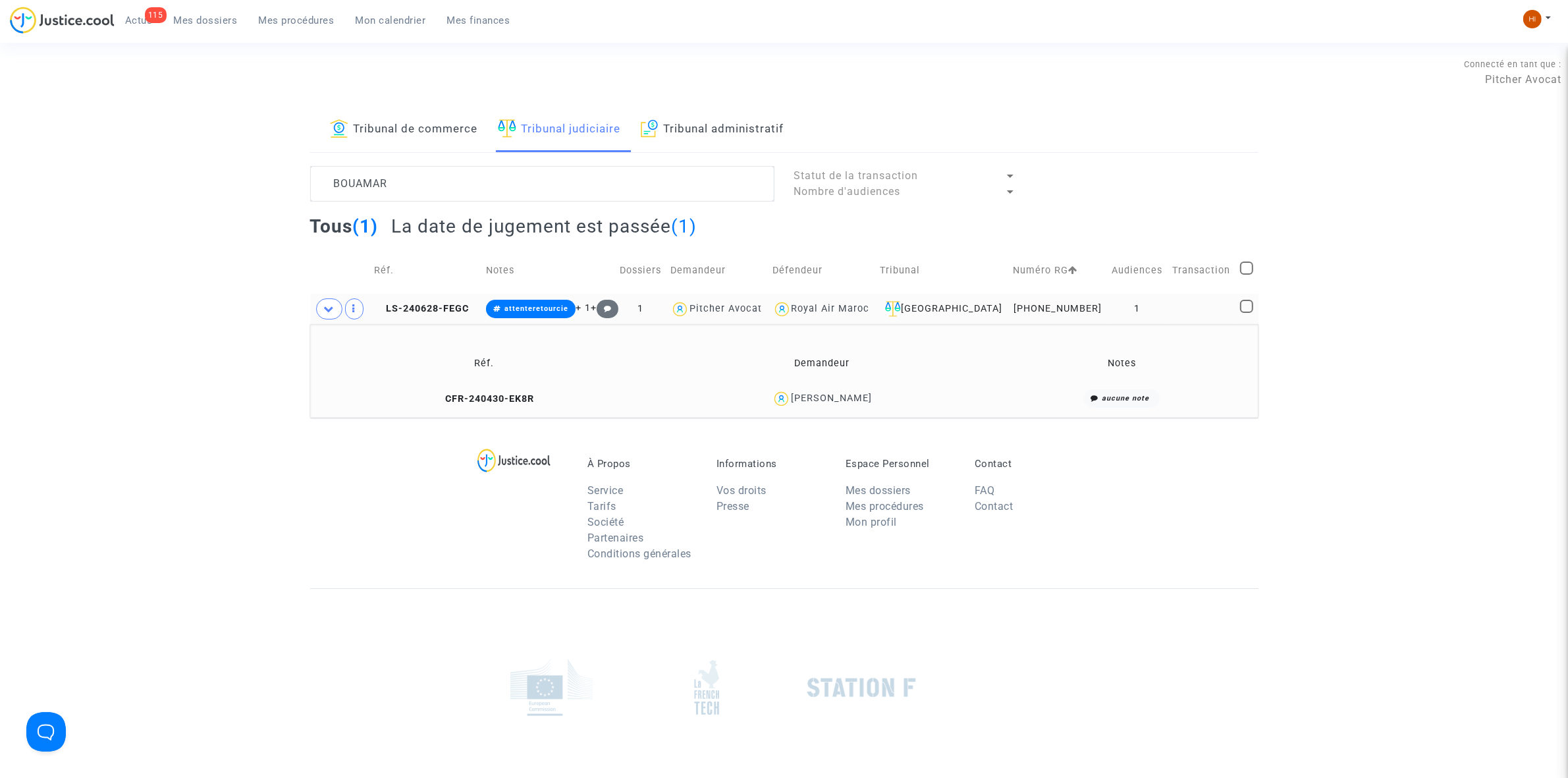
drag, startPoint x: 487, startPoint y: 397, endPoint x: 782, endPoint y: 408, distance: 295.2
click at [482, 397] on span "CFR-240430-EK8R" at bounding box center [484, 399] width 101 height 11
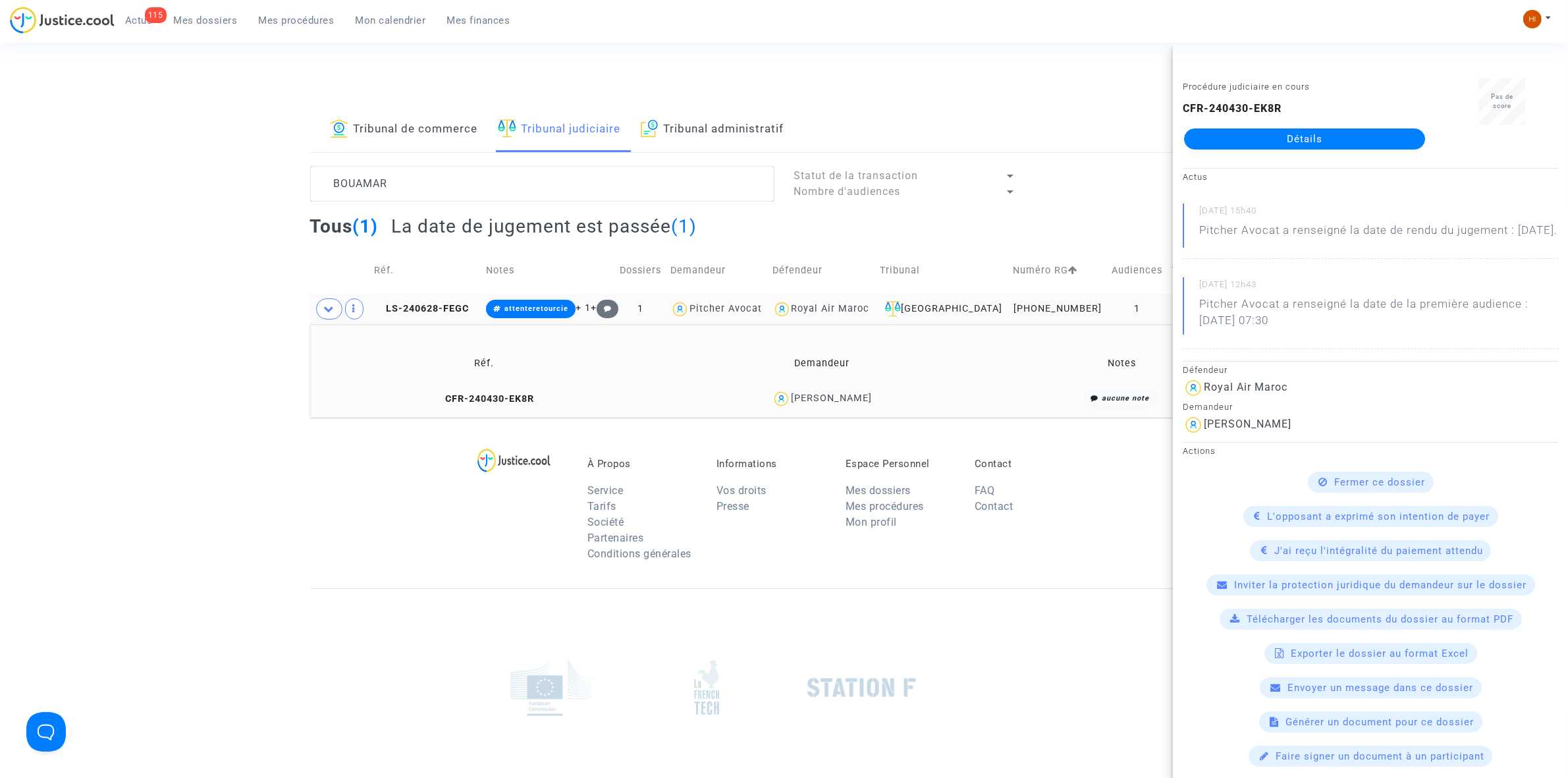
click at [1393, 120] on div "CFR-240430-EK8R Détails" at bounding box center [1304, 125] width 243 height 49
click at [1385, 140] on link "Détails" at bounding box center [1305, 139] width 241 height 21
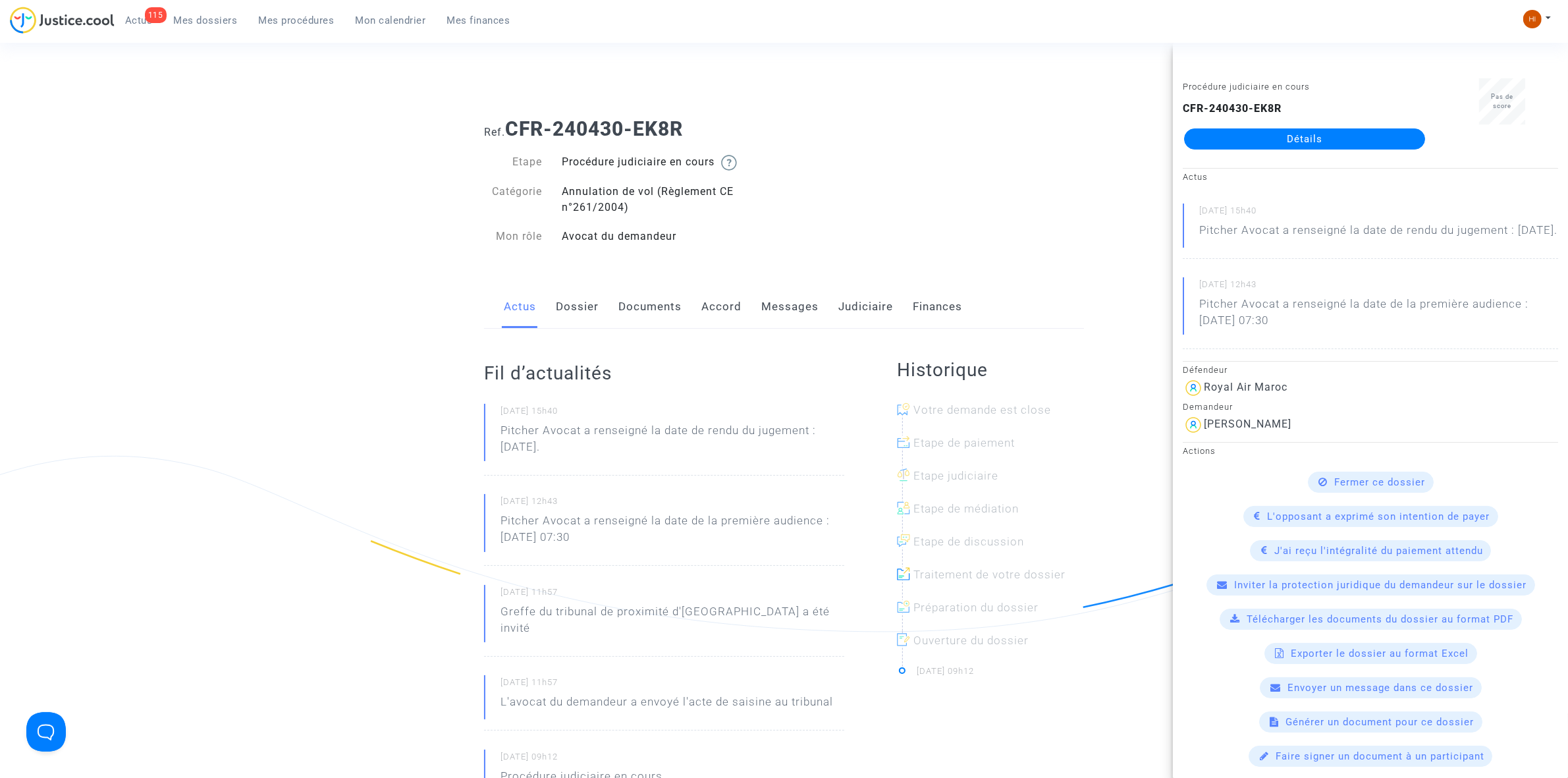
click at [663, 308] on link "Documents" at bounding box center [649, 307] width 64 height 44
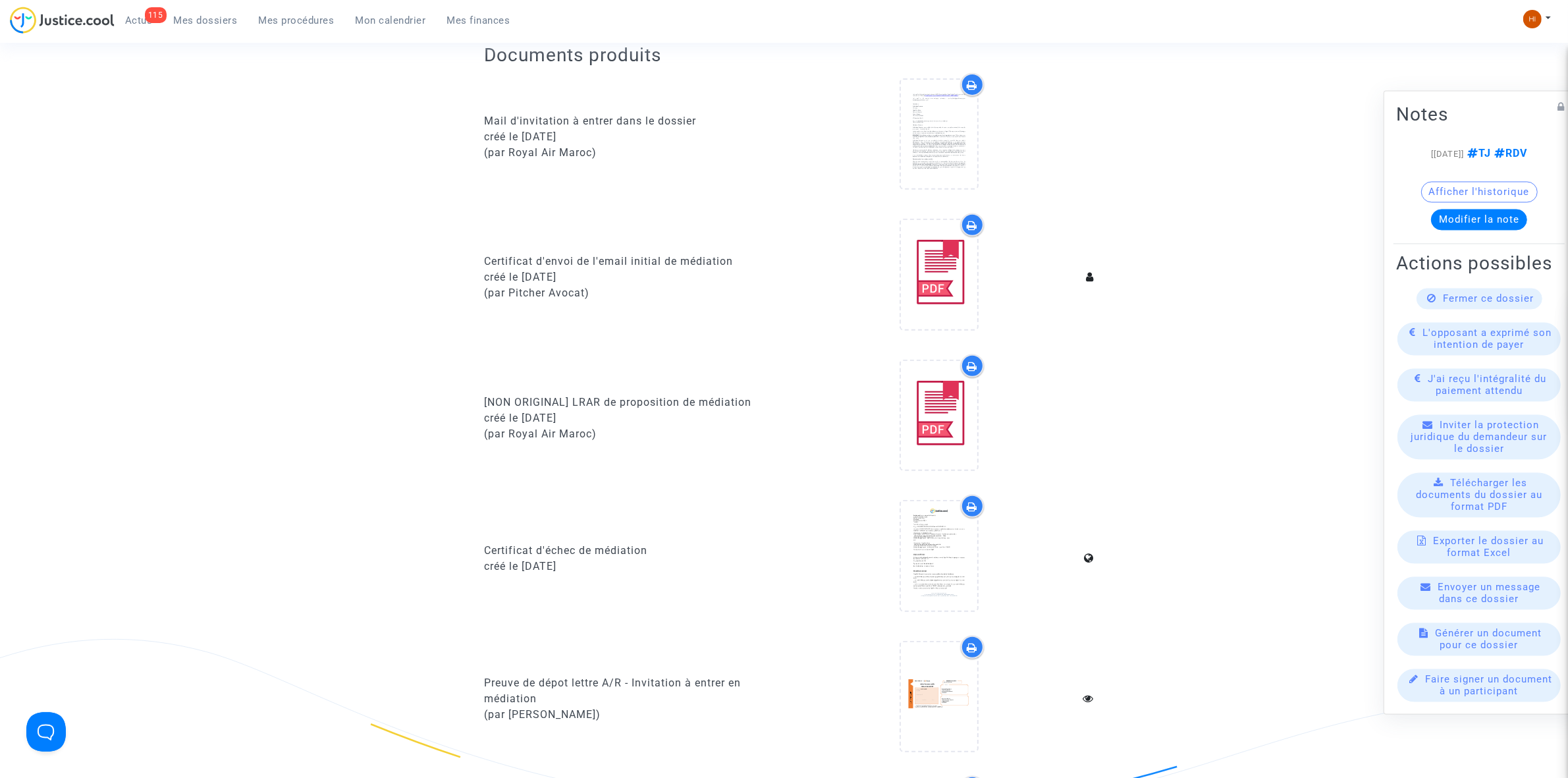
scroll to position [576, 0]
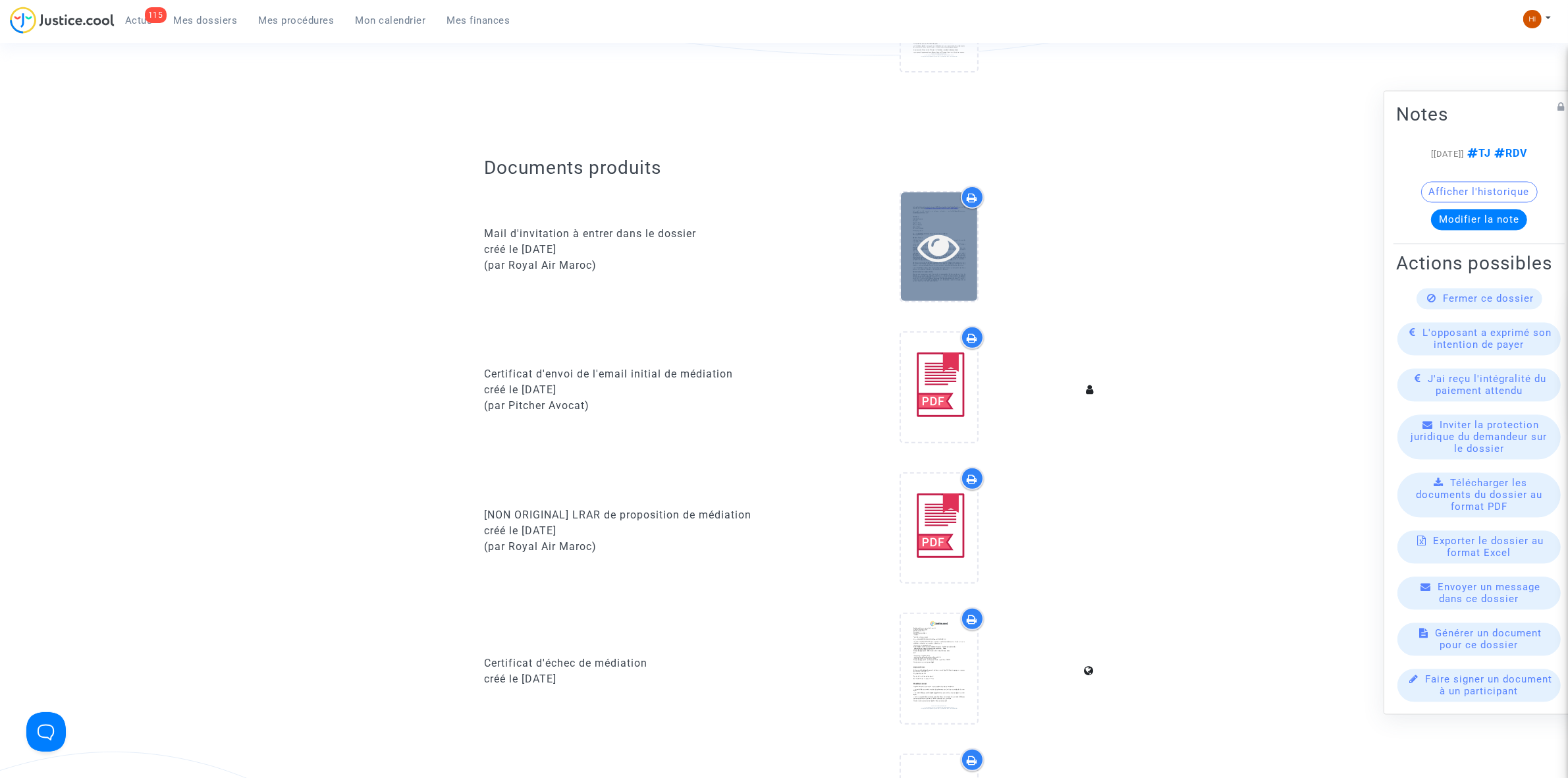
click at [937, 251] on icon at bounding box center [939, 246] width 43 height 42
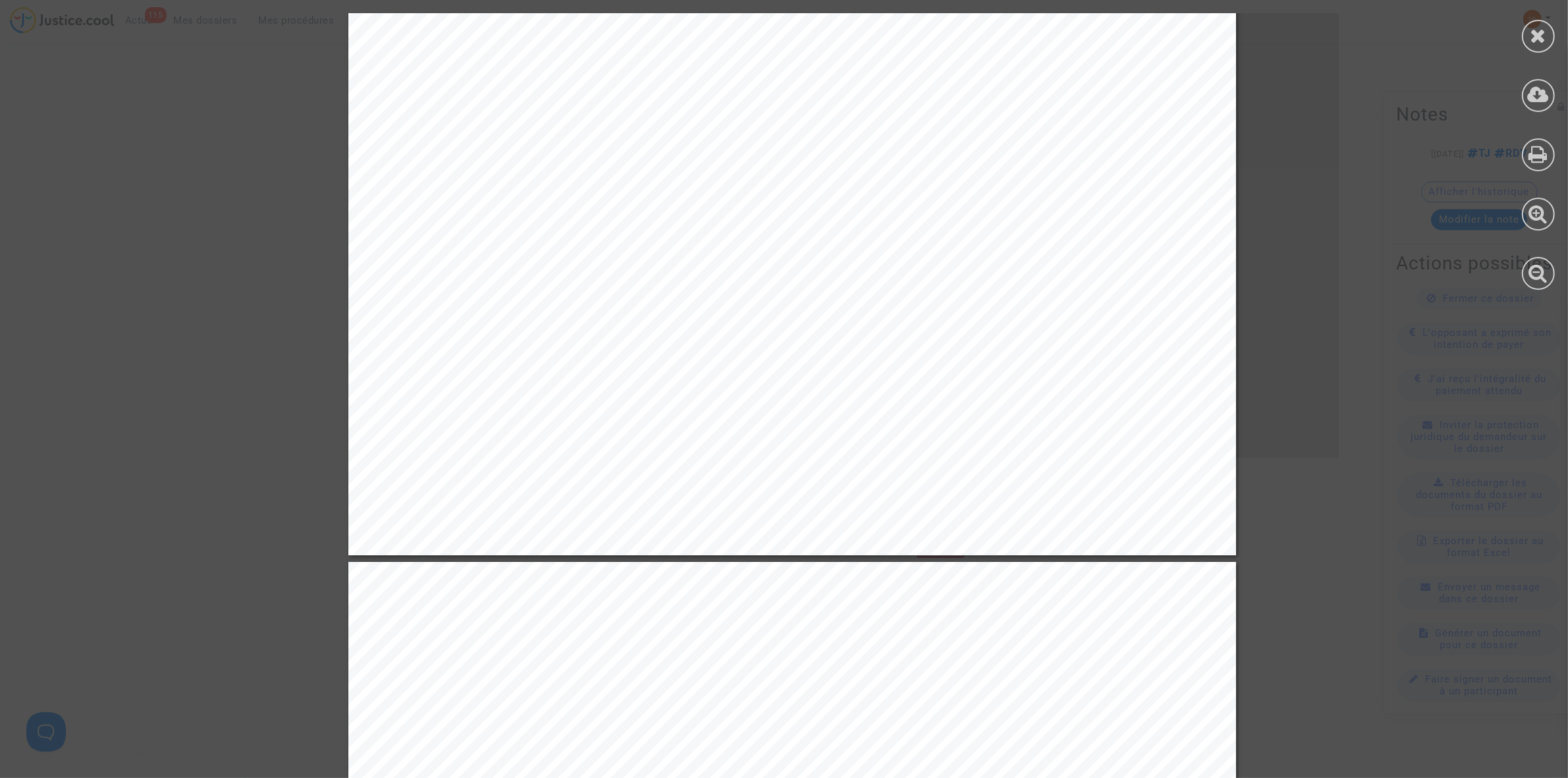
scroll to position [1976, 0]
click at [1539, 38] on icon at bounding box center [1538, 36] width 16 height 20
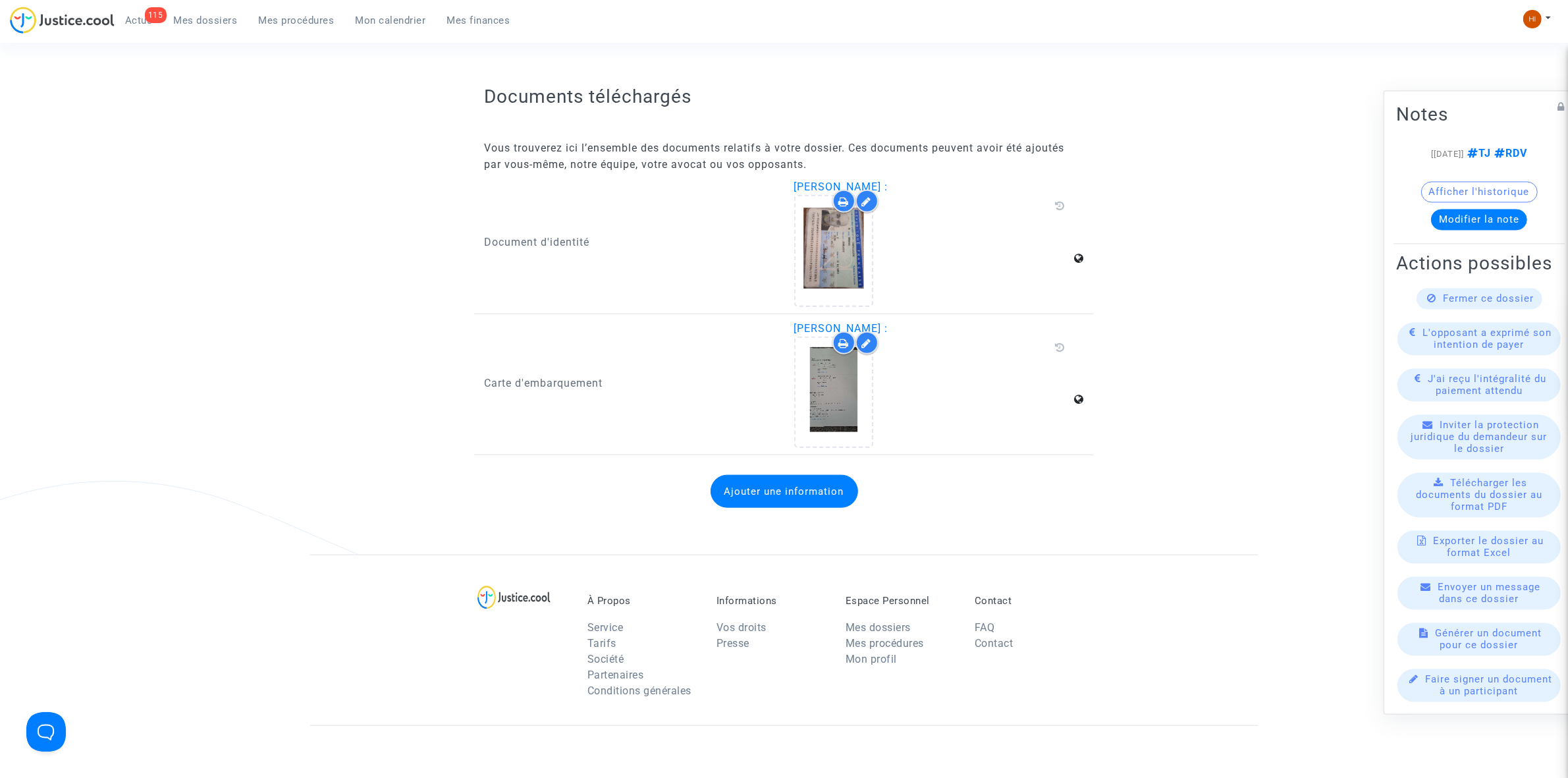
scroll to position [1729, 0]
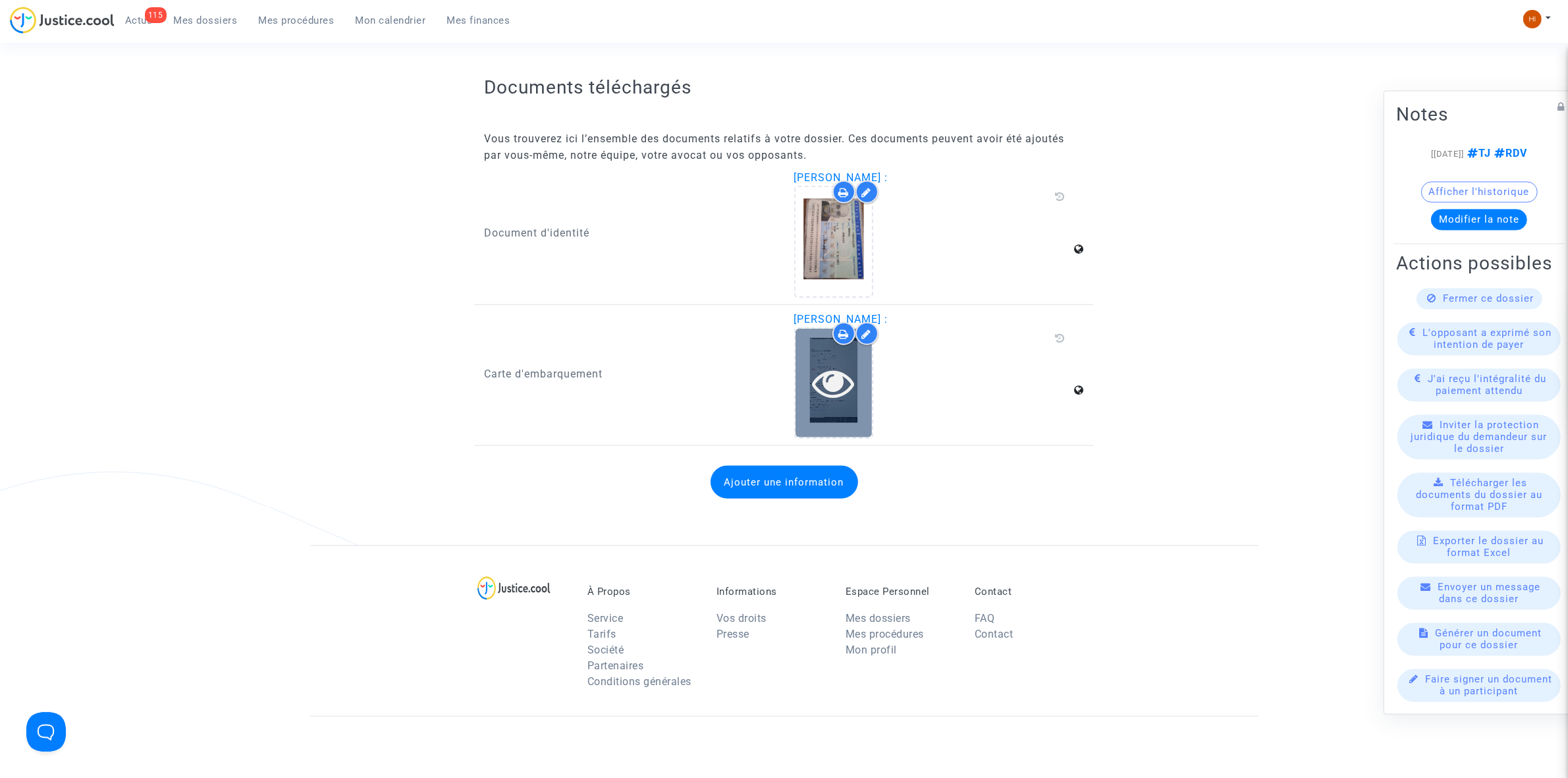
click at [830, 393] on div at bounding box center [834, 383] width 76 height 108
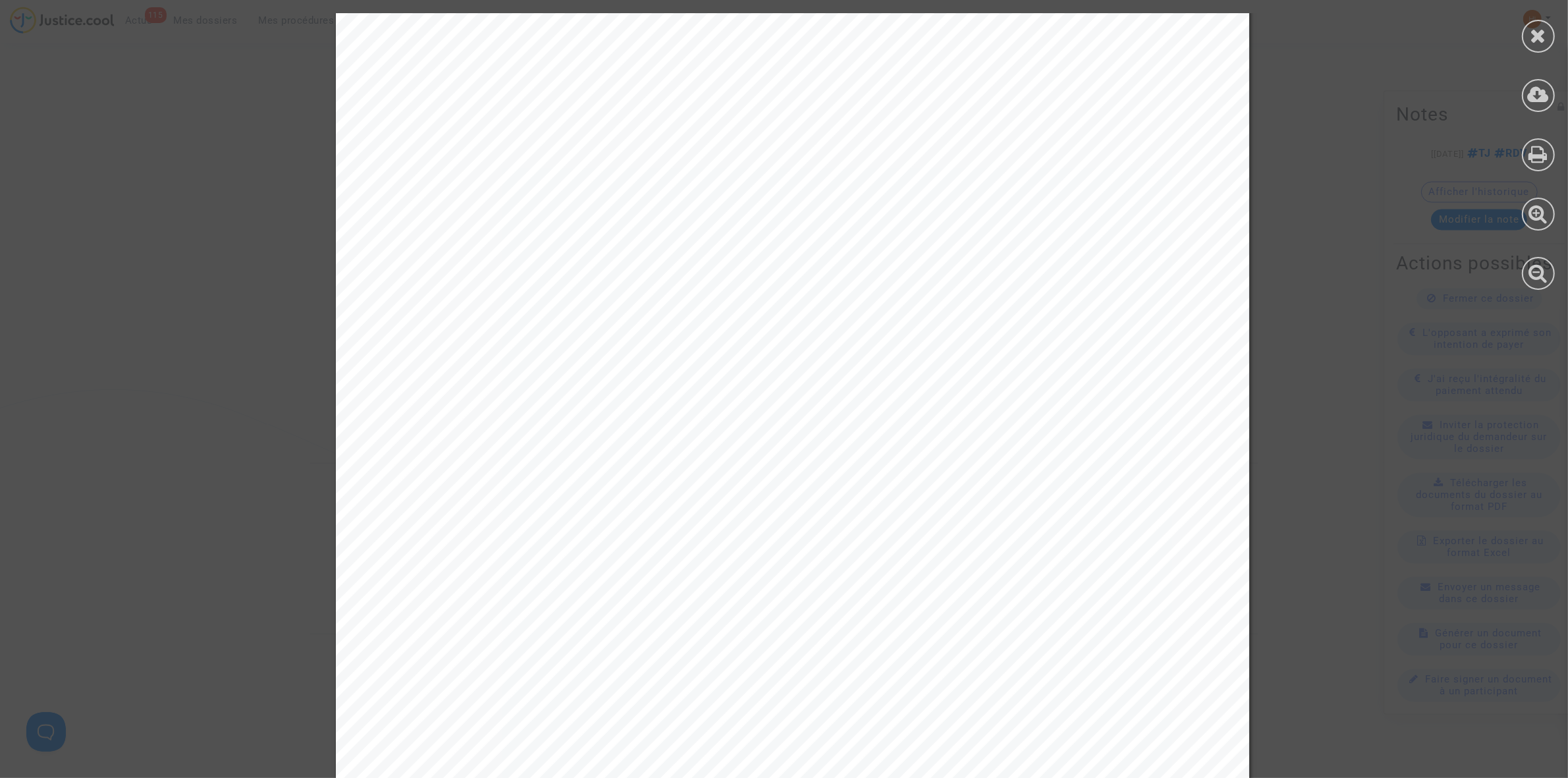
scroll to position [0, 0]
click at [1545, 36] on icon at bounding box center [1538, 36] width 16 height 20
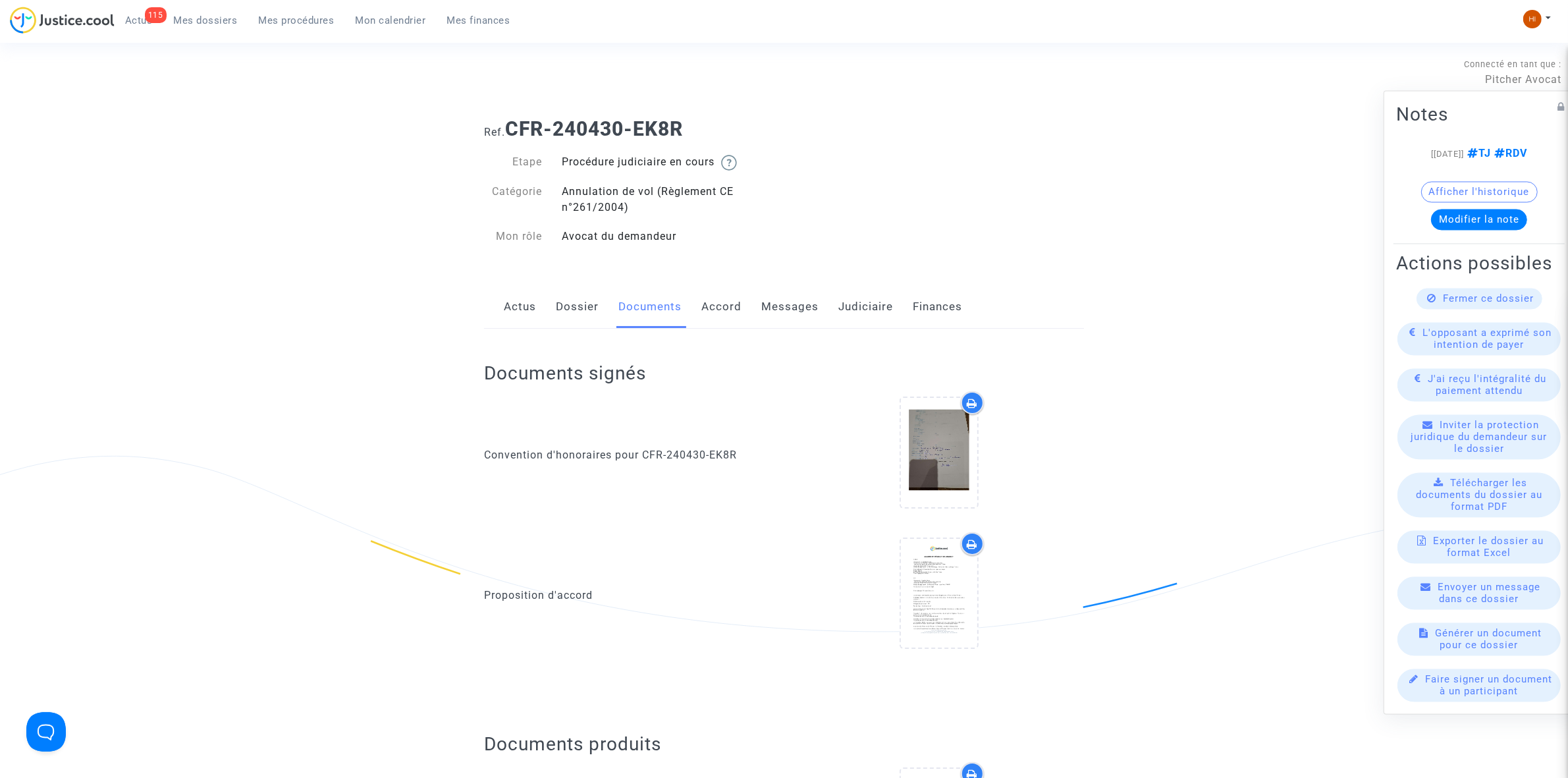
click at [575, 300] on link "Dossier" at bounding box center [577, 307] width 43 height 44
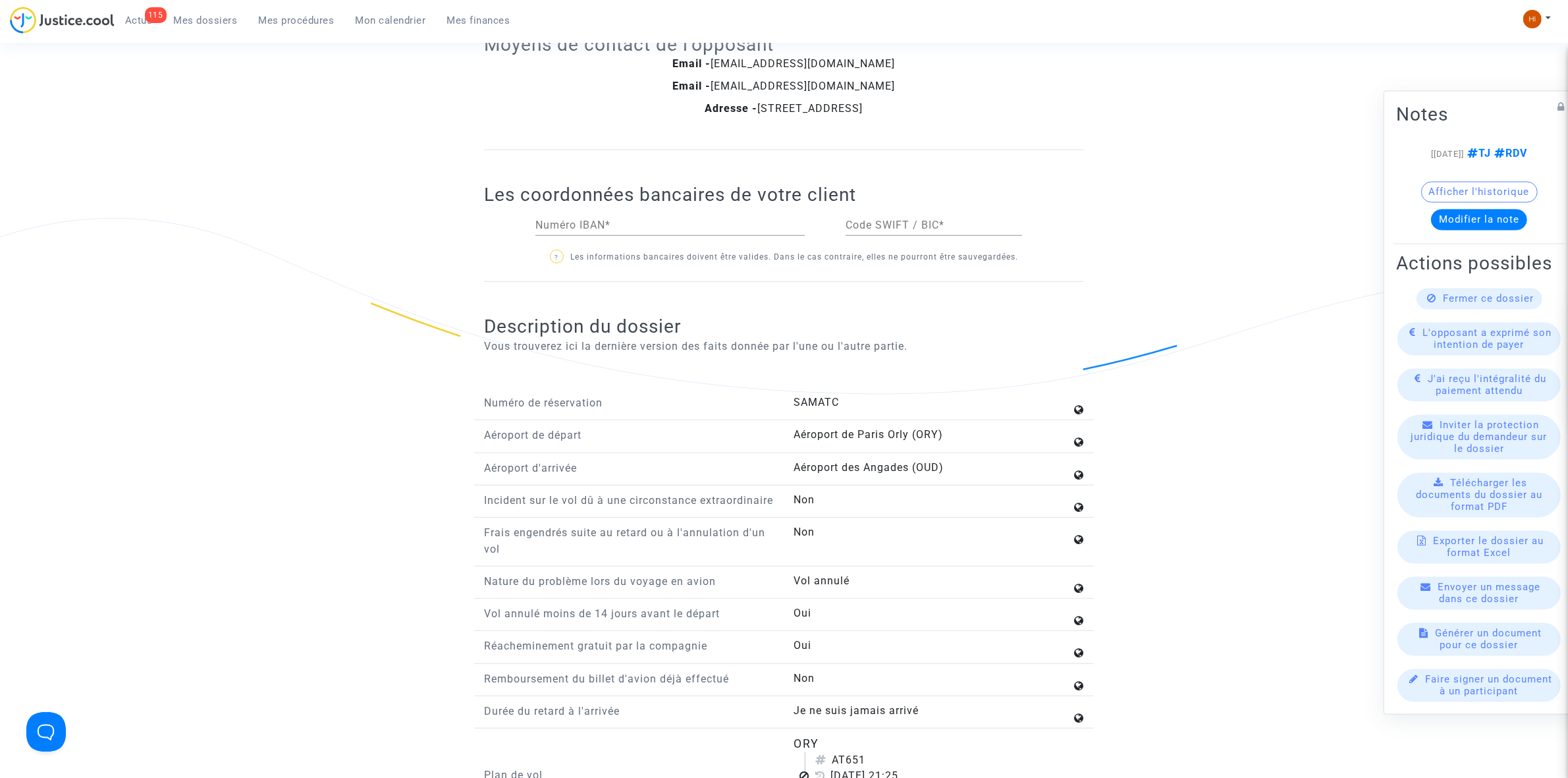
scroll to position [1070, 0]
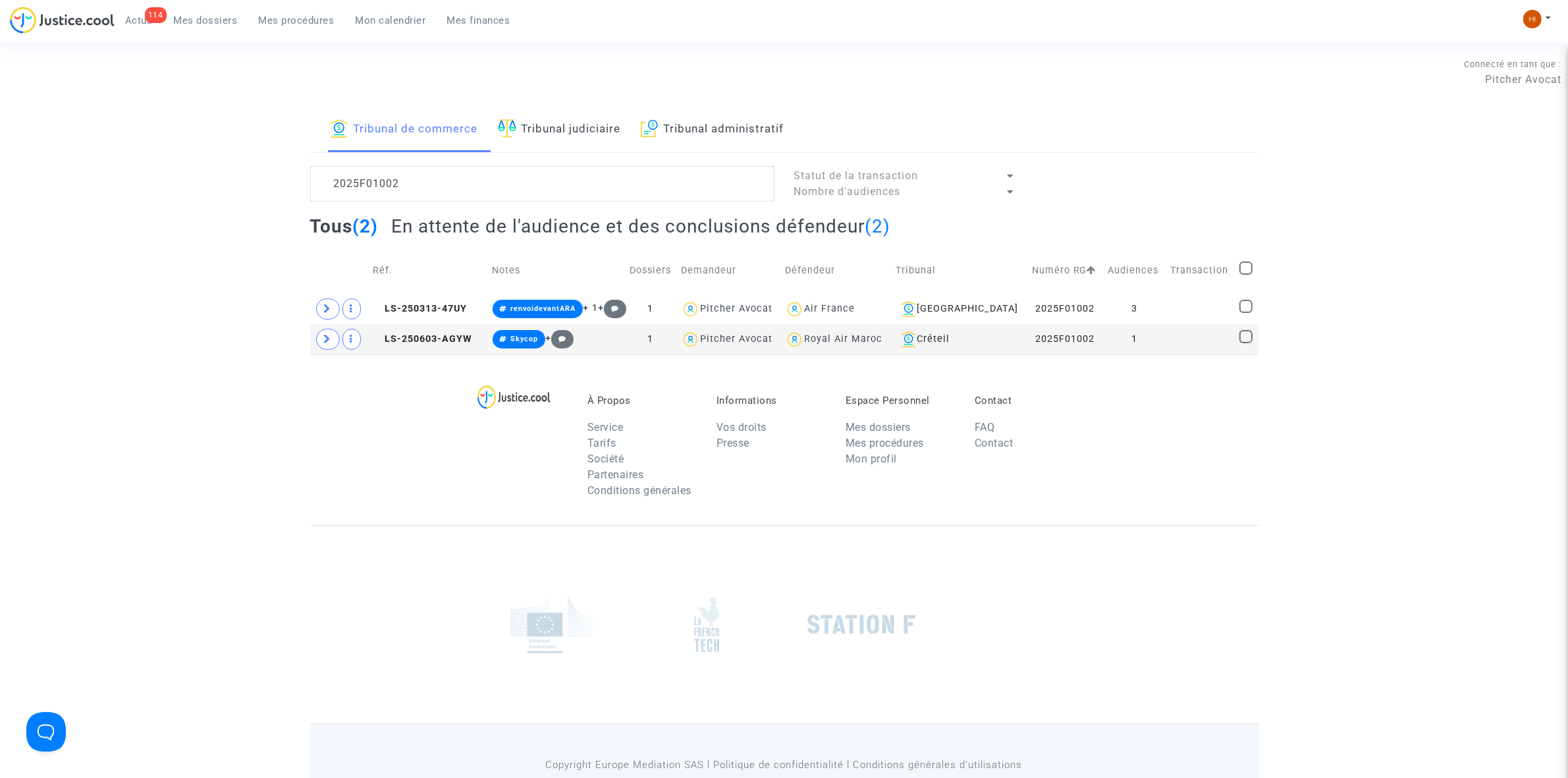
drag, startPoint x: 460, startPoint y: 182, endPoint x: 1, endPoint y: 125, distance: 462.5
click at [1, 125] on div "Tribunal de commerce Tribunal judiciaire Tribunal administratif 2025F01002 Stat…" at bounding box center [784, 231] width 1568 height 247
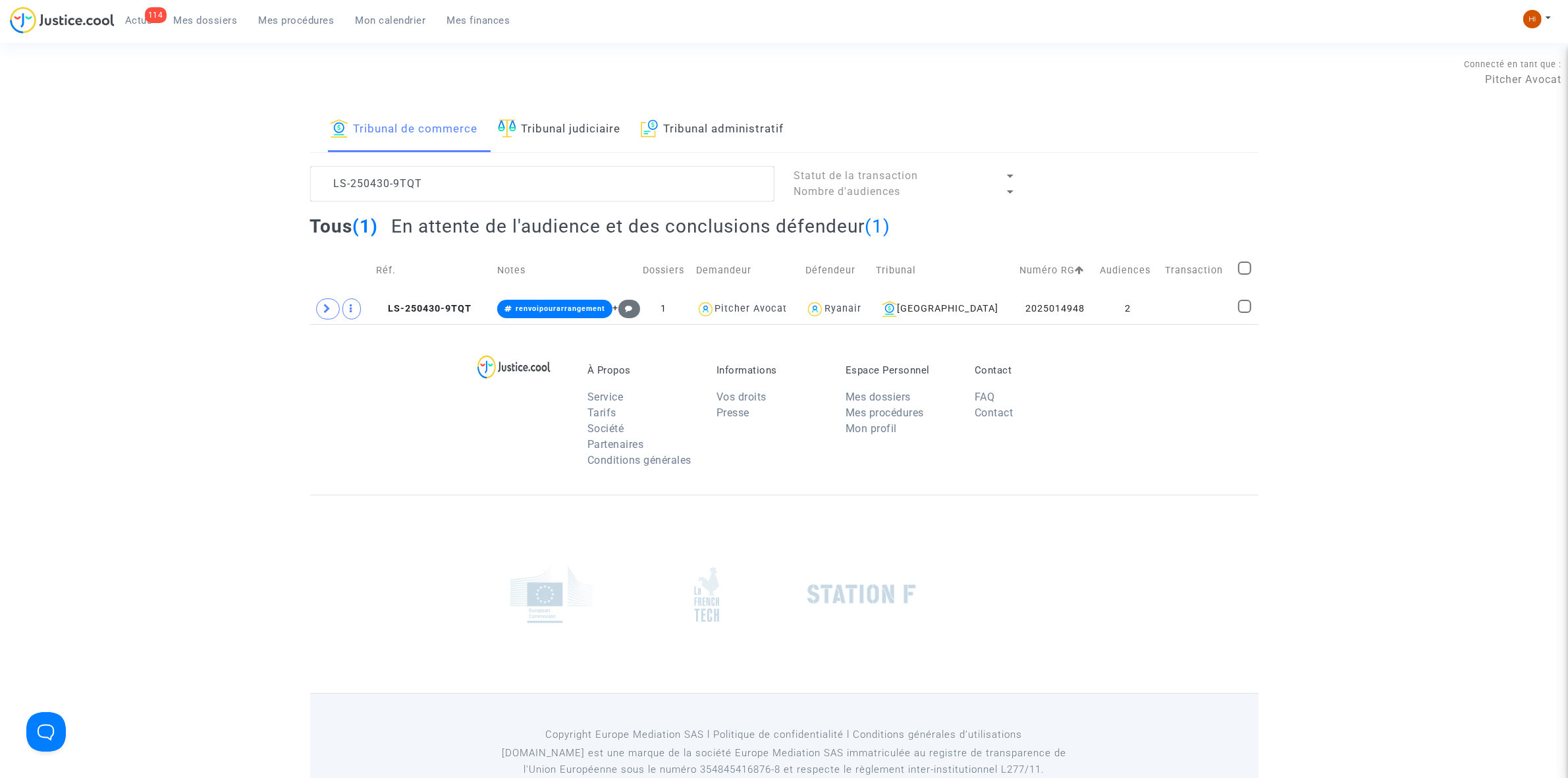
type textarea "LS-250430-9TQT"
drag, startPoint x: 1170, startPoint y: 304, endPoint x: 1202, endPoint y: 284, distance: 37.7
click at [1170, 304] on td at bounding box center [1197, 309] width 73 height 30
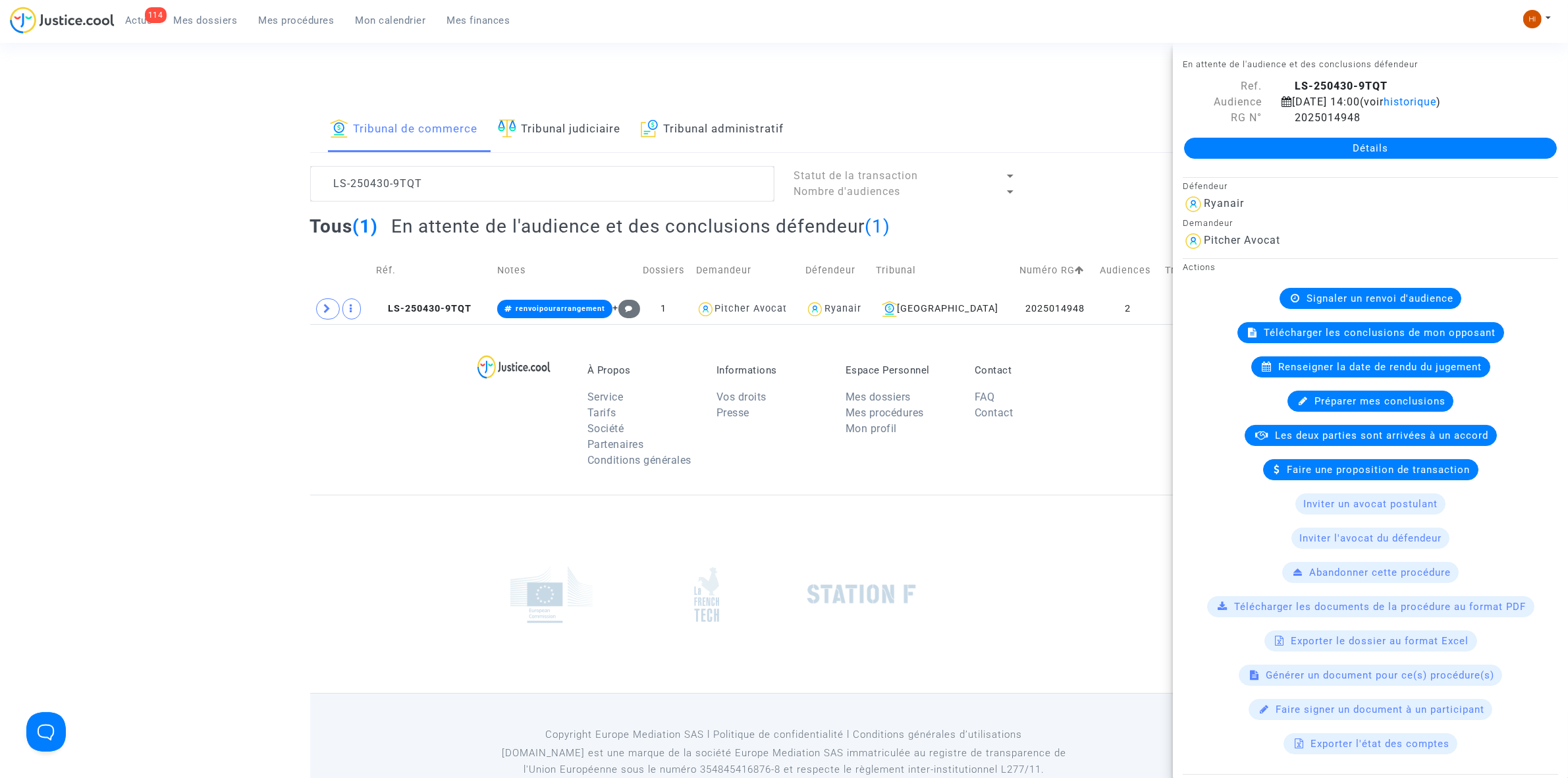
click at [1380, 143] on link "Détails" at bounding box center [1370, 148] width 373 height 21
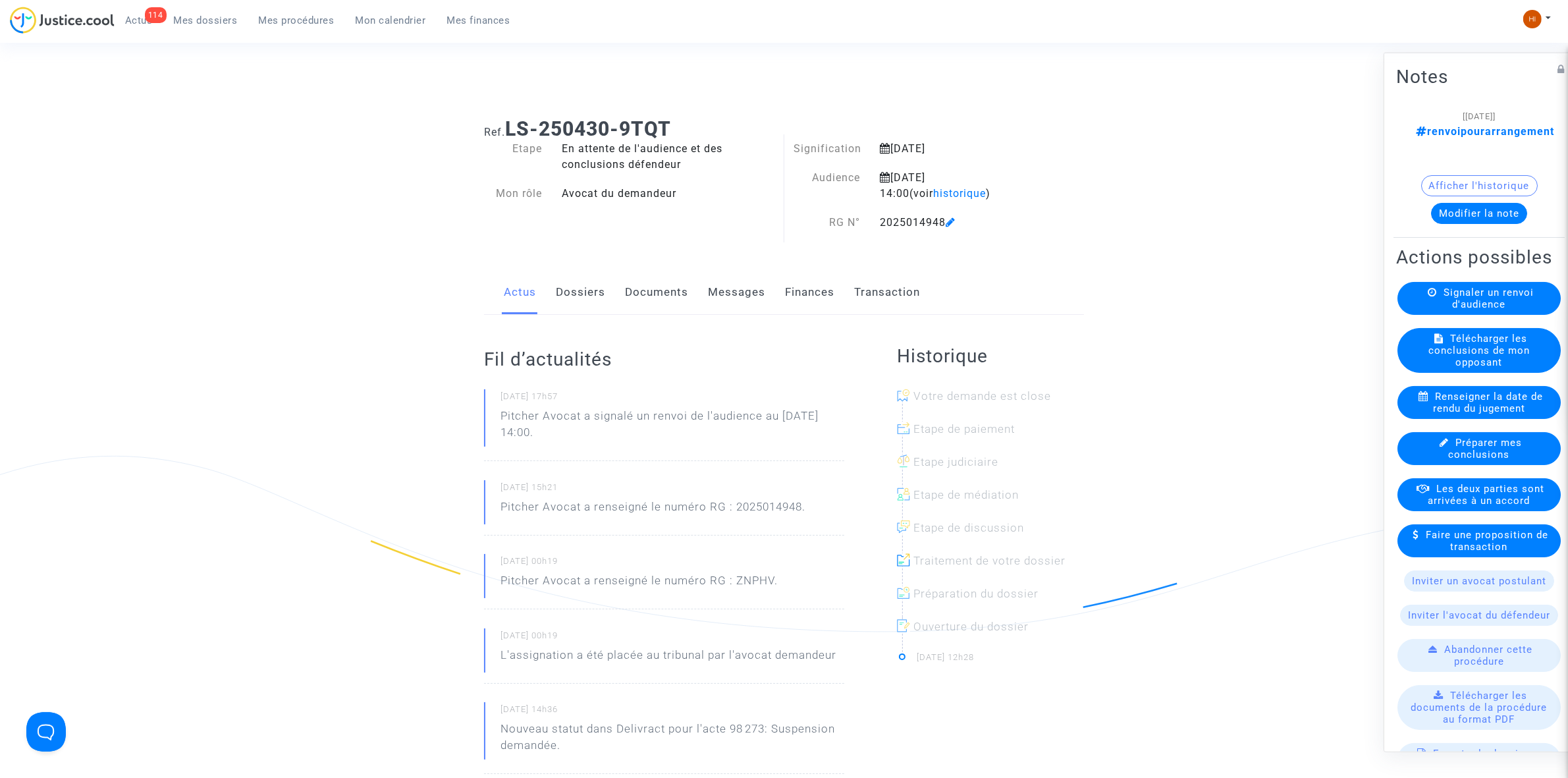
click at [642, 297] on link "Documents" at bounding box center [657, 292] width 64 height 44
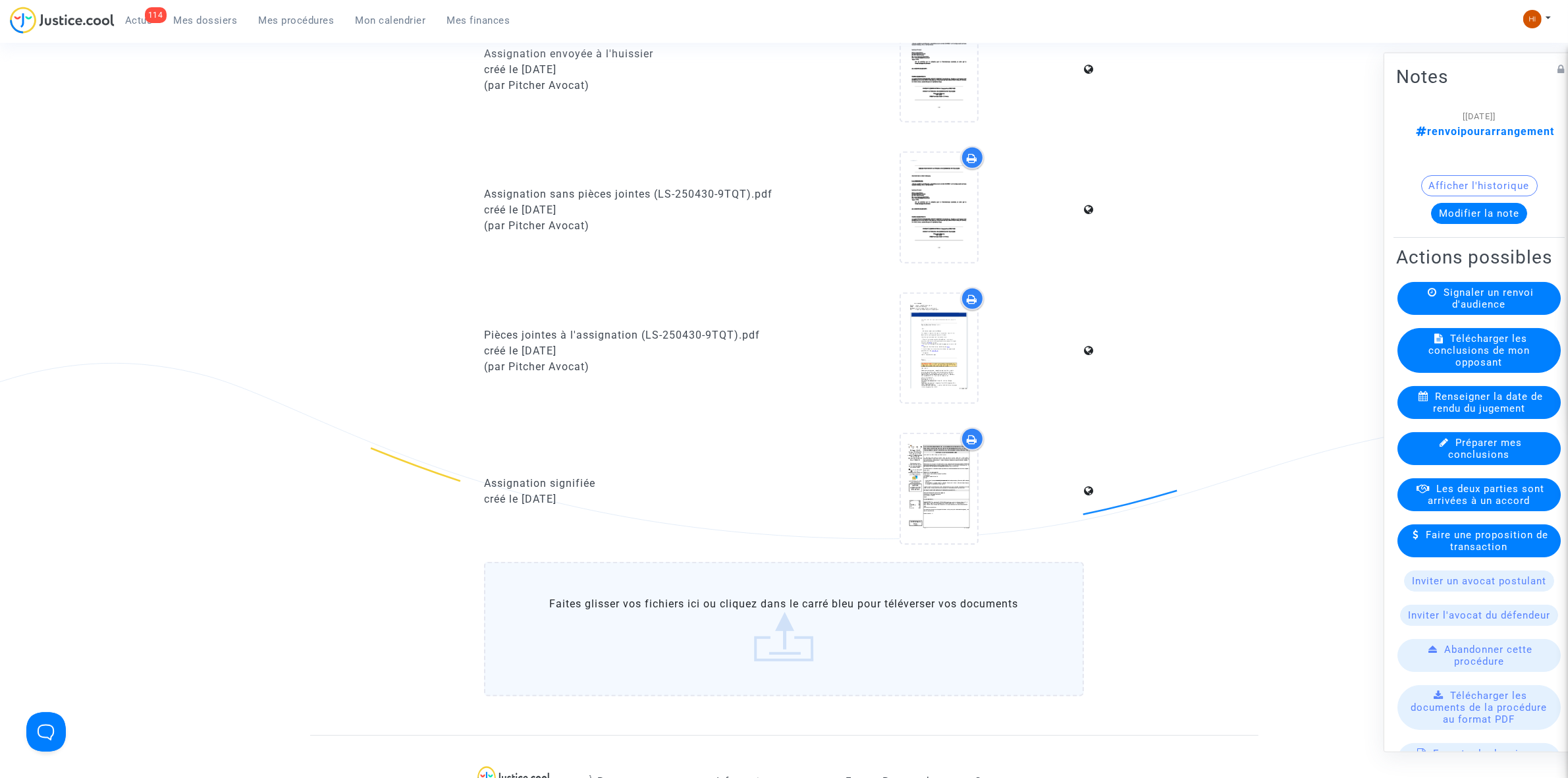
scroll to position [1317, 0]
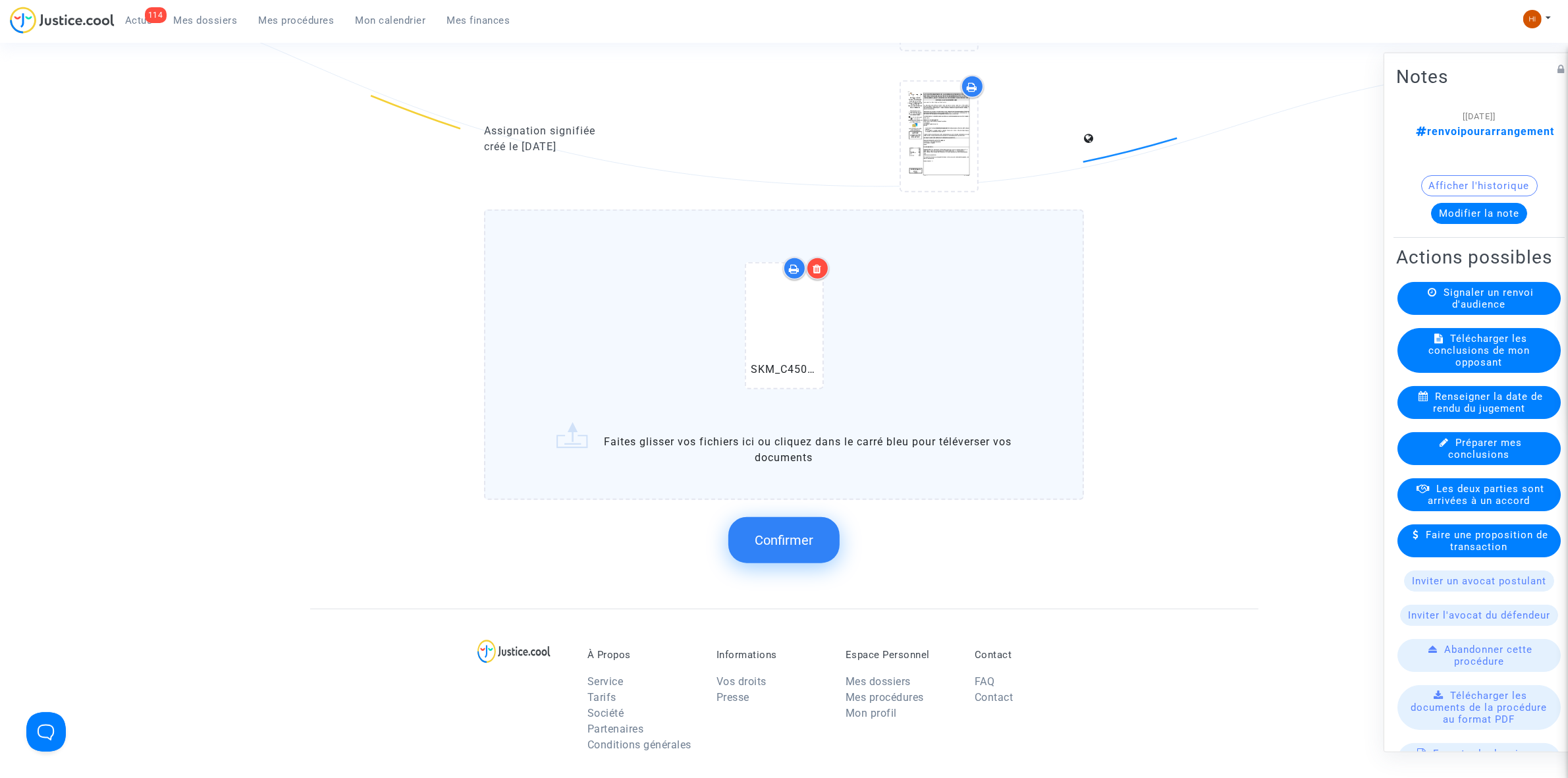
click at [797, 532] on span "Confirmer" at bounding box center [784, 540] width 59 height 16
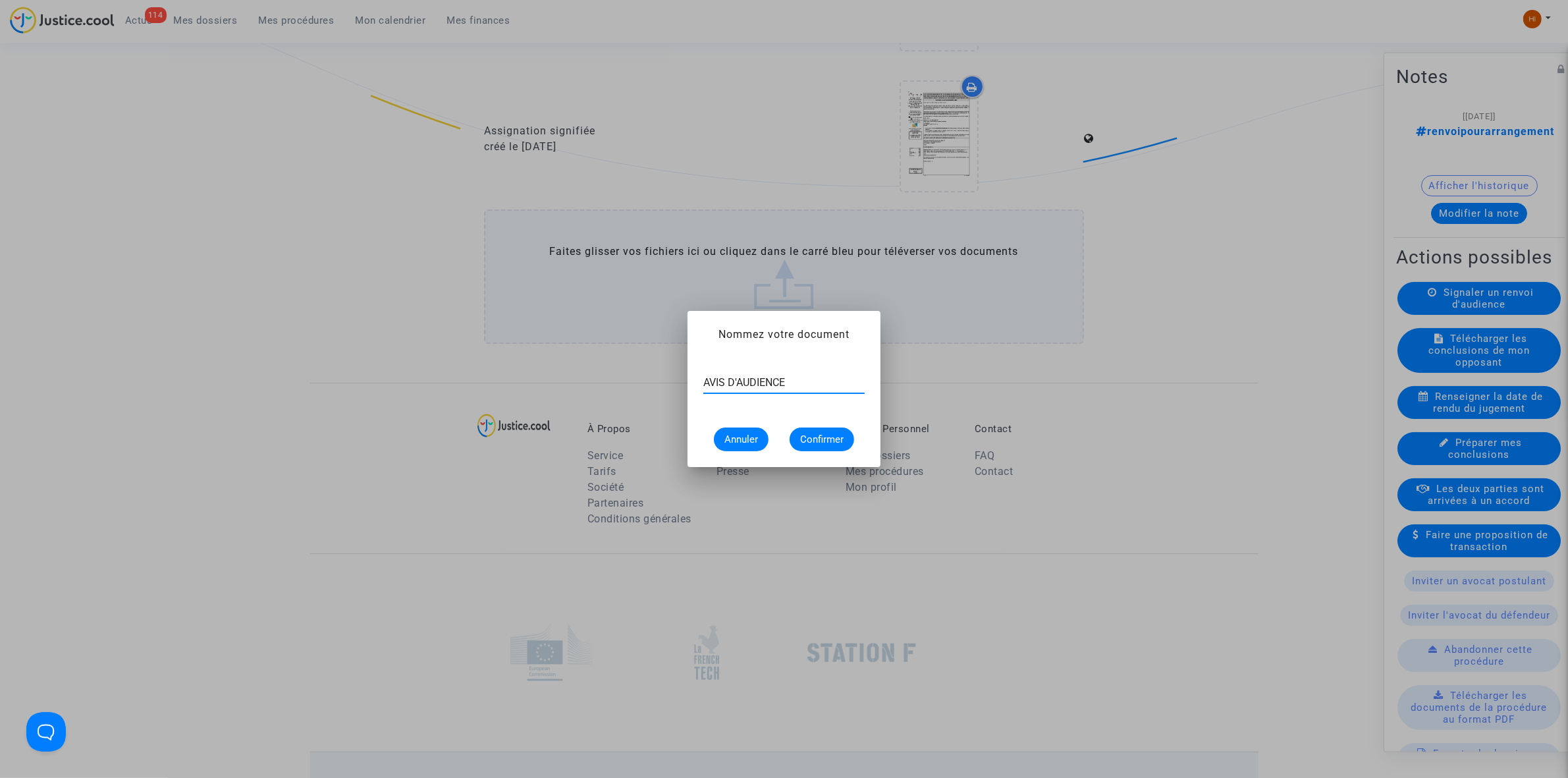
type input "AVIS D'AUDIENCE"
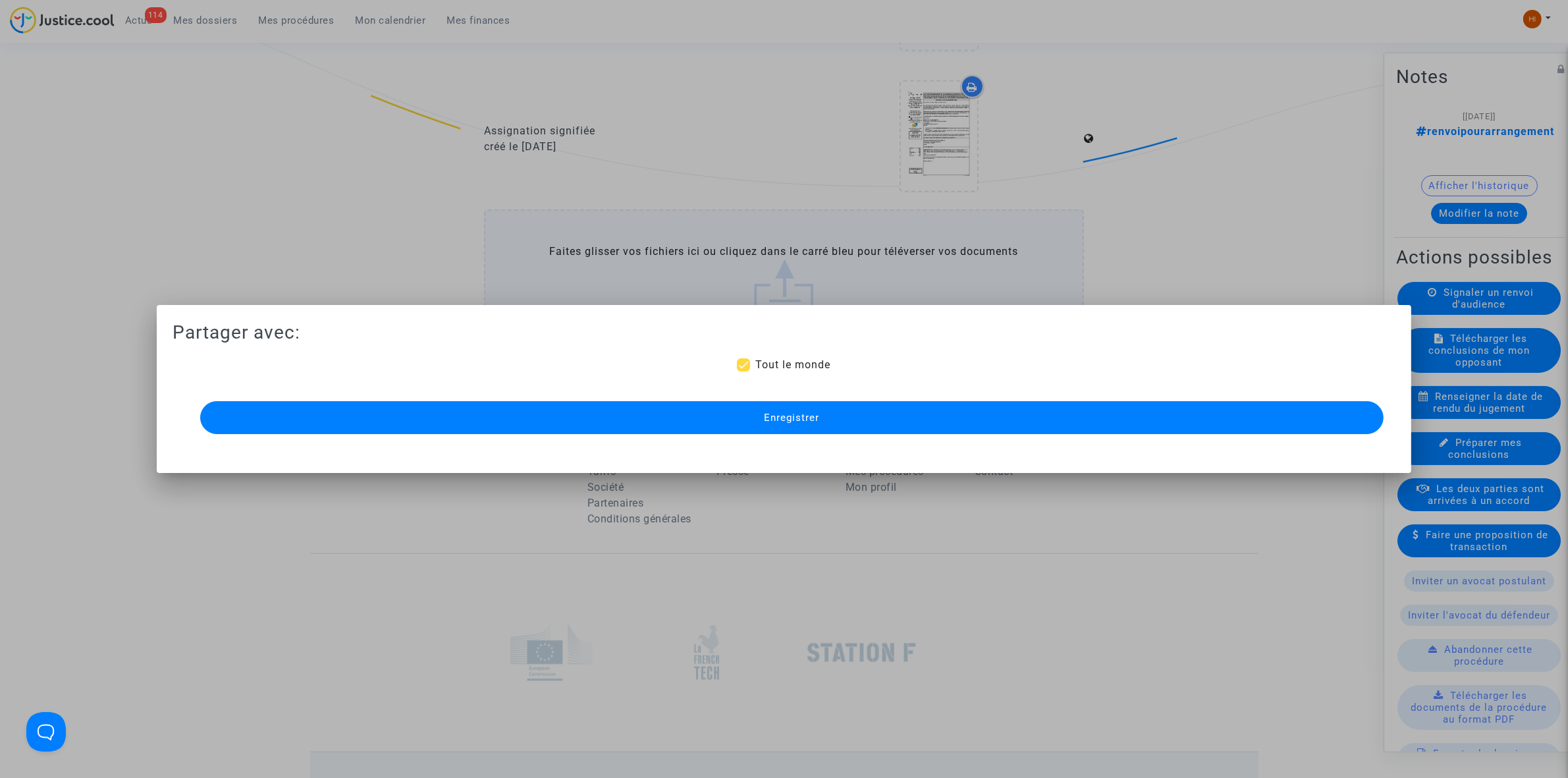
click at [909, 419] on button "Enregistrer" at bounding box center [792, 418] width 1183 height 33
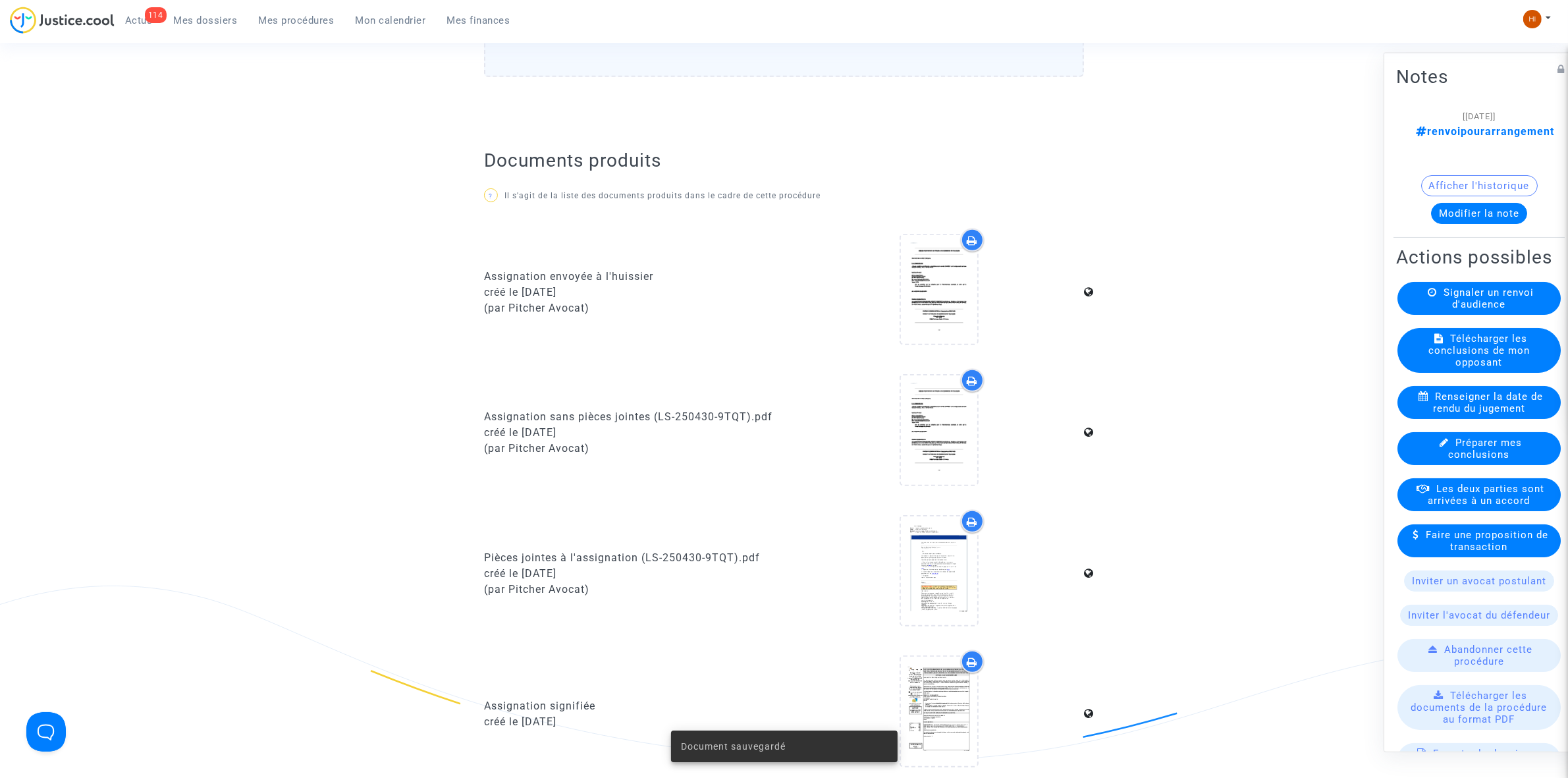
scroll to position [823, 0]
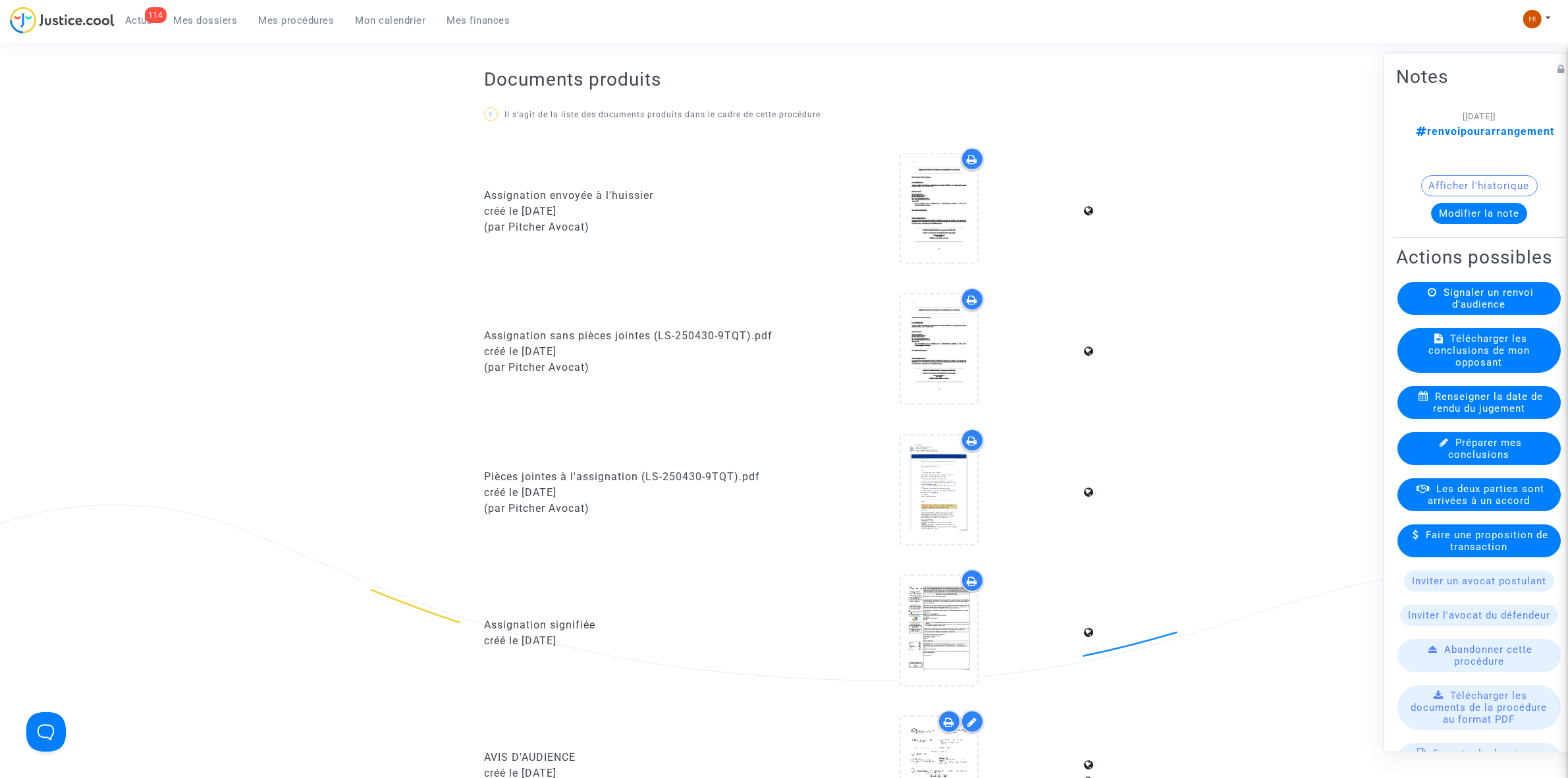
click at [1467, 202] on button "Modifier la note" at bounding box center [1479, 213] width 96 height 21
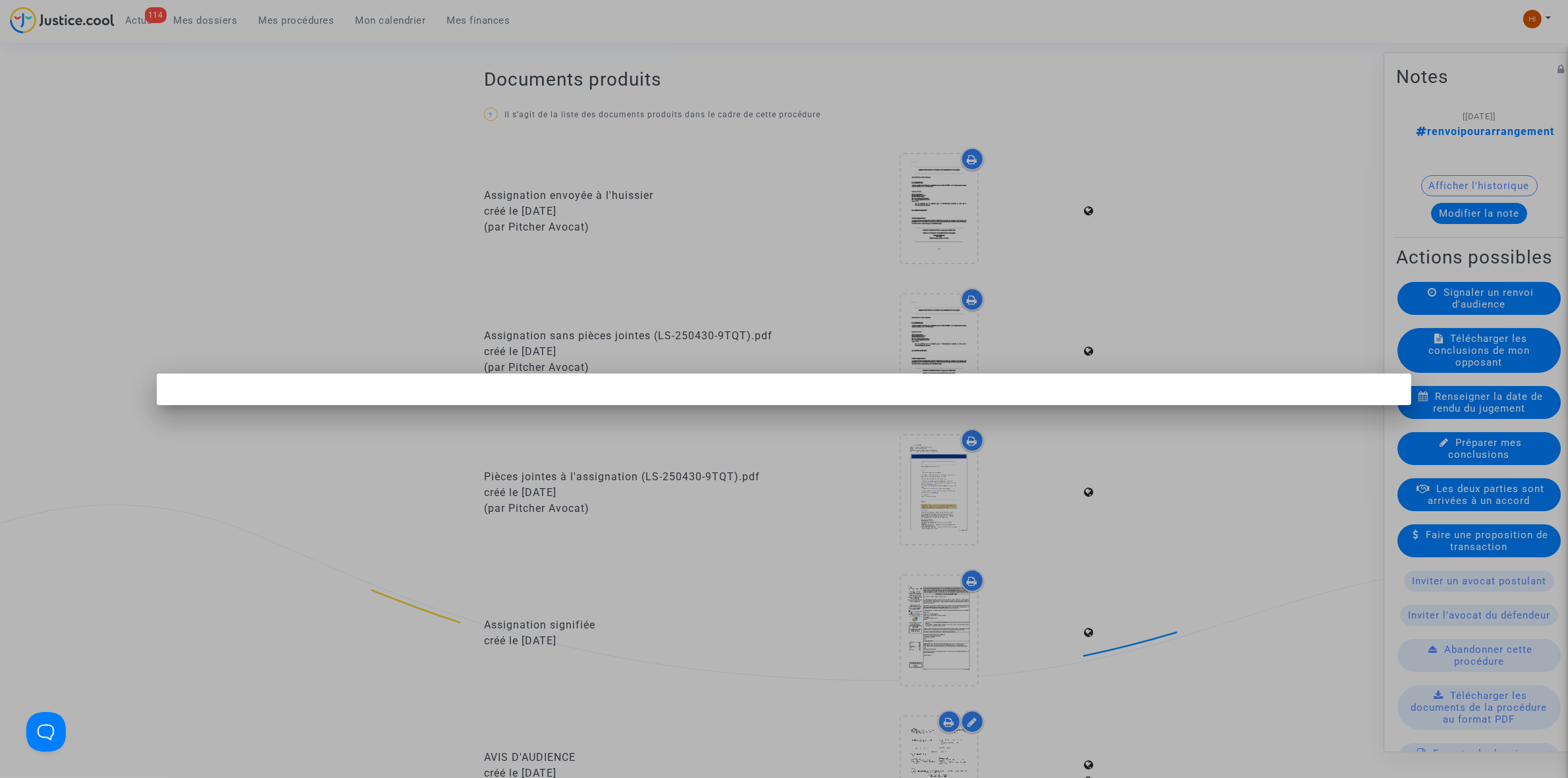
scroll to position [0, 0]
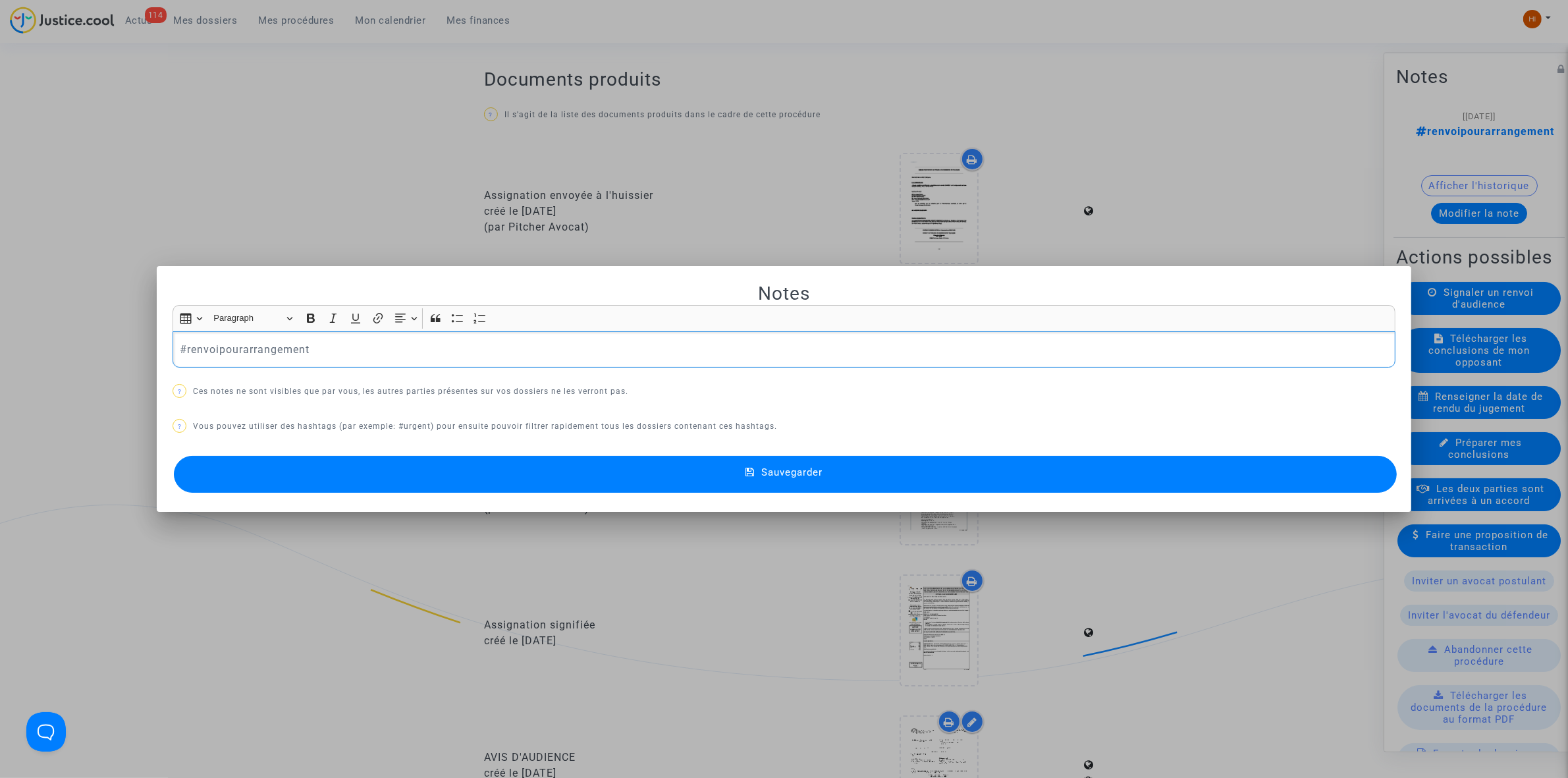
click at [344, 344] on p "#renvoipourarrangement" at bounding box center [784, 349] width 1209 height 16
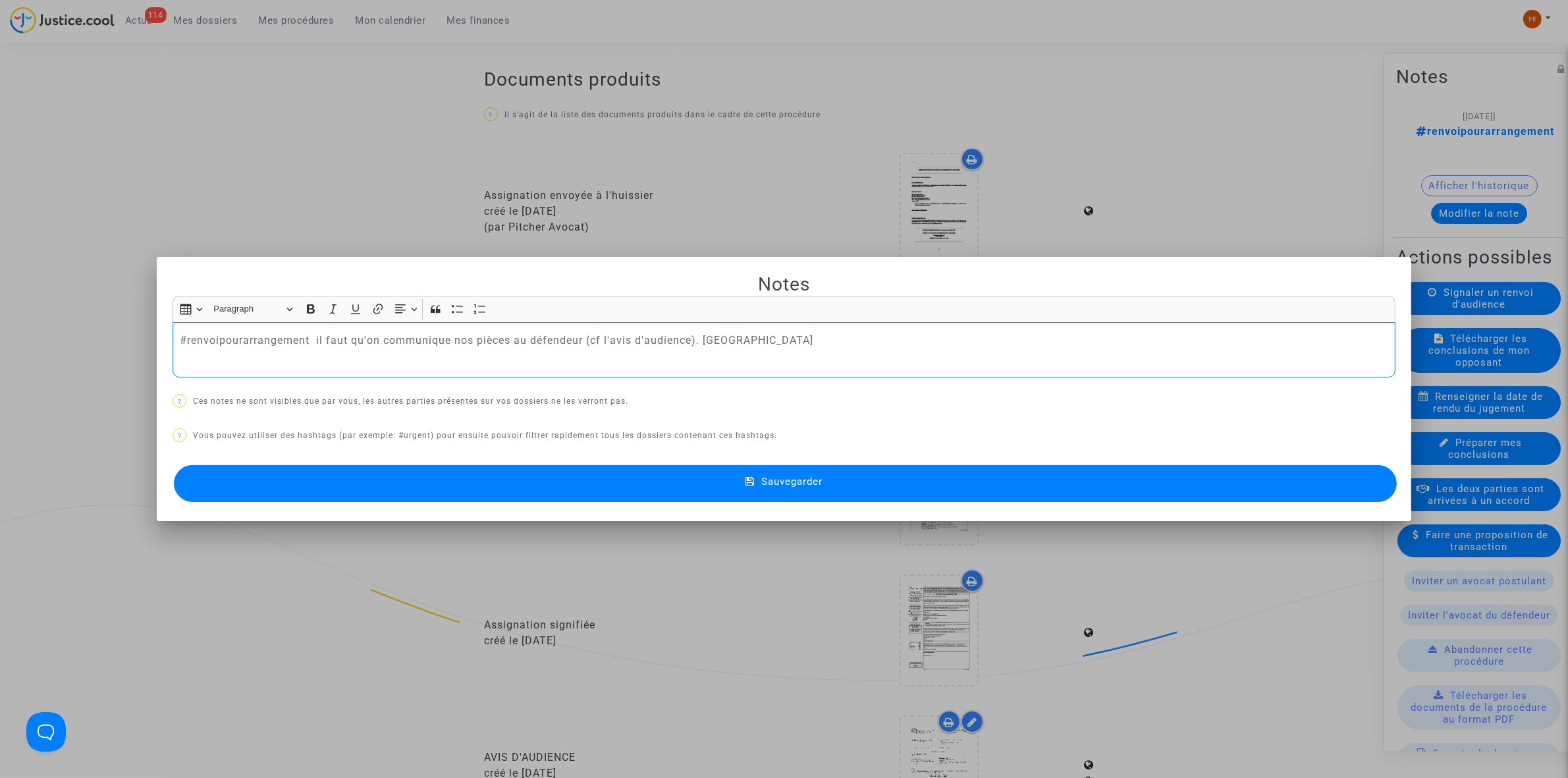
click at [452, 495] on button "Sauvegarder" at bounding box center [785, 483] width 1223 height 37
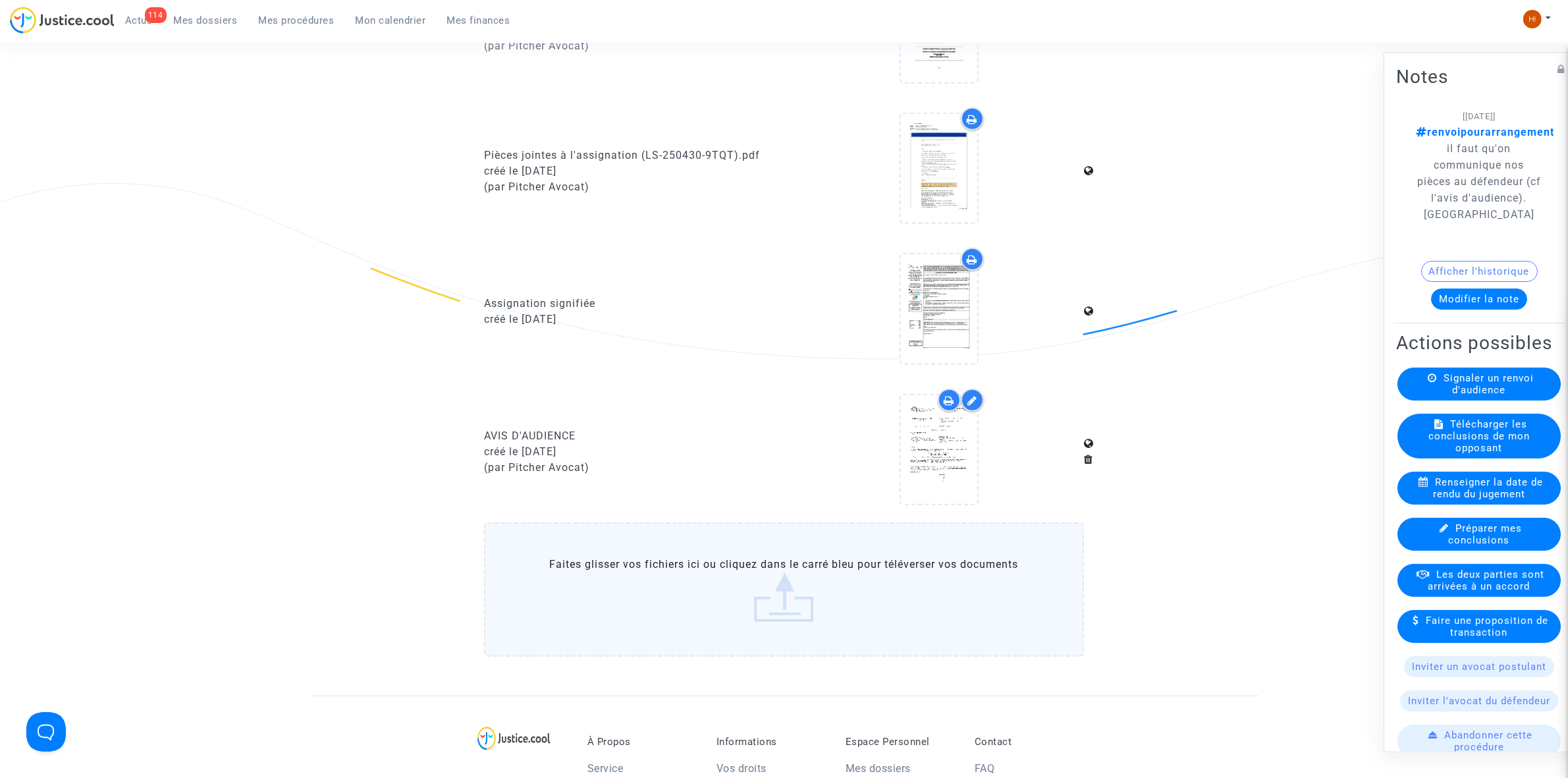
scroll to position [1131, 0]
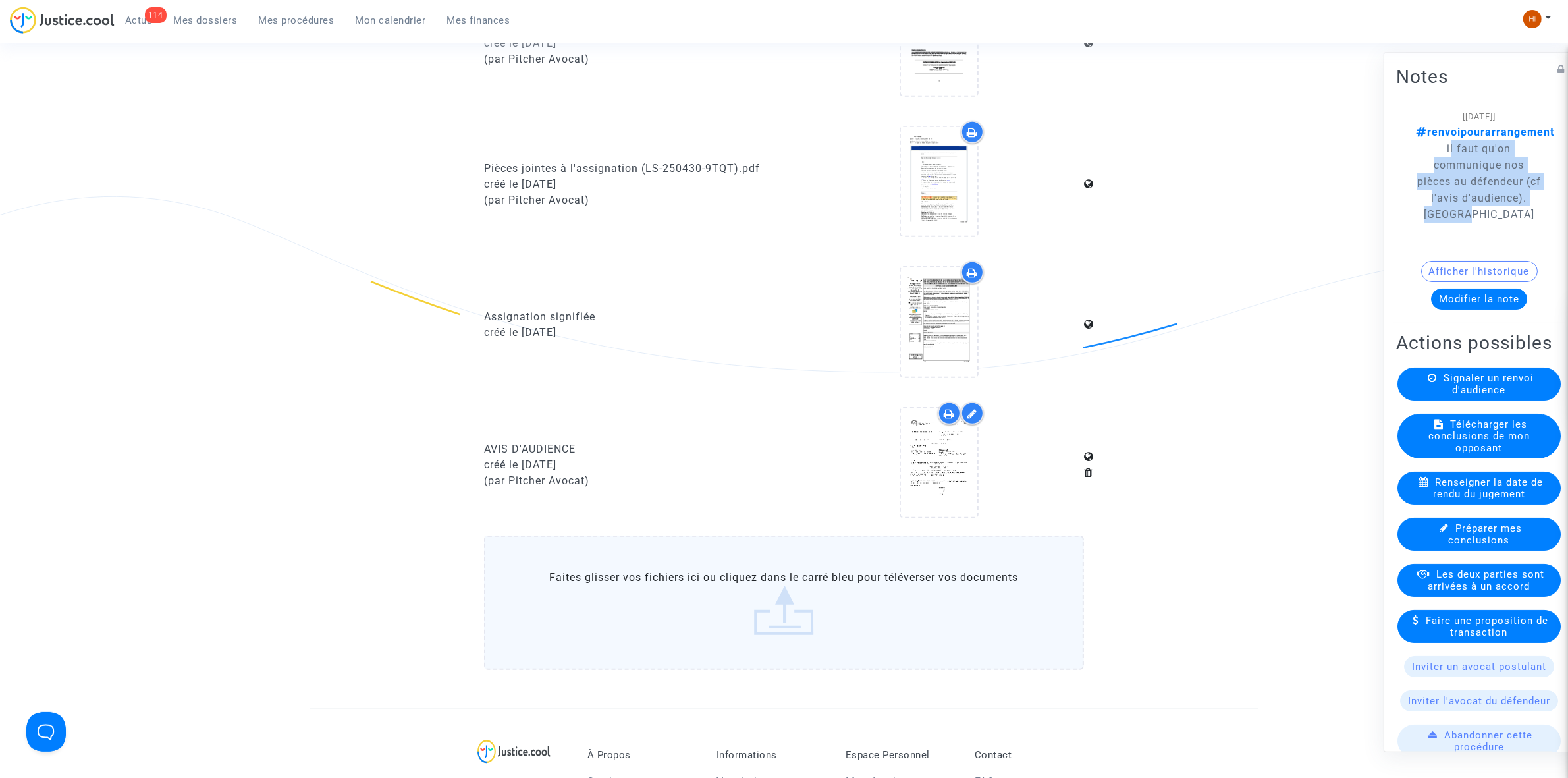
drag, startPoint x: 1437, startPoint y: 141, endPoint x: 1522, endPoint y: 209, distance: 108.9
click at [1522, 209] on p "renvoipourarrangement il faut qu'on communique nos pièces au défendeur (cf l'av…" at bounding box center [1479, 173] width 126 height 98
copy span "il faut qu'on communique nos pièces au défendeur (cf l'avis d'audience). [GEOGR…"
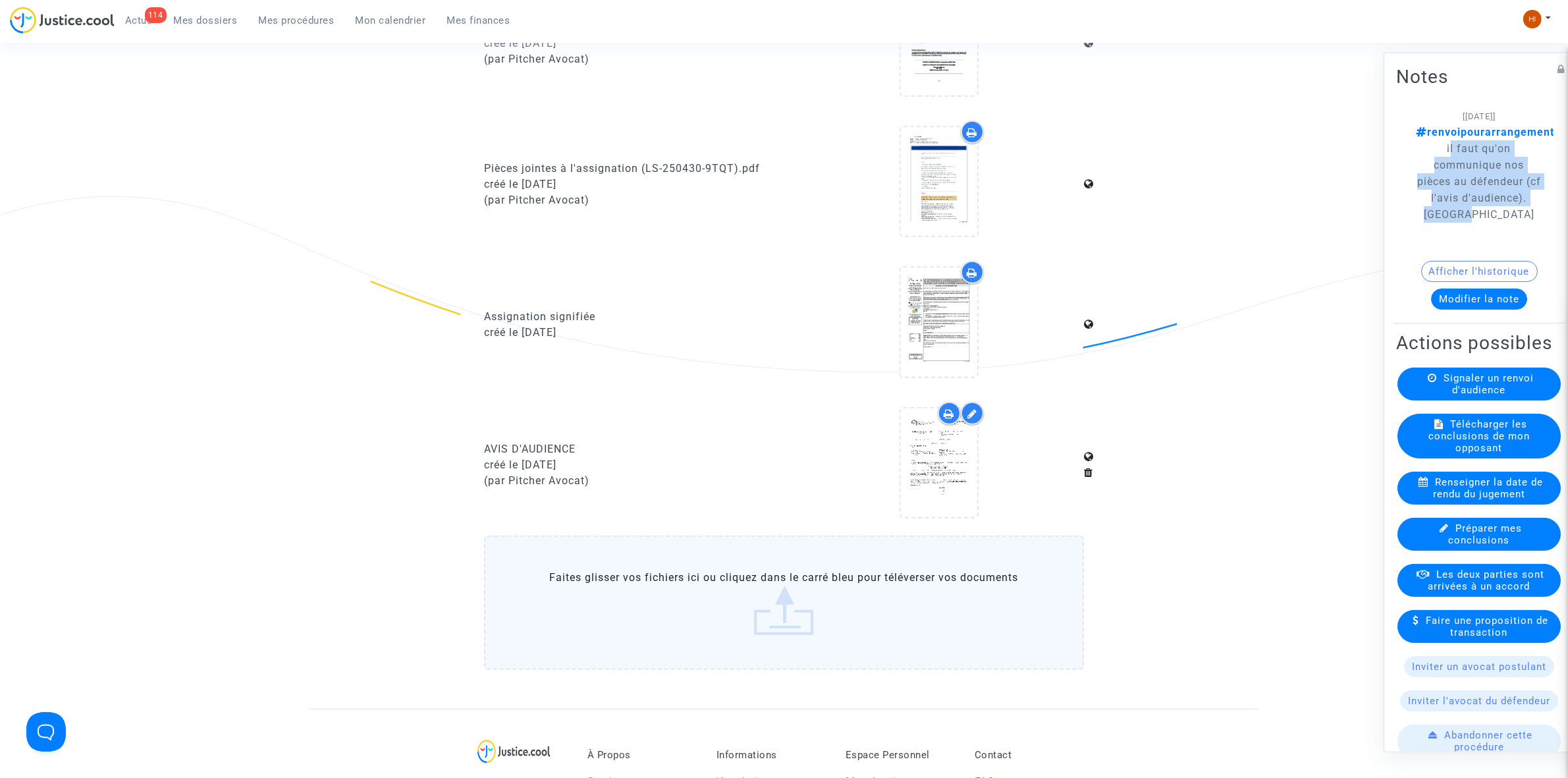
copy span "il faut qu'on communique nos pièces au défendeur (cf l'avis d'audience). [GEOGR…"
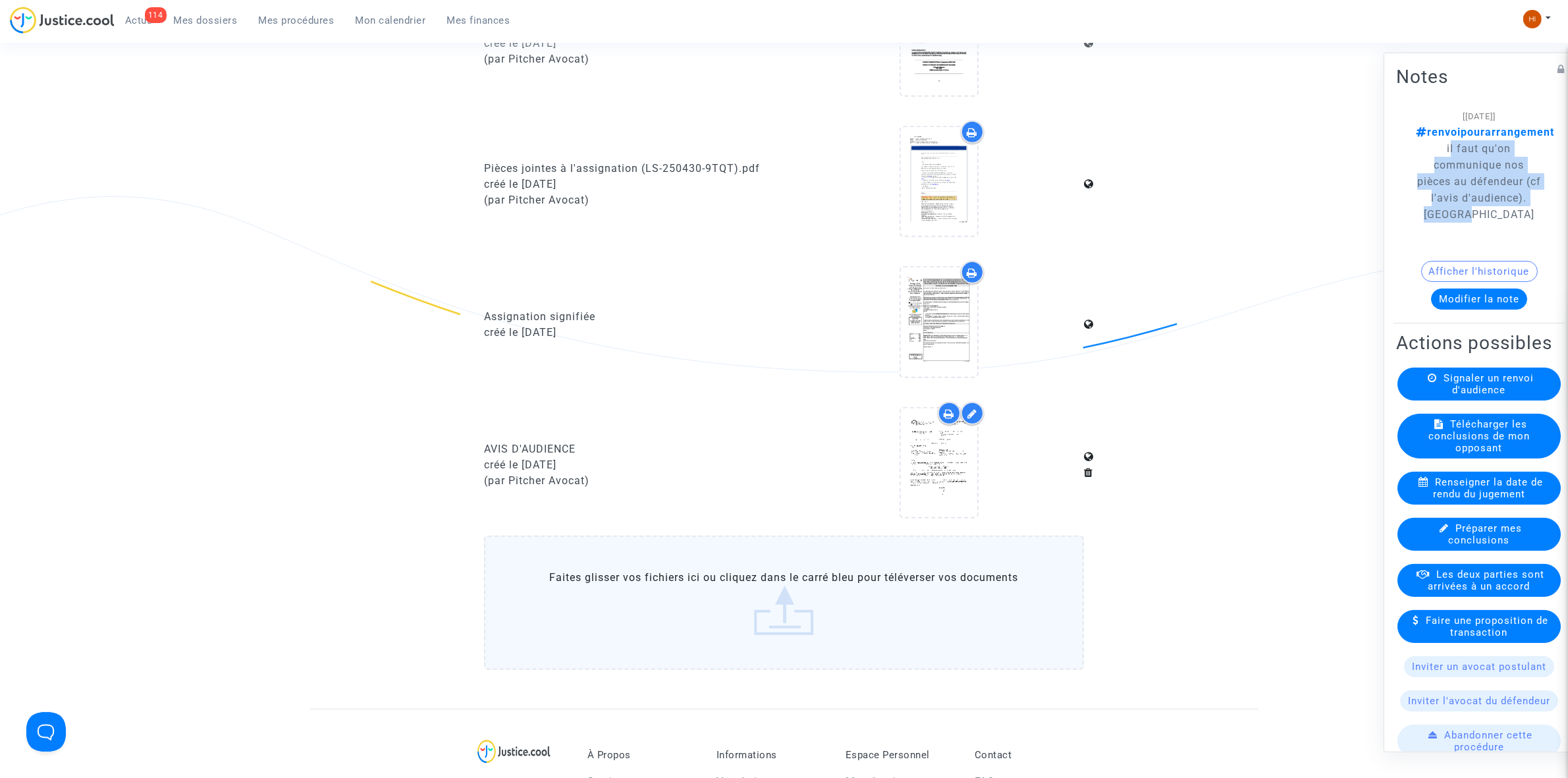
copy span "il faut qu'on communique nos pièces au défendeur (cf l'avis d'audience). [GEOGR…"
